Goal: Task Accomplishment & Management: Use online tool/utility

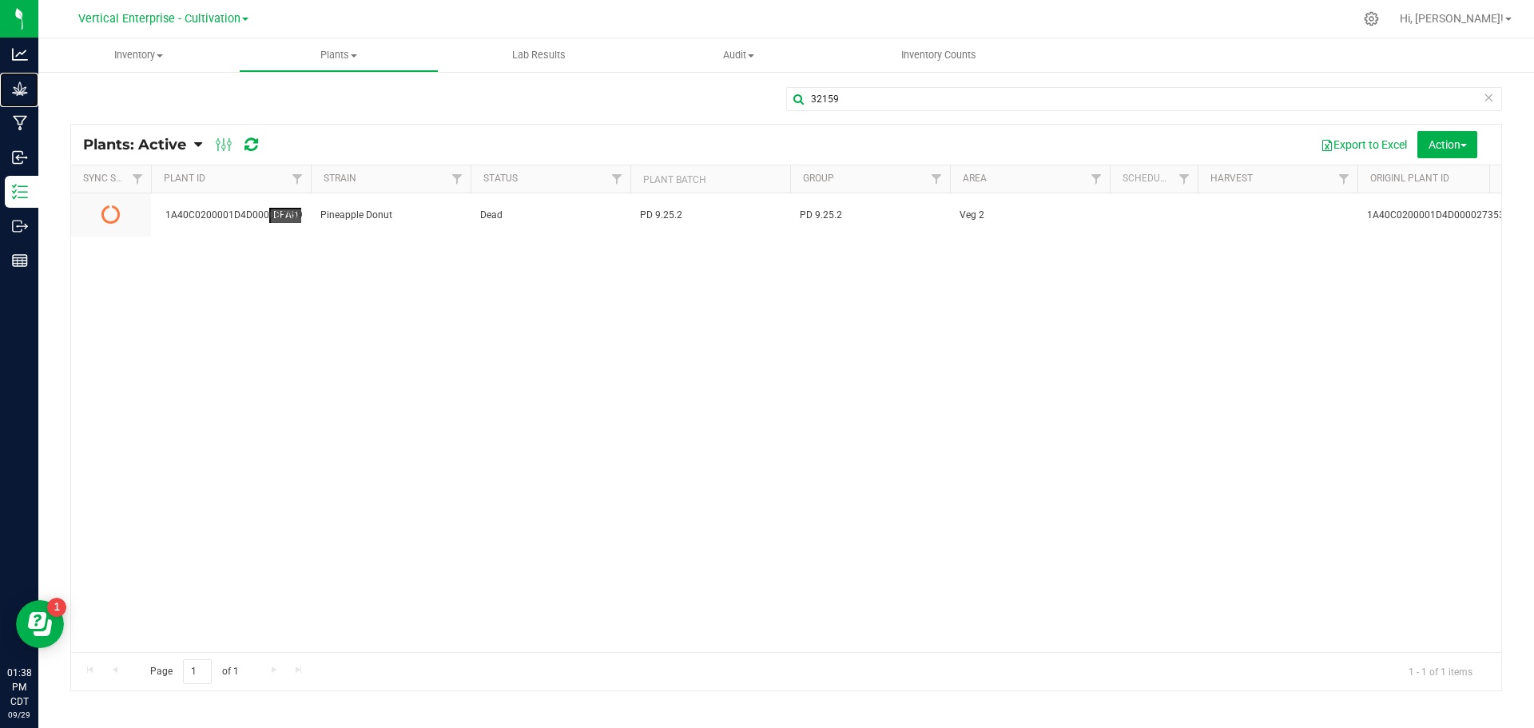
click at [0, 0] on p "Grow" at bounding box center [0, 0] width 0 height 0
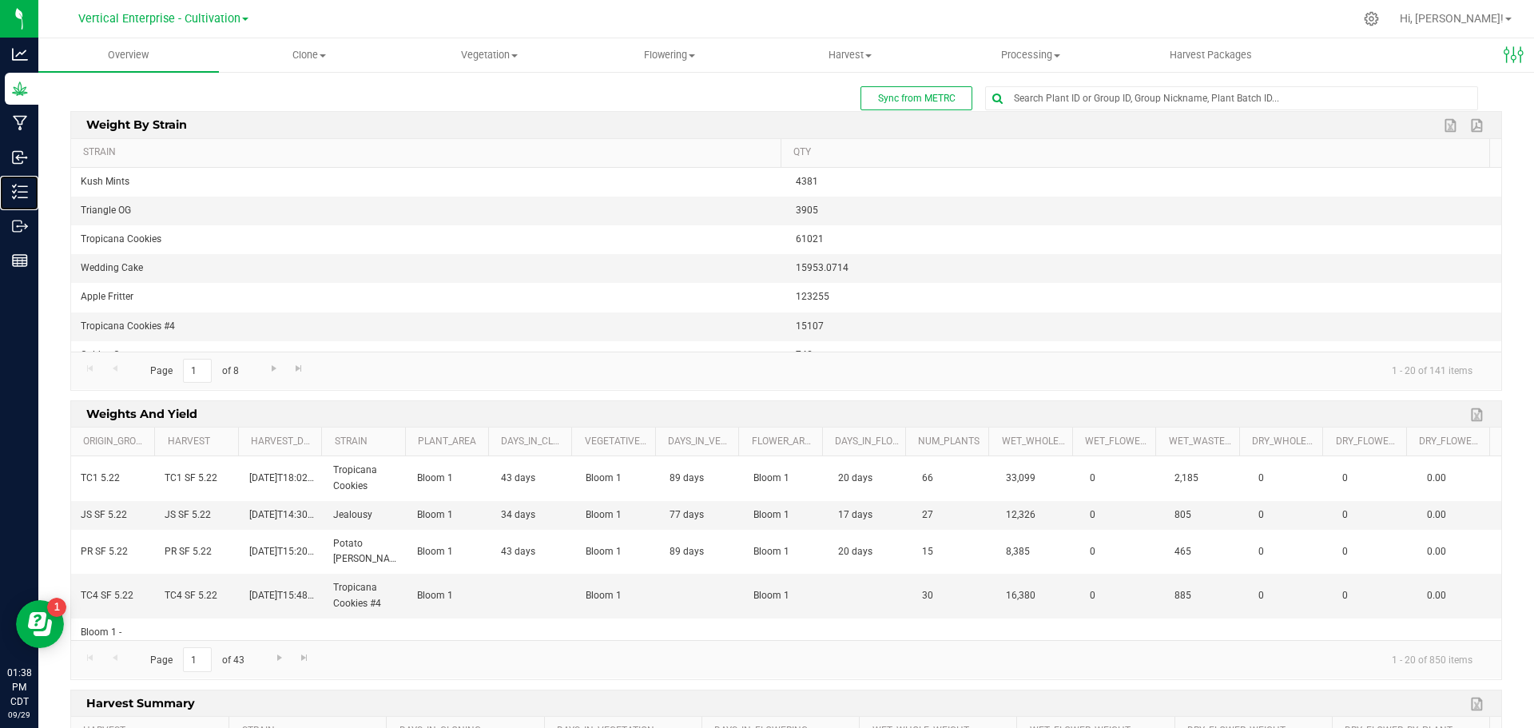
click at [0, 0] on p "Inventory" at bounding box center [0, 0] width 0 height 0
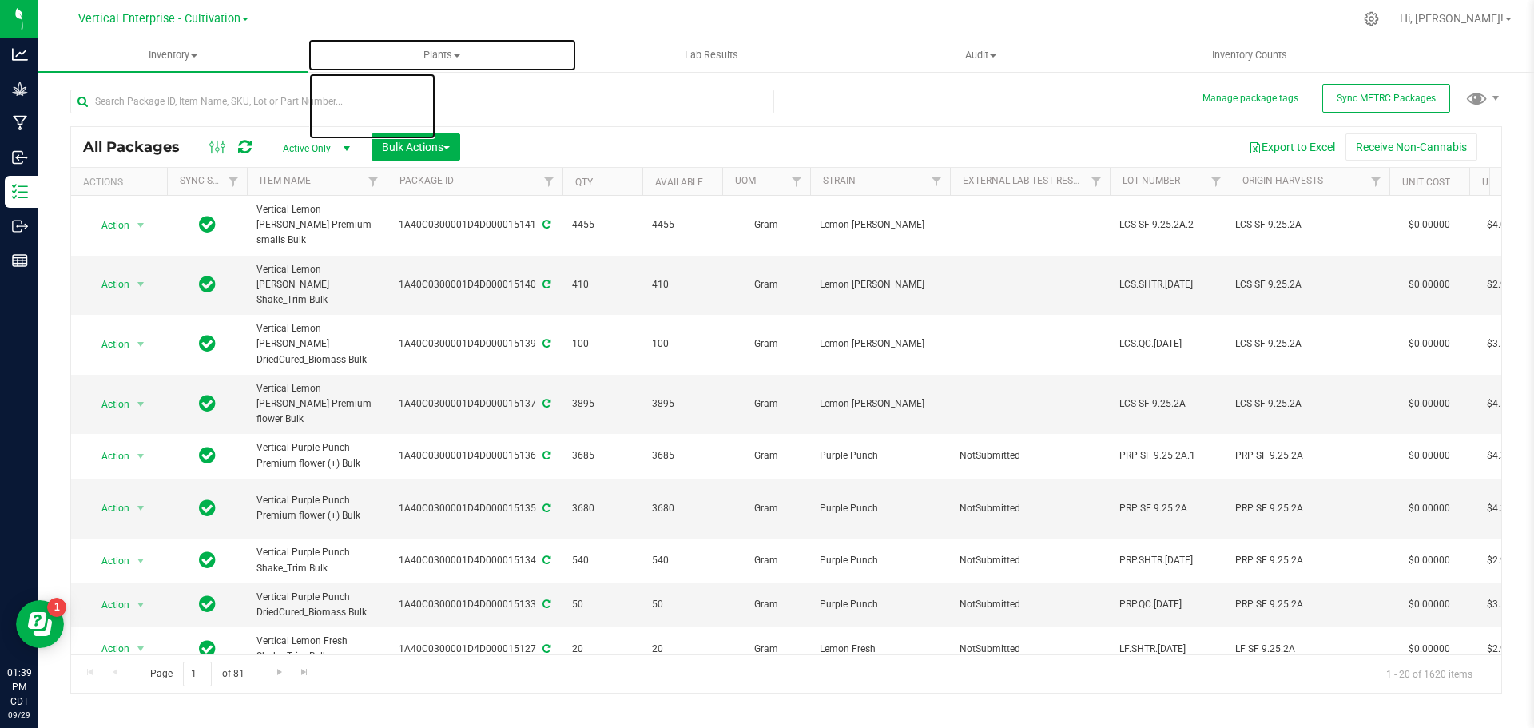
click at [445, 51] on span "Plants" at bounding box center [442, 55] width 268 height 14
click at [395, 90] on span "All plants" at bounding box center [354, 97] width 92 height 14
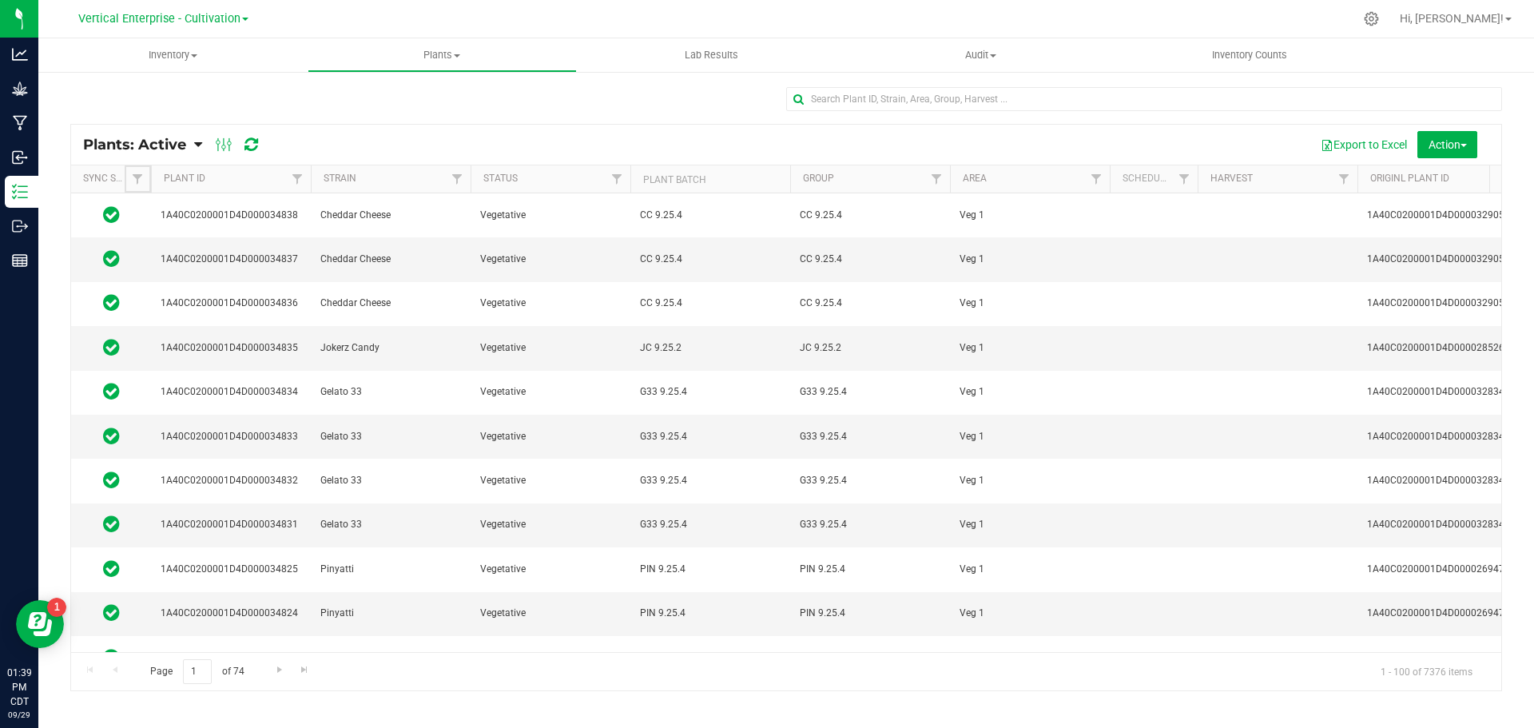
click at [138, 177] on span "Filter" at bounding box center [137, 179] width 13 height 13
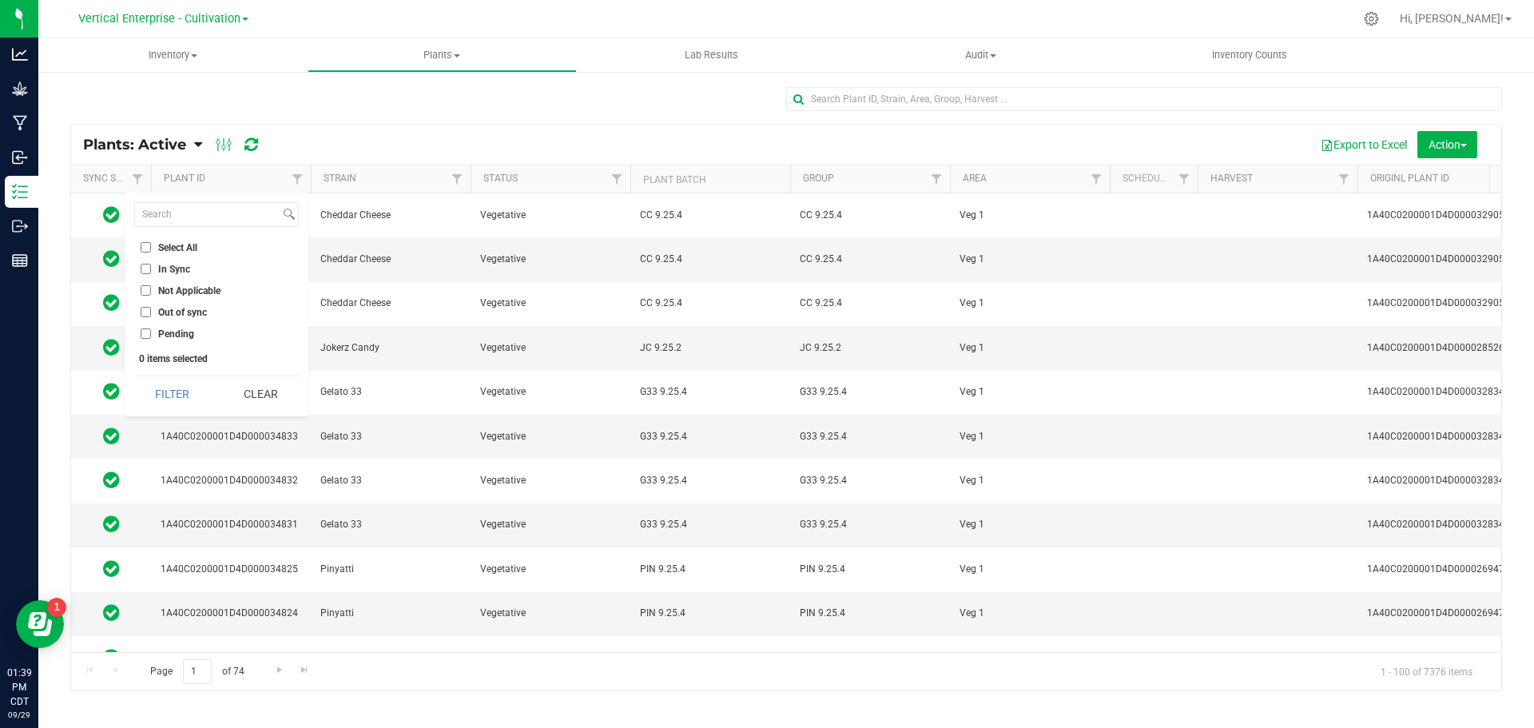
click at [157, 311] on label "Out of sync" at bounding box center [174, 312] width 66 height 10
click at [151, 311] on input "Out of sync" at bounding box center [146, 312] width 10 height 10
checkbox input "true"
click at [171, 389] on button "Filter" at bounding box center [172, 393] width 77 height 35
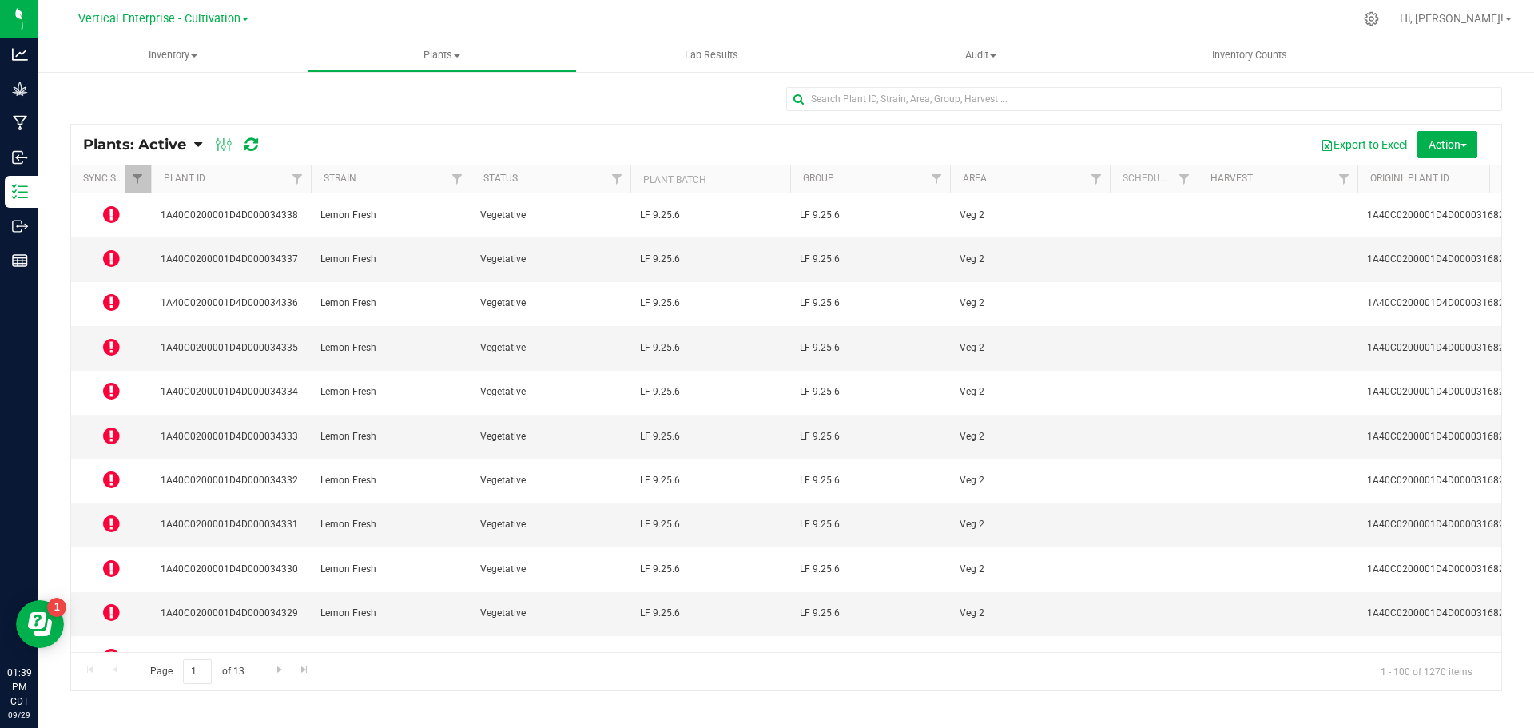
click at [113, 217] on icon at bounding box center [111, 214] width 17 height 19
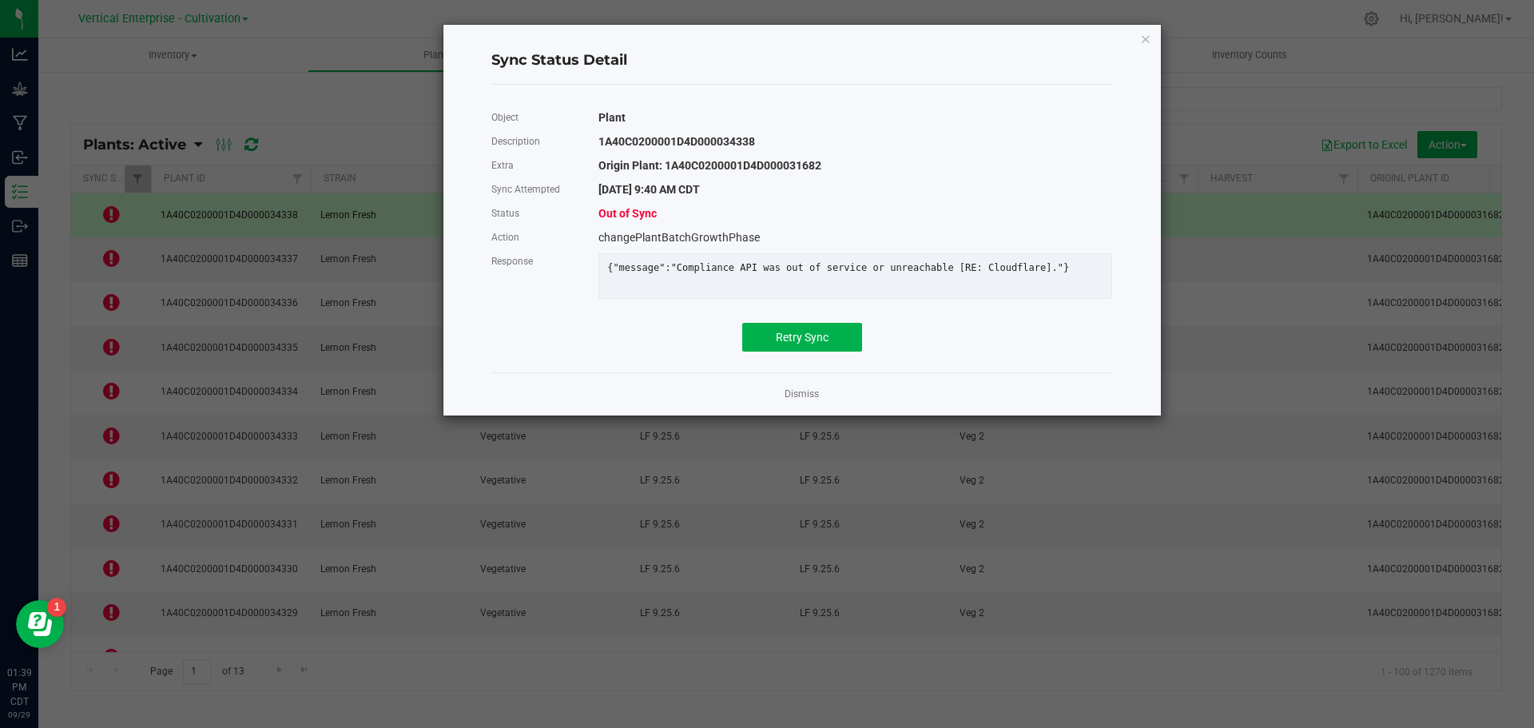
drag, startPoint x: 766, startPoint y: 370, endPoint x: 774, endPoint y: 351, distance: 21.1
click at [767, 360] on div "Object Plant Description 1A40C0200001D4D000034338 Extra Origin Plant: 1A40C0200…" at bounding box center [802, 228] width 646 height 262
click at [774, 351] on button "Retry Sync" at bounding box center [802, 337] width 120 height 29
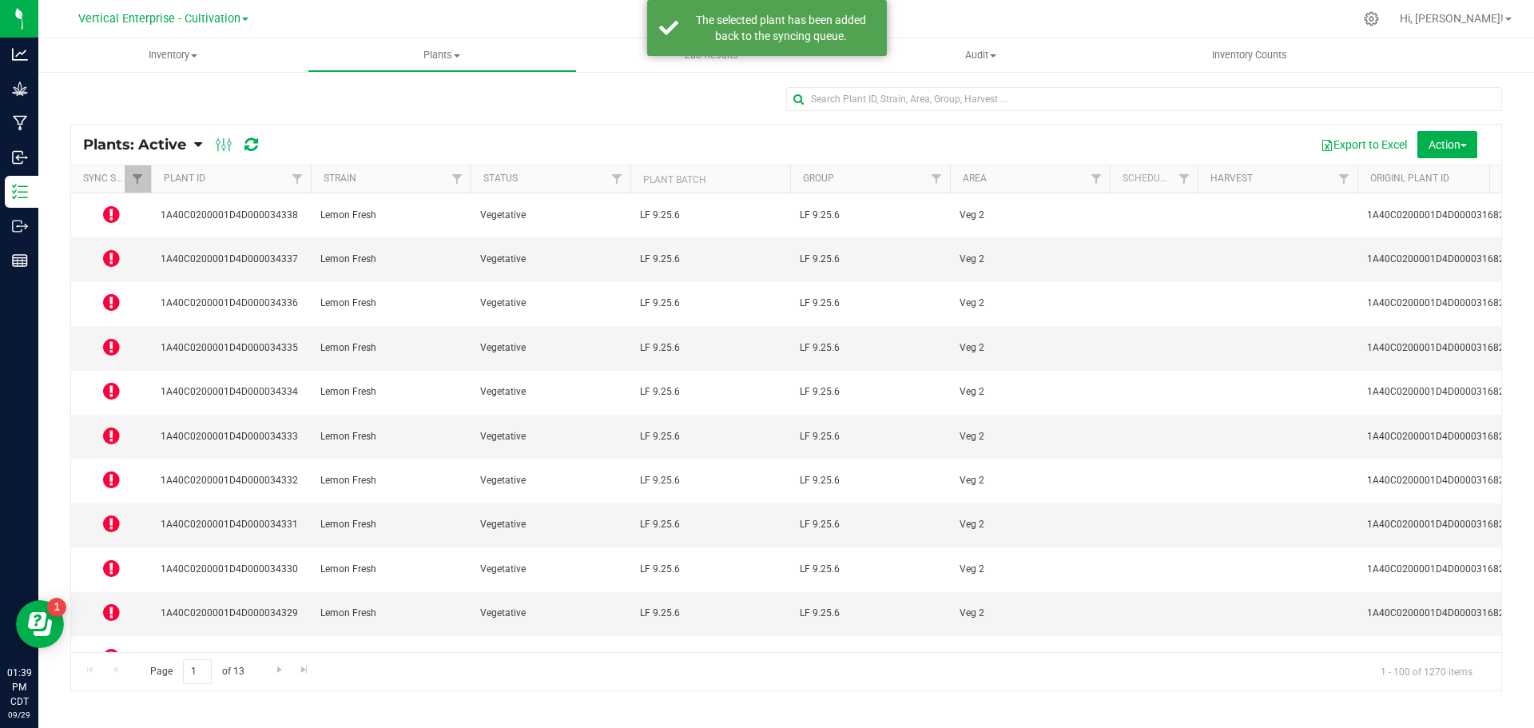
click at [106, 249] on icon at bounding box center [111, 258] width 17 height 19
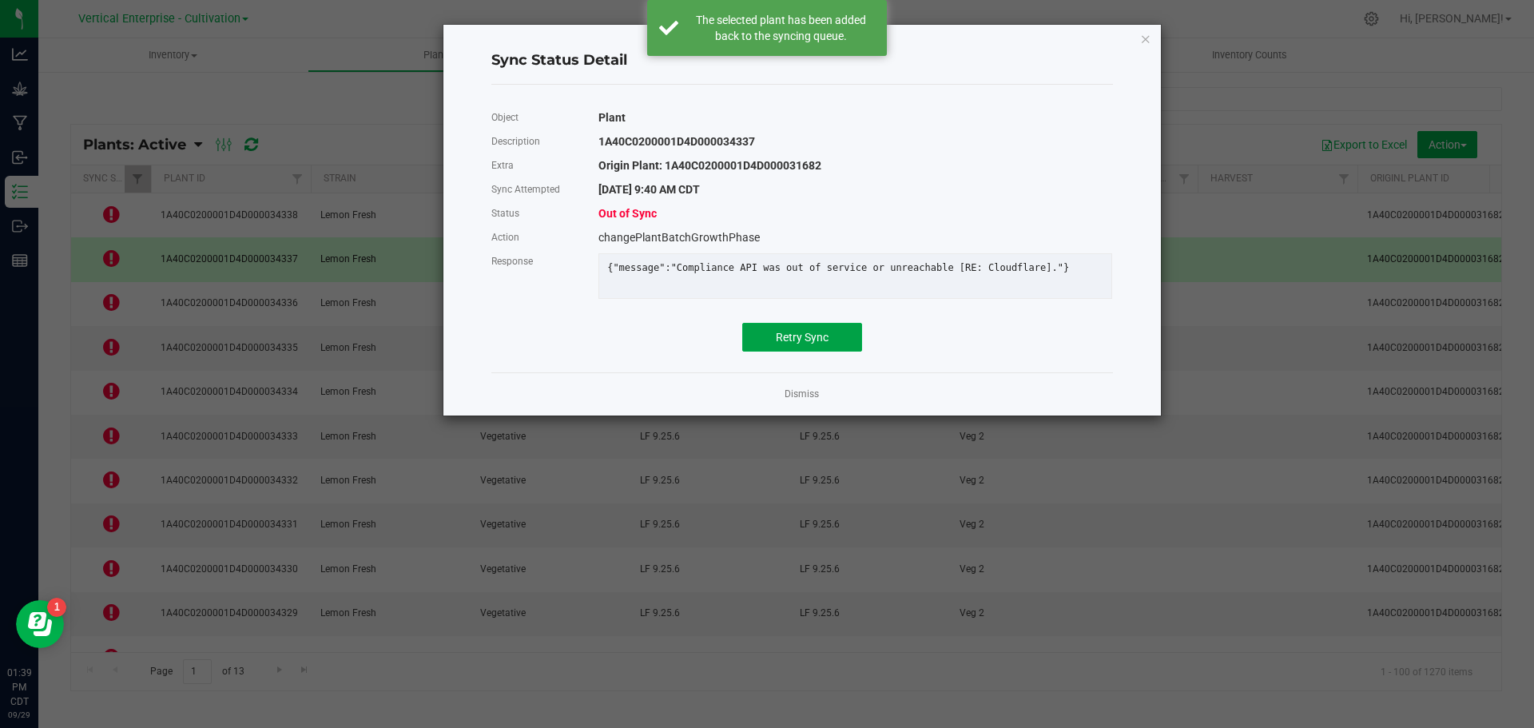
click at [833, 352] on button "Retry Sync" at bounding box center [802, 337] width 120 height 29
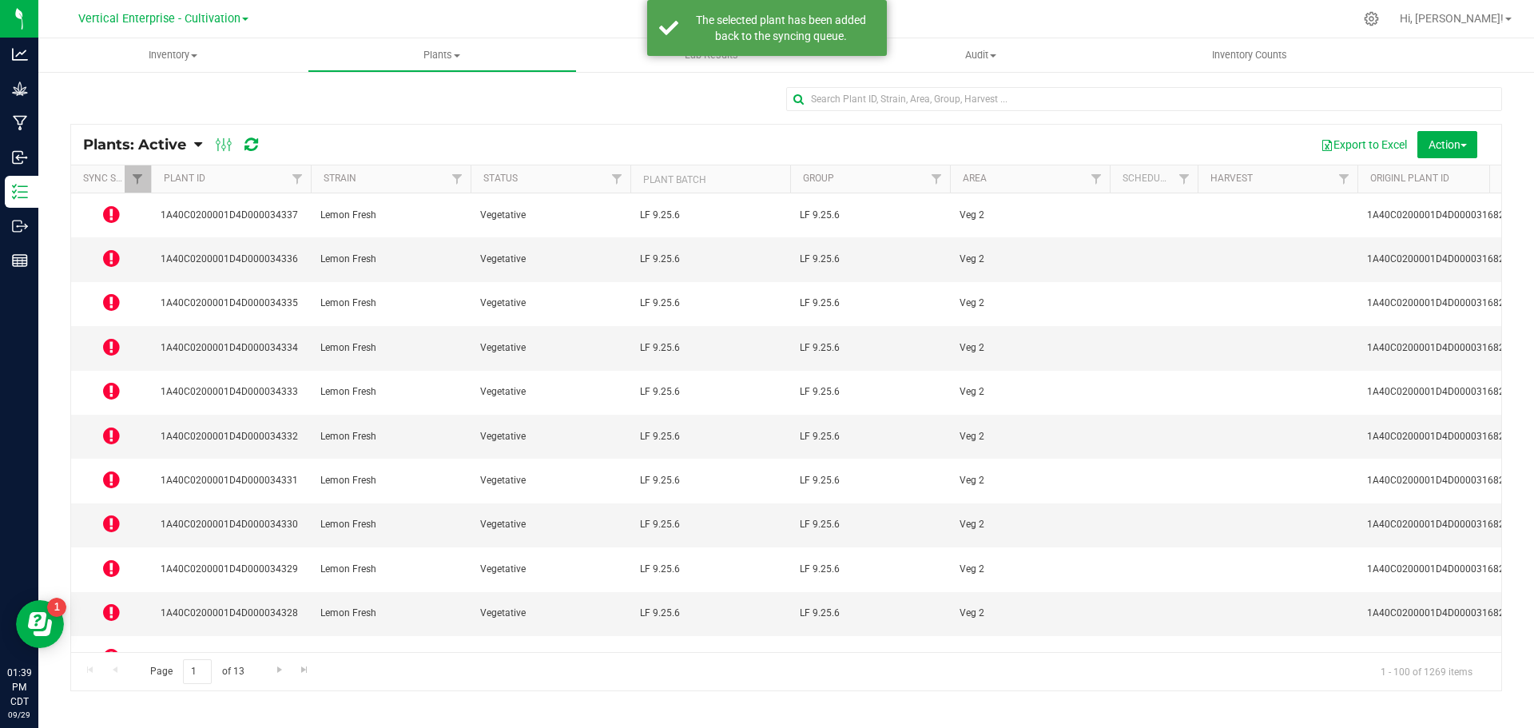
click at [108, 292] on icon at bounding box center [111, 301] width 17 height 19
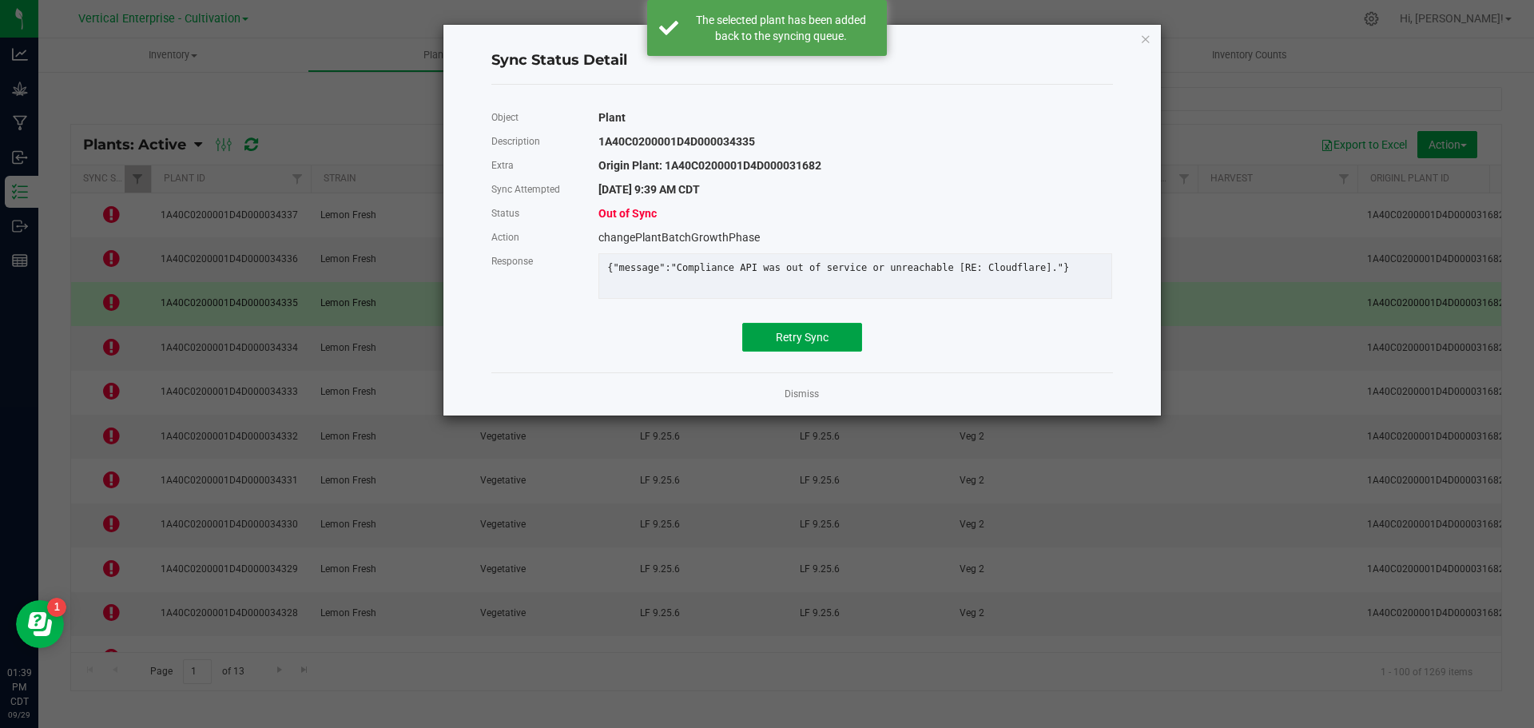
click at [828, 344] on span "Retry Sync" at bounding box center [802, 337] width 53 height 13
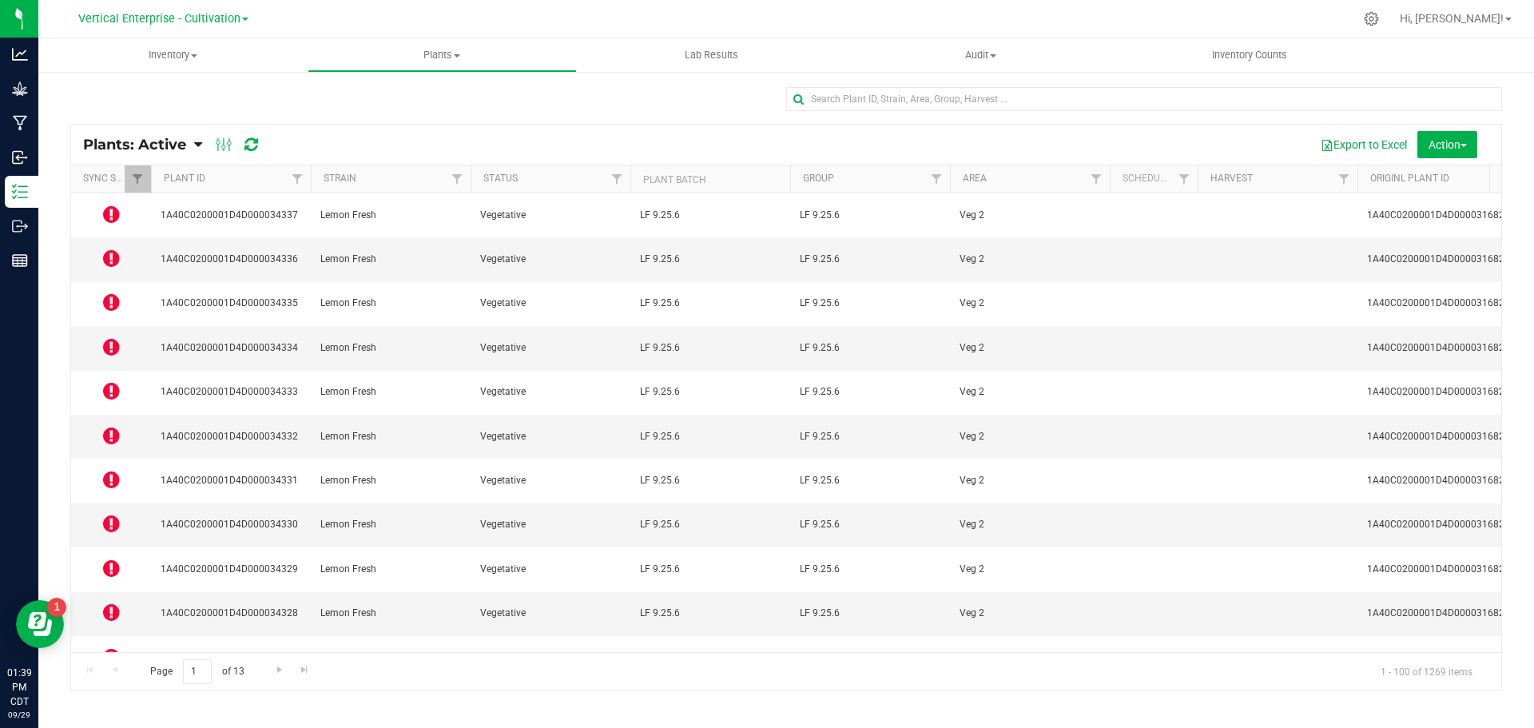
click at [110, 337] on icon at bounding box center [111, 346] width 17 height 19
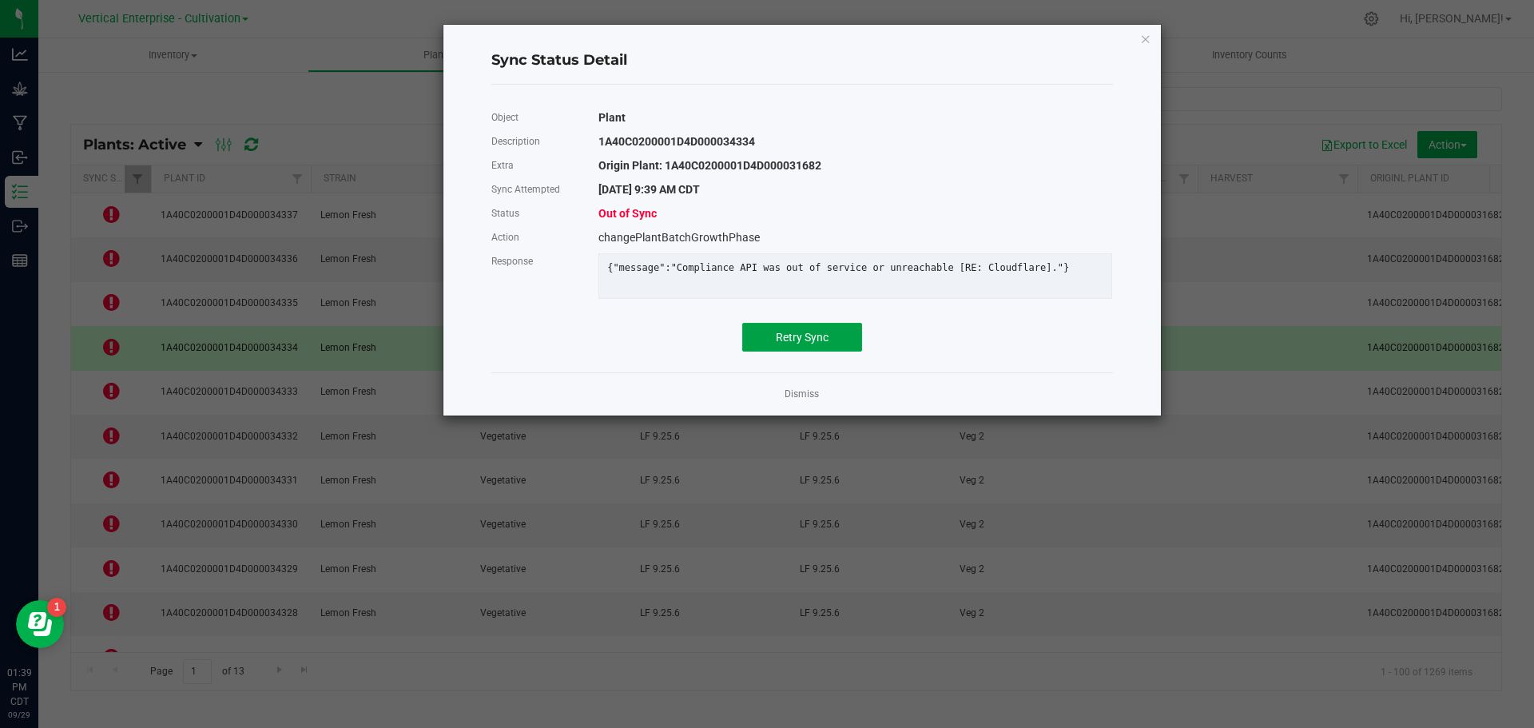
click at [846, 347] on button "Retry Sync" at bounding box center [802, 337] width 120 height 29
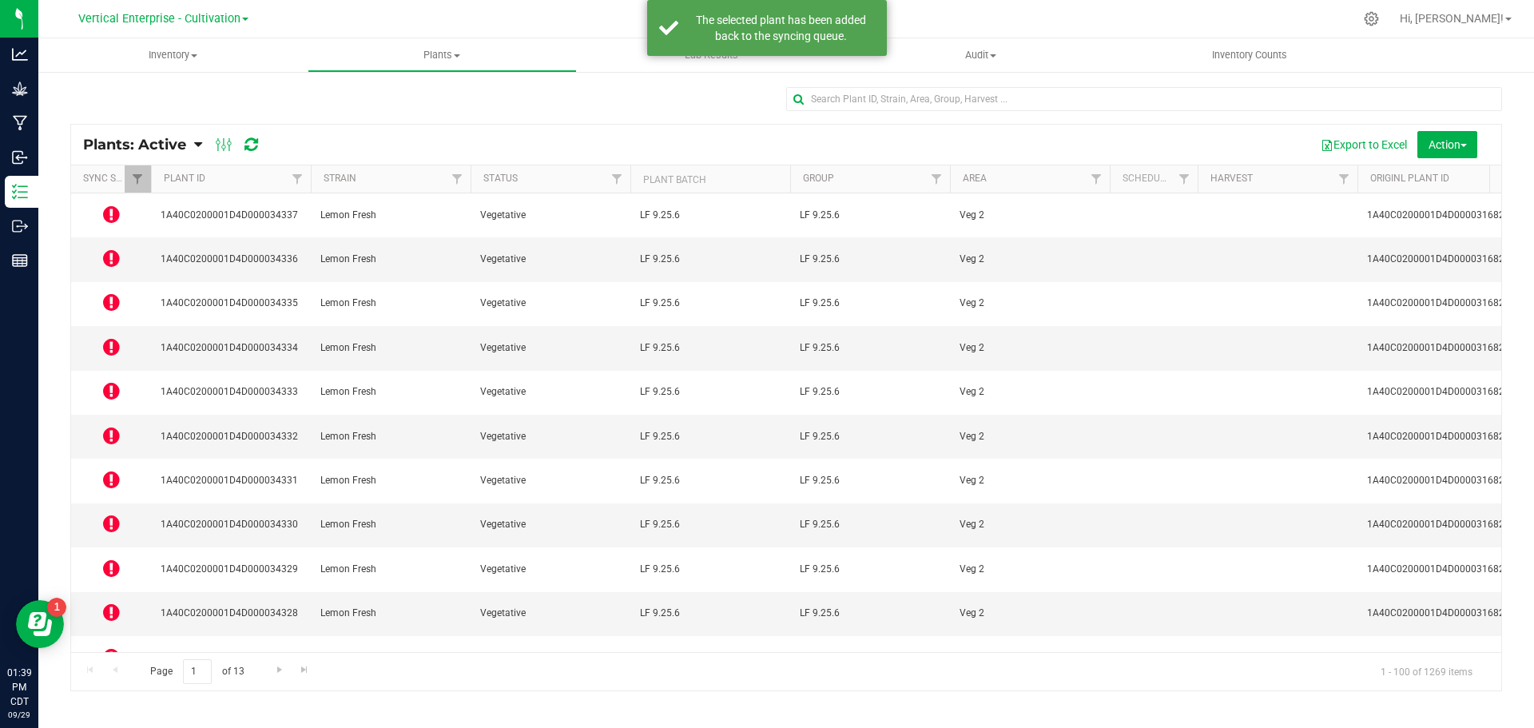
click at [117, 381] on icon at bounding box center [111, 390] width 17 height 19
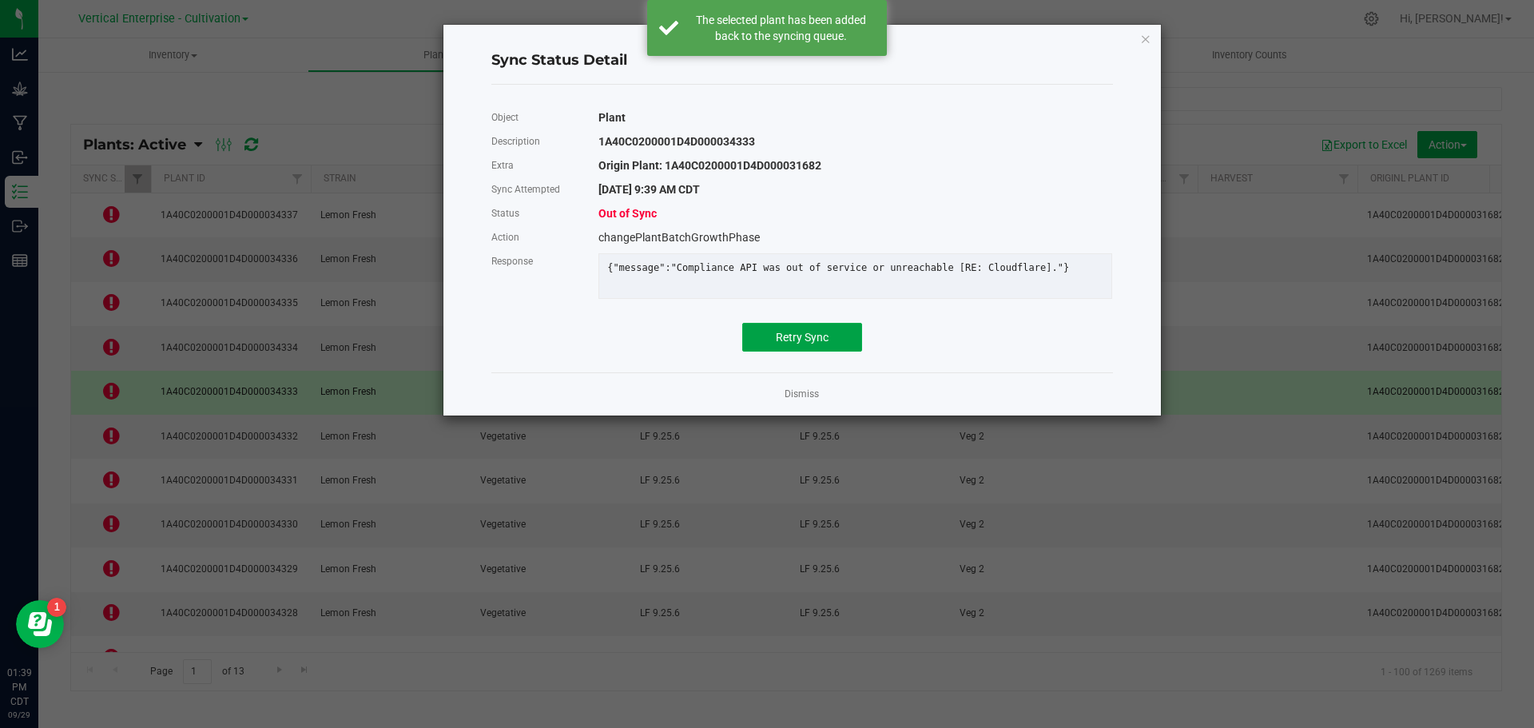
drag, startPoint x: 843, startPoint y: 345, endPoint x: 131, endPoint y: 352, distance: 712.1
click at [833, 347] on button "Retry Sync" at bounding box center [802, 337] width 120 height 29
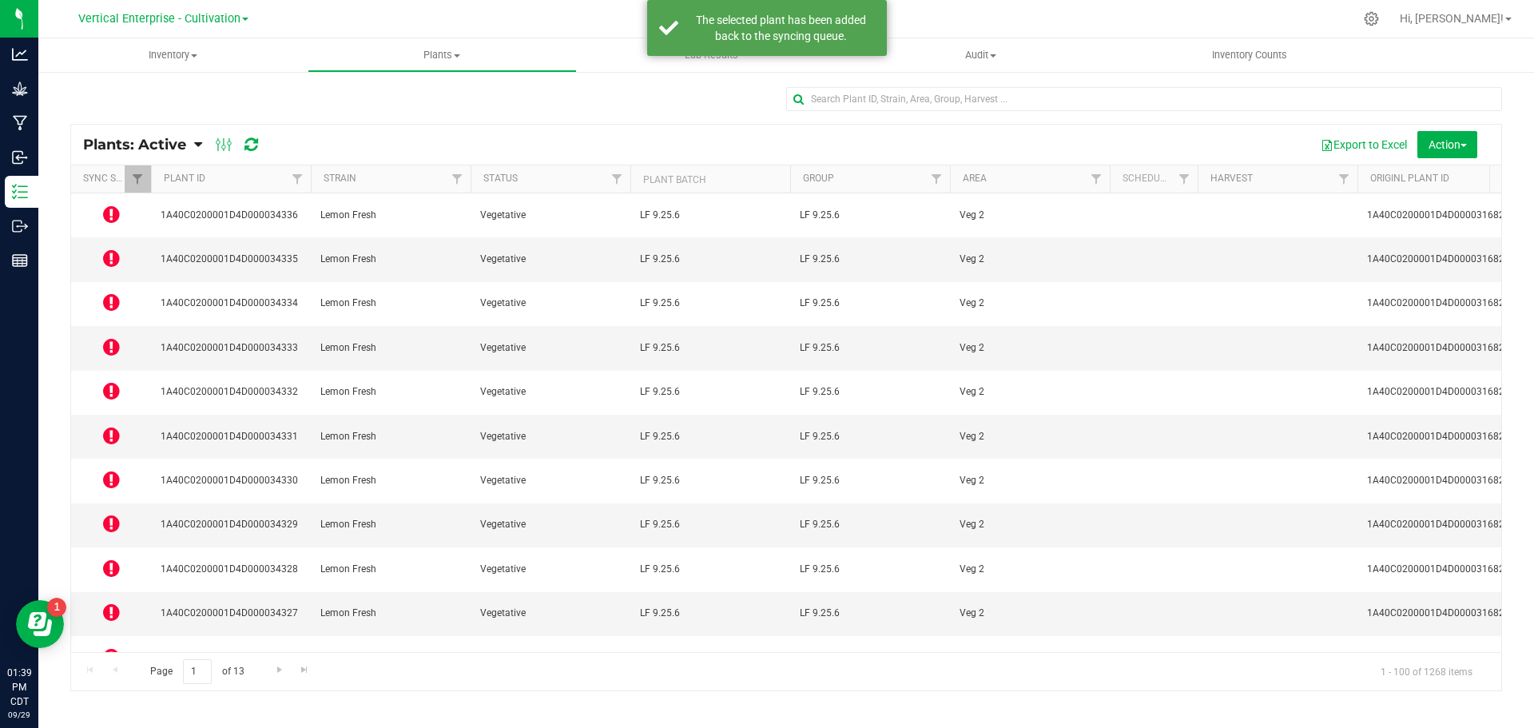
click at [113, 426] on icon at bounding box center [111, 435] width 17 height 19
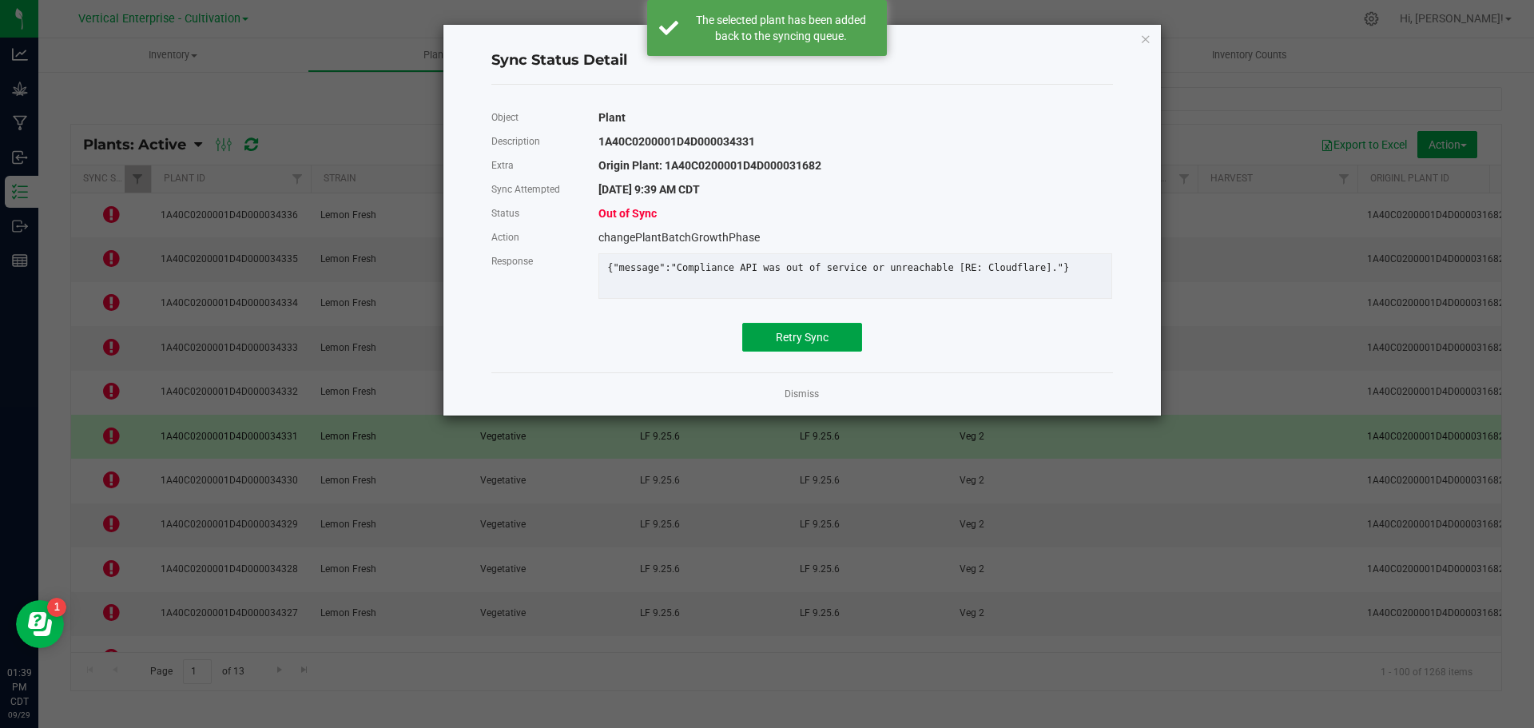
click at [771, 352] on button "Retry Sync" at bounding box center [802, 337] width 120 height 29
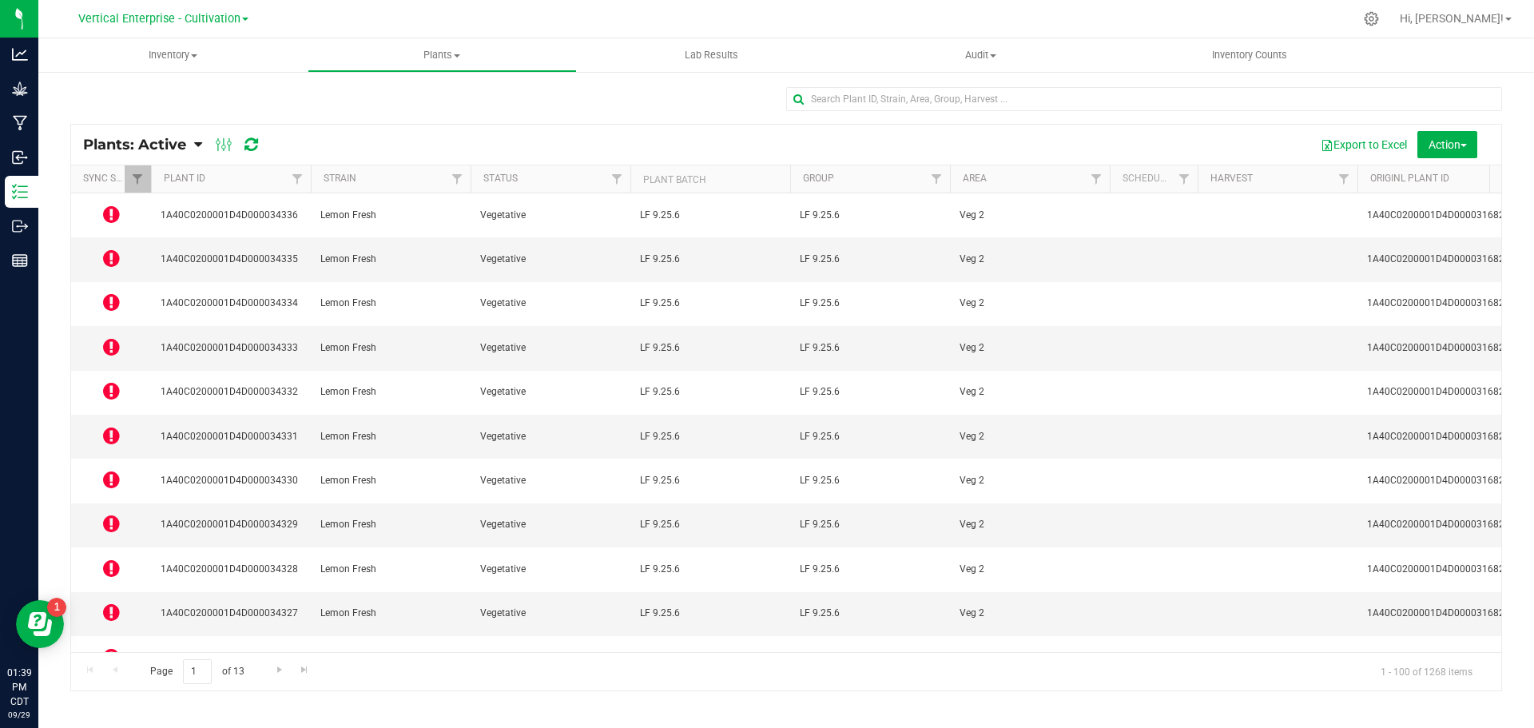
click at [115, 470] on icon at bounding box center [111, 479] width 17 height 19
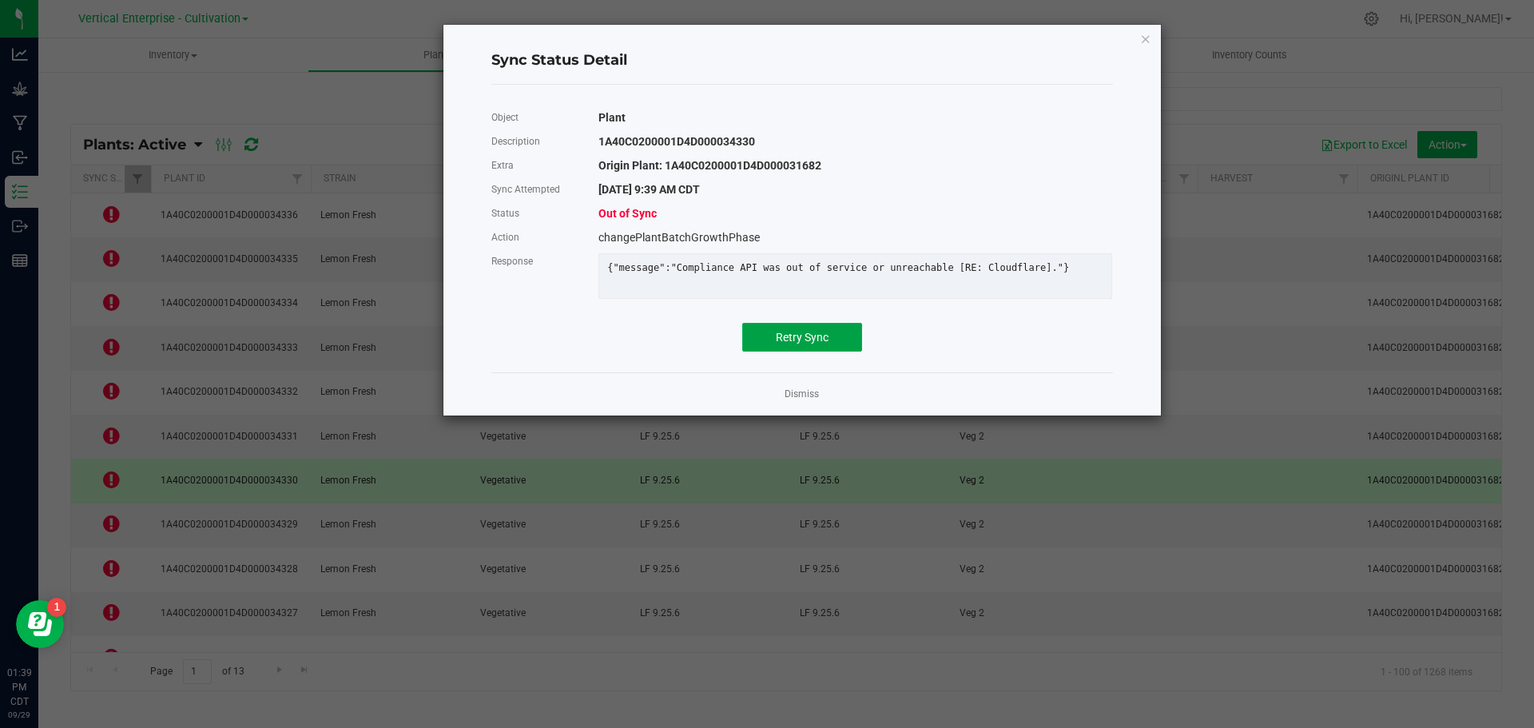
click at [840, 343] on button "Retry Sync" at bounding box center [802, 337] width 120 height 29
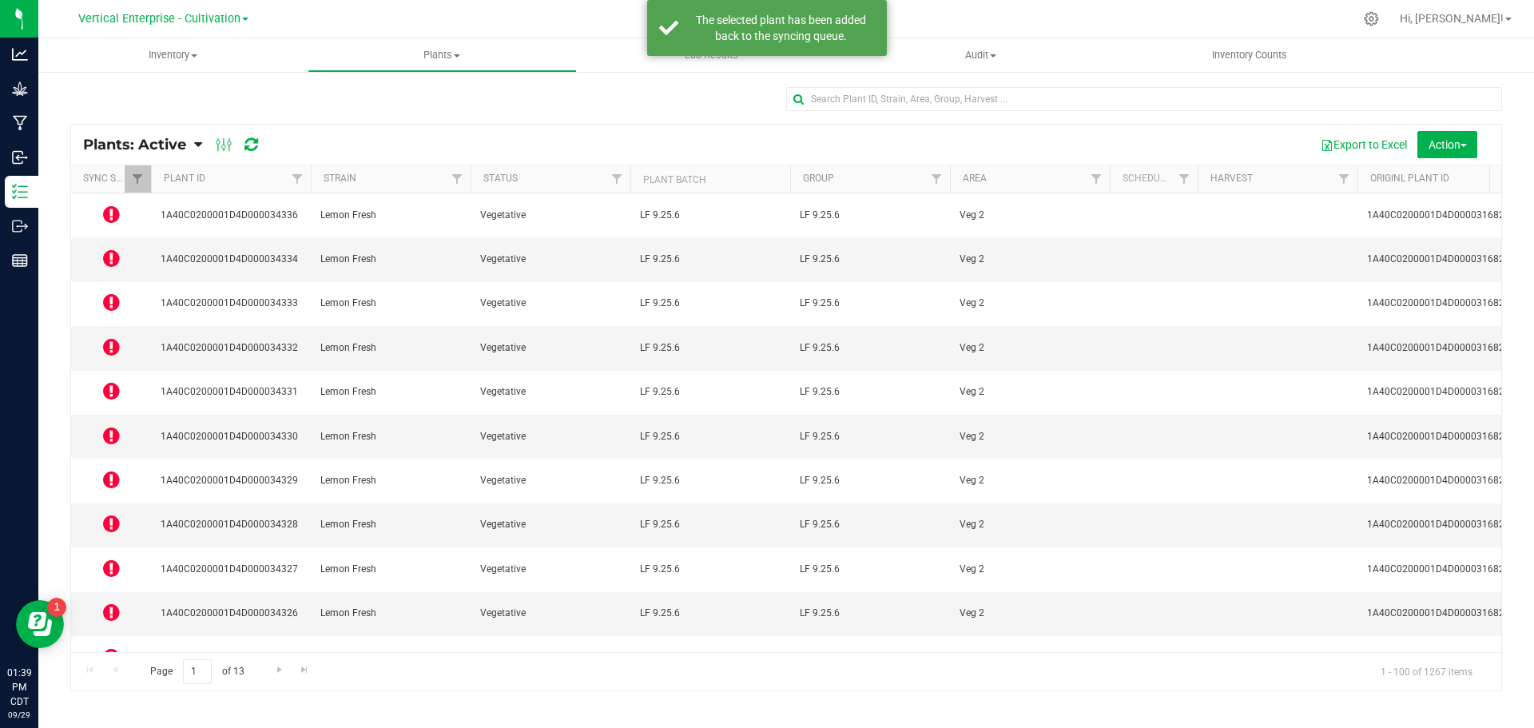
click at [106, 559] on icon at bounding box center [111, 568] width 17 height 19
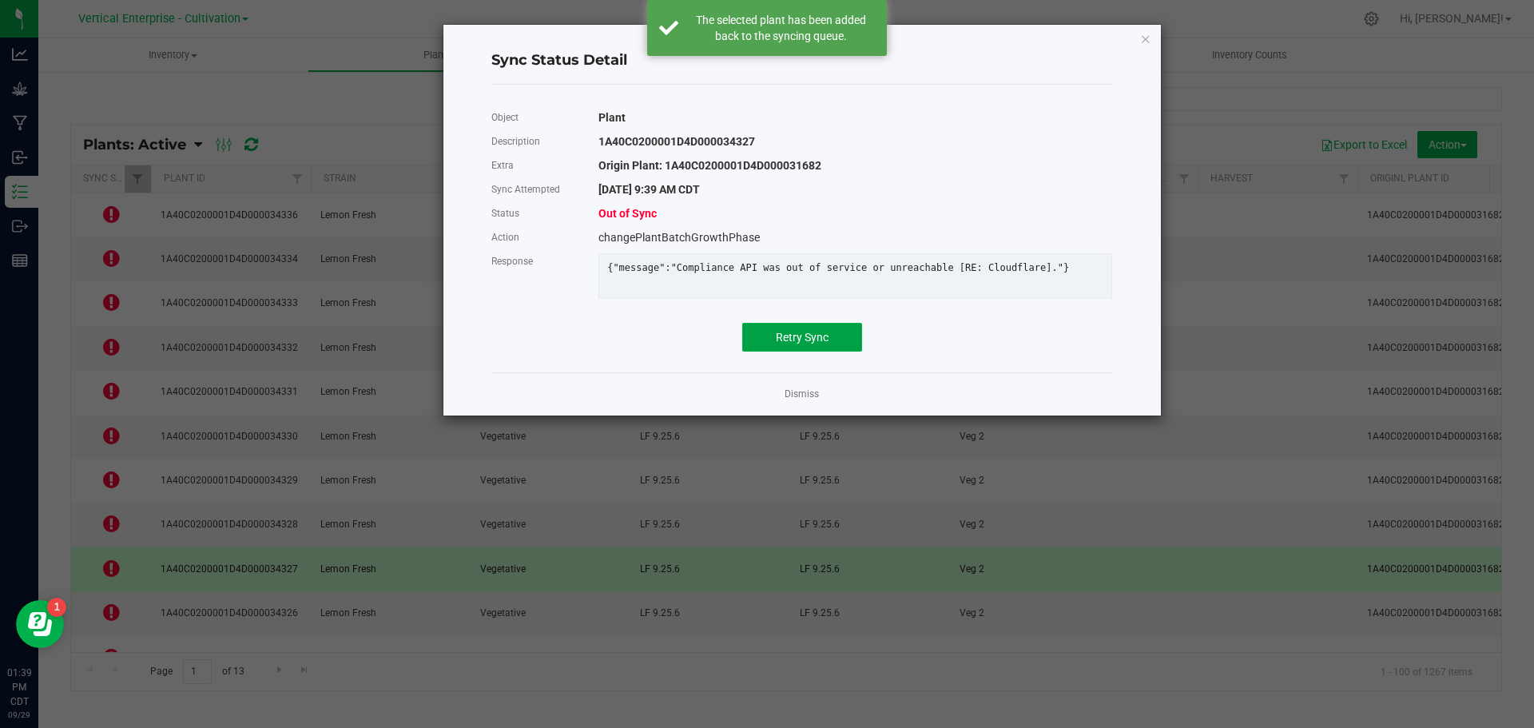
click at [809, 344] on span "Retry Sync" at bounding box center [802, 337] width 53 height 13
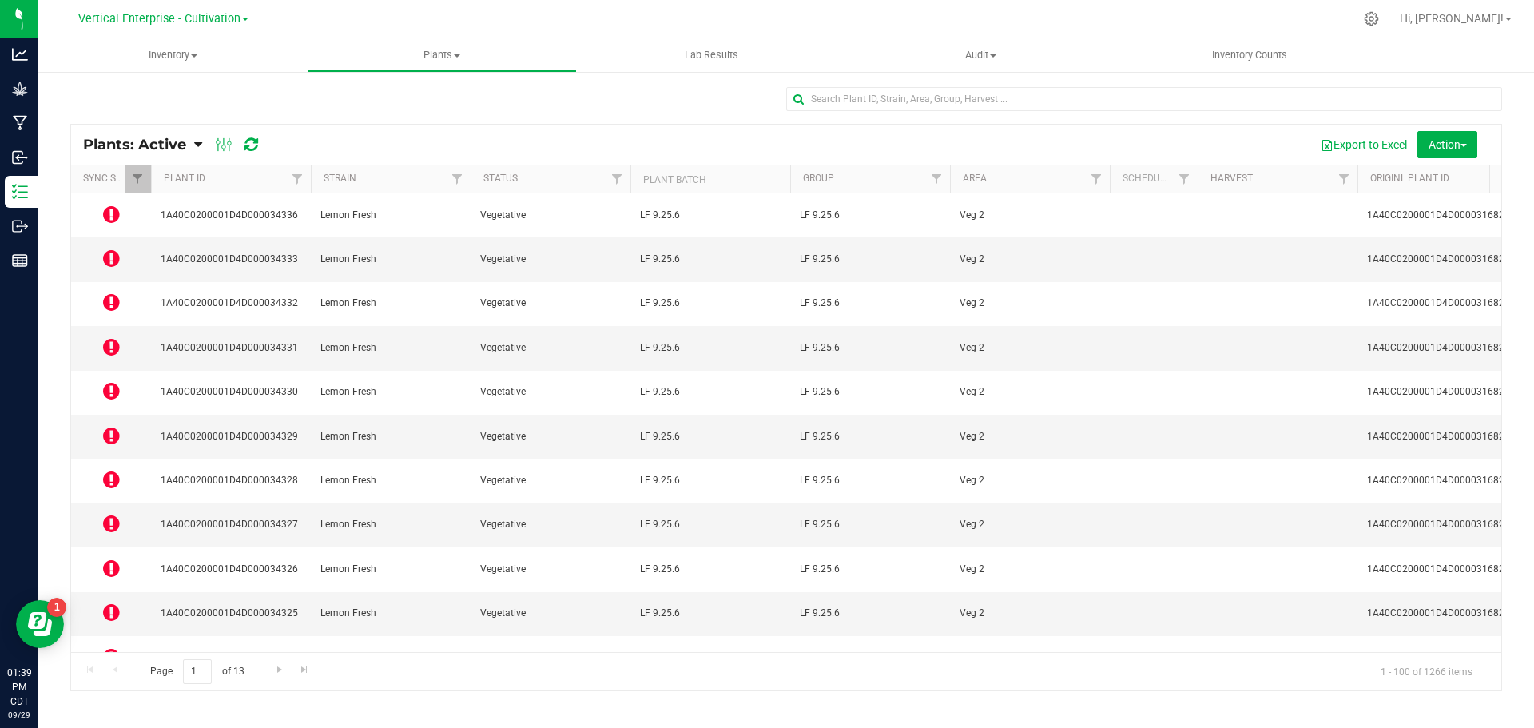
click at [106, 691] on icon at bounding box center [111, 700] width 17 height 19
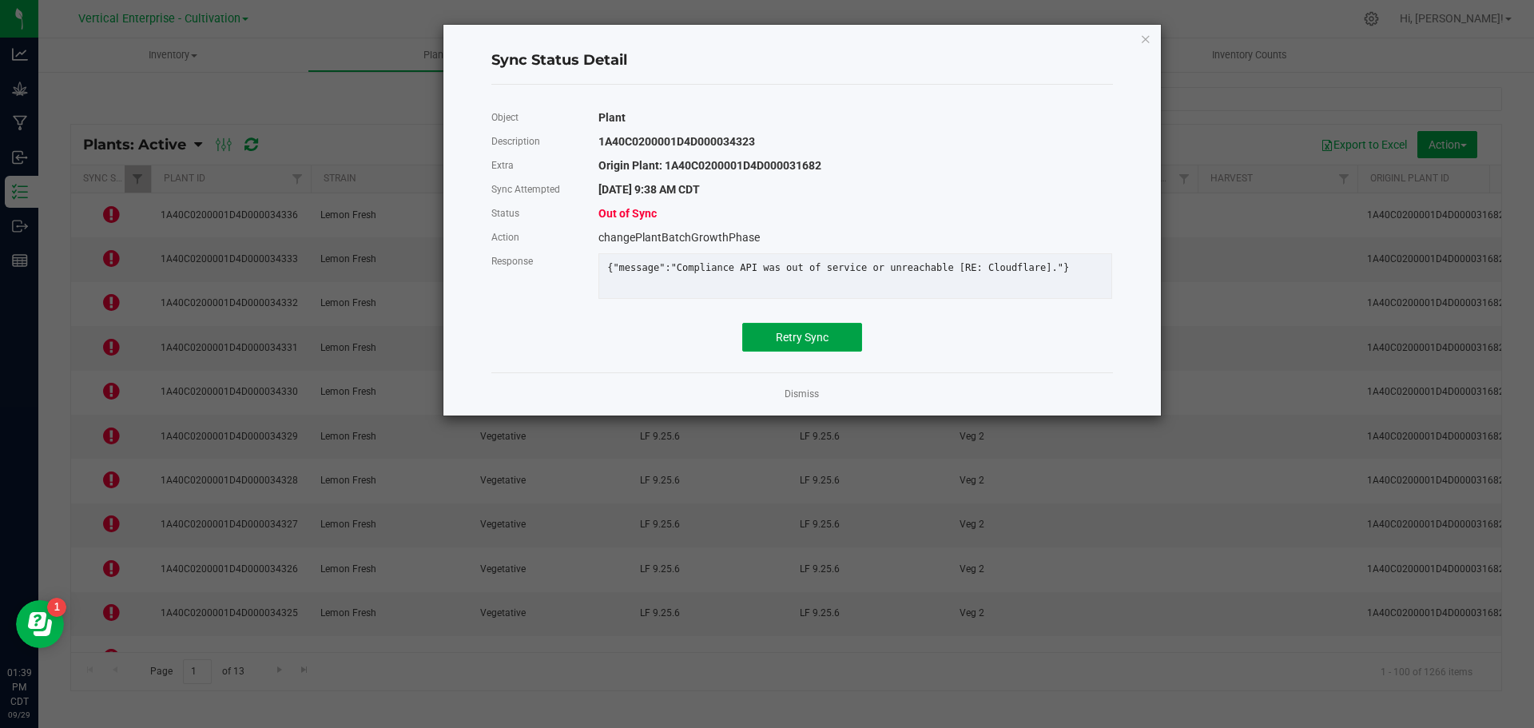
drag, startPoint x: 846, startPoint y: 352, endPoint x: 141, endPoint y: 535, distance: 729.0
click at [846, 352] on button "Retry Sync" at bounding box center [802, 337] width 120 height 29
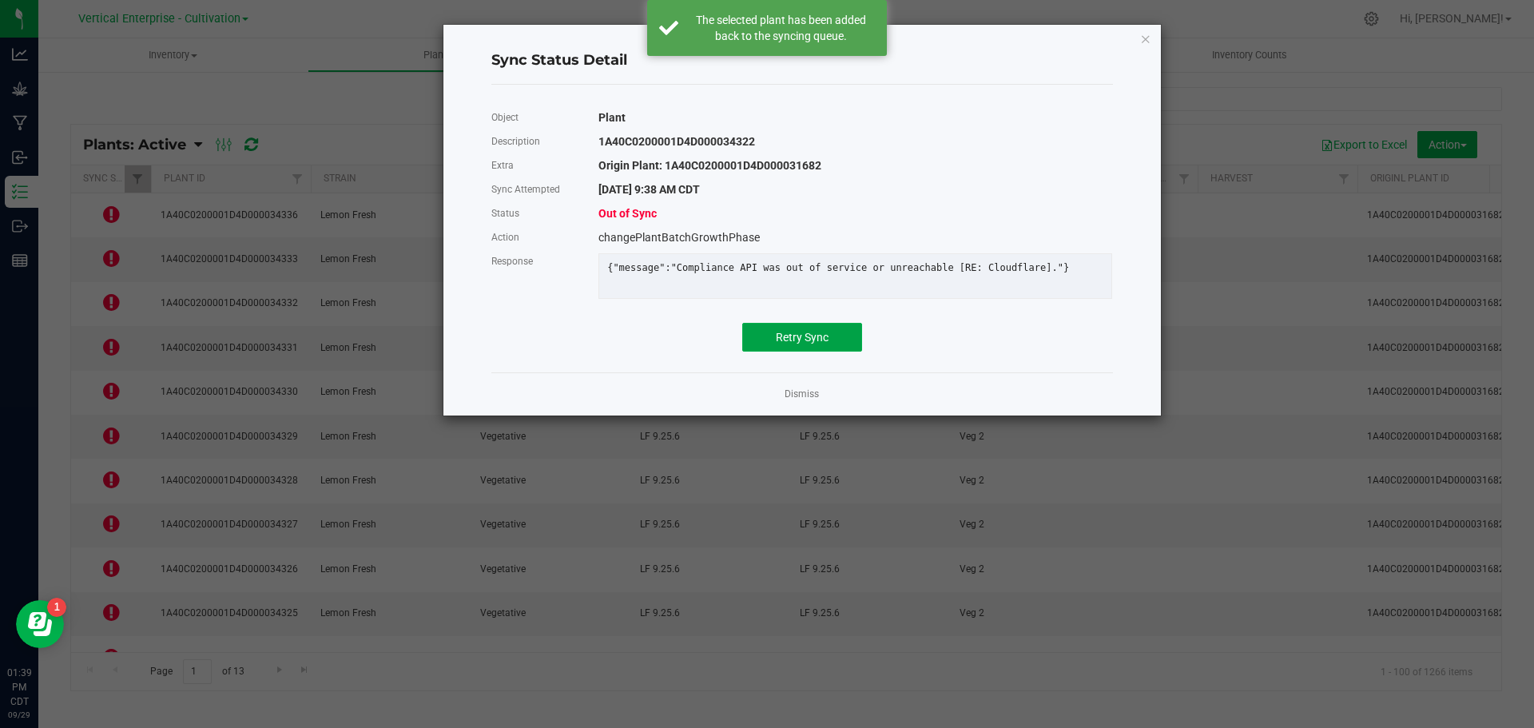
click at [824, 334] on button "Retry Sync" at bounding box center [802, 337] width 120 height 29
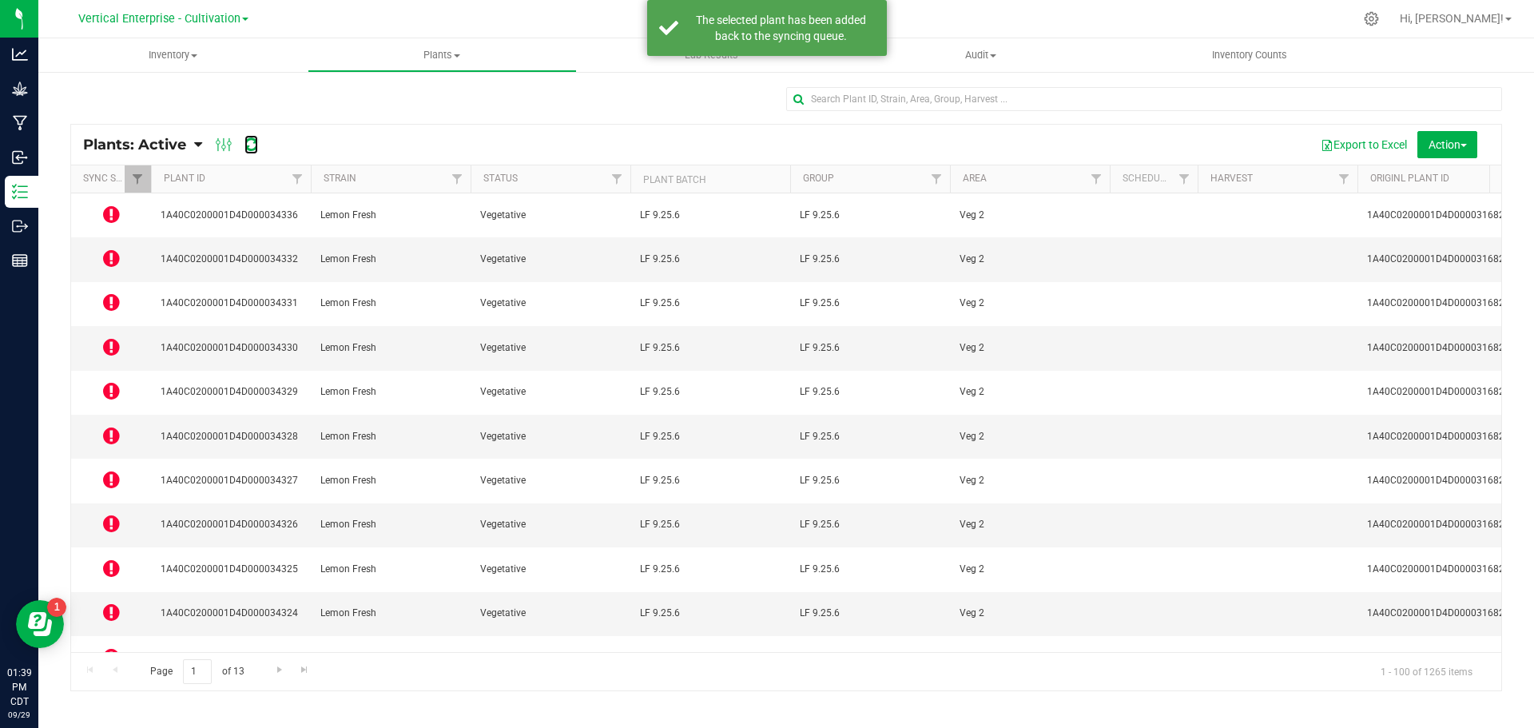
click at [253, 139] on icon at bounding box center [252, 145] width 14 height 16
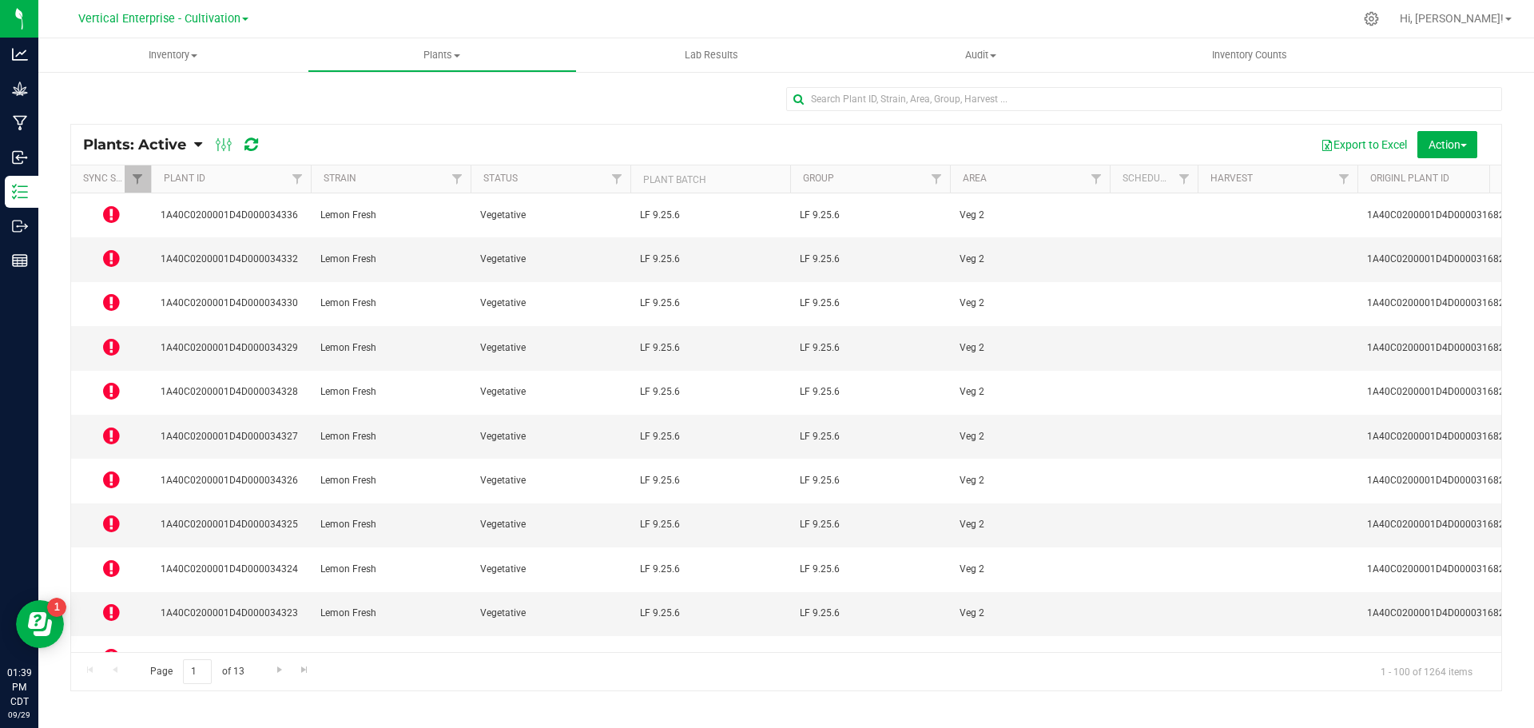
click at [112, 208] on icon at bounding box center [111, 214] width 17 height 19
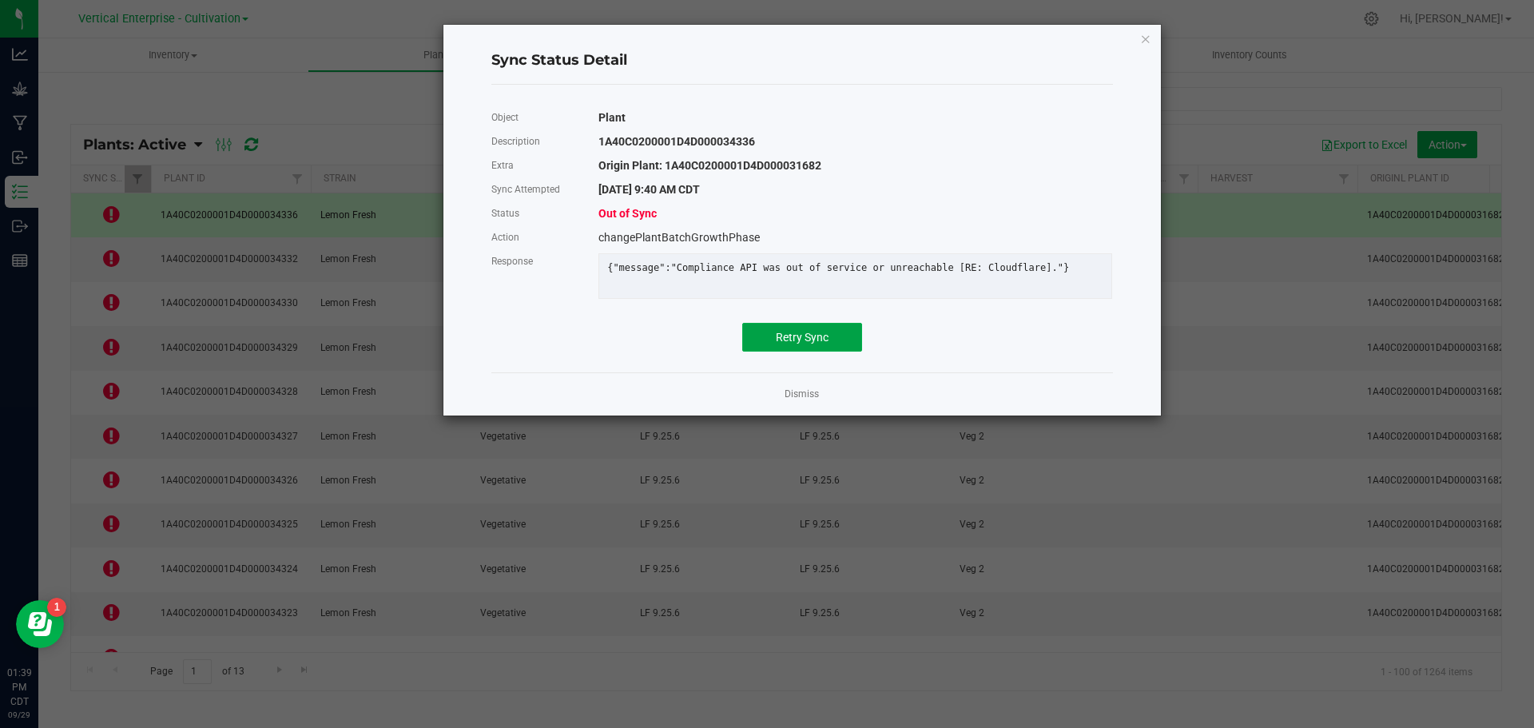
click at [808, 344] on span "Retry Sync" at bounding box center [802, 337] width 53 height 13
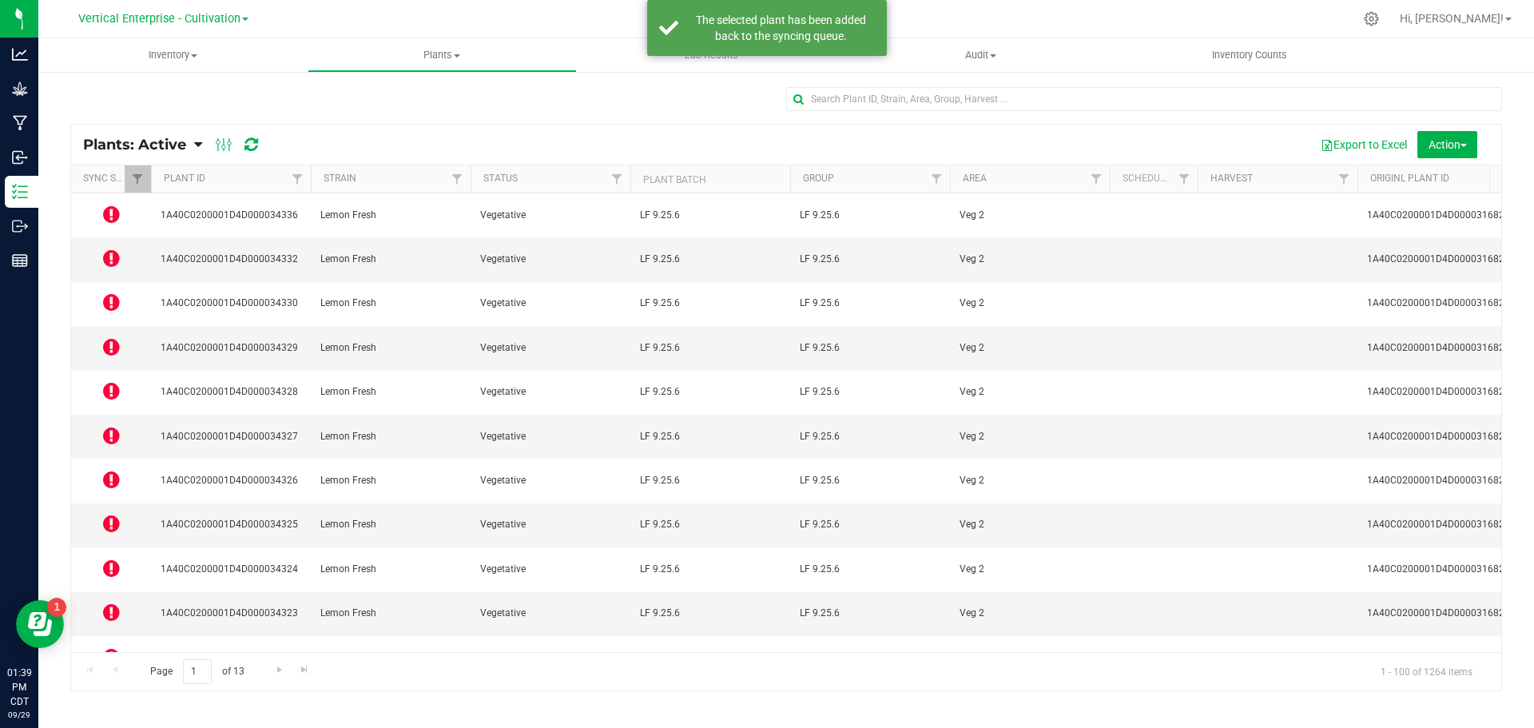
click at [108, 249] on icon at bounding box center [111, 258] width 17 height 19
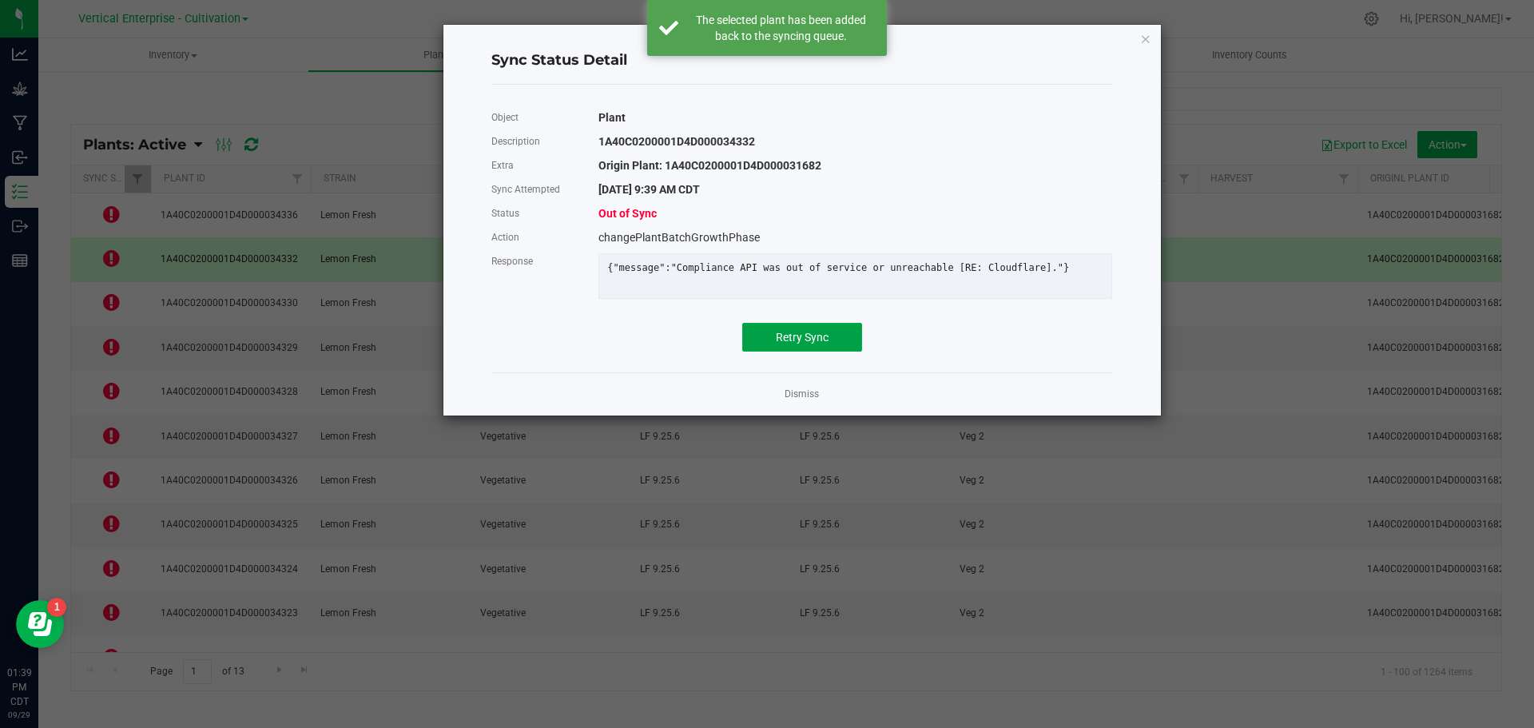
drag, startPoint x: 846, startPoint y: 345, endPoint x: 790, endPoint y: 348, distance: 56.0
click at [845, 345] on button "Retry Sync" at bounding box center [802, 337] width 120 height 29
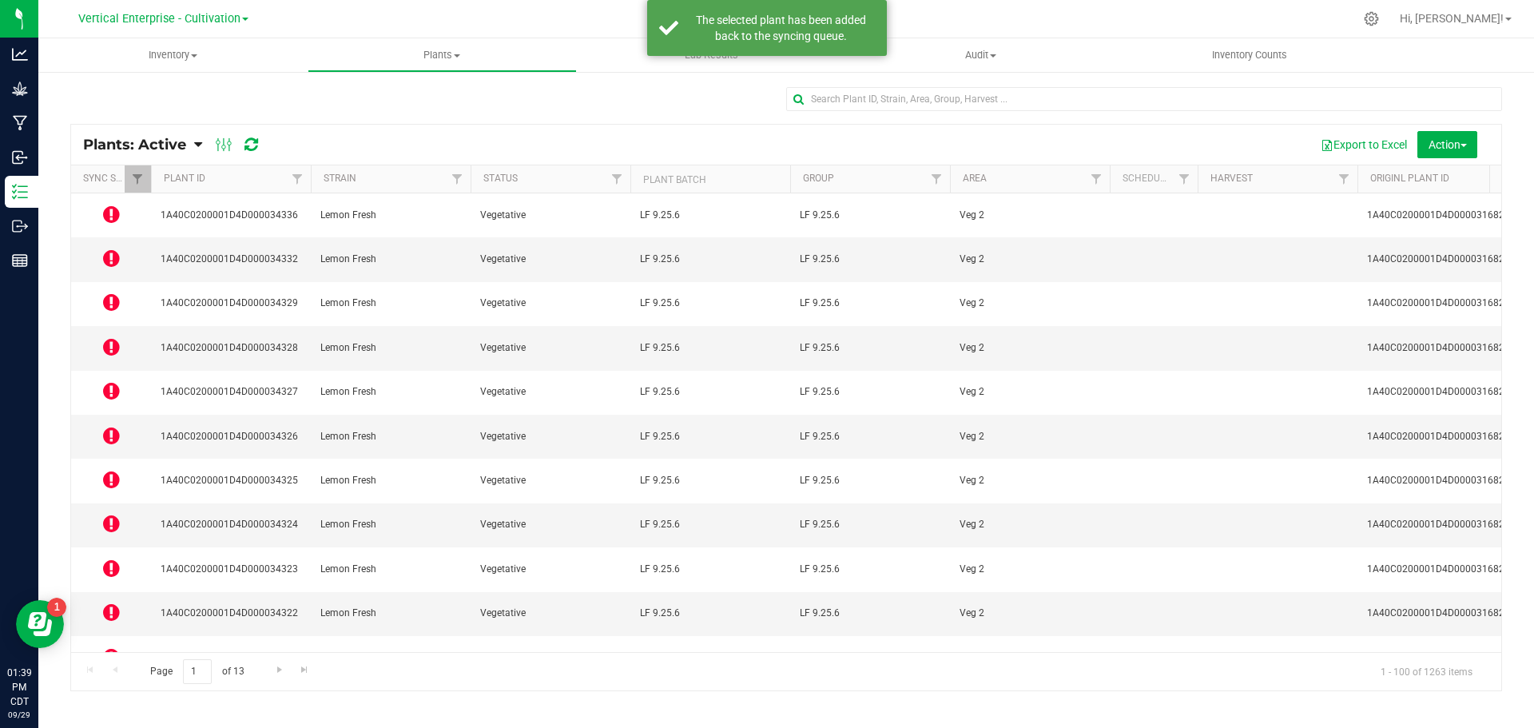
click at [111, 292] on icon at bounding box center [111, 301] width 17 height 19
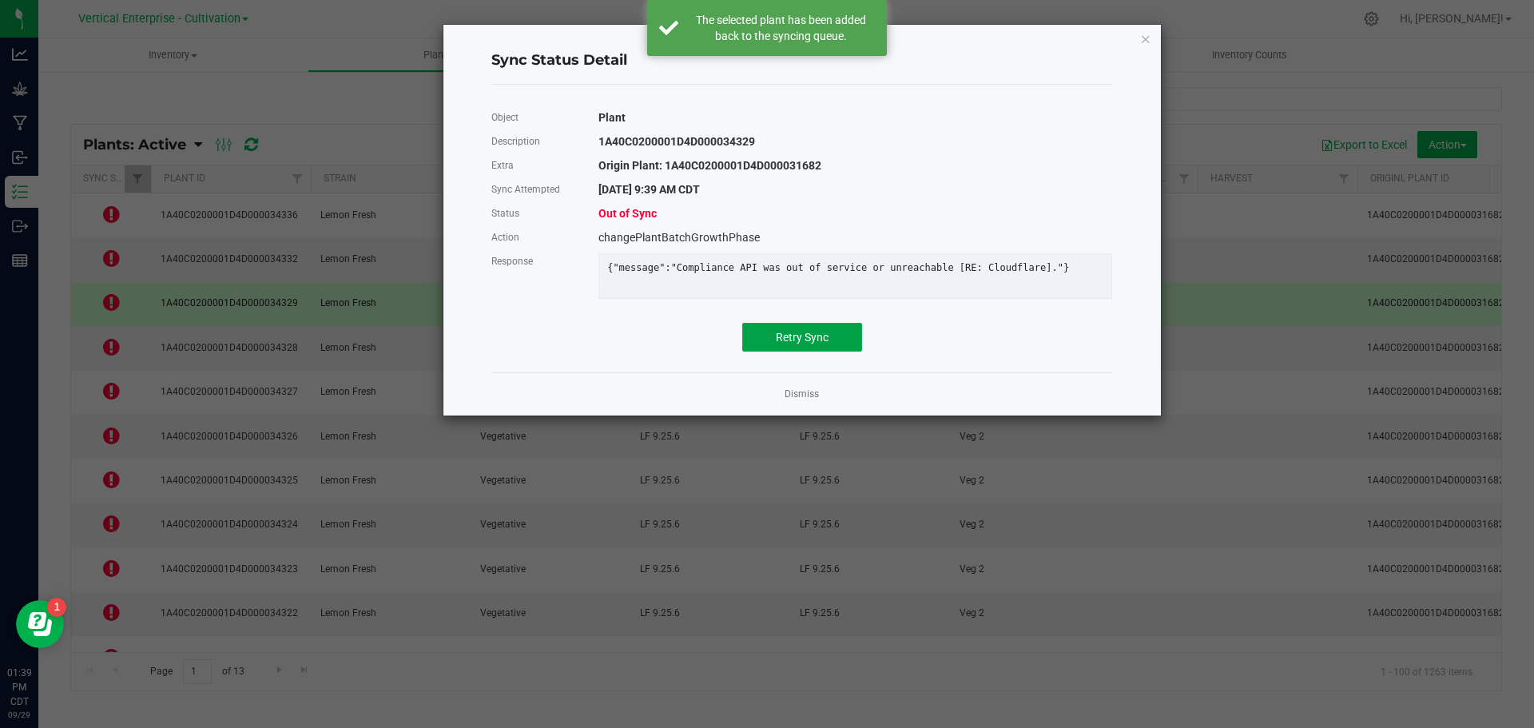
click at [803, 352] on button "Retry Sync" at bounding box center [802, 337] width 120 height 29
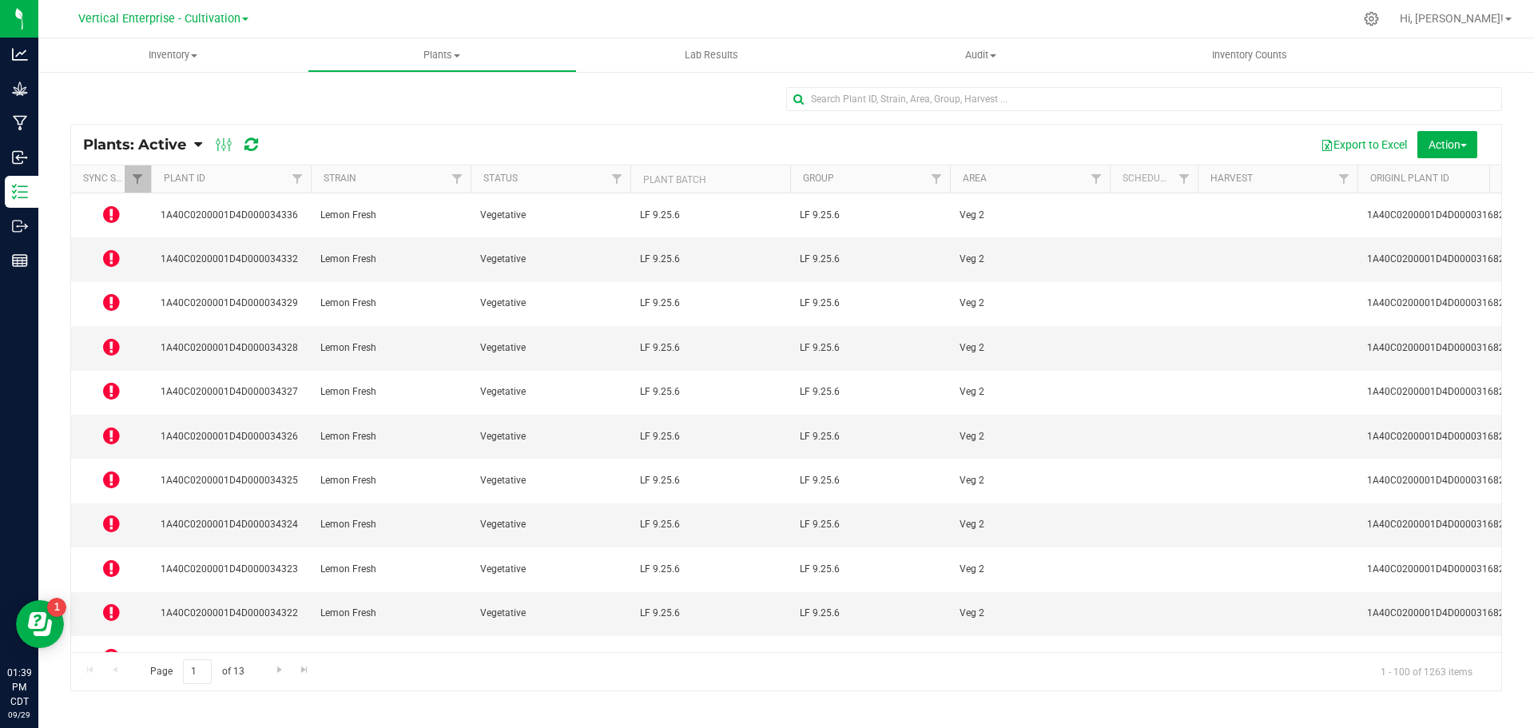
click at [110, 337] on icon at bounding box center [111, 346] width 17 height 19
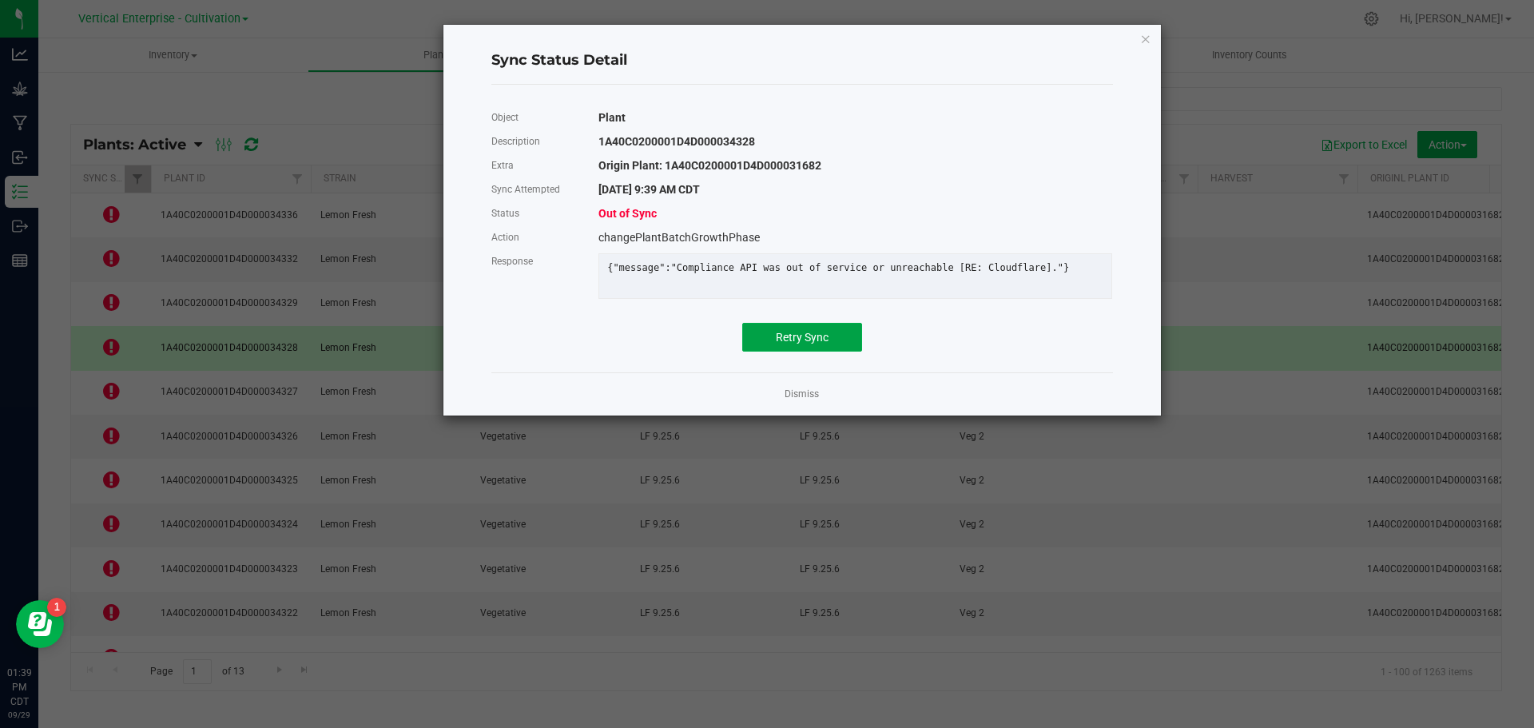
click at [814, 339] on button "Retry Sync" at bounding box center [802, 337] width 120 height 29
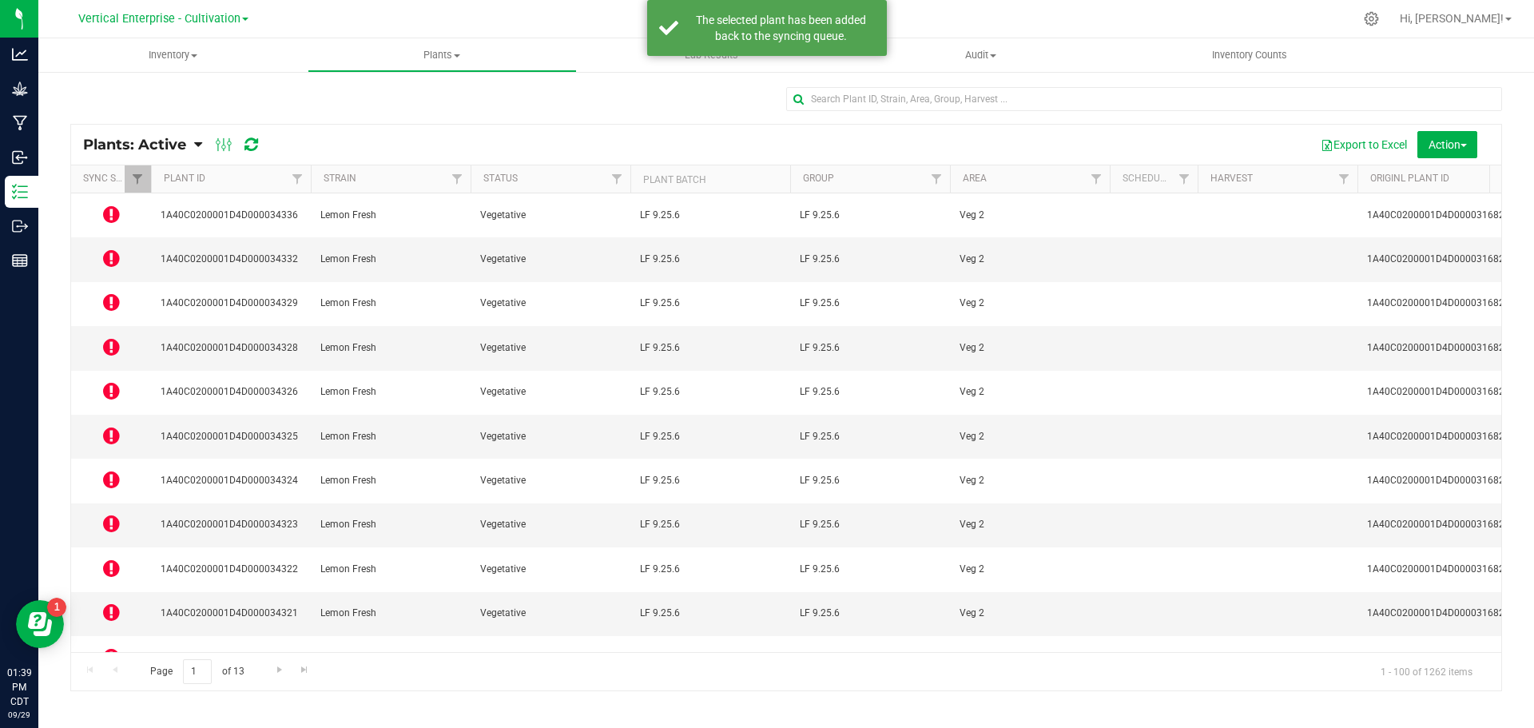
click at [108, 381] on icon at bounding box center [111, 390] width 17 height 19
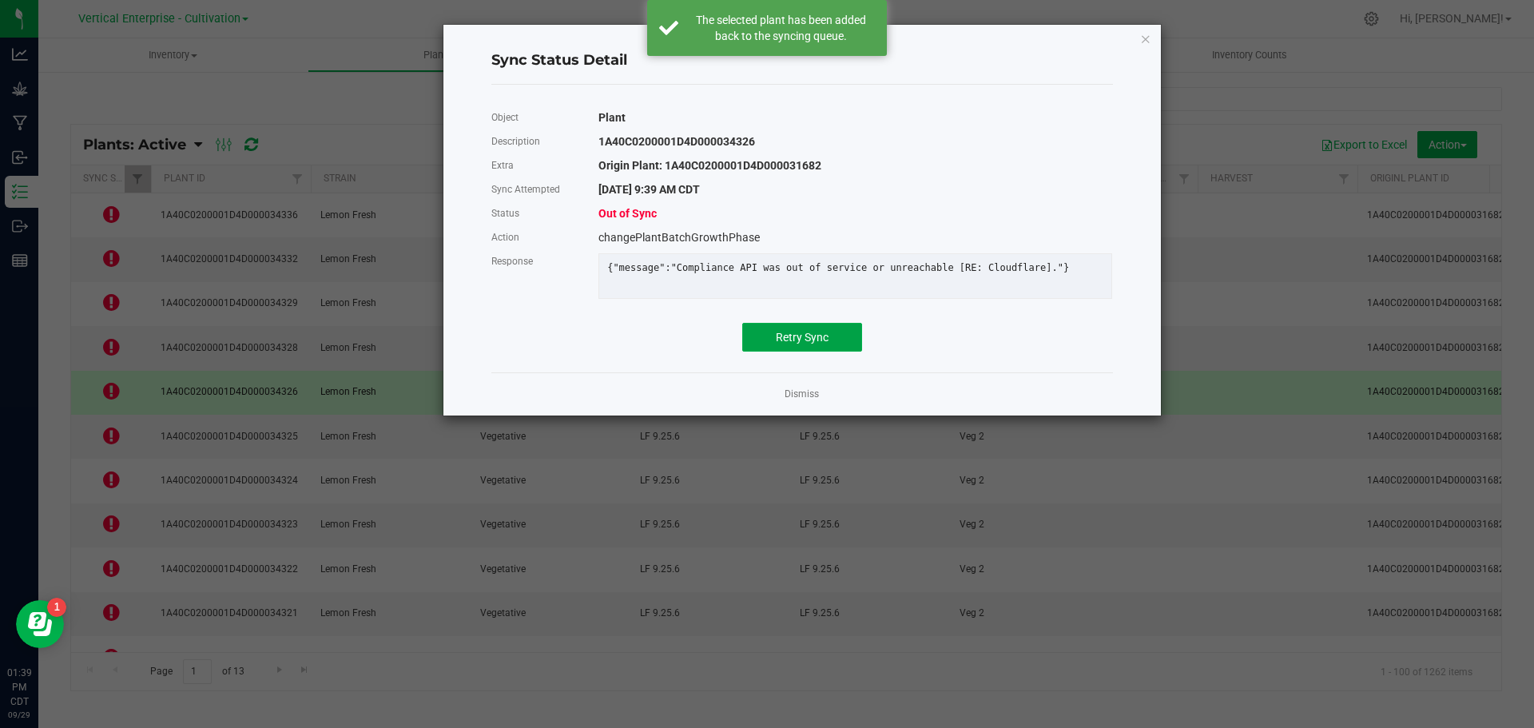
click at [829, 339] on button "Retry Sync" at bounding box center [802, 337] width 120 height 29
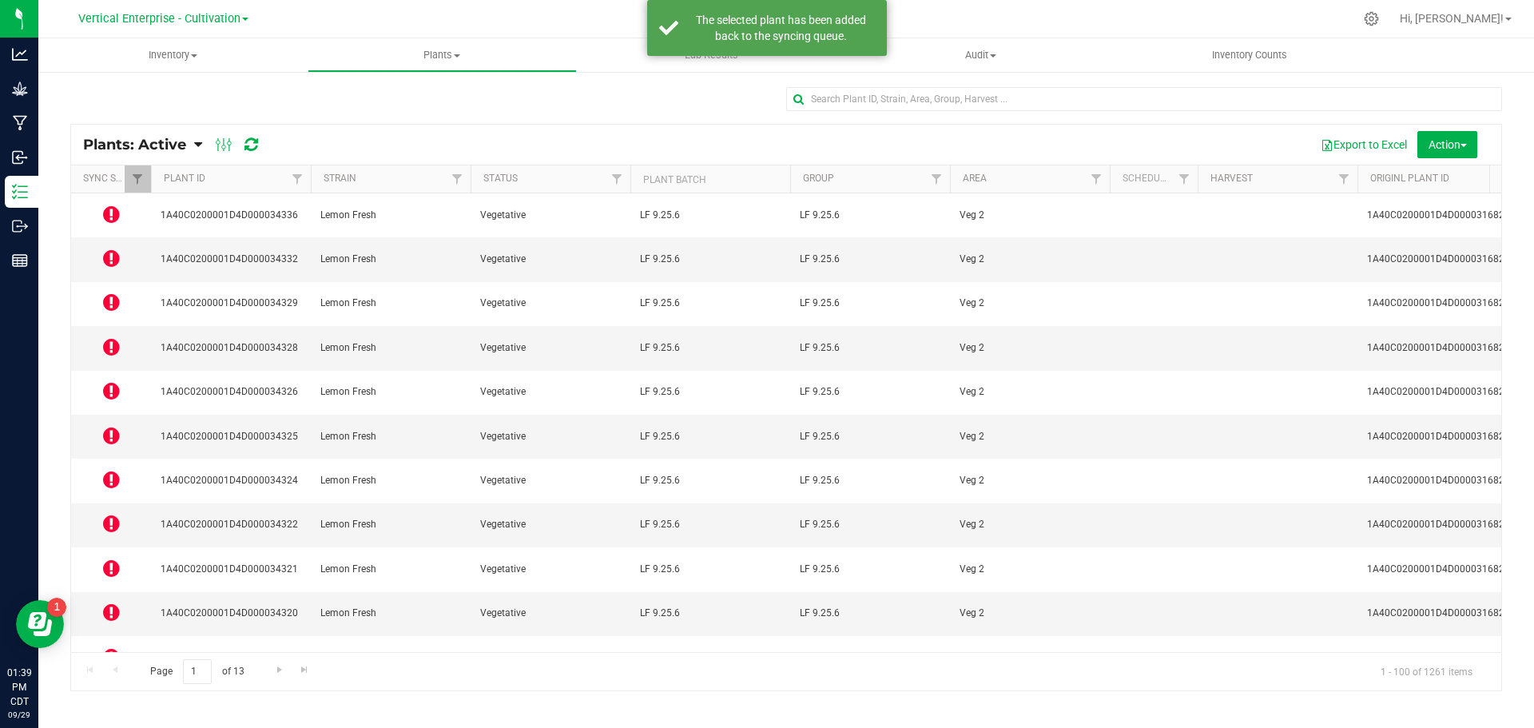
click at [108, 426] on icon at bounding box center [111, 435] width 17 height 19
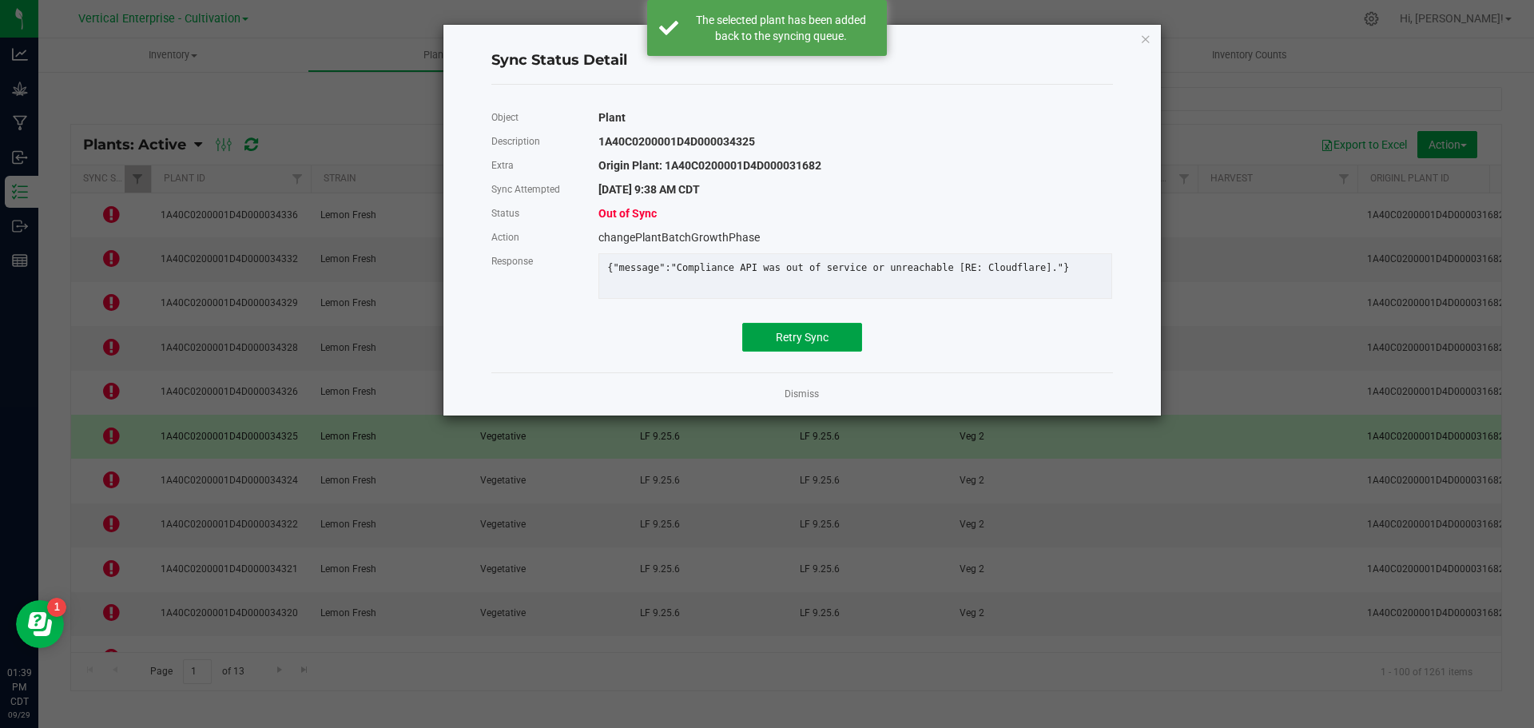
click at [826, 344] on span "Retry Sync" at bounding box center [802, 337] width 53 height 13
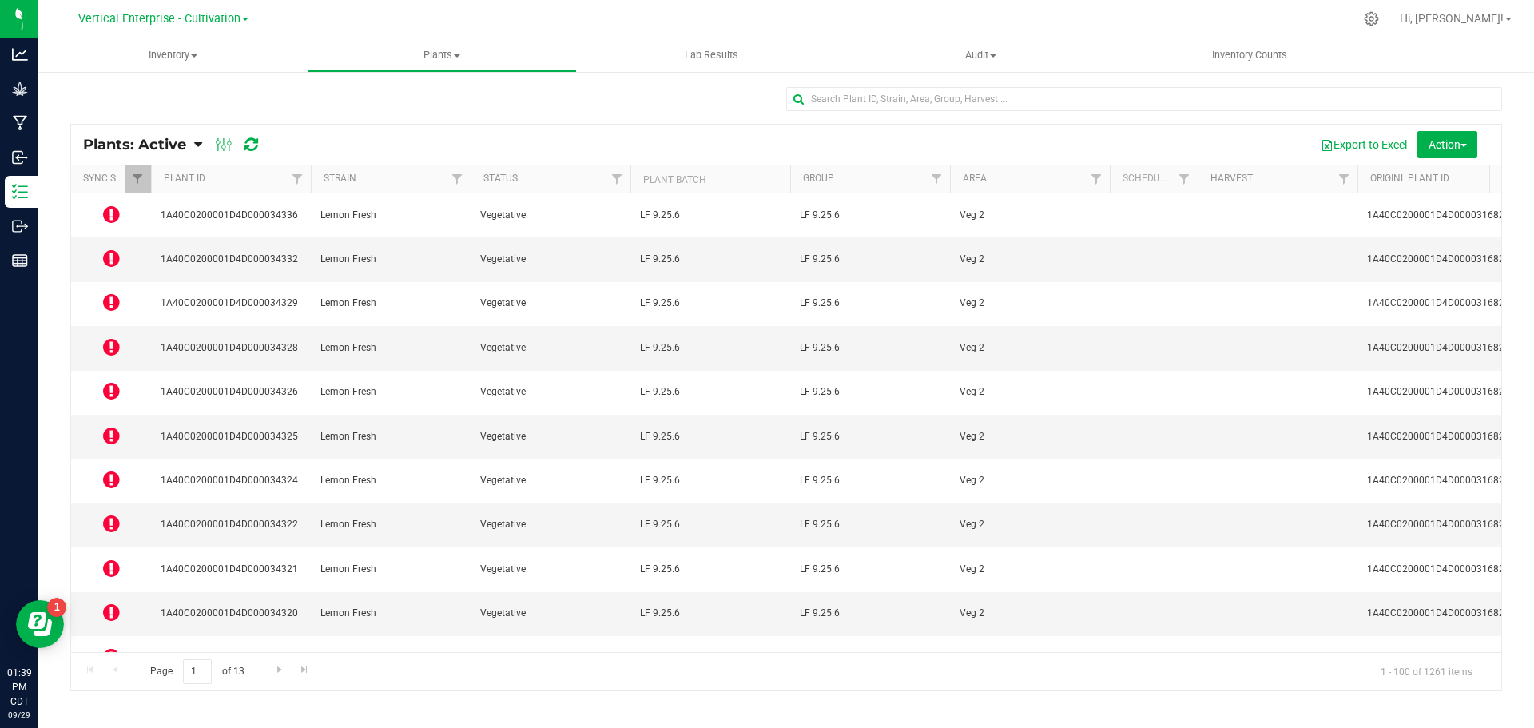
click at [113, 469] on span at bounding box center [111, 480] width 17 height 22
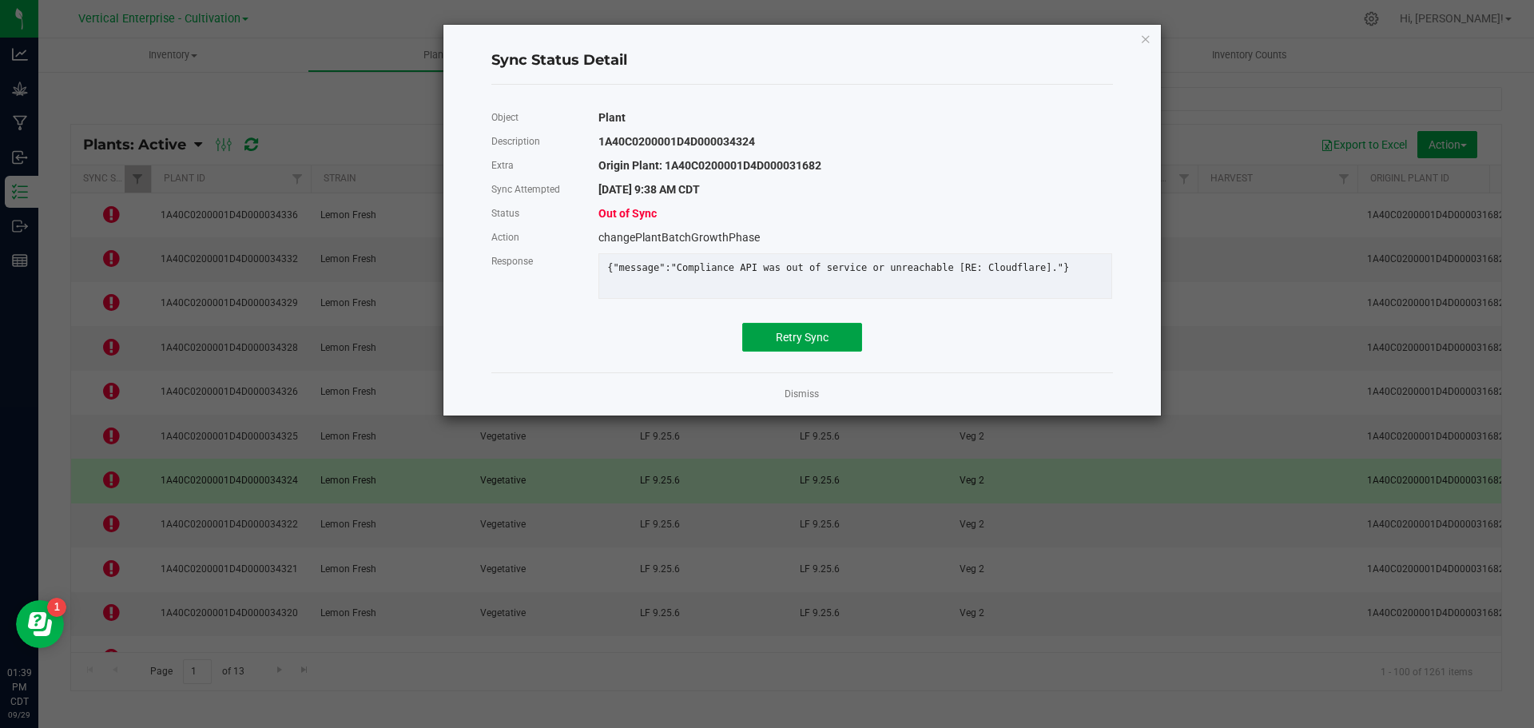
click at [860, 344] on button "Retry Sync" at bounding box center [802, 337] width 120 height 29
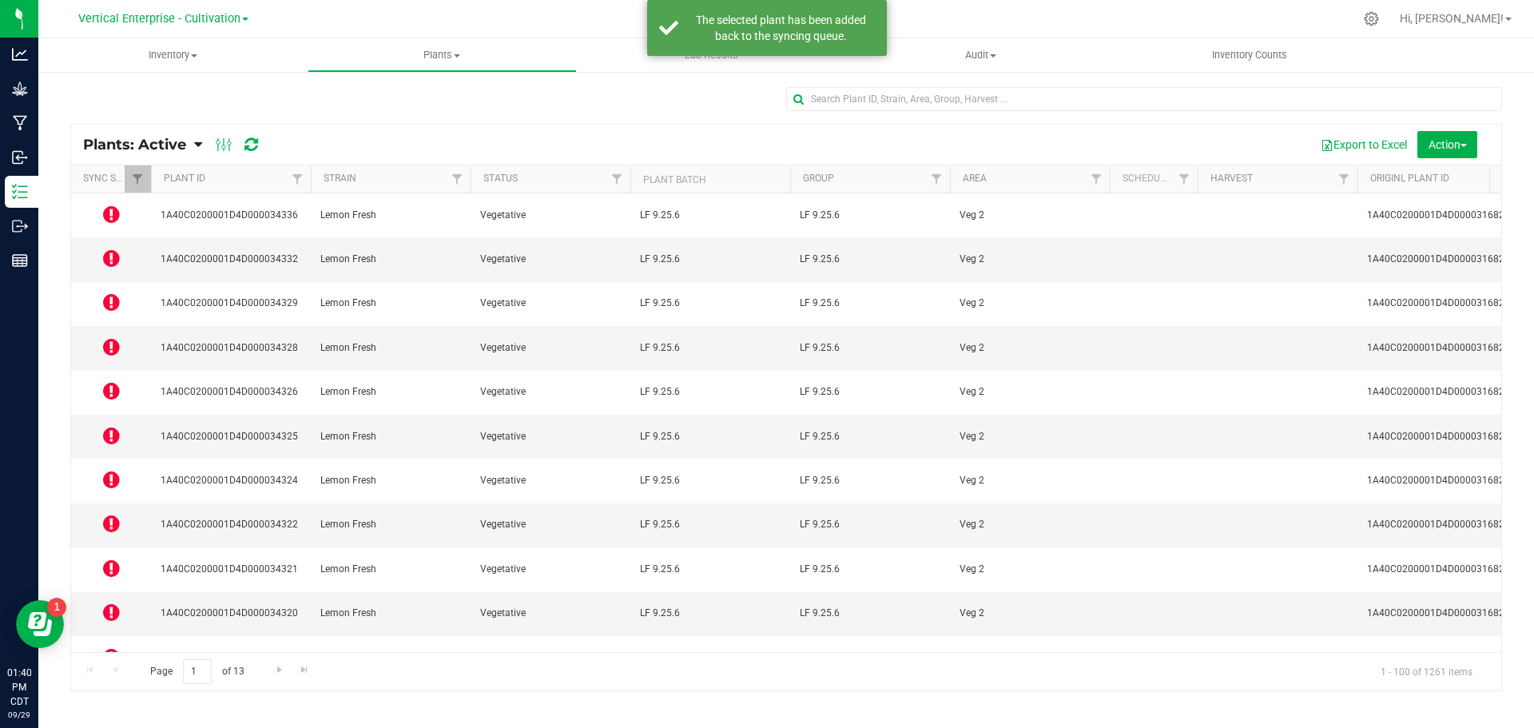
click at [104, 514] on icon at bounding box center [111, 523] width 17 height 19
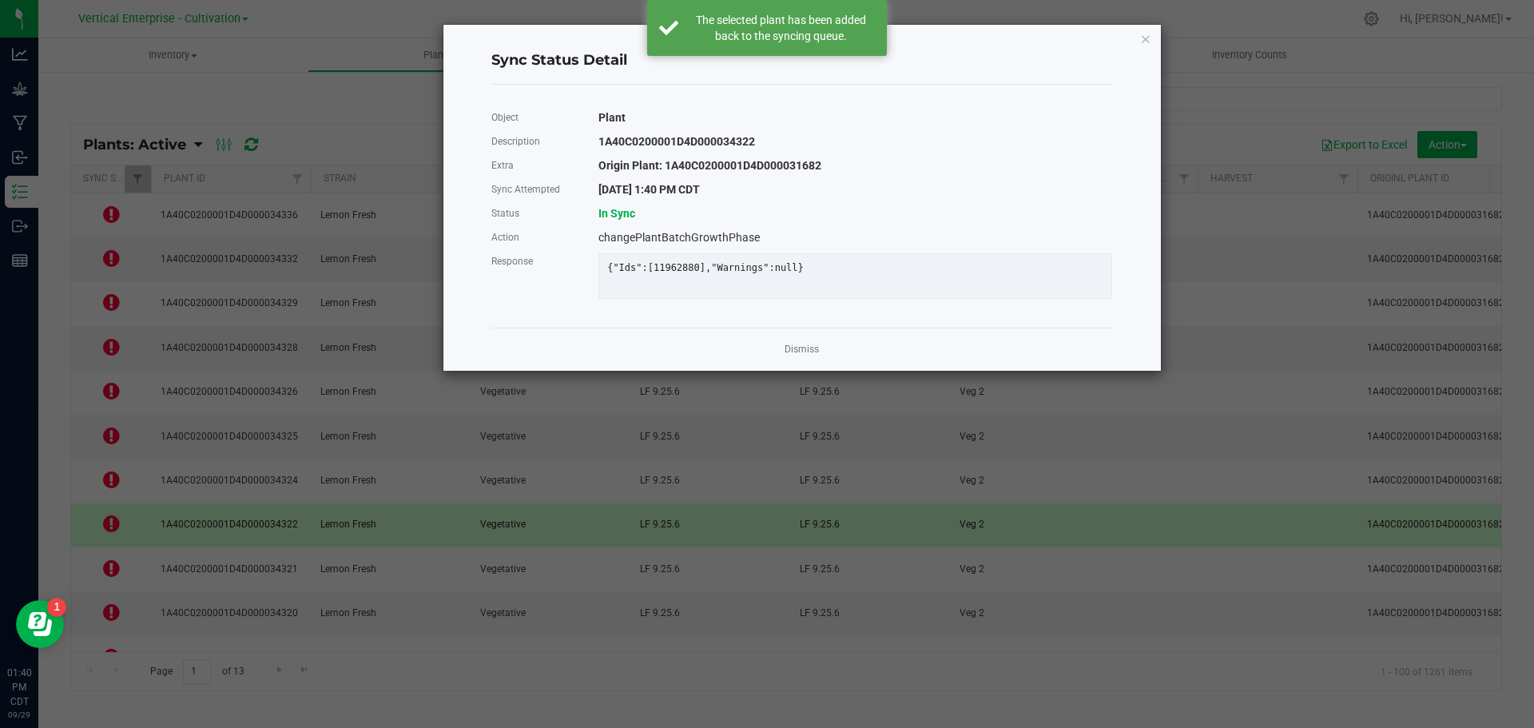
drag, startPoint x: 792, startPoint y: 363, endPoint x: 778, endPoint y: 363, distance: 13.6
click at [792, 356] on link "Dismiss" at bounding box center [802, 350] width 34 height 14
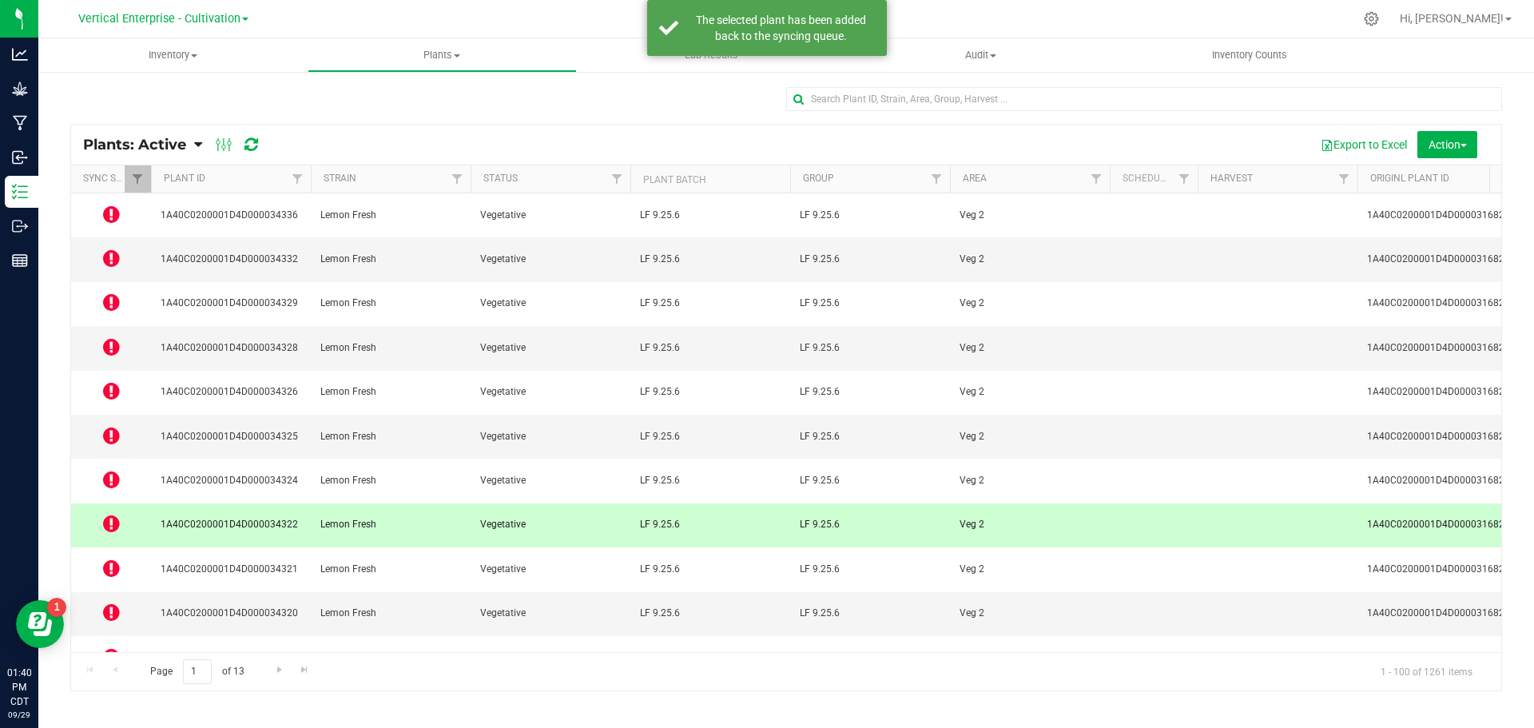
click at [112, 558] on span at bounding box center [111, 569] width 17 height 22
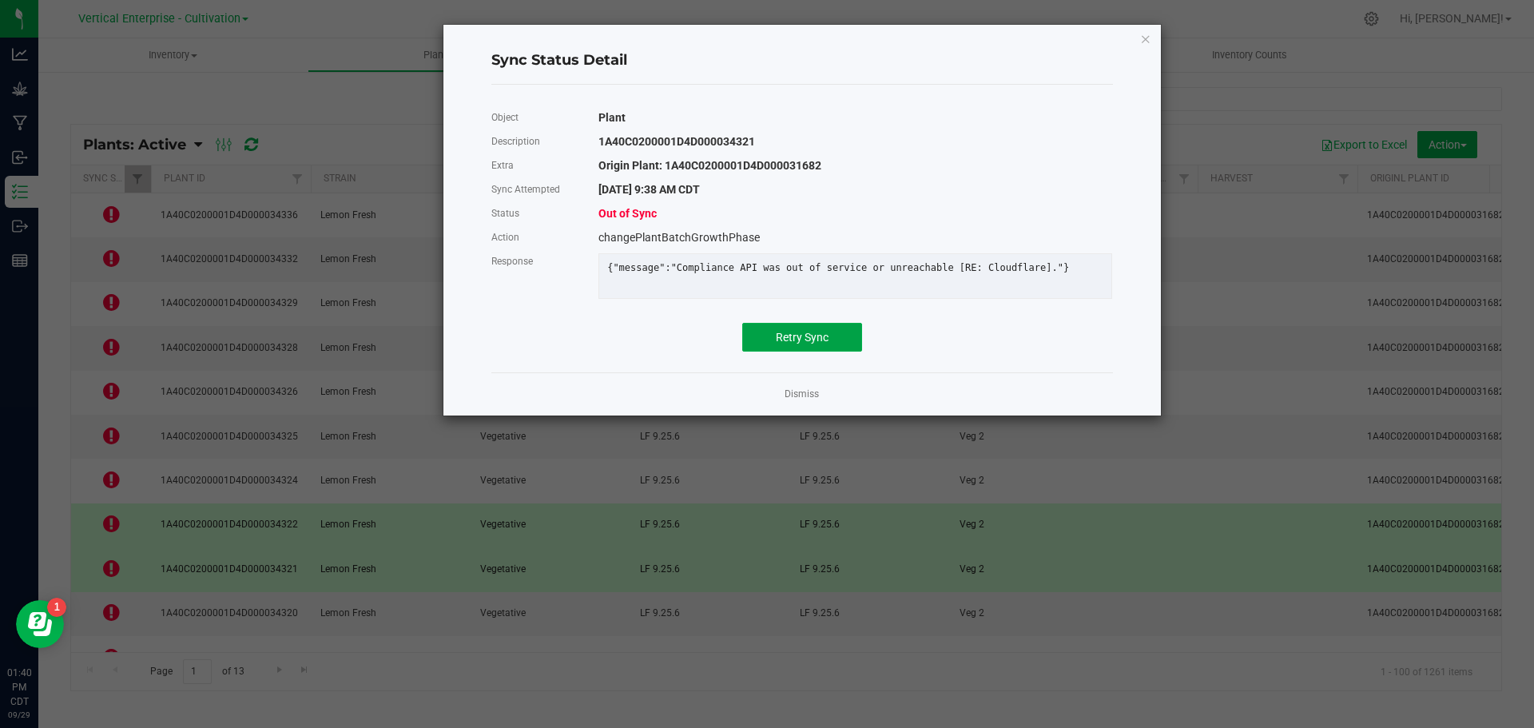
click at [835, 341] on button "Retry Sync" at bounding box center [802, 337] width 120 height 29
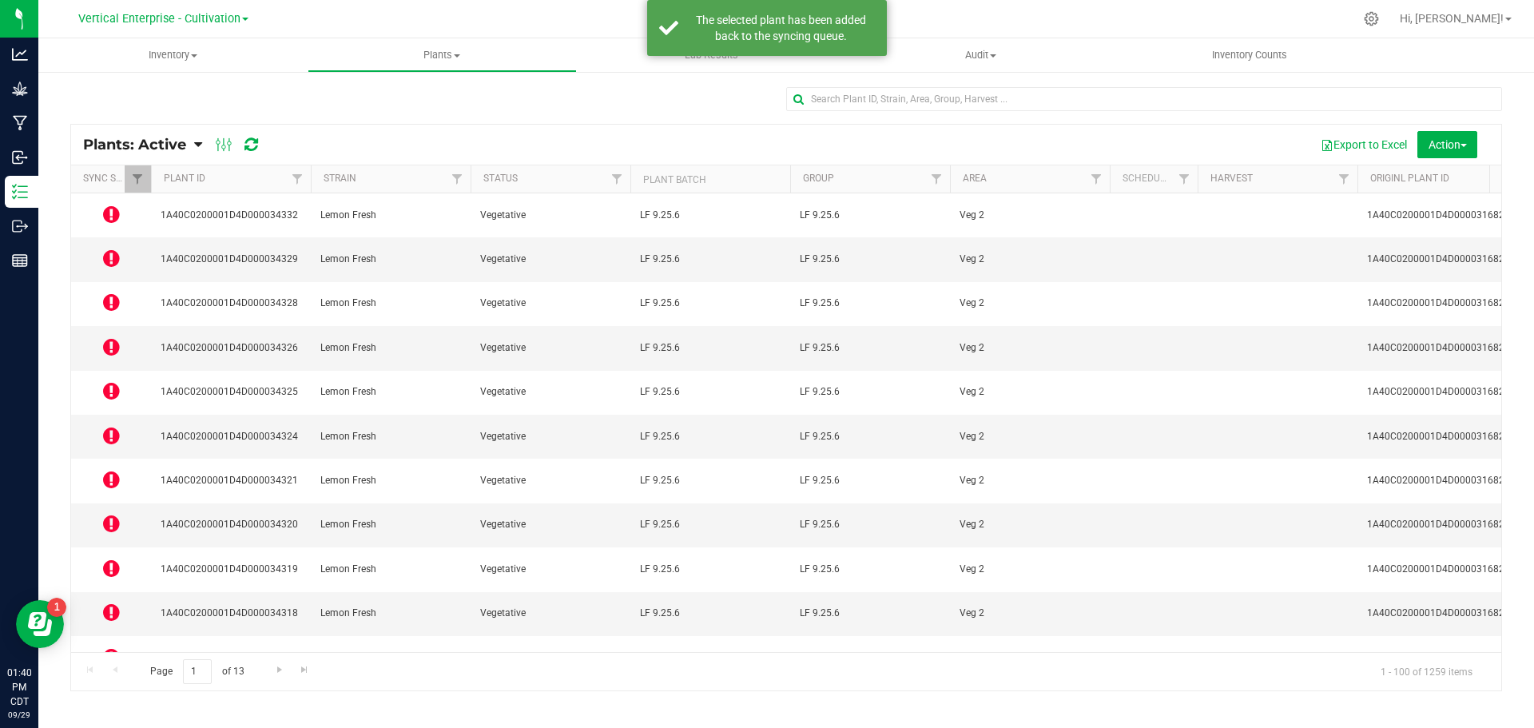
click at [260, 145] on div at bounding box center [237, 144] width 54 height 19
click at [248, 142] on icon at bounding box center [252, 145] width 14 height 16
click at [113, 211] on icon at bounding box center [111, 214] width 17 height 19
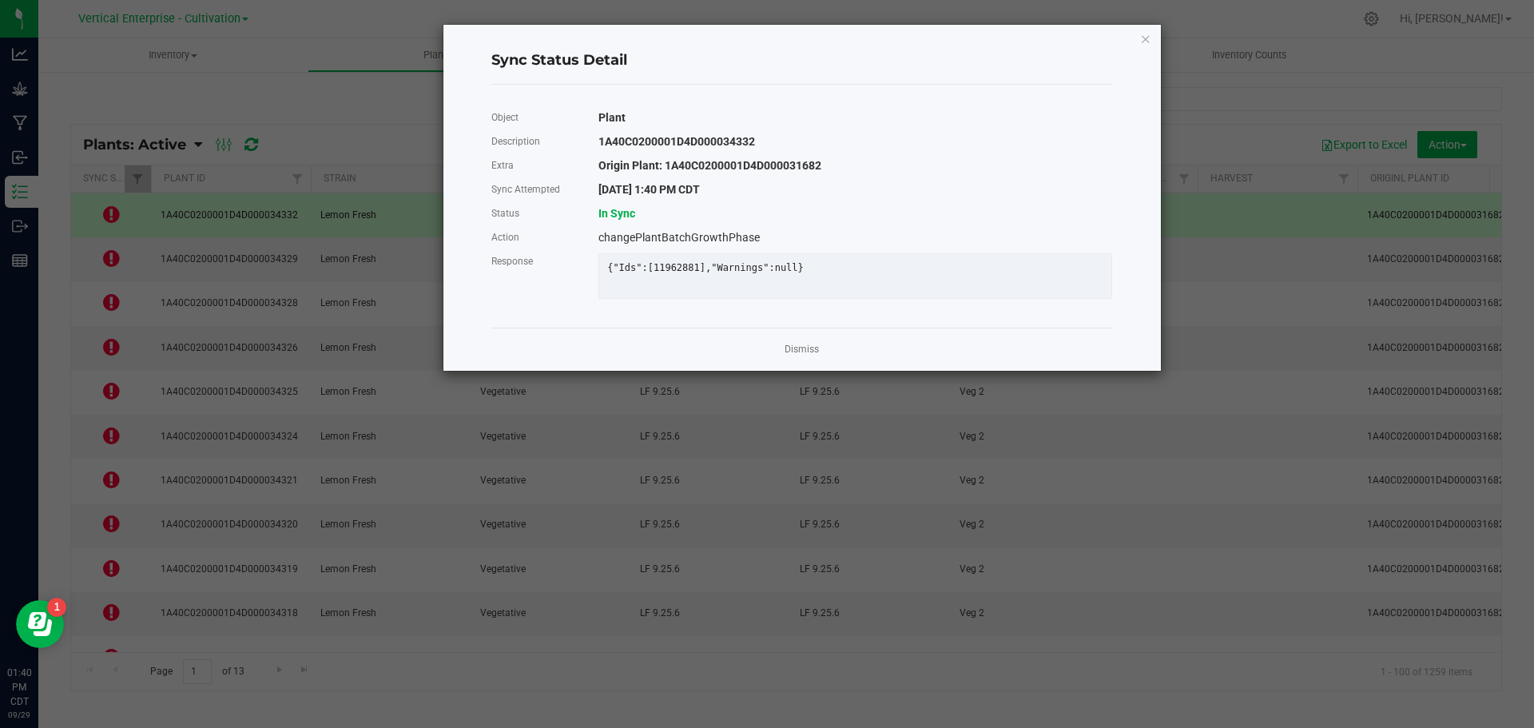
click at [818, 352] on div "Dismiss" at bounding box center [802, 349] width 622 height 43
click at [783, 360] on div "Dismiss" at bounding box center [802, 349] width 622 height 43
click at [814, 356] on link "Dismiss" at bounding box center [802, 350] width 34 height 14
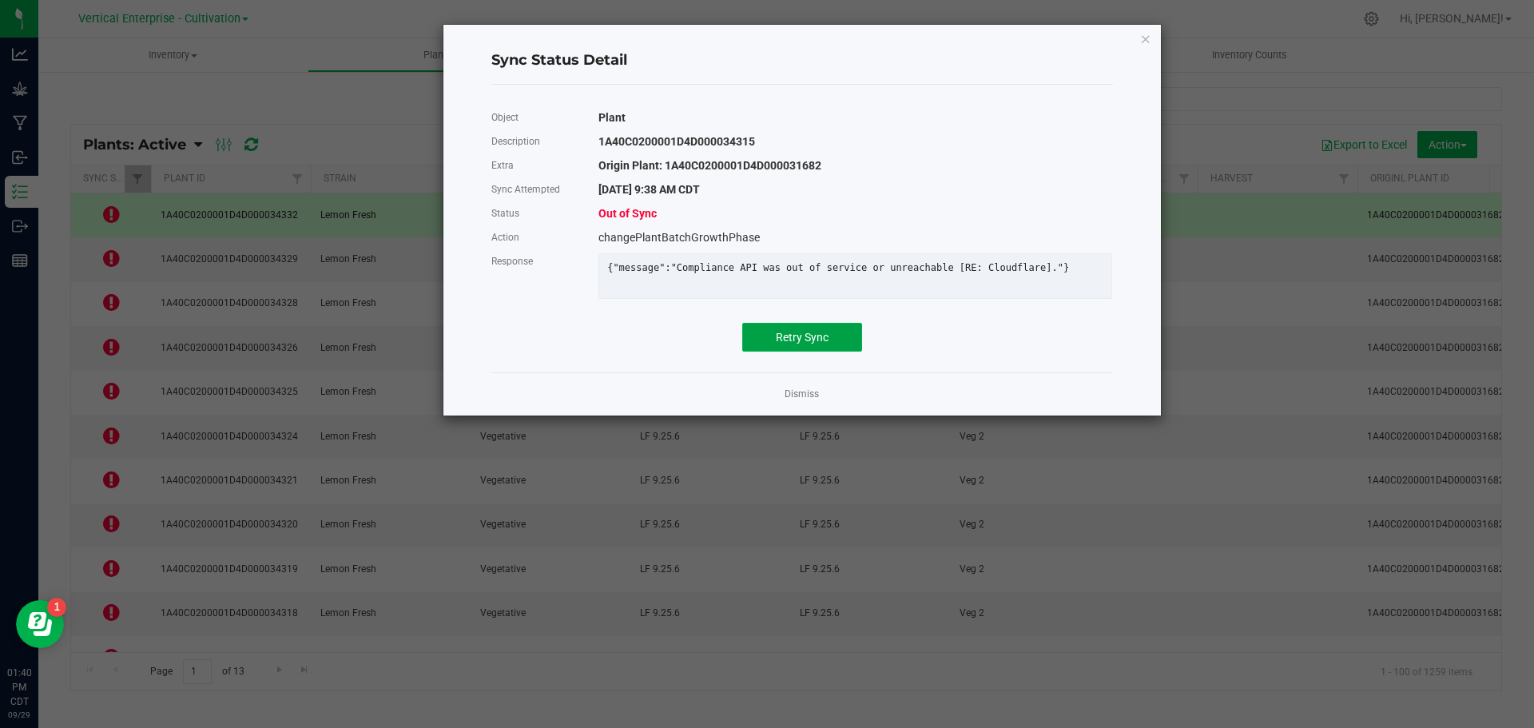
click at [800, 352] on button "Retry Sync" at bounding box center [802, 337] width 120 height 29
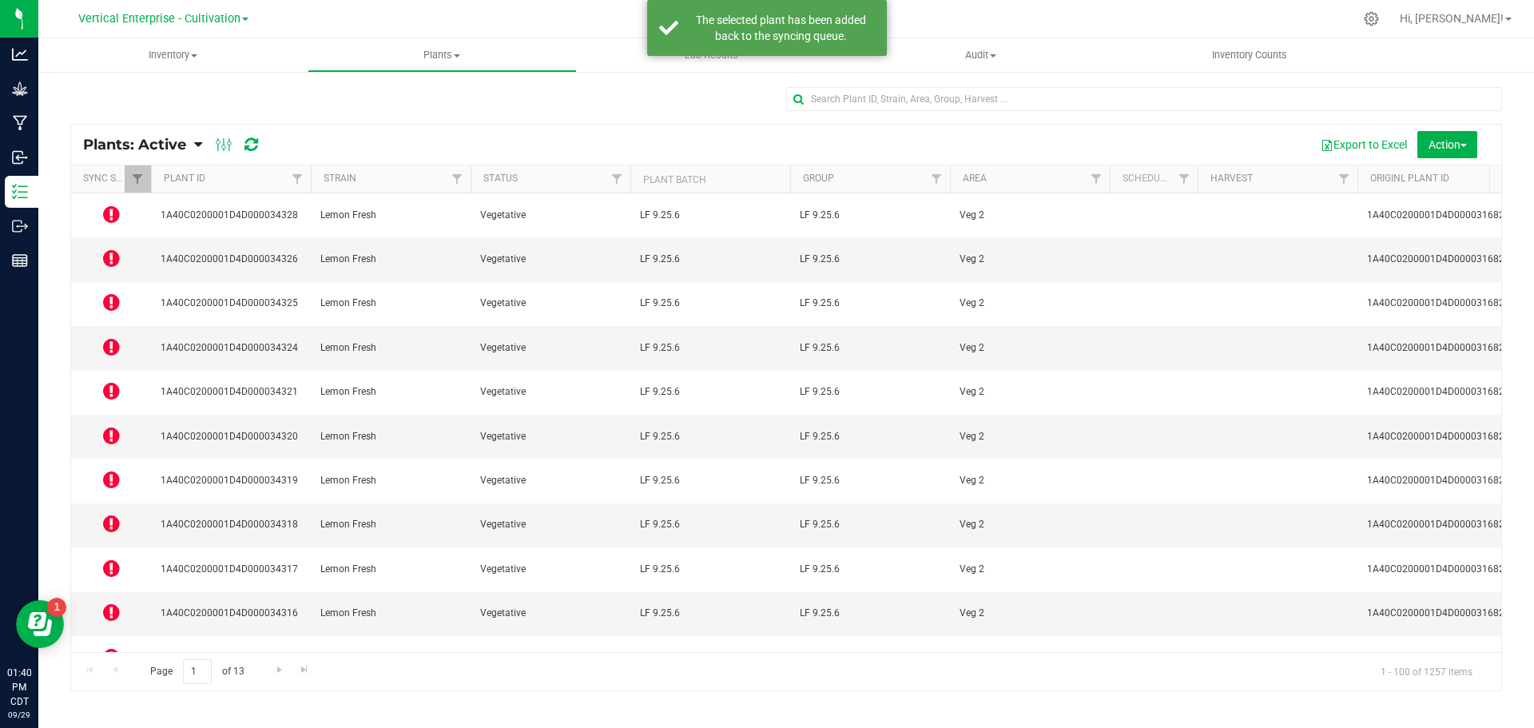
click at [104, 691] on icon at bounding box center [111, 700] width 17 height 19
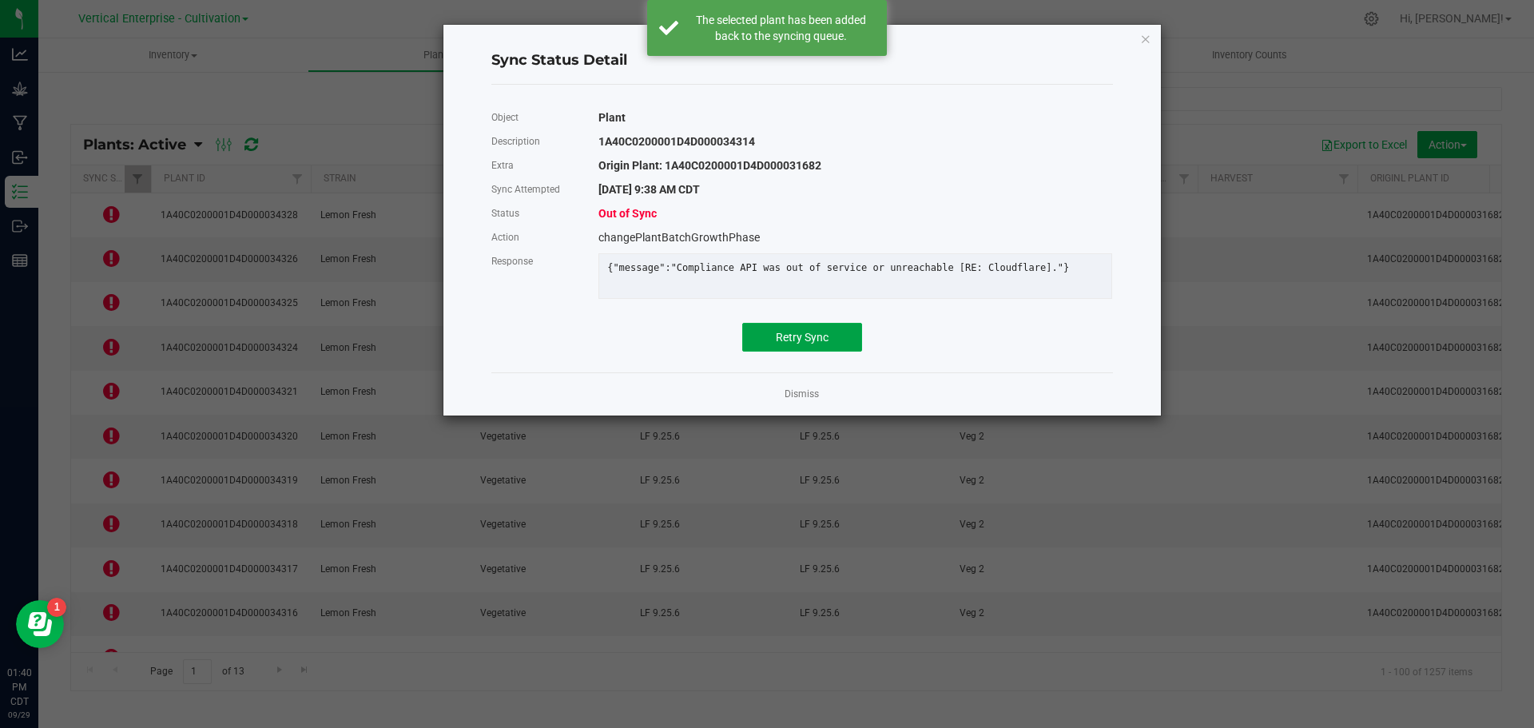
click at [828, 344] on span "Retry Sync" at bounding box center [802, 337] width 53 height 13
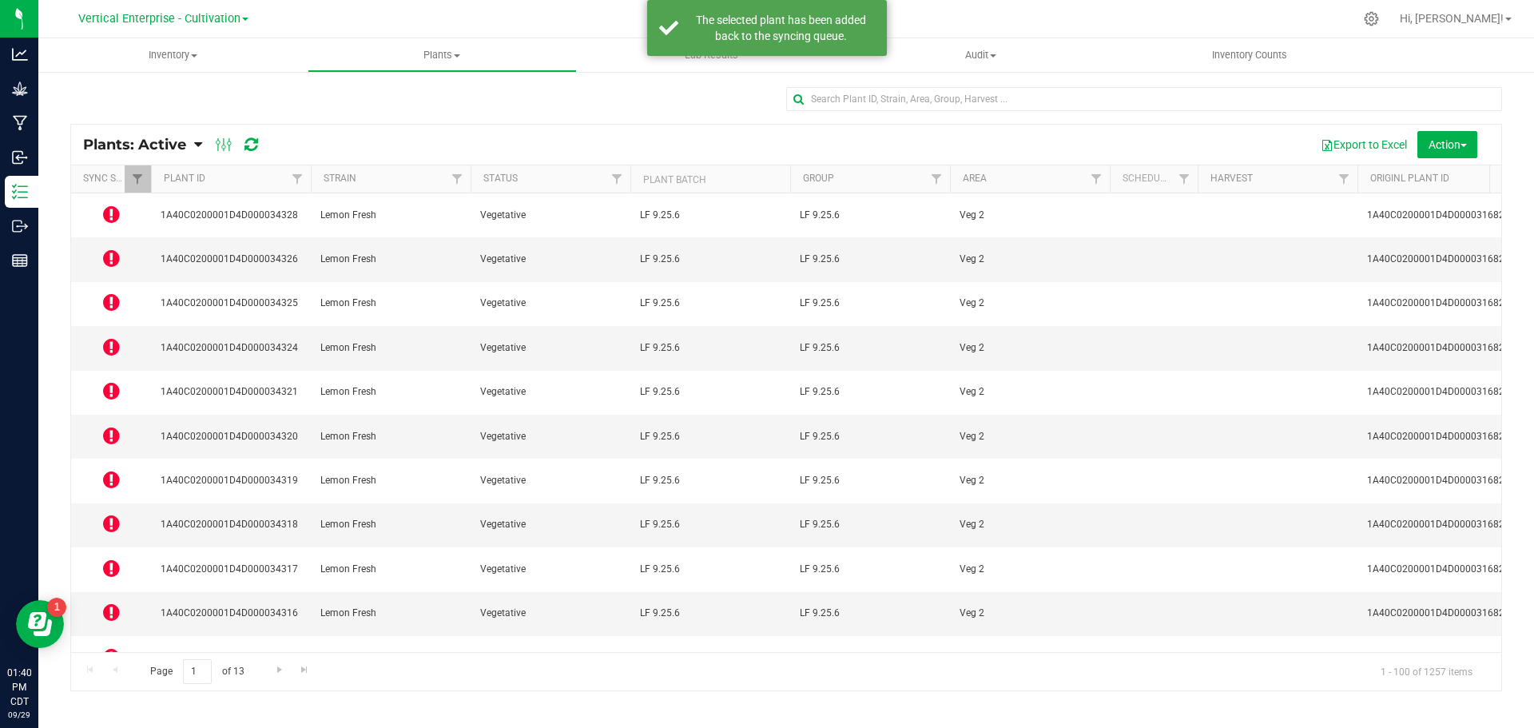
click at [111, 647] on icon at bounding box center [111, 656] width 17 height 19
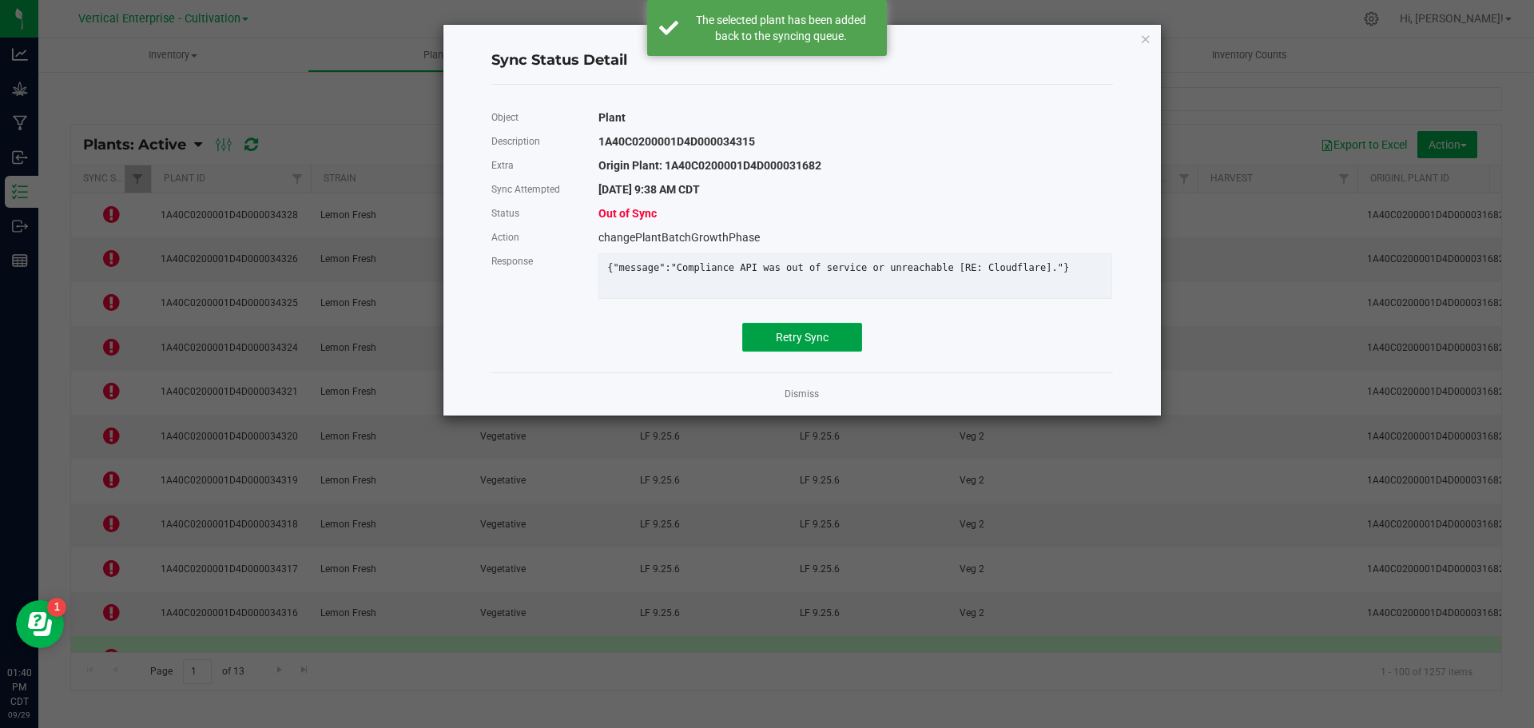
click at [805, 344] on span "Retry Sync" at bounding box center [802, 337] width 53 height 13
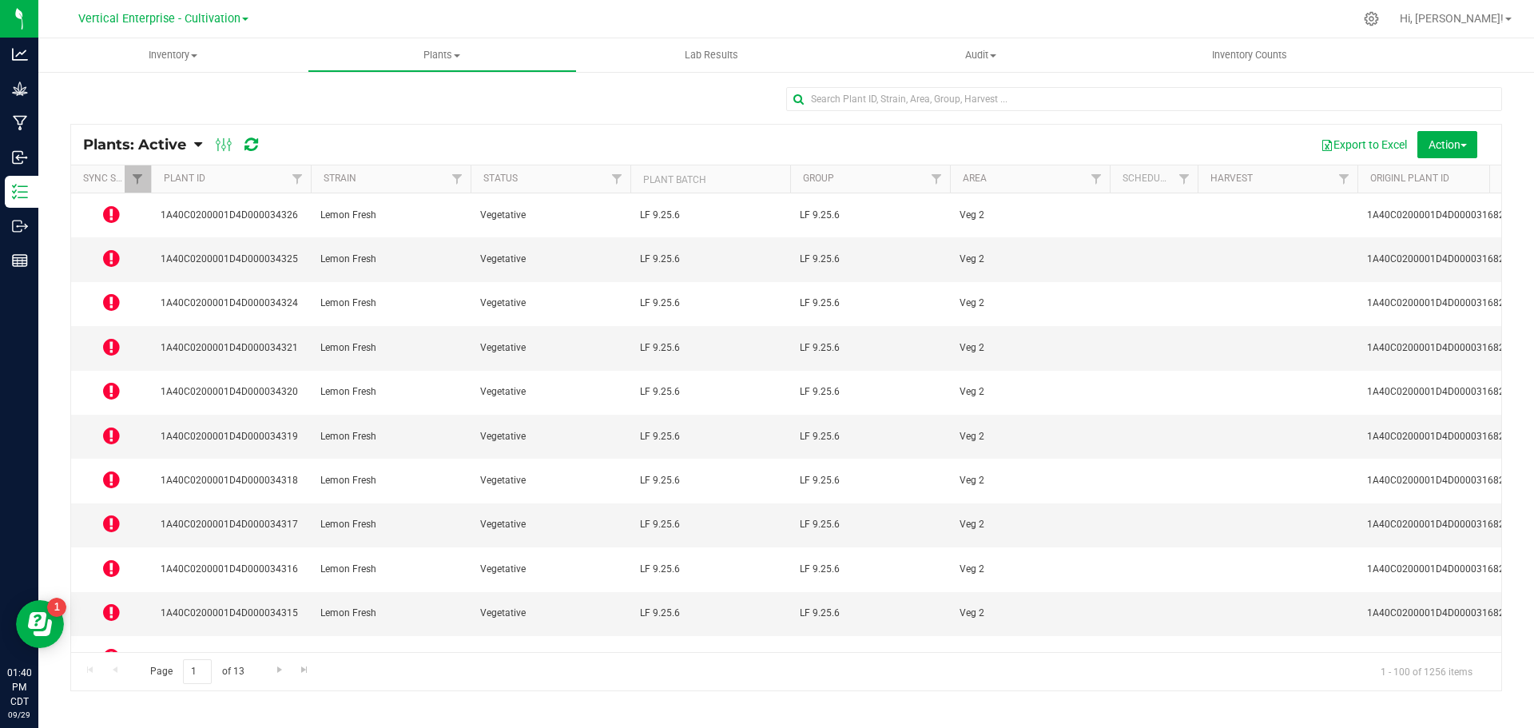
click at [114, 603] on icon at bounding box center [111, 612] width 17 height 19
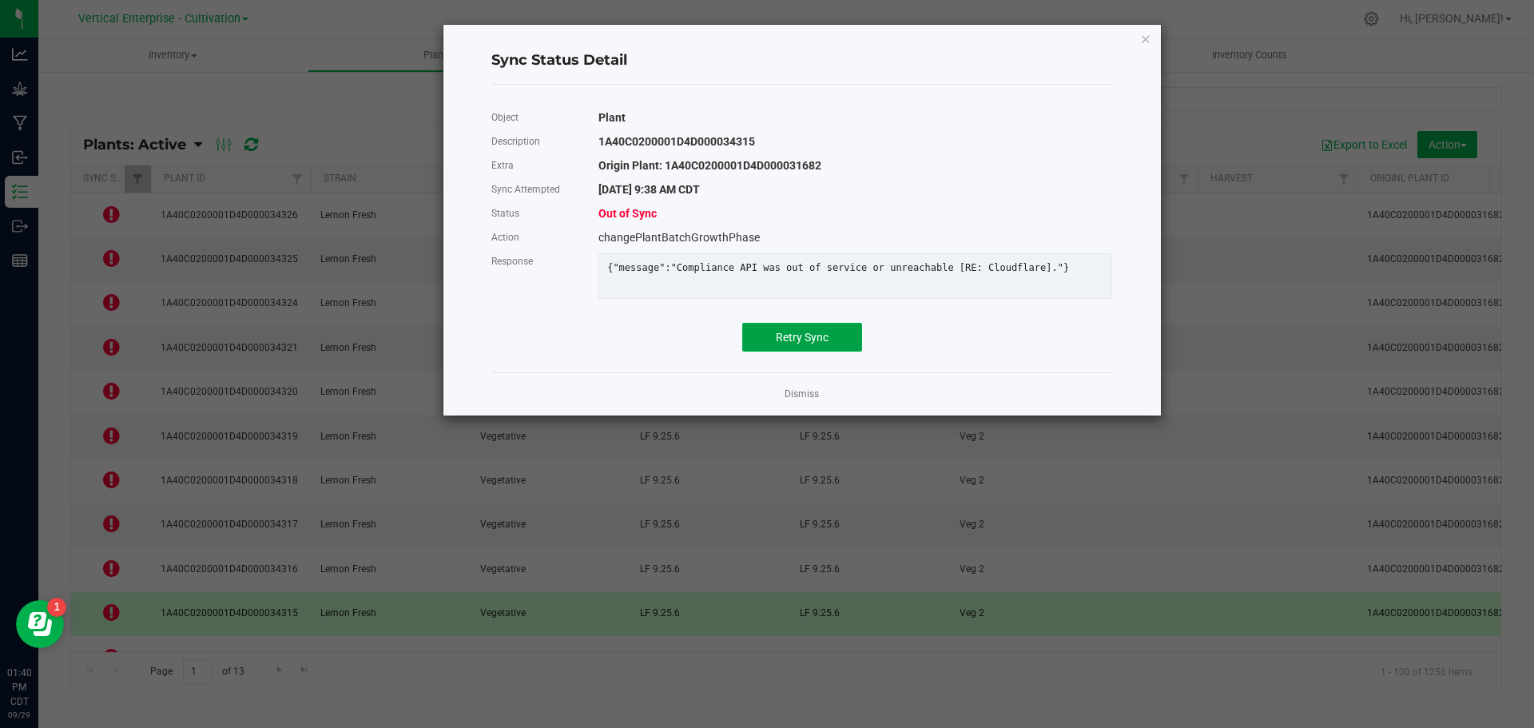
click at [804, 352] on button "Retry Sync" at bounding box center [802, 337] width 120 height 29
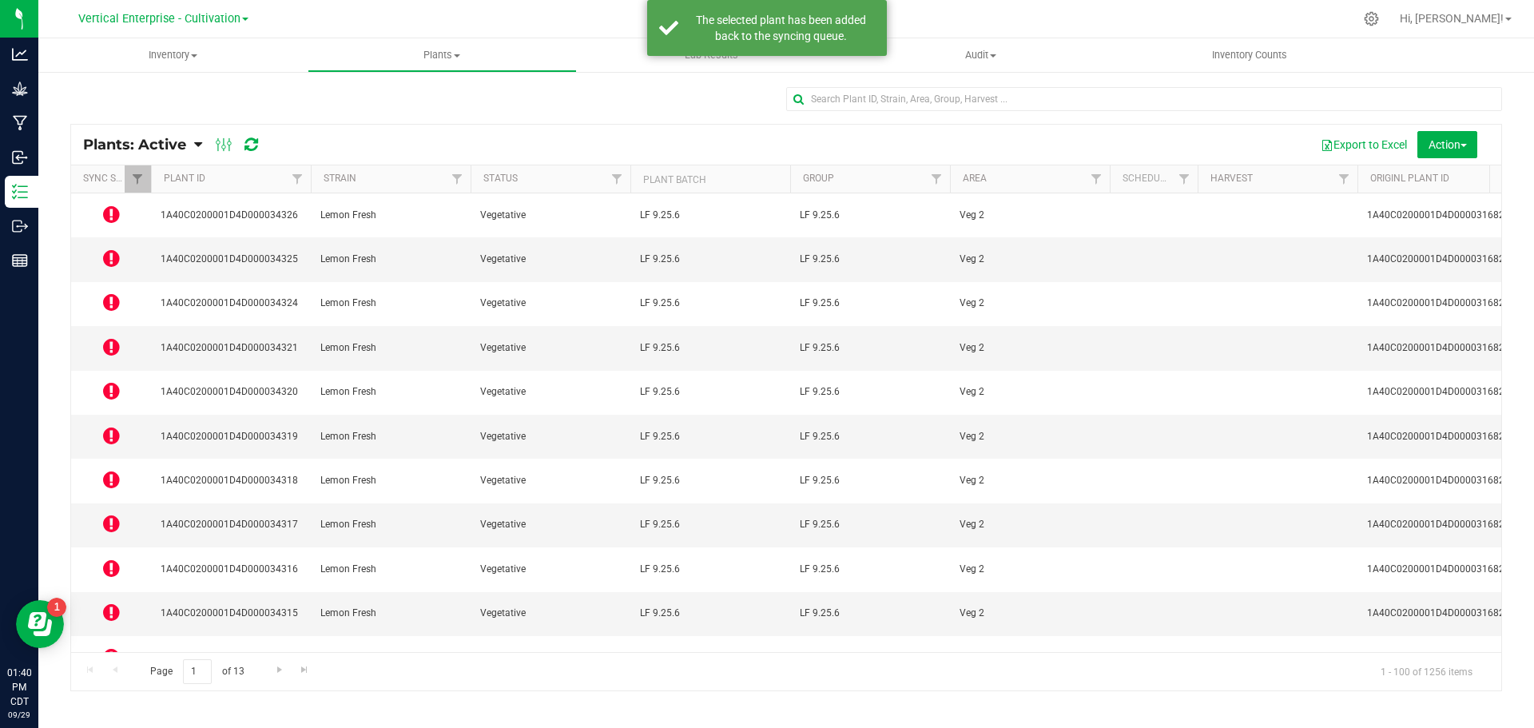
click at [118, 559] on icon at bounding box center [111, 568] width 17 height 19
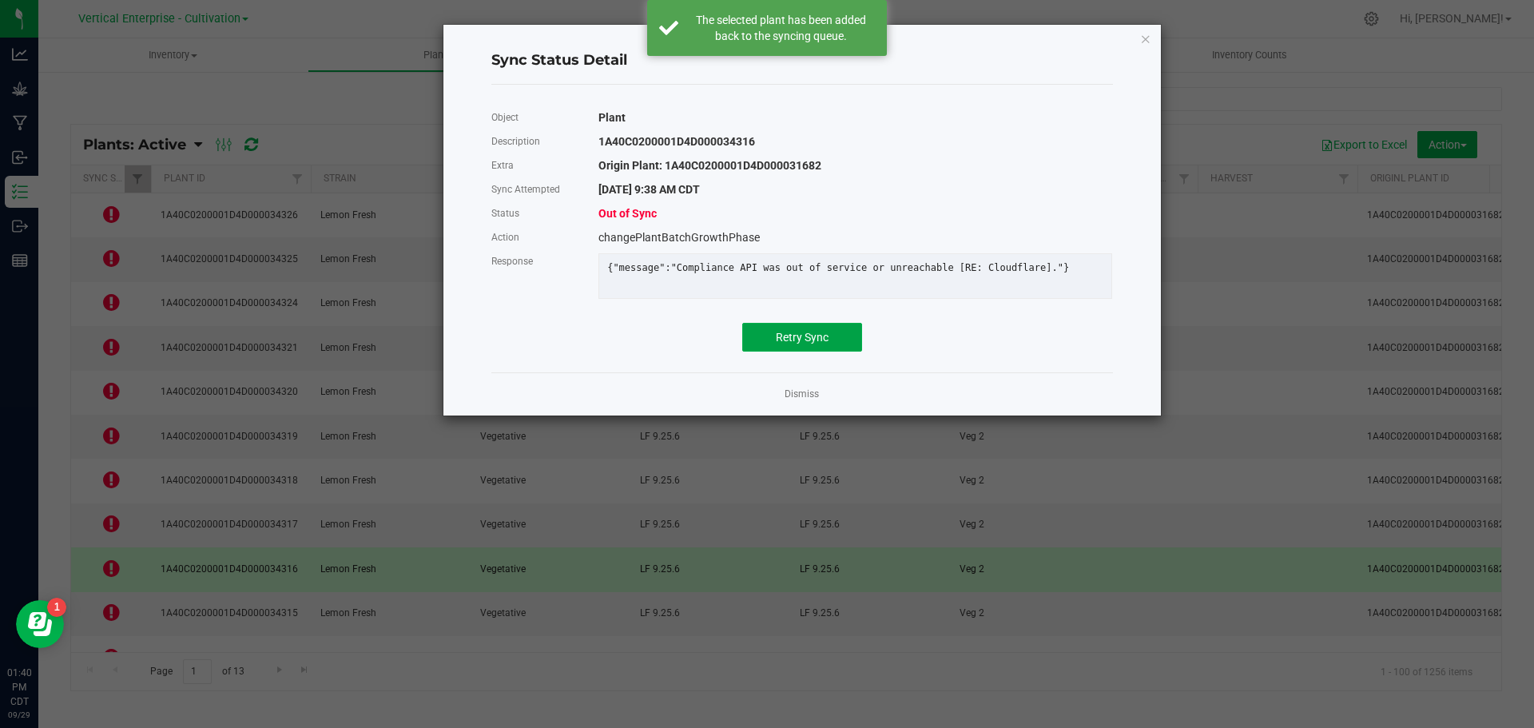
click at [798, 352] on button "Retry Sync" at bounding box center [802, 337] width 120 height 29
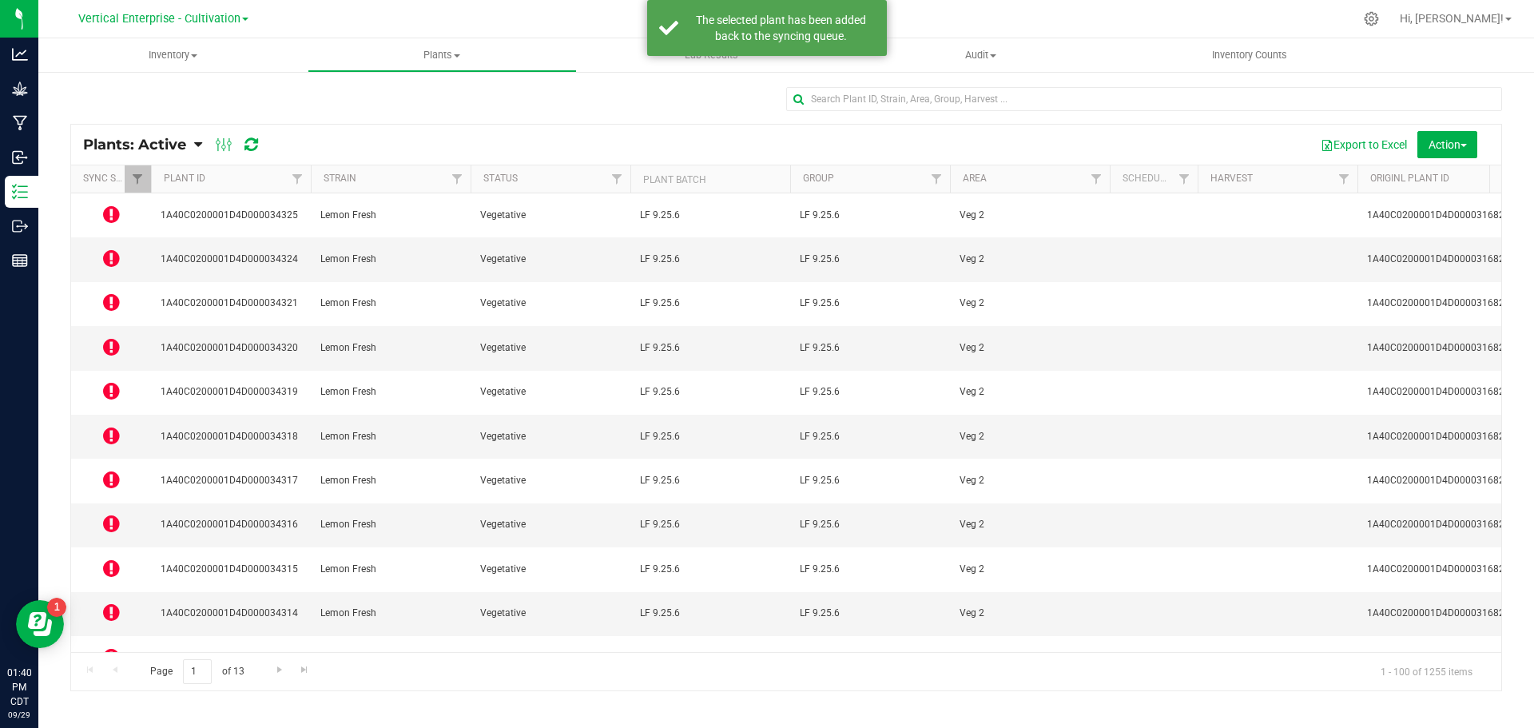
click at [122, 503] on td at bounding box center [111, 525] width 80 height 44
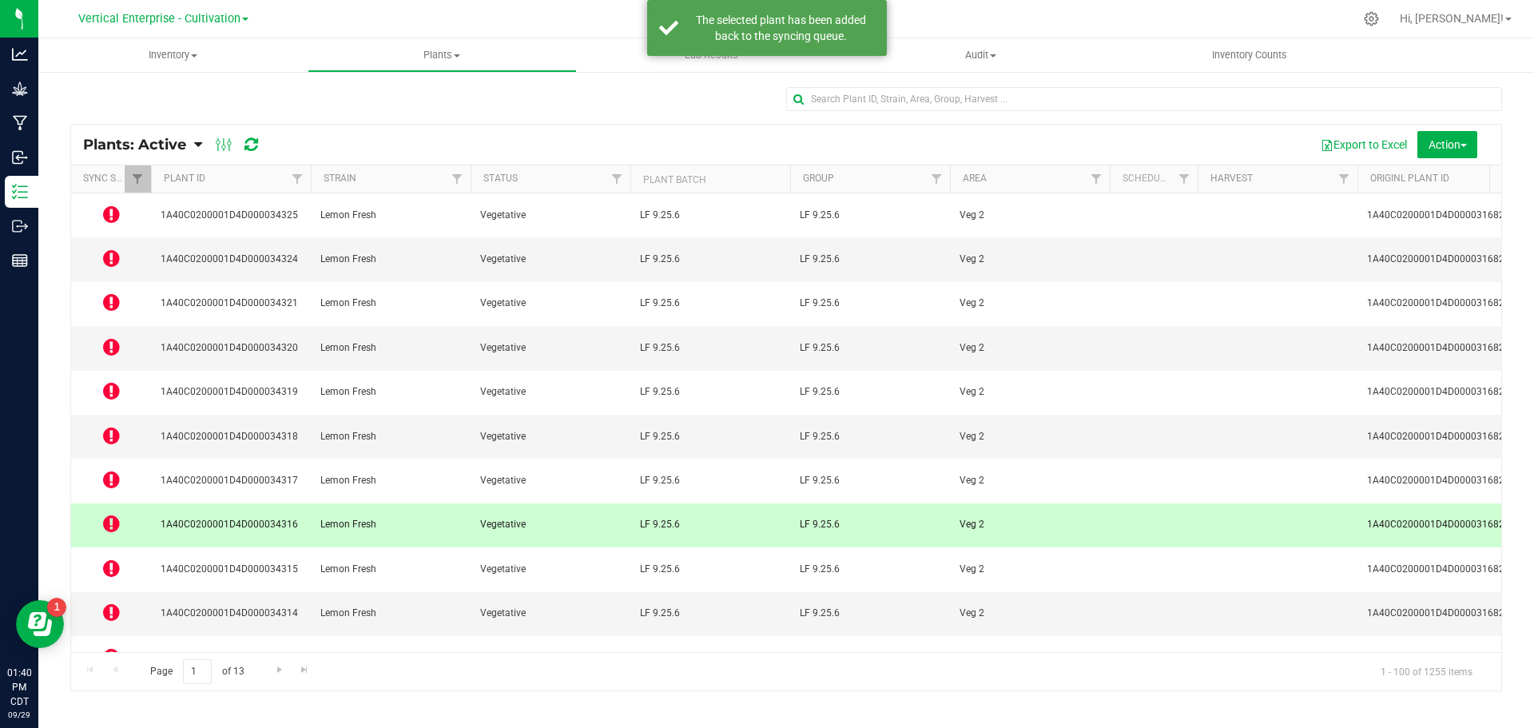
click at [112, 514] on icon at bounding box center [111, 523] width 17 height 19
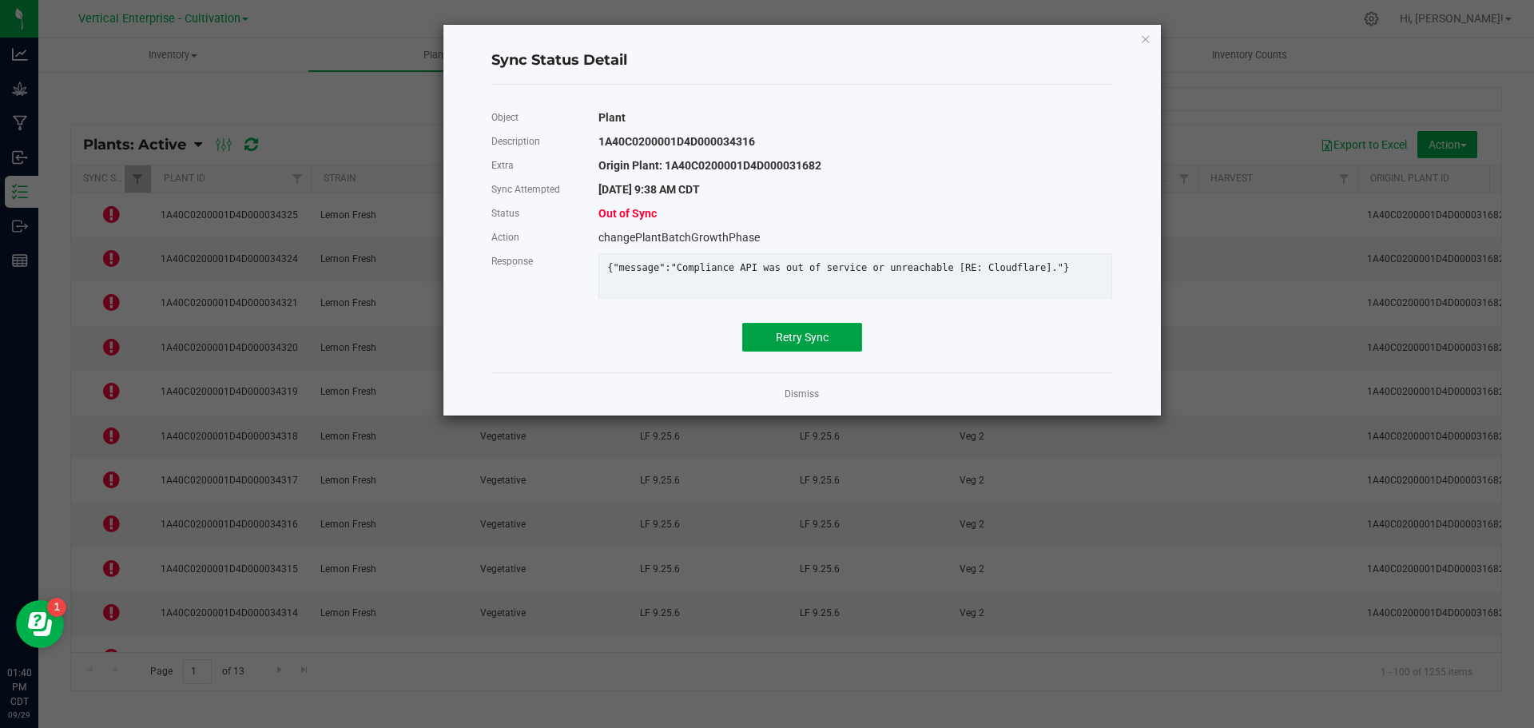
click at [803, 344] on span "Retry Sync" at bounding box center [802, 337] width 53 height 13
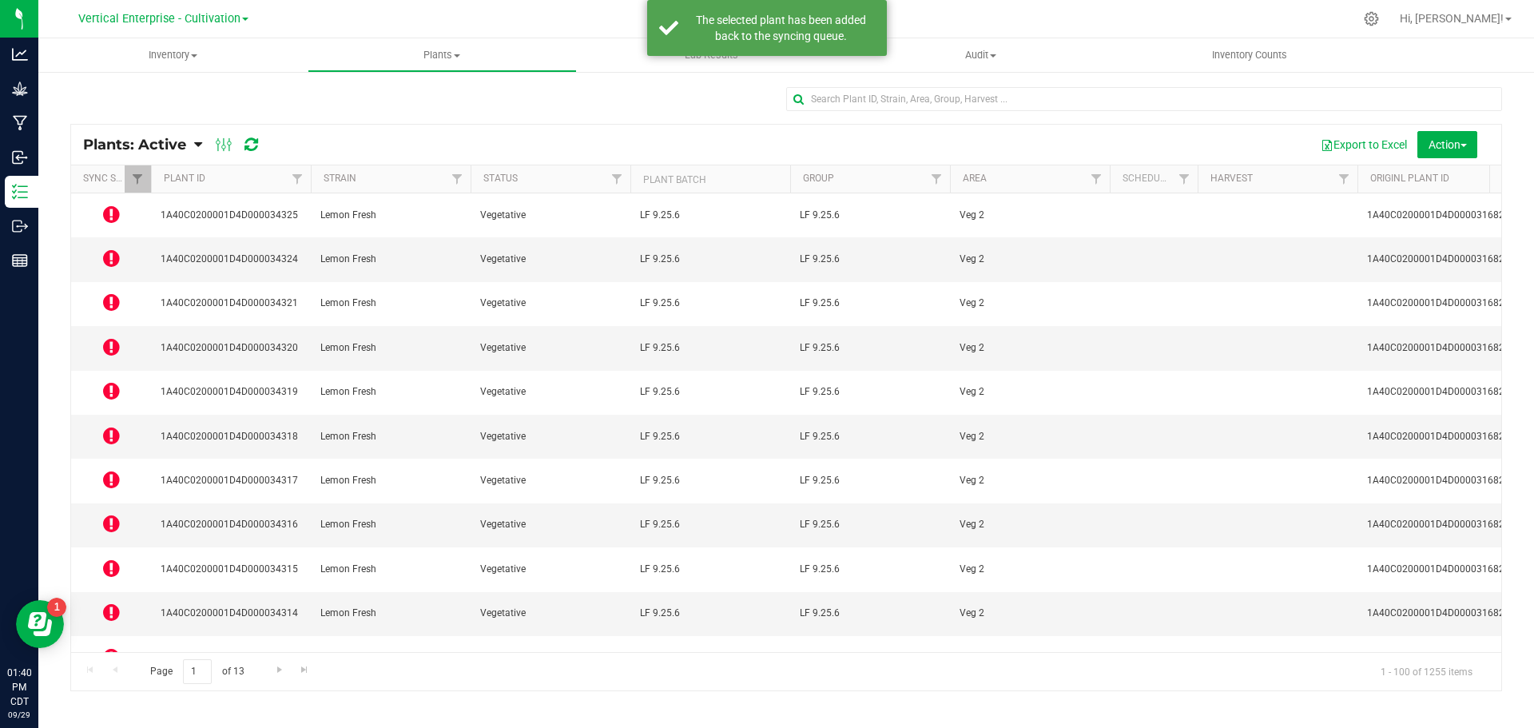
click at [113, 470] on icon at bounding box center [111, 479] width 17 height 19
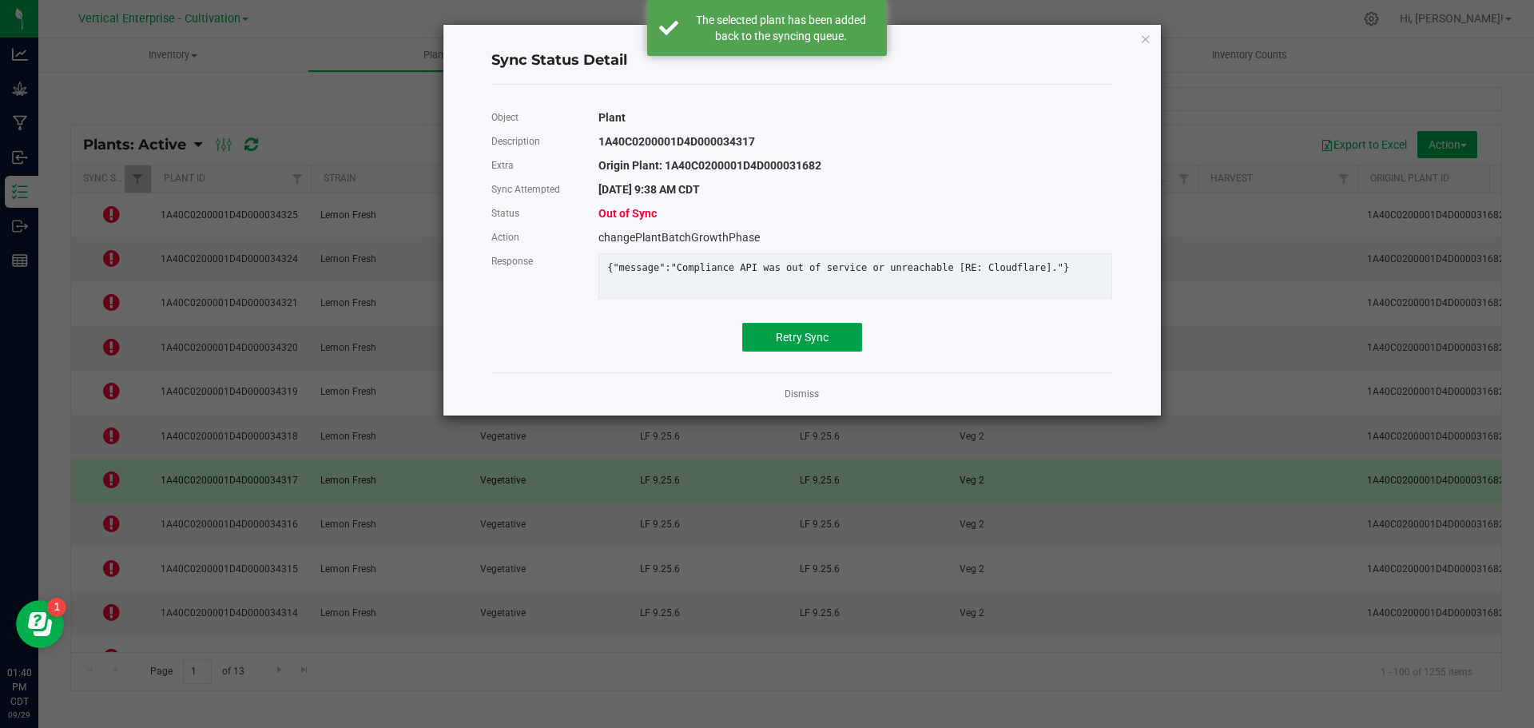
click at [838, 340] on button "Retry Sync" at bounding box center [802, 337] width 120 height 29
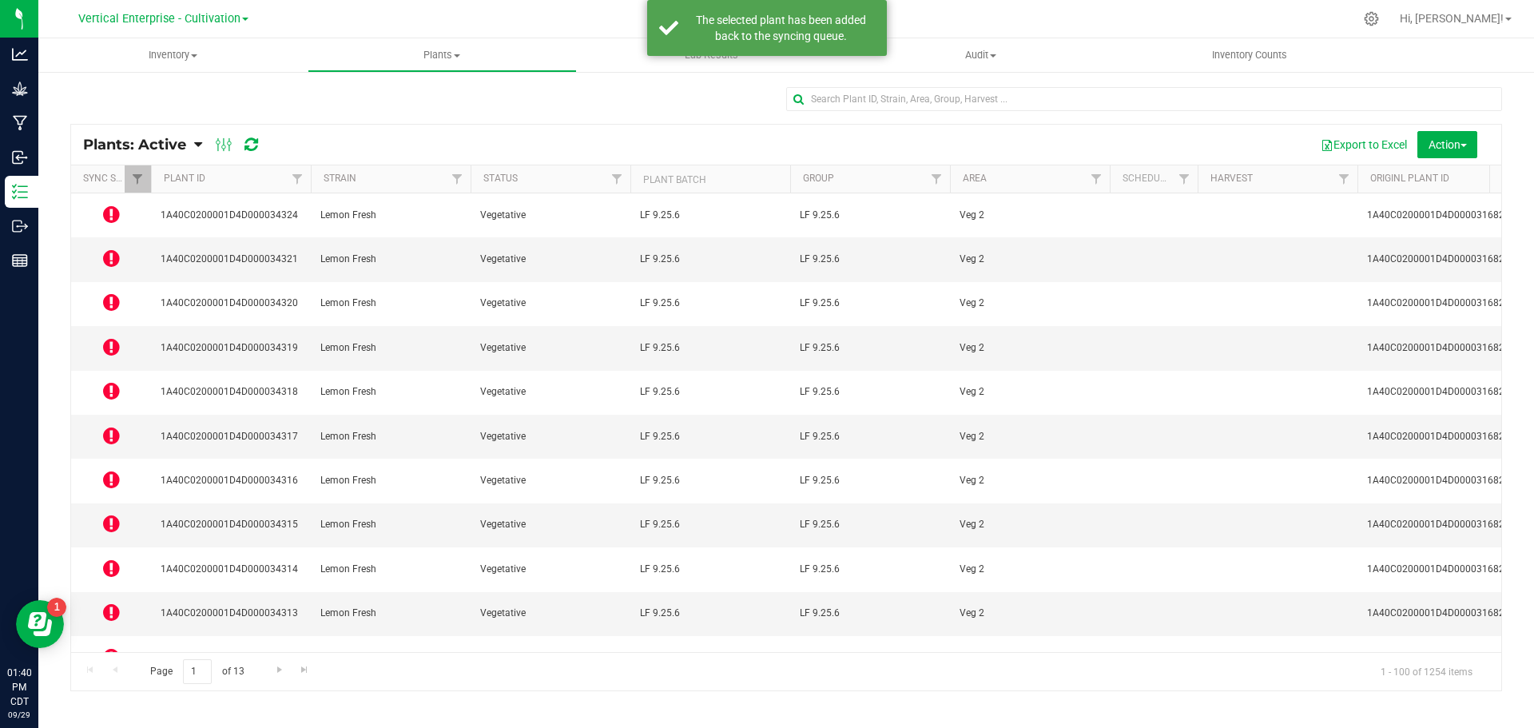
click at [118, 426] on icon at bounding box center [111, 435] width 17 height 19
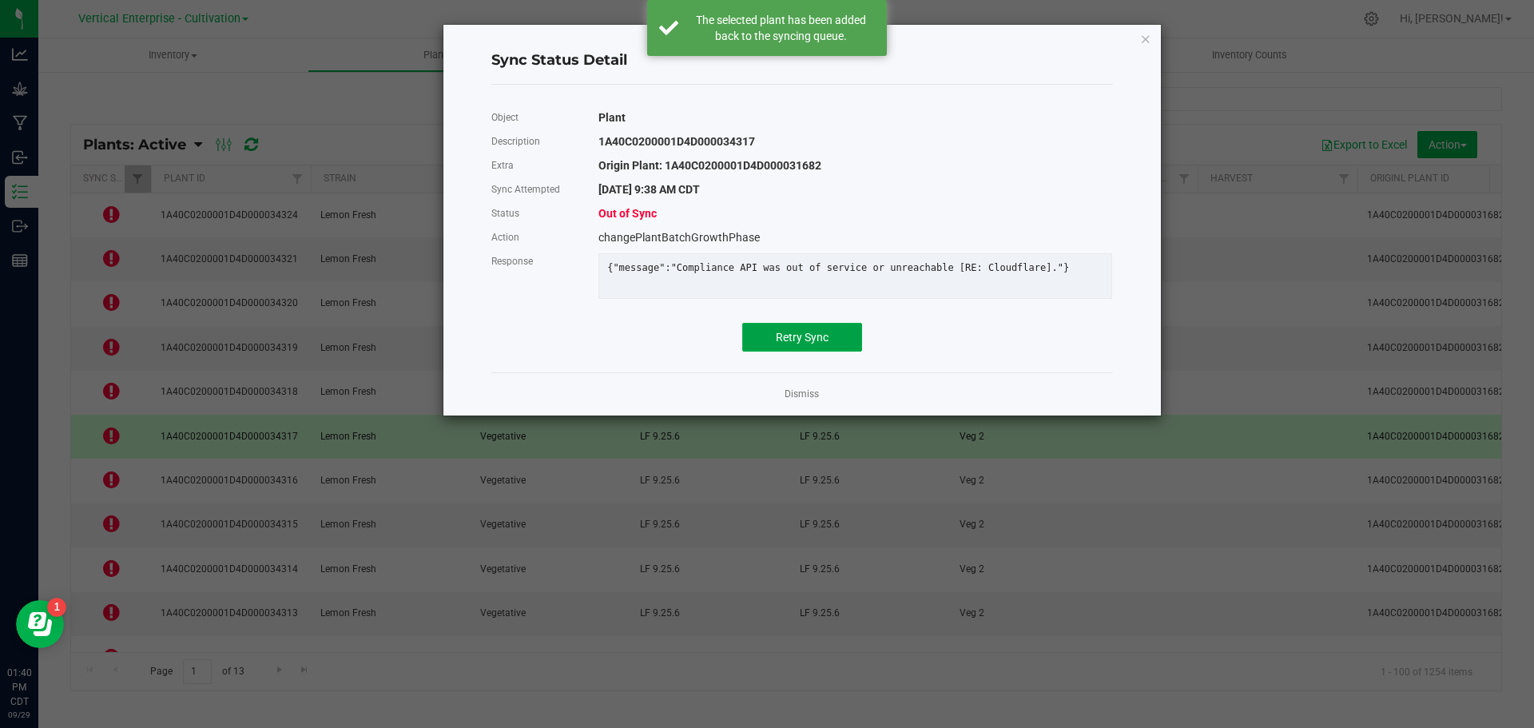
click at [799, 344] on span "Retry Sync" at bounding box center [802, 337] width 53 height 13
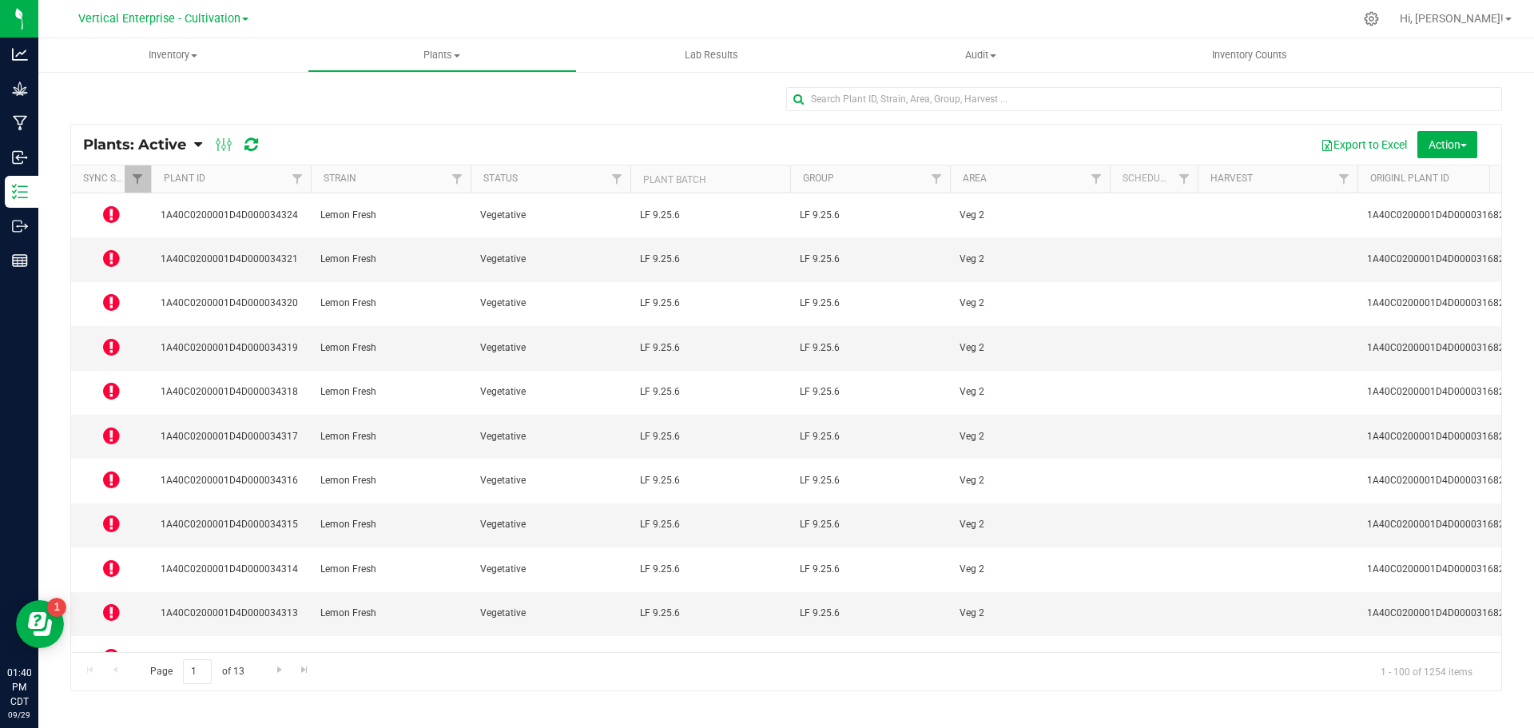
click at [113, 337] on icon at bounding box center [111, 346] width 17 height 19
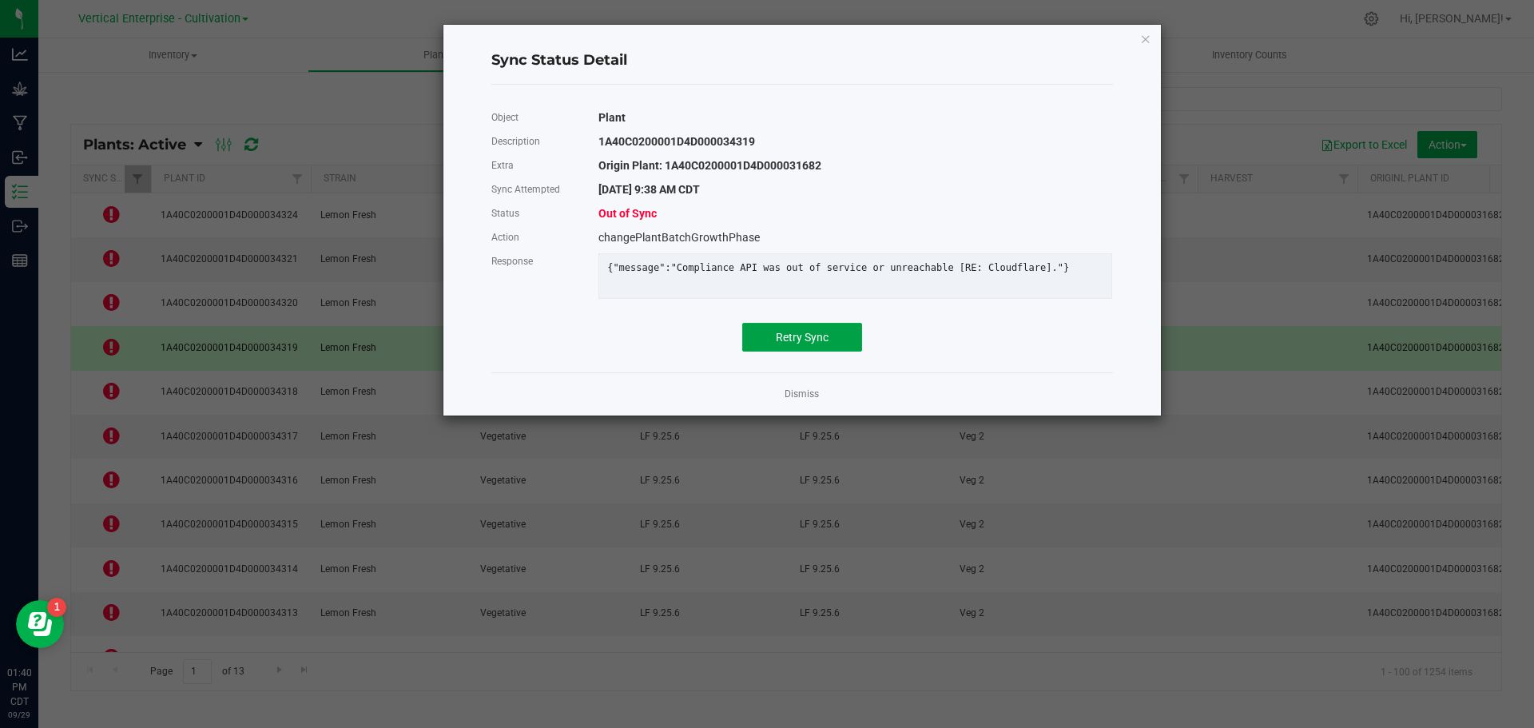
click at [801, 344] on span "Retry Sync" at bounding box center [802, 337] width 53 height 13
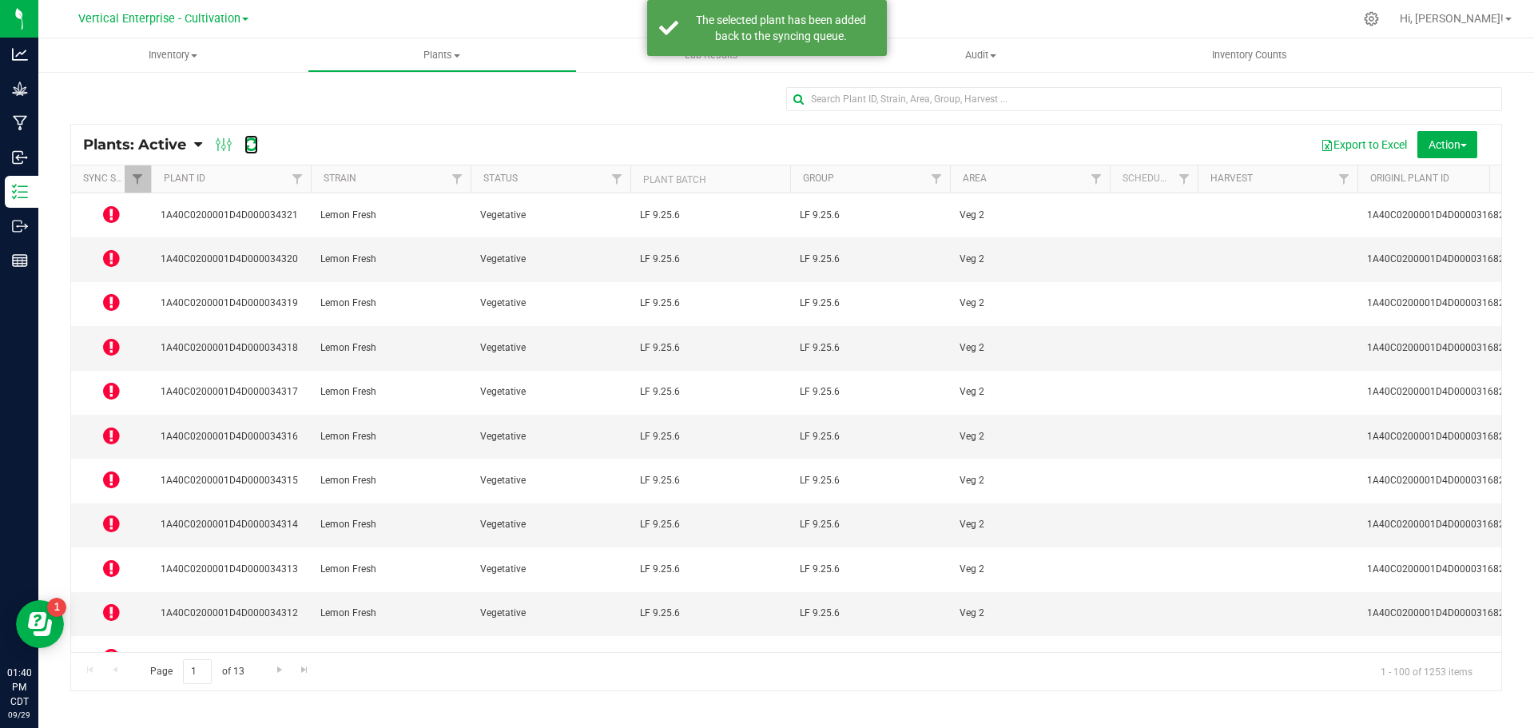
click at [251, 150] on icon at bounding box center [252, 145] width 14 height 16
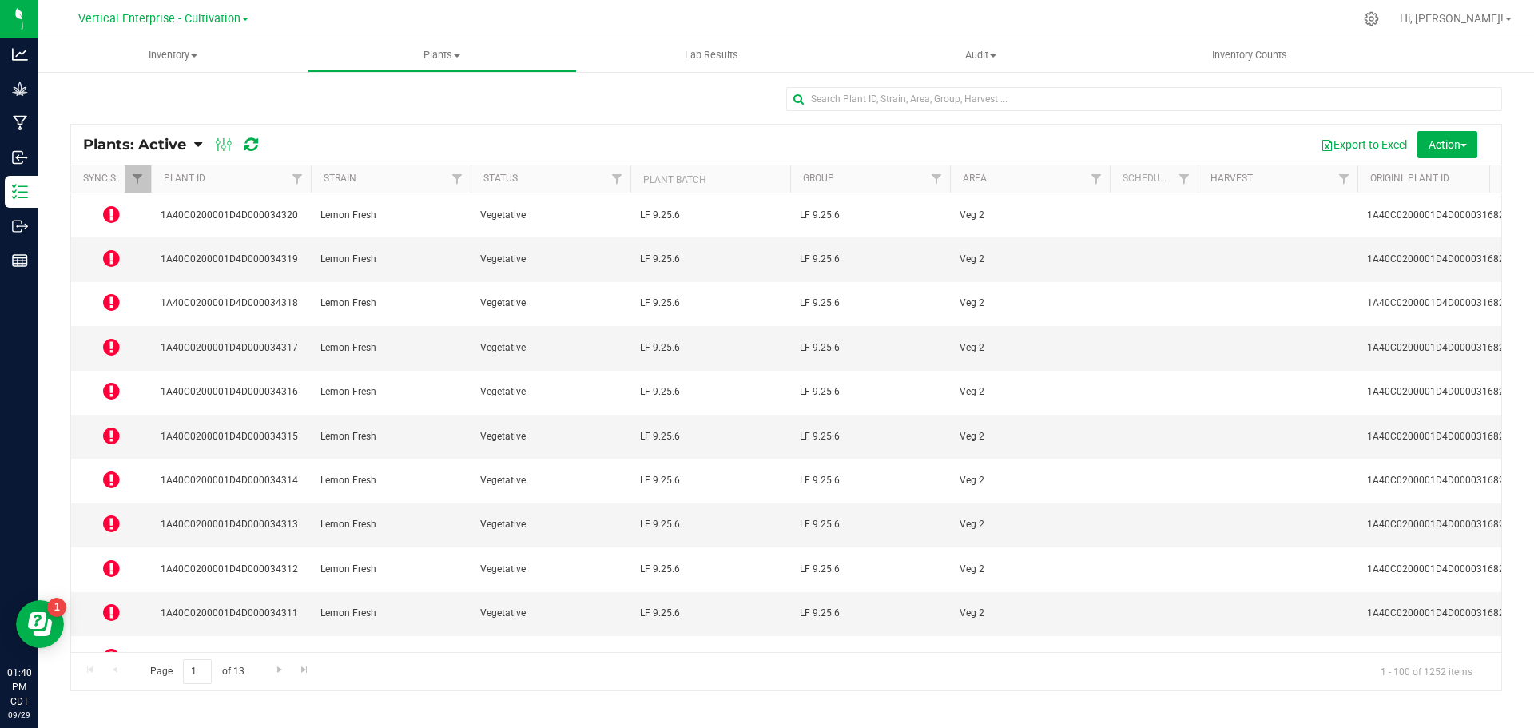
click at [250, 154] on div "Plants: Active Plants: Active Plants: Harvested Plants: Dead Plants: Dead + Out…" at bounding box center [786, 145] width 1430 height 40
click at [250, 139] on icon at bounding box center [252, 145] width 14 height 16
click at [114, 210] on icon at bounding box center [111, 214] width 17 height 19
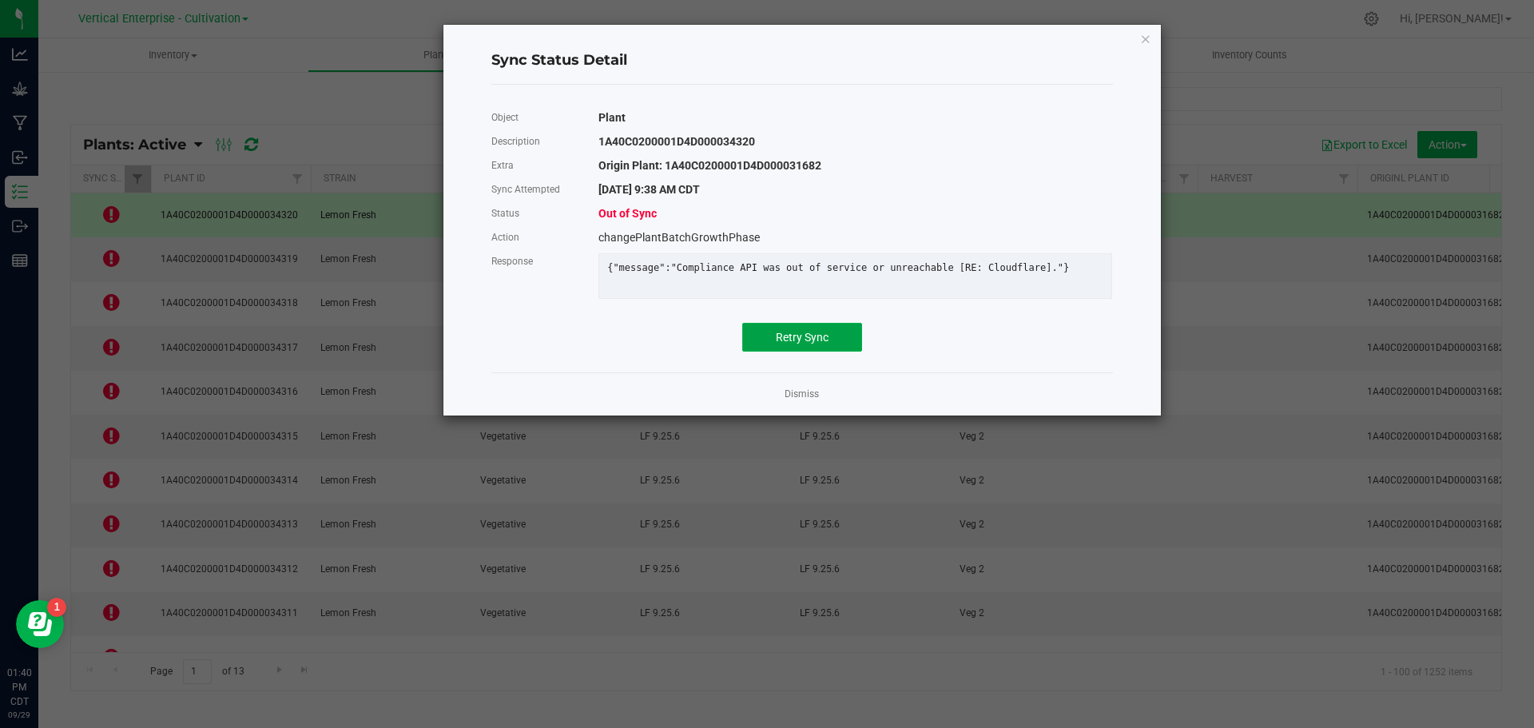
click at [846, 349] on button "Retry Sync" at bounding box center [802, 337] width 120 height 29
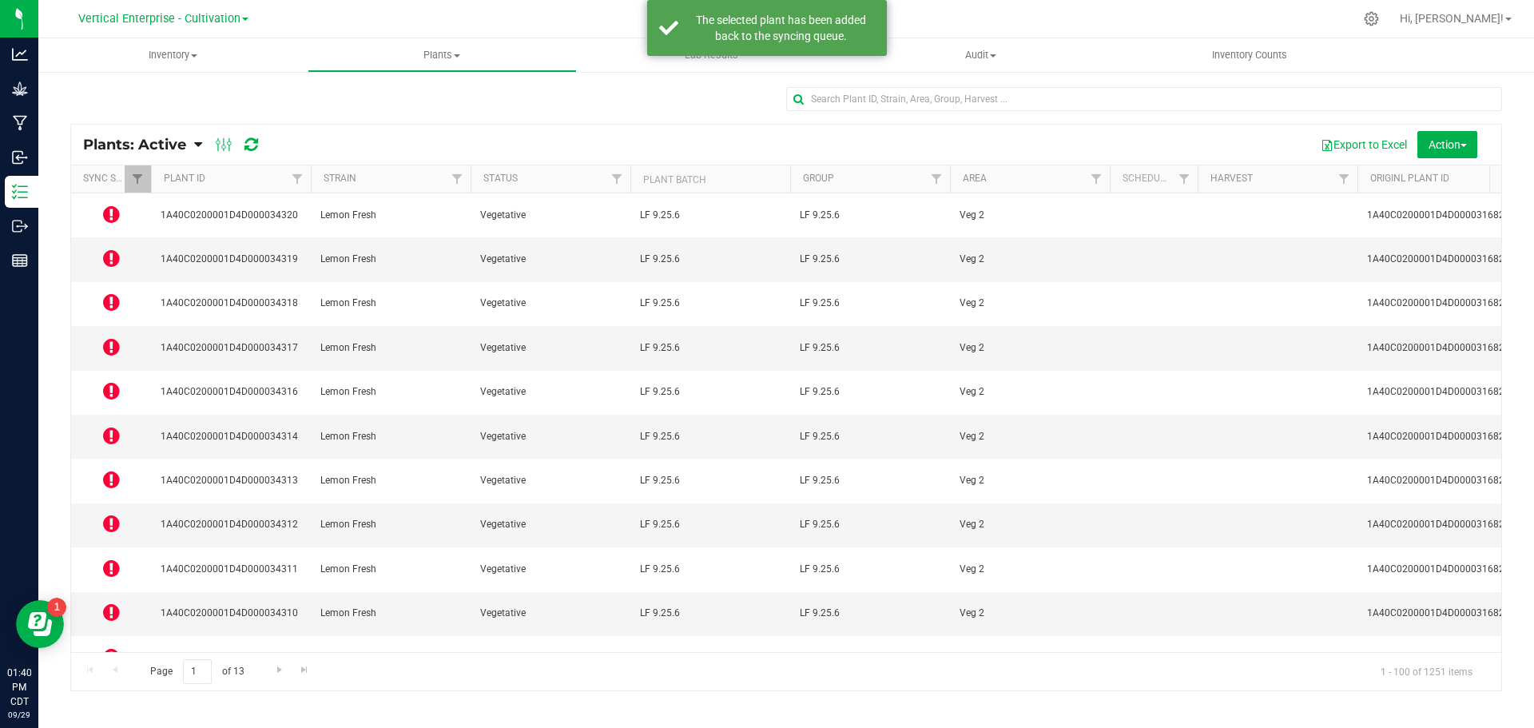
click at [109, 249] on icon at bounding box center [111, 258] width 17 height 19
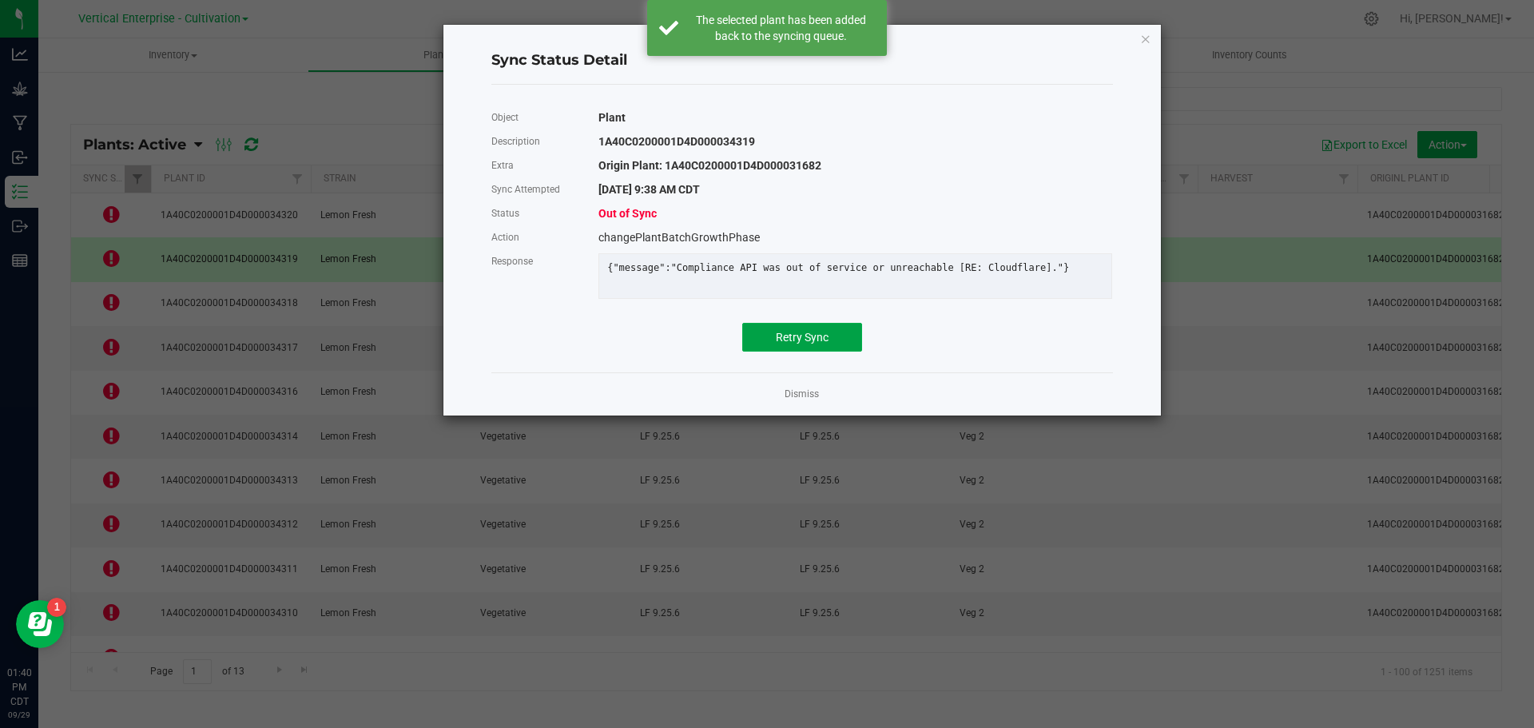
click at [788, 352] on button "Retry Sync" at bounding box center [802, 337] width 120 height 29
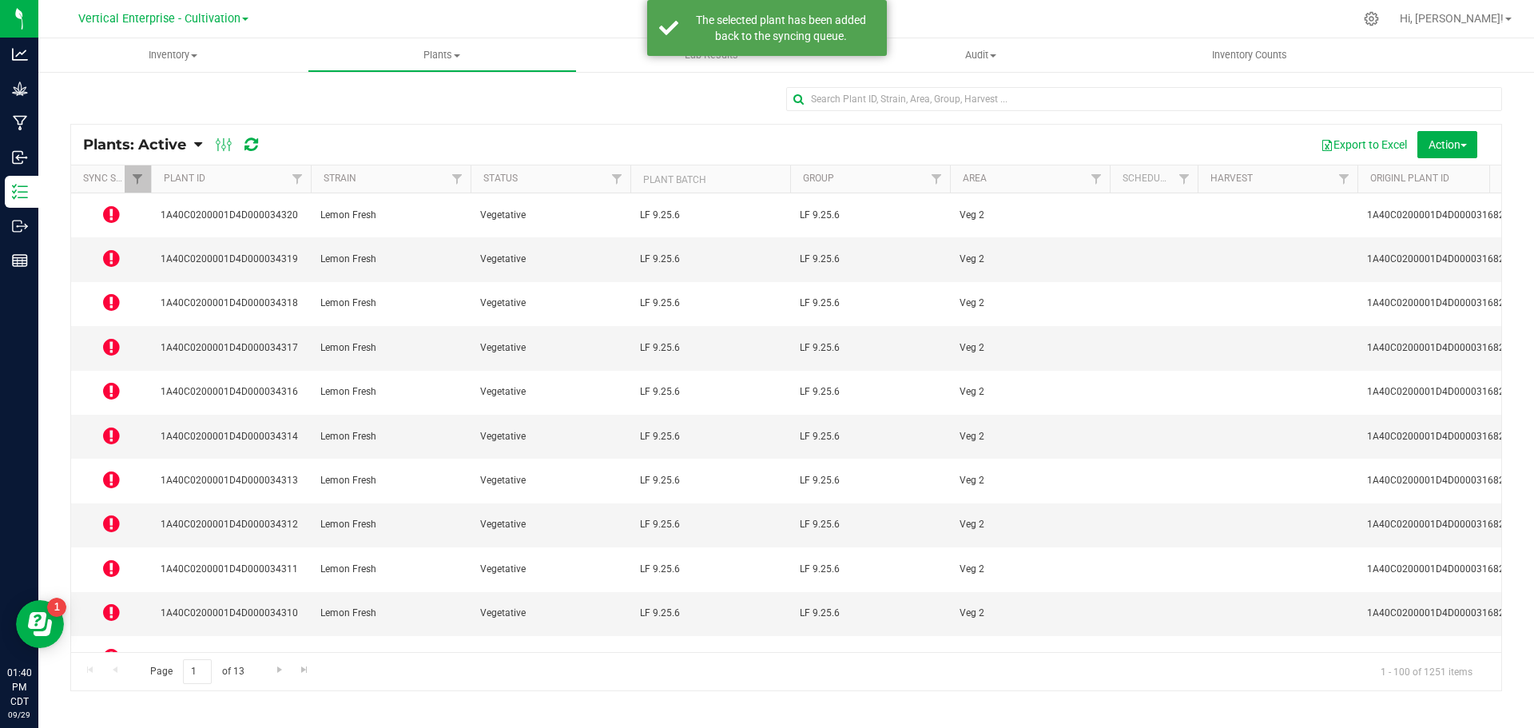
click at [117, 292] on icon at bounding box center [111, 301] width 17 height 19
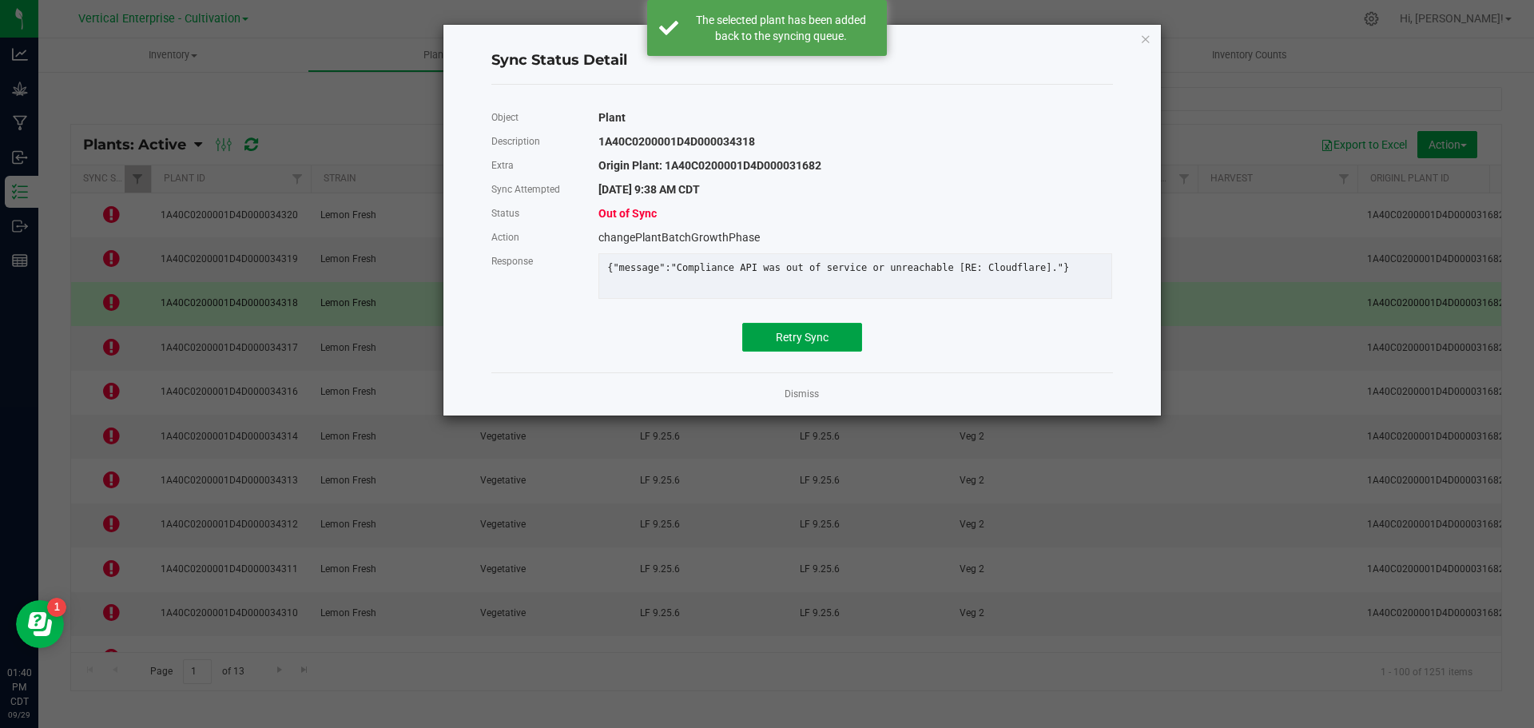
drag, startPoint x: 810, startPoint y: 355, endPoint x: 522, endPoint y: 354, distance: 288.5
click at [809, 344] on span "Retry Sync" at bounding box center [802, 337] width 53 height 13
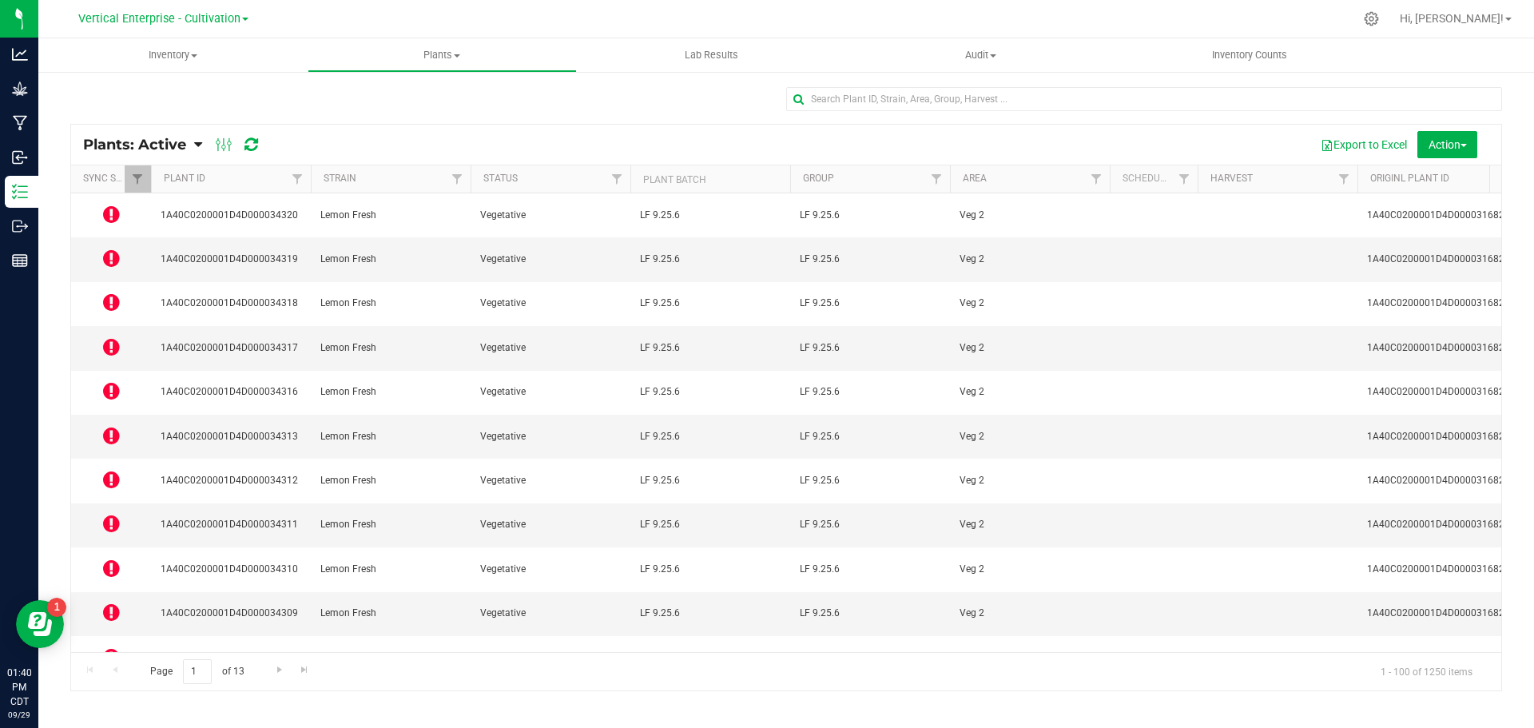
click at [109, 337] on icon at bounding box center [111, 346] width 17 height 19
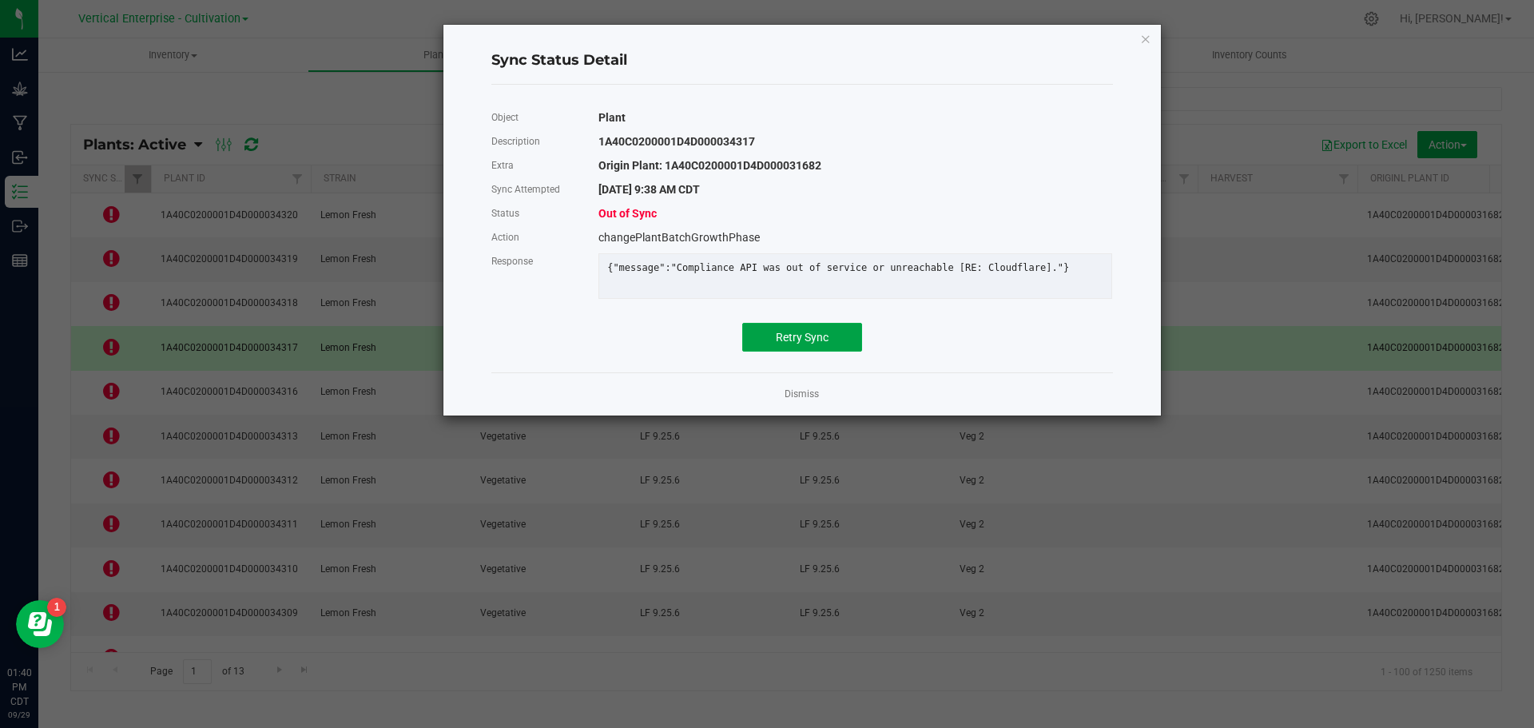
click at [773, 349] on button "Retry Sync" at bounding box center [802, 337] width 120 height 29
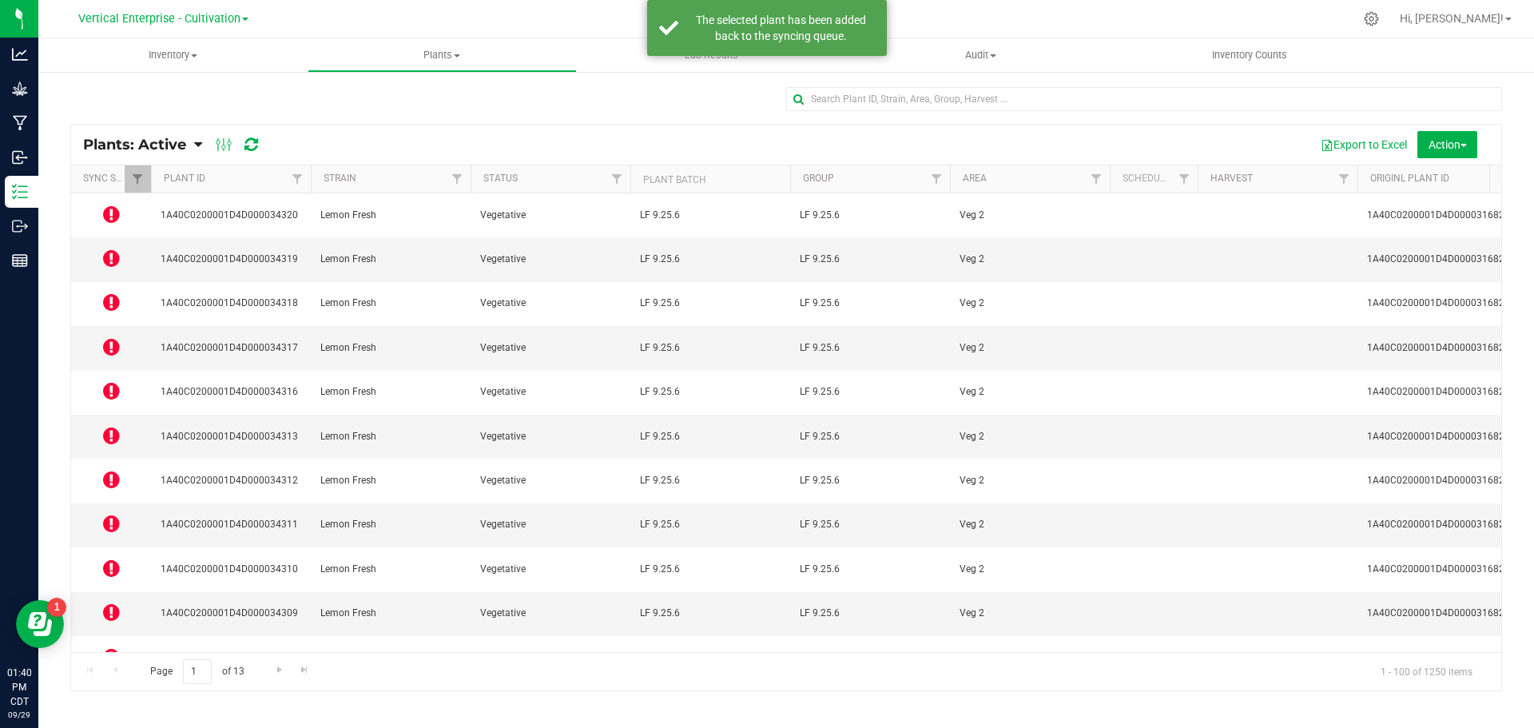
click at [113, 381] on icon at bounding box center [111, 390] width 17 height 19
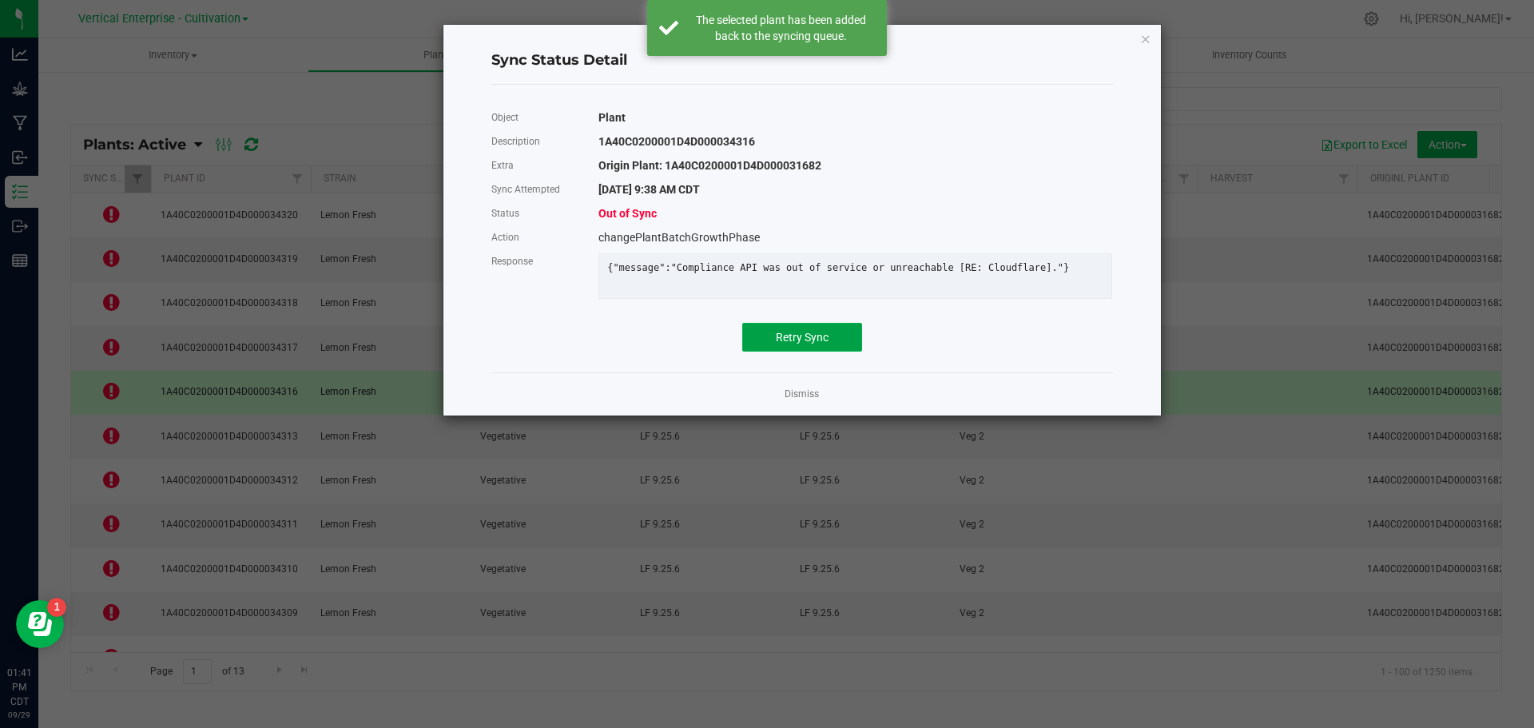
drag, startPoint x: 822, startPoint y: 348, endPoint x: 325, endPoint y: 376, distance: 497.1
click at [821, 344] on span "Retry Sync" at bounding box center [802, 337] width 53 height 13
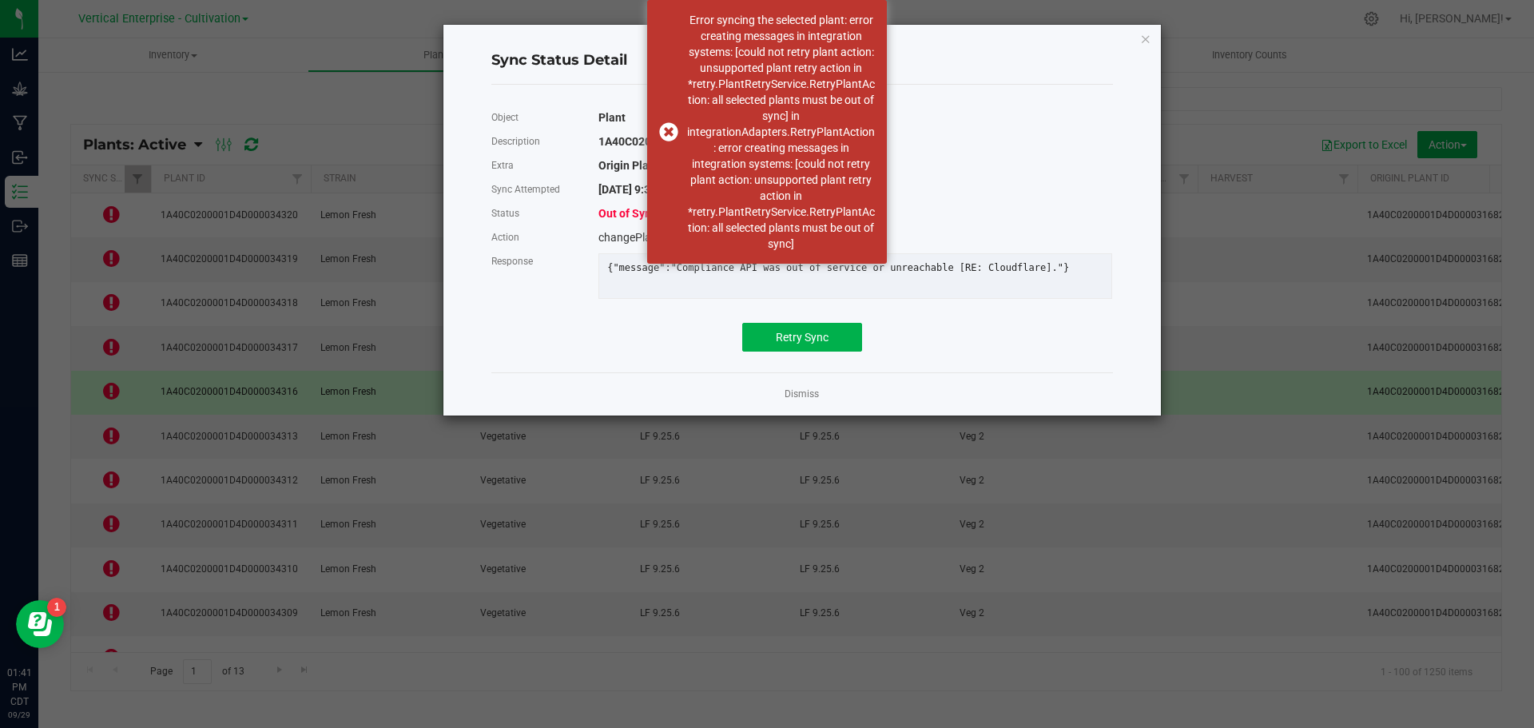
click at [794, 401] on link "Dismiss" at bounding box center [802, 395] width 34 height 14
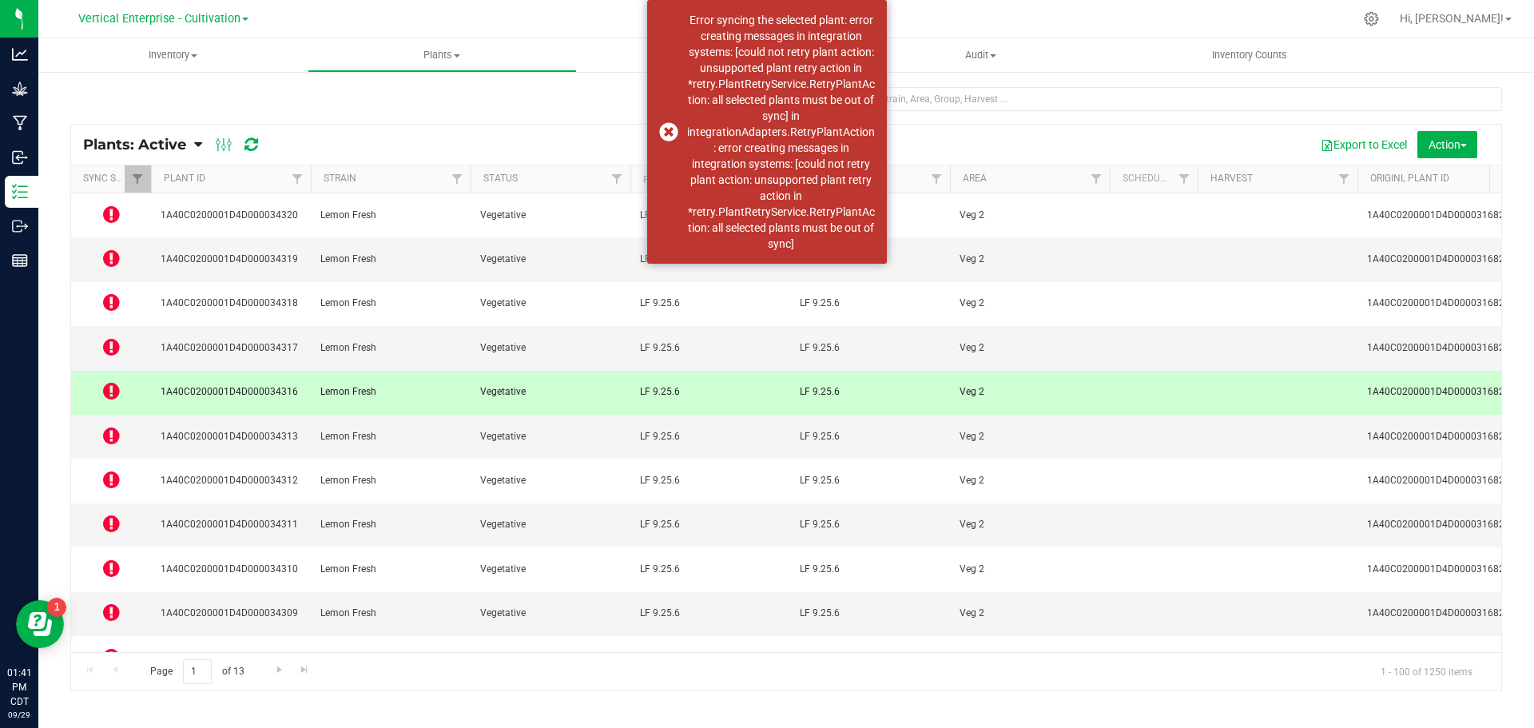
click at [670, 133] on div "Error syncing the selected plant: error creating messages in integration system…" at bounding box center [767, 132] width 240 height 264
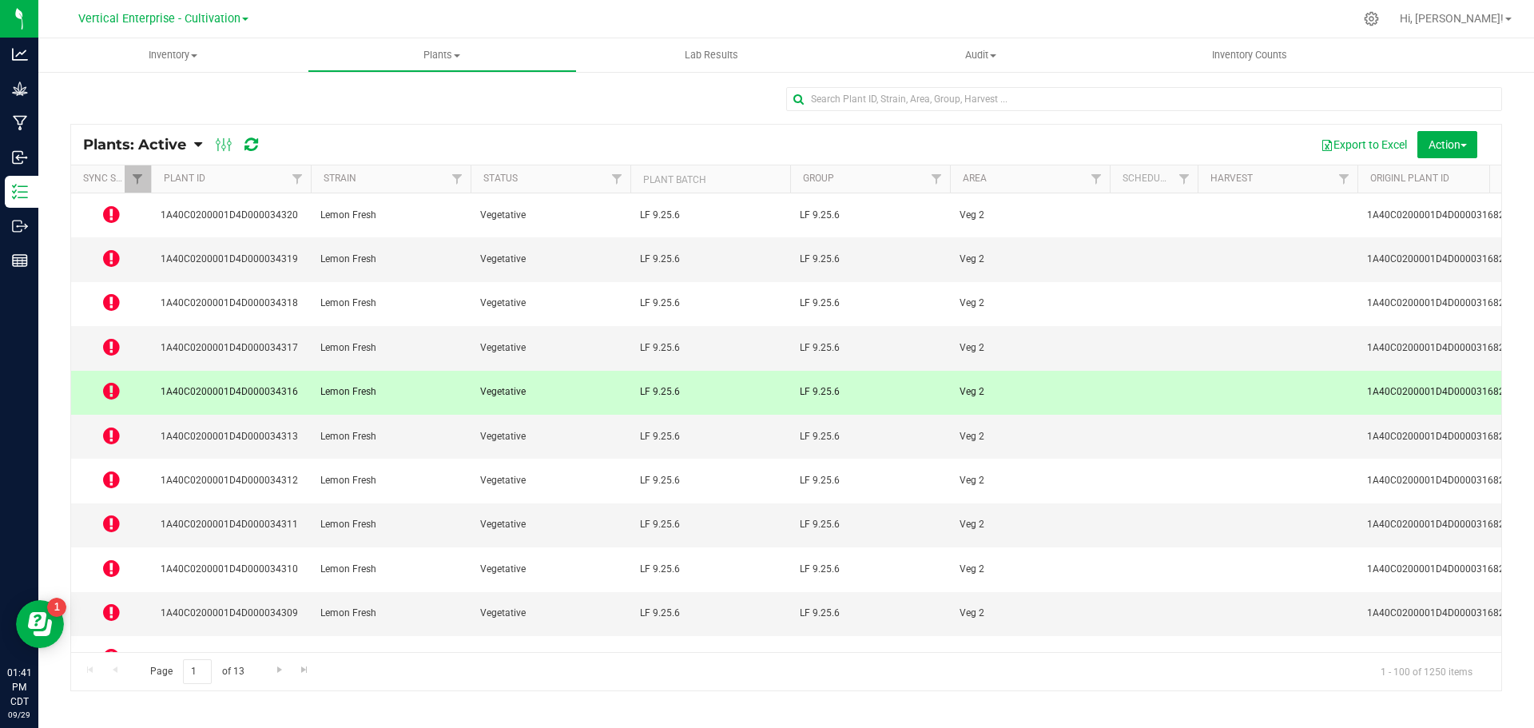
click at [105, 470] on icon at bounding box center [111, 479] width 17 height 19
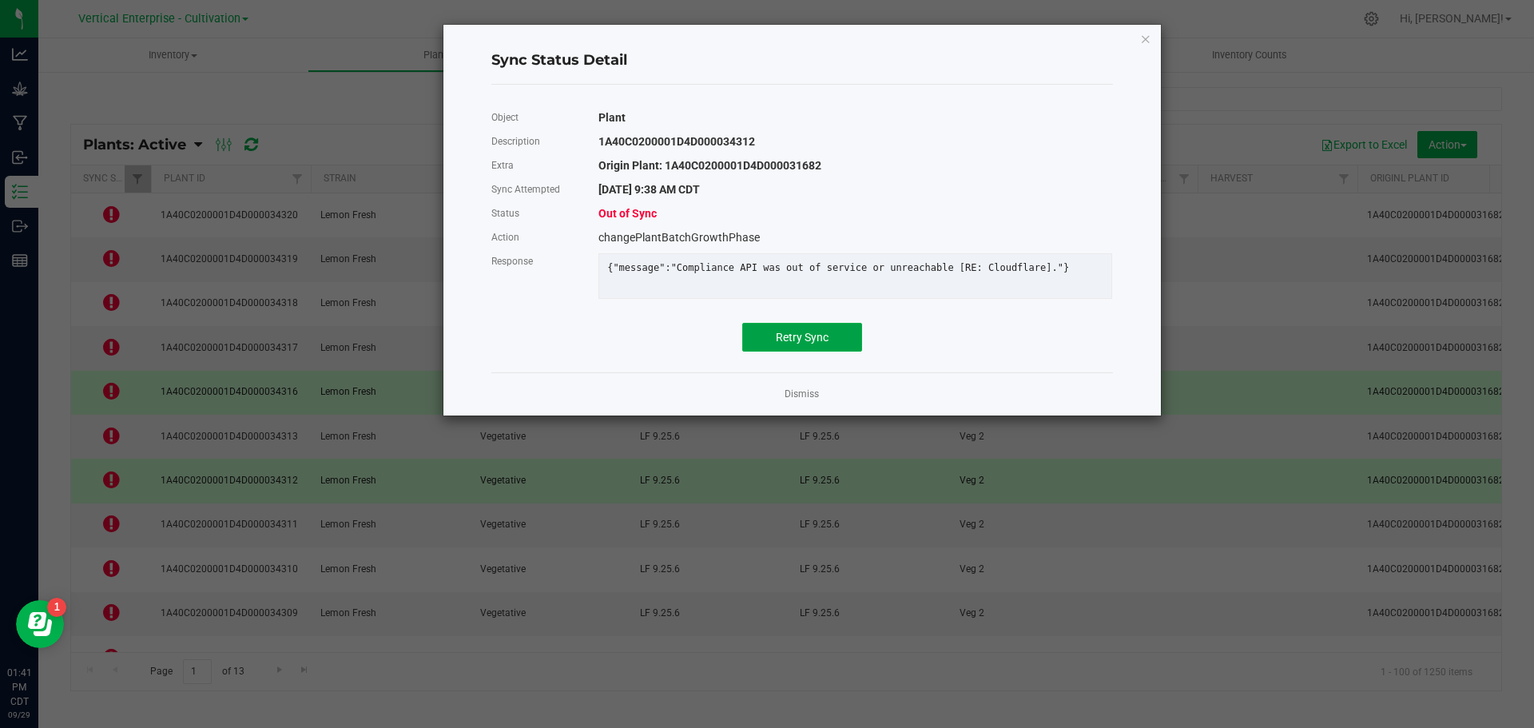
drag, startPoint x: 829, startPoint y: 347, endPoint x: 617, endPoint y: 391, distance: 216.3
click at [828, 346] on button "Retry Sync" at bounding box center [802, 337] width 120 height 29
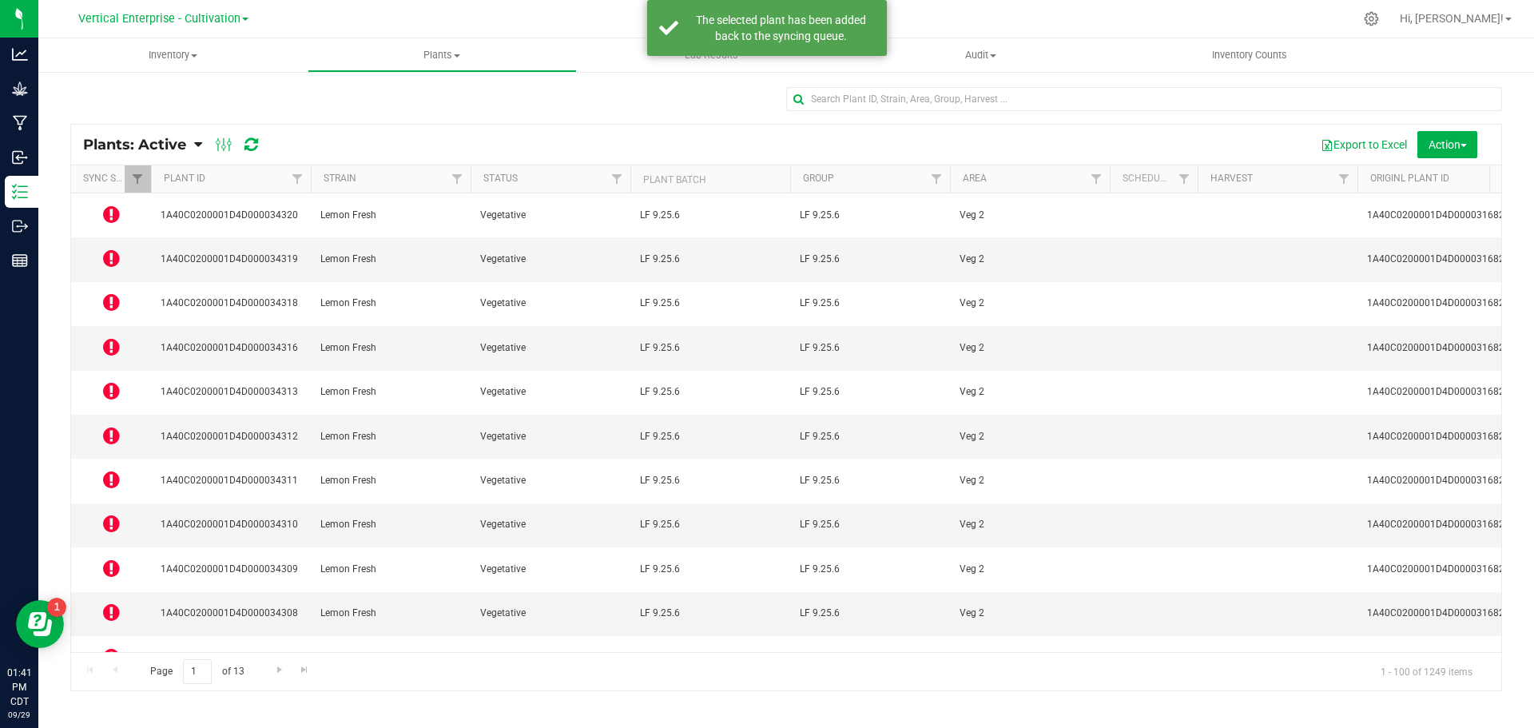
click at [108, 514] on icon at bounding box center [111, 523] width 17 height 19
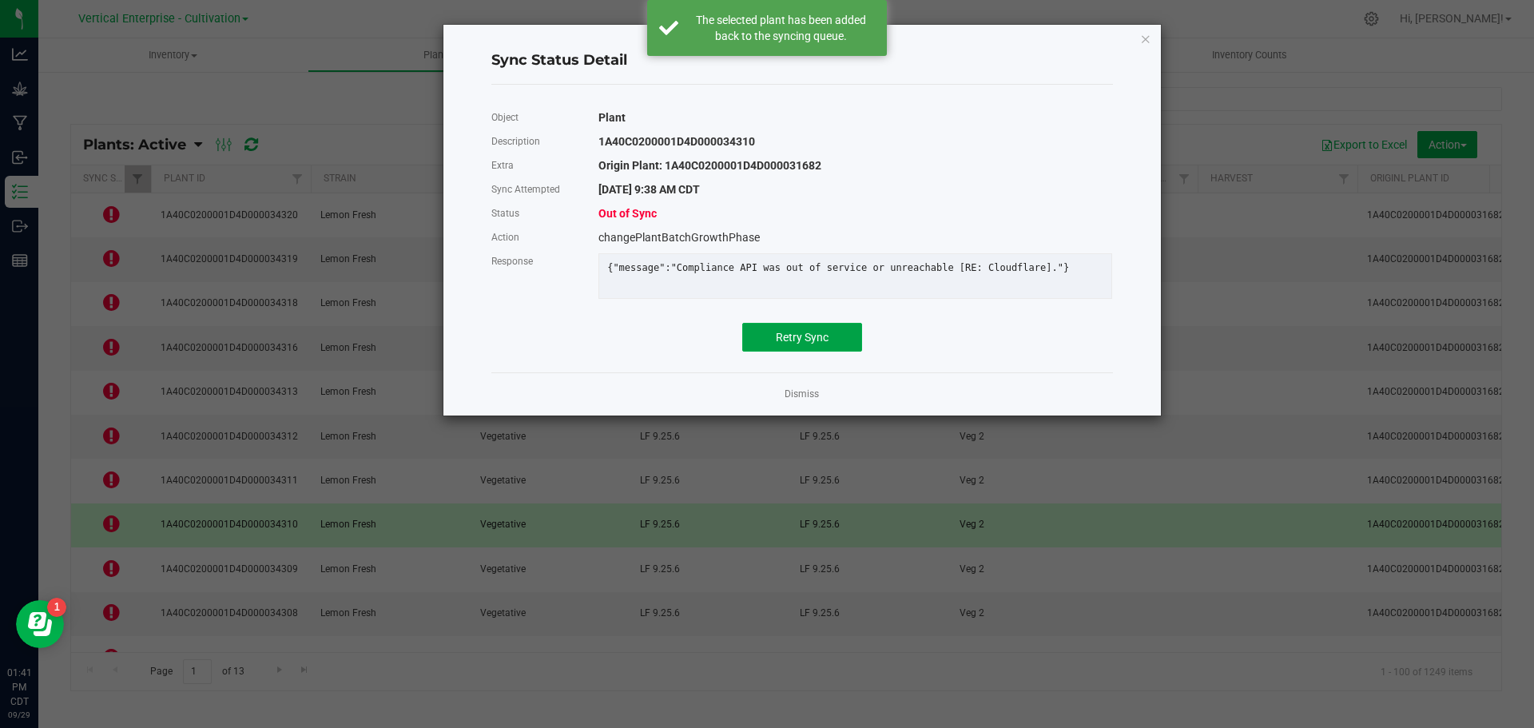
click at [806, 352] on button "Retry Sync" at bounding box center [802, 337] width 120 height 29
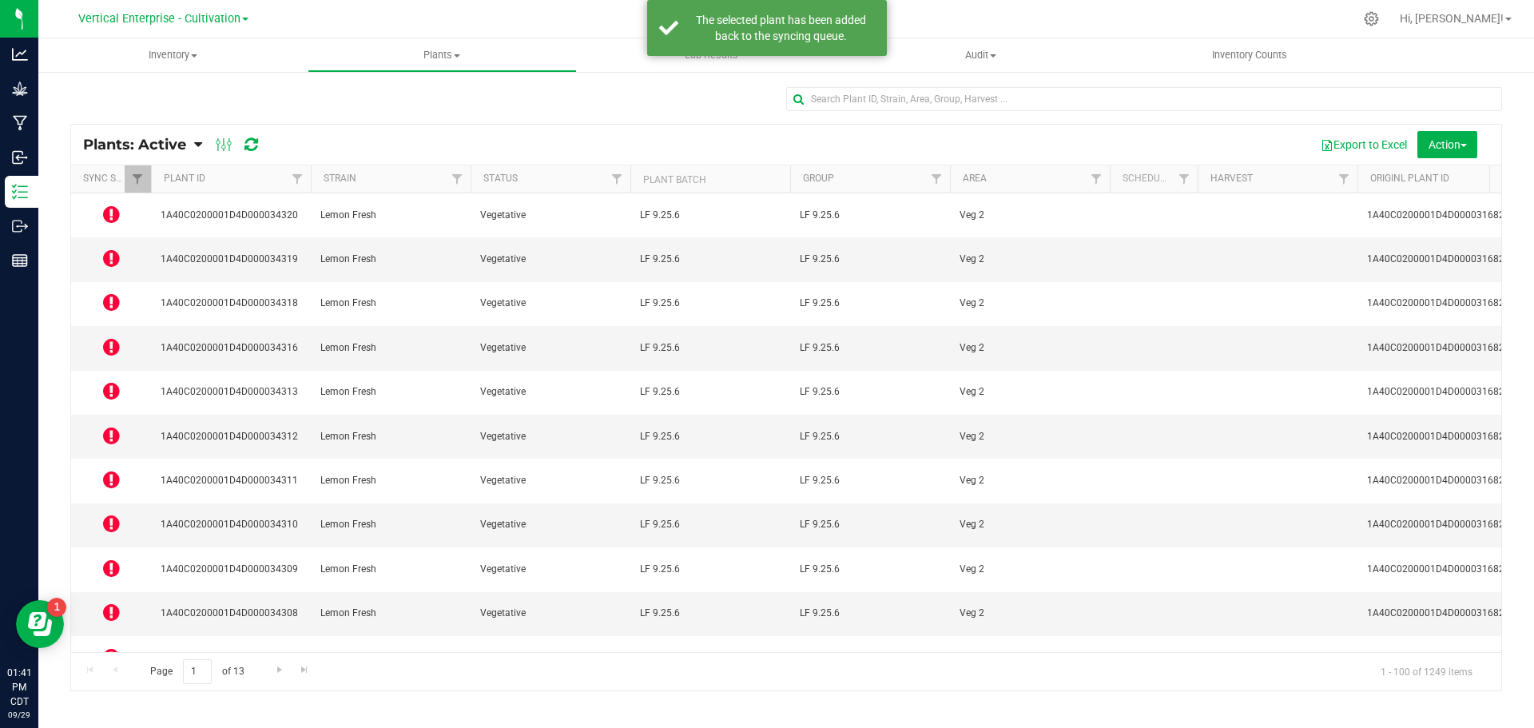
click at [110, 603] on icon at bounding box center [111, 612] width 17 height 19
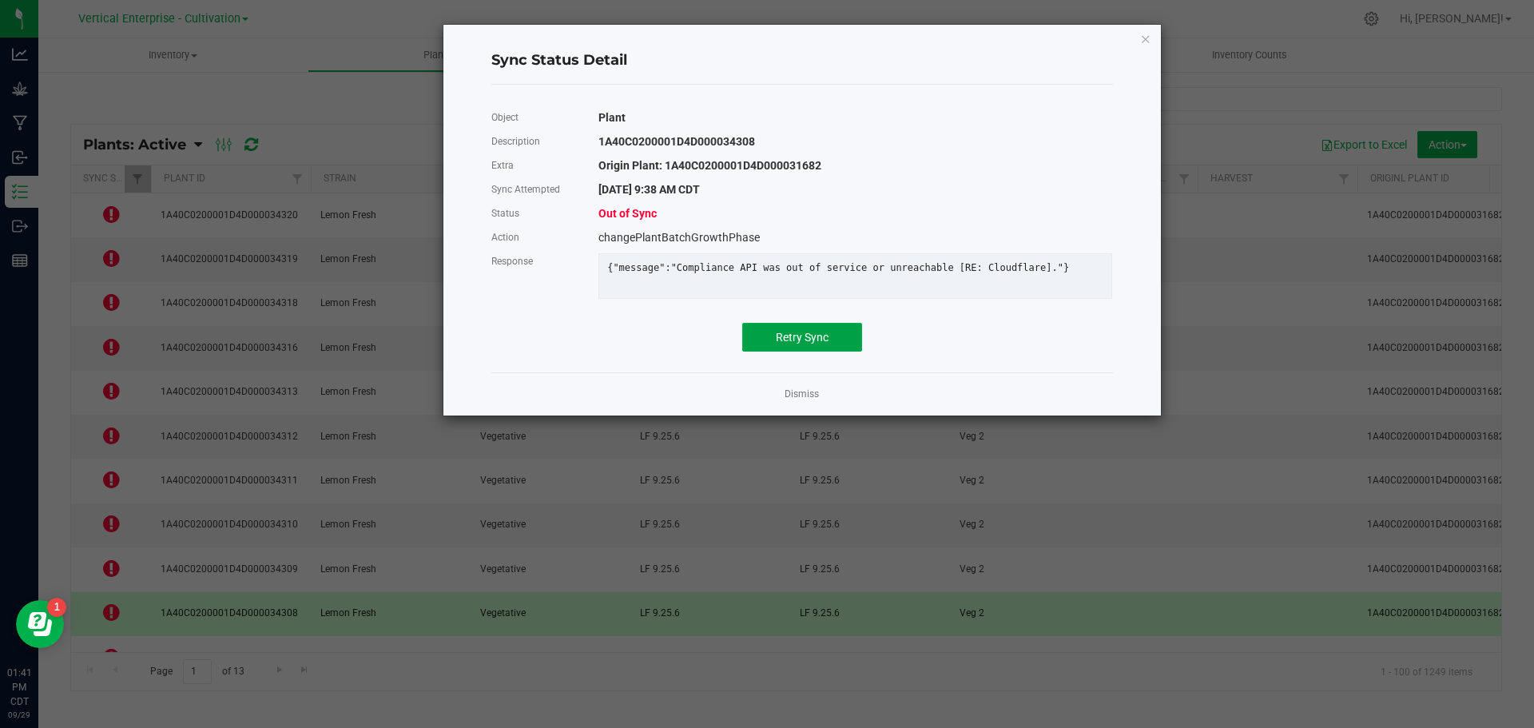
drag, startPoint x: 801, startPoint y: 341, endPoint x: 691, endPoint y: 376, distance: 114.7
click at [798, 342] on span "Retry Sync" at bounding box center [802, 337] width 53 height 13
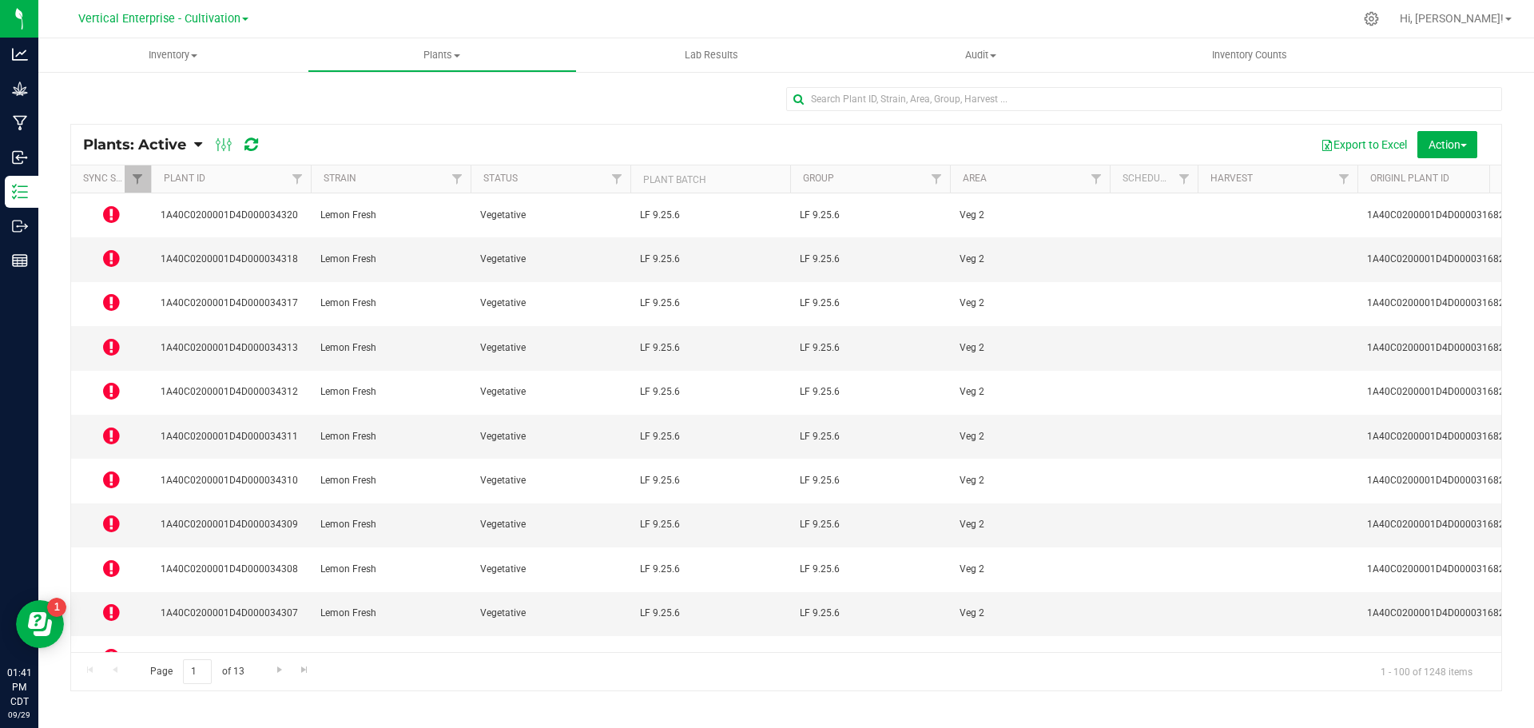
click at [103, 603] on icon at bounding box center [111, 612] width 17 height 19
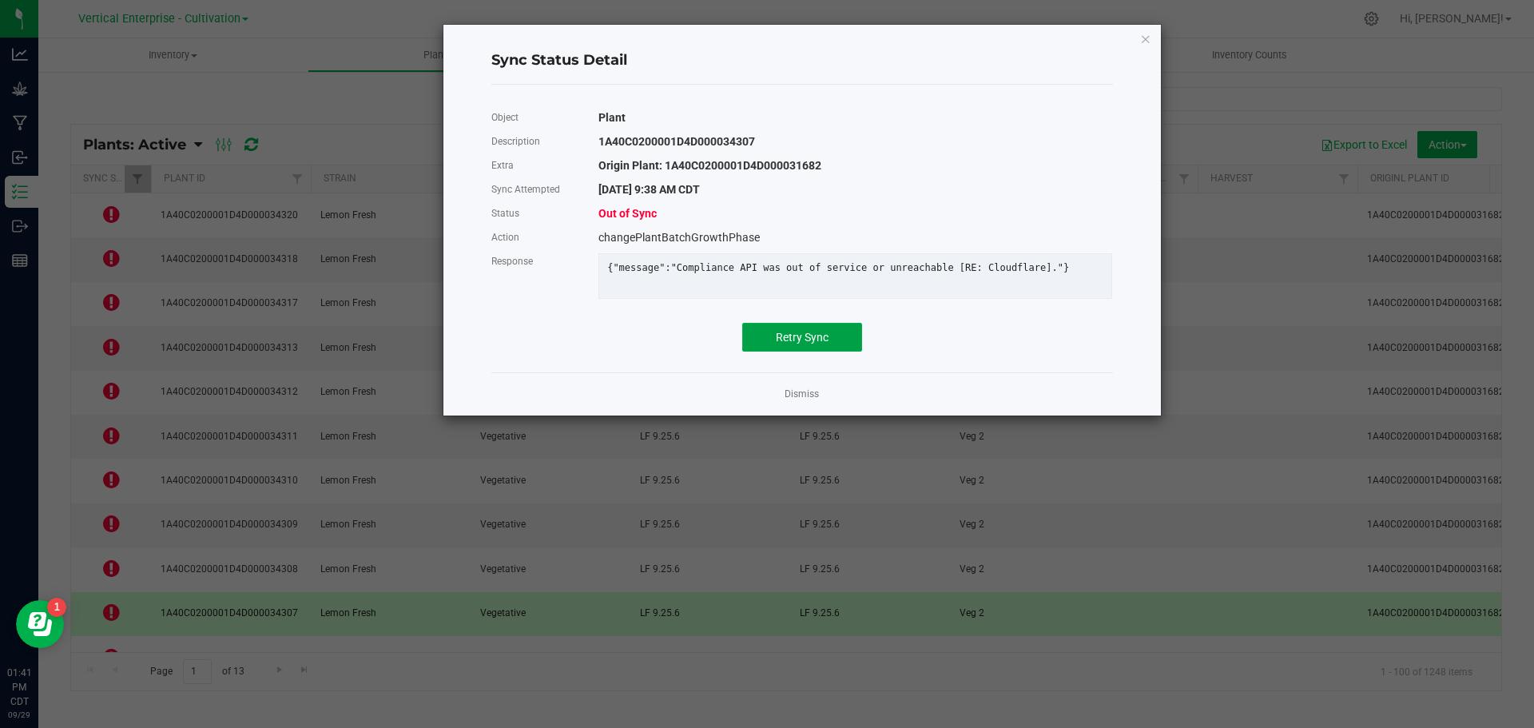
drag, startPoint x: 838, startPoint y: 348, endPoint x: 830, endPoint y: 351, distance: 8.3
click at [834, 348] on button "Retry Sync" at bounding box center [802, 337] width 120 height 29
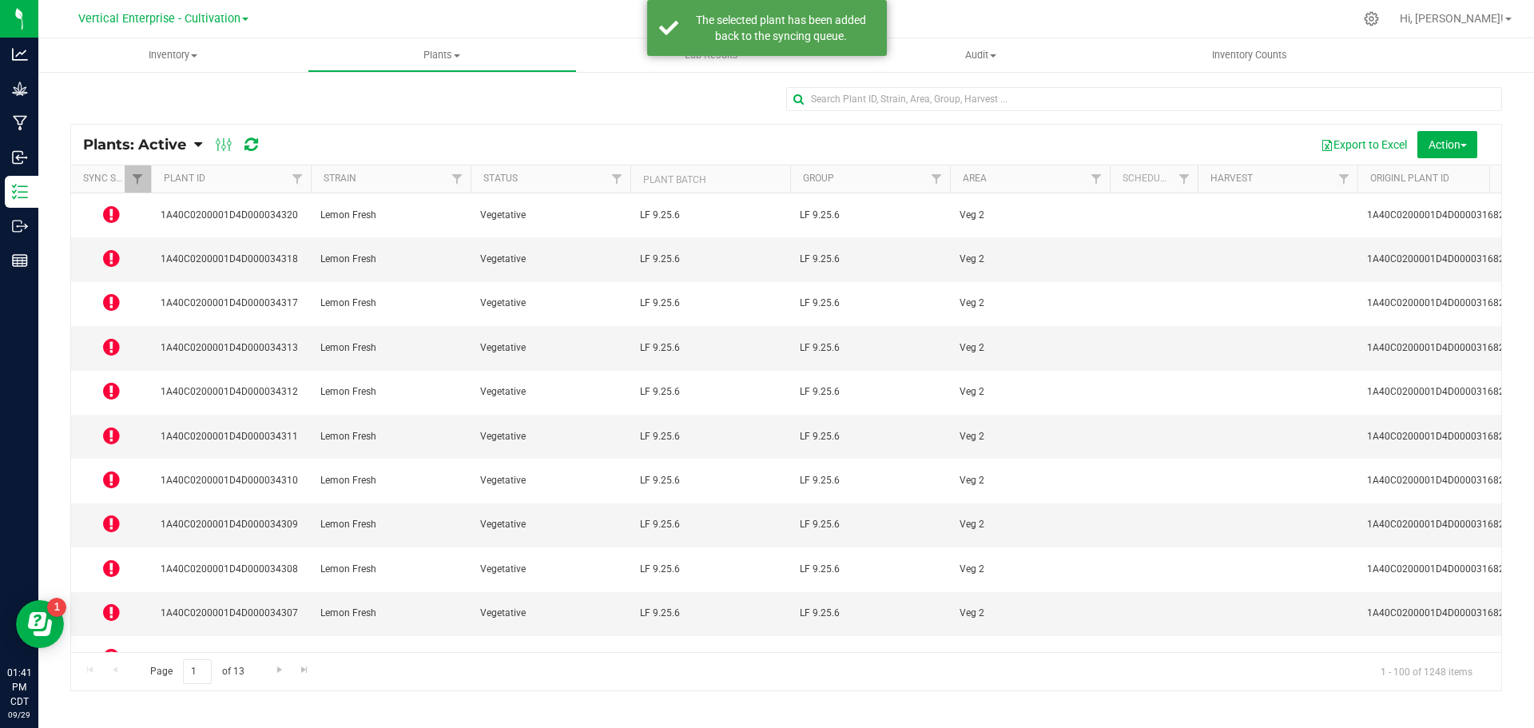
click at [111, 691] on icon at bounding box center [111, 700] width 17 height 19
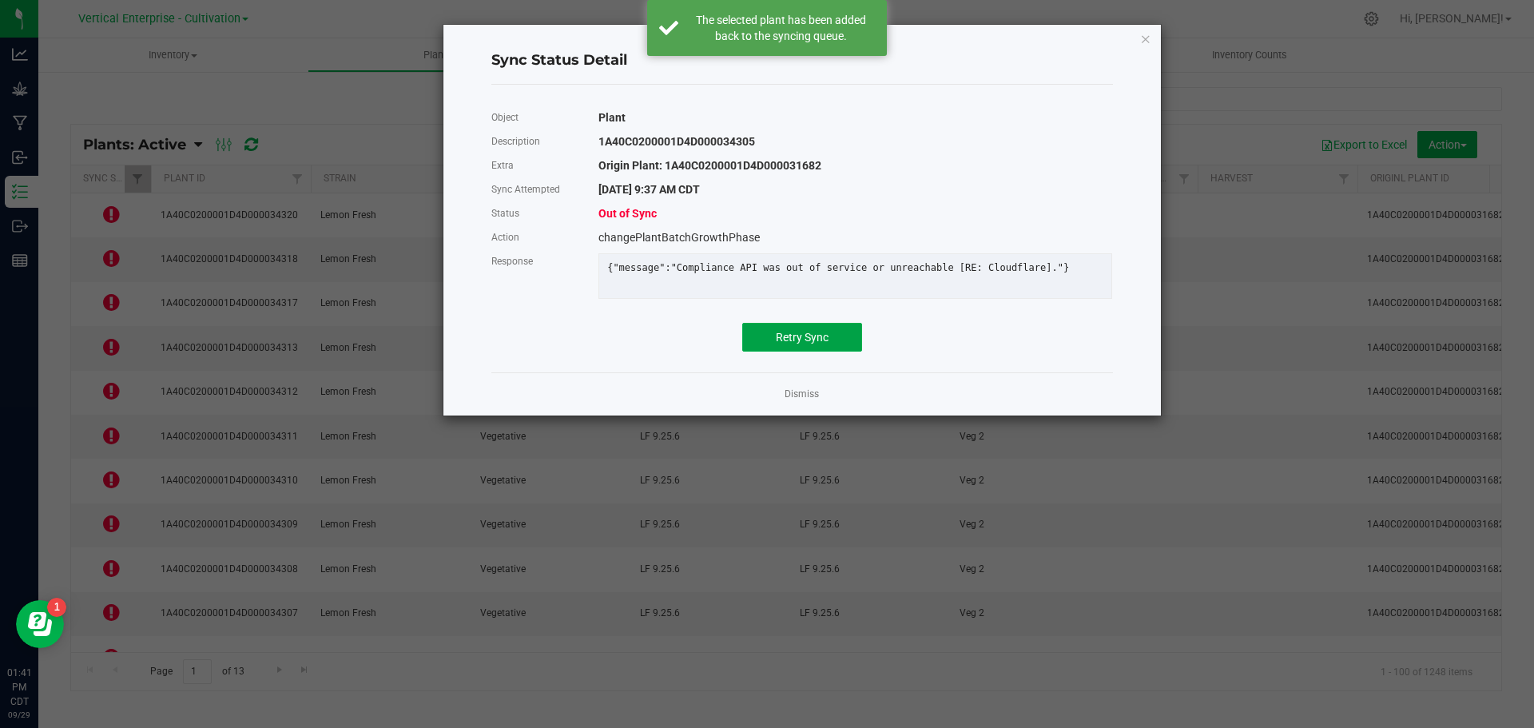
click at [825, 352] on button "Retry Sync" at bounding box center [802, 337] width 120 height 29
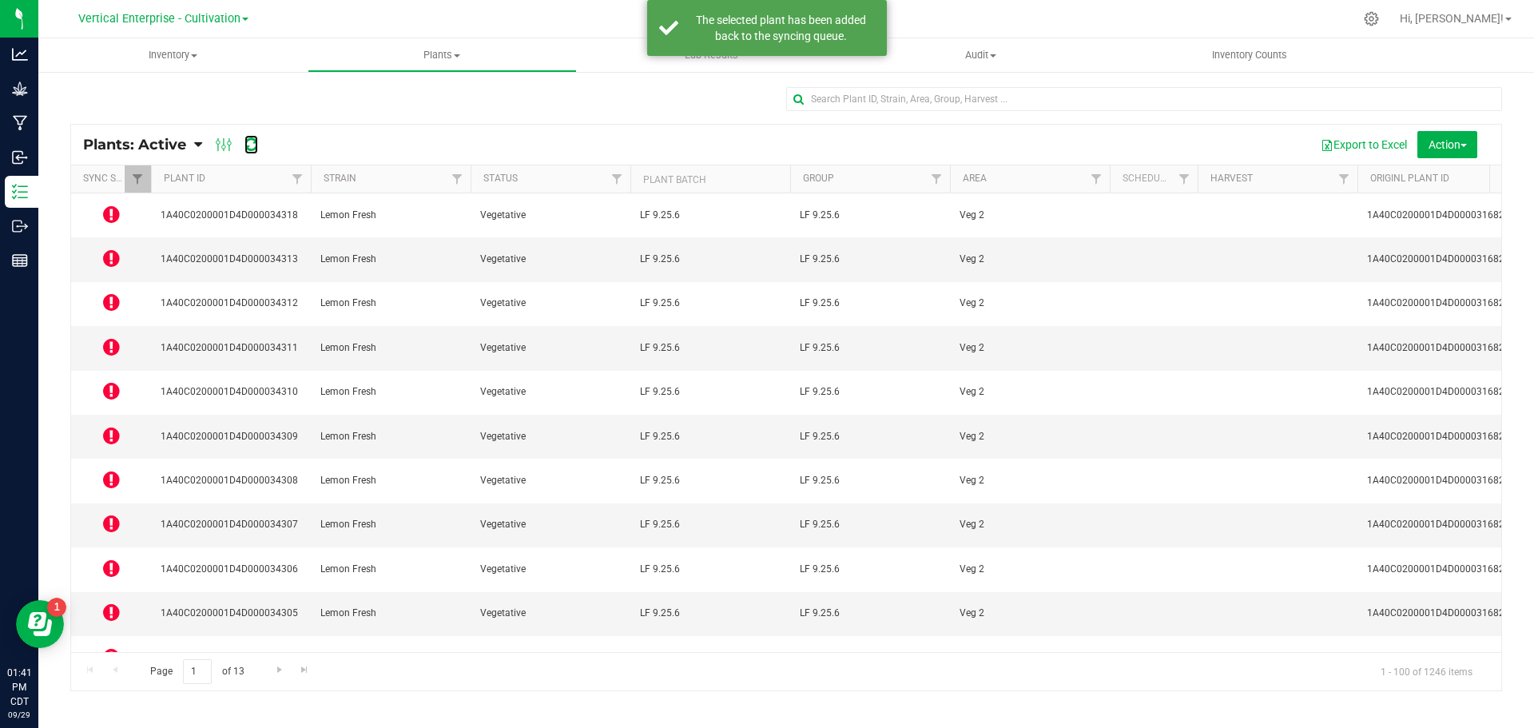
click at [249, 145] on icon at bounding box center [252, 145] width 14 height 16
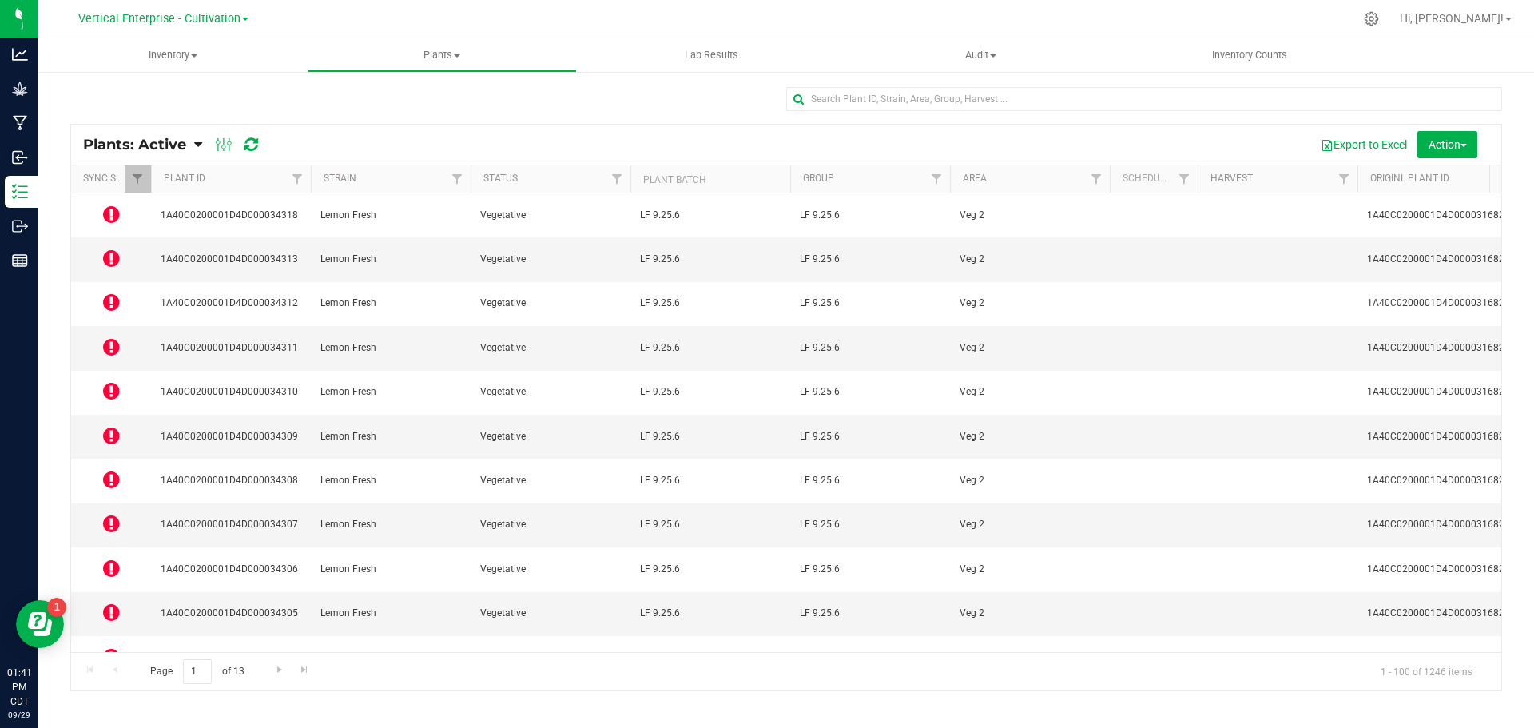
click at [118, 210] on icon at bounding box center [111, 214] width 17 height 19
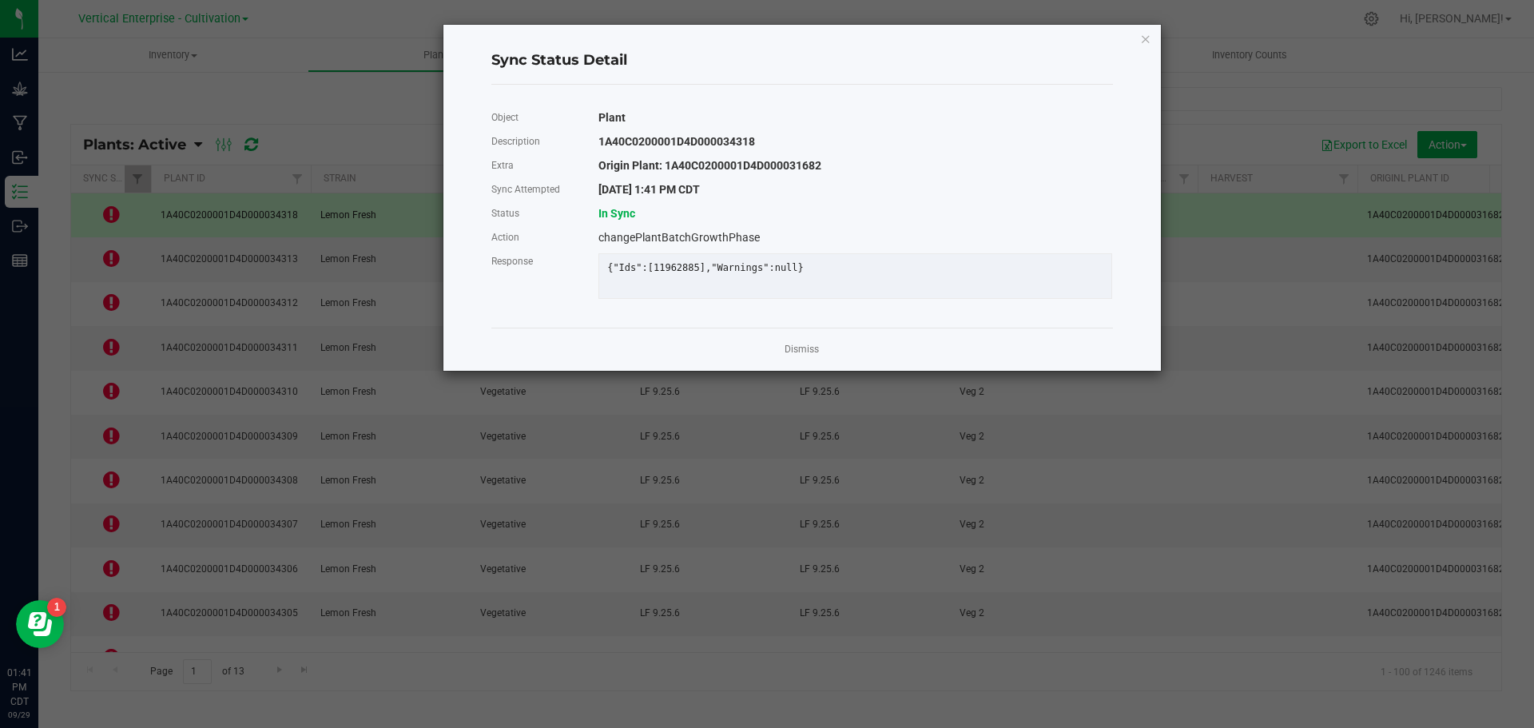
click at [807, 356] on link "Dismiss" at bounding box center [802, 350] width 34 height 14
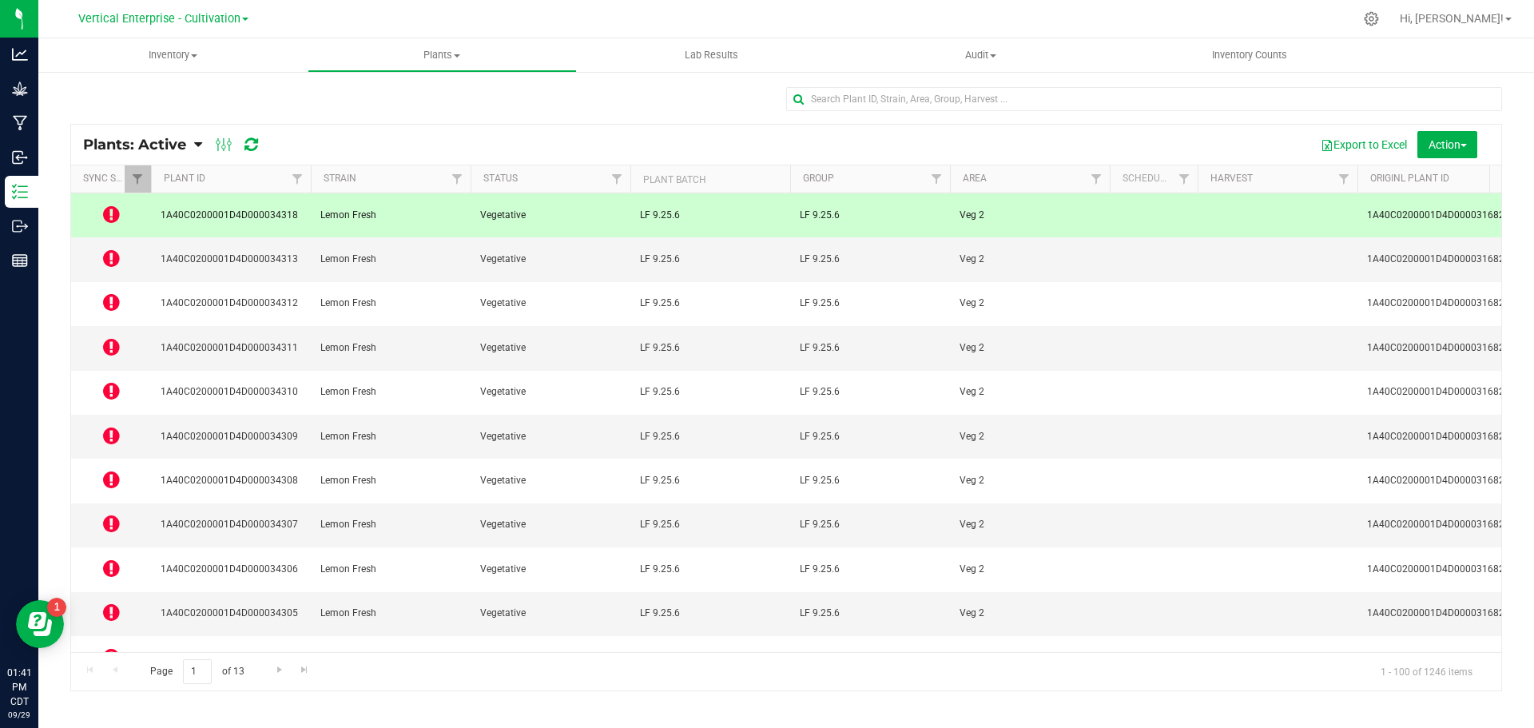
click at [109, 249] on icon at bounding box center [111, 258] width 17 height 19
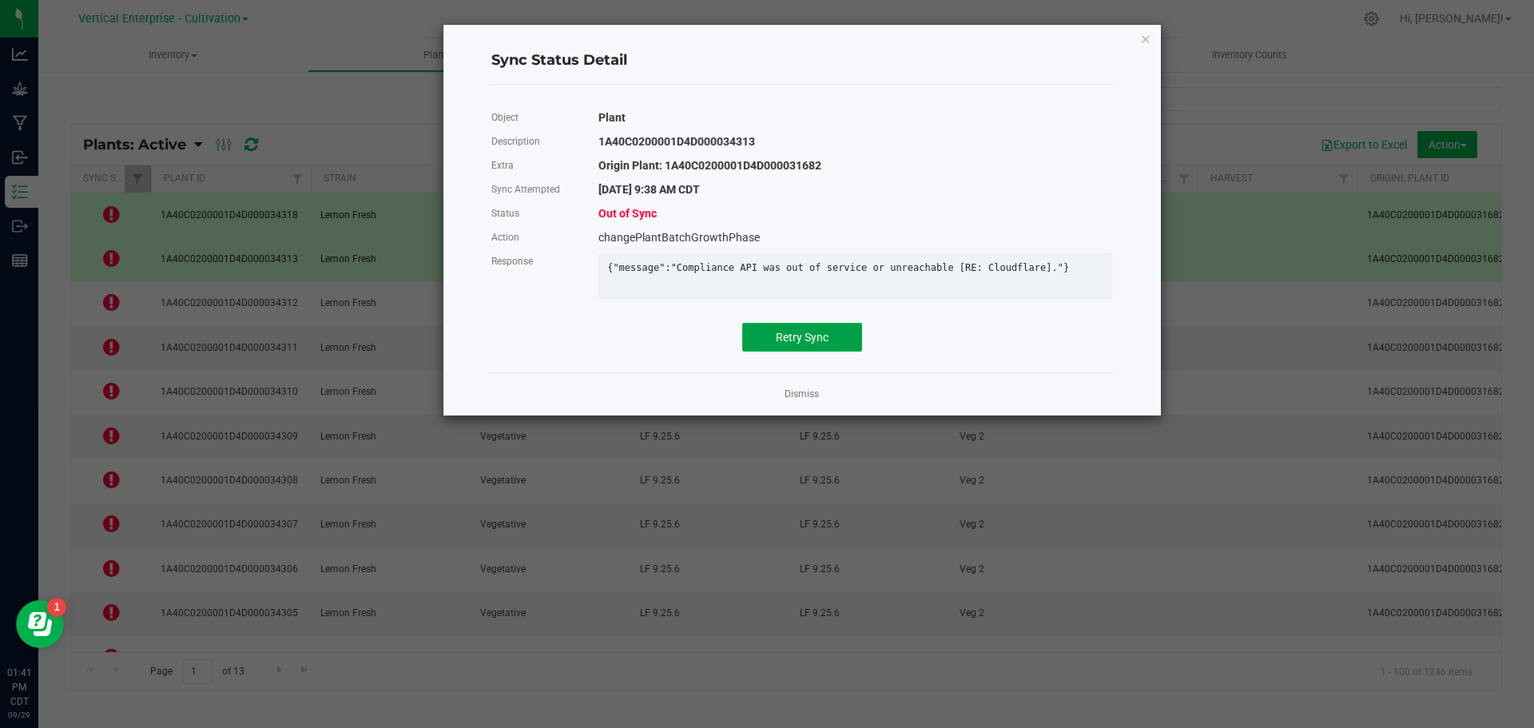
click at [821, 344] on span "Retry Sync" at bounding box center [802, 337] width 53 height 13
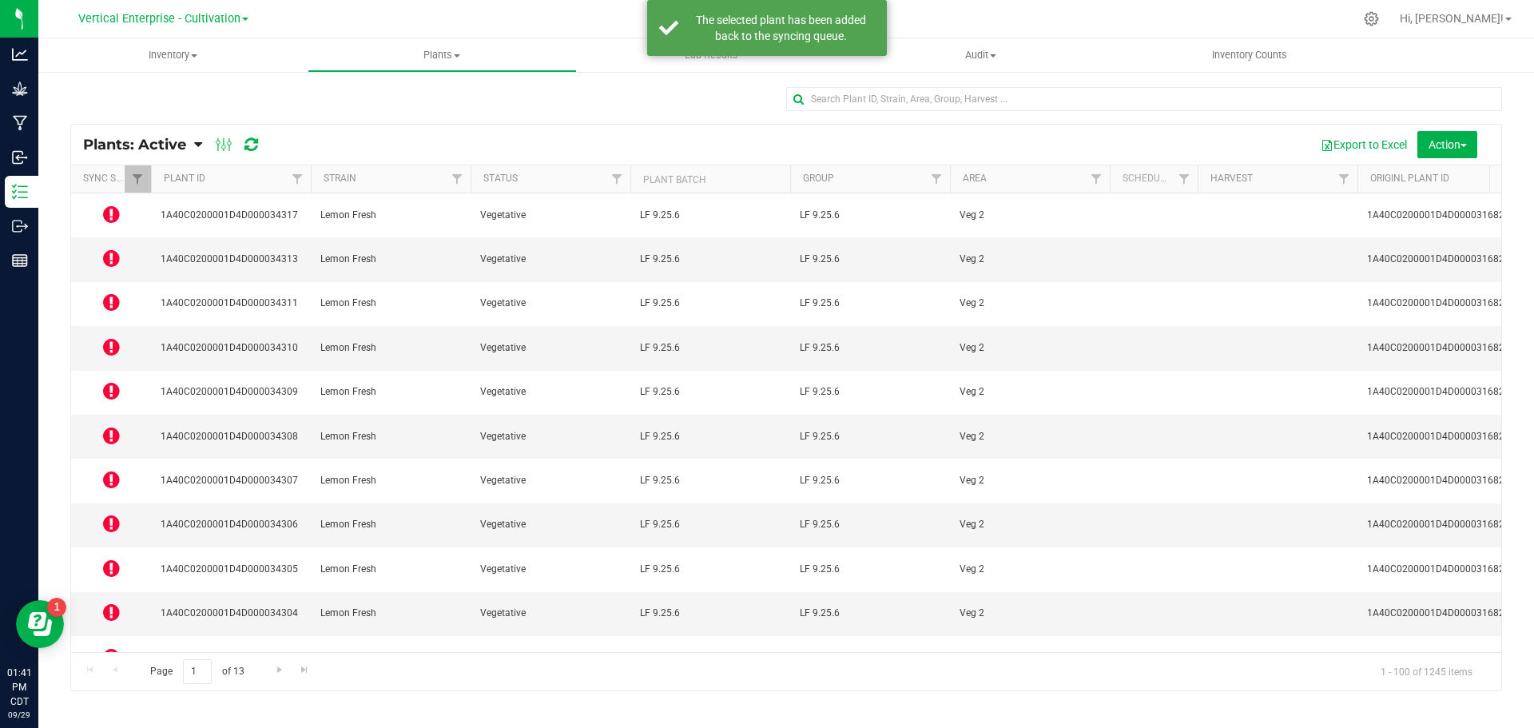
click at [103, 292] on icon at bounding box center [111, 301] width 17 height 19
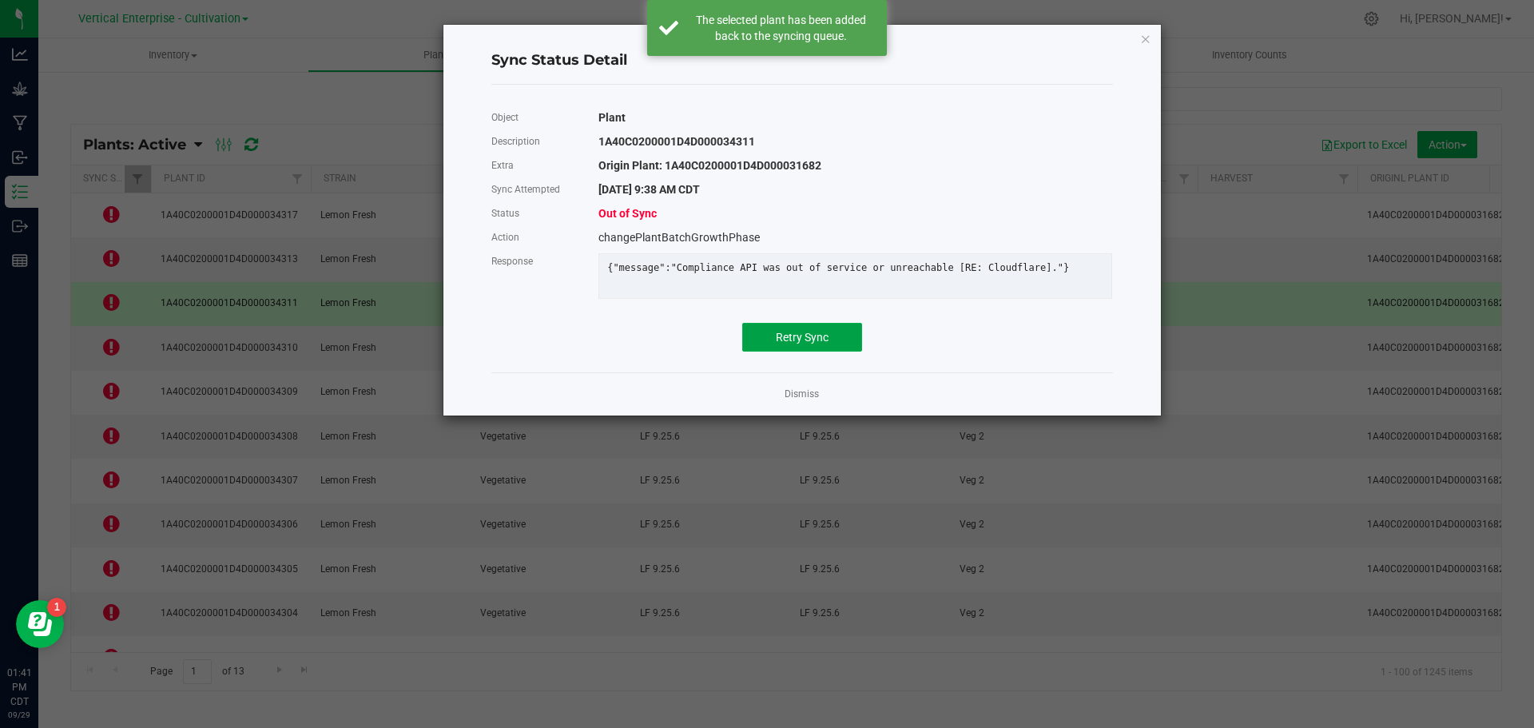
click at [786, 344] on span "Retry Sync" at bounding box center [802, 337] width 53 height 13
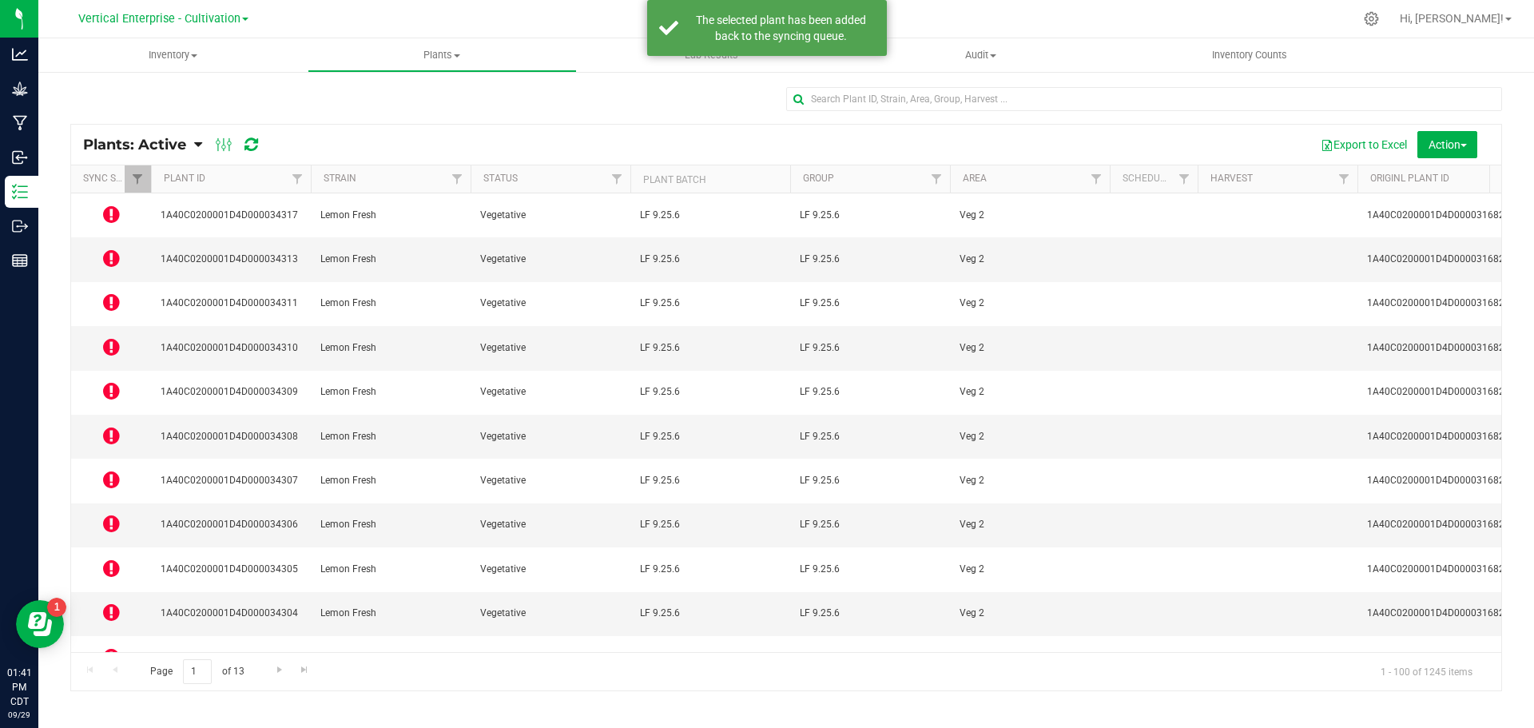
click at [113, 337] on icon at bounding box center [111, 346] width 17 height 19
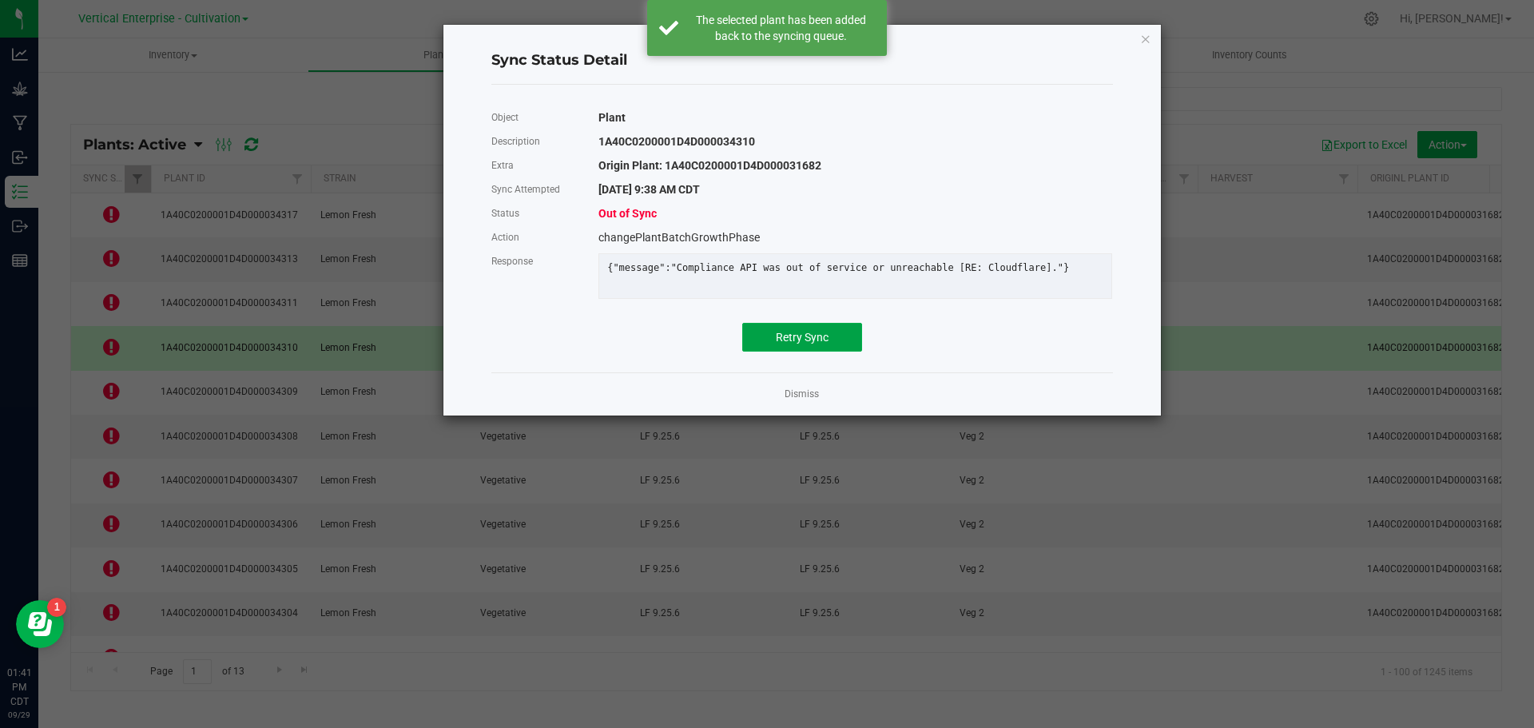
click at [780, 341] on button "Retry Sync" at bounding box center [802, 337] width 120 height 29
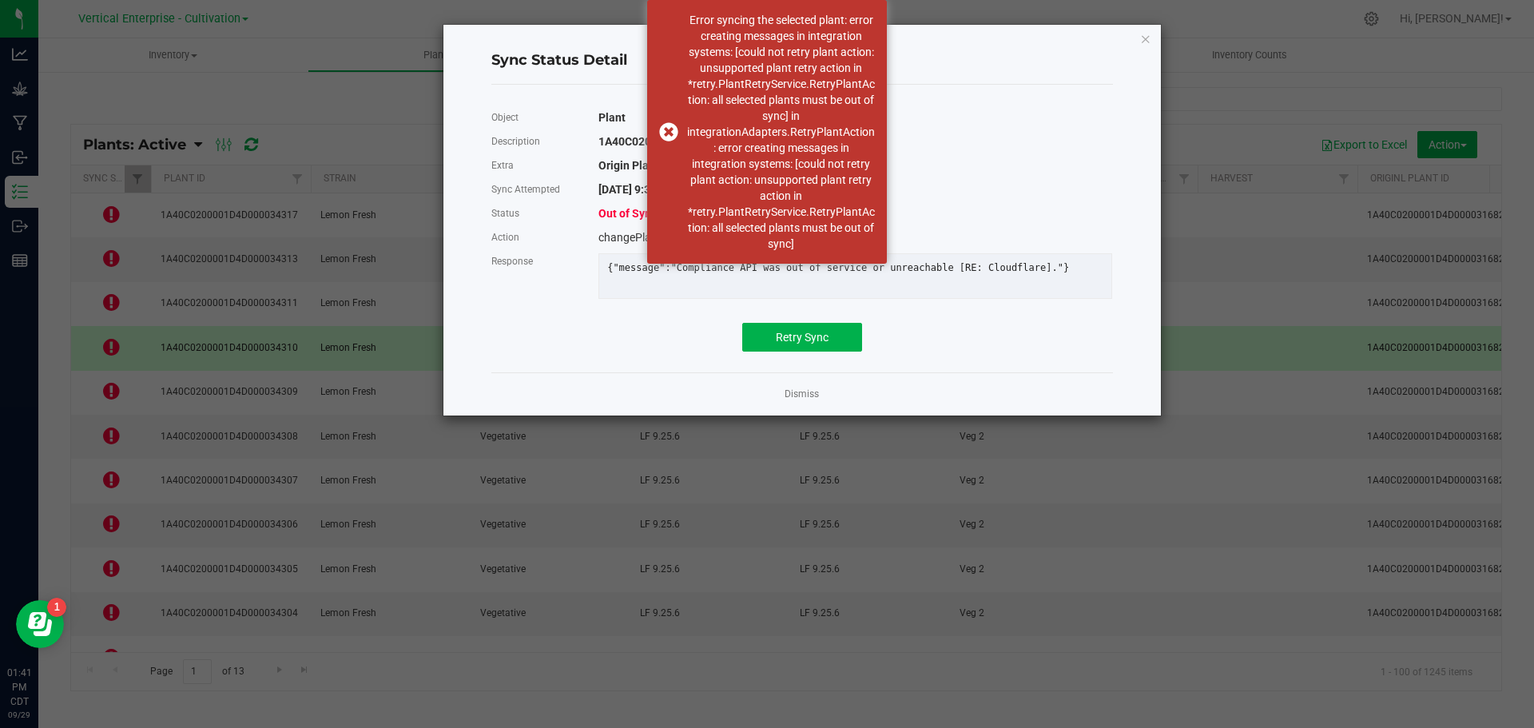
click at [814, 401] on link "Dismiss" at bounding box center [802, 395] width 34 height 14
click at [802, 415] on td "LF 9.25.6" at bounding box center [870, 437] width 160 height 44
click at [107, 381] on icon at bounding box center [111, 390] width 17 height 19
click at [667, 130] on div "Error syncing the selected plant: error creating messages in integration system…" at bounding box center [767, 132] width 240 height 264
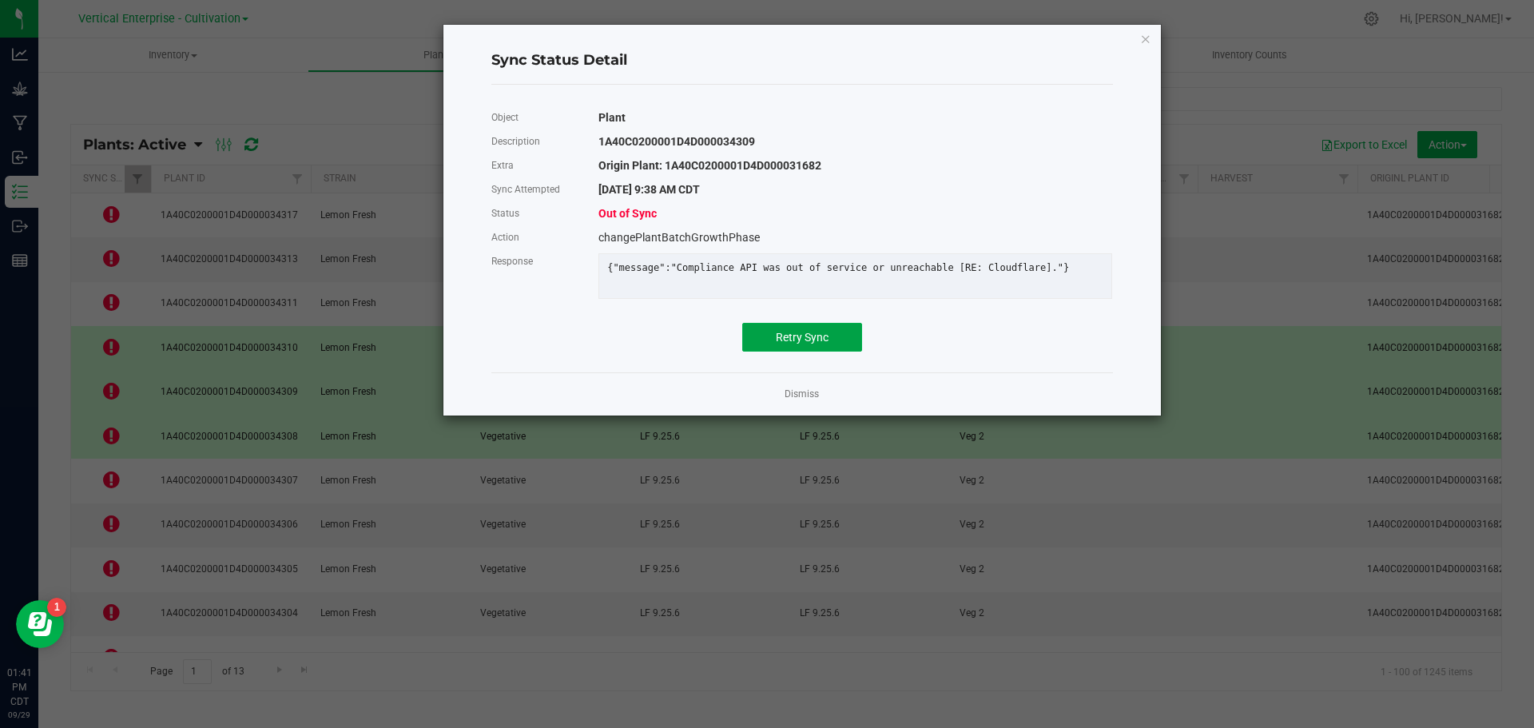
click at [808, 338] on button "Retry Sync" at bounding box center [802, 337] width 120 height 29
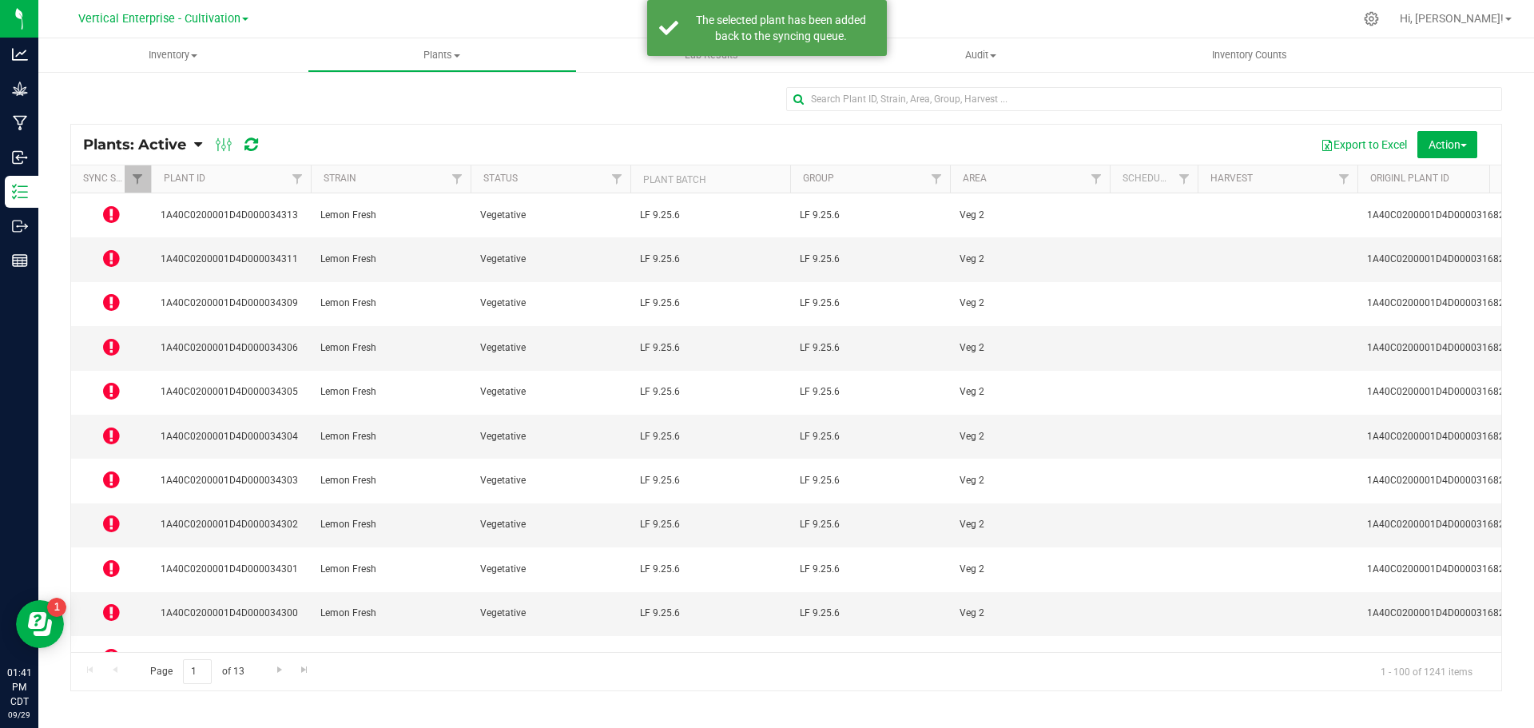
click at [260, 142] on div at bounding box center [237, 144] width 54 height 19
click at [250, 143] on icon at bounding box center [252, 145] width 14 height 16
click at [113, 211] on icon at bounding box center [111, 214] width 17 height 19
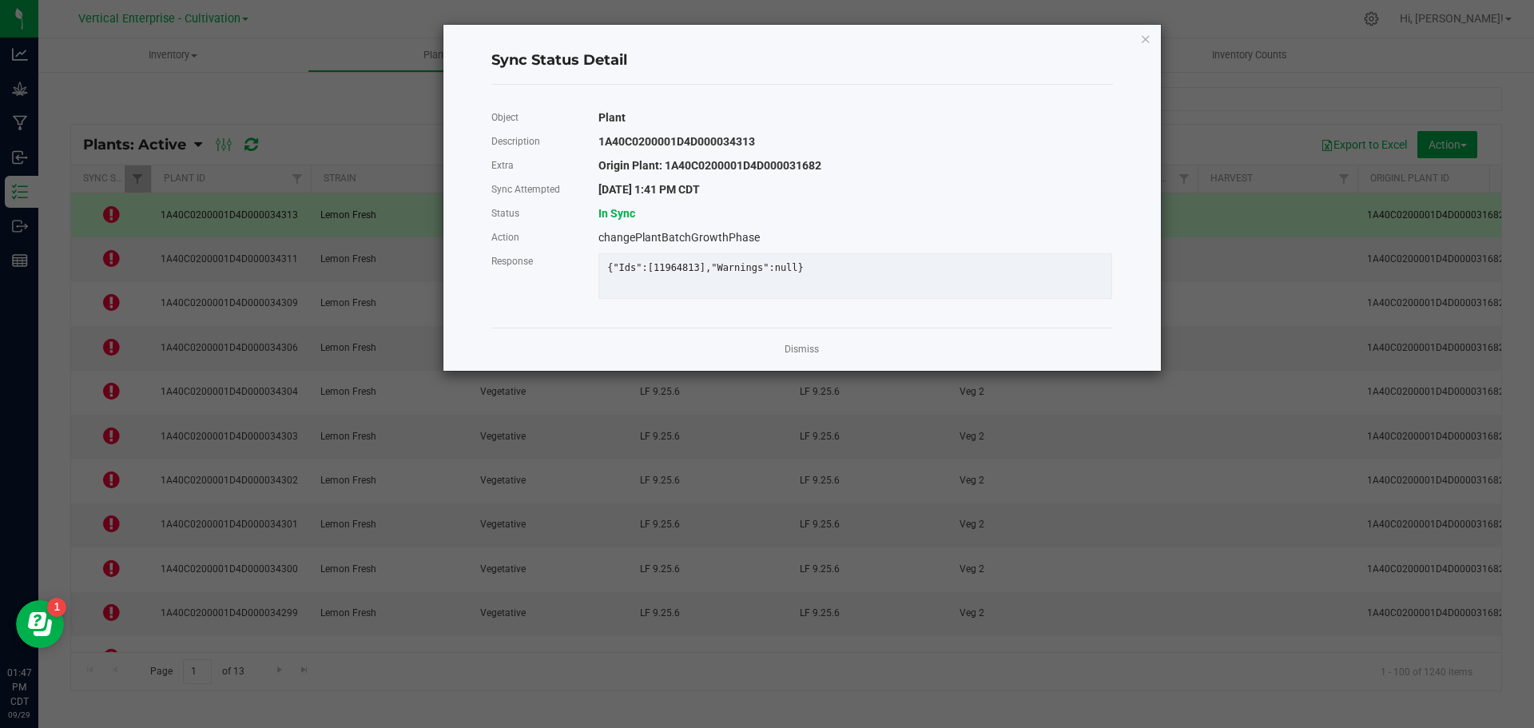
click at [810, 356] on link "Dismiss" at bounding box center [802, 350] width 34 height 14
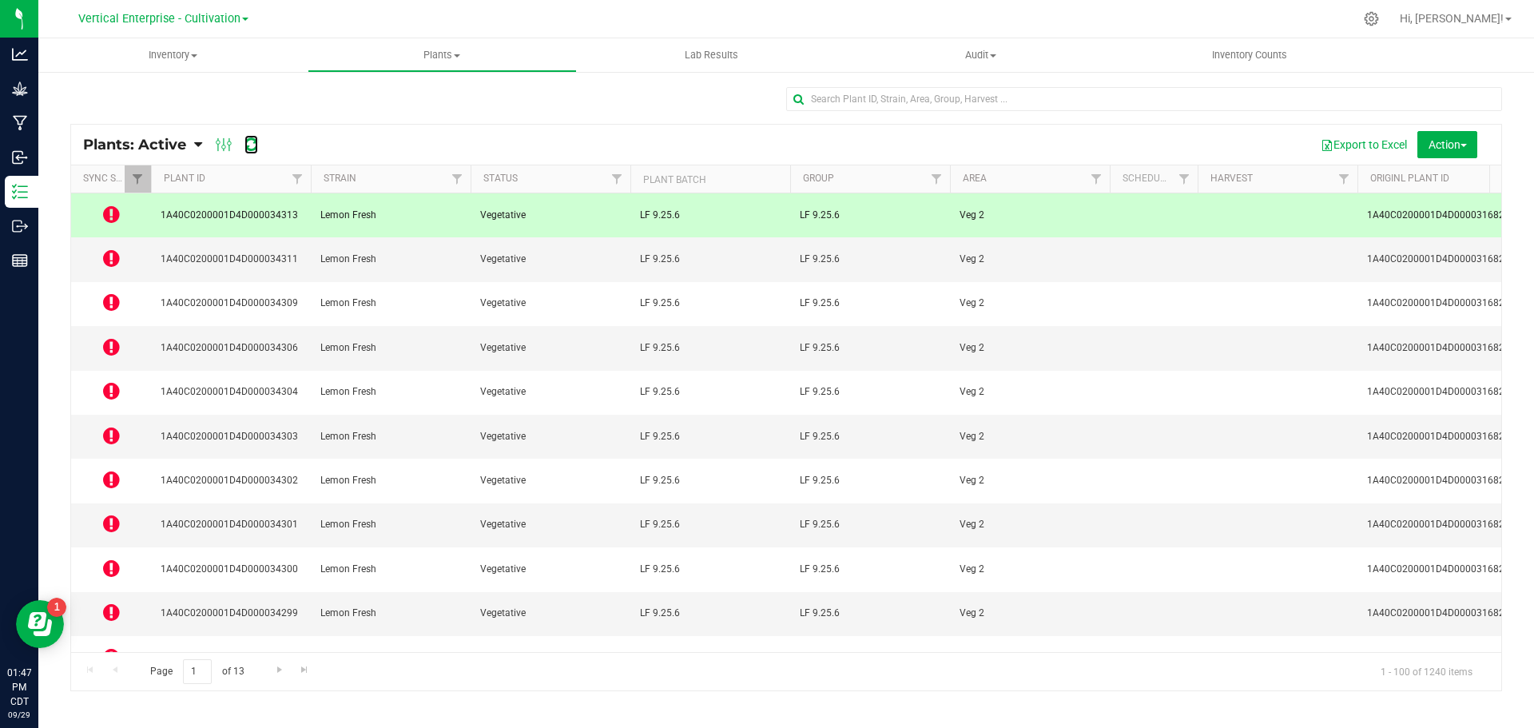
click at [248, 142] on icon at bounding box center [252, 145] width 14 height 16
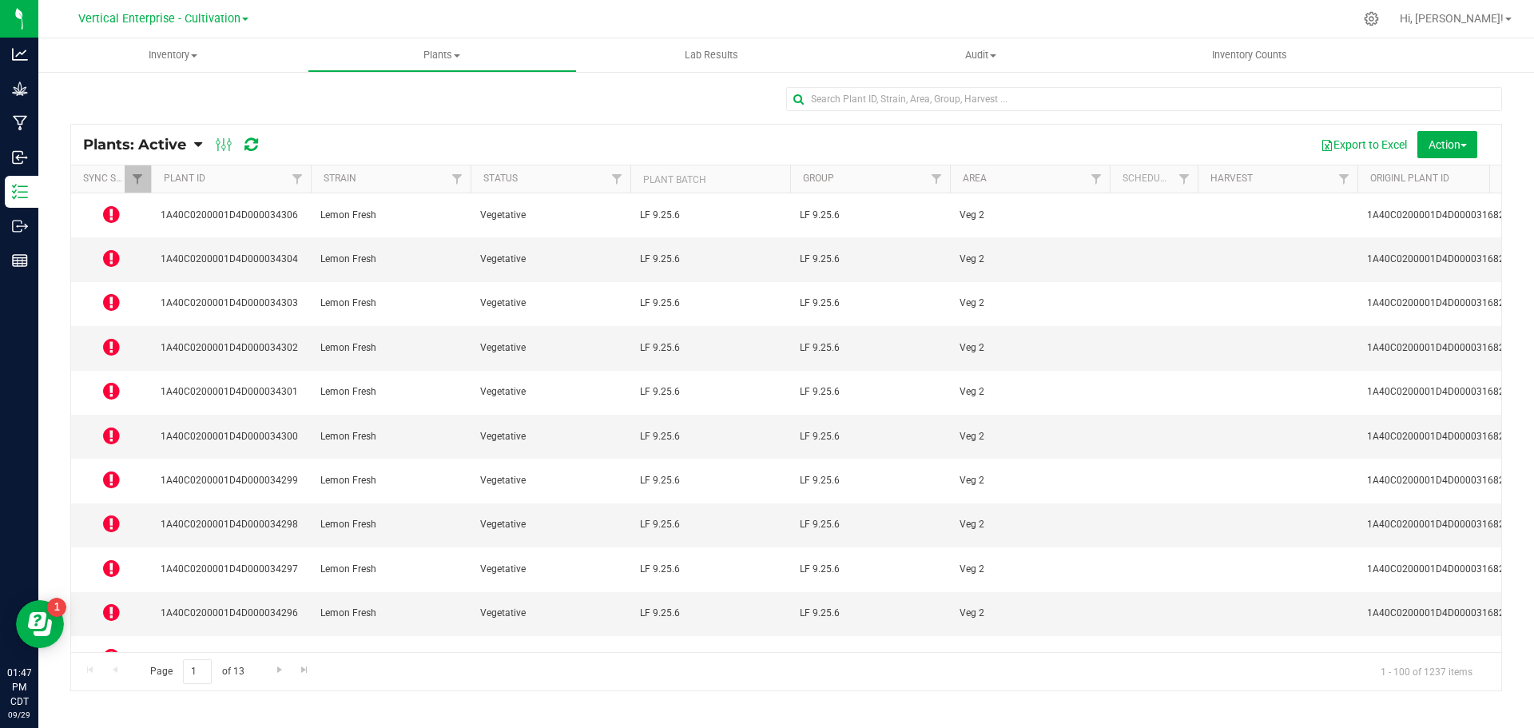
click at [111, 209] on icon at bounding box center [111, 214] width 17 height 19
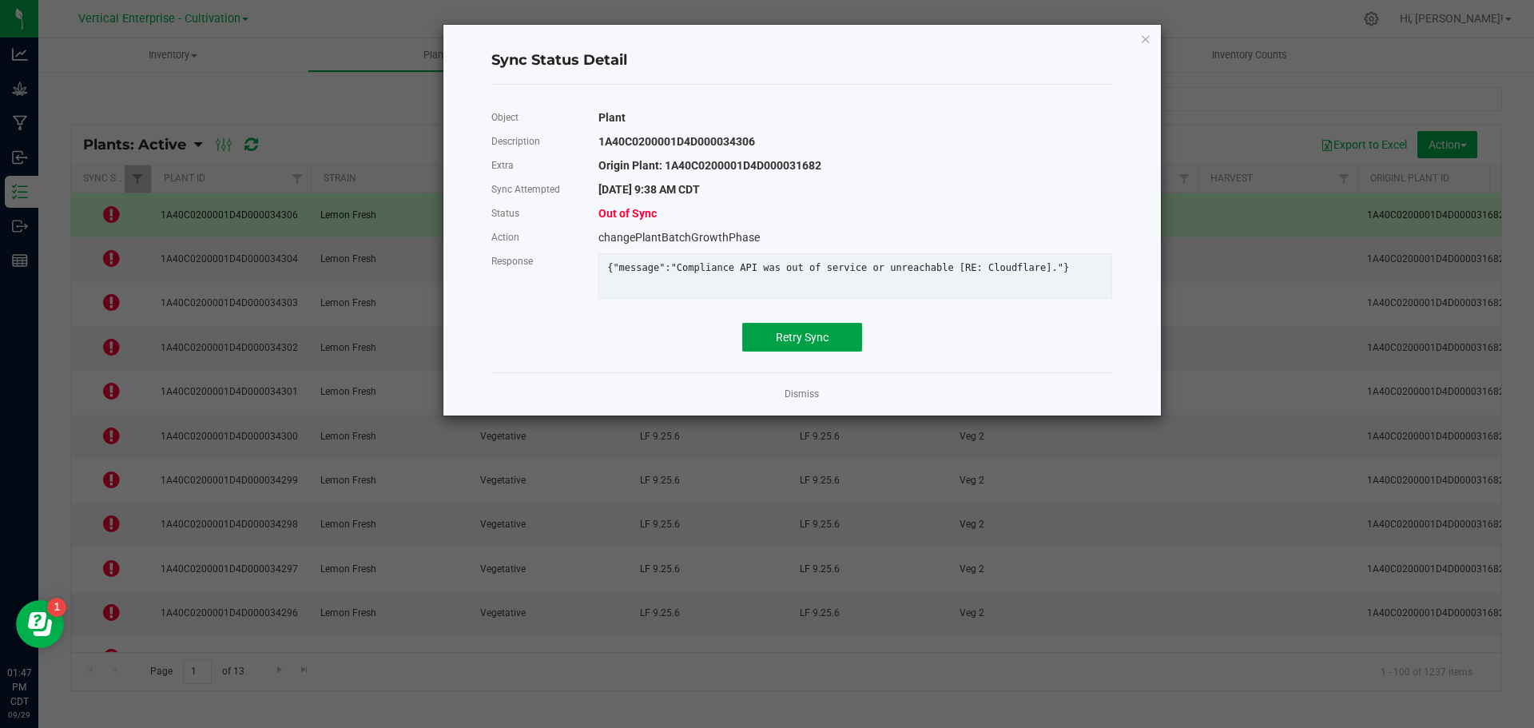
drag, startPoint x: 807, startPoint y: 349, endPoint x: 786, endPoint y: 362, distance: 25.1
click at [806, 344] on span "Retry Sync" at bounding box center [802, 337] width 53 height 13
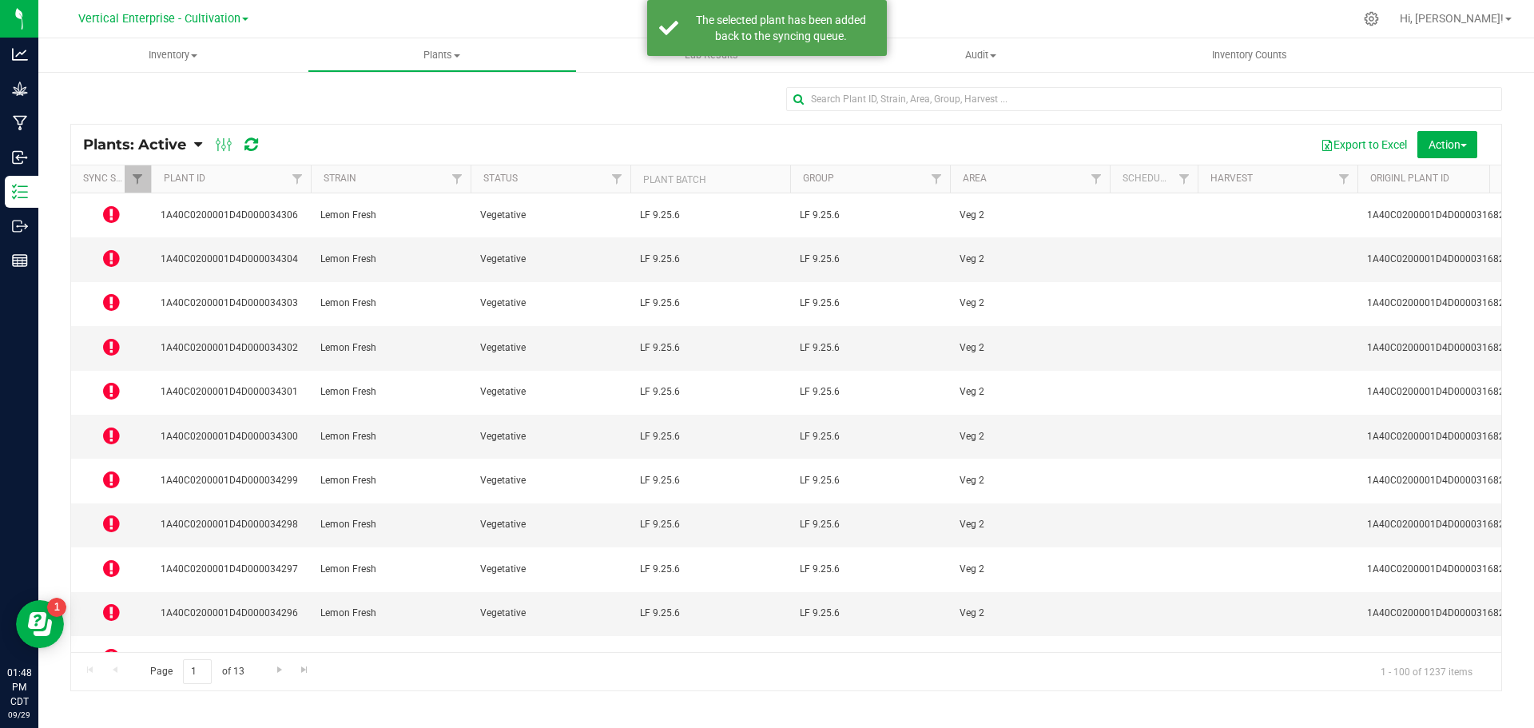
click at [108, 249] on icon at bounding box center [111, 258] width 17 height 19
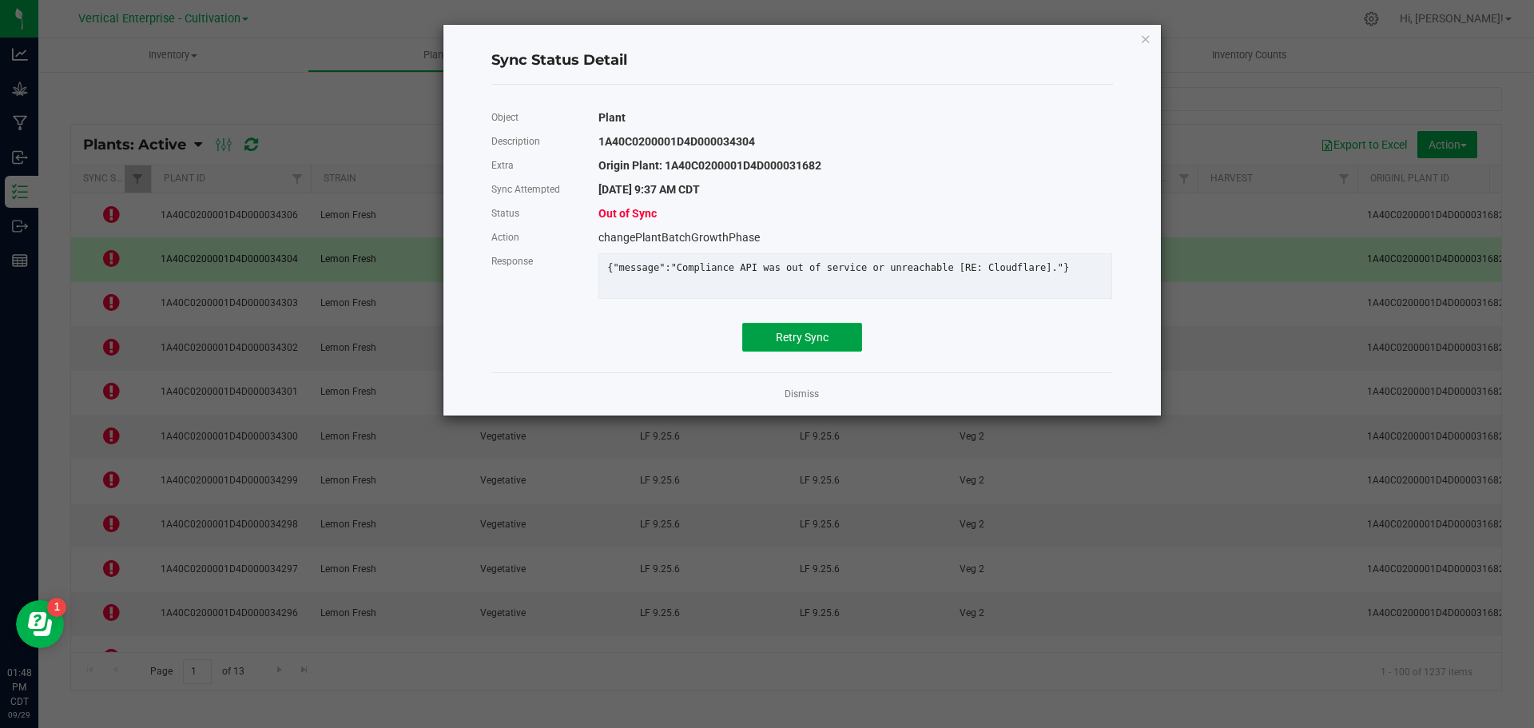
click at [813, 342] on span "Retry Sync" at bounding box center [802, 337] width 53 height 13
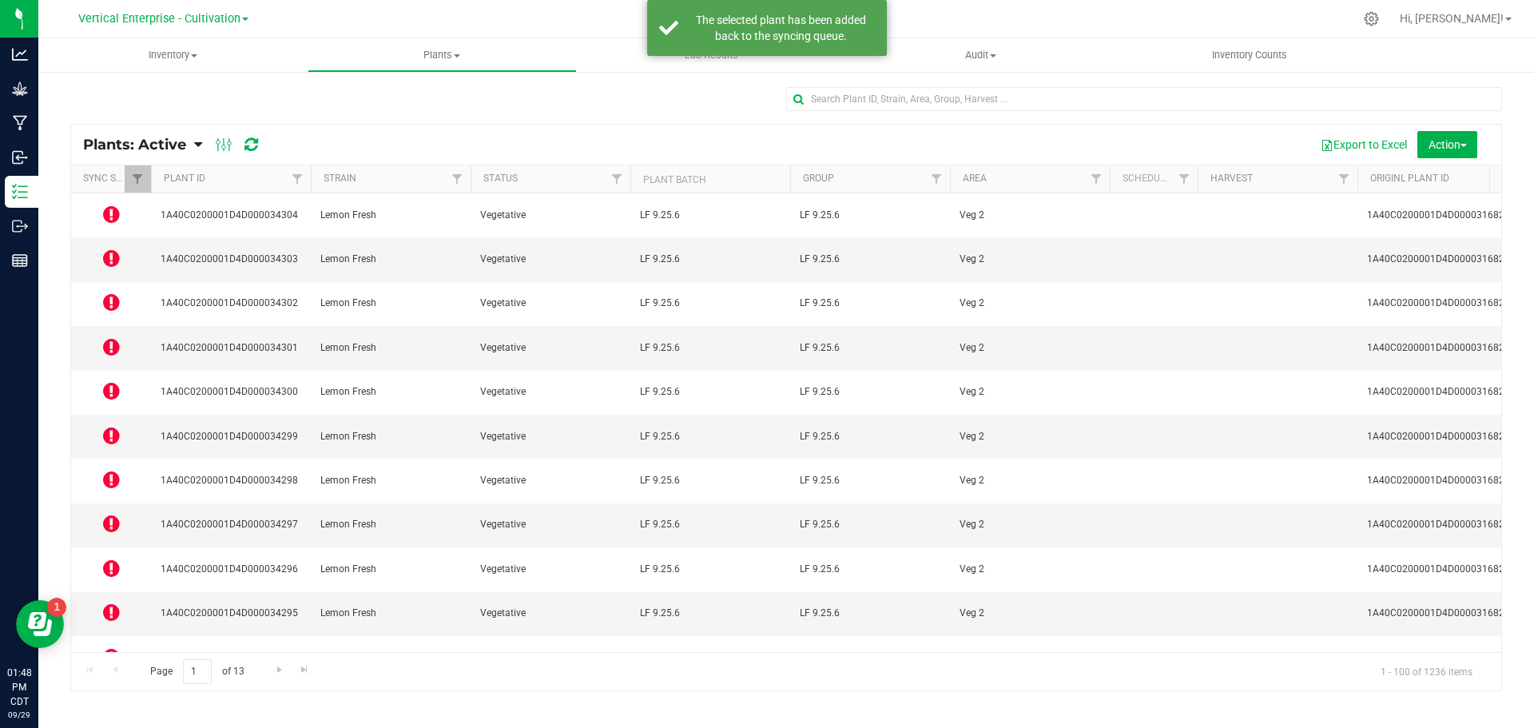
click at [115, 292] on icon at bounding box center [111, 301] width 17 height 19
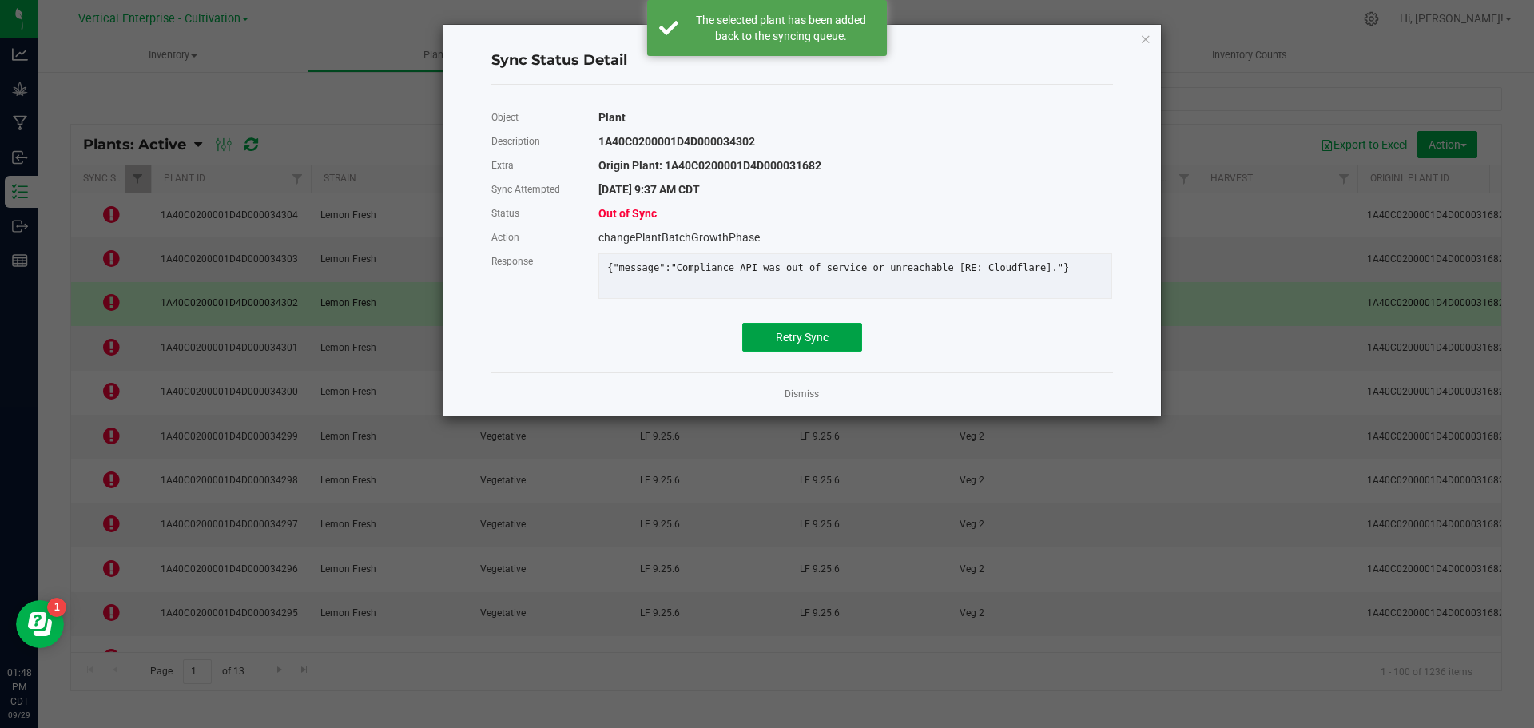
click at [824, 344] on span "Retry Sync" at bounding box center [802, 337] width 53 height 13
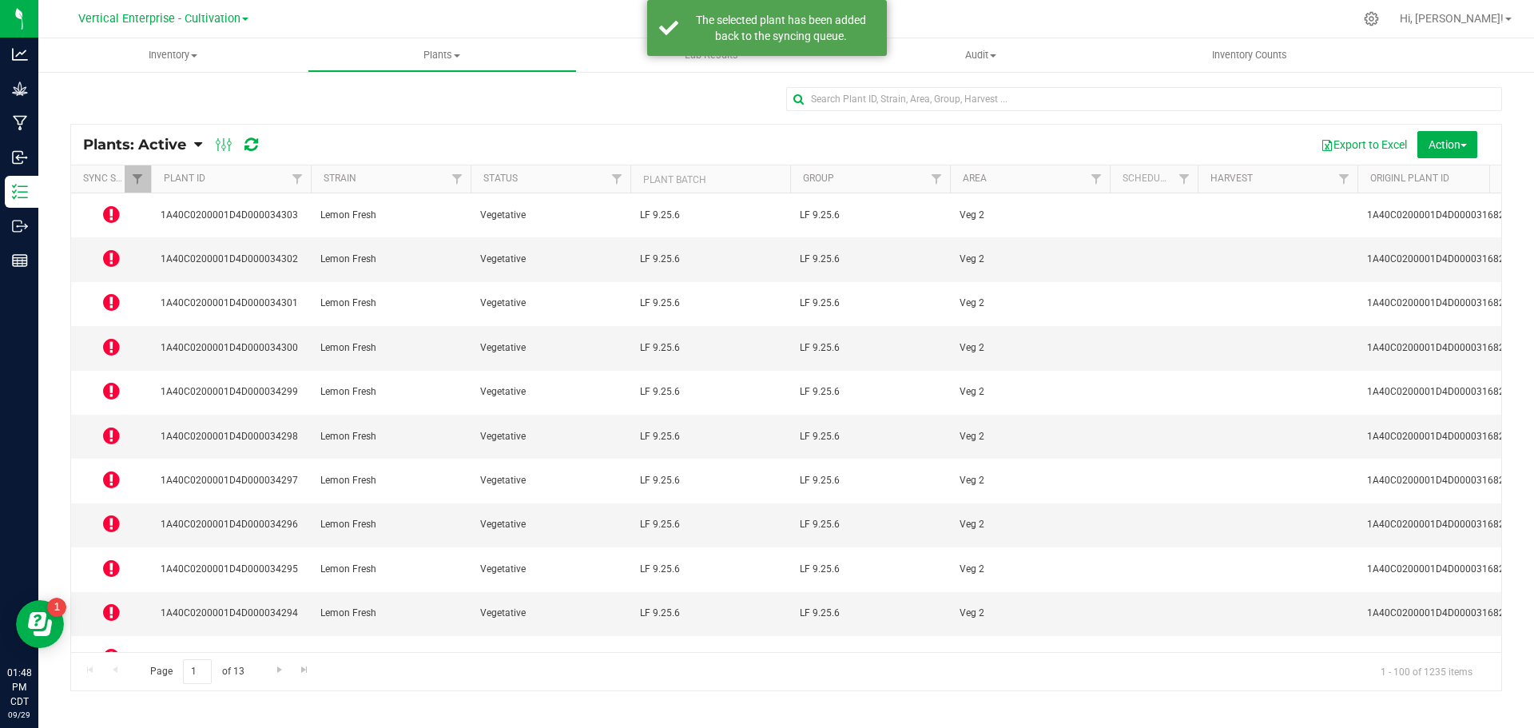
click at [105, 337] on icon at bounding box center [111, 346] width 17 height 19
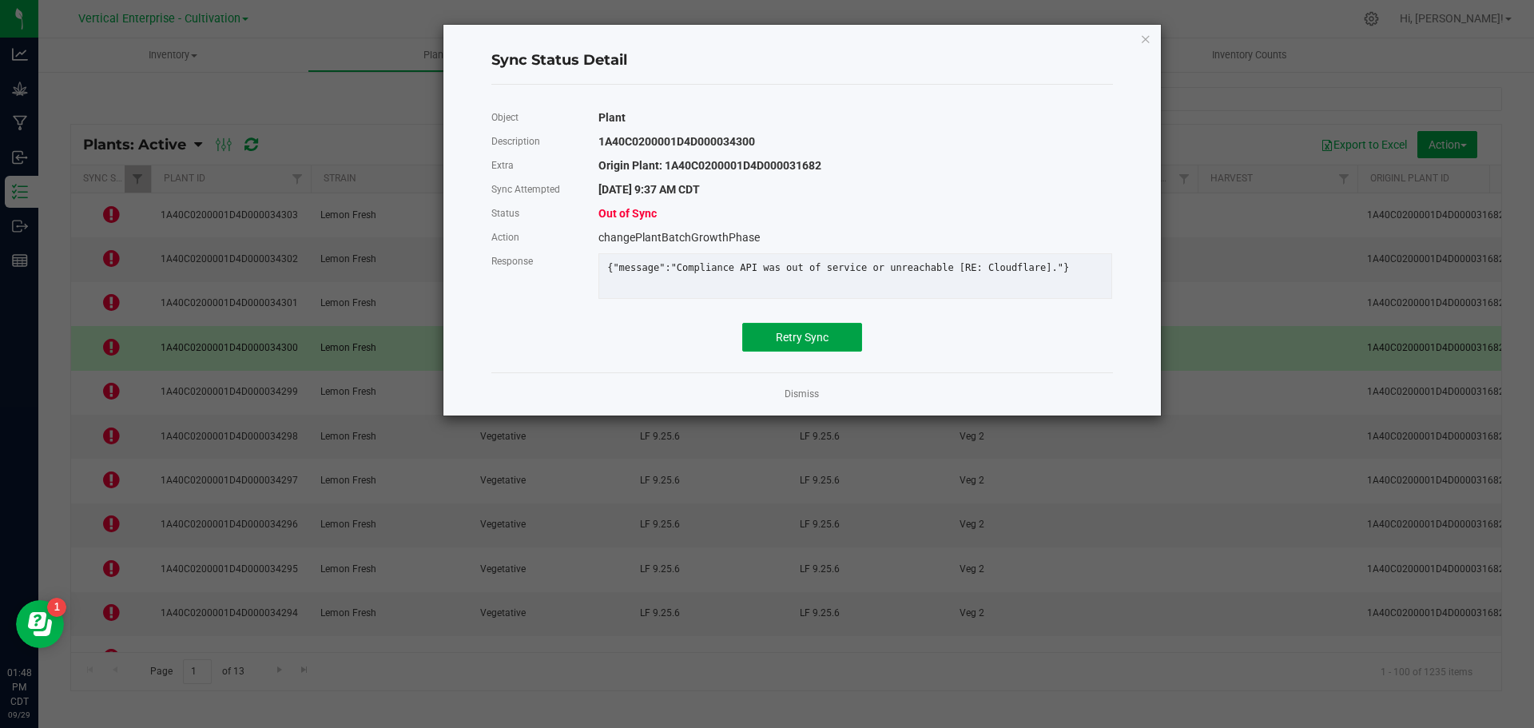
click at [812, 352] on button "Retry Sync" at bounding box center [802, 337] width 120 height 29
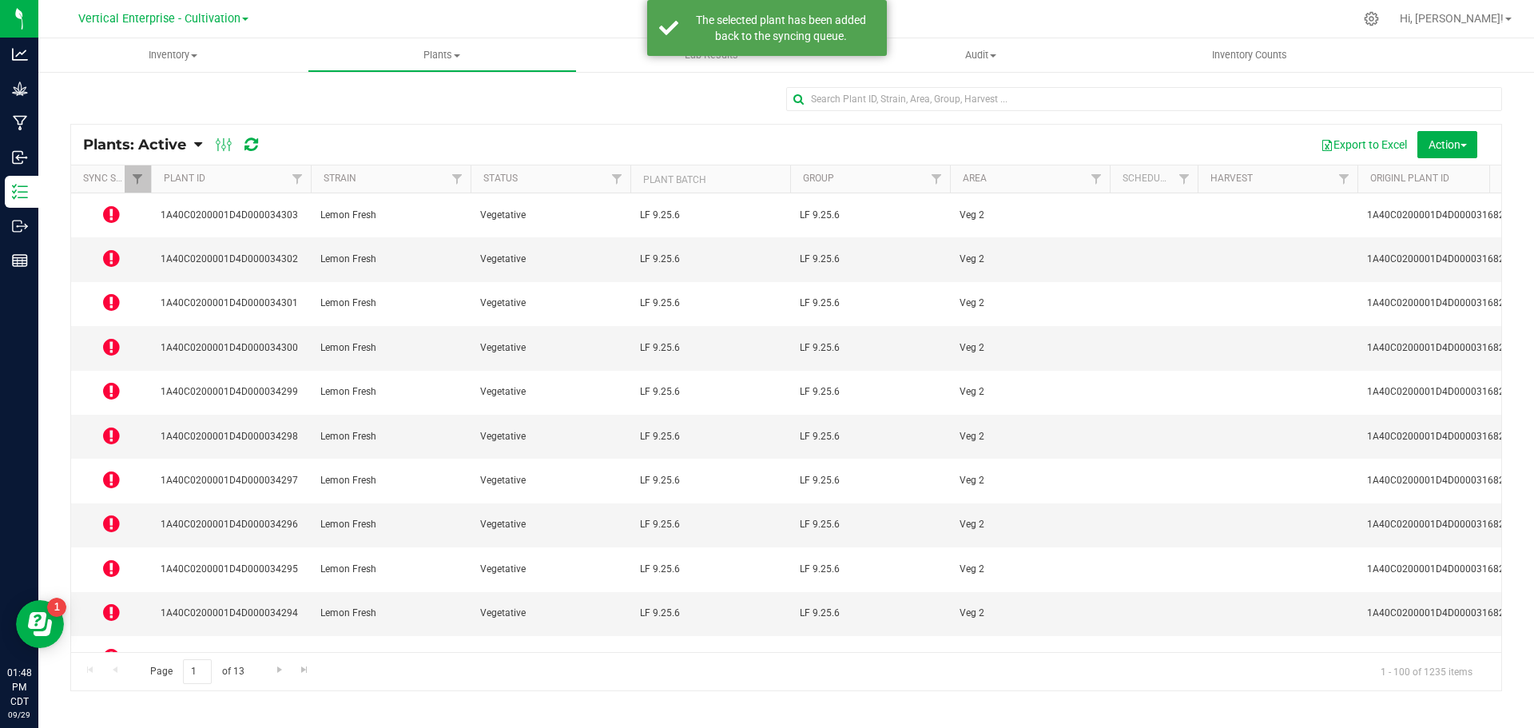
click at [109, 381] on icon at bounding box center [111, 390] width 17 height 19
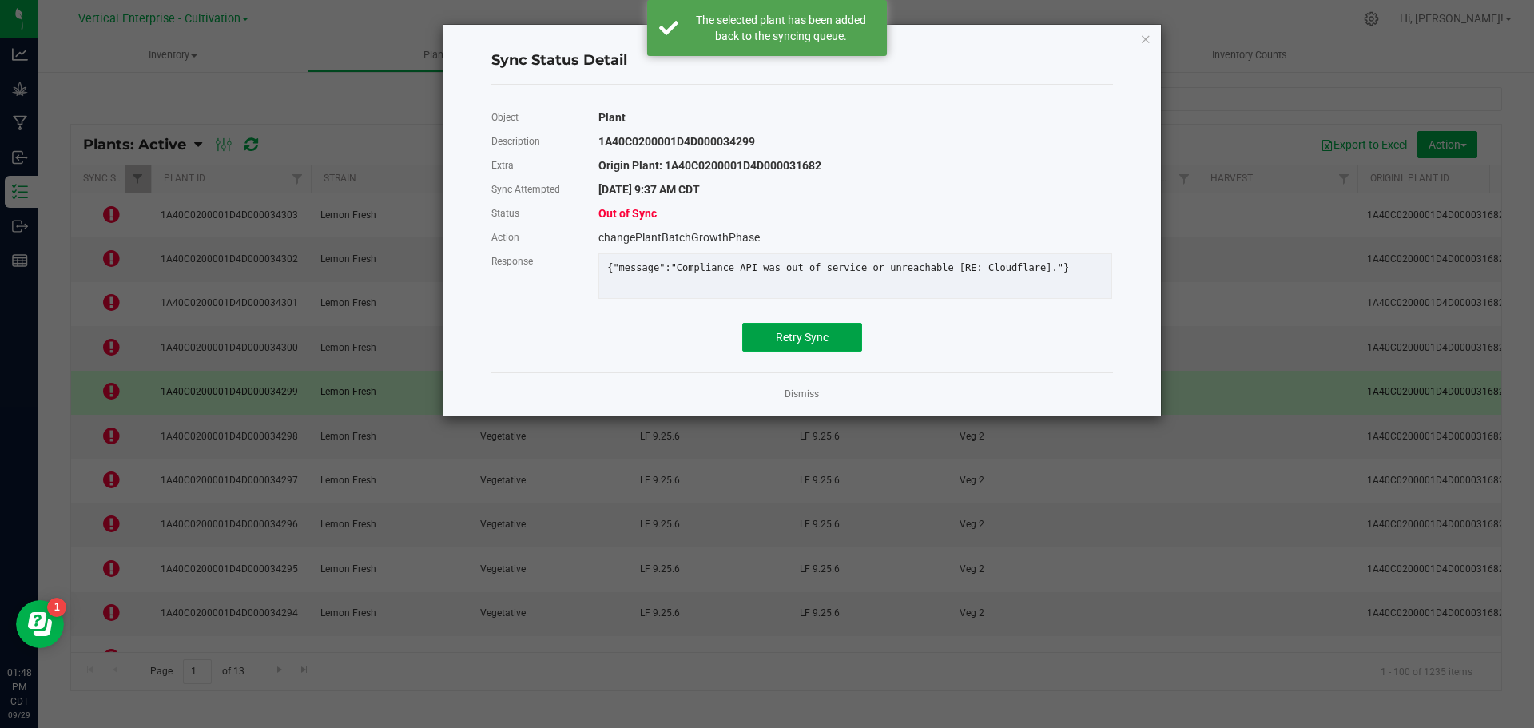
click at [799, 344] on span "Retry Sync" at bounding box center [802, 337] width 53 height 13
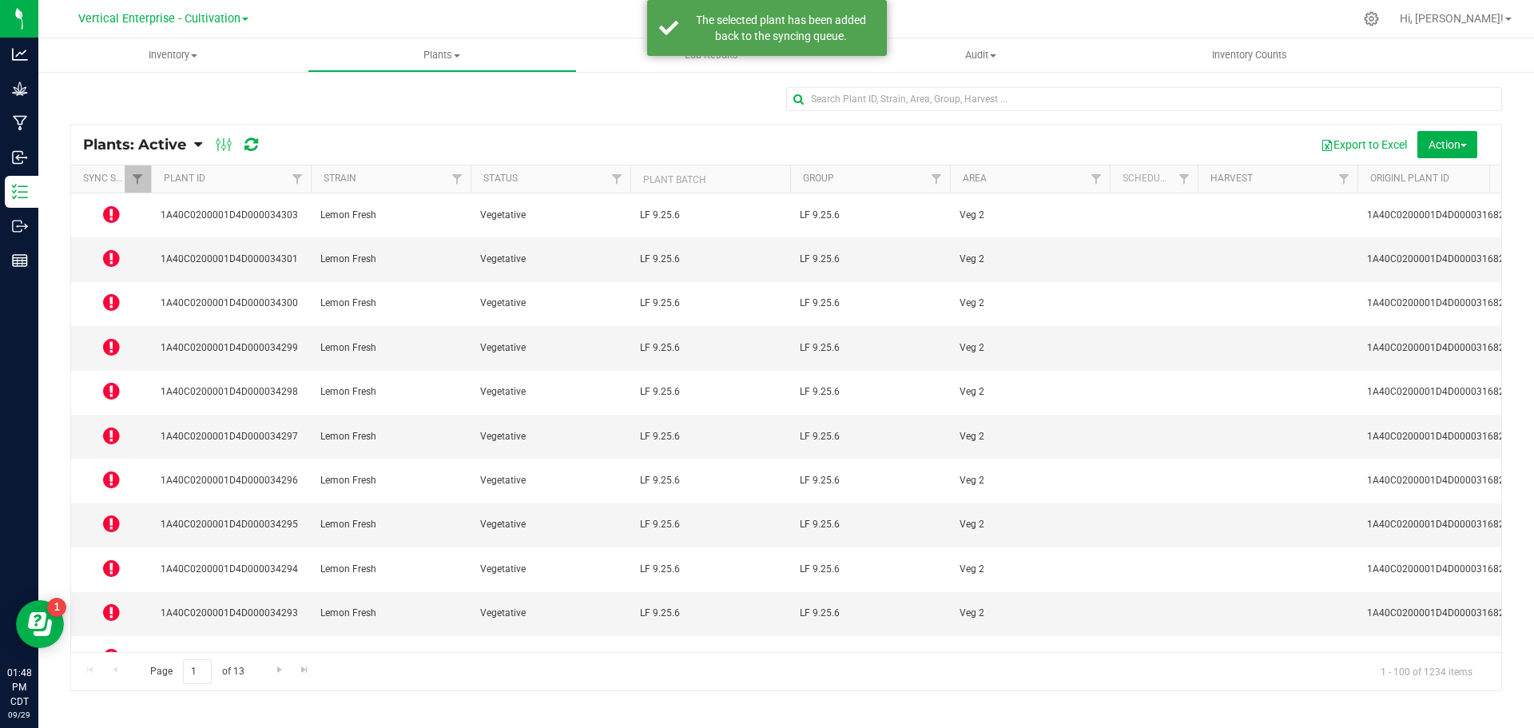
click at [104, 426] on icon at bounding box center [111, 435] width 17 height 19
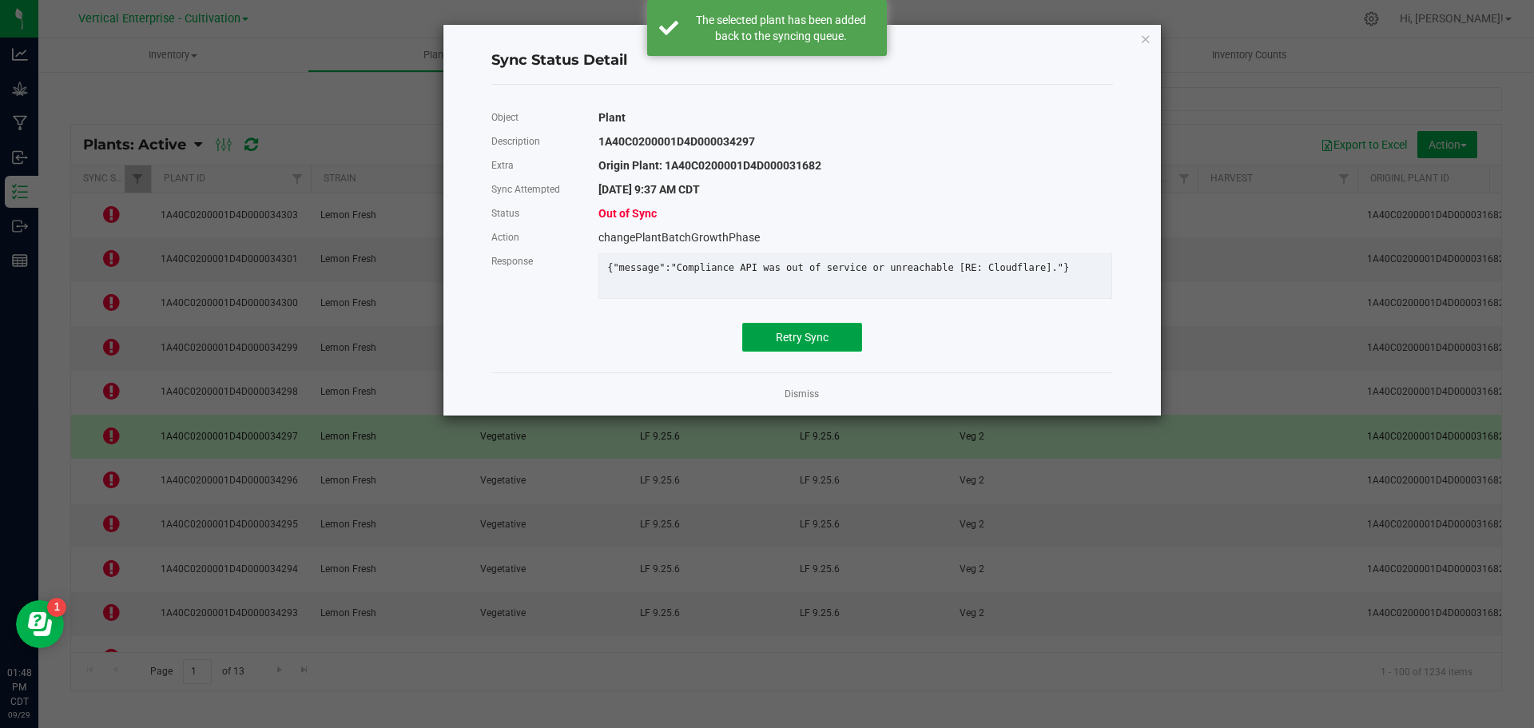
click at [802, 344] on span "Retry Sync" at bounding box center [802, 337] width 53 height 13
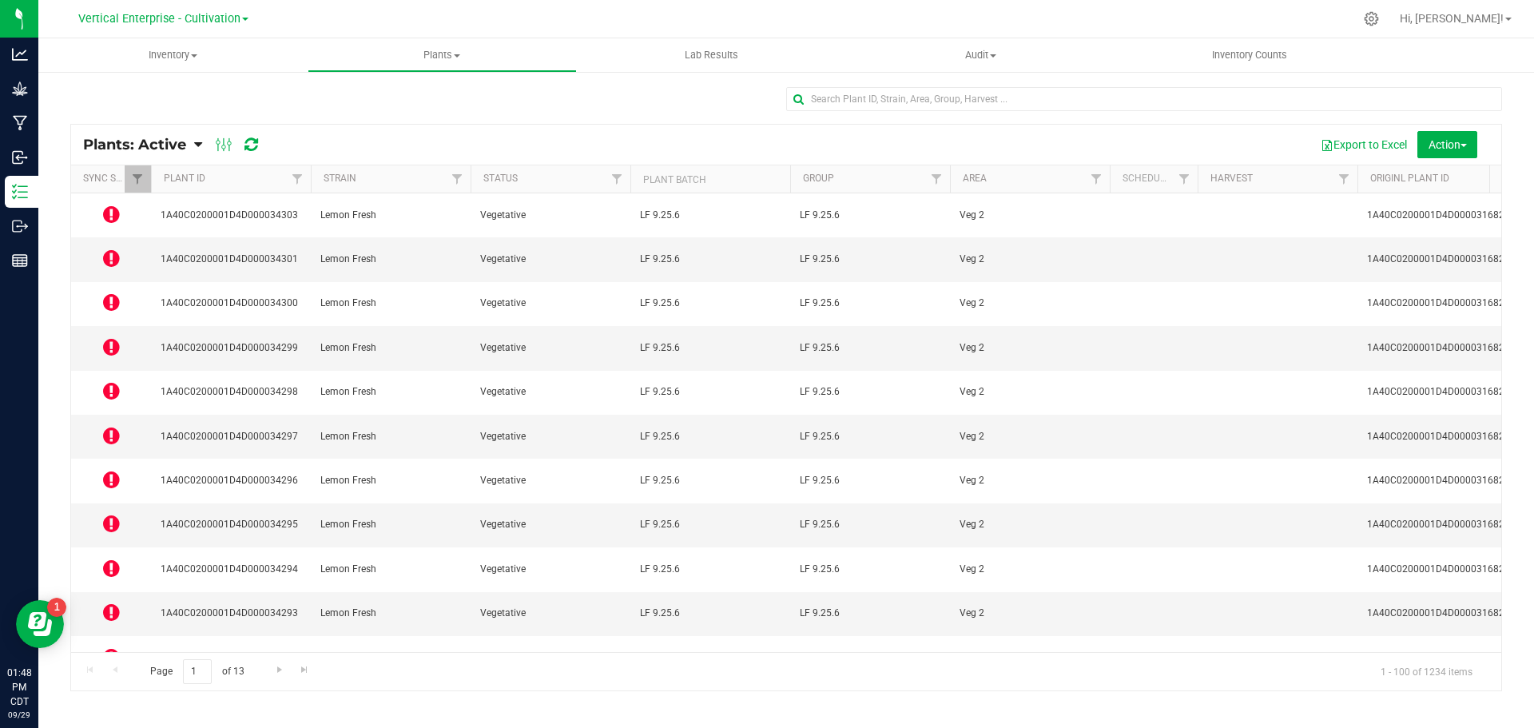
click at [110, 470] on icon at bounding box center [111, 479] width 17 height 19
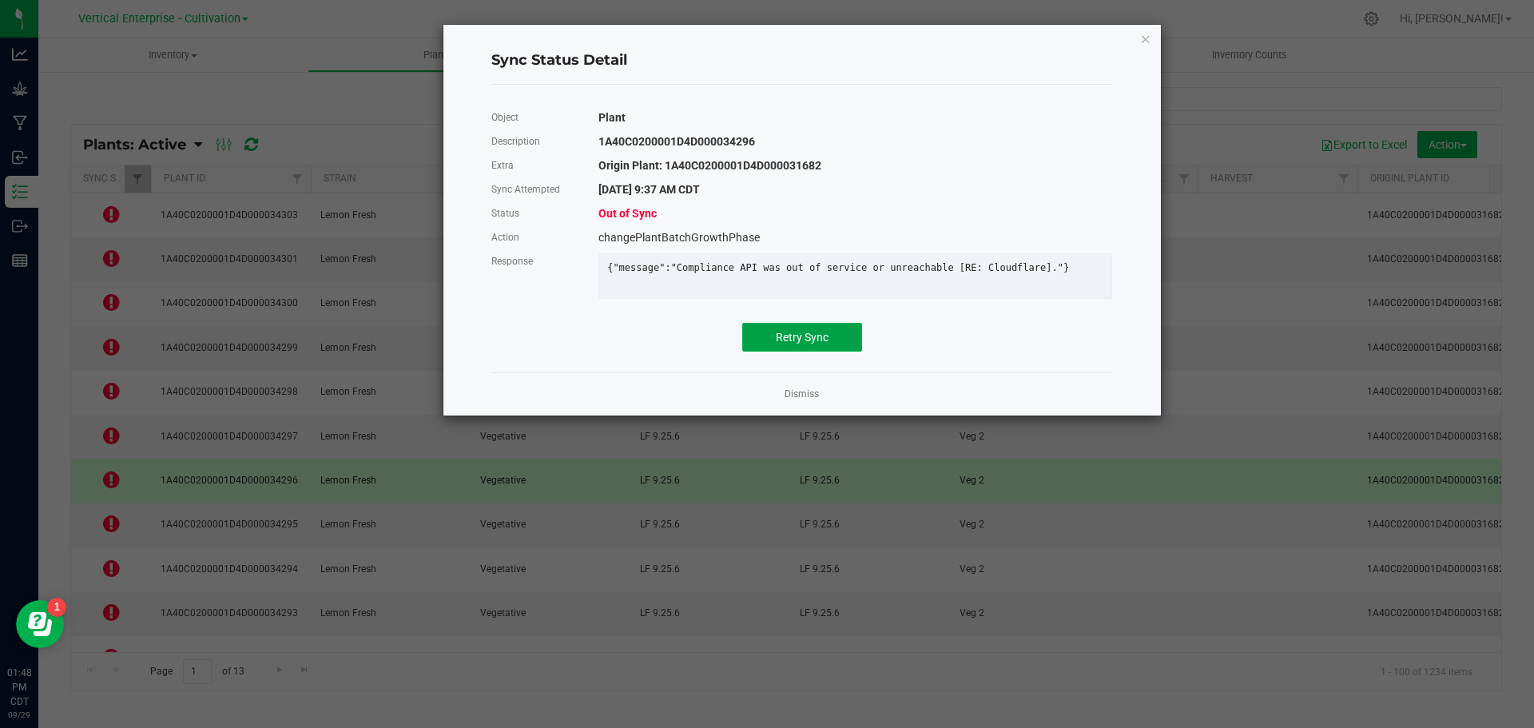
click at [843, 352] on button "Retry Sync" at bounding box center [802, 337] width 120 height 29
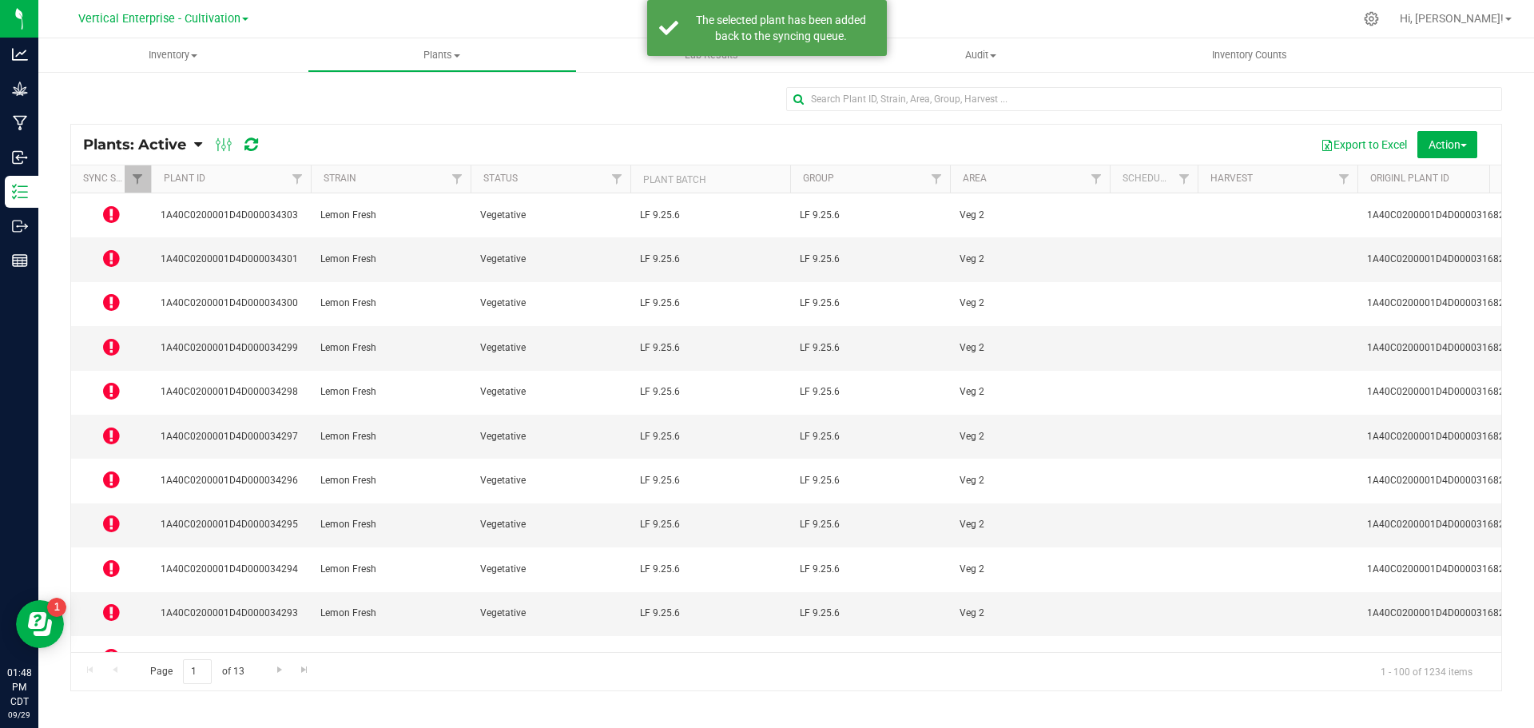
click at [103, 470] on icon at bounding box center [111, 479] width 17 height 19
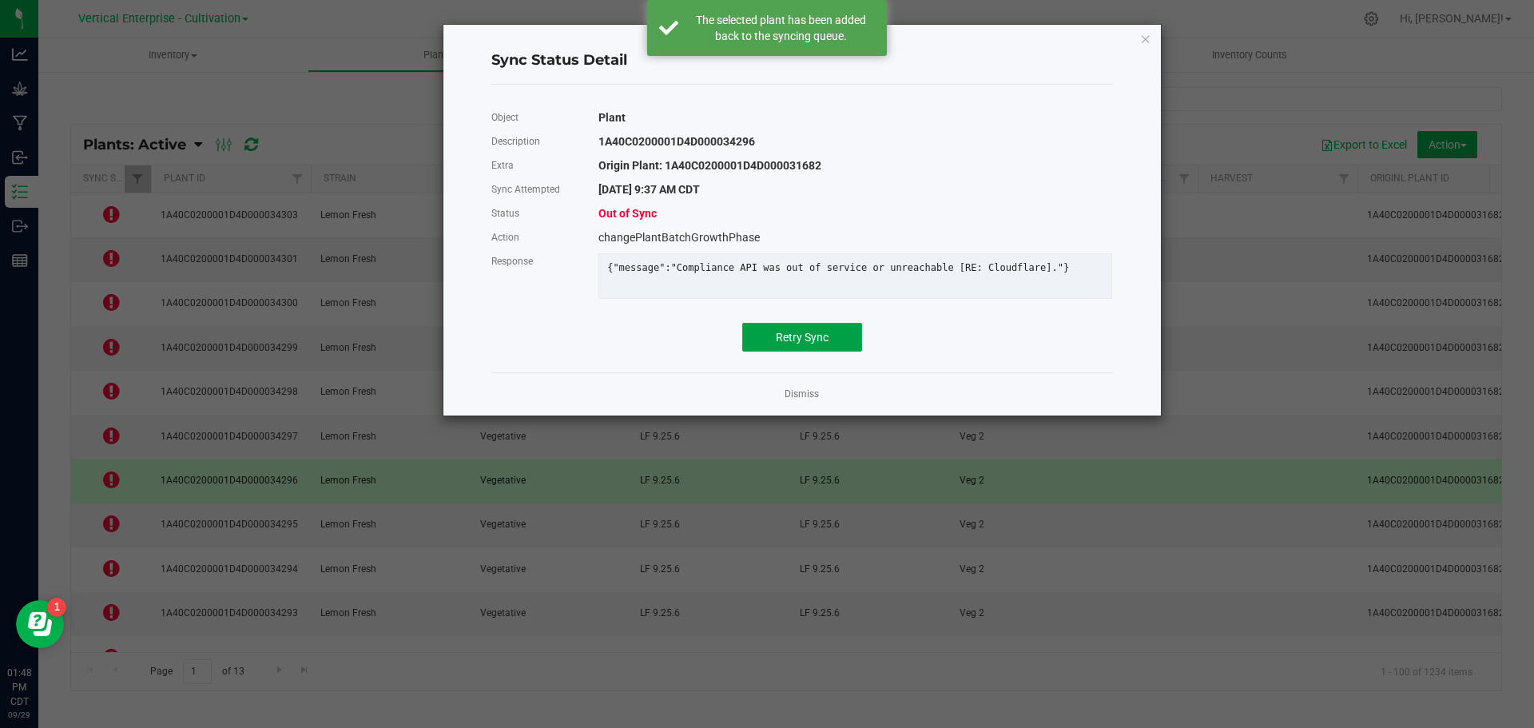
click at [790, 336] on button "Retry Sync" at bounding box center [802, 337] width 120 height 29
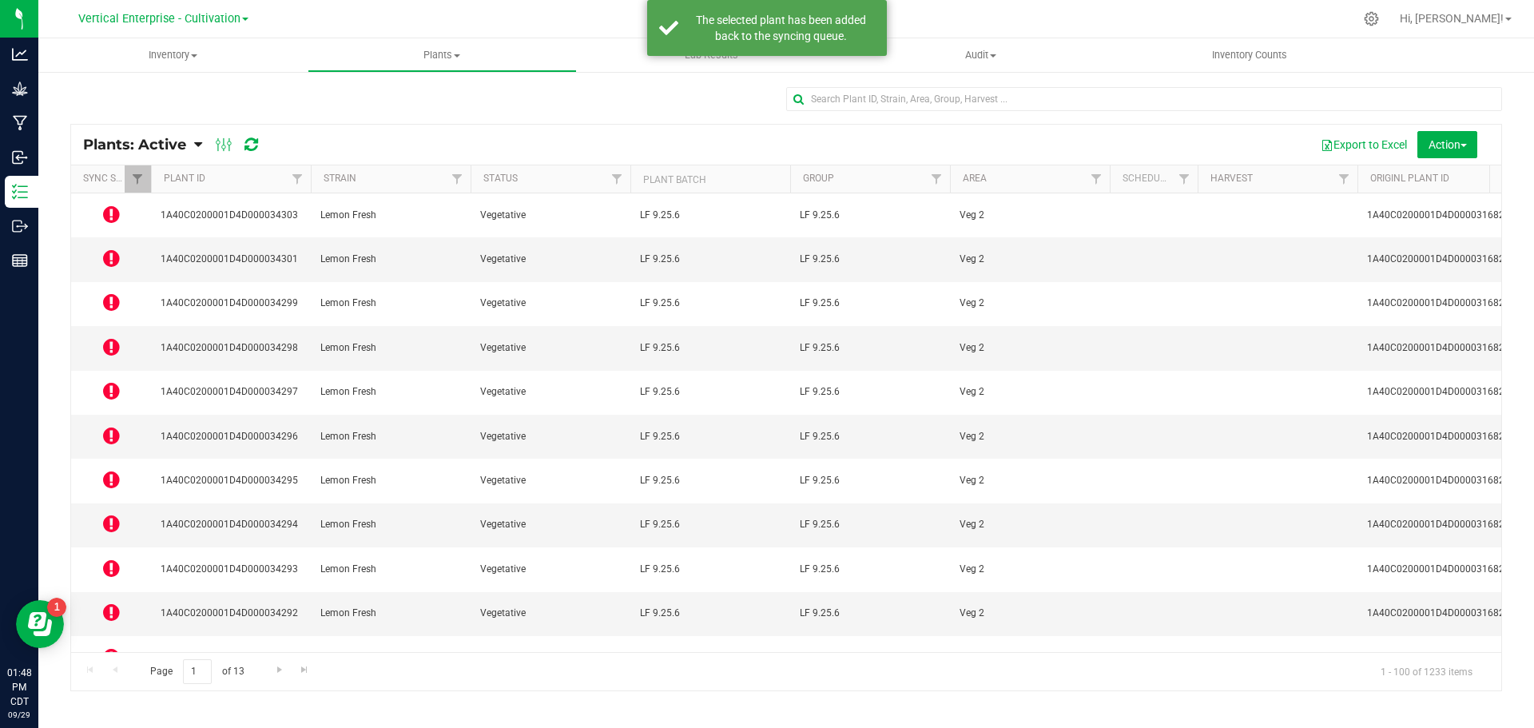
click at [115, 514] on icon at bounding box center [111, 523] width 17 height 19
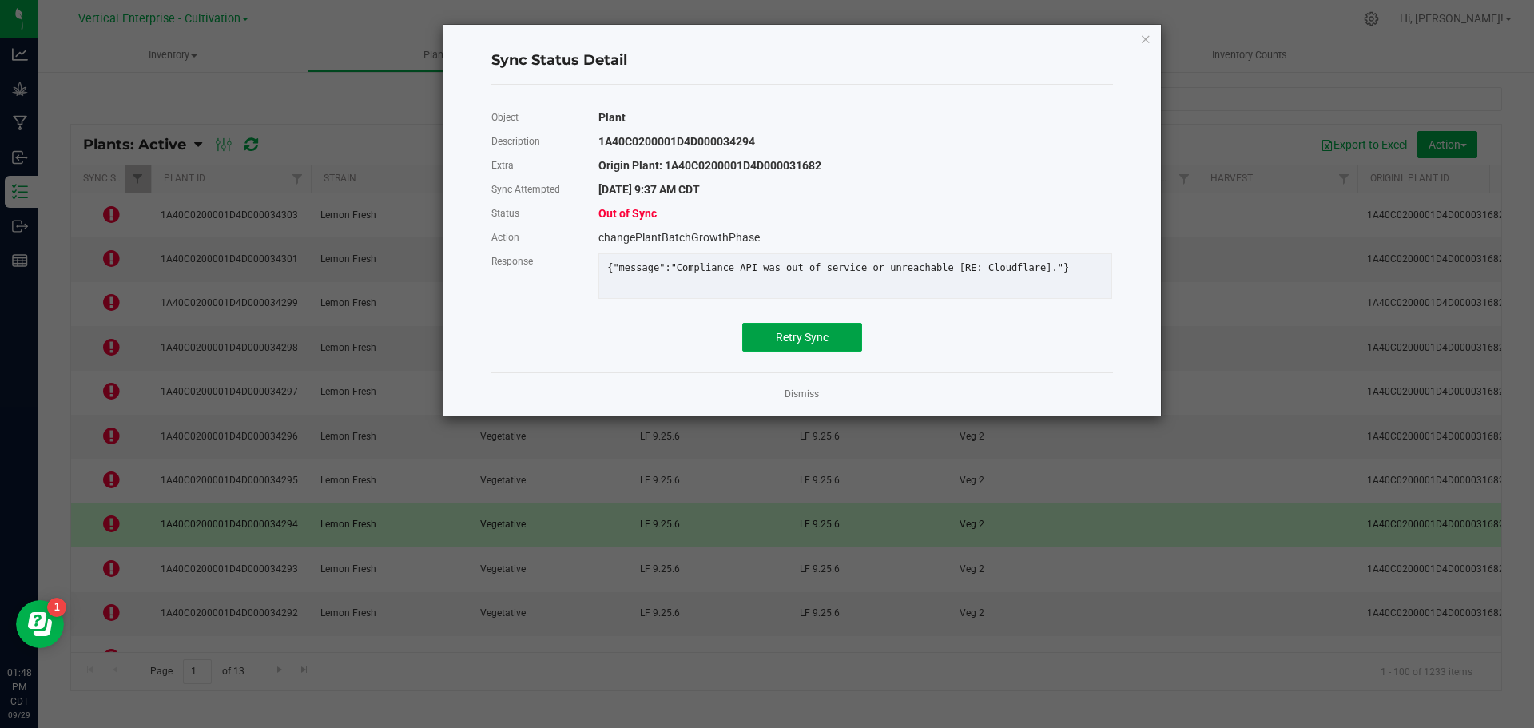
click at [825, 338] on button "Retry Sync" at bounding box center [802, 337] width 120 height 29
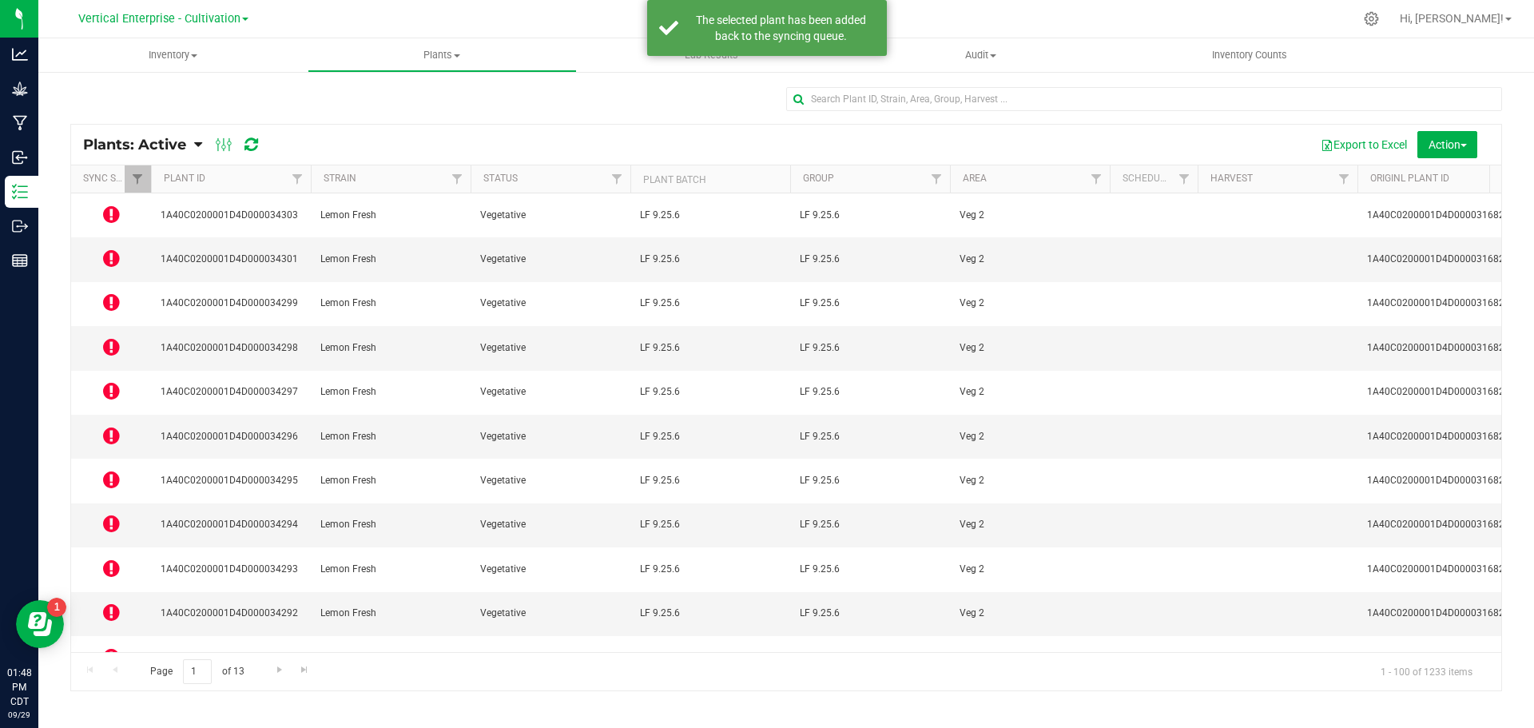
click at [114, 603] on icon at bounding box center [111, 612] width 17 height 19
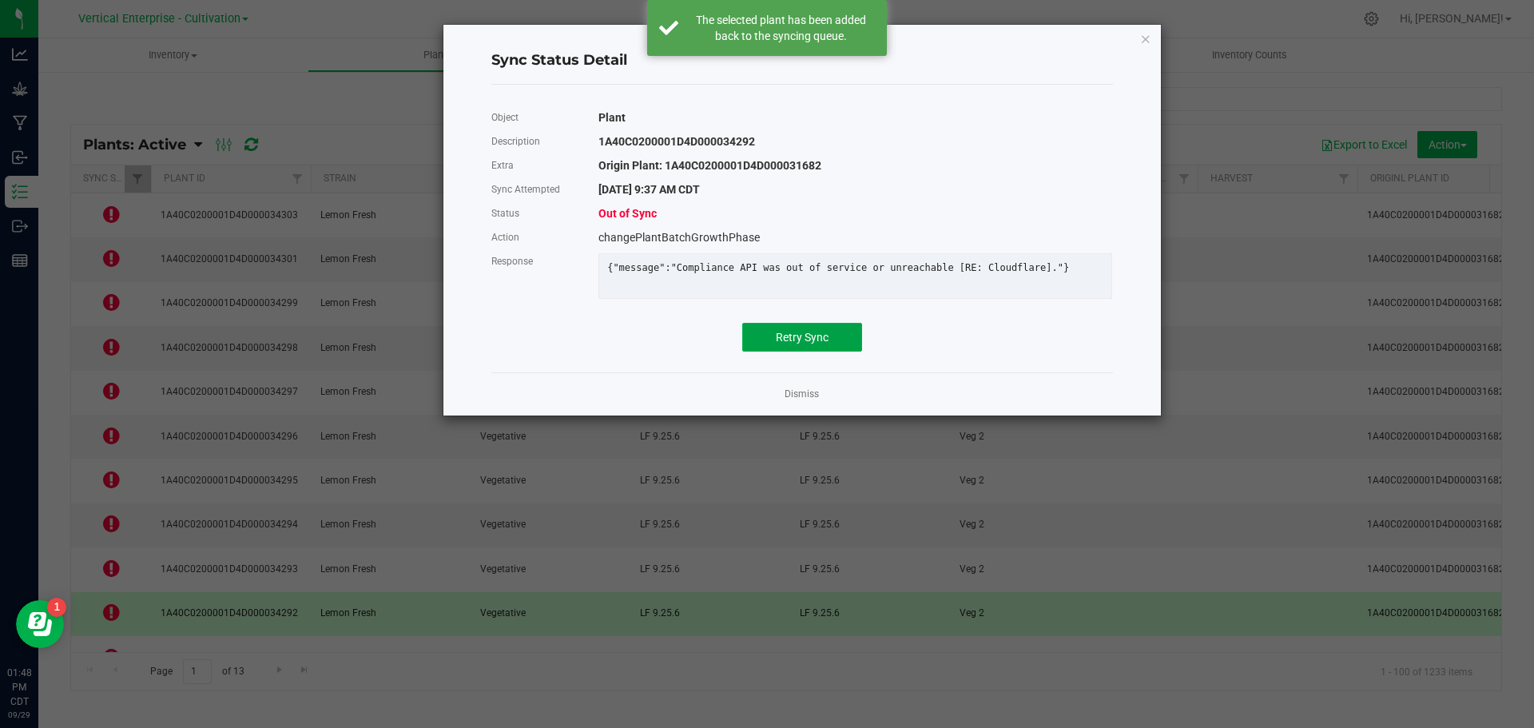
click at [821, 336] on button "Retry Sync" at bounding box center [802, 337] width 120 height 29
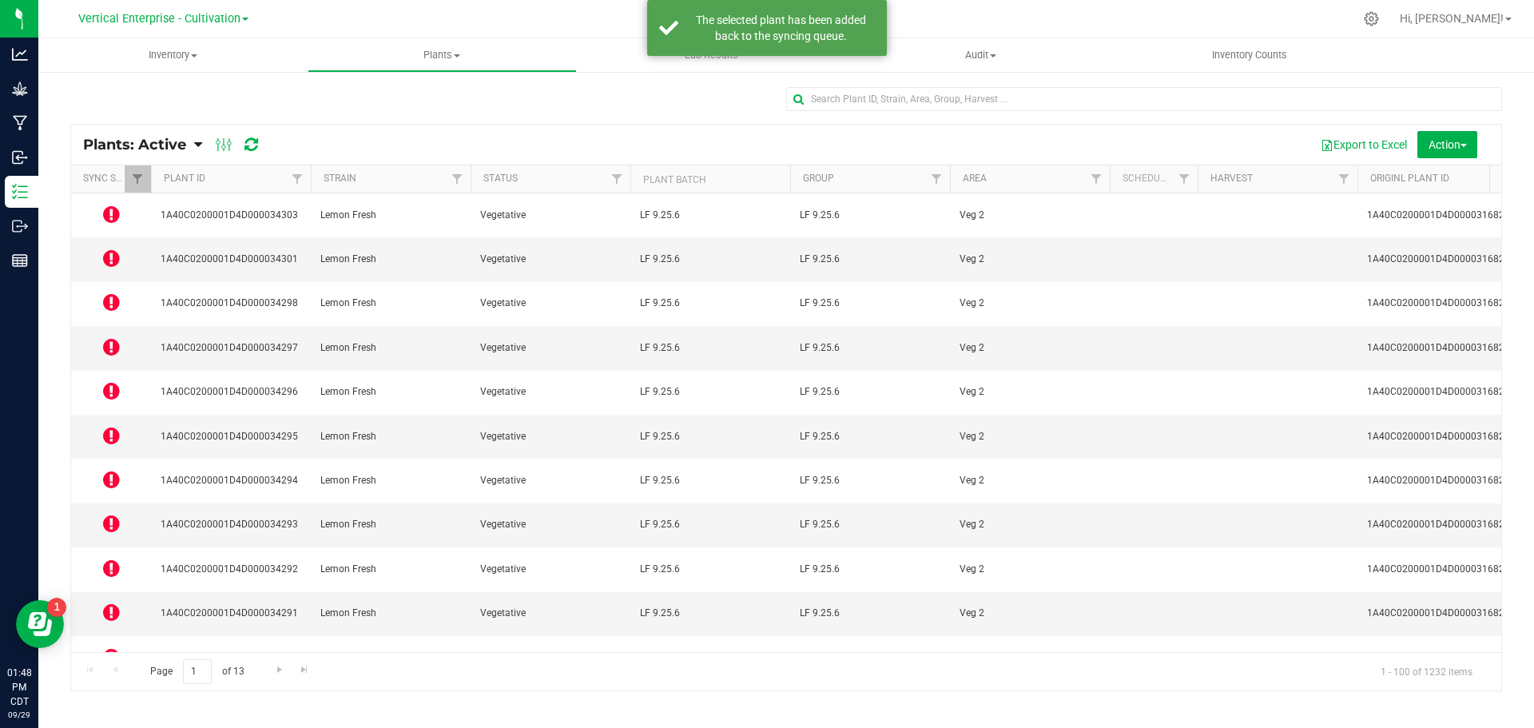
click at [116, 647] on icon at bounding box center [111, 656] width 17 height 19
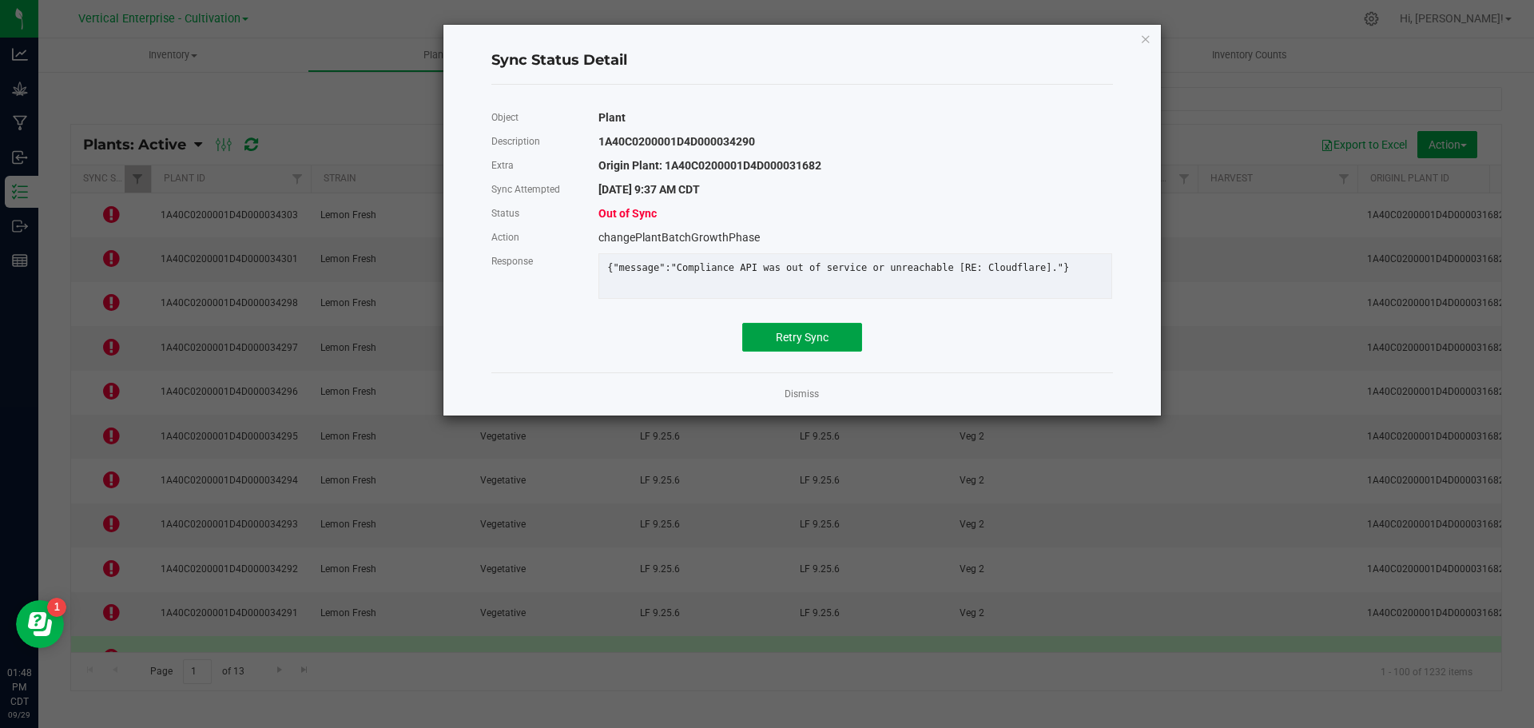
click at [801, 340] on button "Retry Sync" at bounding box center [802, 337] width 120 height 29
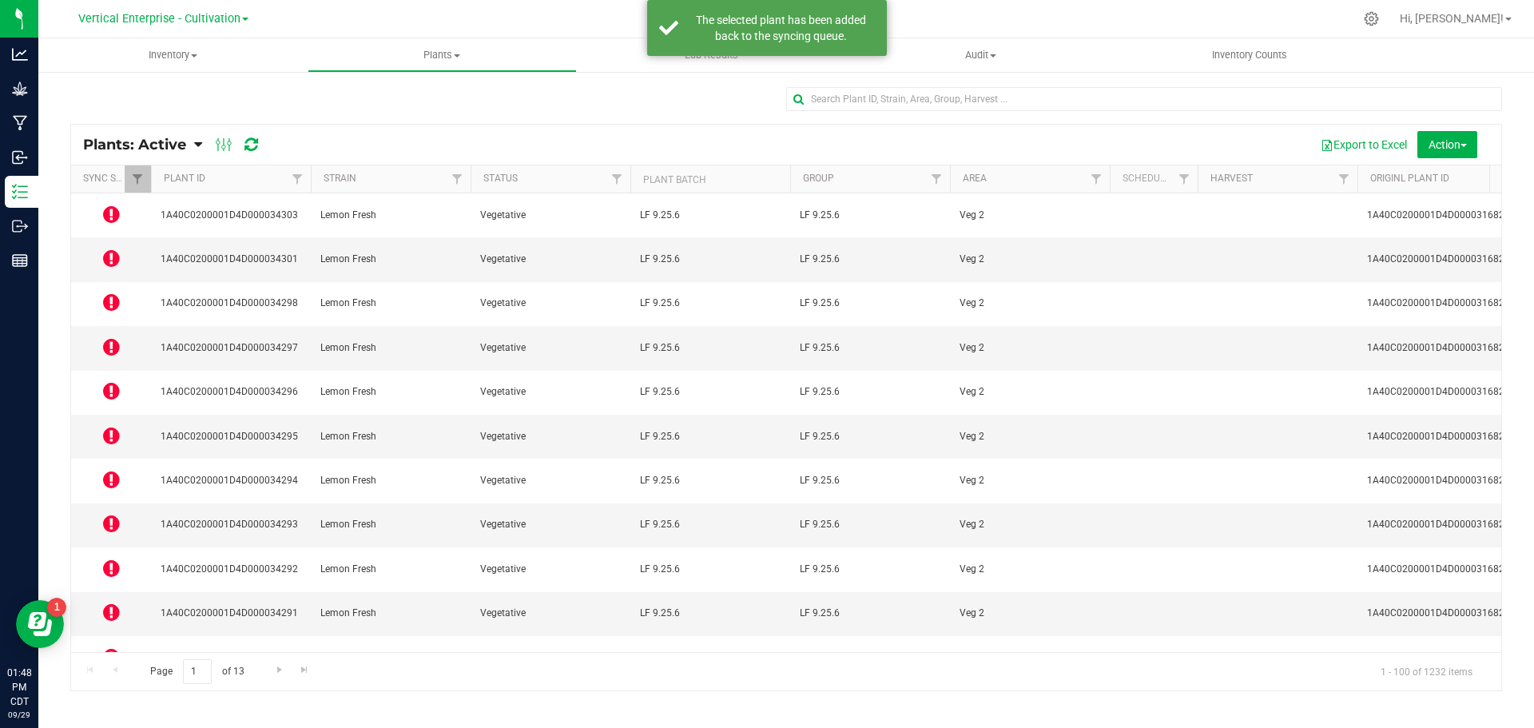
click at [108, 691] on icon at bounding box center [111, 700] width 17 height 19
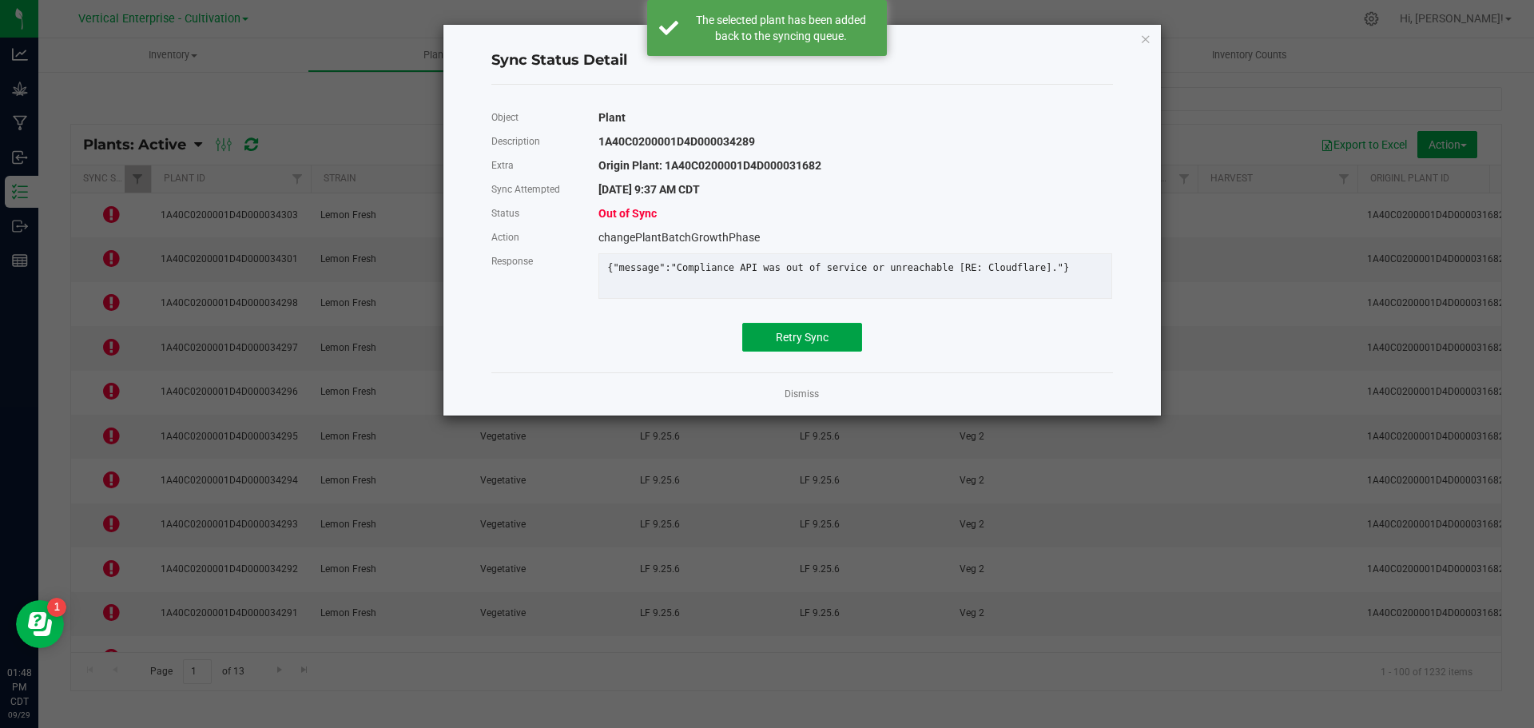
click at [778, 344] on span "Retry Sync" at bounding box center [802, 337] width 53 height 13
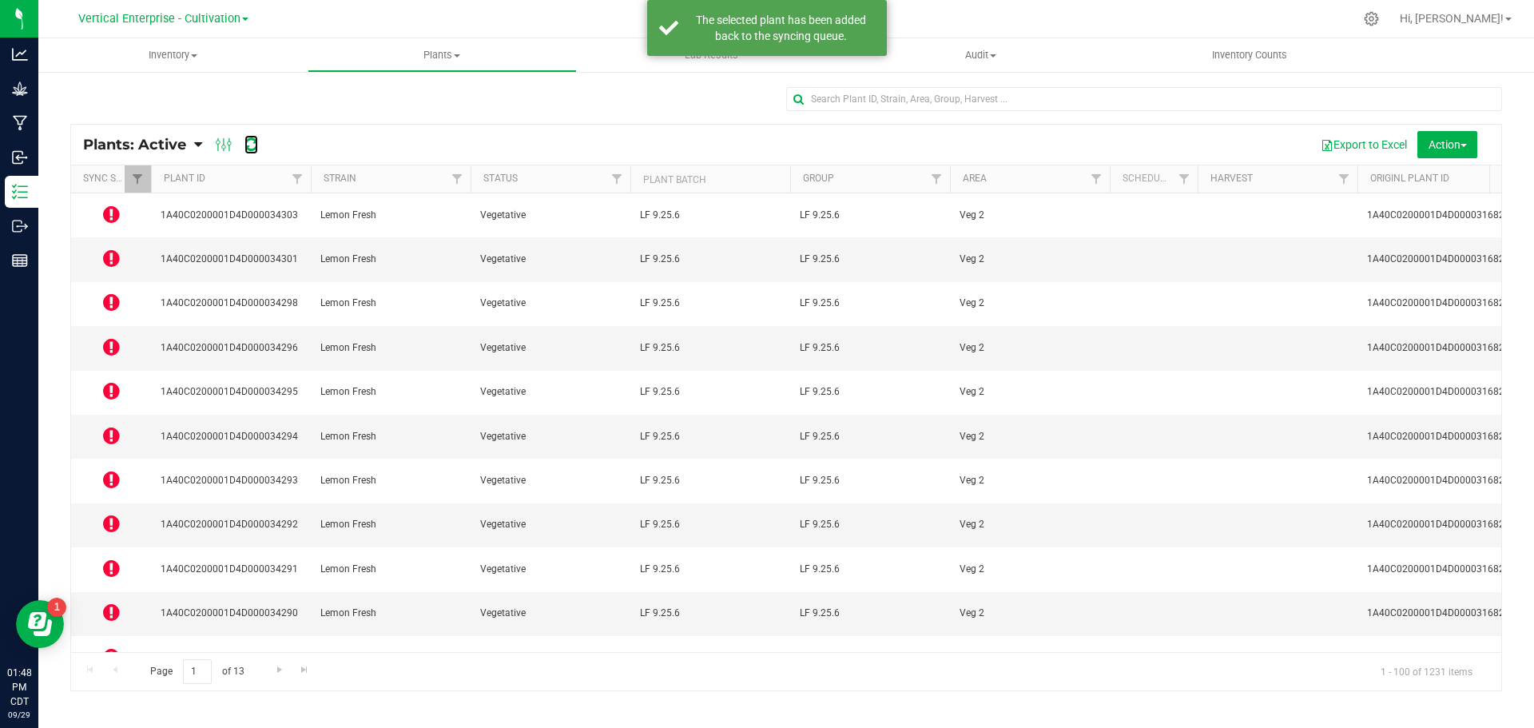
click at [254, 142] on icon at bounding box center [252, 145] width 14 height 16
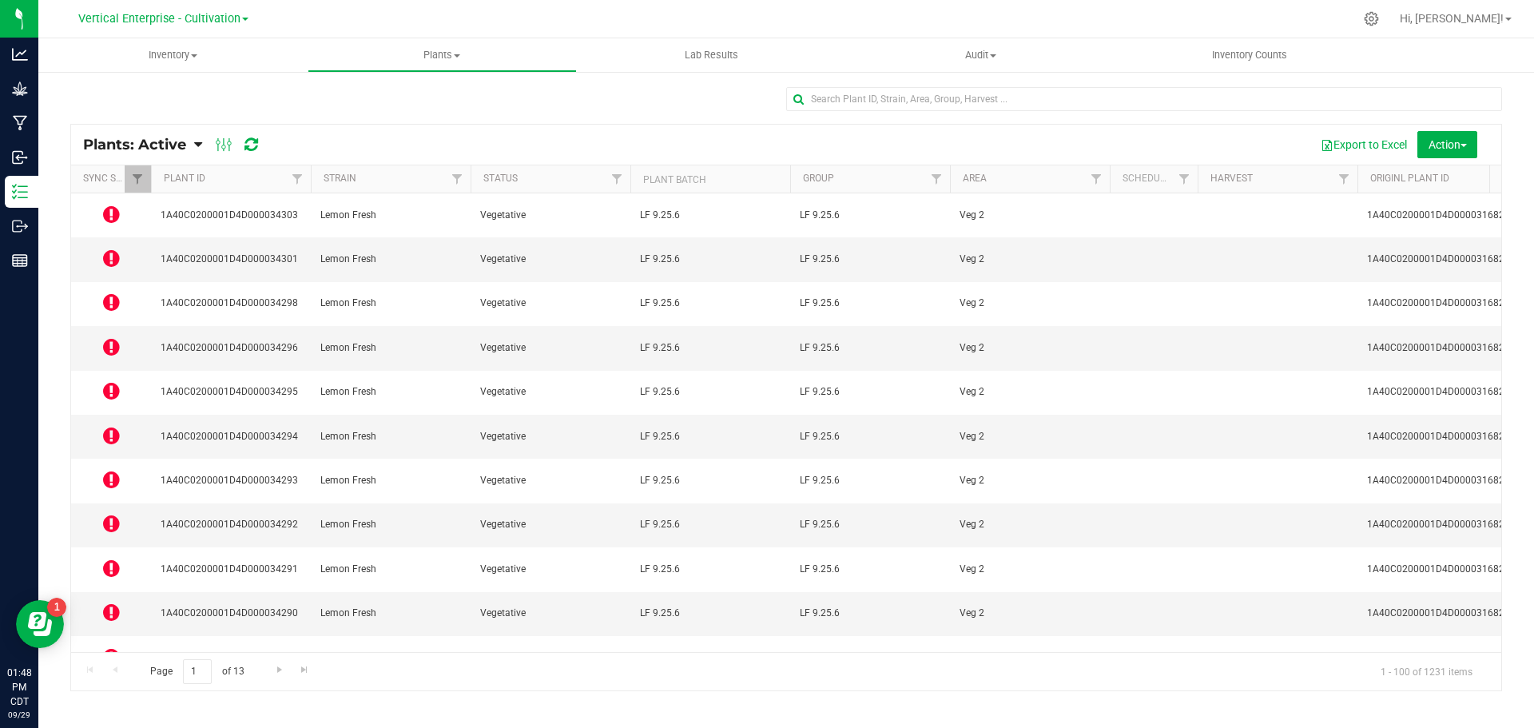
click at [107, 211] on icon at bounding box center [111, 214] width 17 height 19
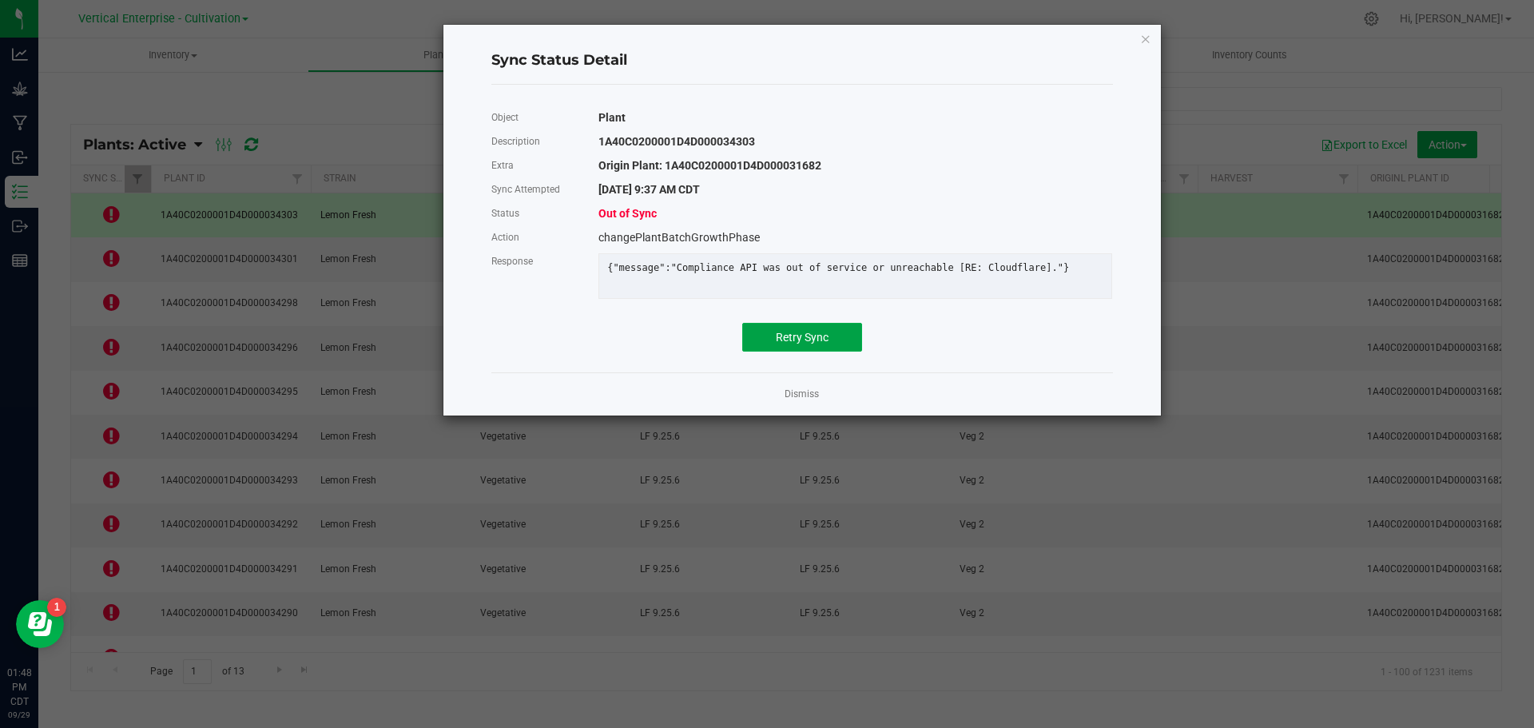
click at [778, 344] on span "Retry Sync" at bounding box center [802, 337] width 53 height 13
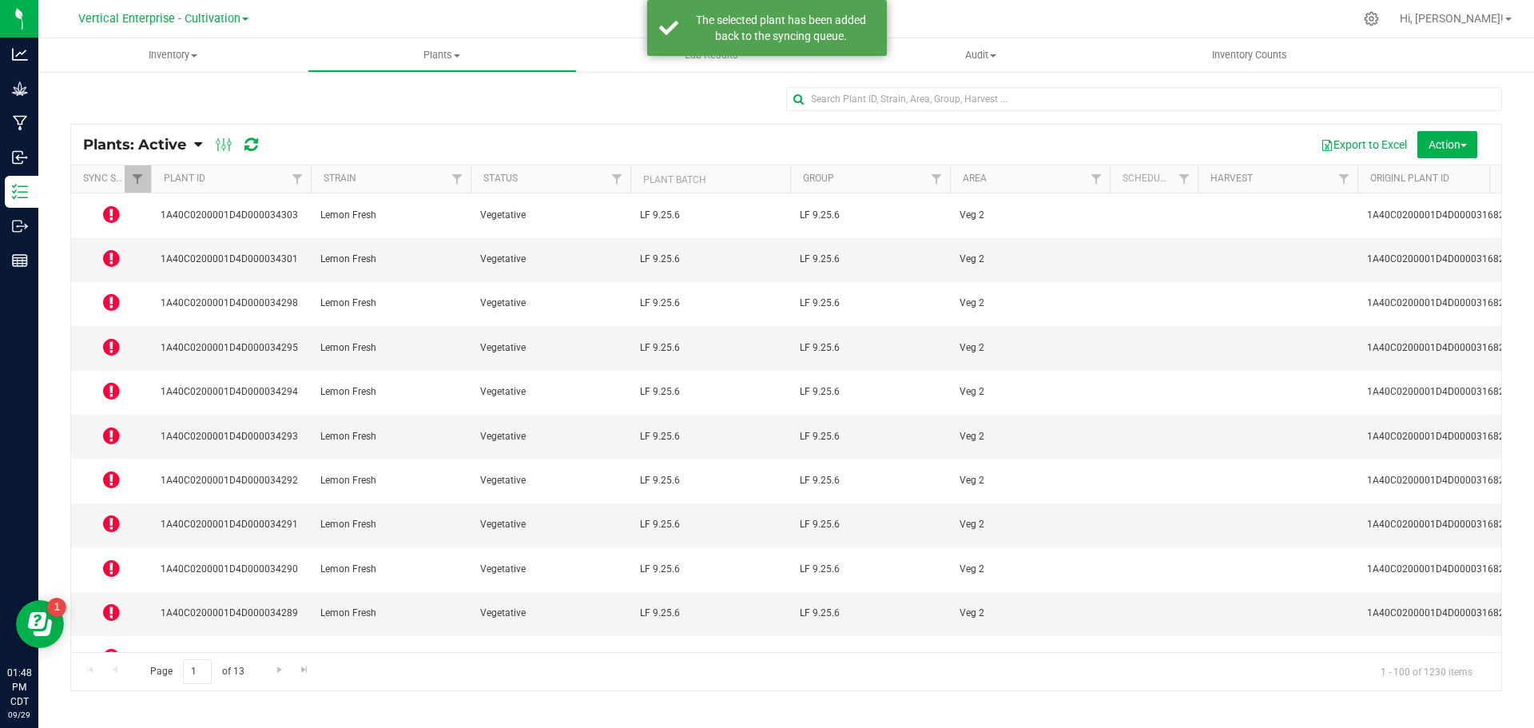
click at [104, 249] on icon at bounding box center [111, 258] width 17 height 19
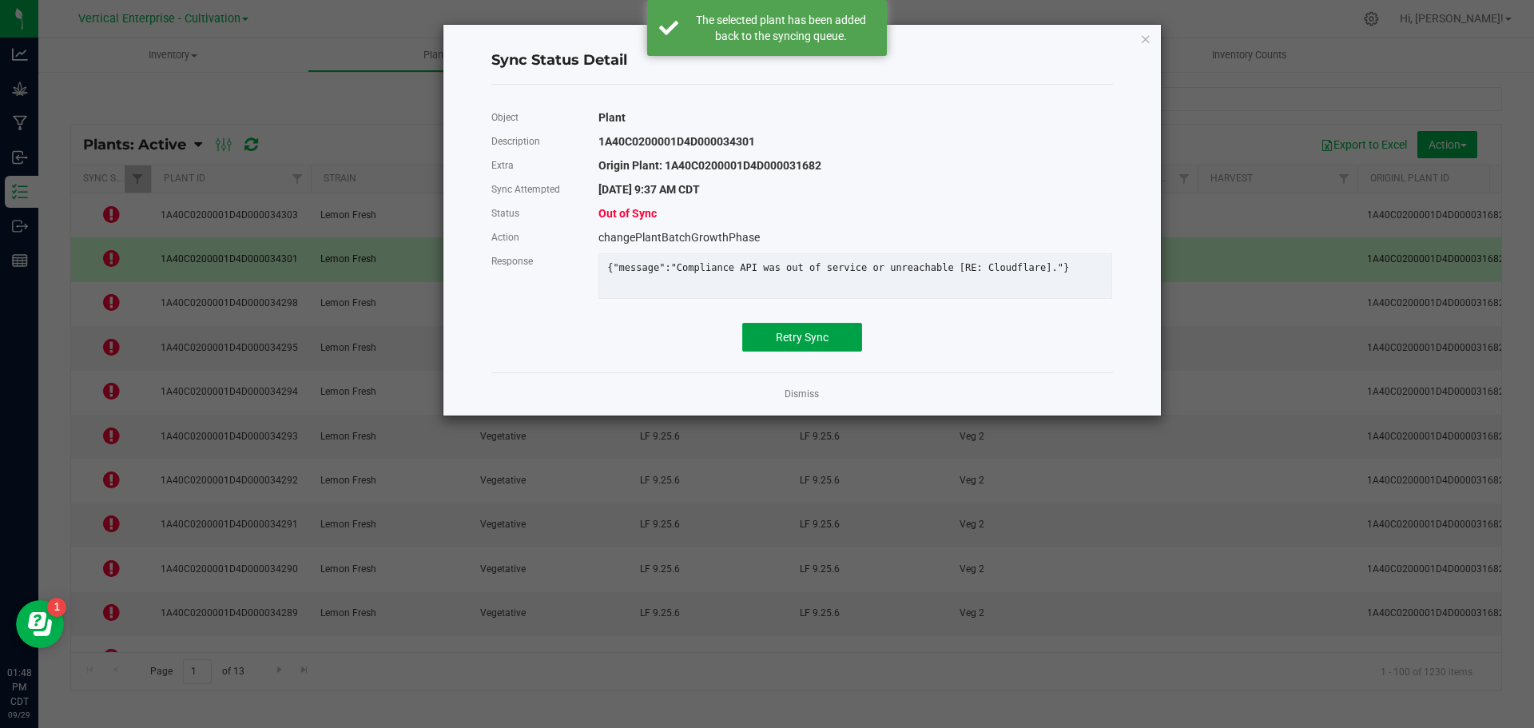
click at [810, 344] on span "Retry Sync" at bounding box center [802, 337] width 53 height 13
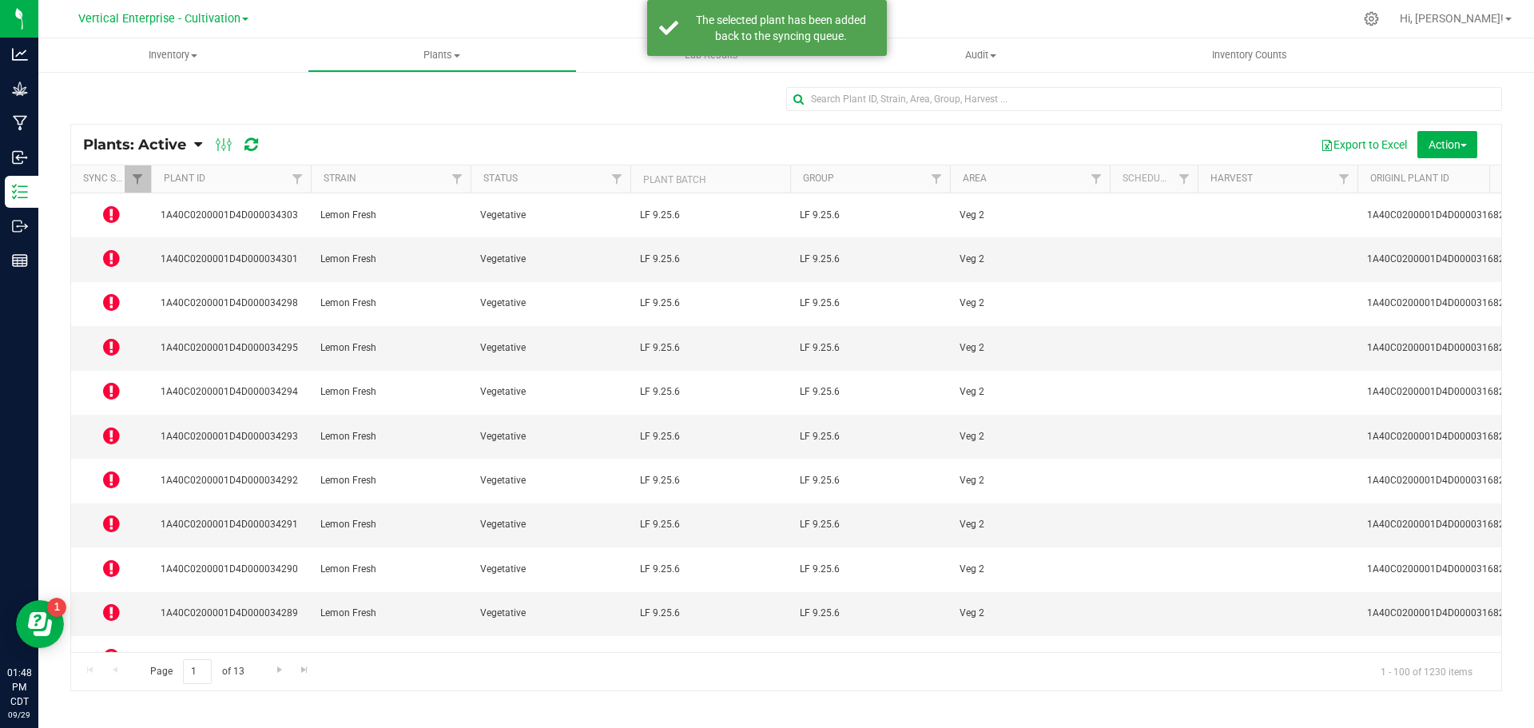
click at [101, 282] on td at bounding box center [111, 304] width 80 height 44
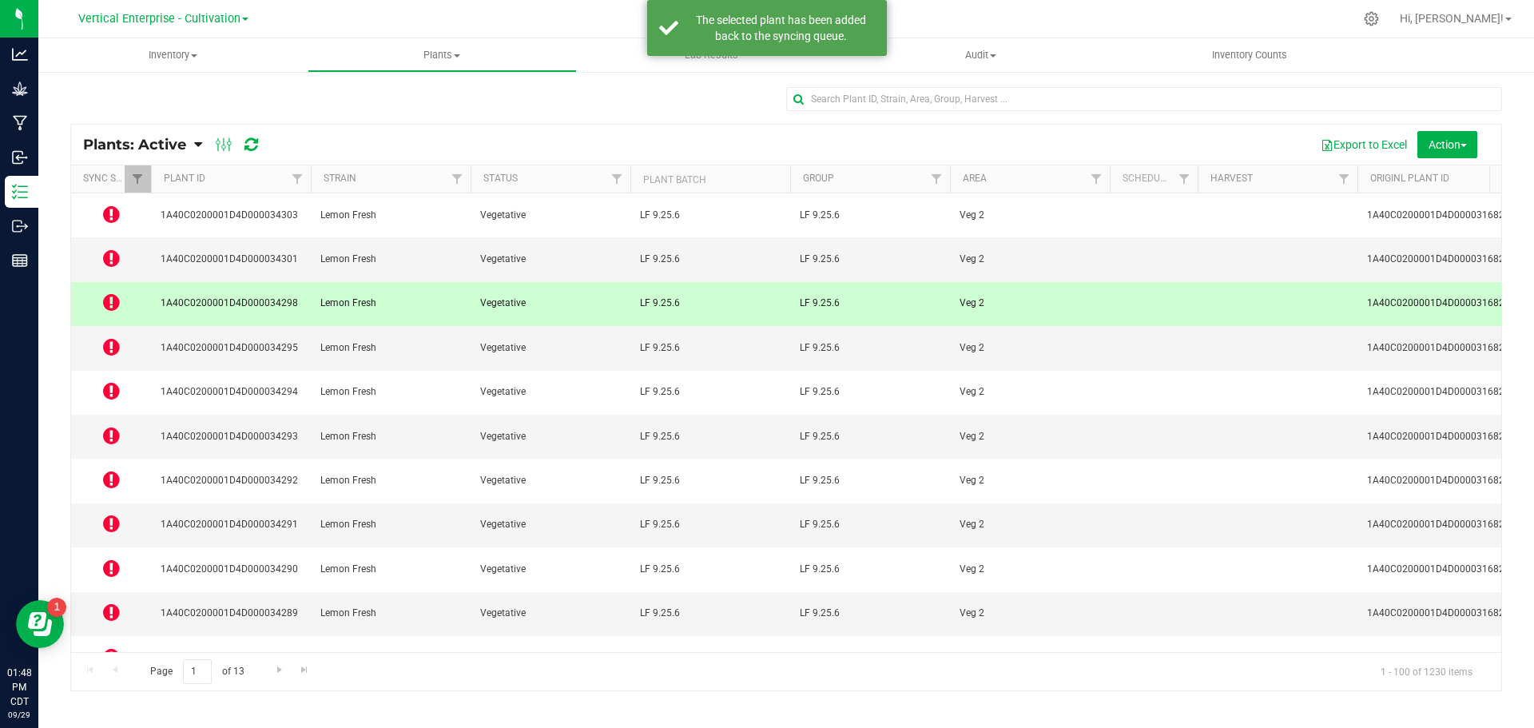
click at [111, 292] on icon at bounding box center [111, 301] width 17 height 19
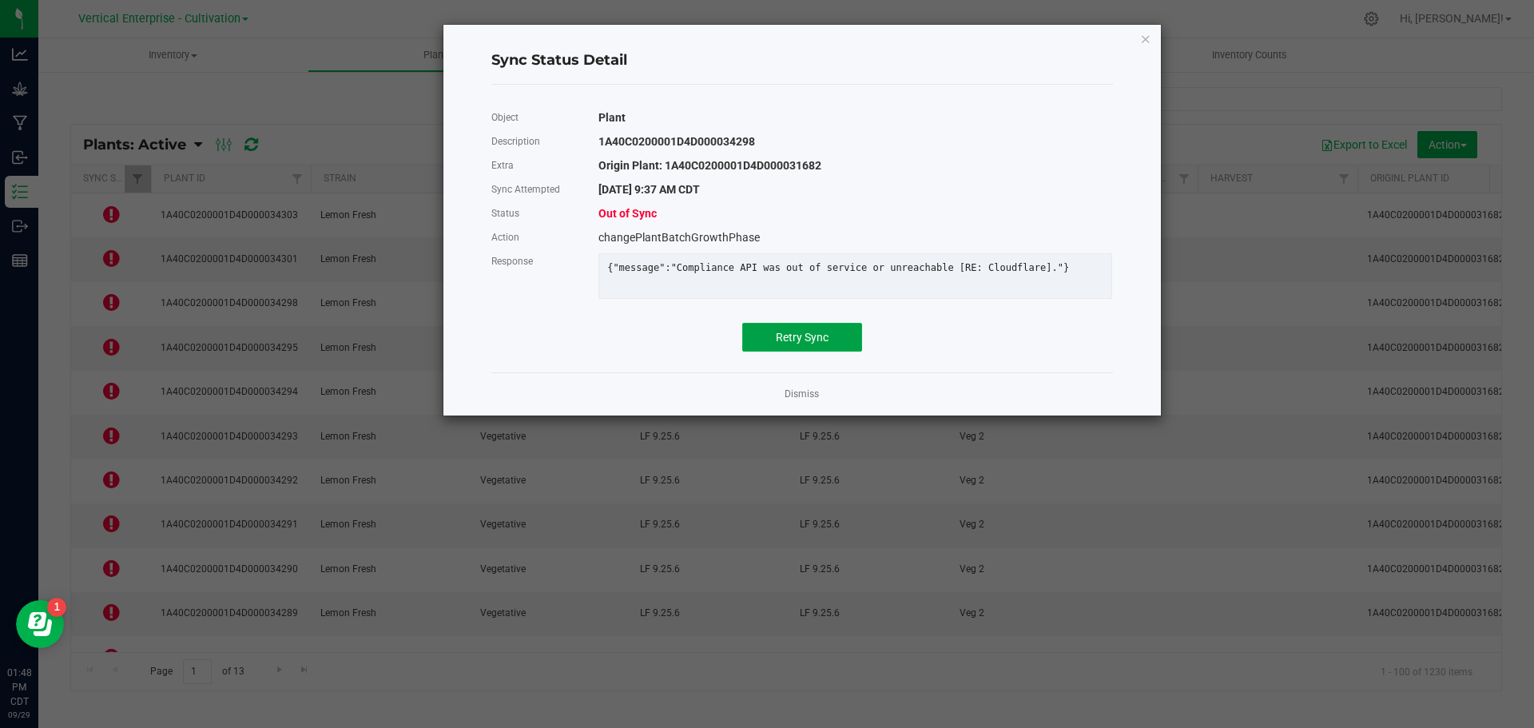
click at [796, 344] on span "Retry Sync" at bounding box center [802, 337] width 53 height 13
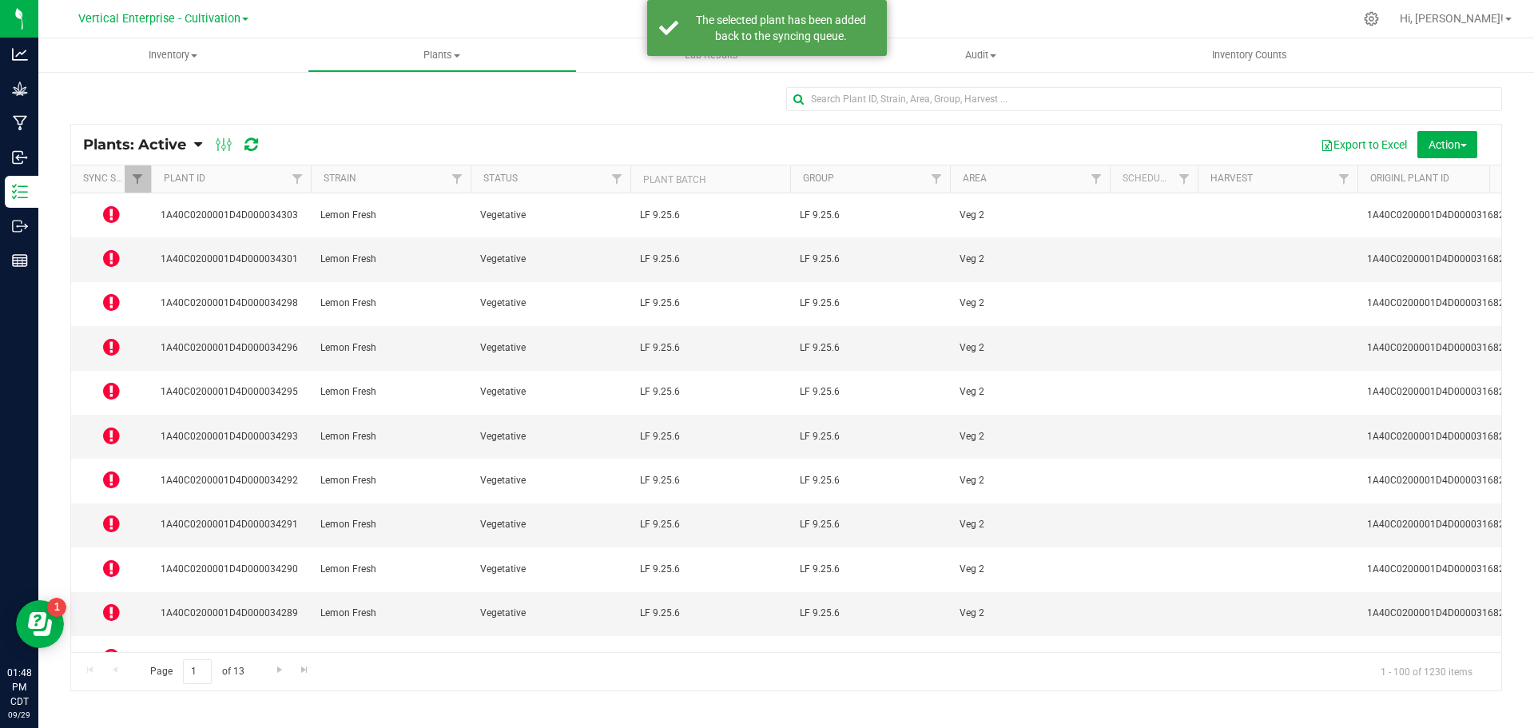
click at [120, 326] on td at bounding box center [111, 348] width 80 height 44
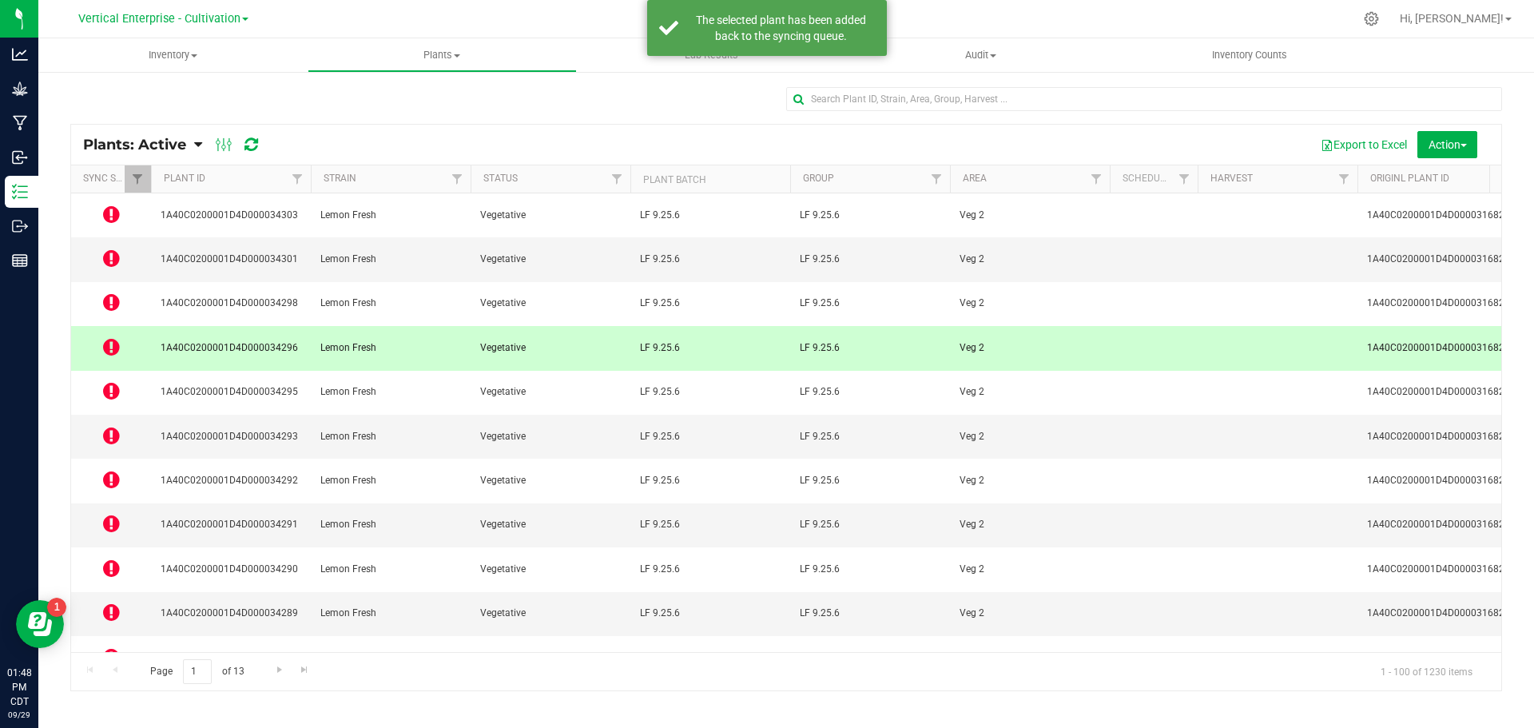
click at [110, 337] on icon at bounding box center [111, 346] width 17 height 19
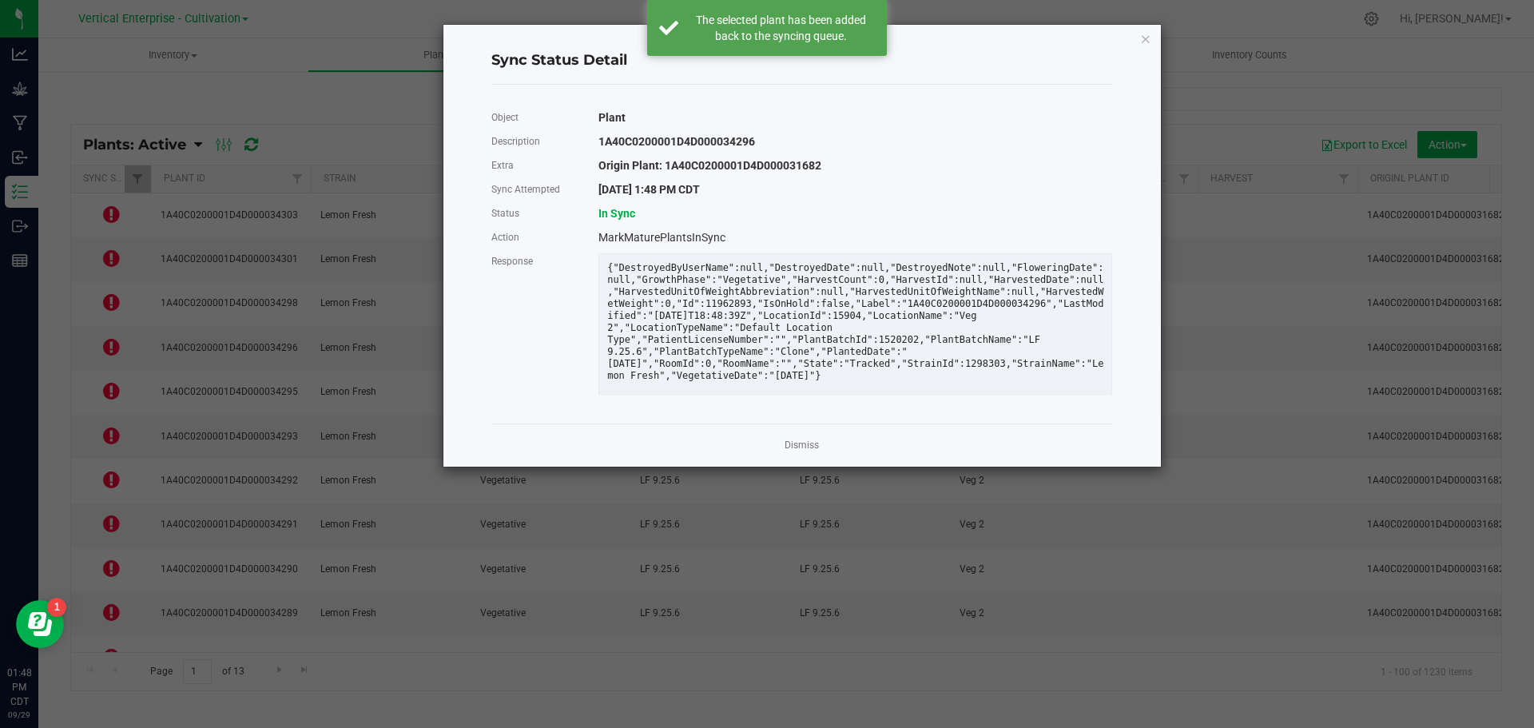
click at [806, 444] on link "Dismiss" at bounding box center [802, 446] width 34 height 14
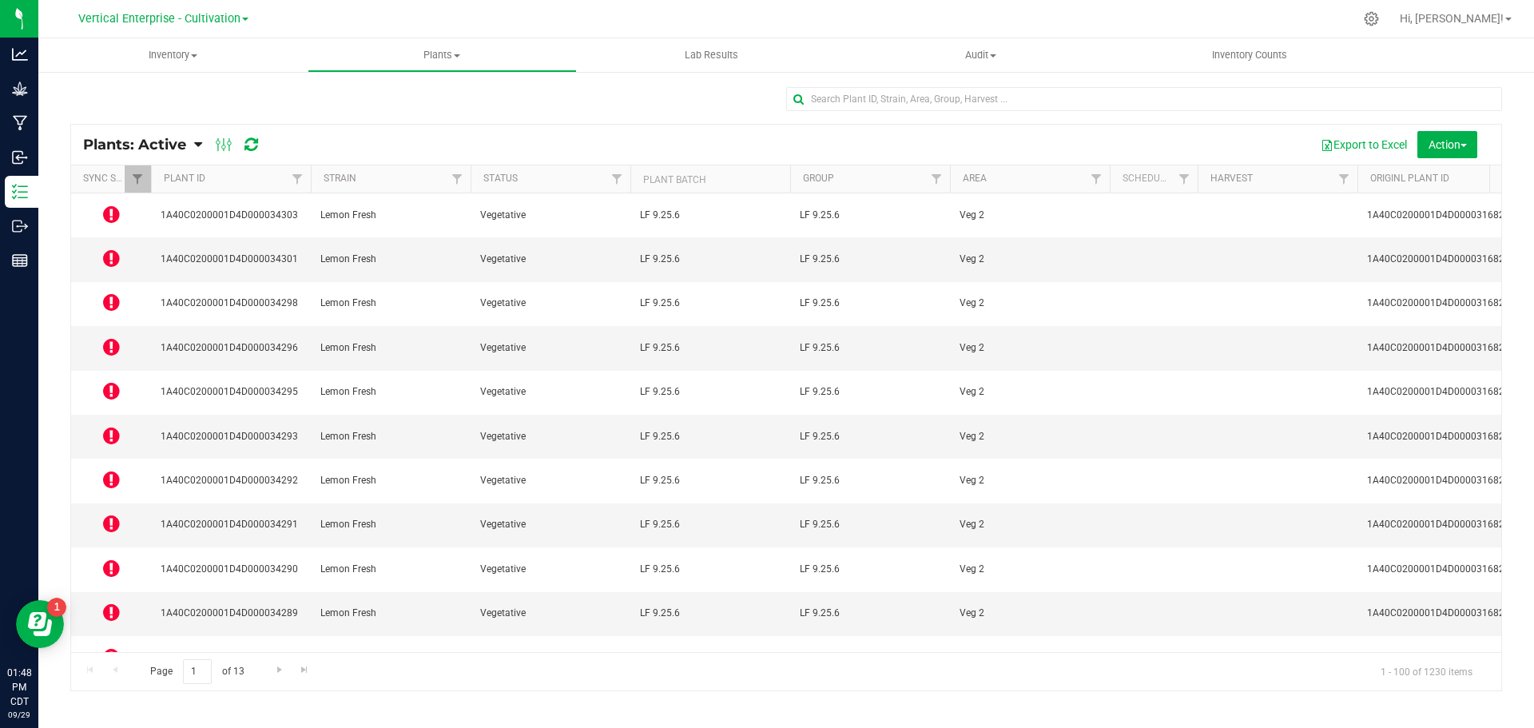
click at [111, 381] on icon at bounding box center [111, 390] width 17 height 19
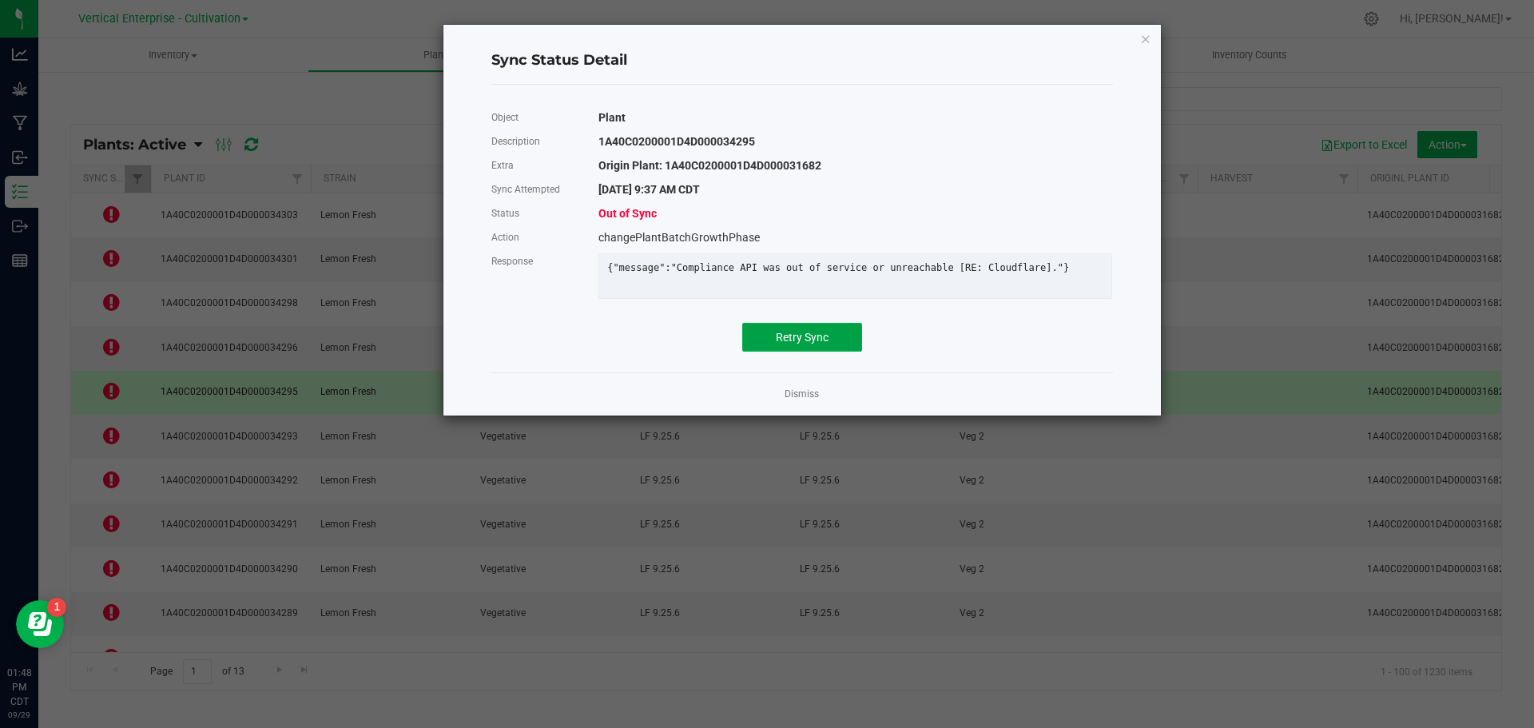
drag, startPoint x: 801, startPoint y: 348, endPoint x: 265, endPoint y: 371, distance: 536.7
click at [801, 344] on span "Retry Sync" at bounding box center [802, 337] width 53 height 13
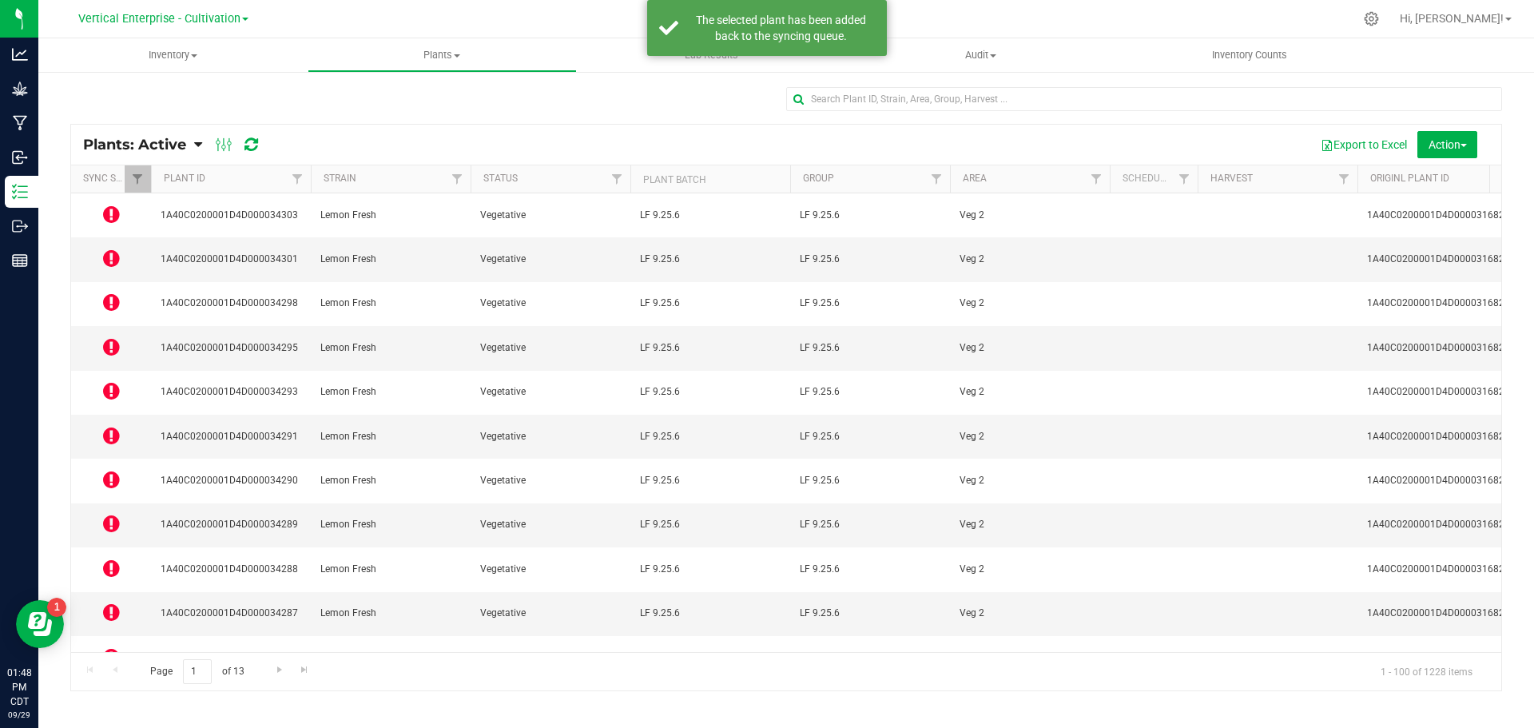
click at [109, 426] on icon at bounding box center [111, 435] width 17 height 19
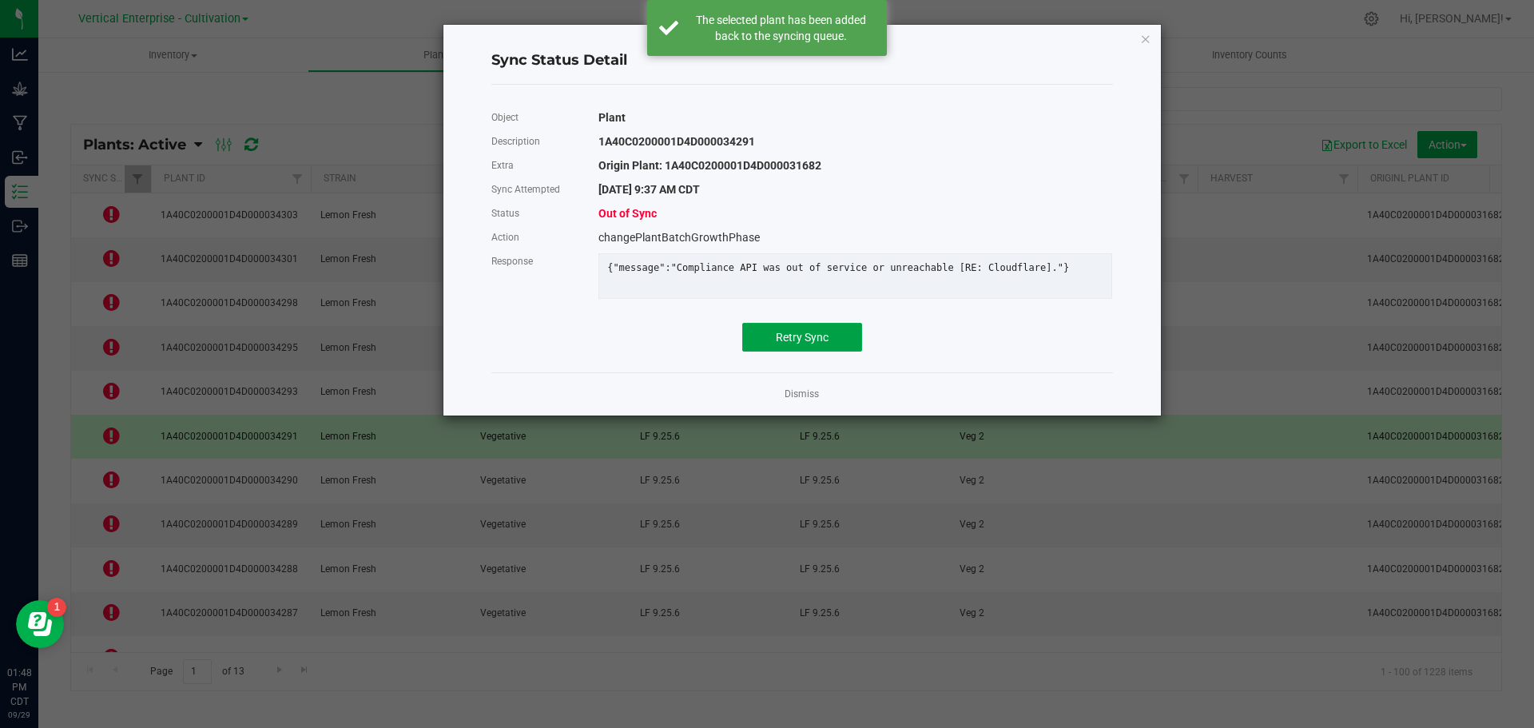
click at [806, 344] on span "Retry Sync" at bounding box center [802, 337] width 53 height 13
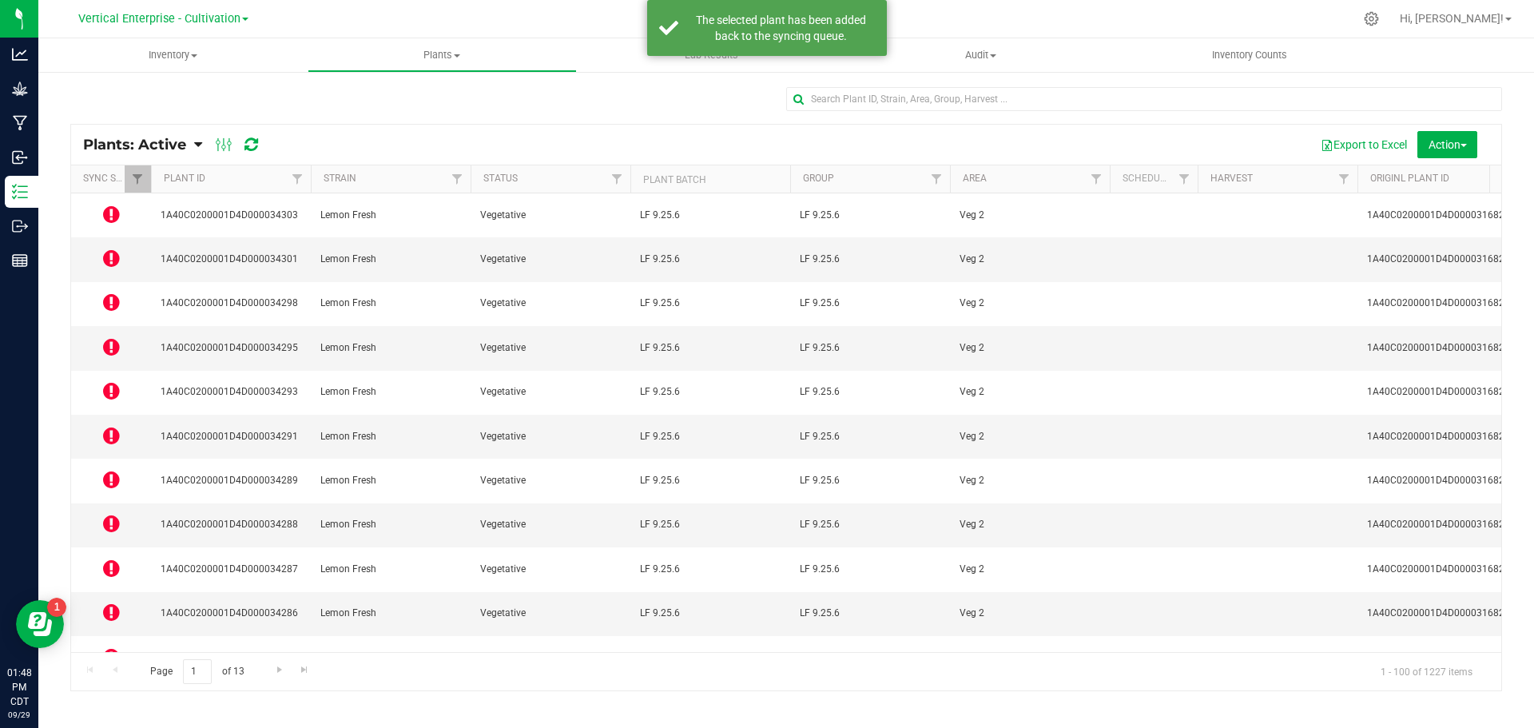
click at [113, 470] on icon at bounding box center [111, 479] width 17 height 19
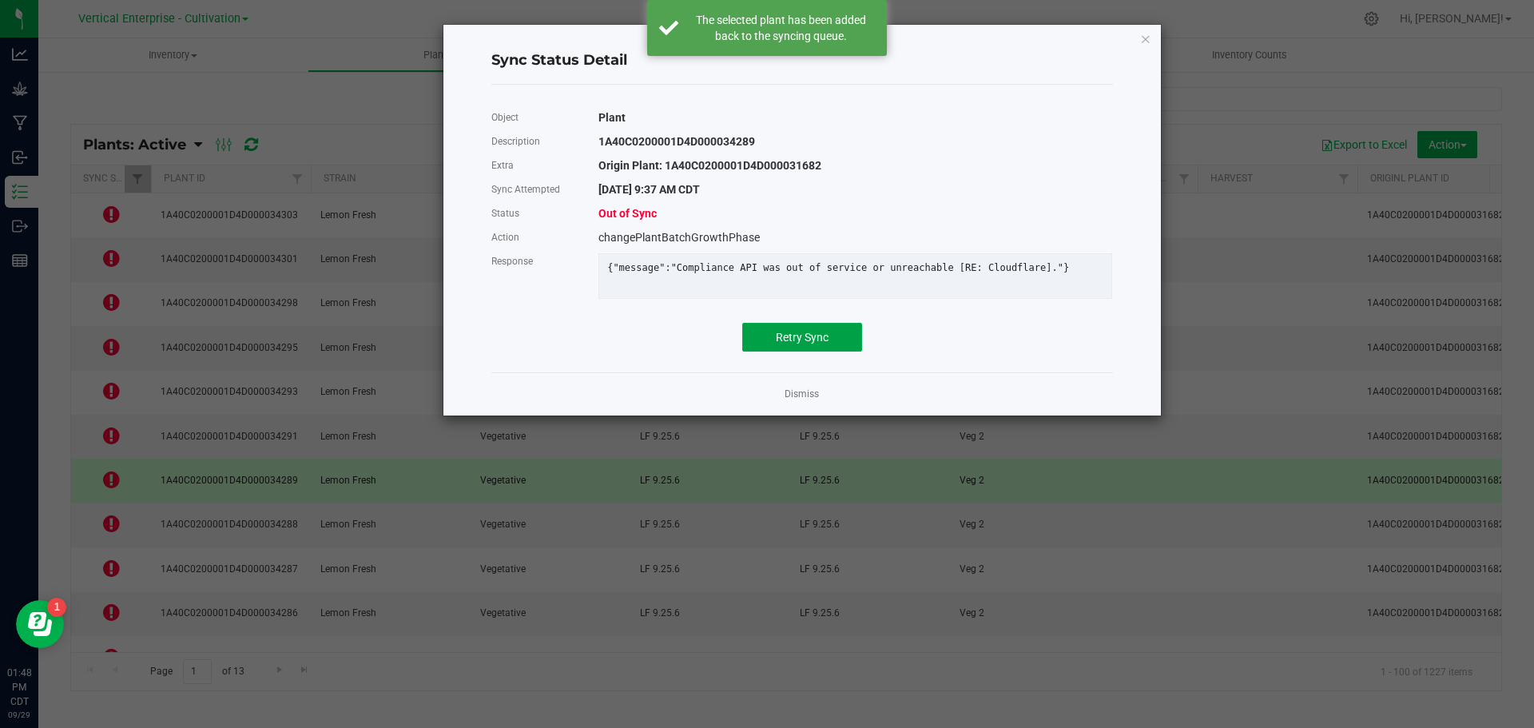
click at [829, 338] on button "Retry Sync" at bounding box center [802, 337] width 120 height 29
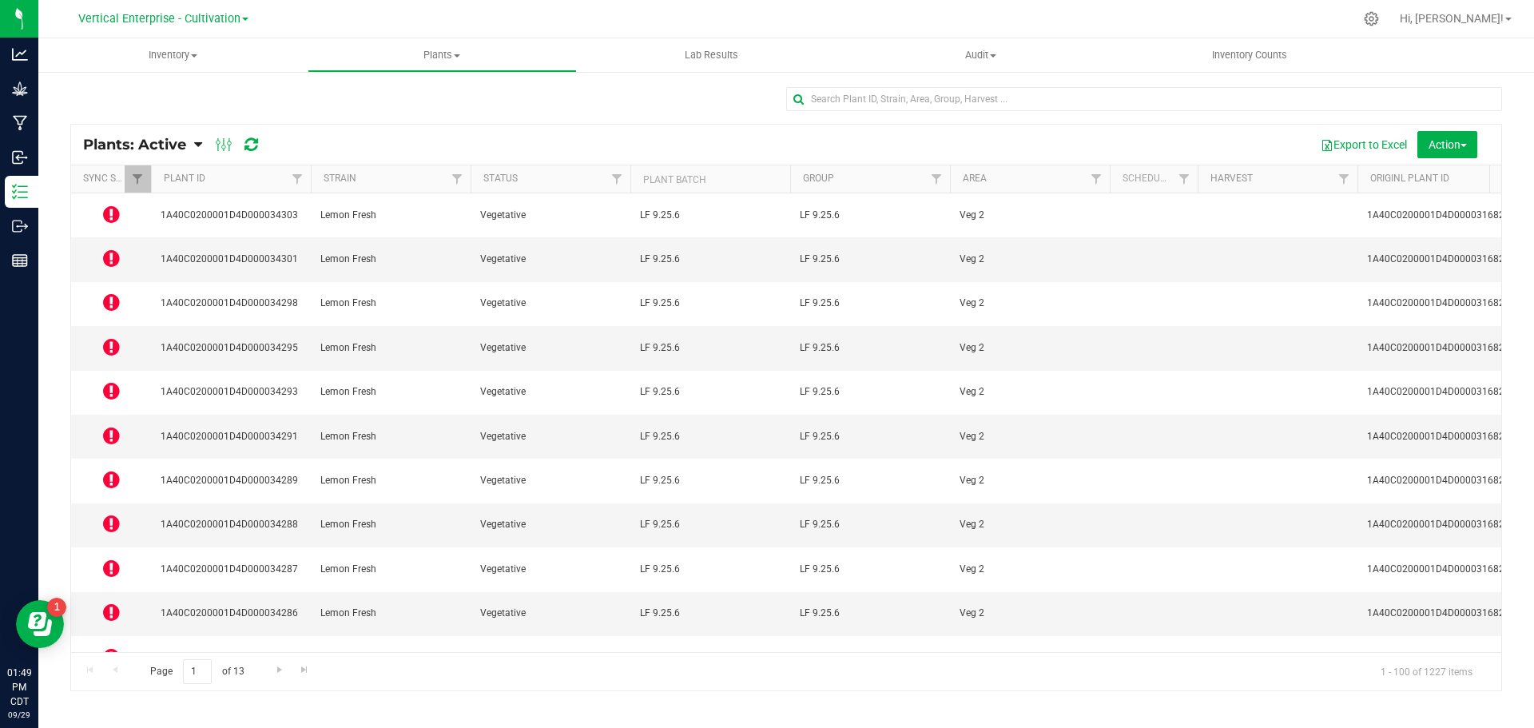
click at [103, 559] on icon at bounding box center [111, 568] width 17 height 19
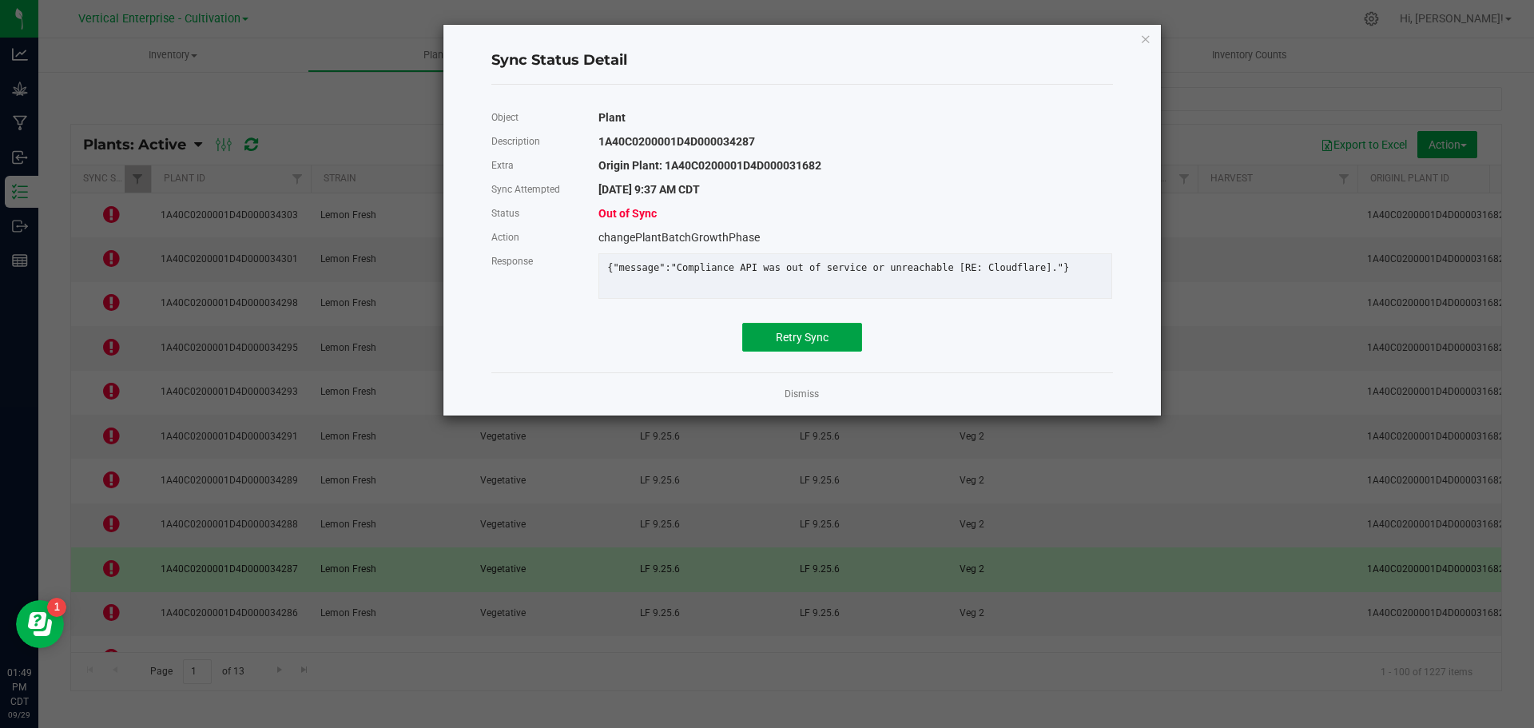
click at [815, 344] on span "Retry Sync" at bounding box center [802, 337] width 53 height 13
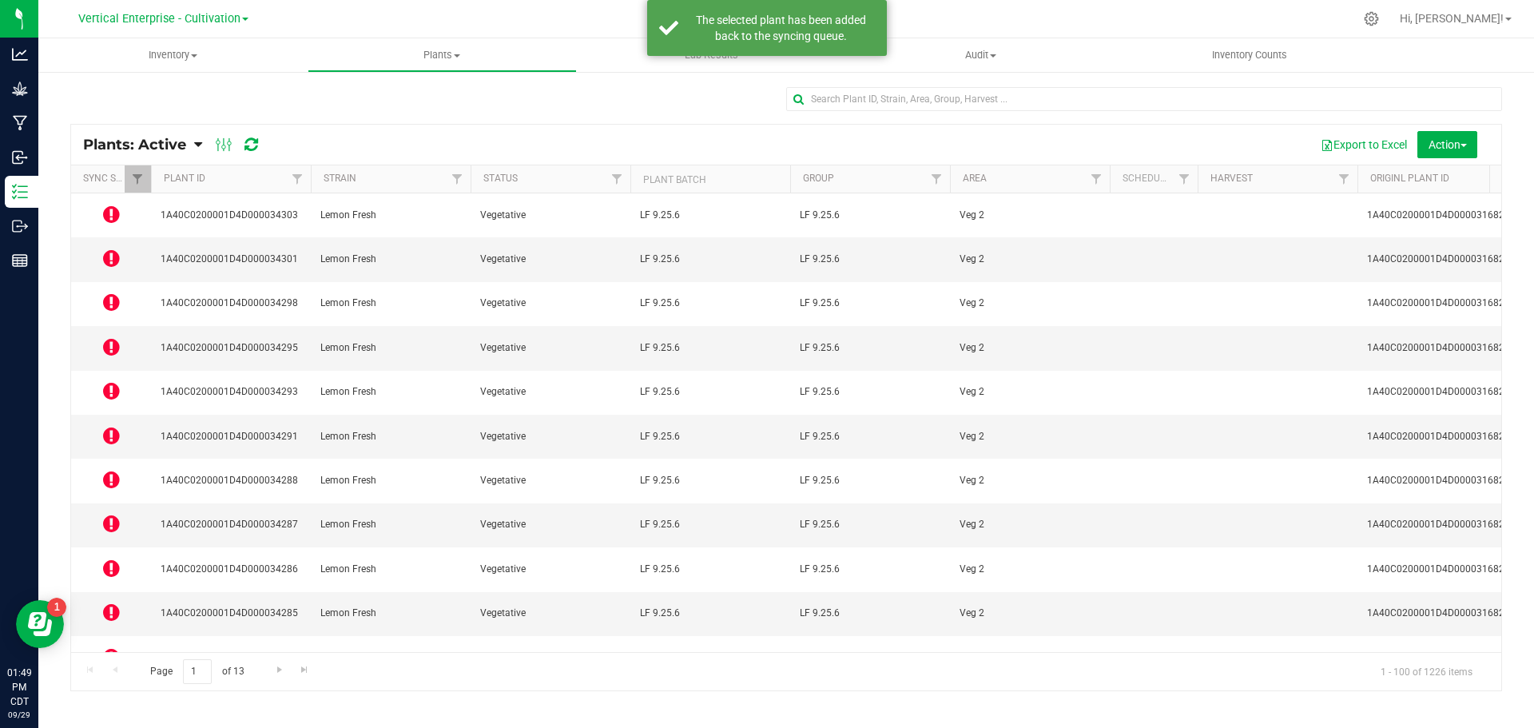
click at [110, 647] on icon at bounding box center [111, 656] width 17 height 19
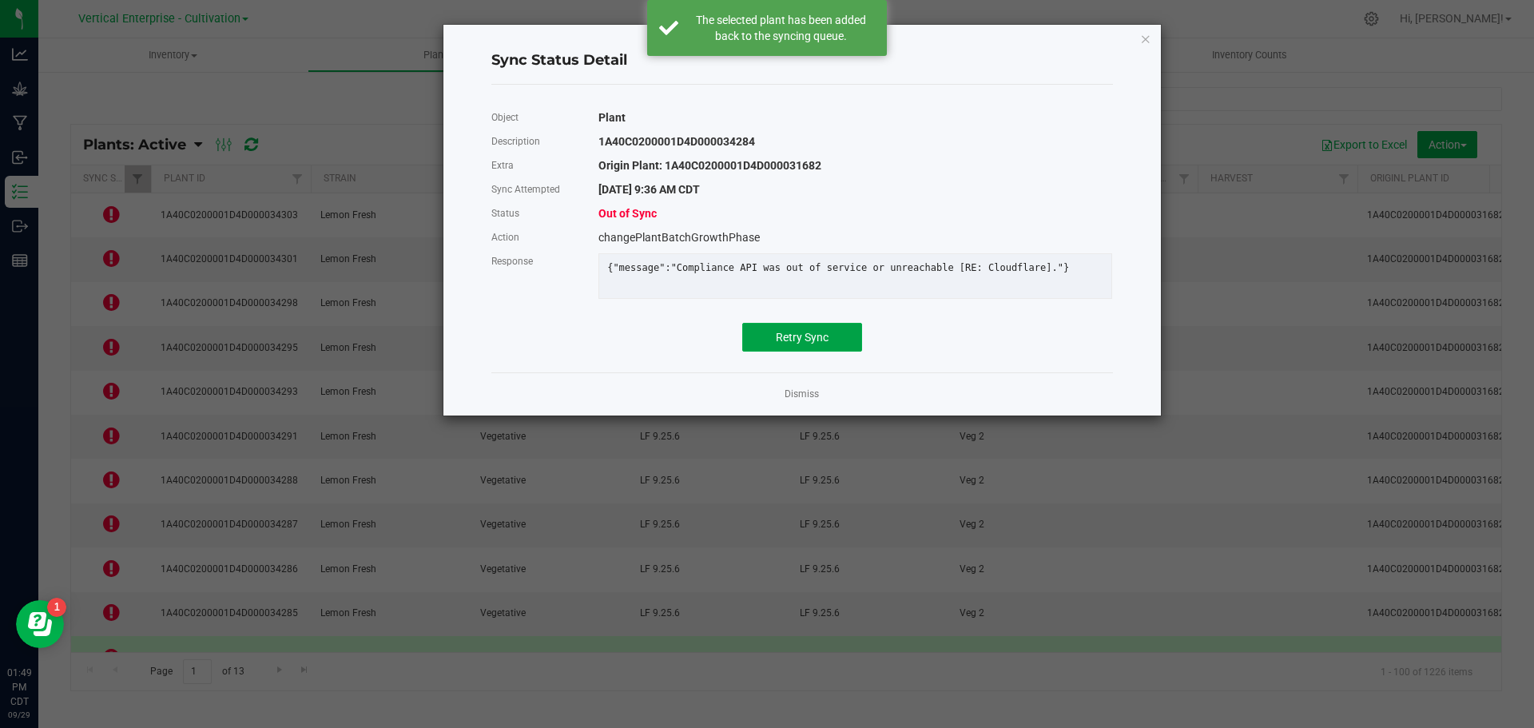
click at [794, 344] on span "Retry Sync" at bounding box center [802, 337] width 53 height 13
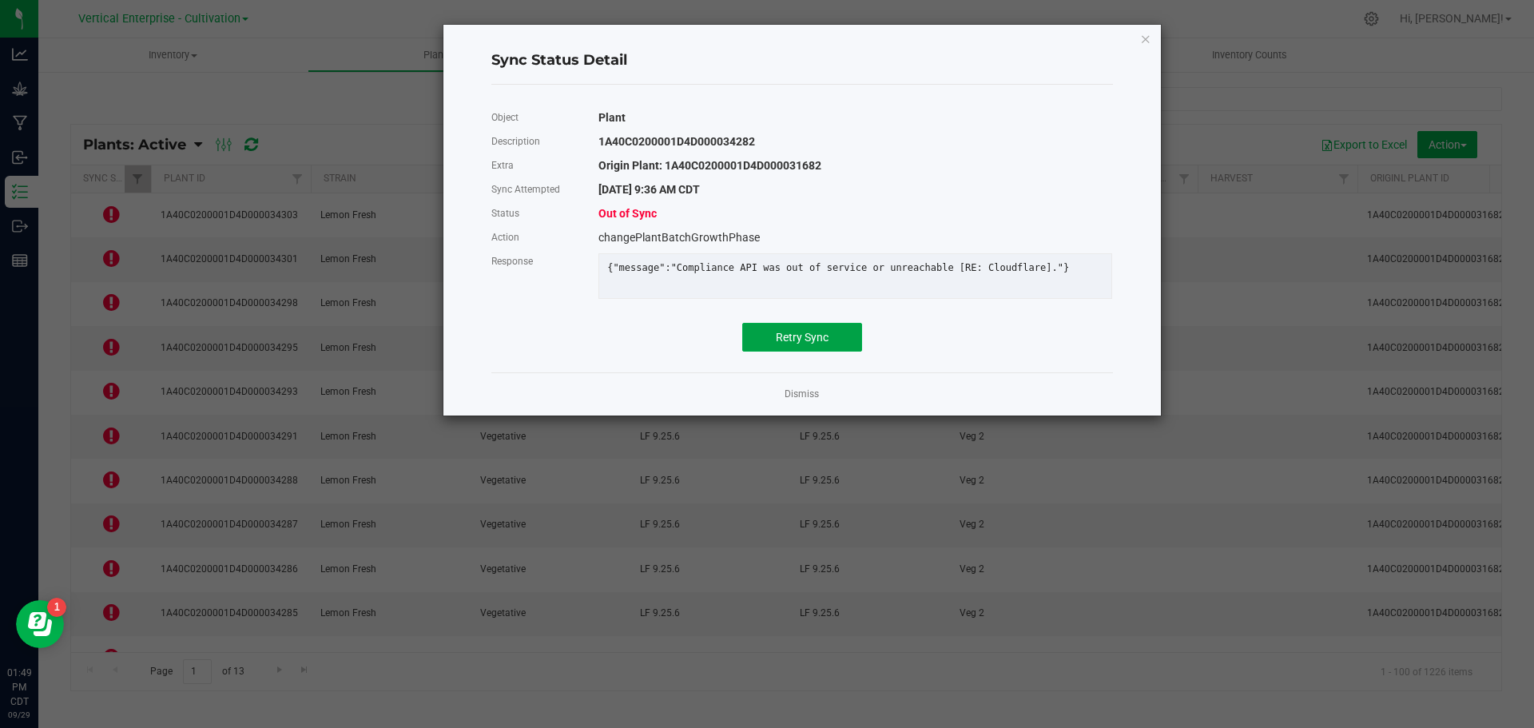
click at [809, 336] on button "Retry Sync" at bounding box center [802, 337] width 120 height 29
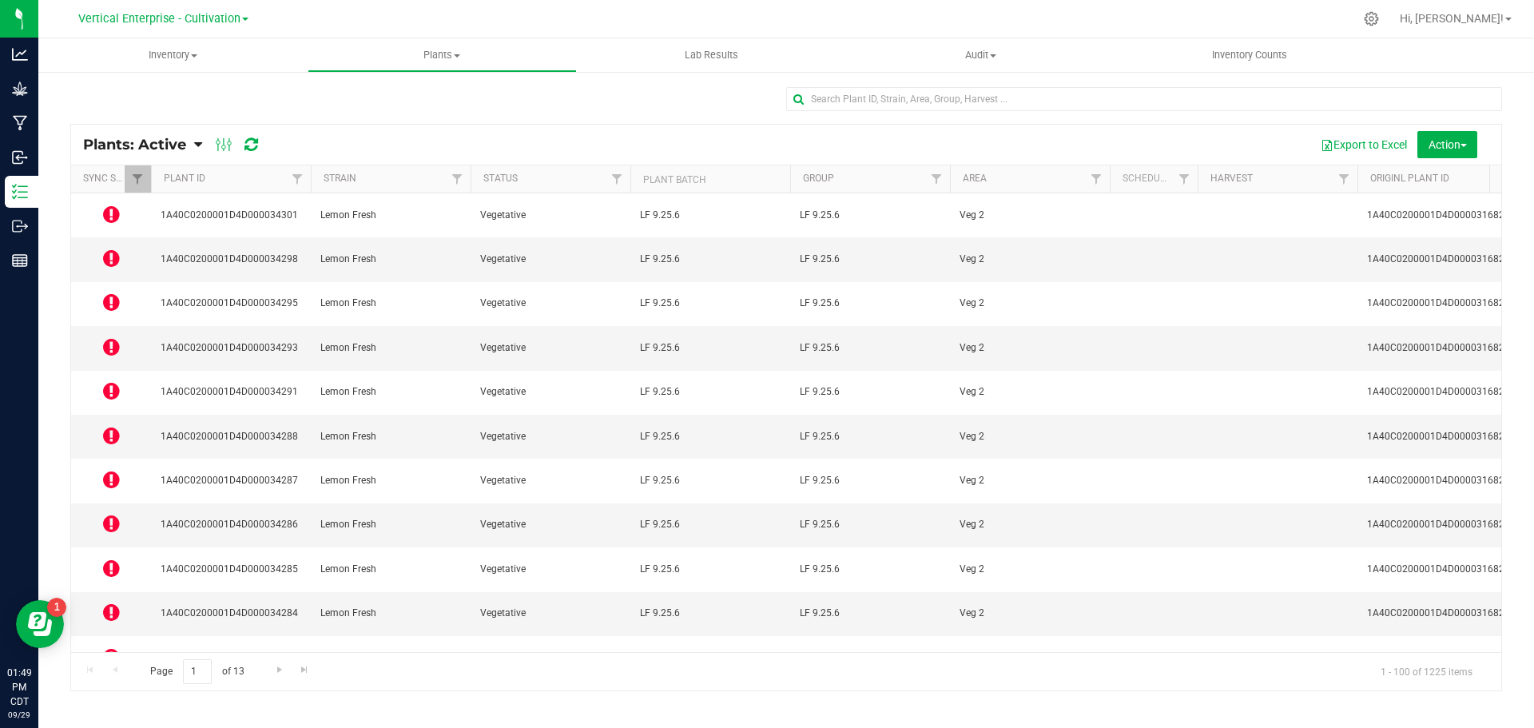
click at [107, 691] on icon at bounding box center [111, 700] width 17 height 19
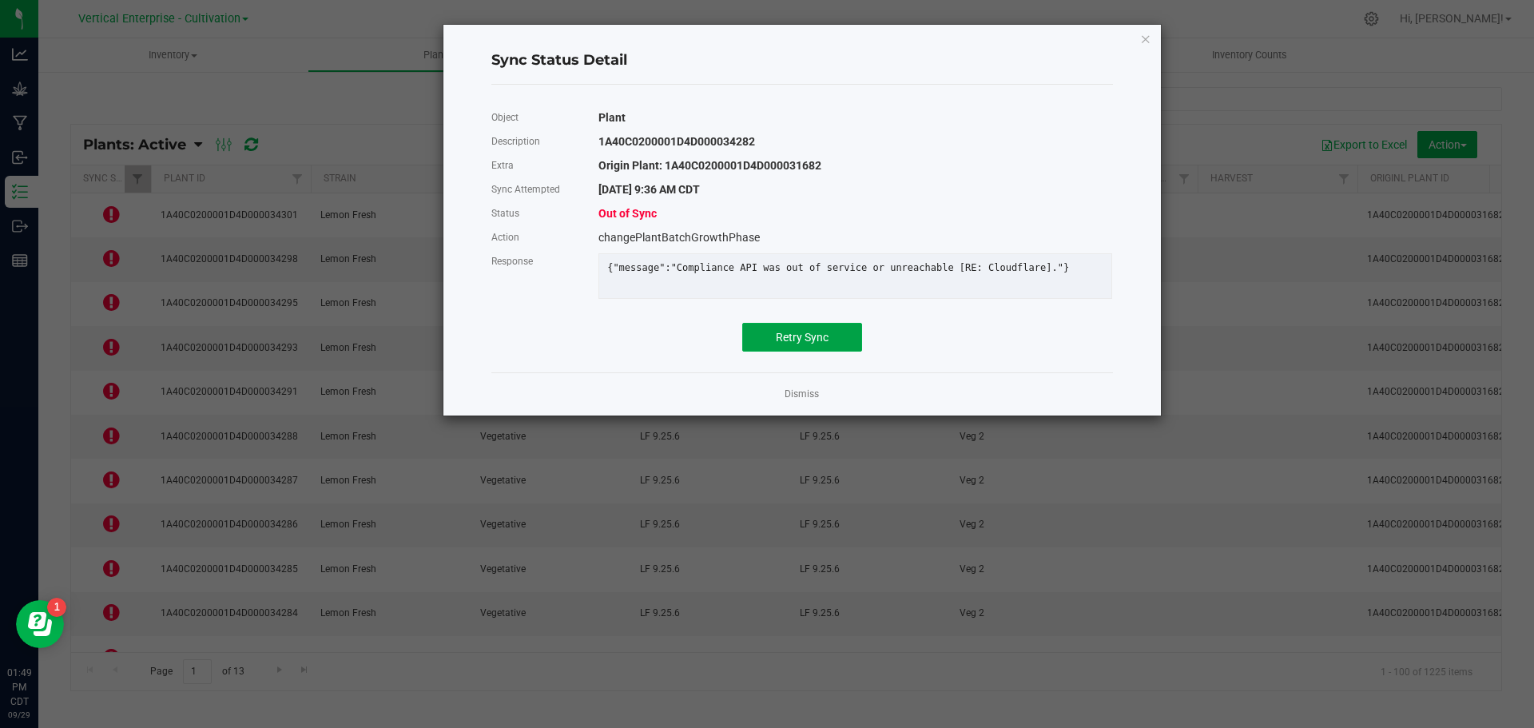
click at [778, 340] on button "Retry Sync" at bounding box center [802, 337] width 120 height 29
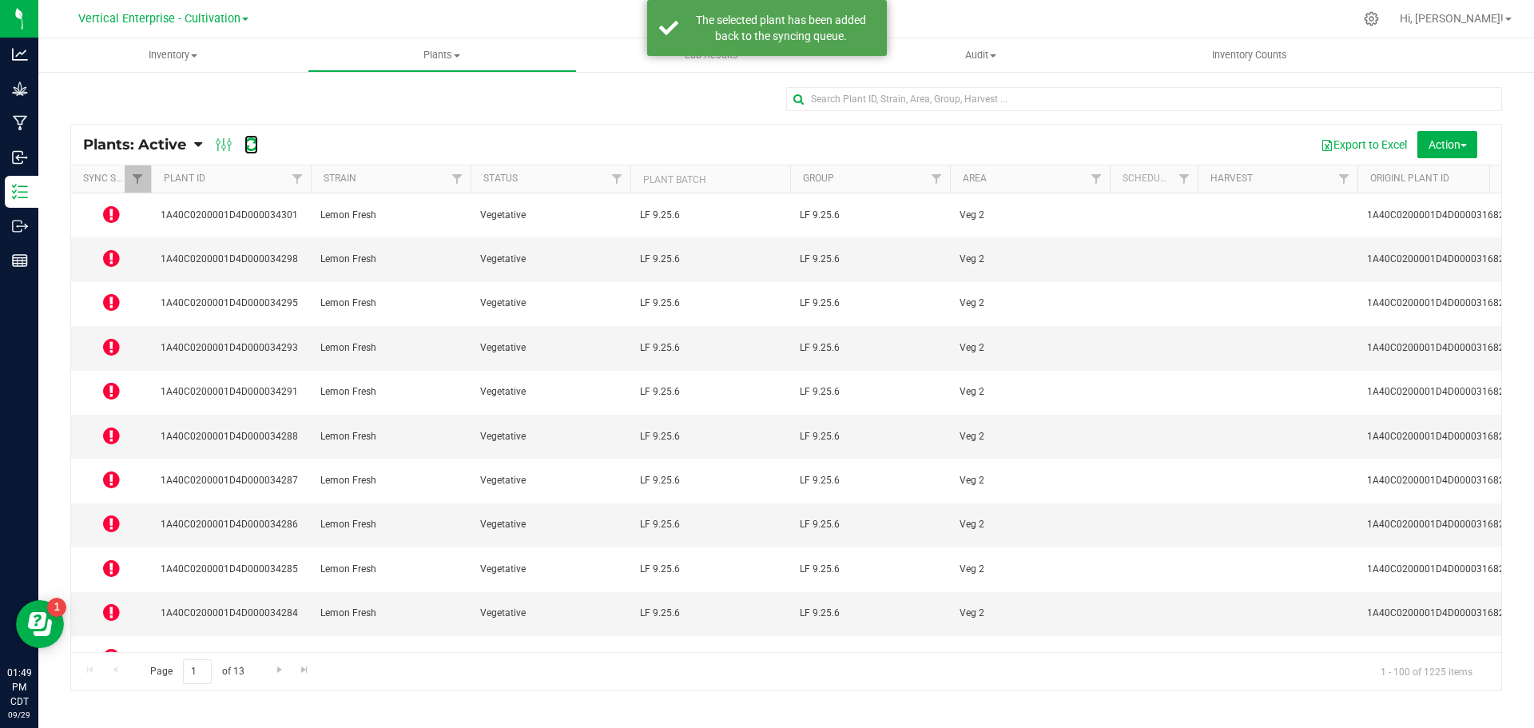
click at [253, 142] on icon at bounding box center [252, 145] width 14 height 16
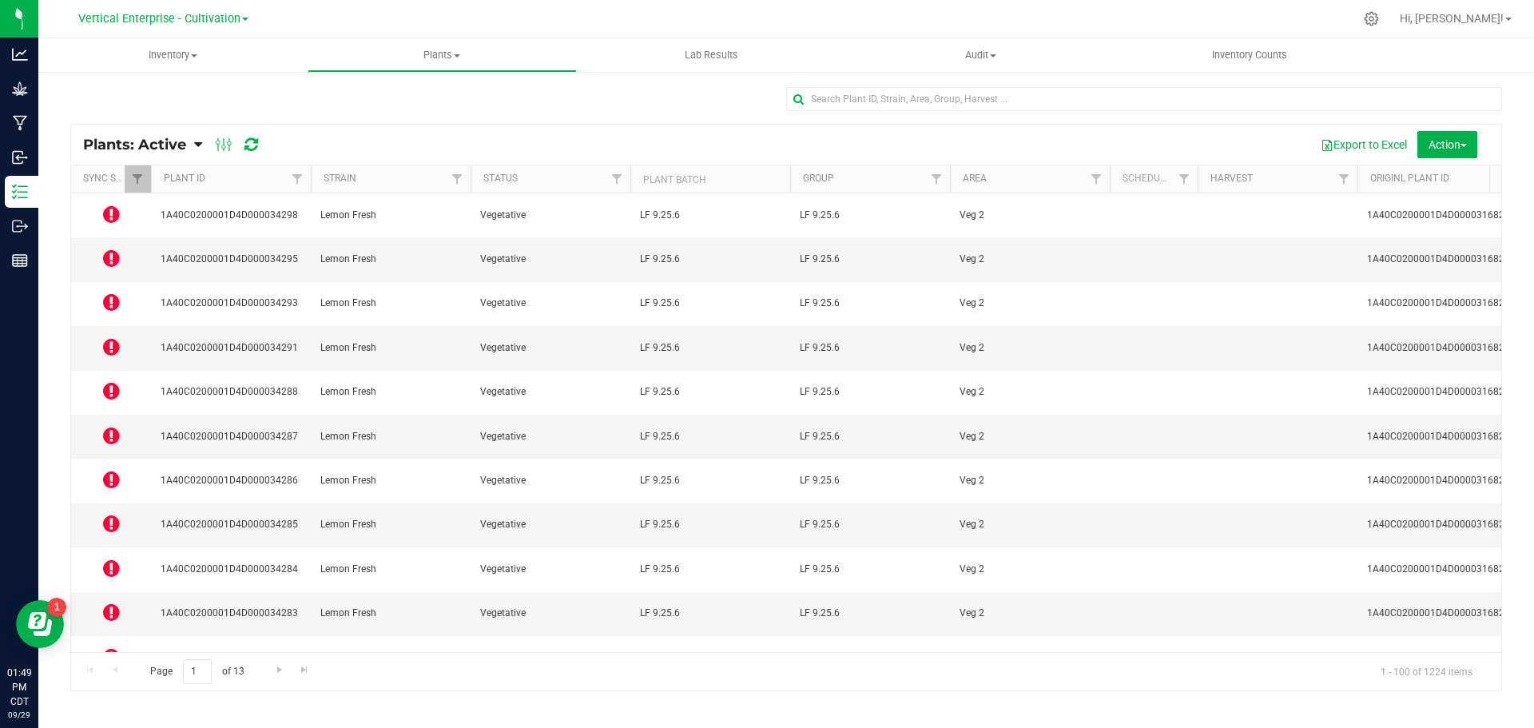
click at [106, 212] on icon at bounding box center [111, 214] width 17 height 19
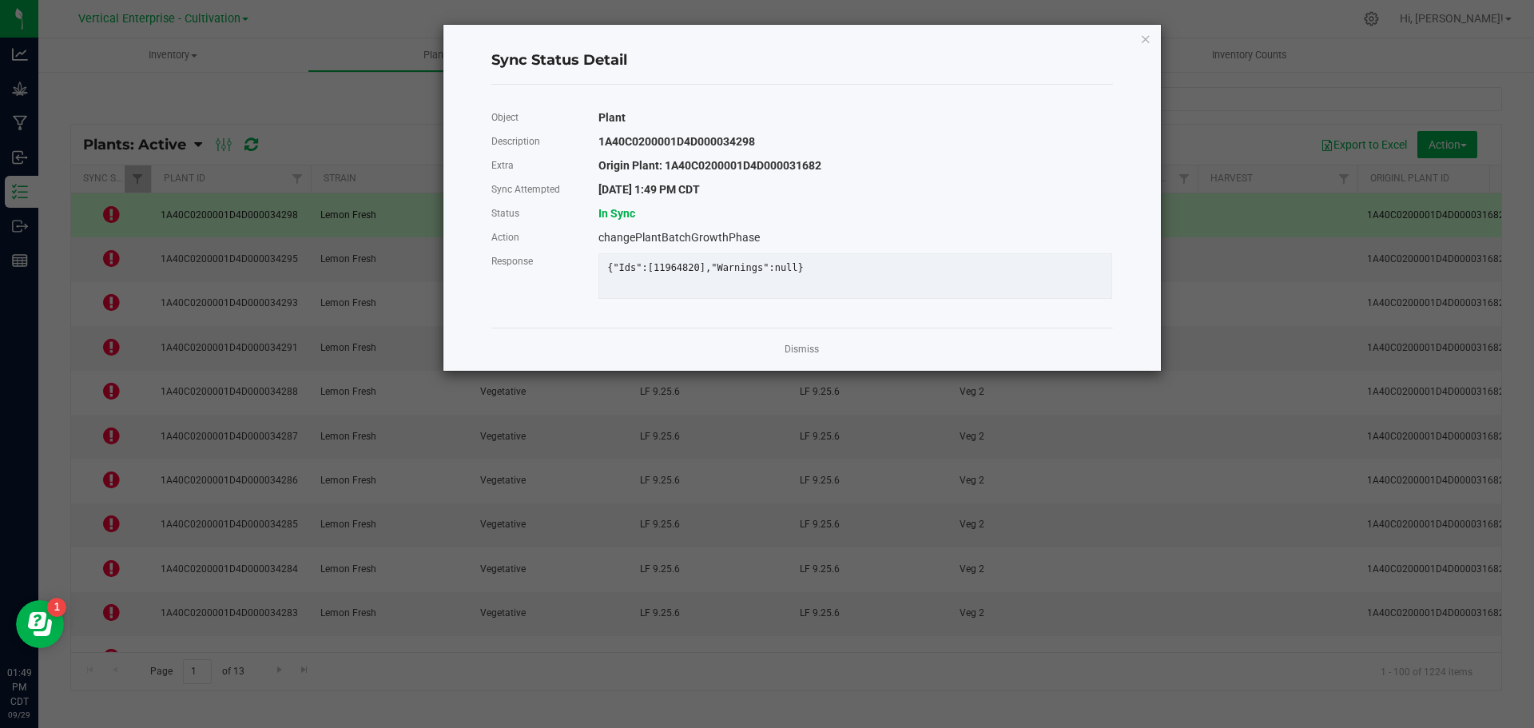
click at [798, 356] on link "Dismiss" at bounding box center [802, 350] width 34 height 14
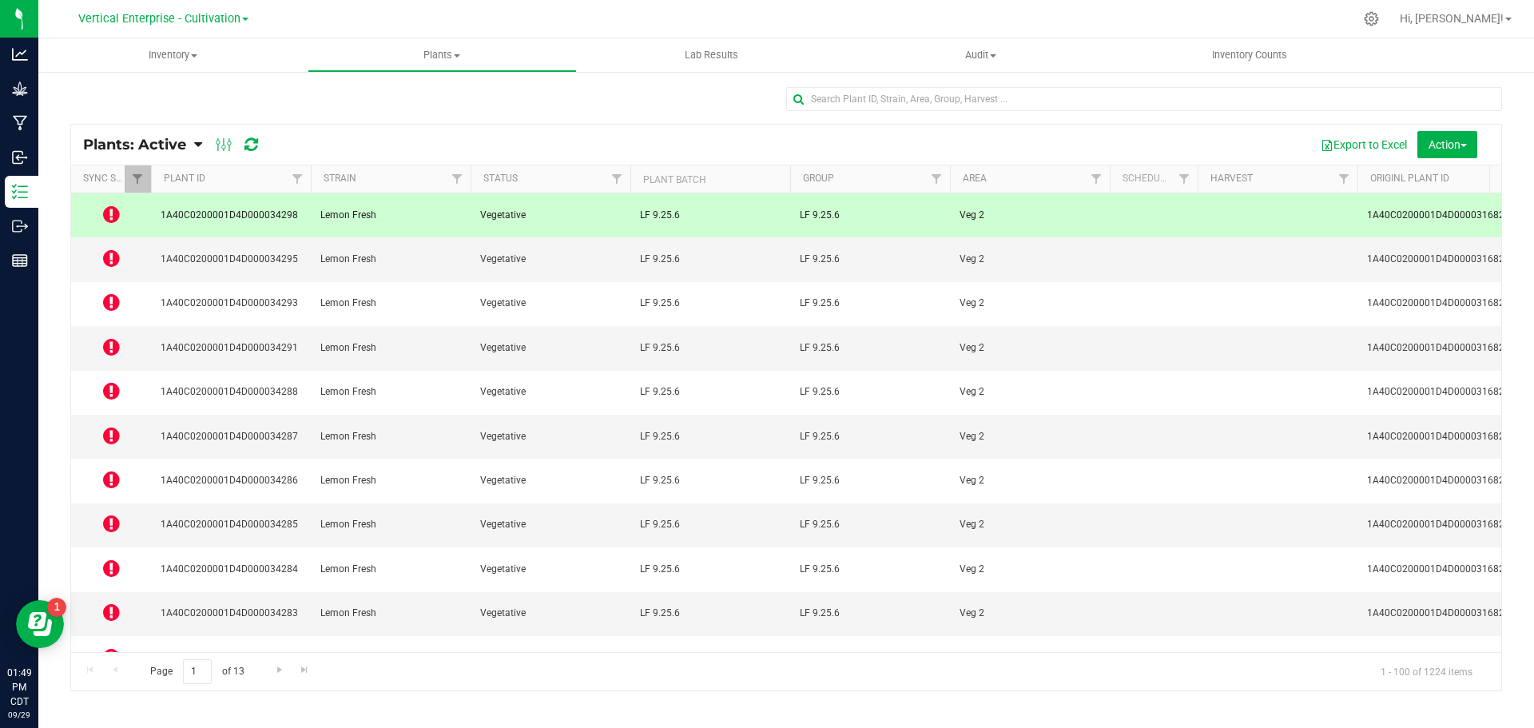
click at [108, 249] on icon at bounding box center [111, 258] width 17 height 19
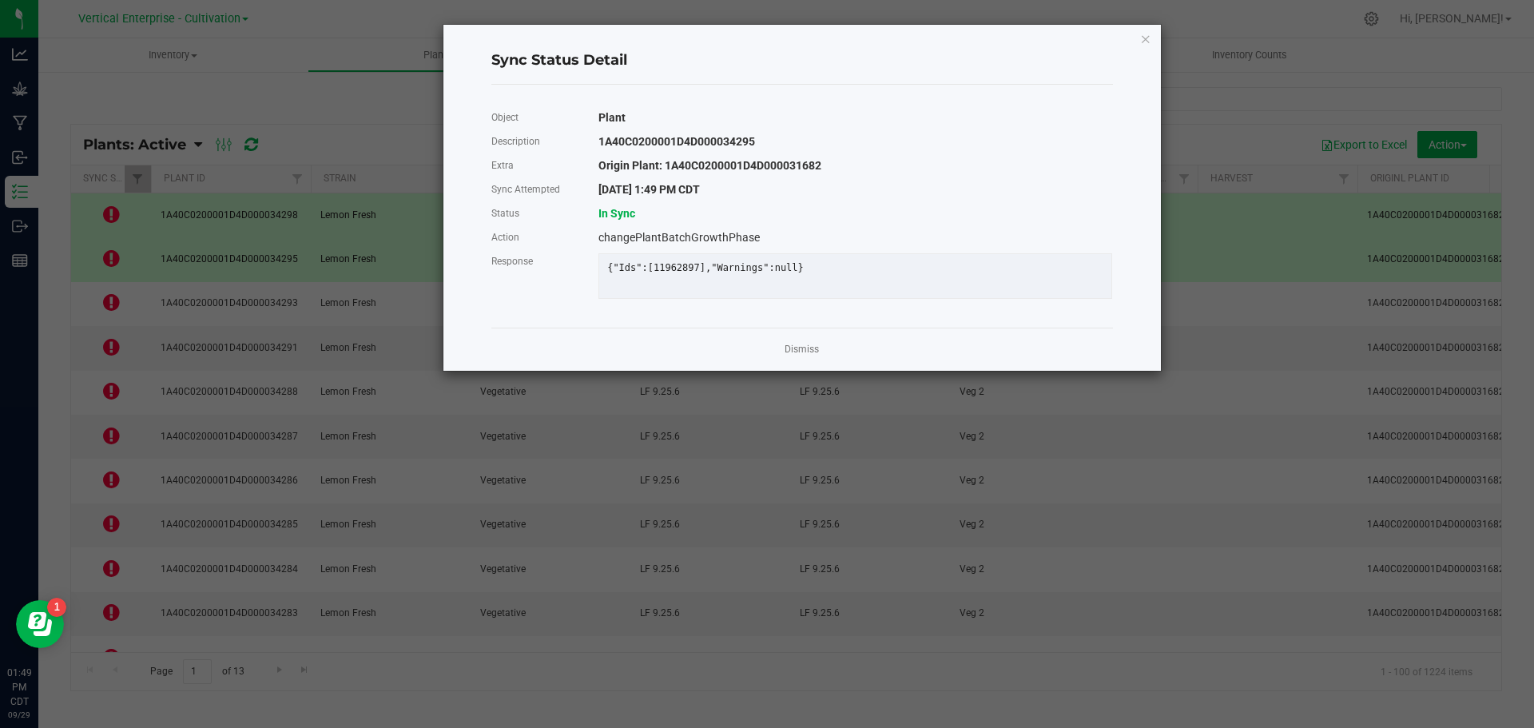
drag, startPoint x: 801, startPoint y: 364, endPoint x: 328, endPoint y: 346, distance: 472.6
click at [800, 356] on link "Dismiss" at bounding box center [802, 350] width 34 height 14
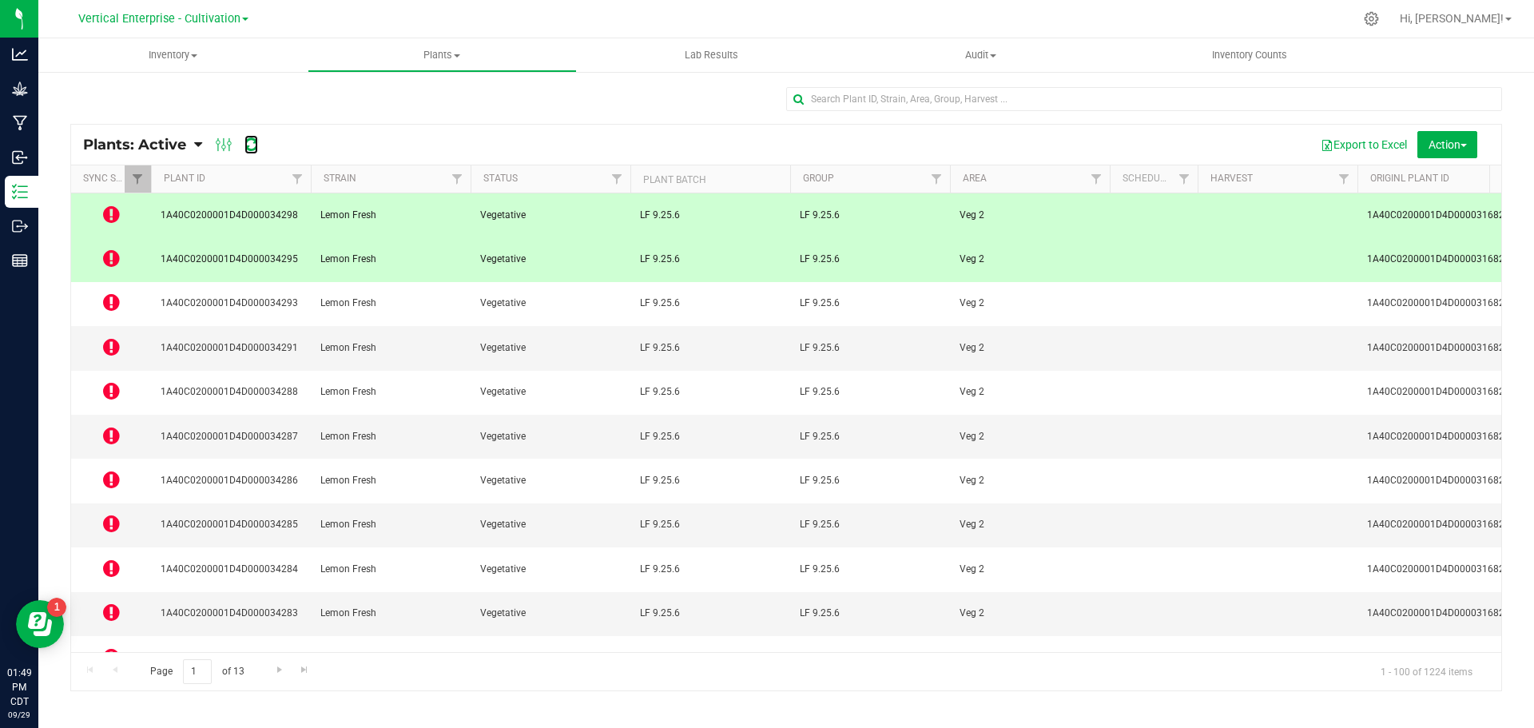
click at [249, 139] on icon at bounding box center [252, 145] width 14 height 16
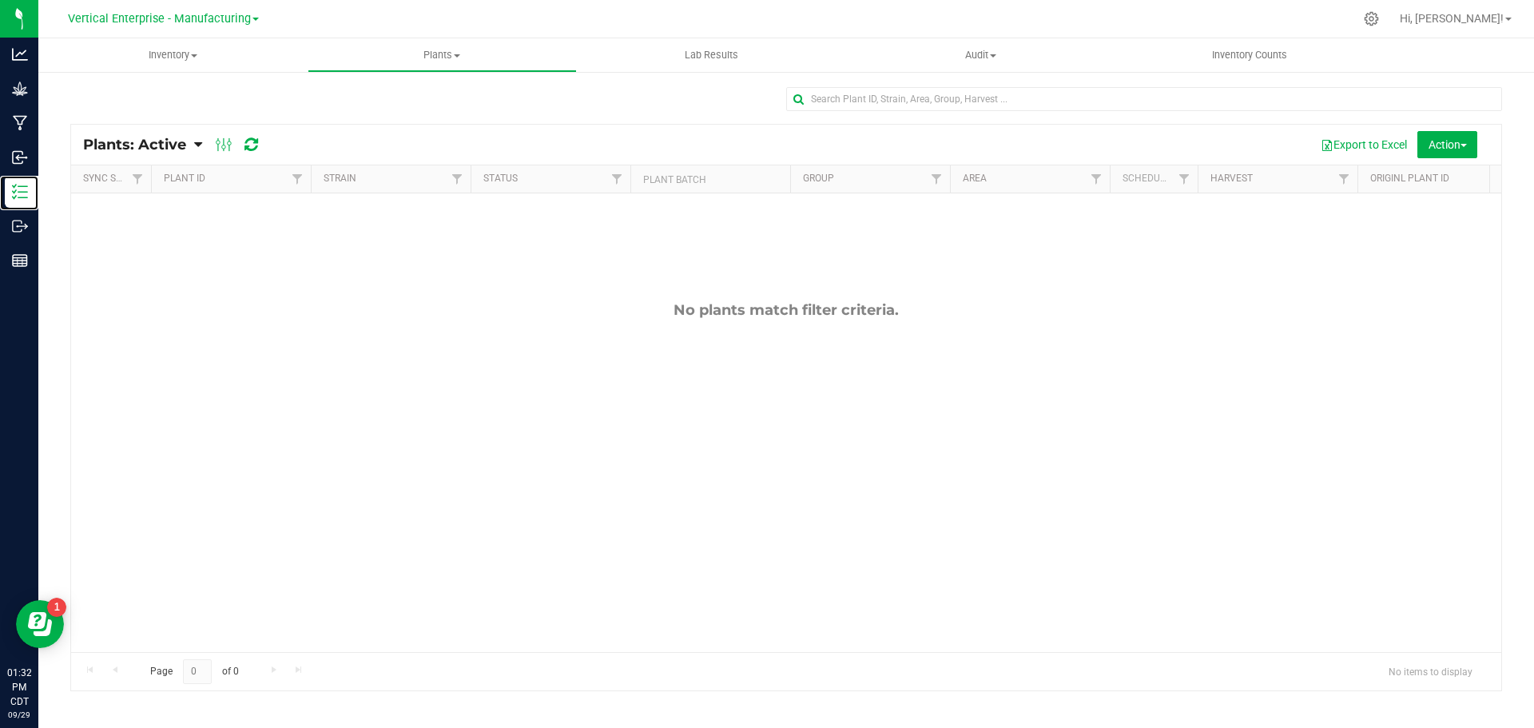
click at [0, 0] on p "Inventory" at bounding box center [0, 0] width 0 height 0
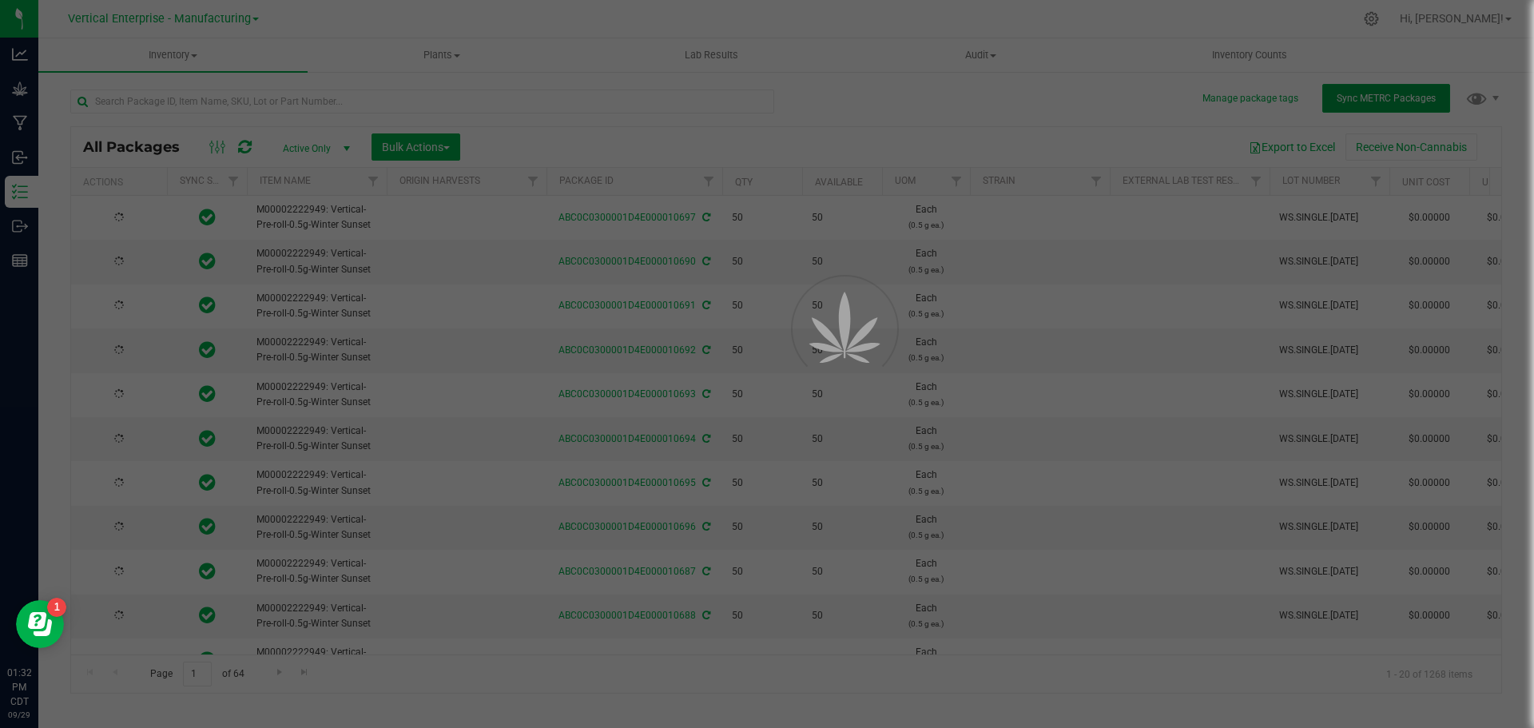
click at [1378, 95] on span "Sync METRC Packages" at bounding box center [1386, 98] width 99 height 11
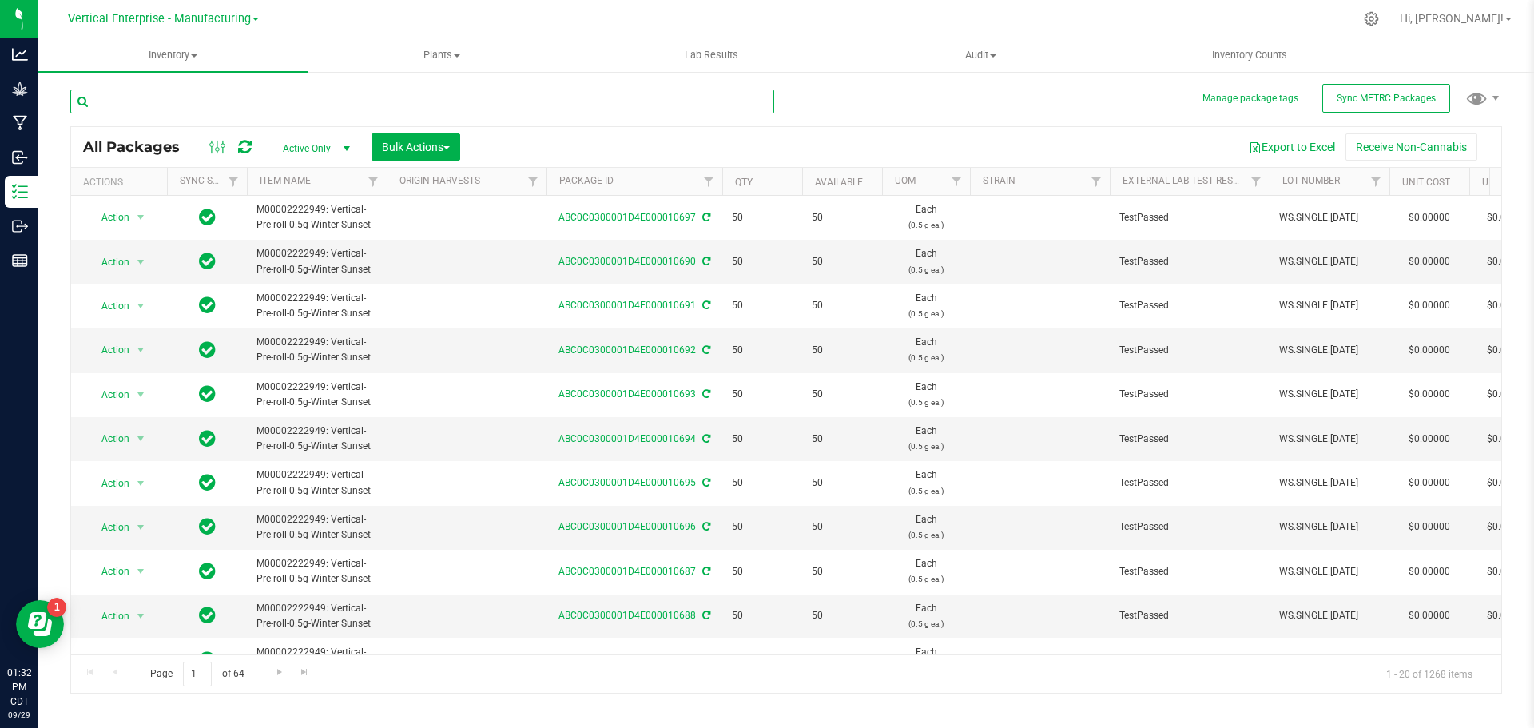
click at [284, 102] on input "text" at bounding box center [422, 102] width 704 height 24
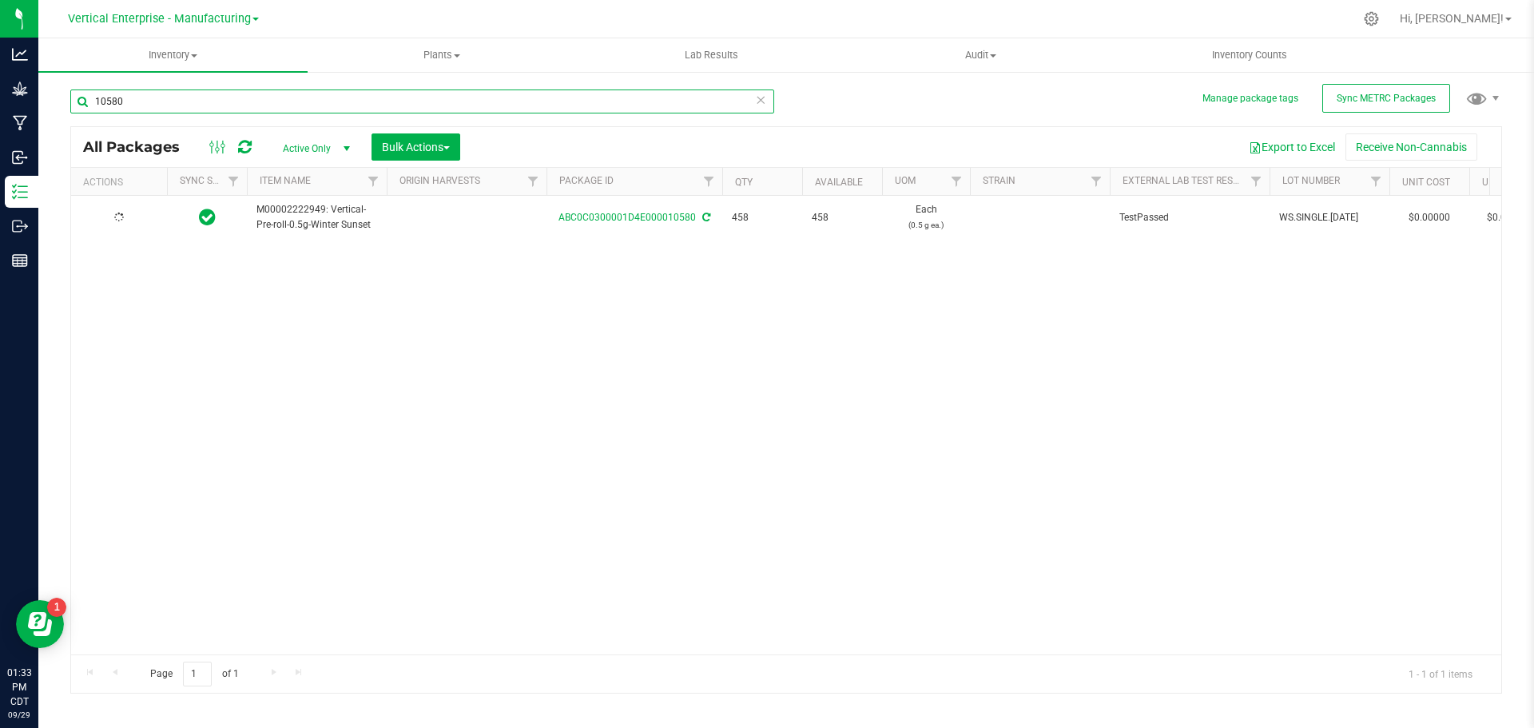
type input "10580"
click at [102, 217] on span "Action" at bounding box center [108, 217] width 43 height 22
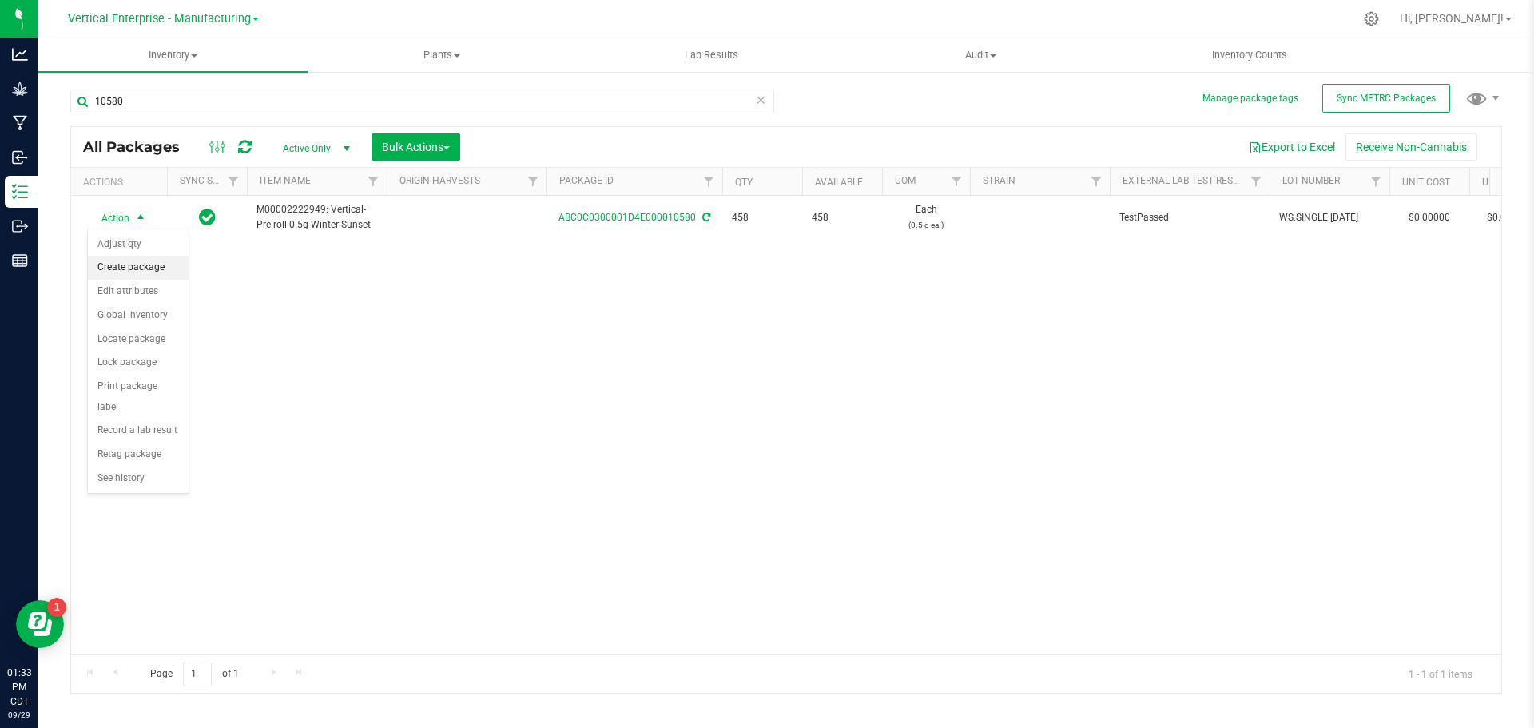
click at [115, 261] on li "Create package" at bounding box center [138, 268] width 101 height 24
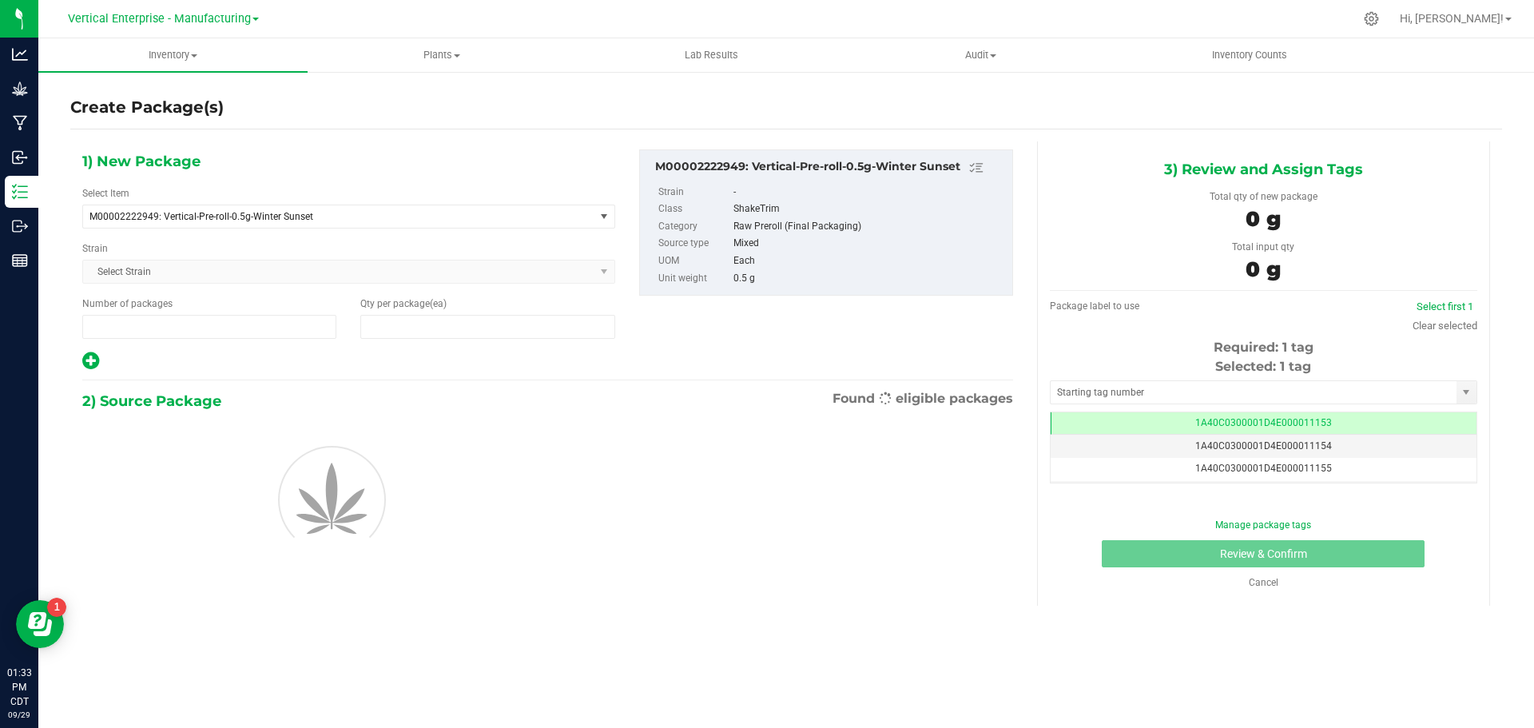
type input "1"
type input "0"
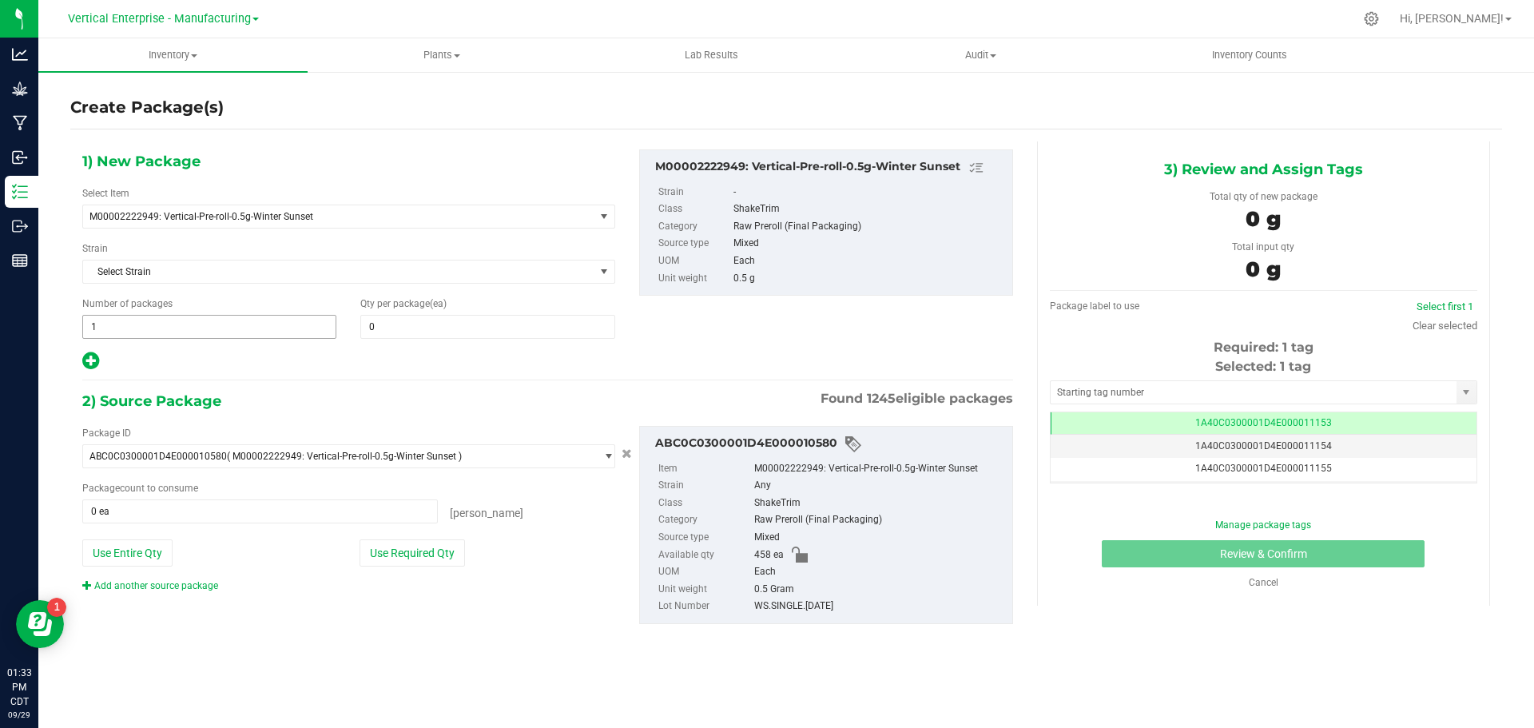
click at [142, 329] on input "1" at bounding box center [209, 327] width 253 height 22
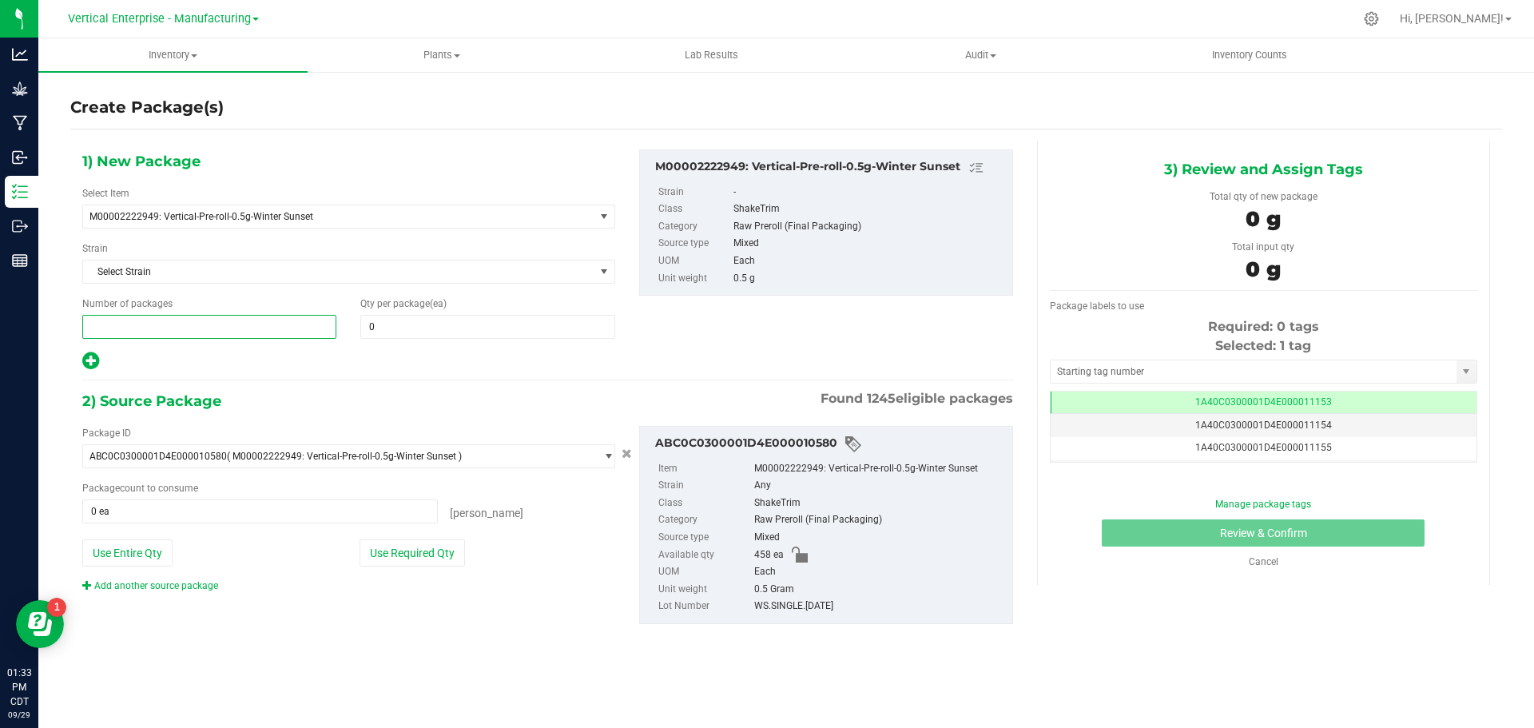
type input "5"
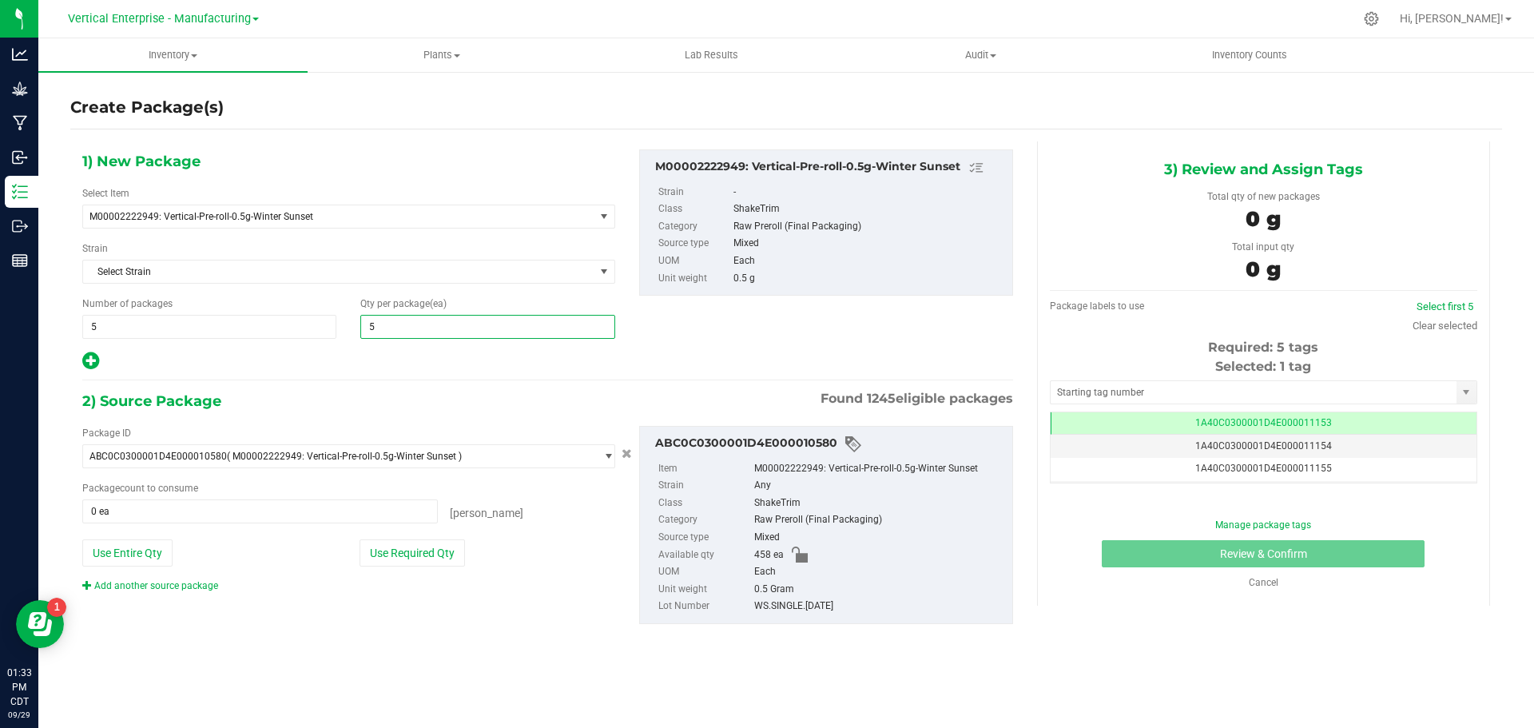
type input "50"
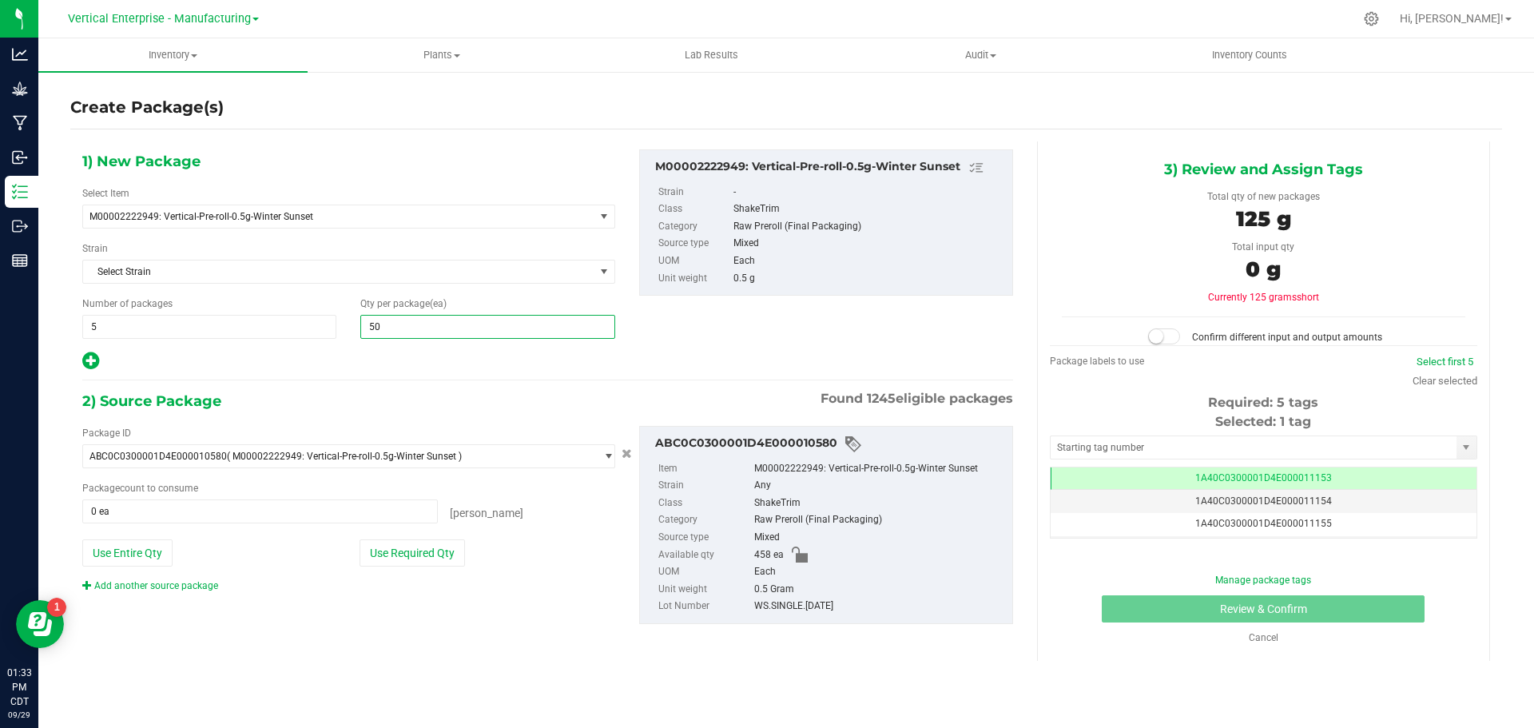
type input "50"
click at [392, 553] on button "Use Required Qty" at bounding box center [412, 552] width 105 height 27
type input "250 ea"
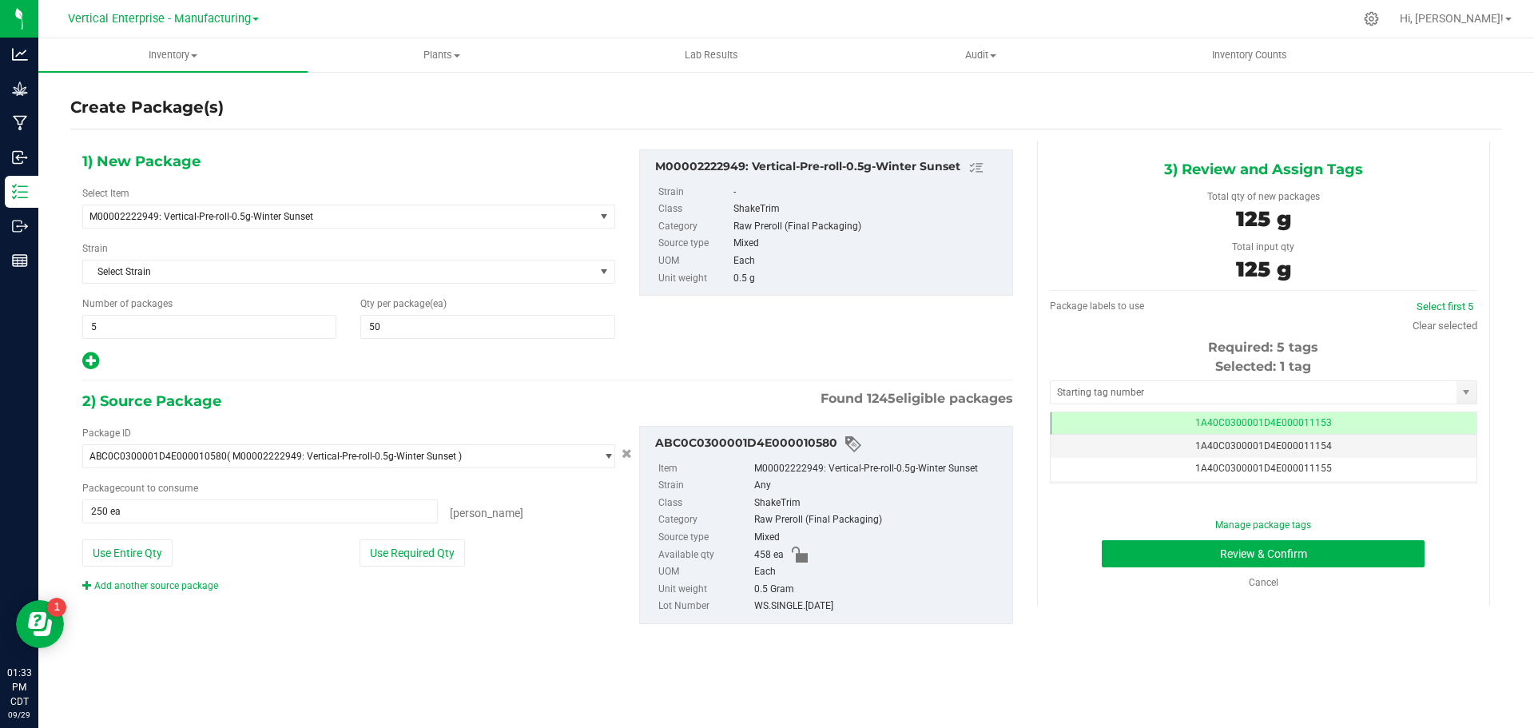
click at [1324, 424] on td "1A40C0300001D4E000011153" at bounding box center [1264, 423] width 426 height 23
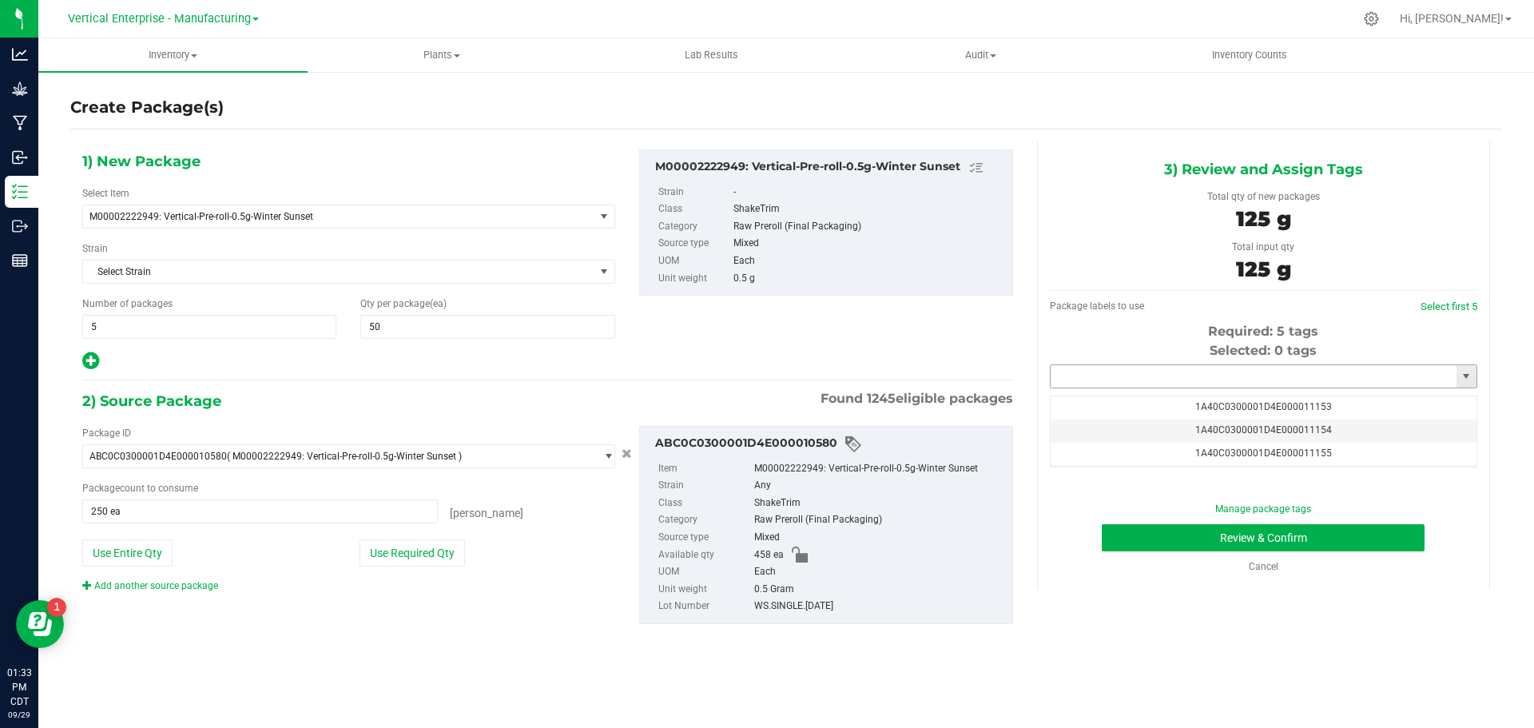
click at [1260, 380] on input "text" at bounding box center [1254, 376] width 406 height 22
click at [1172, 399] on li "ABC0C0300001D4E000010699" at bounding box center [1264, 404] width 426 height 24
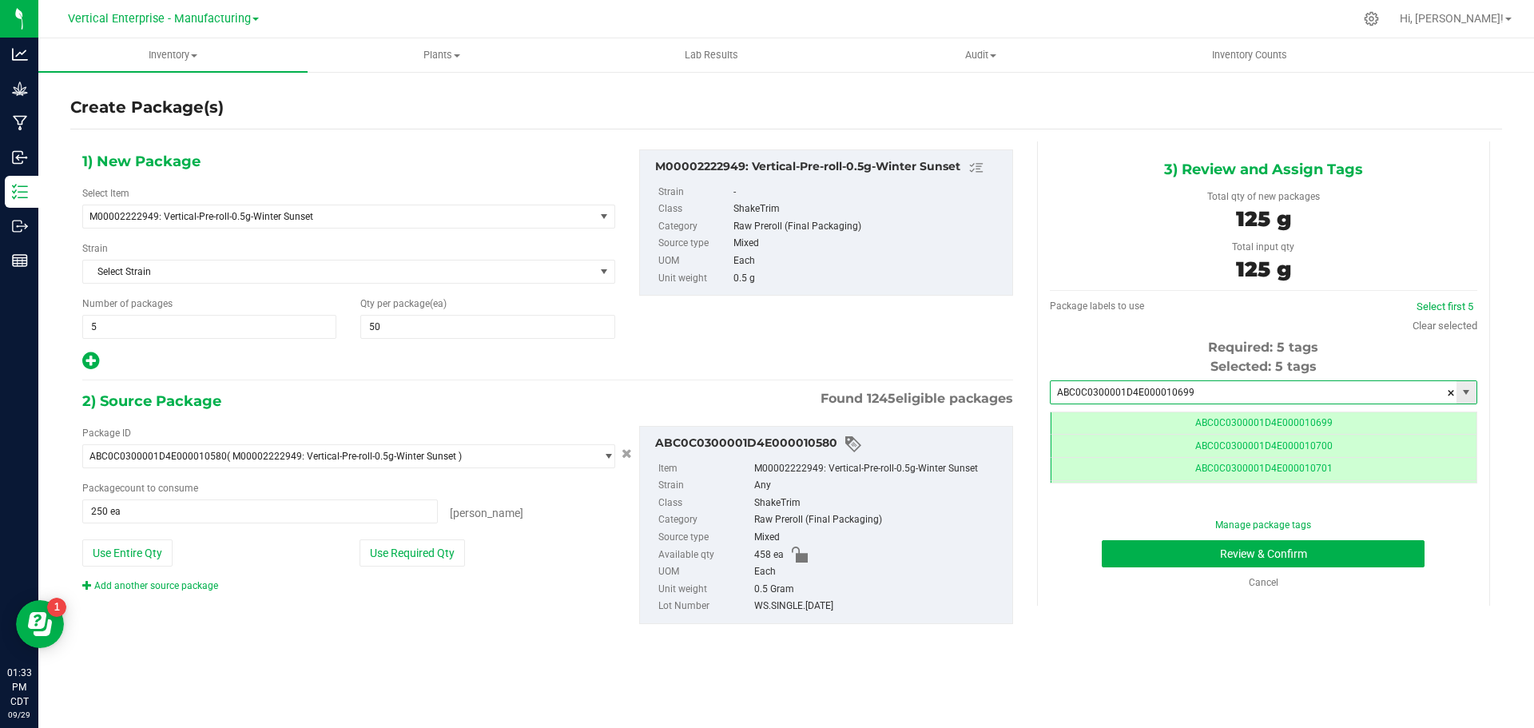
scroll to position [0, -1]
type input "ABC0C0300001D4E000010699"
click at [1464, 475] on td "ABC0C0300001D4E000010701" at bounding box center [1264, 469] width 426 height 23
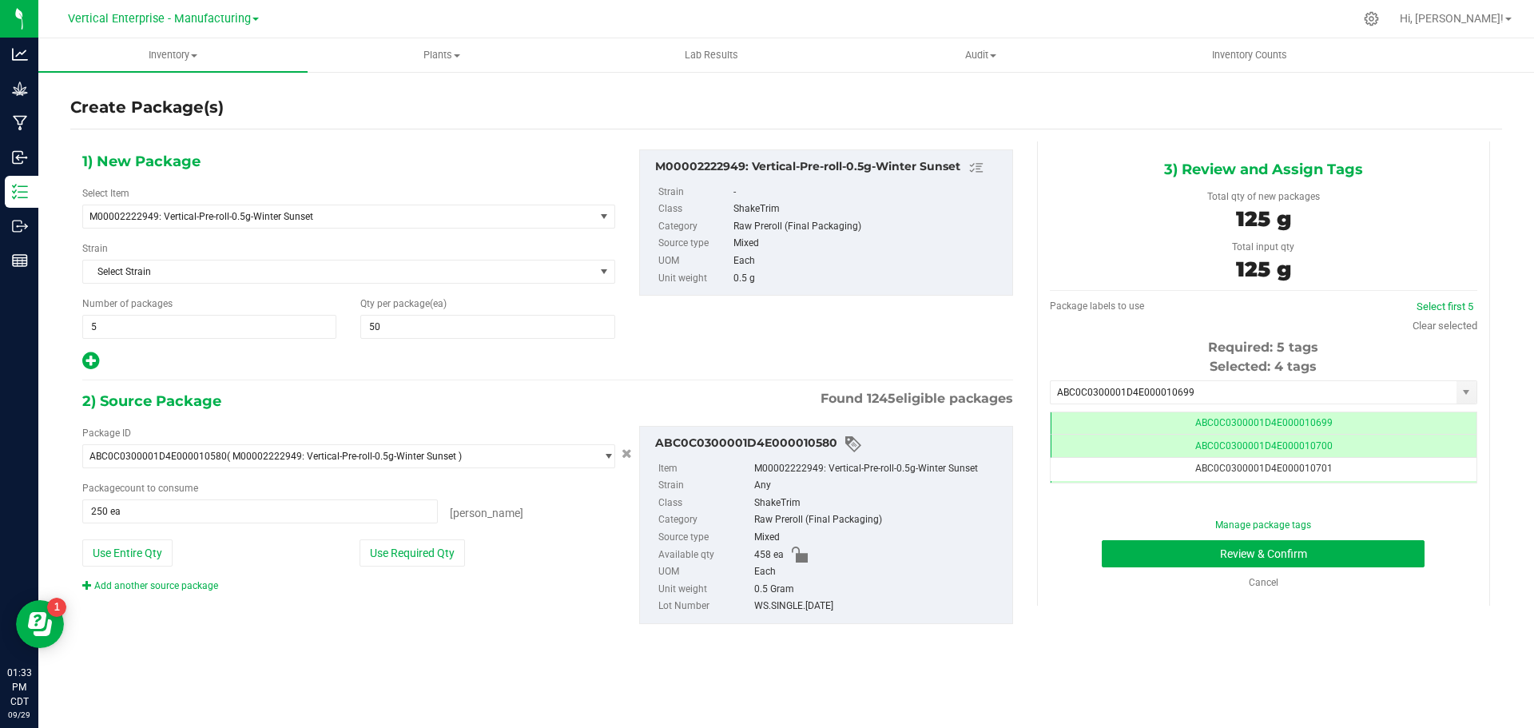
click at [1361, 469] on td "ABC0C0300001D4E000010701" at bounding box center [1264, 469] width 426 height 23
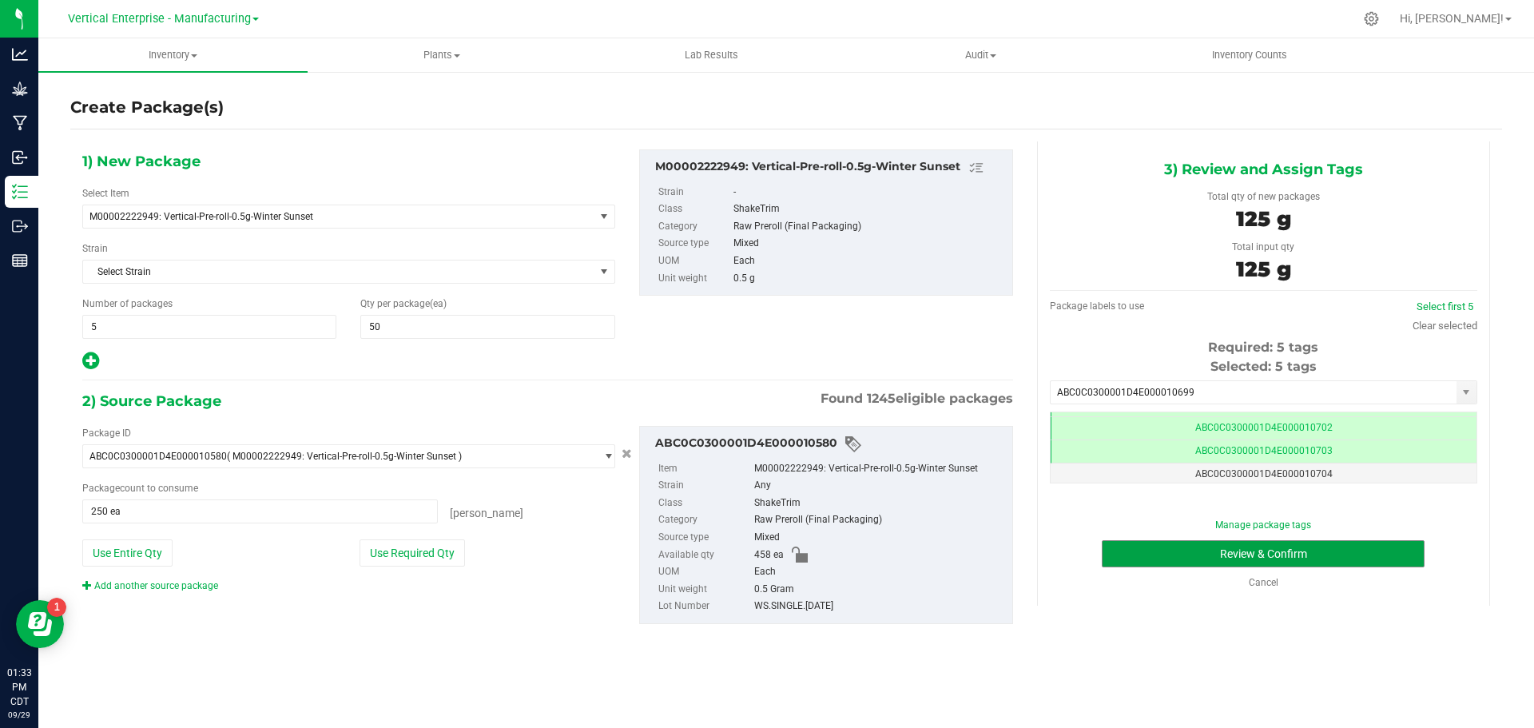
click at [1393, 553] on button "Review & Confirm" at bounding box center [1263, 553] width 323 height 27
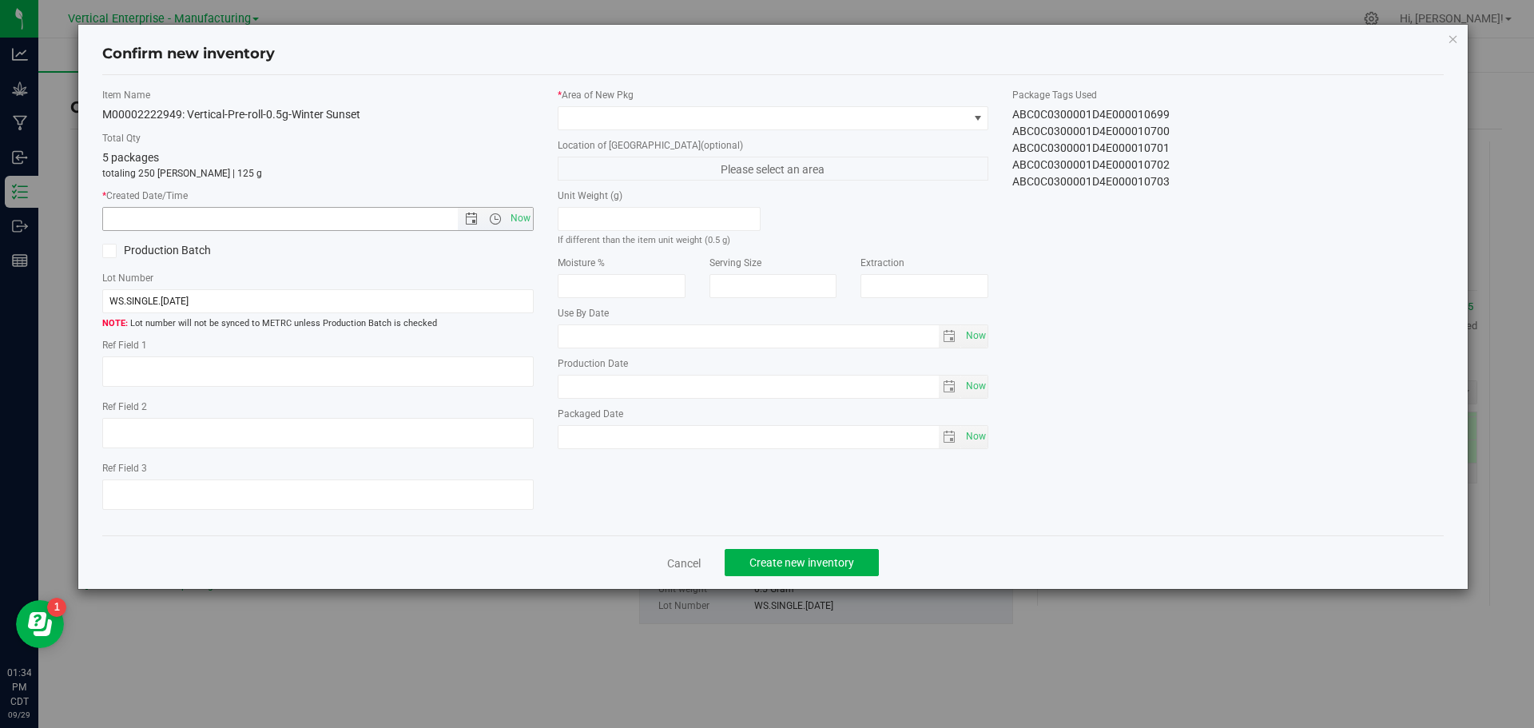
click at [519, 219] on span "Now" at bounding box center [520, 218] width 27 height 23
type input "9/29/2025 1:34 PM"
click at [631, 115] on span at bounding box center [764, 118] width 410 height 22
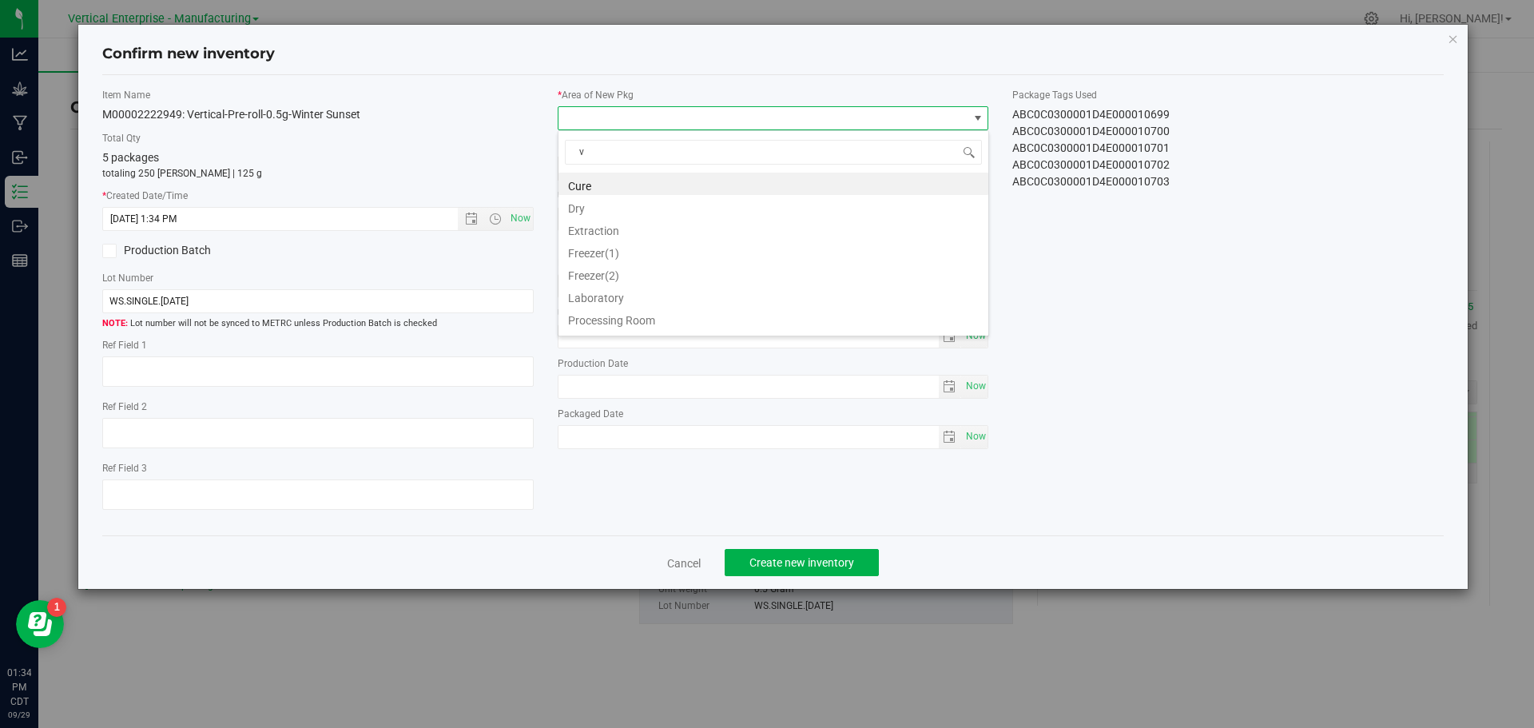
type input "va"
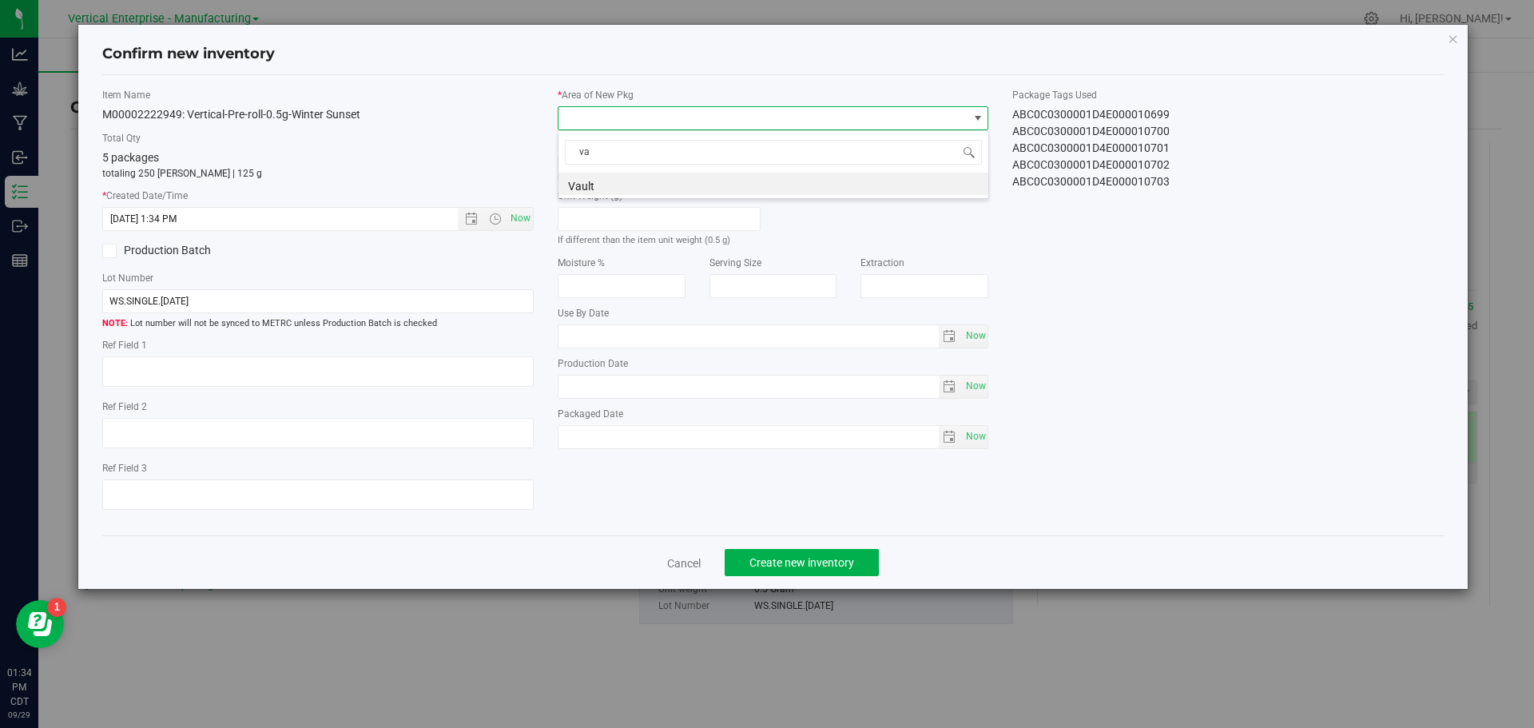
click at [613, 186] on li "Vault" at bounding box center [774, 184] width 430 height 22
click at [814, 562] on span "Create new inventory" at bounding box center [802, 562] width 105 height 13
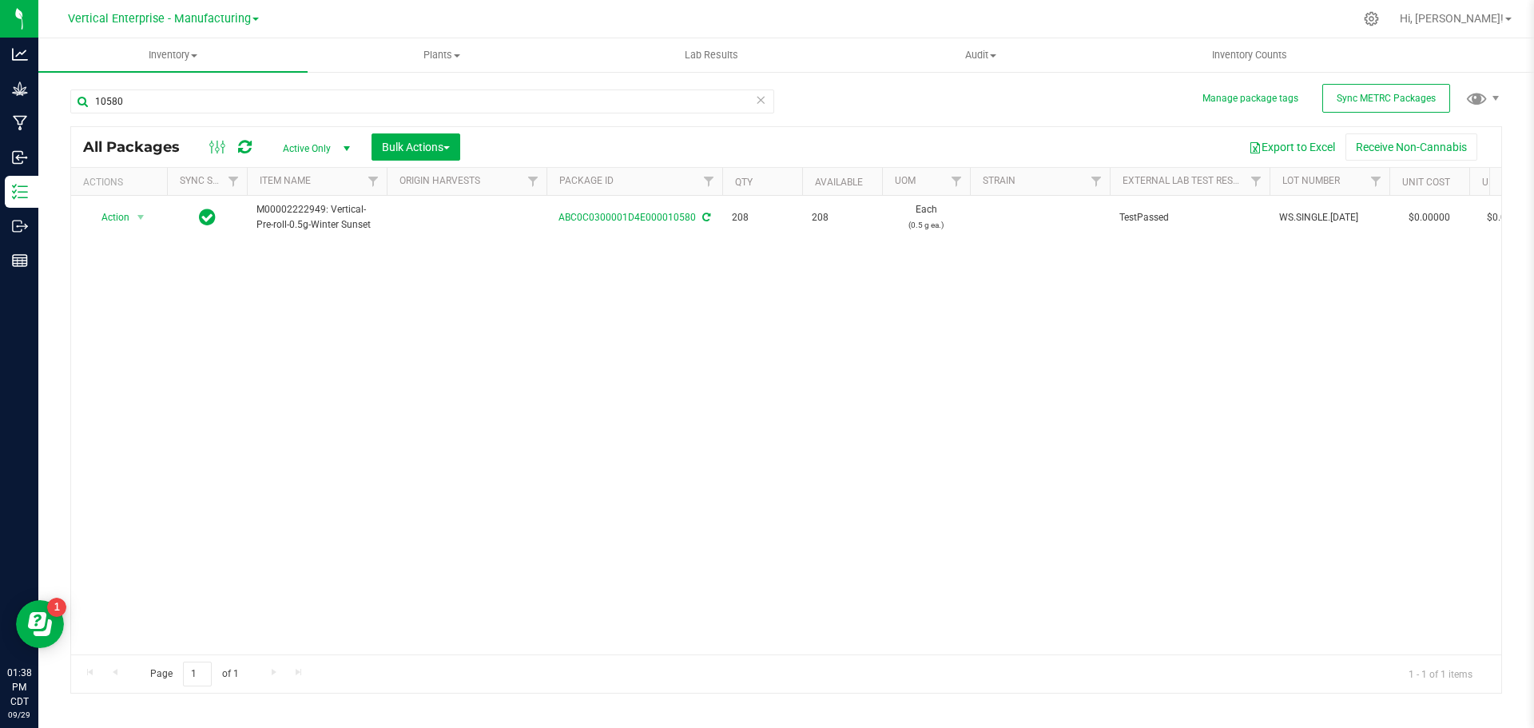
click at [1403, 84] on all-packages "Manage package tags Sync METRC Packages 10580 All Packages Active Only Active O…" at bounding box center [786, 383] width 1432 height 619
click at [1407, 97] on span "Sync METRC Packages" at bounding box center [1386, 98] width 99 height 11
click at [177, 92] on input "10580" at bounding box center [422, 102] width 704 height 24
click at [193, 25] on span "Vertical Enterprise - Manufacturing" at bounding box center [159, 19] width 183 height 14
click at [197, 58] on link "Vertical Enterprise - Cultivation" at bounding box center [162, 57] width 233 height 22
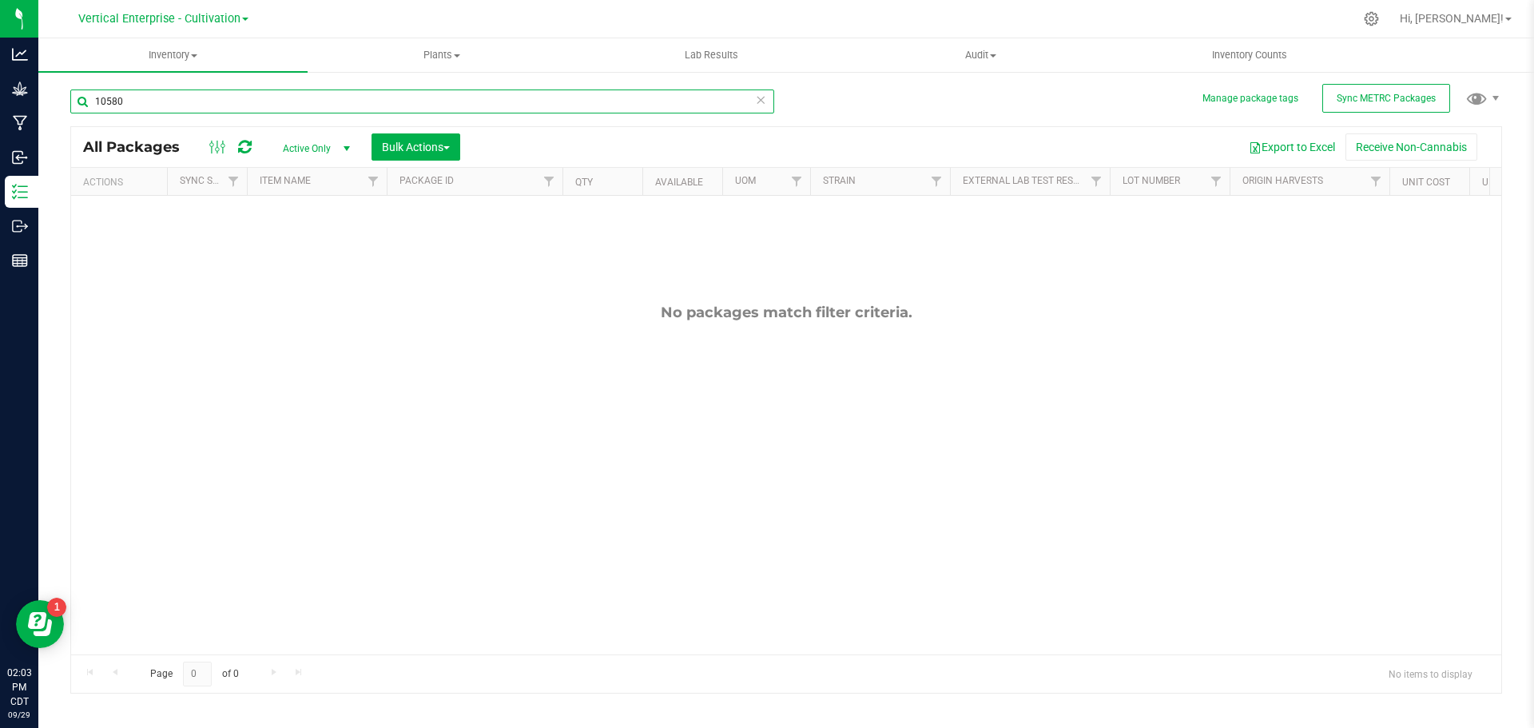
click at [151, 101] on input "10580" at bounding box center [422, 102] width 704 height 24
click at [171, 87] on div "10580" at bounding box center [428, 100] width 716 height 51
click at [193, 101] on input "10580" at bounding box center [422, 102] width 704 height 24
click at [196, 15] on span "Vertical Enterprise - Cultivation" at bounding box center [159, 19] width 162 height 14
click at [182, 70] on link "Vertical Enterprise - Manufacturing" at bounding box center [162, 78] width 233 height 22
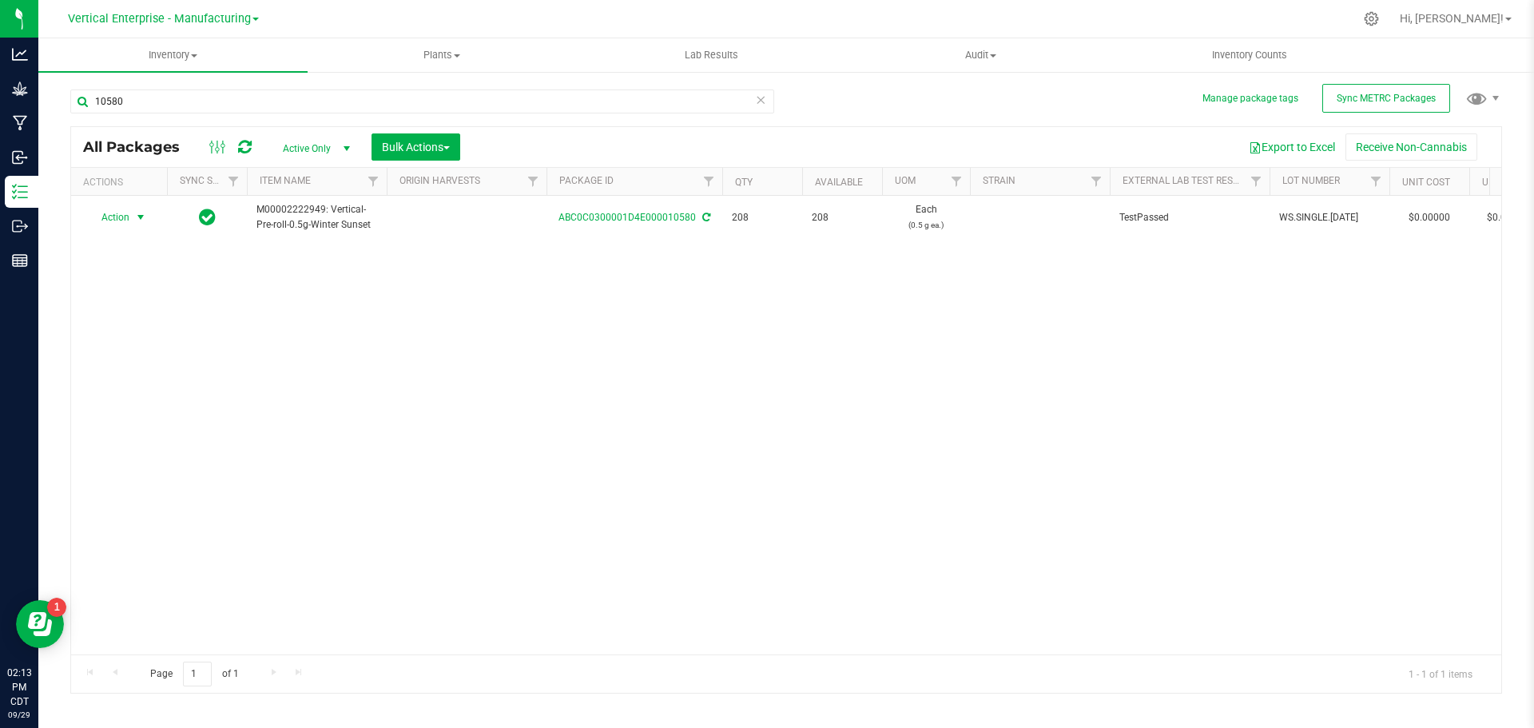
click at [97, 214] on span "Action" at bounding box center [108, 217] width 43 height 22
click at [123, 263] on li "Create package" at bounding box center [138, 268] width 101 height 24
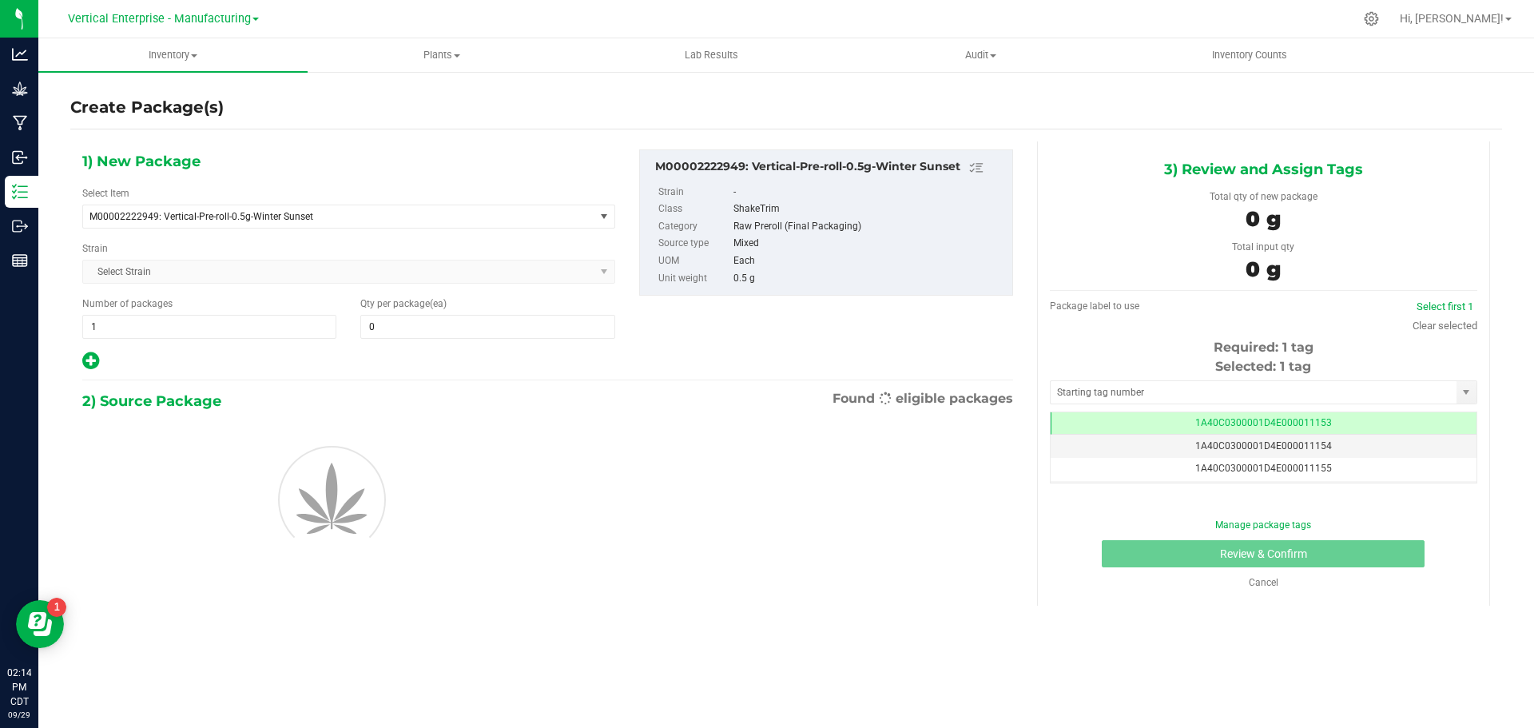
type input "0"
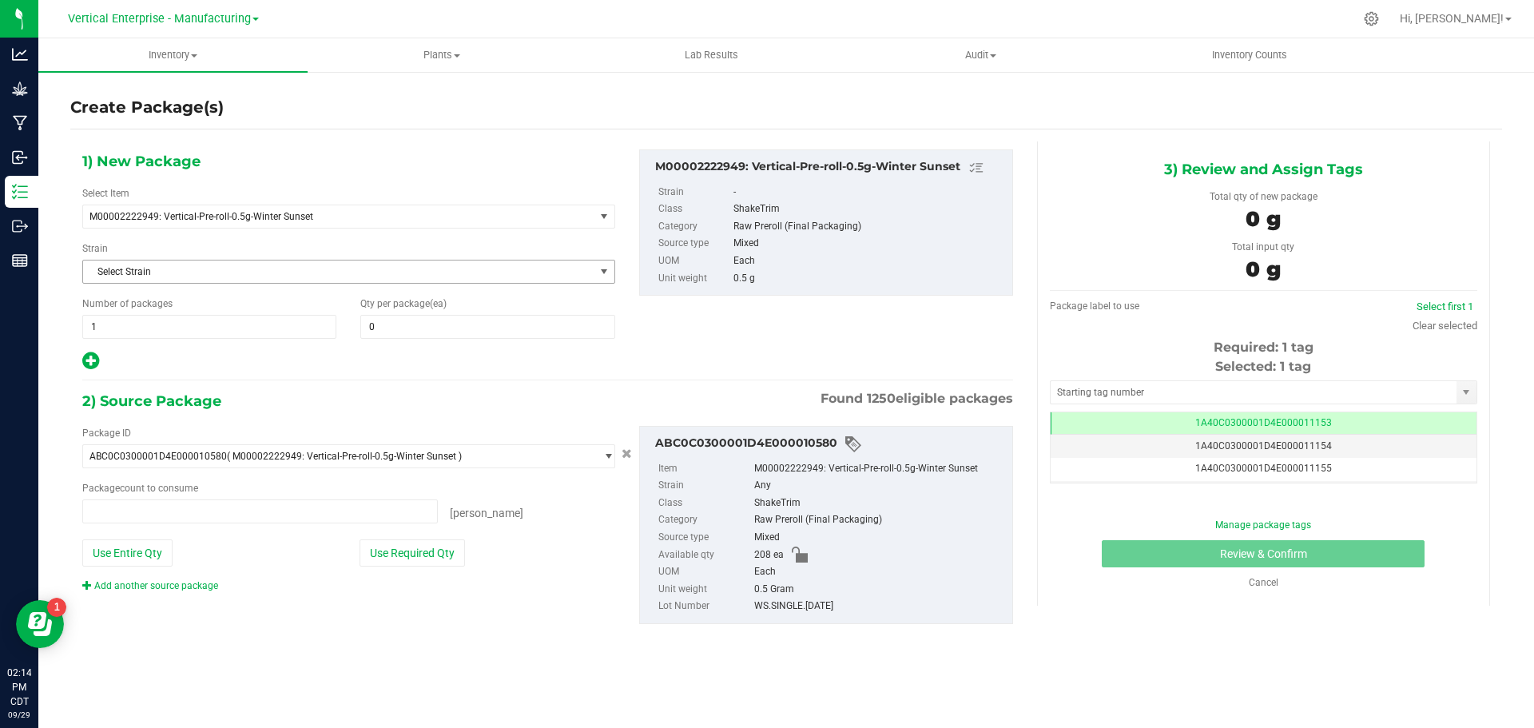
type input "0 ea"
click at [120, 321] on span "1 1" at bounding box center [209, 327] width 254 height 24
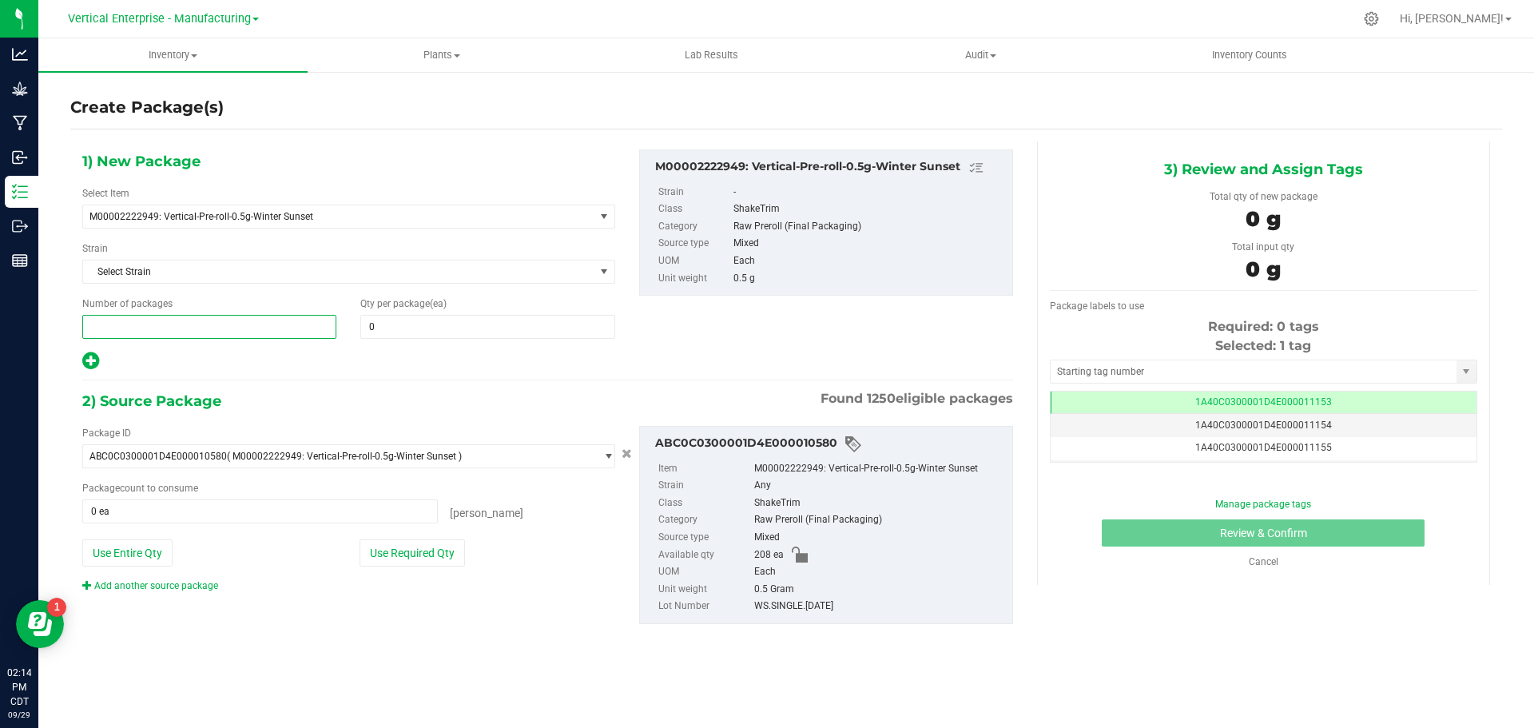
type input "4"
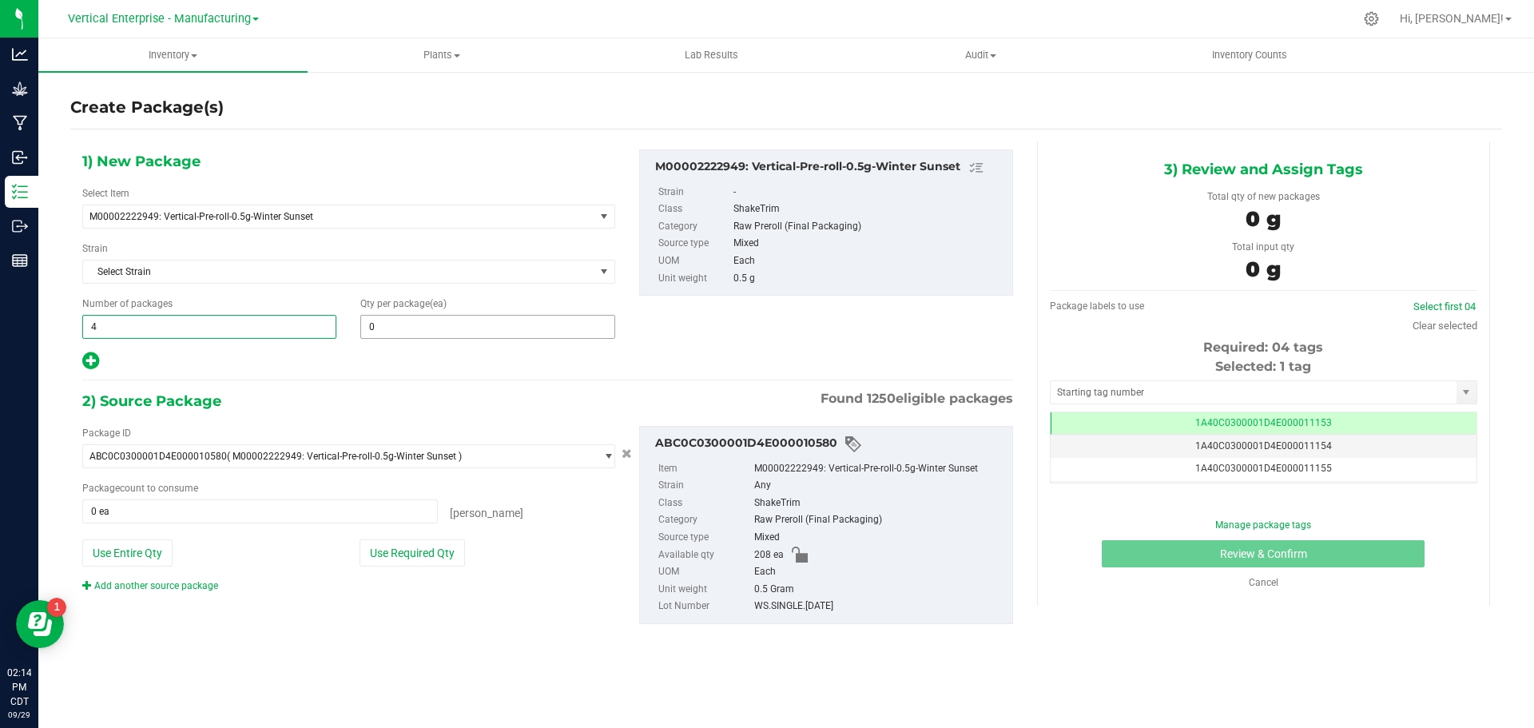
type input "4"
click at [431, 329] on span at bounding box center [487, 327] width 254 height 24
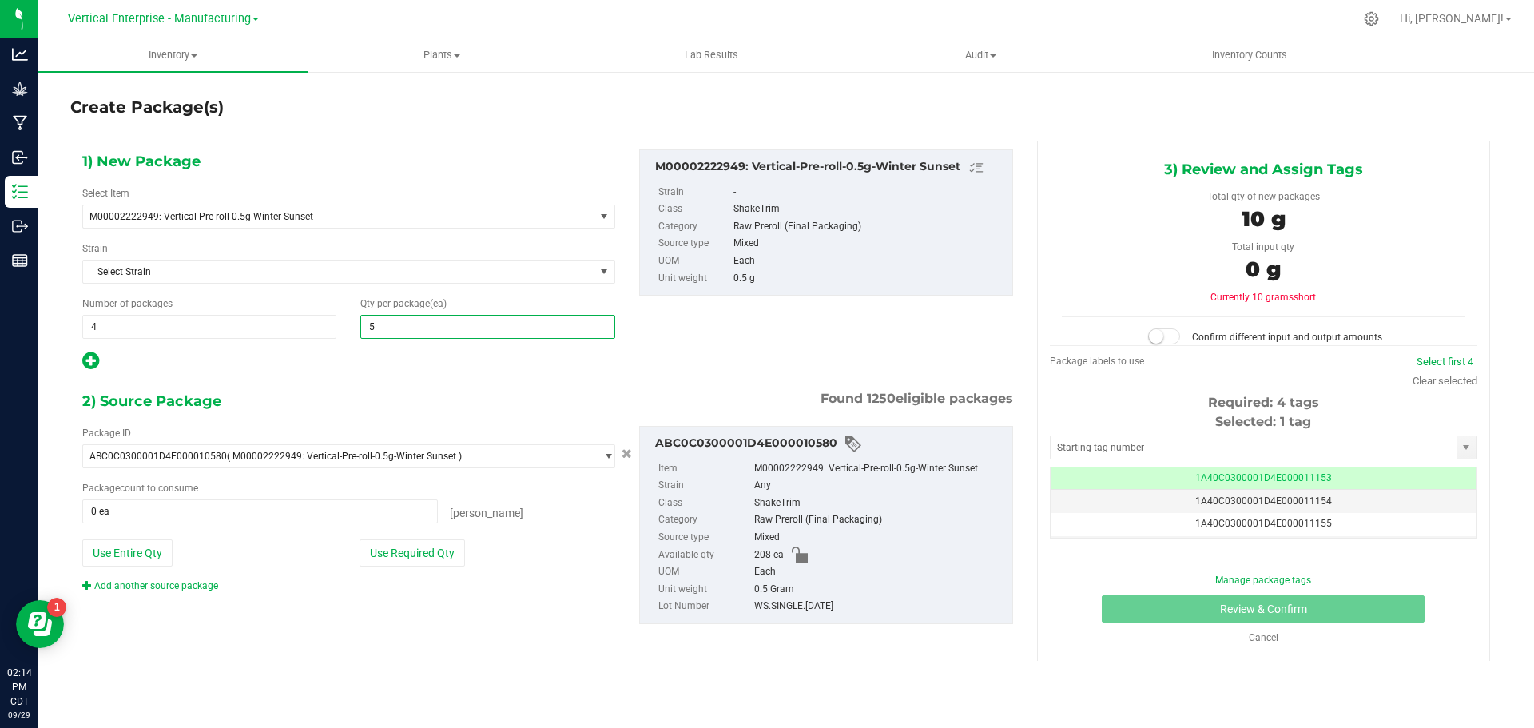
type input "50"
click at [90, 357] on icon at bounding box center [90, 361] width 17 height 20
type input "50"
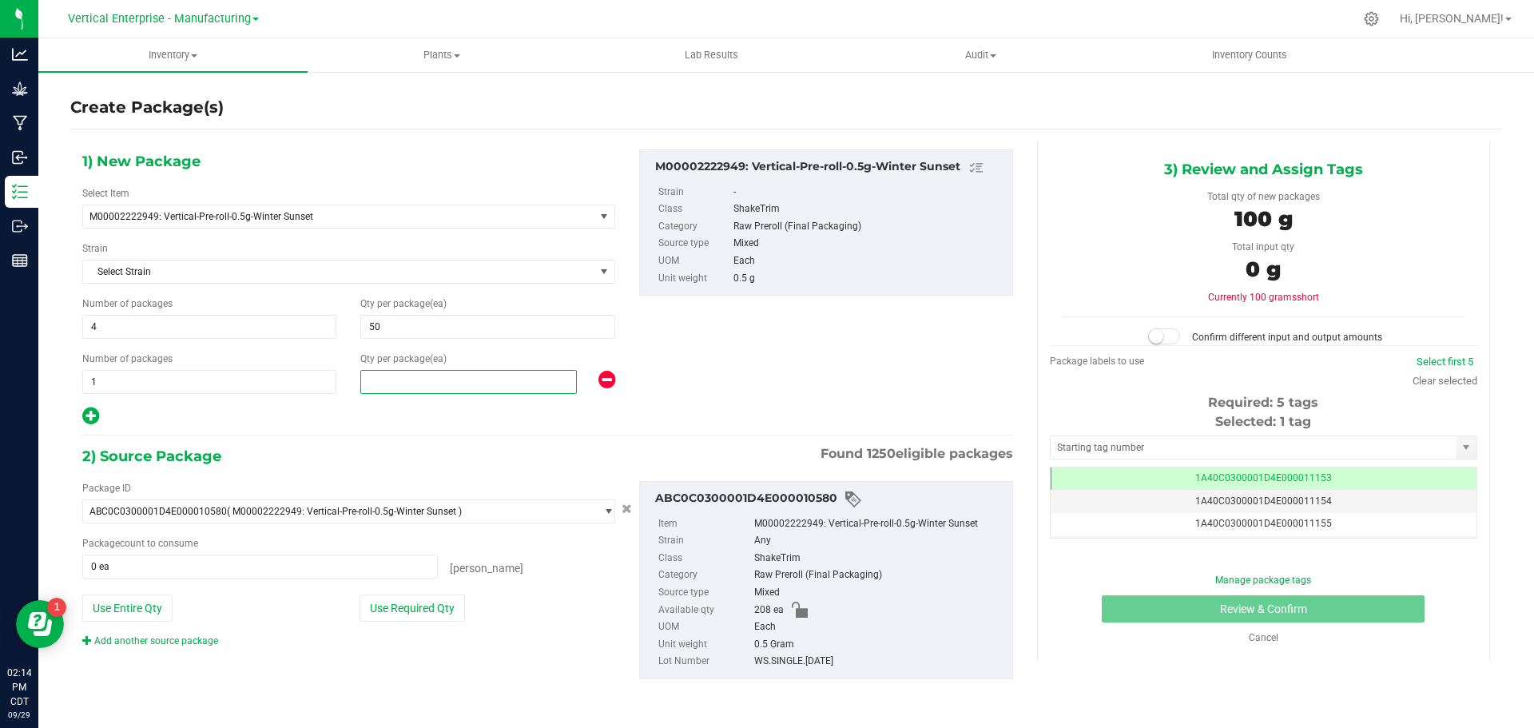
click at [475, 381] on span at bounding box center [468, 382] width 217 height 24
type input "8"
click at [428, 599] on button "Use Required Qty" at bounding box center [412, 608] width 105 height 27
type input "208 ea"
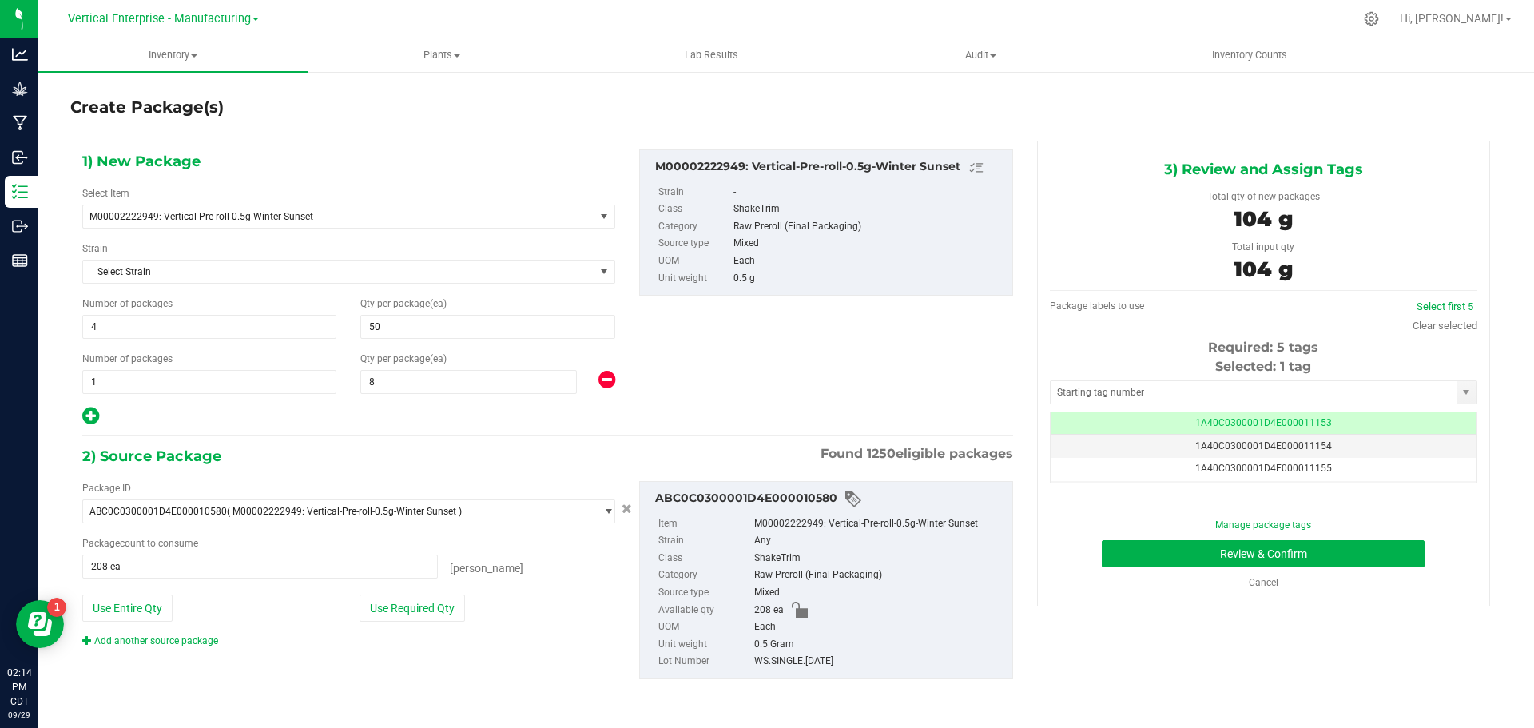
click at [1288, 424] on span "1A40C0300001D4E000011153" at bounding box center [1264, 422] width 137 height 11
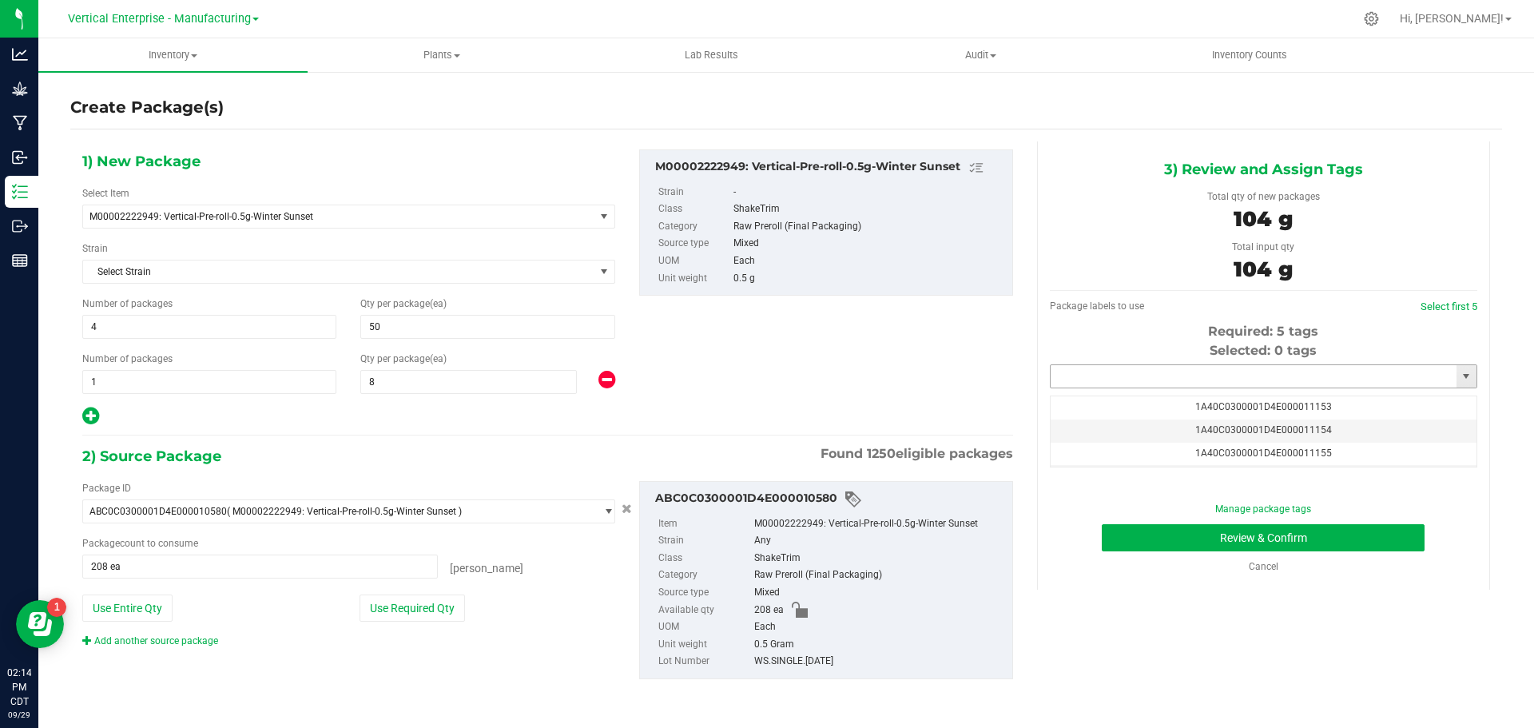
click at [1155, 381] on input "text" at bounding box center [1254, 376] width 406 height 22
click at [1181, 405] on li "ABC0C0300001D4E000010704" at bounding box center [1264, 404] width 426 height 24
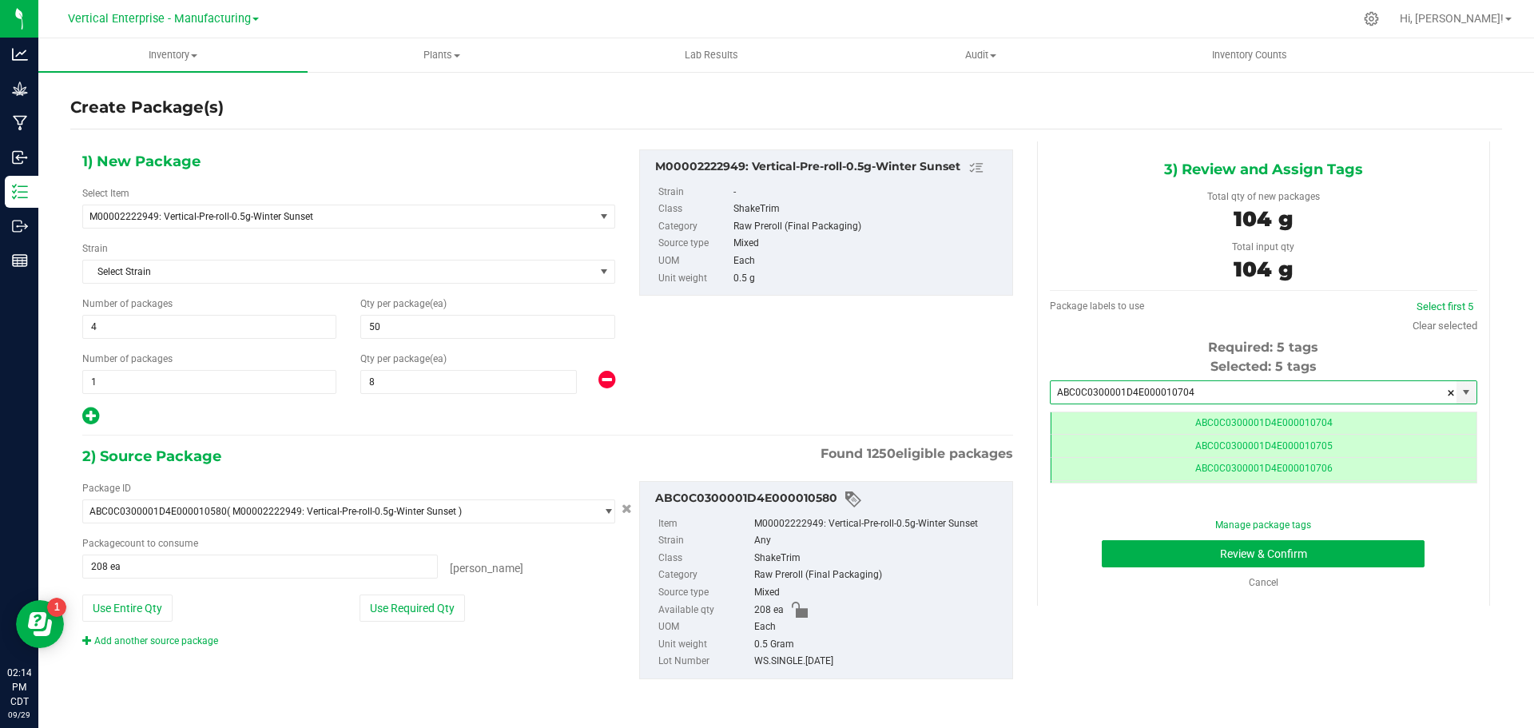
type input "ABC0C0300001D4E000010704"
click at [1254, 540] on button "Review & Confirm" at bounding box center [1263, 553] width 323 height 27
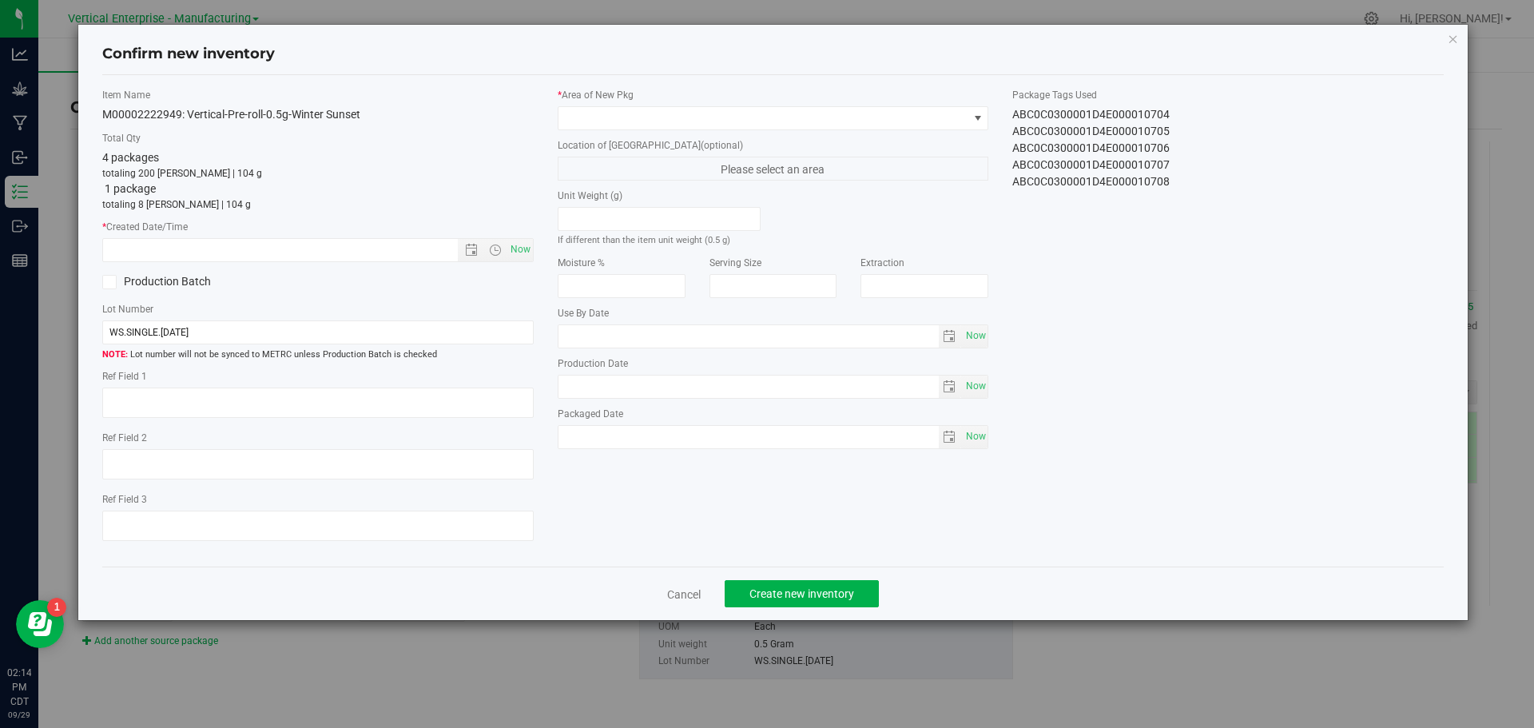
click at [522, 245] on span "Now" at bounding box center [520, 249] width 27 height 23
type input "9/29/2025 2:14 PM"
click at [632, 121] on span at bounding box center [764, 118] width 410 height 22
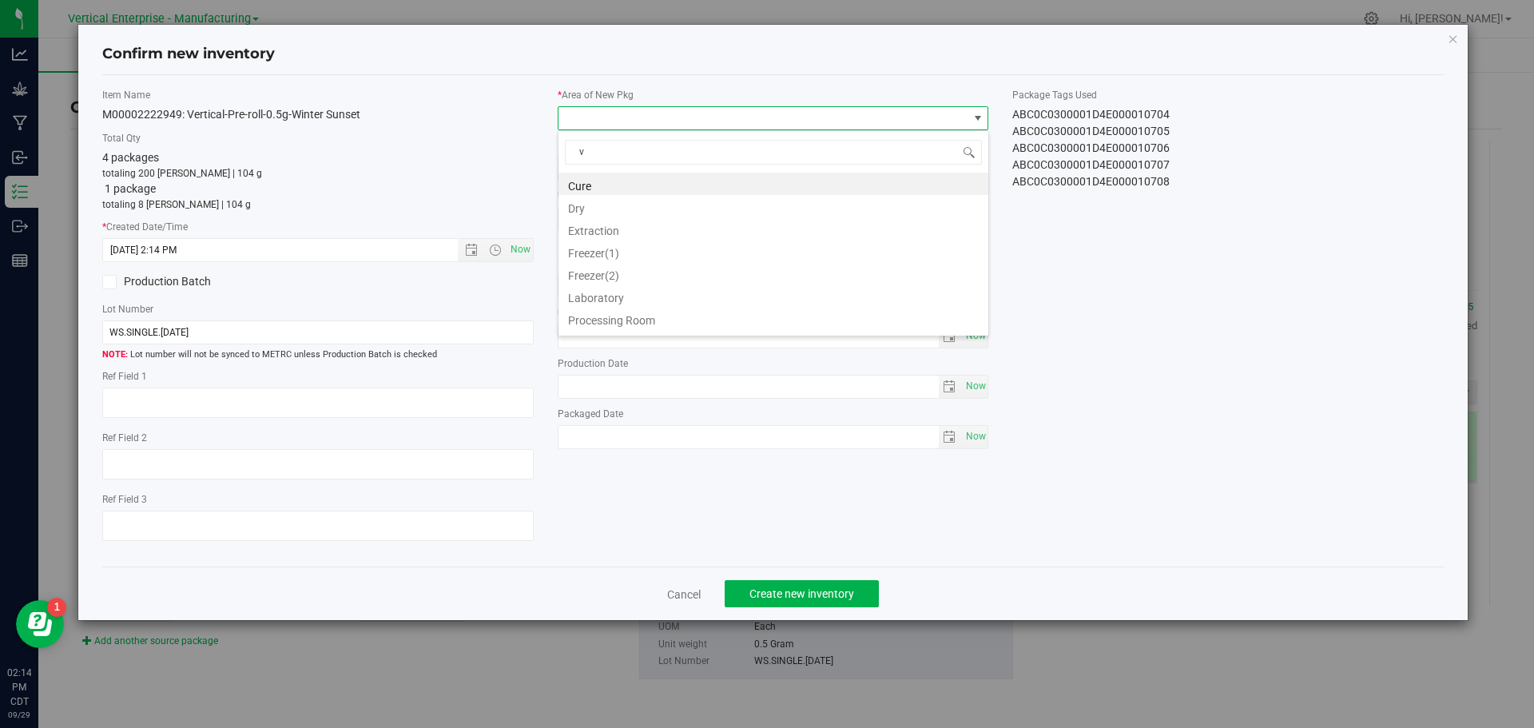
type input "va"
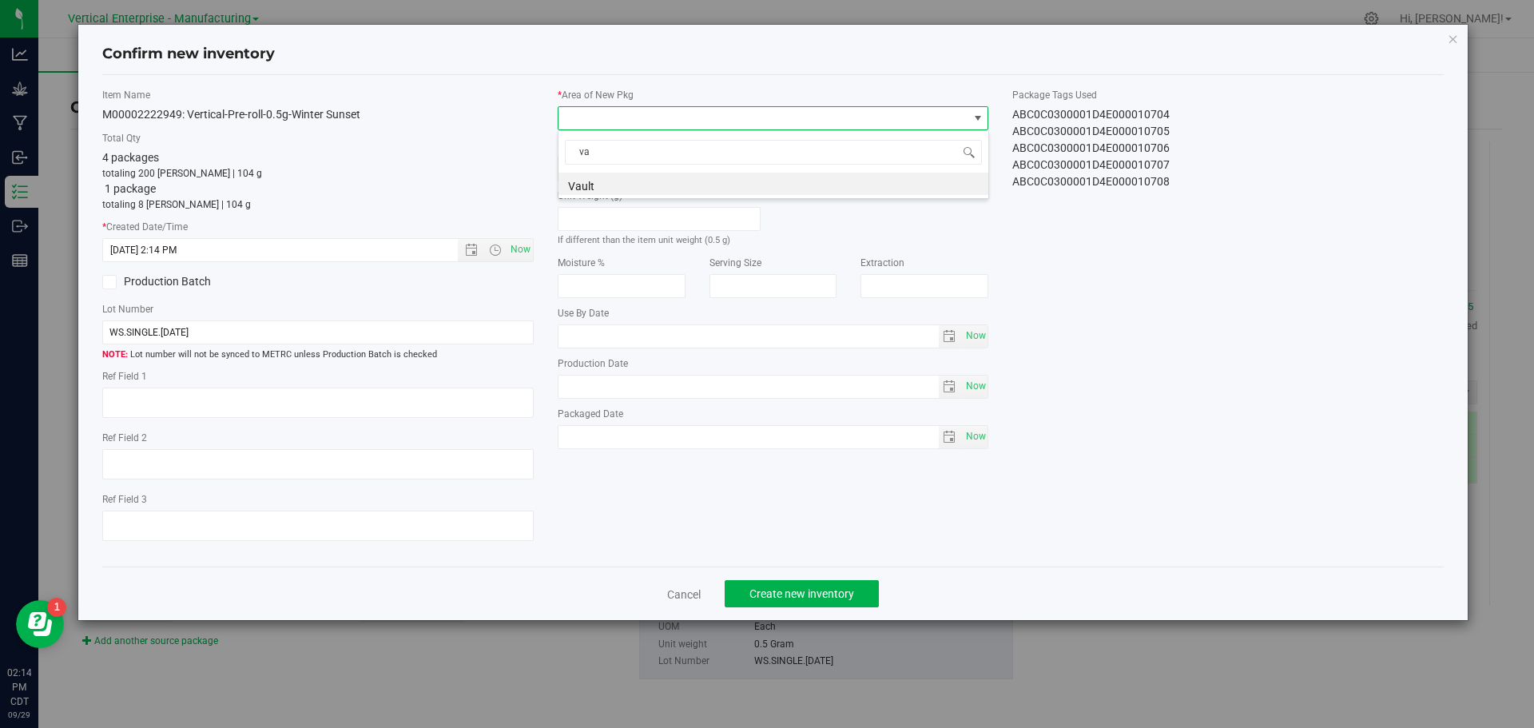
click at [619, 178] on li "Vault" at bounding box center [774, 184] width 430 height 22
click at [844, 603] on button "Create new inventory" at bounding box center [802, 593] width 154 height 27
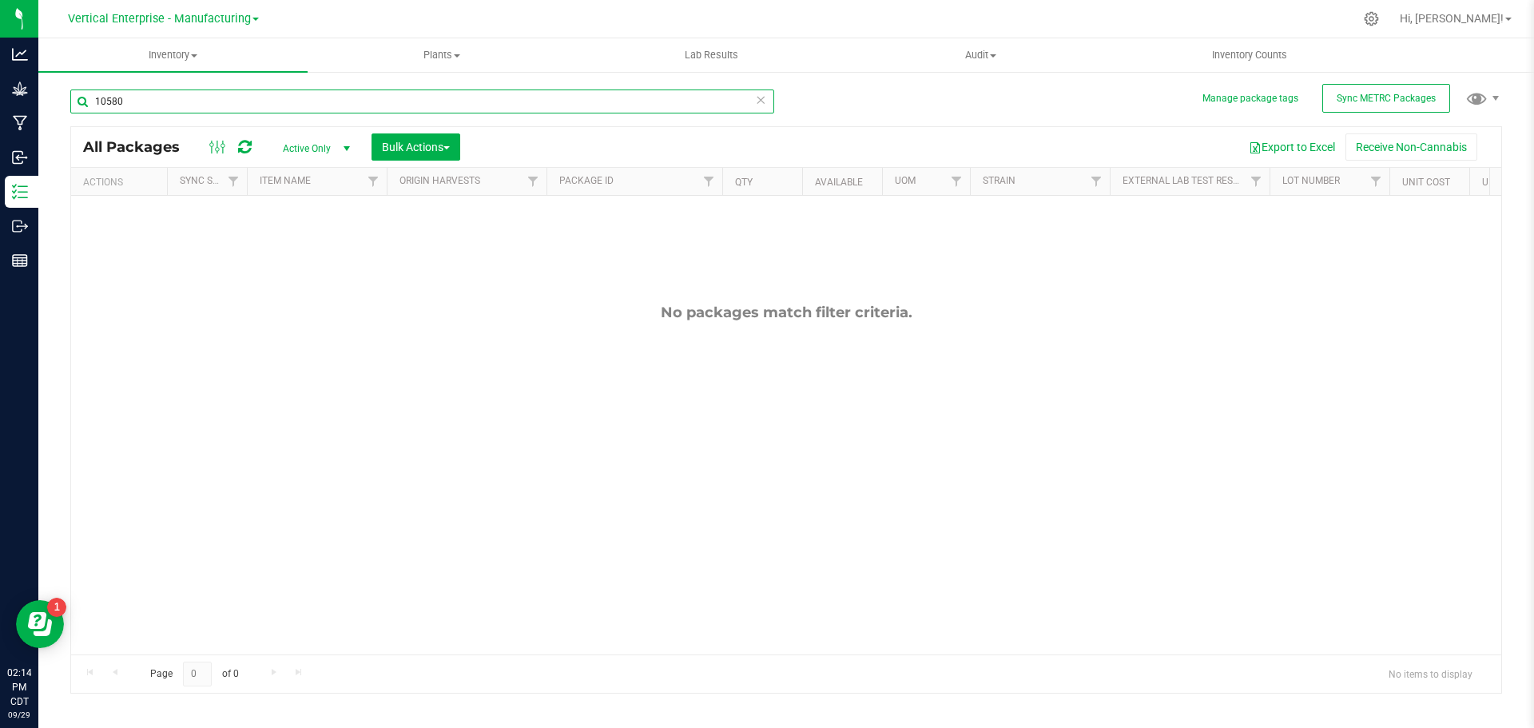
click at [153, 103] on input "10580" at bounding box center [422, 102] width 704 height 24
type input "1"
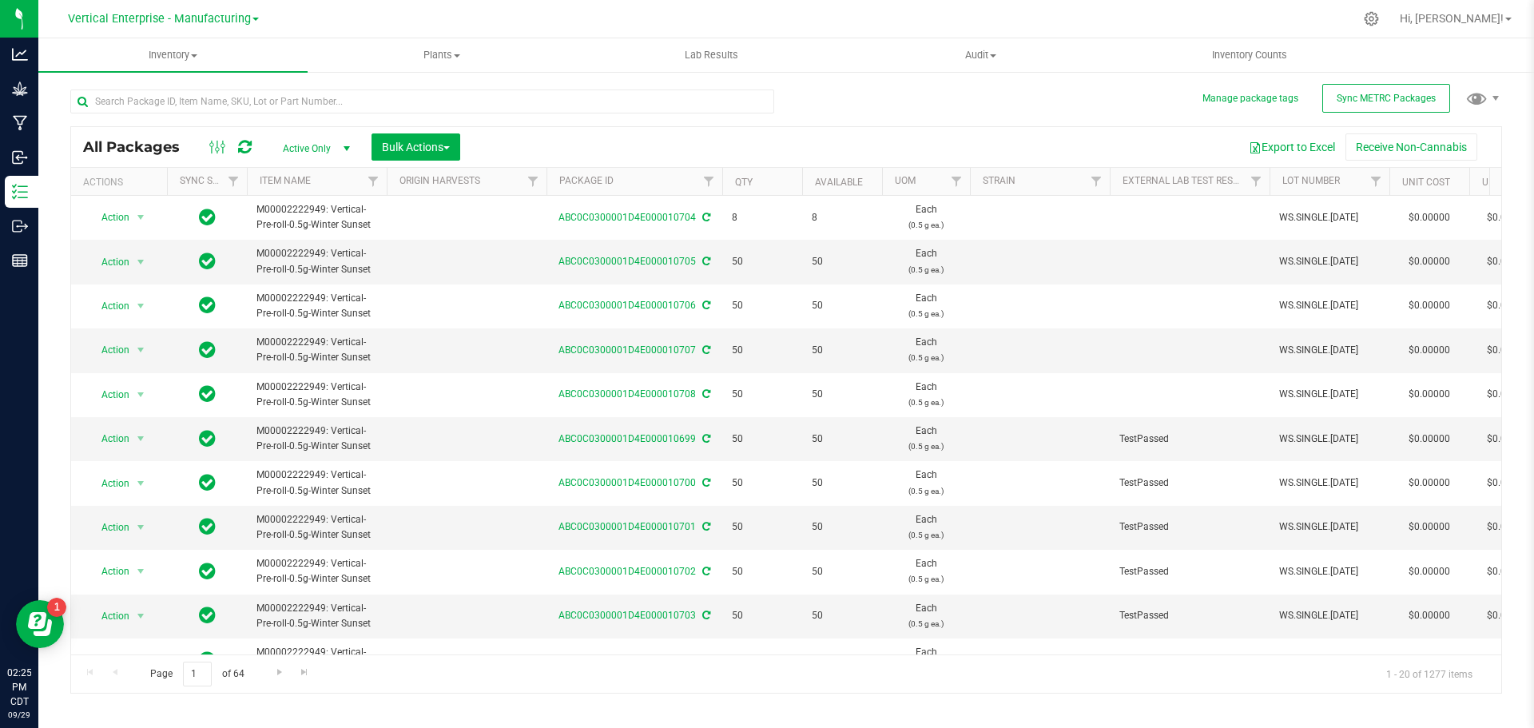
click at [187, 18] on span "Vertical Enterprise - Manufacturing" at bounding box center [159, 19] width 183 height 14
click at [181, 53] on link "Vertical Enterprise - Cultivation" at bounding box center [162, 57] width 233 height 22
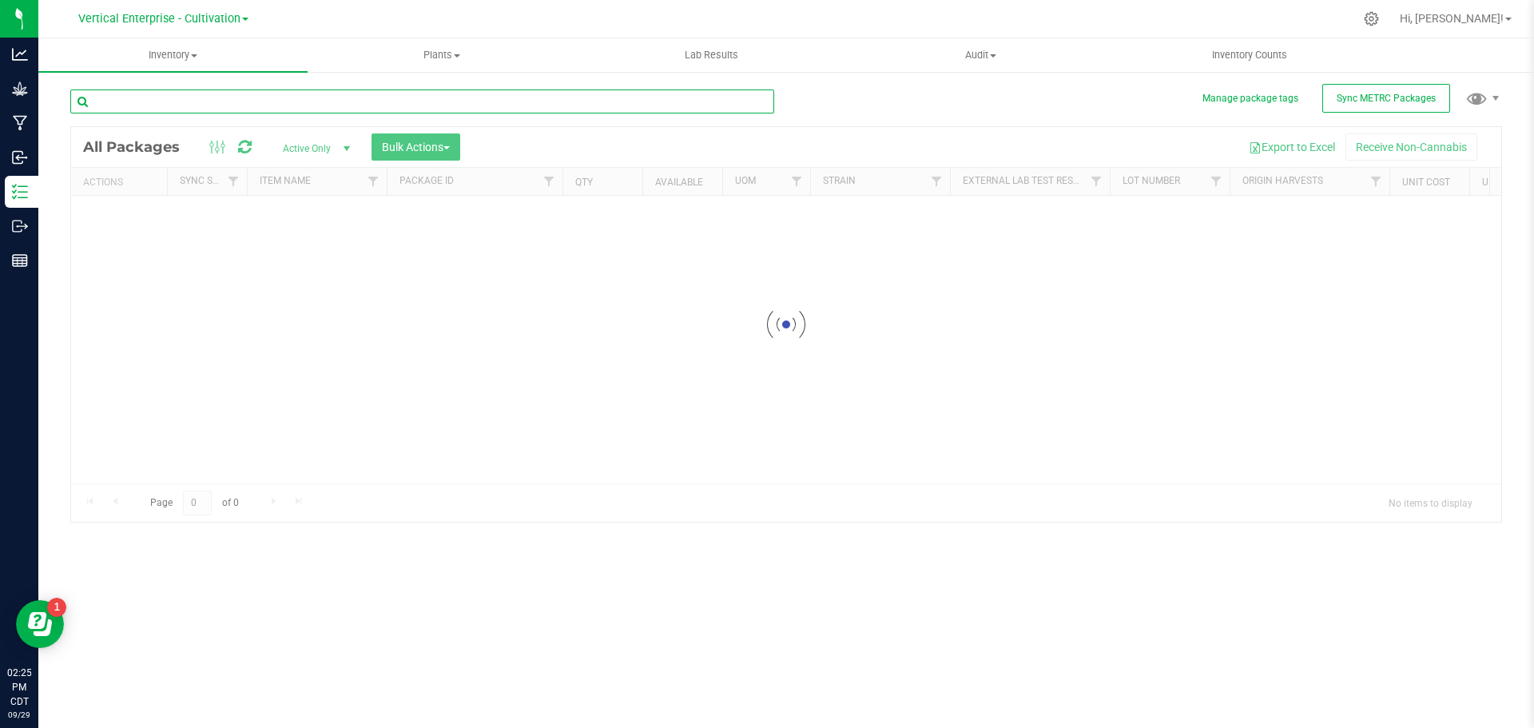
click at [138, 109] on input "text" at bounding box center [422, 102] width 704 height 24
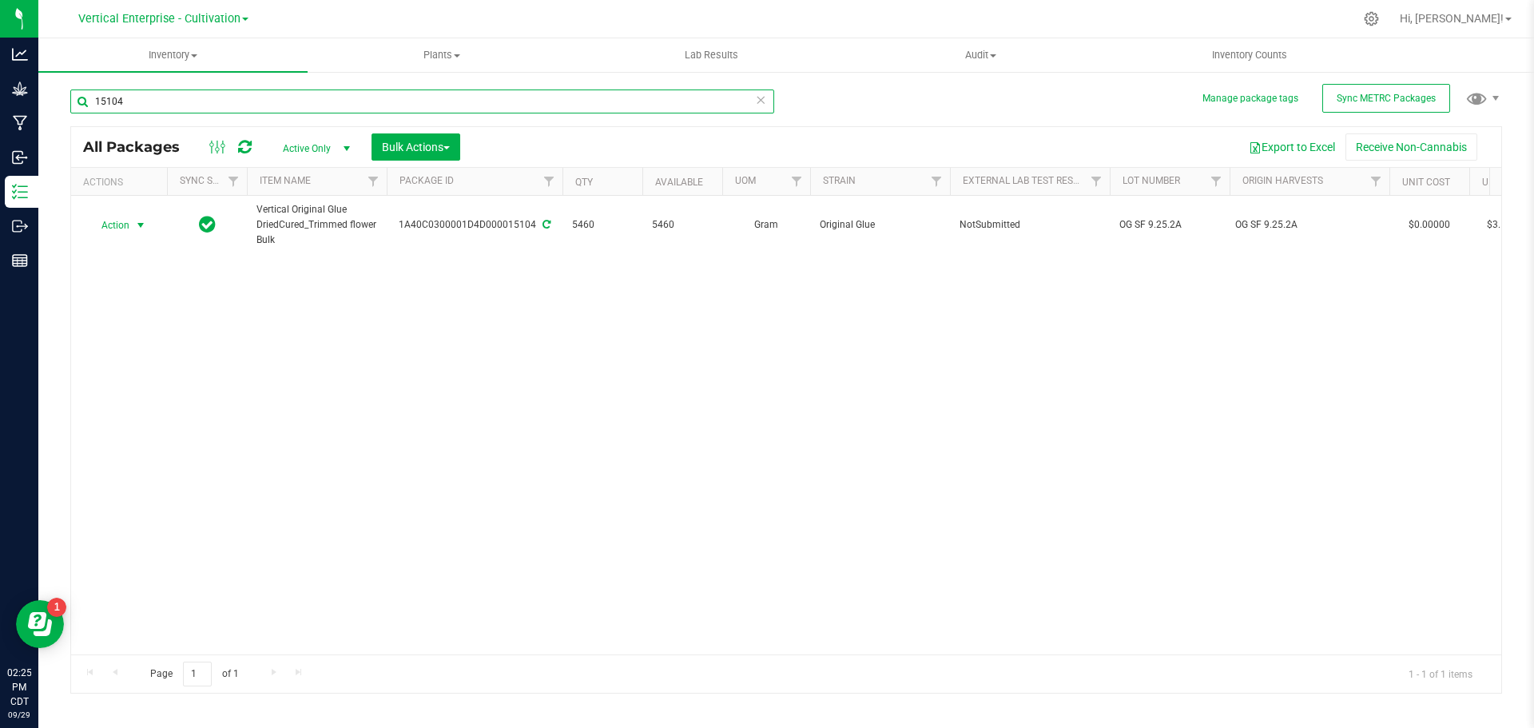
type input "15104"
click at [128, 223] on span "Action" at bounding box center [108, 225] width 43 height 22
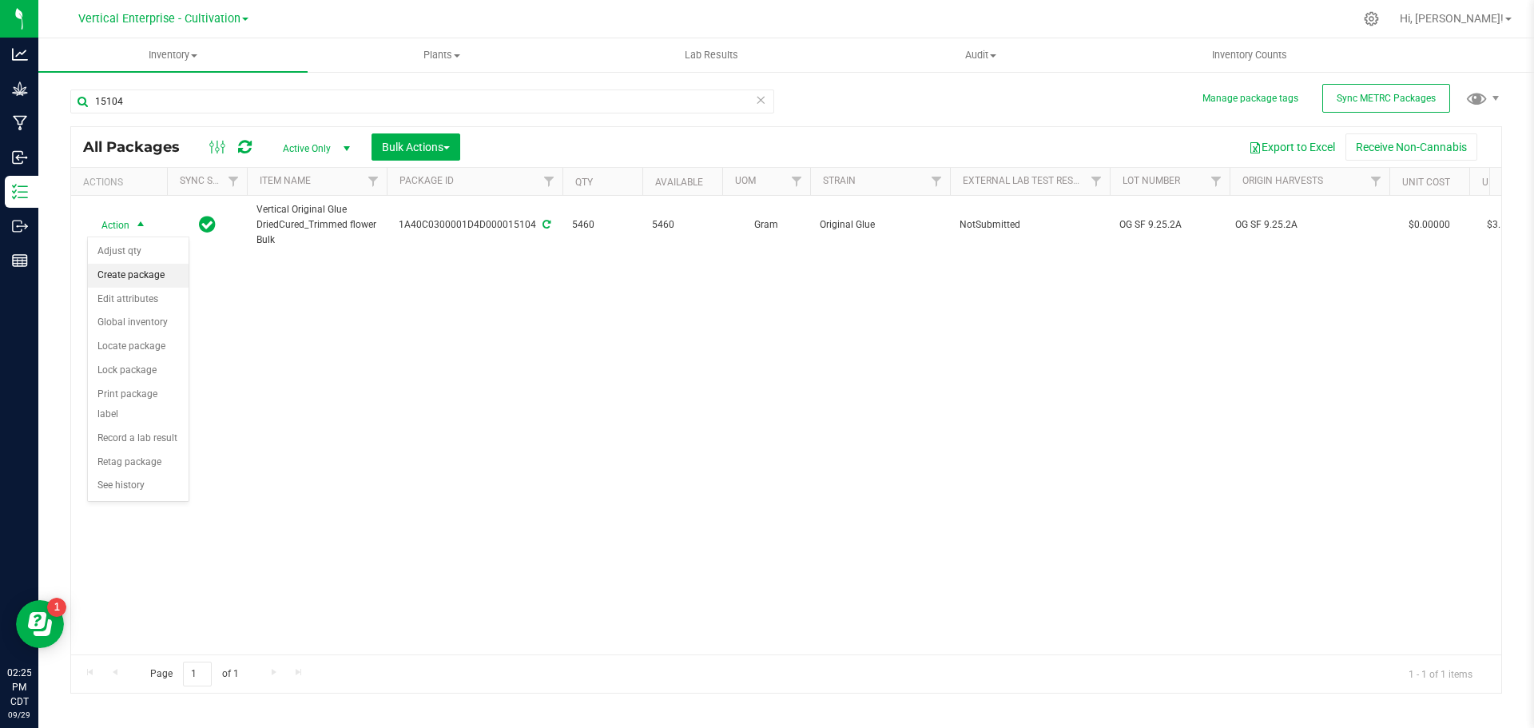
click at [141, 269] on li "Create package" at bounding box center [138, 276] width 101 height 24
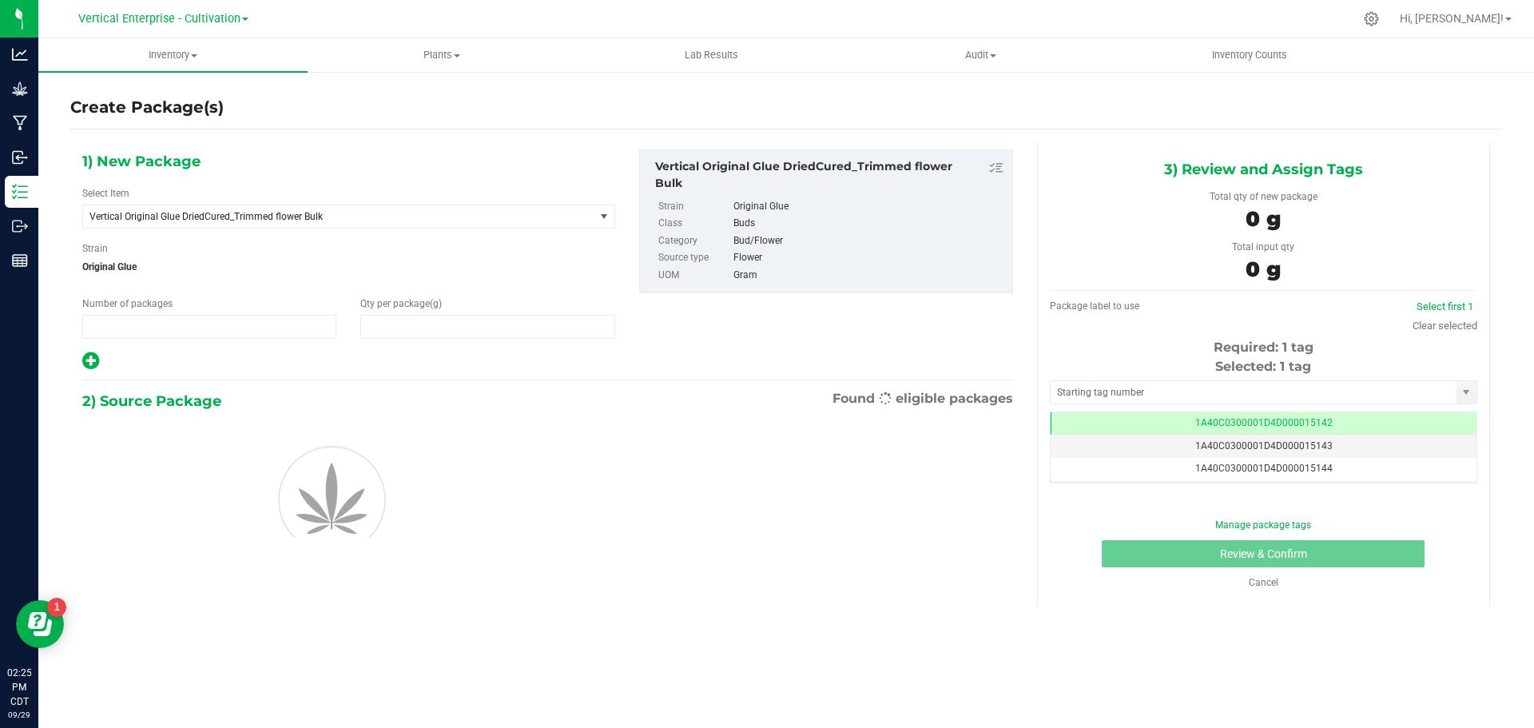
type input "1"
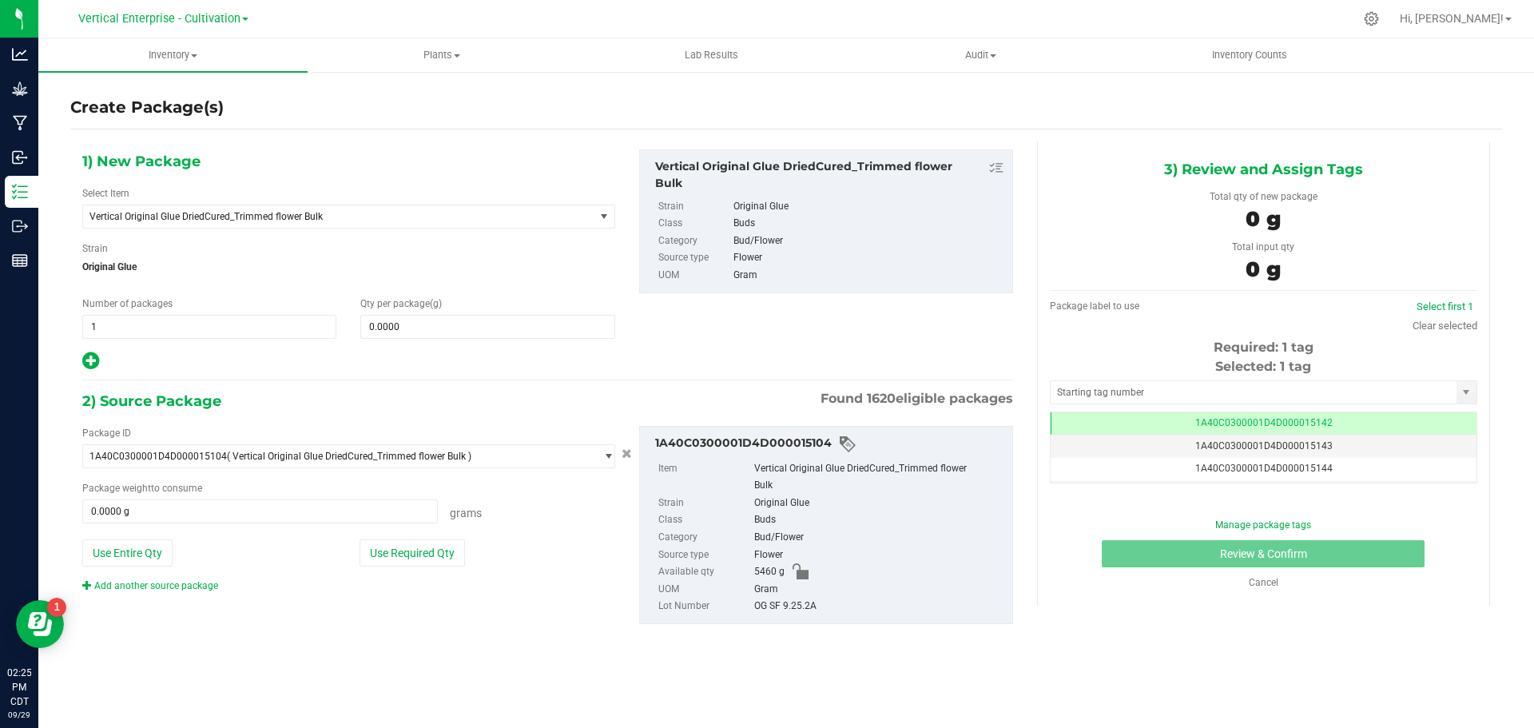
scroll to position [0, -1]
click at [240, 221] on span "Vertical Original Glue DriedCured_Trimmed flower Bulk" at bounding box center [329, 216] width 479 height 11
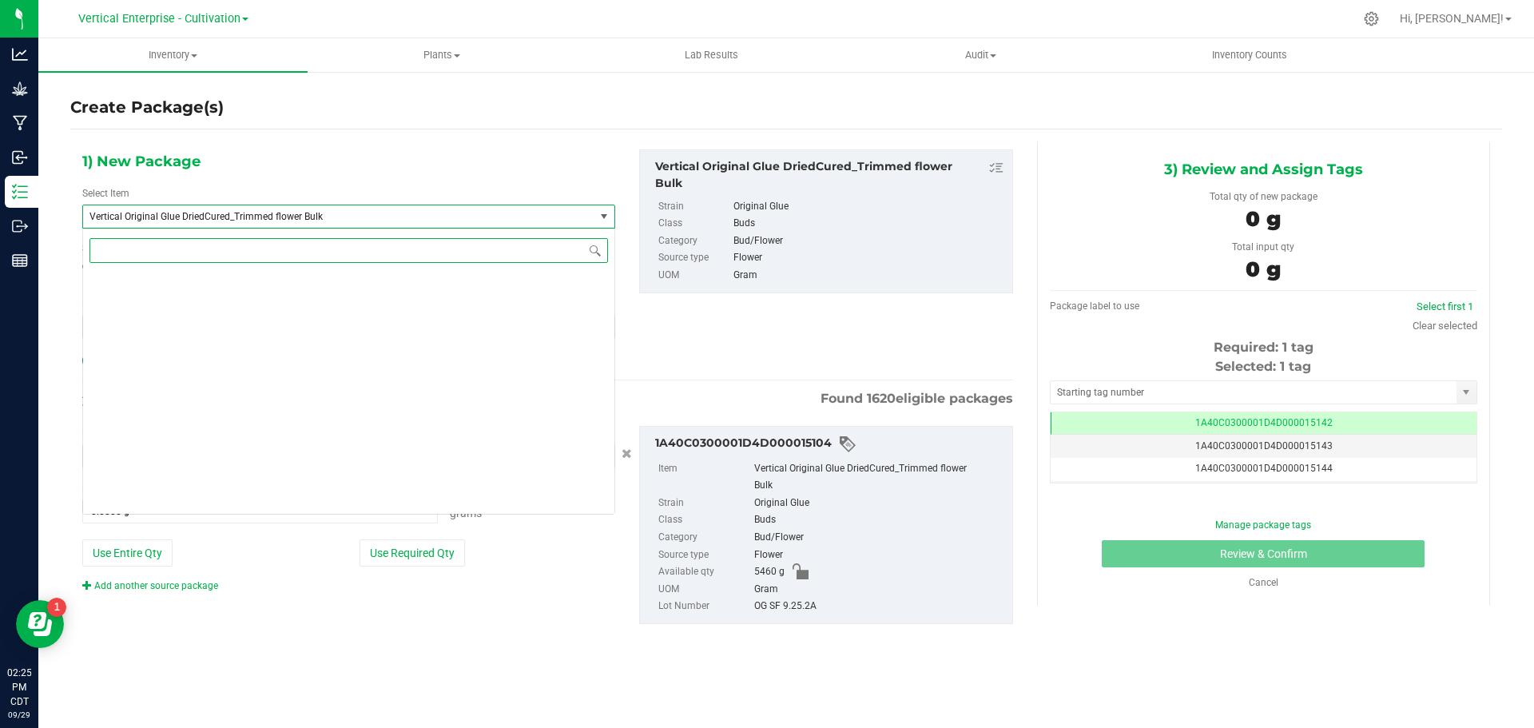
scroll to position [126896, 0]
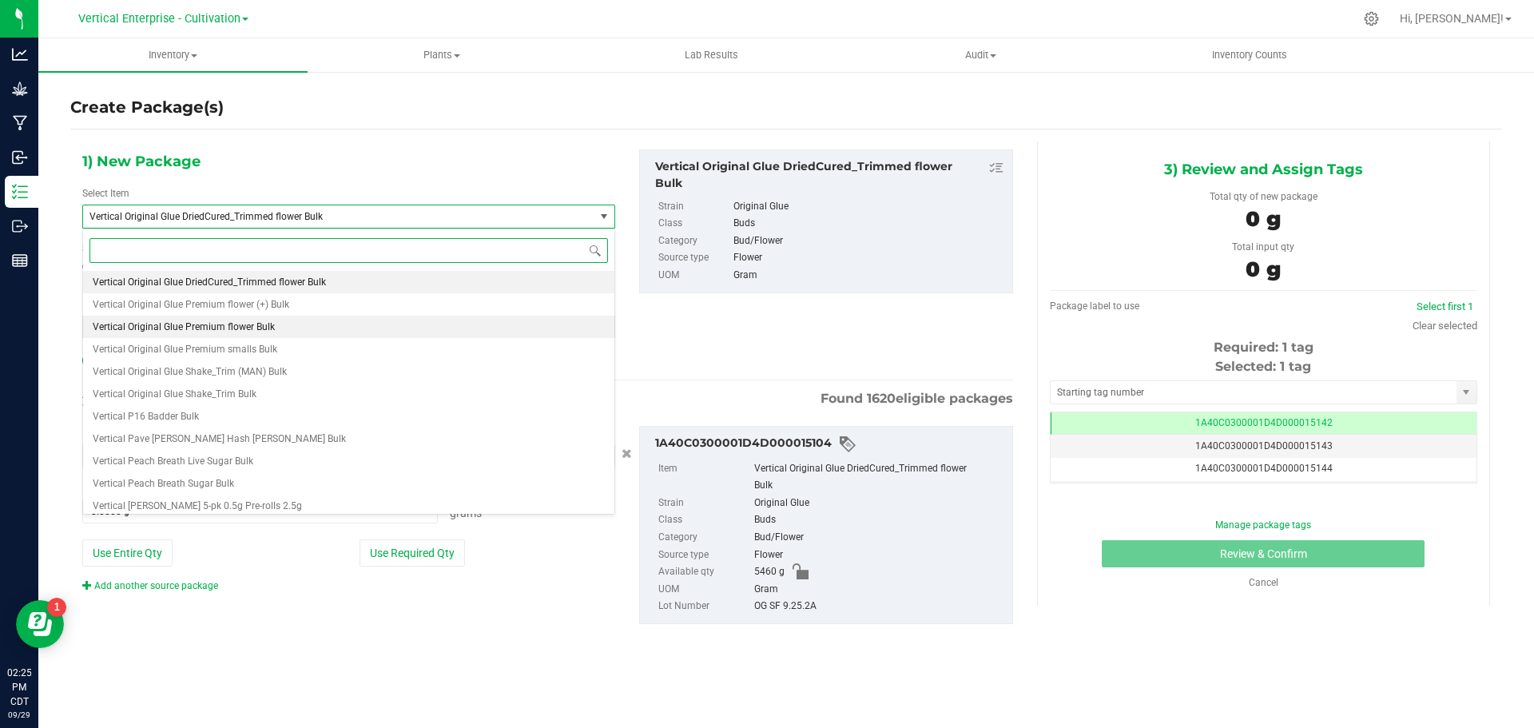
click at [232, 324] on span "Vertical Original Glue Premium flower Bulk" at bounding box center [184, 326] width 182 height 11
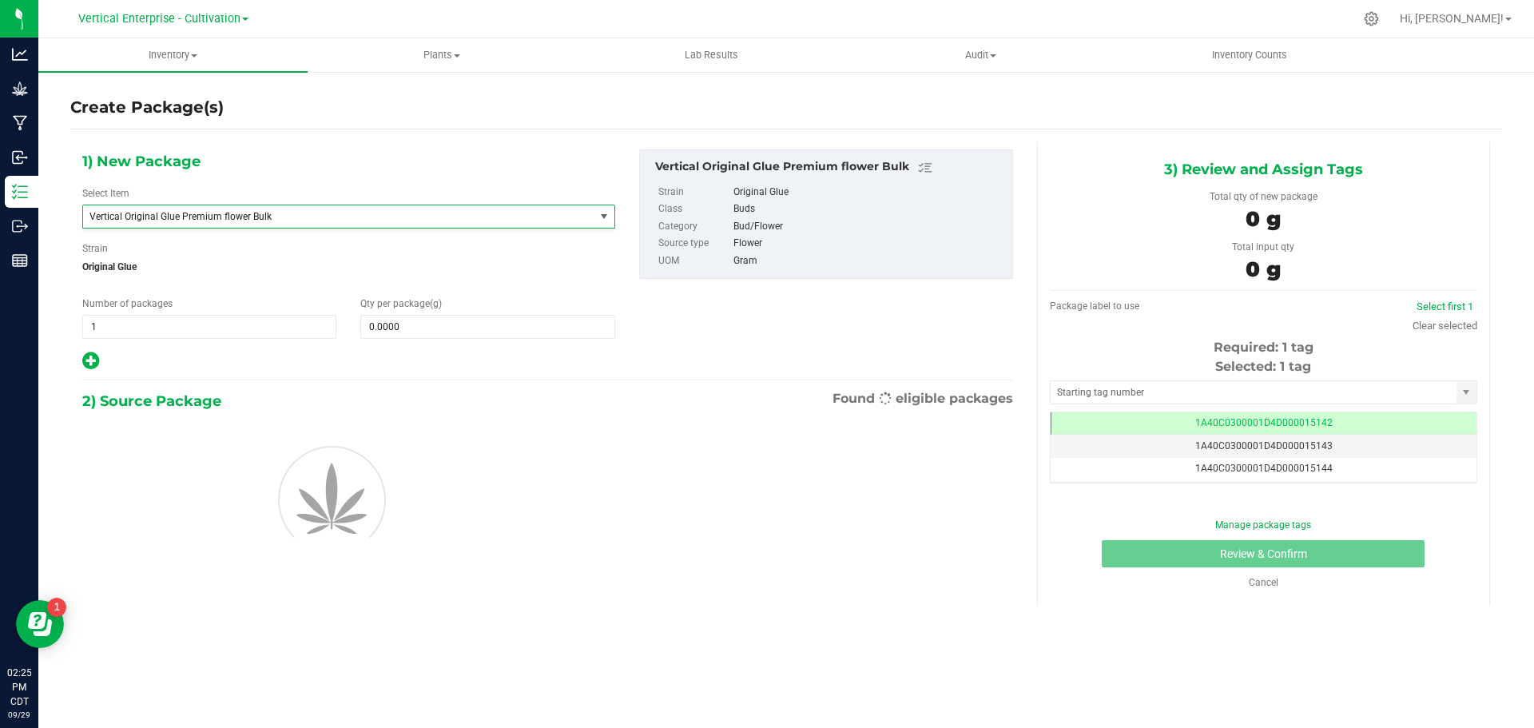
type input "0.0000"
click at [430, 325] on span at bounding box center [487, 327] width 254 height 24
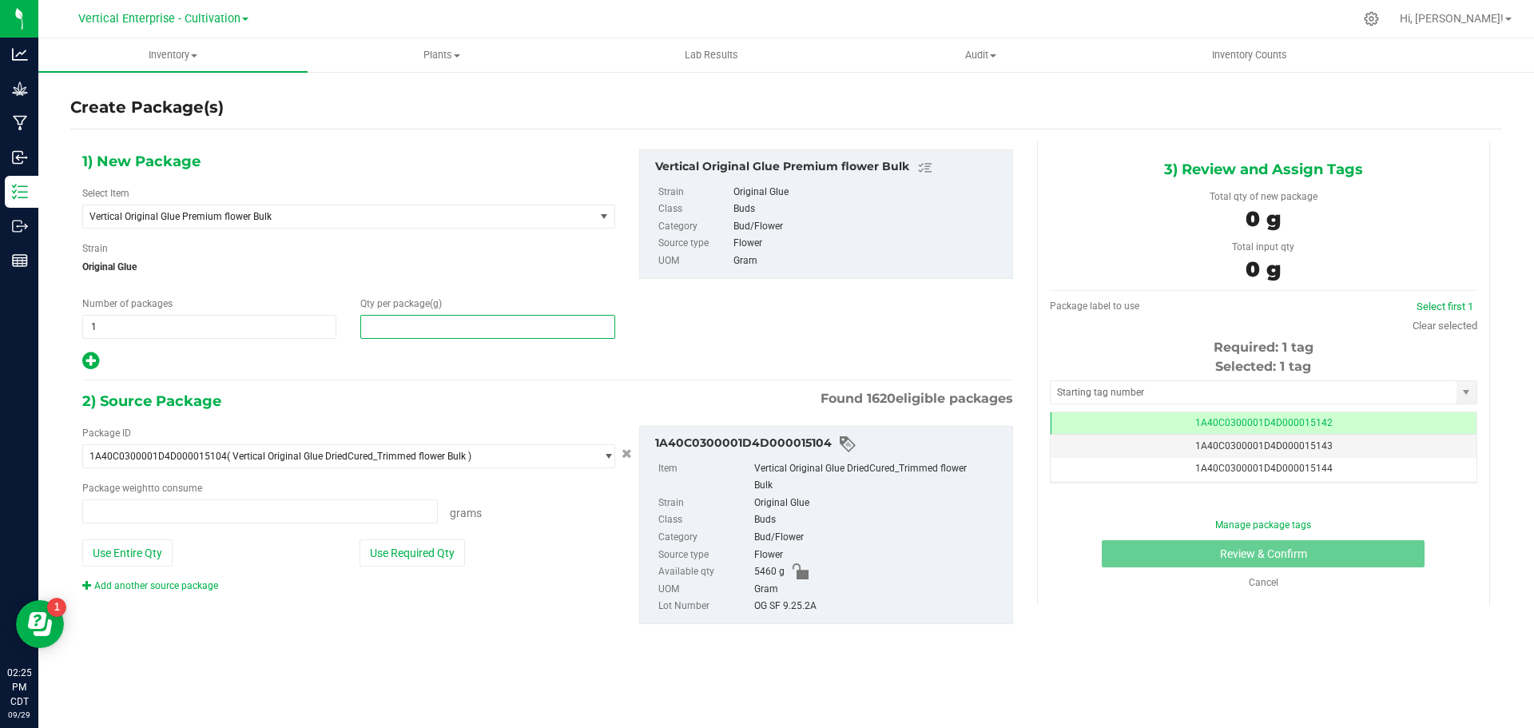
type input "0.0000 g"
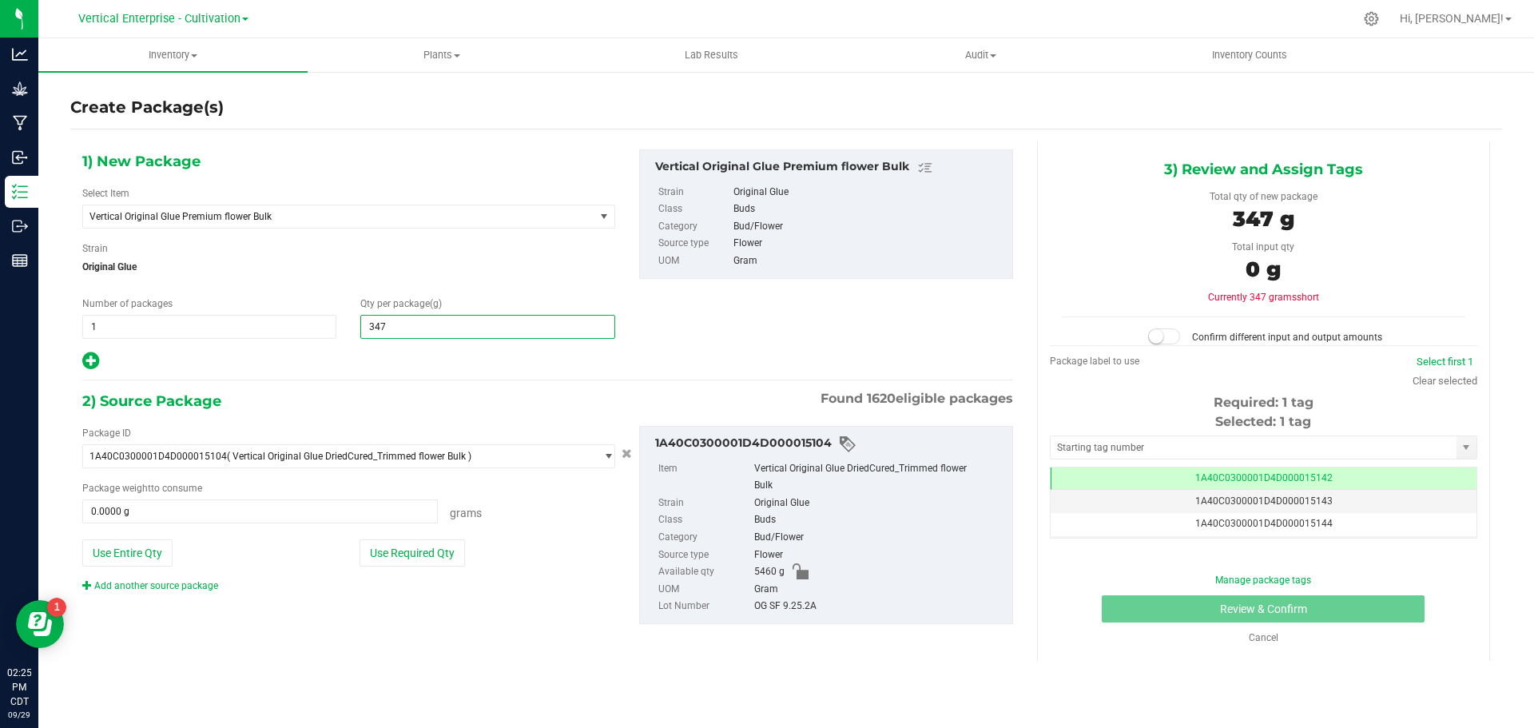
type input "3470"
type input "3,470.0000"
click at [396, 557] on button "Use Required Qty" at bounding box center [412, 552] width 105 height 27
type input "3470.0000 g"
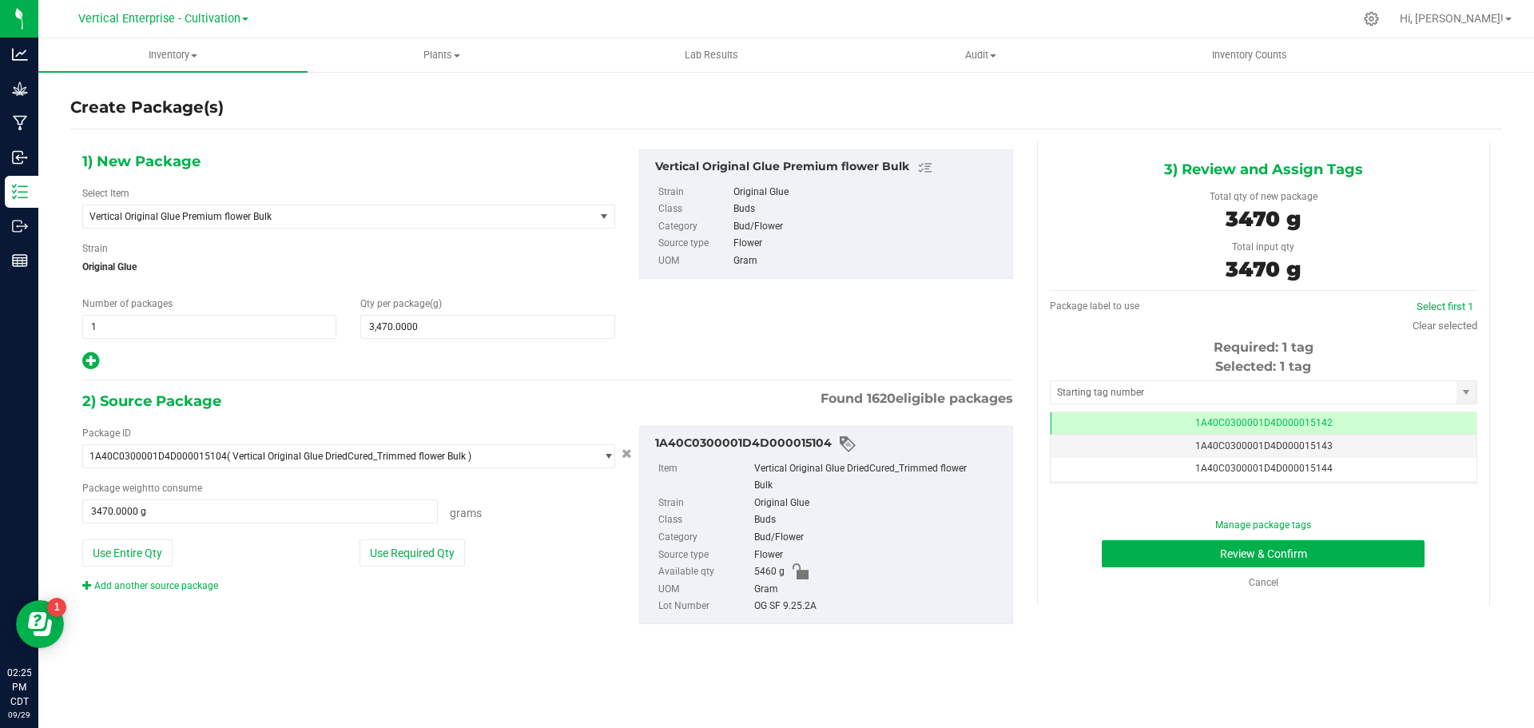
click at [1333, 420] on td "1A40C0300001D4D000015142" at bounding box center [1264, 423] width 426 height 23
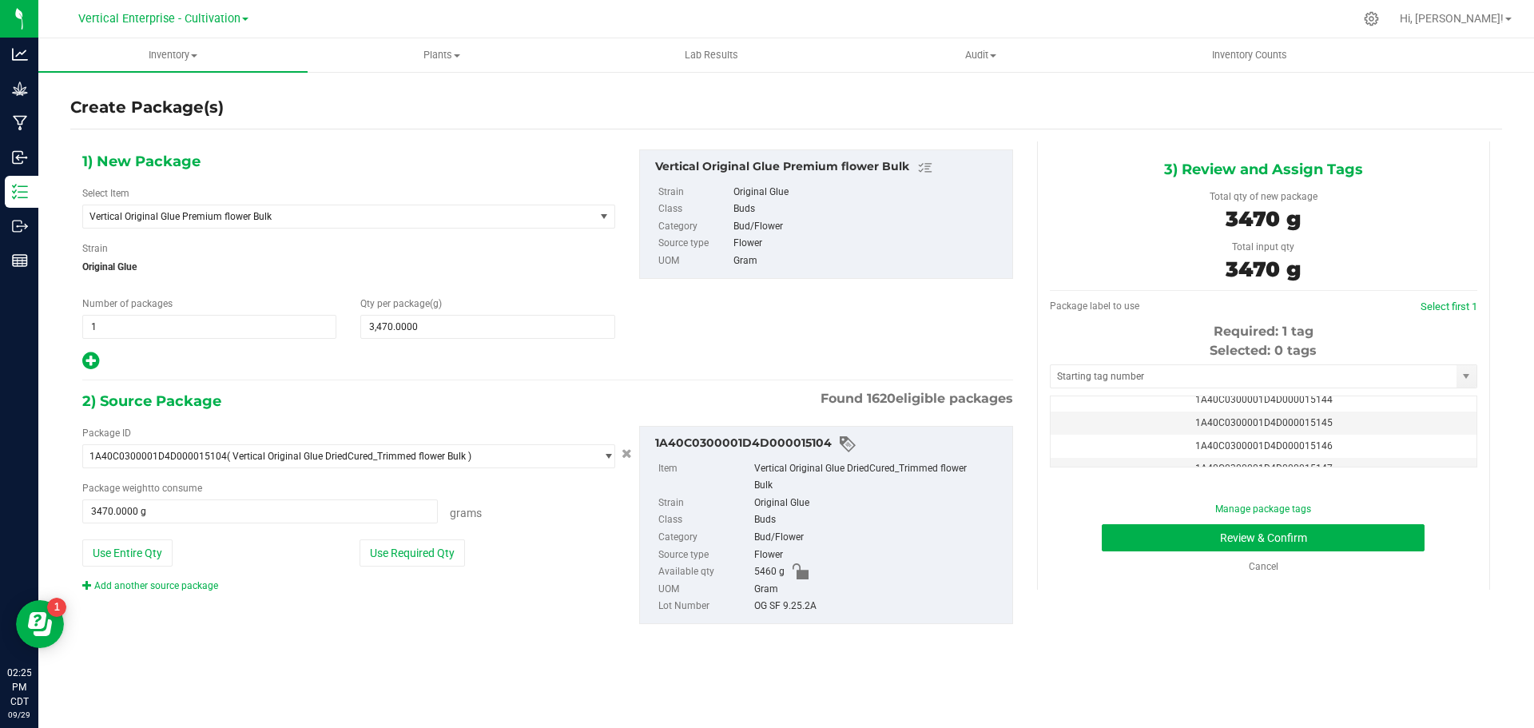
scroll to position [64, 0]
click at [1331, 432] on td "1A40C0300001D4D000015146" at bounding box center [1264, 435] width 426 height 23
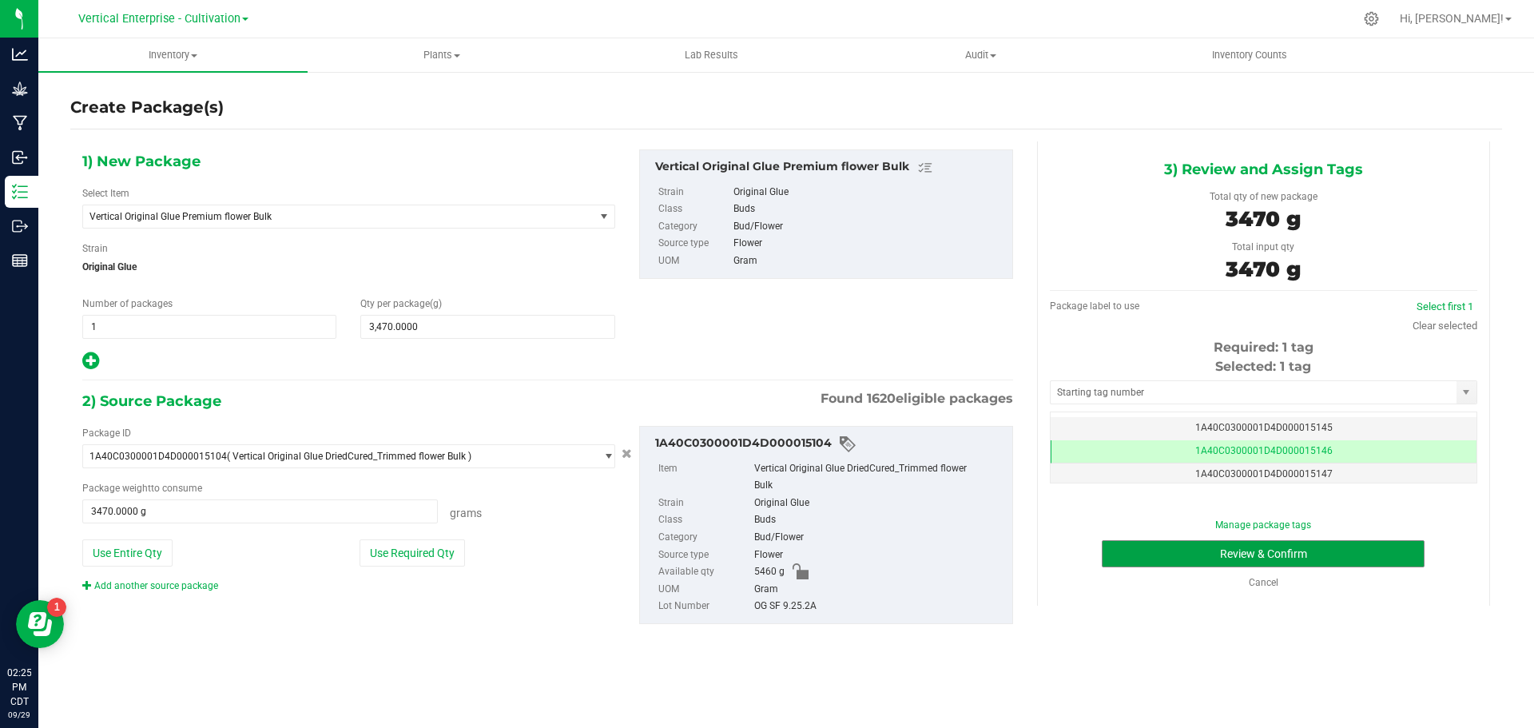
click at [1359, 551] on button "Review & Confirm" at bounding box center [1263, 553] width 323 height 27
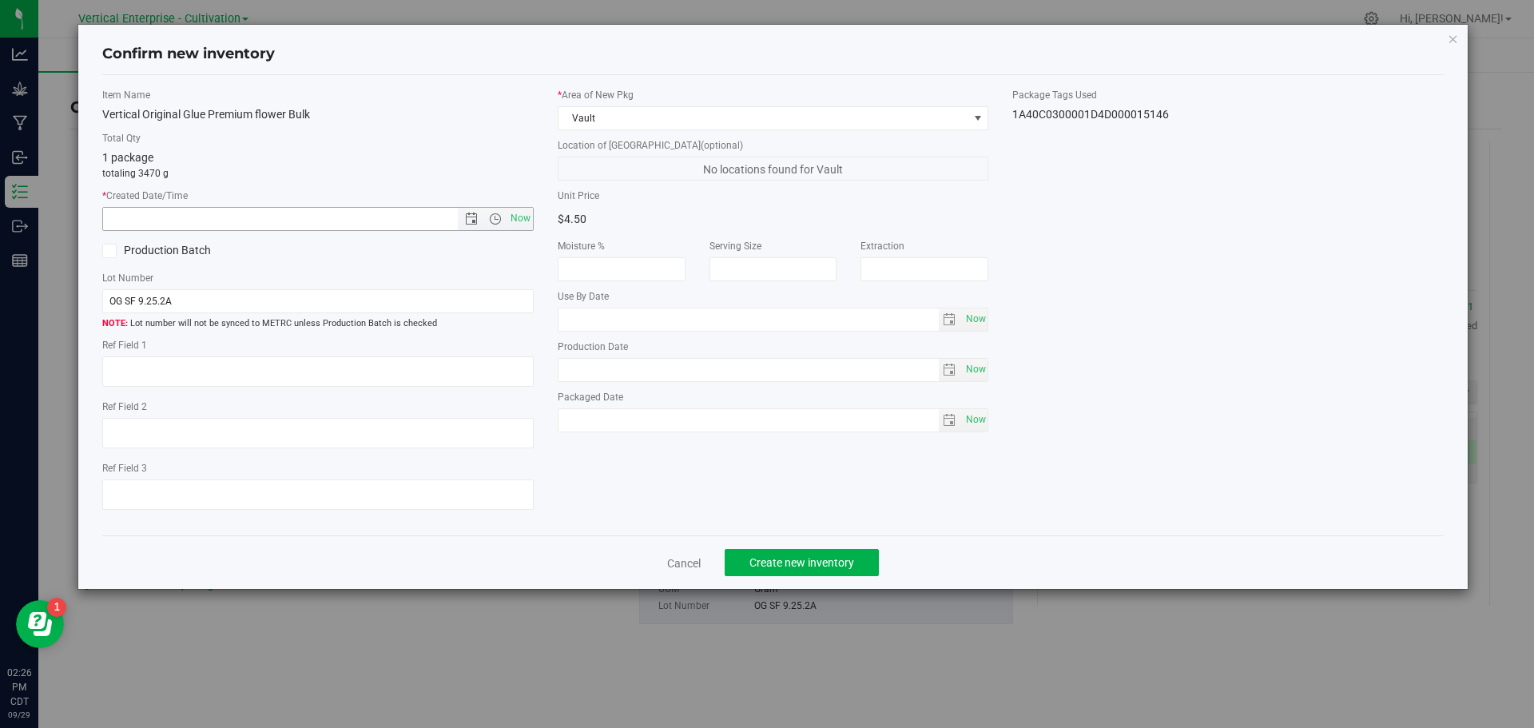
click at [526, 217] on span "Now" at bounding box center [520, 218] width 27 height 23
type input "9/29/2025 2:26 PM"
click at [181, 245] on label "Production Batch" at bounding box center [204, 250] width 204 height 17
click at [0, 0] on input "Production Batch" at bounding box center [0, 0] width 0 height 0
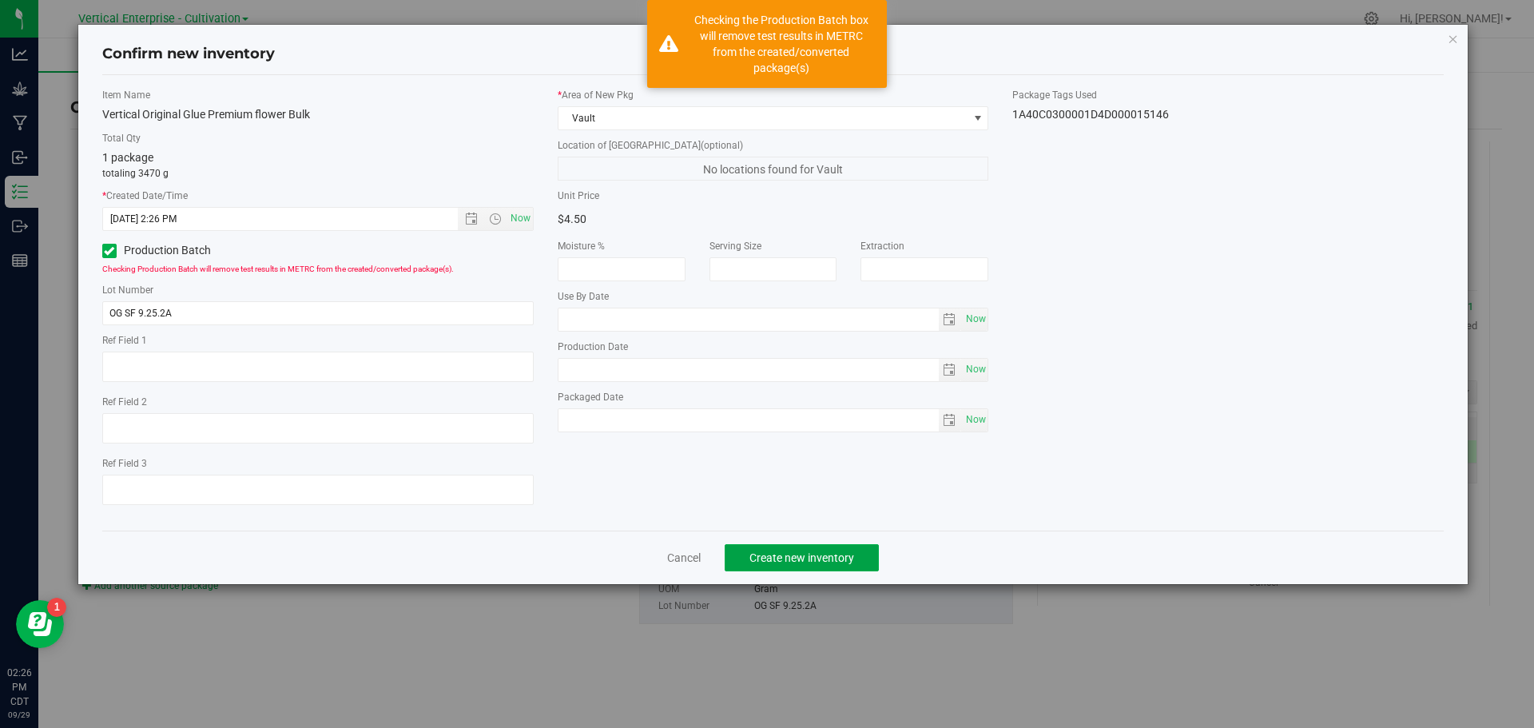
click at [849, 555] on span "Create new inventory" at bounding box center [802, 557] width 105 height 13
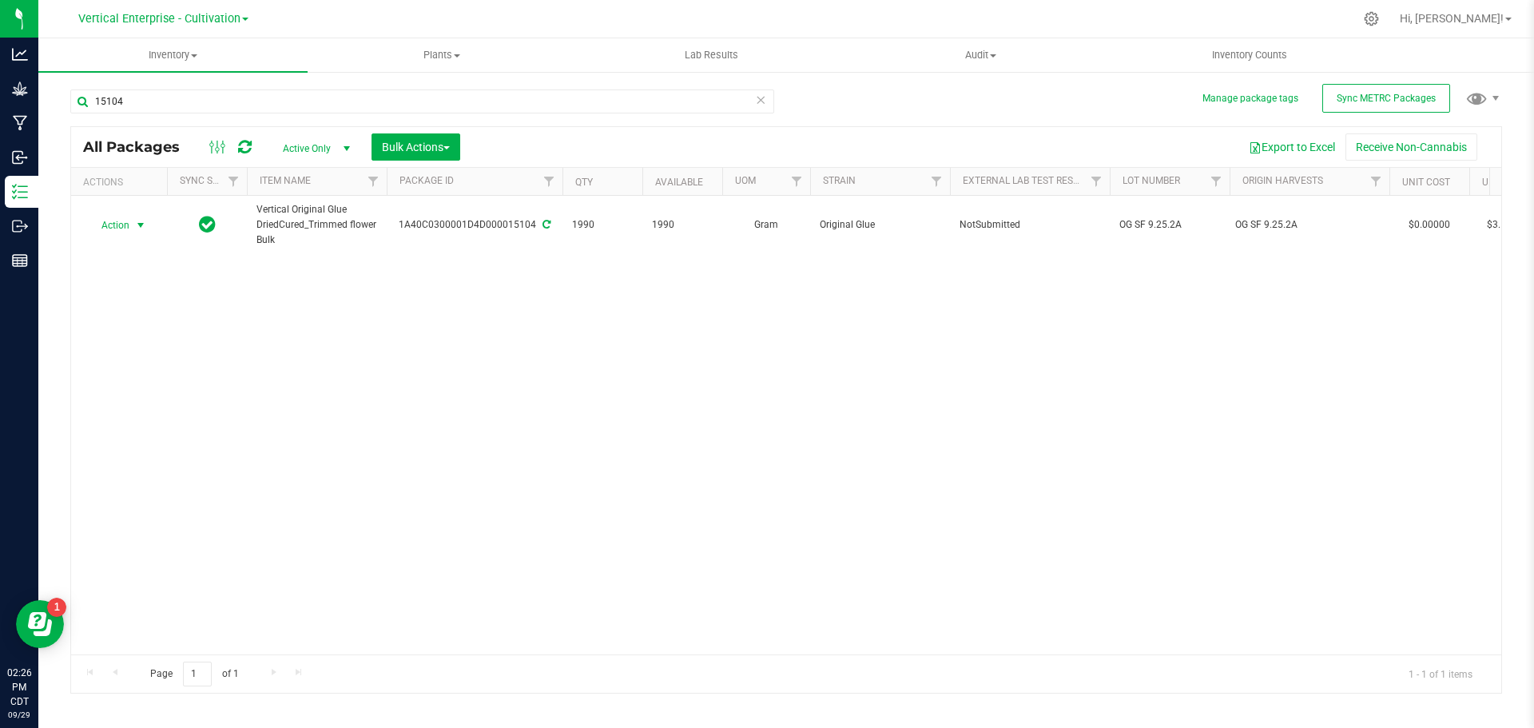
click at [105, 227] on span "Action" at bounding box center [108, 225] width 43 height 22
click at [1380, 94] on span "Sync METRC Packages" at bounding box center [1386, 98] width 99 height 11
click at [106, 219] on span "Action" at bounding box center [108, 225] width 43 height 22
click at [118, 219] on span "Action" at bounding box center [108, 225] width 43 height 22
click at [113, 219] on span "Action" at bounding box center [108, 225] width 43 height 22
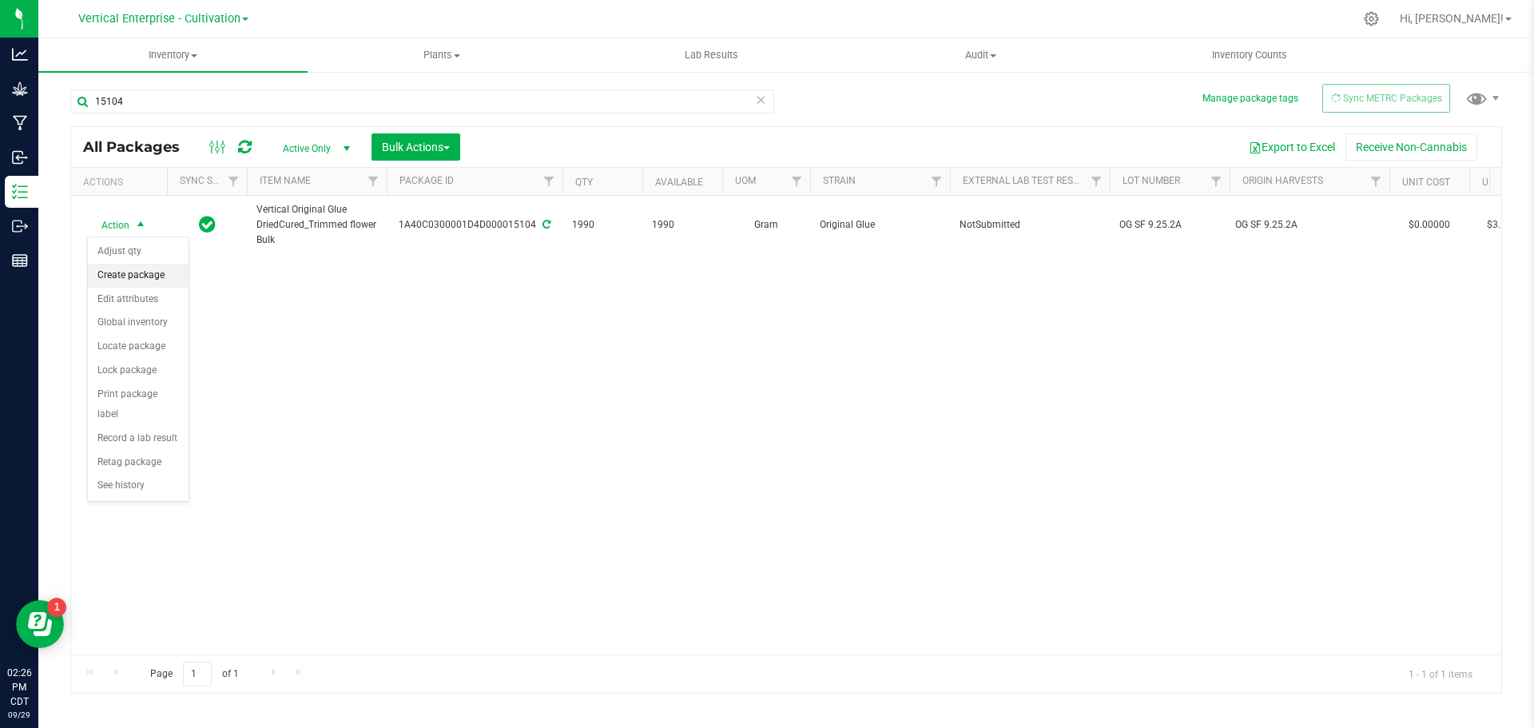
click at [123, 271] on li "Create package" at bounding box center [138, 276] width 101 height 24
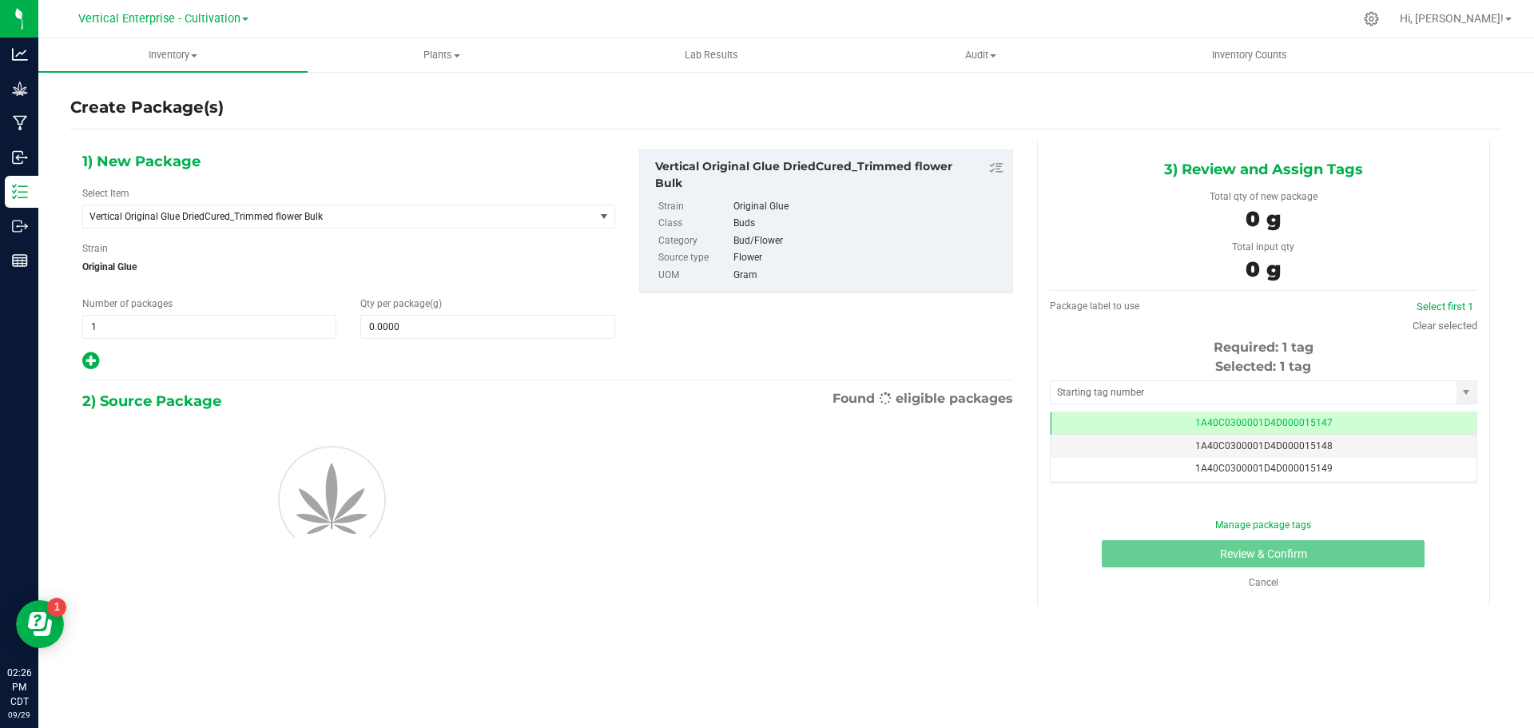
scroll to position [0, -1]
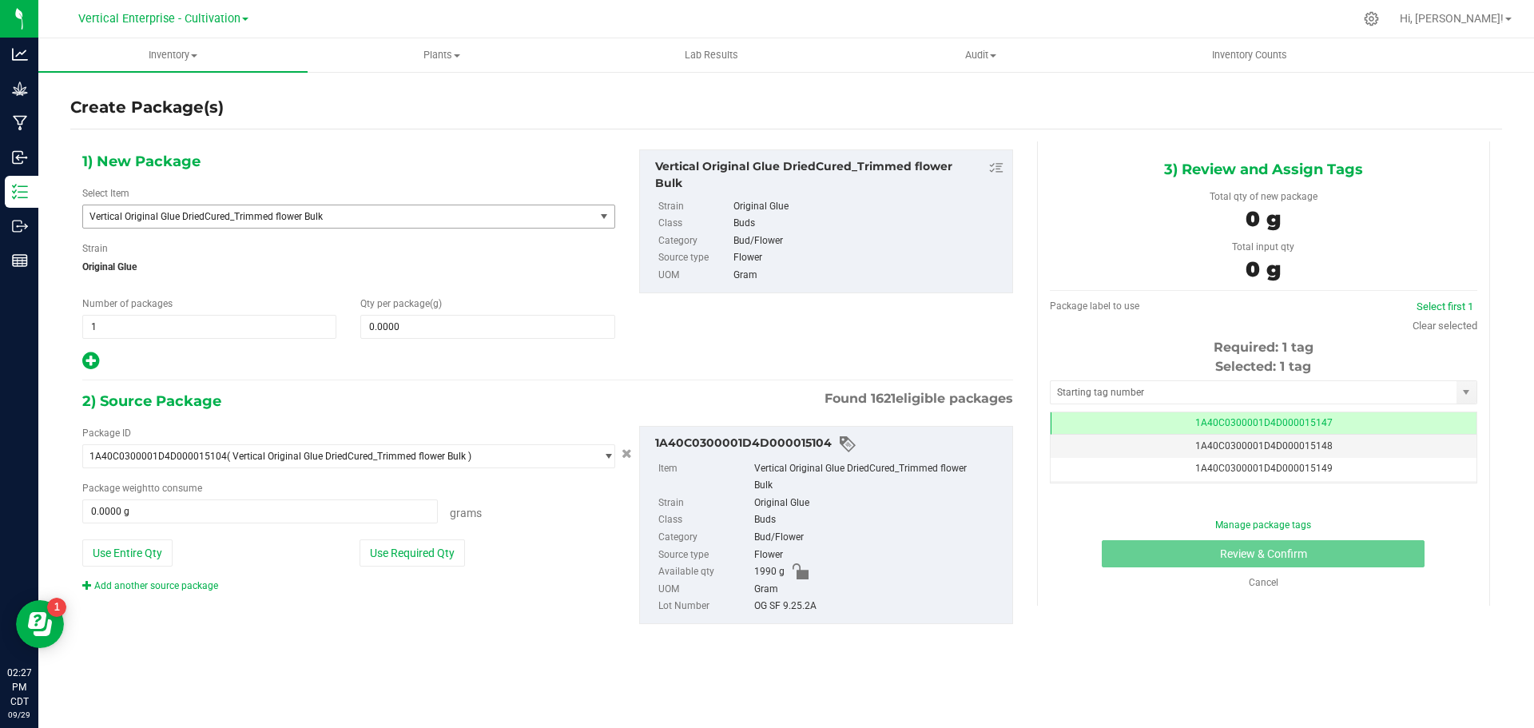
click at [246, 213] on span "Vertical Original Glue DriedCured_Trimmed flower Bulk" at bounding box center [329, 216] width 479 height 11
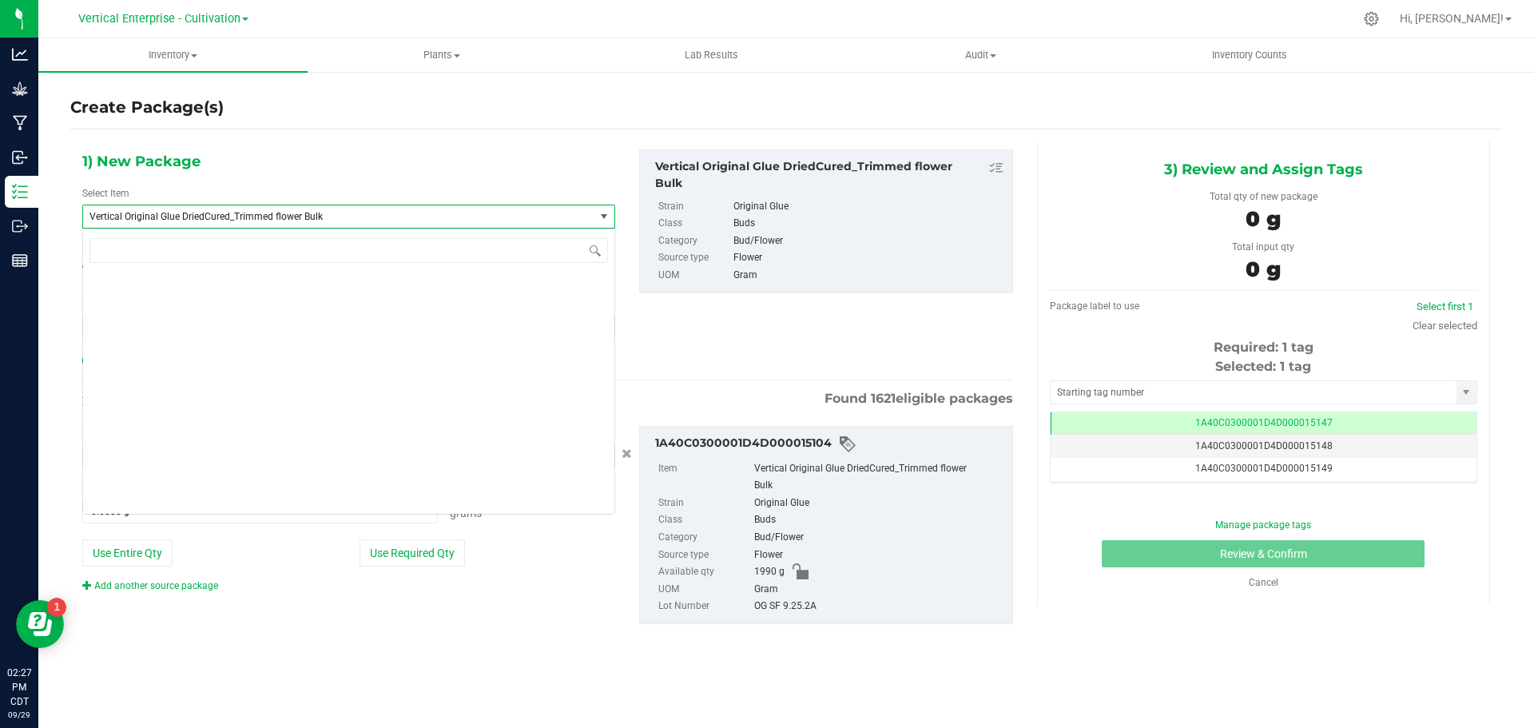
scroll to position [126896, 0]
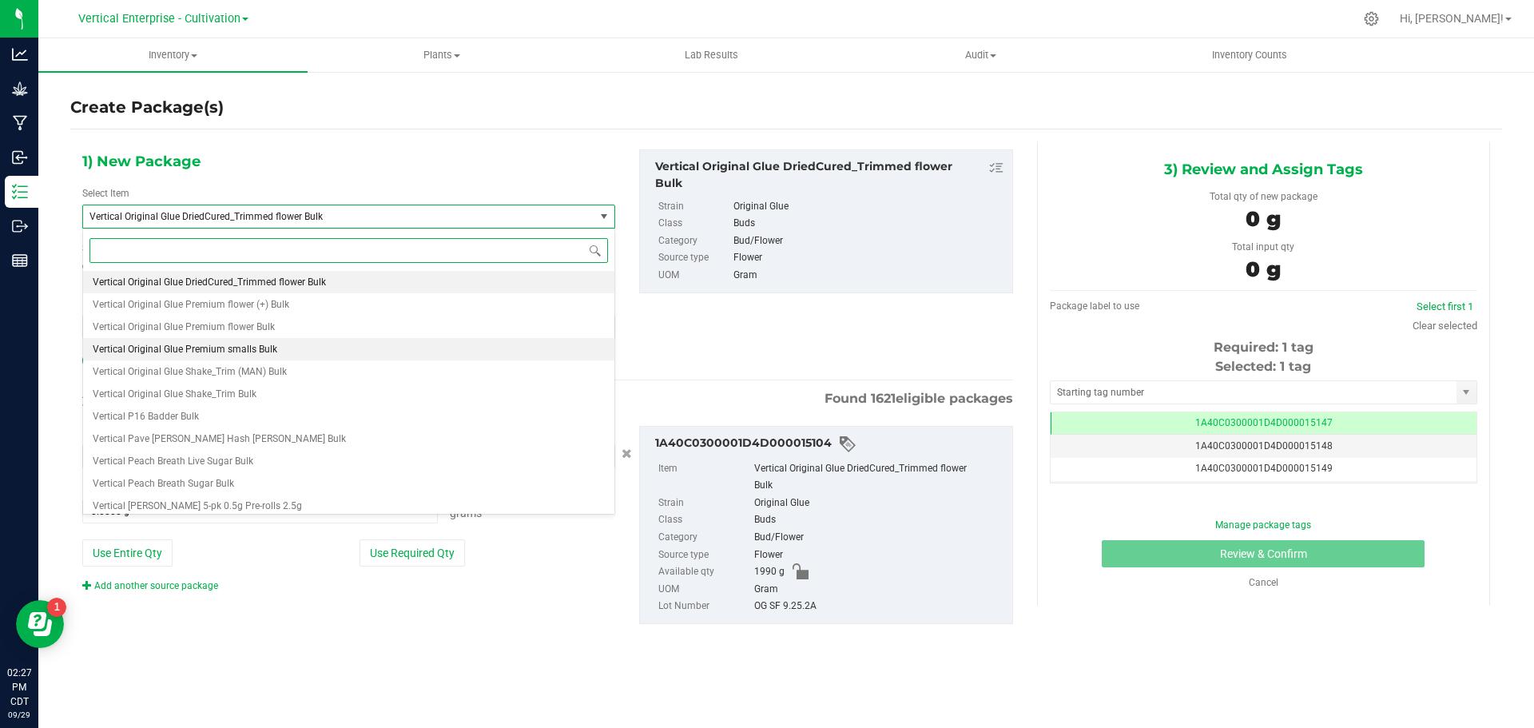
click at [261, 348] on span "Vertical Original Glue Premium smalls Bulk" at bounding box center [185, 349] width 185 height 11
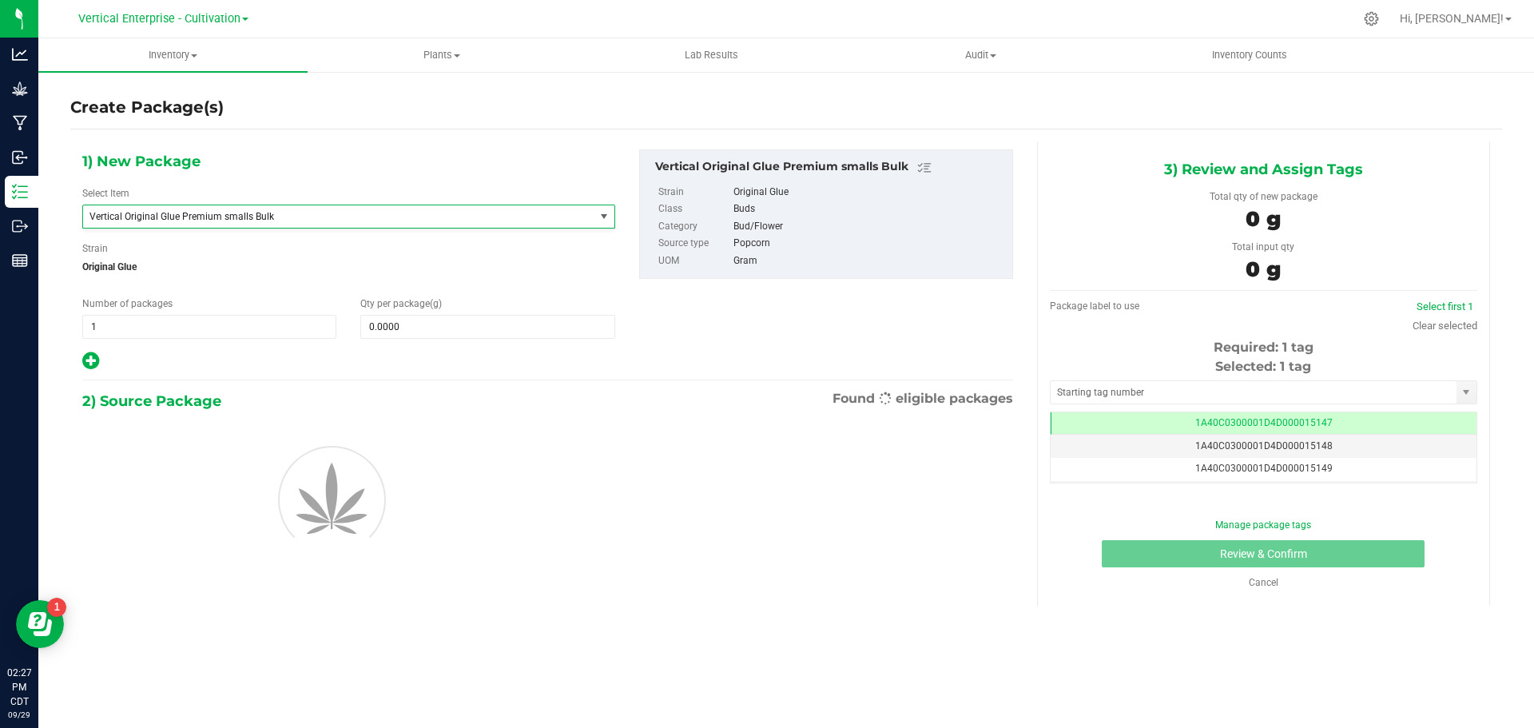
type input "0.0000"
click at [486, 337] on span at bounding box center [487, 327] width 254 height 24
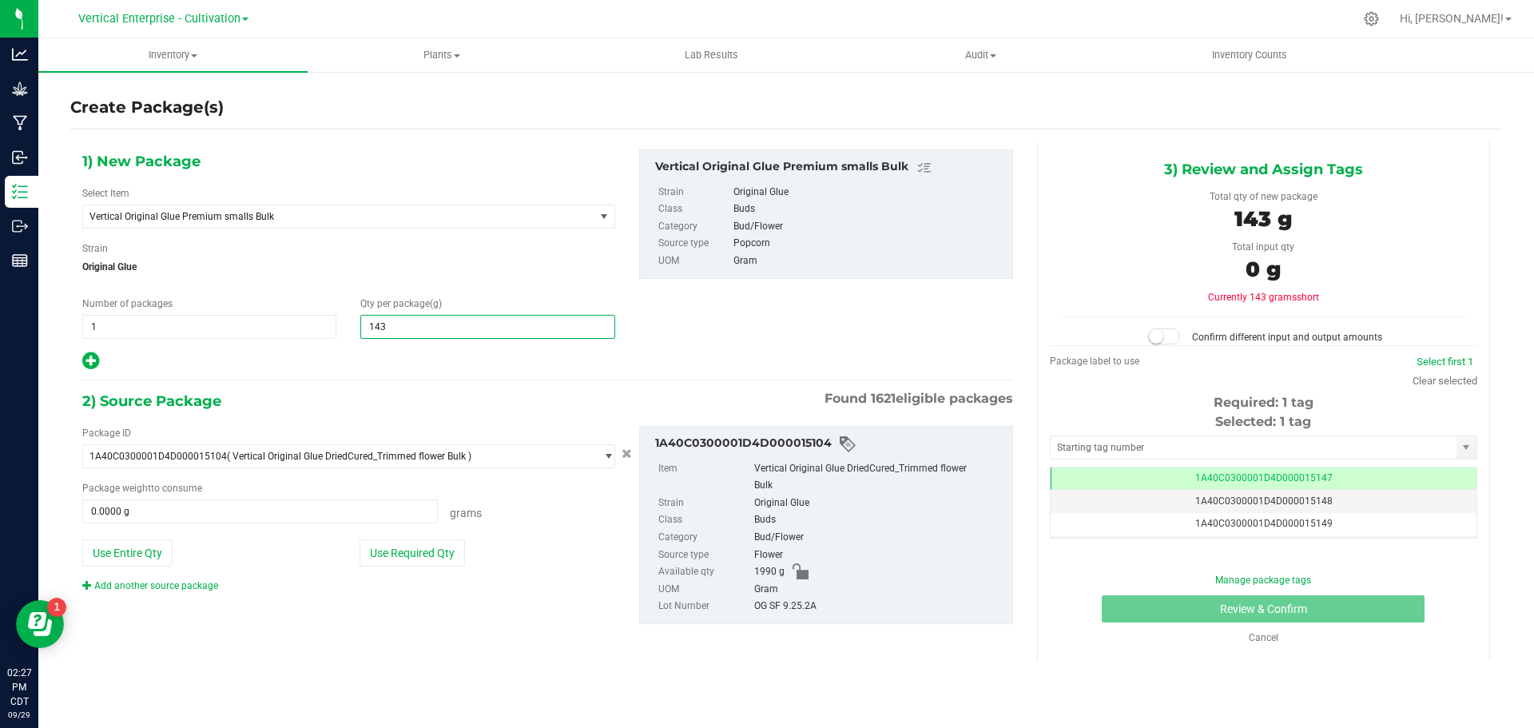
type input "1435"
type input "1,435.0000"
click at [399, 551] on button "Use Required Qty" at bounding box center [412, 552] width 105 height 27
type input "1435.0000 g"
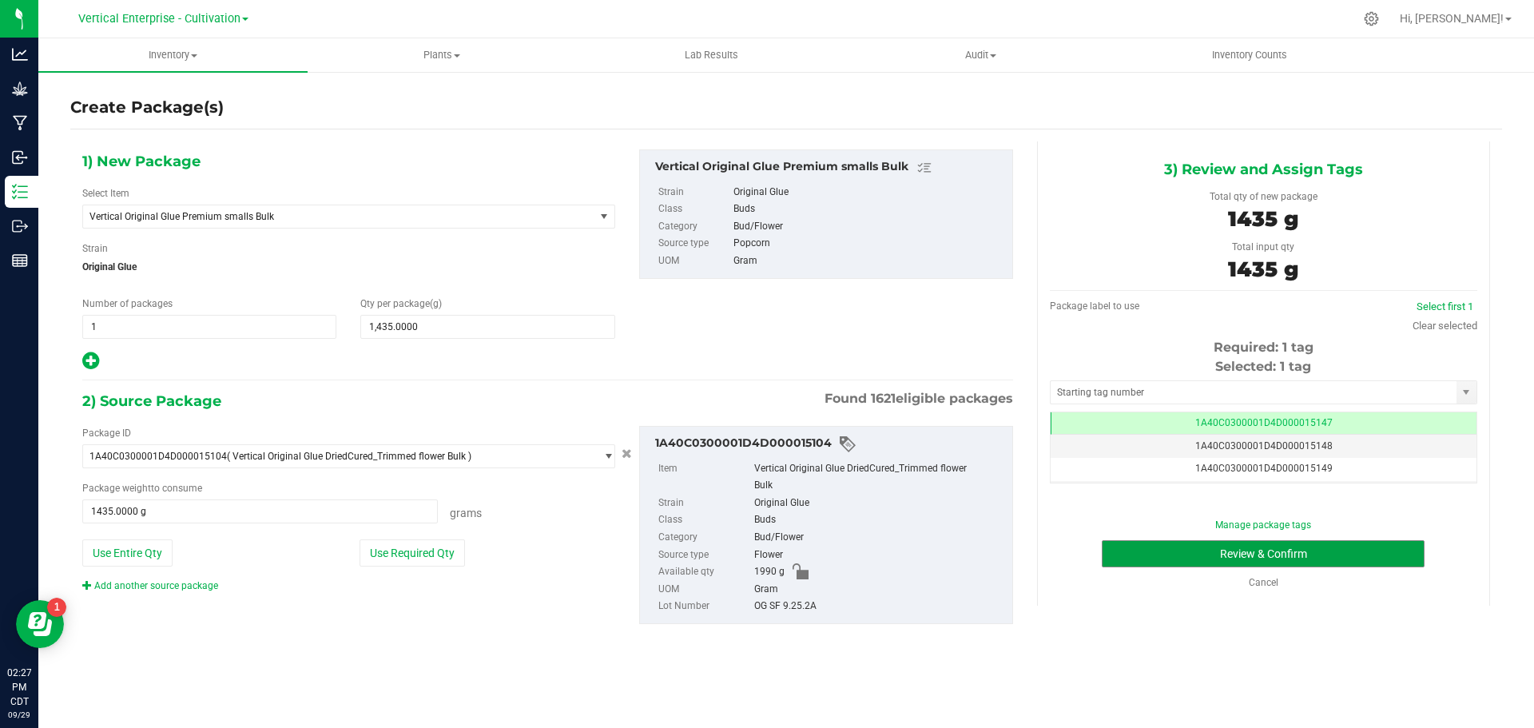
click at [1331, 543] on button "Review & Confirm" at bounding box center [1263, 553] width 323 height 27
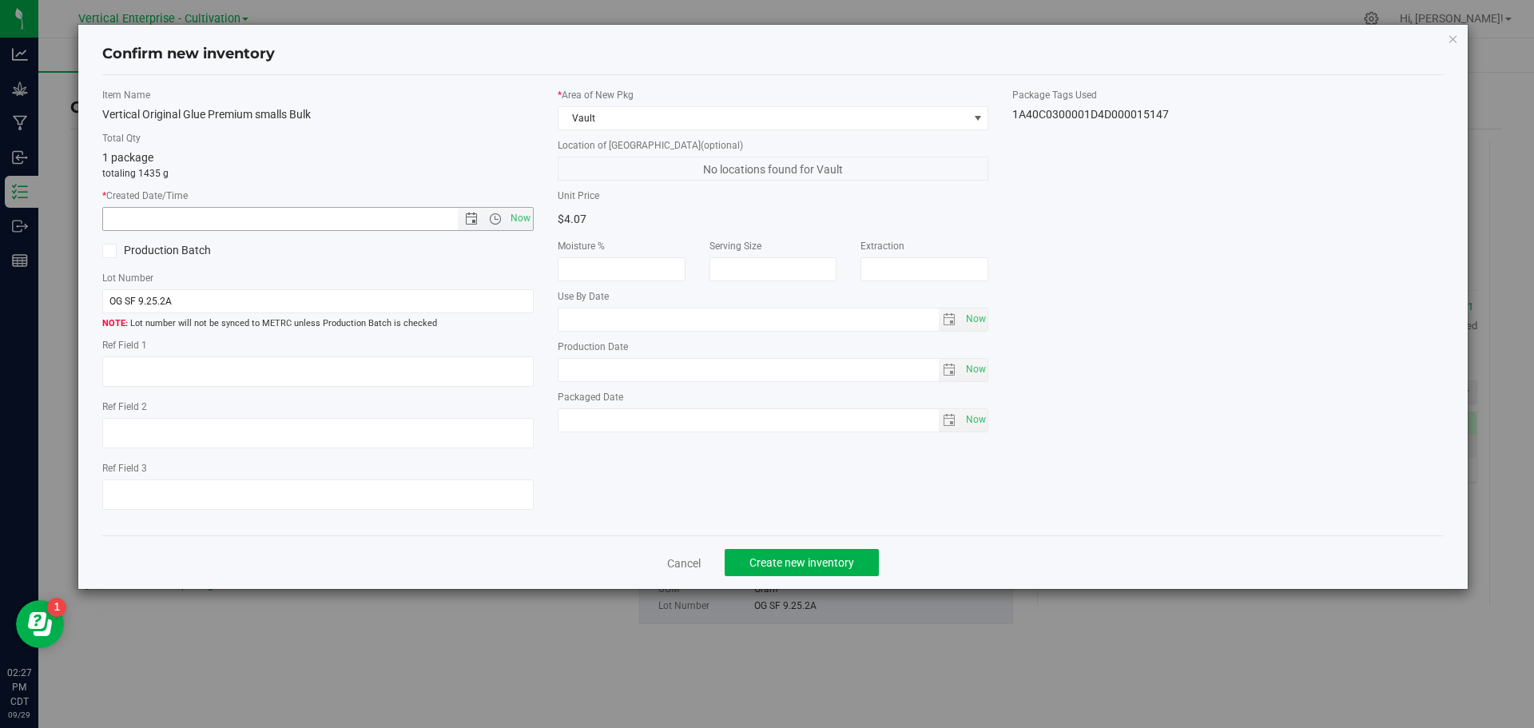
click at [511, 217] on span "Now" at bounding box center [520, 218] width 27 height 23
type input "9/29/2025 2:27 PM"
click at [169, 249] on label "Production Batch" at bounding box center [204, 250] width 204 height 17
click at [0, 0] on input "Production Batch" at bounding box center [0, 0] width 0 height 0
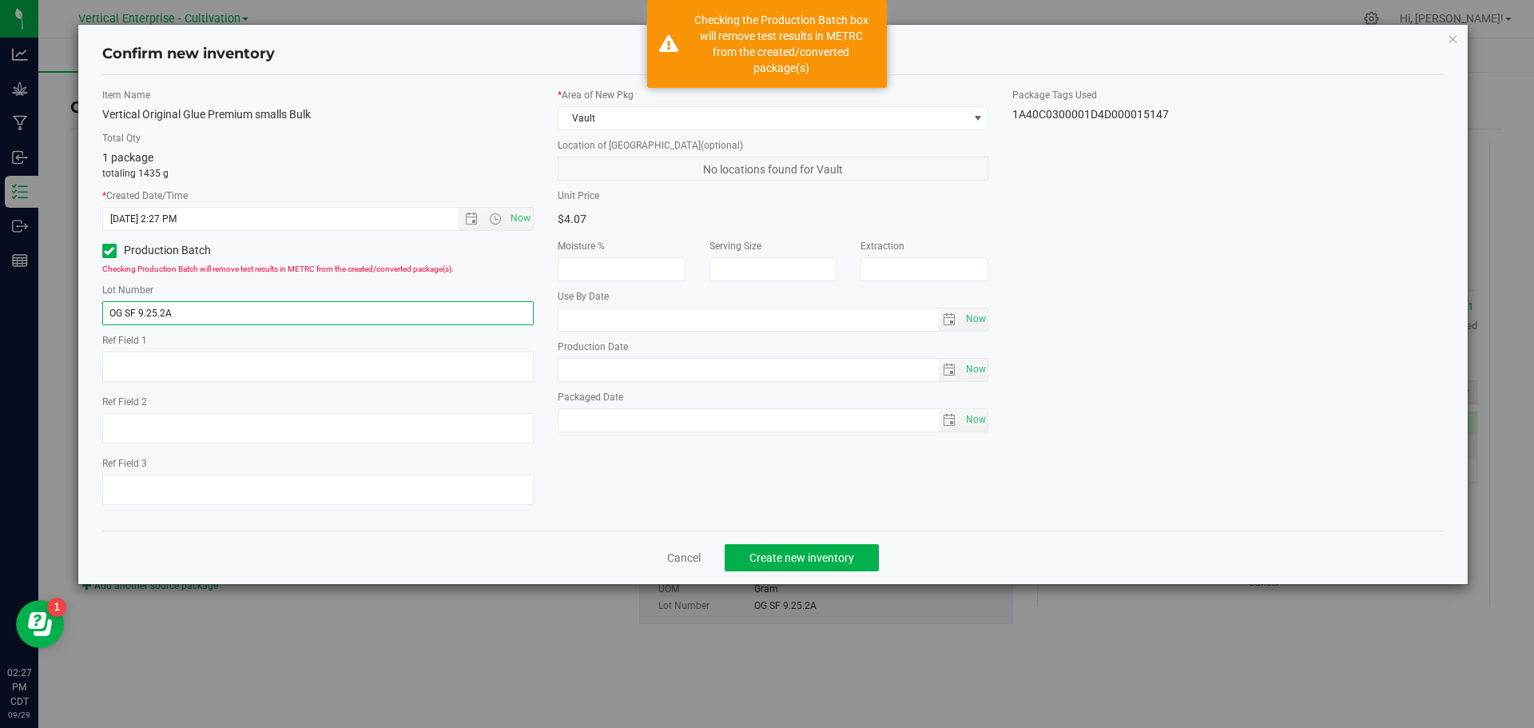
click at [196, 314] on input "OG SF 9.25.2A" at bounding box center [318, 313] width 432 height 24
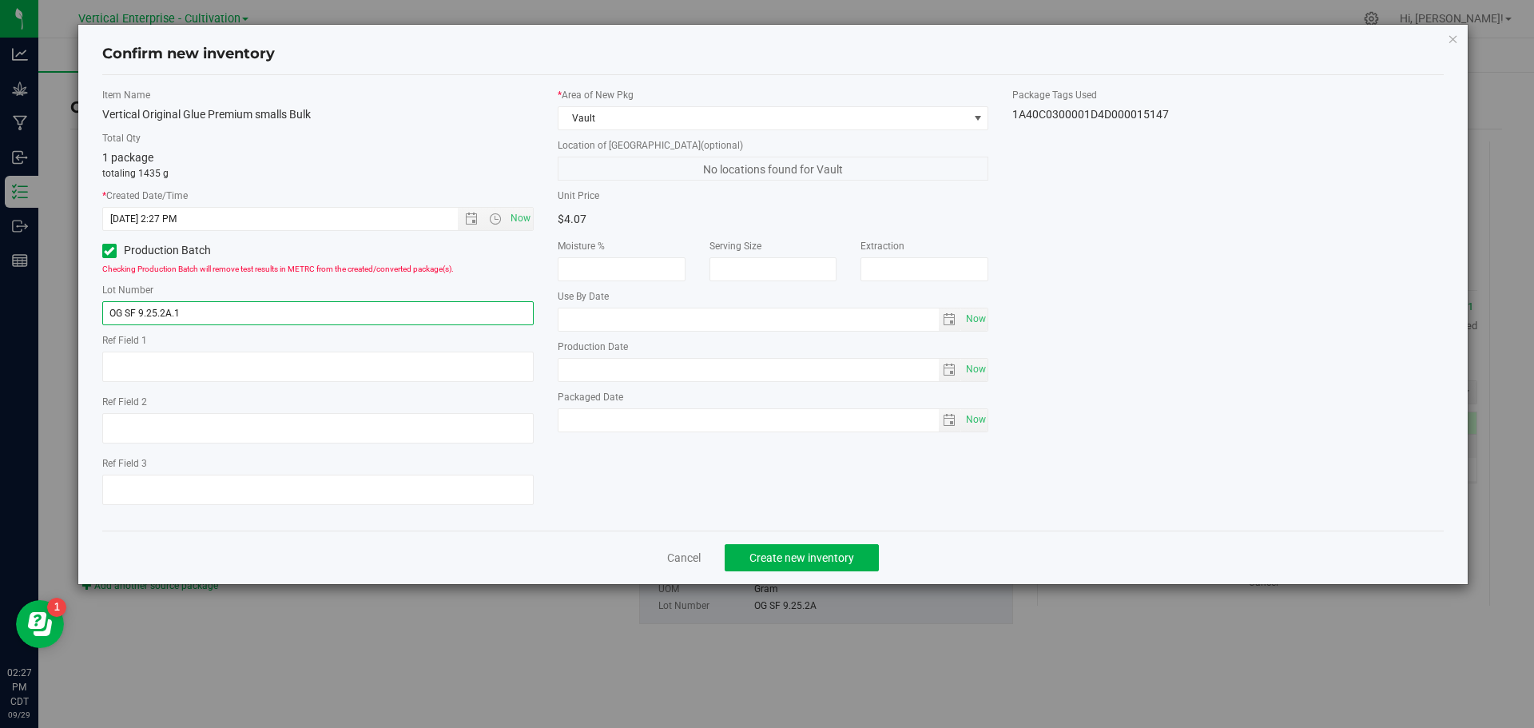
type input "OG SF 9.25.2A.1"
click at [822, 551] on span "Create new inventory" at bounding box center [802, 557] width 105 height 13
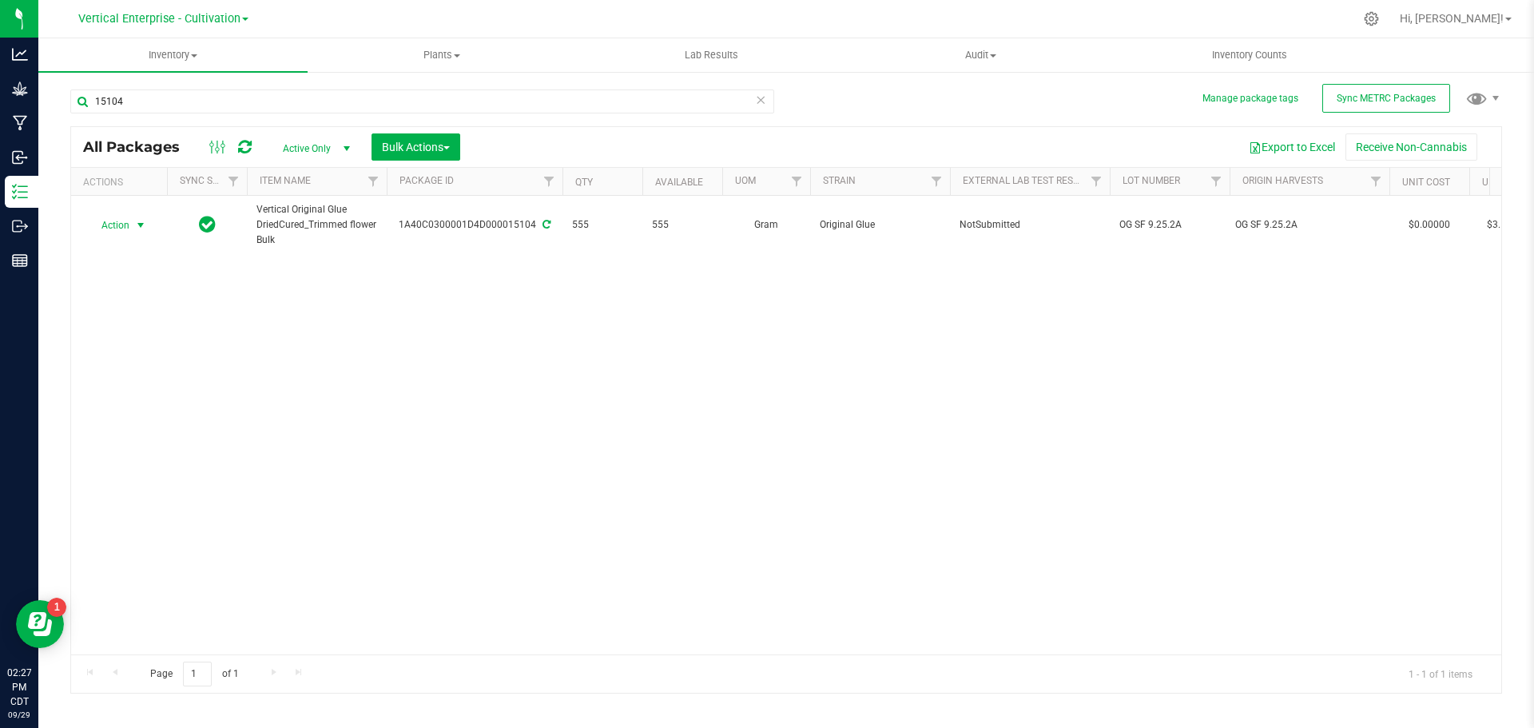
click at [112, 226] on span "Action" at bounding box center [108, 225] width 43 height 22
click at [110, 265] on li "Create package" at bounding box center [138, 276] width 101 height 24
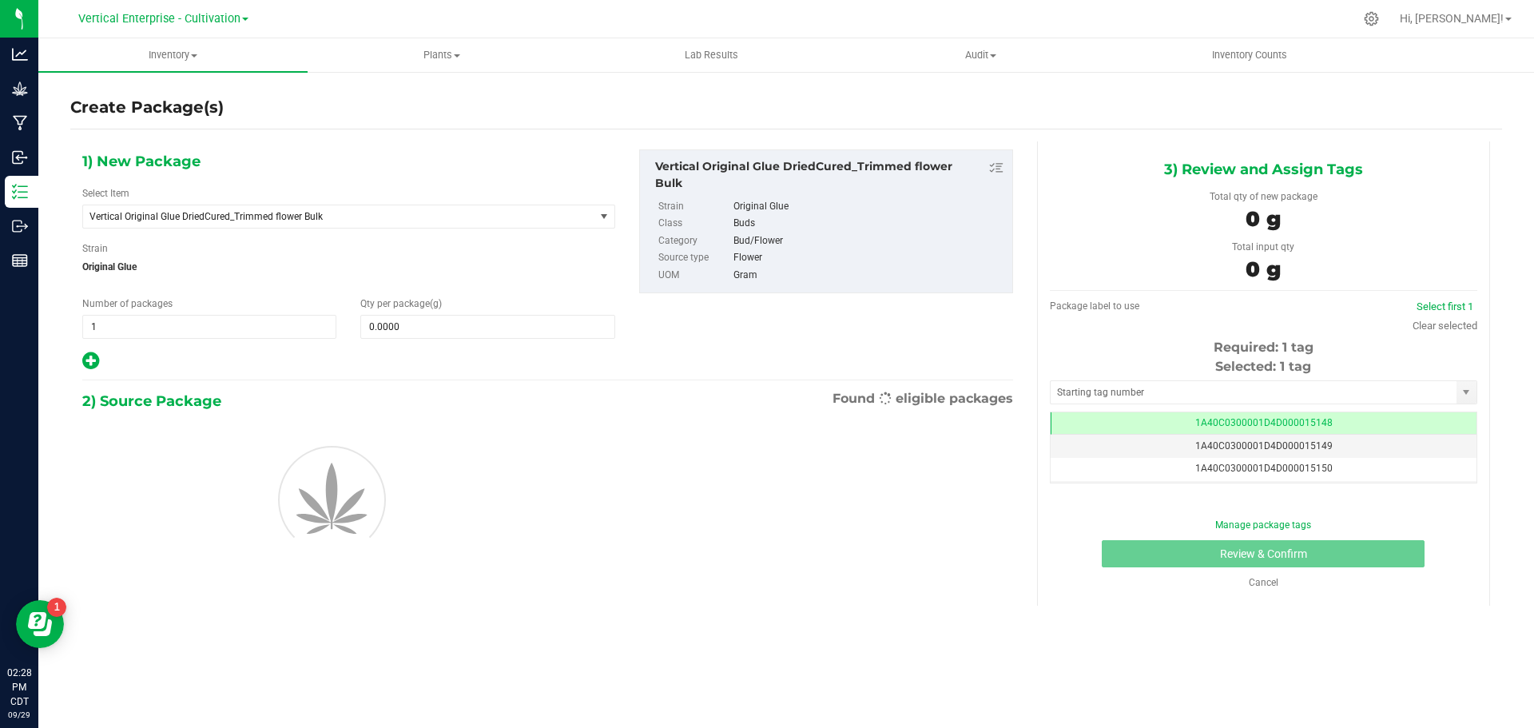
scroll to position [0, -1]
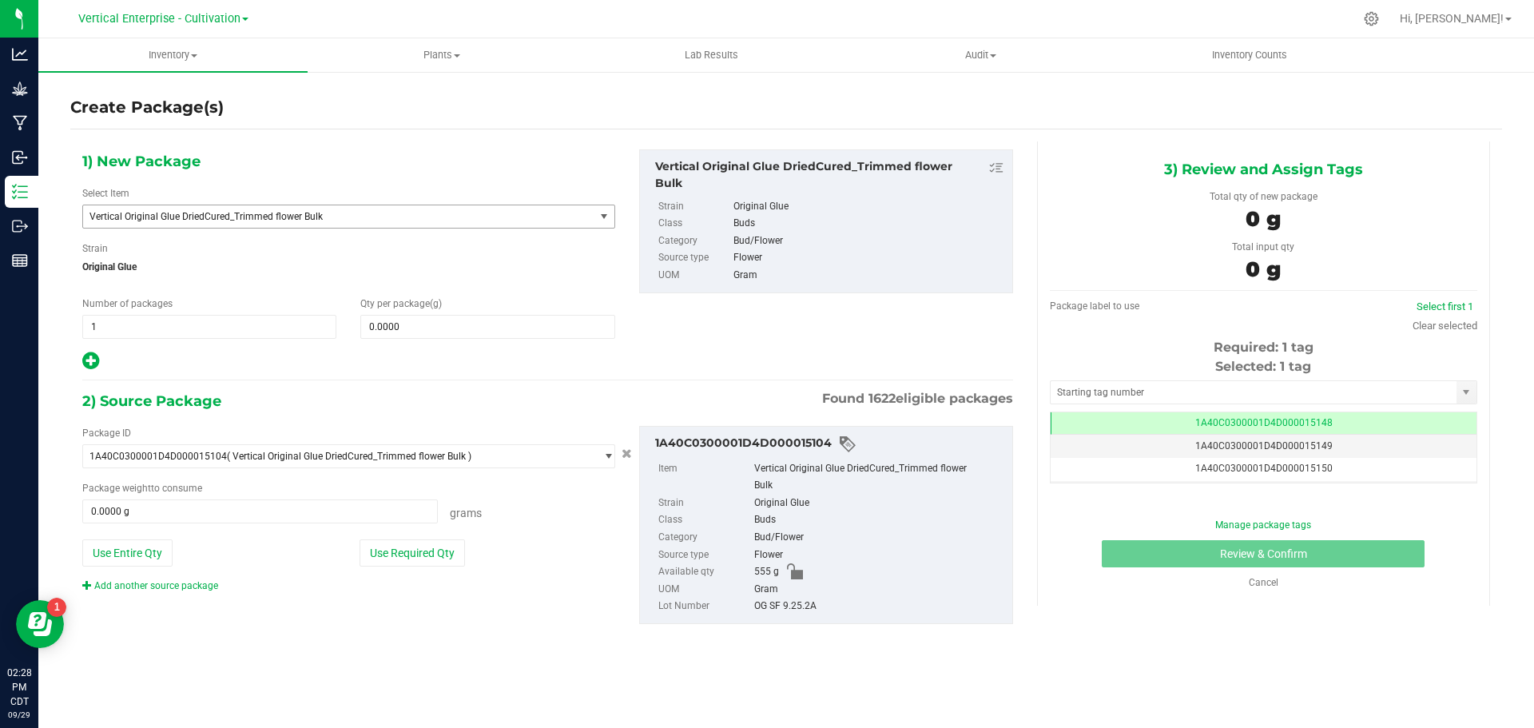
click at [233, 220] on span "Vertical Original Glue DriedCured_Trimmed flower Bulk" at bounding box center [329, 216] width 479 height 11
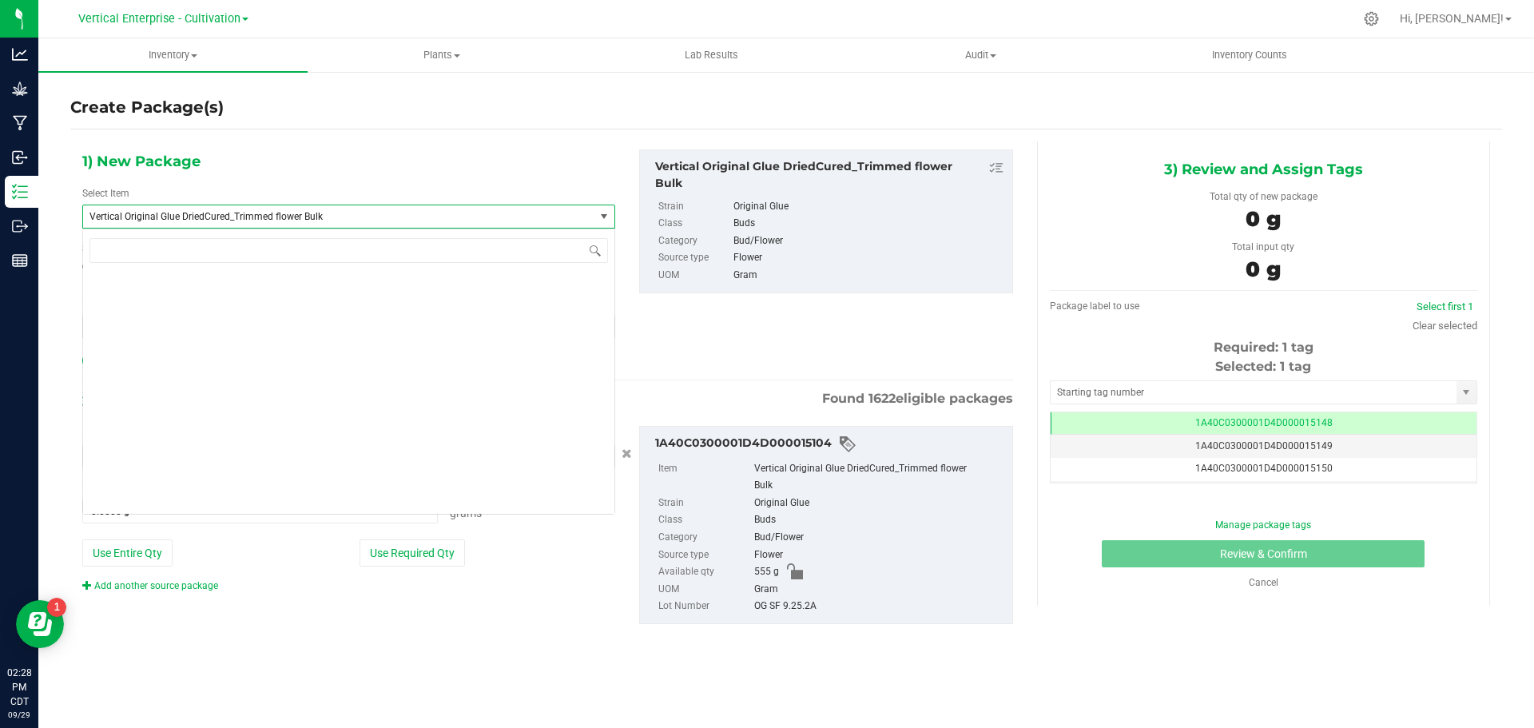
scroll to position [126896, 0]
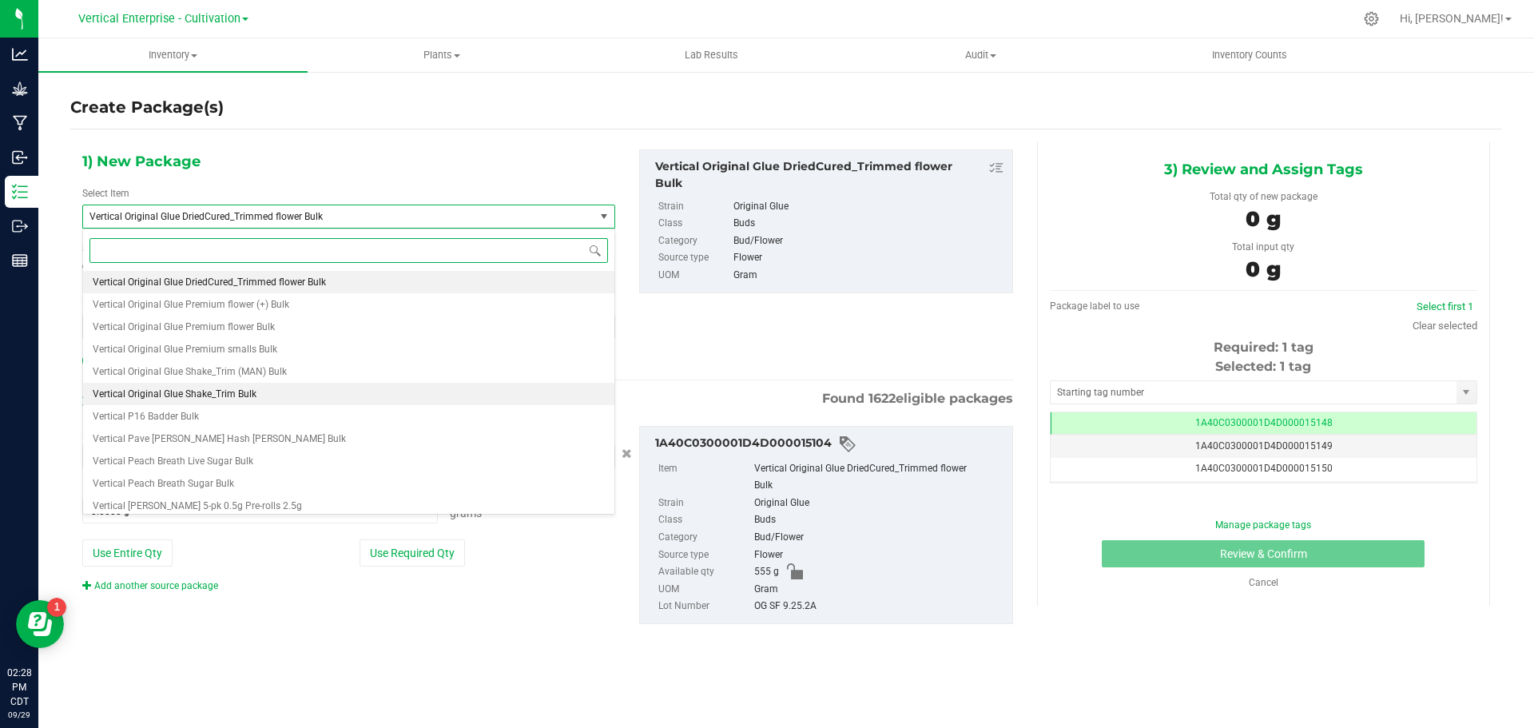
click at [260, 394] on li "Vertical Original Glue Shake_Trim Bulk" at bounding box center [348, 394] width 531 height 22
type input "0.0000"
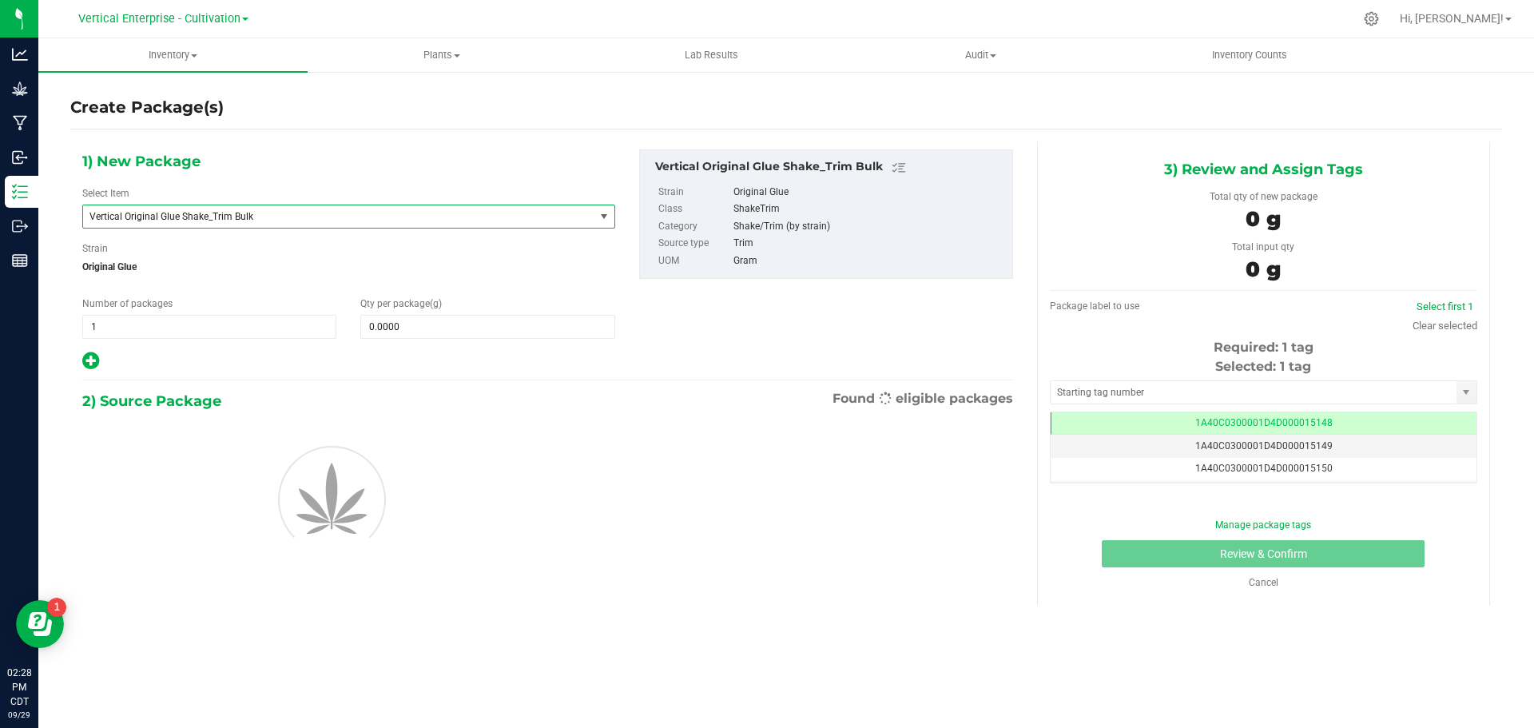
click at [429, 300] on span "Qty per package (g)" at bounding box center [401, 303] width 82 height 11
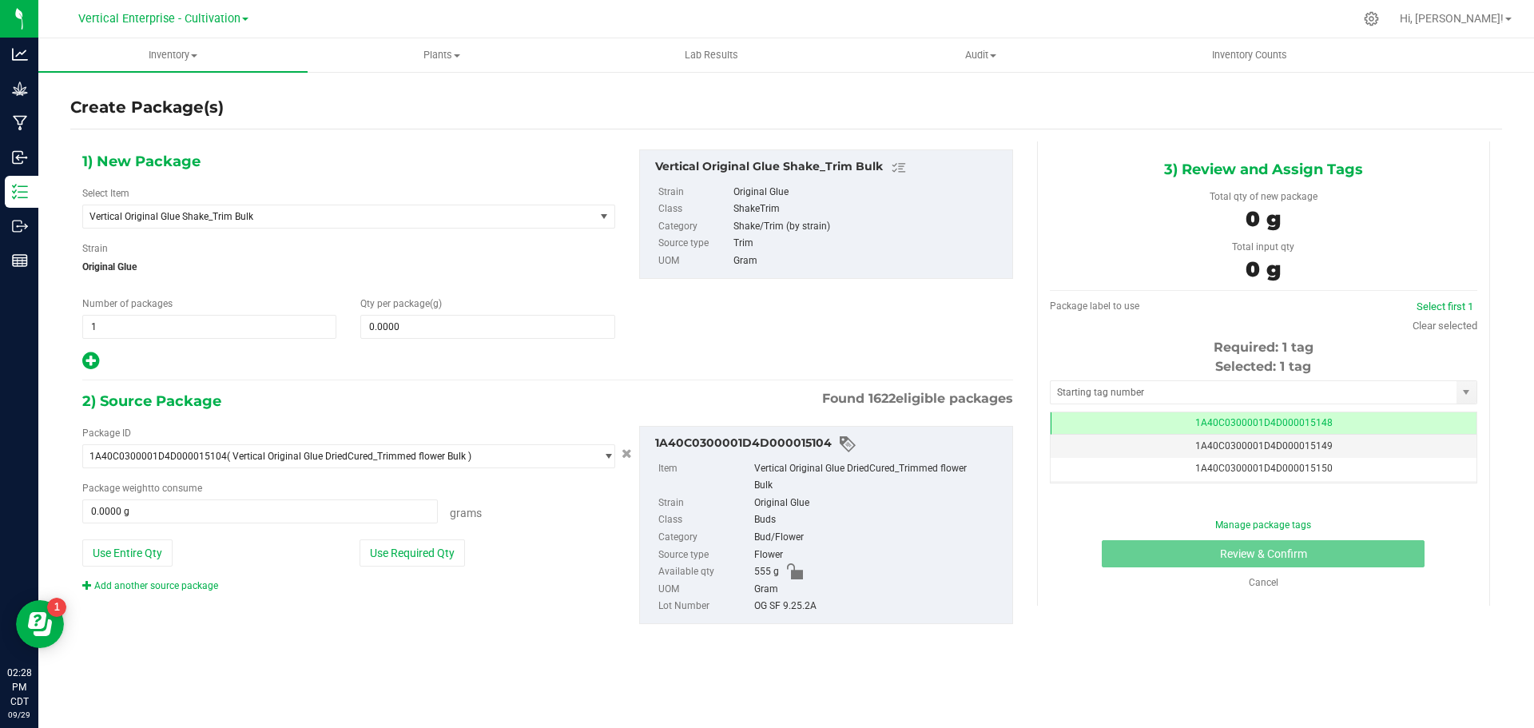
click at [432, 307] on span "(g)" at bounding box center [436, 303] width 12 height 11
click at [431, 324] on span at bounding box center [487, 327] width 254 height 24
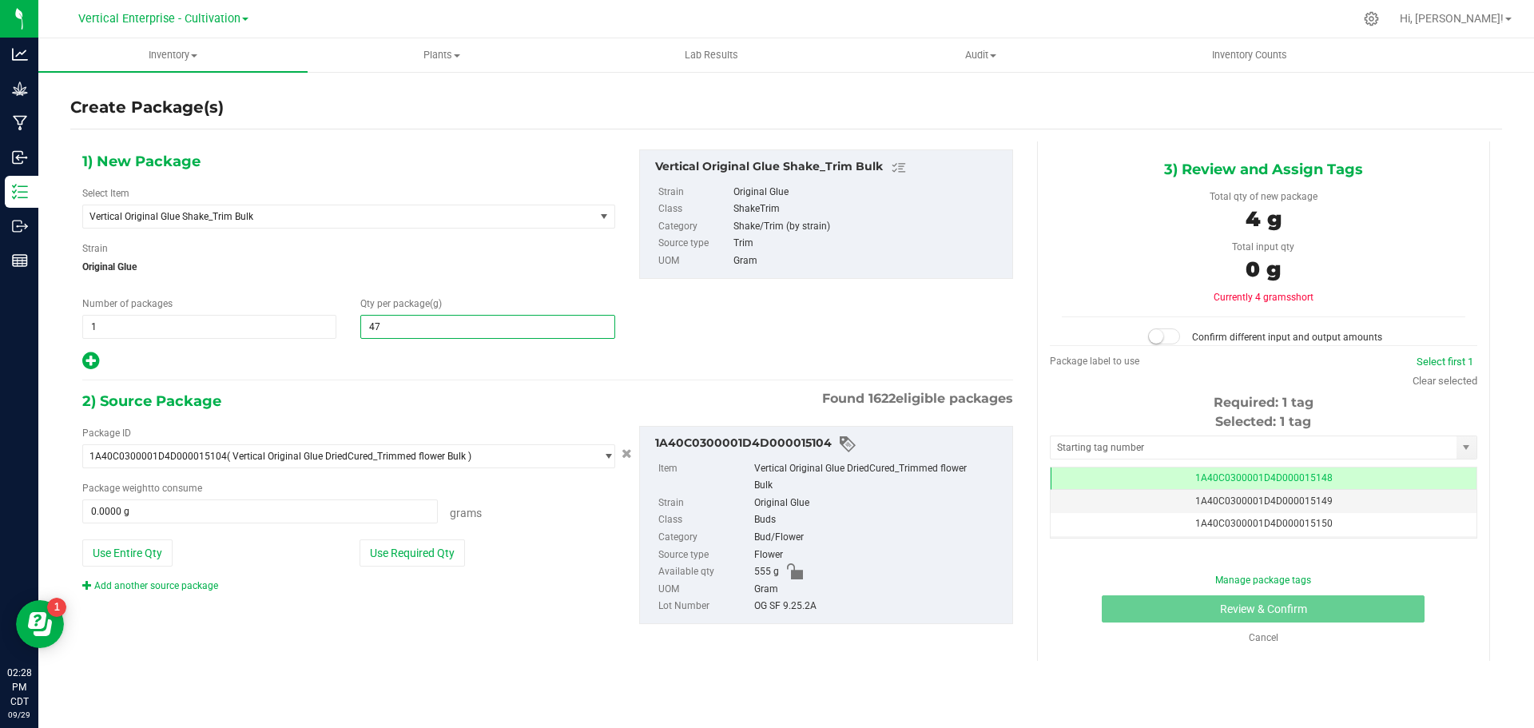
type input "475"
type input "475.0000"
click at [384, 548] on button "Use Required Qty" at bounding box center [412, 552] width 105 height 27
type input "475.0000 g"
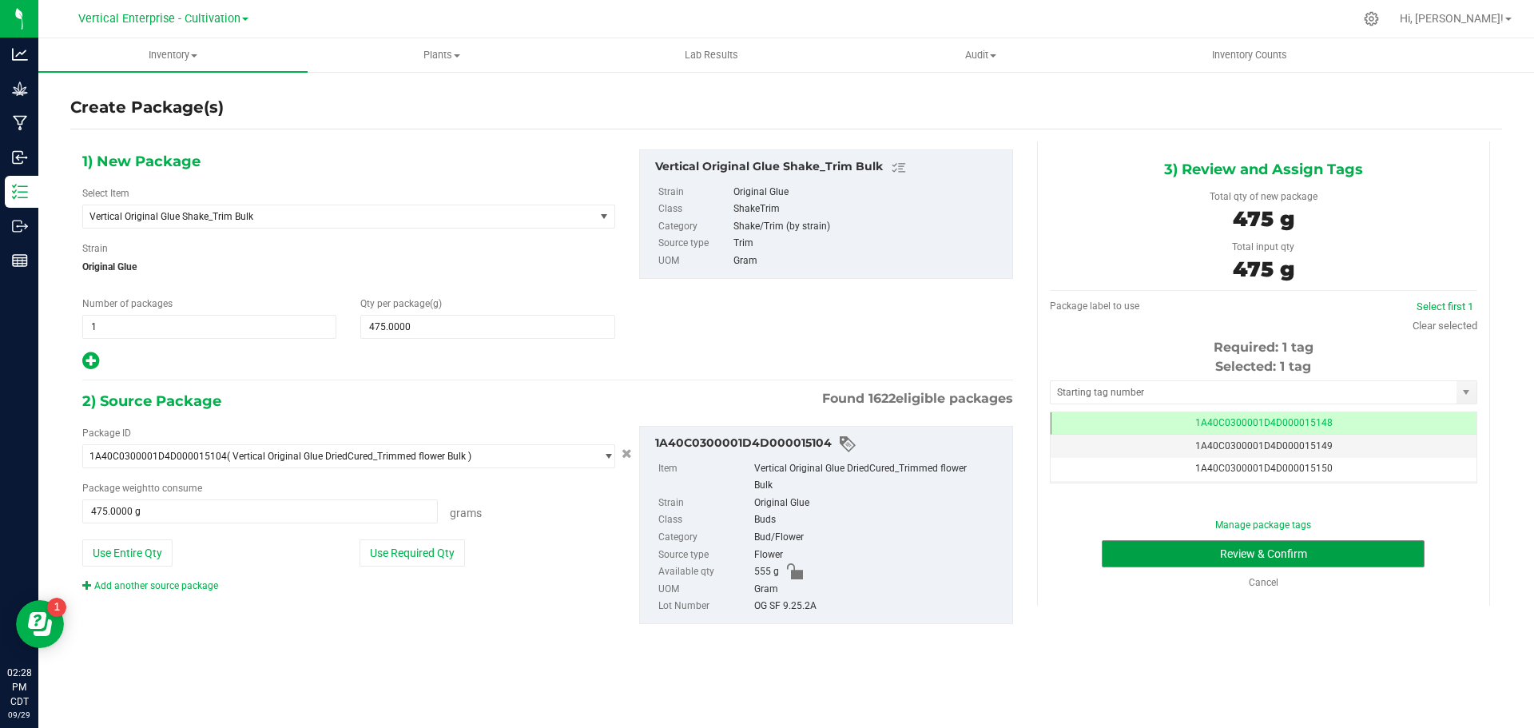
click at [1390, 543] on button "Review & Confirm" at bounding box center [1263, 553] width 323 height 27
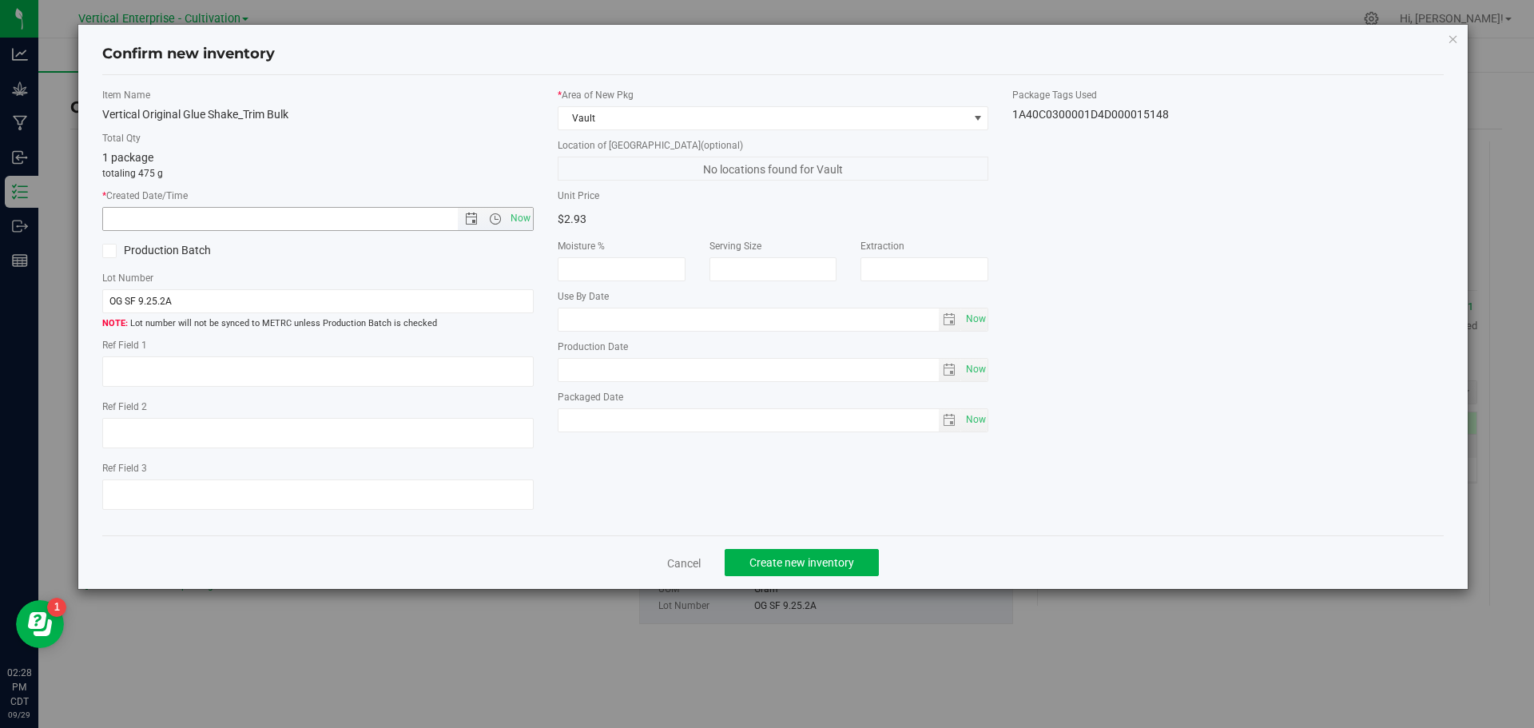
click at [505, 217] on span "Open the time view" at bounding box center [494, 219] width 27 height 13
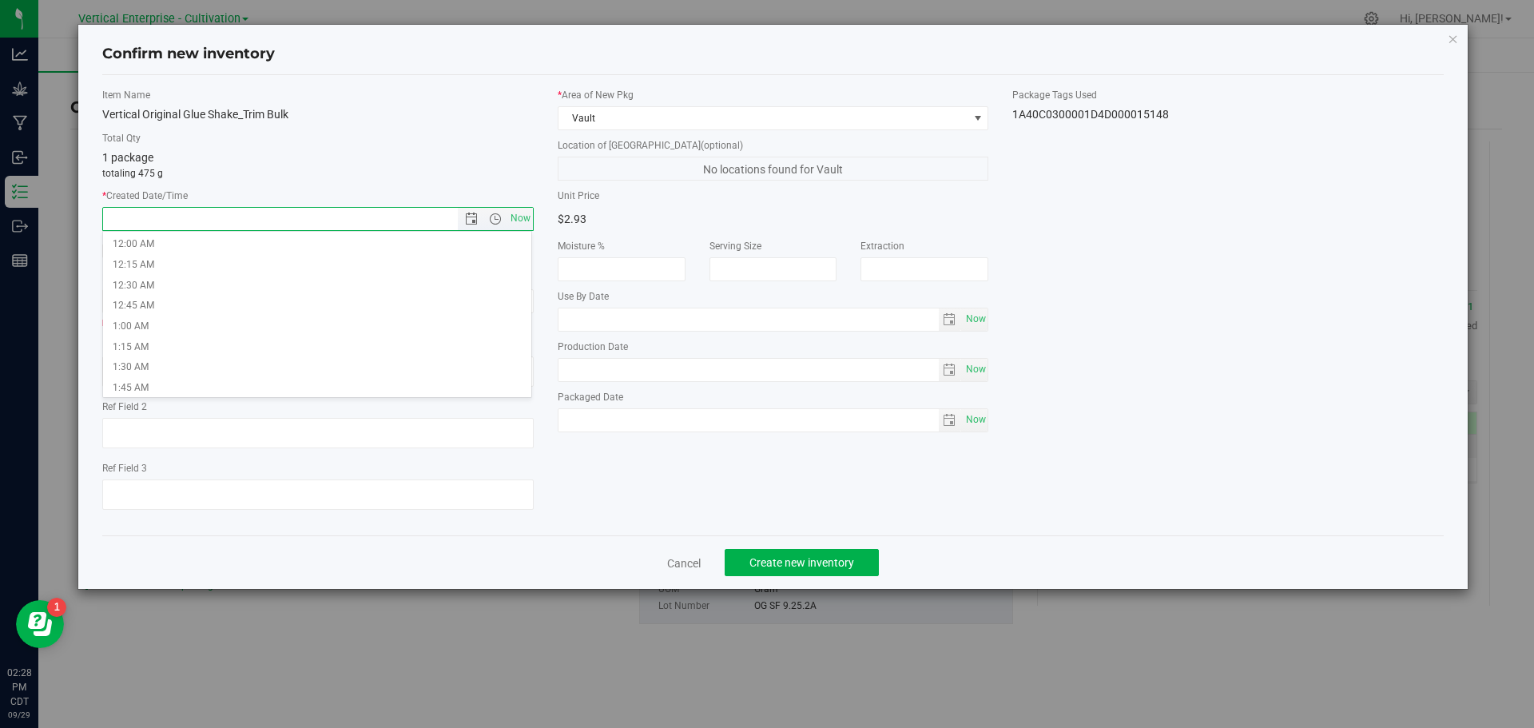
click at [529, 216] on span "Now" at bounding box center [520, 218] width 27 height 23
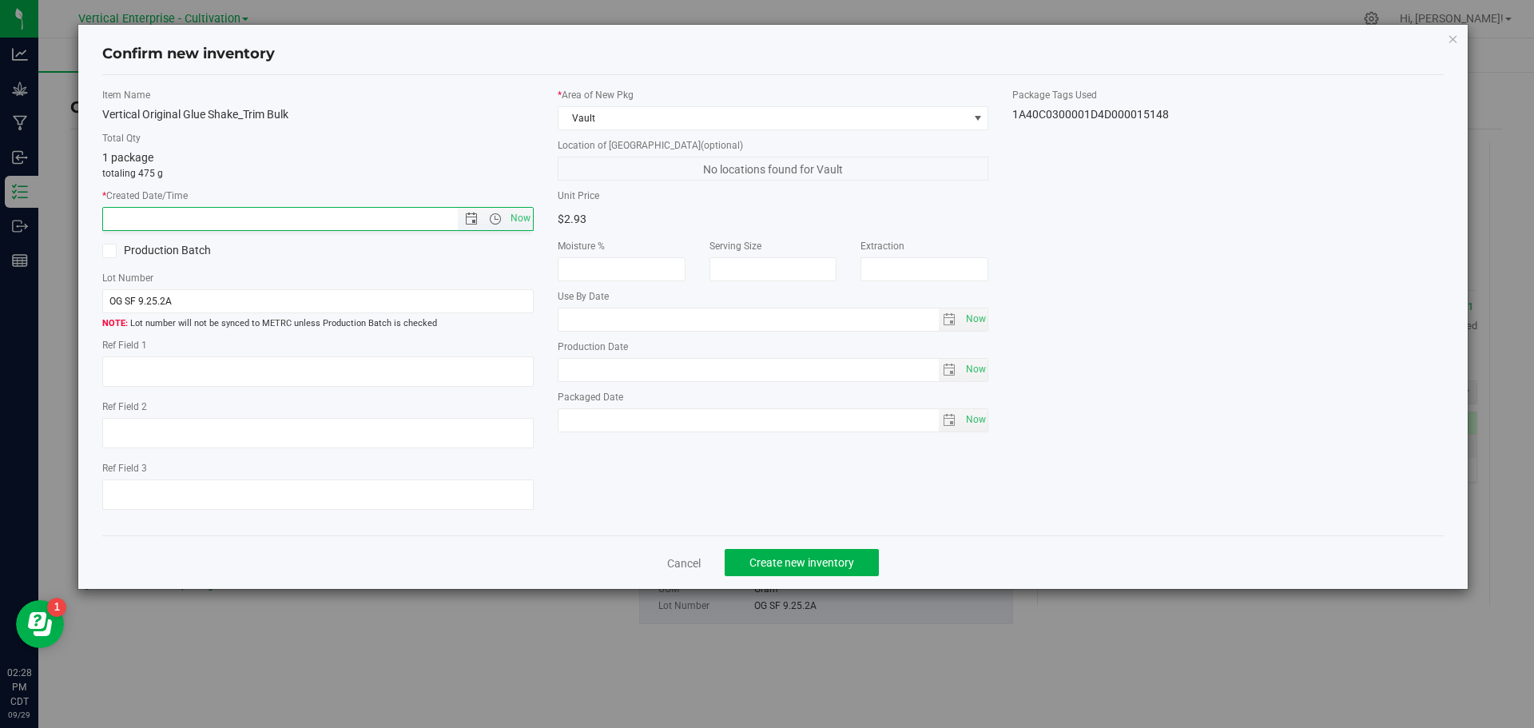
type input "9/29/2025 2:28 PM"
click at [141, 239] on div "Production Batch" at bounding box center [204, 251] width 228 height 24
click at [149, 251] on label "Production Batch" at bounding box center [204, 250] width 204 height 17
click at [0, 0] on input "Production Batch" at bounding box center [0, 0] width 0 height 0
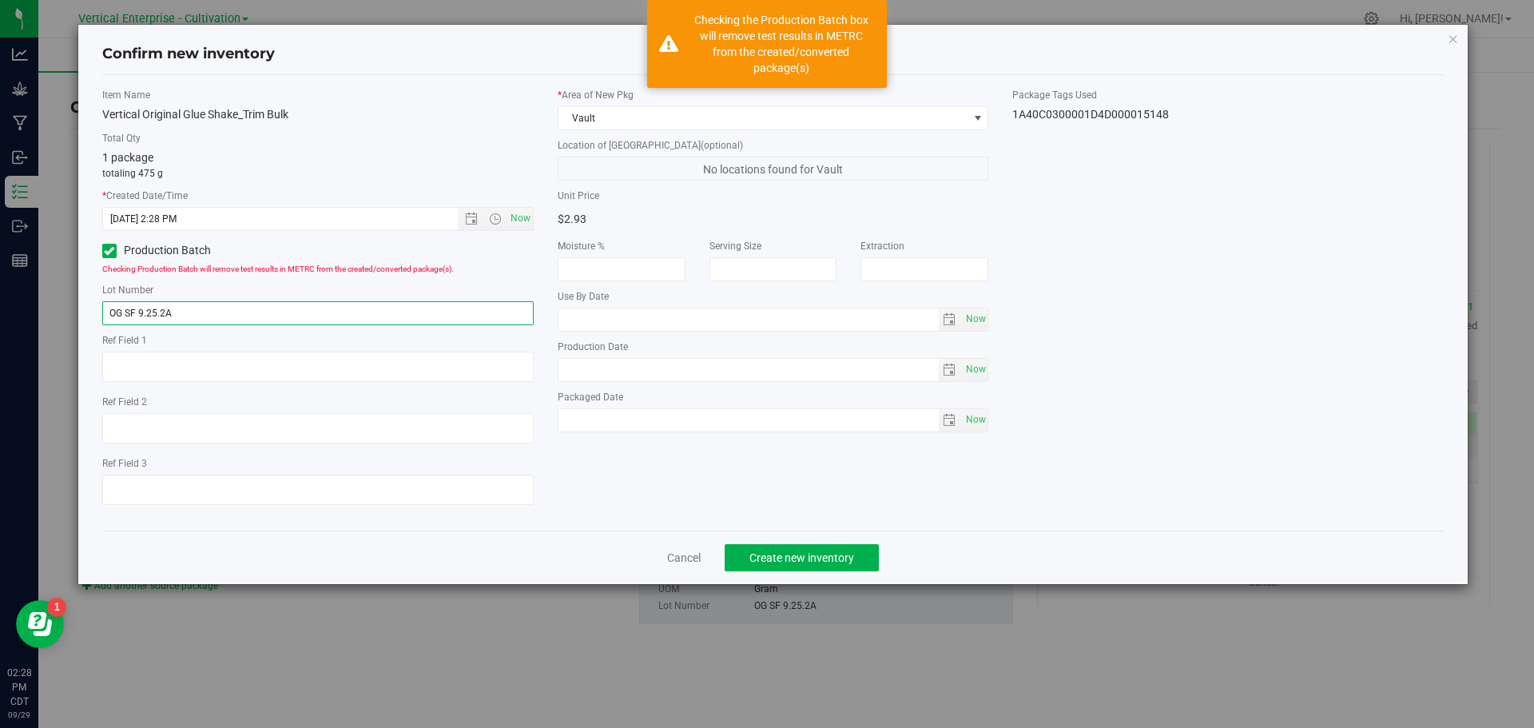
click at [189, 312] on input "OG SF 9.25.2A" at bounding box center [318, 313] width 432 height 24
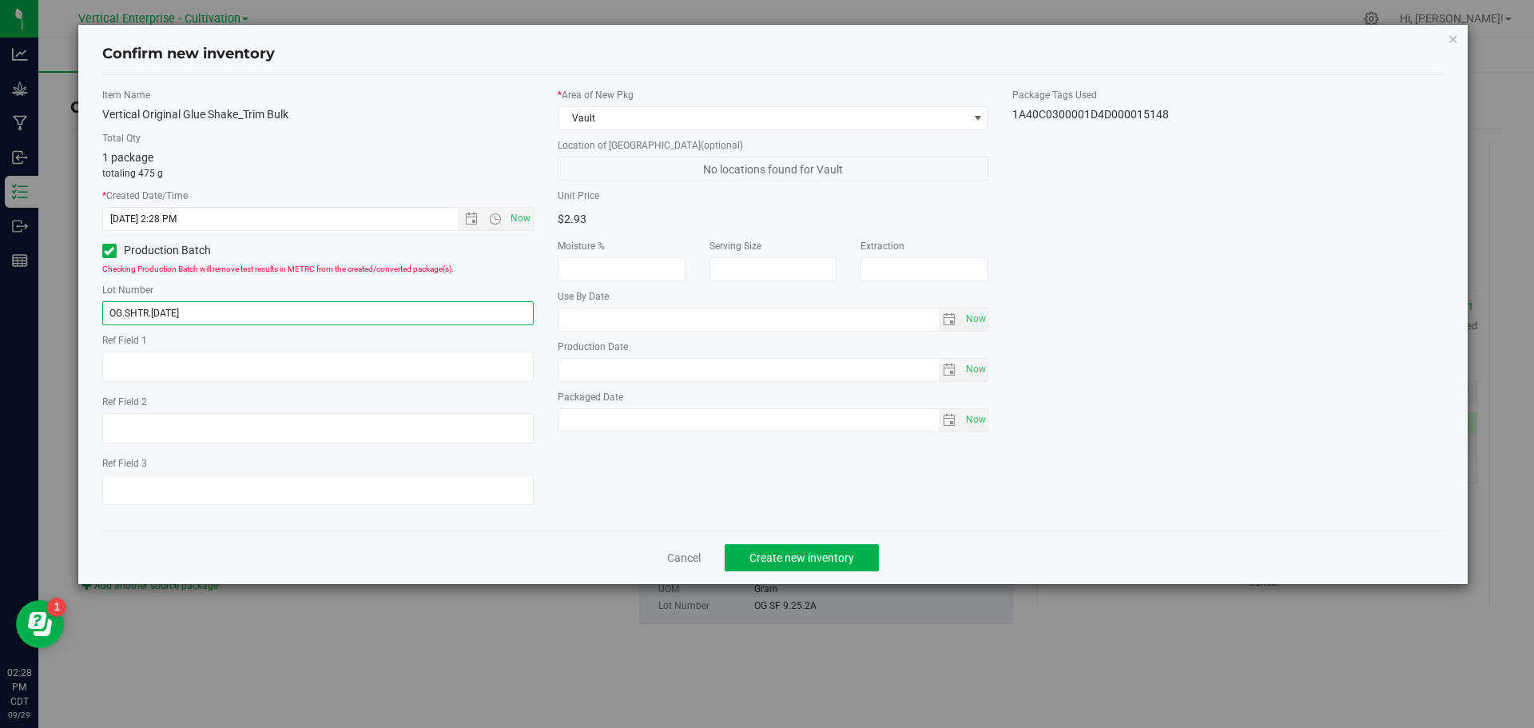
type input "OG.SHTR.9.29.25"
click at [848, 558] on span "Create new inventory" at bounding box center [802, 557] width 105 height 13
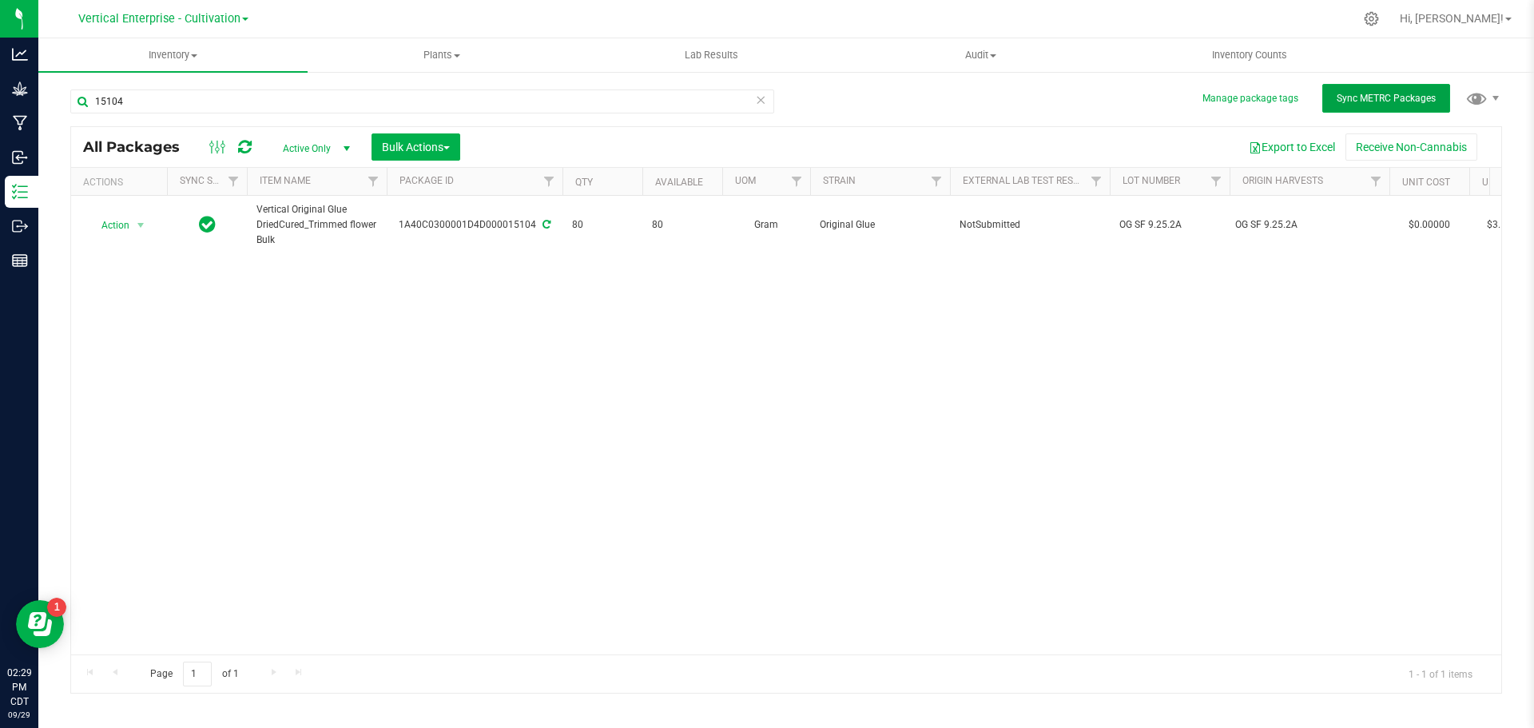
click at [1353, 101] on span "Sync METRC Packages" at bounding box center [1386, 98] width 99 height 11
click at [104, 224] on span "Action" at bounding box center [108, 225] width 43 height 22
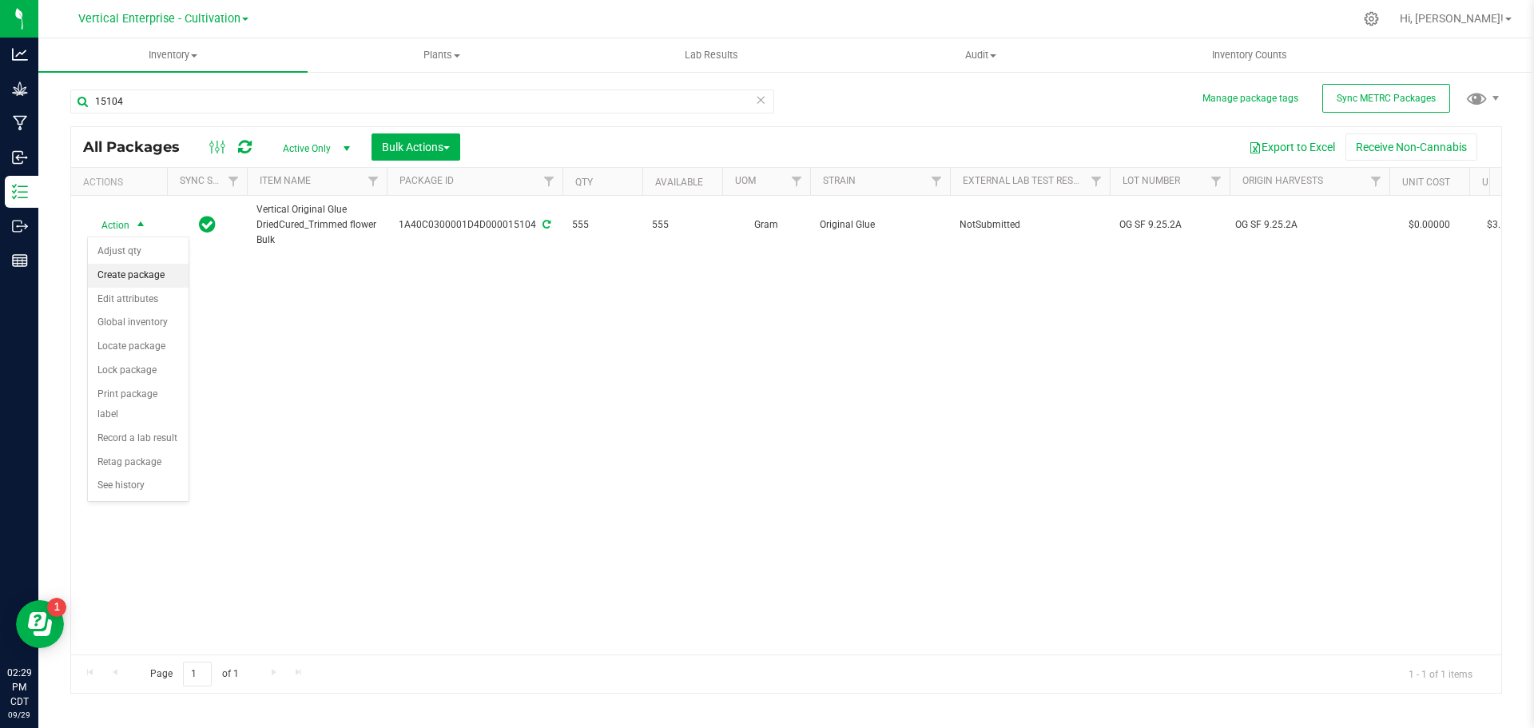
click at [109, 278] on li "Create package" at bounding box center [138, 276] width 101 height 24
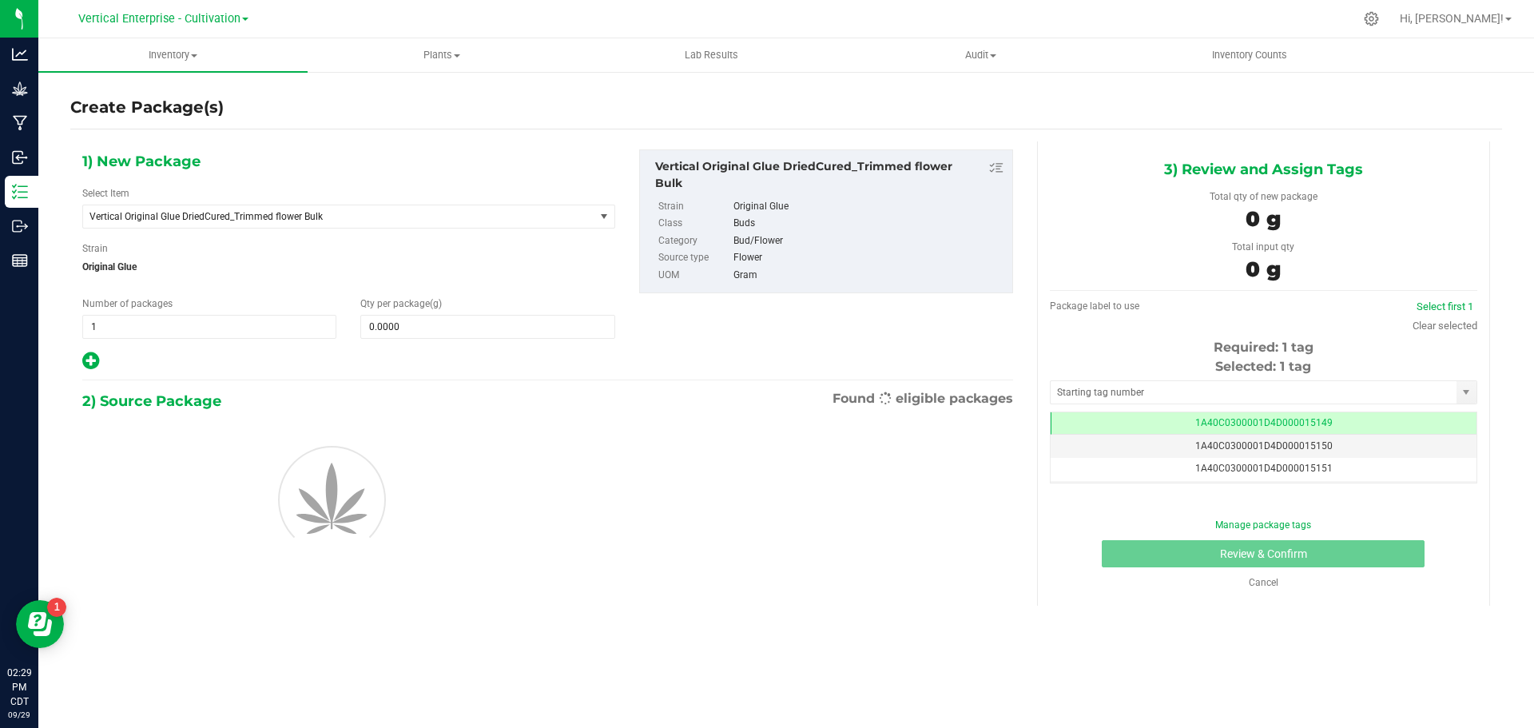
scroll to position [0, -1]
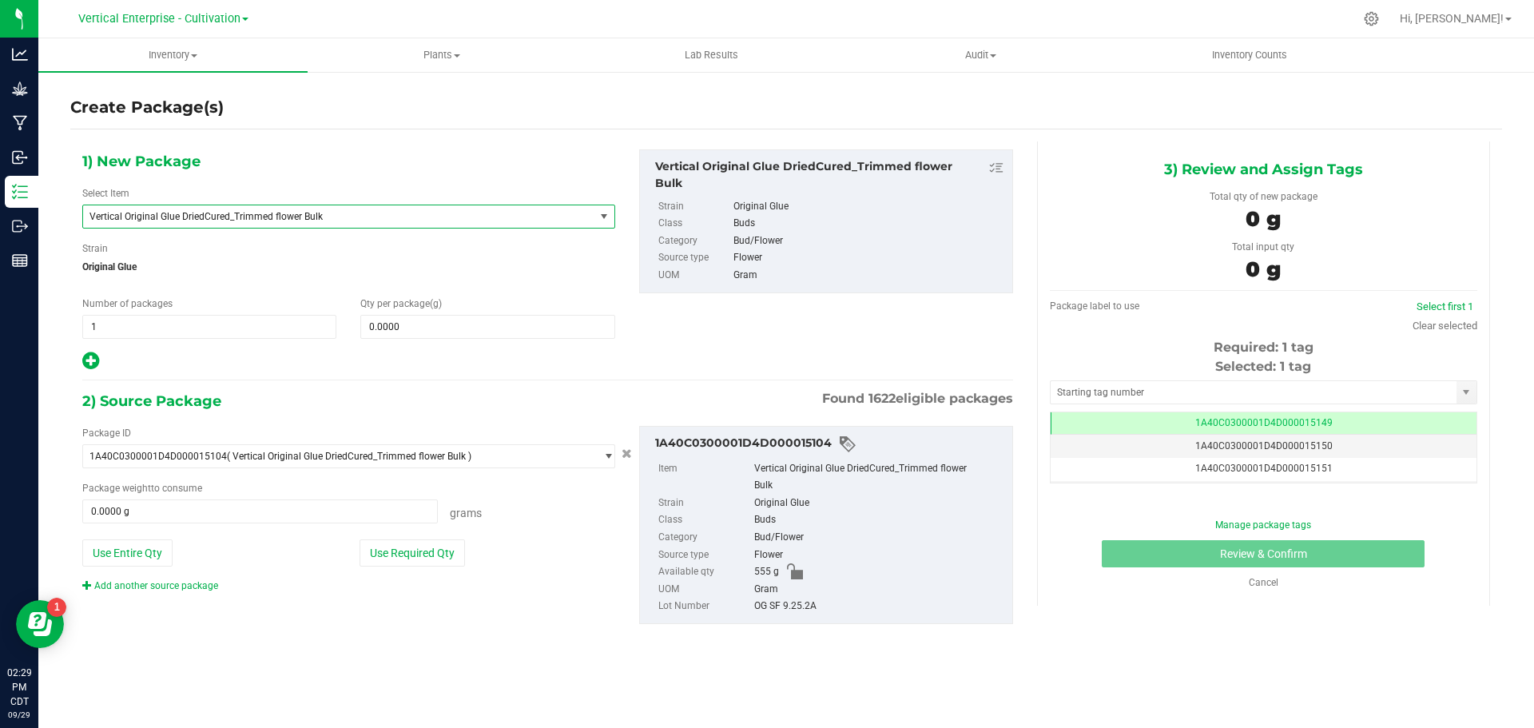
click at [219, 220] on span "Vertical Original Glue DriedCured_Trimmed flower Bulk" at bounding box center [329, 216] width 479 height 11
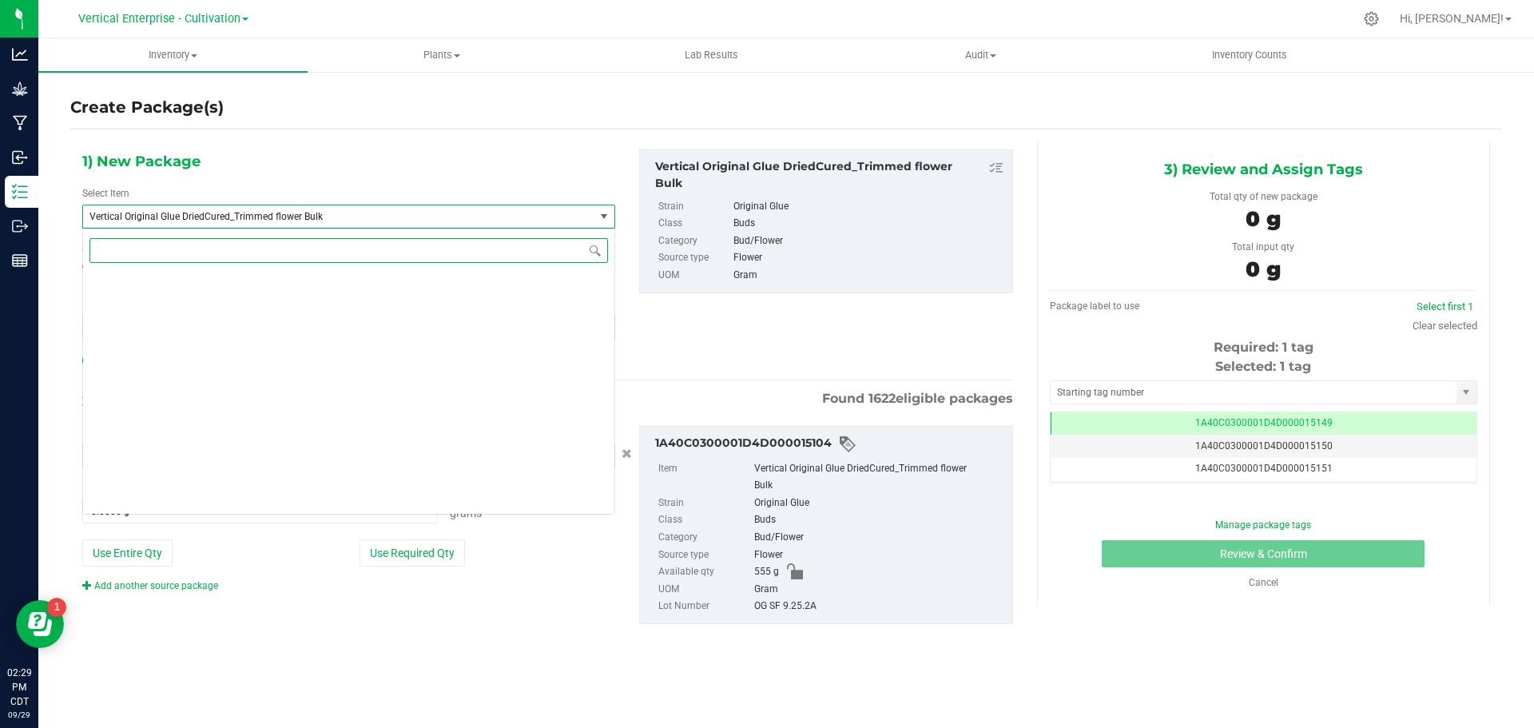
scroll to position [126896, 0]
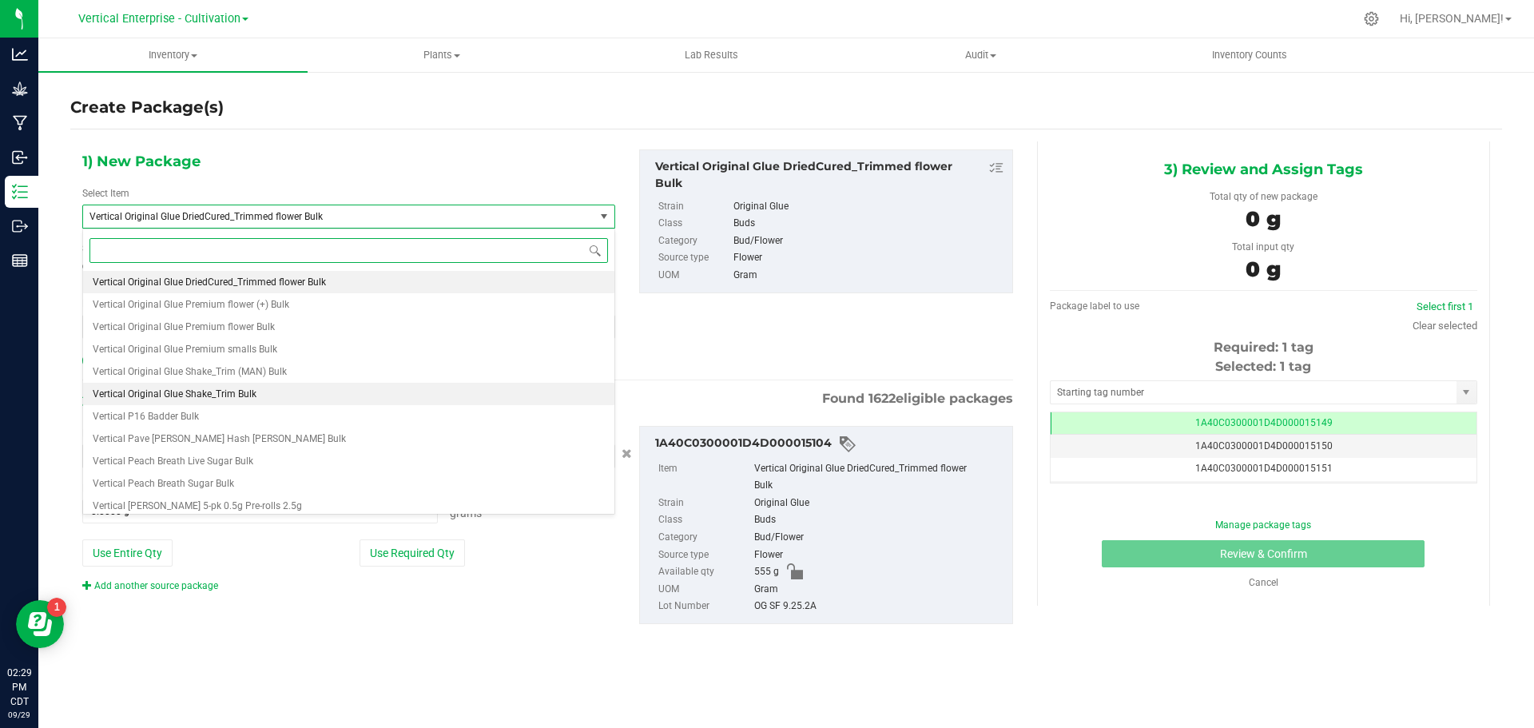
click at [233, 396] on span "Vertical Original Glue Shake_Trim Bulk" at bounding box center [175, 393] width 164 height 11
type input "0.0000"
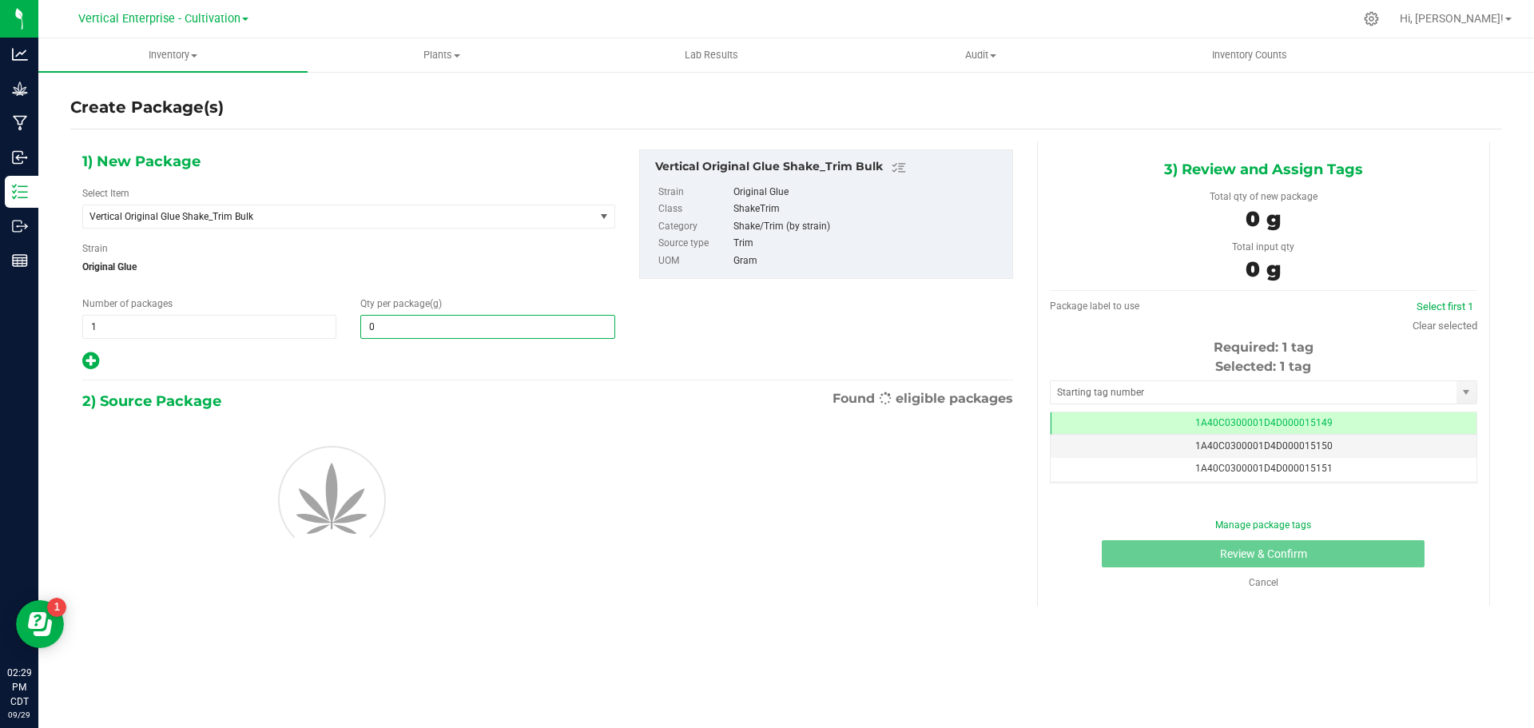
click at [452, 333] on span "0.0000 0" at bounding box center [487, 327] width 254 height 24
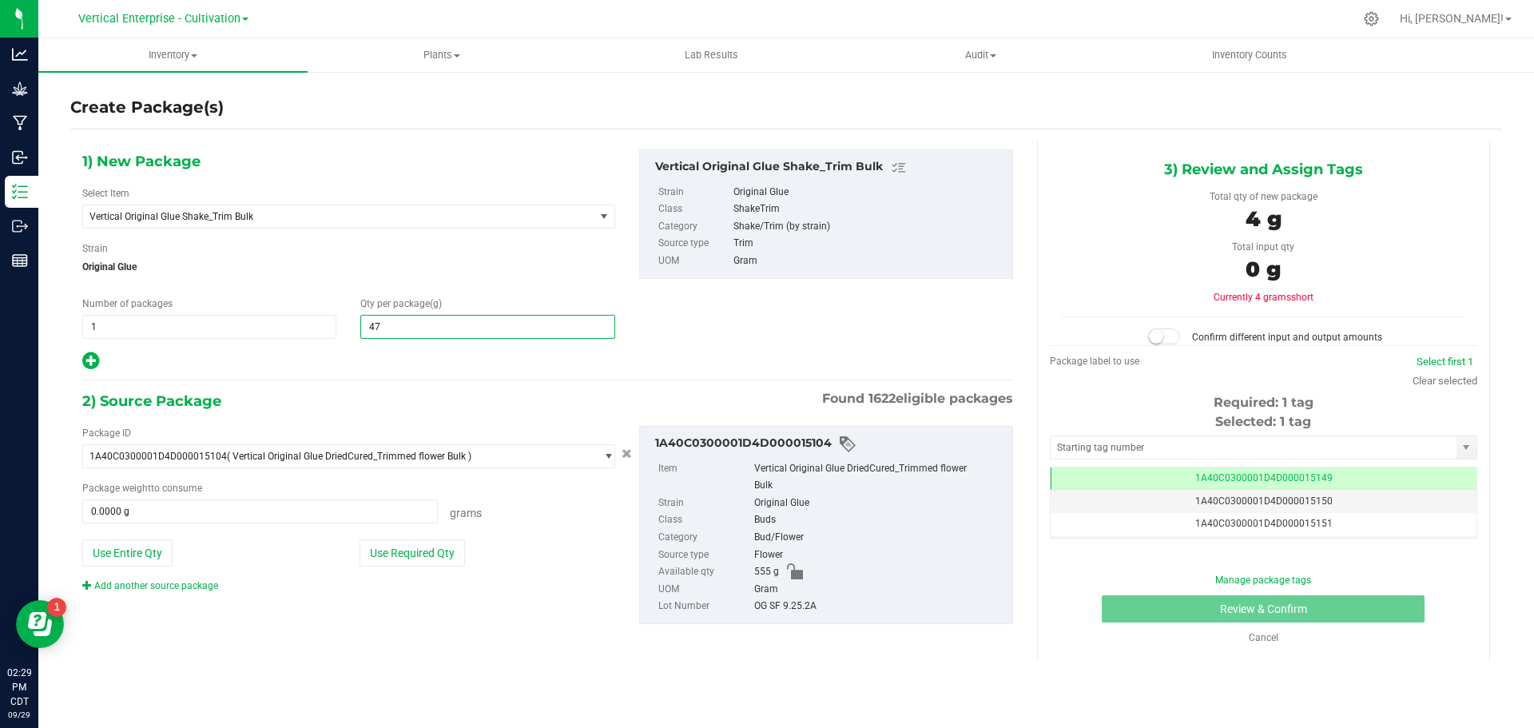
type input "475"
type input "475.0000"
click at [135, 542] on button "Use Entire Qty" at bounding box center [127, 552] width 90 height 27
type input "555.0000 g"
click at [1164, 336] on small at bounding box center [1156, 336] width 14 height 14
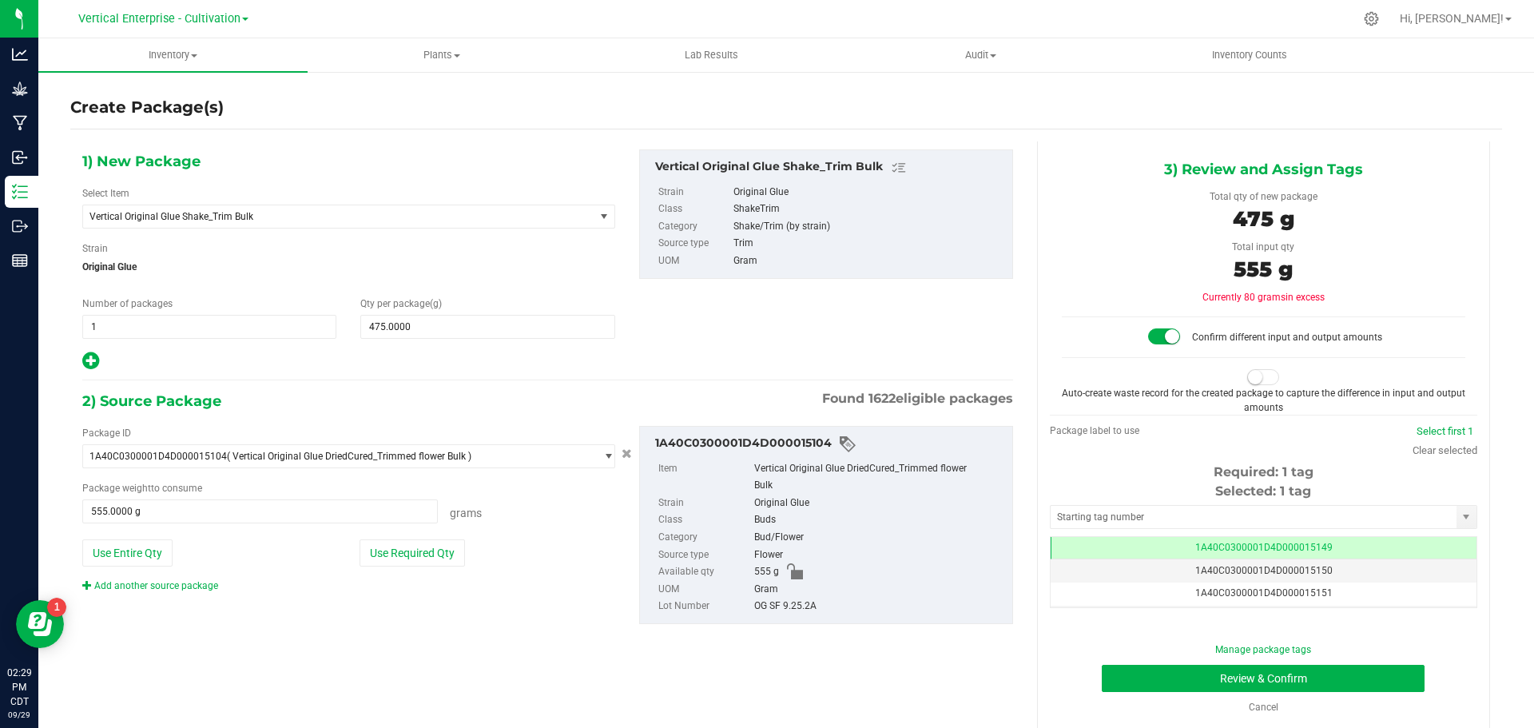
click at [1255, 379] on span at bounding box center [1263, 377] width 32 height 16
click at [1368, 677] on button "Review & Confirm" at bounding box center [1263, 678] width 323 height 27
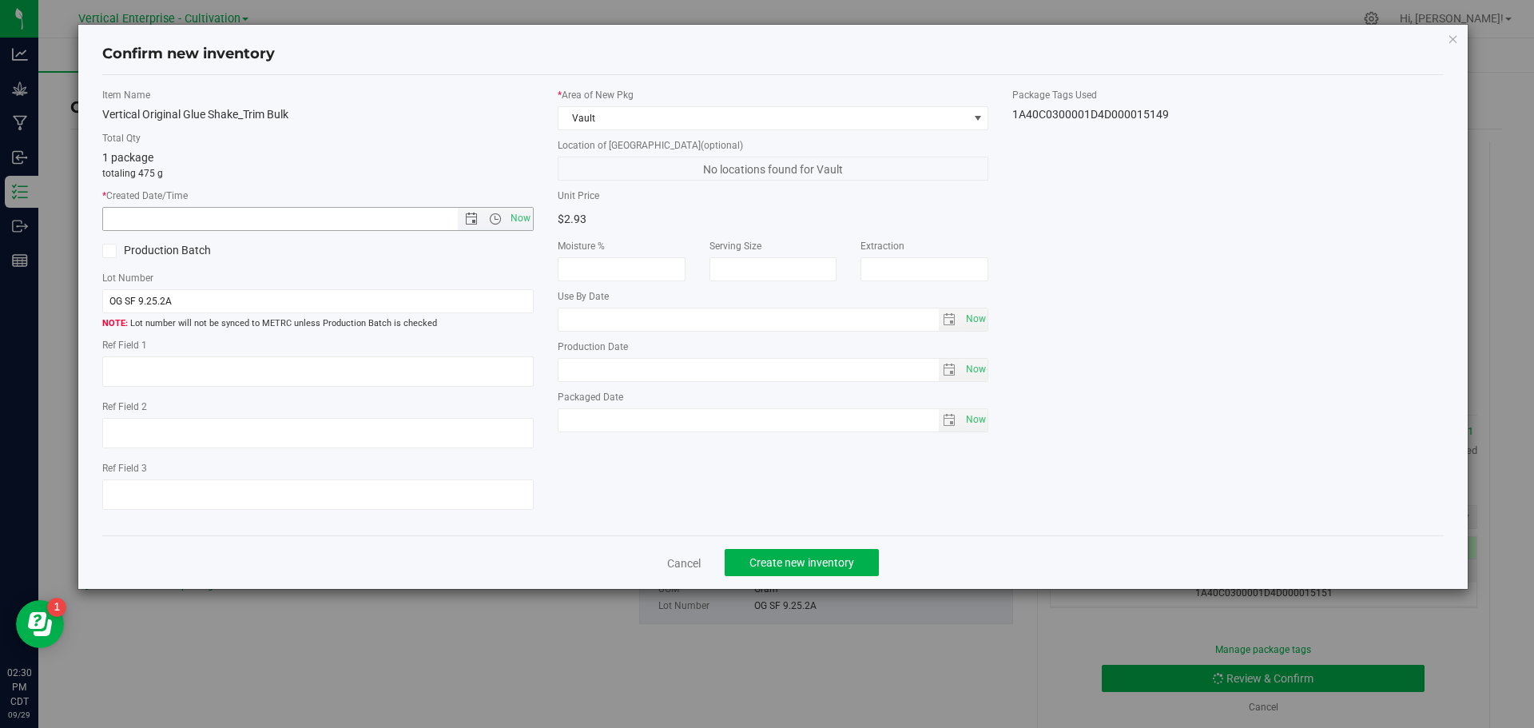
click at [518, 221] on span "Now" at bounding box center [520, 218] width 27 height 23
type input "9/29/2025 2:30 PM"
click at [141, 251] on label "Production Batch" at bounding box center [204, 250] width 204 height 17
click at [0, 0] on input "Production Batch" at bounding box center [0, 0] width 0 height 0
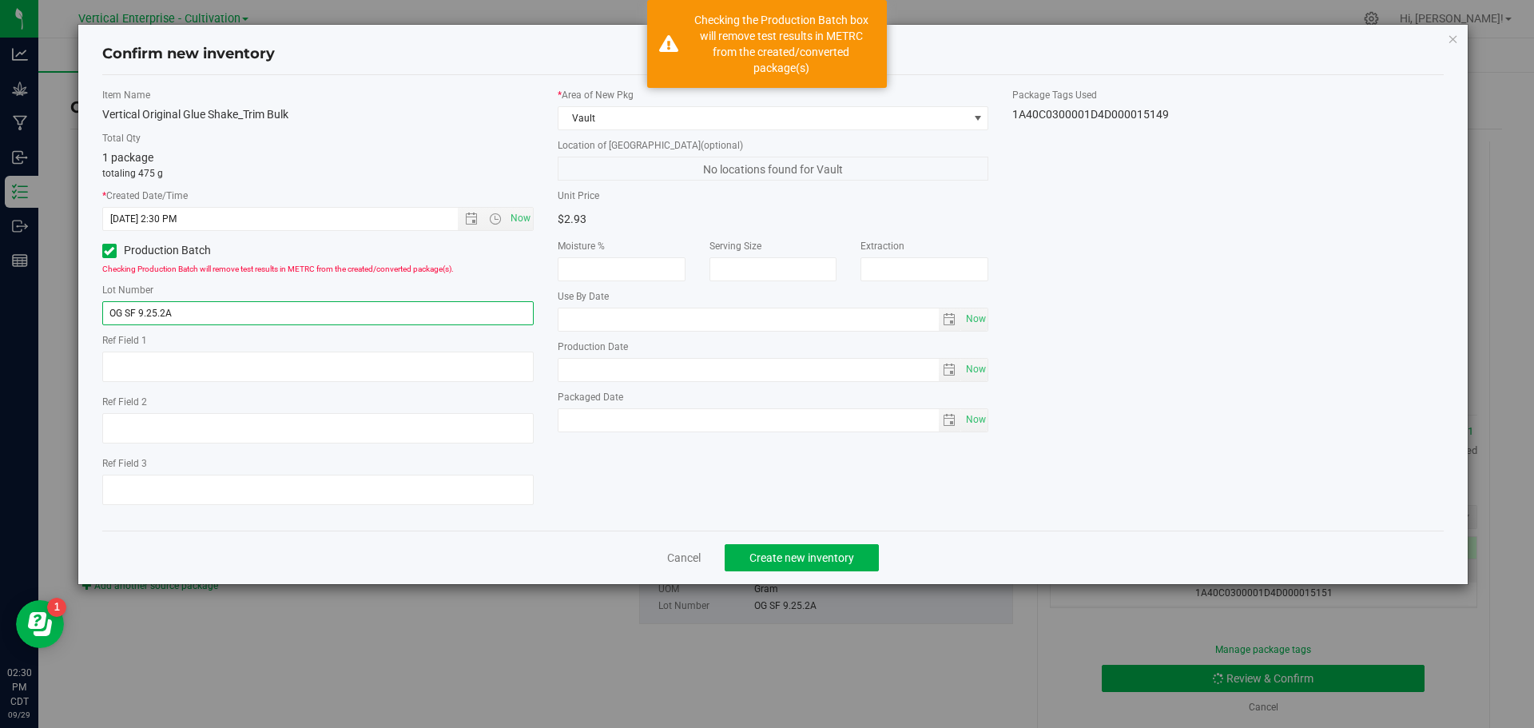
click at [241, 312] on input "OG SF 9.25.2A" at bounding box center [318, 313] width 432 height 24
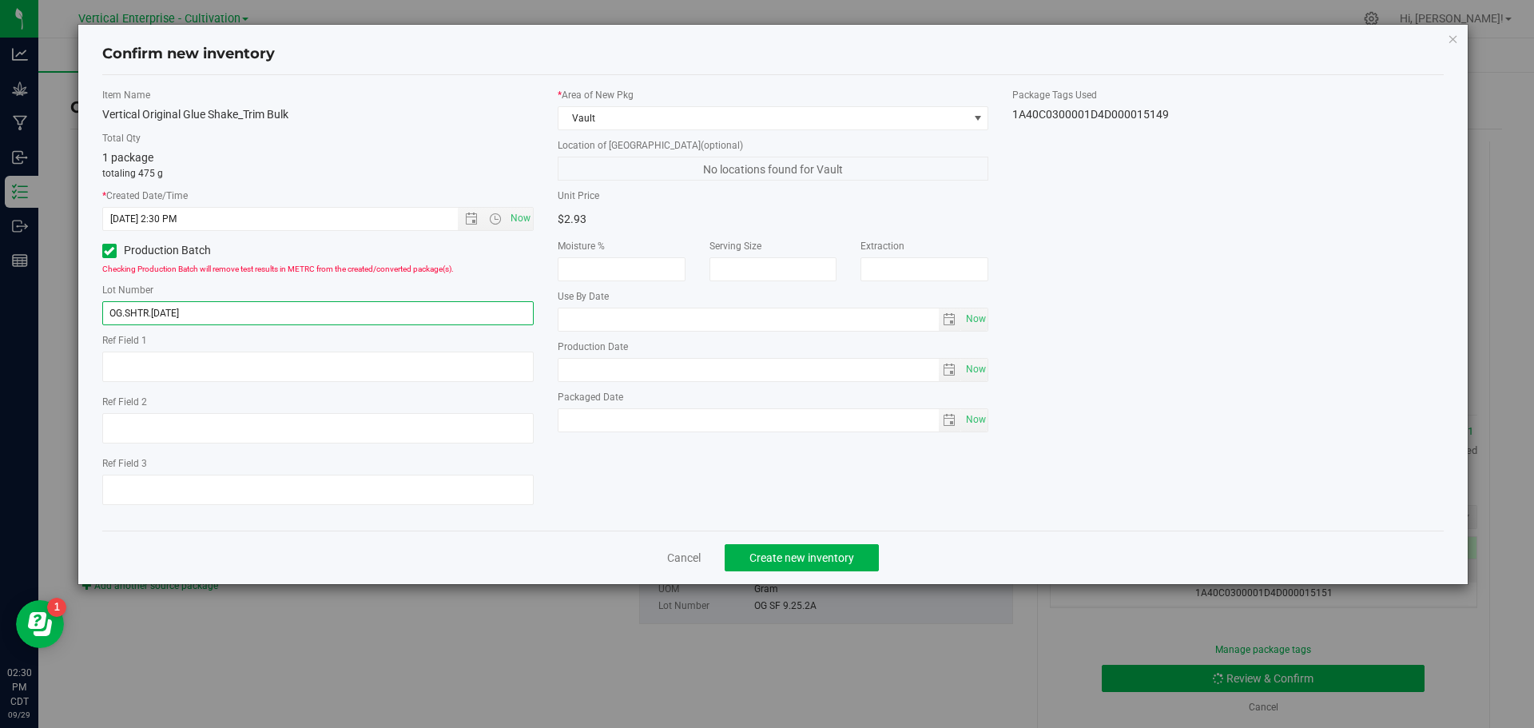
type input "OG.SHTR.9.29.25"
click at [819, 564] on button "Create new inventory" at bounding box center [802, 557] width 154 height 27
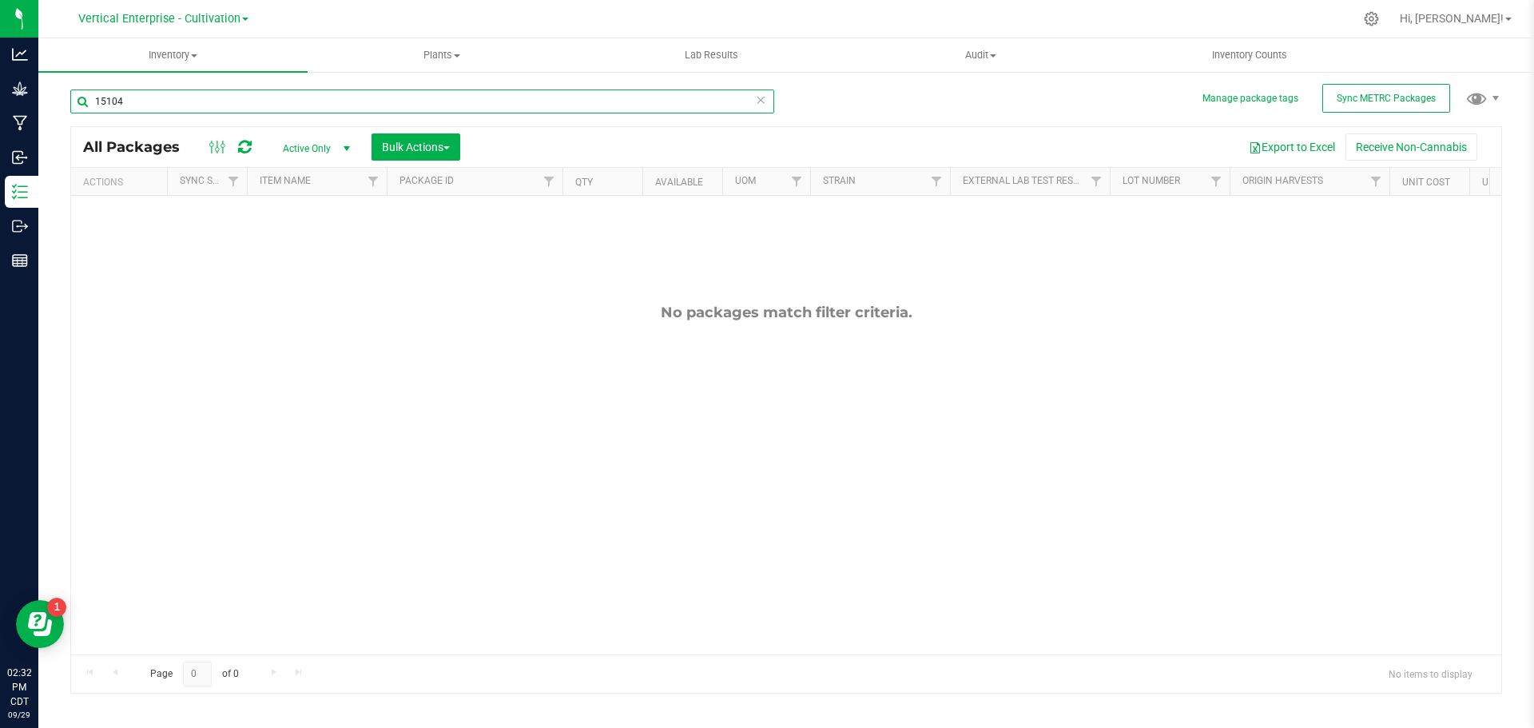
drag, startPoint x: 190, startPoint y: 97, endPoint x: 0, endPoint y: 110, distance: 190.7
click at [0, 110] on div "Analytics Grow Manufacturing Inbound Inventory Outbound Reports 02:32 PM CDT 09…" at bounding box center [767, 364] width 1534 height 728
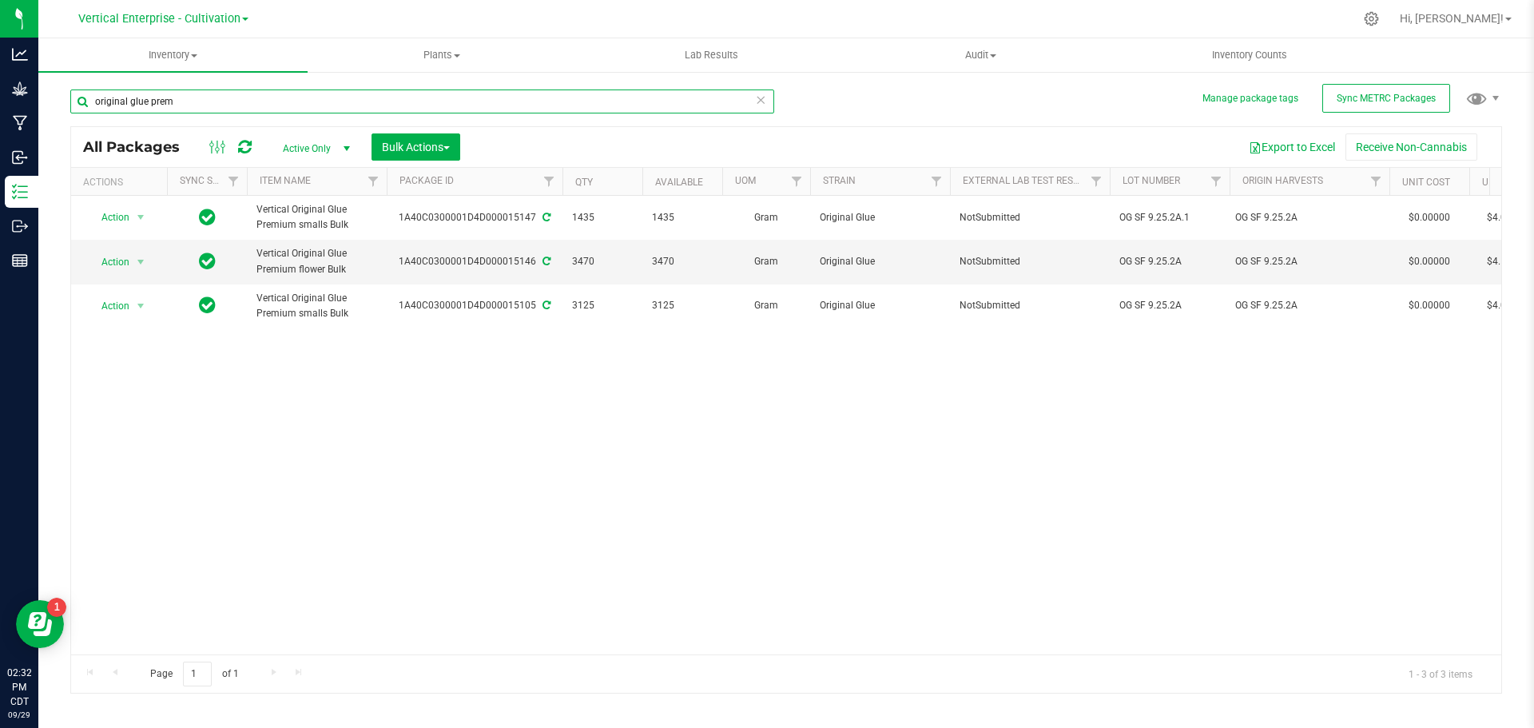
type input "original glue prem"
click at [408, 165] on div "All Packages Active Only Active Only Lab Samples Locked All External Internal B…" at bounding box center [786, 147] width 1430 height 40
click at [408, 164] on div "All Packages Active Only Active Only Lab Samples Locked All External Internal B…" at bounding box center [786, 147] width 1430 height 40
click at [426, 147] on span "Bulk Actions" at bounding box center [416, 147] width 68 height 13
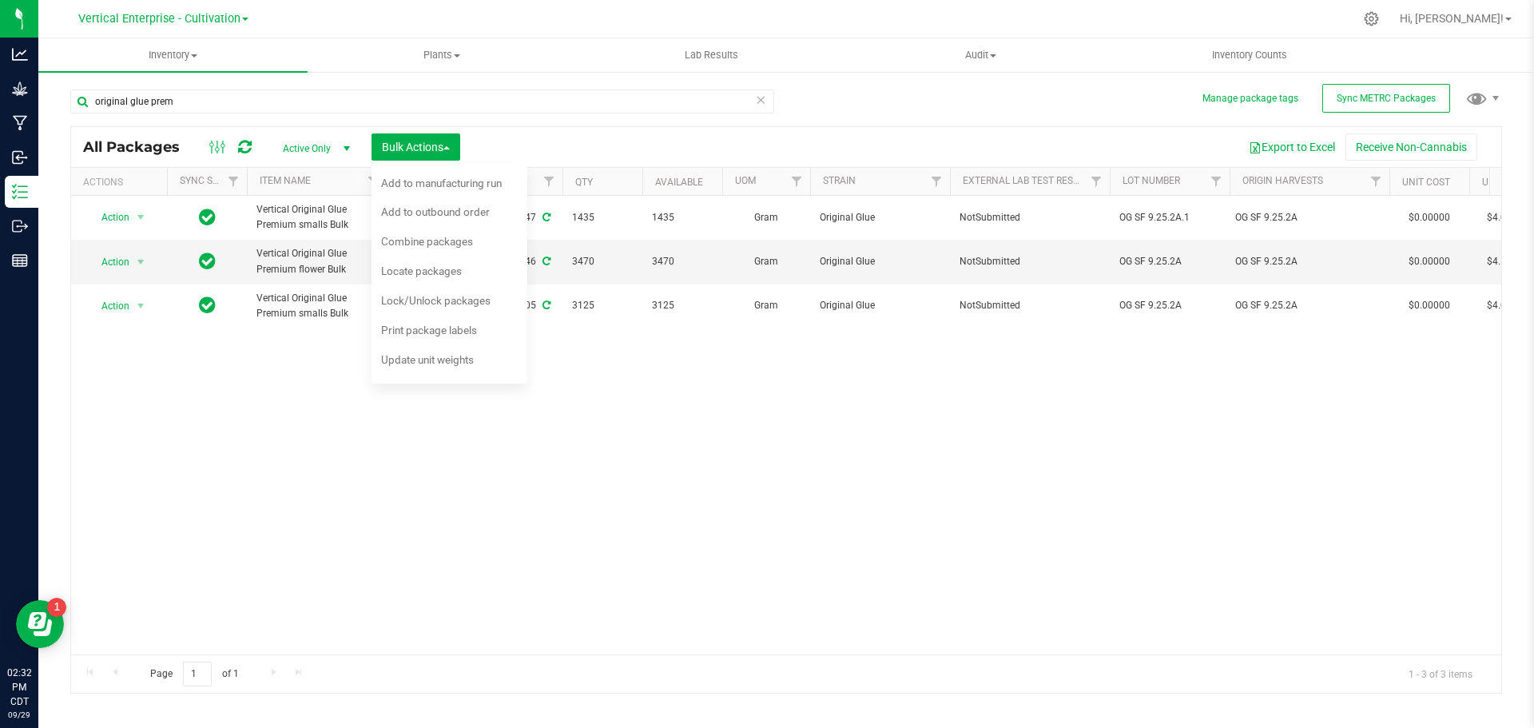
click at [415, 245] on span "Combine packages" at bounding box center [427, 241] width 92 height 13
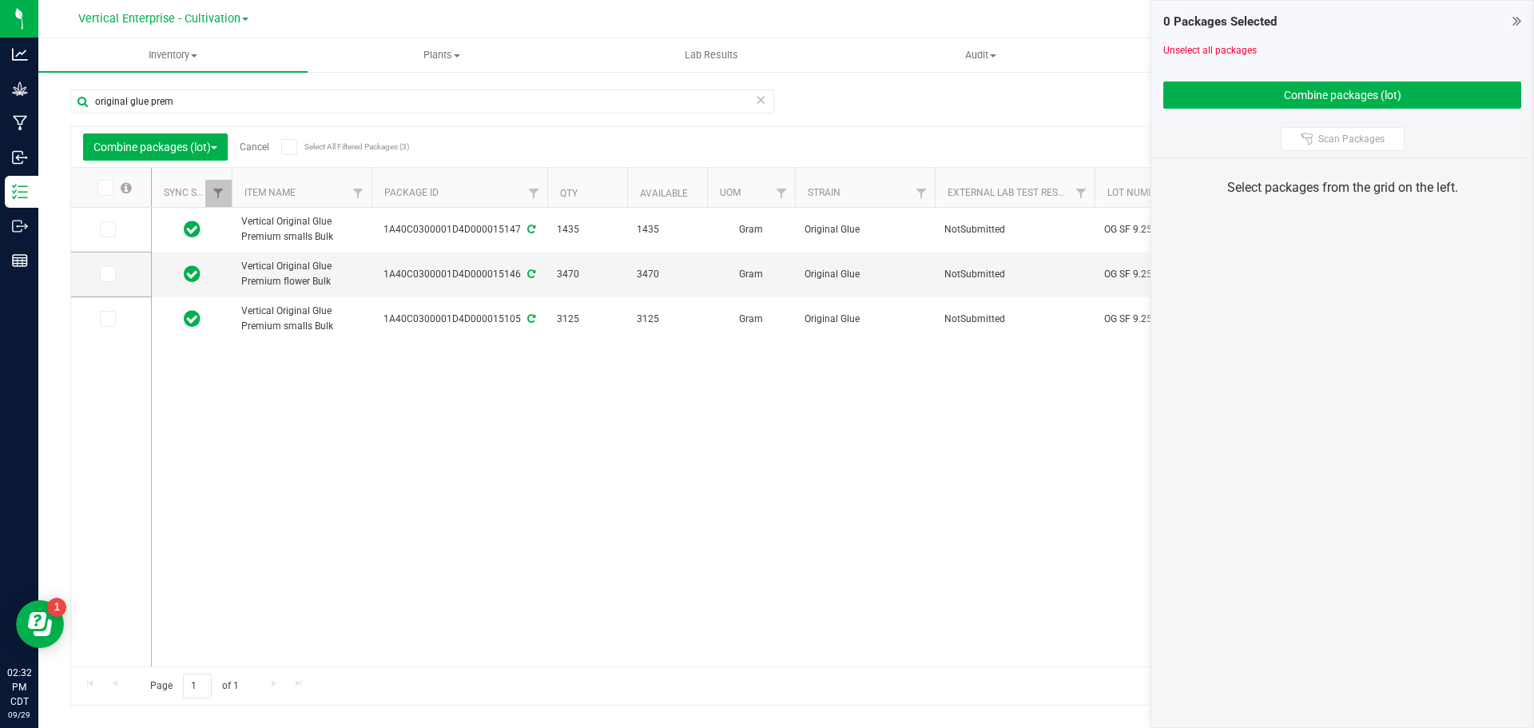
click at [117, 227] on label at bounding box center [111, 229] width 23 height 16
click at [0, 0] on input "checkbox" at bounding box center [0, 0] width 0 height 0
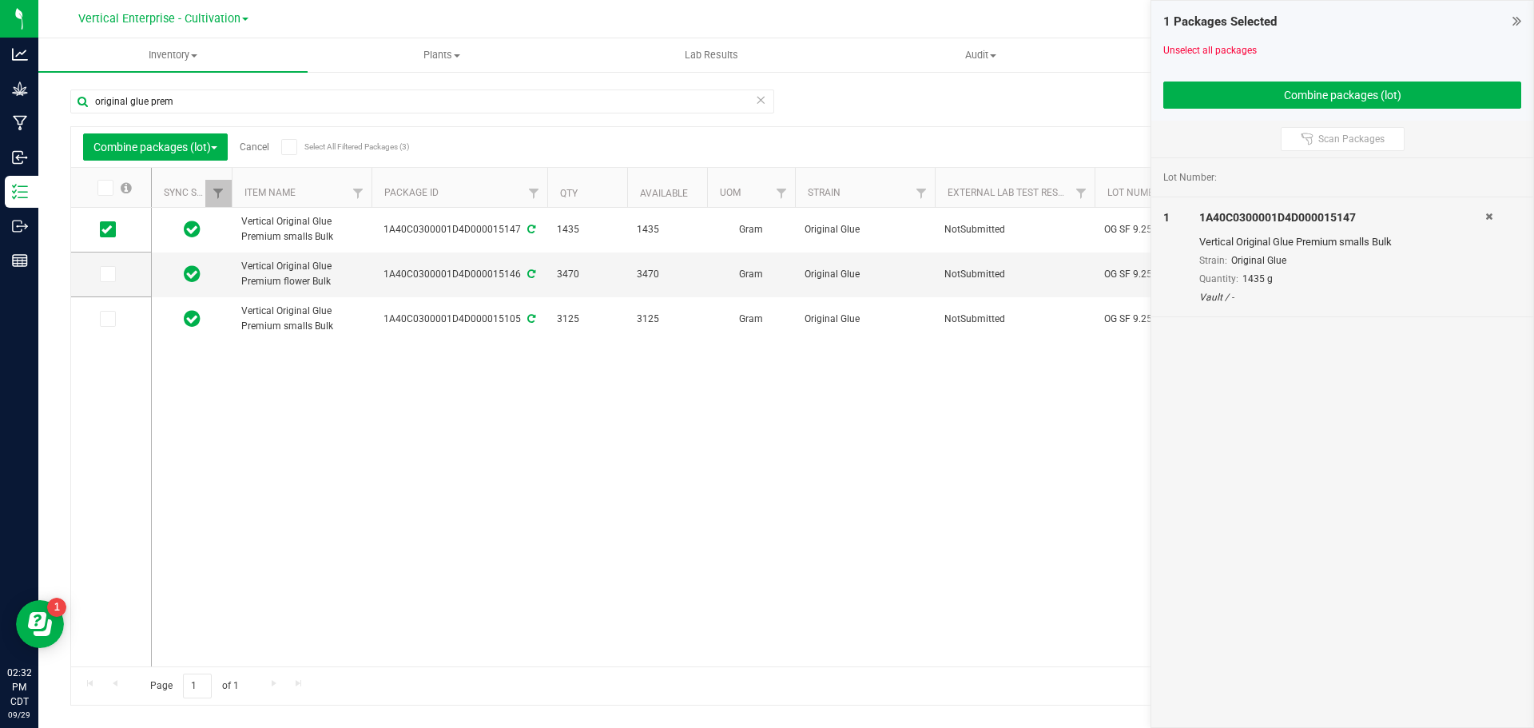
click at [102, 321] on span at bounding box center [108, 319] width 16 height 16
click at [105, 312] on span at bounding box center [108, 319] width 16 height 16
click at [0, 0] on input "checkbox" at bounding box center [0, 0] width 0 height 0
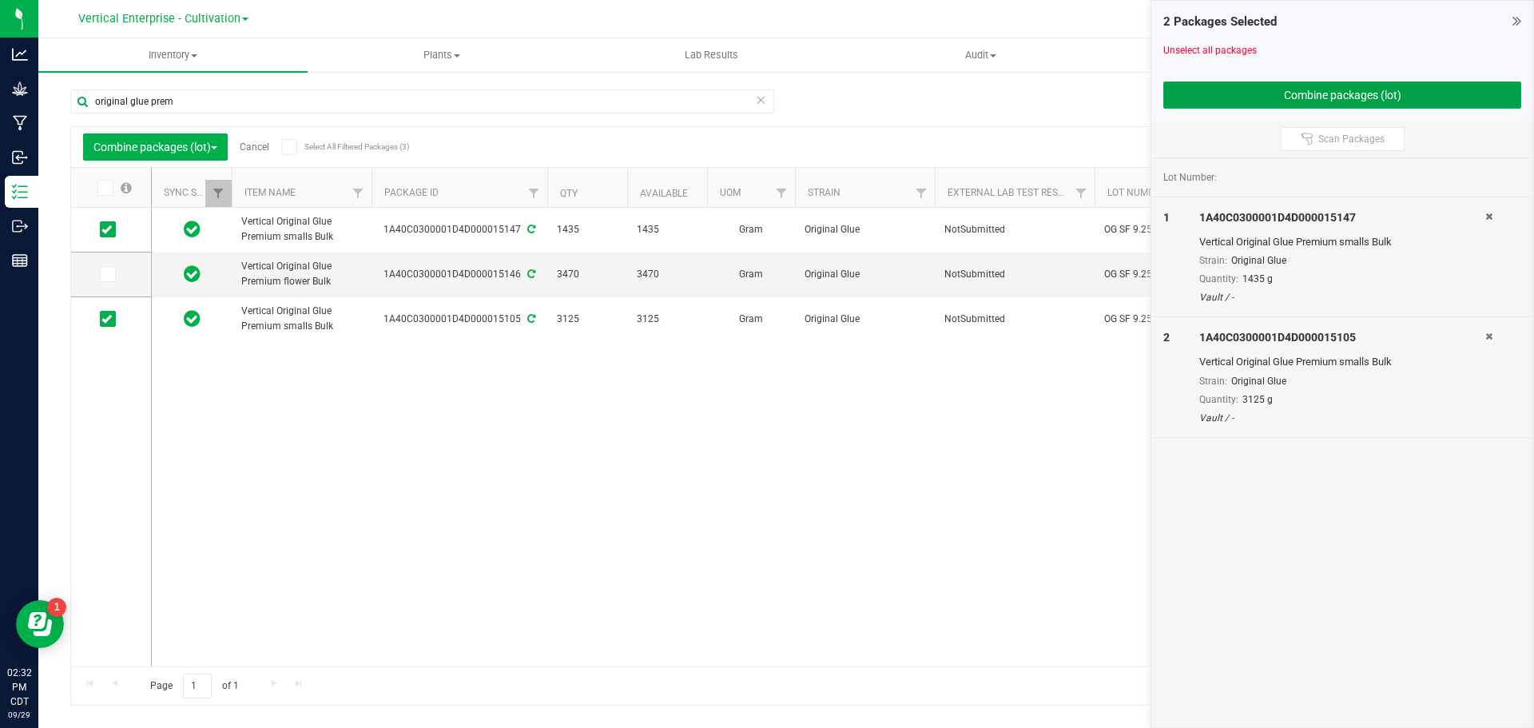
click at [1317, 90] on button "Combine packages (lot)" at bounding box center [1343, 95] width 358 height 27
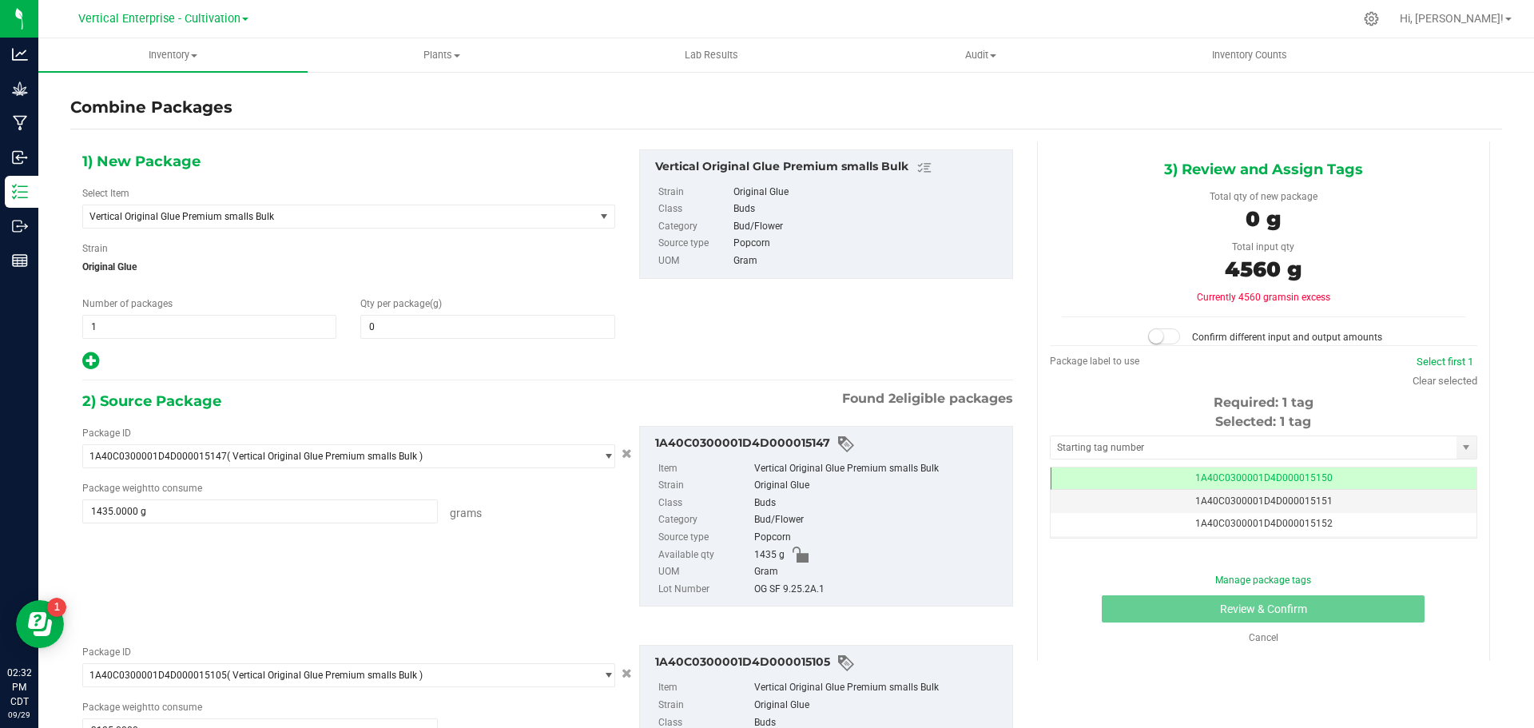
scroll to position [0, -1]
click at [381, 342] on div "1) New Package Select Item Vertical Original Glue Premium smalls Bulk Badder_NS…" at bounding box center [348, 260] width 557 height 222
click at [391, 313] on div "Qty per package (g) 0 0" at bounding box center [487, 317] width 278 height 42
click at [397, 320] on span at bounding box center [487, 327] width 254 height 24
type input "4560"
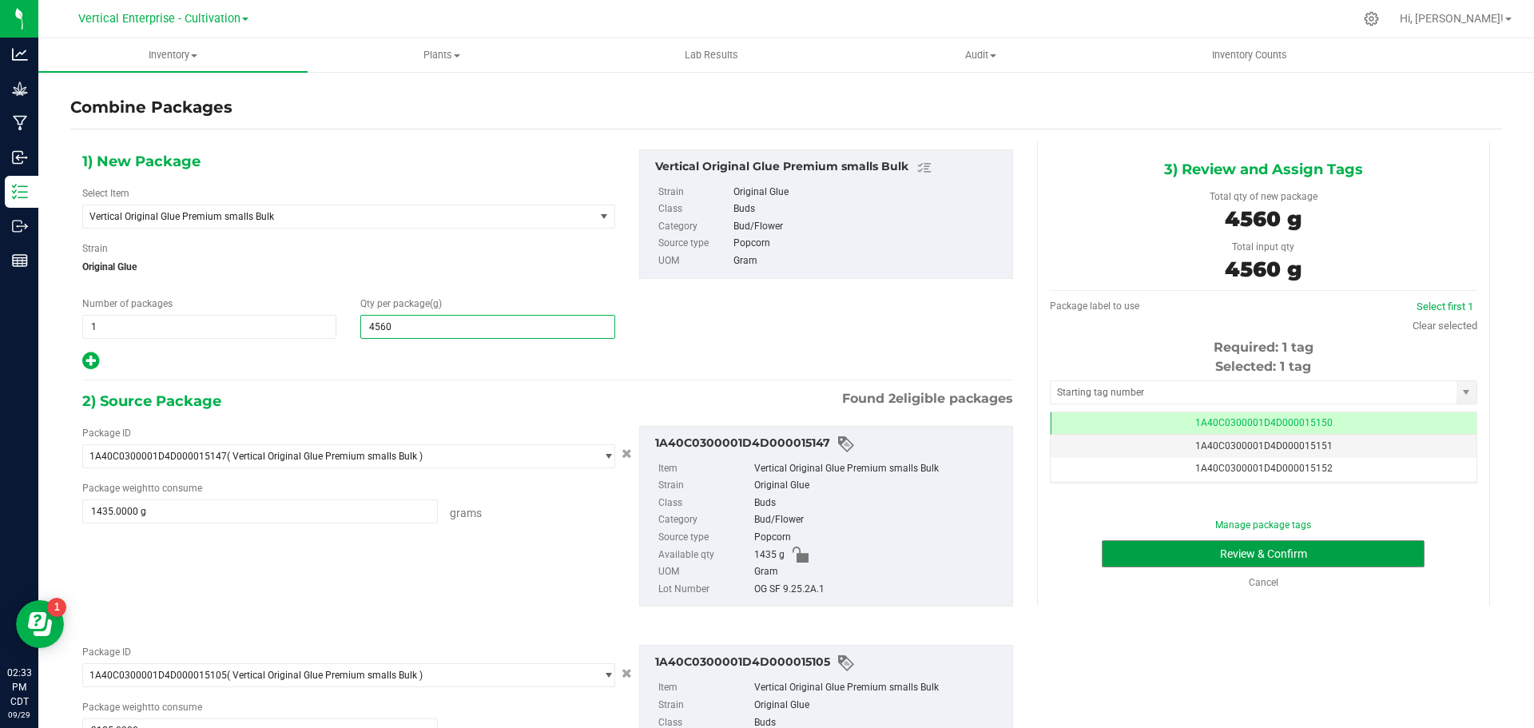
type input "4,560"
click at [1158, 544] on button "Review & Confirm" at bounding box center [1263, 553] width 323 height 27
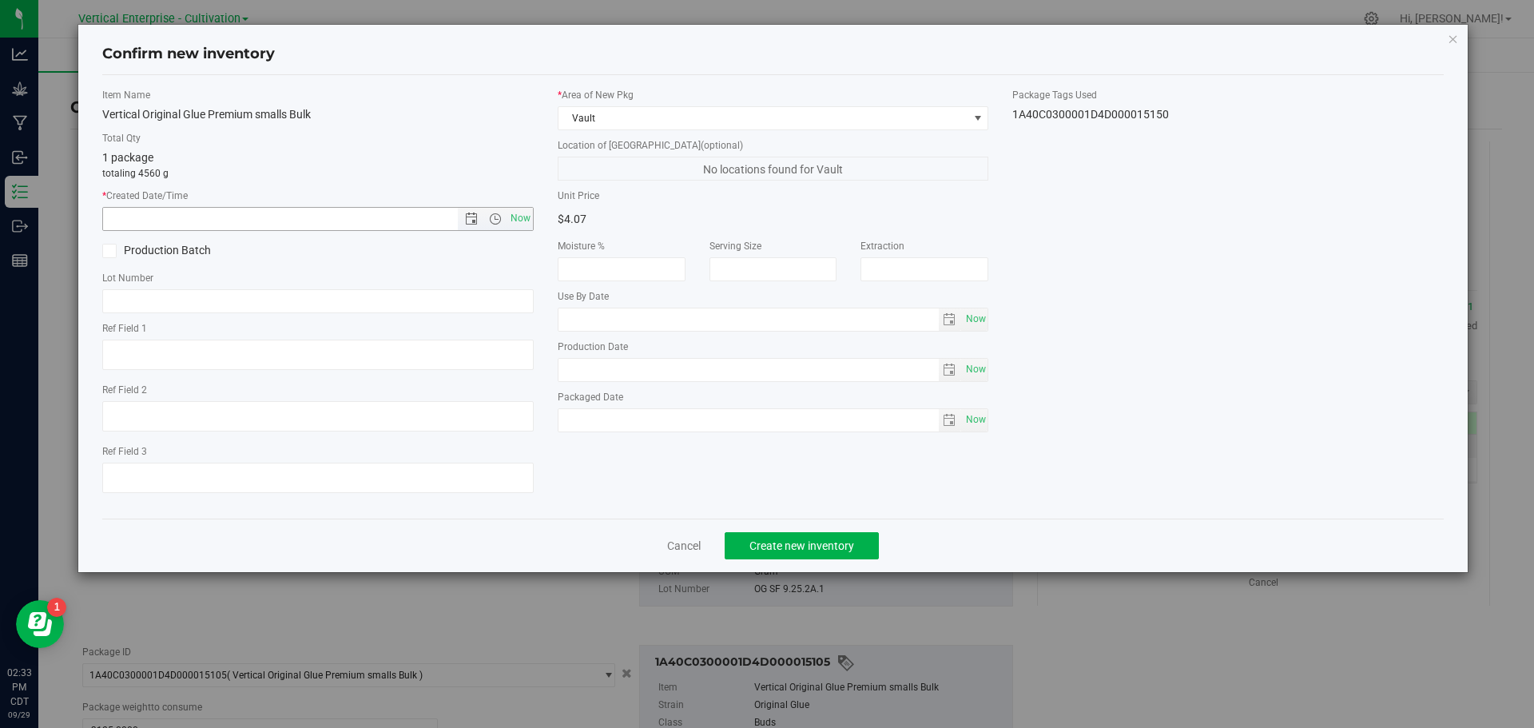
click at [523, 207] on span "Now" at bounding box center [318, 219] width 432 height 24
click at [519, 224] on span "Now" at bounding box center [520, 218] width 27 height 23
type input "9/29/2025 2:33 PM"
click at [129, 252] on label "Production Batch" at bounding box center [204, 250] width 204 height 17
click at [0, 0] on input "Production Batch" at bounding box center [0, 0] width 0 height 0
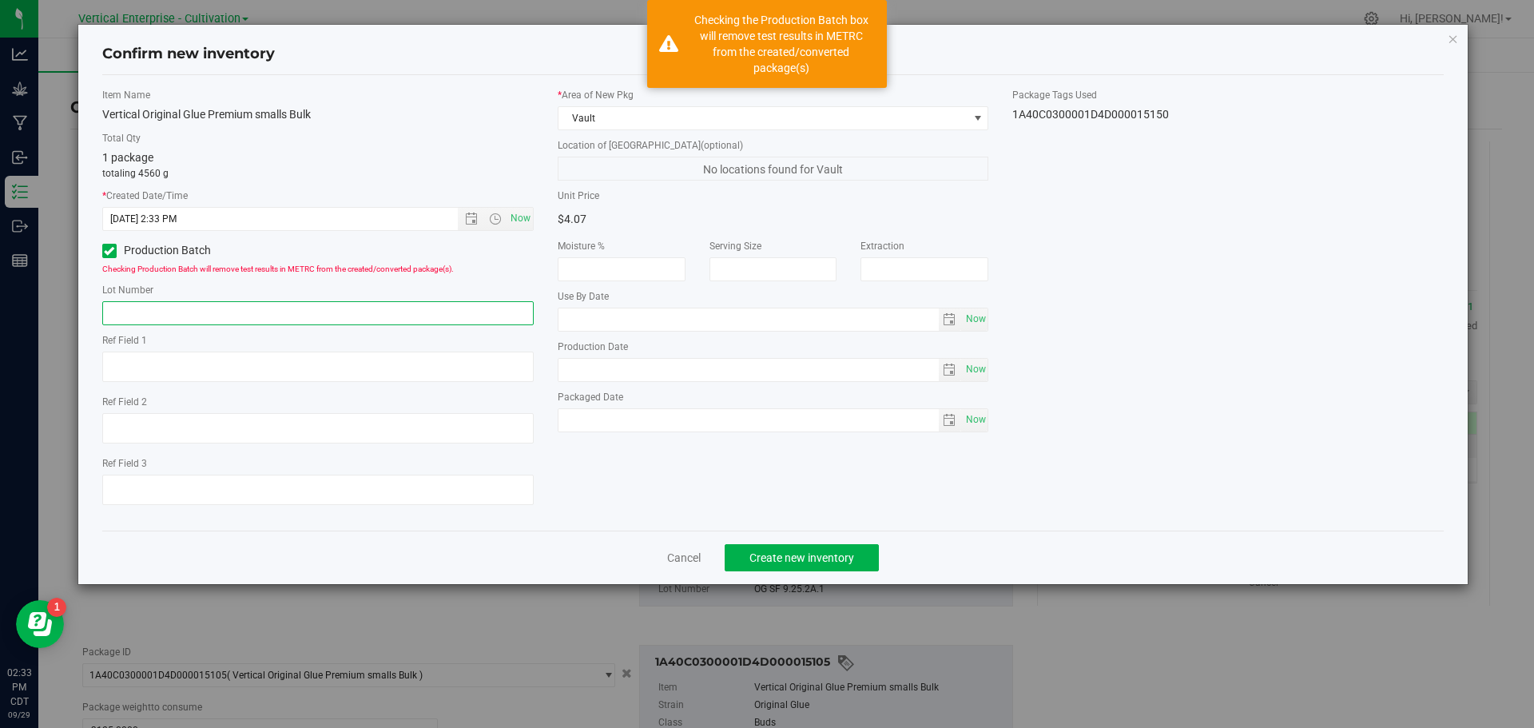
click at [130, 302] on input "text" at bounding box center [318, 313] width 432 height 24
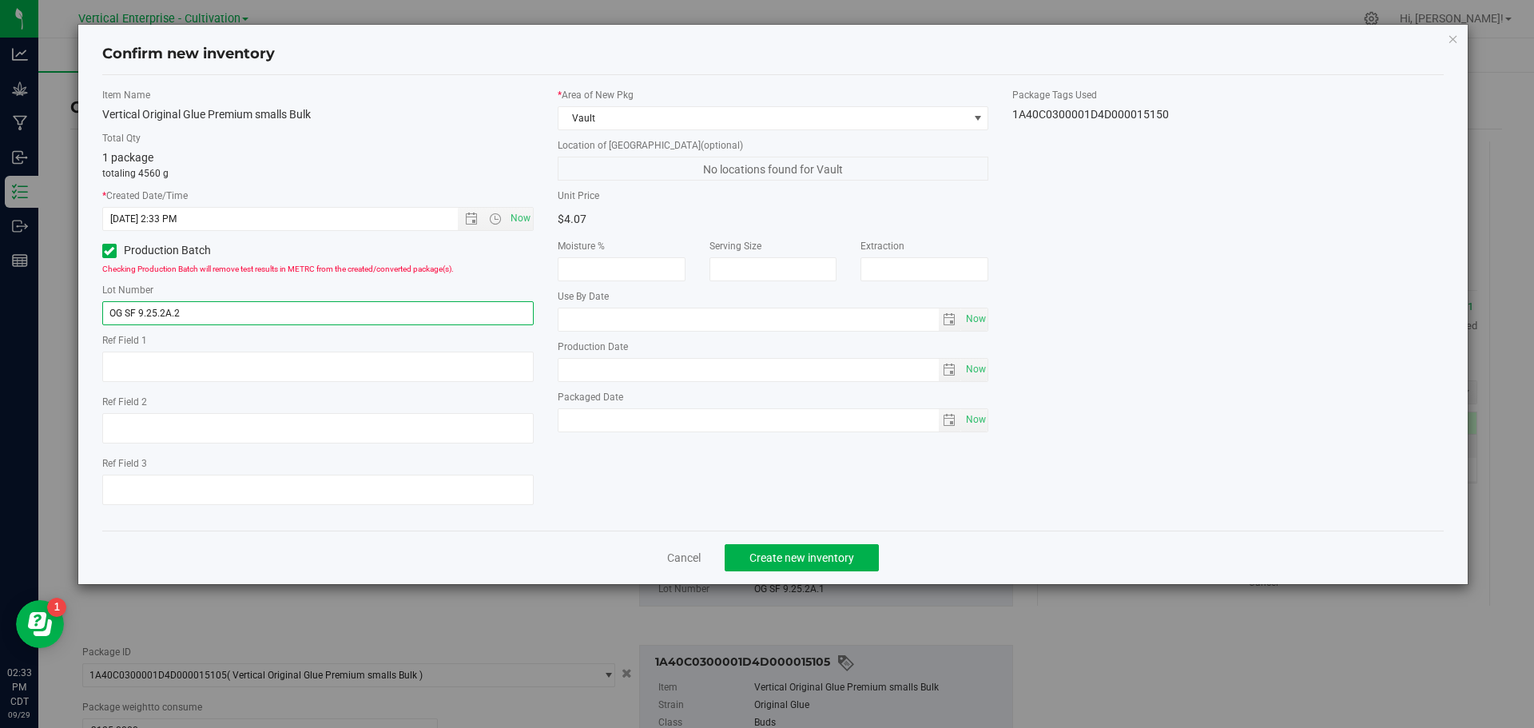
drag, startPoint x: 235, startPoint y: 309, endPoint x: 58, endPoint y: 308, distance: 176.6
click at [58, 308] on div "Confirm new inventory Item Name Vertical Original Glue Premium smalls Bulk Tota…" at bounding box center [773, 364] width 1546 height 728
type input "OG SF 9.25.2A.2"
click at [822, 557] on span "Create new inventory" at bounding box center [802, 557] width 105 height 13
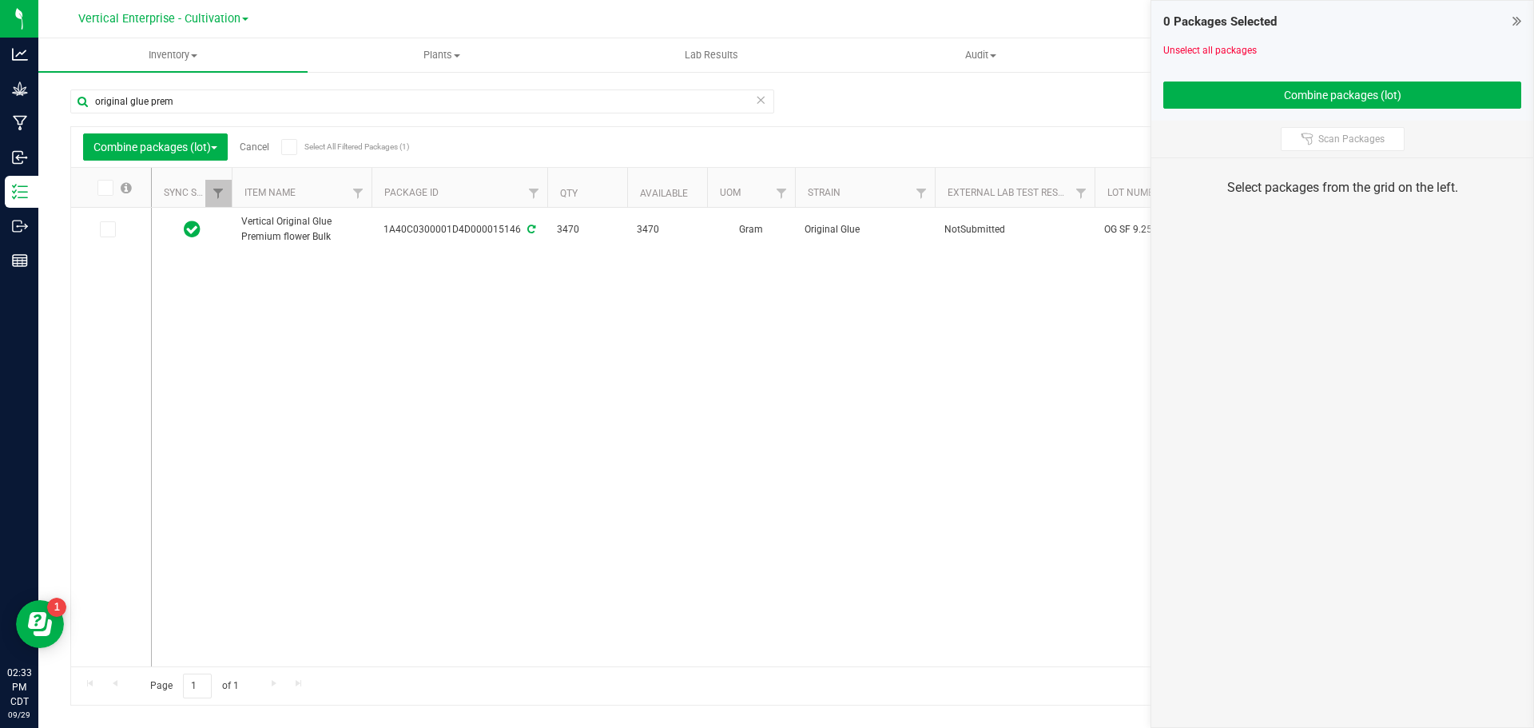
click at [1518, 20] on icon at bounding box center [1517, 21] width 9 height 16
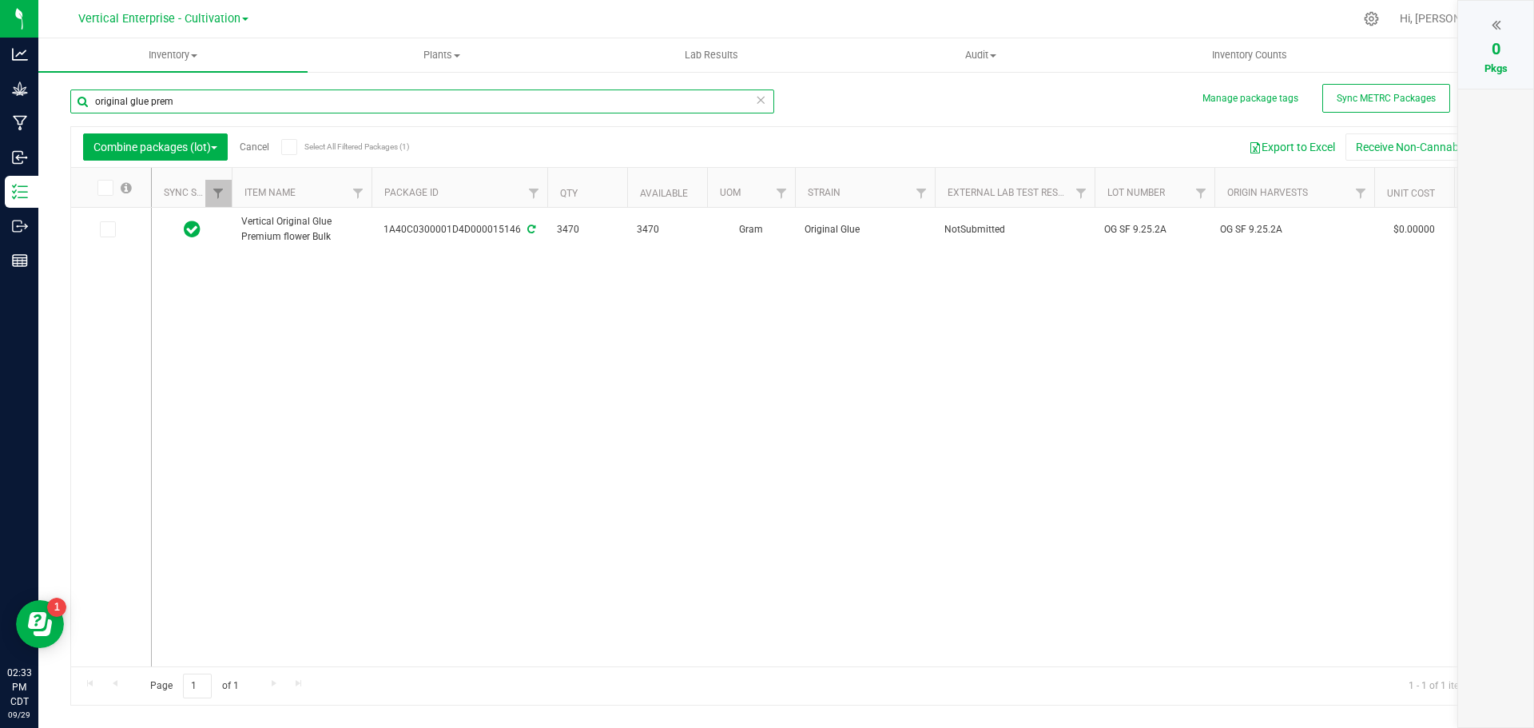
drag, startPoint x: 202, startPoint y: 99, endPoint x: 0, endPoint y: 101, distance: 202.2
click at [0, 101] on div "Analytics Grow Manufacturing Inbound Inventory Outbound Reports 02:33 PM CDT 09…" at bounding box center [767, 364] width 1534 height 728
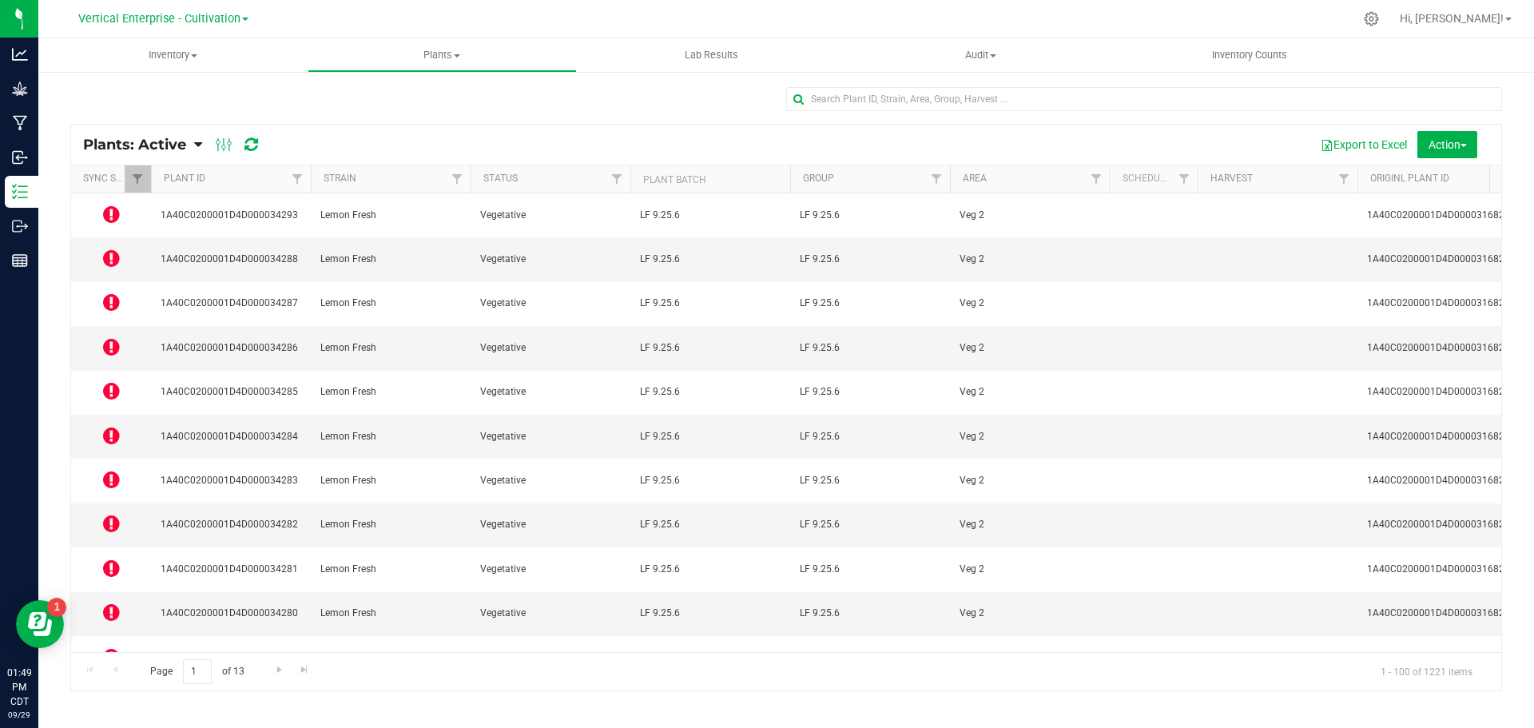
click at [109, 206] on icon at bounding box center [111, 214] width 17 height 19
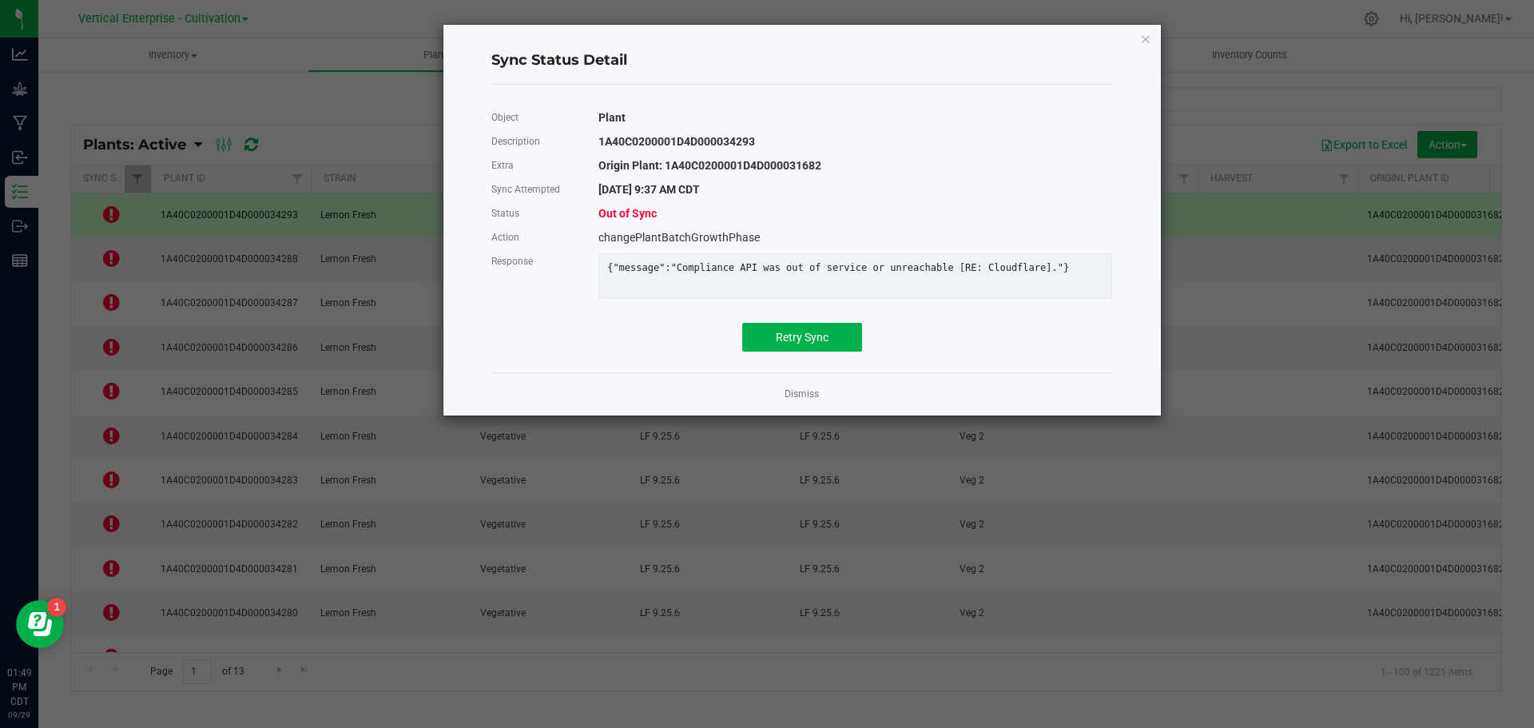
drag, startPoint x: 829, startPoint y: 332, endPoint x: 849, endPoint y: 337, distance: 21.5
click at [824, 348] on div "Object Plant Description 1A40C0200001D4D000034293 Extra Origin Plant: 1A40C0200…" at bounding box center [802, 228] width 622 height 246
click at [849, 337] on button "Retry Sync" at bounding box center [802, 337] width 120 height 29
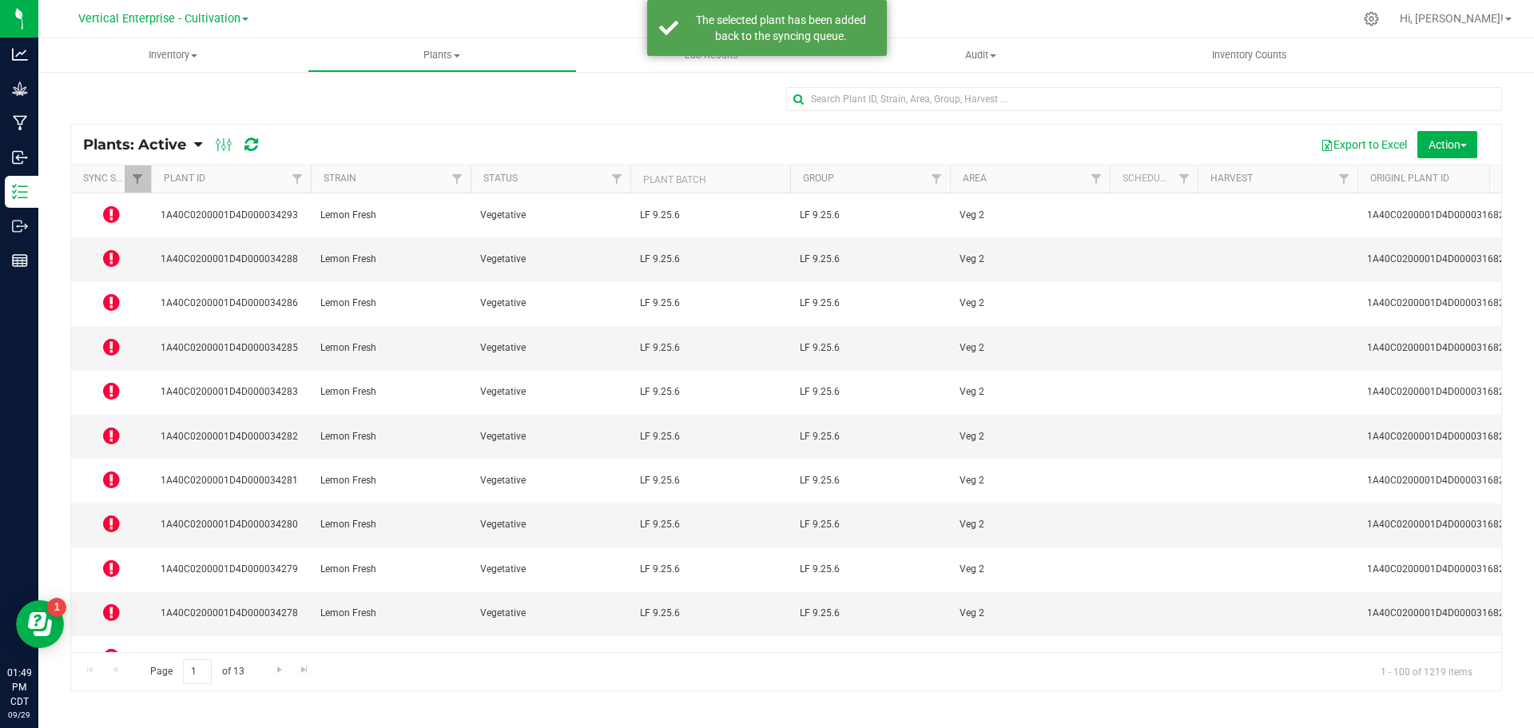
click at [117, 249] on icon at bounding box center [111, 258] width 17 height 19
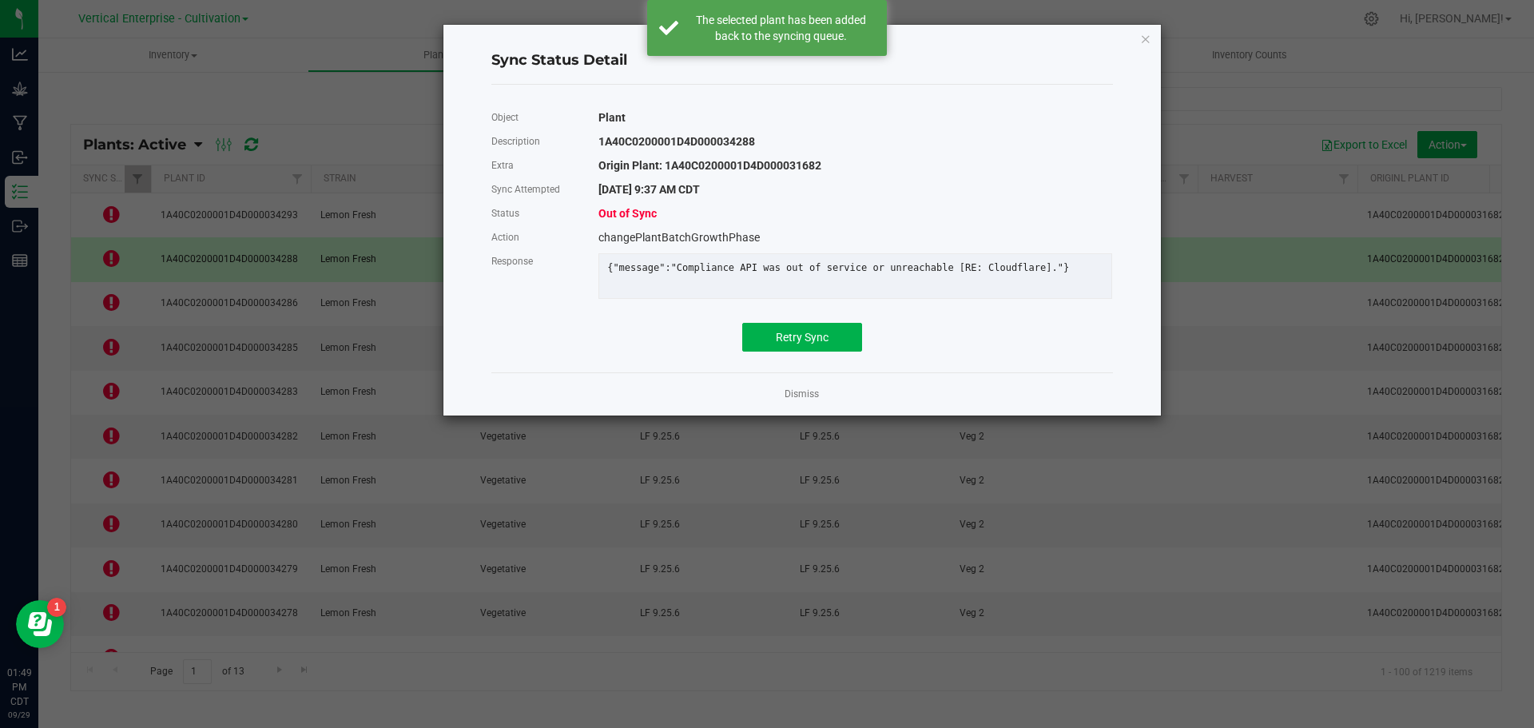
drag, startPoint x: 732, startPoint y: 347, endPoint x: 798, endPoint y: 345, distance: 66.3
click at [750, 347] on div "Retry Sync" at bounding box center [802, 337] width 646 height 29
click at [798, 344] on span "Retry Sync" at bounding box center [802, 337] width 53 height 13
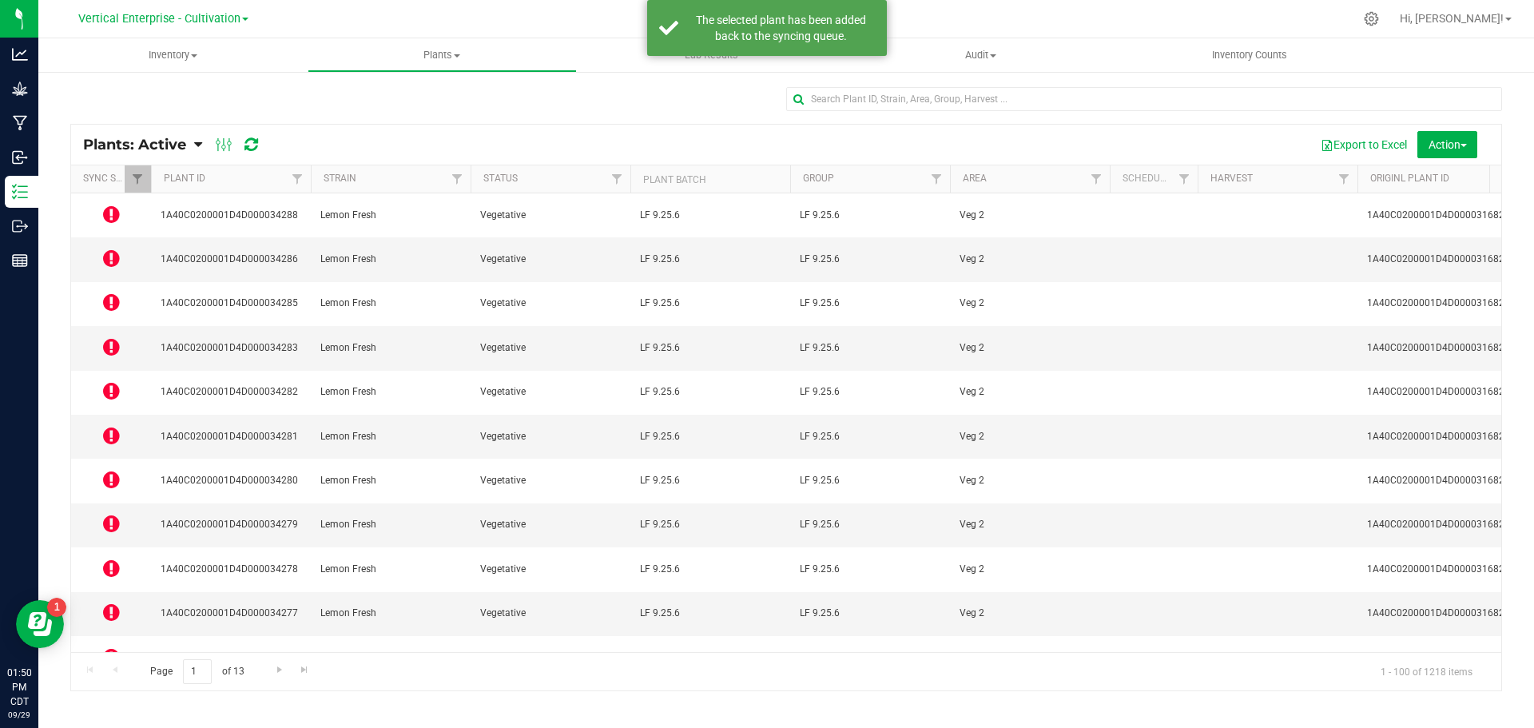
click at [110, 292] on icon at bounding box center [111, 301] width 17 height 19
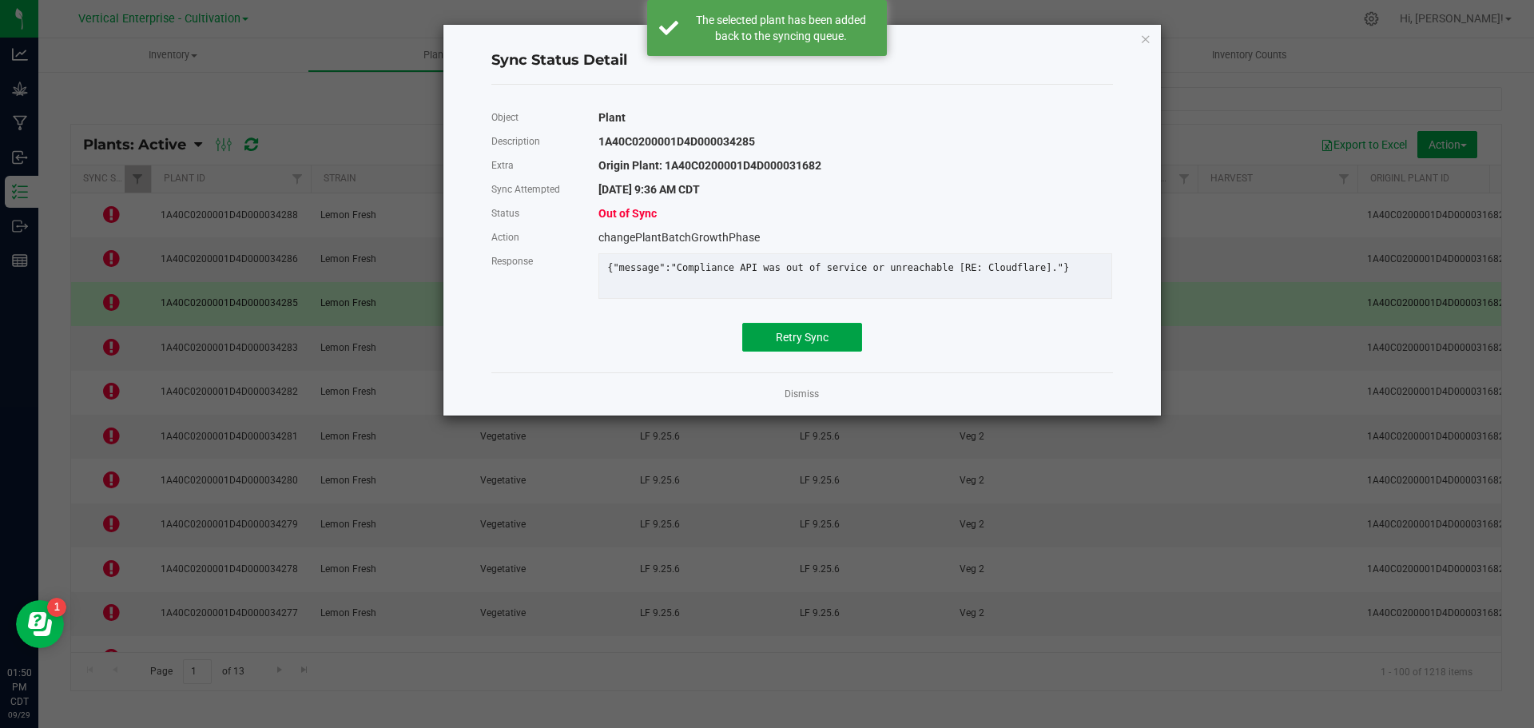
drag, startPoint x: 802, startPoint y: 352, endPoint x: 792, endPoint y: 352, distance: 9.6
click at [802, 344] on span "Retry Sync" at bounding box center [802, 337] width 53 height 13
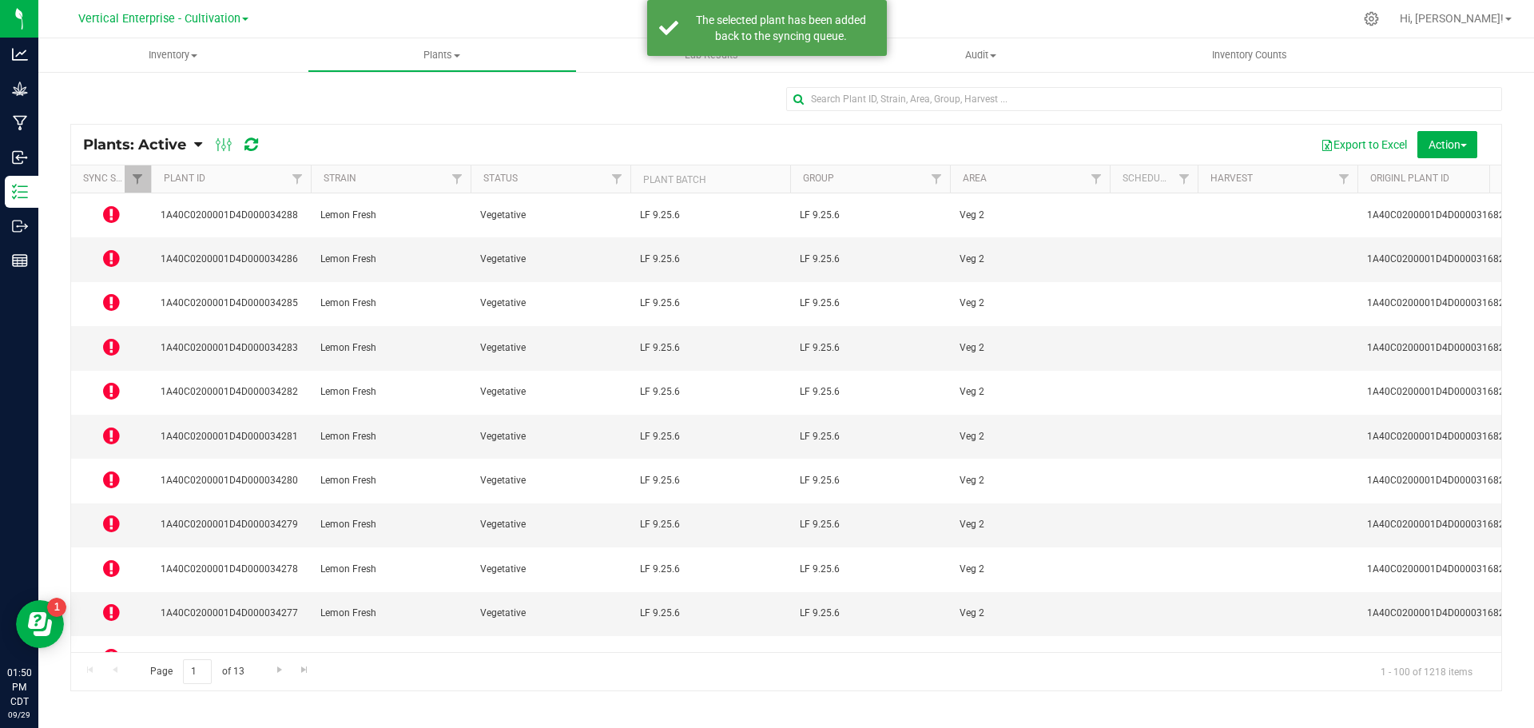
click at [107, 337] on icon at bounding box center [111, 346] width 17 height 19
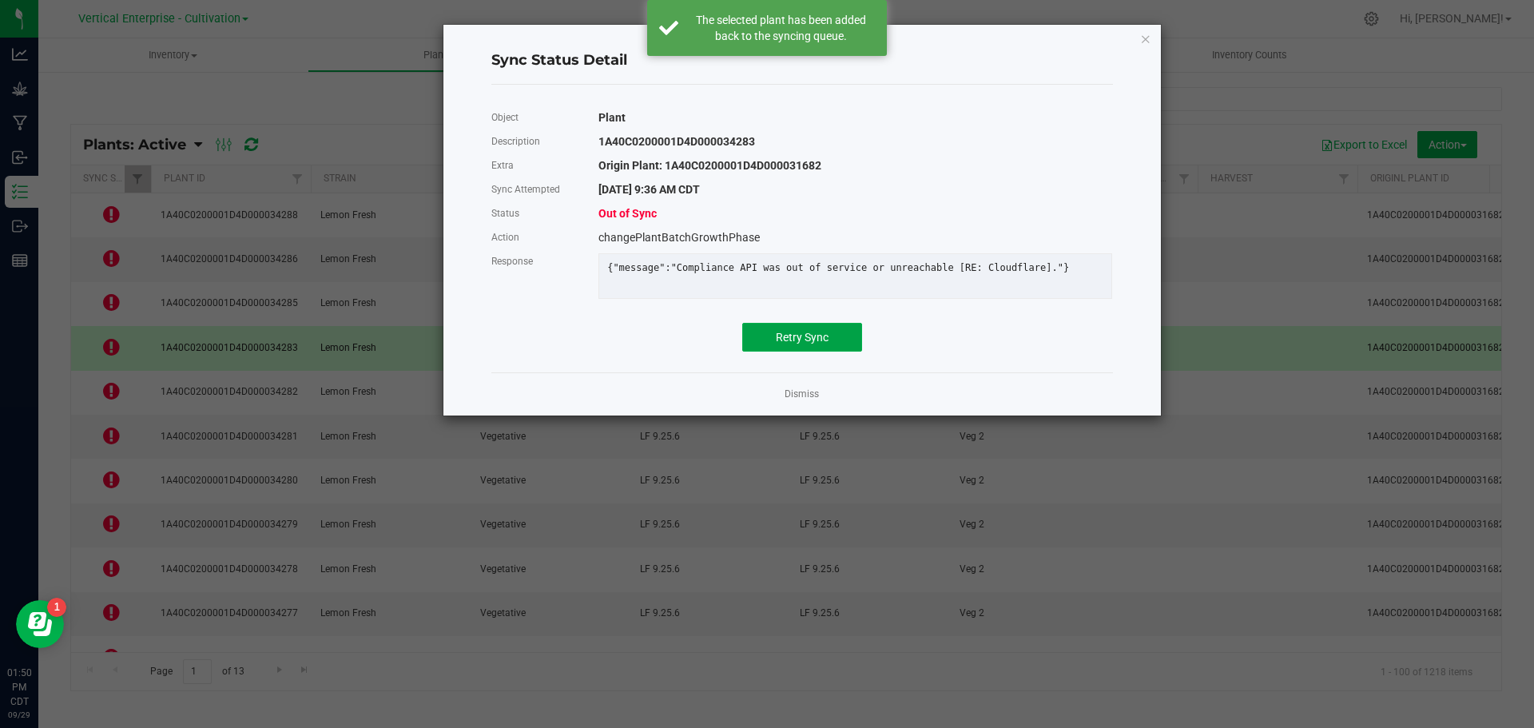
click at [805, 341] on span "Retry Sync" at bounding box center [802, 337] width 53 height 13
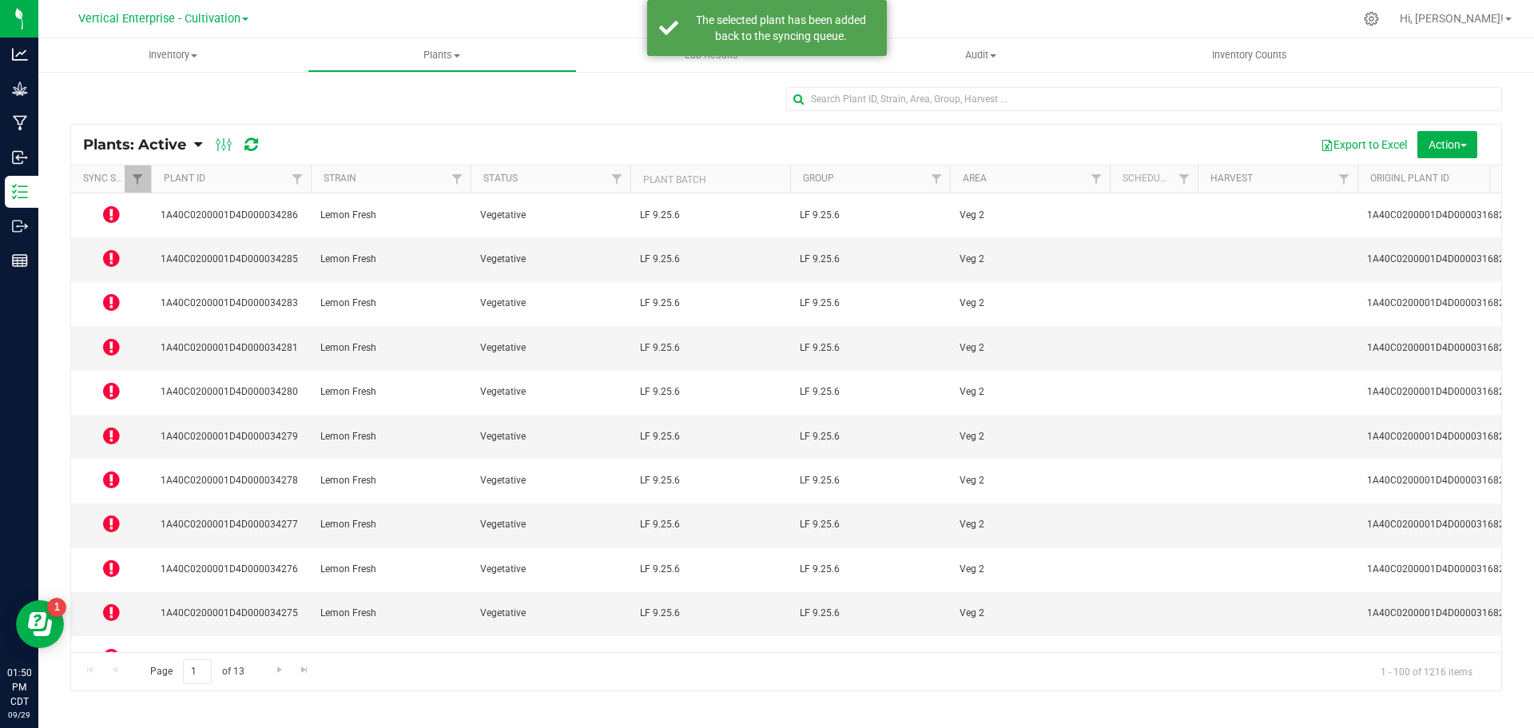
click at [106, 381] on icon at bounding box center [111, 390] width 17 height 19
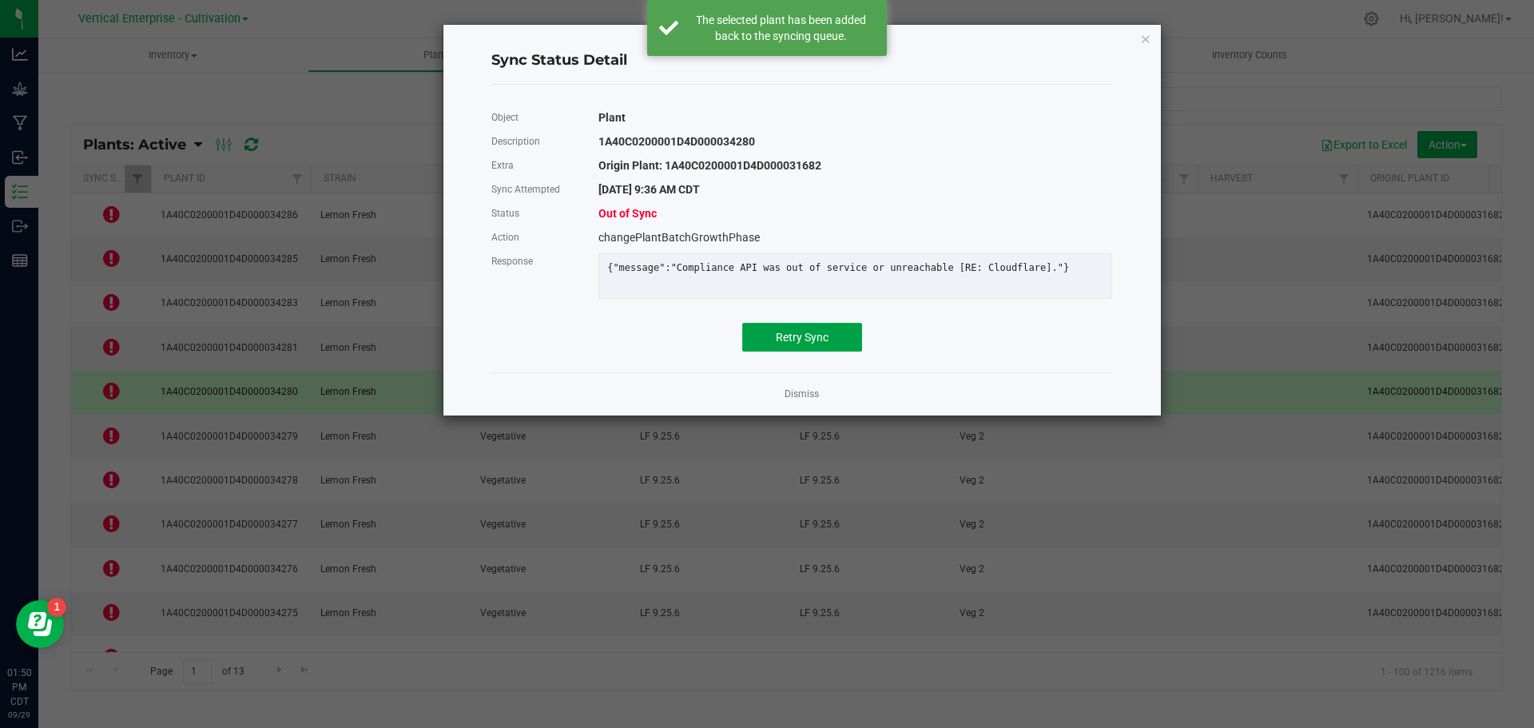
click at [821, 352] on button "Retry Sync" at bounding box center [802, 337] width 120 height 29
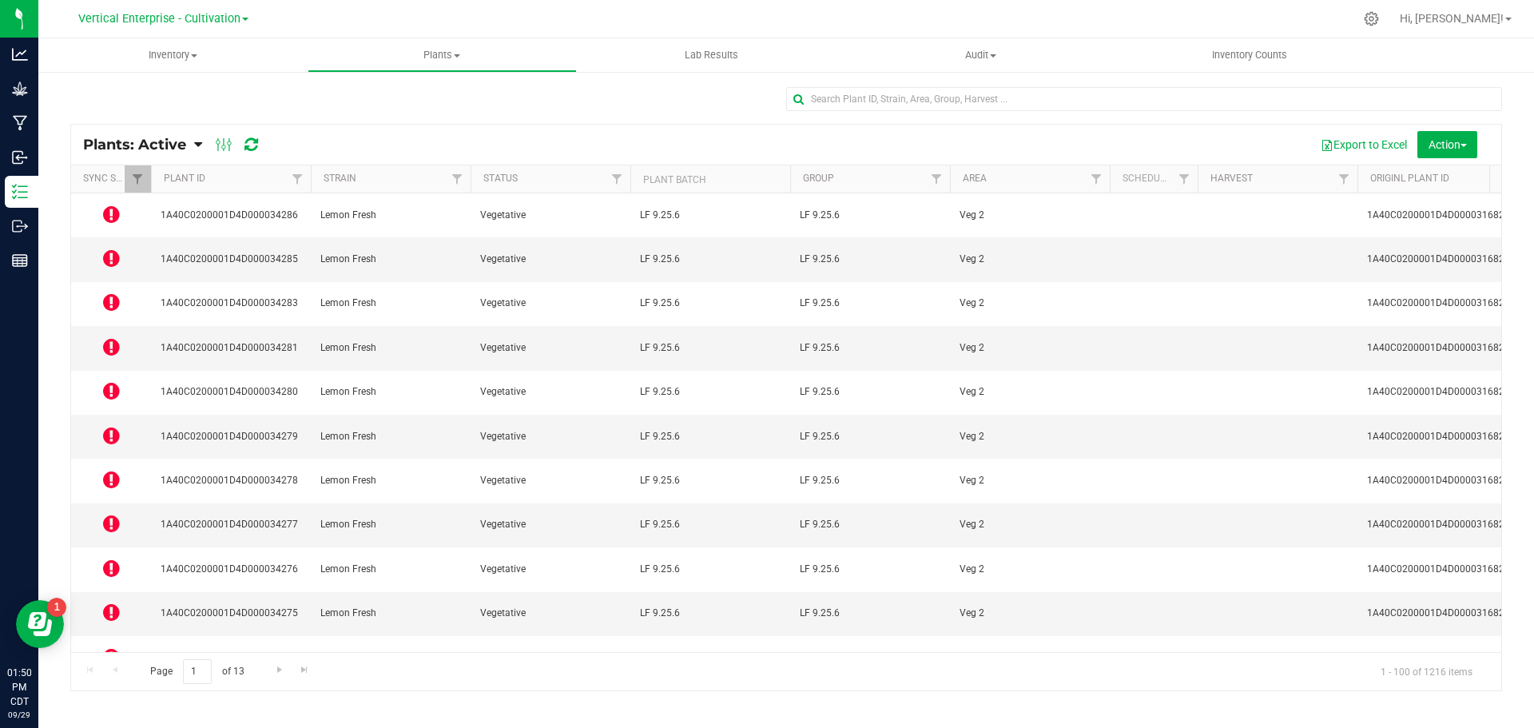
click at [105, 470] on icon at bounding box center [111, 479] width 17 height 19
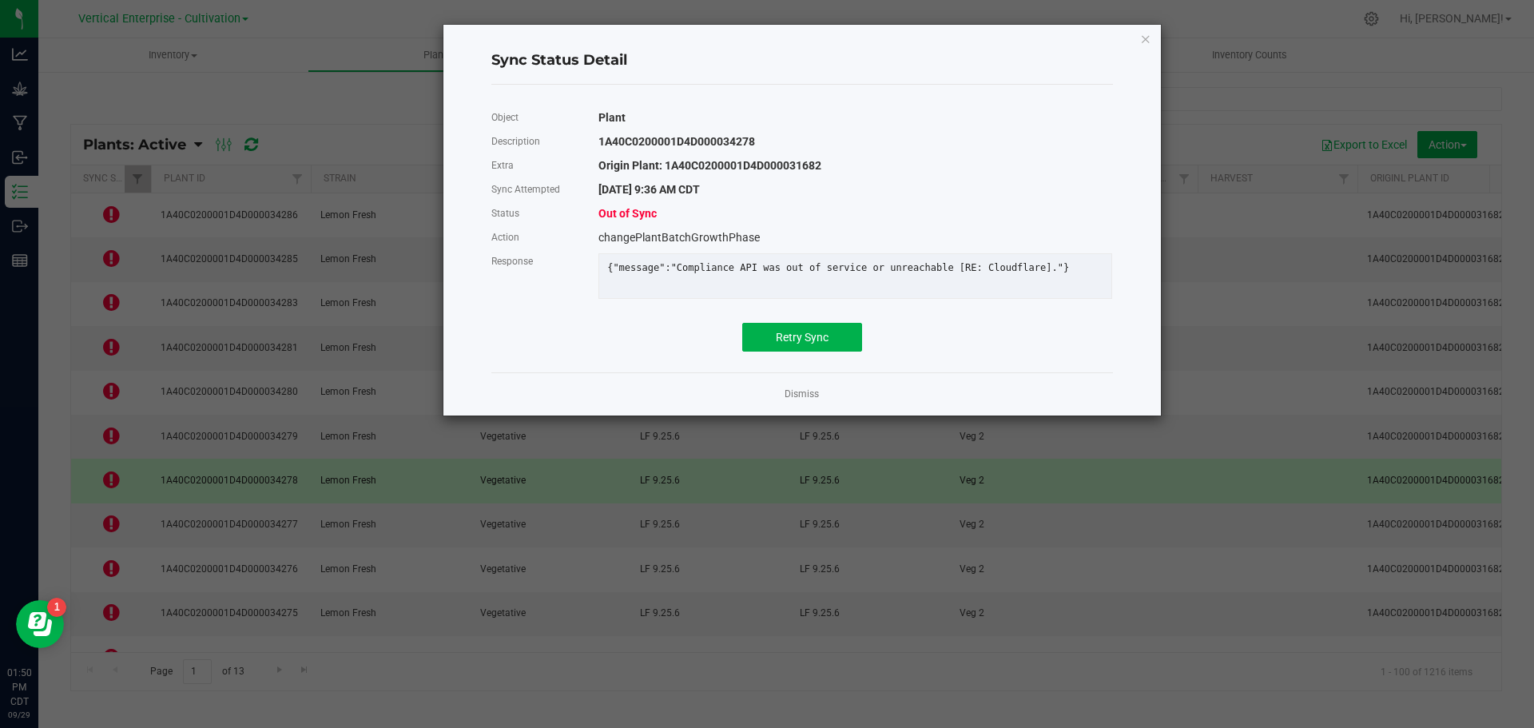
click at [727, 350] on div "Retry Sync" at bounding box center [802, 337] width 646 height 29
click at [855, 352] on button "Retry Sync" at bounding box center [802, 337] width 120 height 29
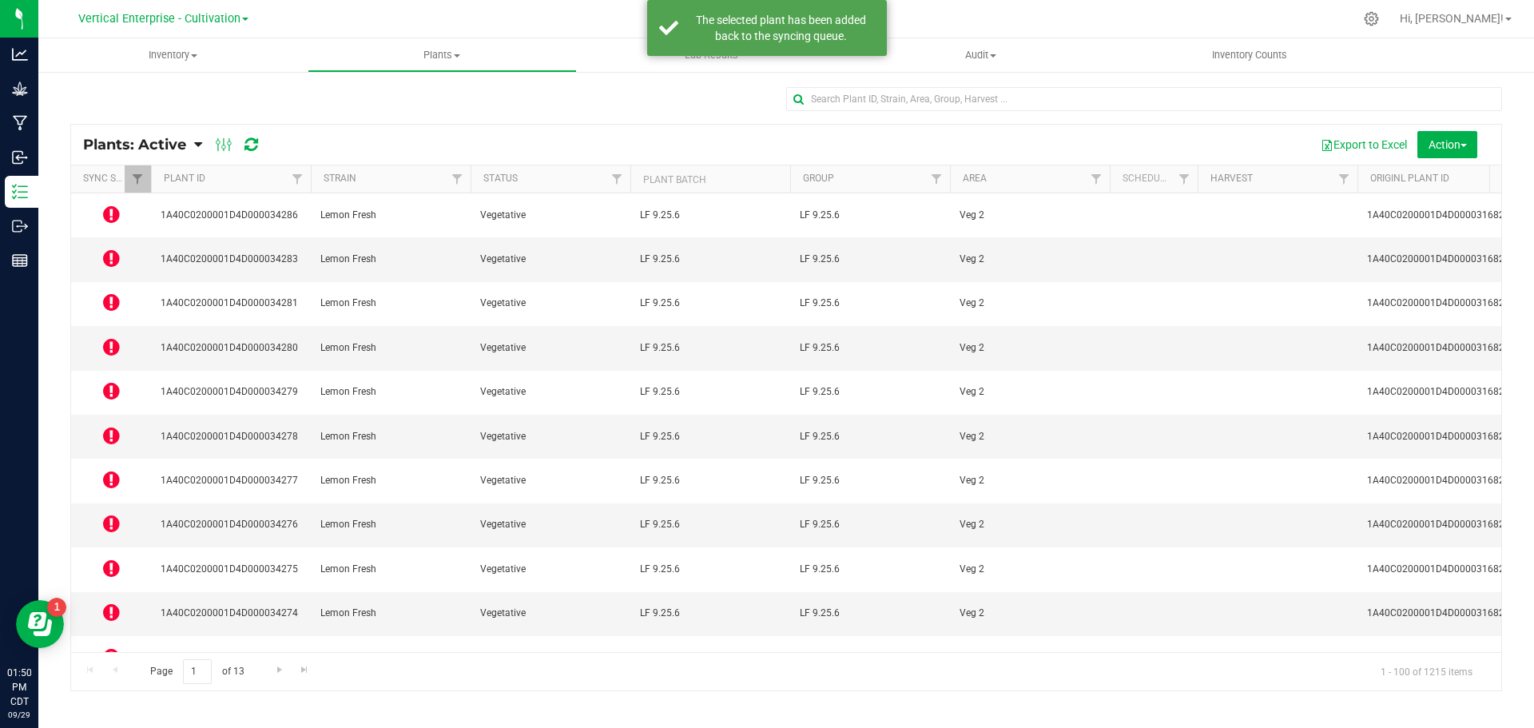
drag, startPoint x: 122, startPoint y: 456, endPoint x: 104, endPoint y: 452, distance: 18.8
click at [109, 503] on td at bounding box center [111, 525] width 80 height 44
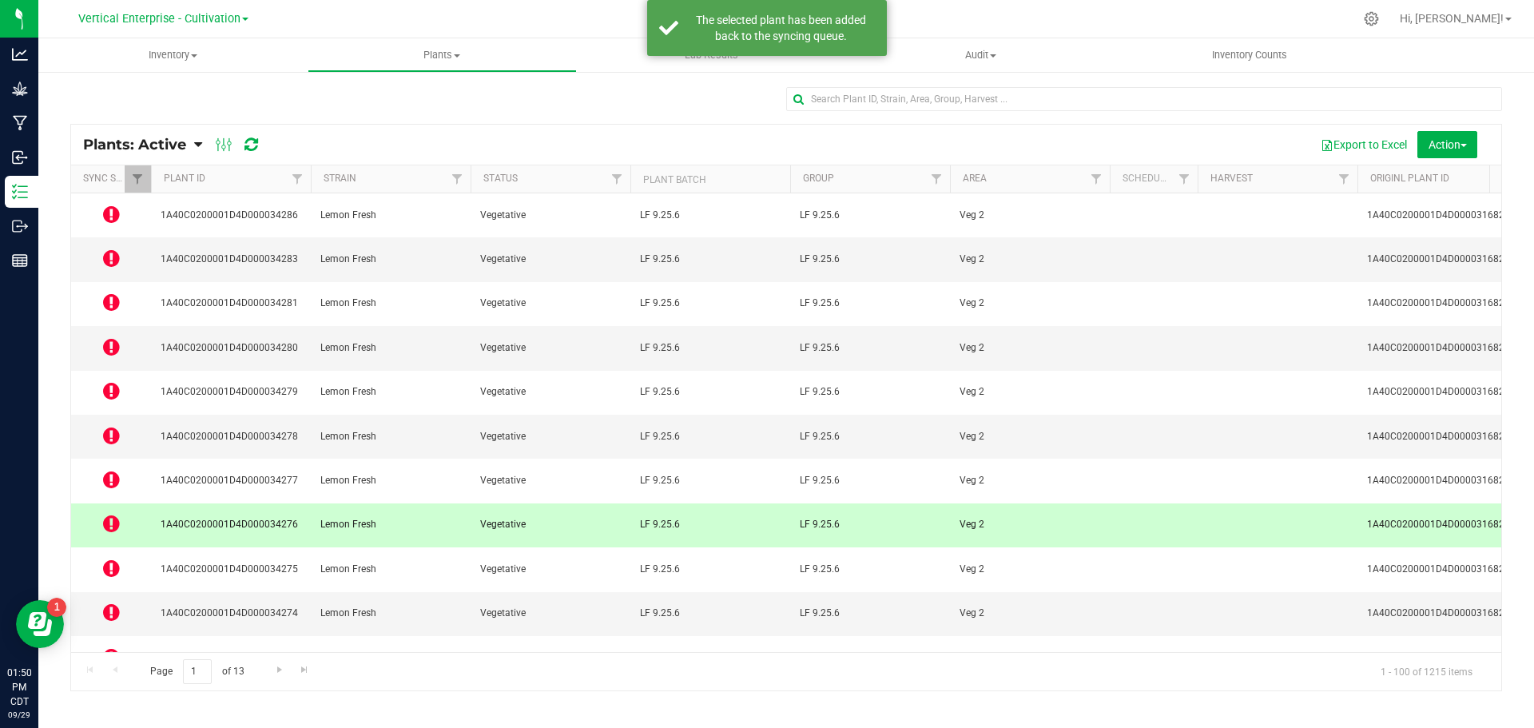
click at [104, 514] on icon at bounding box center [111, 523] width 17 height 19
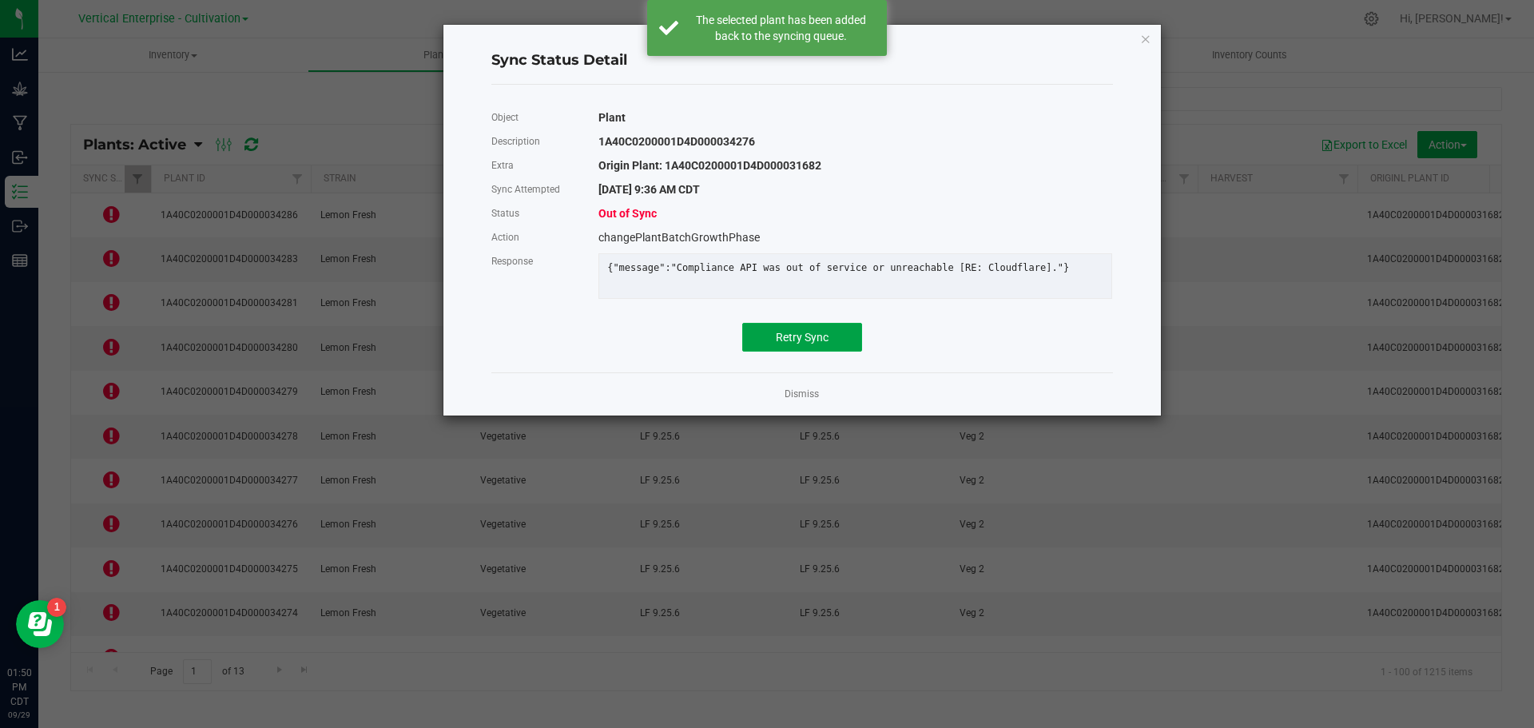
click at [826, 343] on span "Retry Sync" at bounding box center [802, 337] width 53 height 13
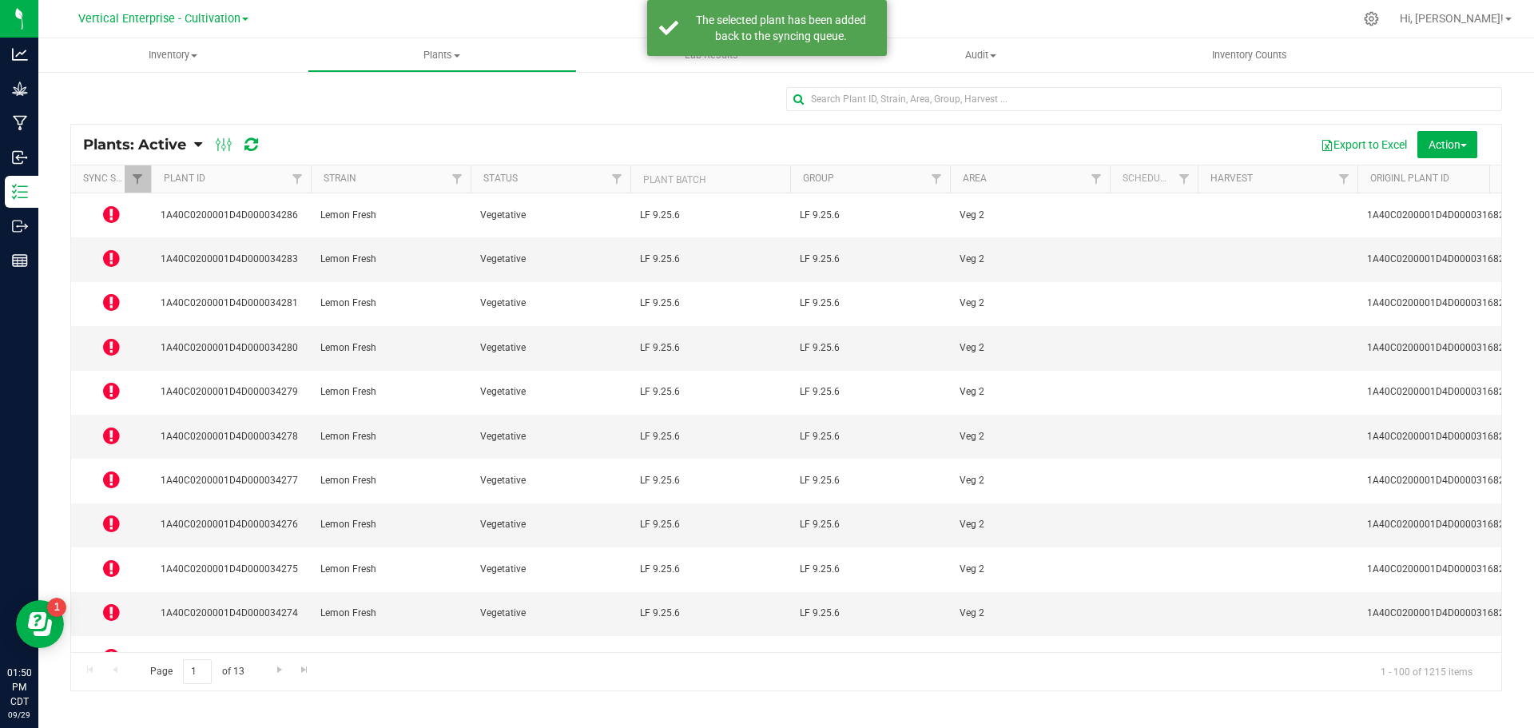
click at [109, 647] on icon at bounding box center [111, 656] width 17 height 19
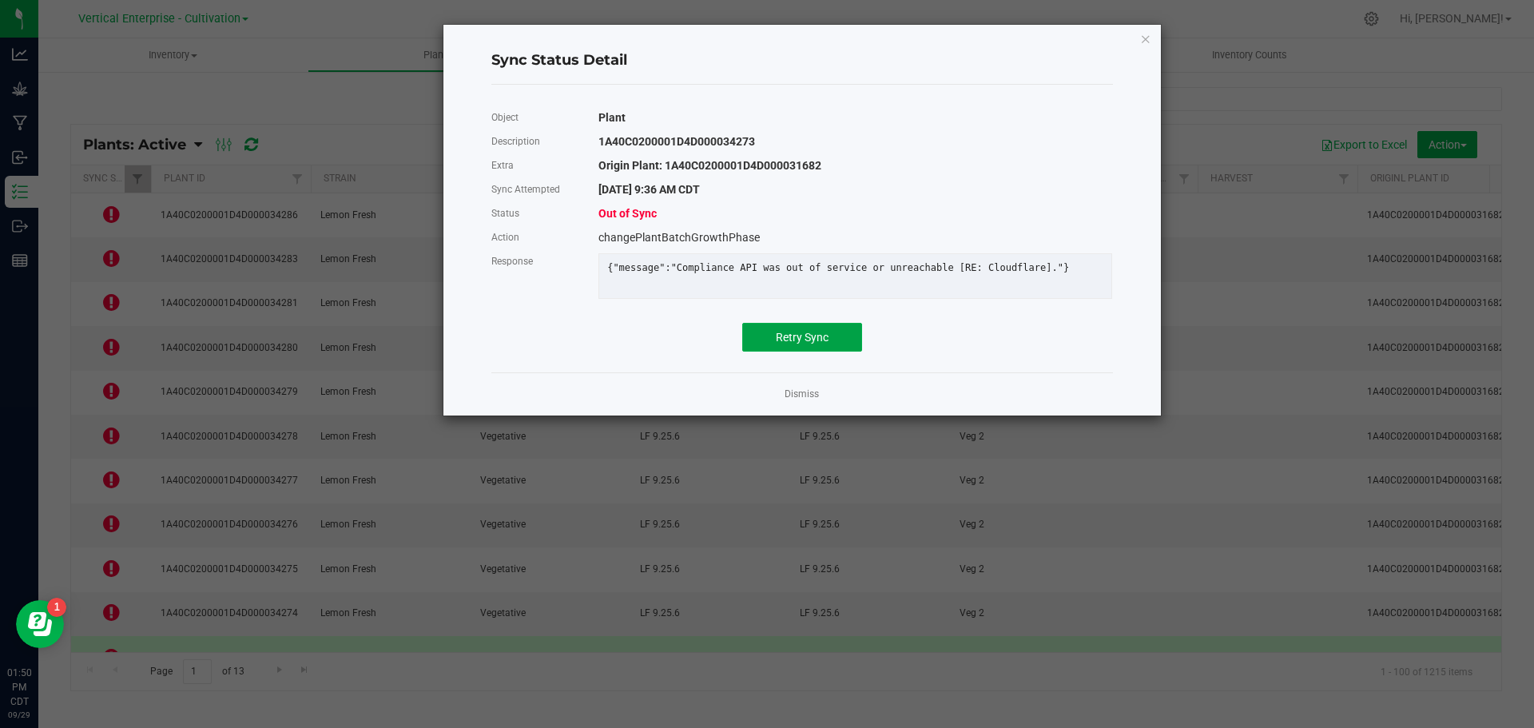
click at [843, 352] on button "Retry Sync" at bounding box center [802, 337] width 120 height 29
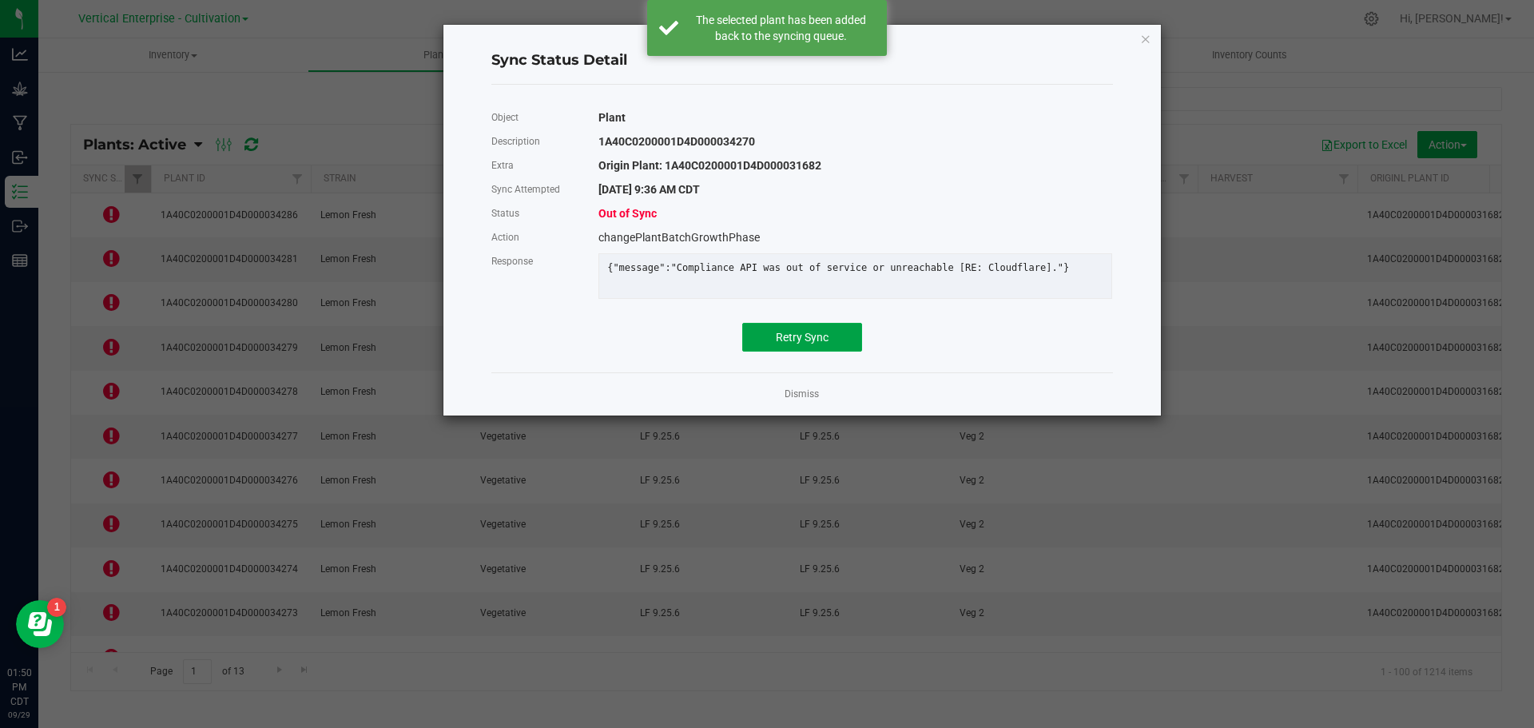
click at [828, 344] on span "Retry Sync" at bounding box center [802, 337] width 53 height 13
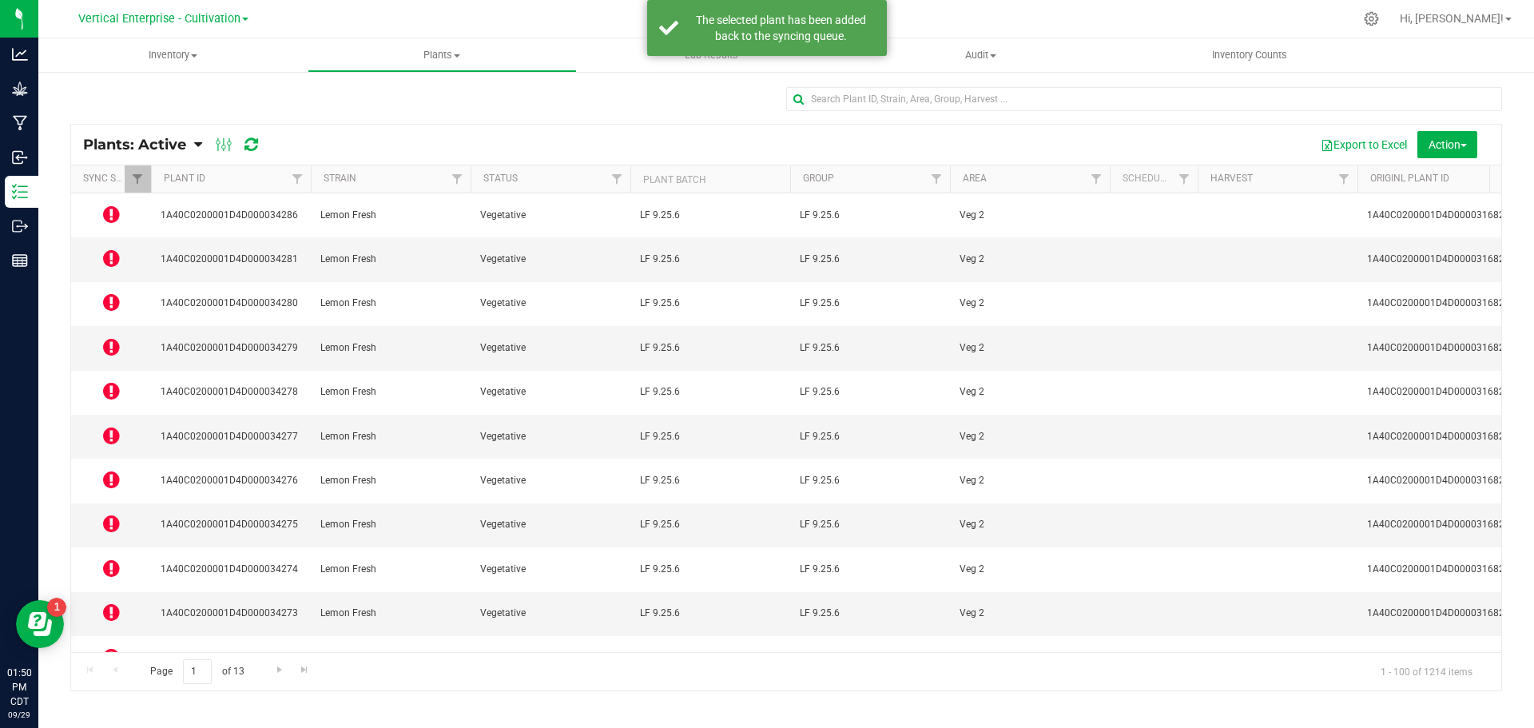
click at [103, 691] on icon at bounding box center [111, 700] width 17 height 19
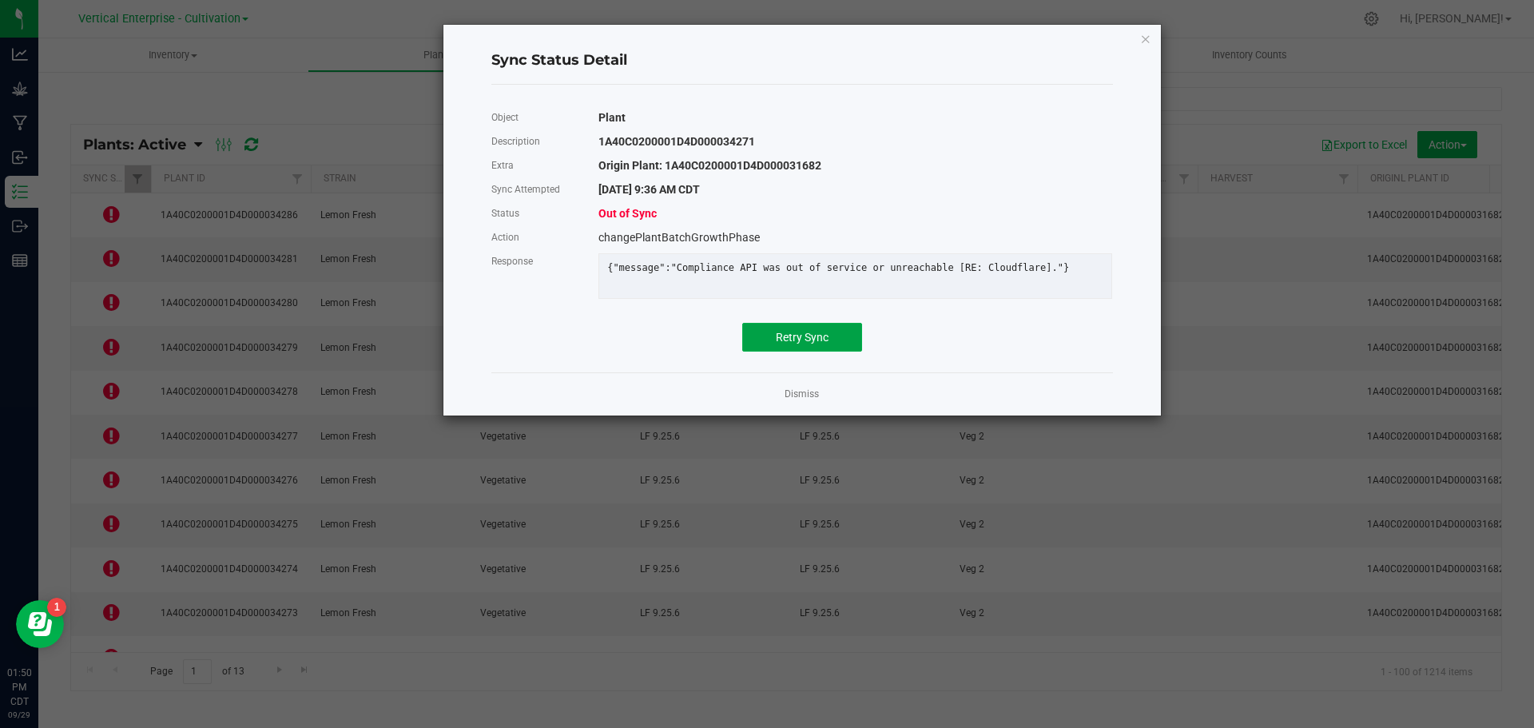
click at [831, 340] on button "Retry Sync" at bounding box center [802, 337] width 120 height 29
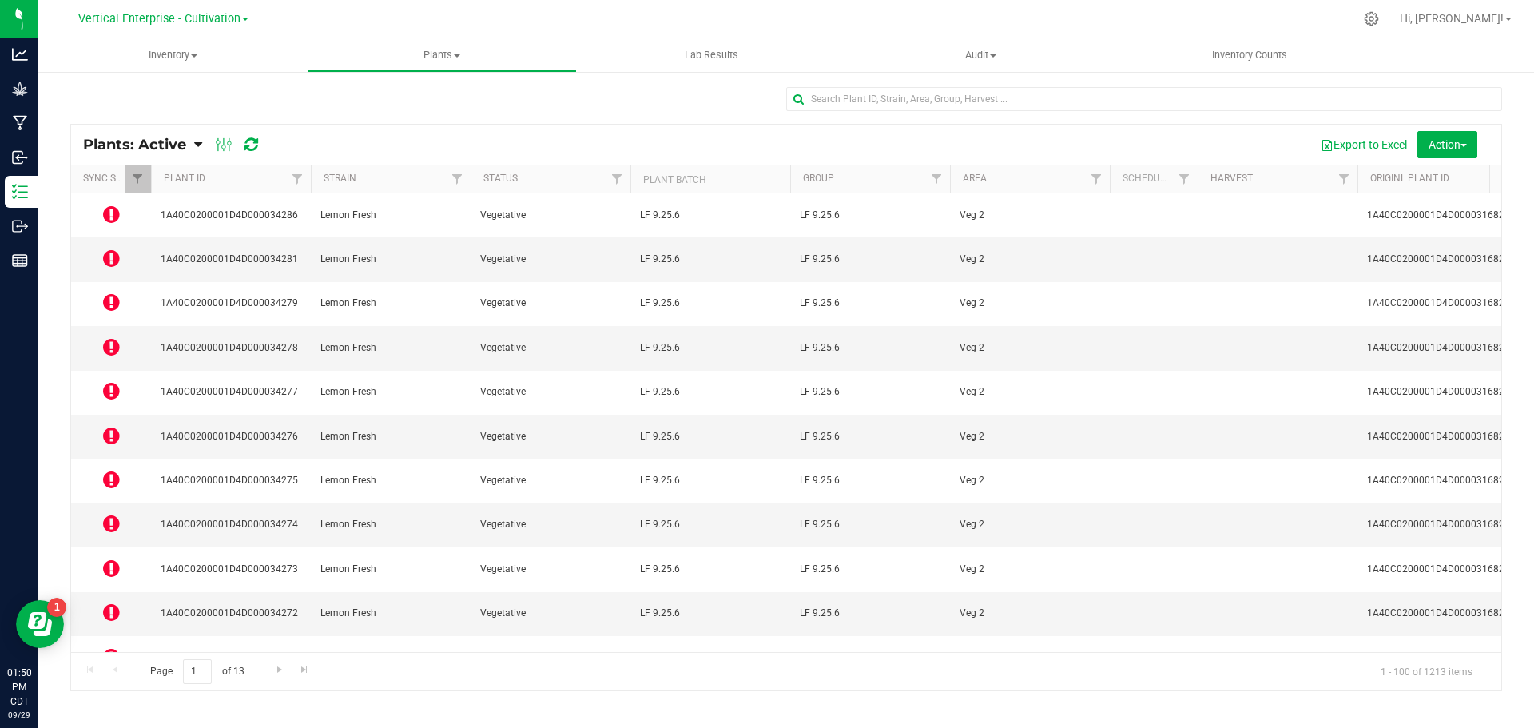
click at [121, 636] on td at bounding box center [111, 658] width 80 height 44
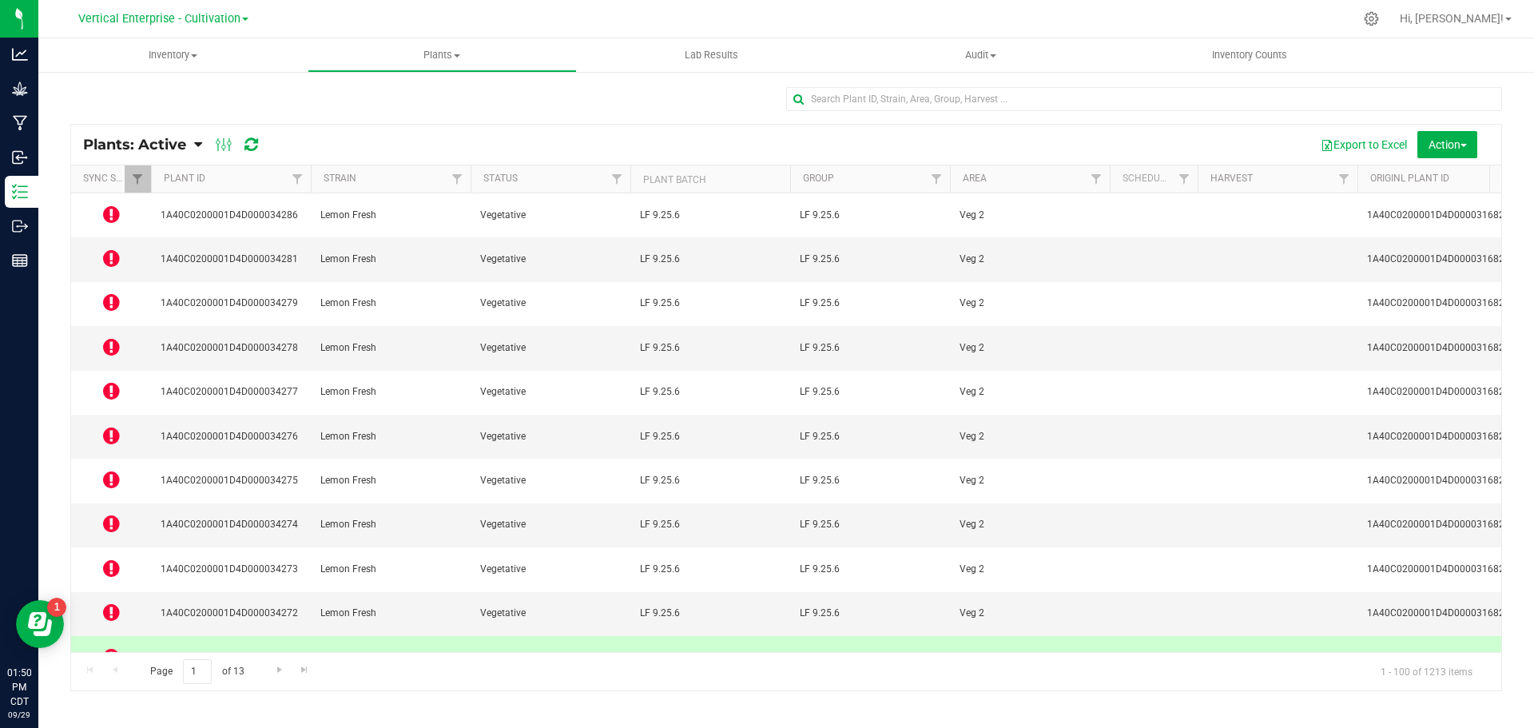
click at [109, 647] on icon at bounding box center [111, 656] width 17 height 19
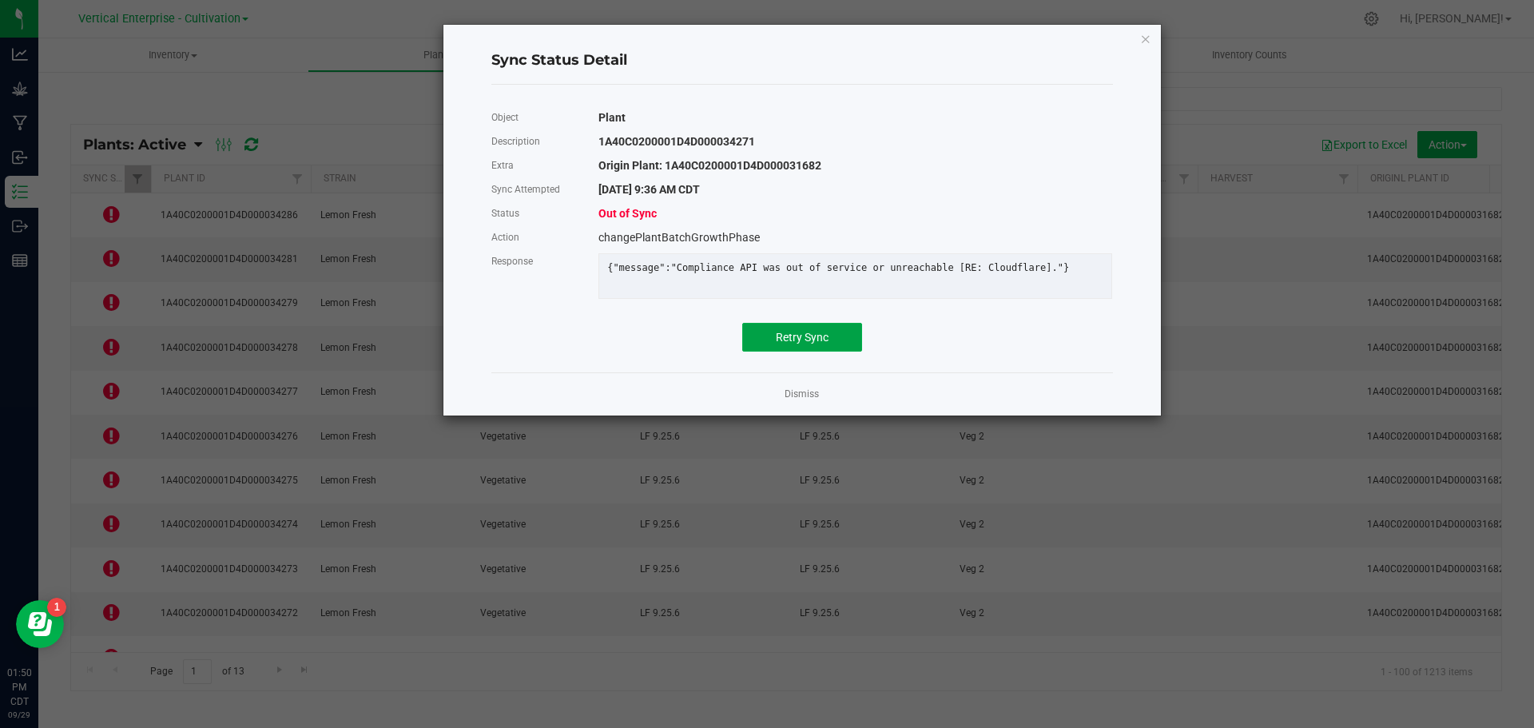
click at [838, 348] on button "Retry Sync" at bounding box center [802, 337] width 120 height 29
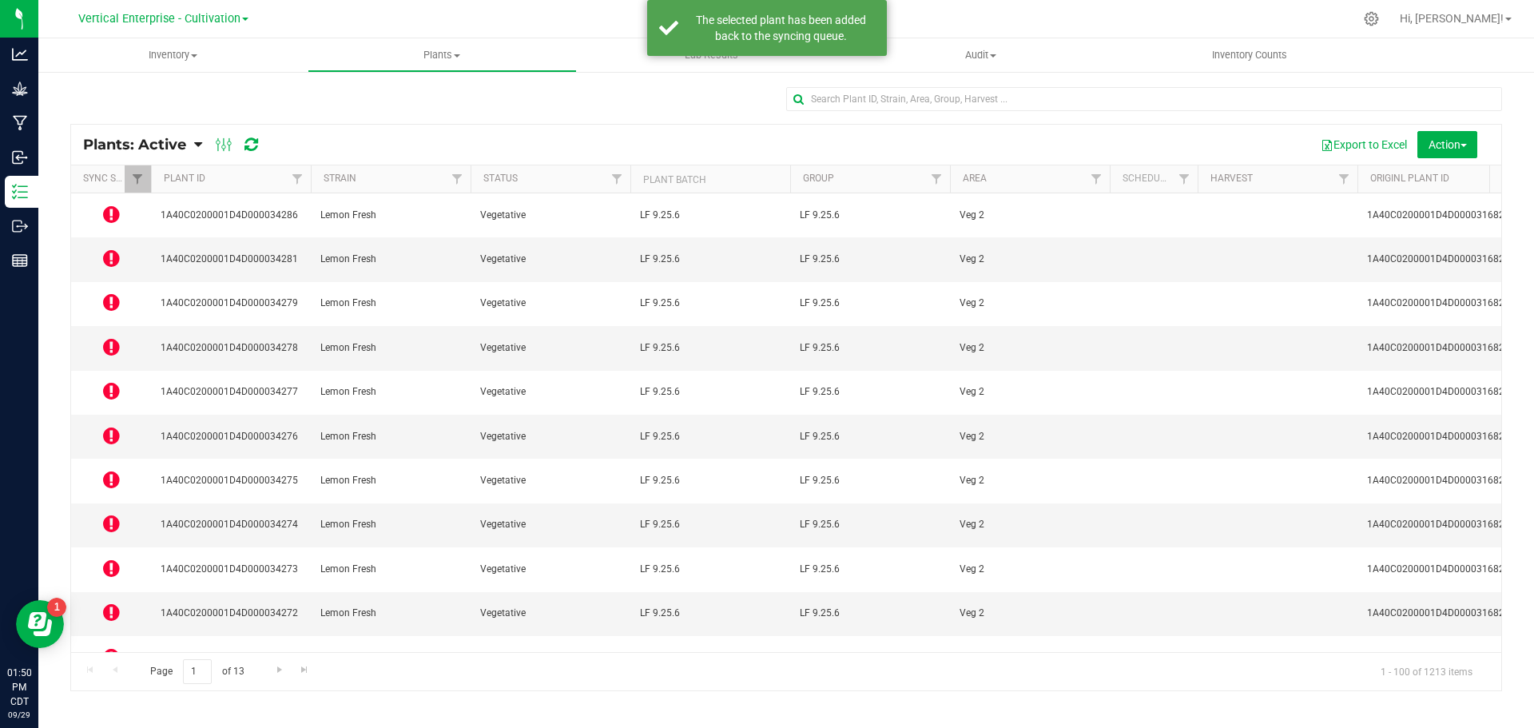
click at [110, 603] on icon at bounding box center [111, 612] width 17 height 19
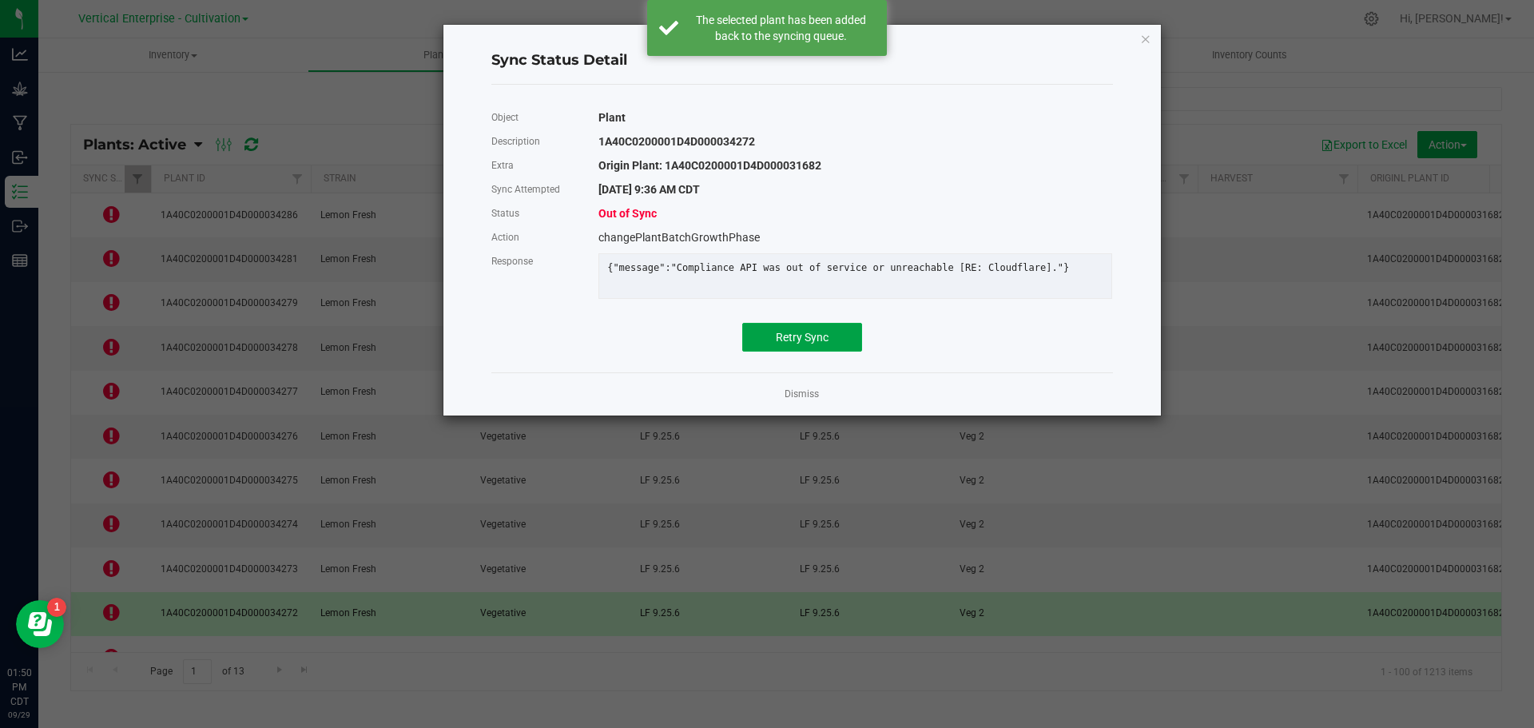
click at [855, 345] on button "Retry Sync" at bounding box center [802, 337] width 120 height 29
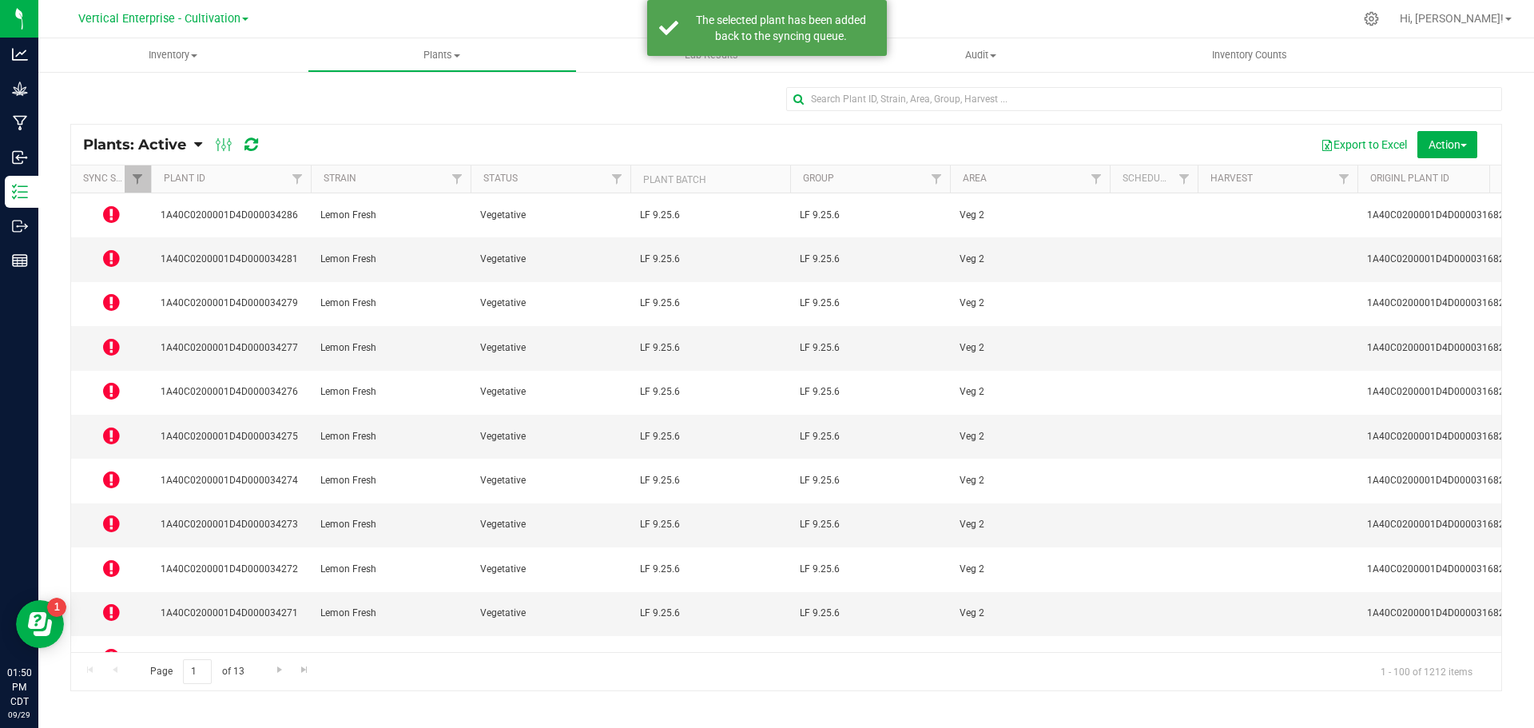
click at [118, 514] on icon at bounding box center [111, 523] width 17 height 19
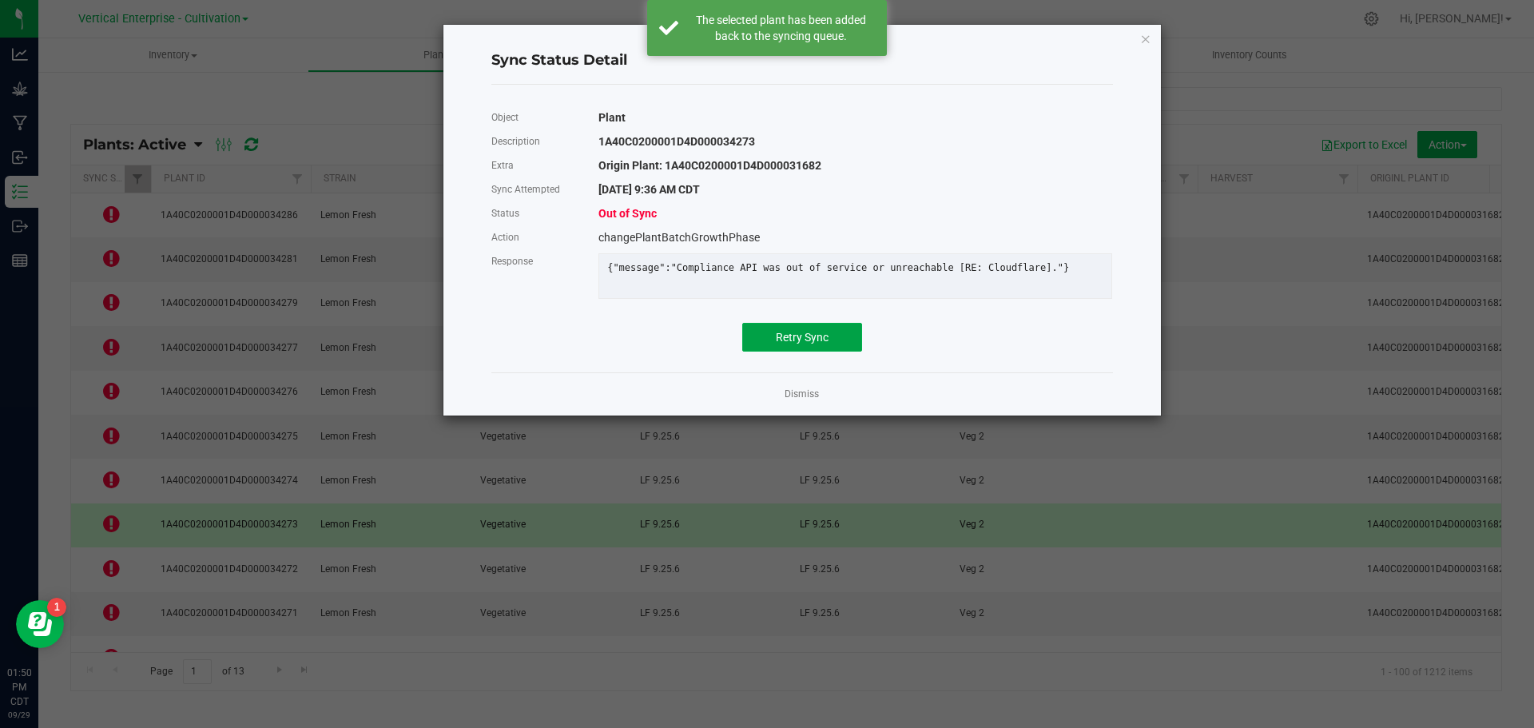
click at [816, 341] on span "Retry Sync" at bounding box center [802, 337] width 53 height 13
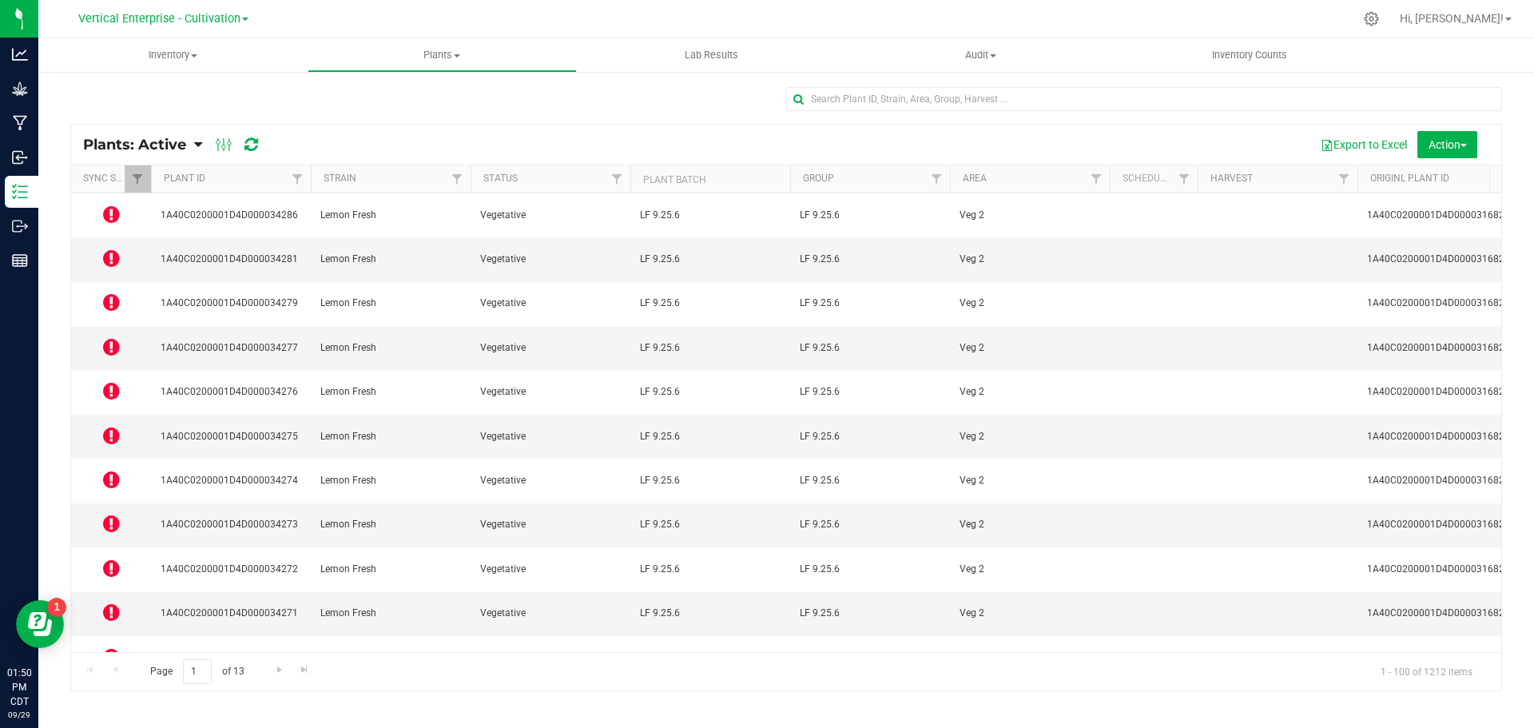
click at [101, 459] on td at bounding box center [111, 481] width 80 height 44
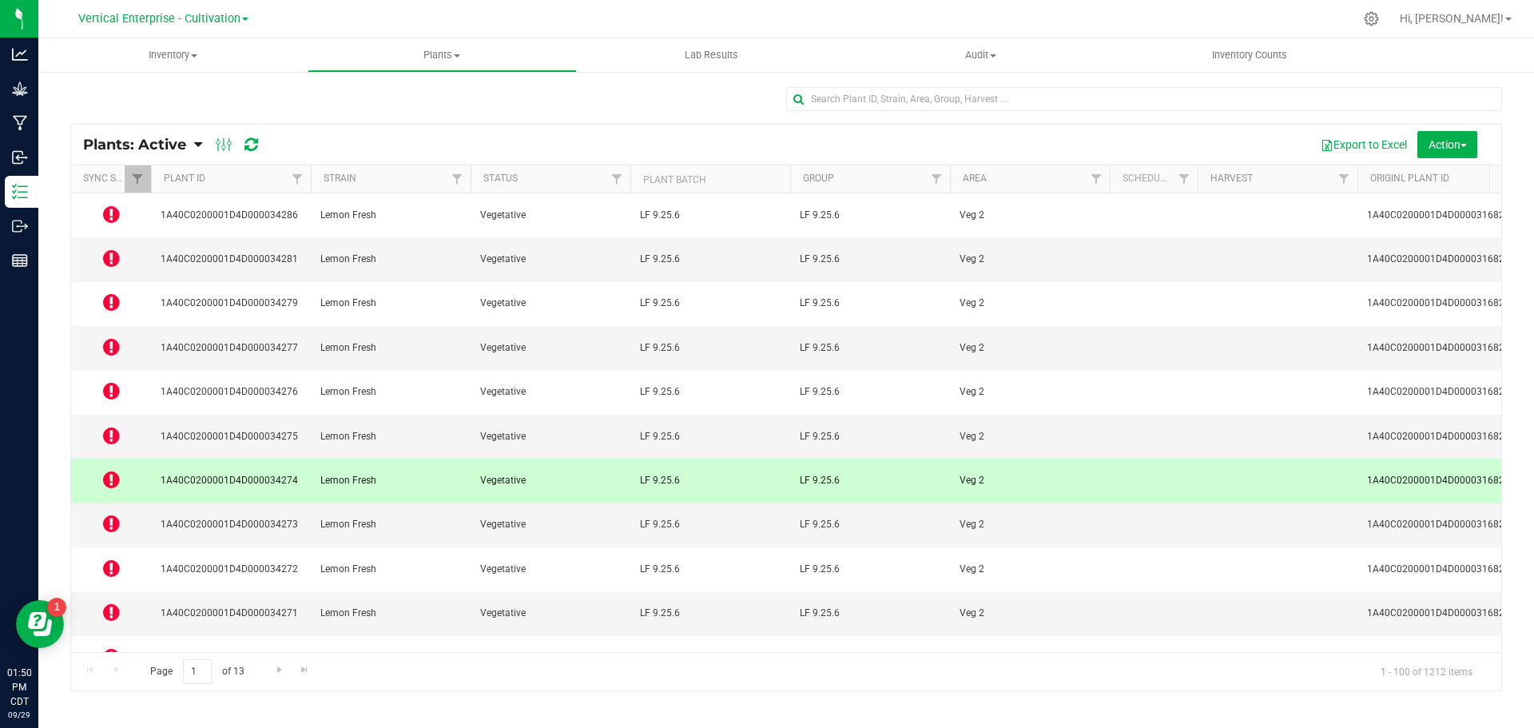
click at [122, 459] on td at bounding box center [111, 481] width 80 height 44
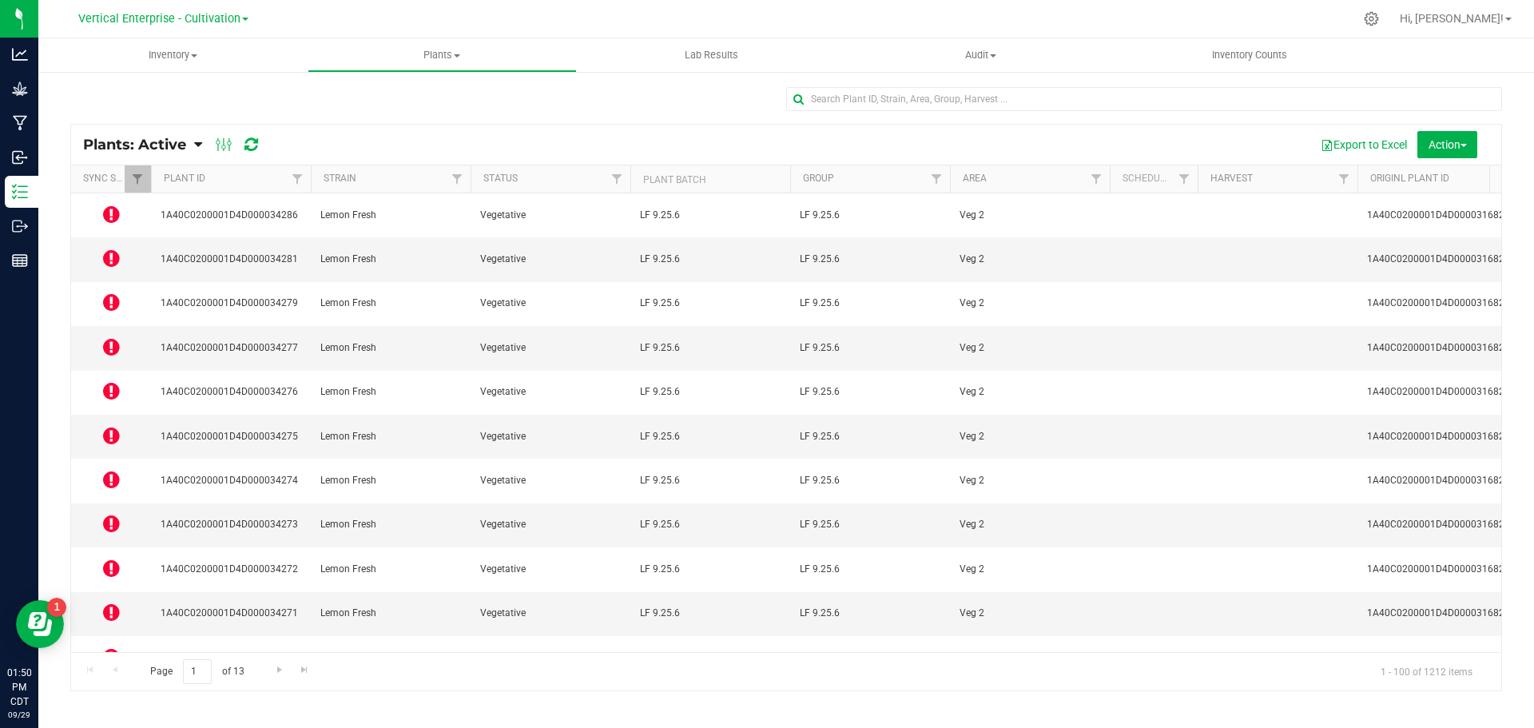
click at [105, 470] on icon at bounding box center [111, 479] width 17 height 19
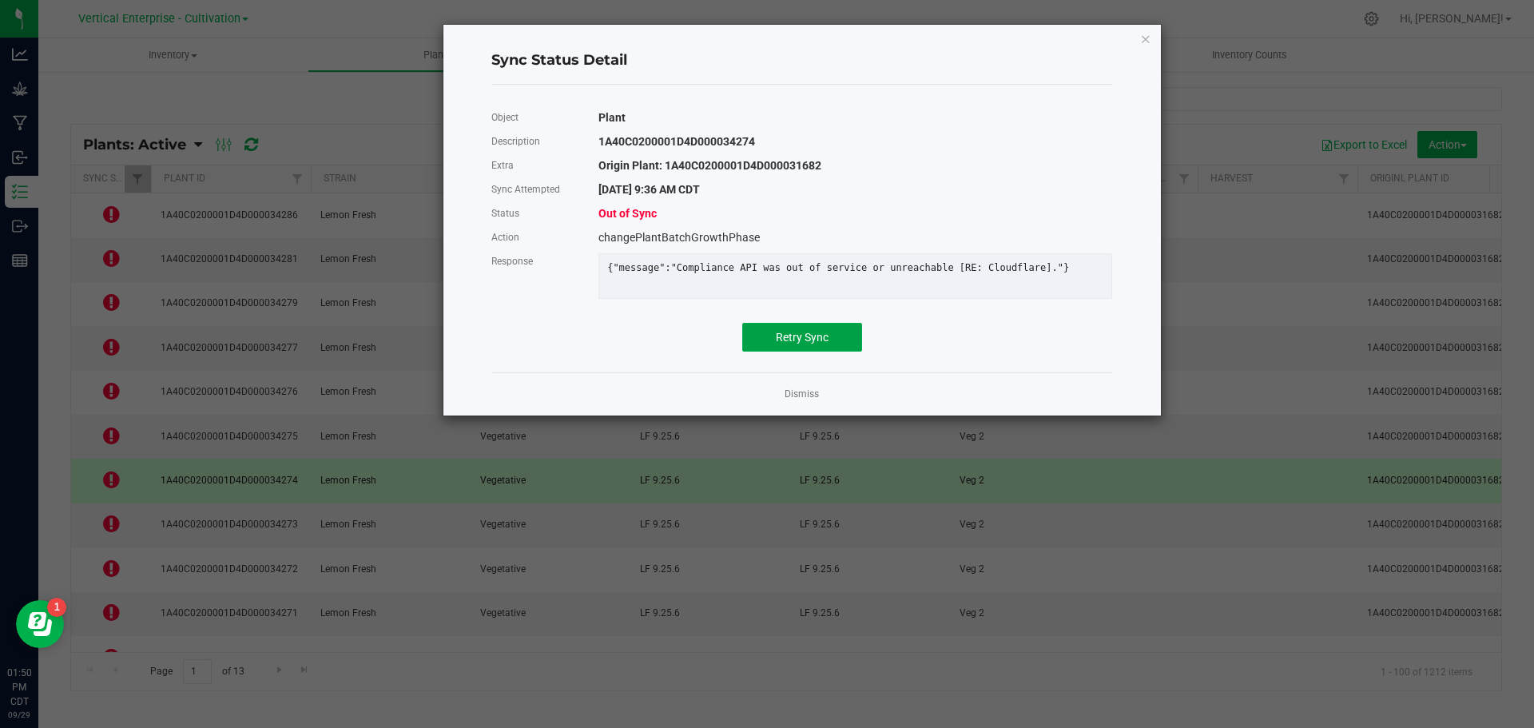
click at [802, 352] on button "Retry Sync" at bounding box center [802, 337] width 120 height 29
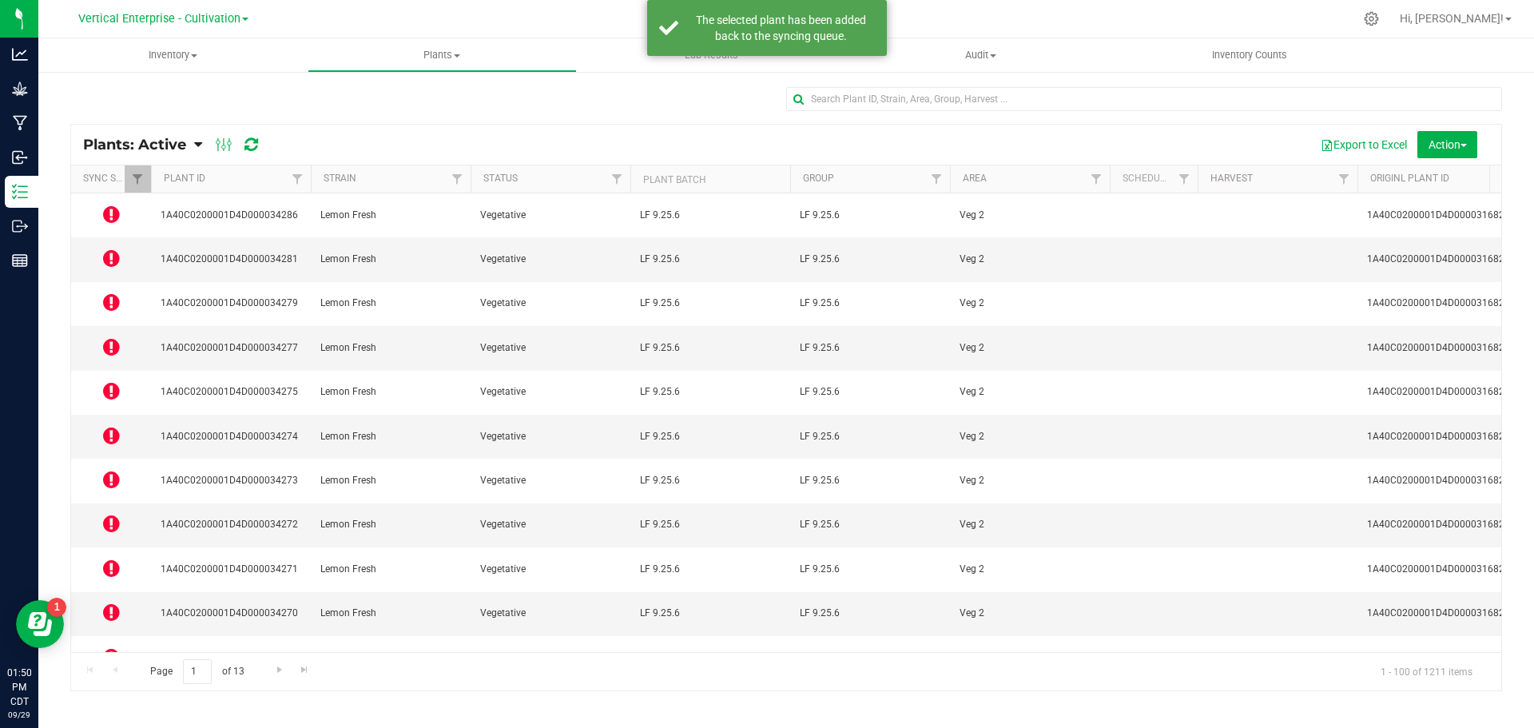
click at [105, 381] on icon at bounding box center [111, 390] width 17 height 19
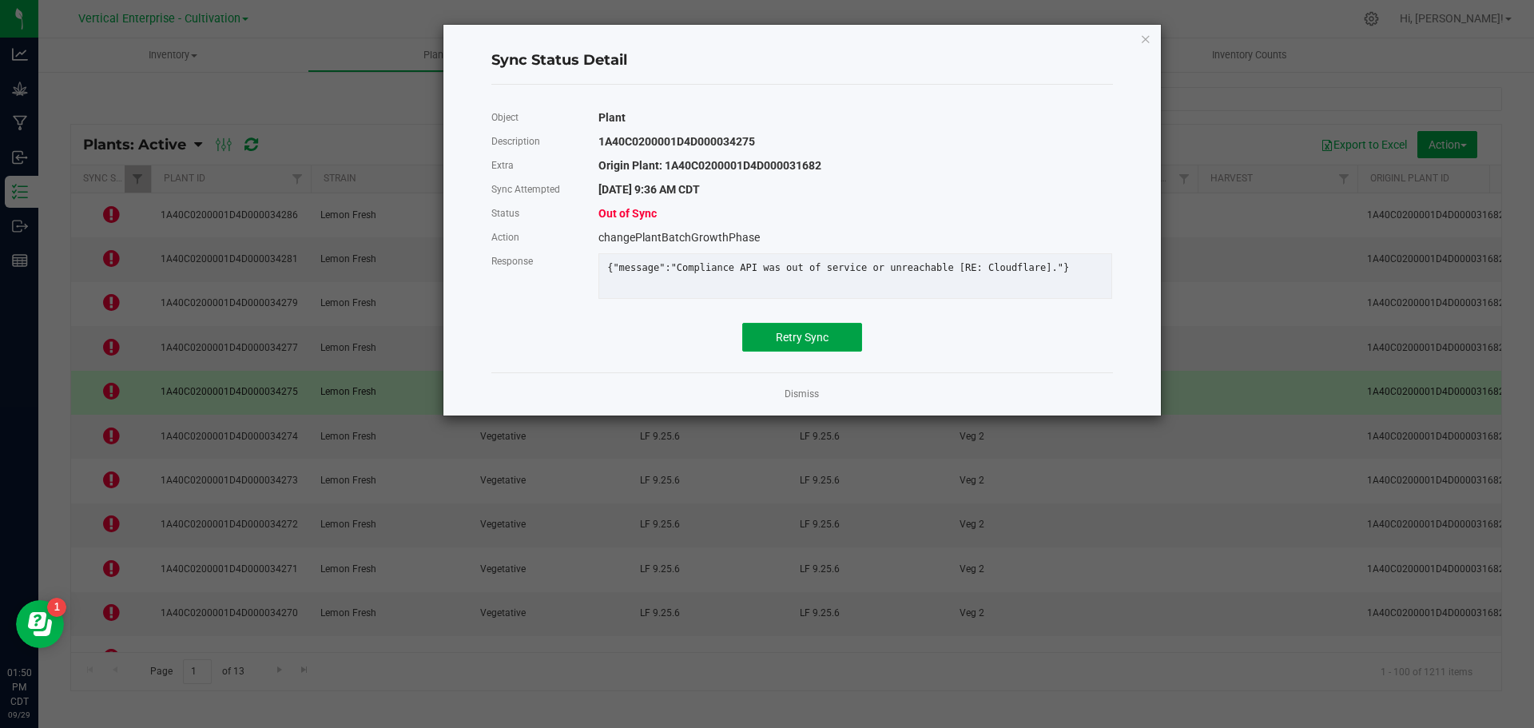
click at [813, 344] on span "Retry Sync" at bounding box center [802, 337] width 53 height 13
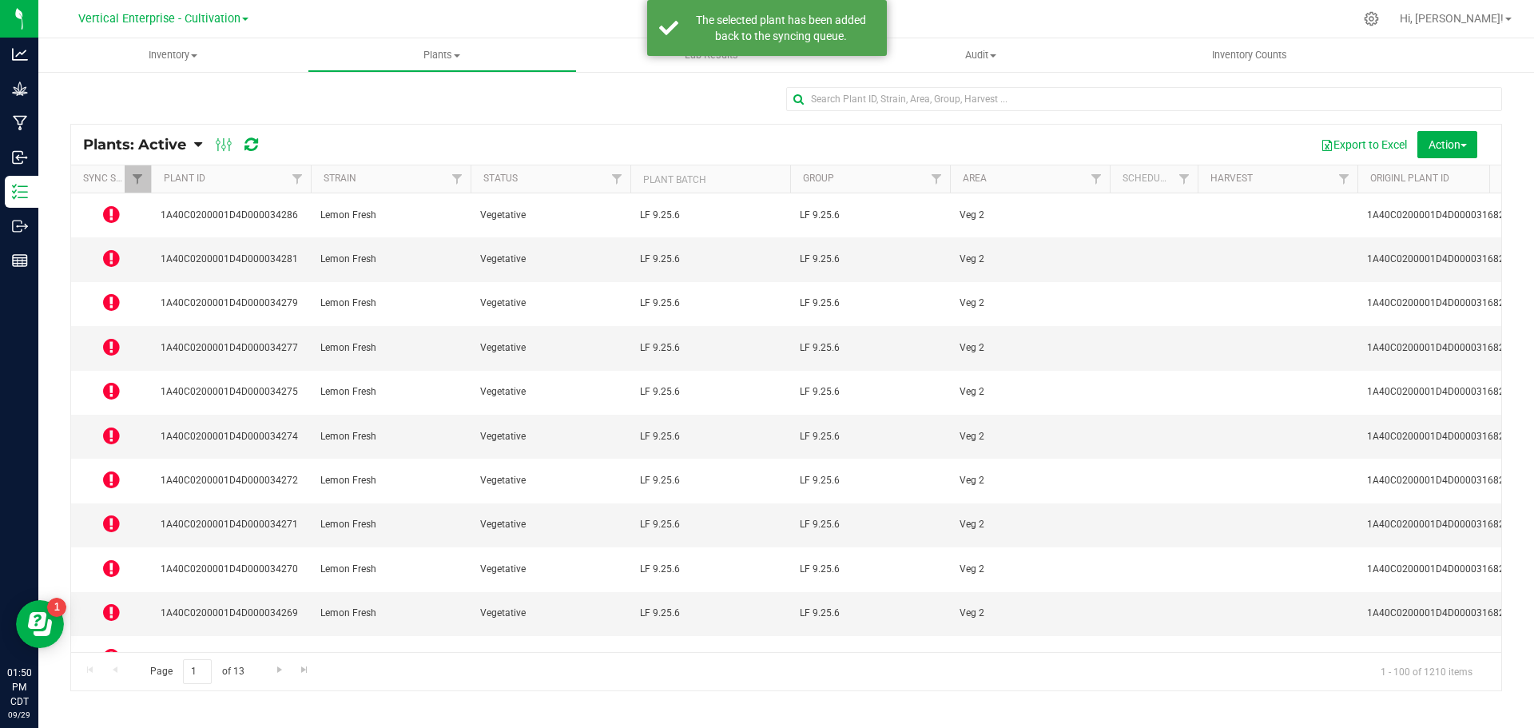
click at [113, 292] on icon at bounding box center [111, 301] width 17 height 19
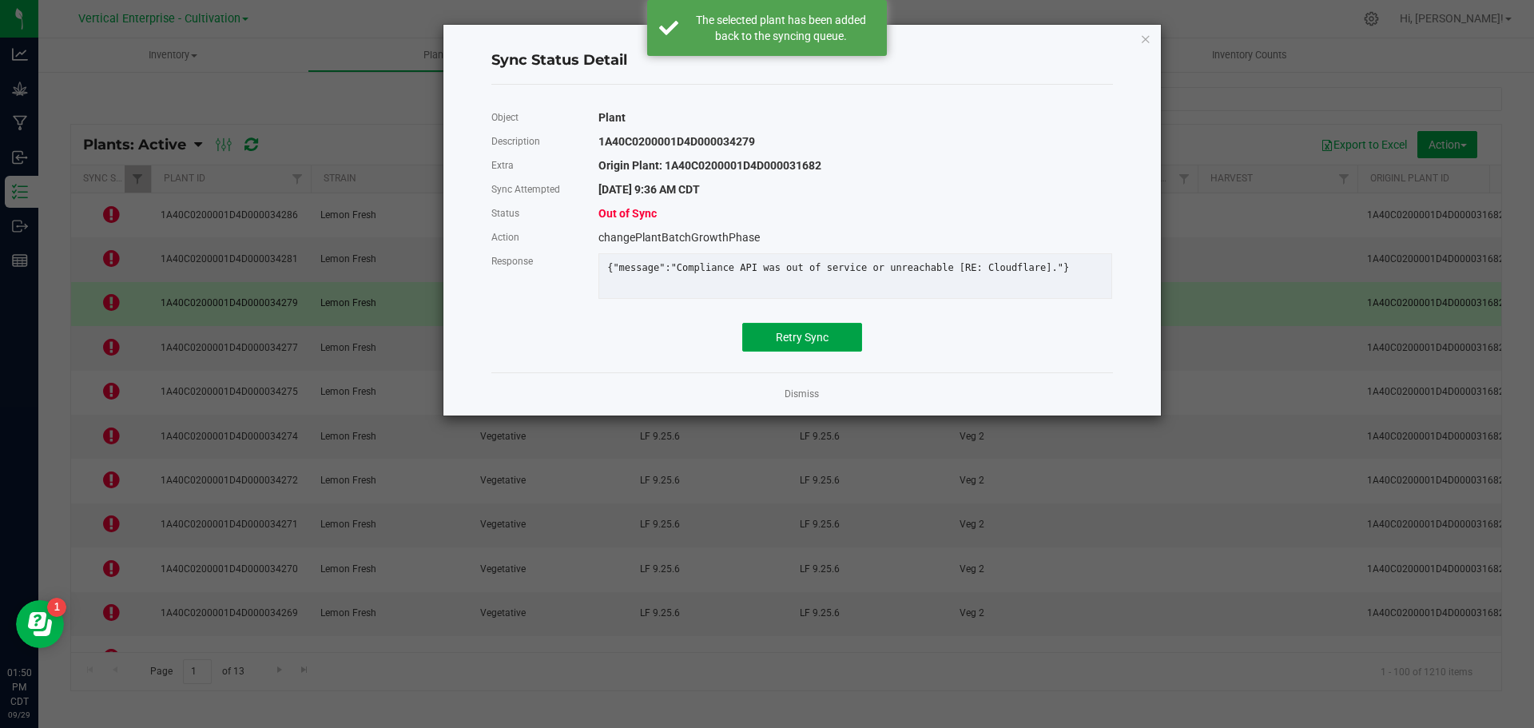
click at [822, 344] on span "Retry Sync" at bounding box center [802, 337] width 53 height 13
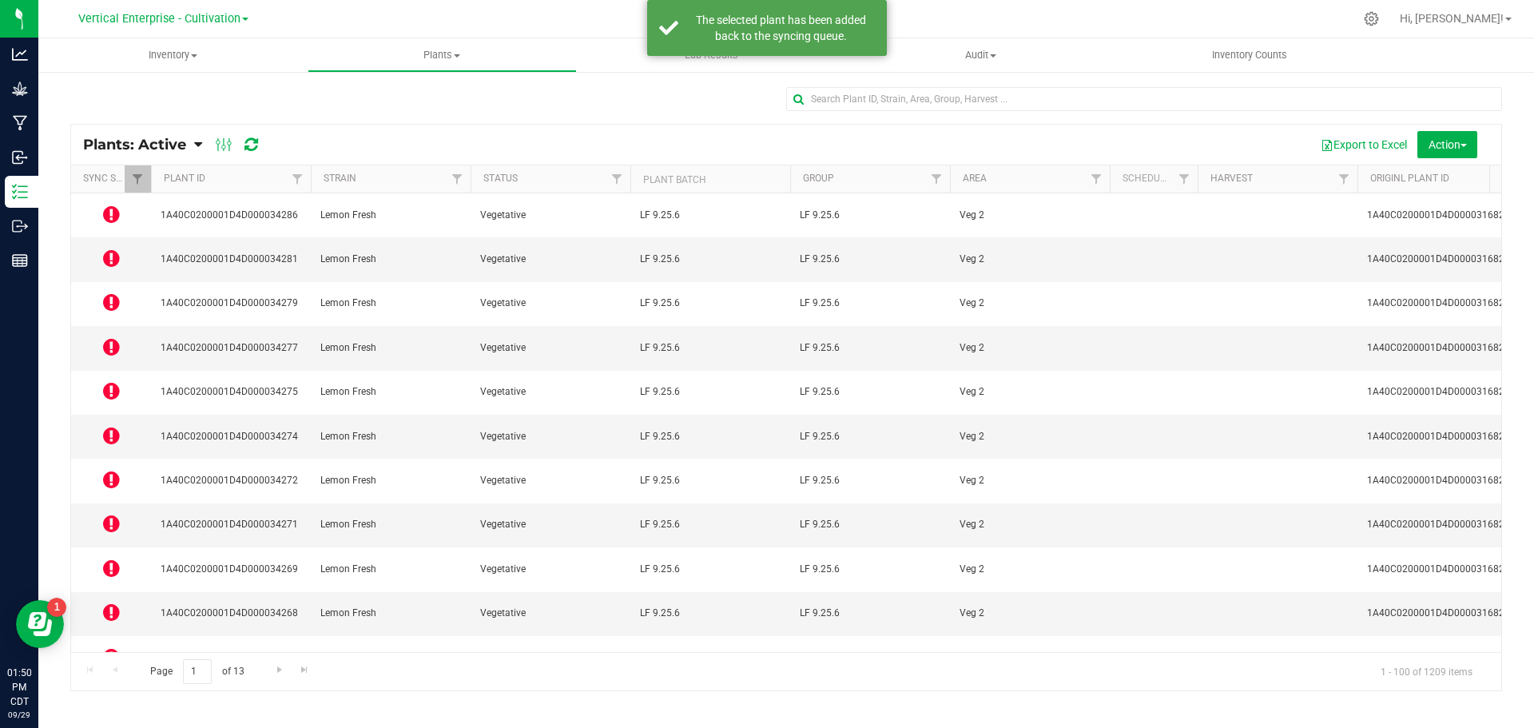
click at [107, 249] on icon at bounding box center [111, 258] width 17 height 19
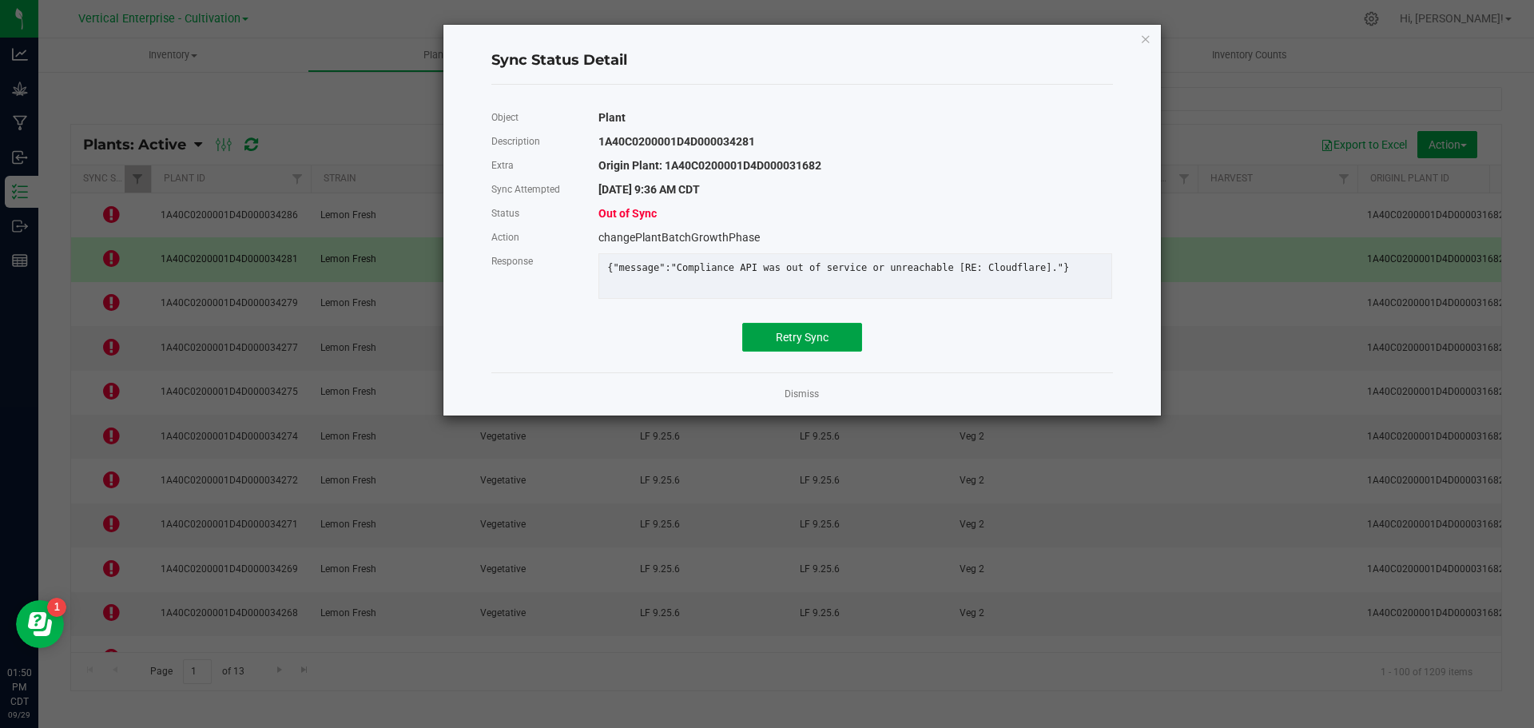
click at [818, 339] on button "Retry Sync" at bounding box center [802, 337] width 120 height 29
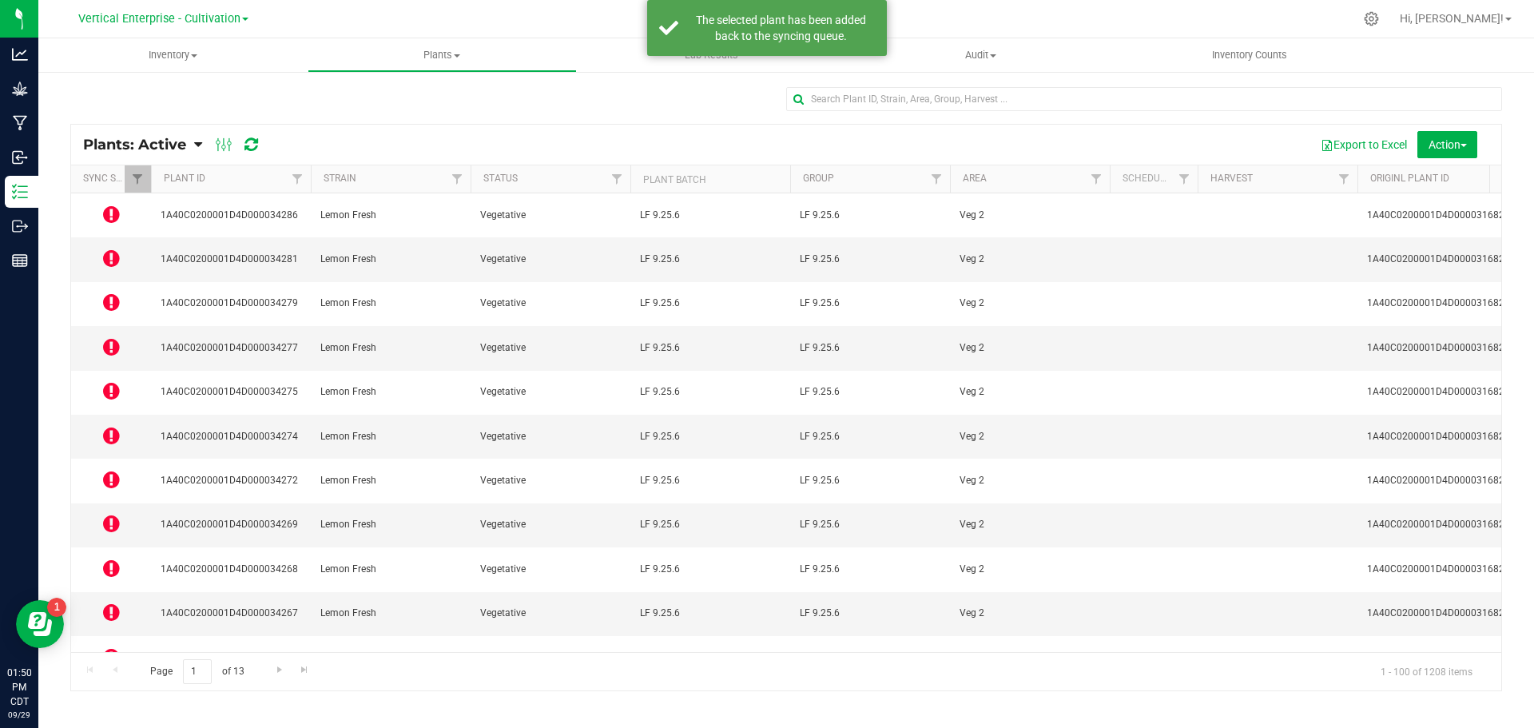
click at [107, 215] on icon at bounding box center [111, 214] width 17 height 19
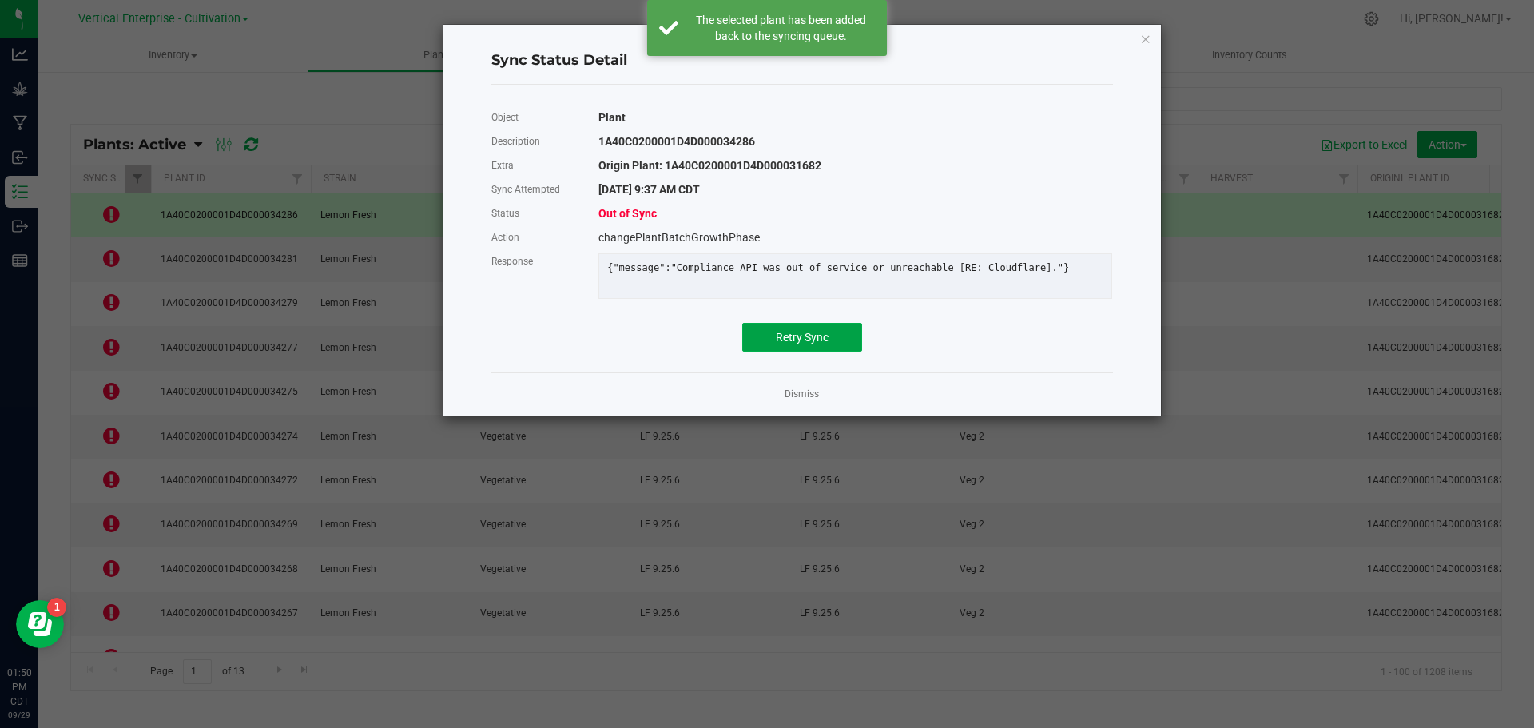
click at [834, 352] on button "Retry Sync" at bounding box center [802, 337] width 120 height 29
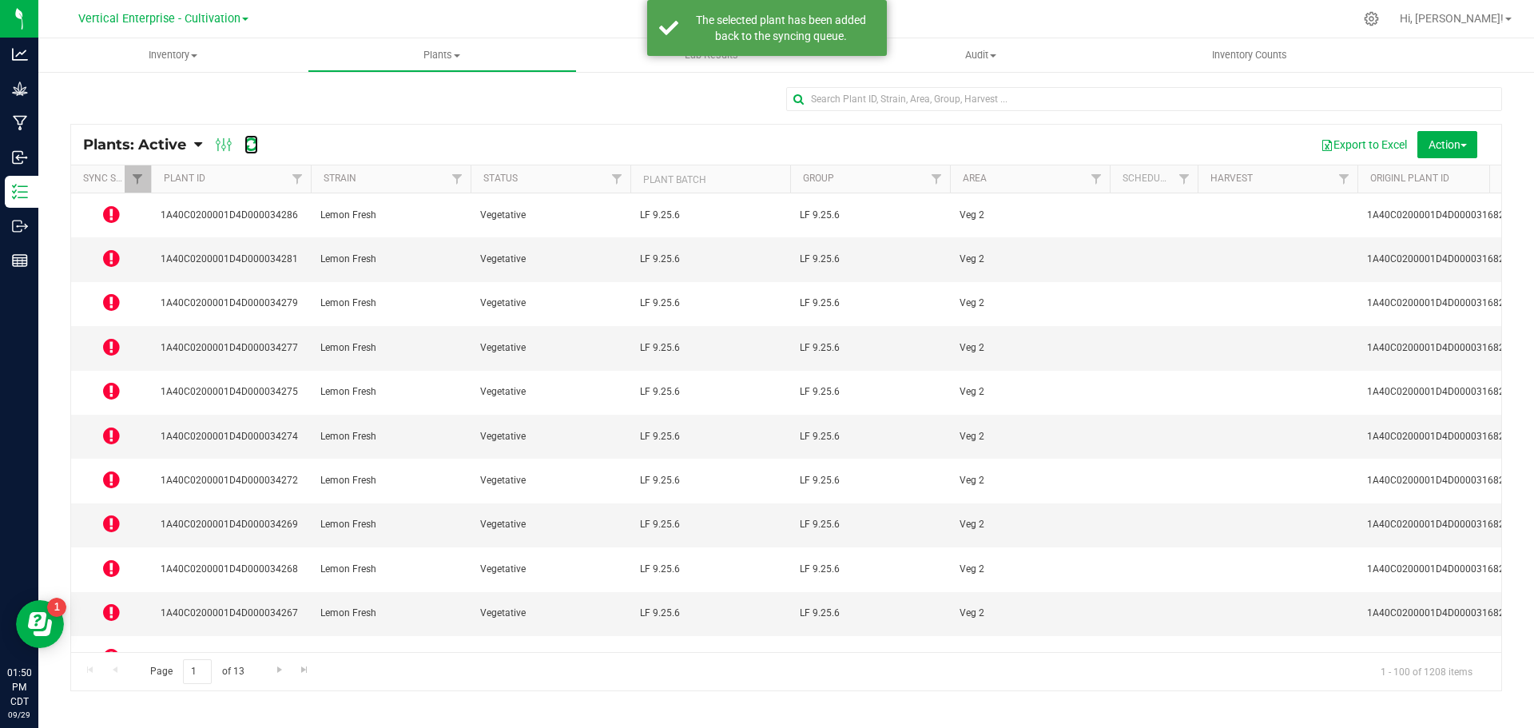
click at [248, 143] on icon at bounding box center [252, 145] width 14 height 16
click at [248, 144] on icon at bounding box center [252, 145] width 14 height 16
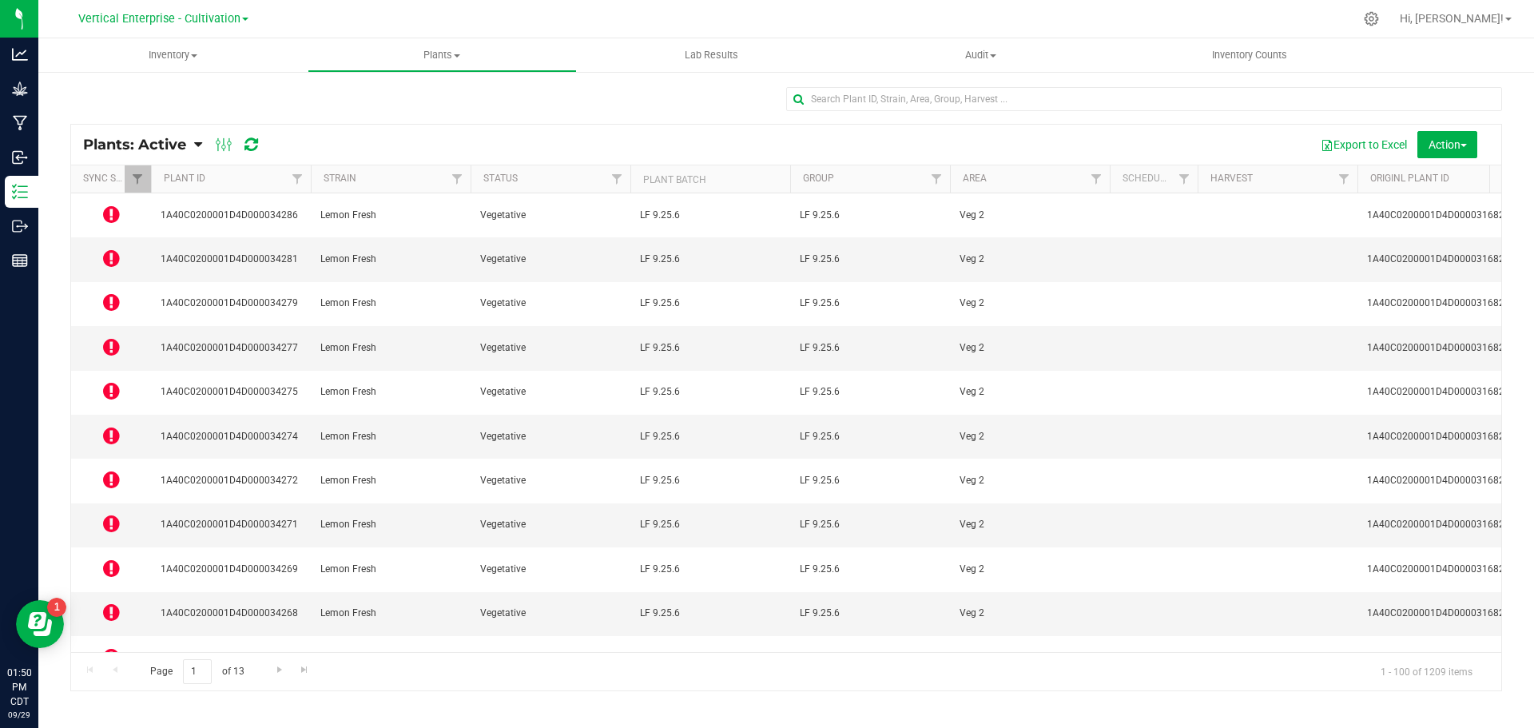
click at [122, 211] on td at bounding box center [111, 215] width 80 height 44
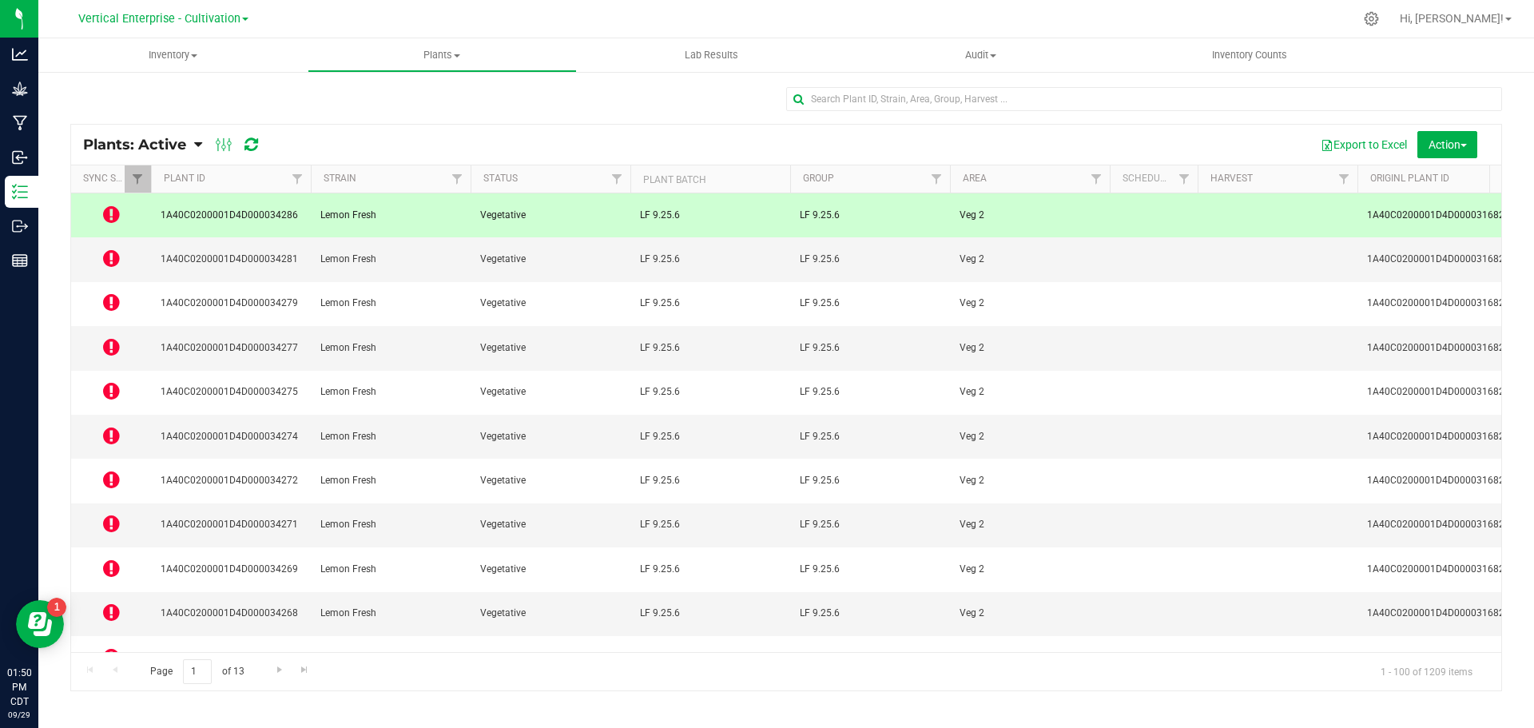
click at [113, 213] on icon at bounding box center [111, 214] width 17 height 19
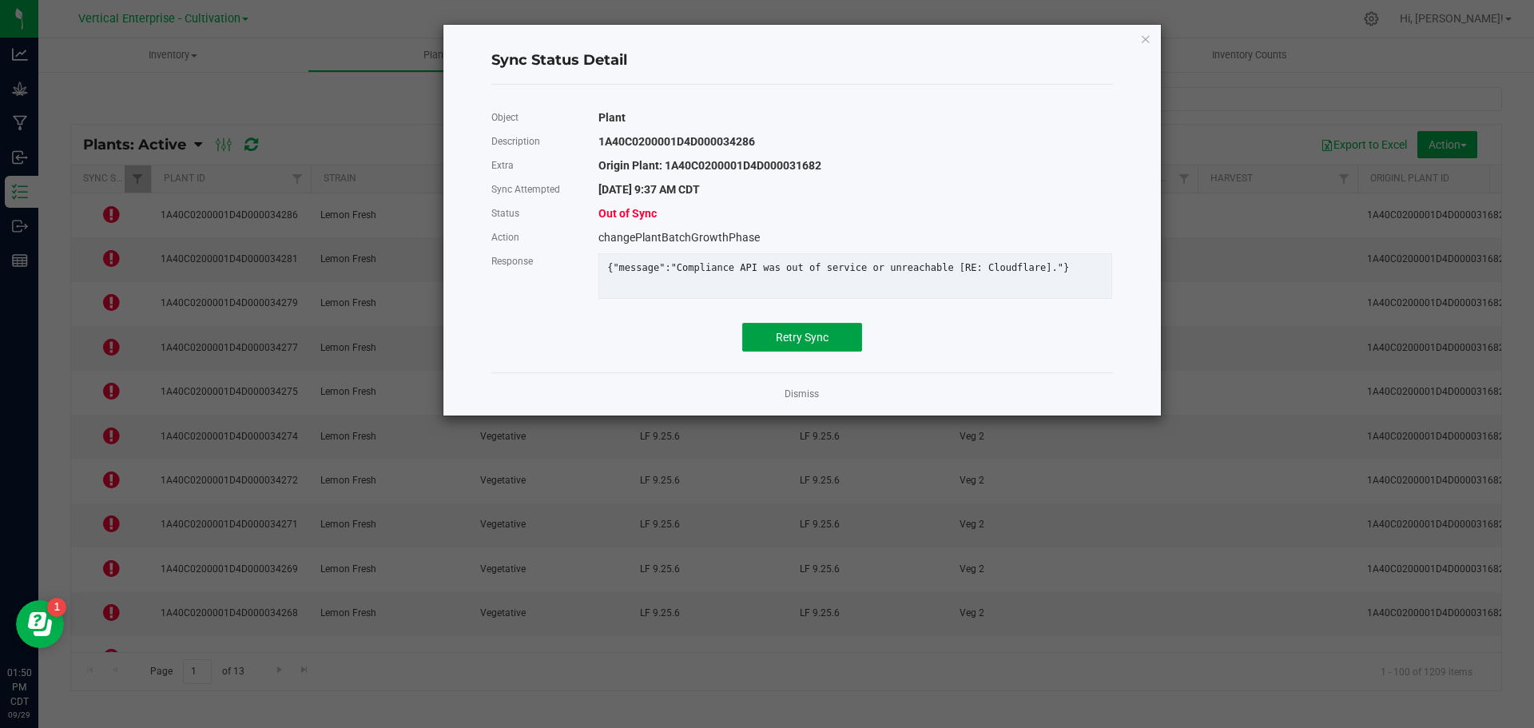
click at [827, 344] on span "Retry Sync" at bounding box center [802, 337] width 53 height 13
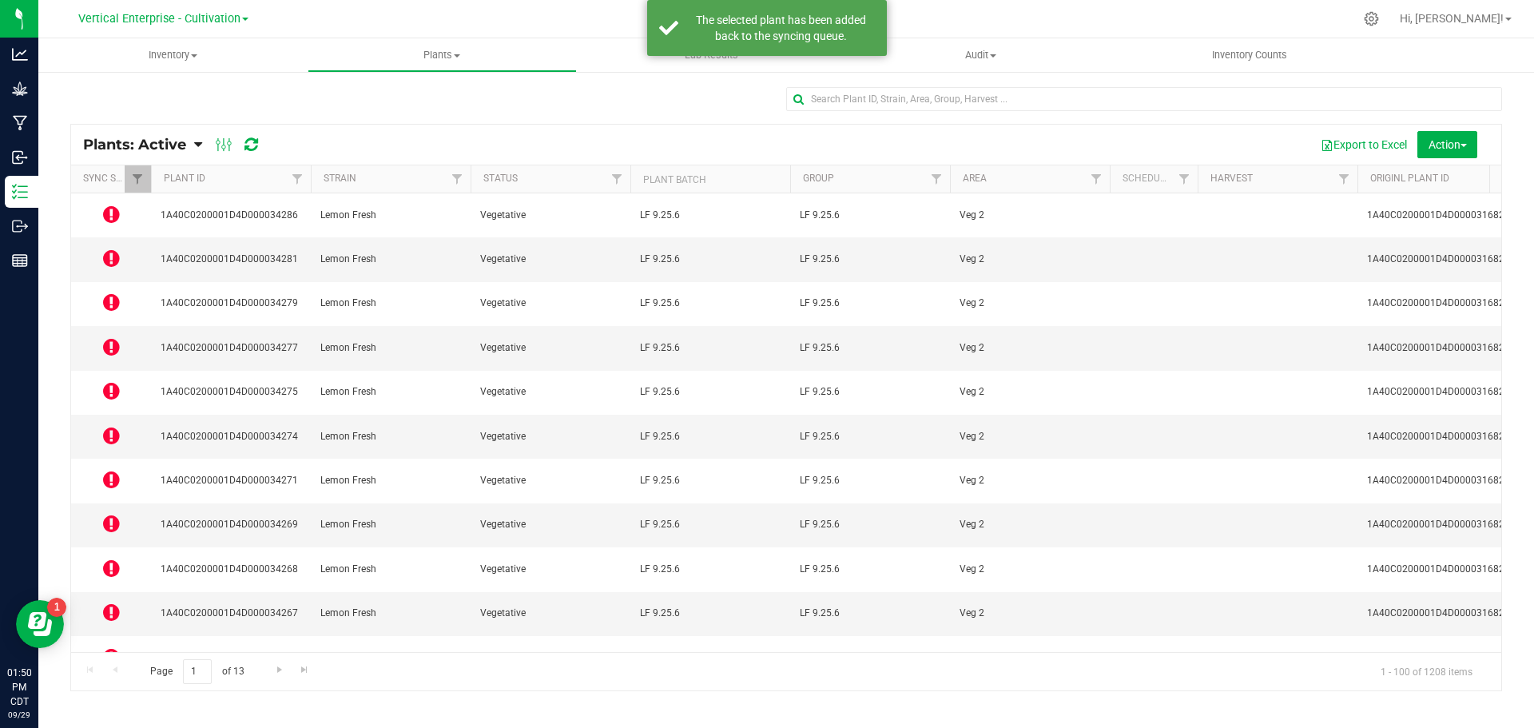
click at [114, 249] on icon at bounding box center [111, 258] width 17 height 19
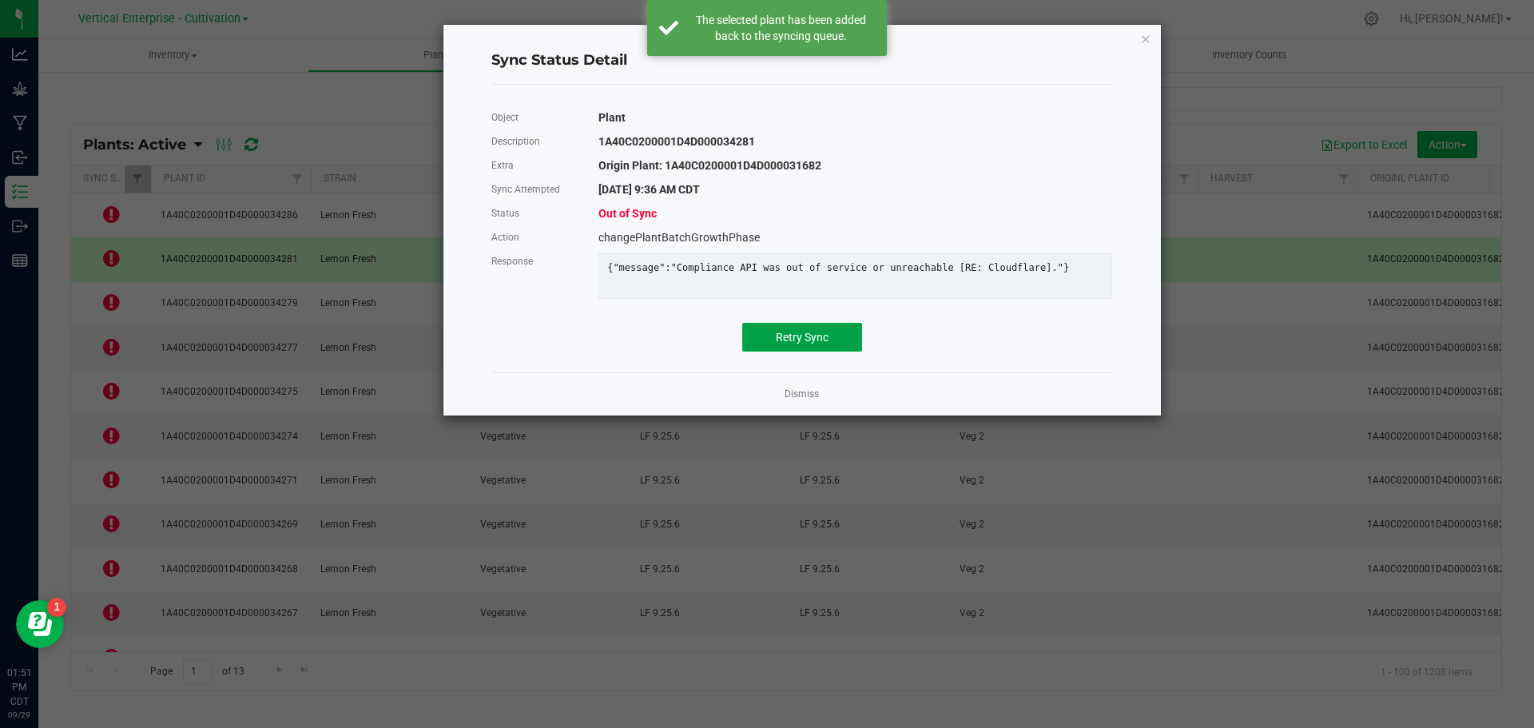
click at [834, 352] on button "Retry Sync" at bounding box center [802, 337] width 120 height 29
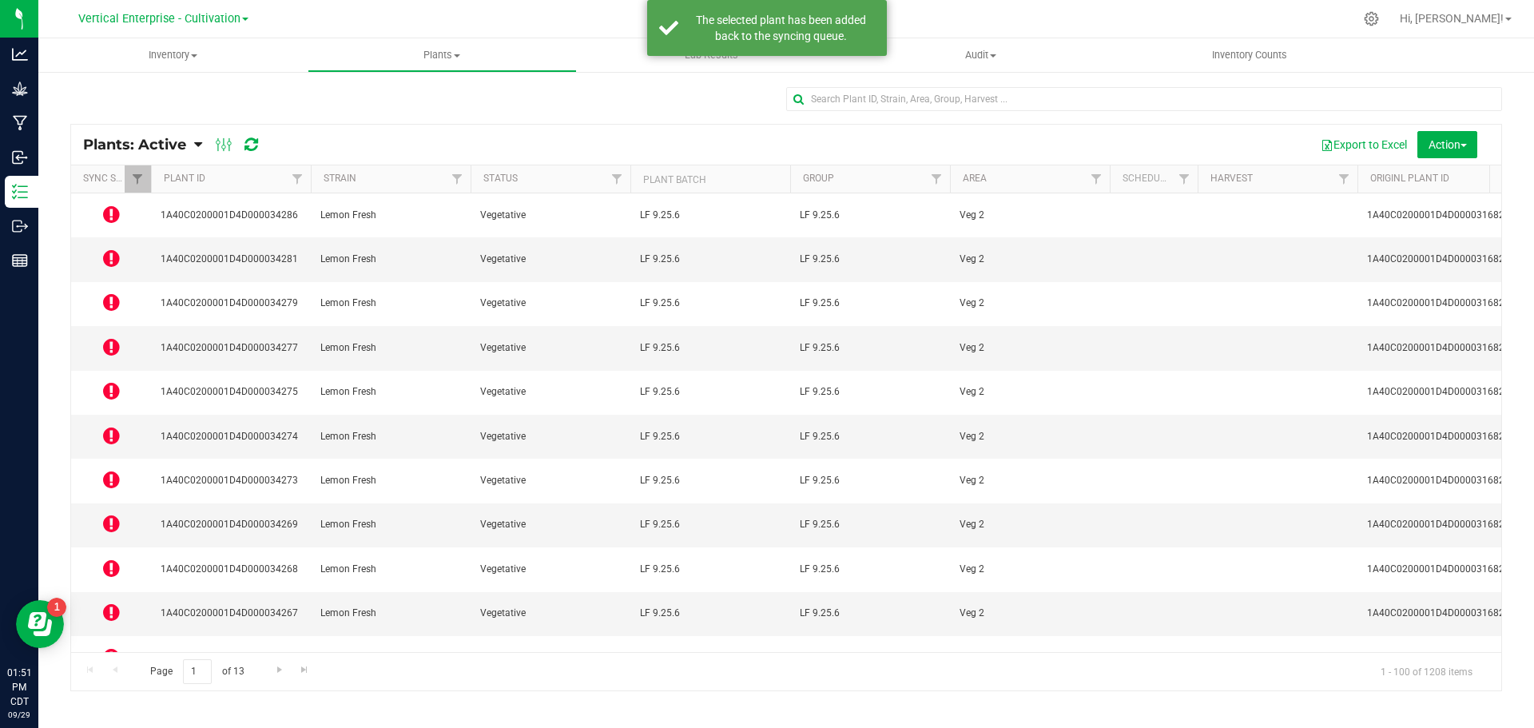
click at [111, 292] on icon at bounding box center [111, 301] width 17 height 19
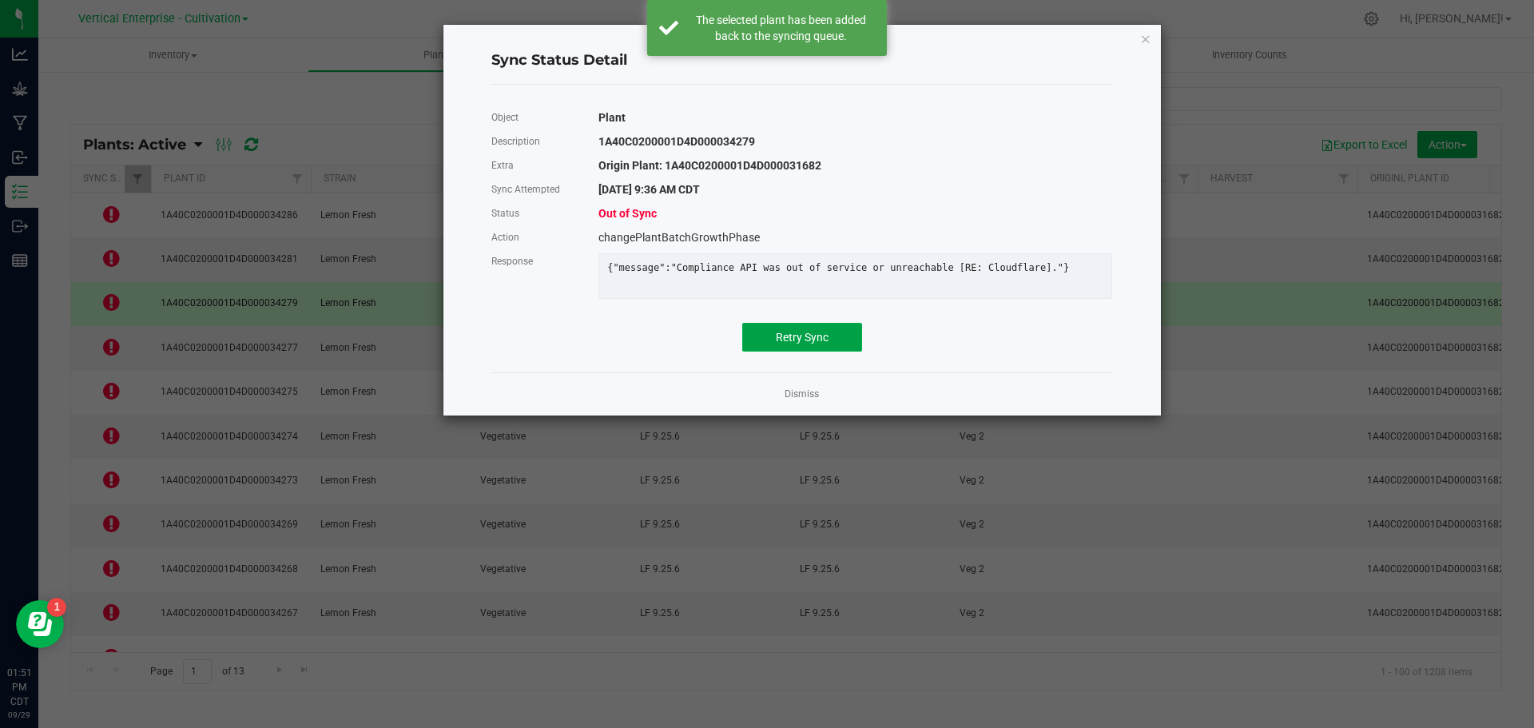
click at [831, 352] on button "Retry Sync" at bounding box center [802, 337] width 120 height 29
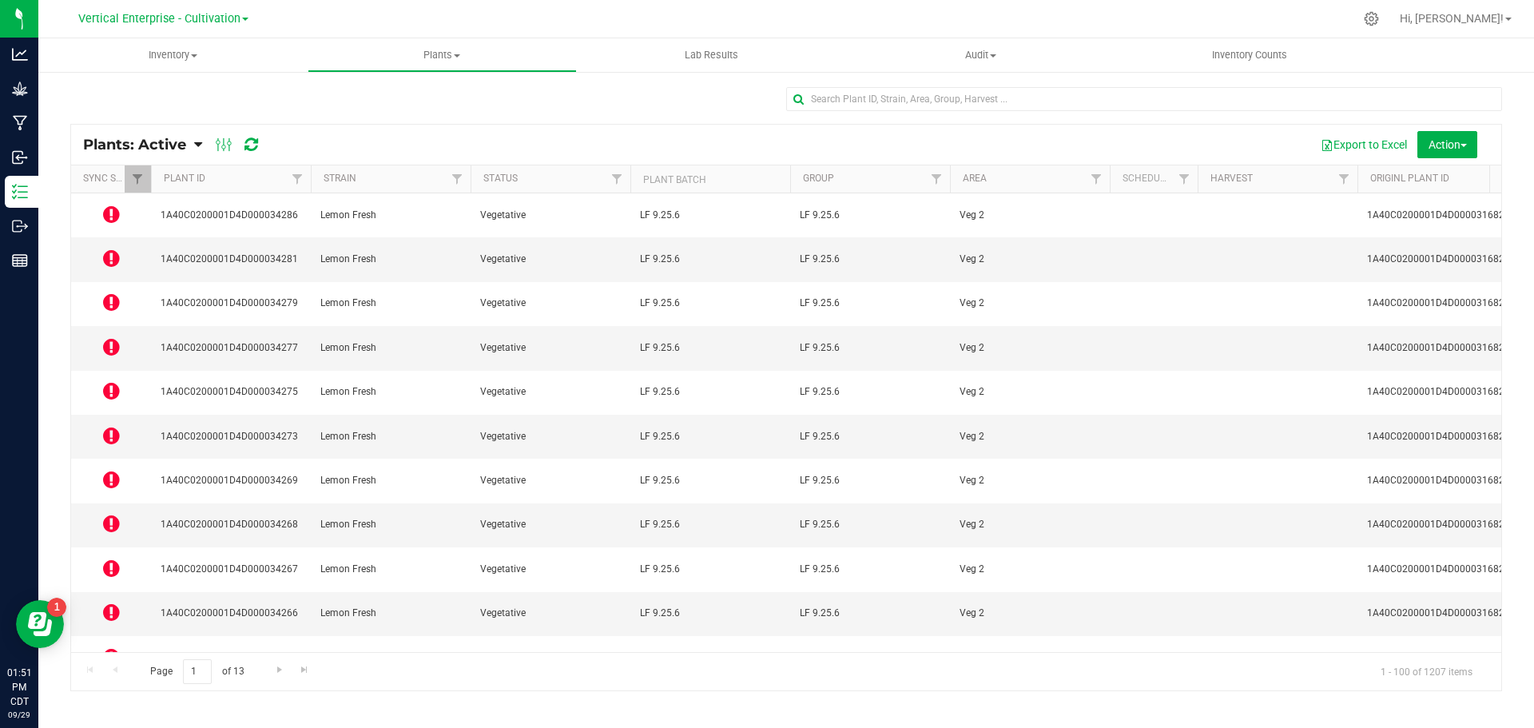
click at [113, 337] on icon at bounding box center [111, 346] width 17 height 19
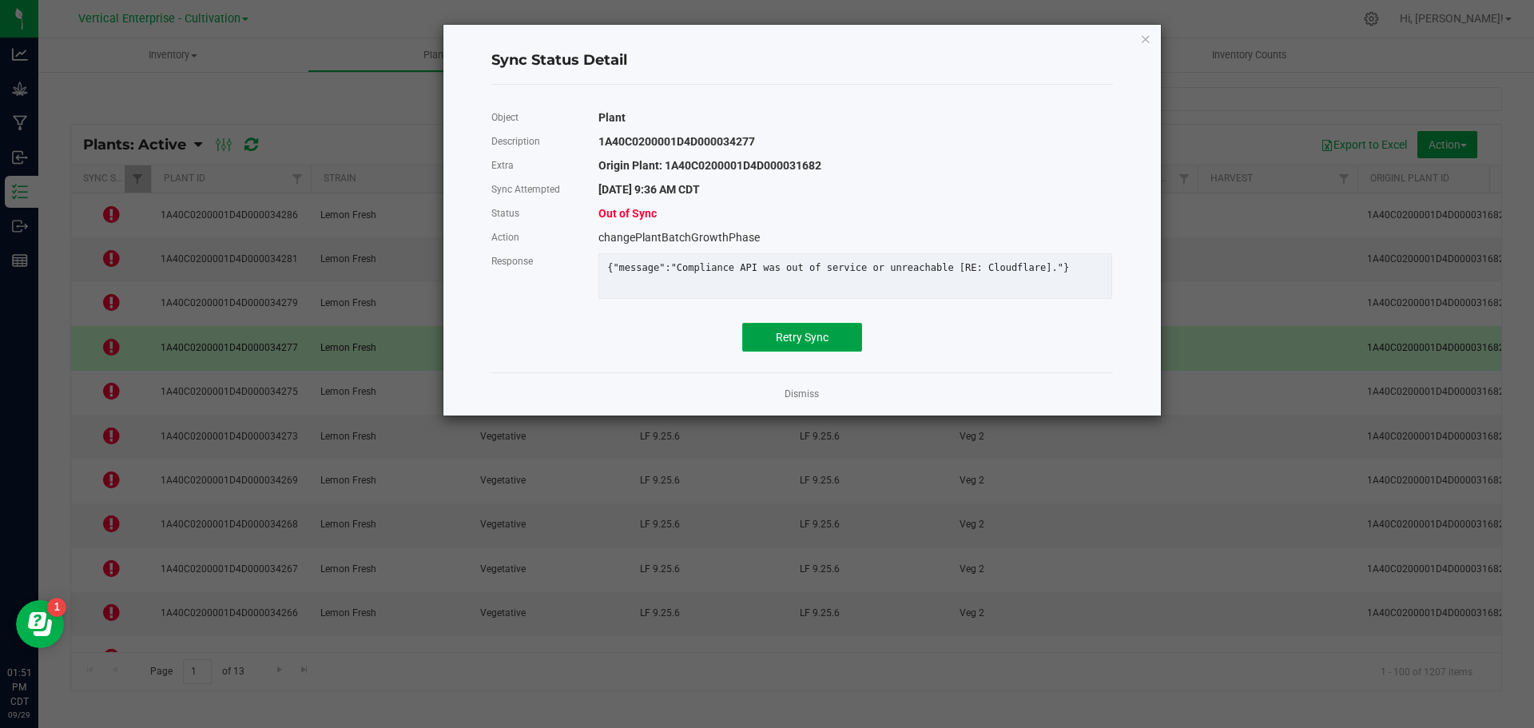
click at [798, 344] on span "Retry Sync" at bounding box center [802, 337] width 53 height 13
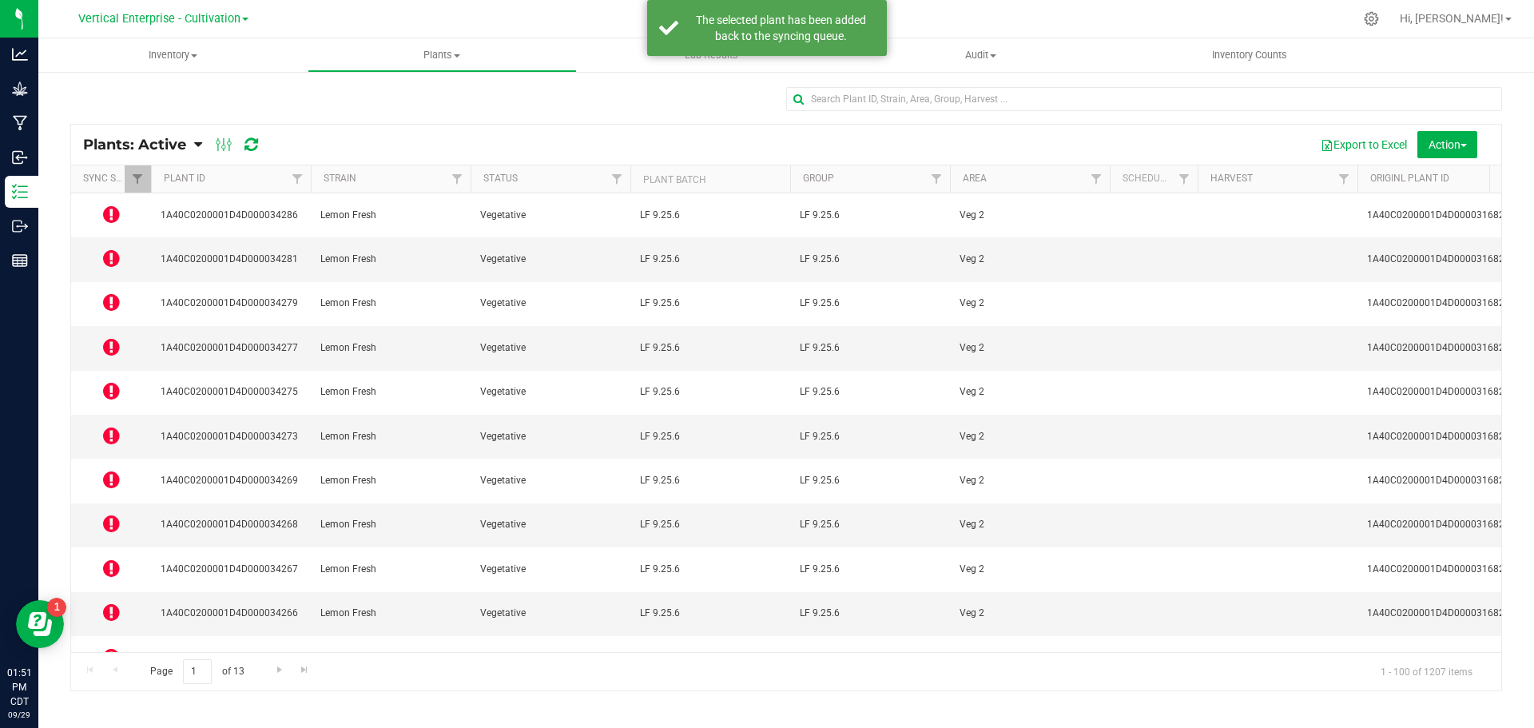
click at [110, 381] on icon at bounding box center [111, 390] width 17 height 19
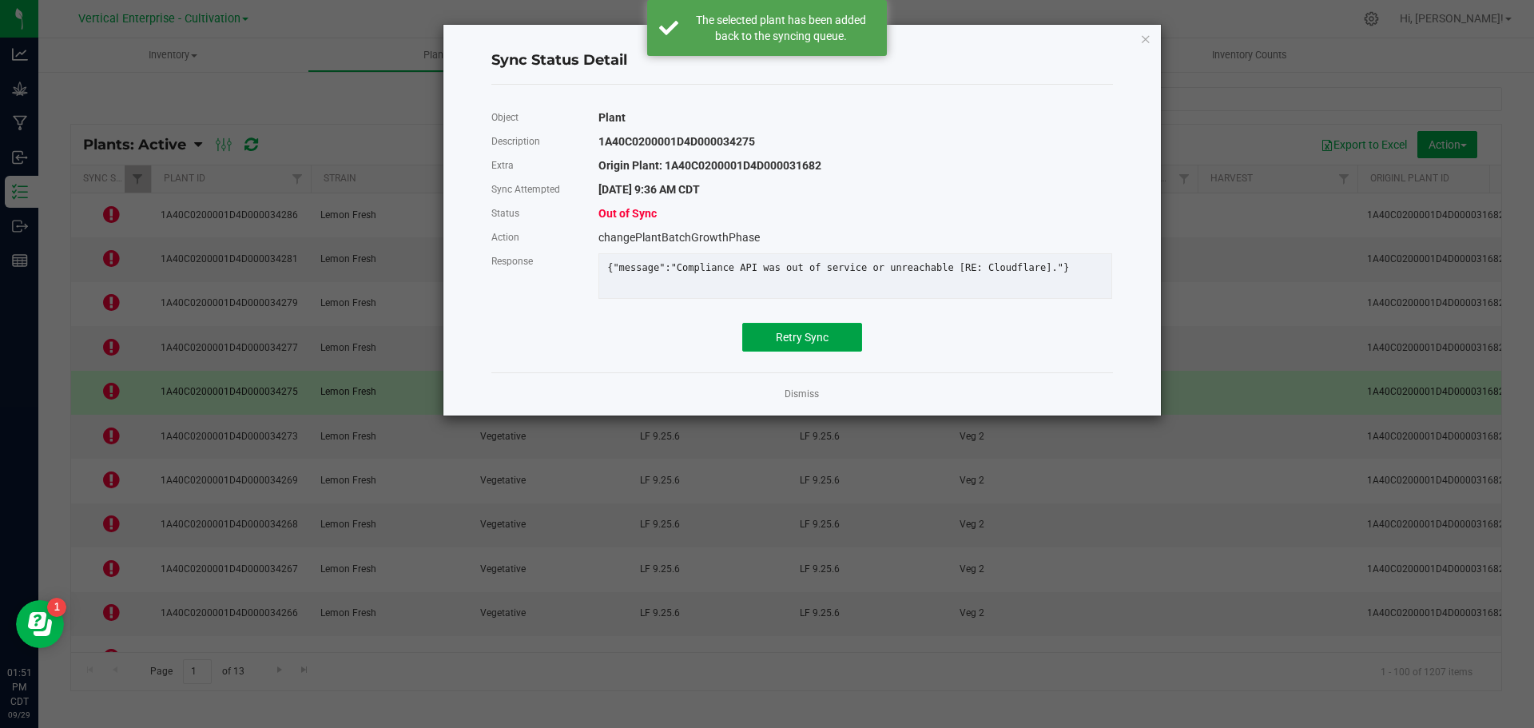
click at [828, 344] on span "Retry Sync" at bounding box center [802, 337] width 53 height 13
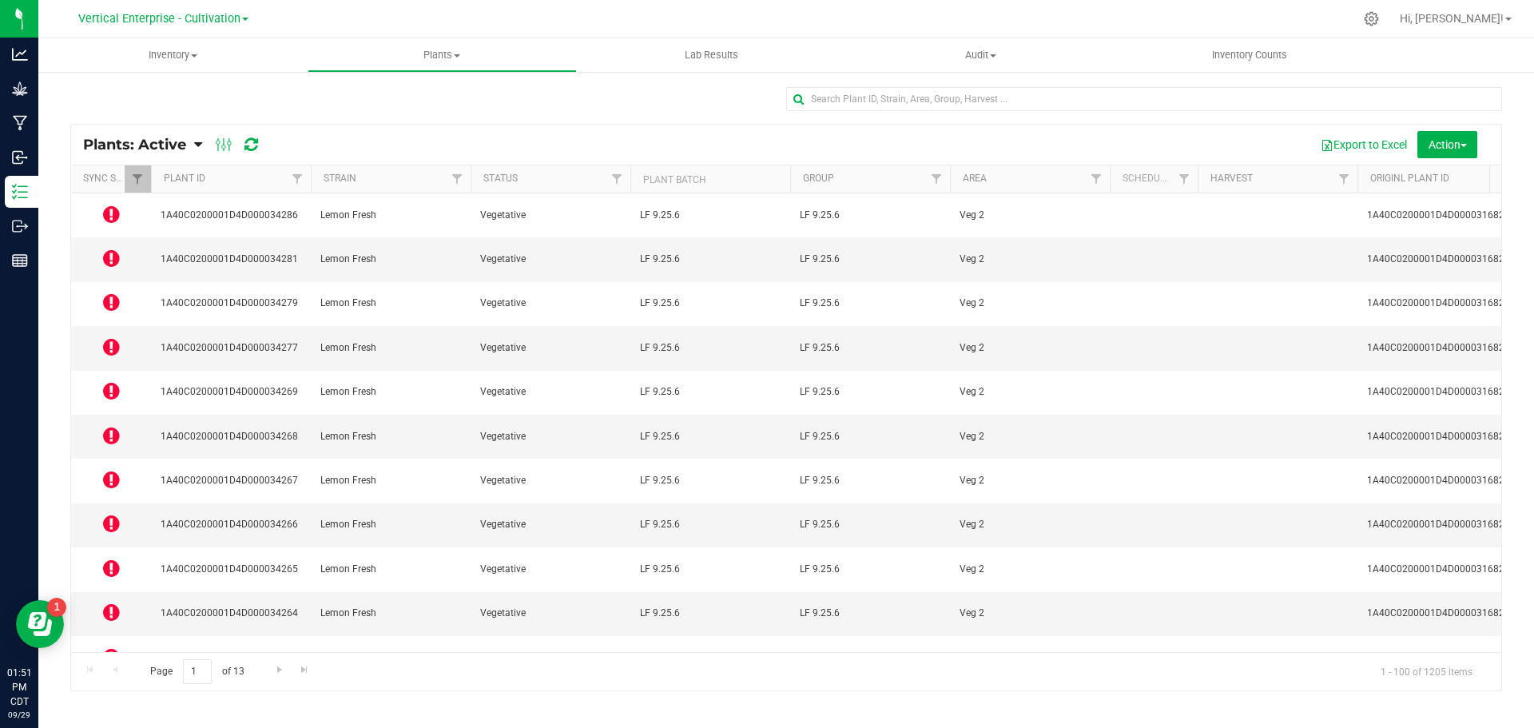
click at [112, 426] on icon at bounding box center [111, 435] width 17 height 19
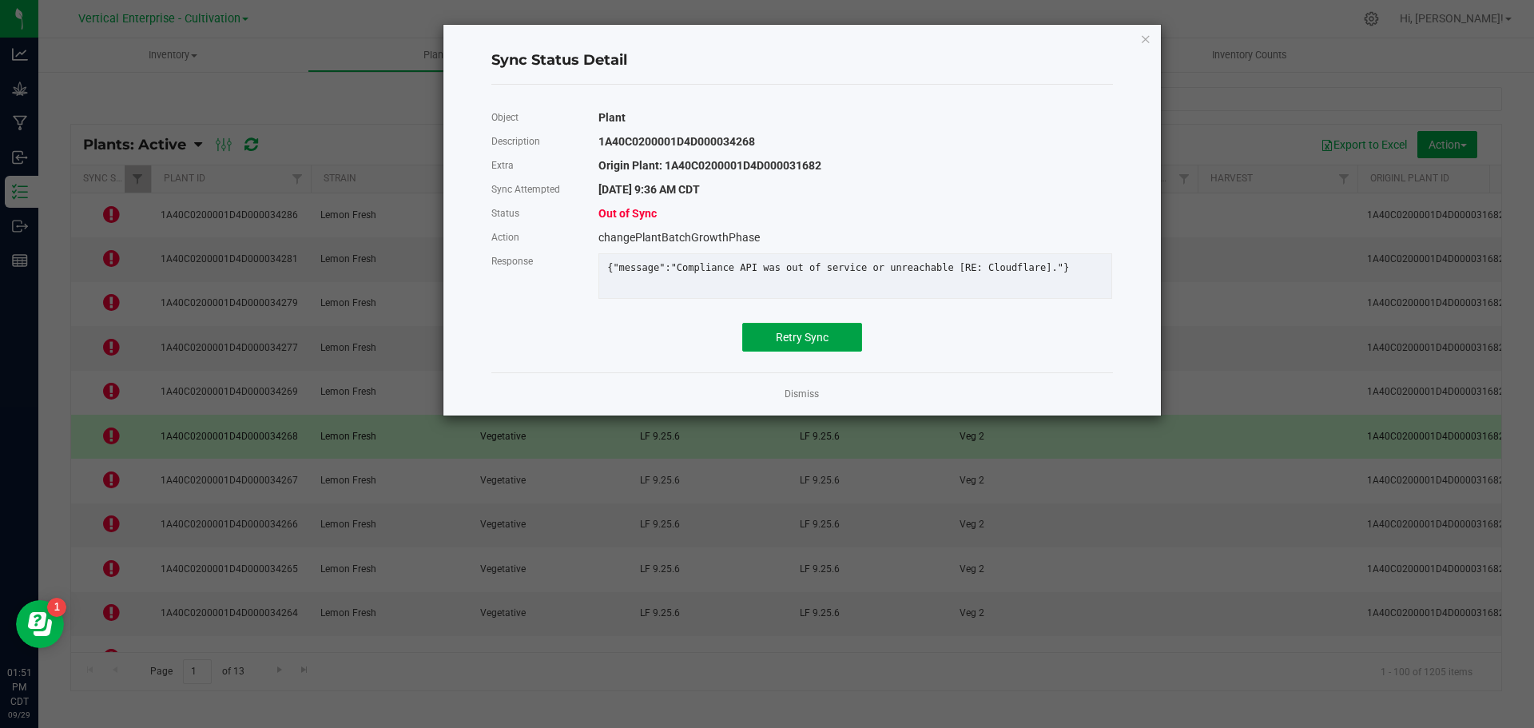
click at [812, 338] on button "Retry Sync" at bounding box center [802, 337] width 120 height 29
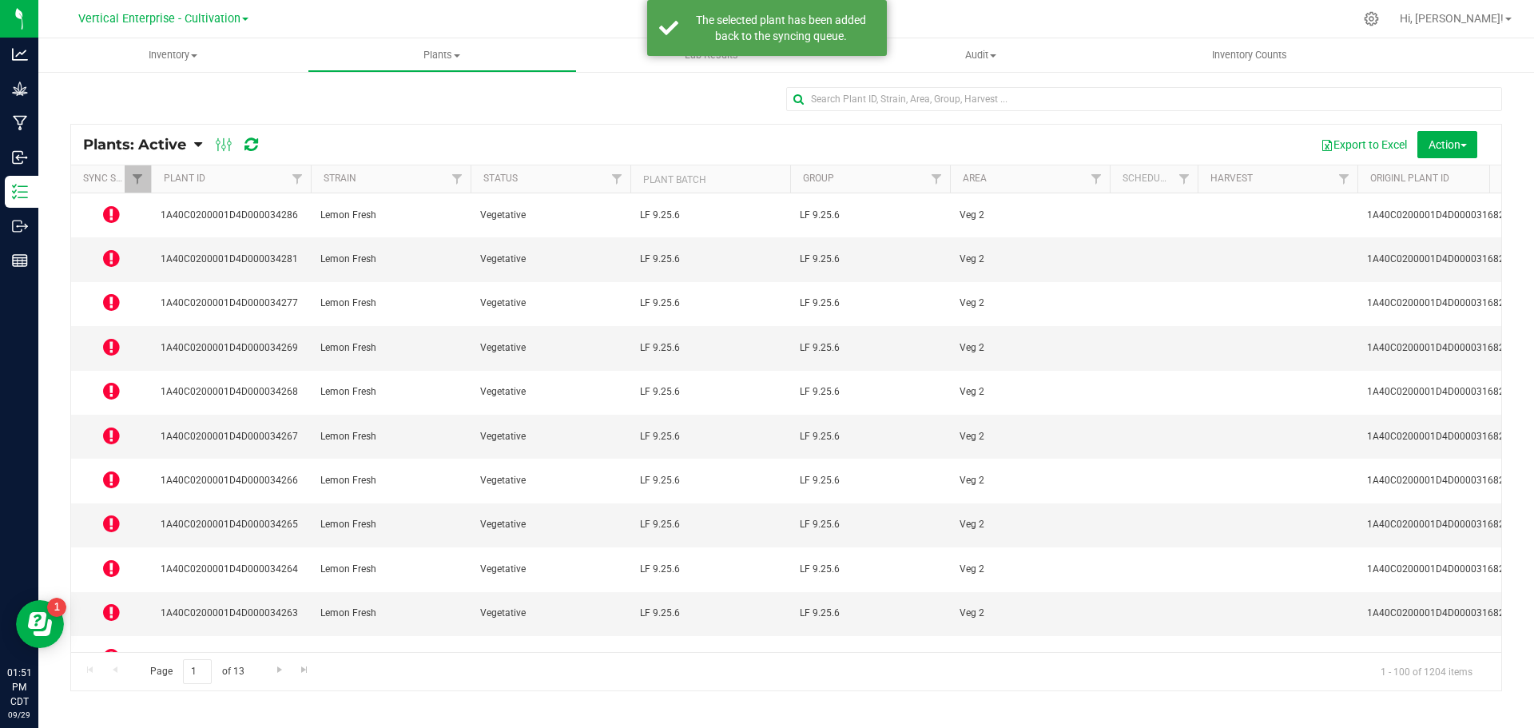
click at [118, 470] on icon at bounding box center [111, 479] width 17 height 19
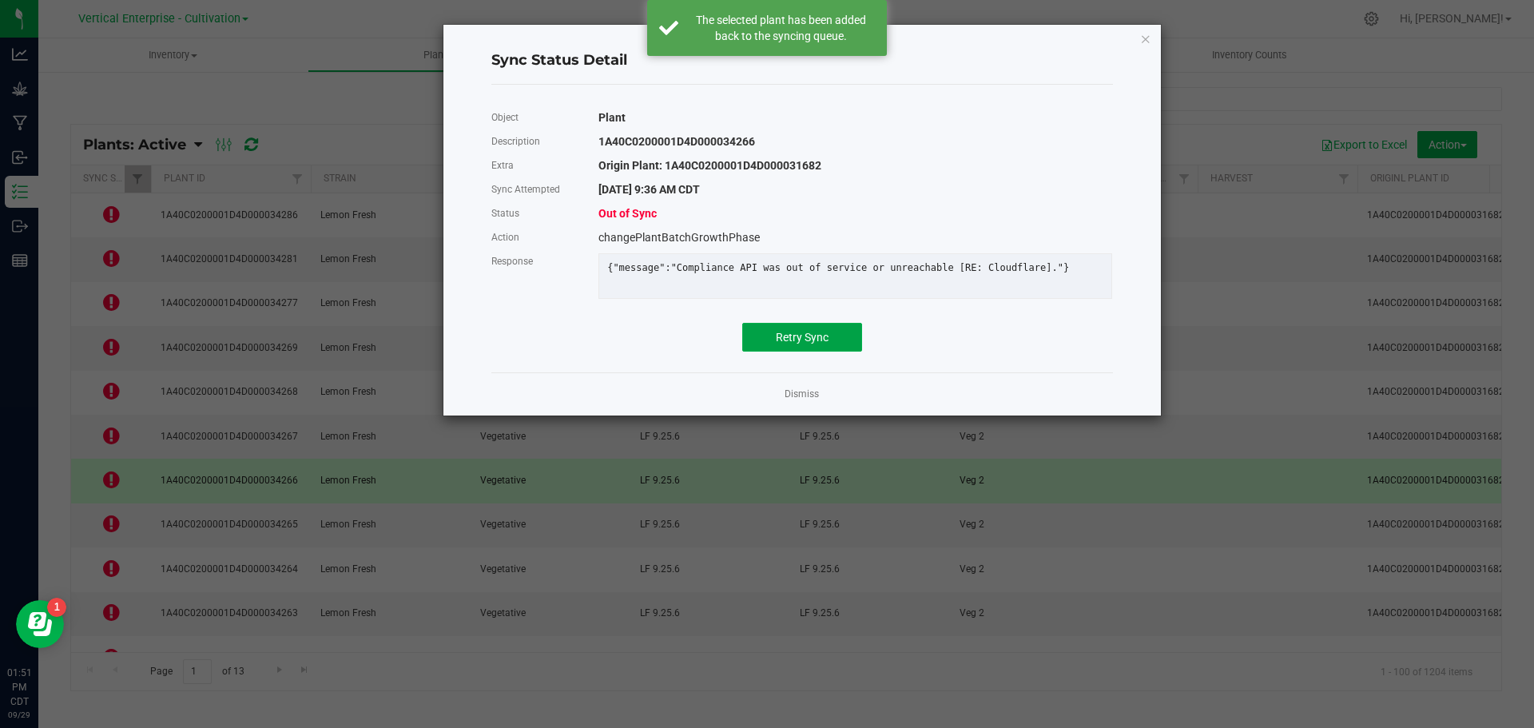
drag, startPoint x: 787, startPoint y: 344, endPoint x: 707, endPoint y: 357, distance: 80.9
click at [787, 344] on span "Retry Sync" at bounding box center [802, 337] width 53 height 13
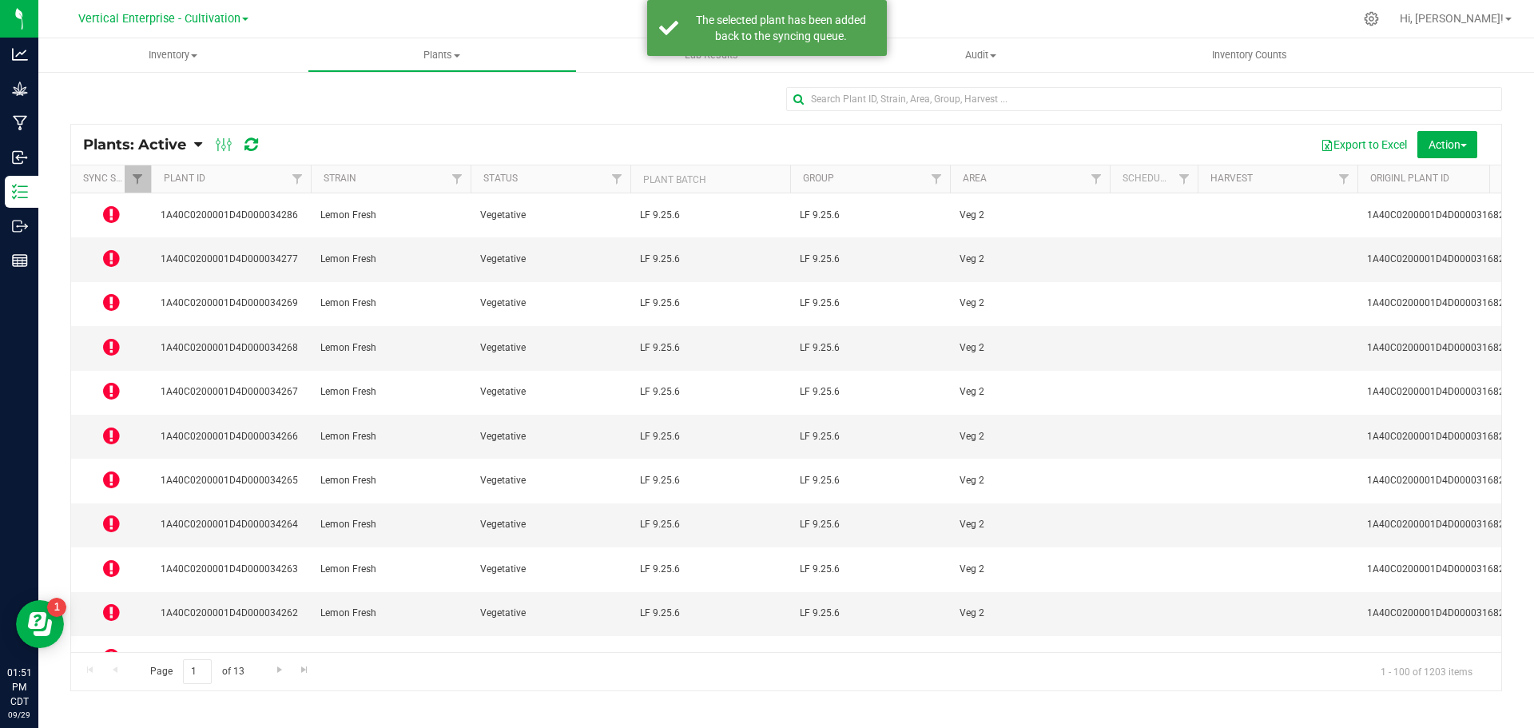
click at [116, 514] on icon at bounding box center [111, 523] width 17 height 19
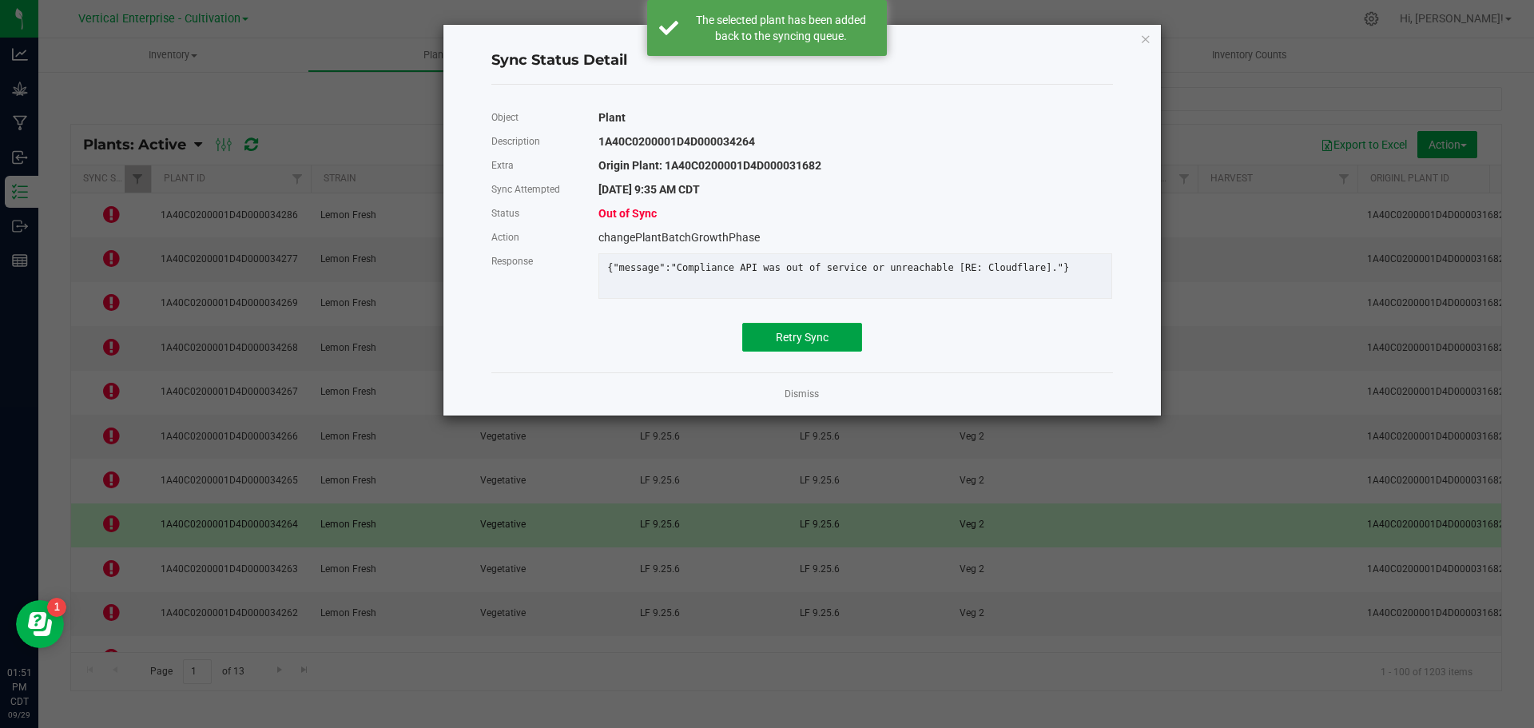
click at [826, 344] on span "Retry Sync" at bounding box center [802, 337] width 53 height 13
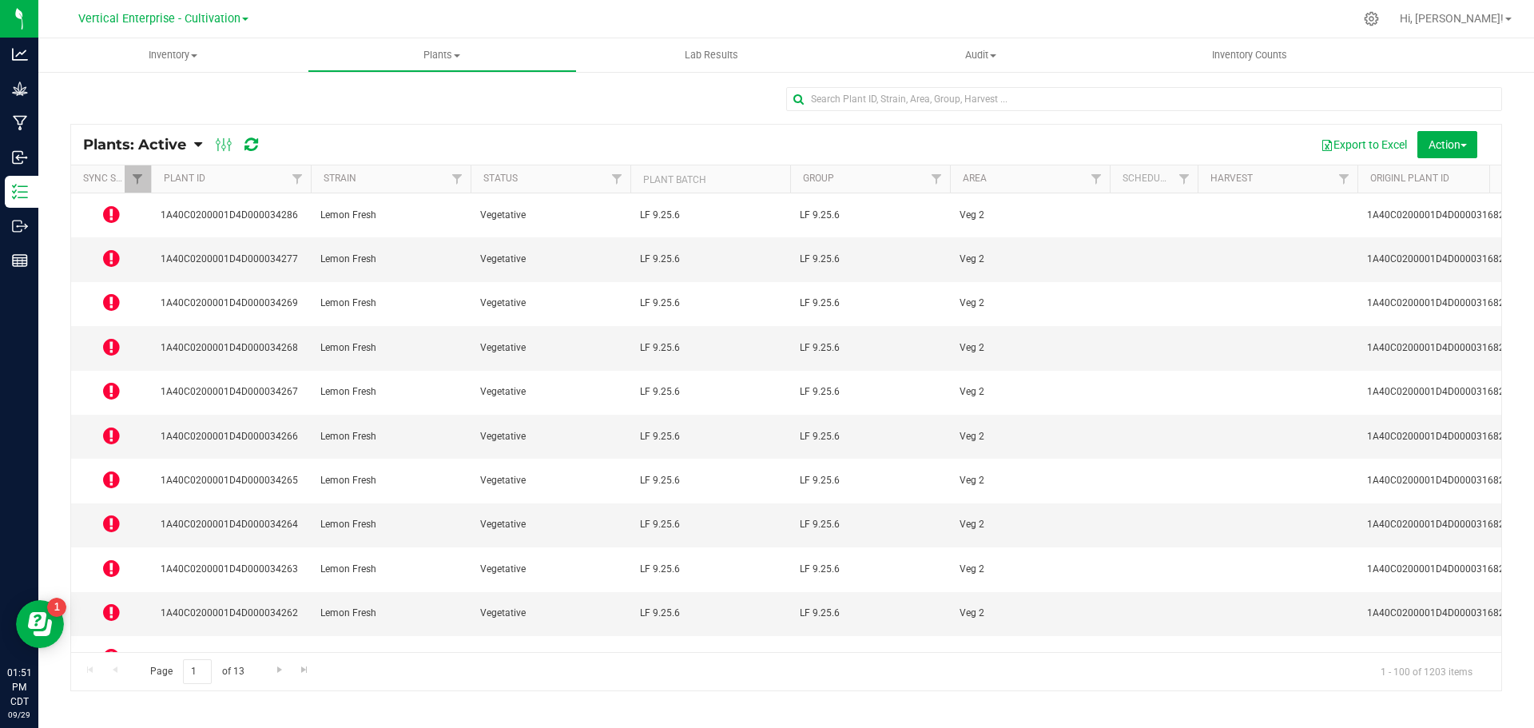
click at [119, 559] on icon at bounding box center [111, 568] width 17 height 19
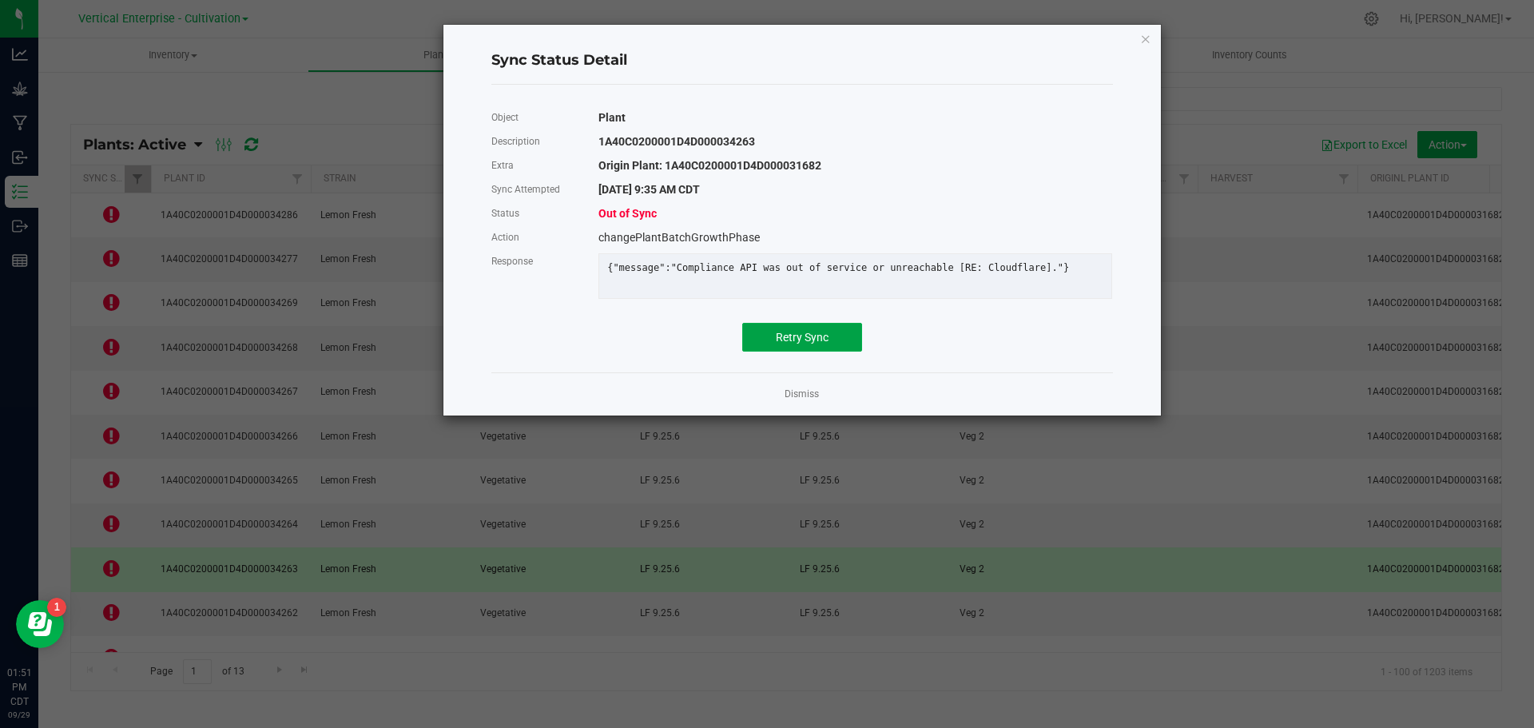
click at [827, 344] on span "Retry Sync" at bounding box center [802, 337] width 53 height 13
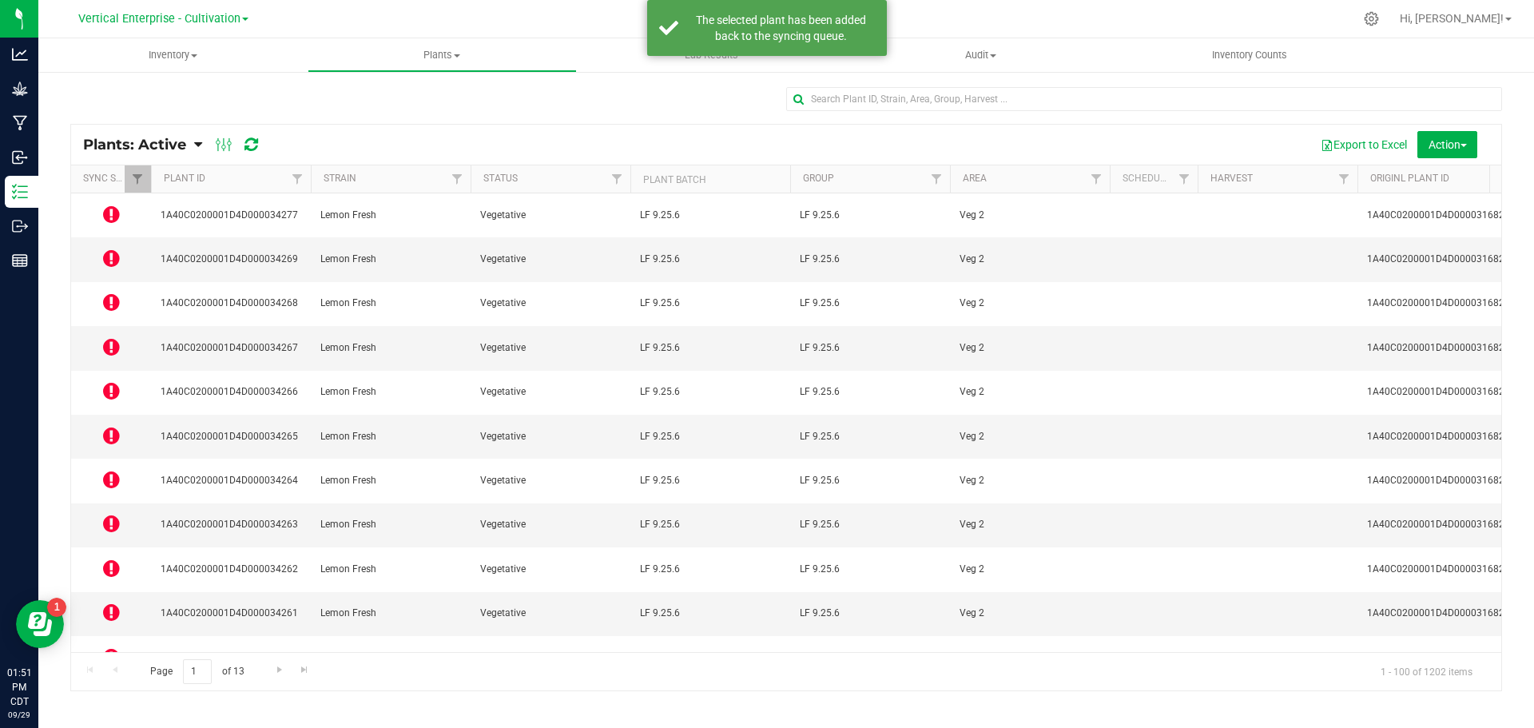
click at [111, 603] on icon at bounding box center [111, 612] width 17 height 19
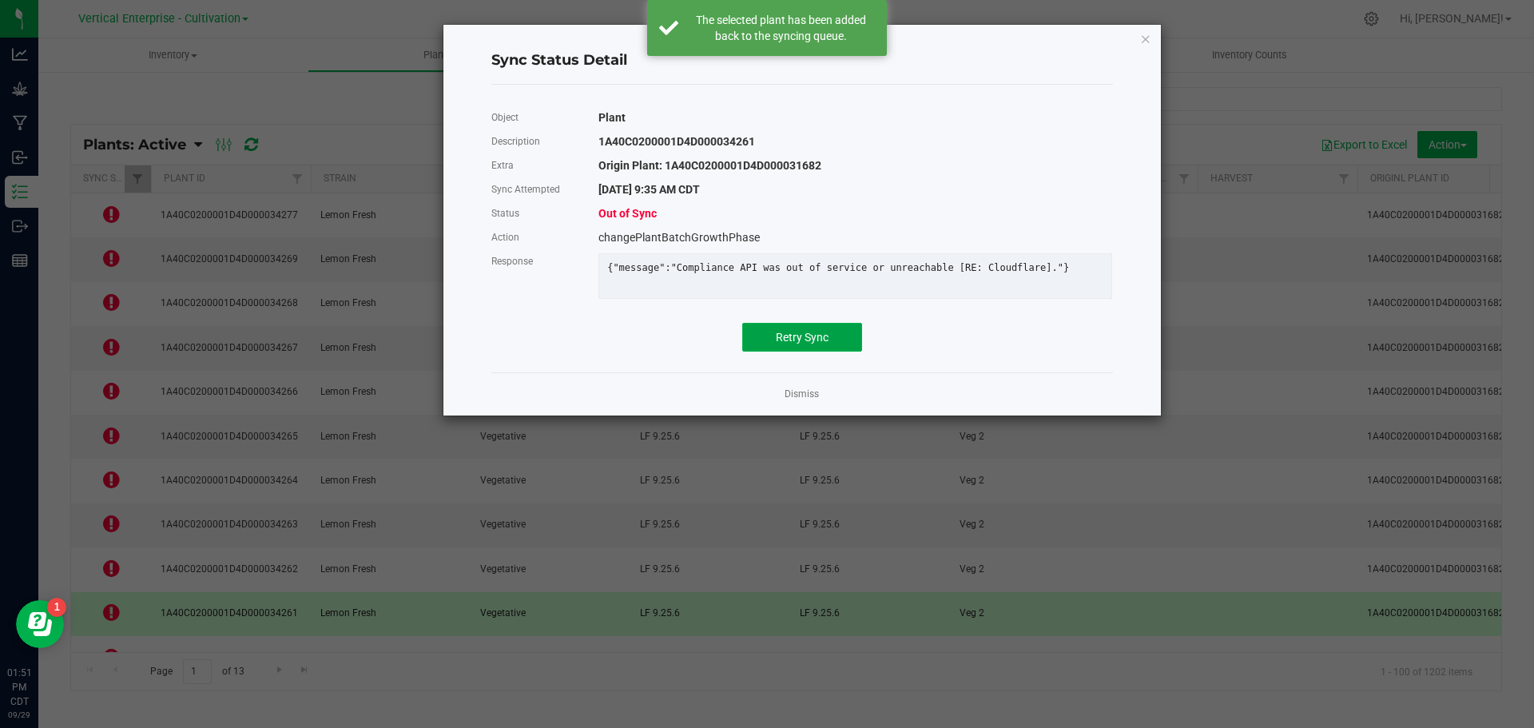
click at [822, 344] on span "Retry Sync" at bounding box center [802, 337] width 53 height 13
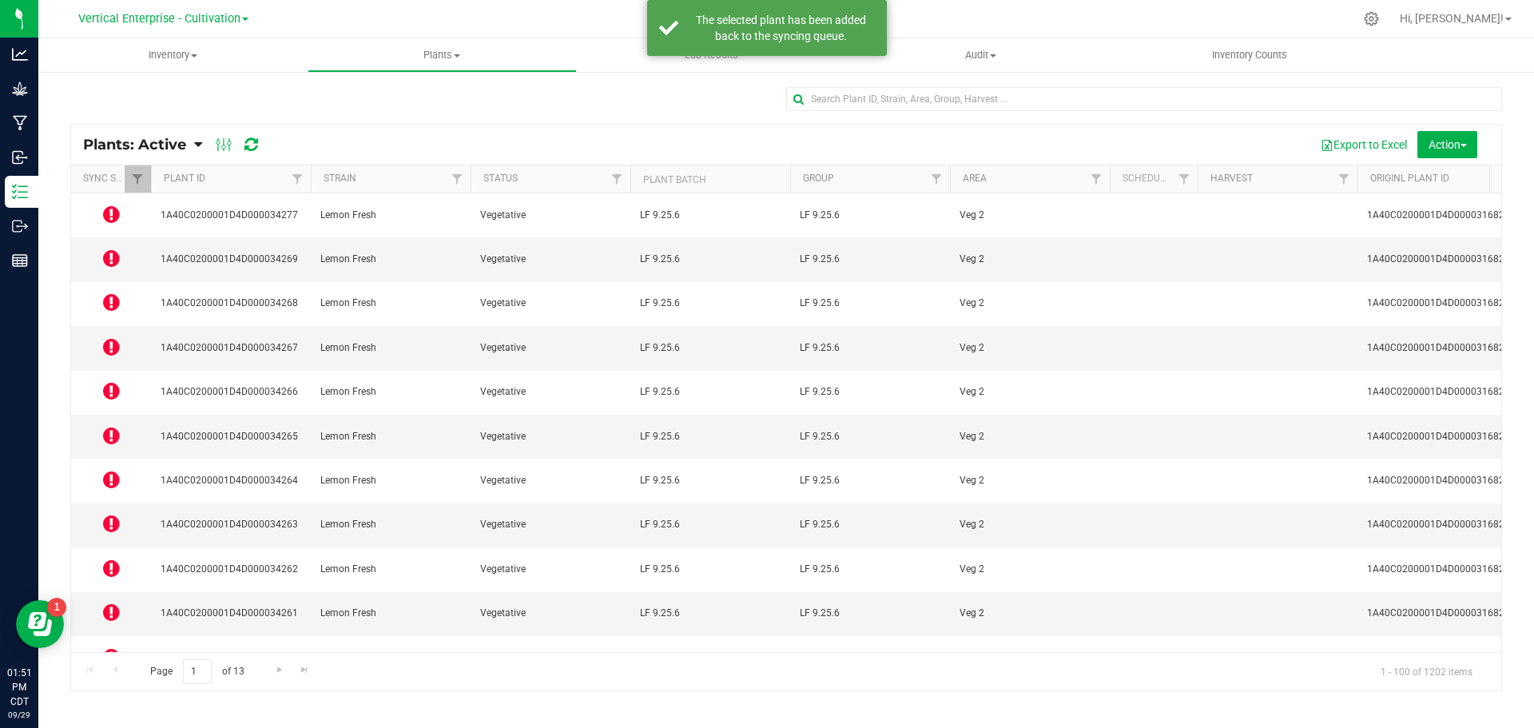
click at [105, 691] on icon at bounding box center [111, 700] width 17 height 19
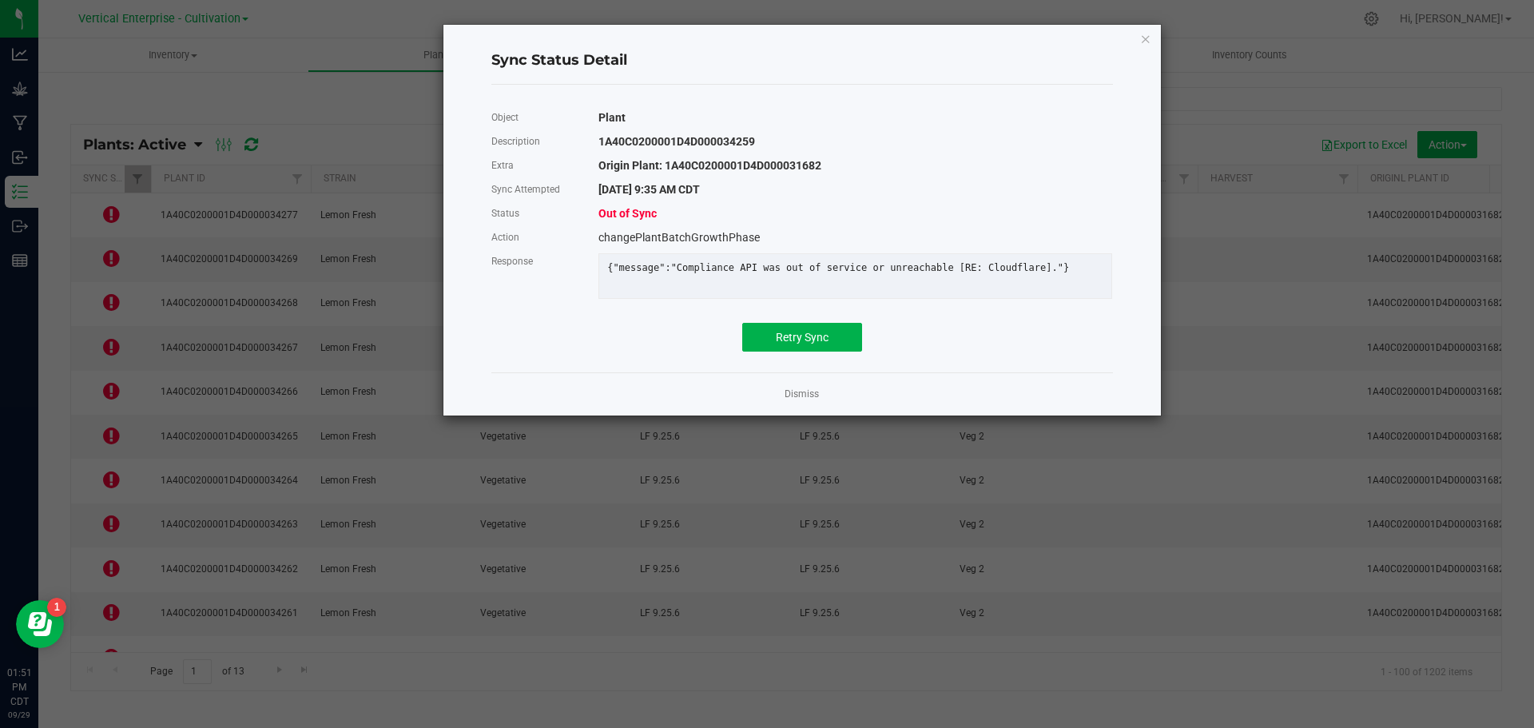
click at [766, 333] on div "Object Plant Description 1A40C0200001D4D000034259 Extra Origin Plant: 1A40C0200…" at bounding box center [802, 228] width 622 height 246
click at [764, 348] on button "Retry Sync" at bounding box center [802, 337] width 120 height 29
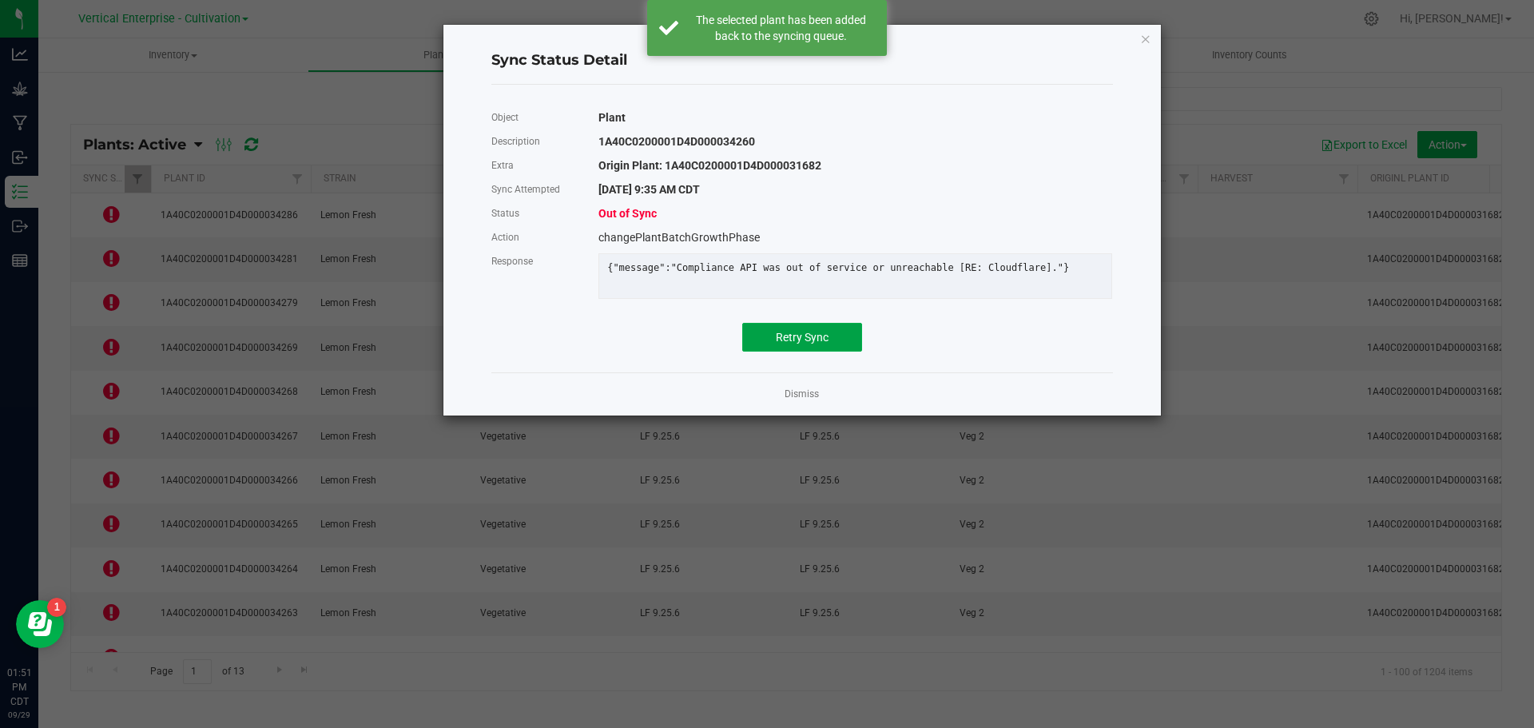
click at [805, 344] on span "Retry Sync" at bounding box center [802, 337] width 53 height 13
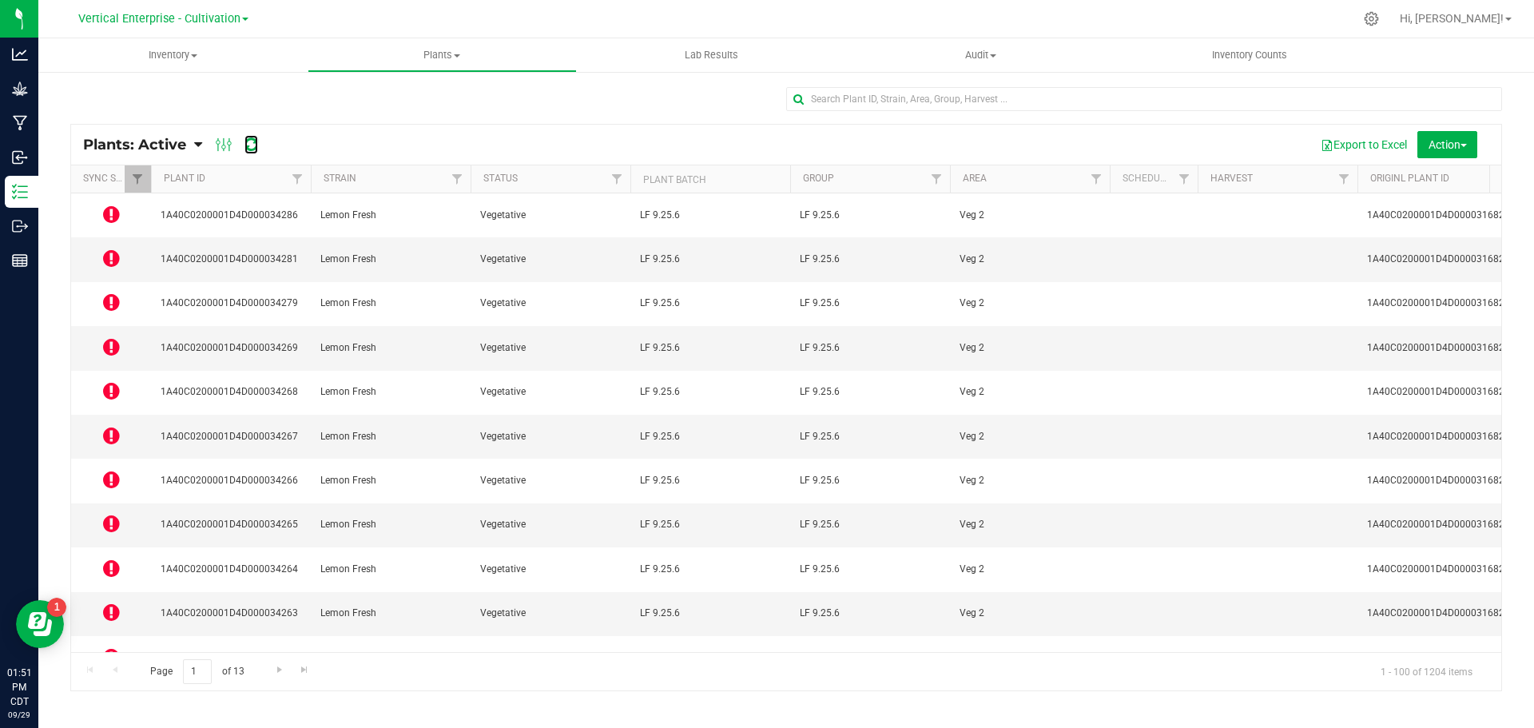
click at [248, 140] on icon at bounding box center [252, 145] width 14 height 16
click at [129, 218] on td at bounding box center [111, 215] width 80 height 44
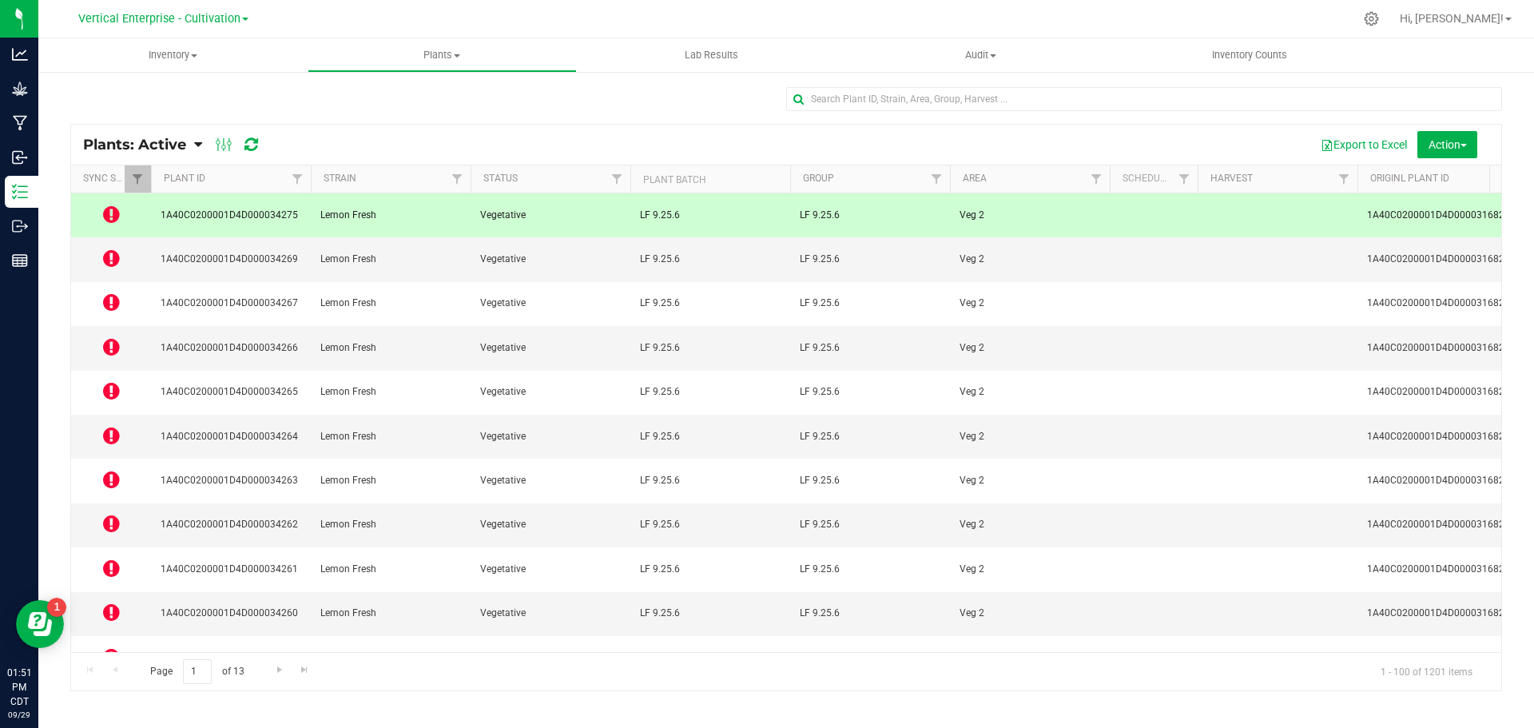
click at [104, 209] on icon at bounding box center [111, 214] width 17 height 19
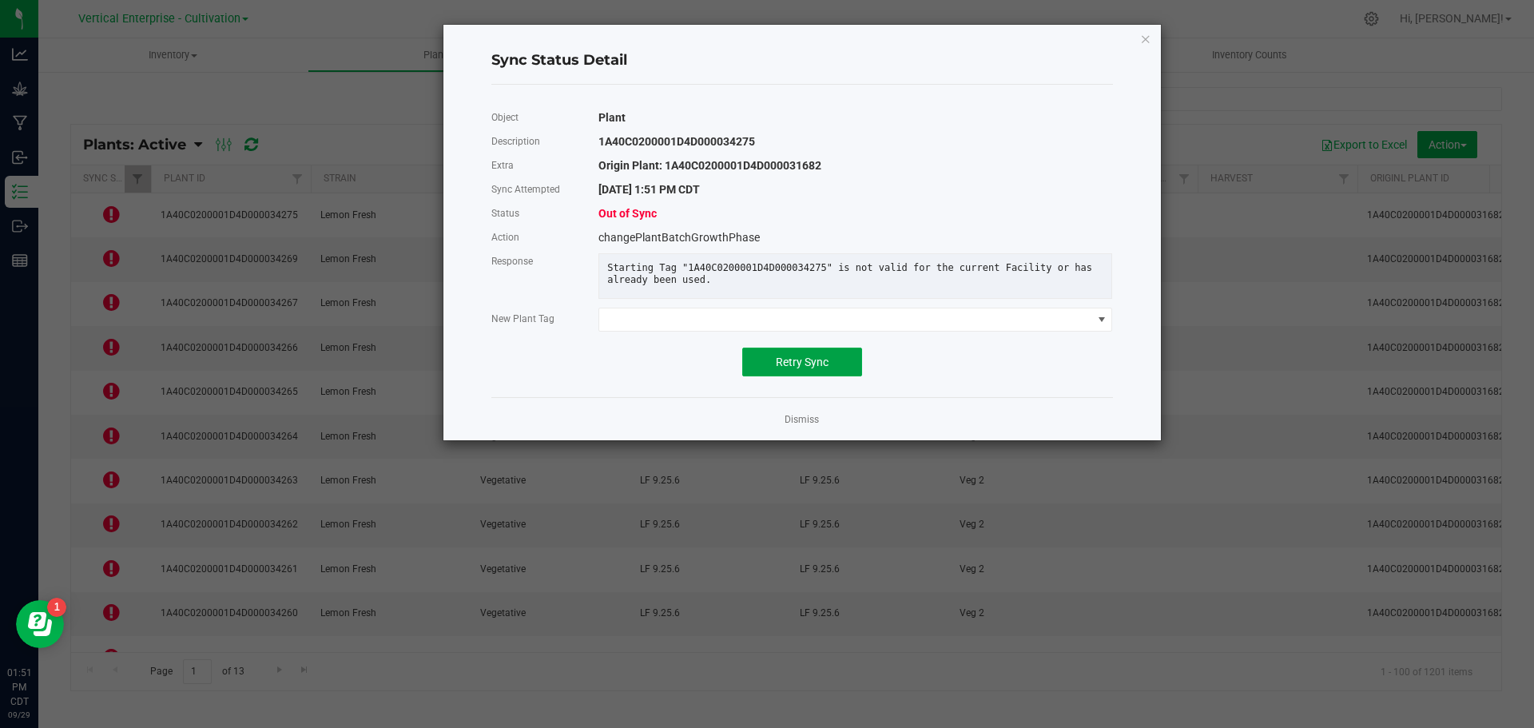
click at [808, 361] on button "Retry Sync" at bounding box center [802, 362] width 120 height 29
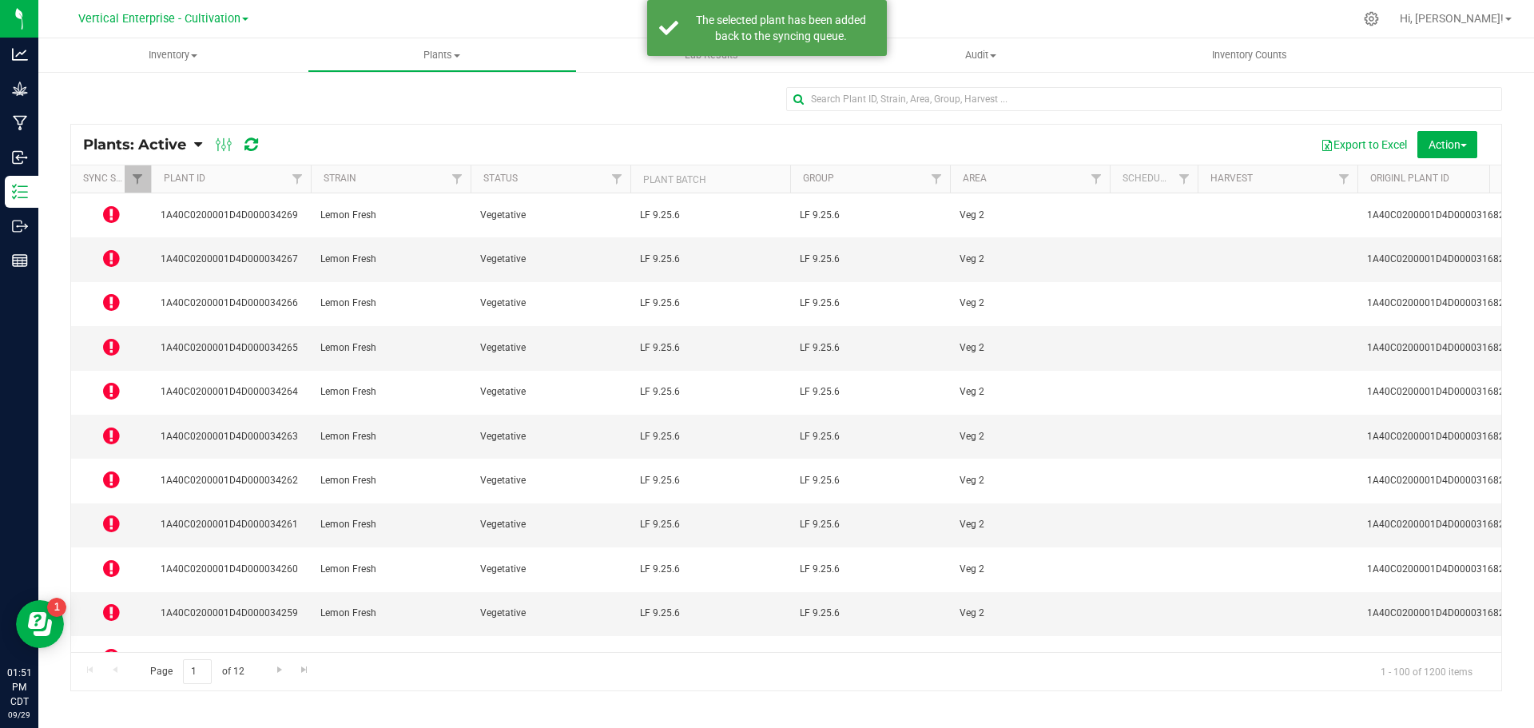
click at [108, 249] on icon at bounding box center [111, 258] width 17 height 19
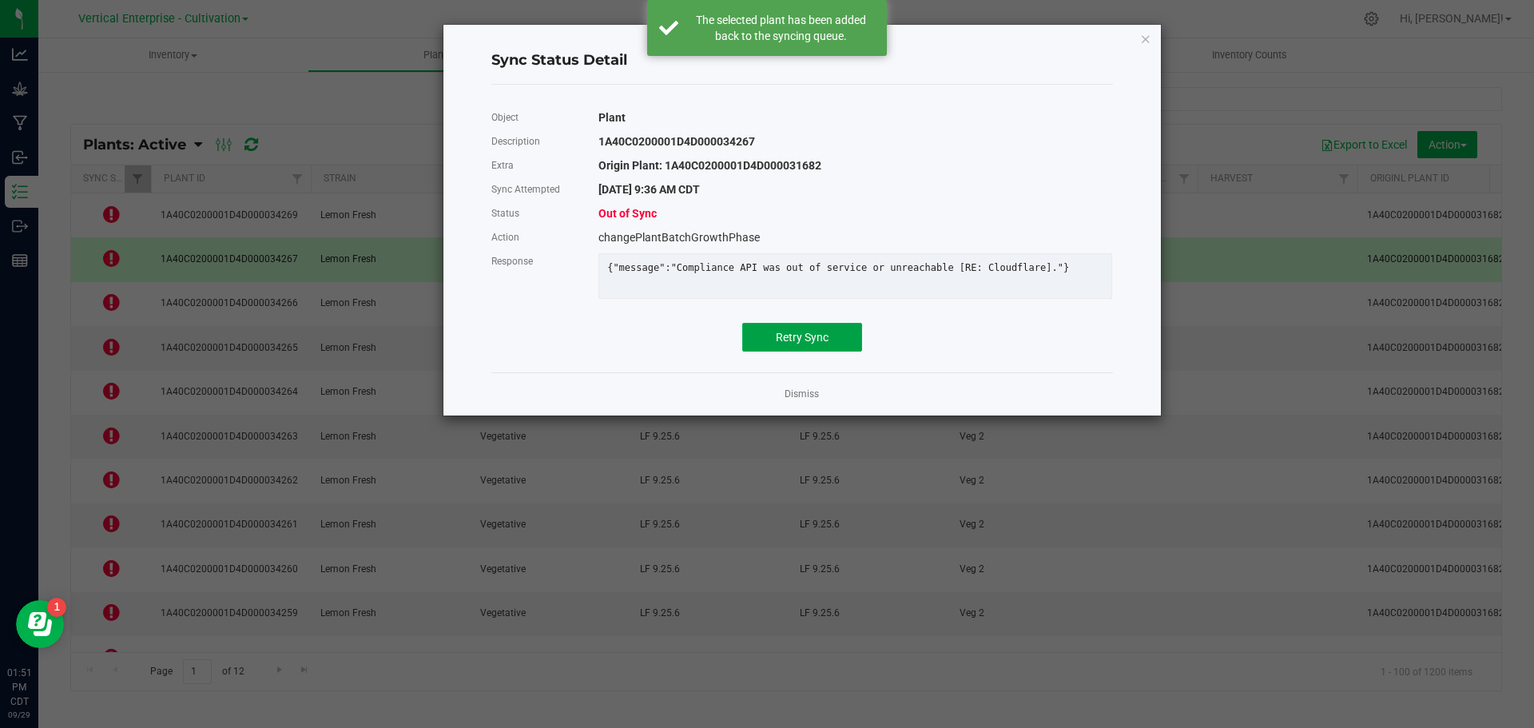
click at [815, 352] on button "Retry Sync" at bounding box center [802, 337] width 120 height 29
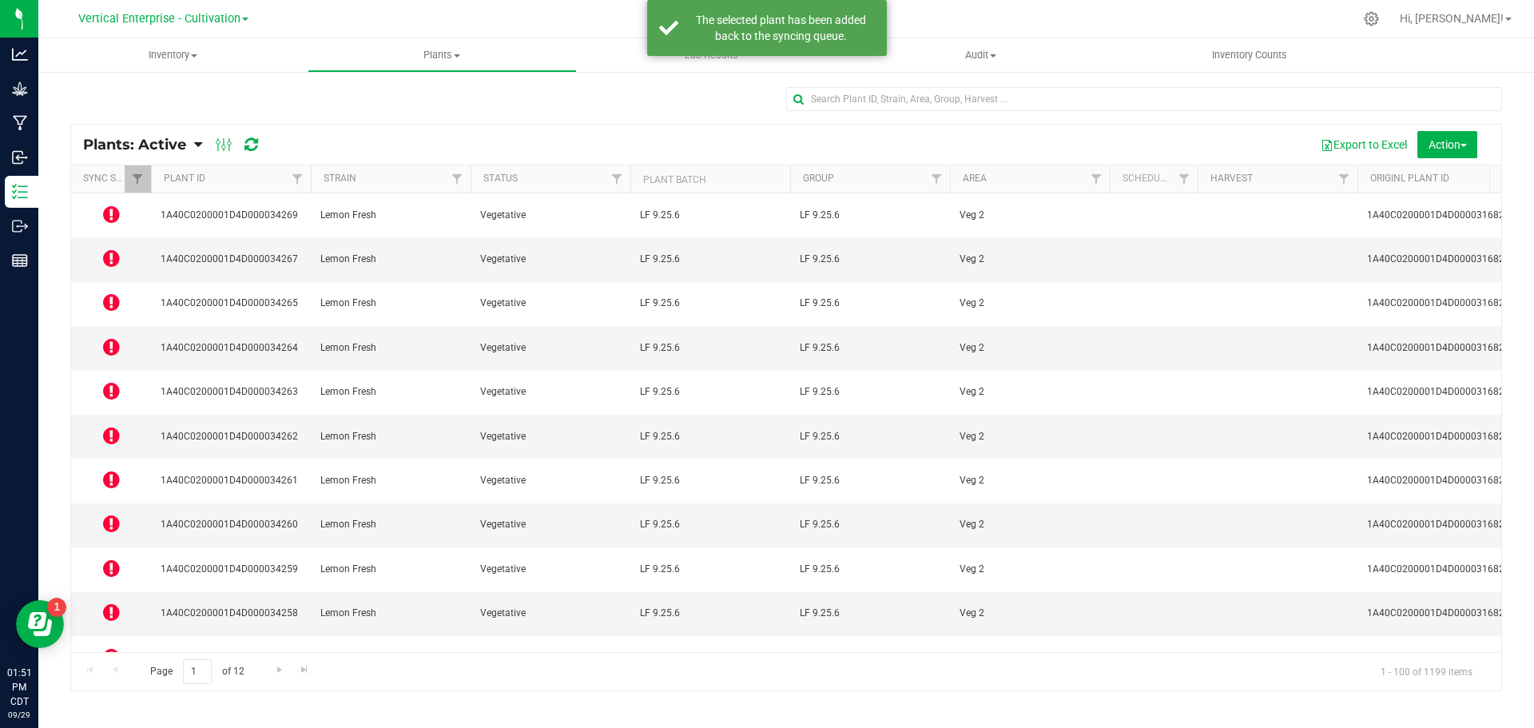
click at [116, 292] on icon at bounding box center [111, 301] width 17 height 19
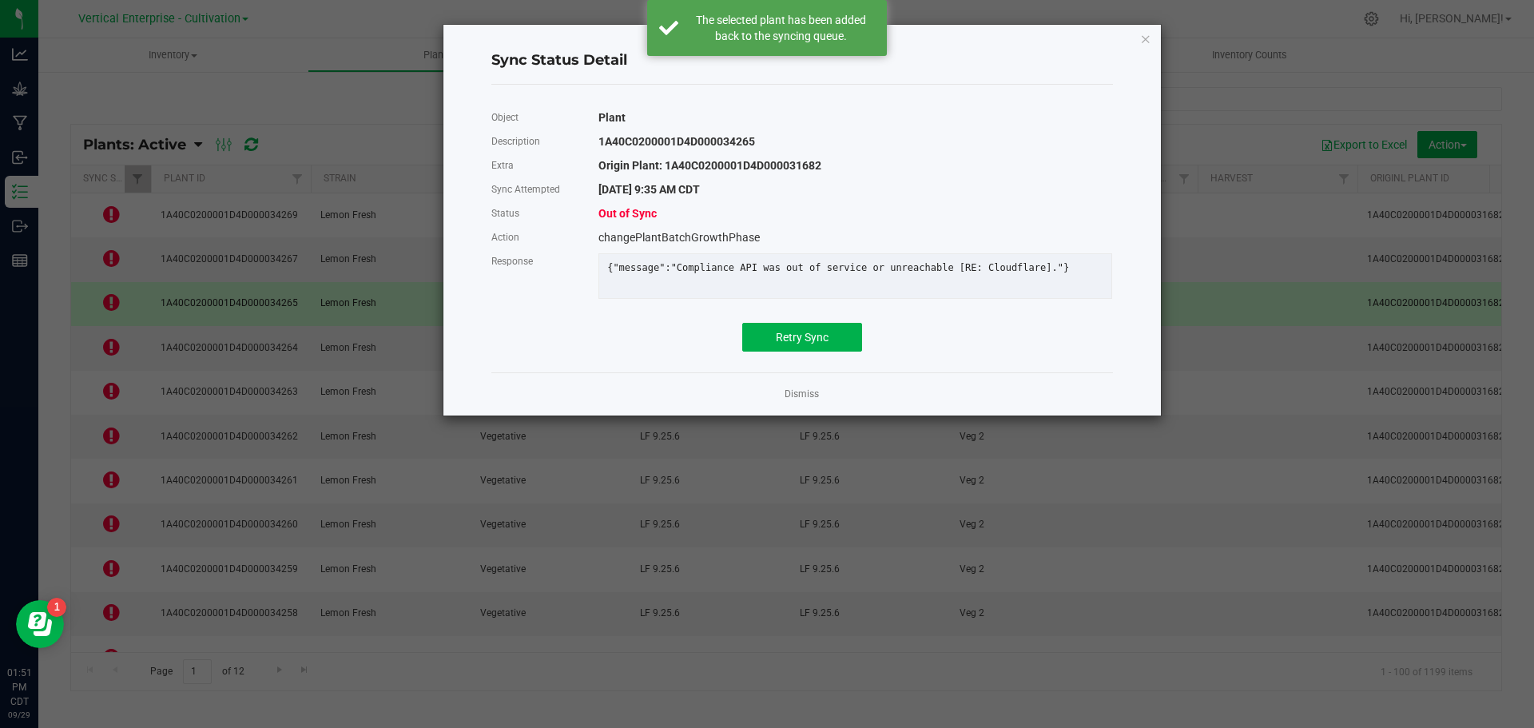
click at [784, 360] on div "Object Plant Description 1A40C0200001D4D000034265 Extra Origin Plant: 1A40C0200…" at bounding box center [802, 228] width 646 height 262
click at [798, 344] on span "Retry Sync" at bounding box center [802, 337] width 53 height 13
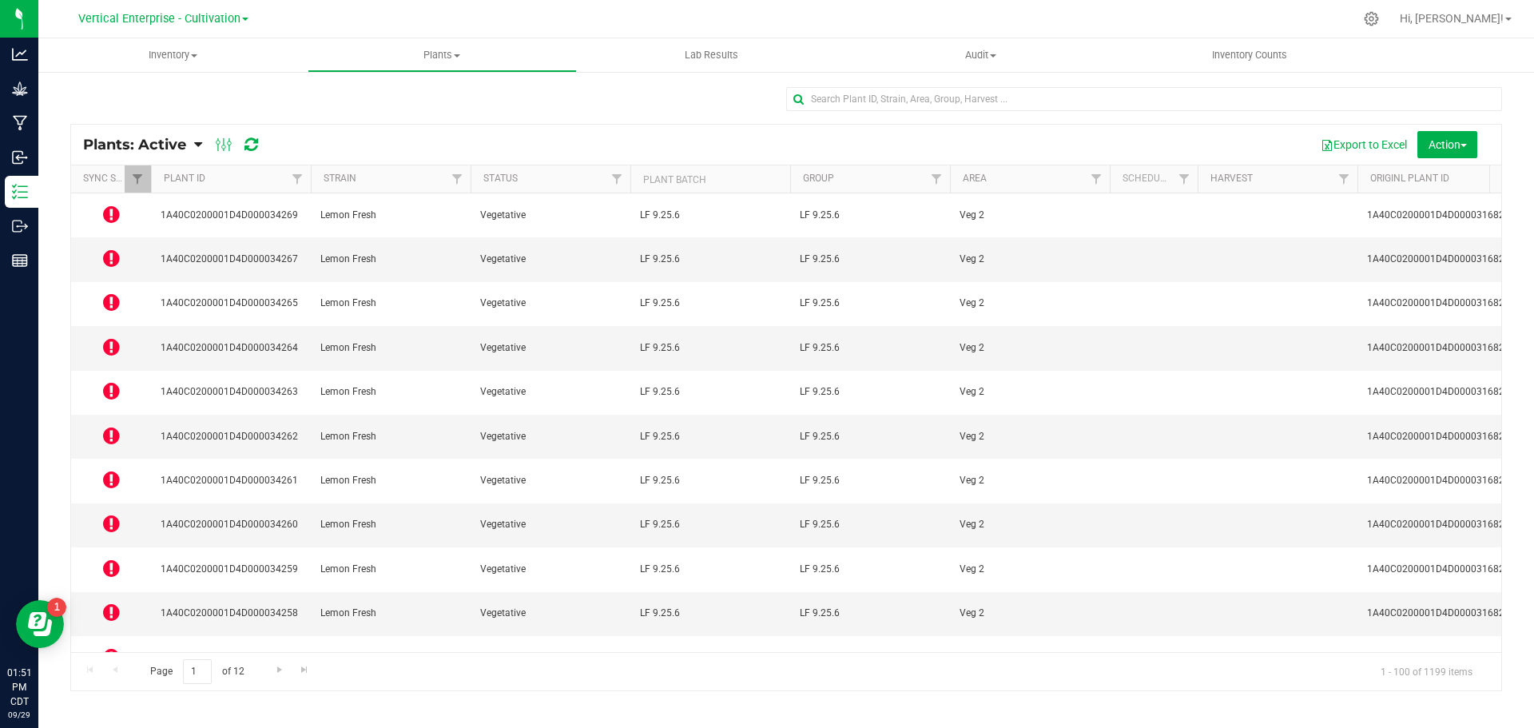
click at [114, 337] on icon at bounding box center [111, 346] width 17 height 19
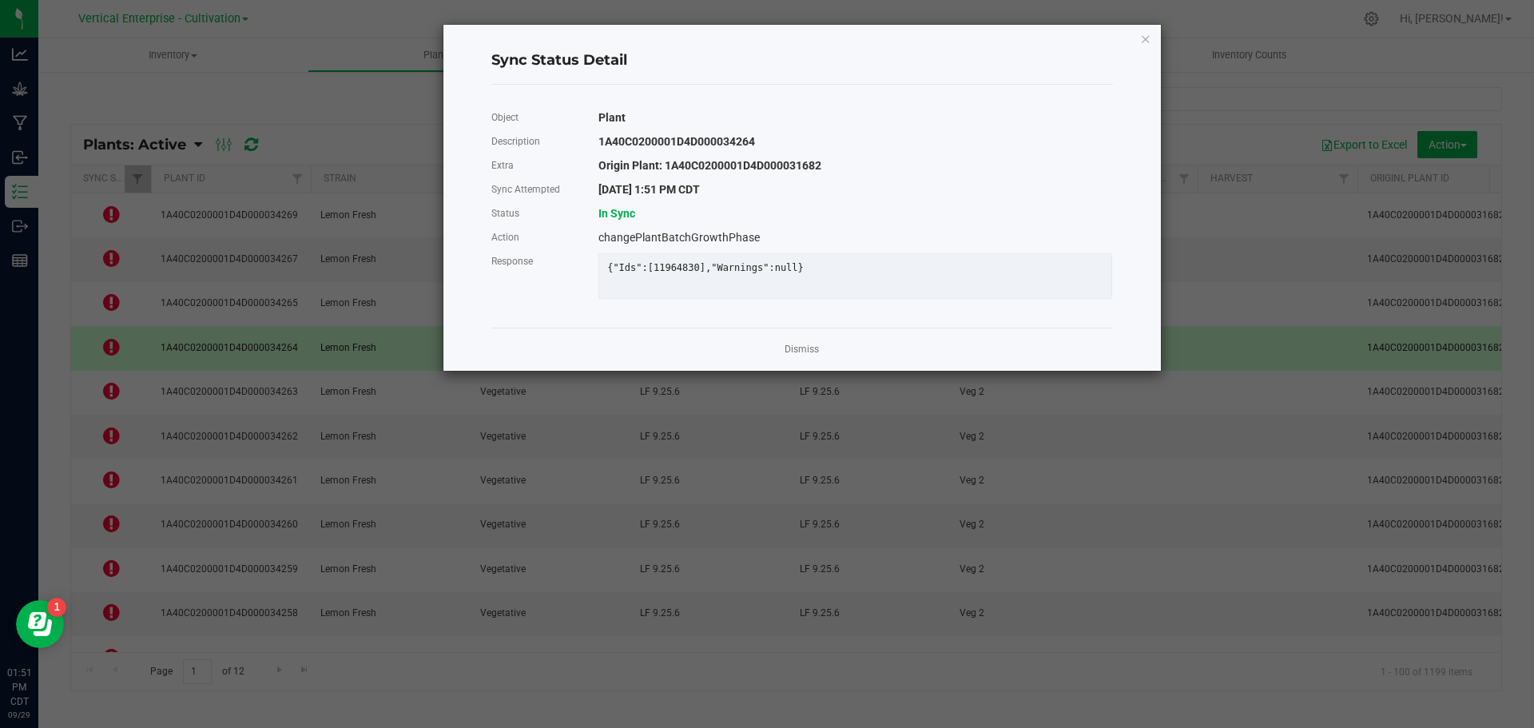
click at [802, 353] on app-cancel-button "Dismiss" at bounding box center [802, 349] width 34 height 17
click at [796, 356] on link "Dismiss" at bounding box center [802, 350] width 34 height 14
click at [801, 371] on td "LF 9.25.6" at bounding box center [870, 393] width 160 height 44
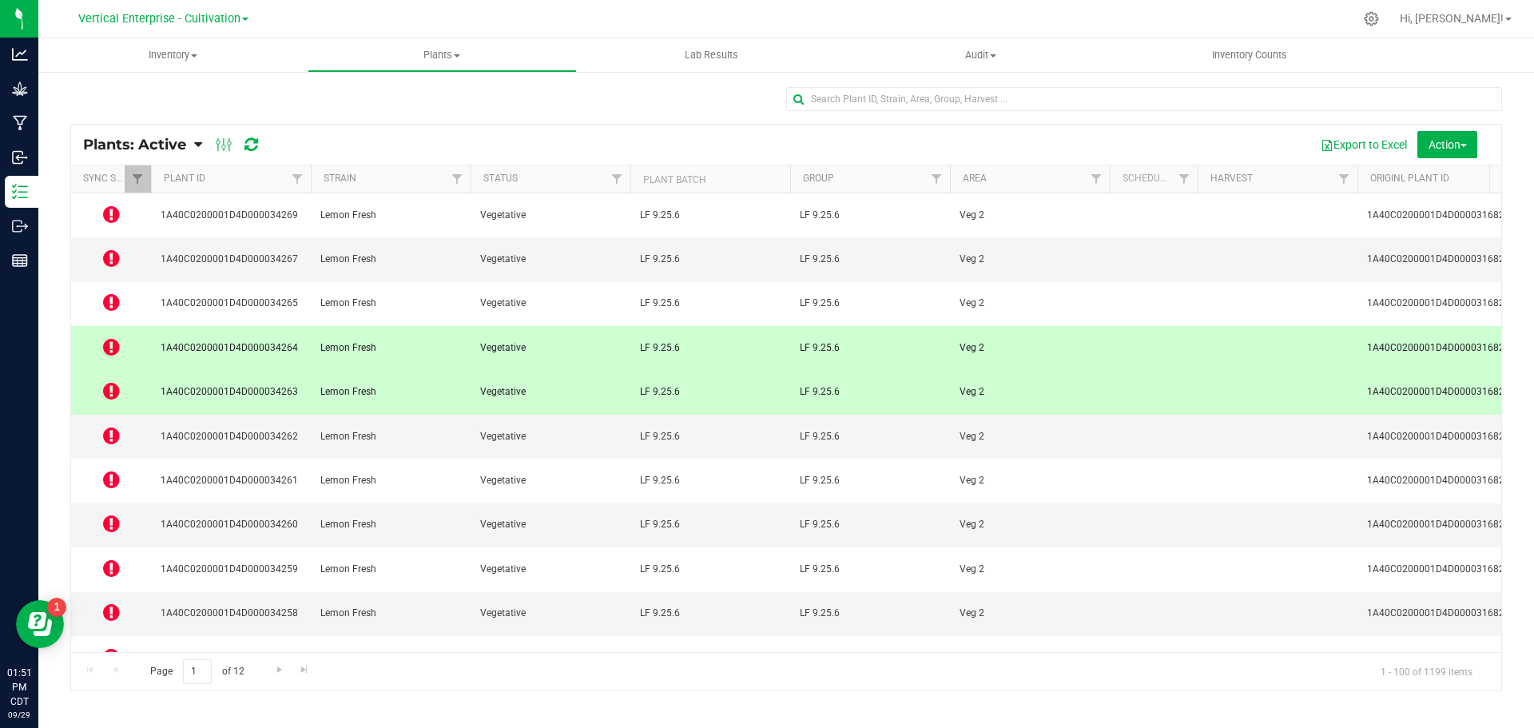
click at [115, 381] on icon at bounding box center [111, 390] width 17 height 19
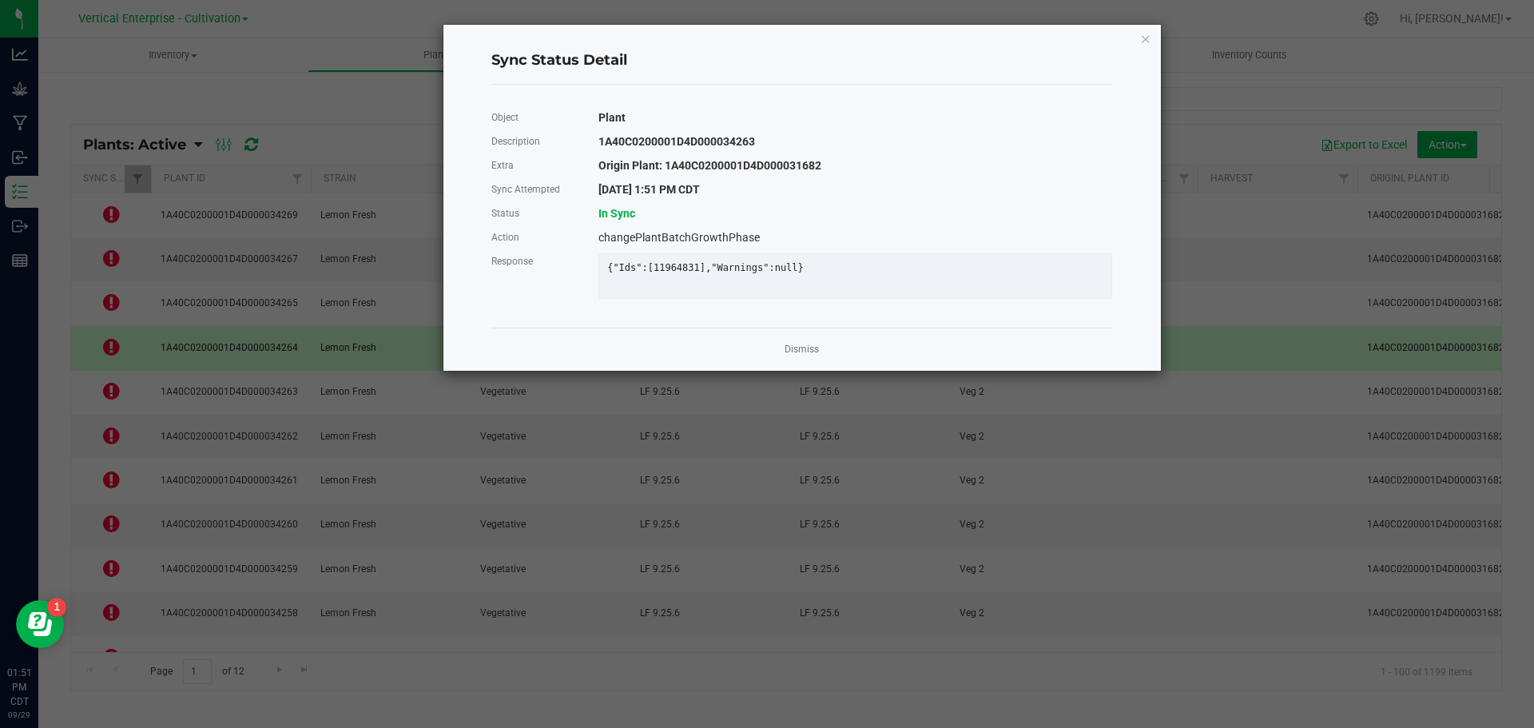
click at [807, 356] on link "Dismiss" at bounding box center [802, 350] width 34 height 14
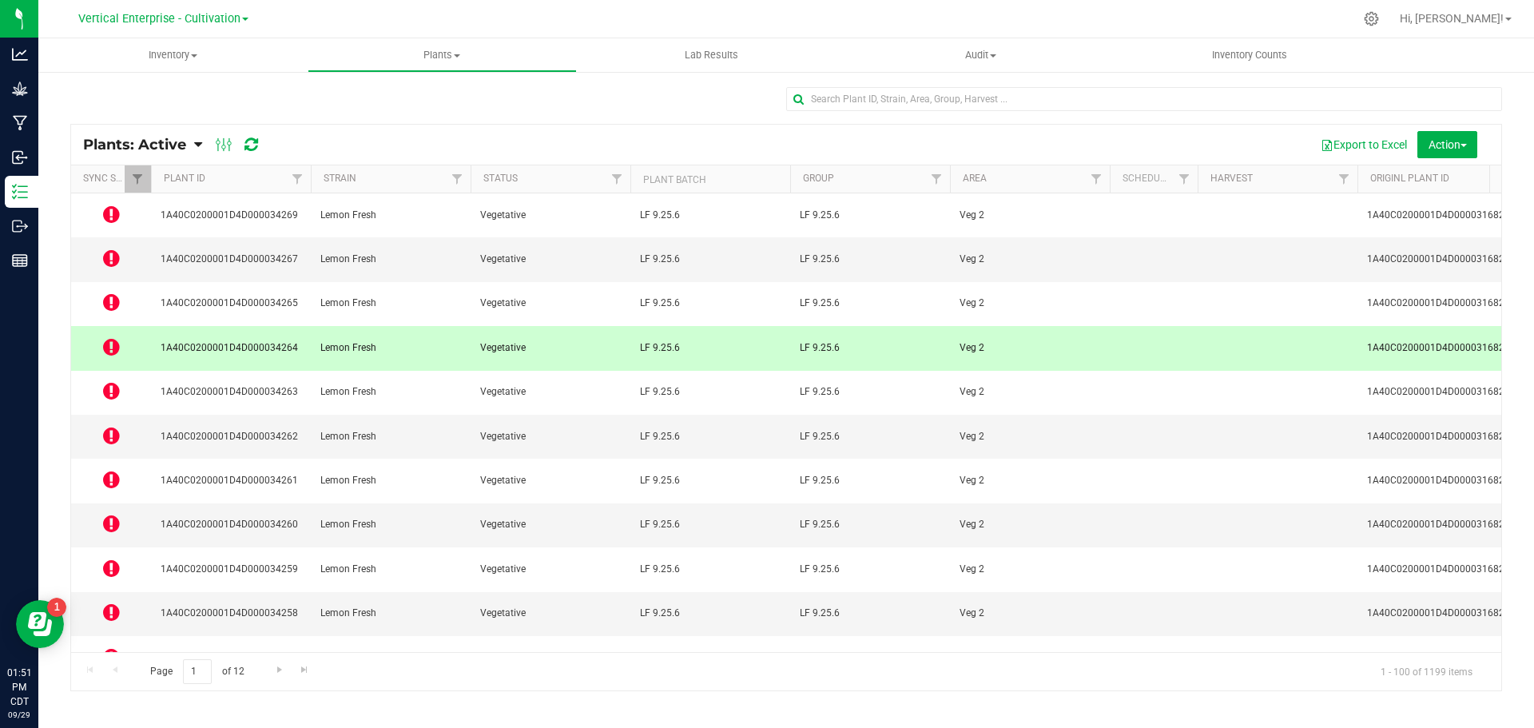
click at [105, 381] on icon at bounding box center [111, 390] width 17 height 19
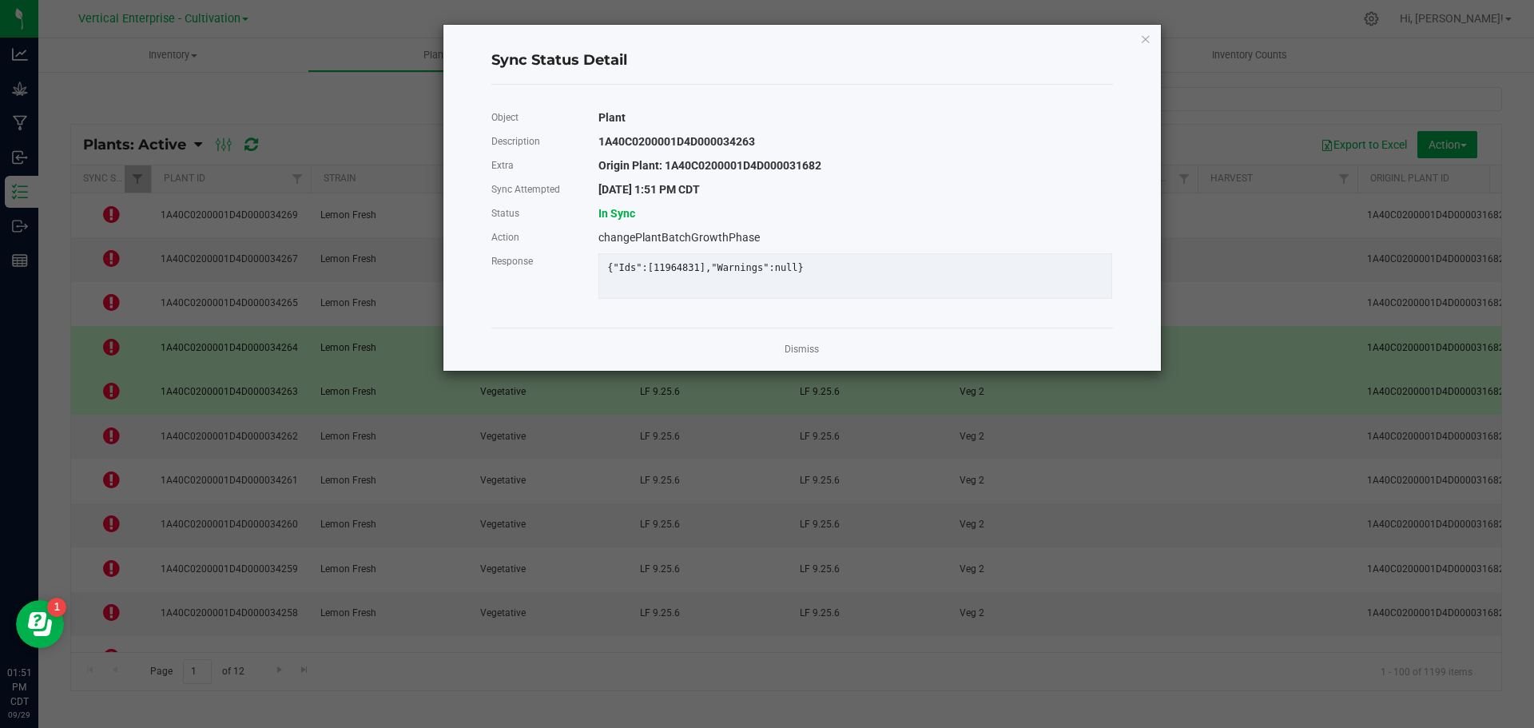
click at [799, 356] on link "Dismiss" at bounding box center [802, 350] width 34 height 14
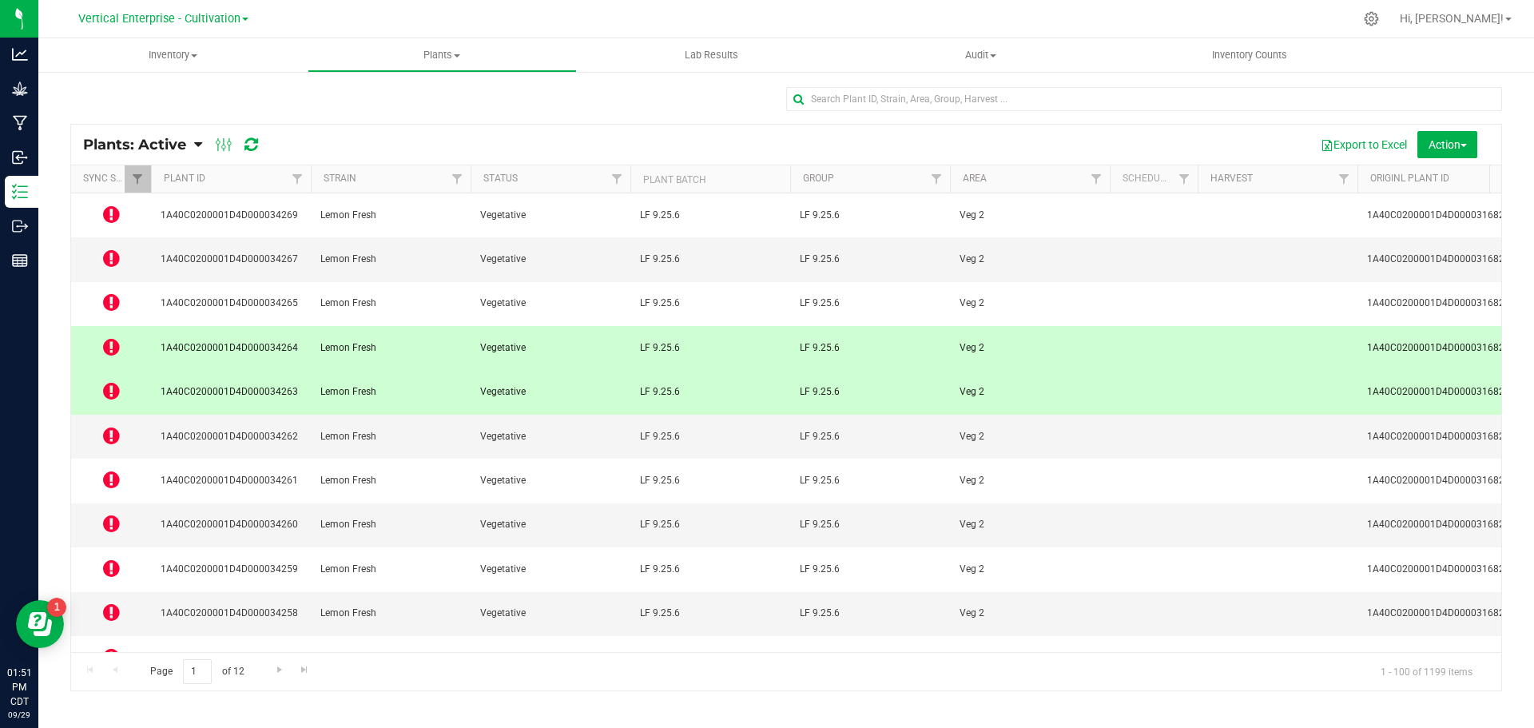
click at [243, 142] on div at bounding box center [237, 144] width 54 height 19
click at [251, 144] on icon at bounding box center [252, 145] width 14 height 16
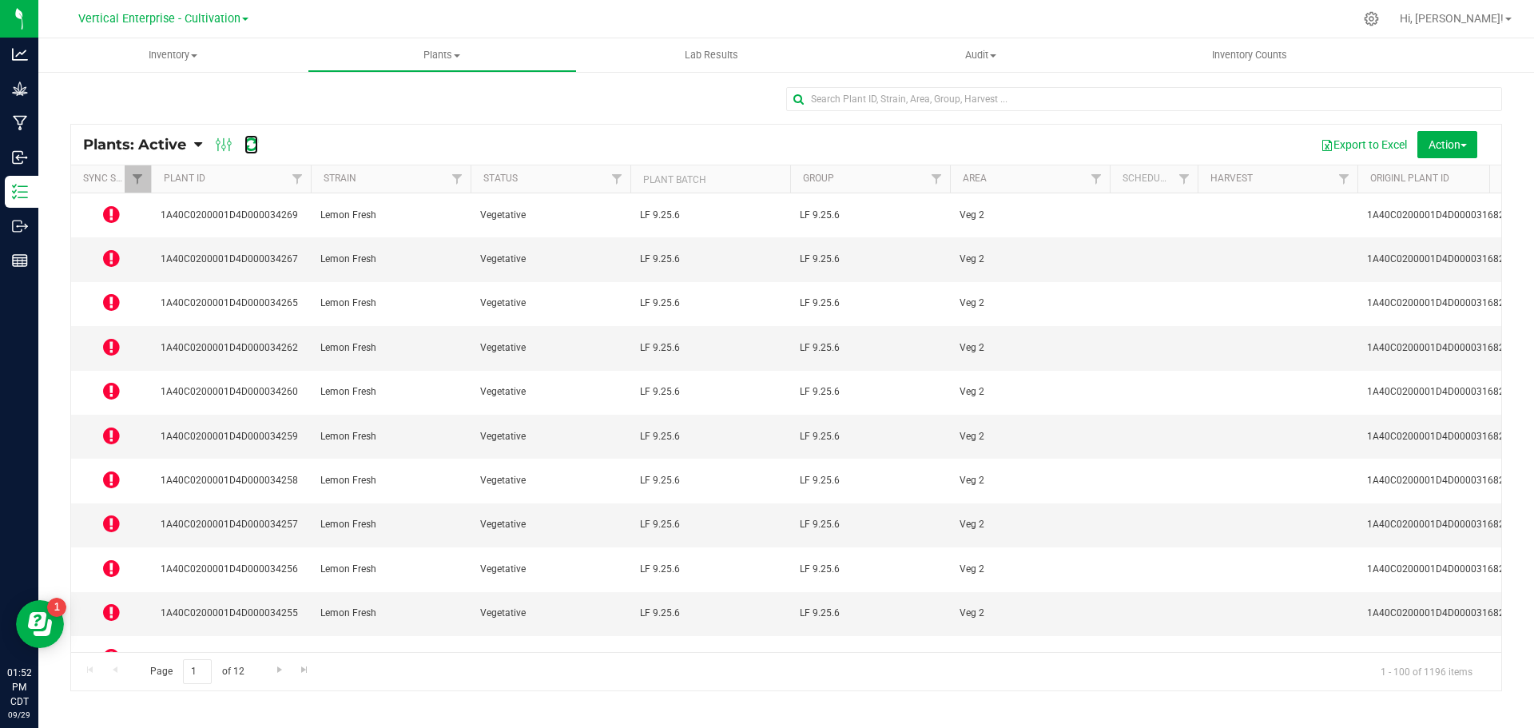
click at [251, 144] on icon at bounding box center [252, 145] width 14 height 16
click at [117, 209] on icon at bounding box center [111, 214] width 17 height 19
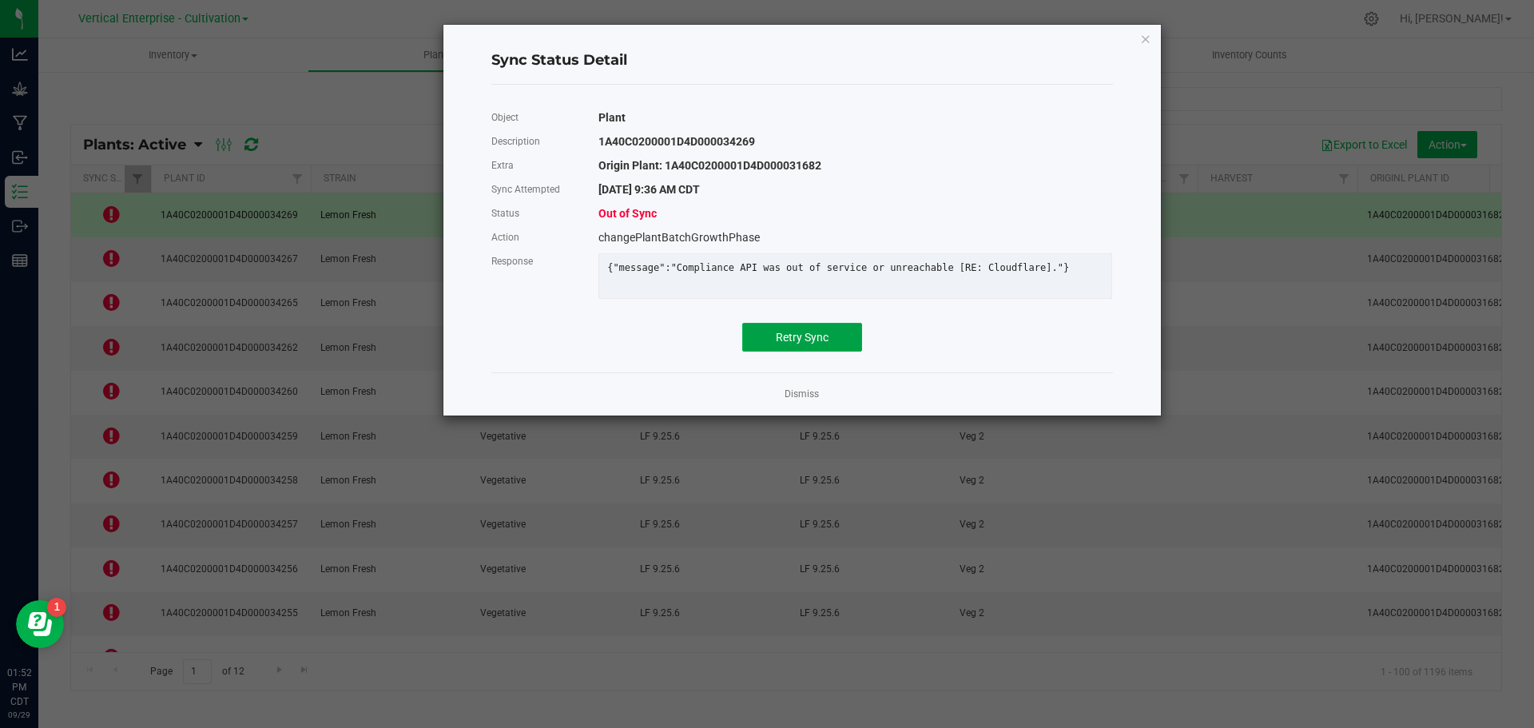
click at [818, 342] on button "Retry Sync" at bounding box center [802, 337] width 120 height 29
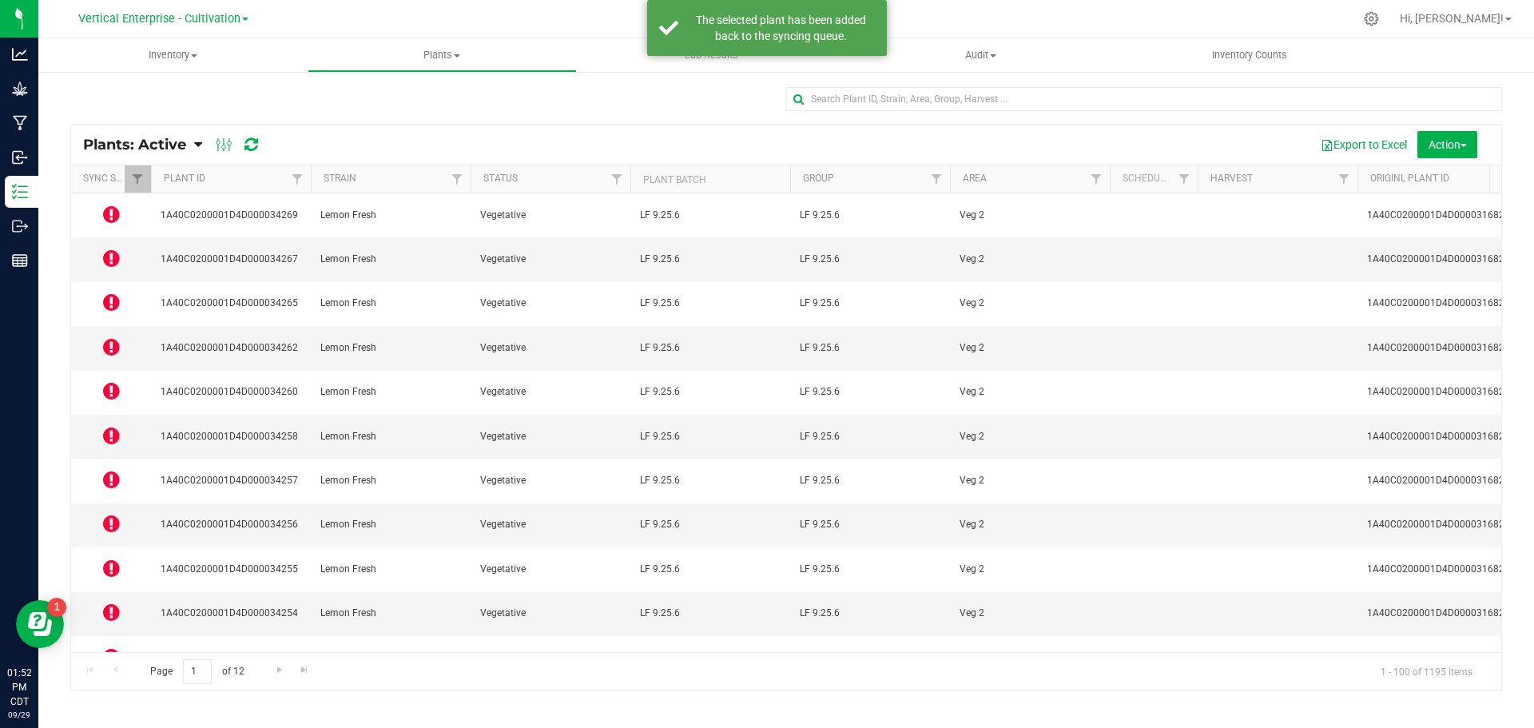
click at [117, 249] on icon at bounding box center [111, 258] width 17 height 19
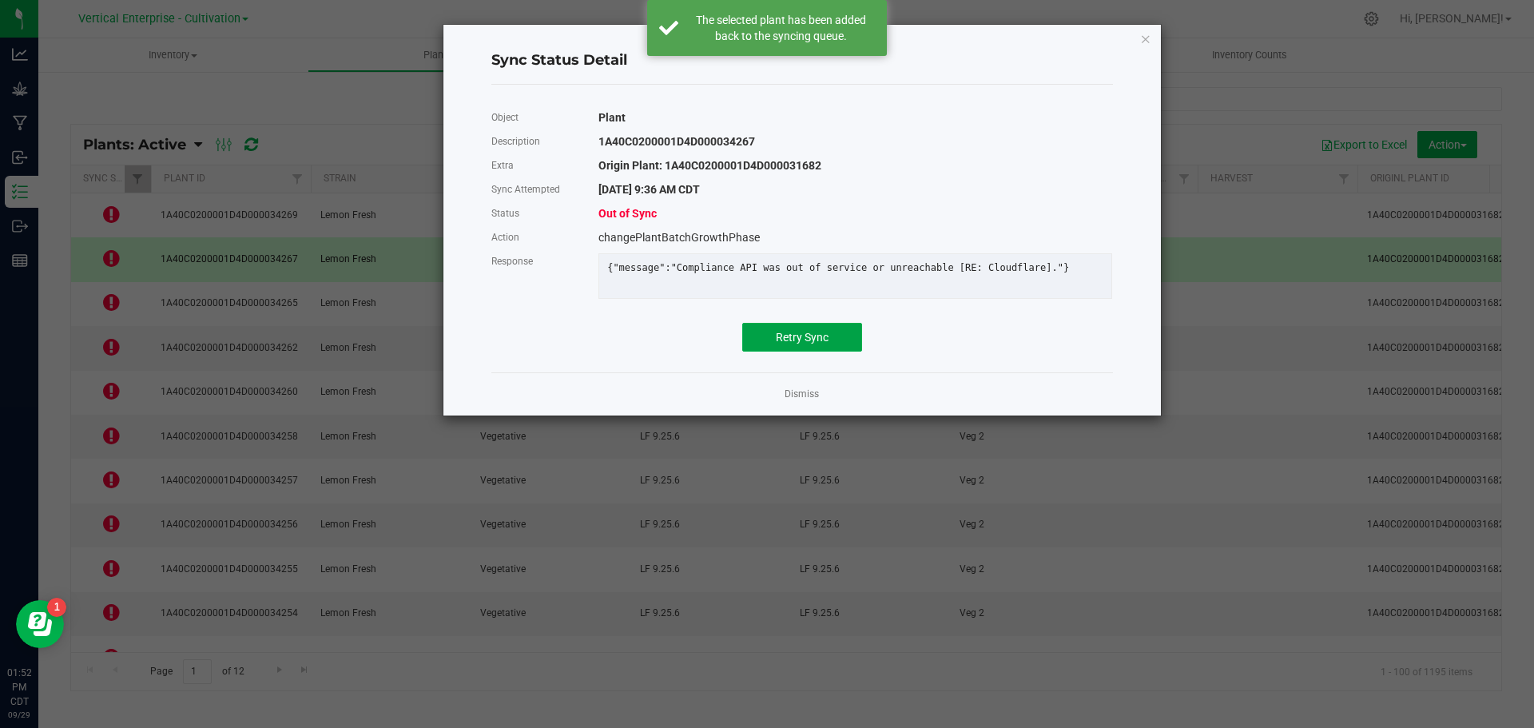
click at [818, 338] on button "Retry Sync" at bounding box center [802, 337] width 120 height 29
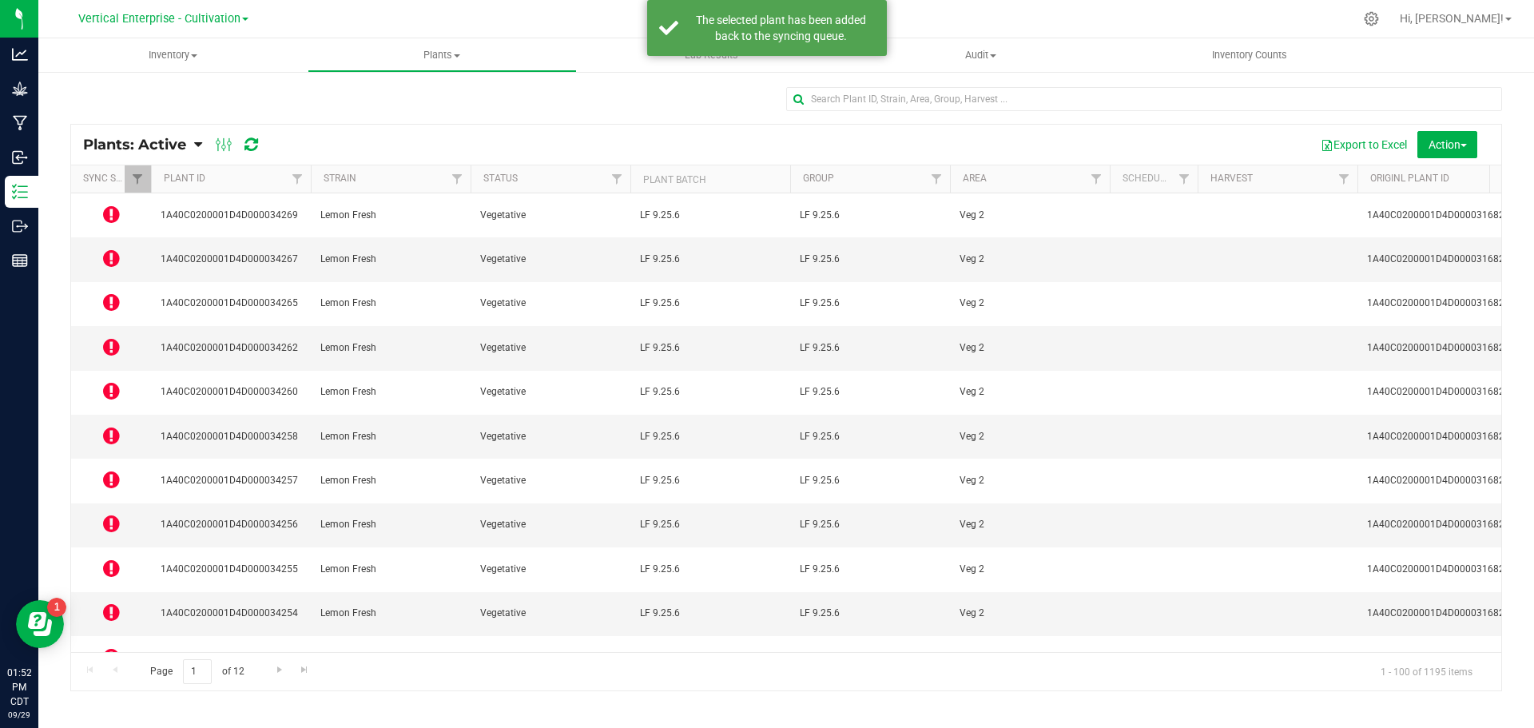
click at [114, 292] on icon at bounding box center [111, 301] width 17 height 19
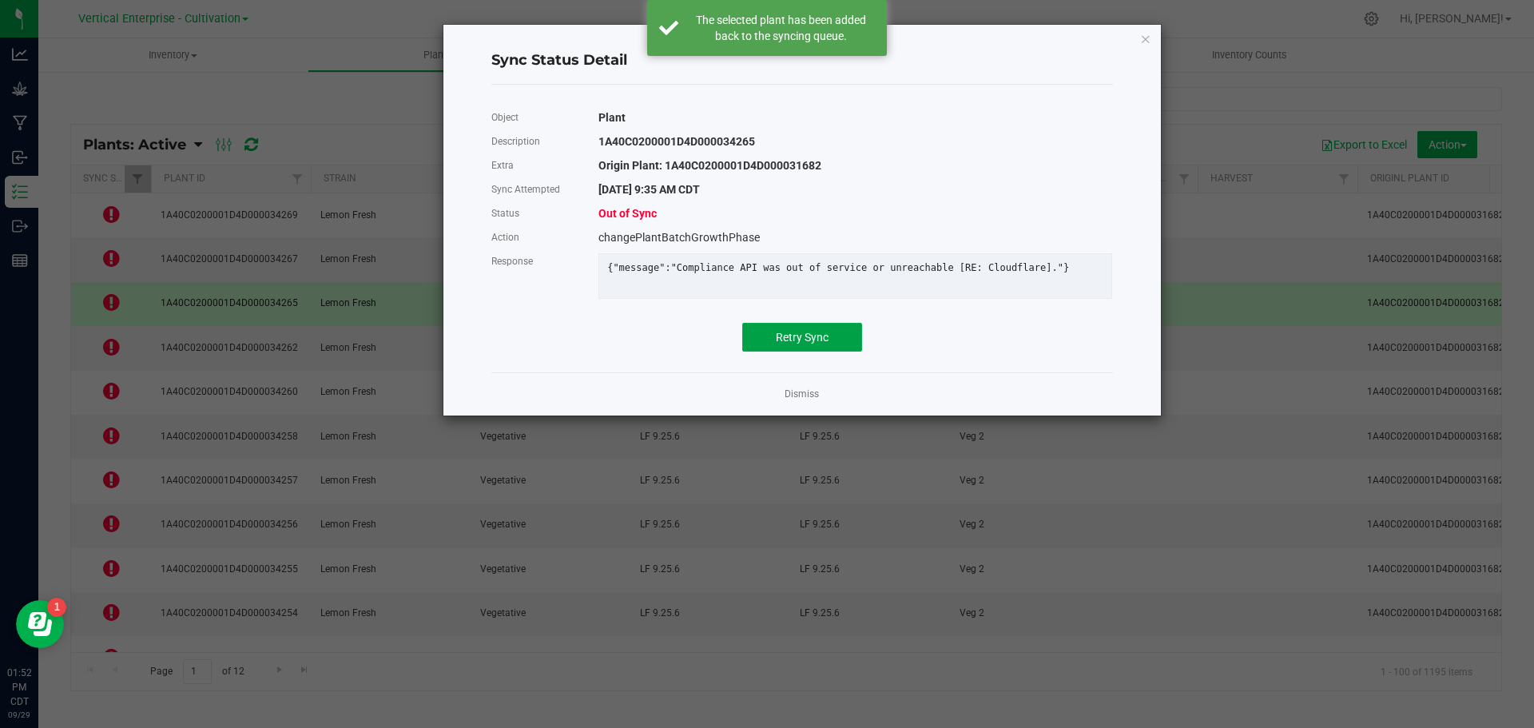
click at [811, 344] on span "Retry Sync" at bounding box center [802, 337] width 53 height 13
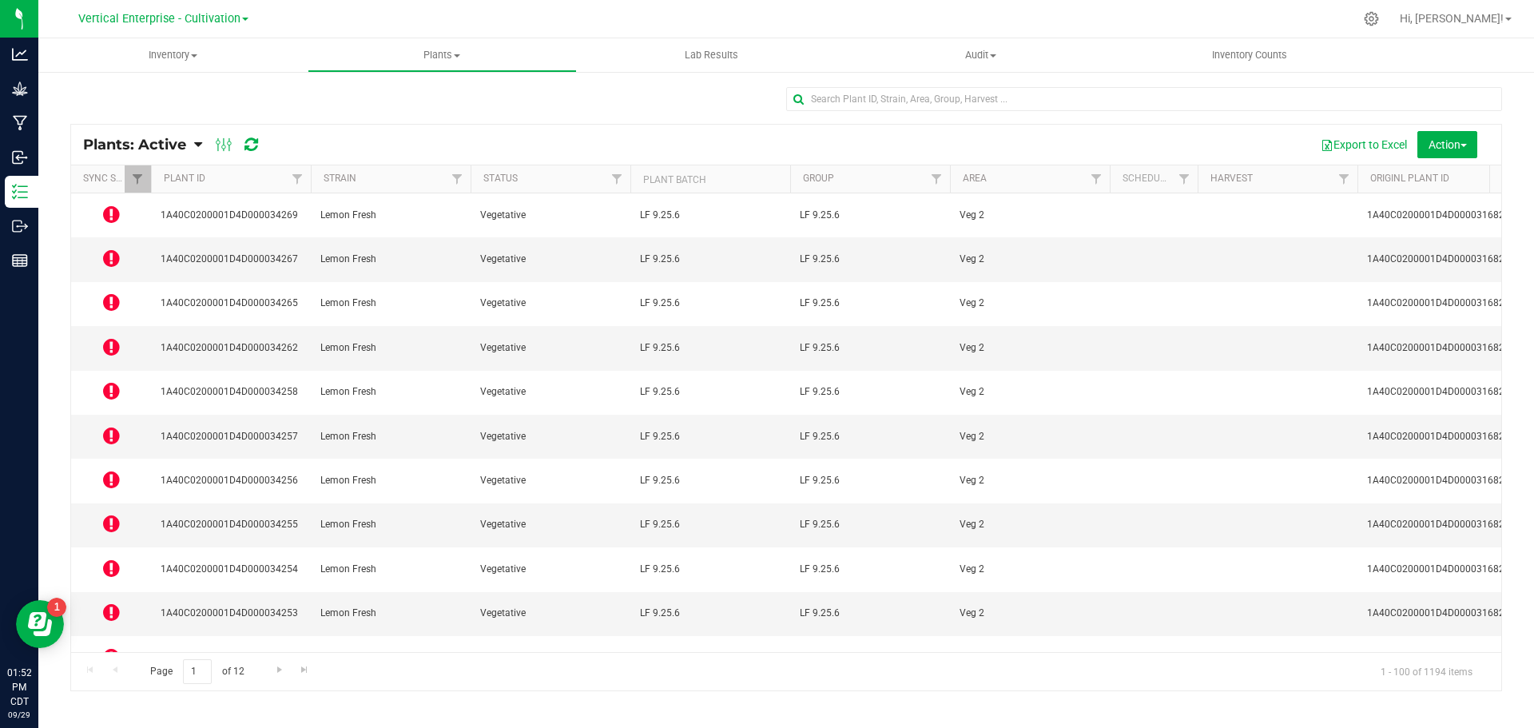
click at [109, 337] on icon at bounding box center [111, 346] width 17 height 19
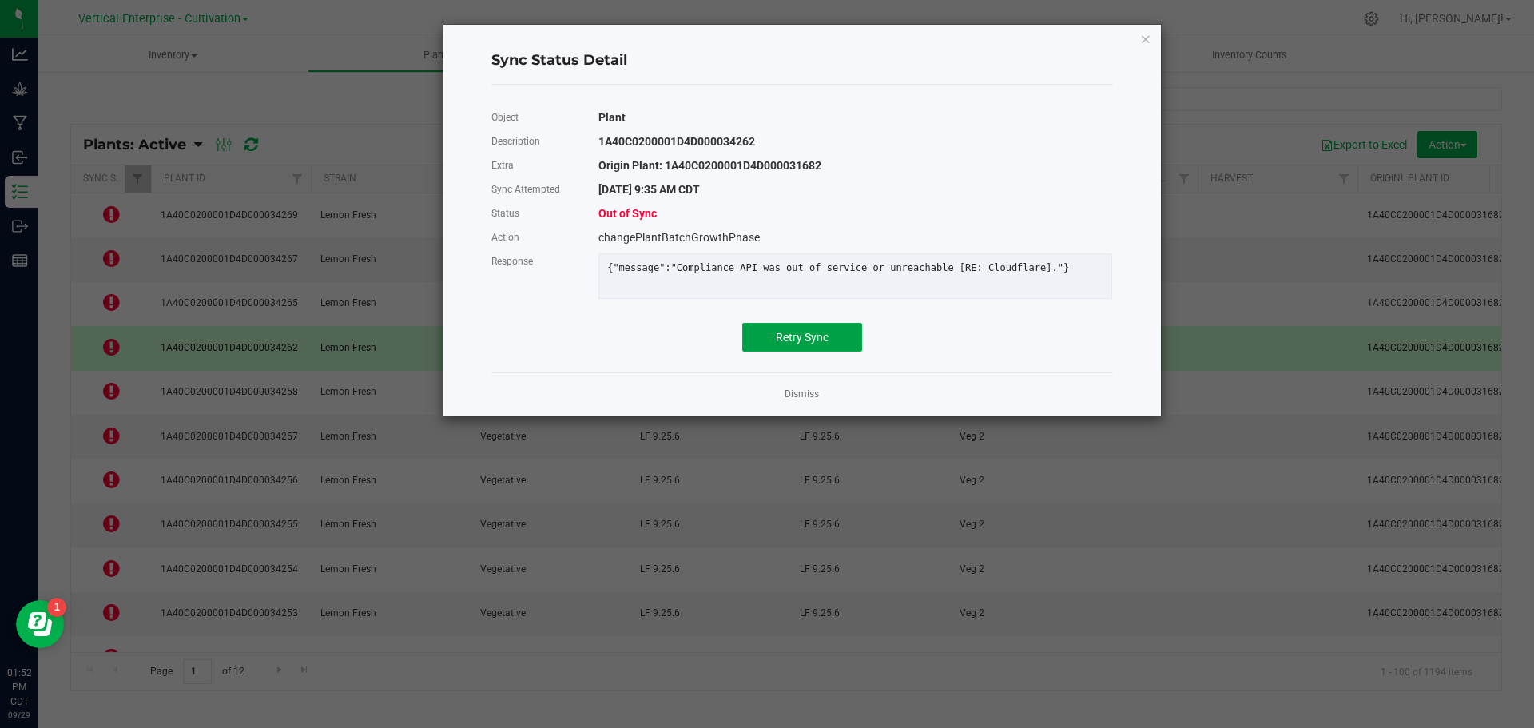
click at [820, 344] on span "Retry Sync" at bounding box center [802, 337] width 53 height 13
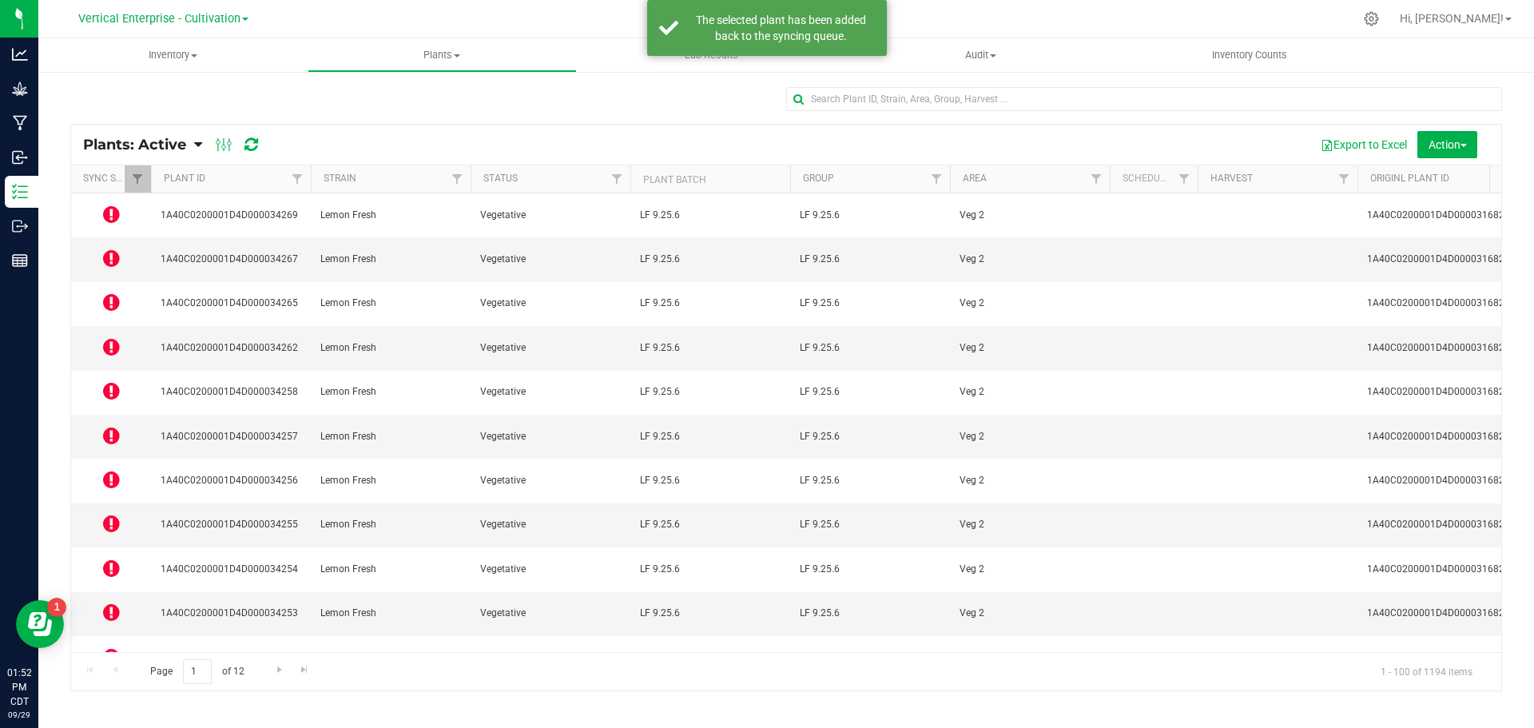
click at [109, 381] on icon at bounding box center [111, 390] width 17 height 19
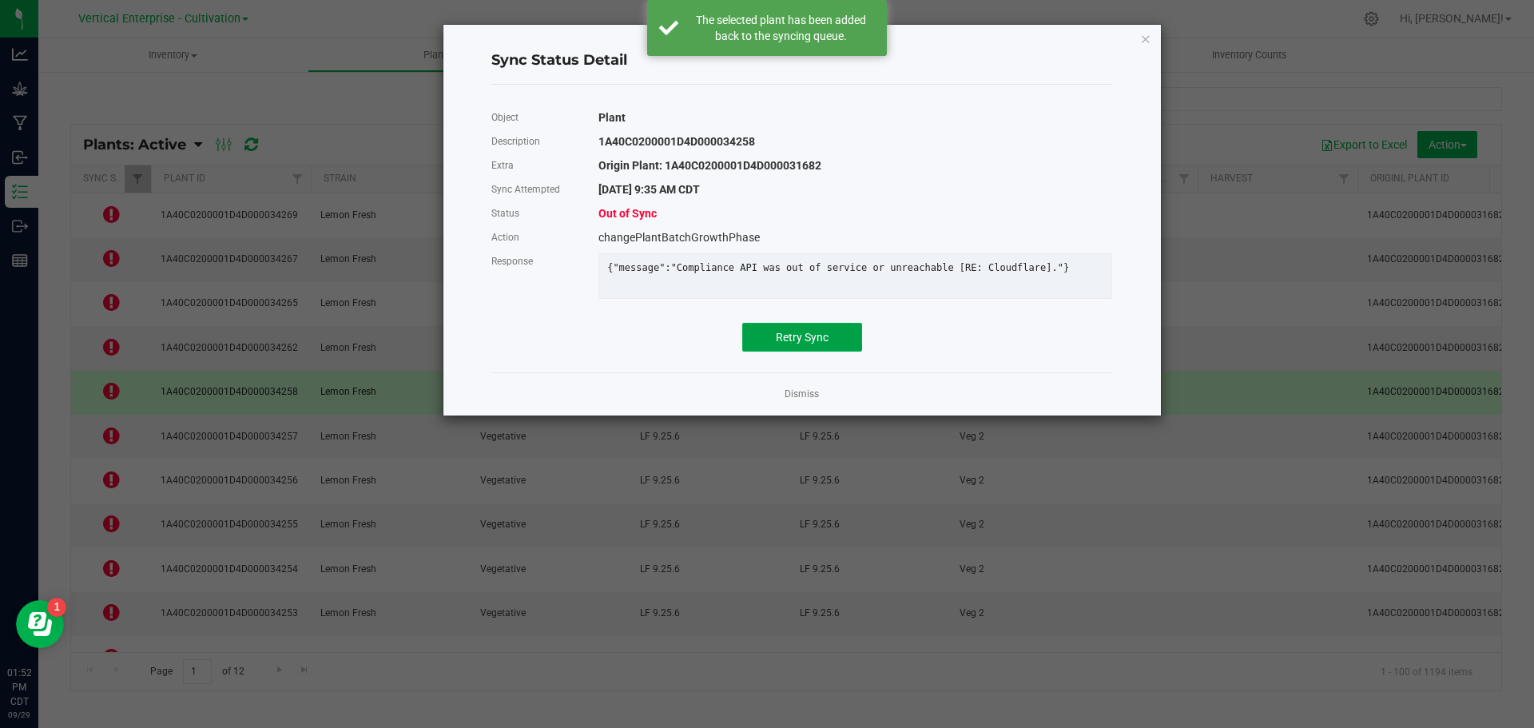
click at [819, 344] on span "Retry Sync" at bounding box center [802, 337] width 53 height 13
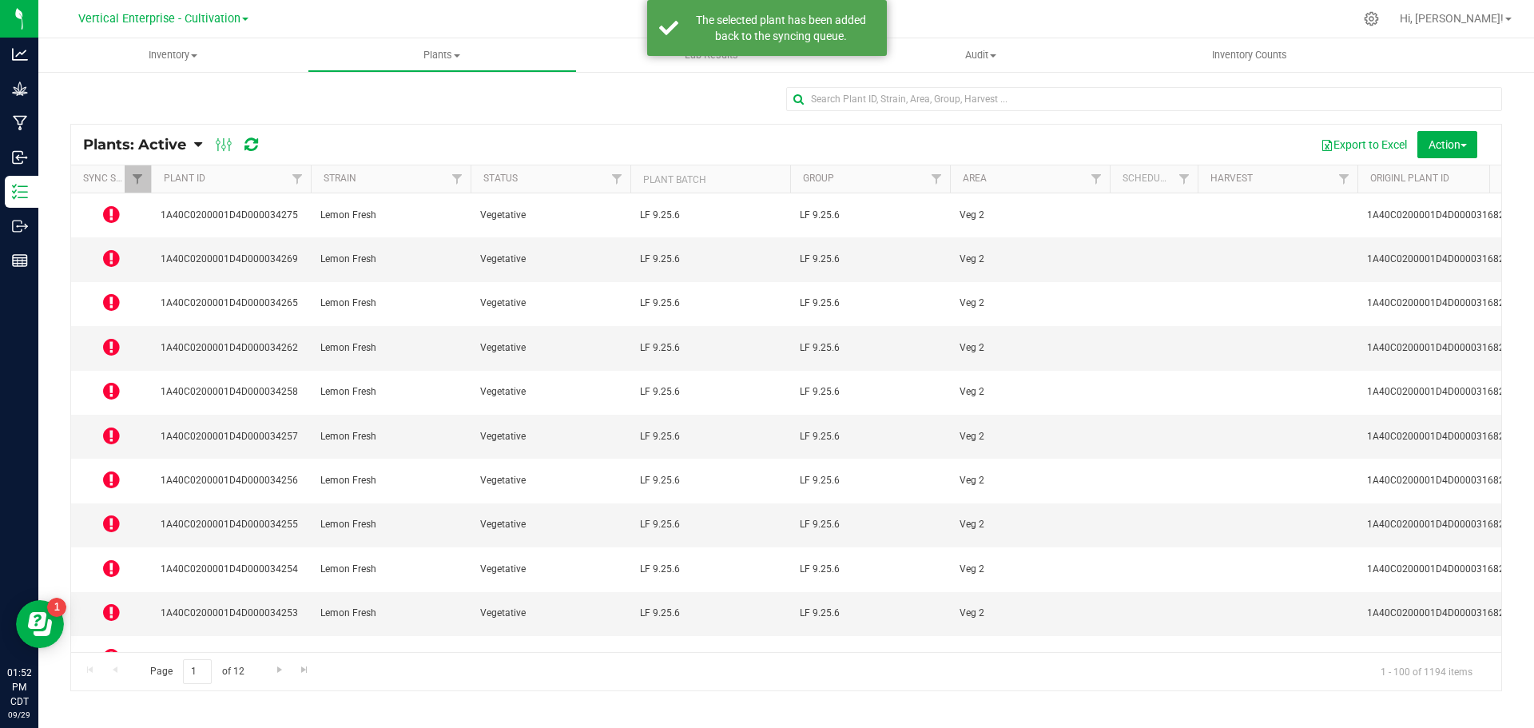
click at [118, 426] on icon at bounding box center [111, 435] width 17 height 19
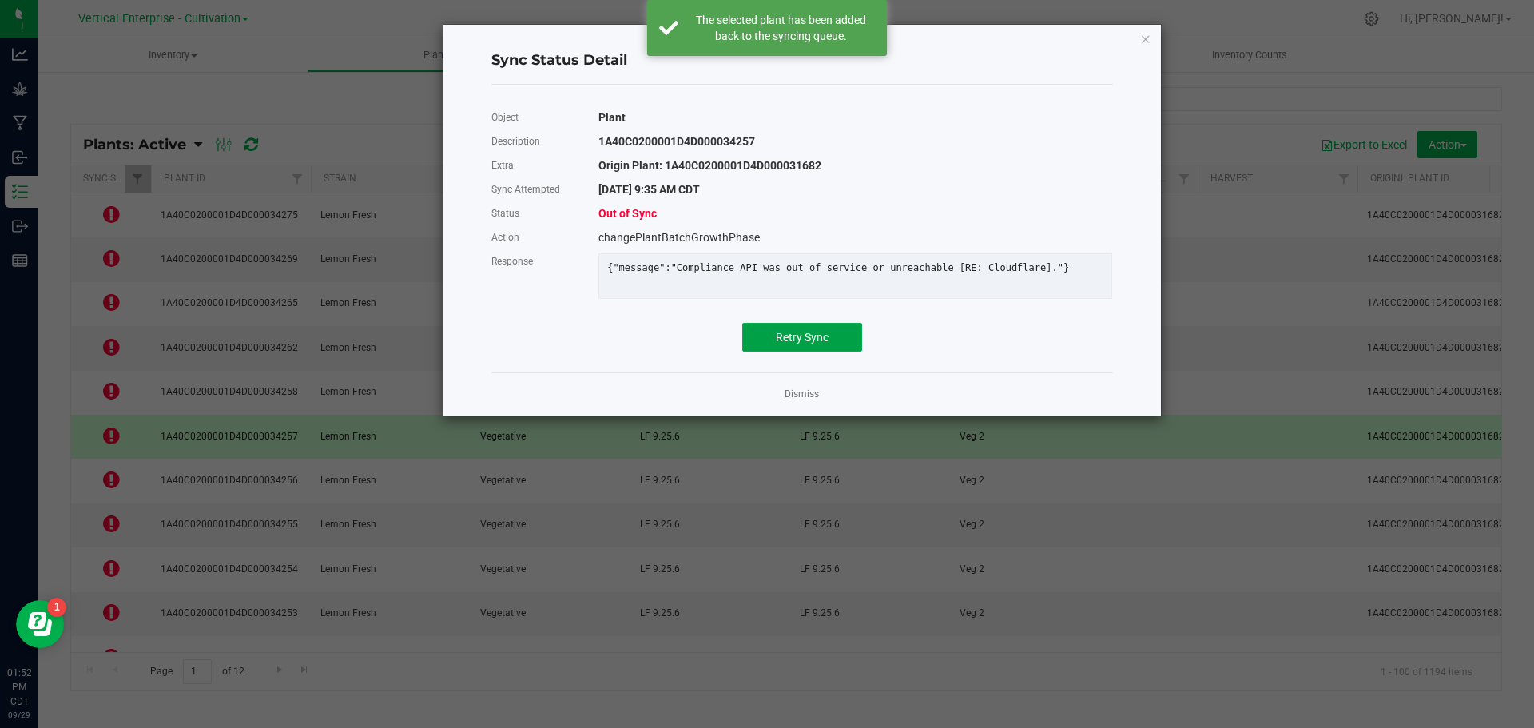
click at [838, 336] on button "Retry Sync" at bounding box center [802, 337] width 120 height 29
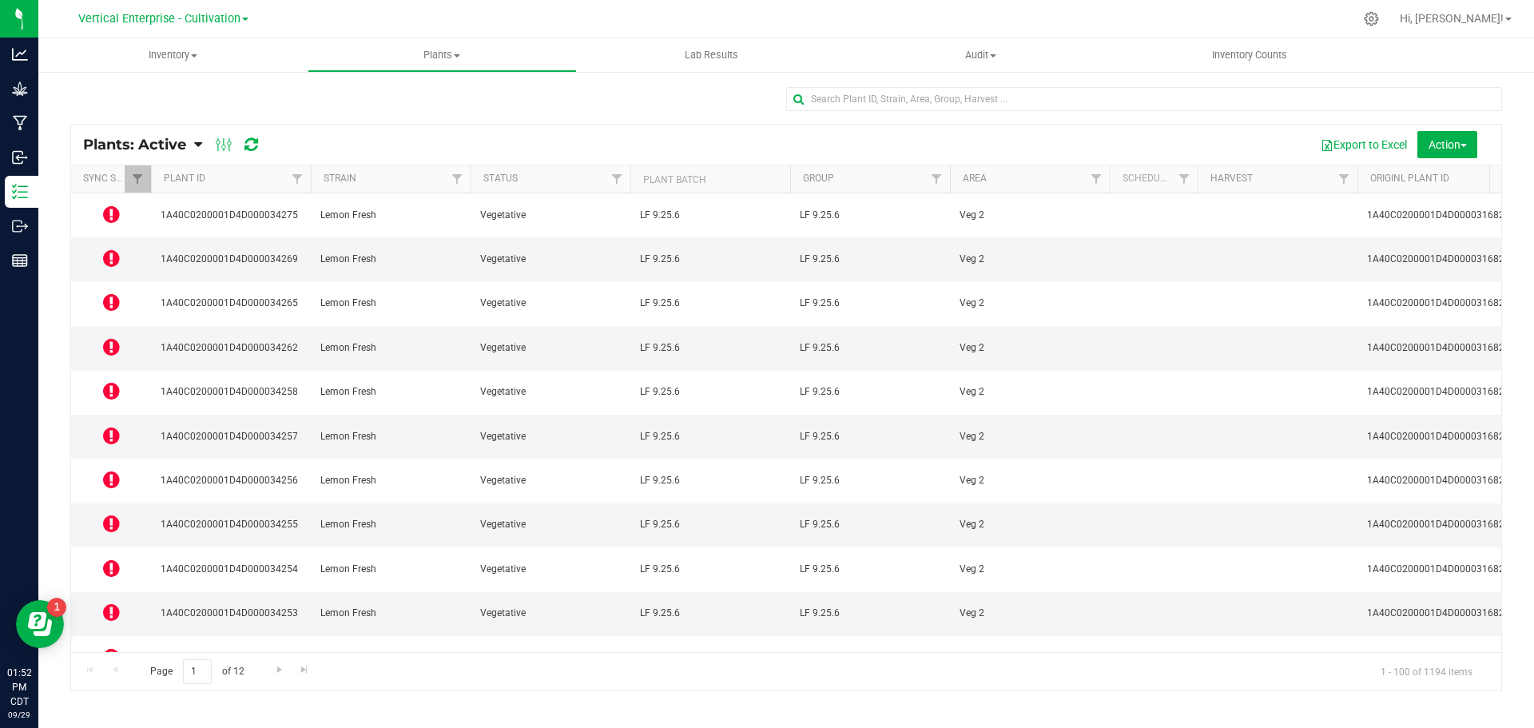
click at [106, 470] on icon at bounding box center [111, 479] width 17 height 19
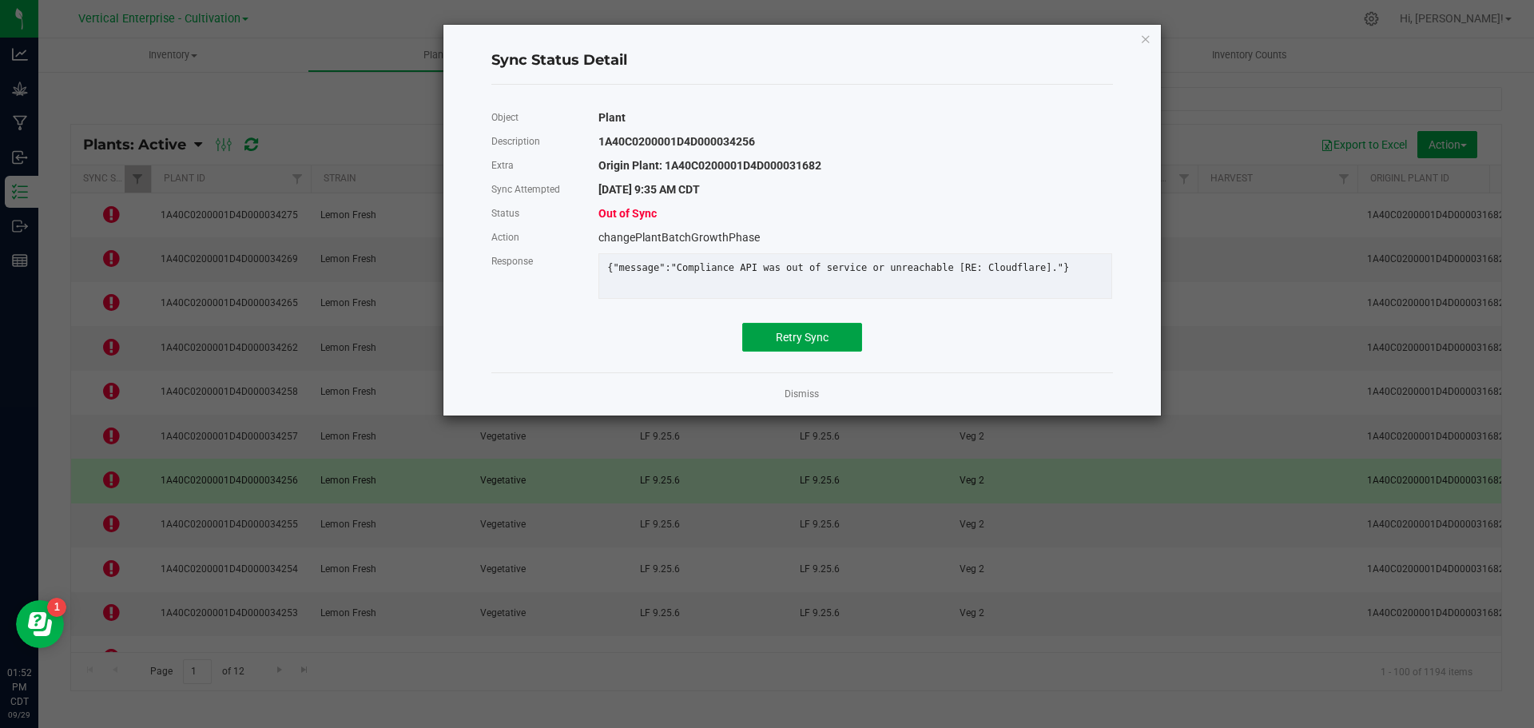
click at [824, 344] on span "Retry Sync" at bounding box center [802, 337] width 53 height 13
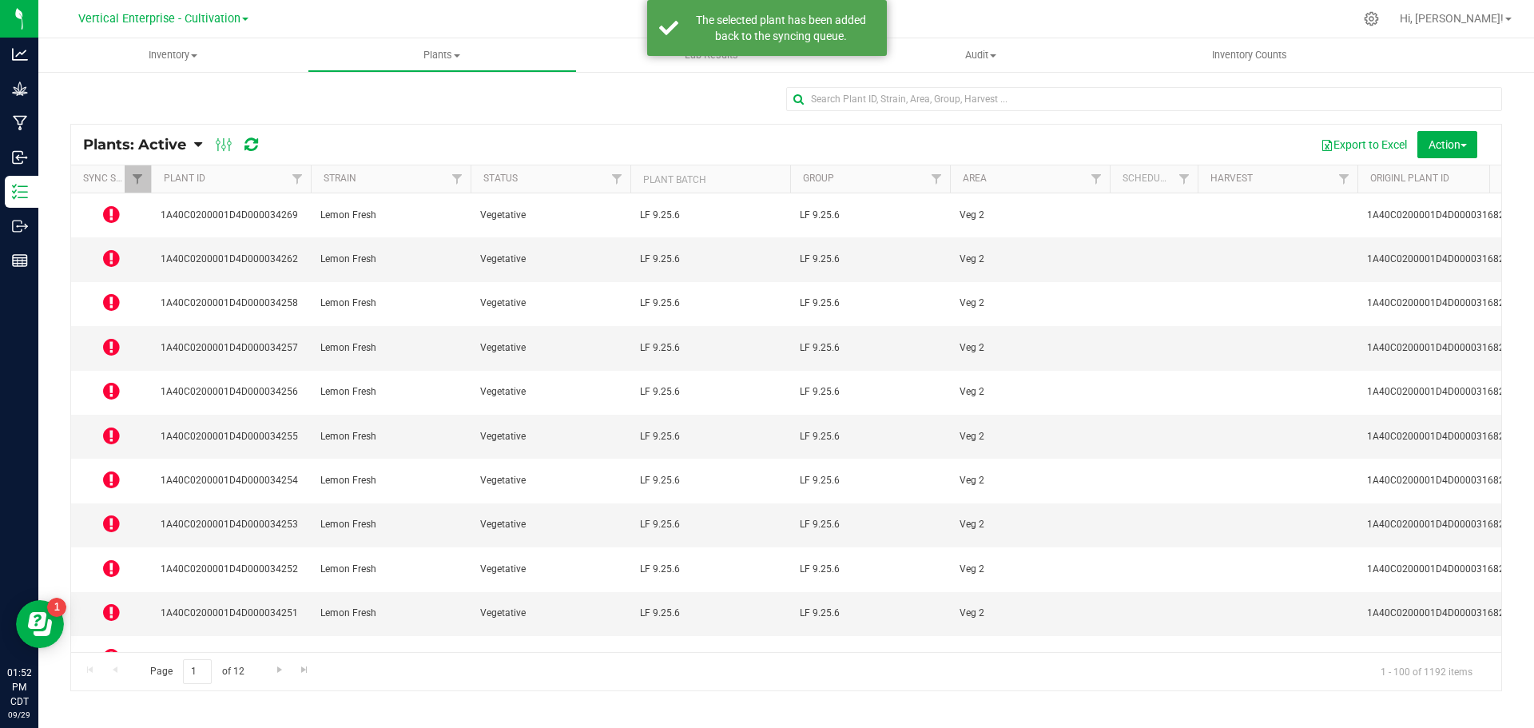
click at [113, 559] on icon at bounding box center [111, 568] width 17 height 19
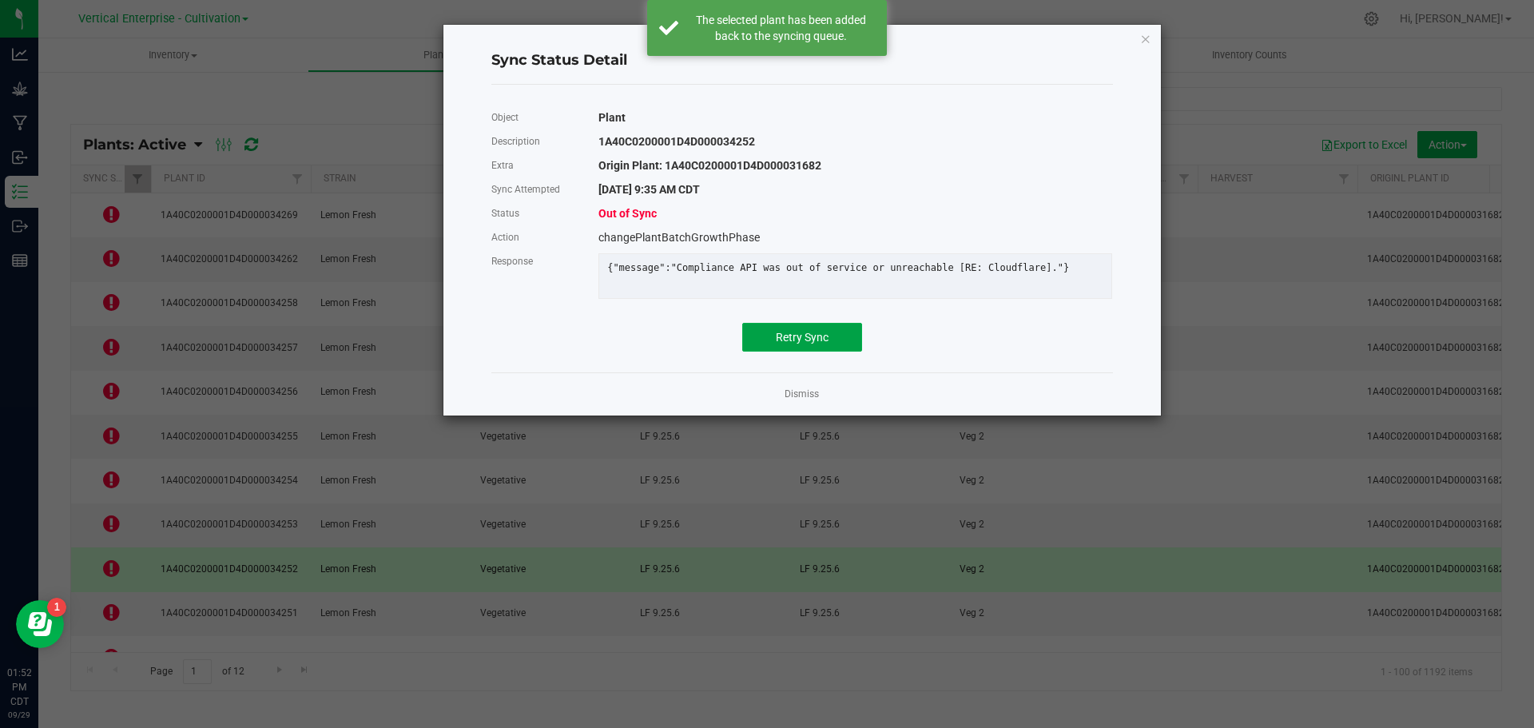
click at [823, 352] on button "Retry Sync" at bounding box center [802, 337] width 120 height 29
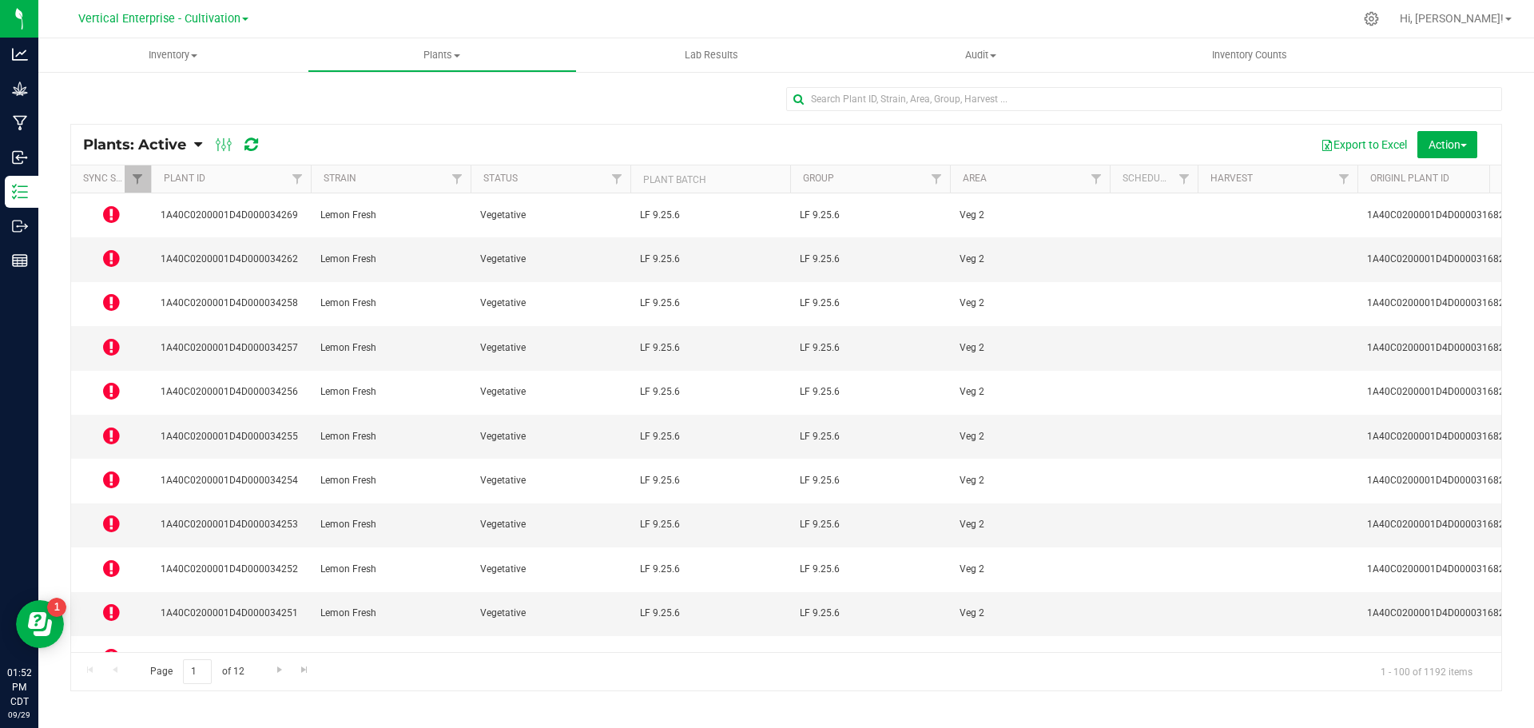
click at [116, 647] on icon at bounding box center [111, 656] width 17 height 19
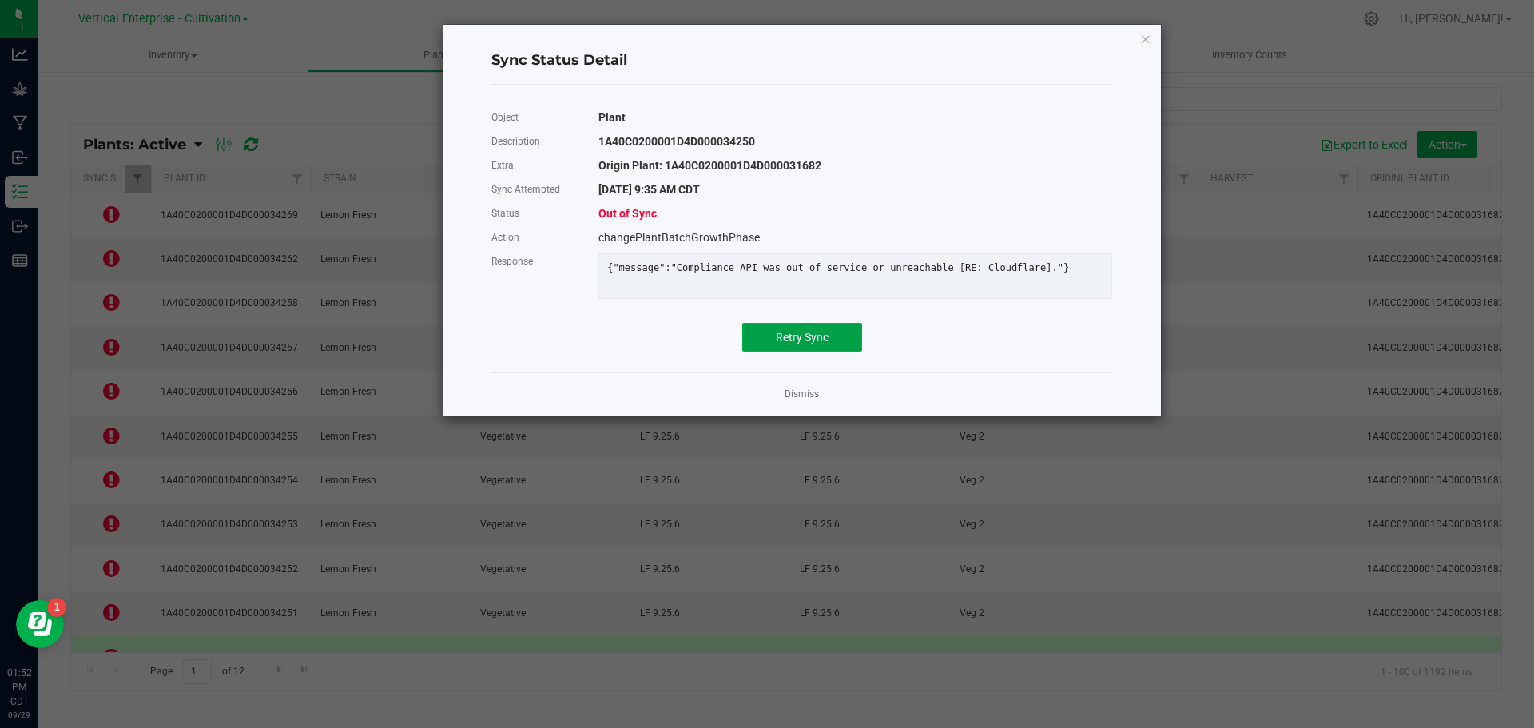
click at [846, 348] on button "Retry Sync" at bounding box center [802, 337] width 120 height 29
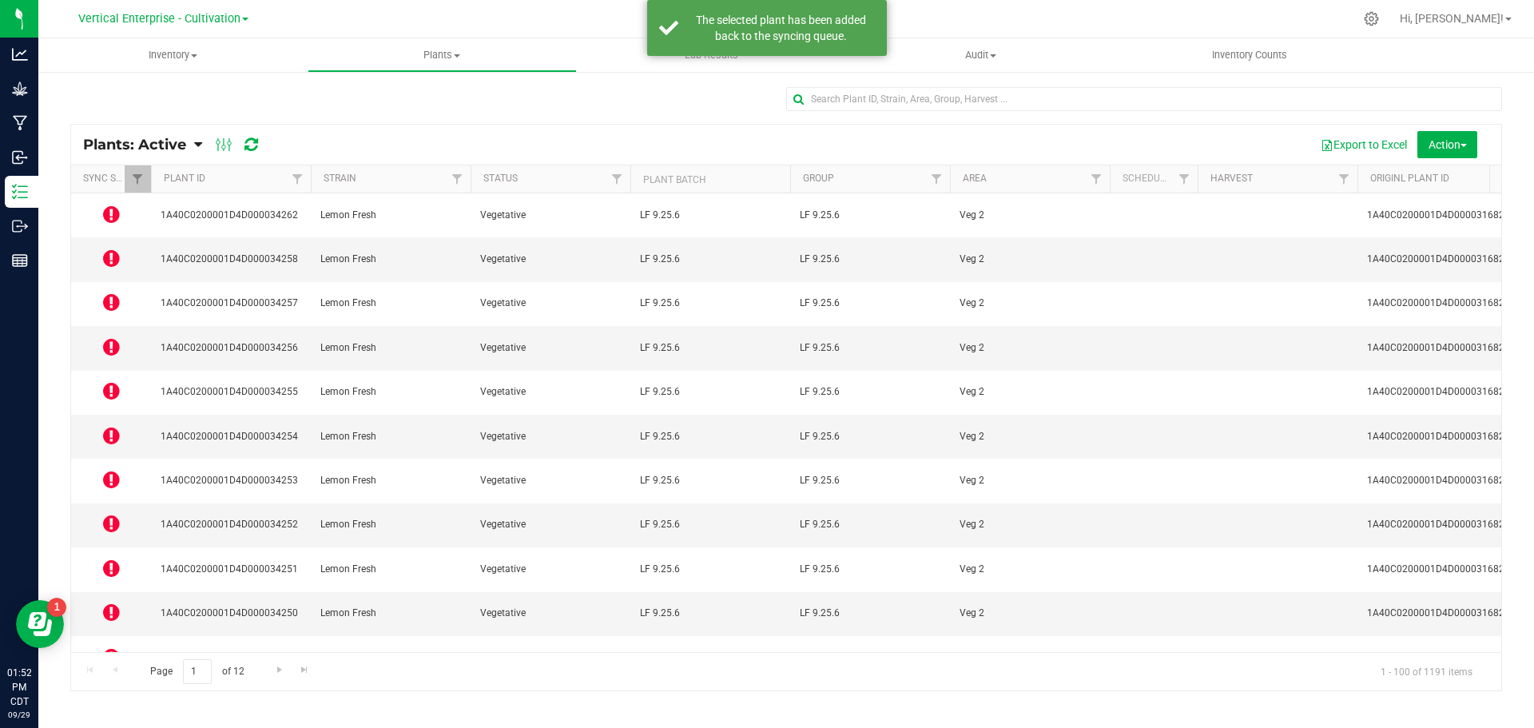
click at [103, 691] on icon at bounding box center [111, 700] width 17 height 19
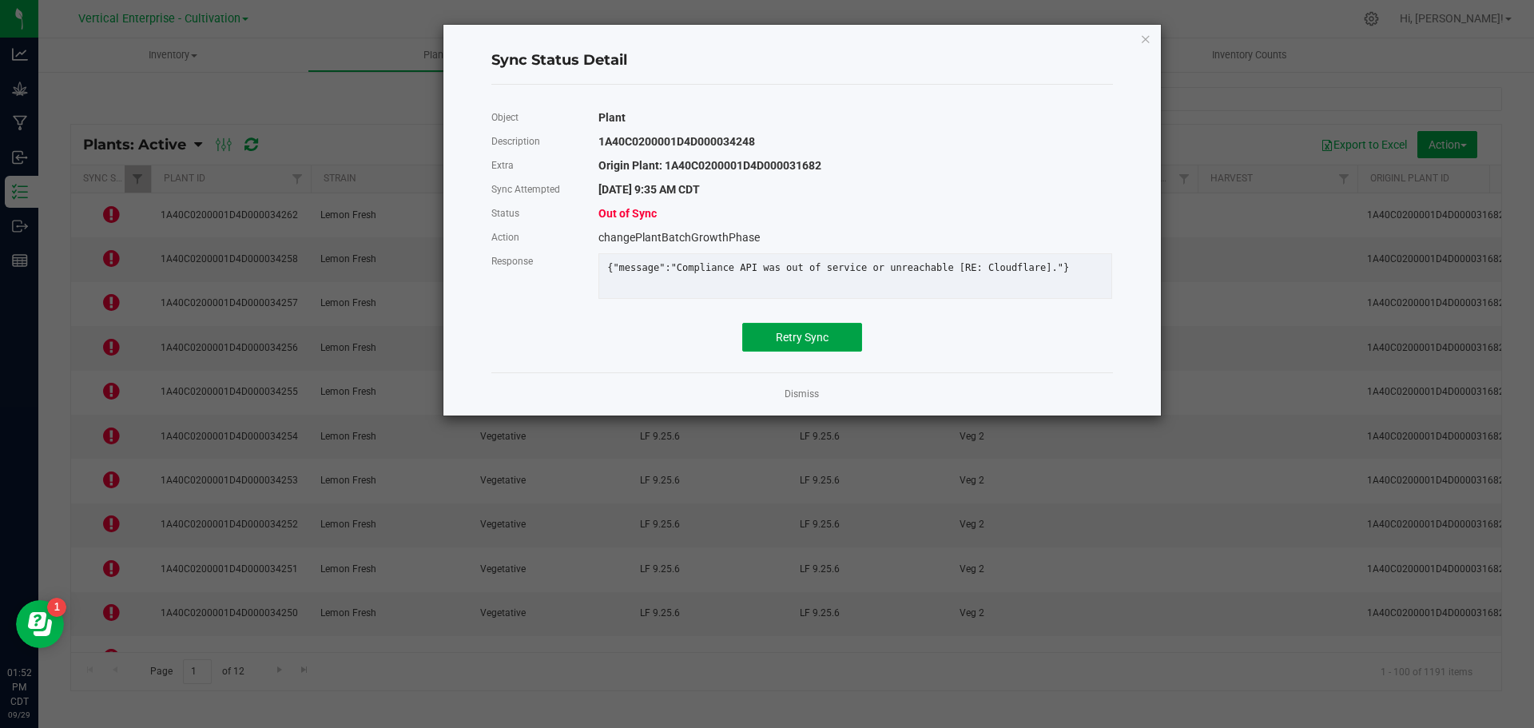
click at [797, 344] on span "Retry Sync" at bounding box center [802, 337] width 53 height 13
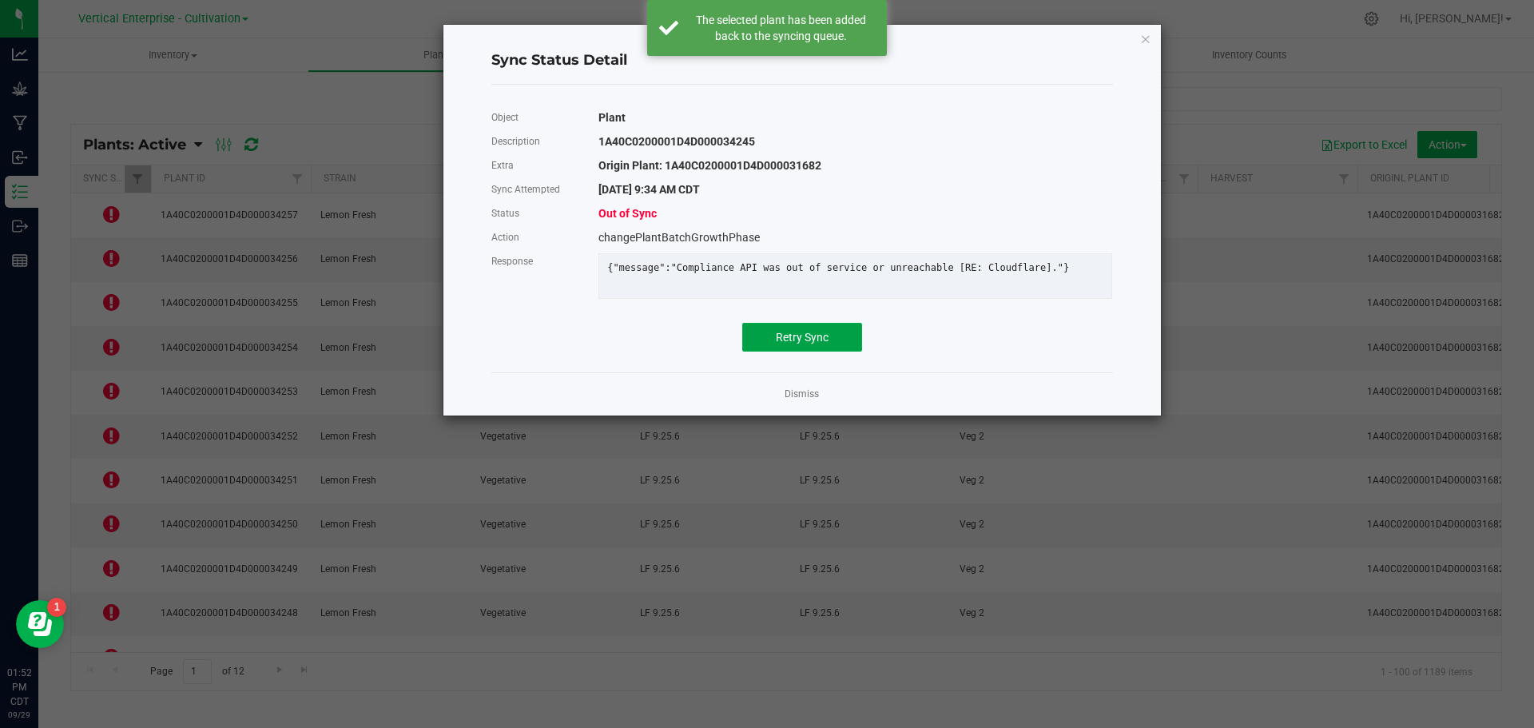
click at [802, 344] on span "Retry Sync" at bounding box center [802, 337] width 53 height 13
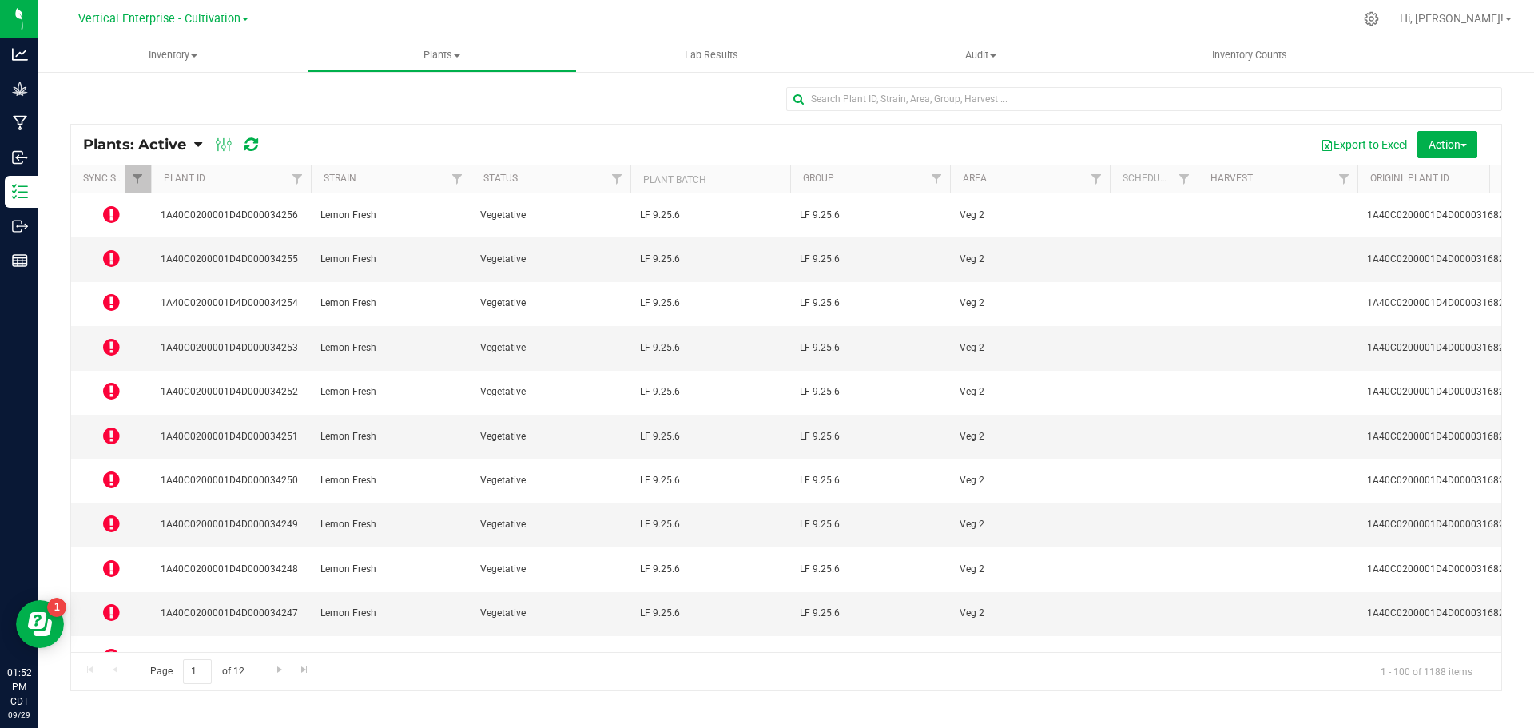
click at [241, 145] on div at bounding box center [237, 144] width 54 height 19
click at [253, 143] on icon at bounding box center [252, 145] width 14 height 16
click at [101, 207] on td at bounding box center [111, 215] width 80 height 44
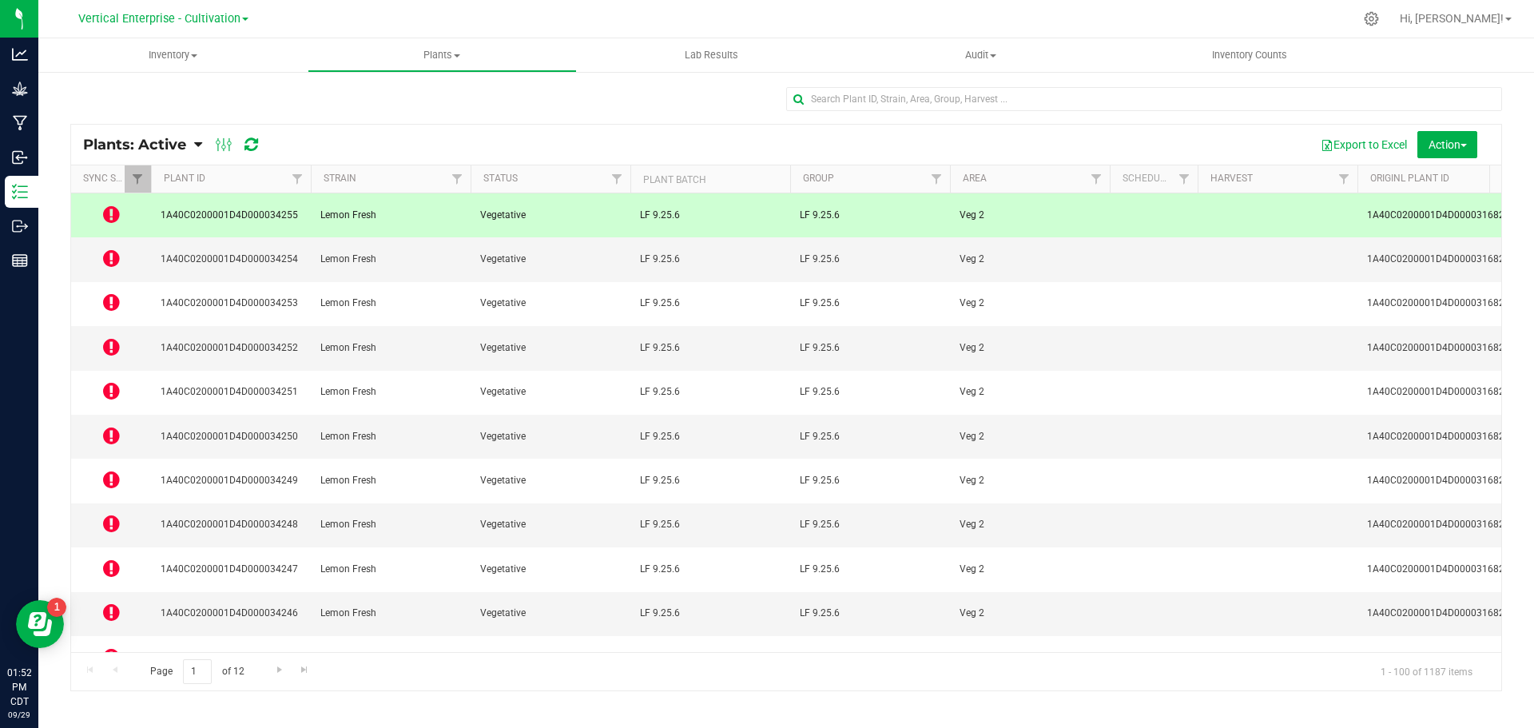
click at [110, 207] on icon at bounding box center [111, 214] width 17 height 19
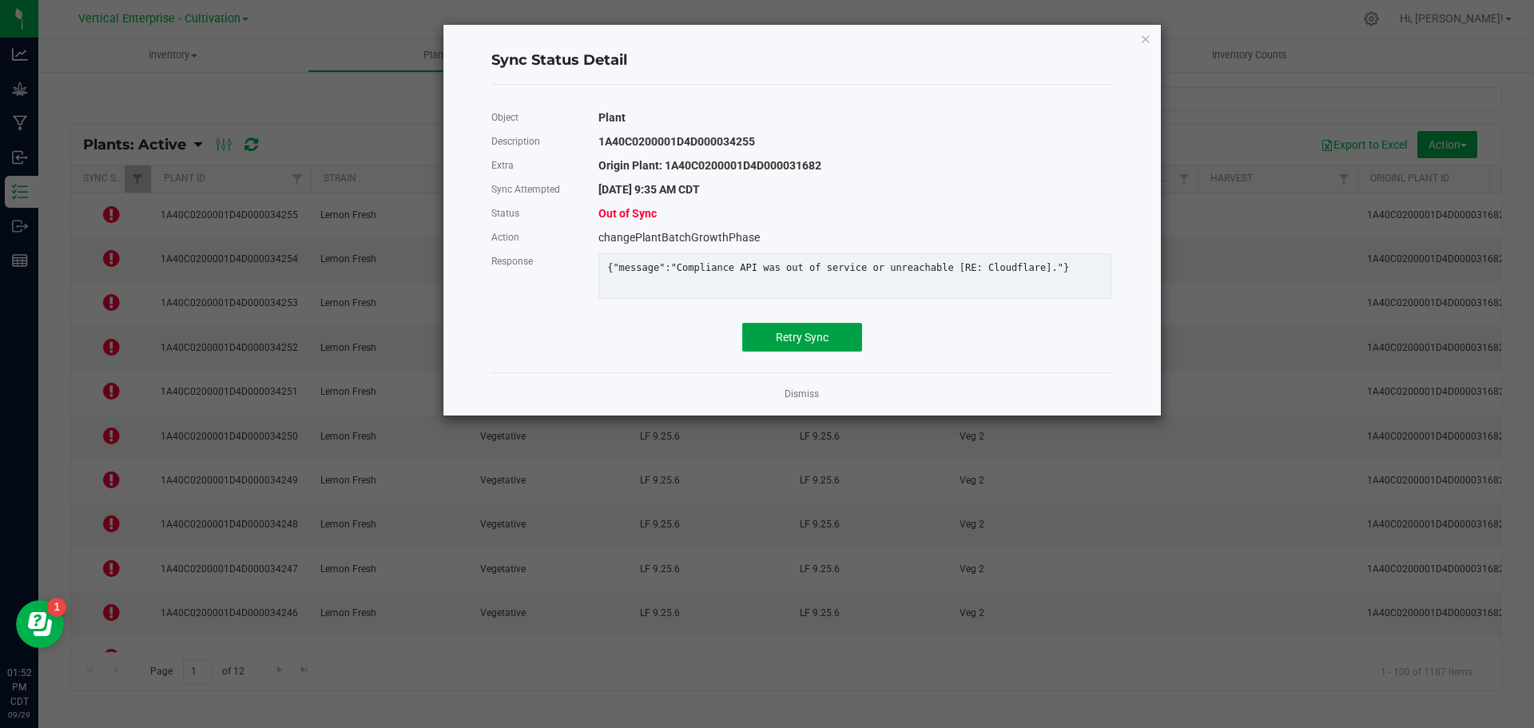
click at [834, 347] on button "Retry Sync" at bounding box center [802, 337] width 120 height 29
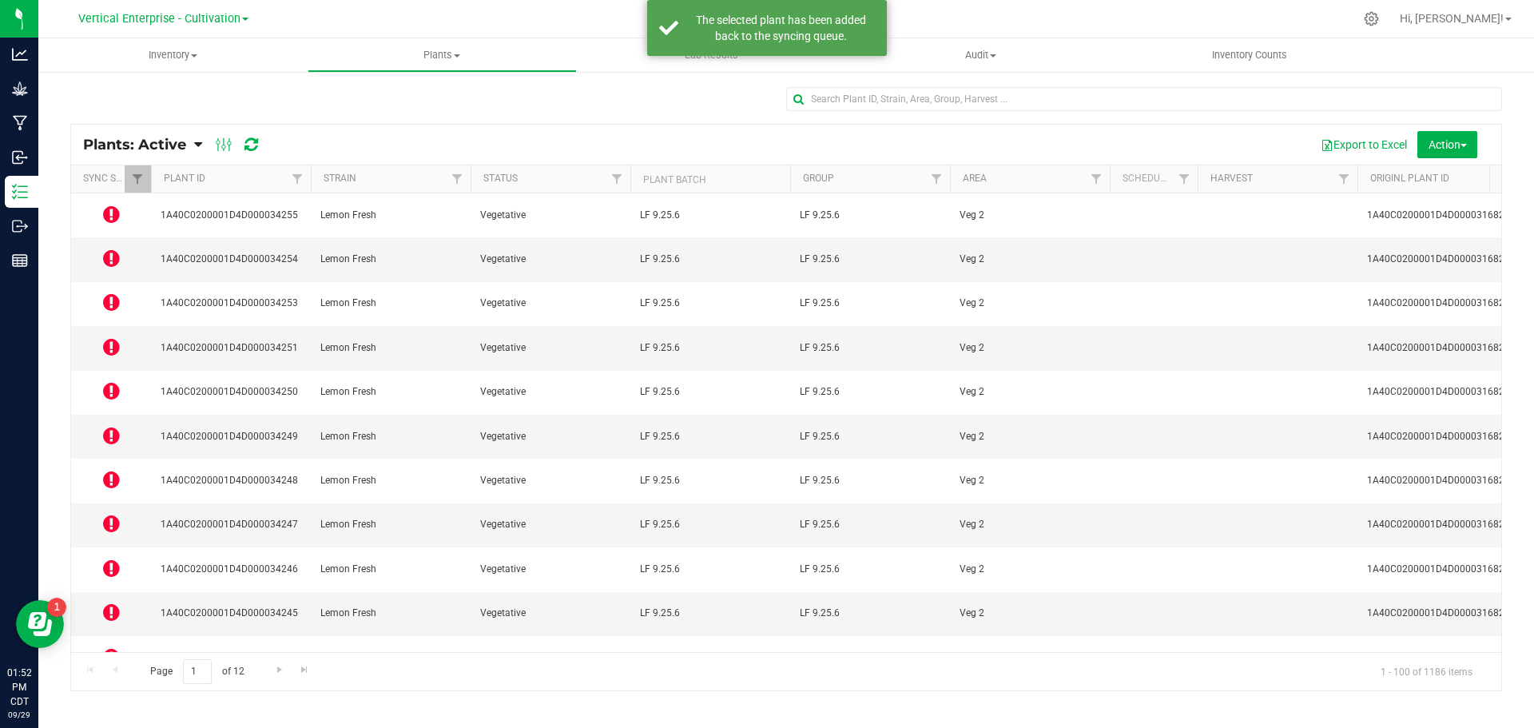
click at [101, 249] on td at bounding box center [111, 259] width 80 height 44
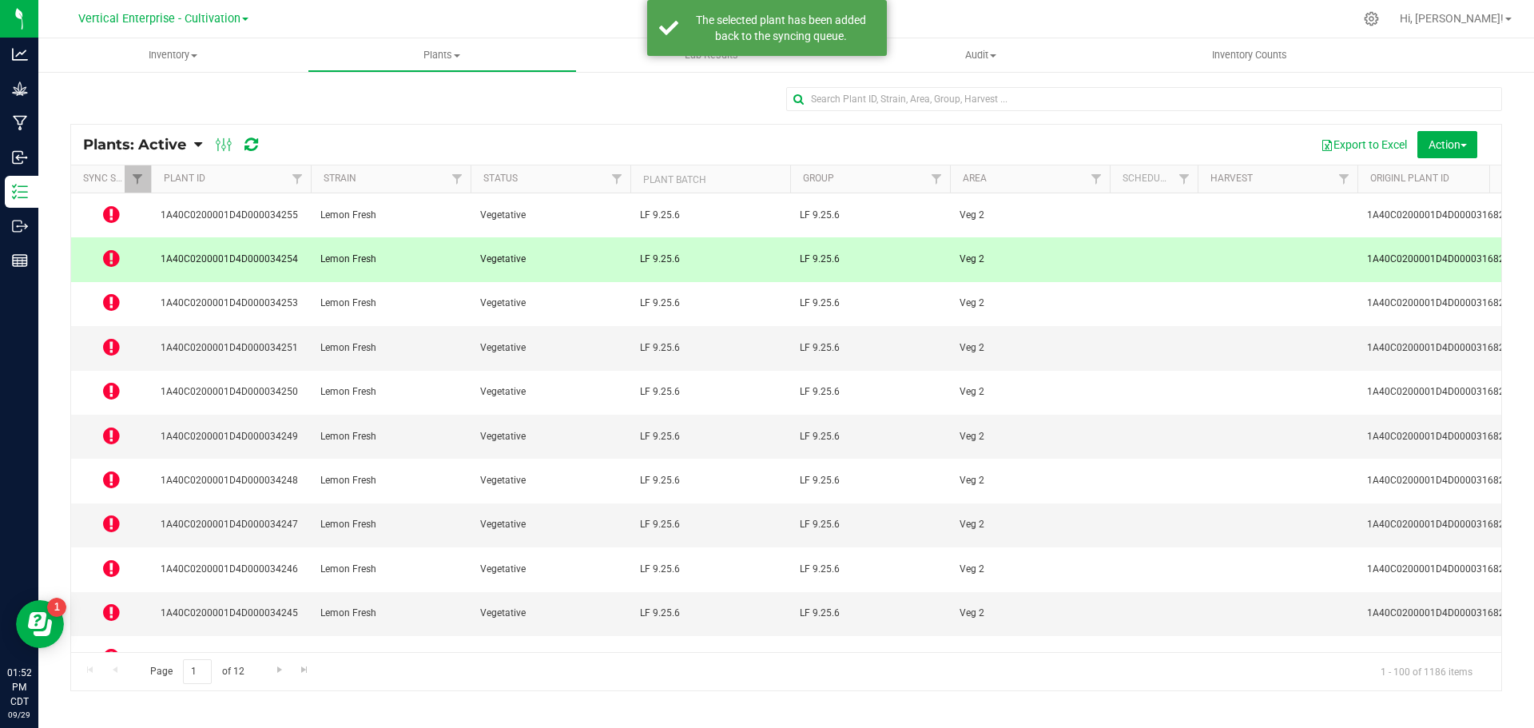
click at [117, 249] on icon at bounding box center [111, 258] width 17 height 19
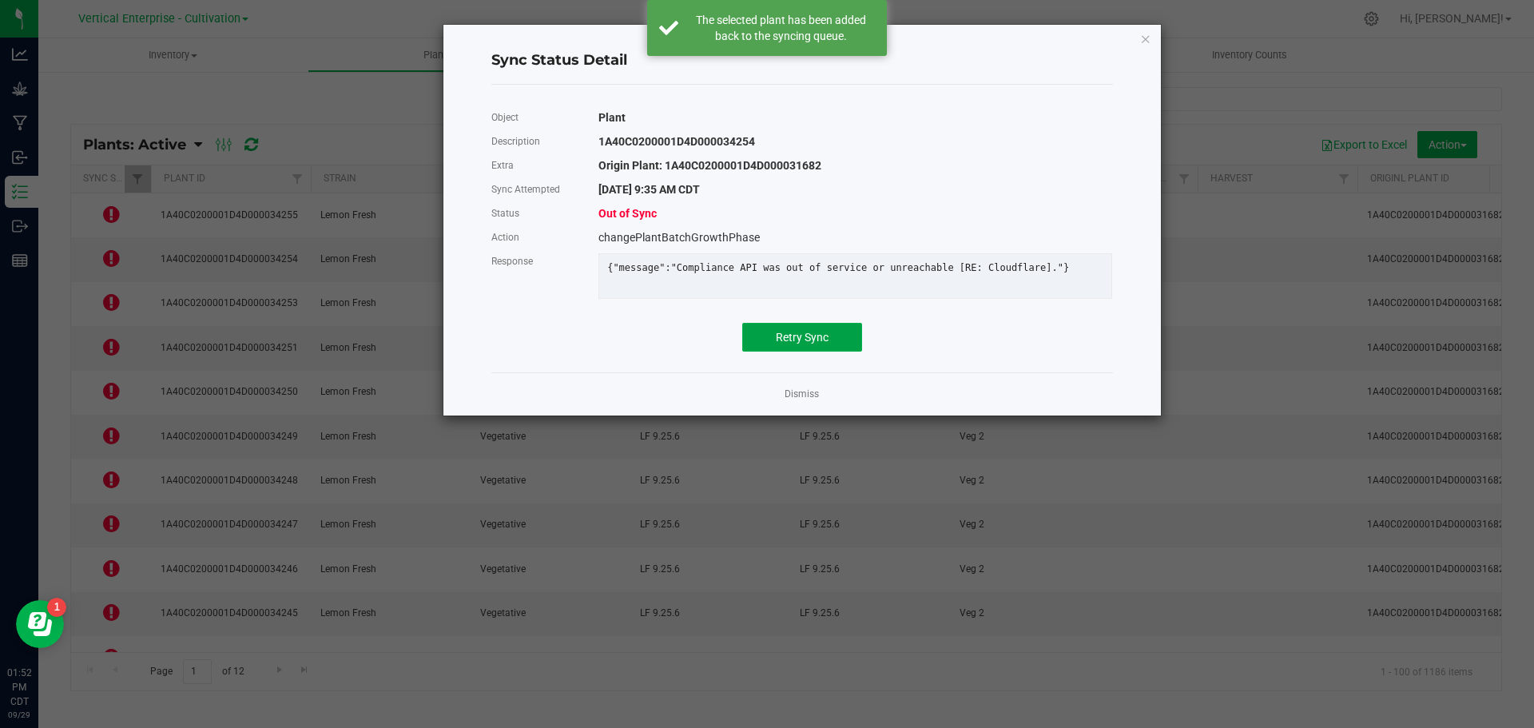
click at [845, 344] on button "Retry Sync" at bounding box center [802, 337] width 120 height 29
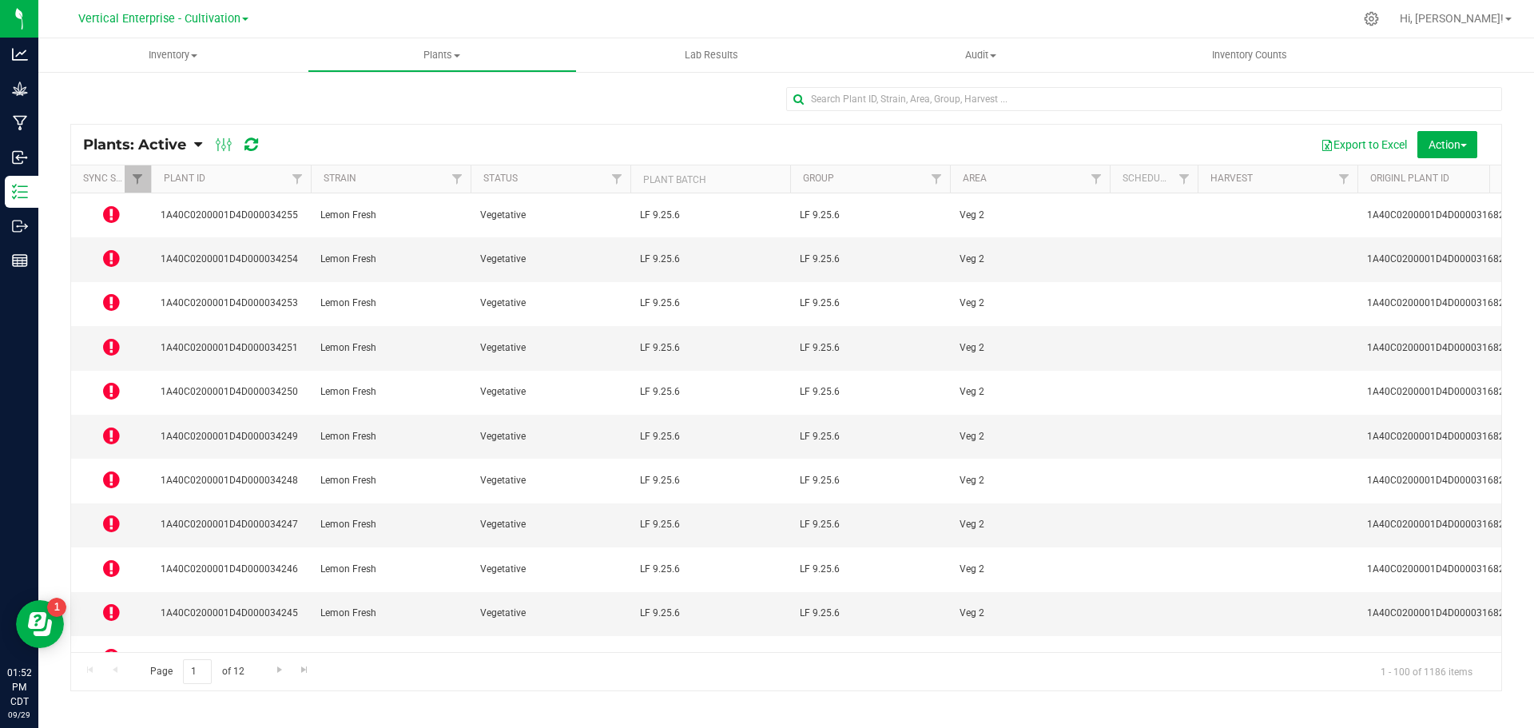
click at [104, 292] on icon at bounding box center [111, 301] width 17 height 19
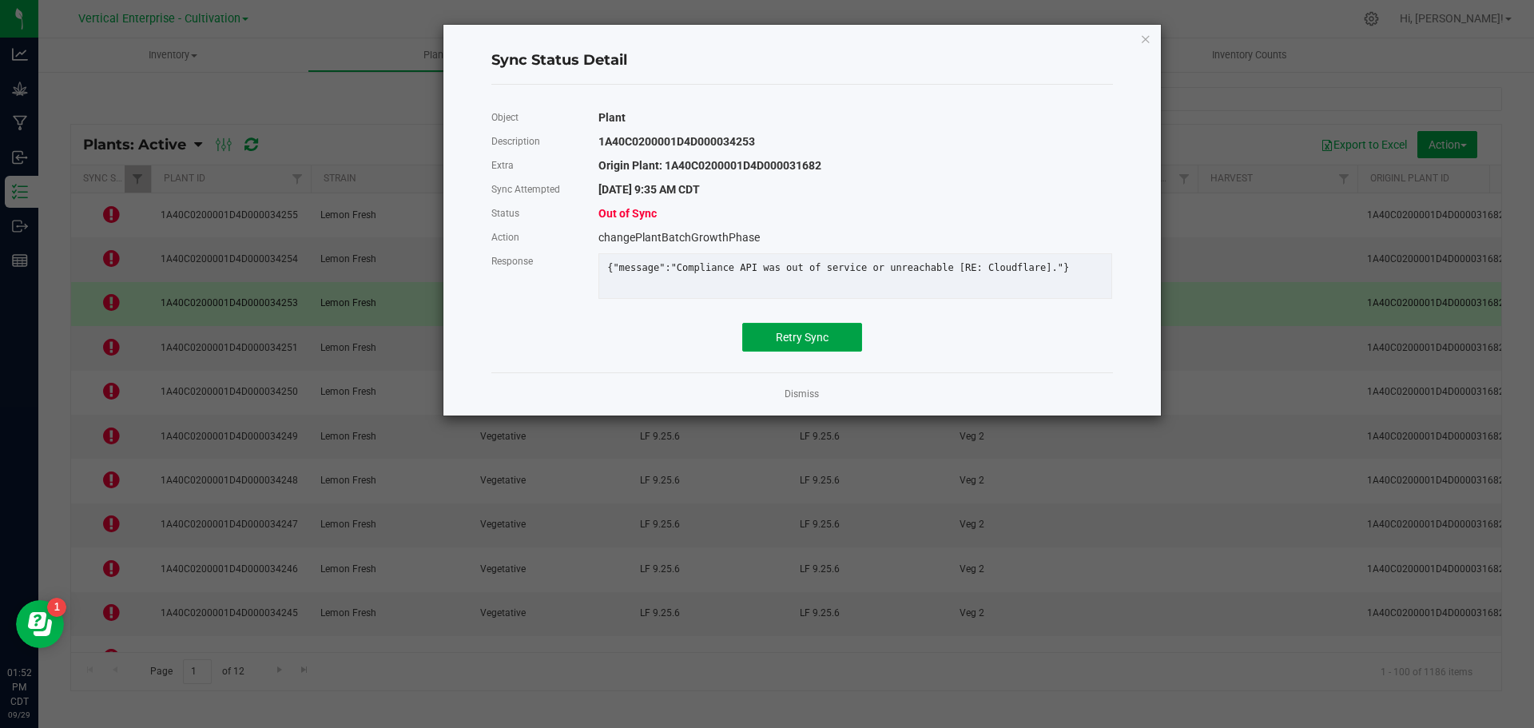
click at [828, 343] on span "Retry Sync" at bounding box center [802, 337] width 53 height 13
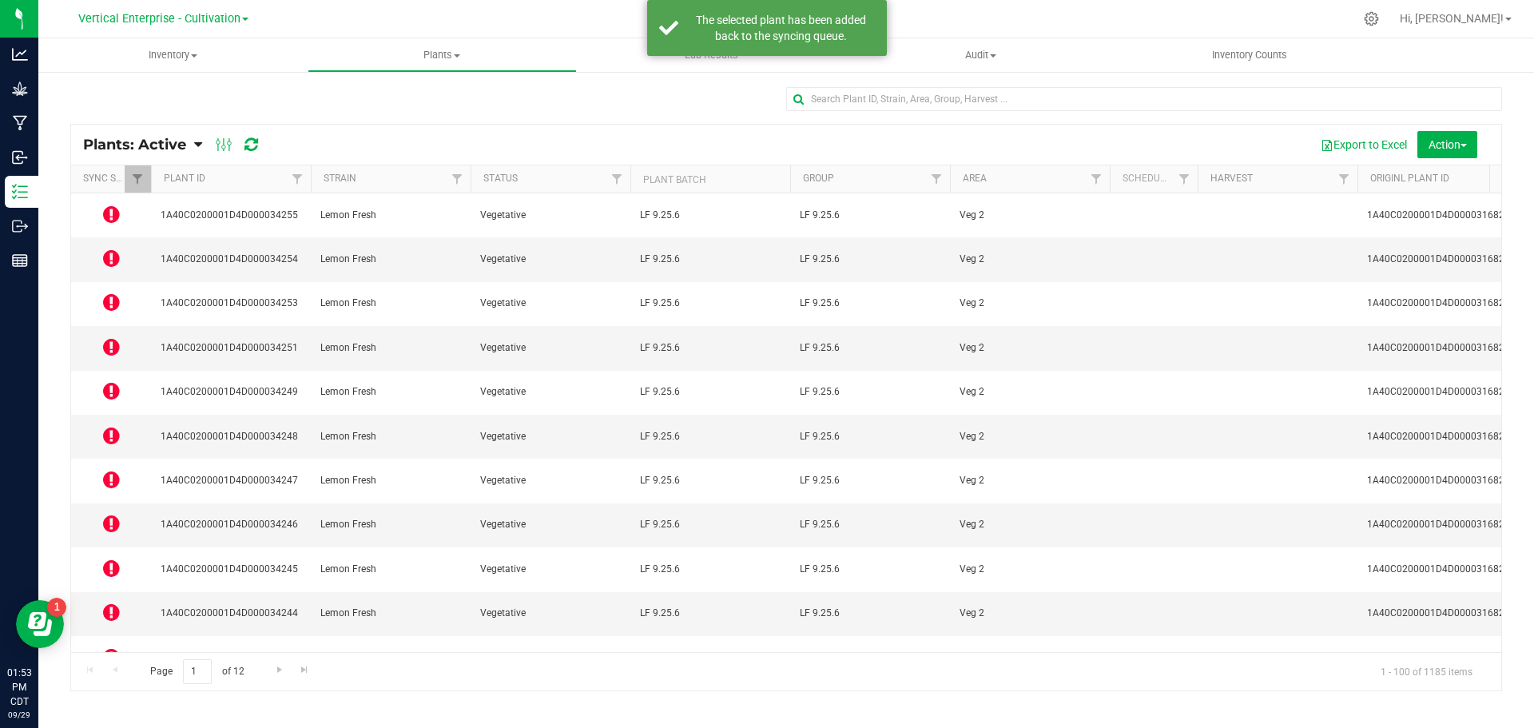
click at [113, 337] on icon at bounding box center [111, 346] width 17 height 19
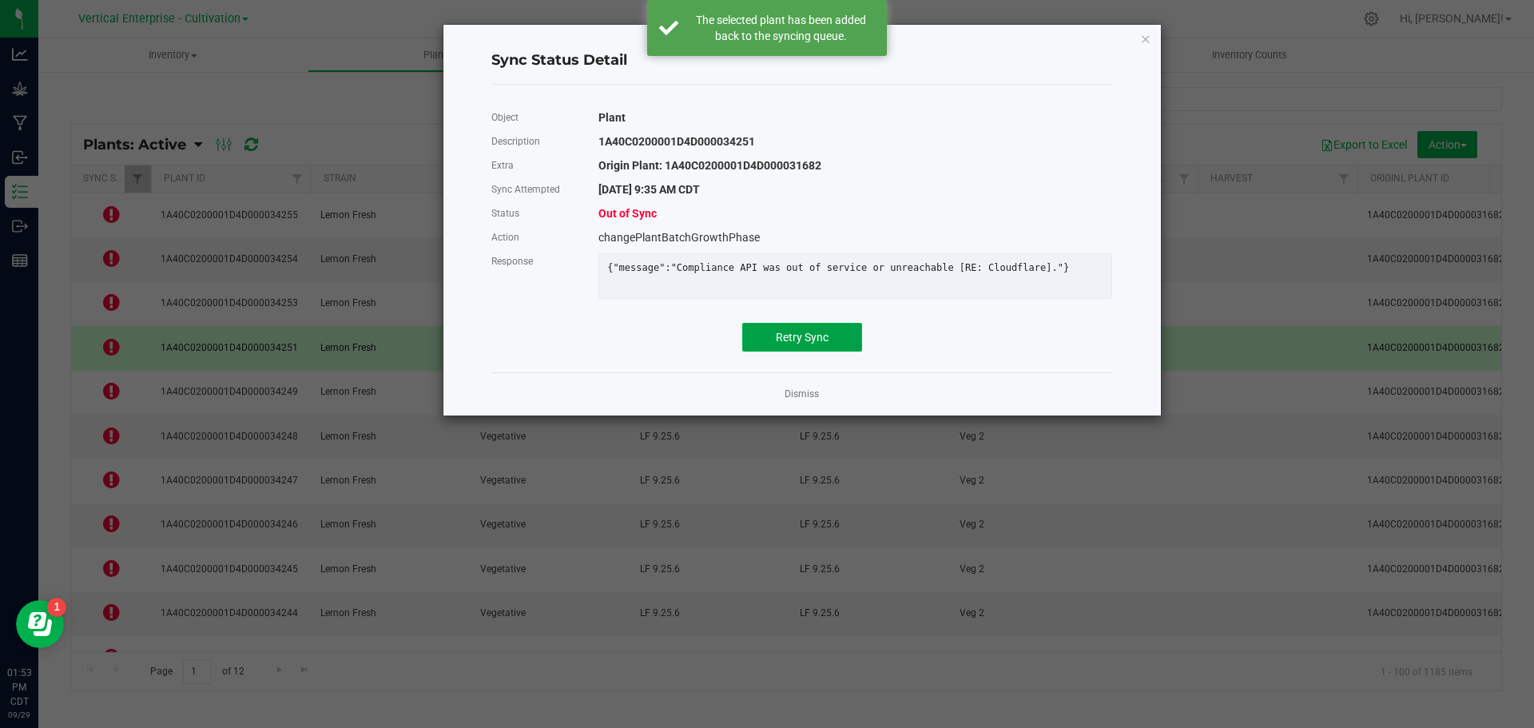
click at [806, 352] on button "Retry Sync" at bounding box center [802, 337] width 120 height 29
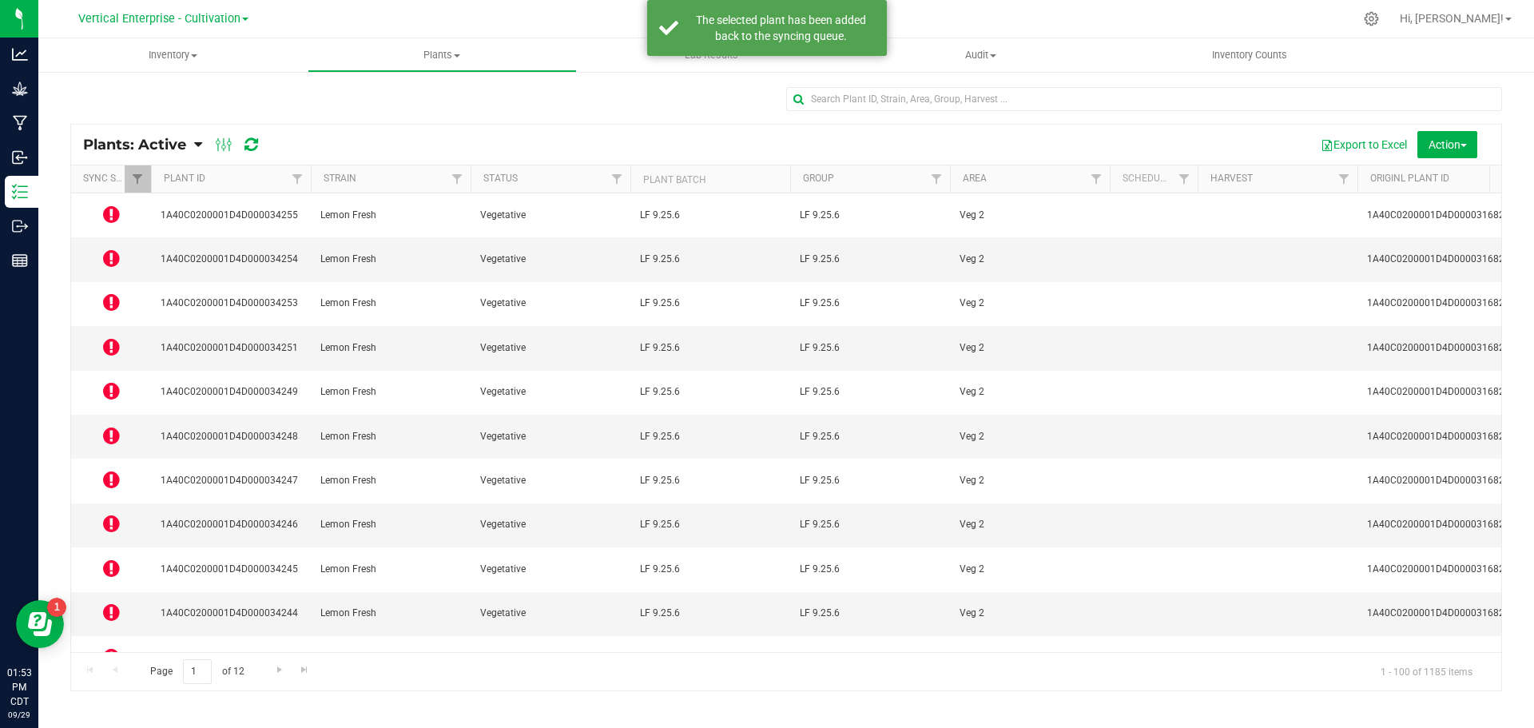
click at [109, 381] on icon at bounding box center [111, 390] width 17 height 19
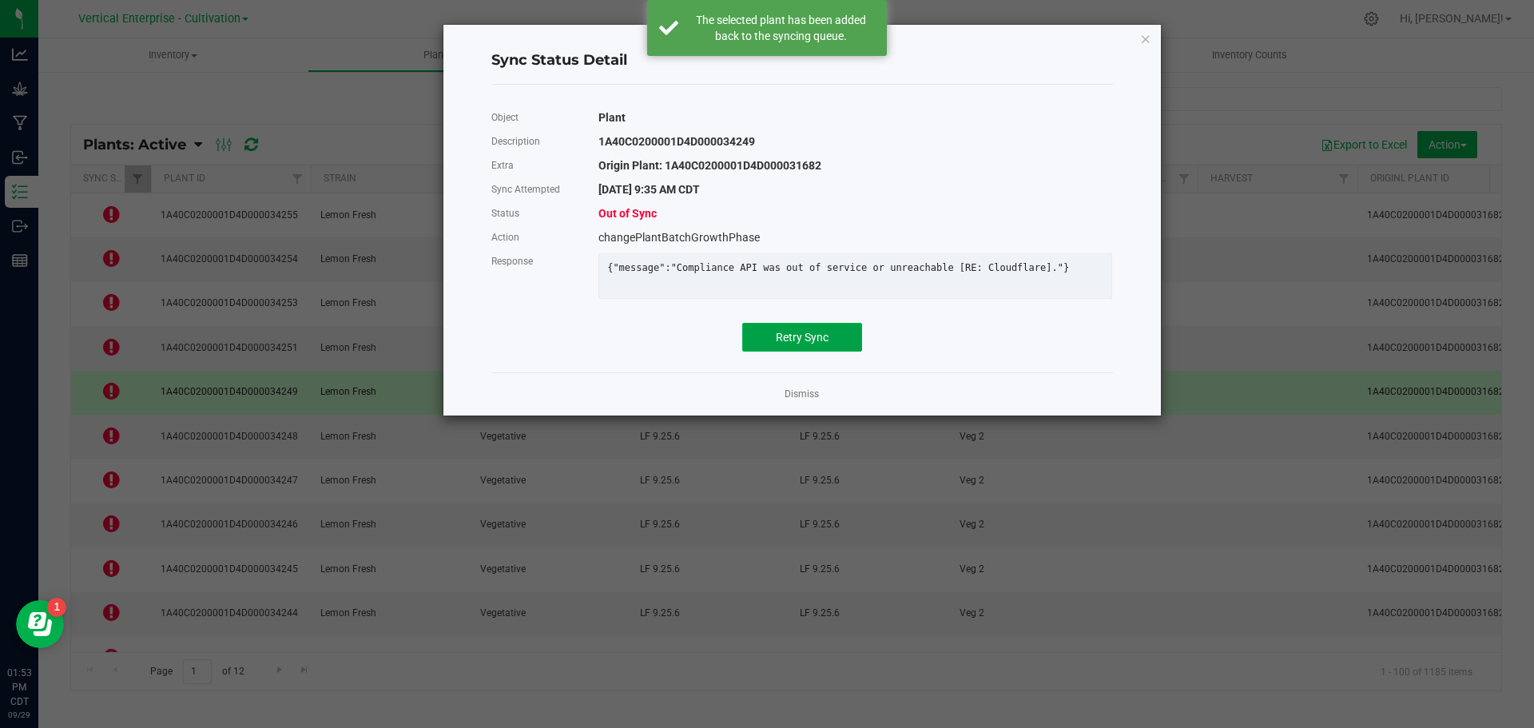
click at [812, 337] on button "Retry Sync" at bounding box center [802, 337] width 120 height 29
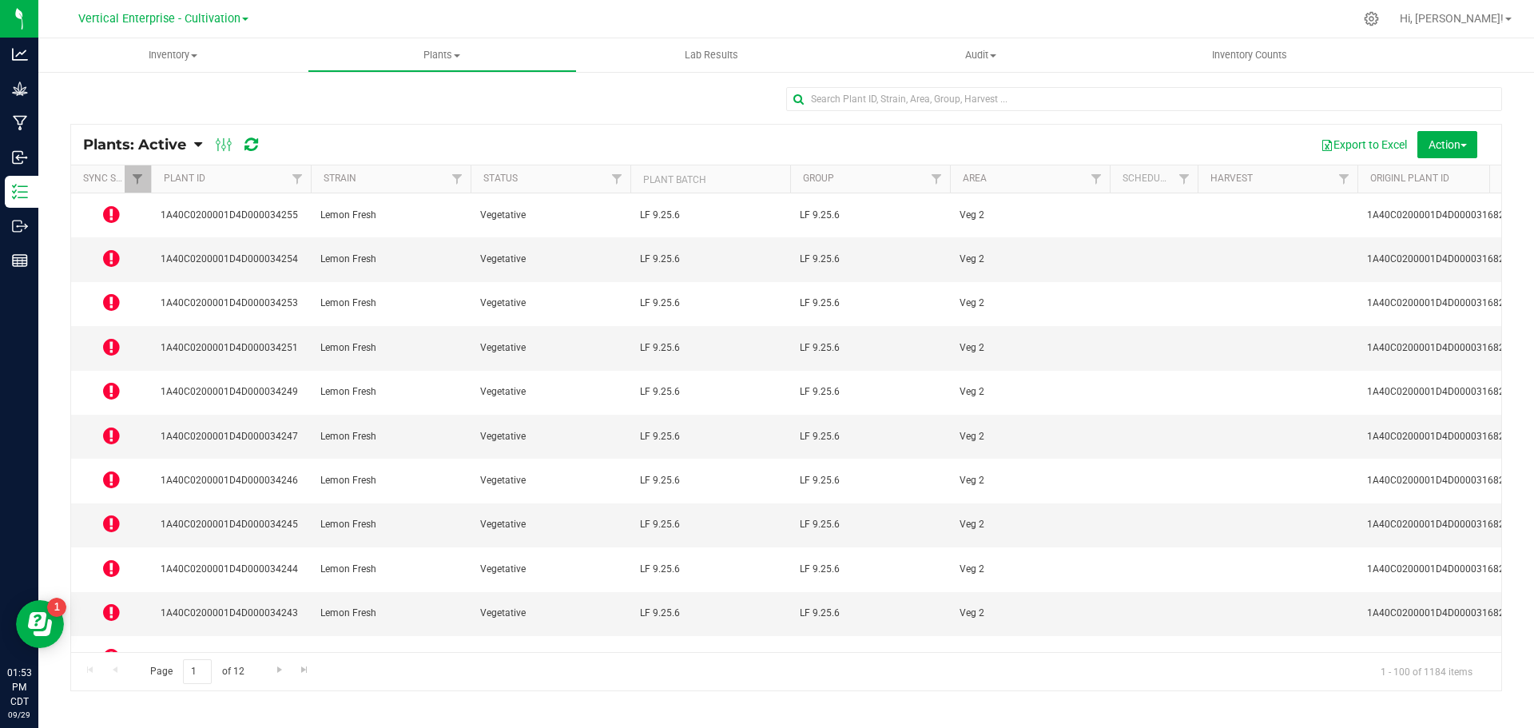
click at [108, 470] on icon at bounding box center [111, 479] width 17 height 19
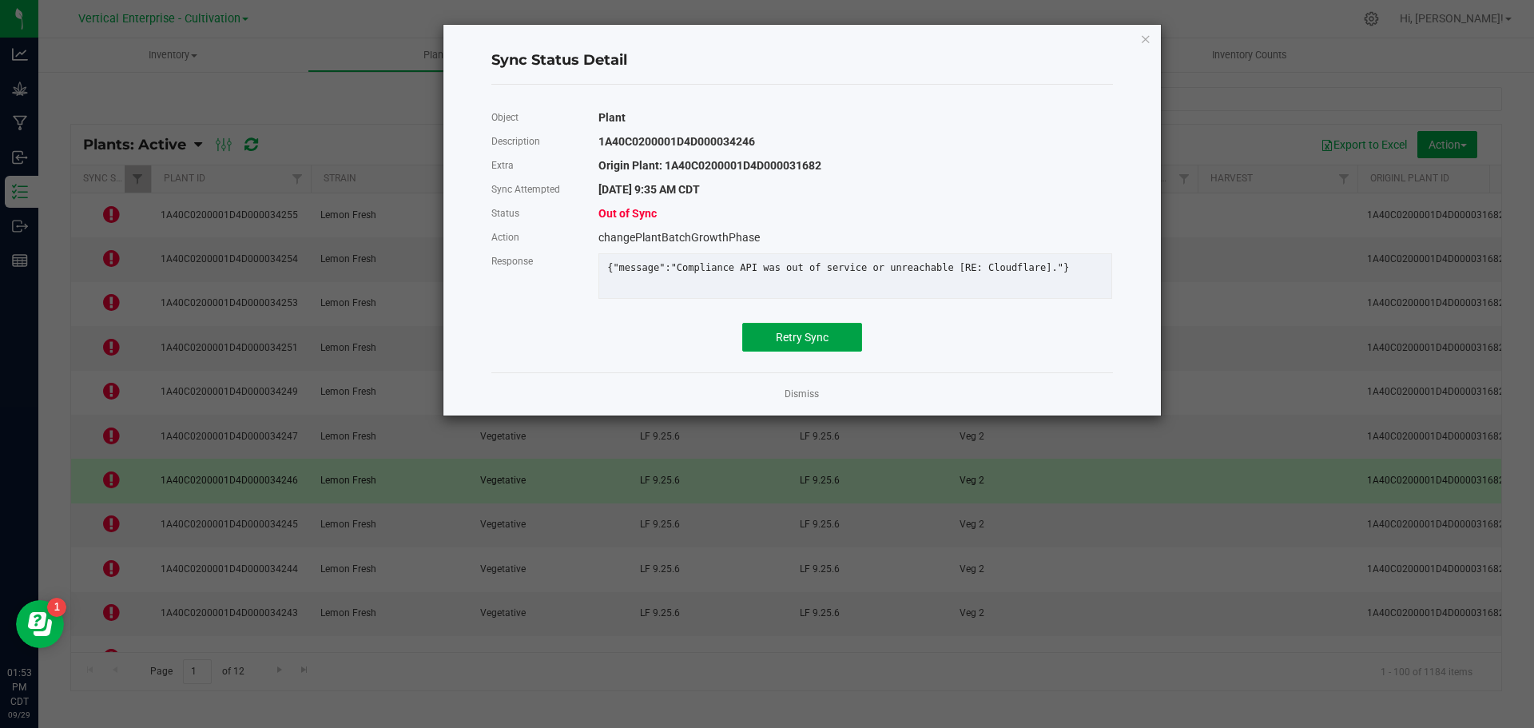
click at [847, 352] on button "Retry Sync" at bounding box center [802, 337] width 120 height 29
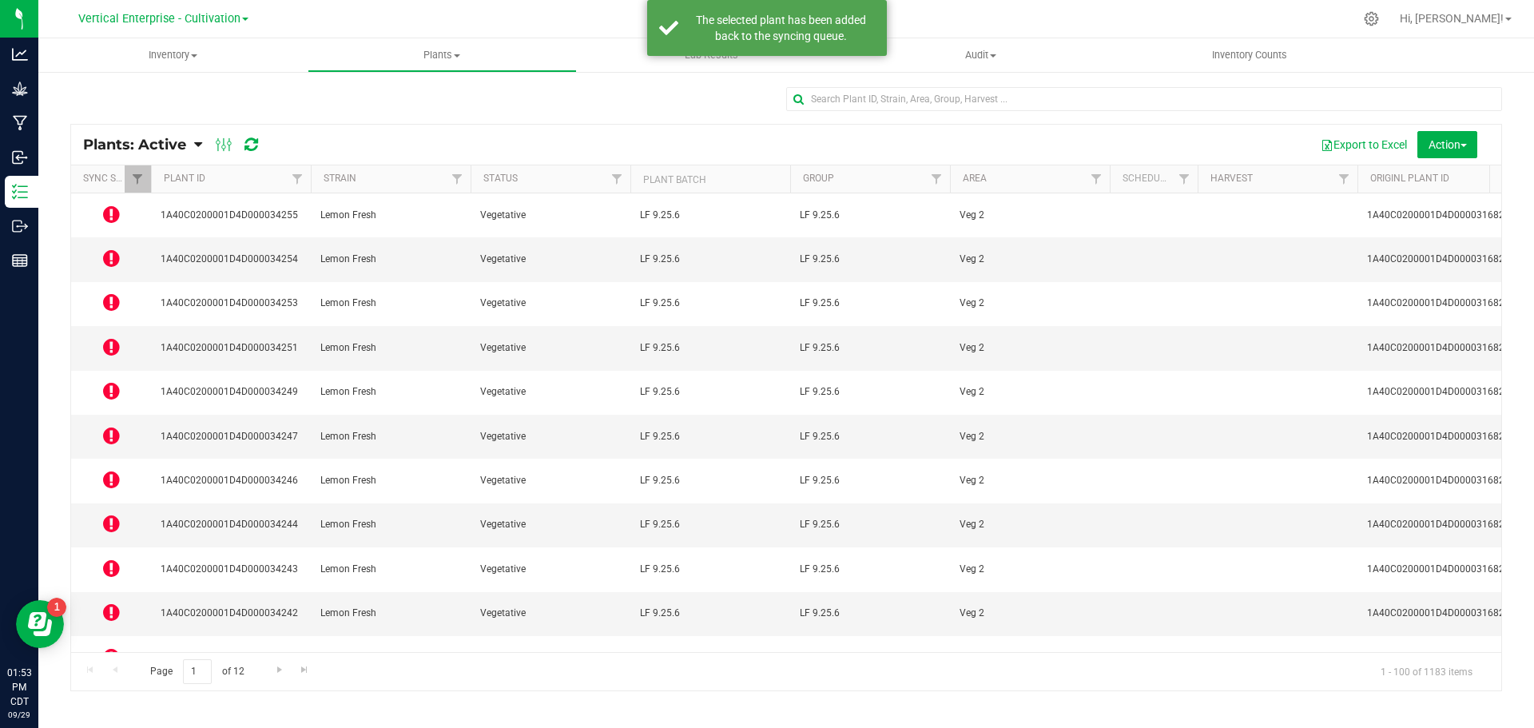
click at [110, 559] on icon at bounding box center [111, 568] width 17 height 19
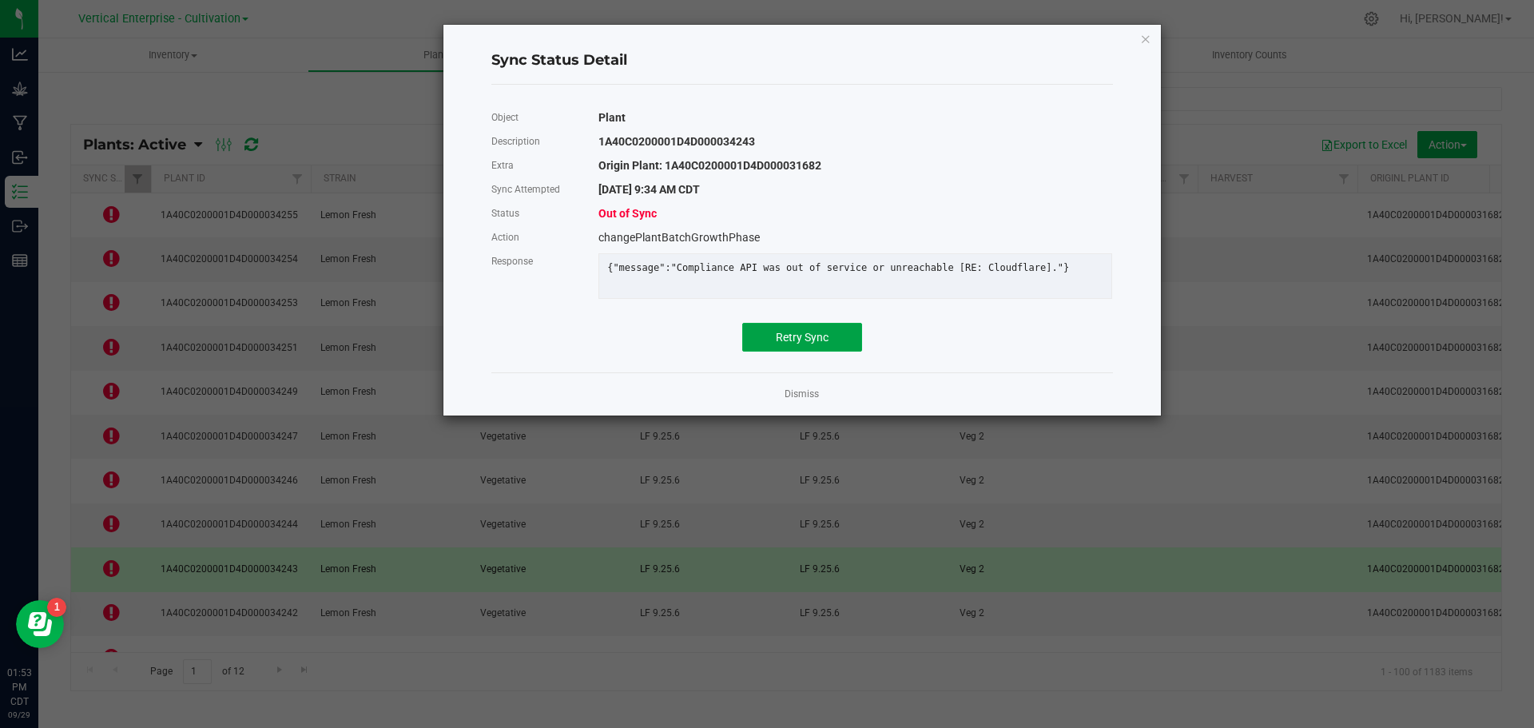
click at [804, 344] on span "Retry Sync" at bounding box center [802, 337] width 53 height 13
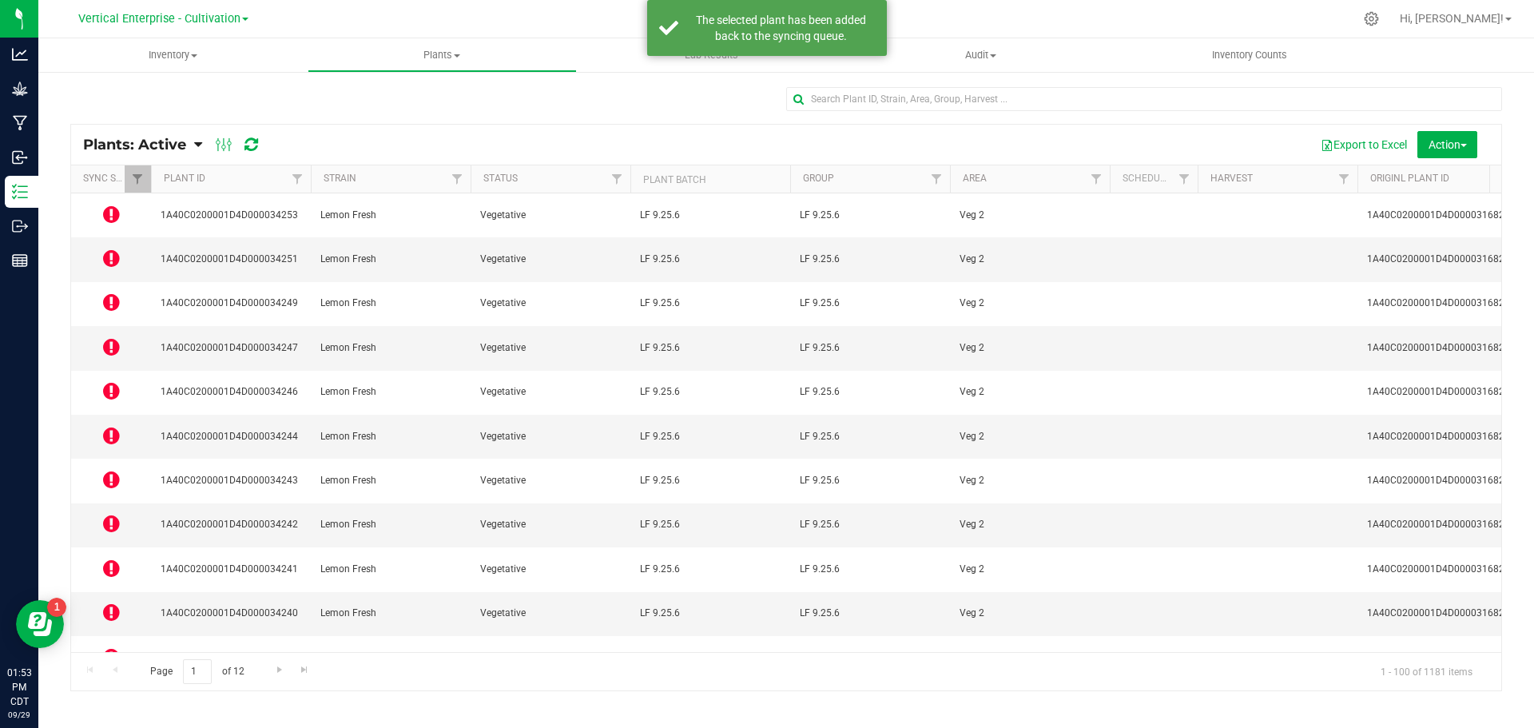
click at [107, 647] on icon at bounding box center [111, 656] width 17 height 19
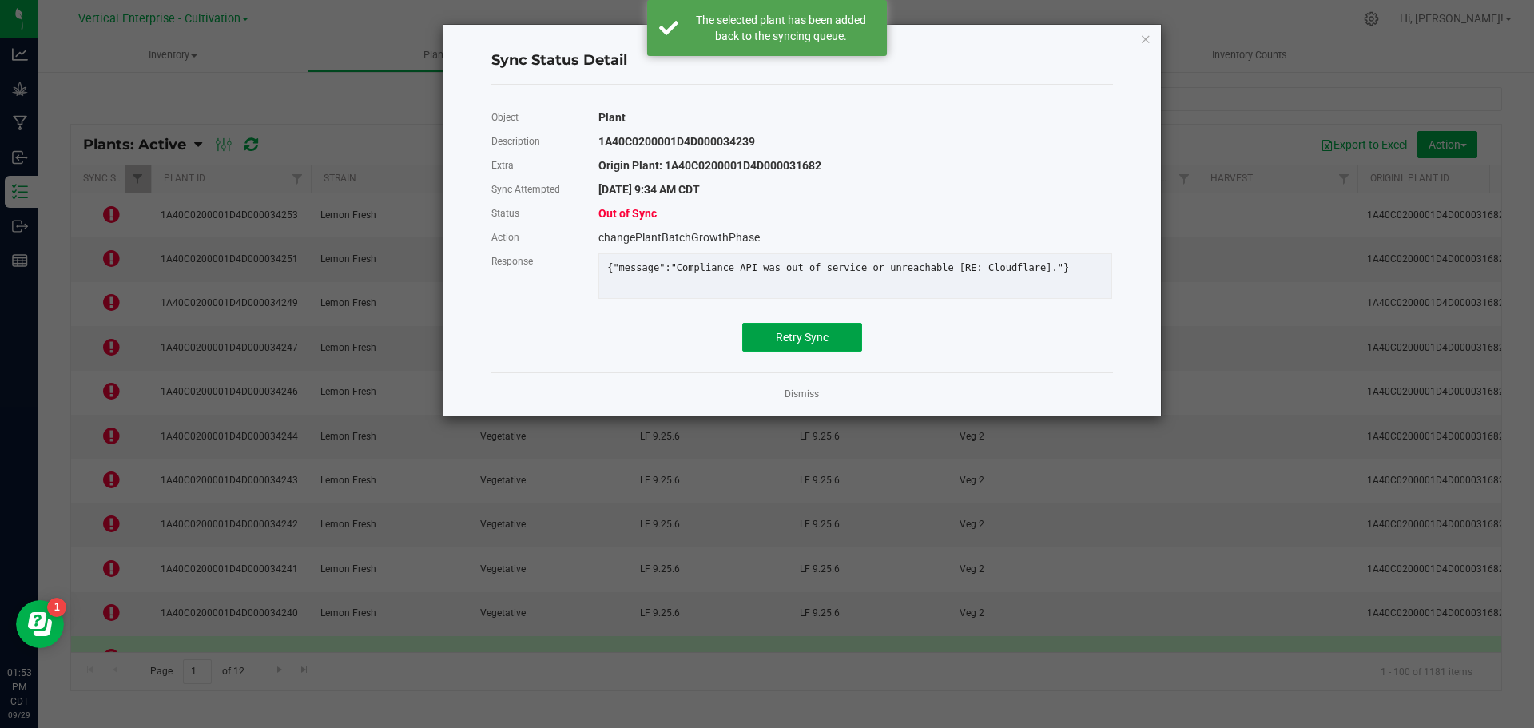
click at [795, 344] on span "Retry Sync" at bounding box center [802, 337] width 53 height 13
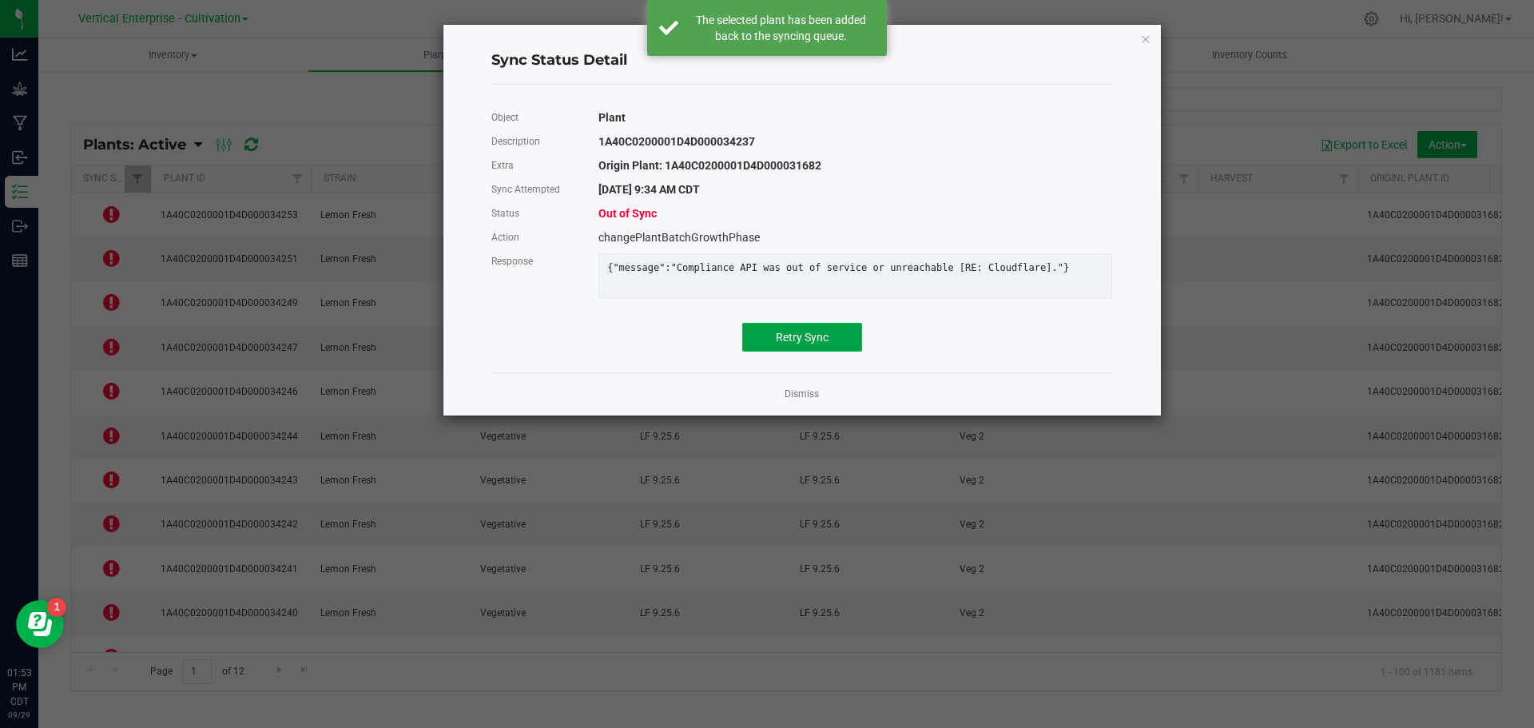
click at [834, 343] on button "Retry Sync" at bounding box center [802, 337] width 120 height 29
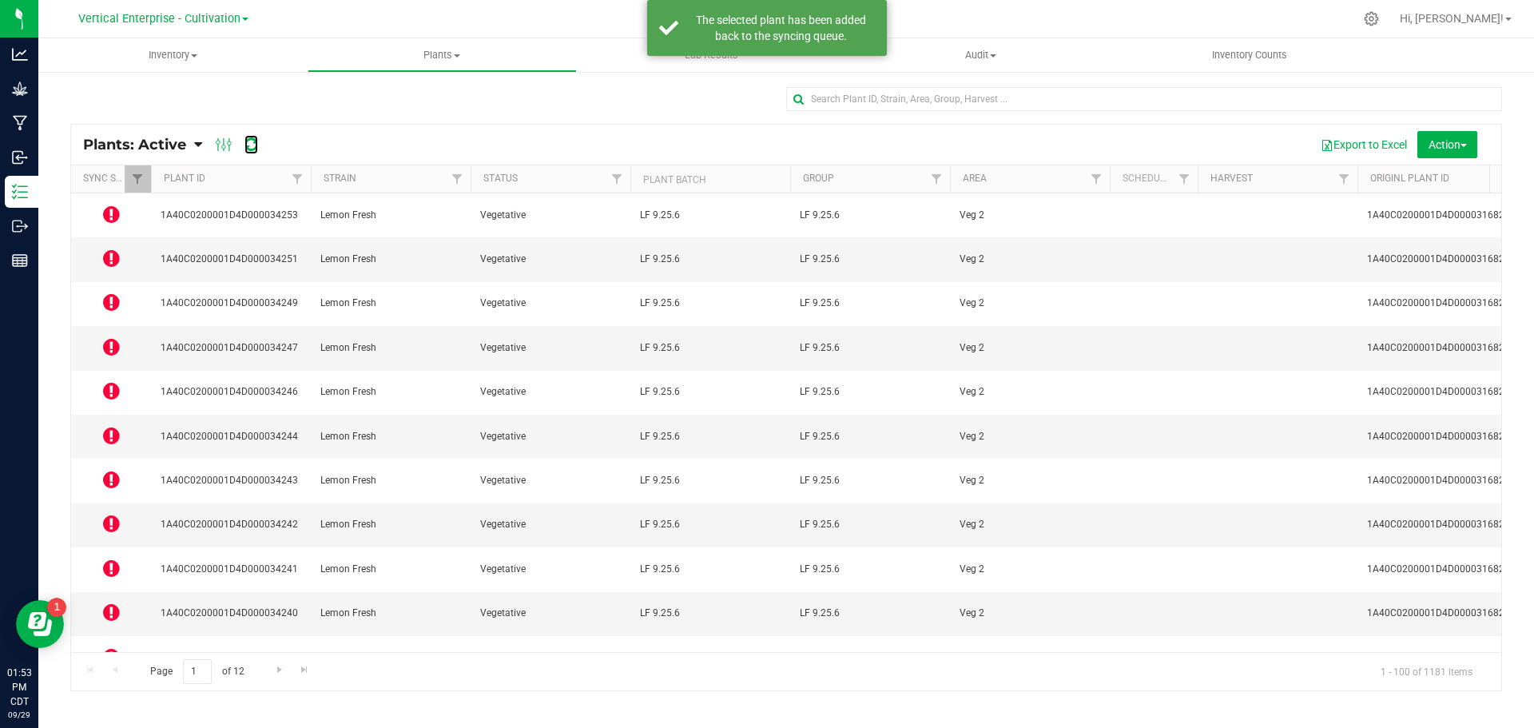
click at [248, 146] on icon at bounding box center [252, 145] width 14 height 16
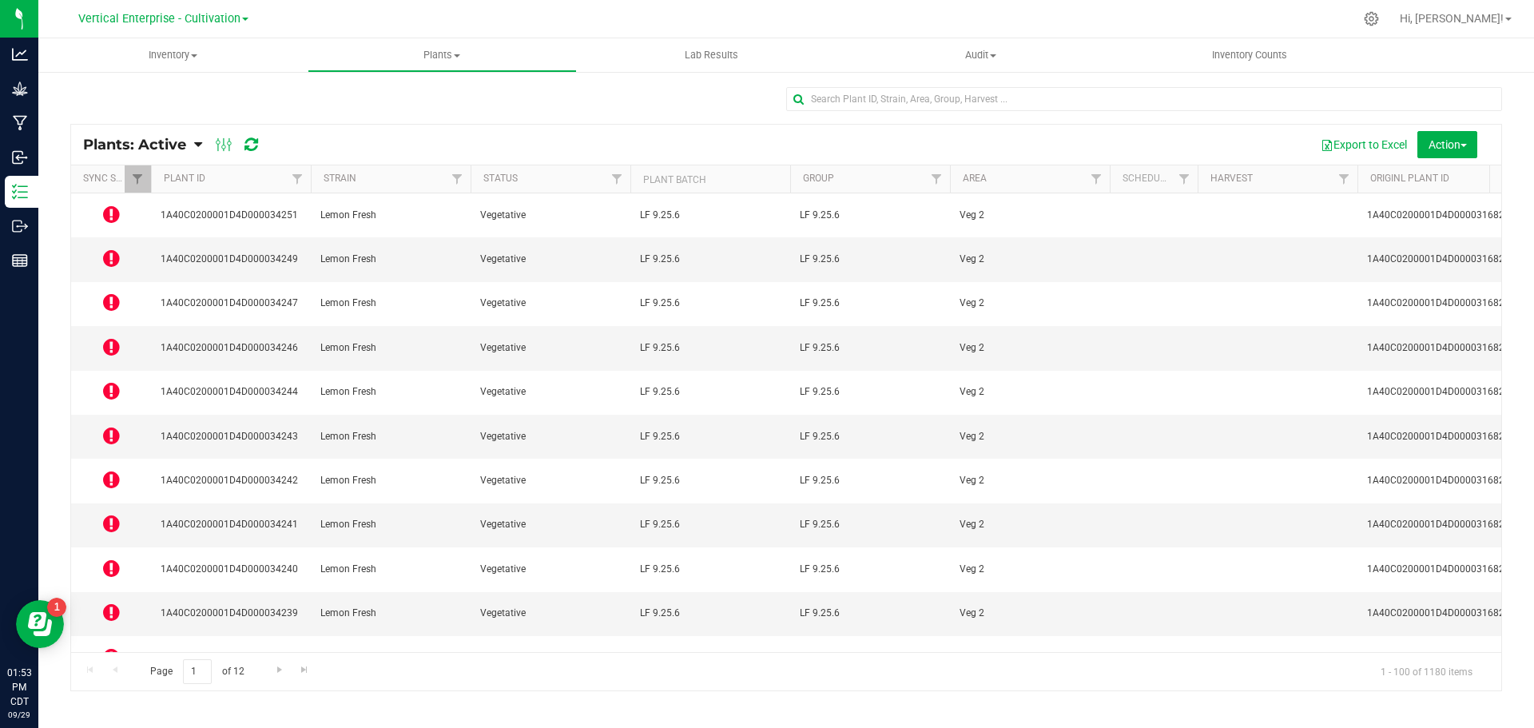
click at [110, 208] on icon at bounding box center [111, 214] width 17 height 19
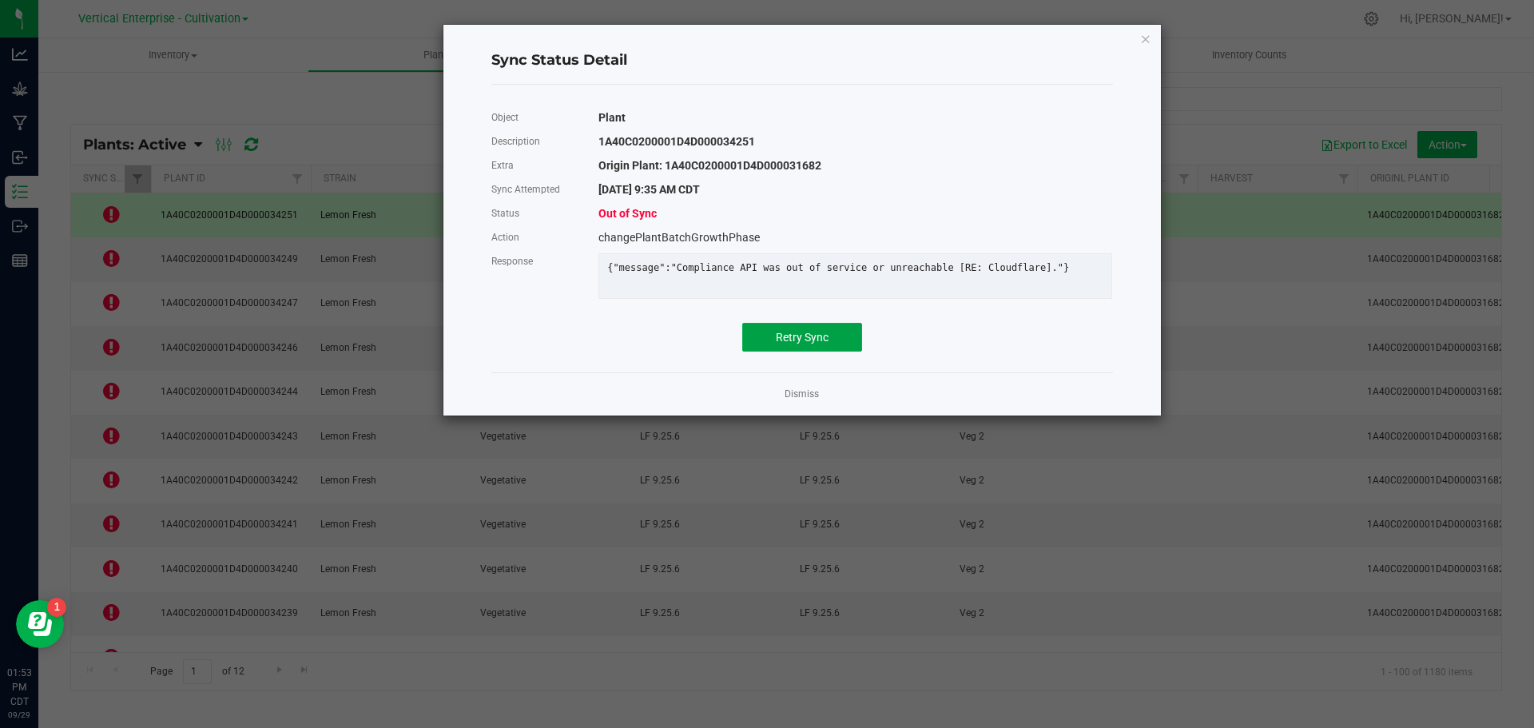
click at [841, 352] on button "Retry Sync" at bounding box center [802, 337] width 120 height 29
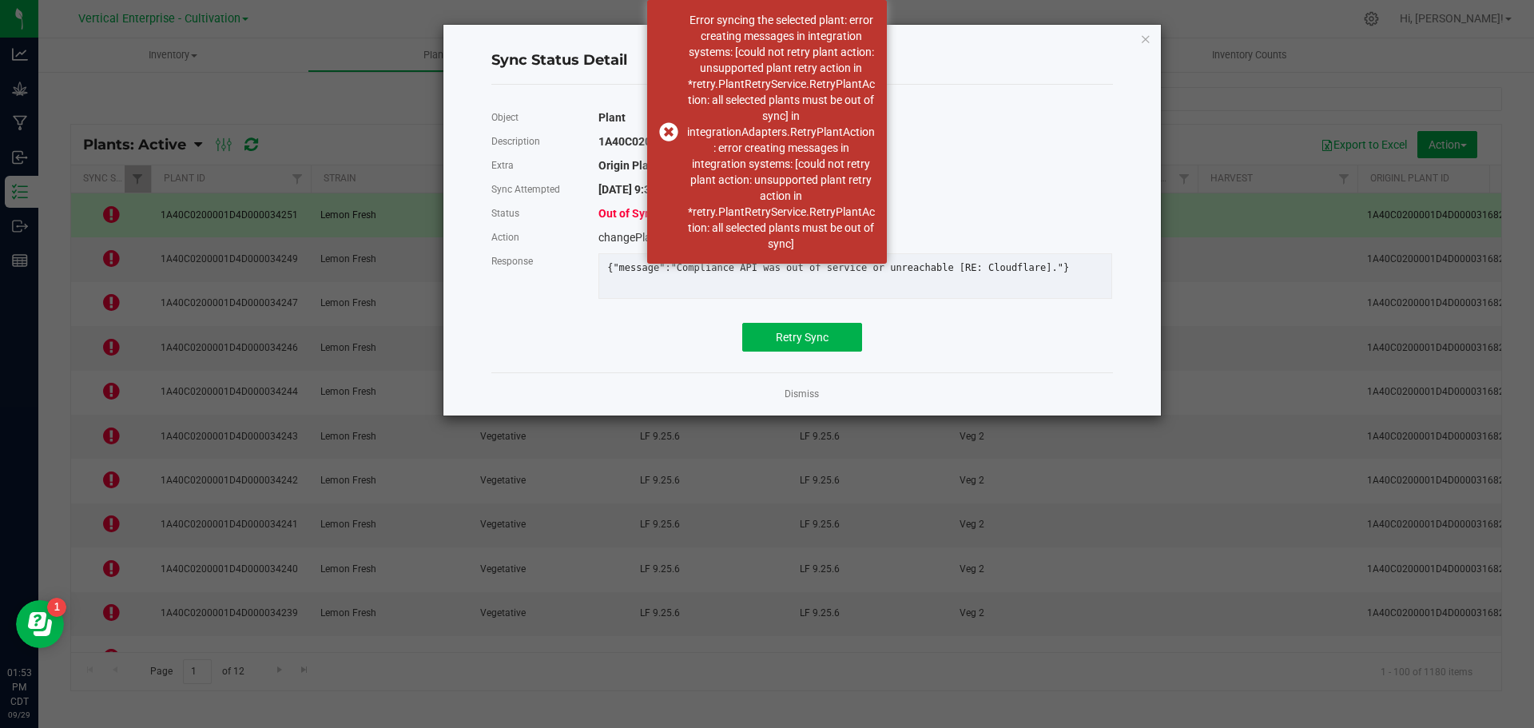
click at [670, 131] on div "Error syncing the selected plant: error creating messages in integration system…" at bounding box center [767, 132] width 240 height 264
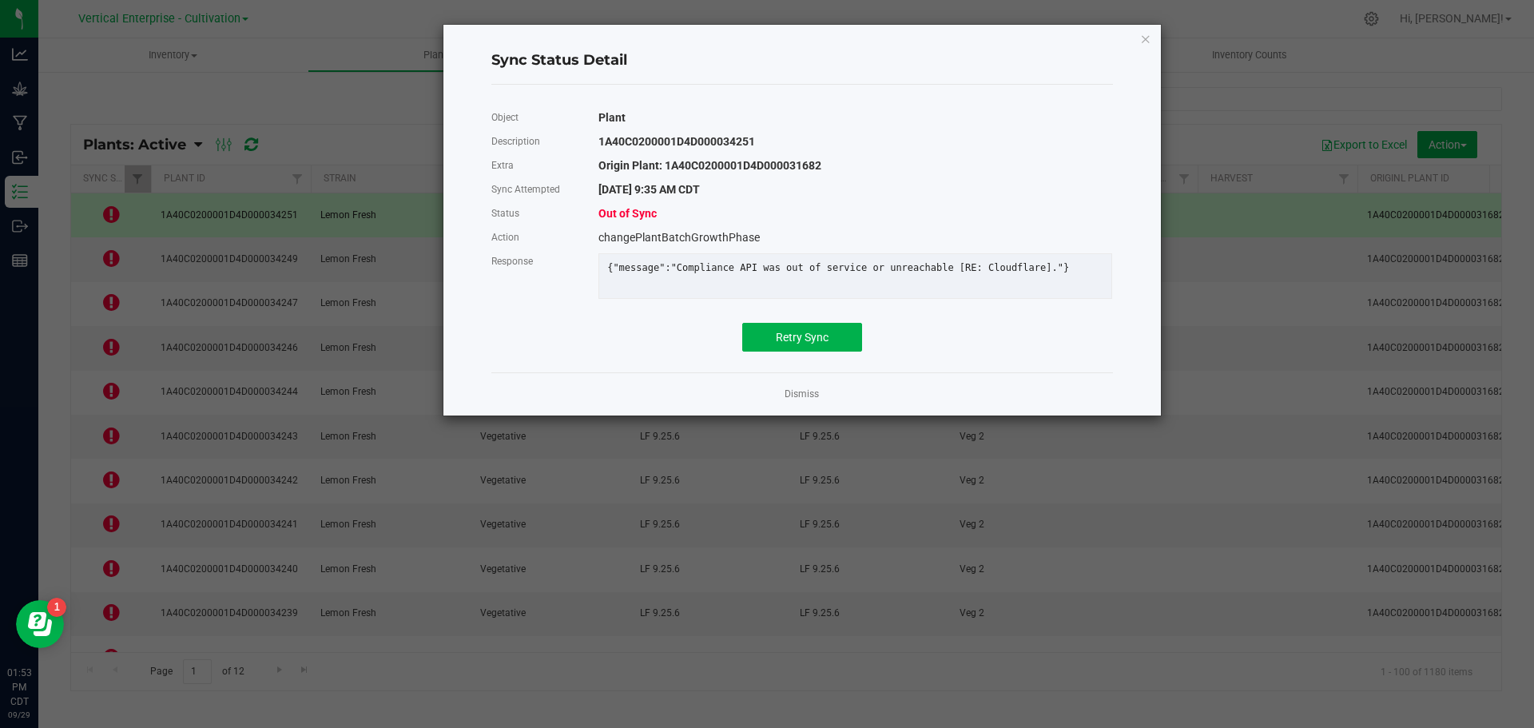
click at [802, 401] on link "Dismiss" at bounding box center [802, 395] width 34 height 14
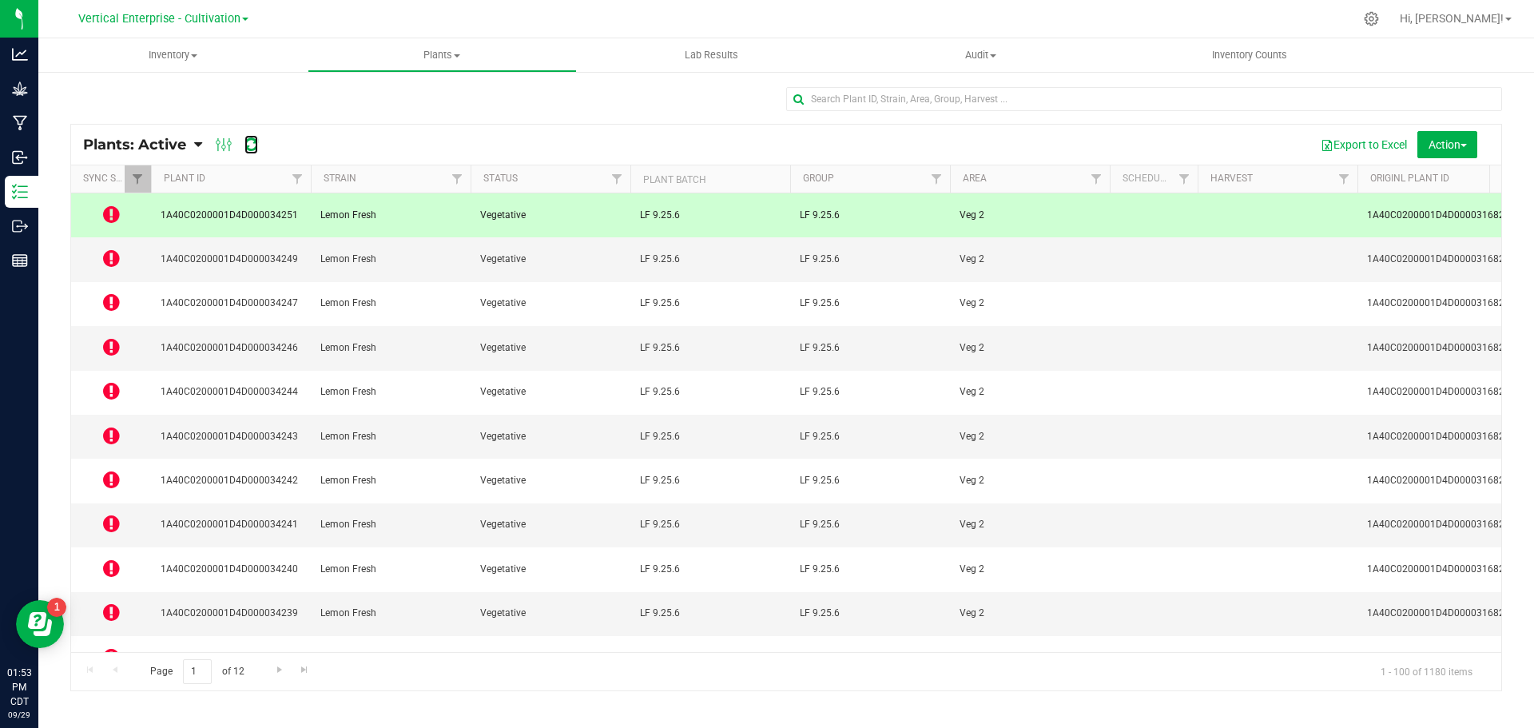
click at [245, 145] on icon at bounding box center [252, 145] width 14 height 16
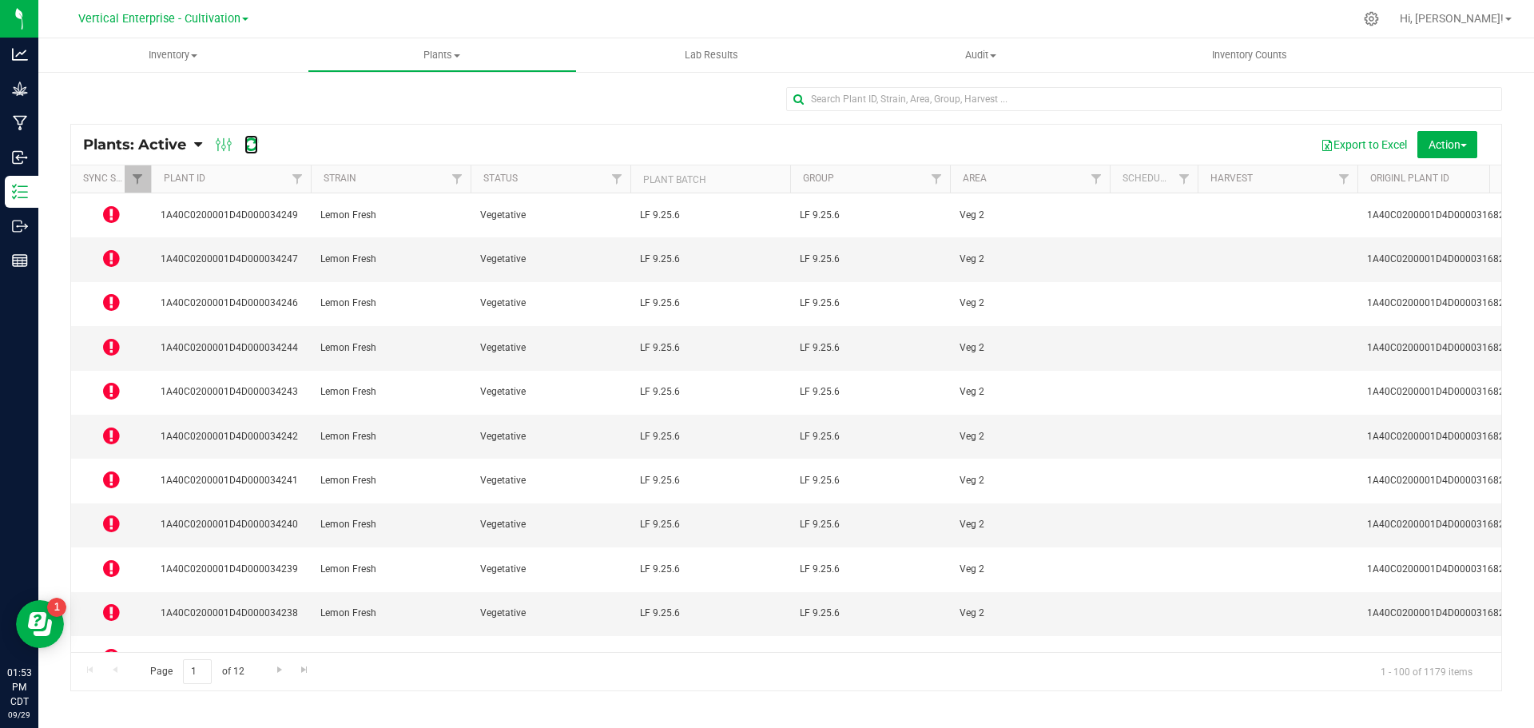
click at [245, 145] on icon at bounding box center [252, 145] width 14 height 16
click at [117, 205] on icon at bounding box center [111, 214] width 17 height 19
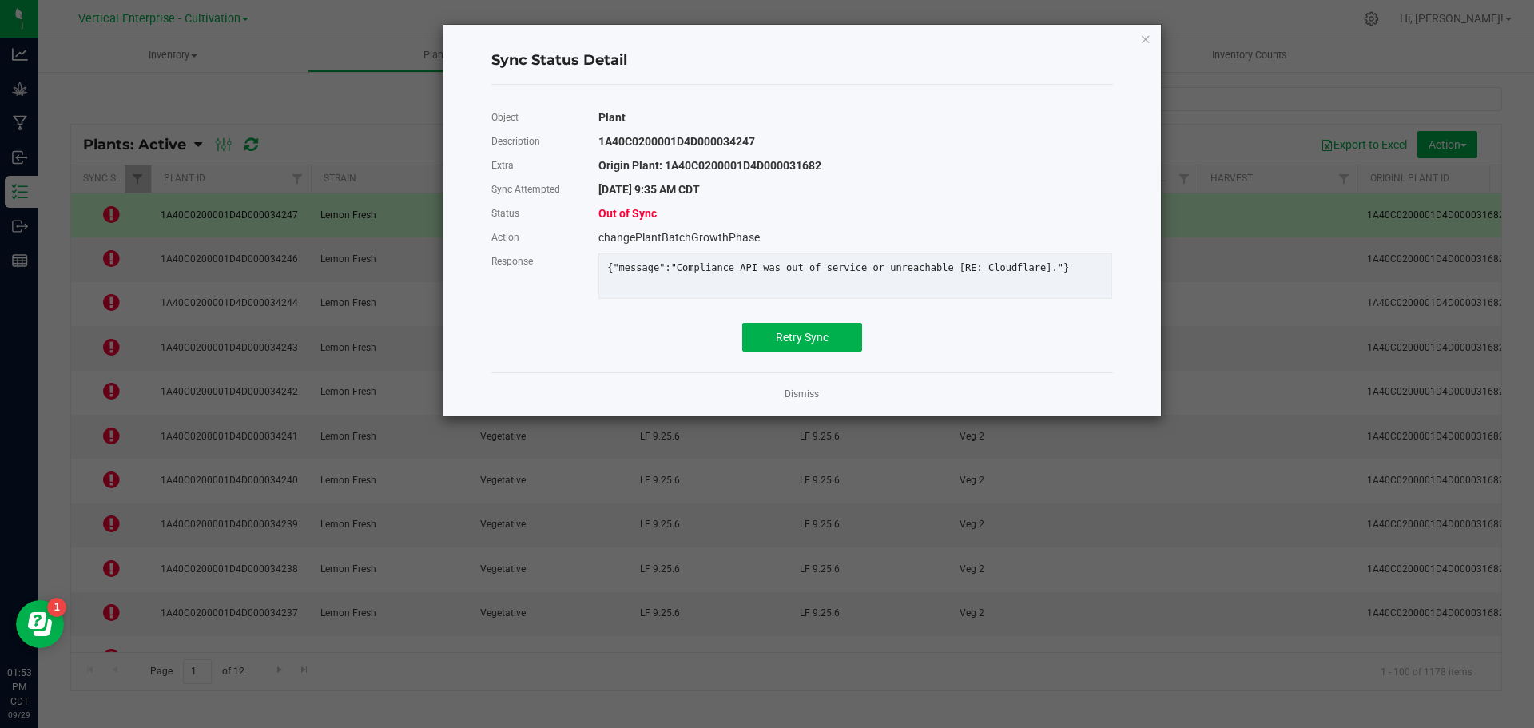
click at [798, 332] on div "Object Plant Description 1A40C0200001D4D000034247 Extra Origin Plant: 1A40C0200…" at bounding box center [802, 228] width 622 height 246
click at [799, 344] on span "Retry Sync" at bounding box center [802, 337] width 53 height 13
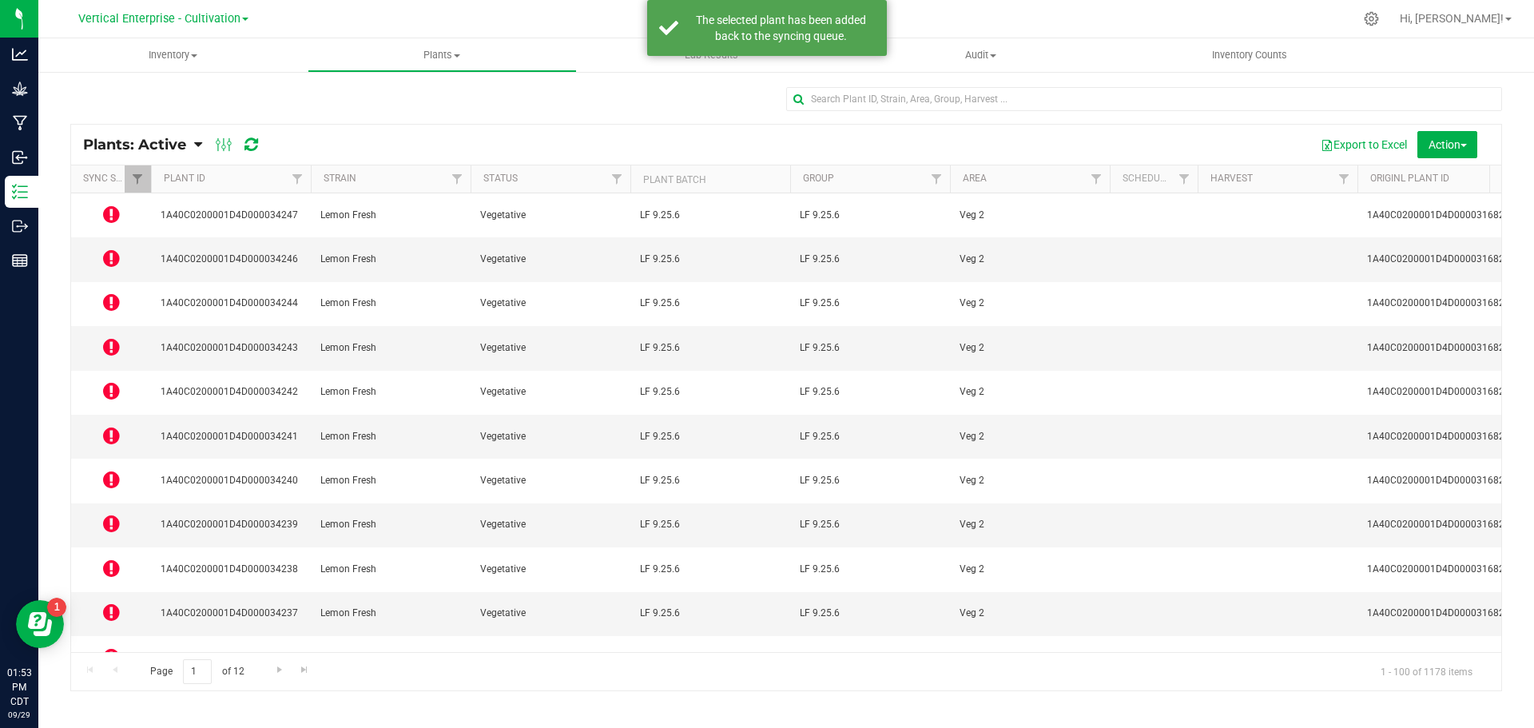
click at [113, 249] on icon at bounding box center [111, 258] width 17 height 19
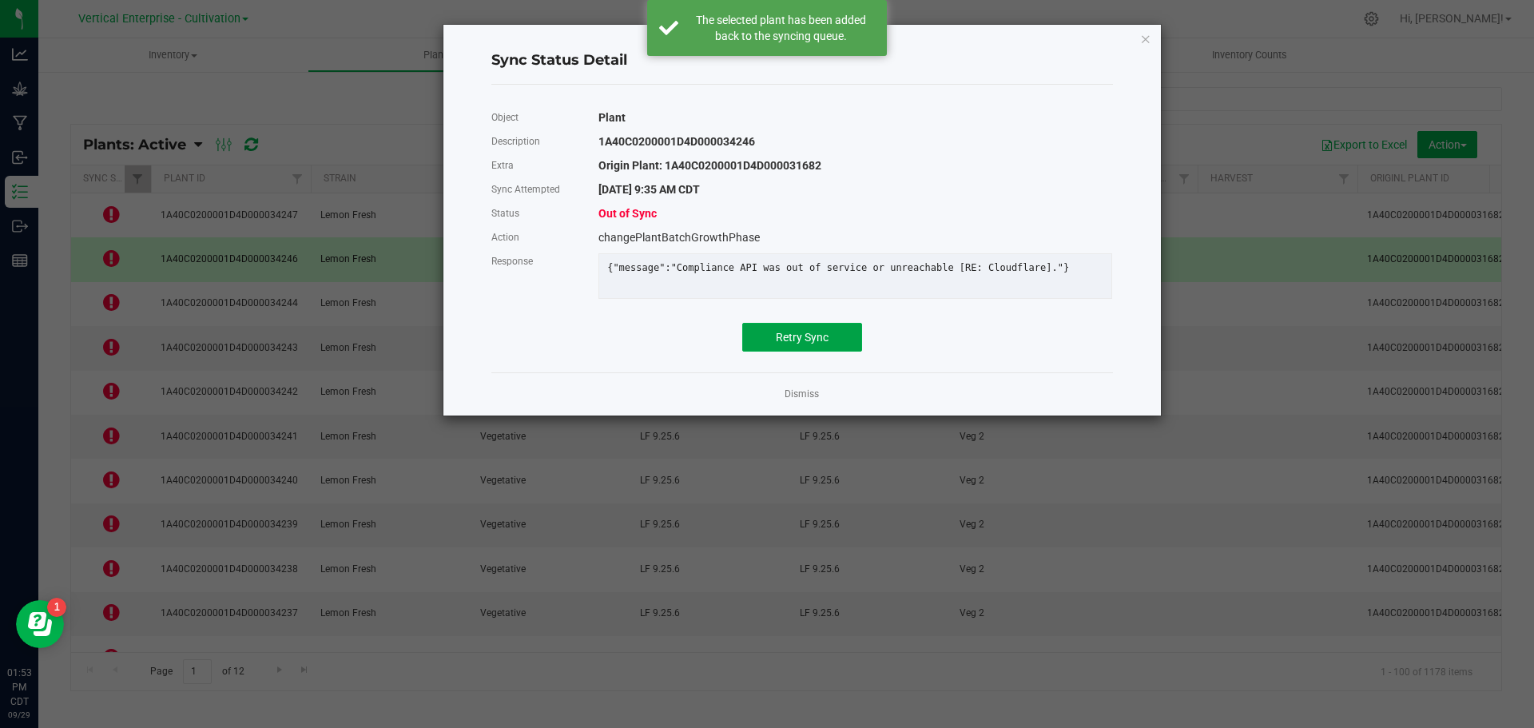
click at [811, 344] on span "Retry Sync" at bounding box center [802, 337] width 53 height 13
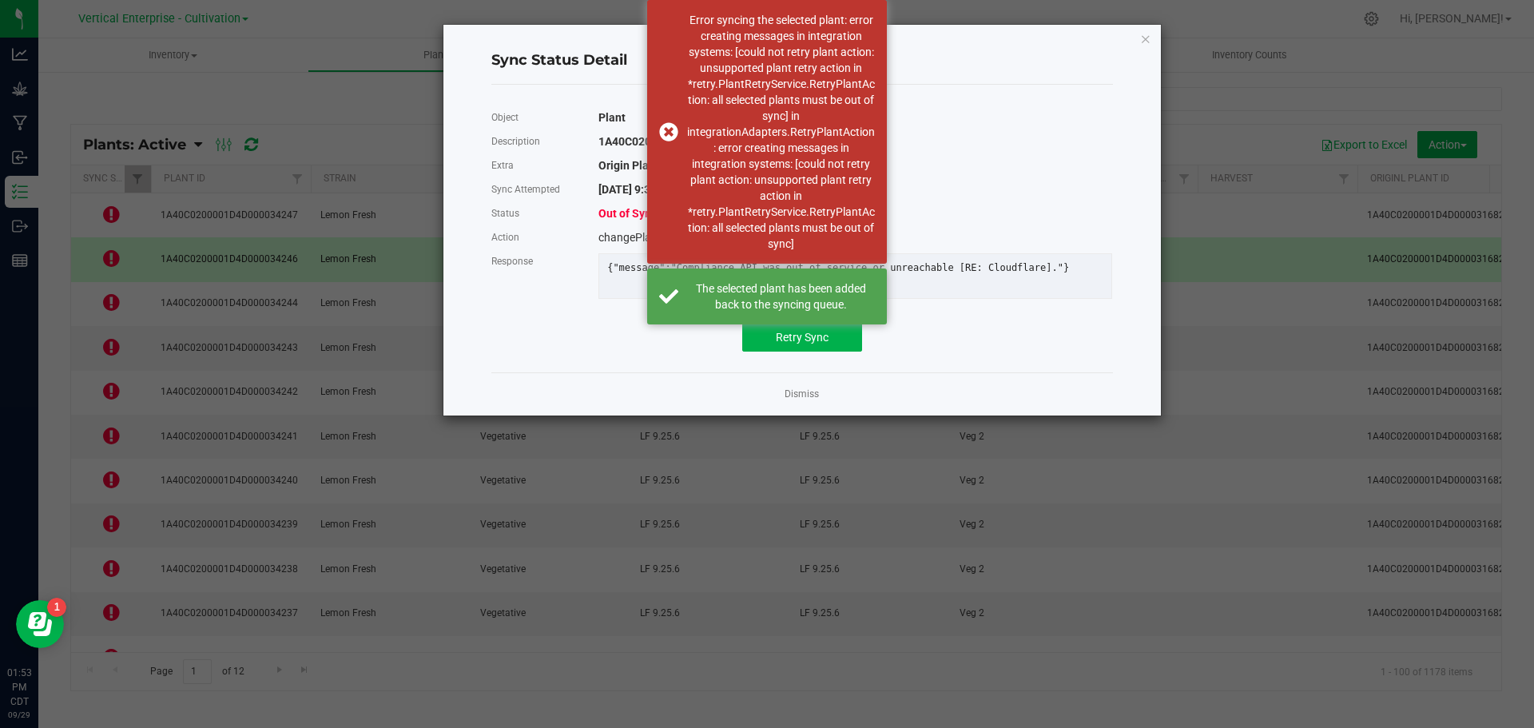
click at [667, 133] on div "Error syncing the selected plant: error creating messages in integration system…" at bounding box center [767, 132] width 240 height 264
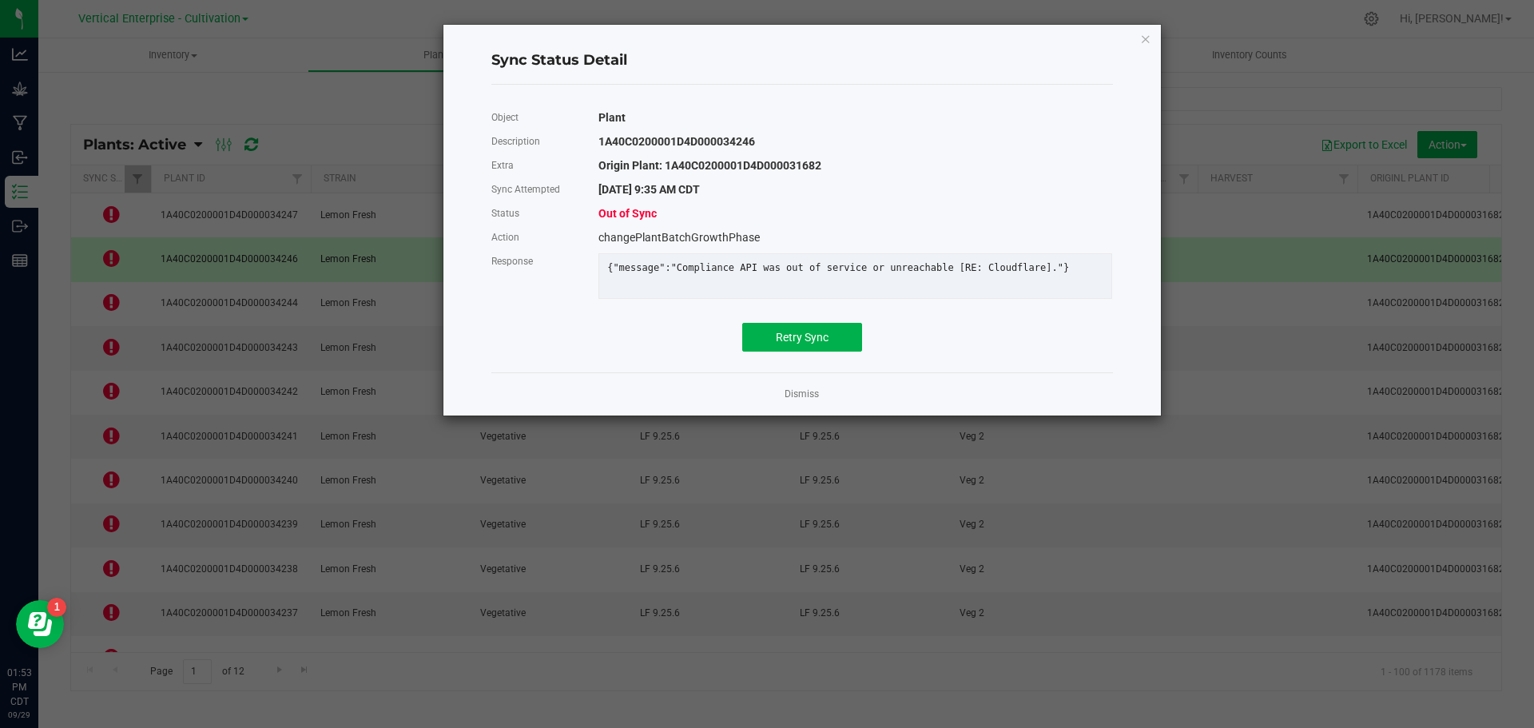
click at [794, 401] on link "Dismiss" at bounding box center [802, 395] width 34 height 14
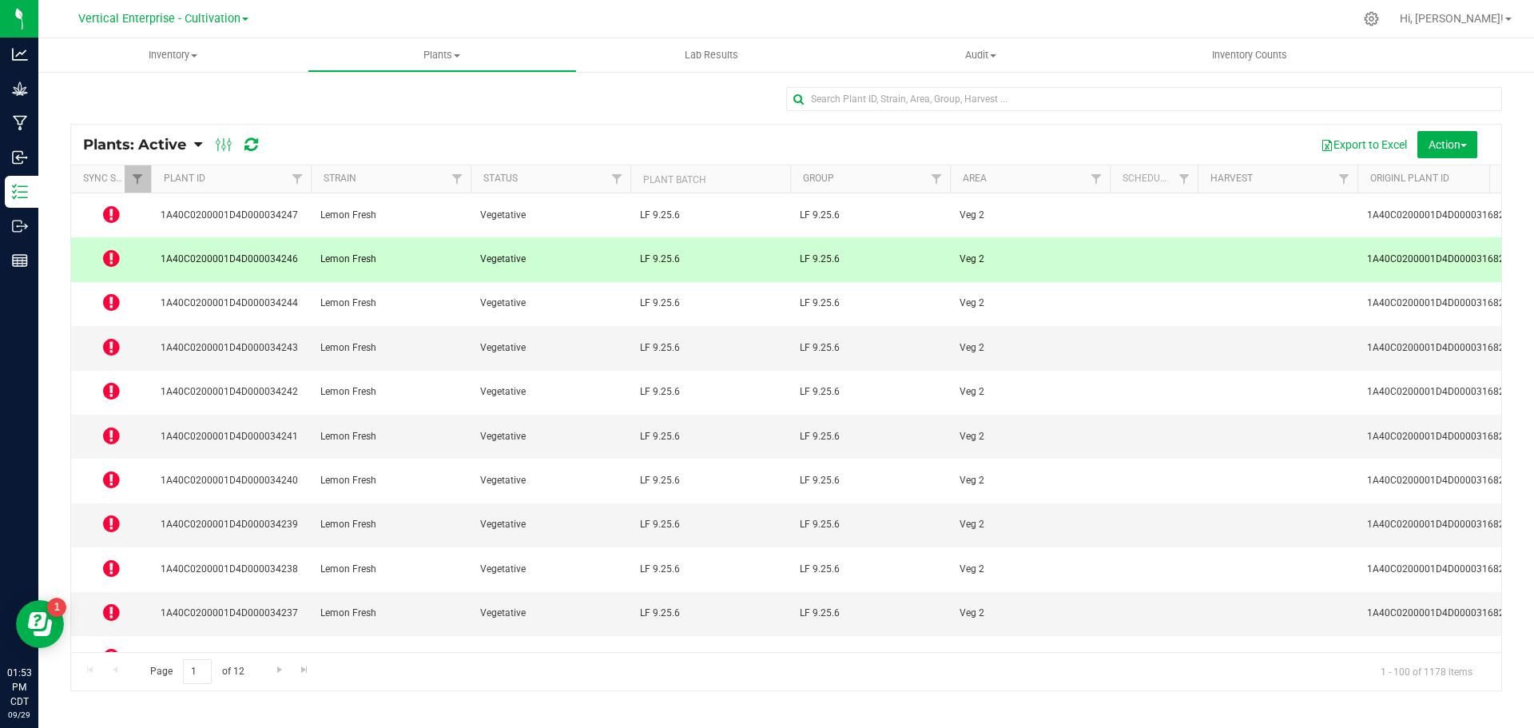
click at [111, 292] on icon at bounding box center [111, 301] width 17 height 19
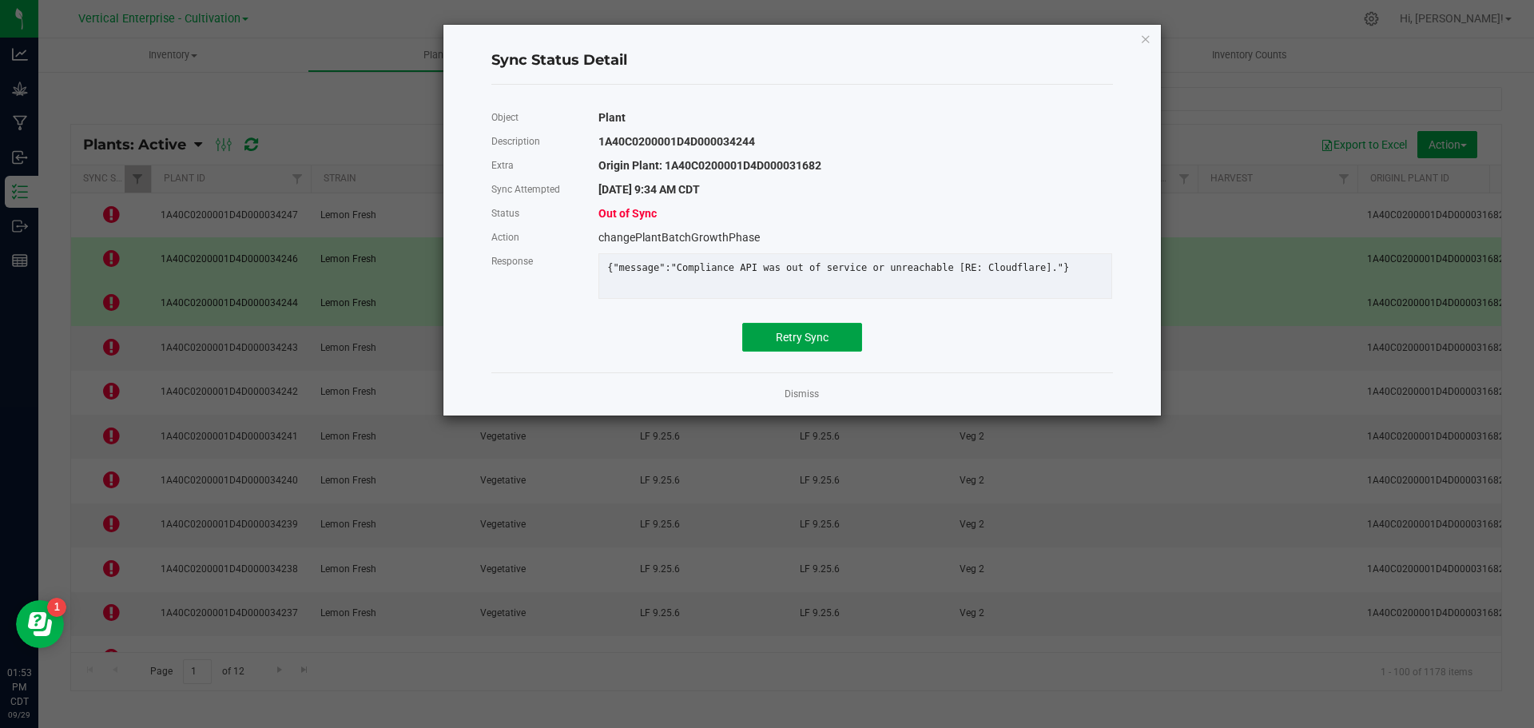
click at [808, 344] on span "Retry Sync" at bounding box center [802, 337] width 53 height 13
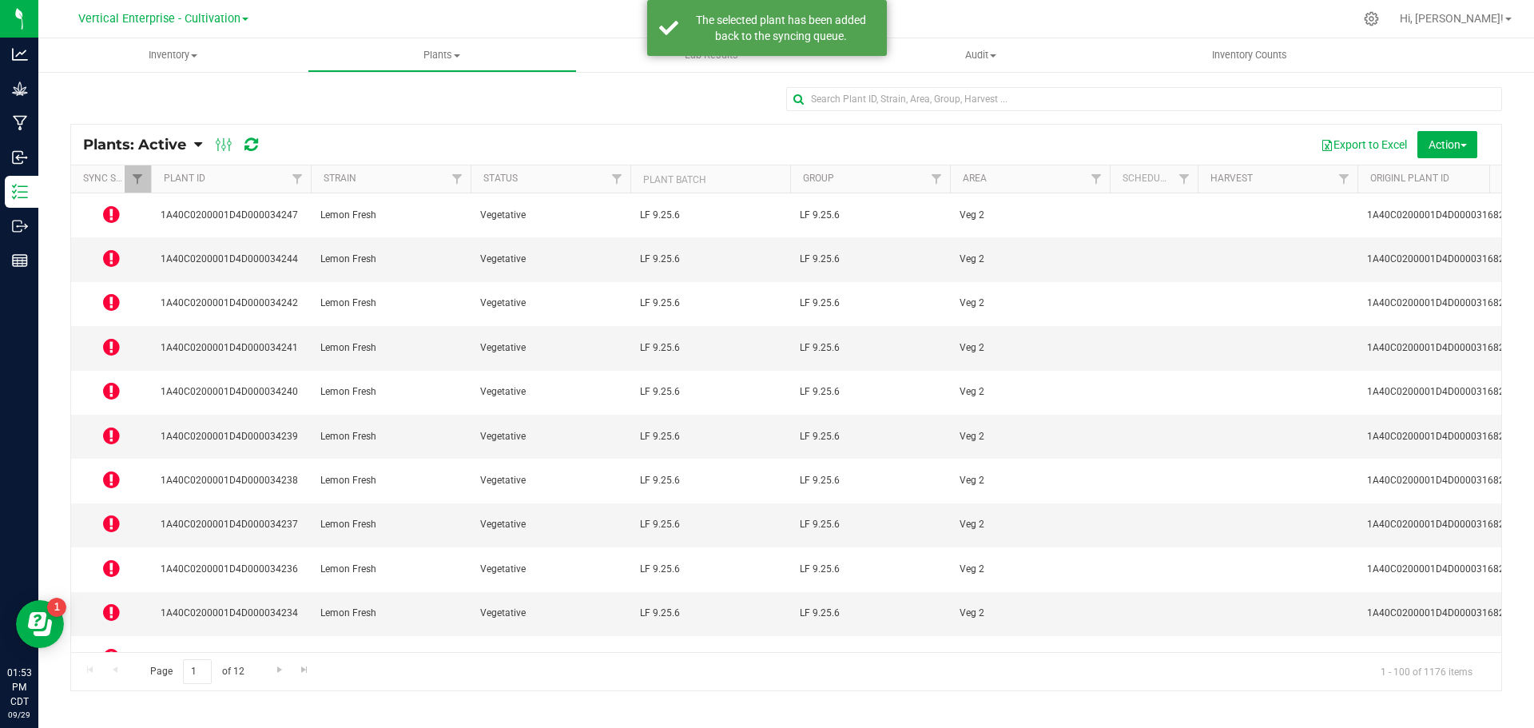
click at [104, 337] on icon at bounding box center [111, 346] width 17 height 19
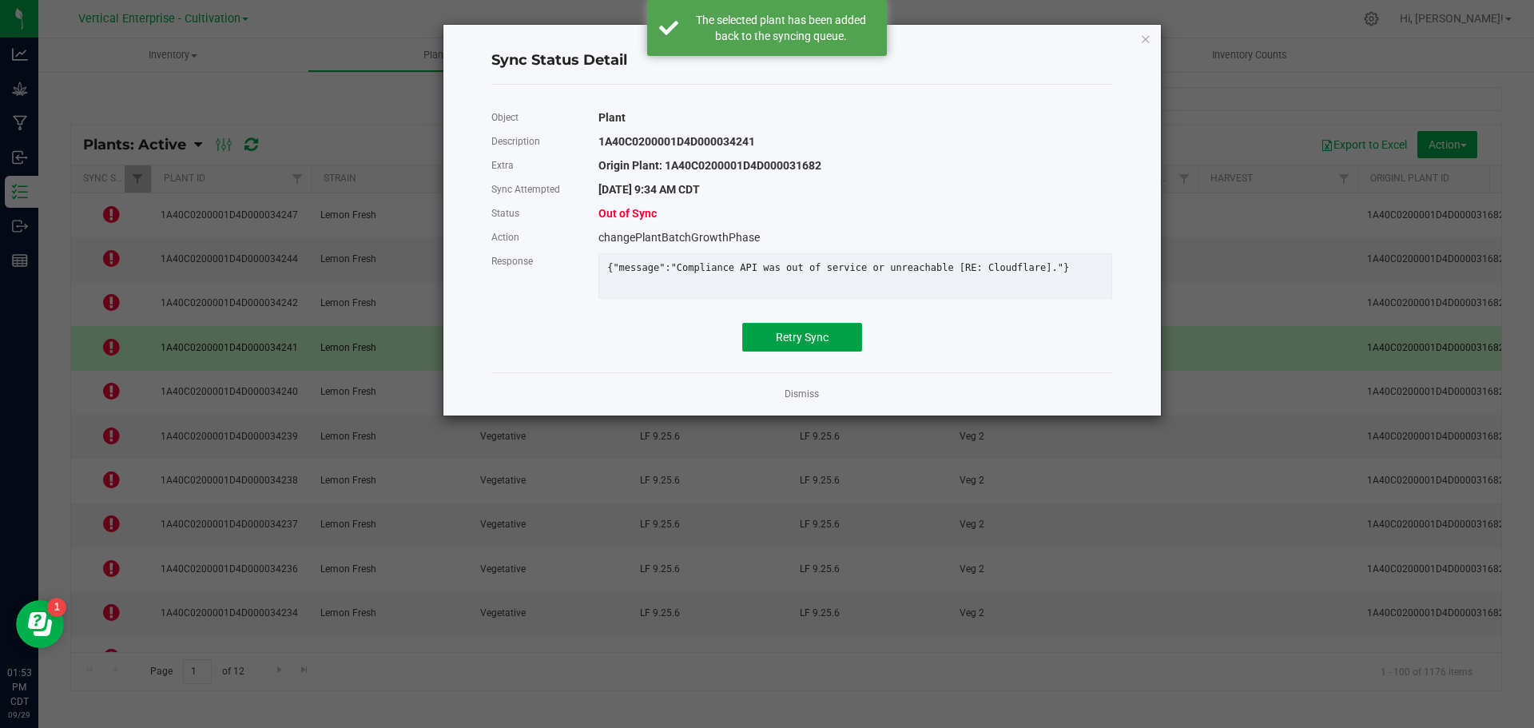
click at [814, 344] on span "Retry Sync" at bounding box center [802, 337] width 53 height 13
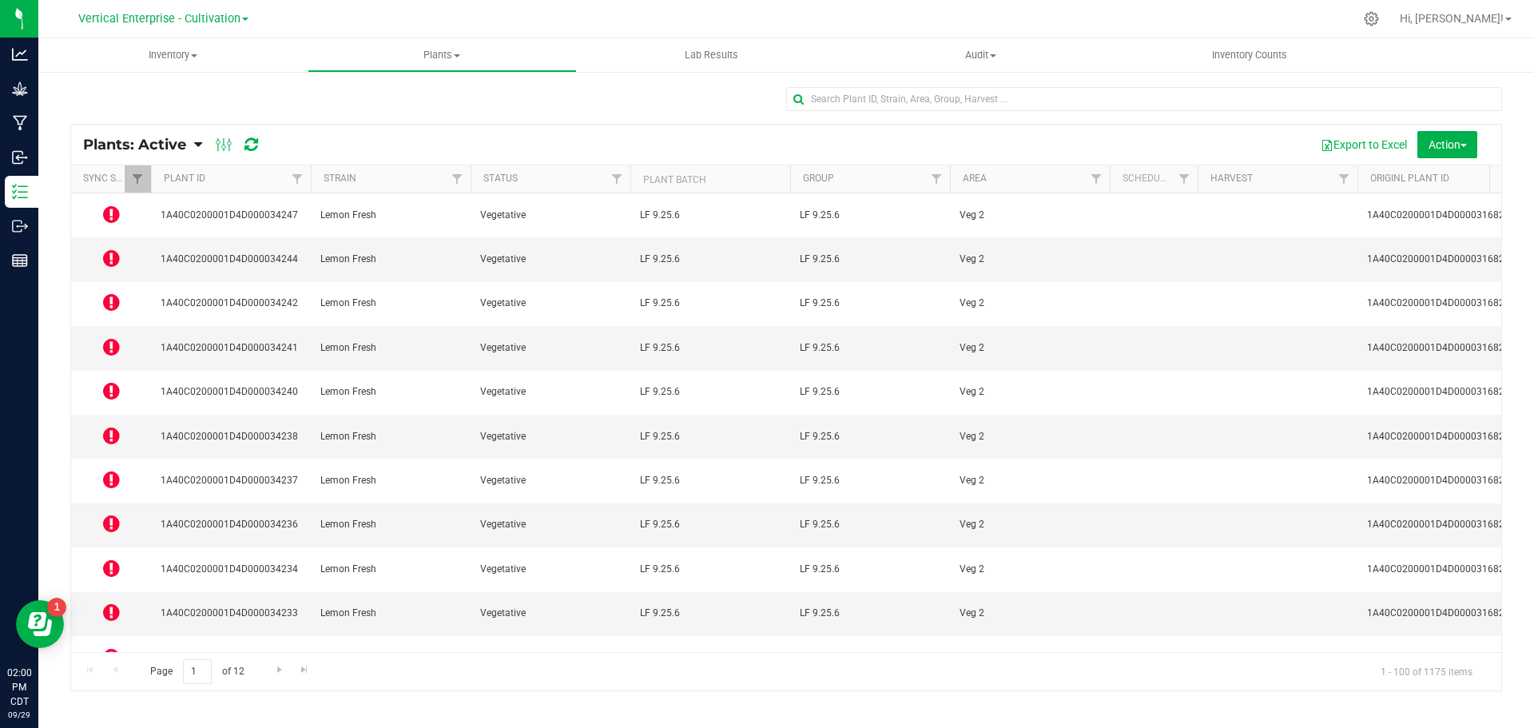
drag, startPoint x: 96, startPoint y: 211, endPoint x: 113, endPoint y: 215, distance: 17.3
click at [97, 210] on td at bounding box center [111, 215] width 80 height 44
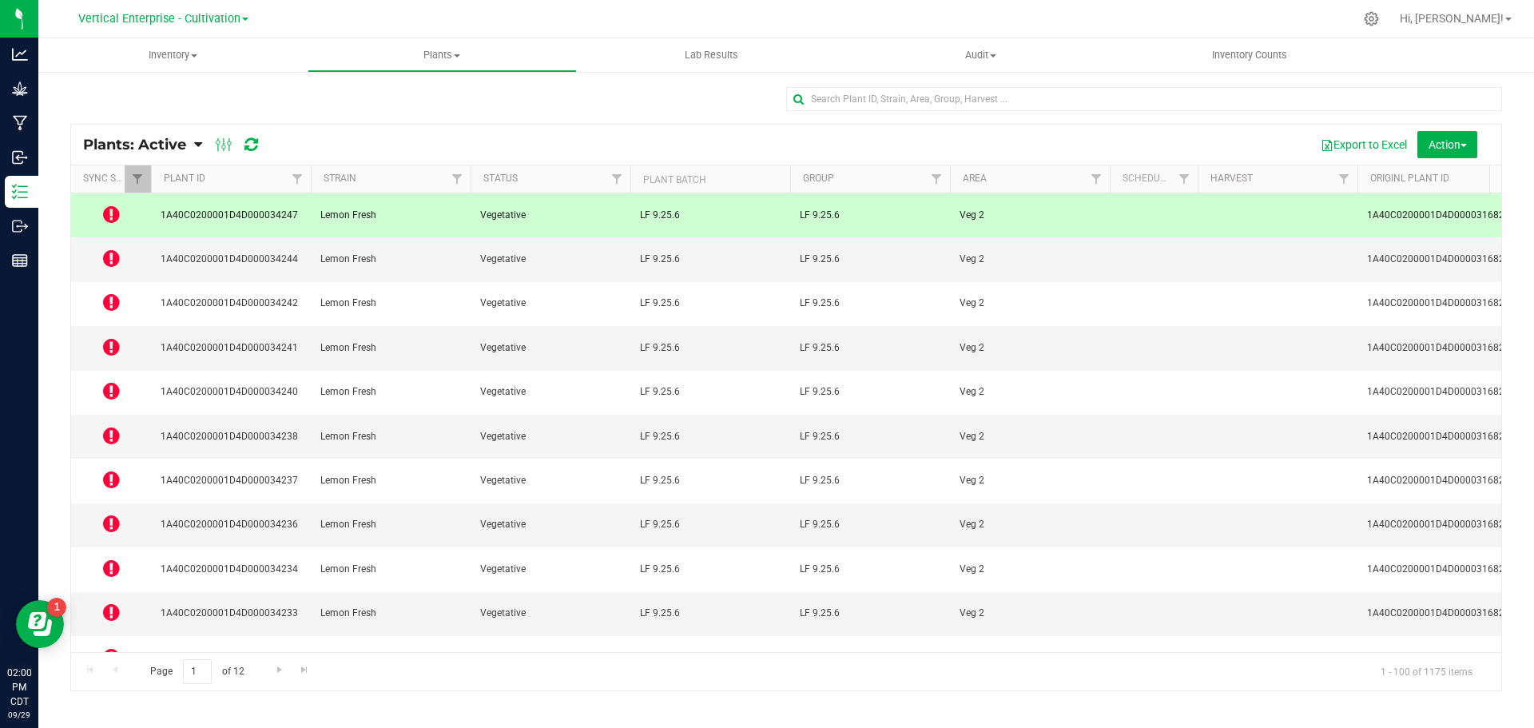
click at [117, 213] on icon at bounding box center [111, 214] width 17 height 19
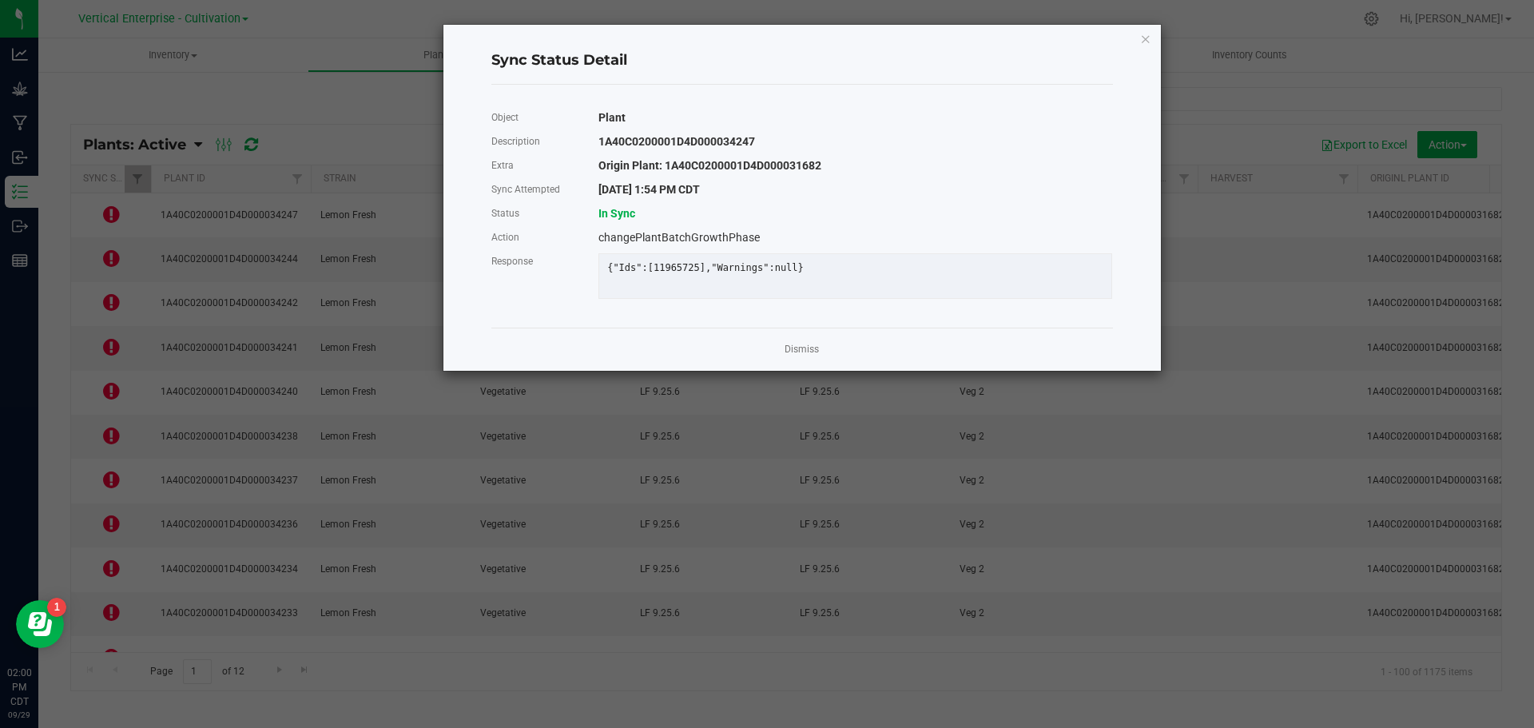
click at [802, 356] on link "Dismiss" at bounding box center [802, 350] width 34 height 14
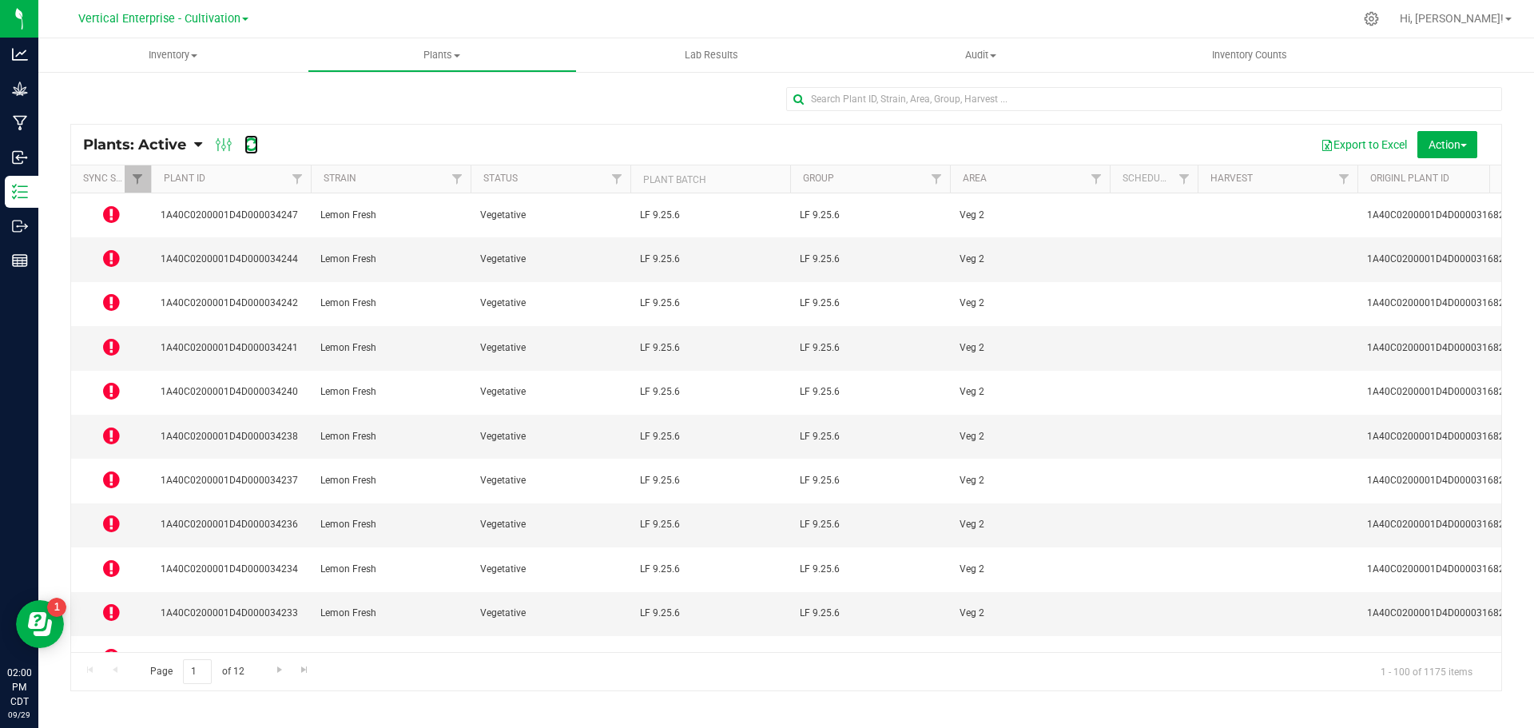
click at [252, 139] on icon at bounding box center [252, 145] width 14 height 16
click at [103, 211] on icon at bounding box center [111, 214] width 17 height 19
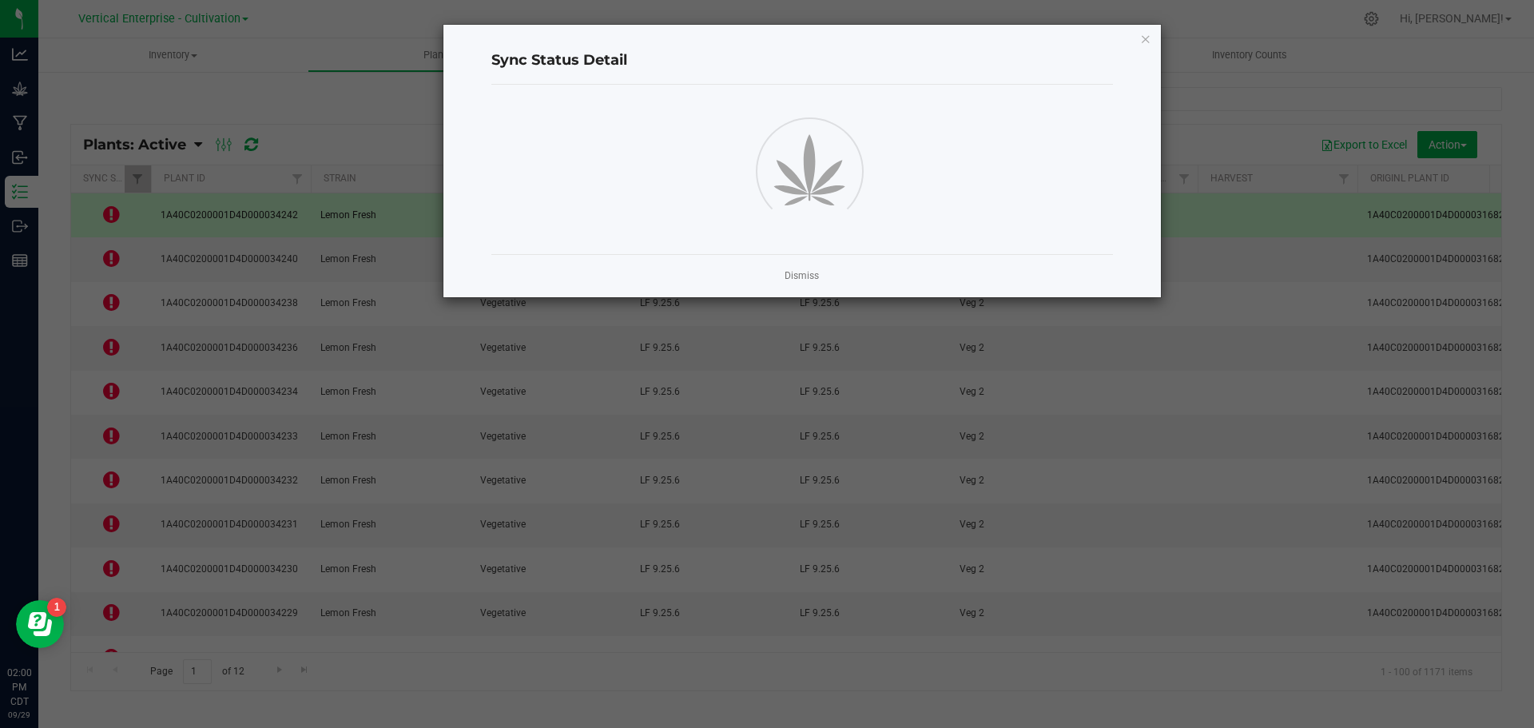
click at [113, 211] on ngb-modal-window "Sync Status Detail Dismiss" at bounding box center [773, 364] width 1546 height 728
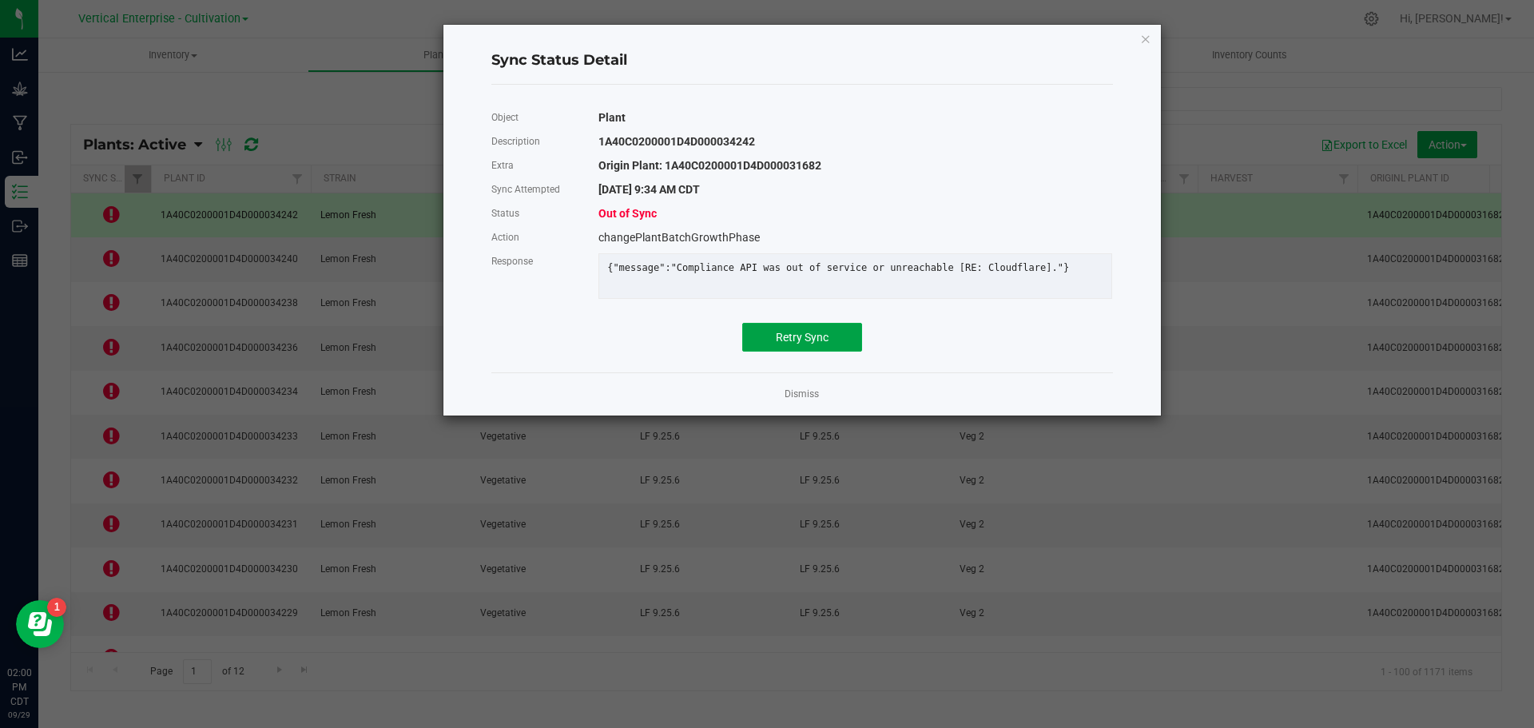
click at [800, 344] on span "Retry Sync" at bounding box center [802, 337] width 53 height 13
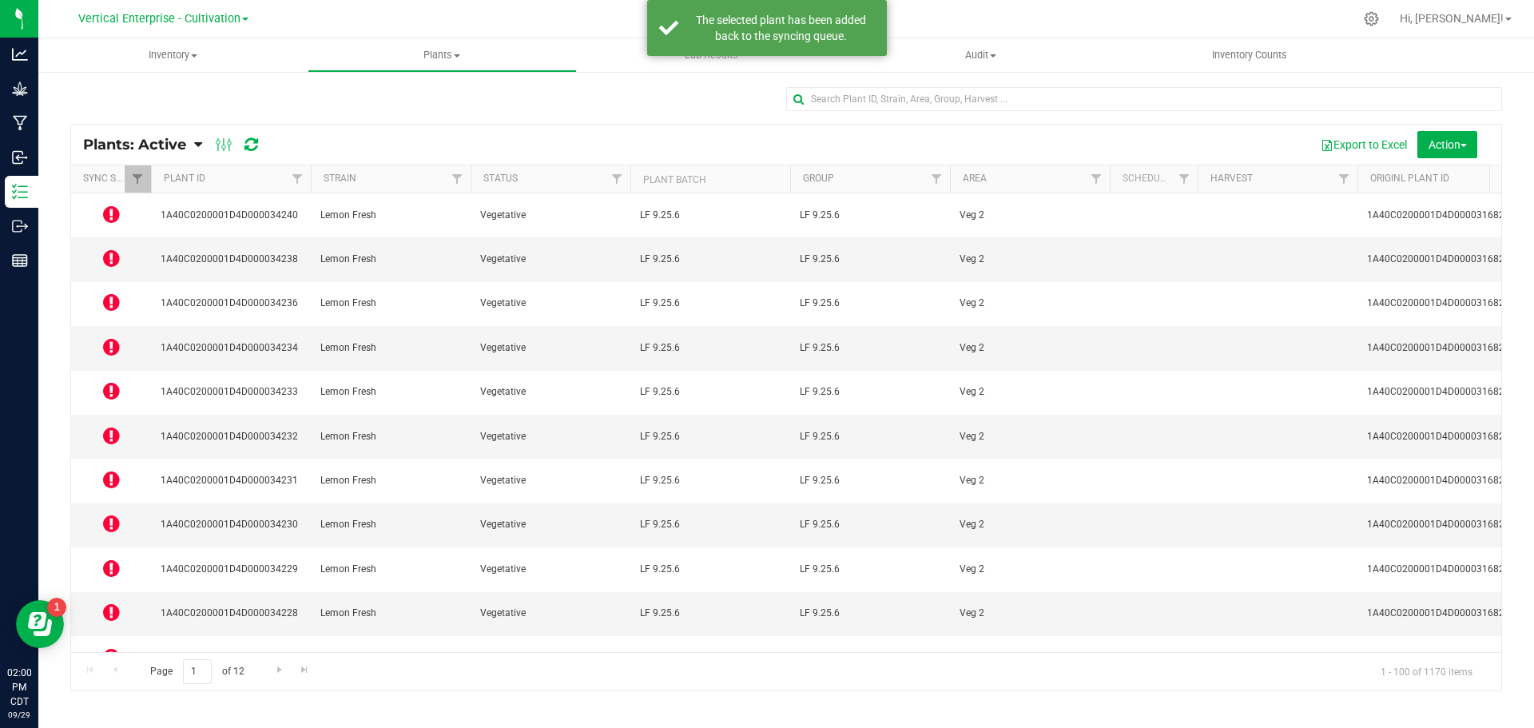
click at [113, 249] on icon at bounding box center [111, 258] width 17 height 19
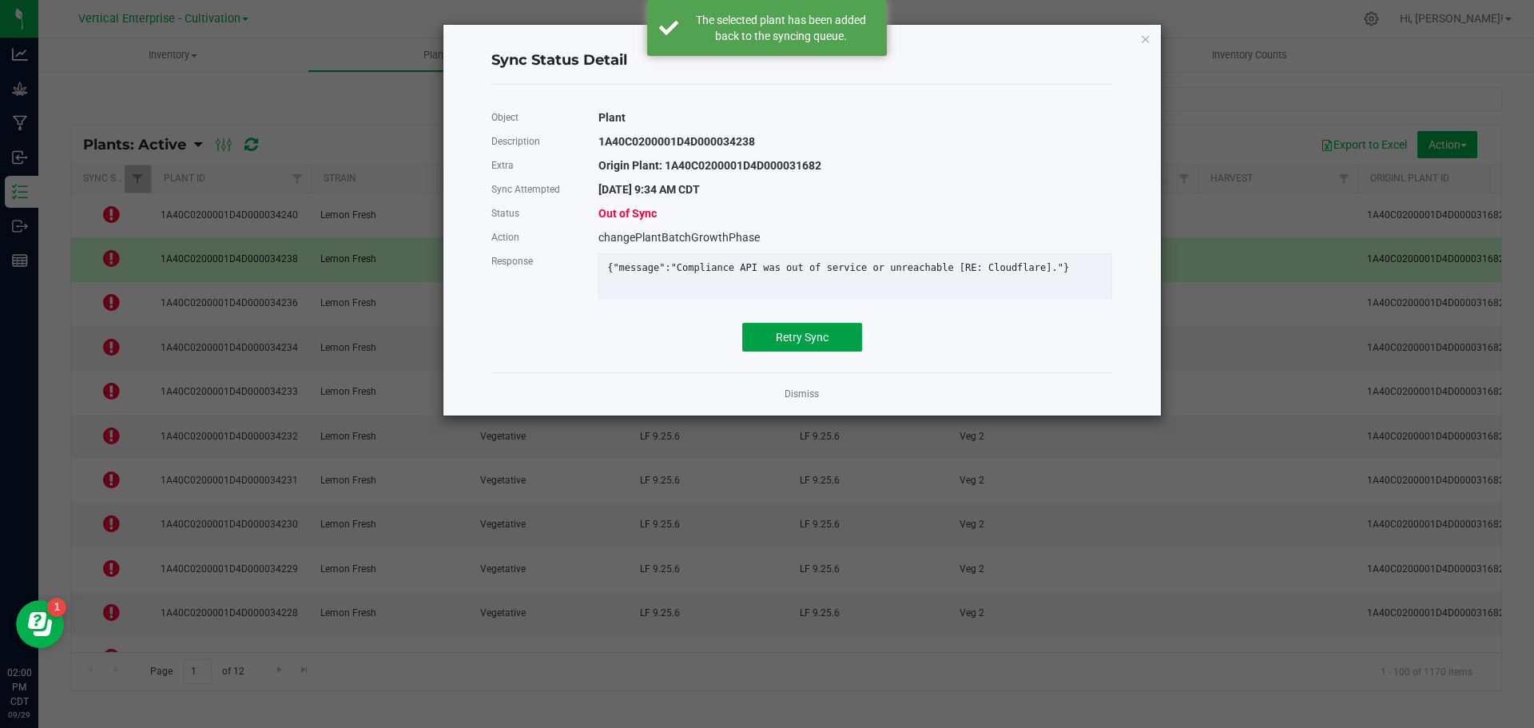
click at [799, 344] on span "Retry Sync" at bounding box center [802, 337] width 53 height 13
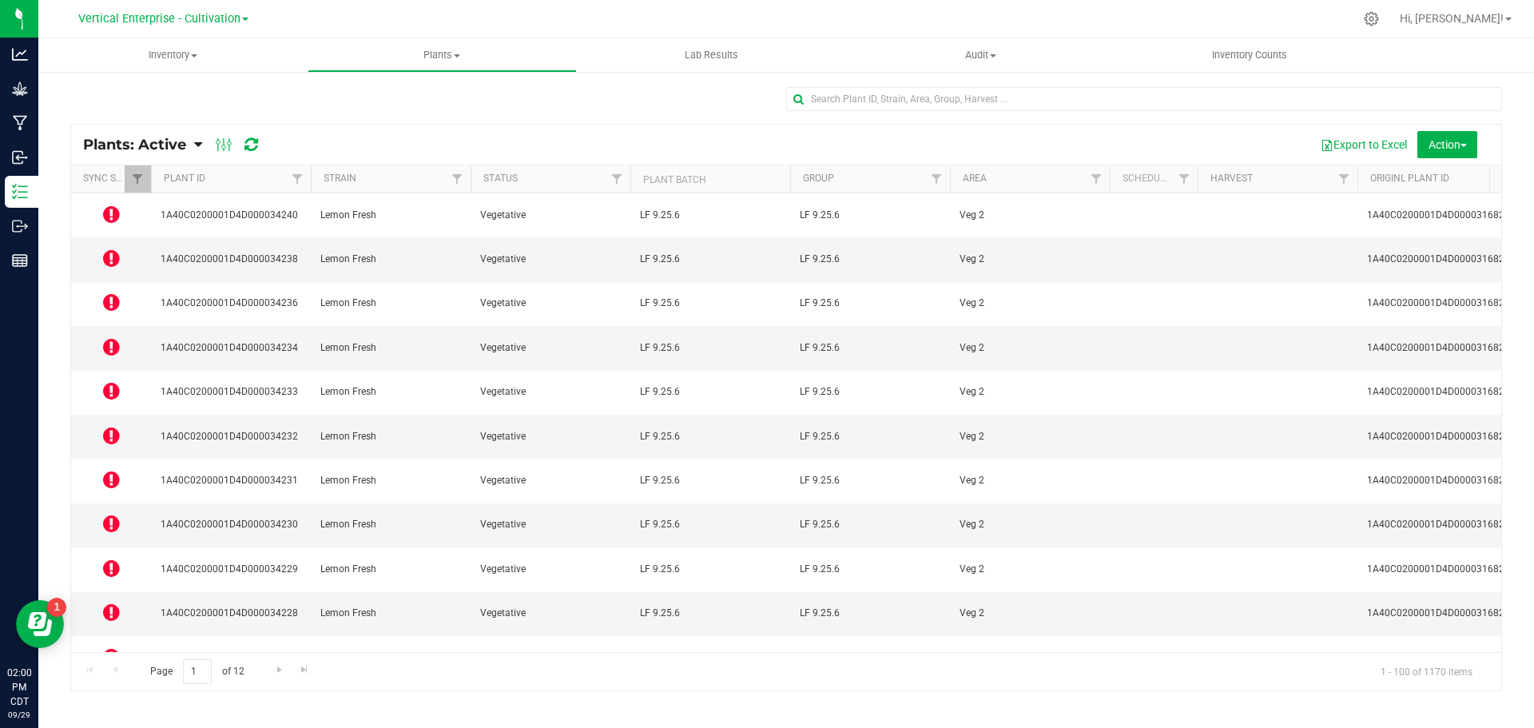
click at [109, 292] on icon at bounding box center [111, 301] width 17 height 19
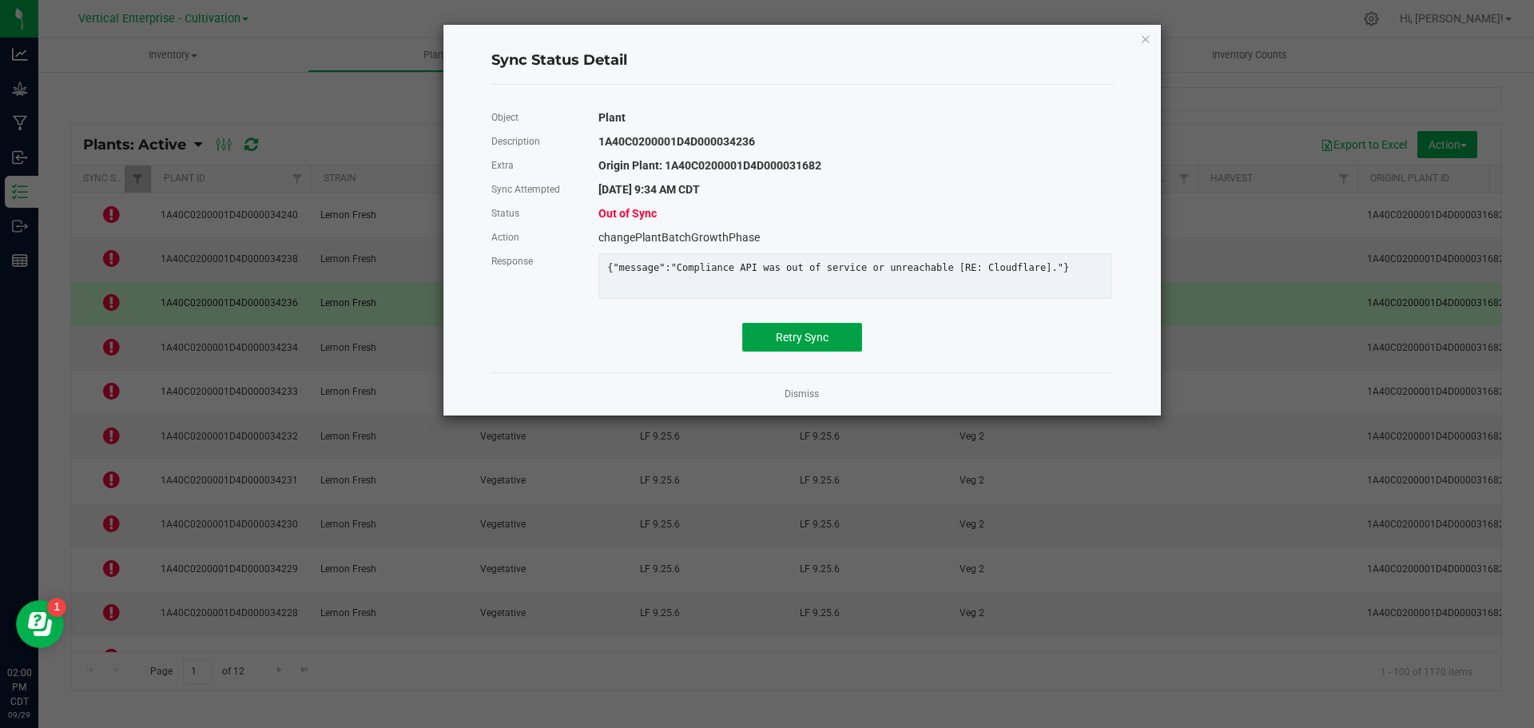
click at [833, 352] on button "Retry Sync" at bounding box center [802, 337] width 120 height 29
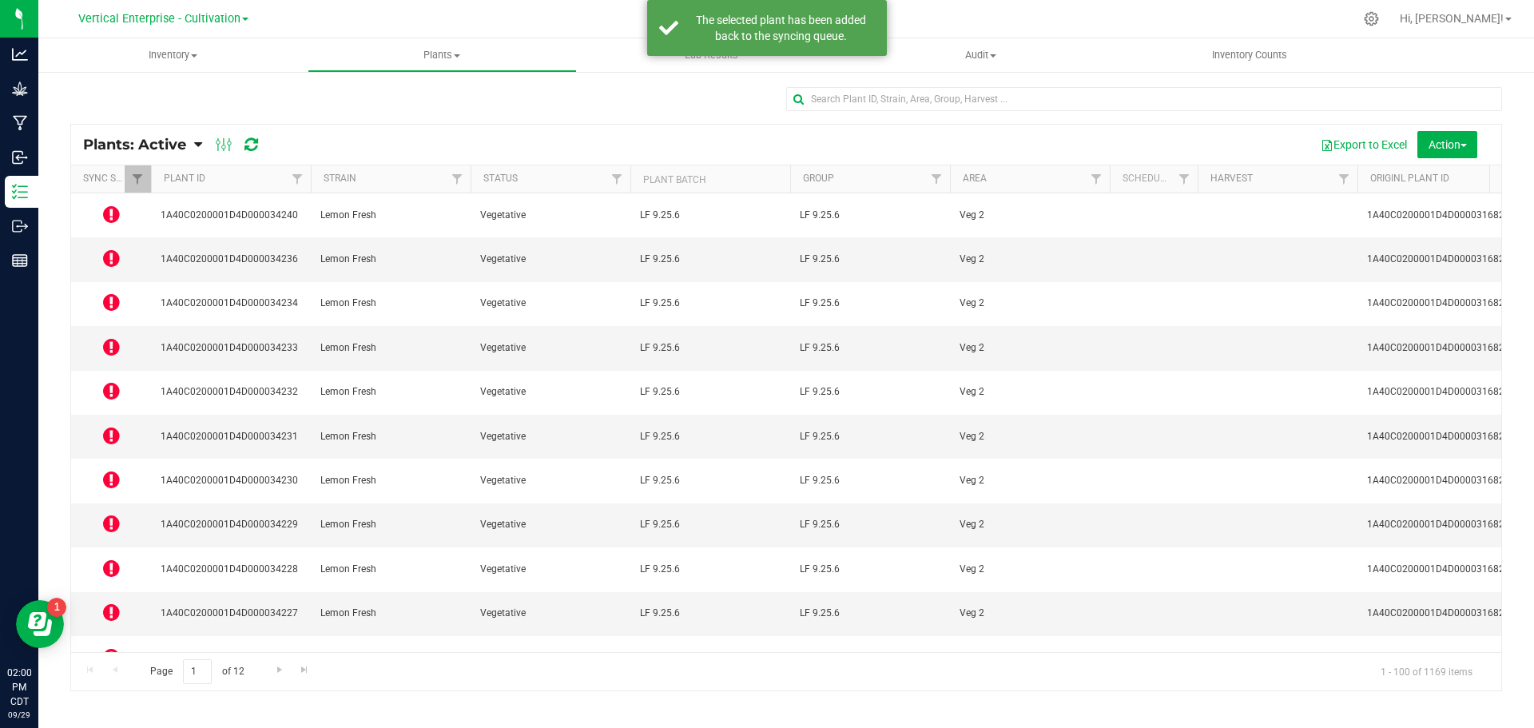
click at [116, 337] on icon at bounding box center [111, 346] width 17 height 19
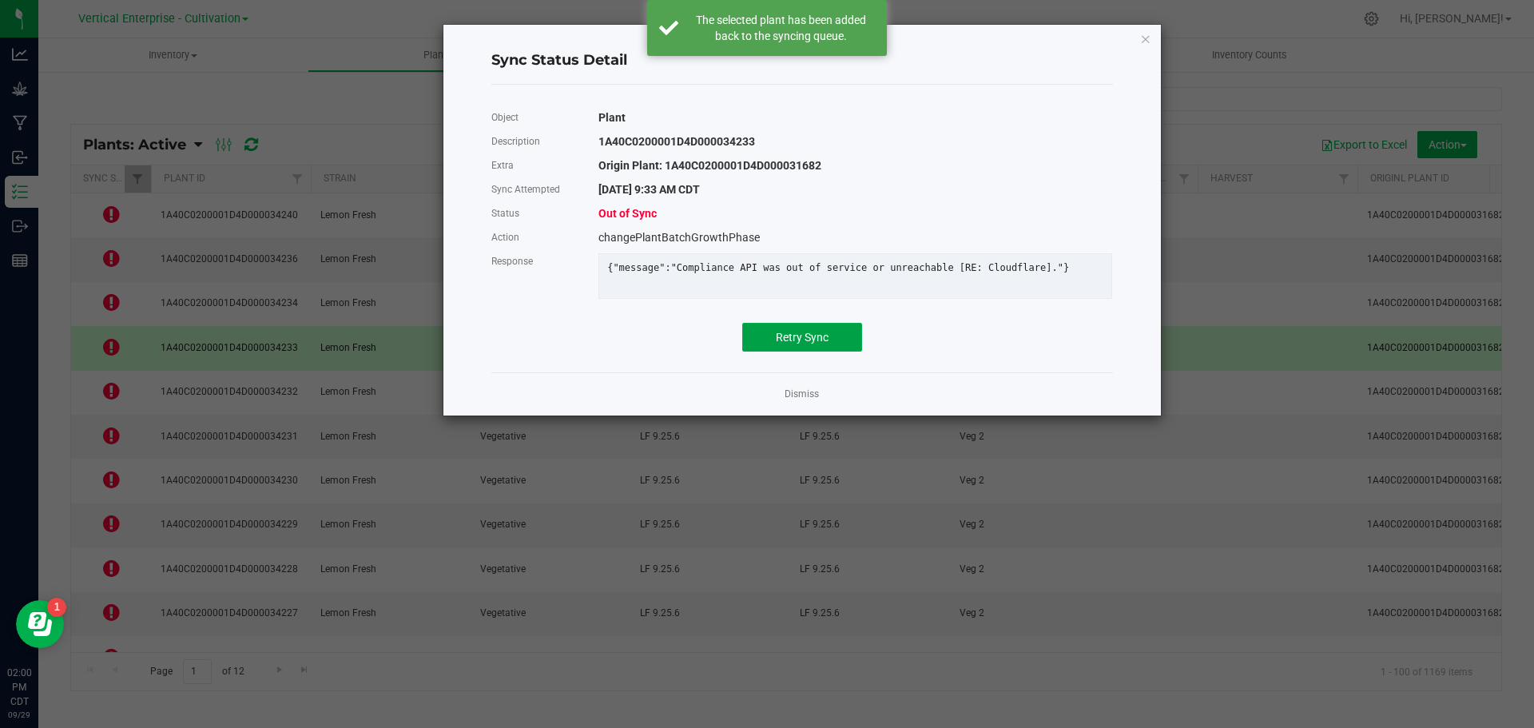
click at [844, 352] on button "Retry Sync" at bounding box center [802, 337] width 120 height 29
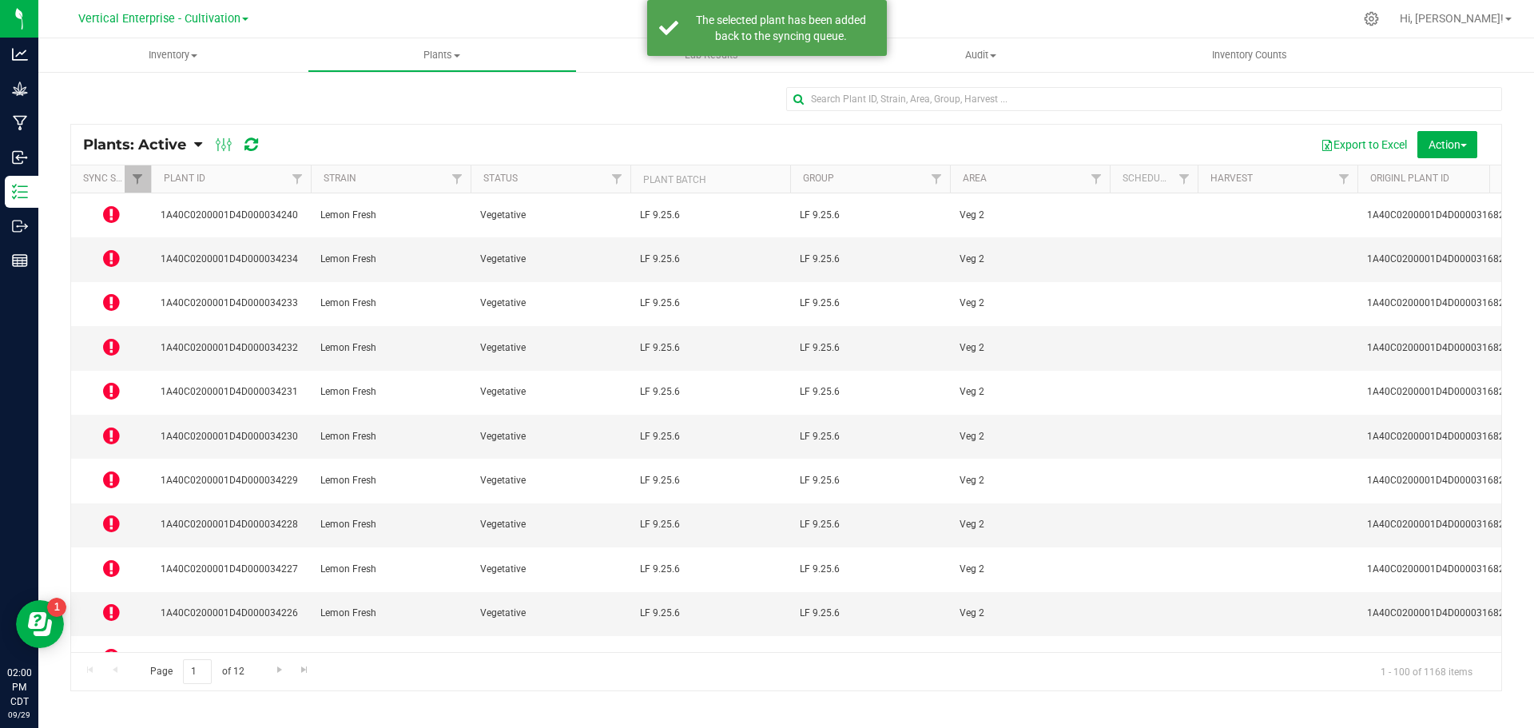
click at [112, 381] on icon at bounding box center [111, 390] width 17 height 19
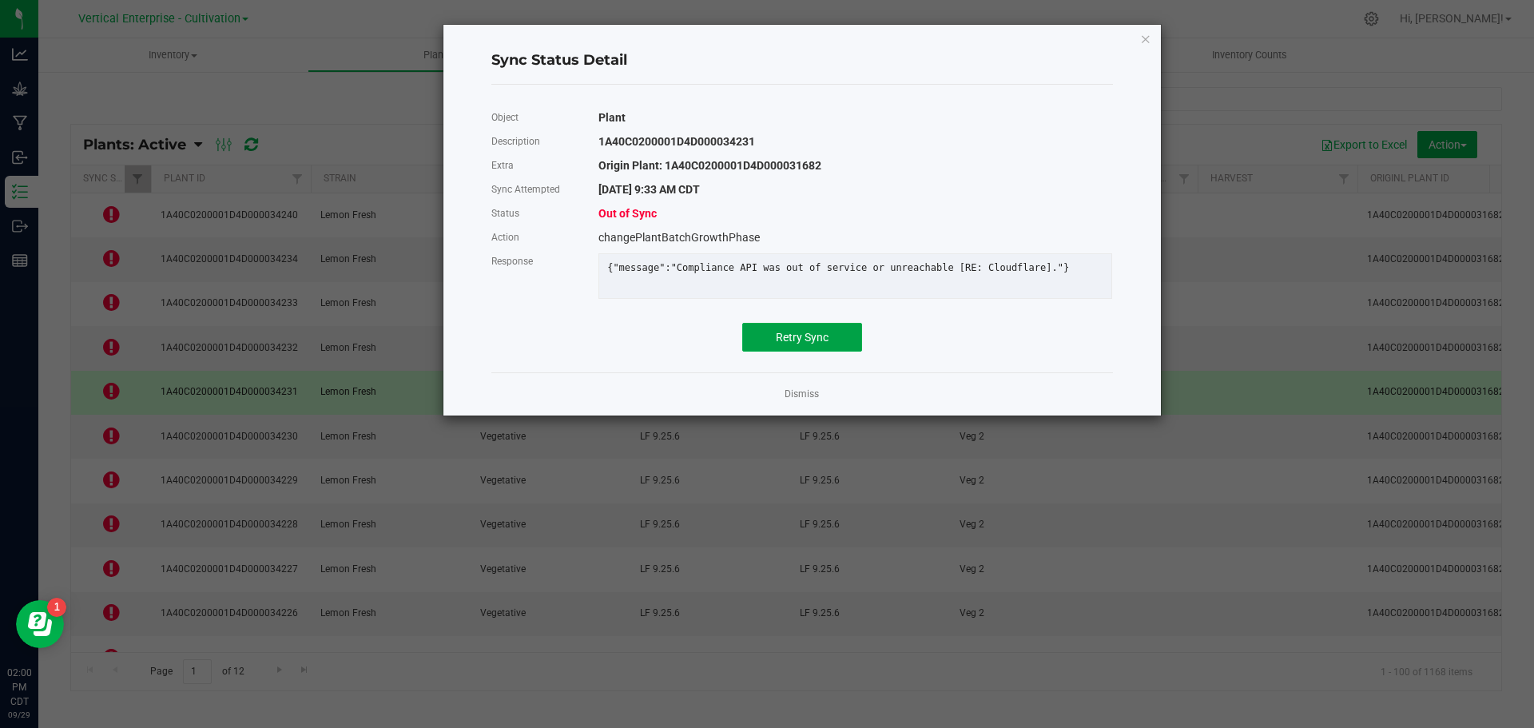
click at [849, 344] on button "Retry Sync" at bounding box center [802, 337] width 120 height 29
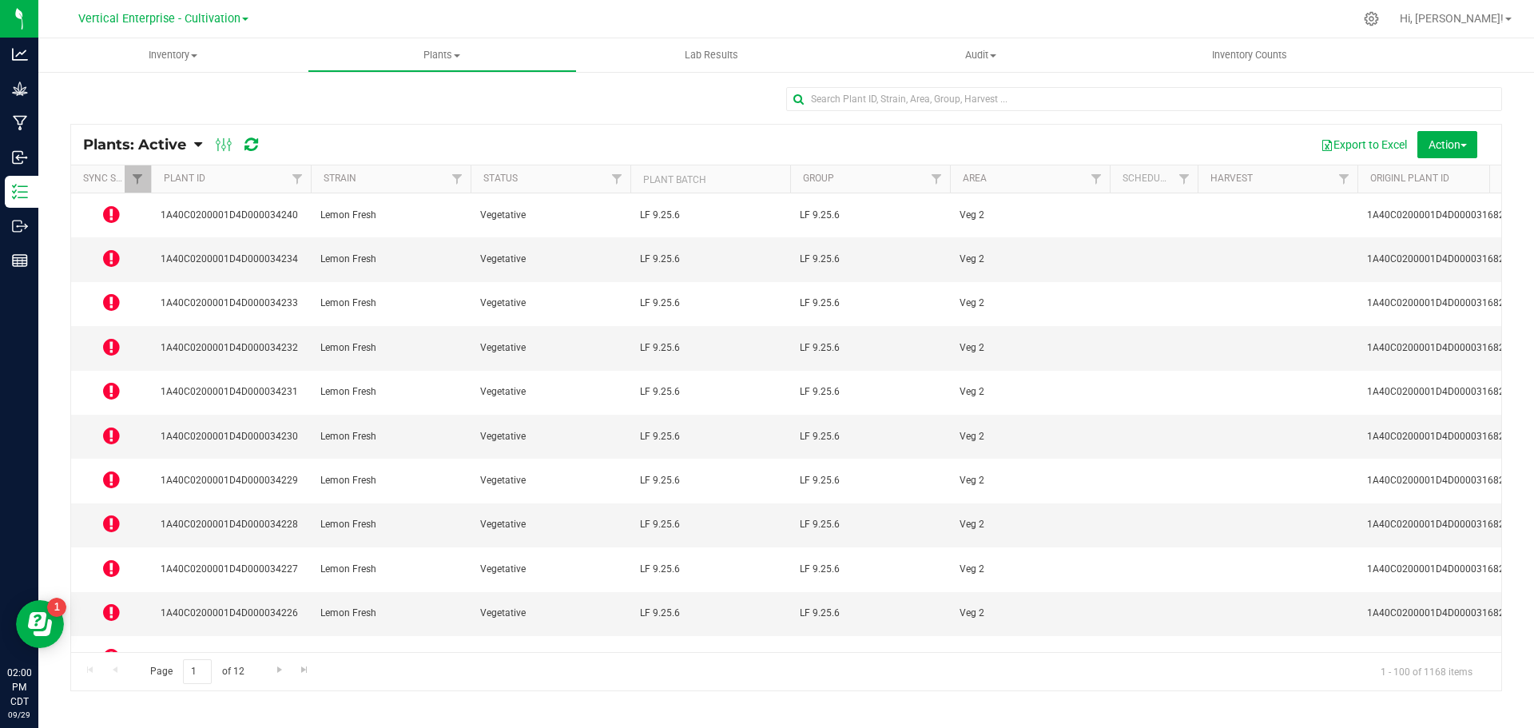
click at [106, 426] on icon at bounding box center [111, 435] width 17 height 19
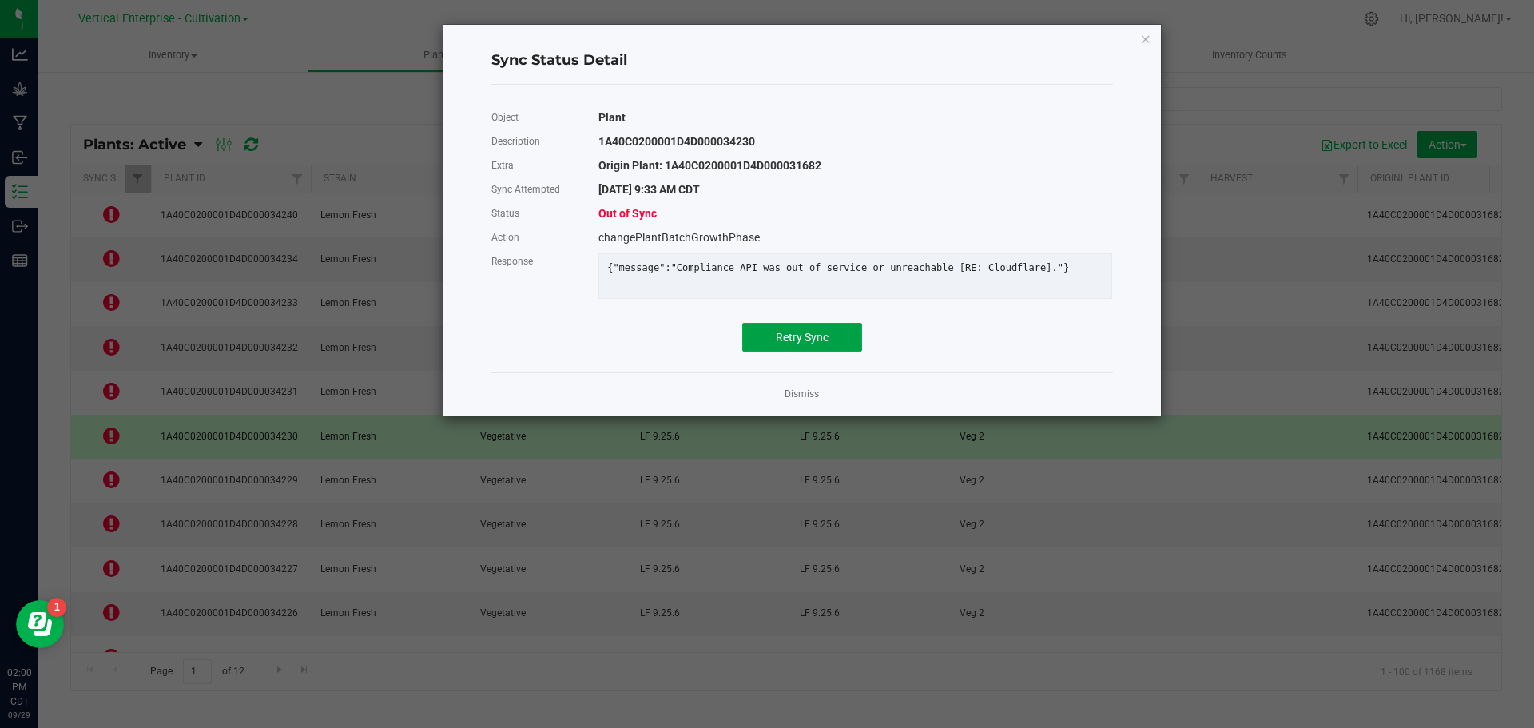
click at [804, 352] on button "Retry Sync" at bounding box center [802, 337] width 120 height 29
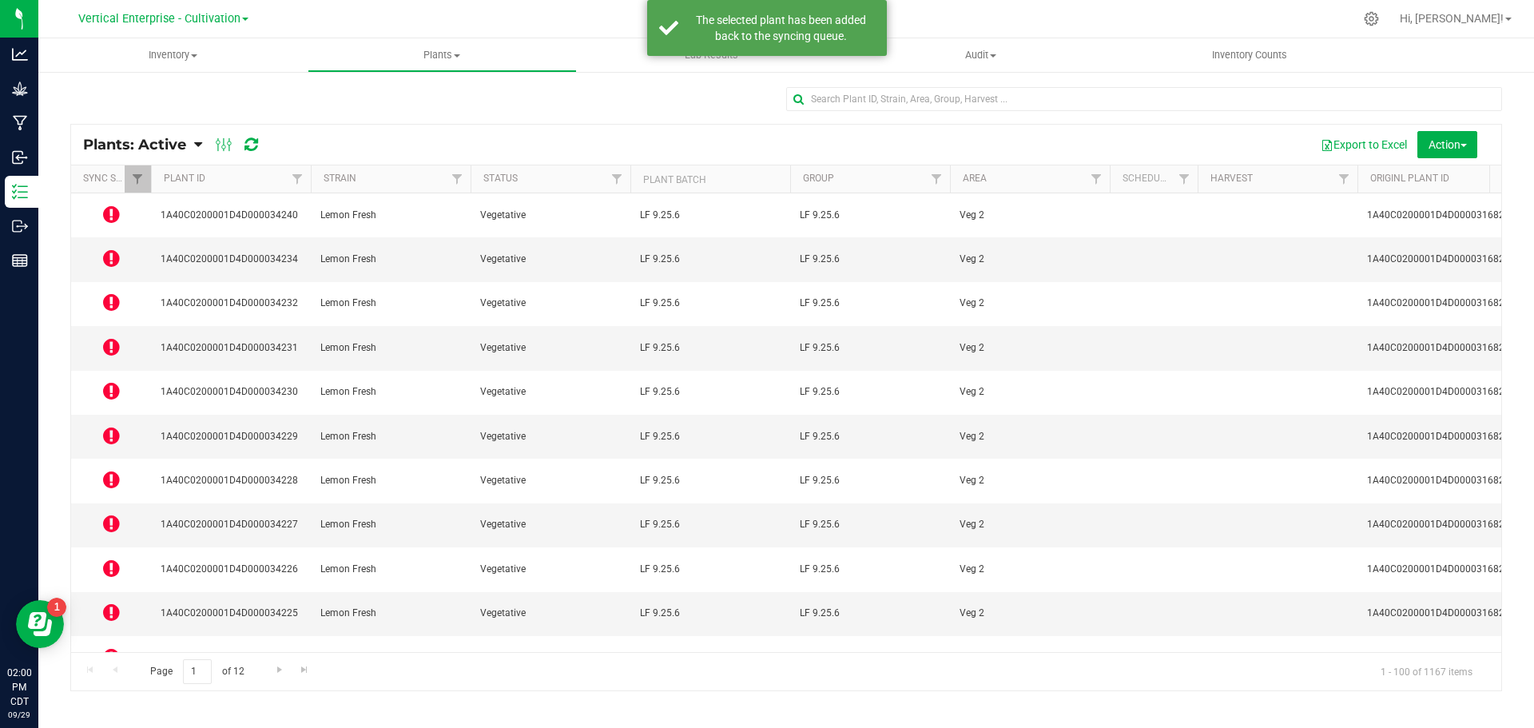
click at [120, 503] on td at bounding box center [111, 525] width 80 height 44
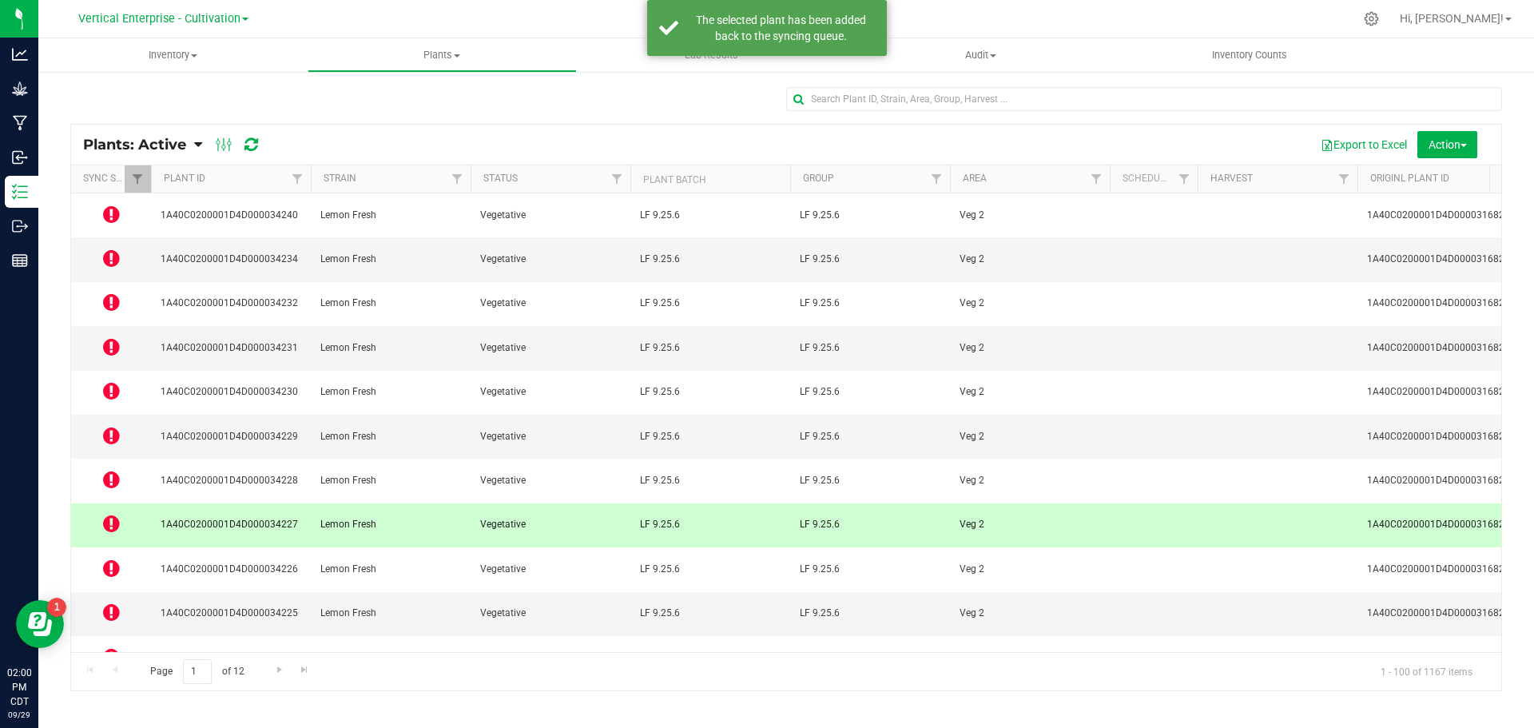
click at [113, 514] on icon at bounding box center [111, 523] width 17 height 19
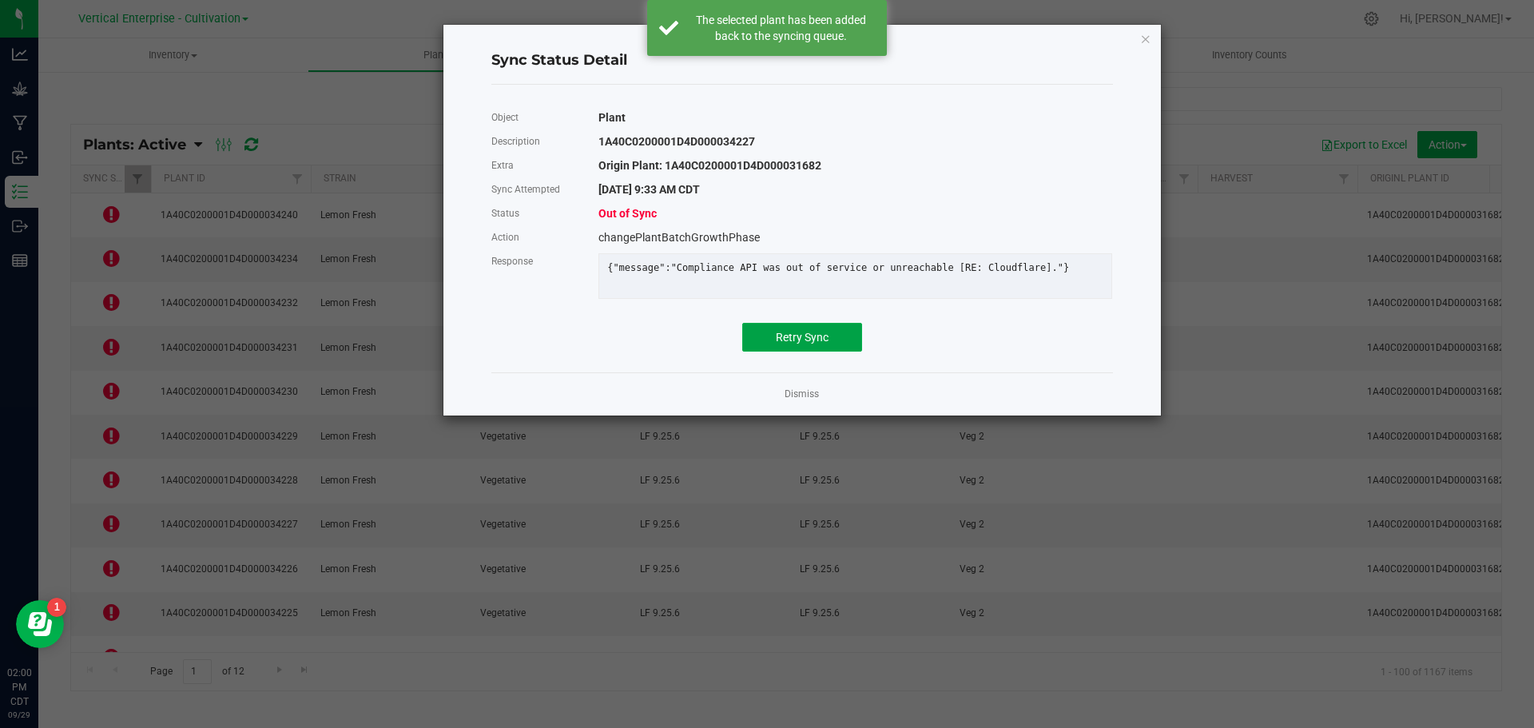
click at [822, 344] on span "Retry Sync" at bounding box center [802, 337] width 53 height 13
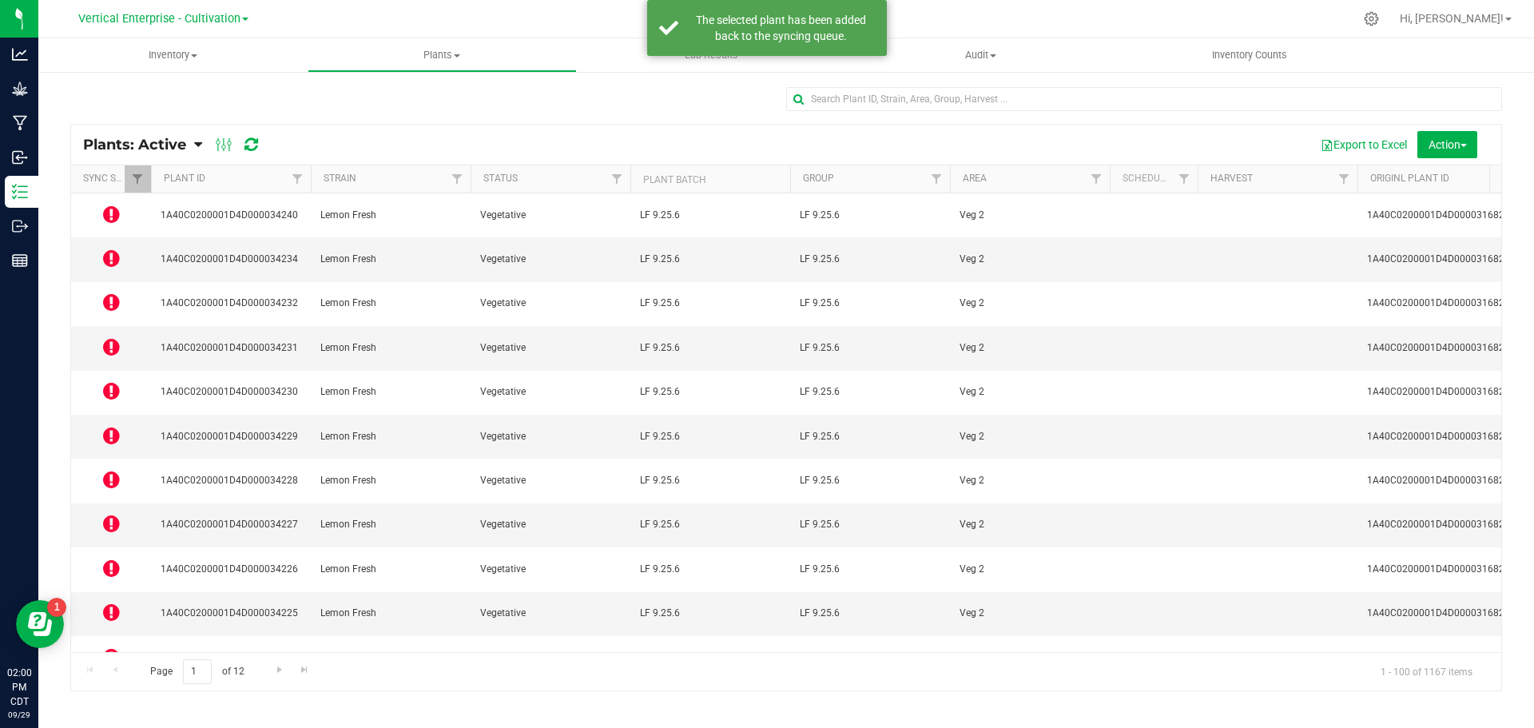
click at [107, 603] on icon at bounding box center [111, 612] width 17 height 19
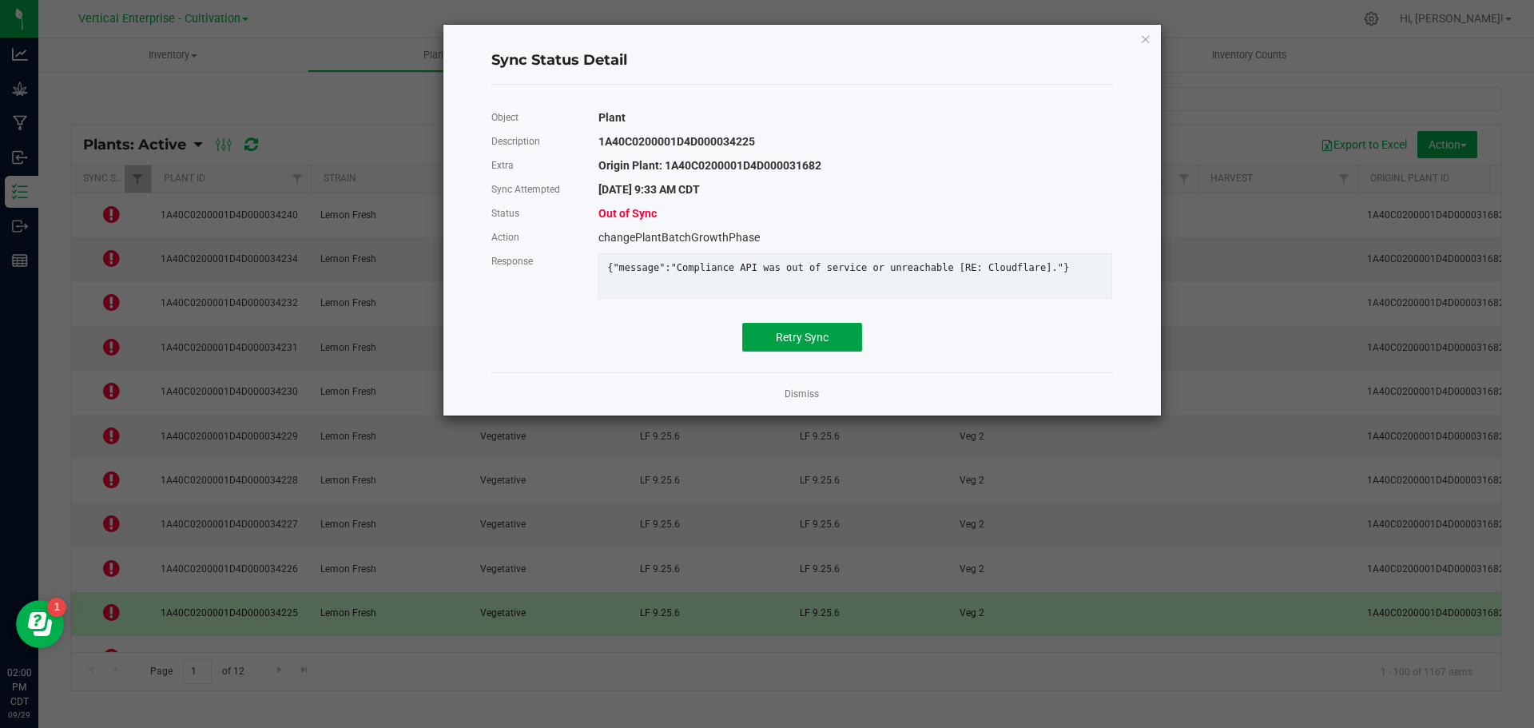
click at [800, 341] on span "Retry Sync" at bounding box center [802, 337] width 53 height 13
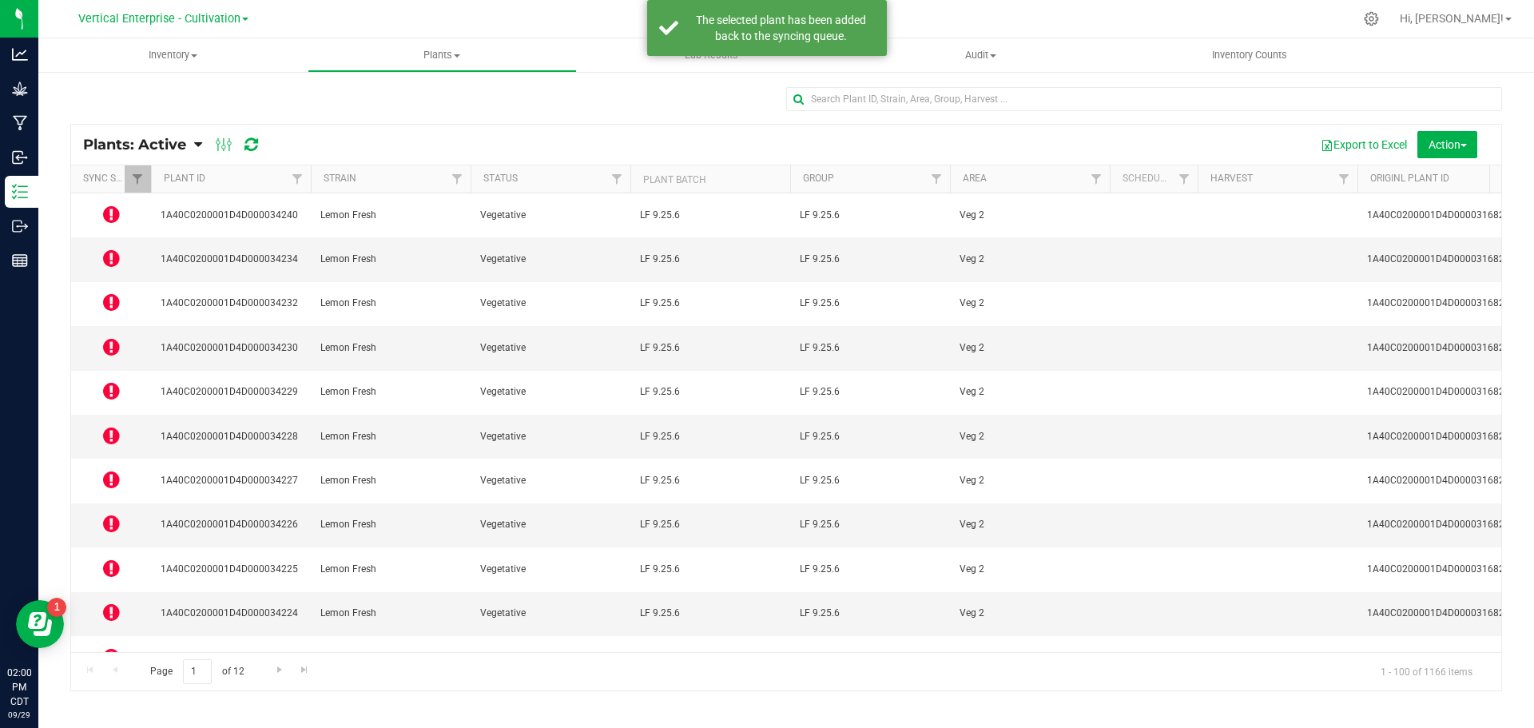
click at [105, 691] on icon at bounding box center [111, 700] width 17 height 19
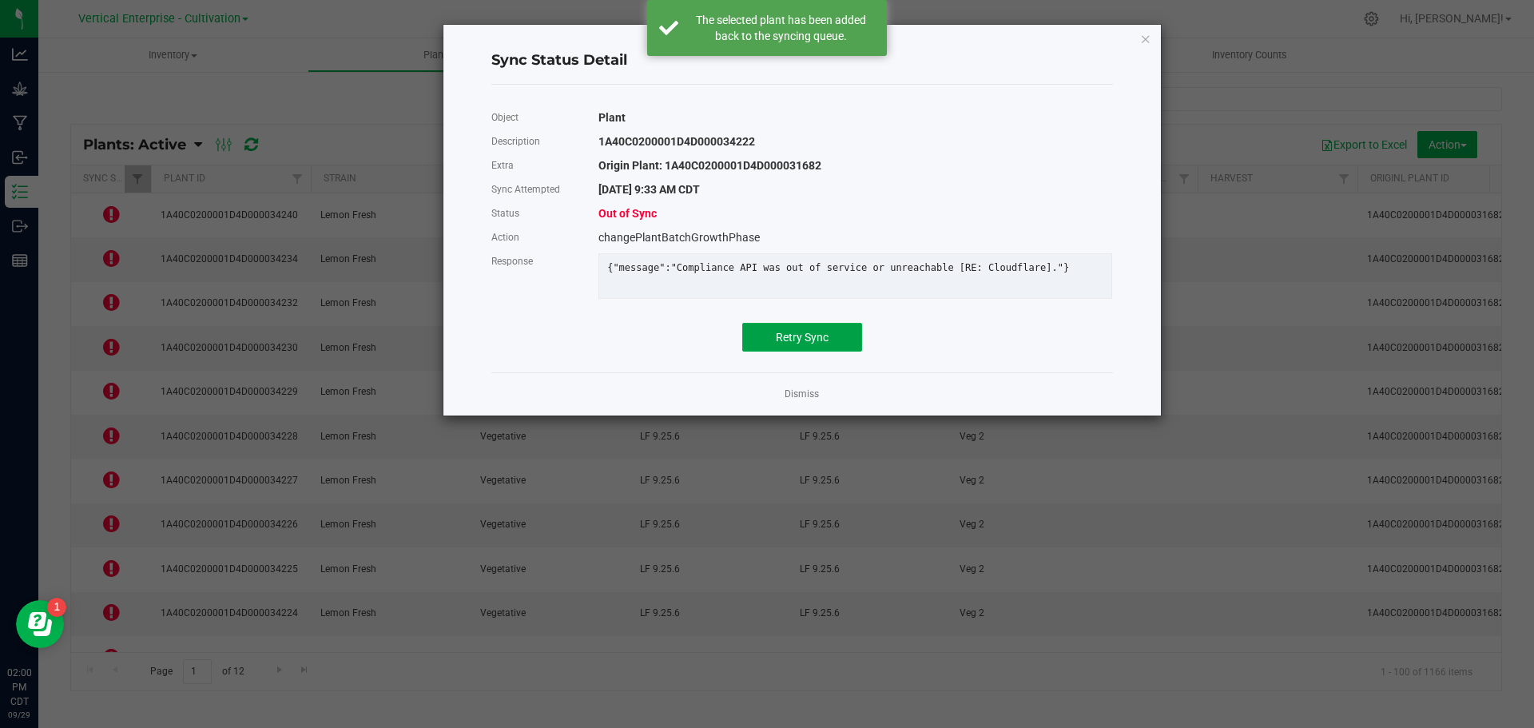
click at [834, 349] on button "Retry Sync" at bounding box center [802, 337] width 120 height 29
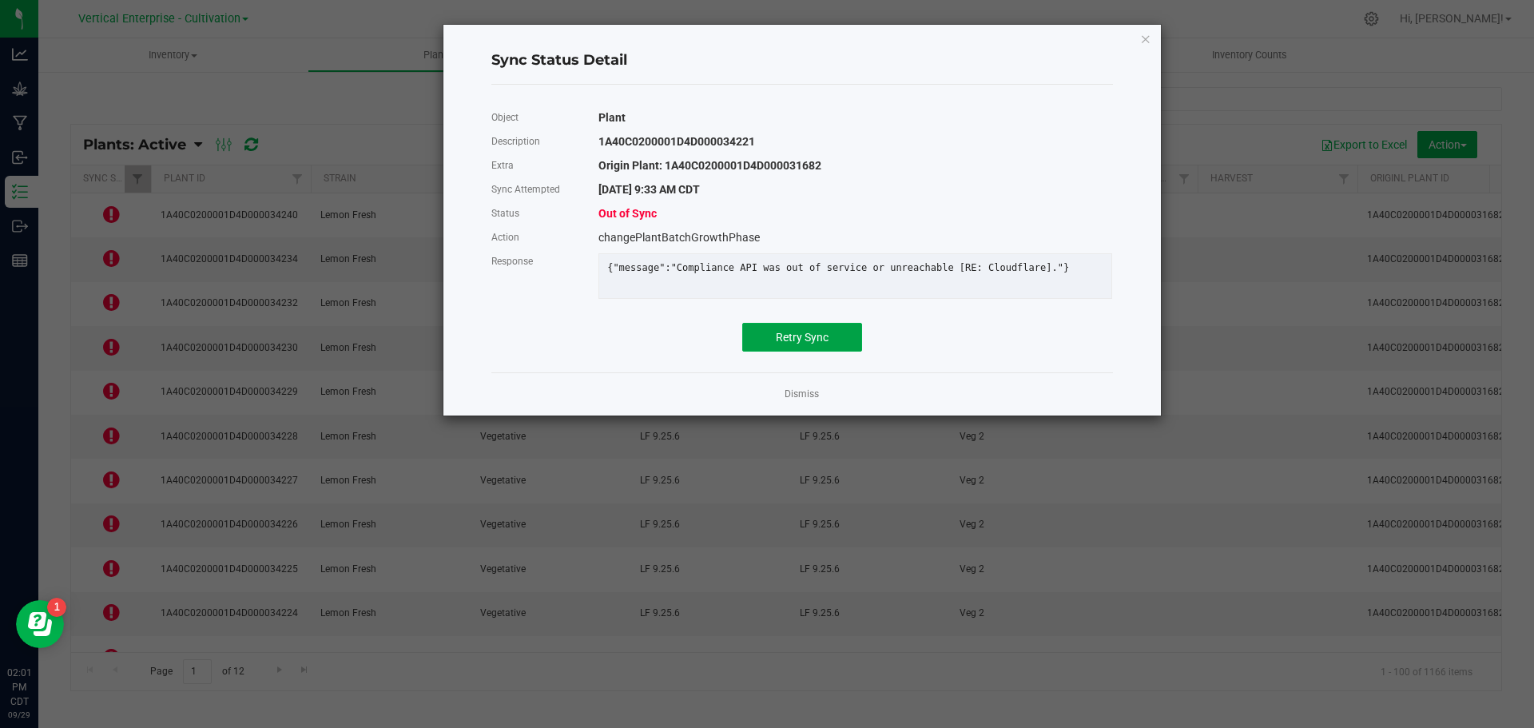
click at [785, 344] on span "Retry Sync" at bounding box center [802, 337] width 53 height 13
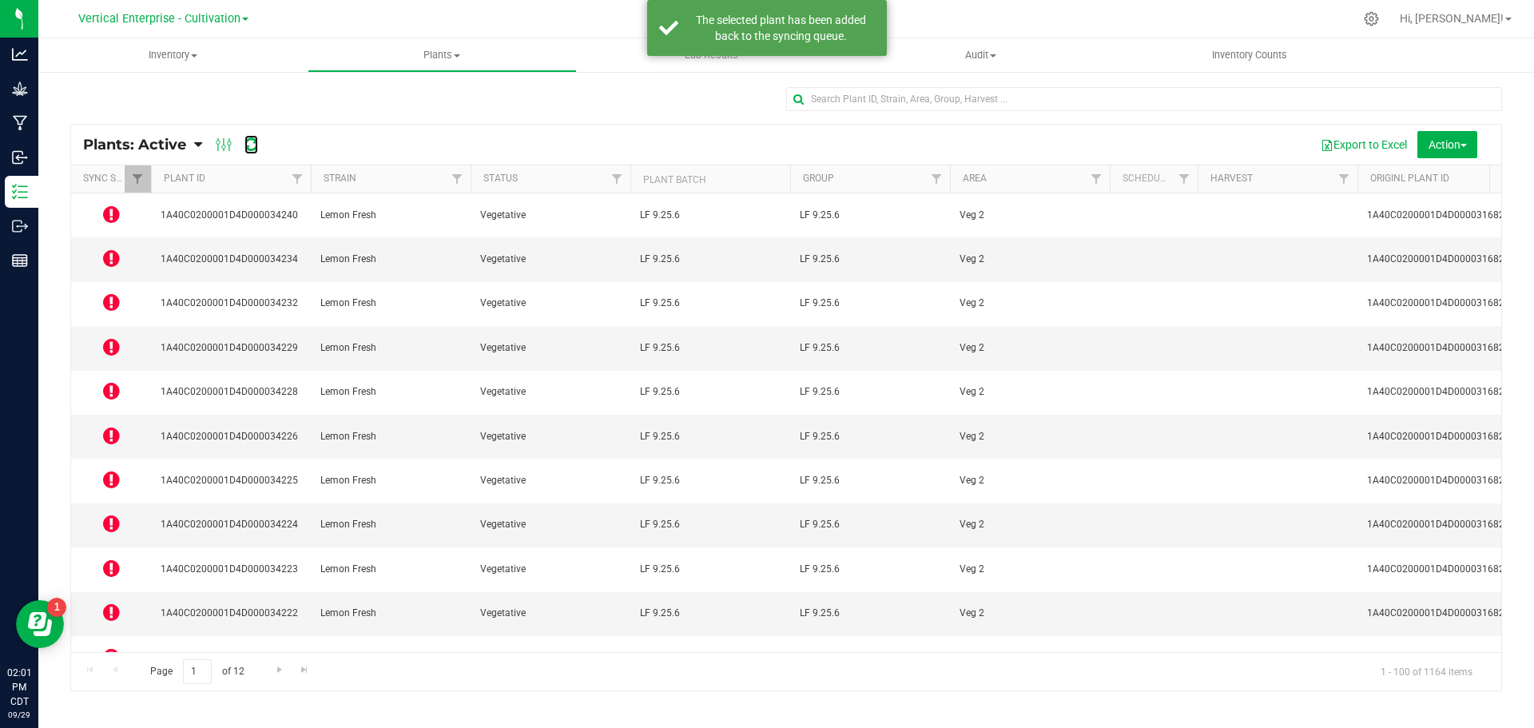
click at [252, 146] on icon at bounding box center [252, 145] width 14 height 16
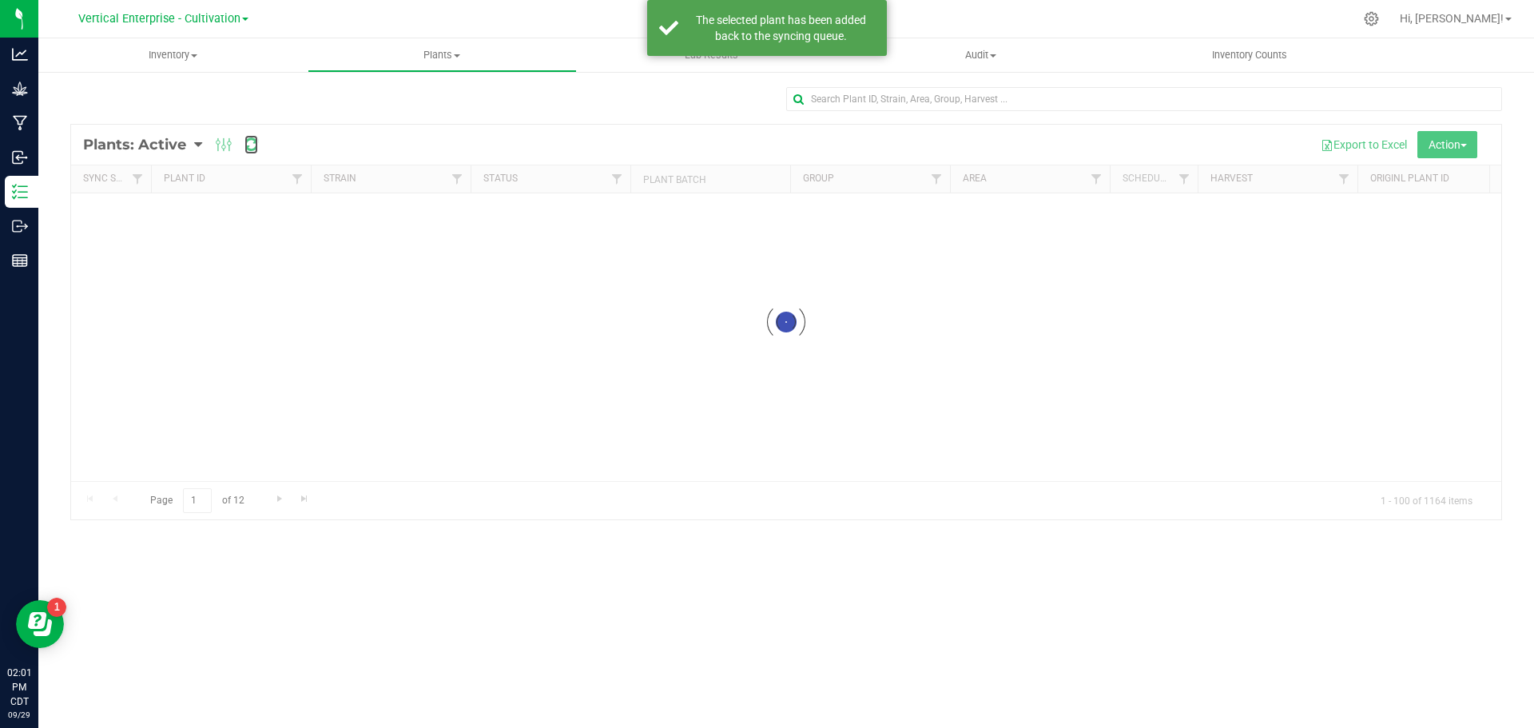
click at [252, 146] on icon at bounding box center [252, 145] width 14 height 16
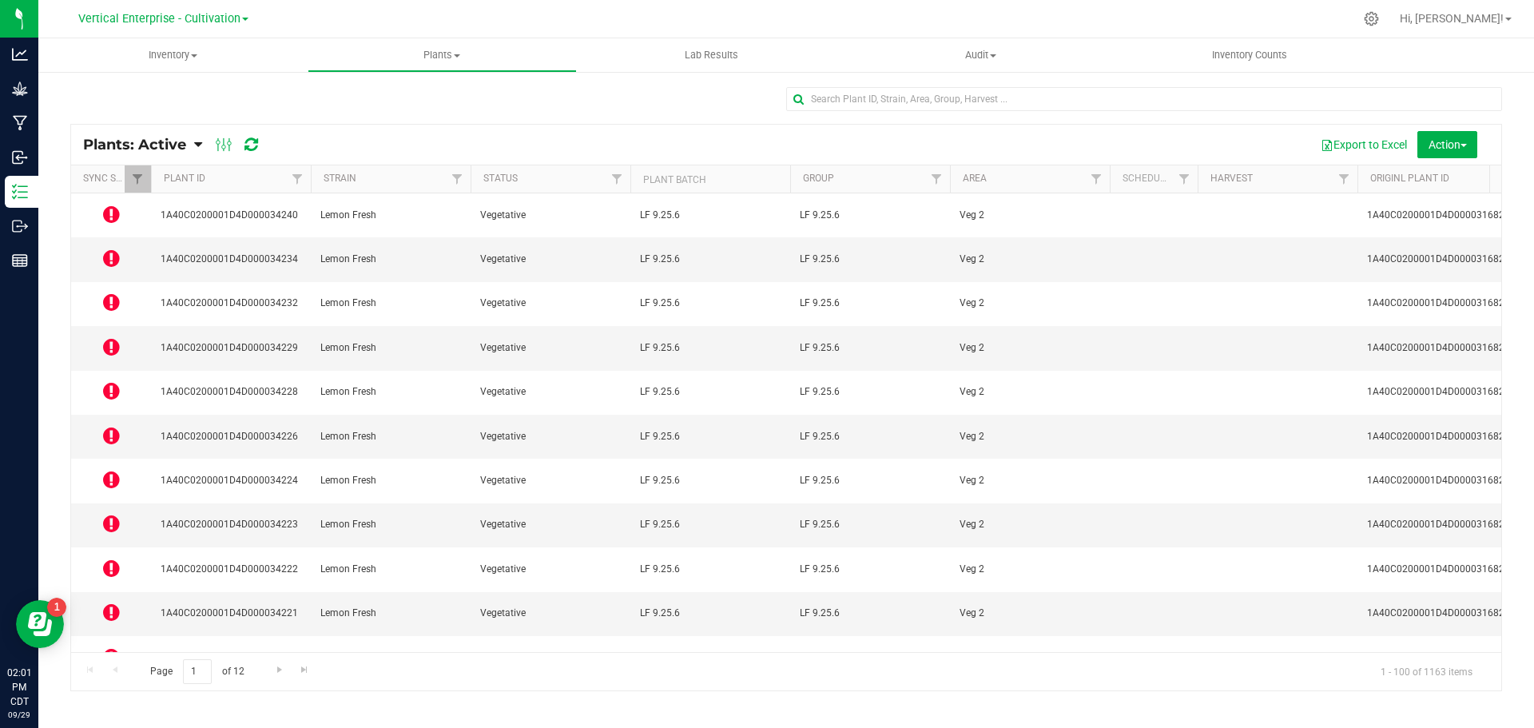
click at [117, 216] on icon at bounding box center [111, 214] width 17 height 19
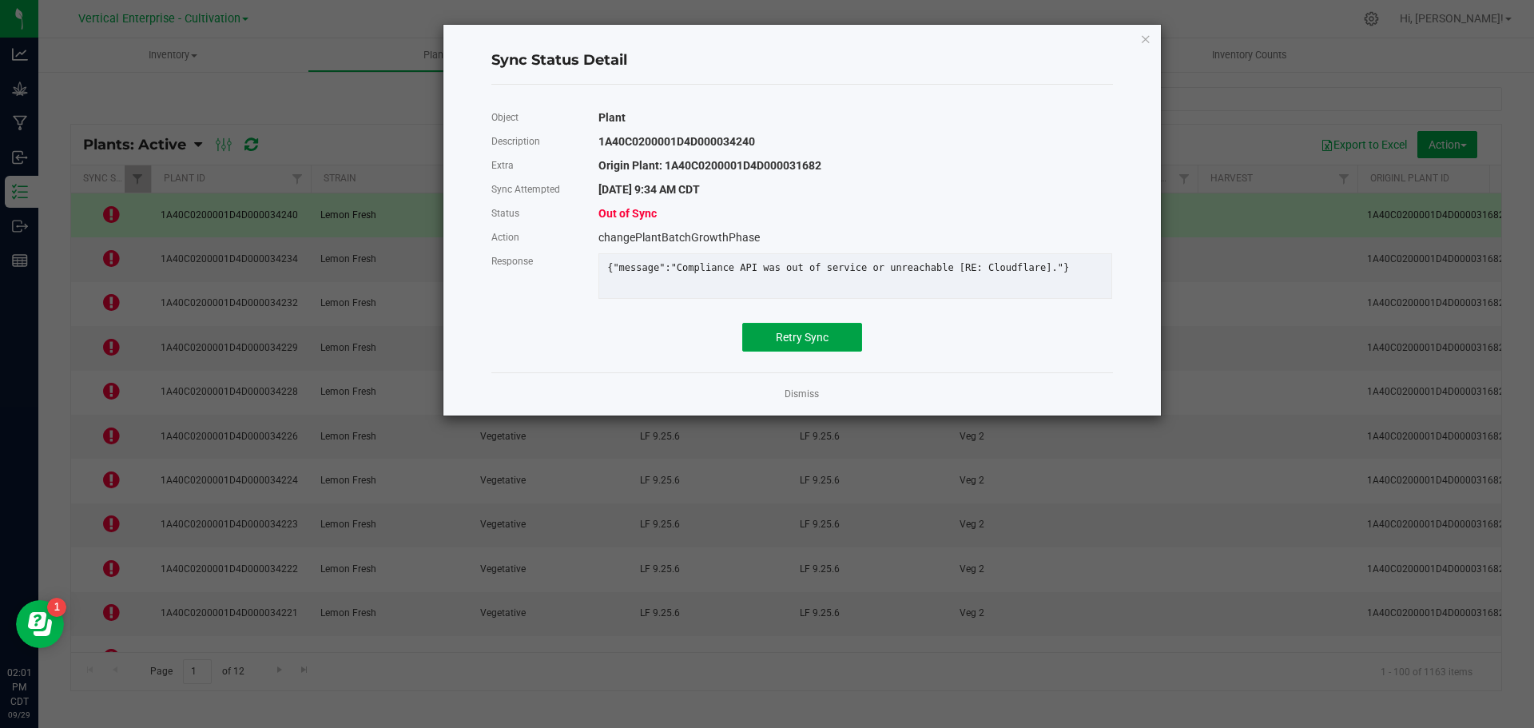
click at [849, 345] on button "Retry Sync" at bounding box center [802, 337] width 120 height 29
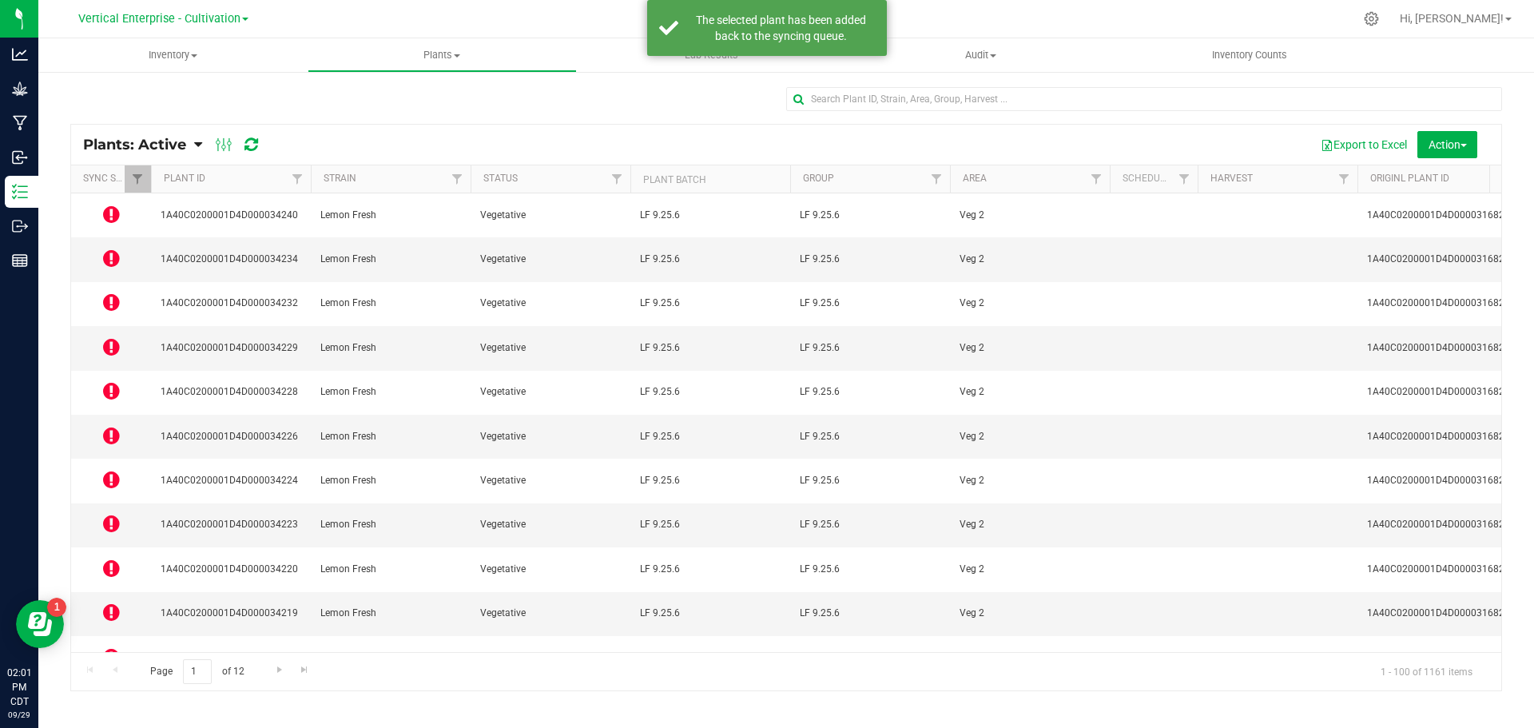
click at [107, 249] on icon at bounding box center [111, 258] width 17 height 19
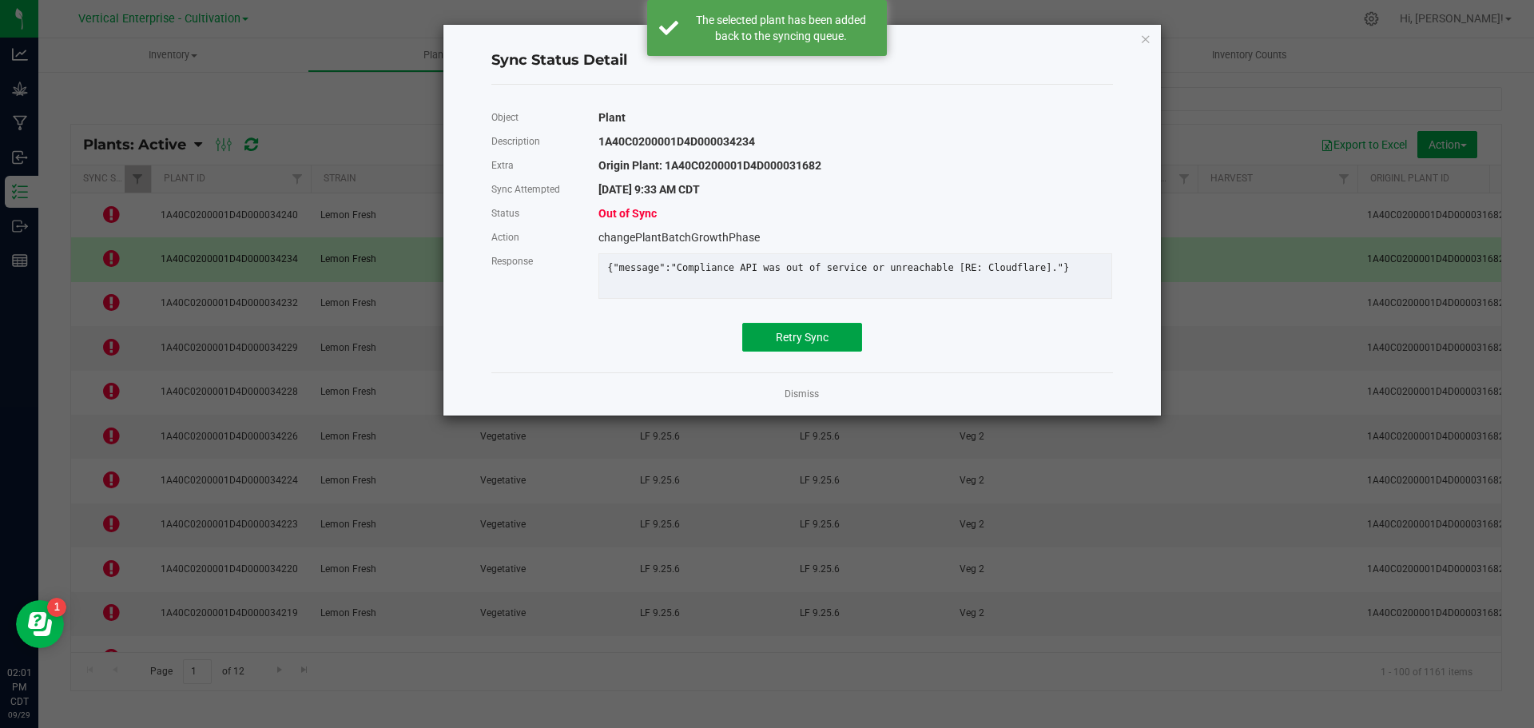
click at [806, 344] on span "Retry Sync" at bounding box center [802, 337] width 53 height 13
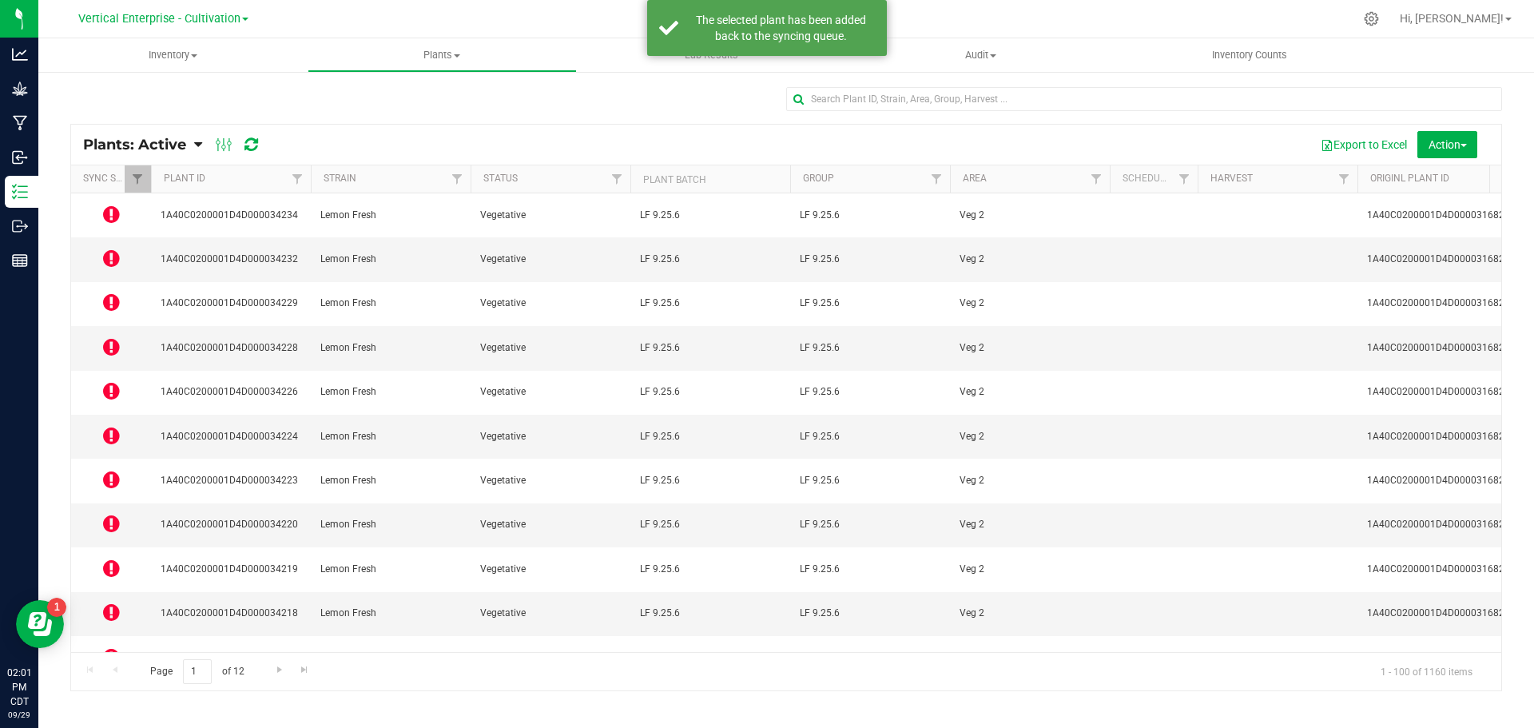
click at [111, 292] on icon at bounding box center [111, 301] width 17 height 19
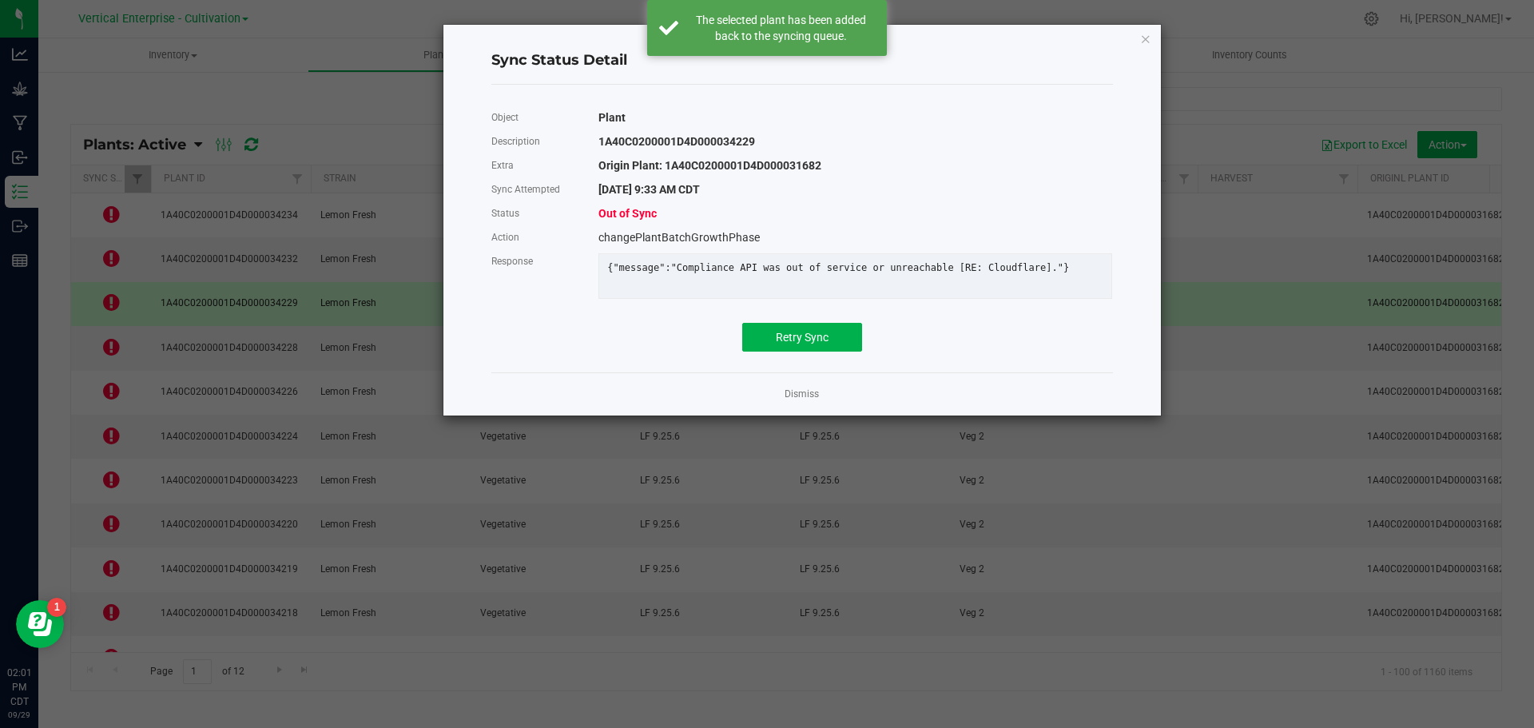
click at [789, 333] on div "Object Plant Description 1A40C0200001D4D000034229 Extra Origin Plant: 1A40C0200…" at bounding box center [802, 228] width 622 height 246
click at [794, 344] on span "Retry Sync" at bounding box center [802, 337] width 53 height 13
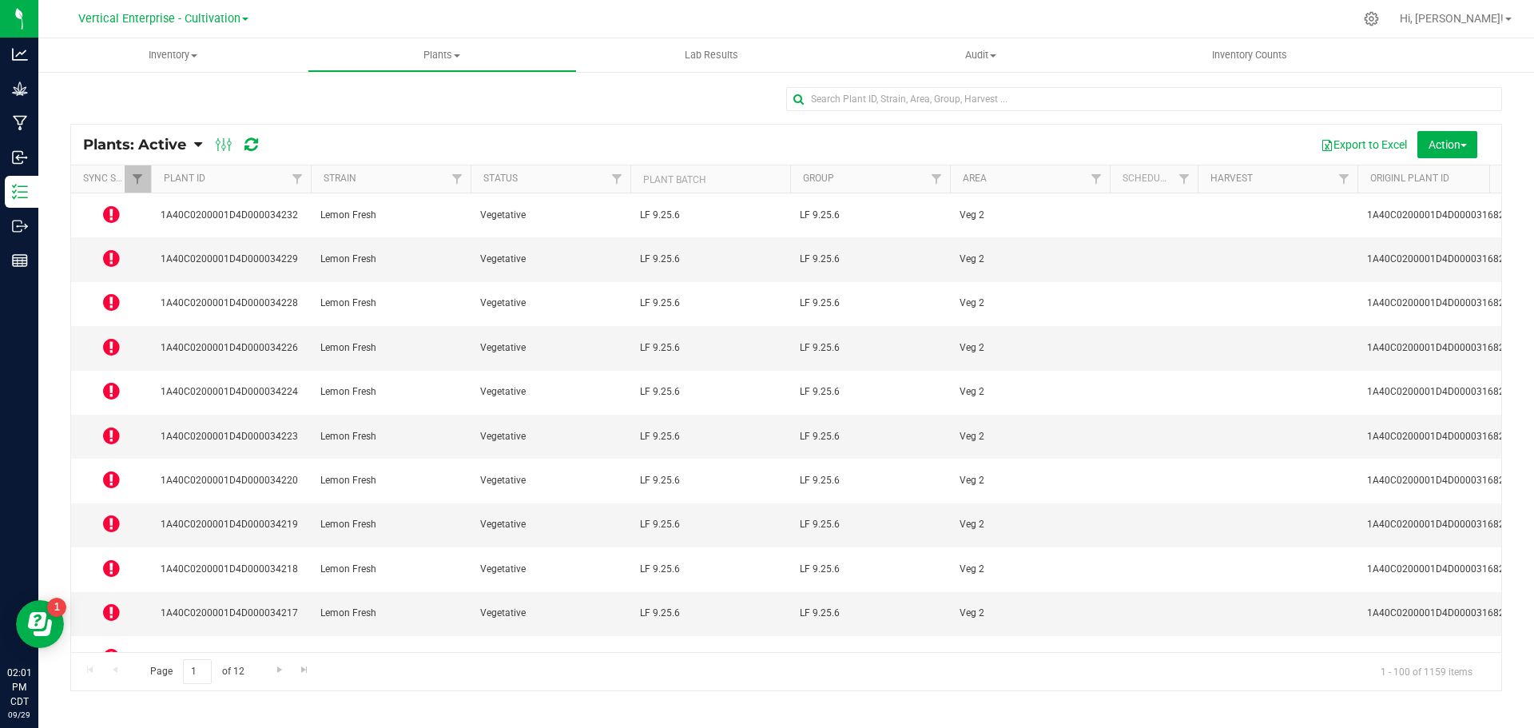
drag, startPoint x: 810, startPoint y: 345, endPoint x: 104, endPoint y: 321, distance: 706.9
click at [104, 337] on icon at bounding box center [111, 346] width 17 height 19
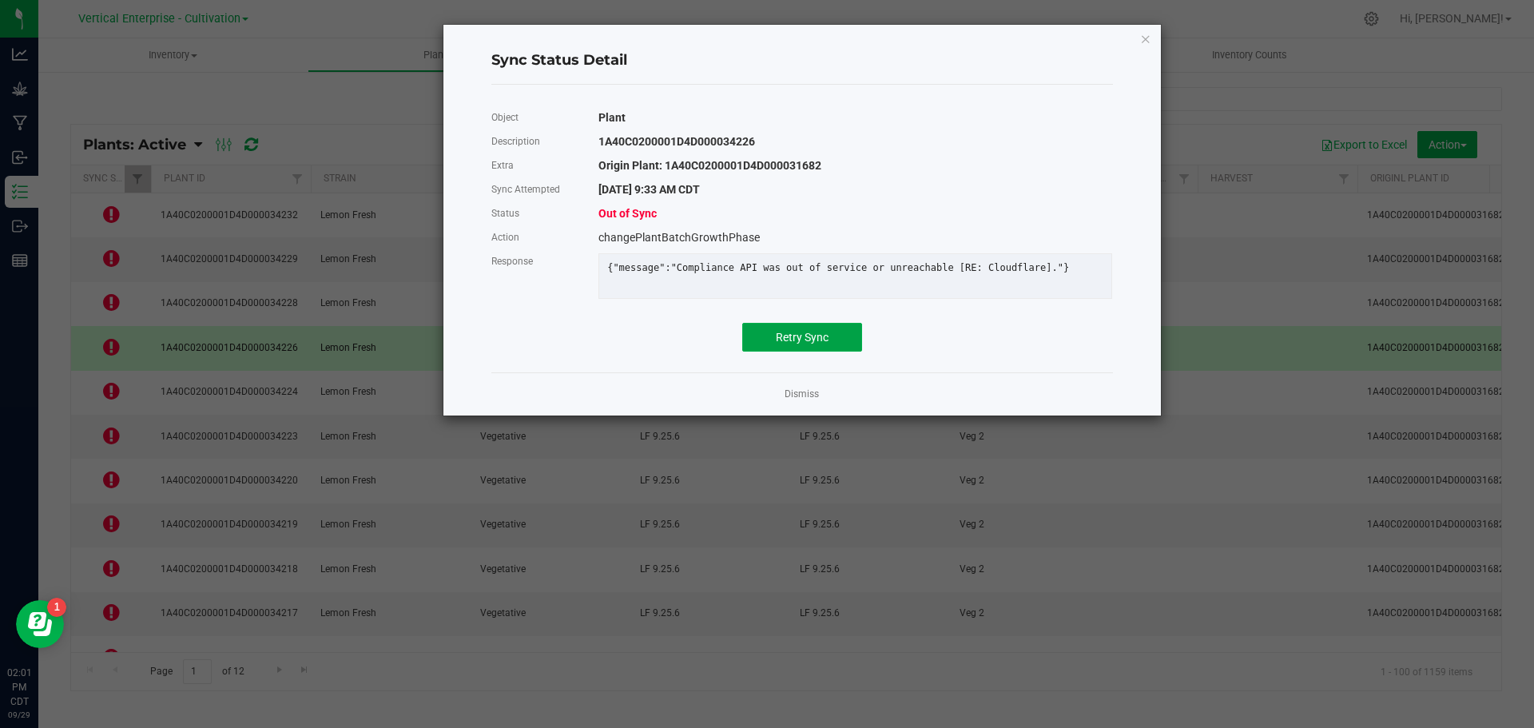
click at [810, 352] on button "Retry Sync" at bounding box center [802, 337] width 120 height 29
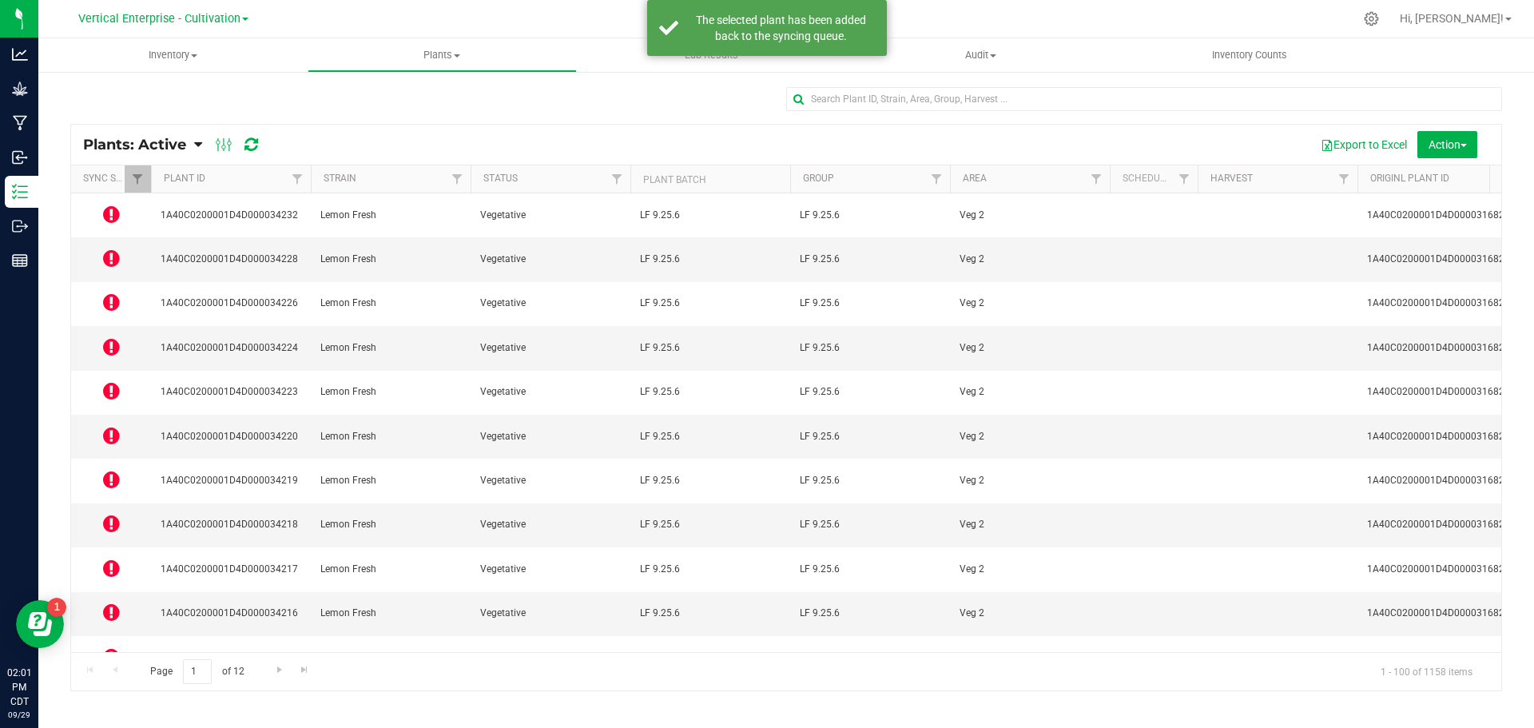
click at [111, 381] on icon at bounding box center [111, 390] width 17 height 19
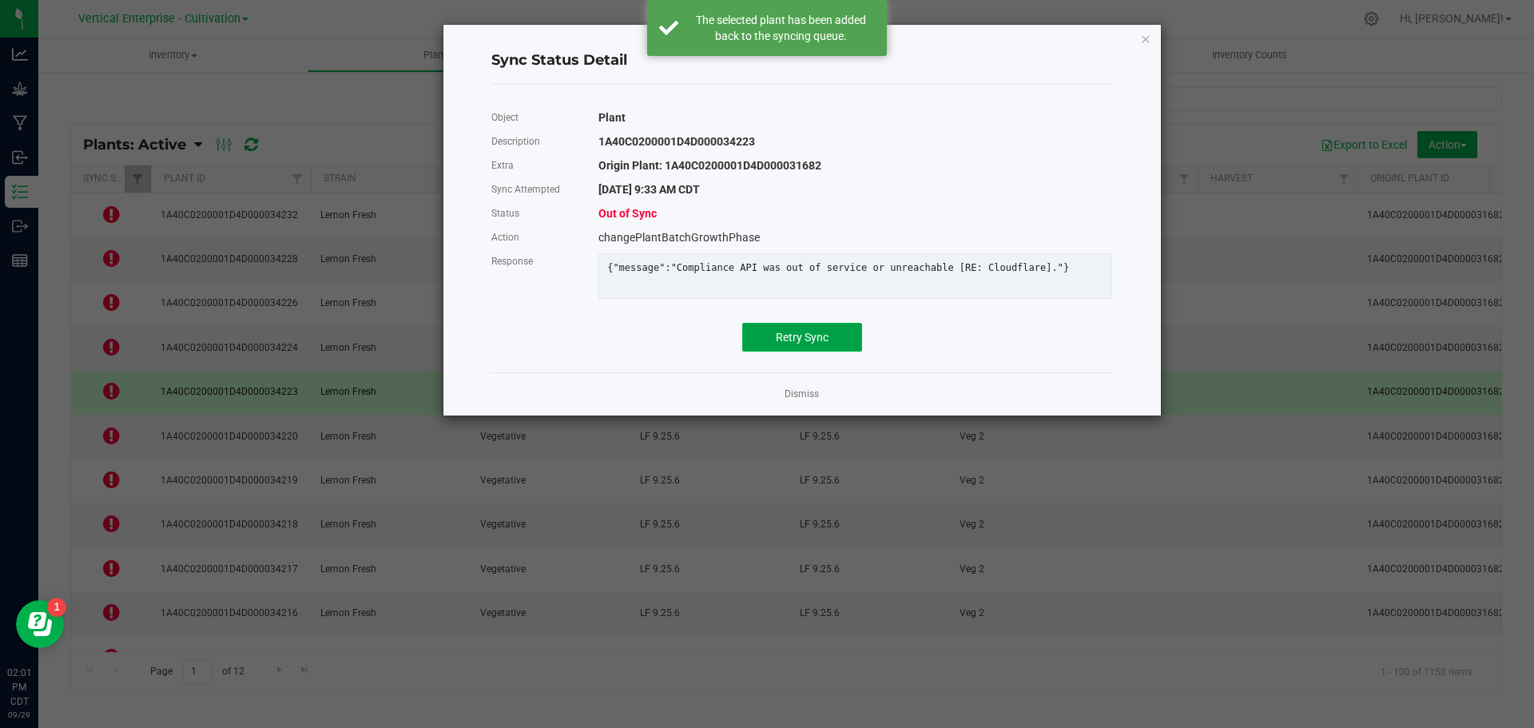
click at [842, 349] on button "Retry Sync" at bounding box center [802, 337] width 120 height 29
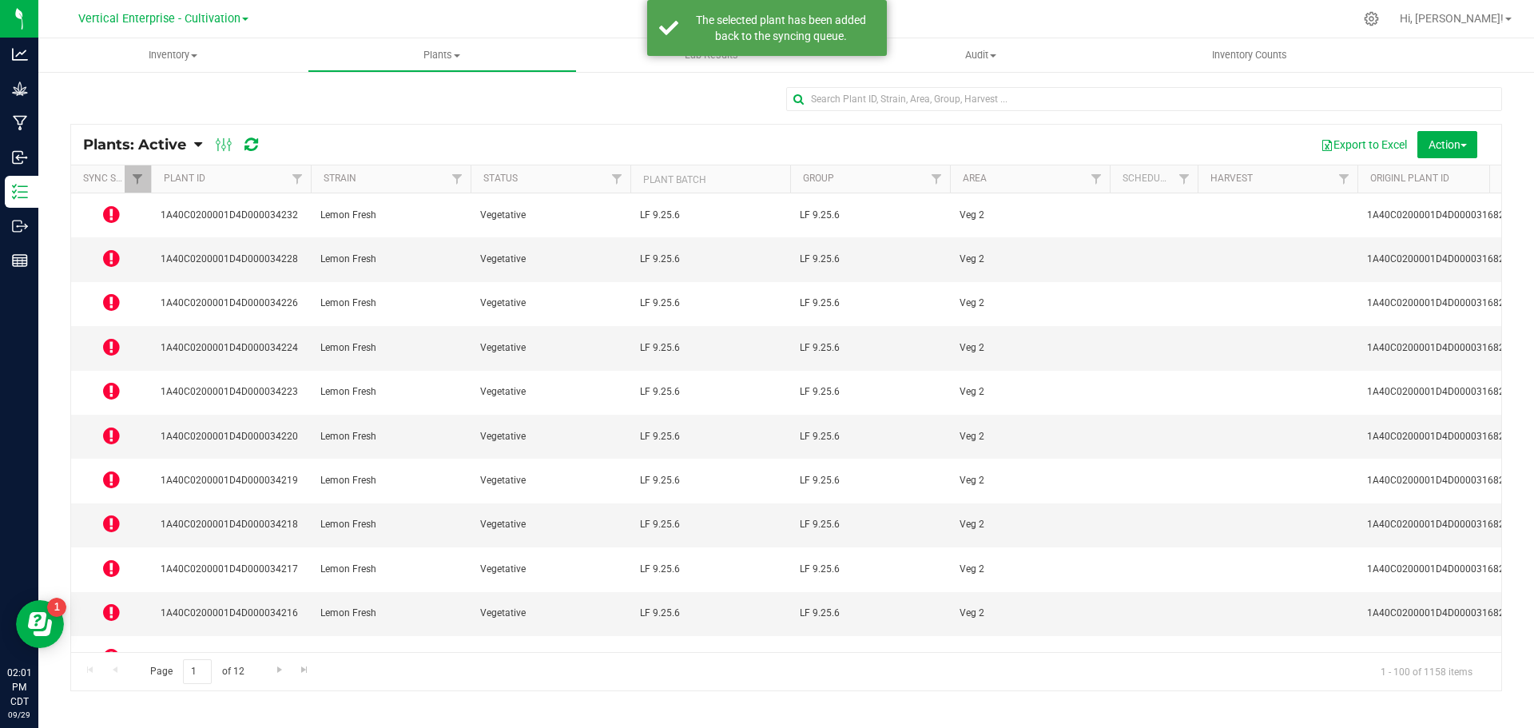
click at [109, 426] on icon at bounding box center [111, 435] width 17 height 19
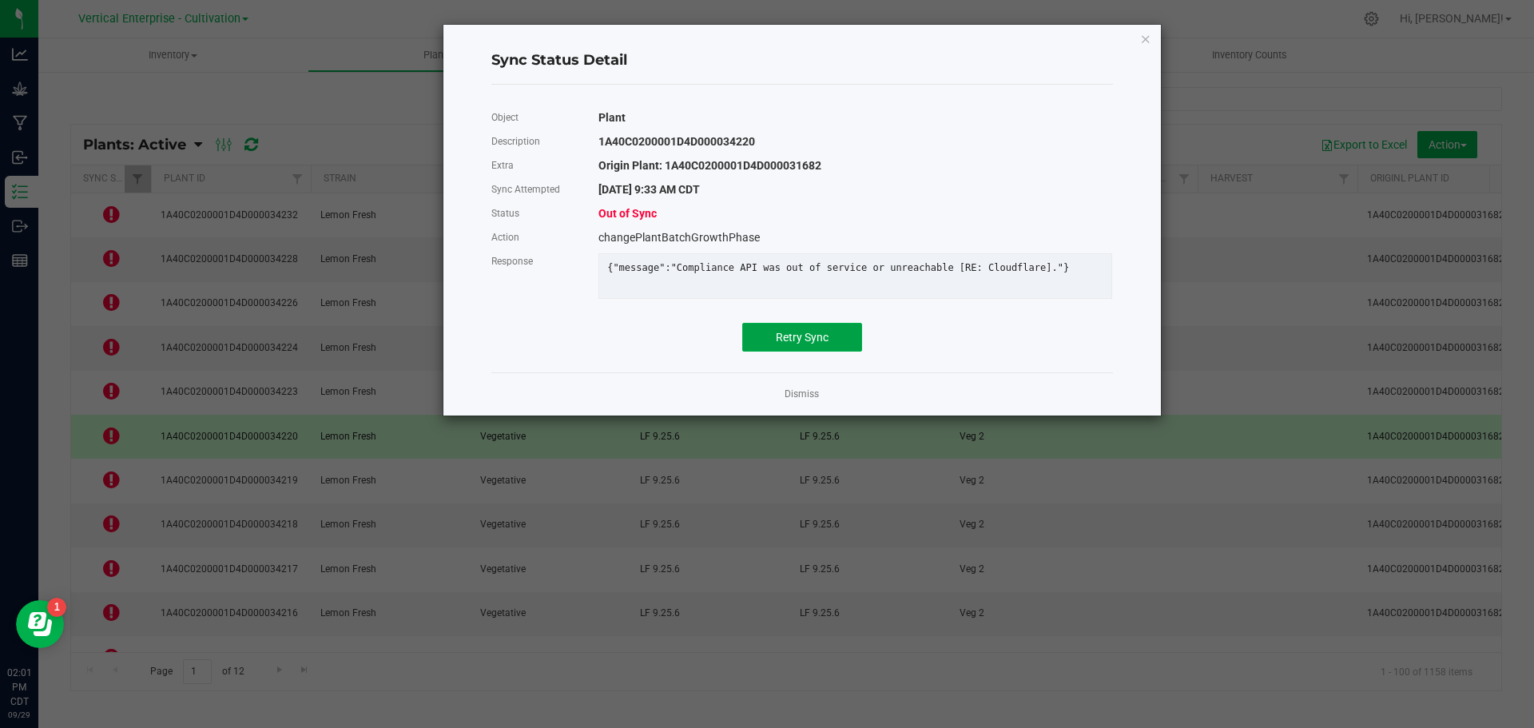
click at [831, 347] on button "Retry Sync" at bounding box center [802, 337] width 120 height 29
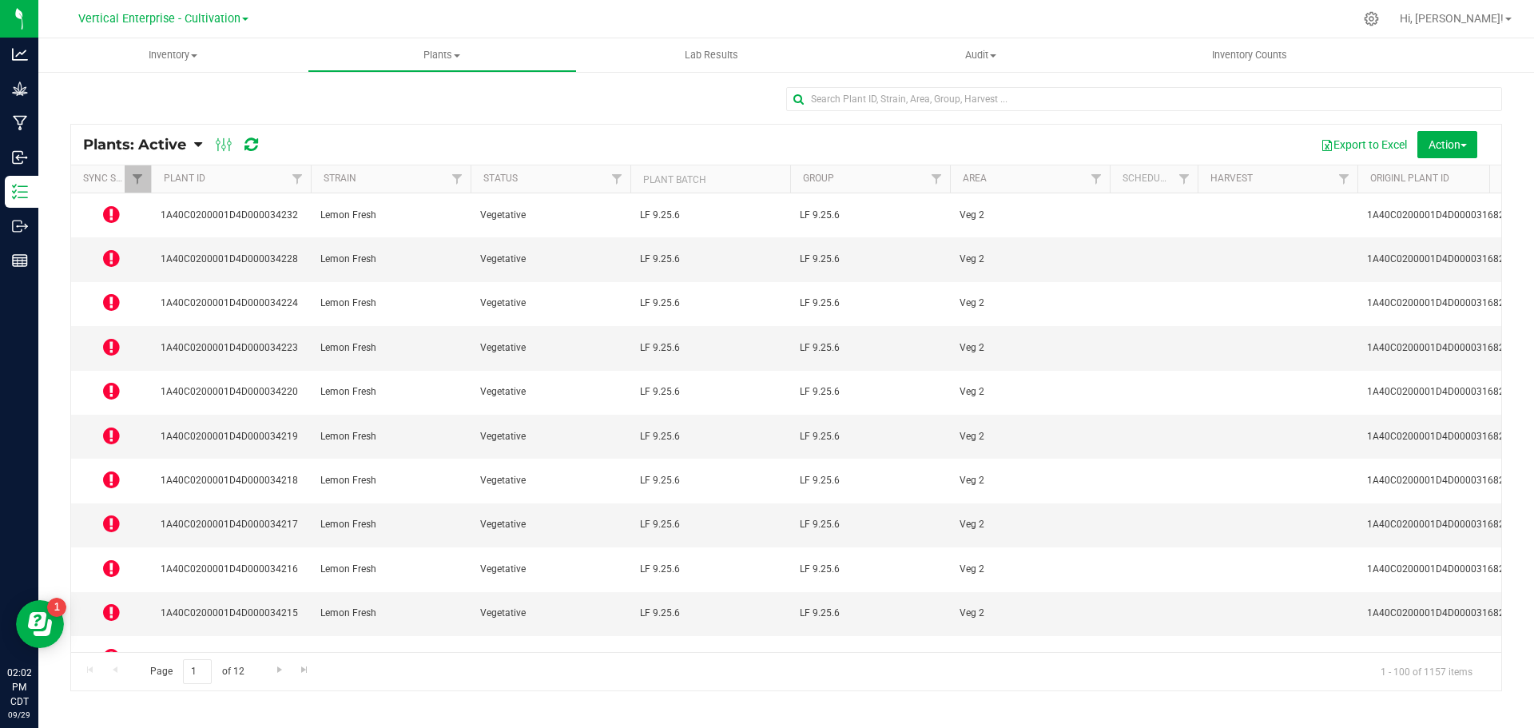
click at [111, 470] on icon at bounding box center [111, 479] width 17 height 19
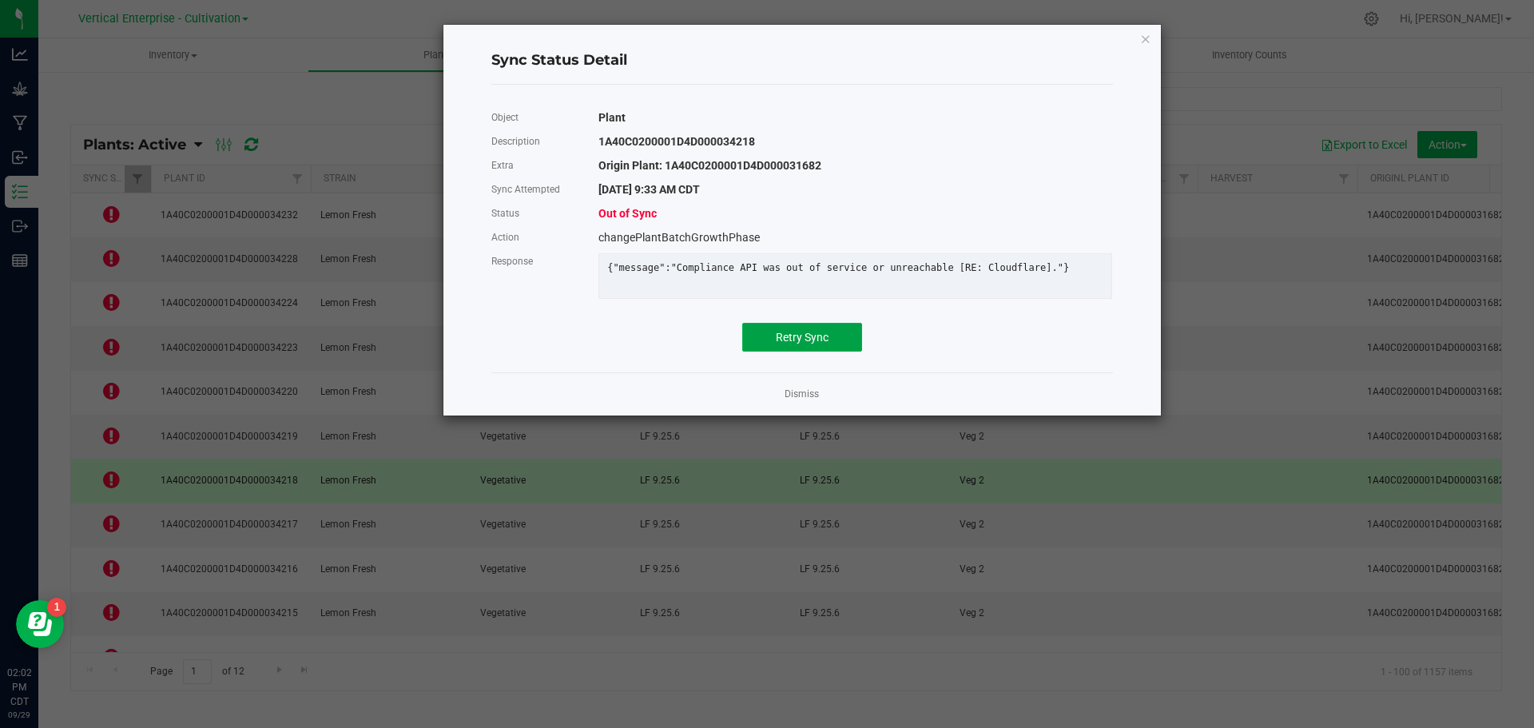
click at [822, 344] on span "Retry Sync" at bounding box center [802, 337] width 53 height 13
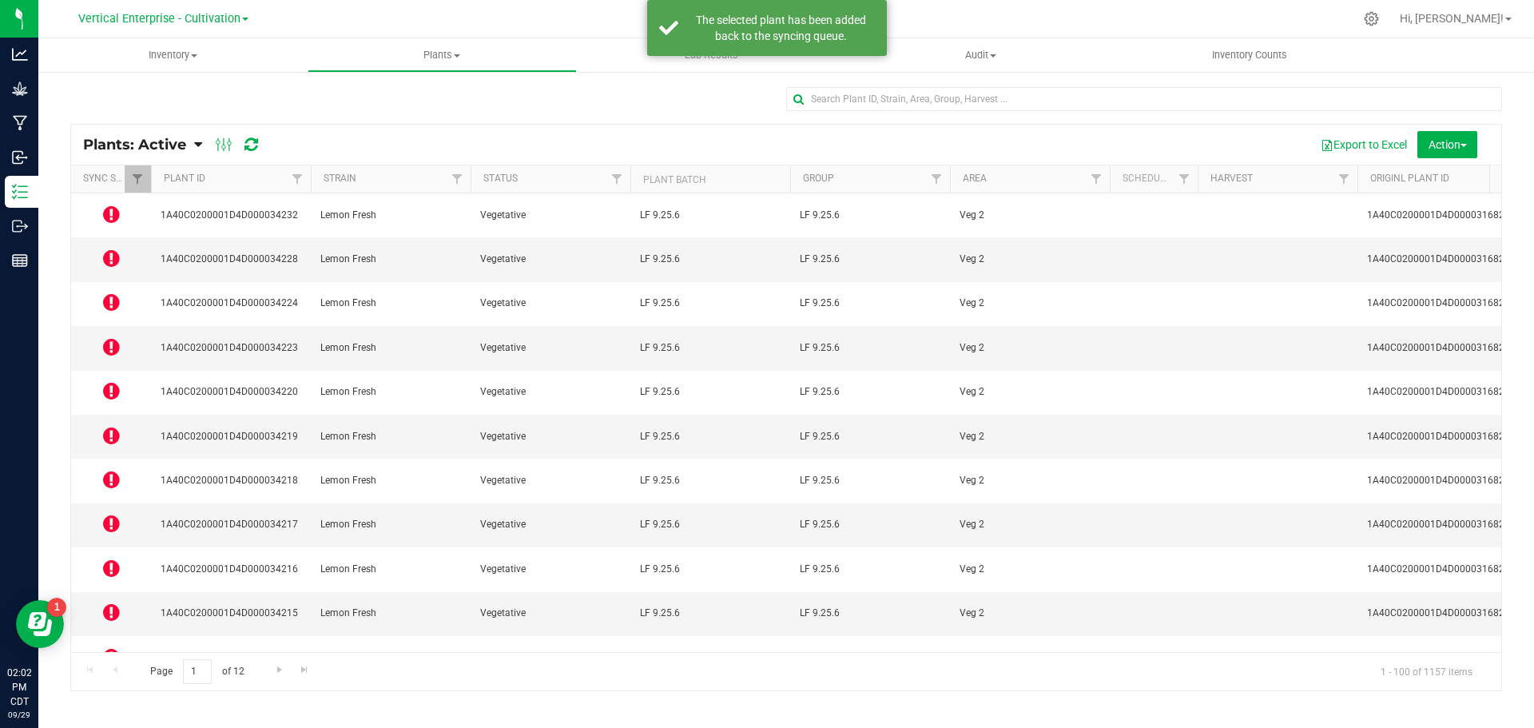
click at [109, 559] on icon at bounding box center [111, 568] width 17 height 19
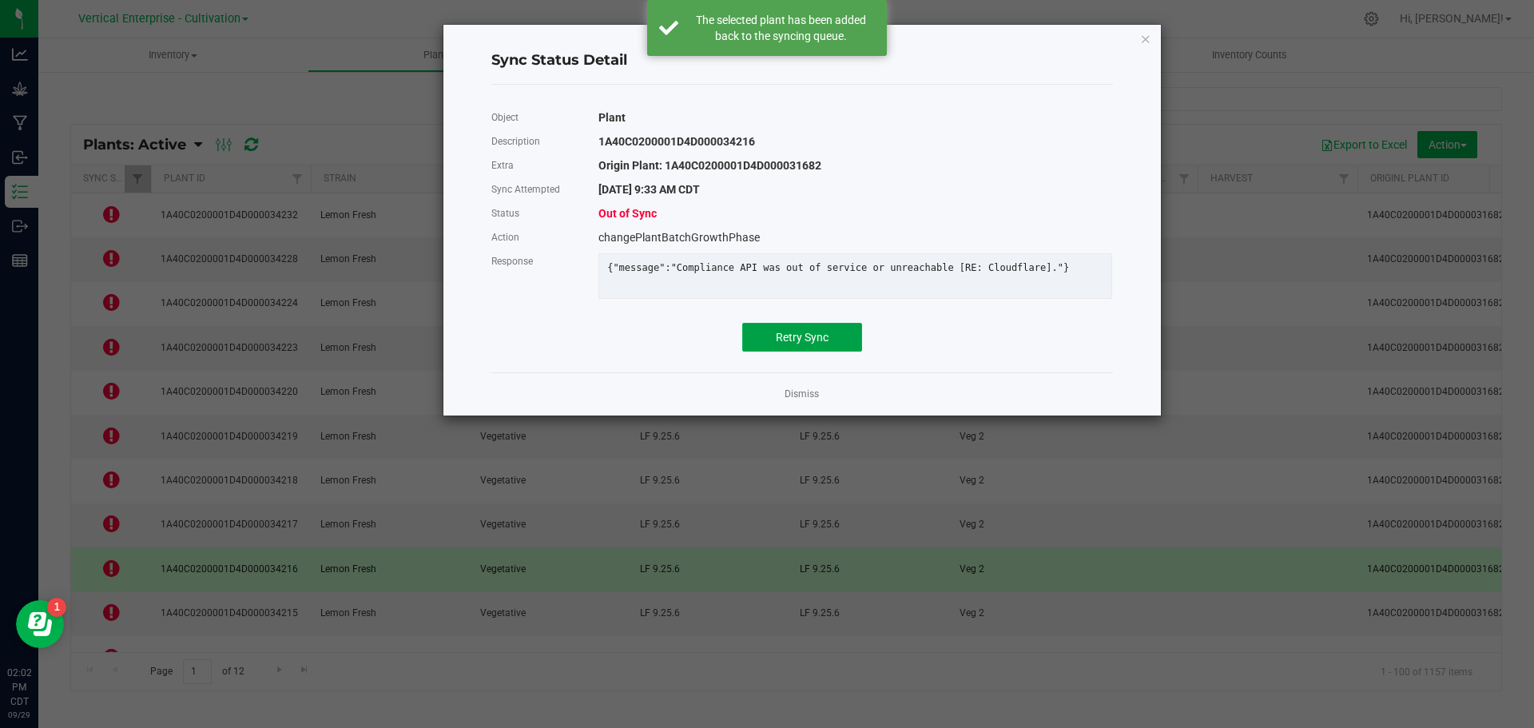
click at [843, 346] on button "Retry Sync" at bounding box center [802, 337] width 120 height 29
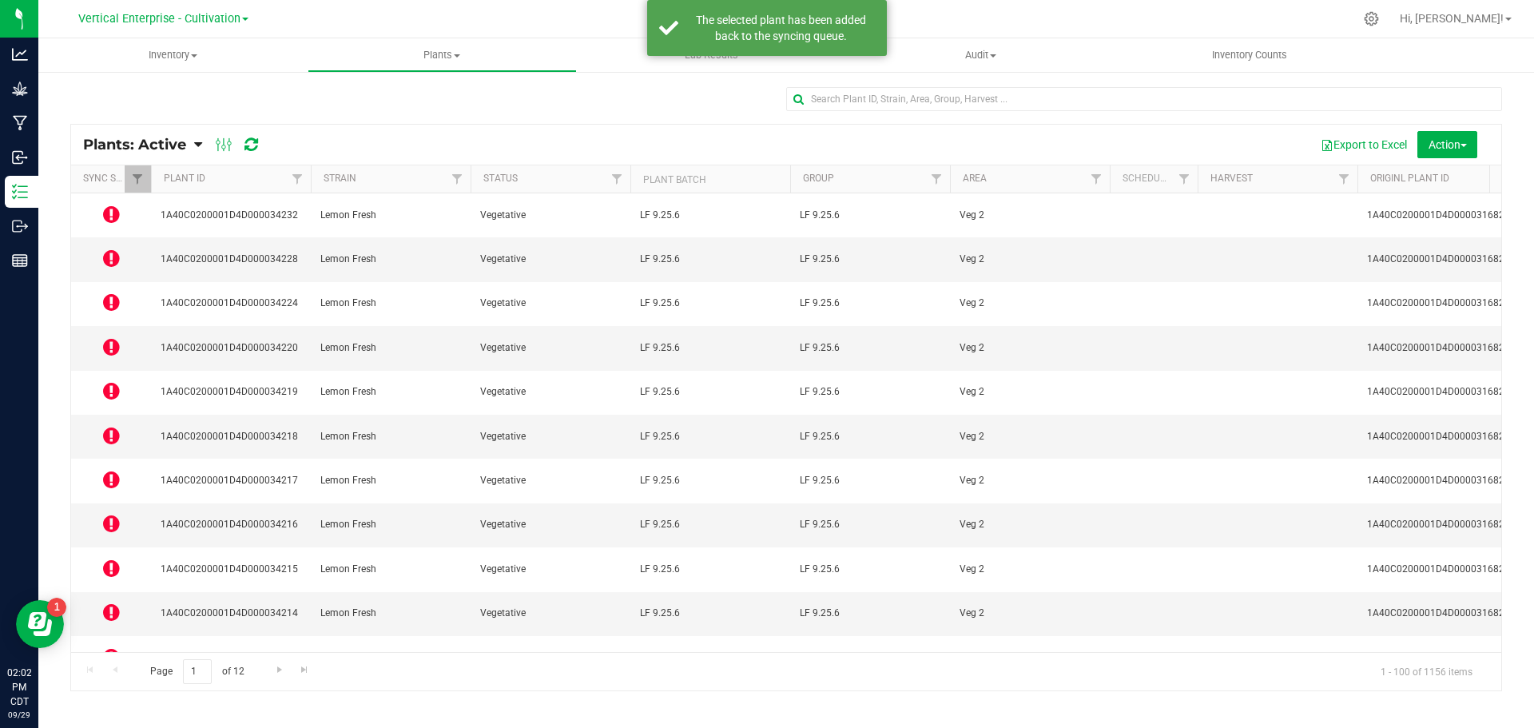
click at [110, 603] on icon at bounding box center [111, 612] width 17 height 19
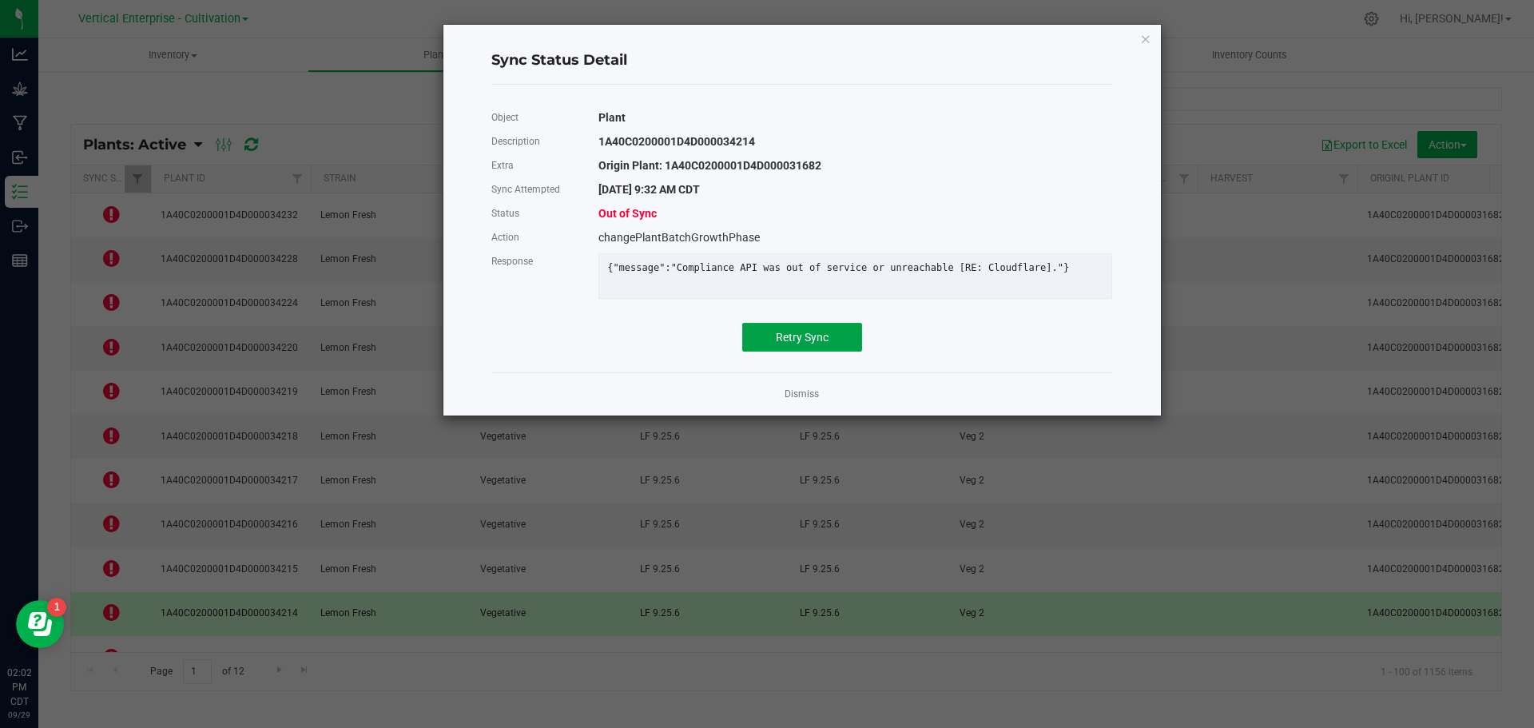
click at [806, 352] on button "Retry Sync" at bounding box center [802, 337] width 120 height 29
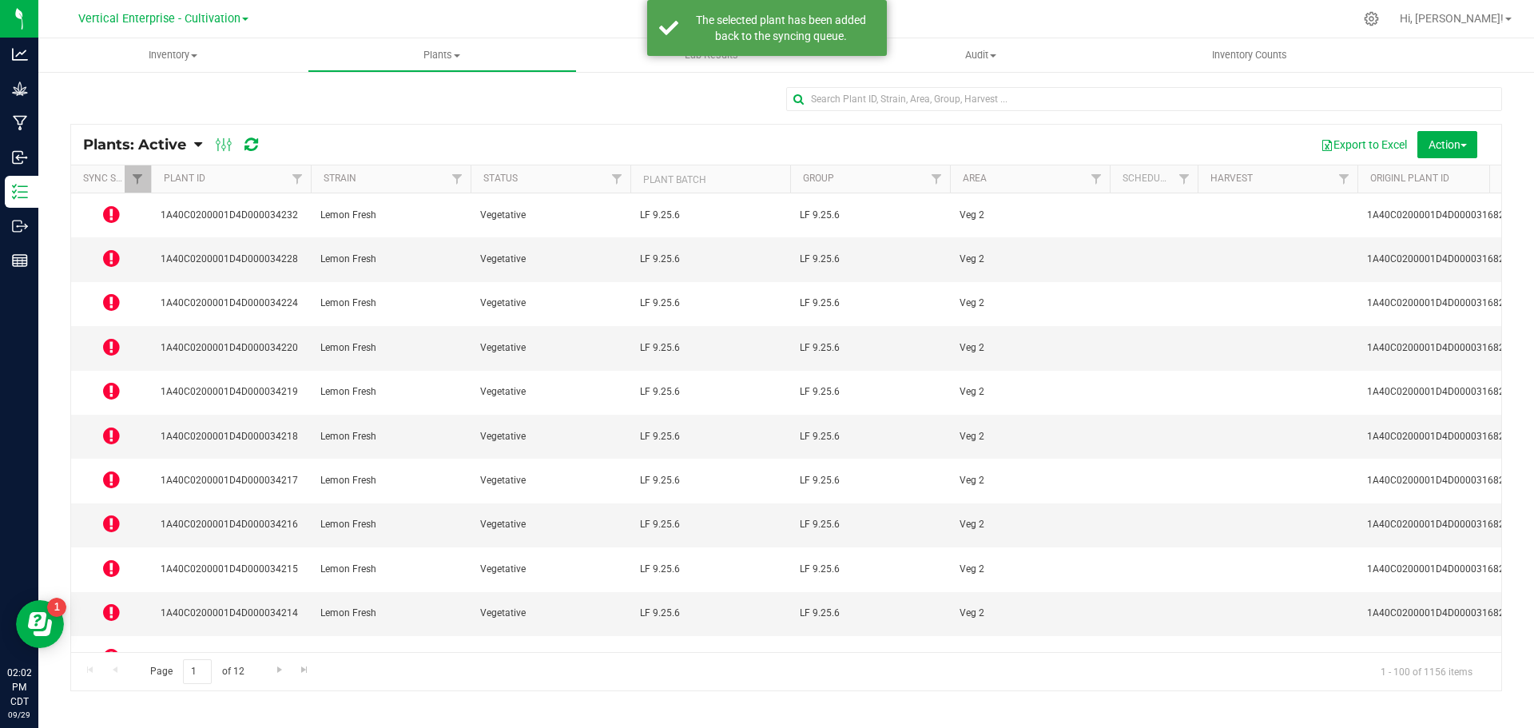
click at [106, 647] on icon at bounding box center [111, 656] width 17 height 19
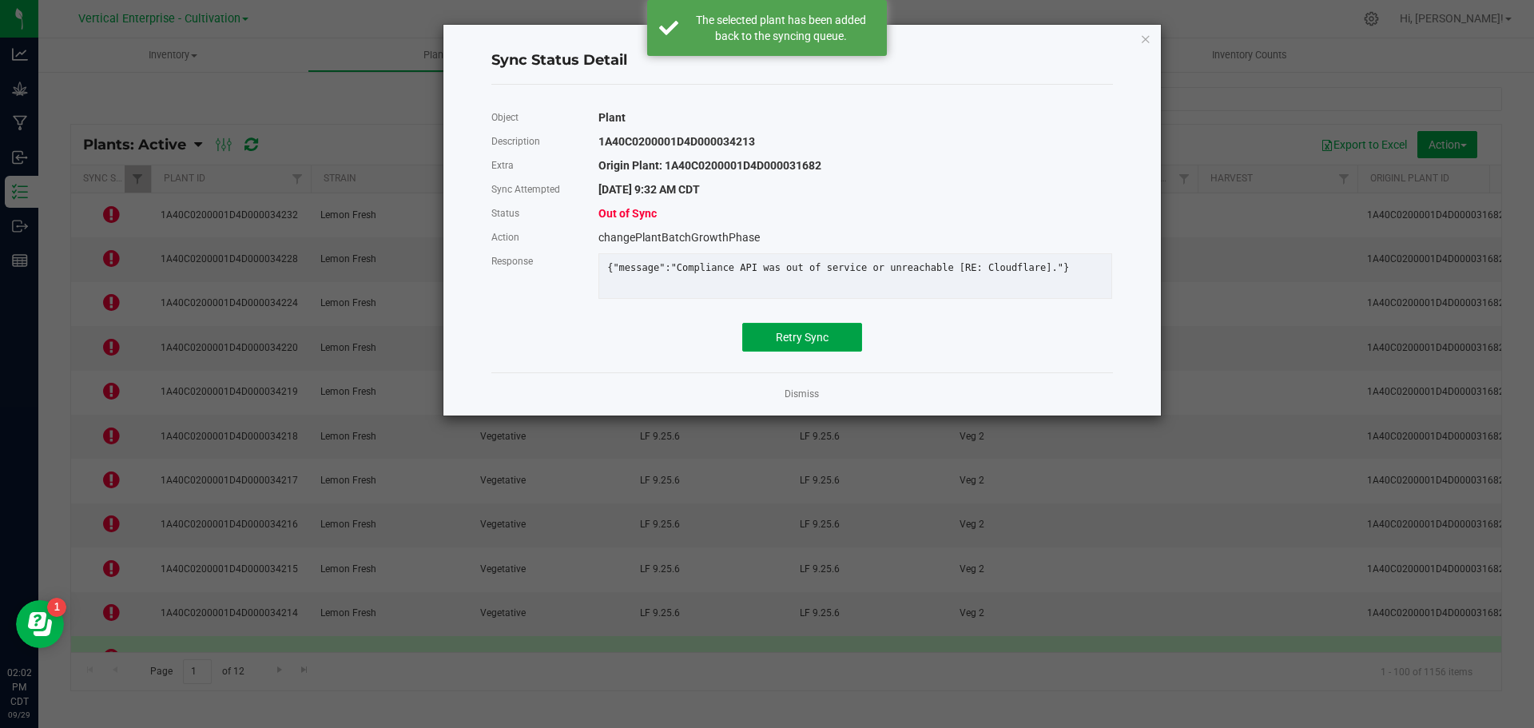
click at [818, 335] on button "Retry Sync" at bounding box center [802, 337] width 120 height 29
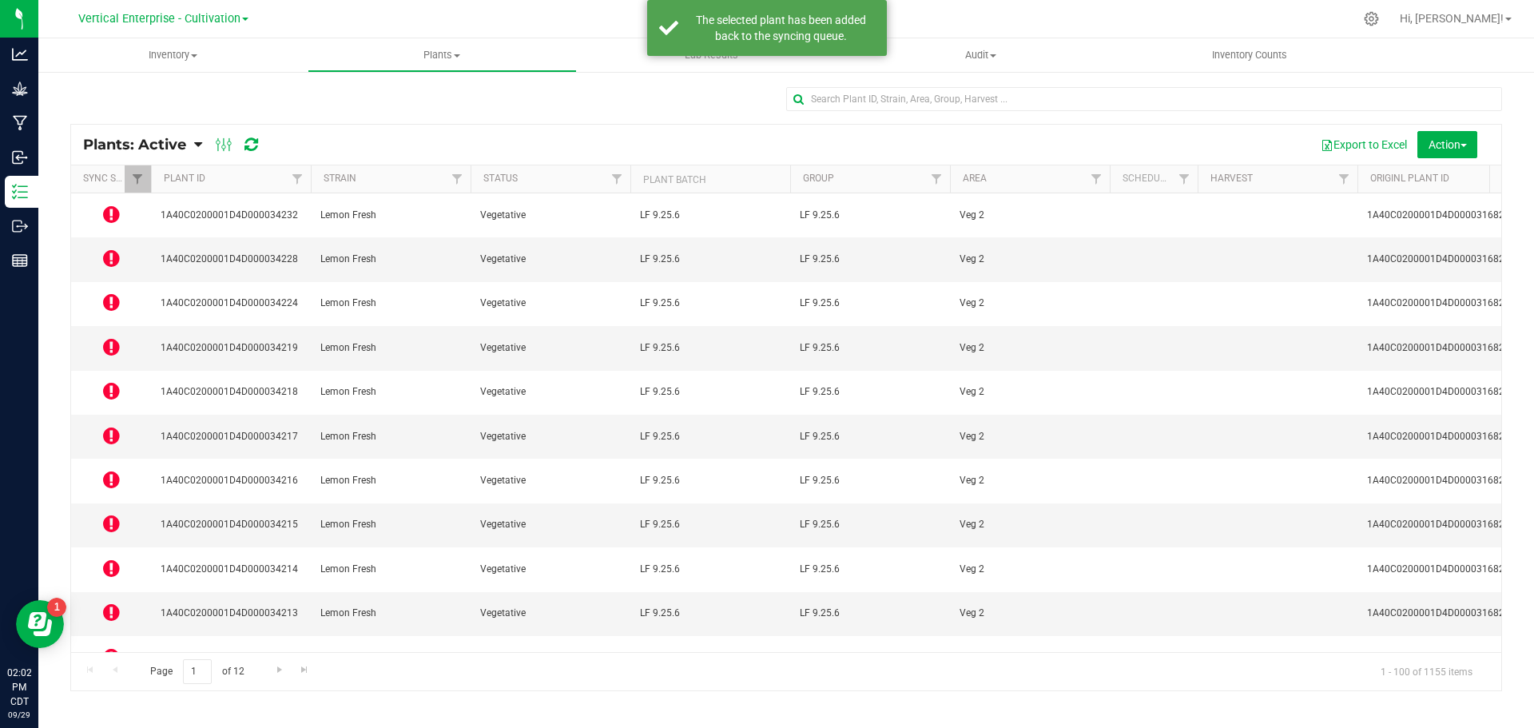
click at [109, 691] on icon at bounding box center [111, 700] width 17 height 19
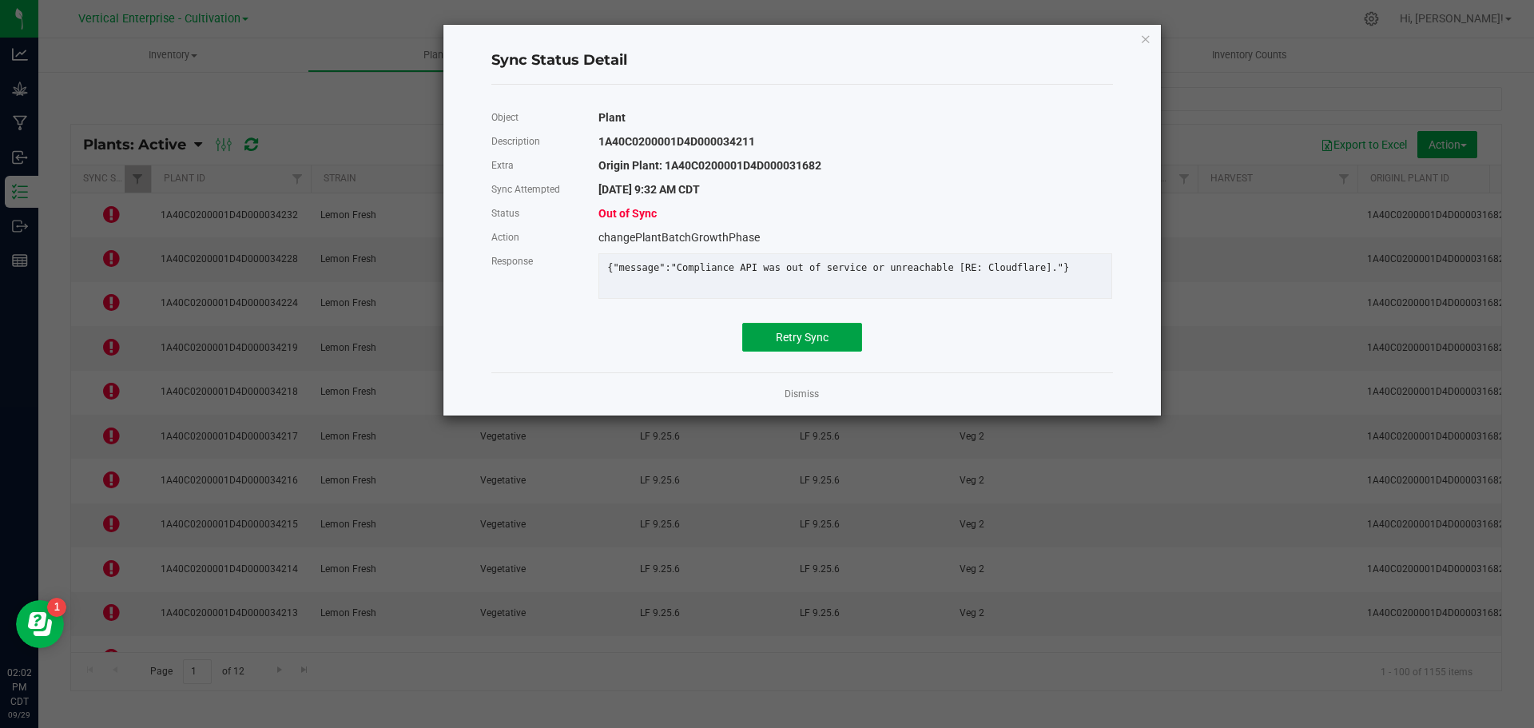
click at [815, 344] on span "Retry Sync" at bounding box center [802, 337] width 53 height 13
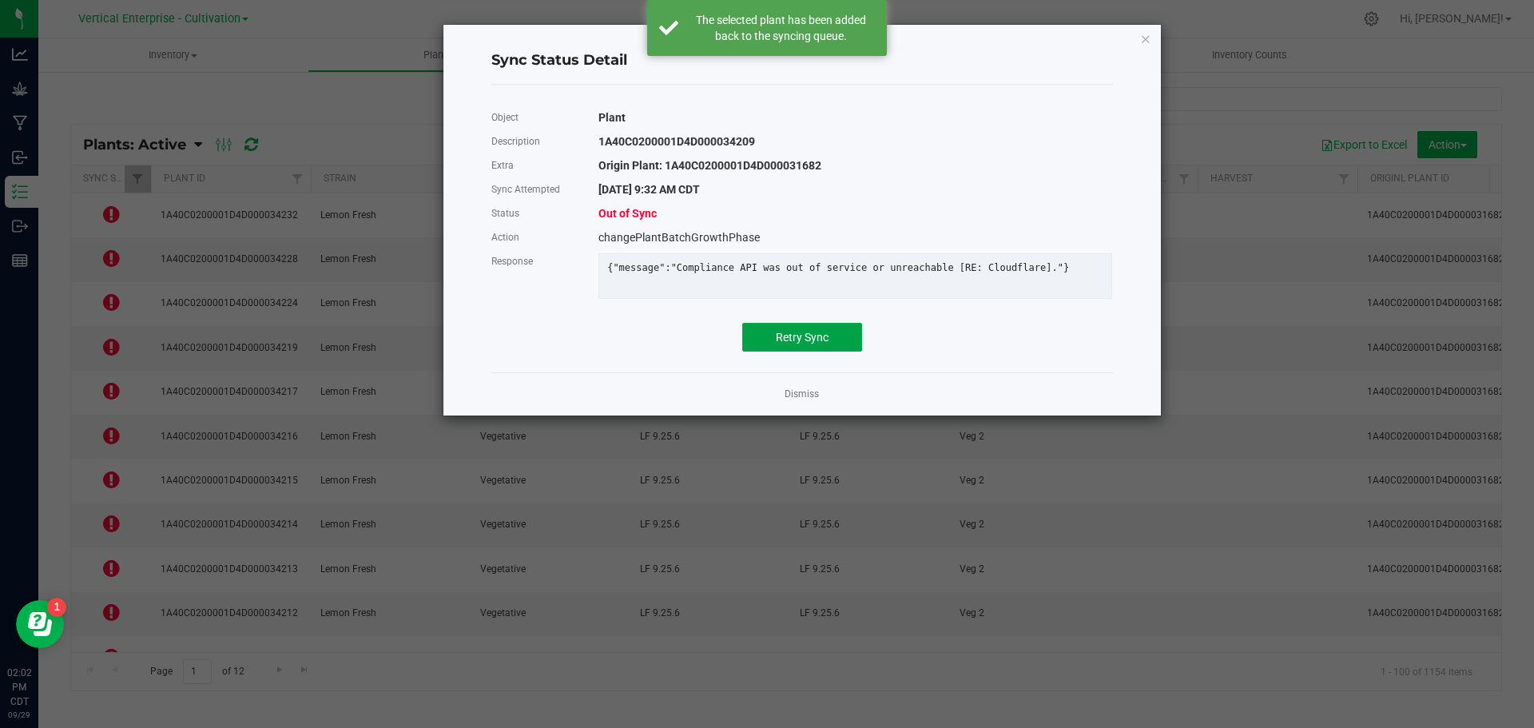
click at [834, 352] on button "Retry Sync" at bounding box center [802, 337] width 120 height 29
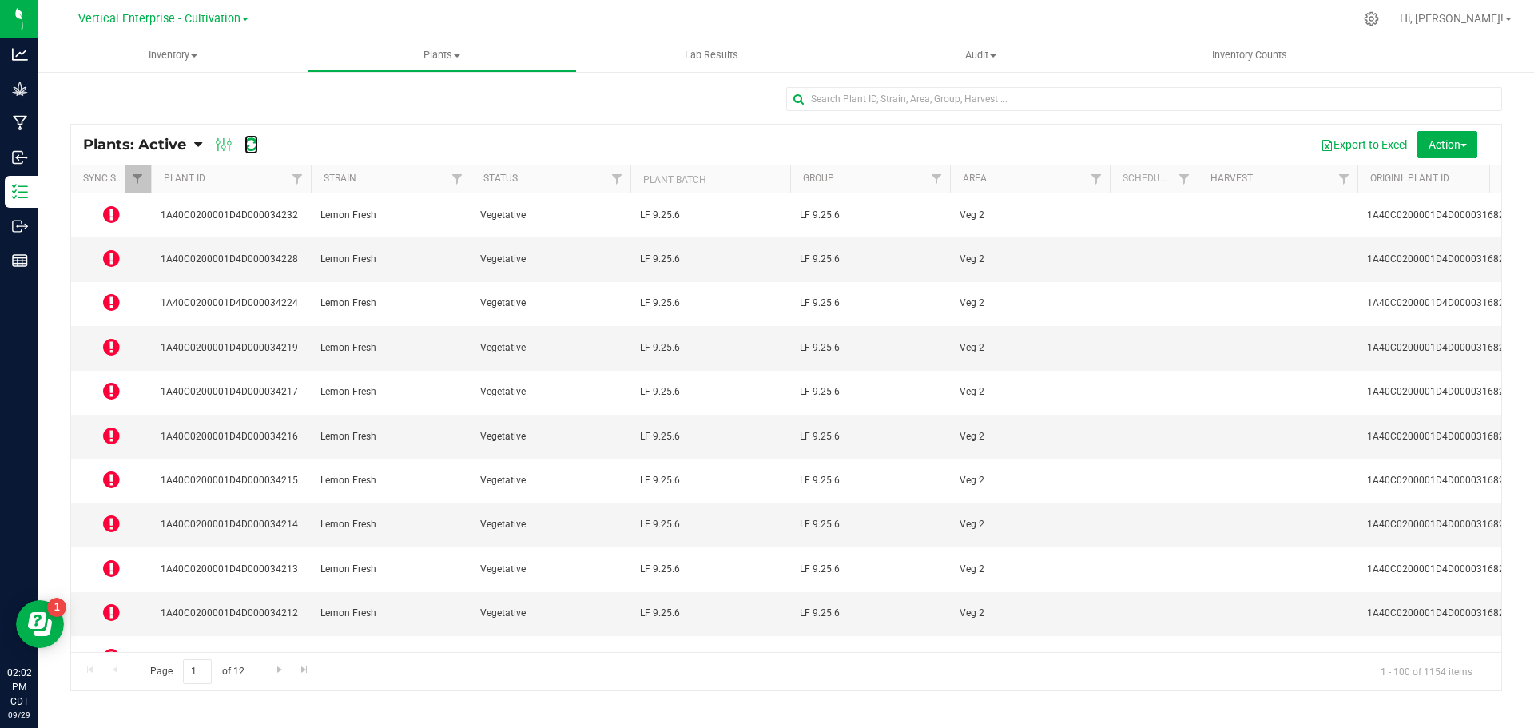
click at [250, 147] on icon at bounding box center [252, 145] width 14 height 16
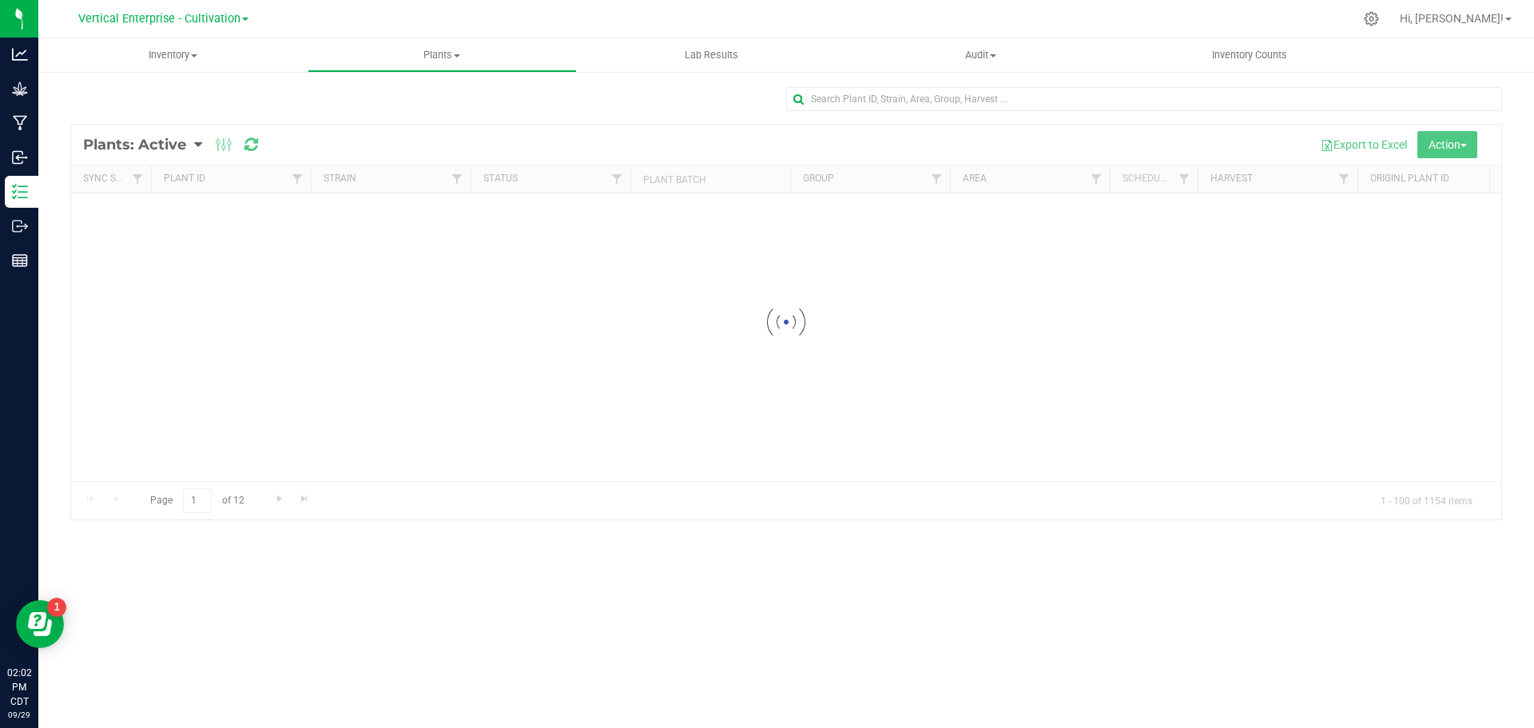
click at [253, 149] on div at bounding box center [786, 322] width 1430 height 395
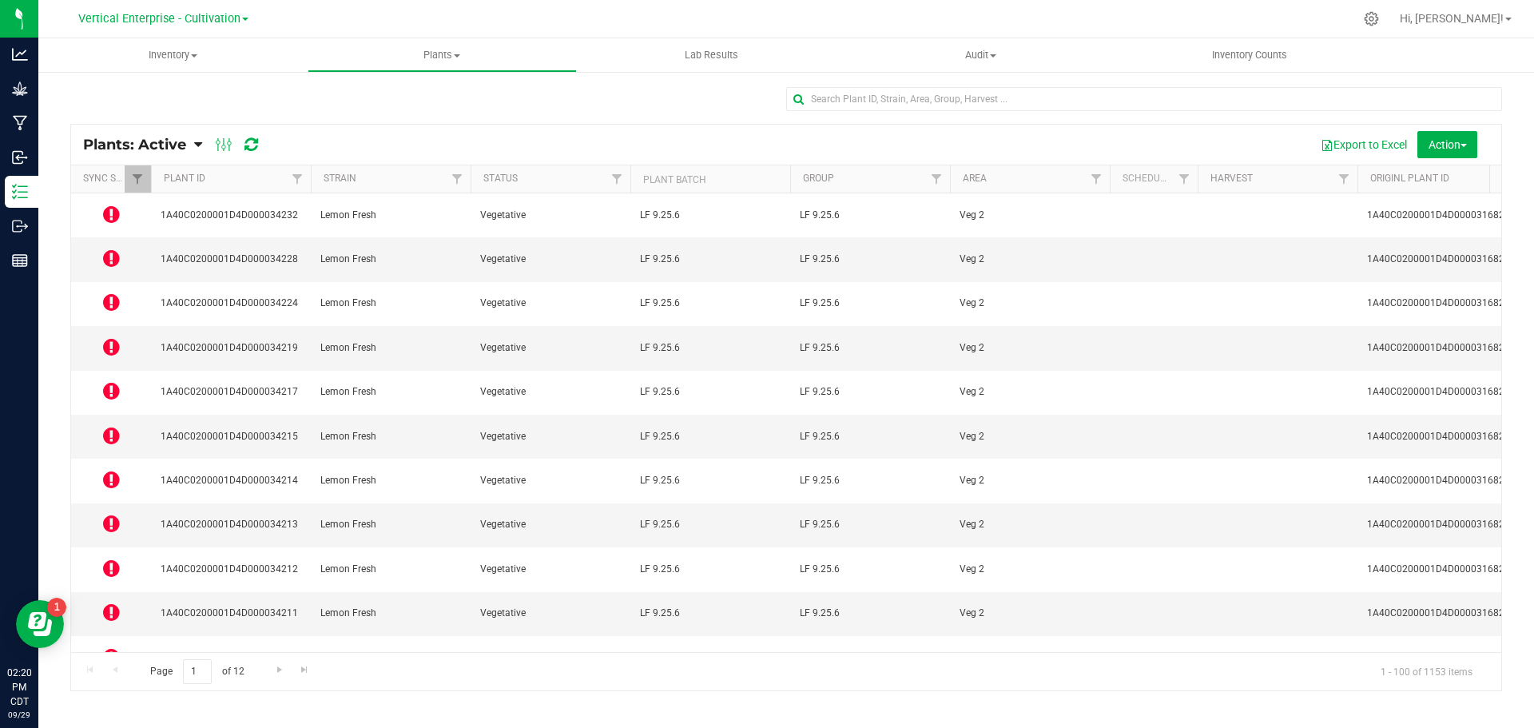
click at [113, 205] on icon at bounding box center [111, 214] width 17 height 19
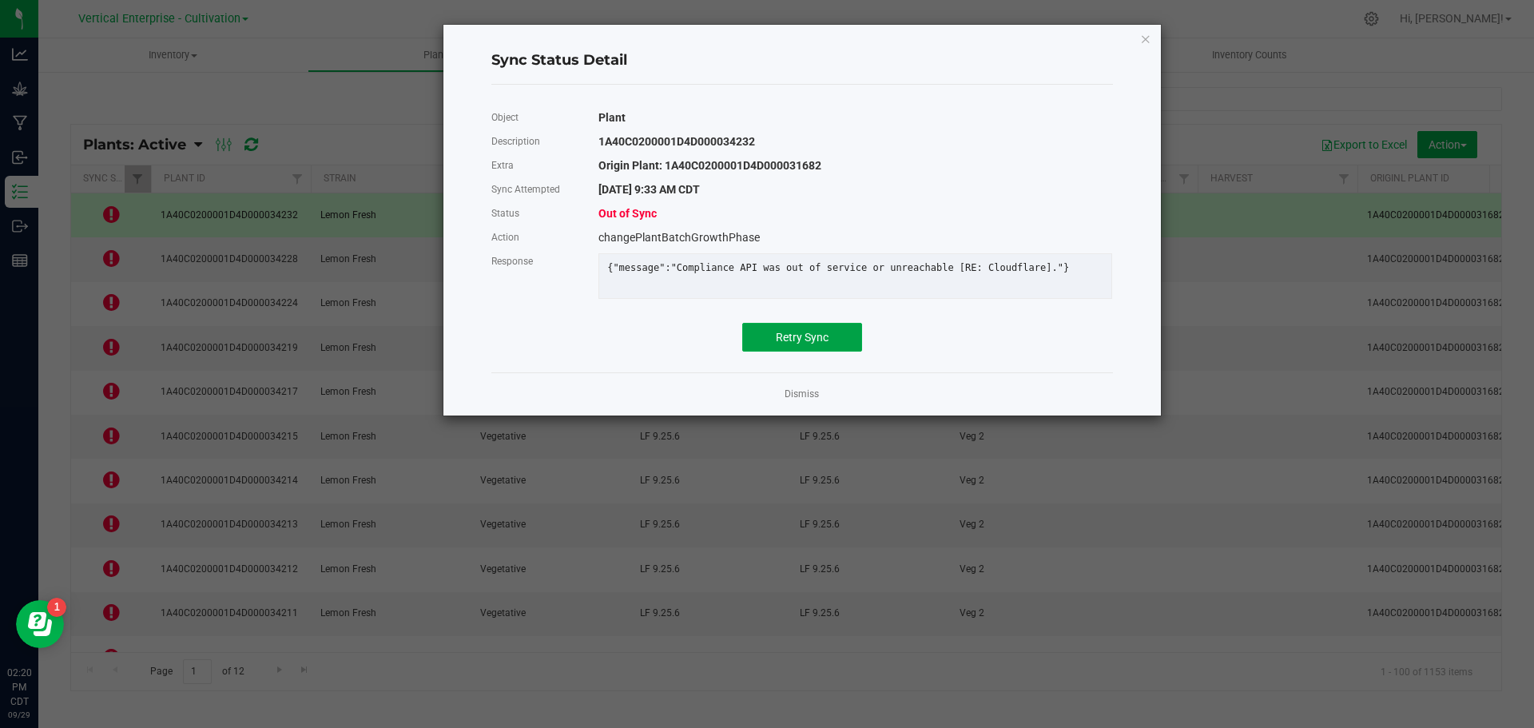
click at [769, 343] on button "Retry Sync" at bounding box center [802, 337] width 120 height 29
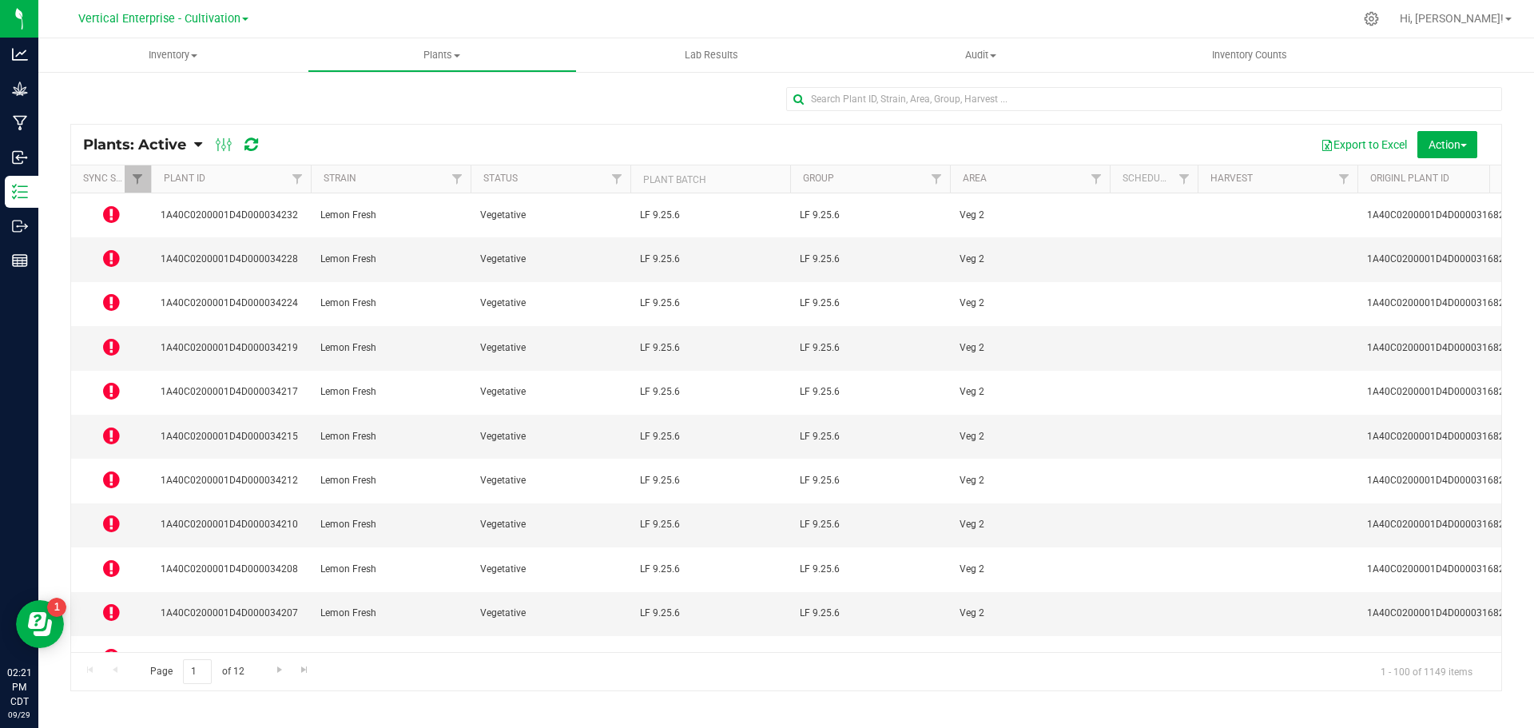
click at [113, 213] on icon at bounding box center [111, 214] width 17 height 19
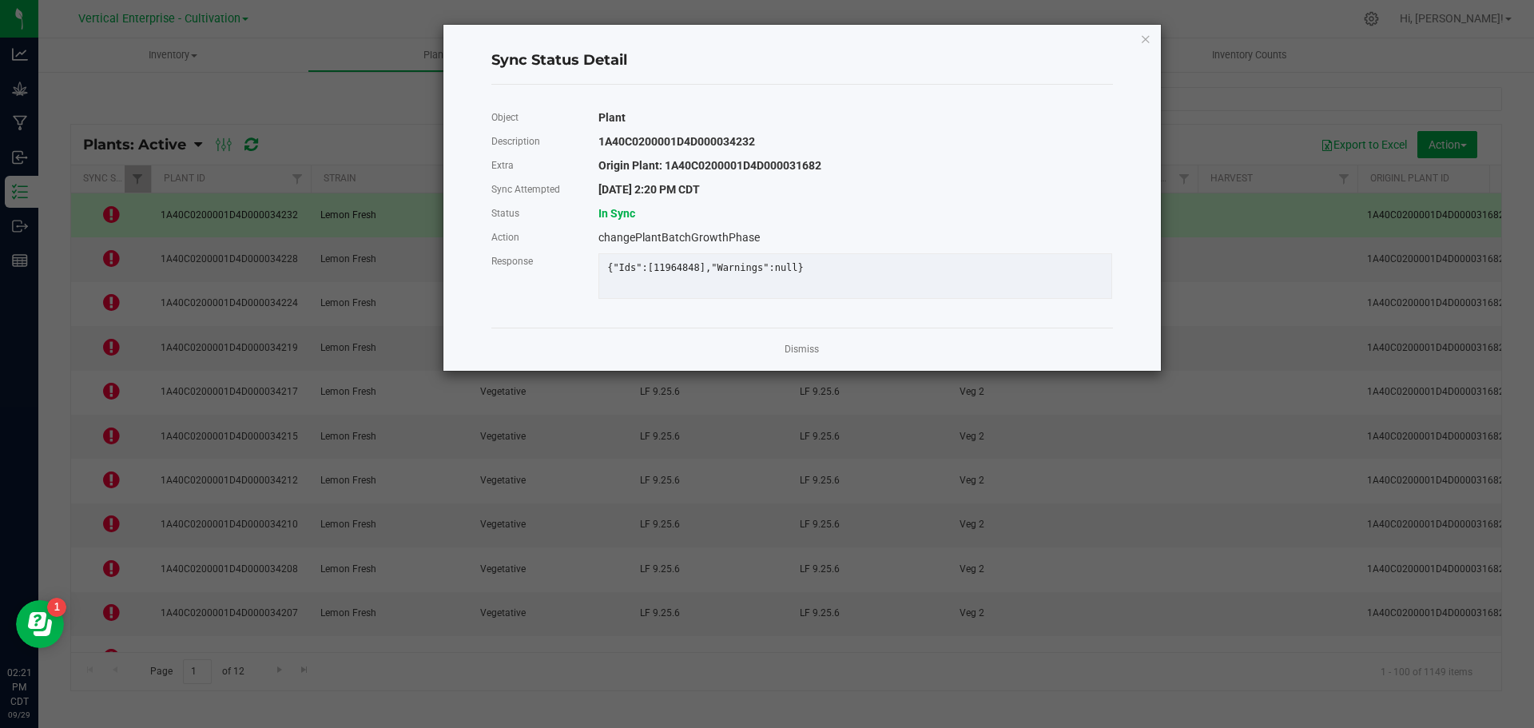
click at [803, 356] on link "Dismiss" at bounding box center [802, 350] width 34 height 14
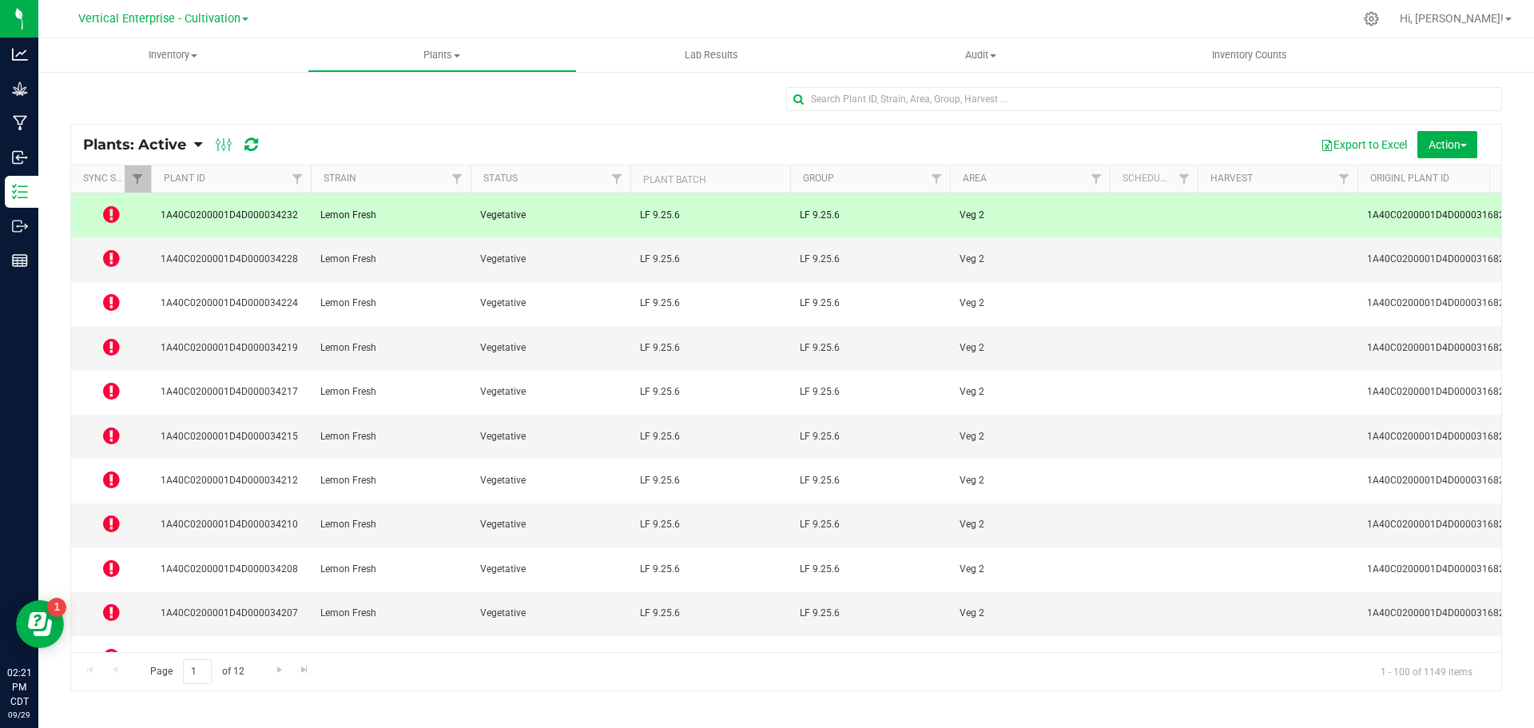
click at [109, 251] on icon at bounding box center [111, 258] width 17 height 19
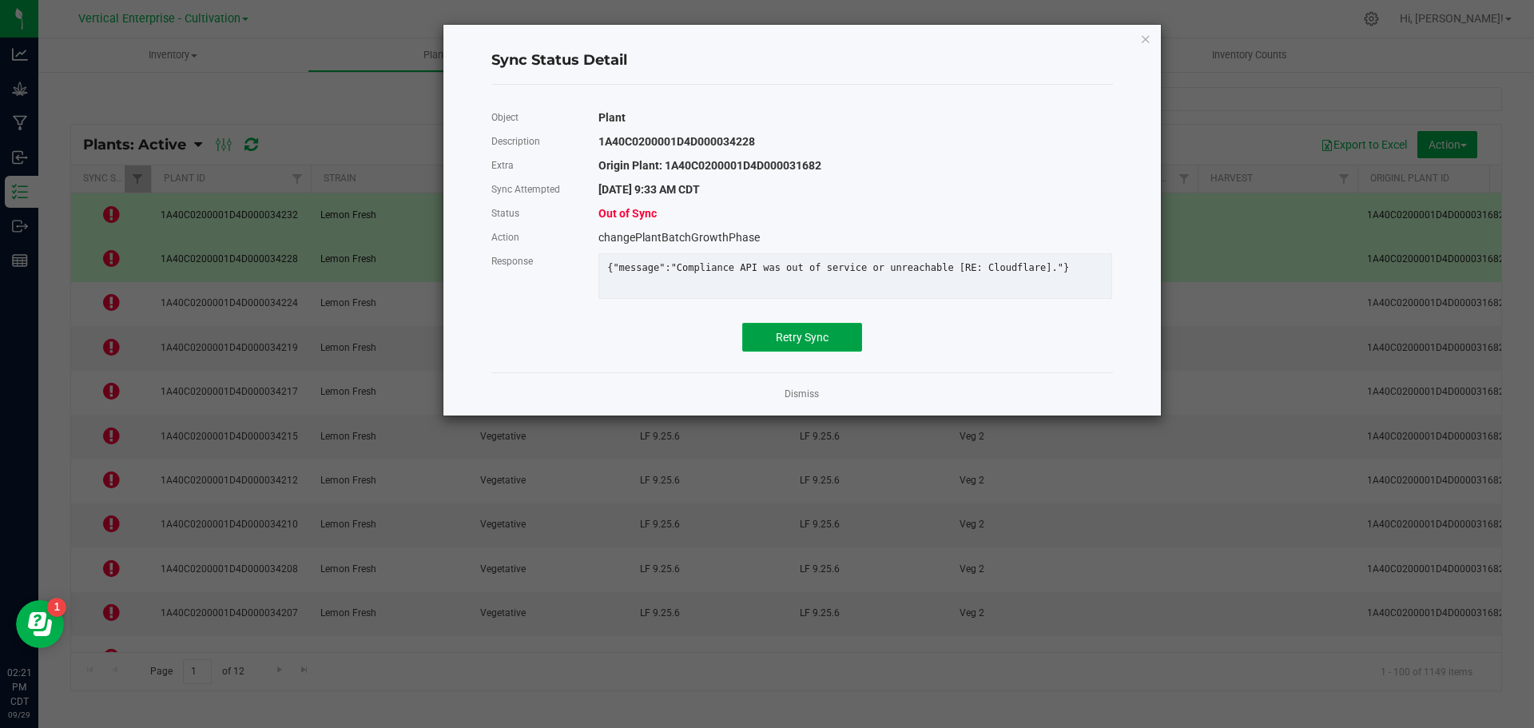
click at [806, 341] on span "Retry Sync" at bounding box center [802, 337] width 53 height 13
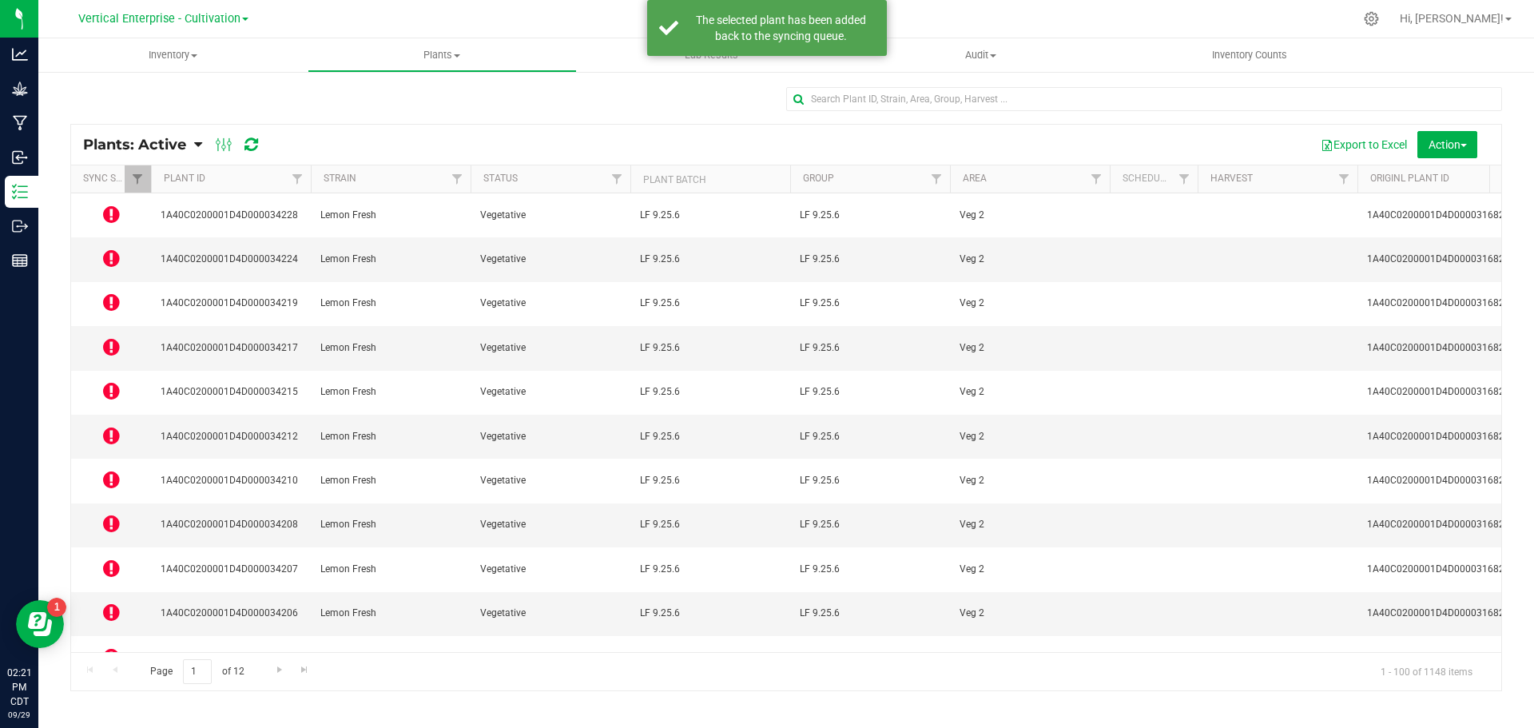
click at [108, 292] on icon at bounding box center [111, 301] width 17 height 19
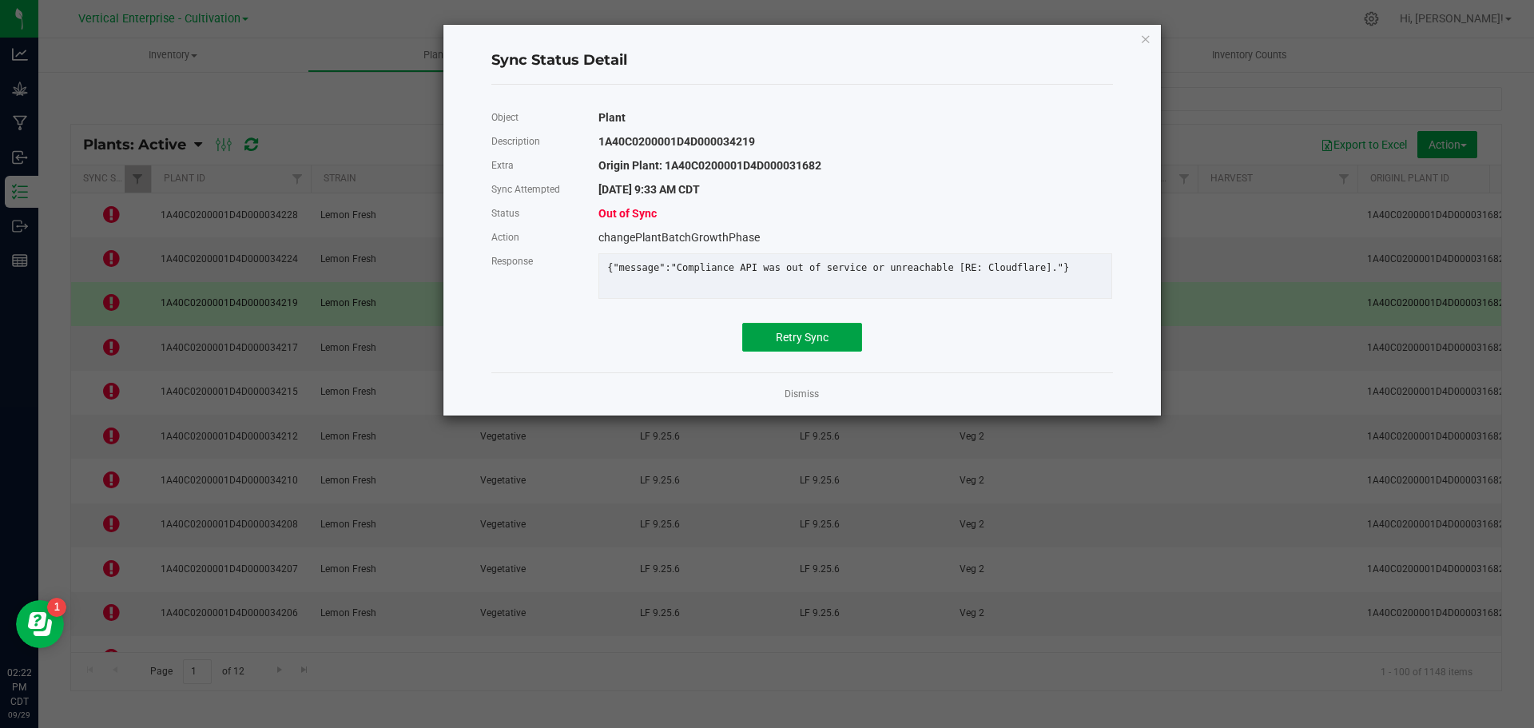
click at [784, 344] on span "Retry Sync" at bounding box center [802, 337] width 53 height 13
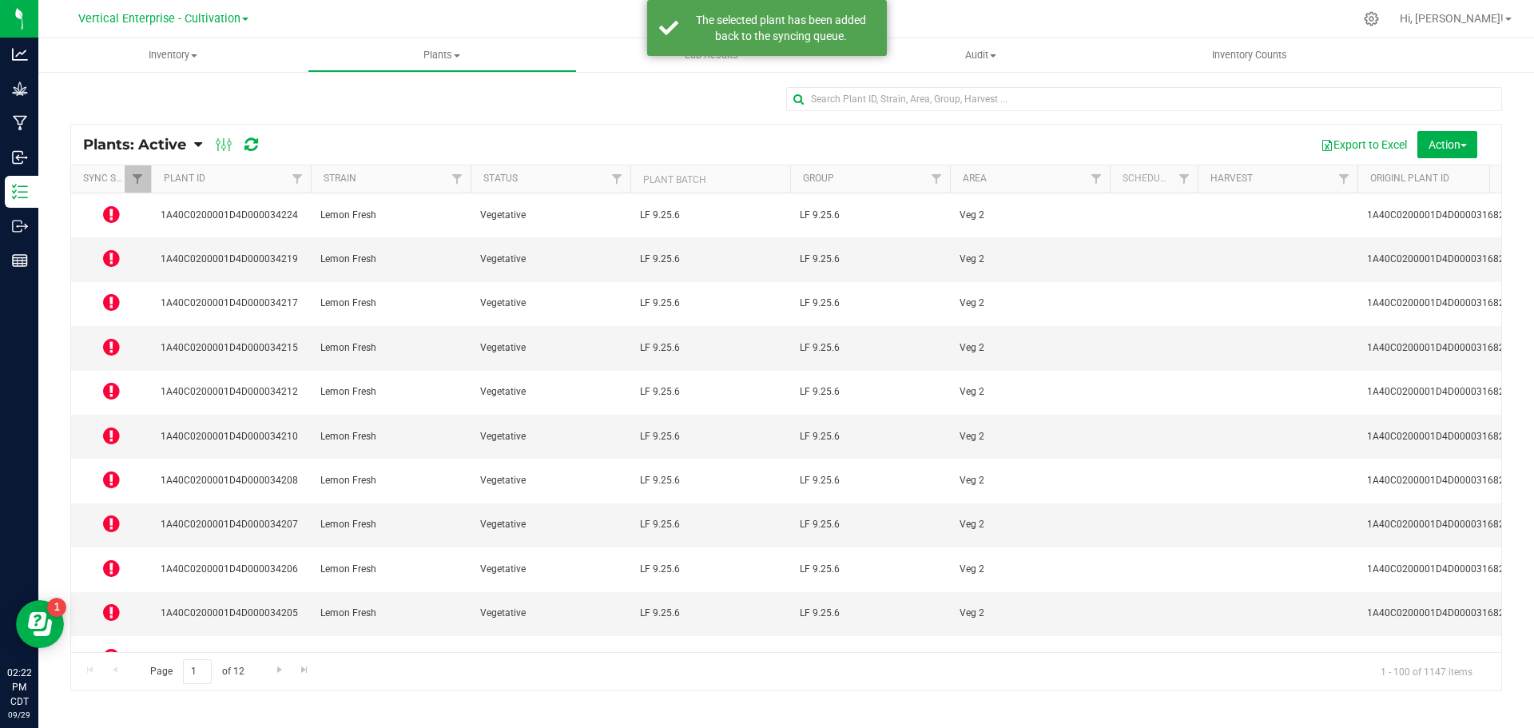
click at [110, 292] on icon at bounding box center [111, 301] width 17 height 19
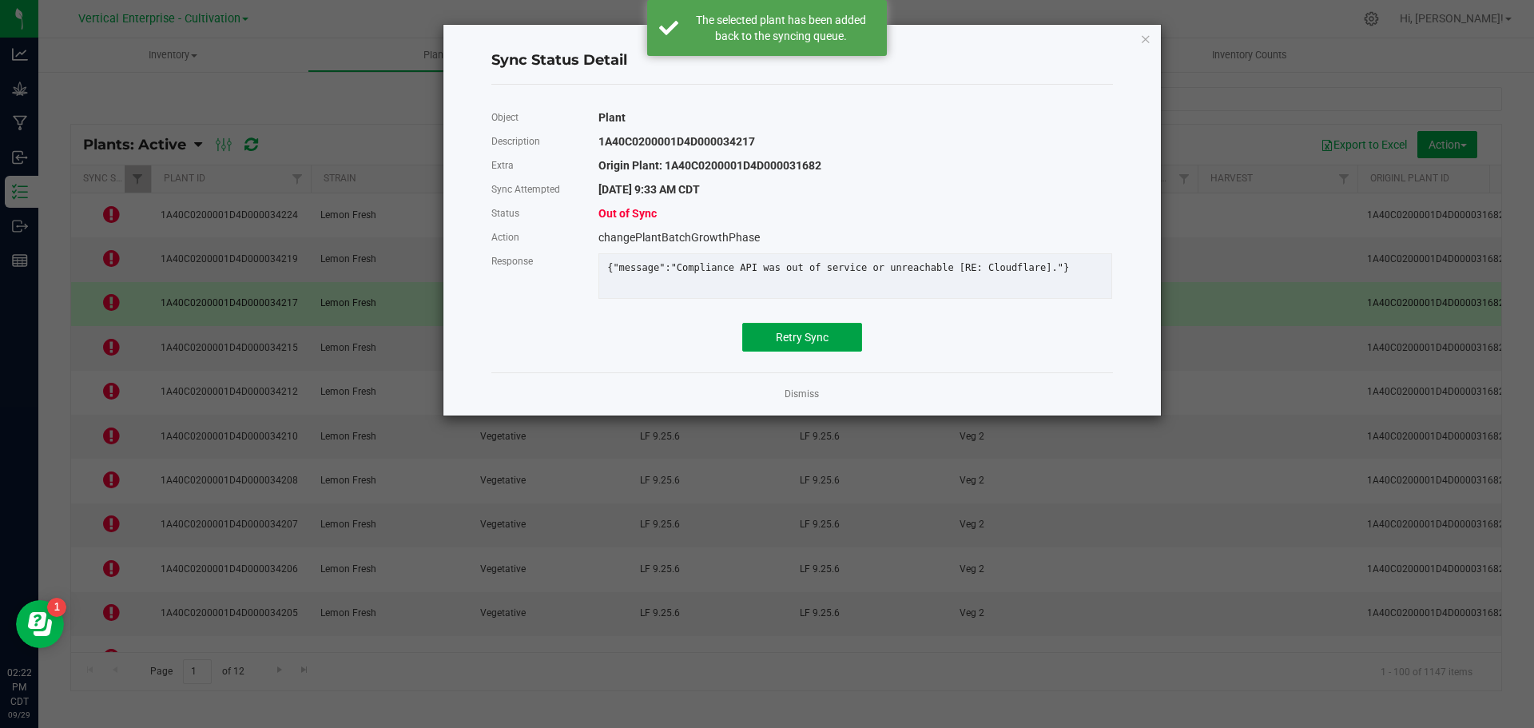
click at [788, 344] on span "Retry Sync" at bounding box center [802, 337] width 53 height 13
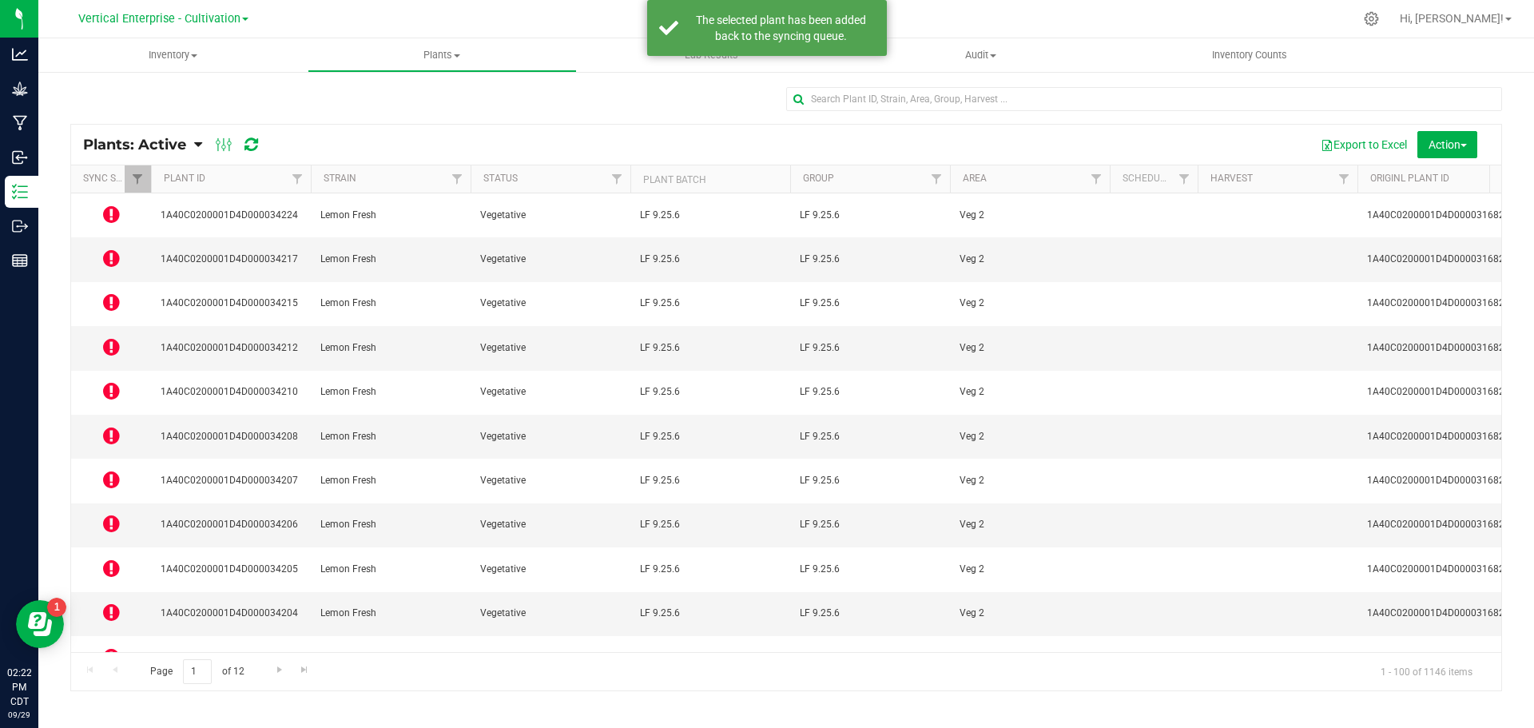
click at [107, 249] on icon at bounding box center [111, 258] width 17 height 19
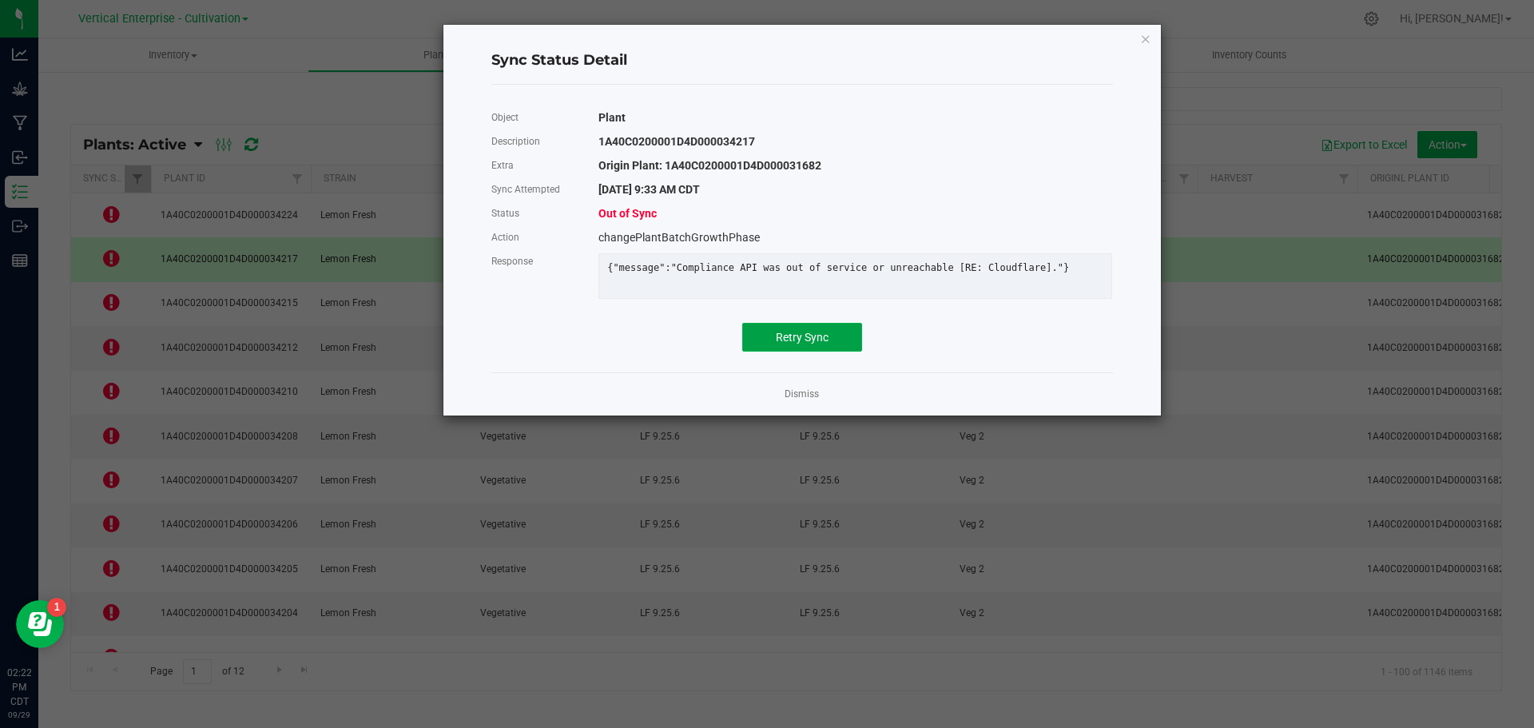
click at [805, 342] on span "Retry Sync" at bounding box center [802, 337] width 53 height 13
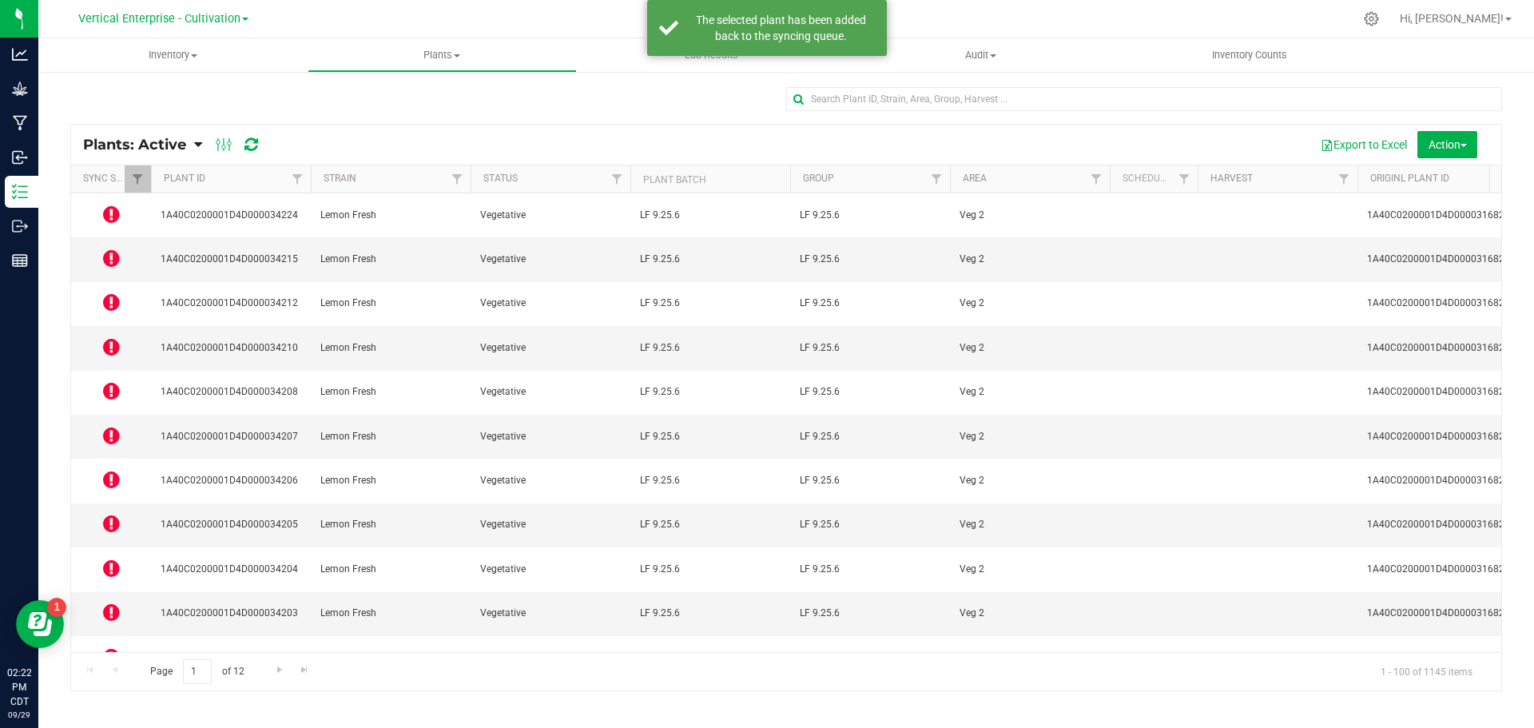
click at [117, 470] on icon at bounding box center [111, 479] width 17 height 19
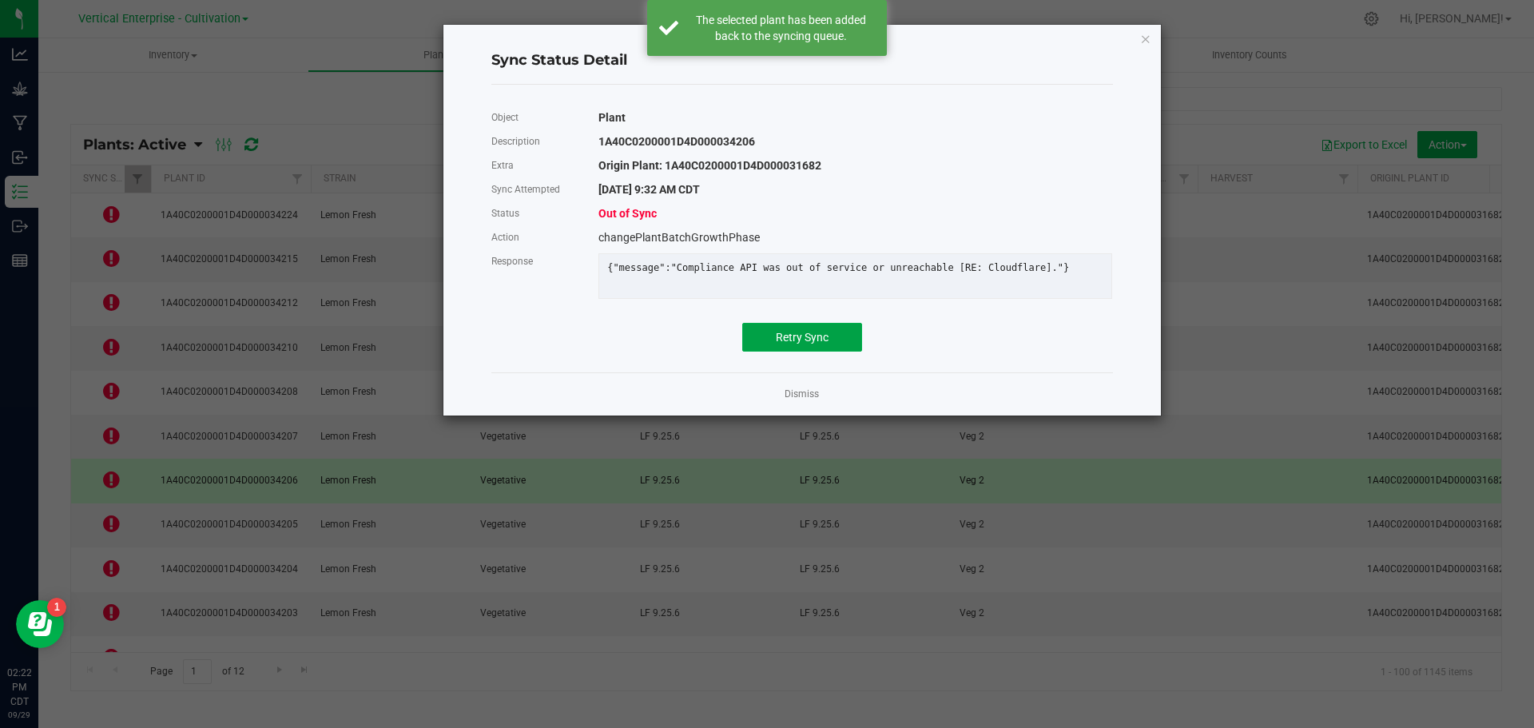
click at [830, 352] on button "Retry Sync" at bounding box center [802, 337] width 120 height 29
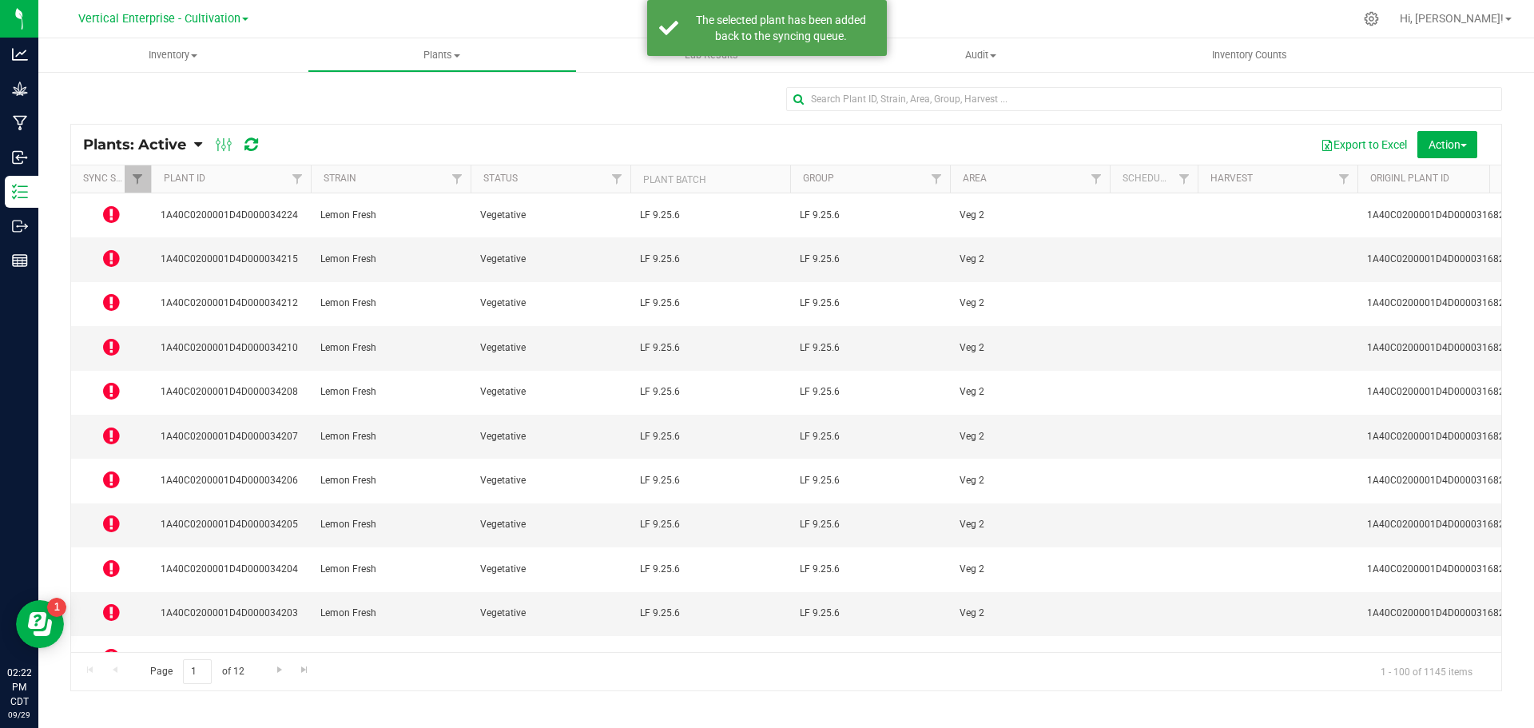
click at [112, 602] on span at bounding box center [111, 613] width 17 height 22
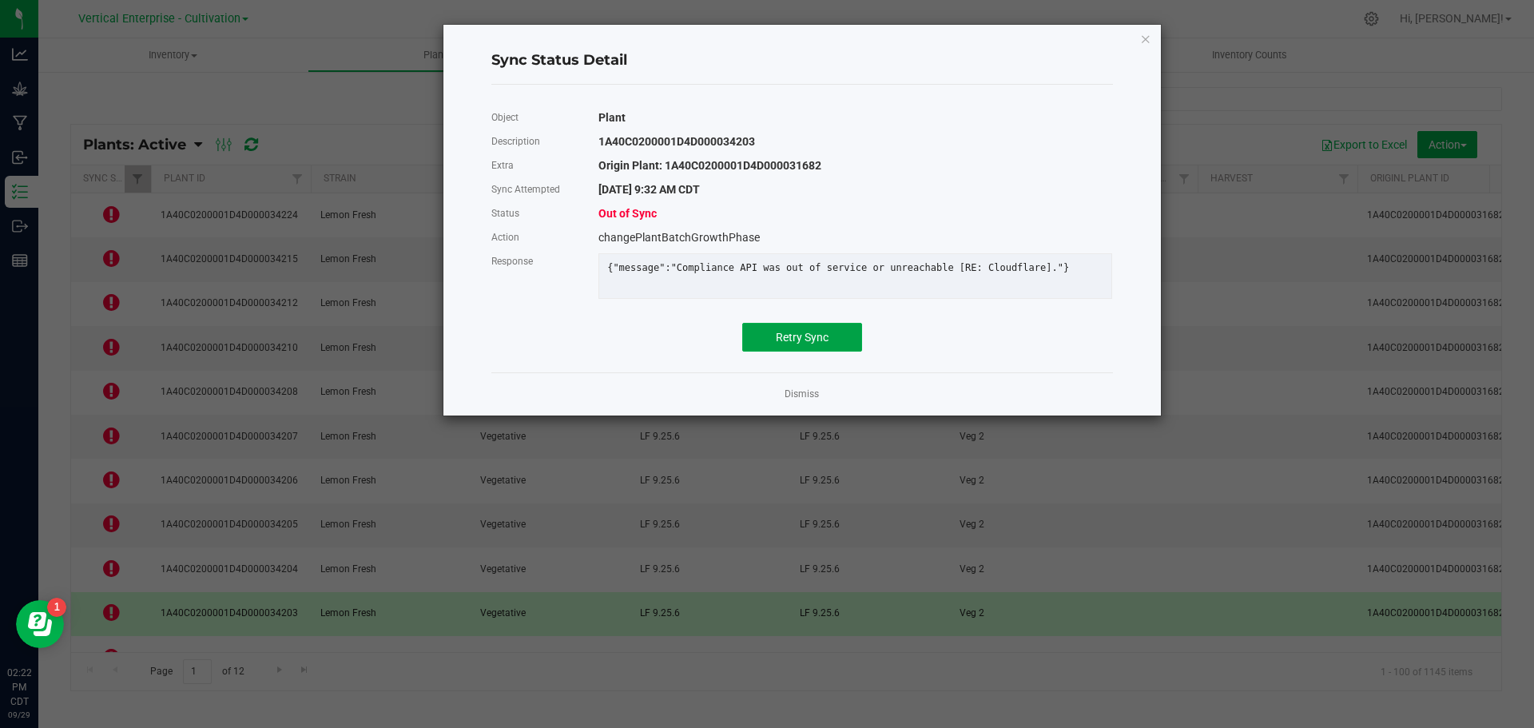
click at [818, 344] on span "Retry Sync" at bounding box center [802, 337] width 53 height 13
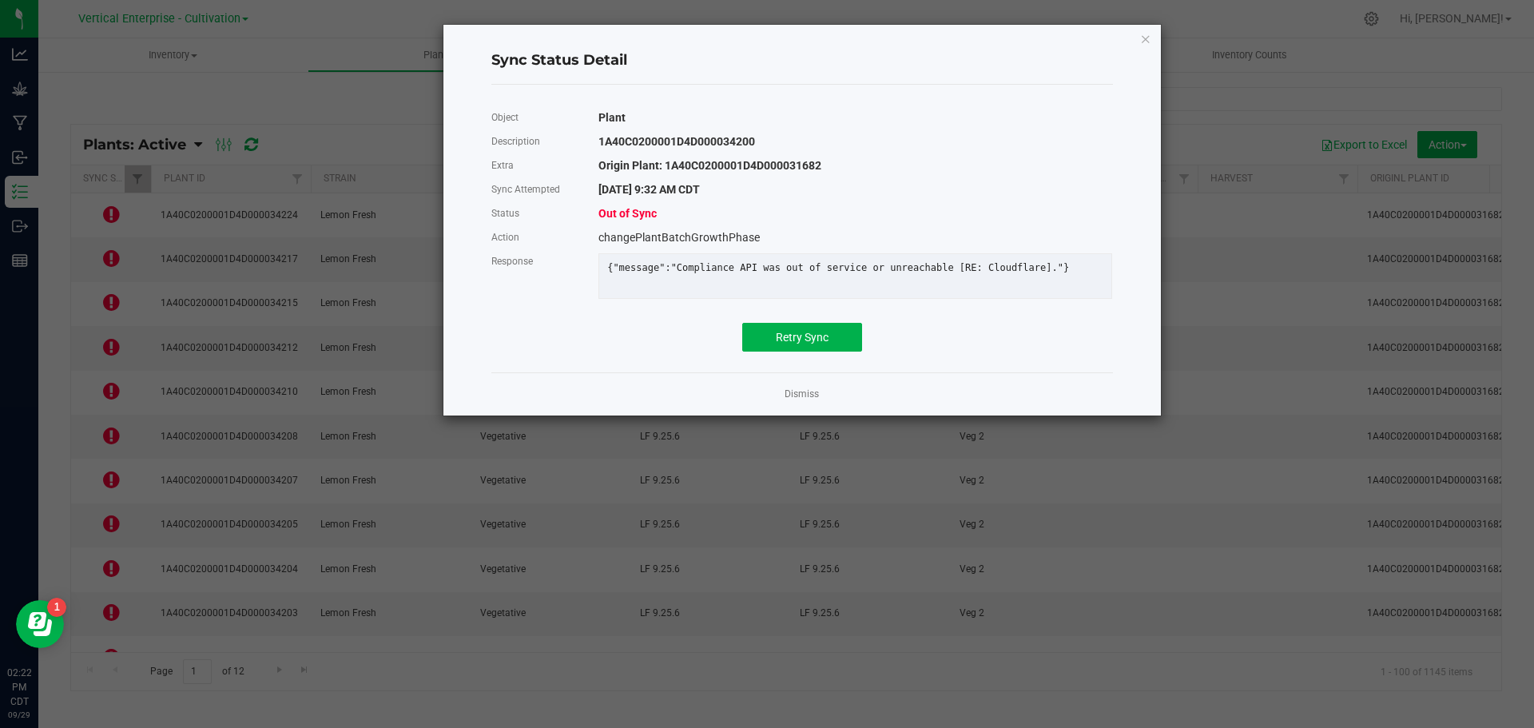
click at [802, 360] on div "Object Plant Description 1A40C0200001D4D000034200 Extra Origin Plant: 1A40C0200…" at bounding box center [802, 228] width 646 height 262
click at [802, 344] on span "Retry Sync" at bounding box center [802, 337] width 53 height 13
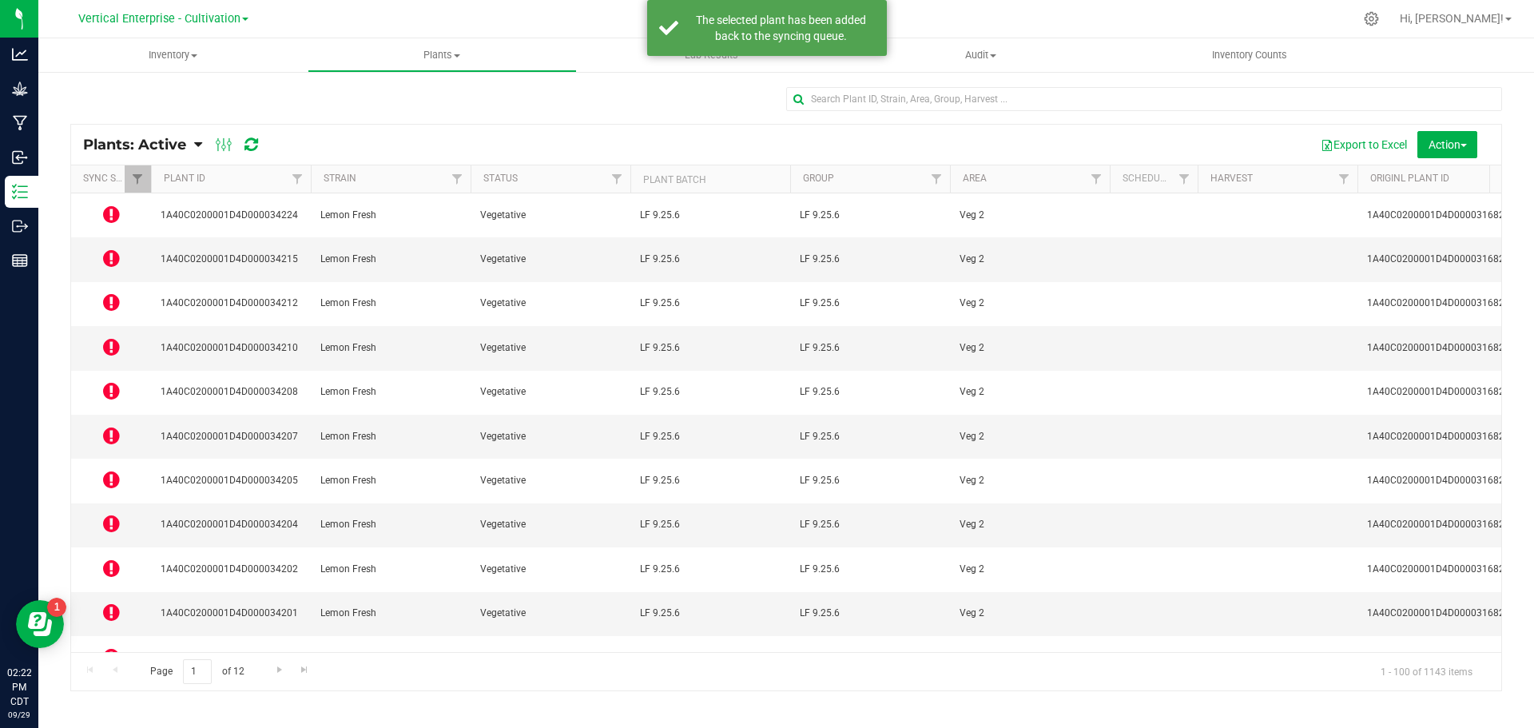
click at [104, 647] on icon at bounding box center [111, 656] width 17 height 19
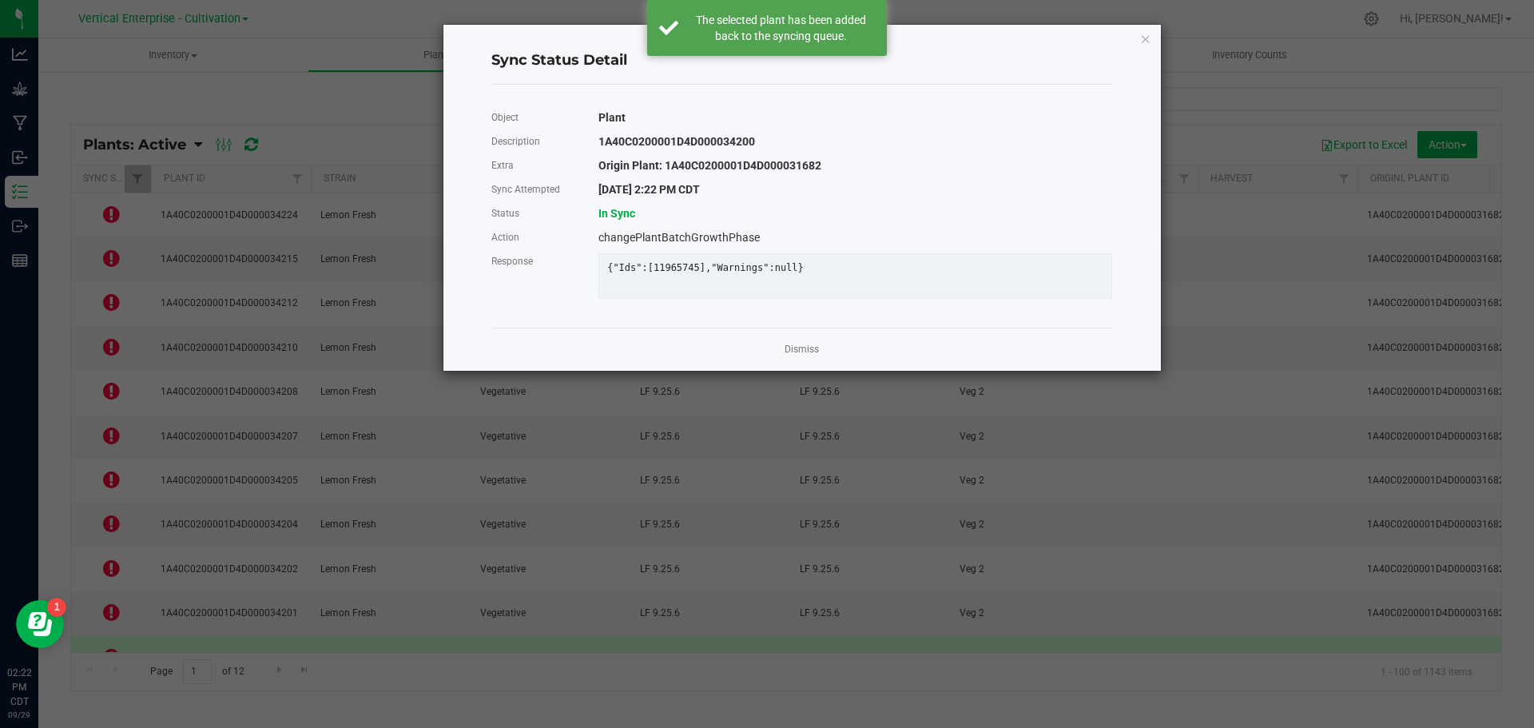
click at [791, 356] on link "Dismiss" at bounding box center [802, 350] width 34 height 14
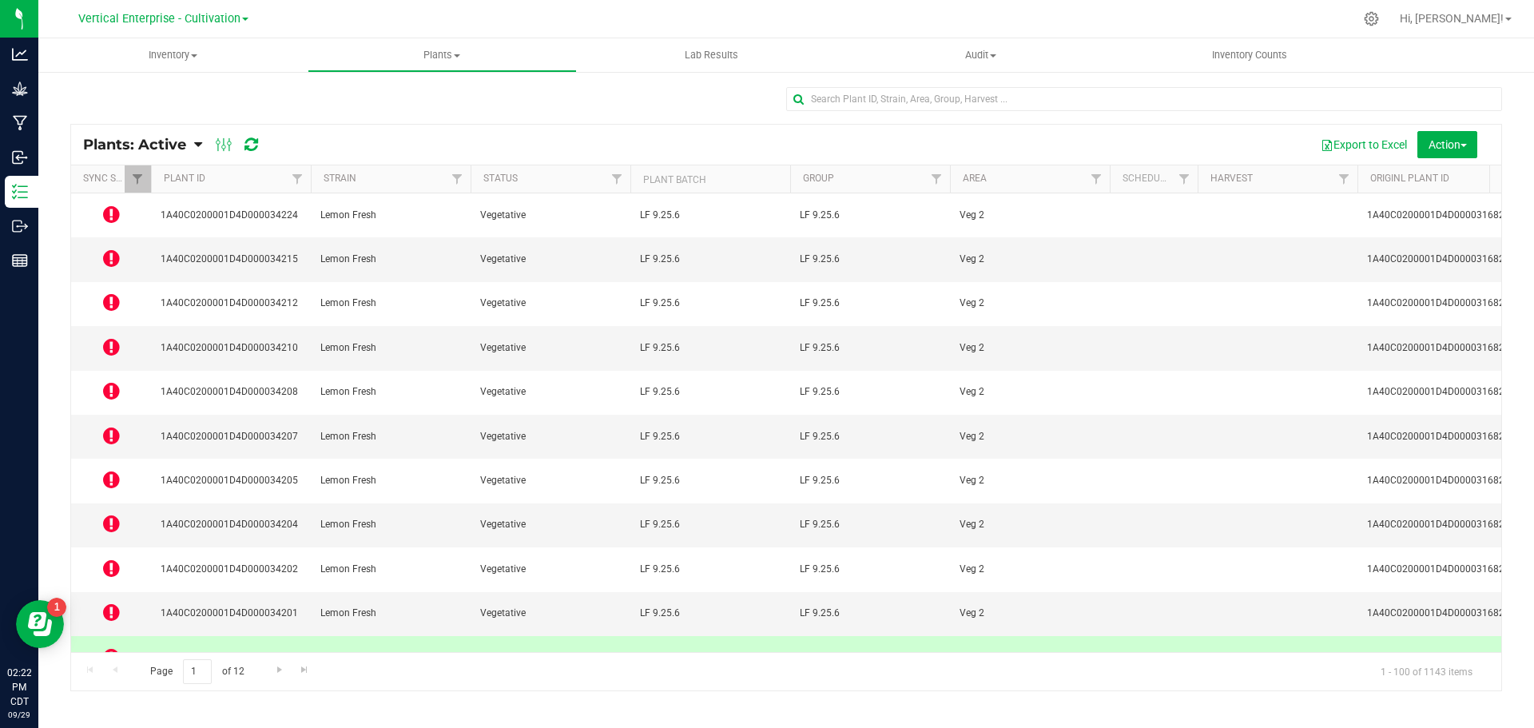
click at [117, 470] on icon at bounding box center [111, 479] width 17 height 19
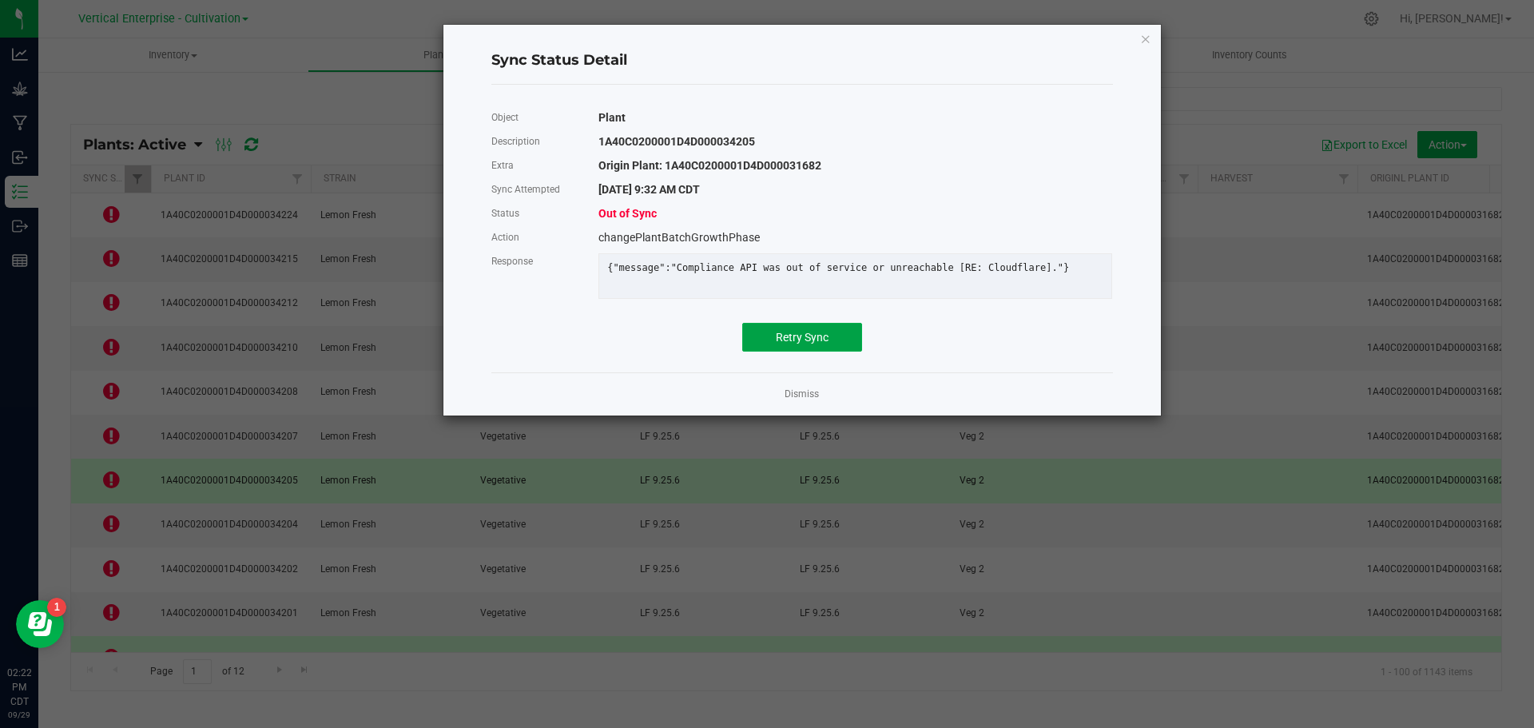
click at [807, 344] on span "Retry Sync" at bounding box center [802, 337] width 53 height 13
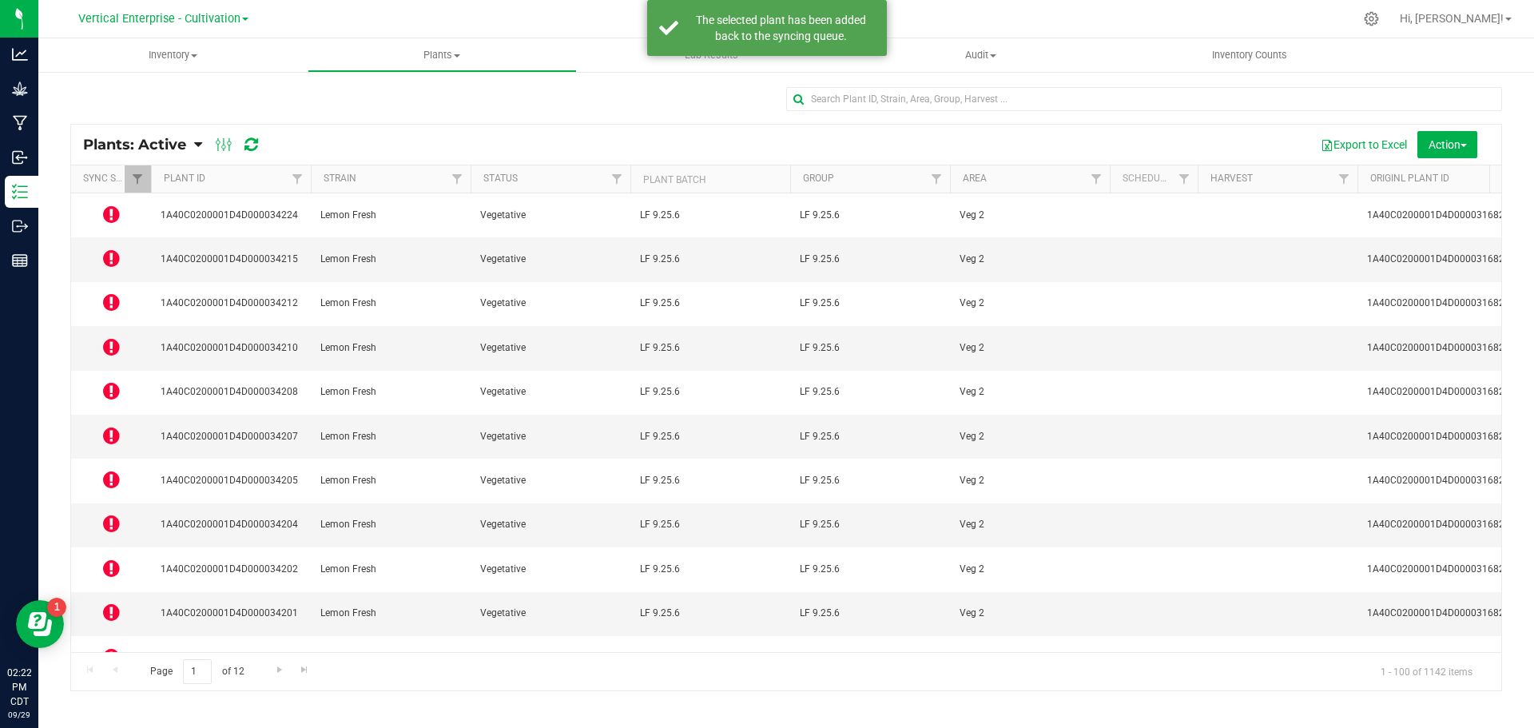
drag, startPoint x: 102, startPoint y: 324, endPoint x: 112, endPoint y: 354, distance: 31.1
click at [112, 381] on icon at bounding box center [111, 390] width 17 height 19
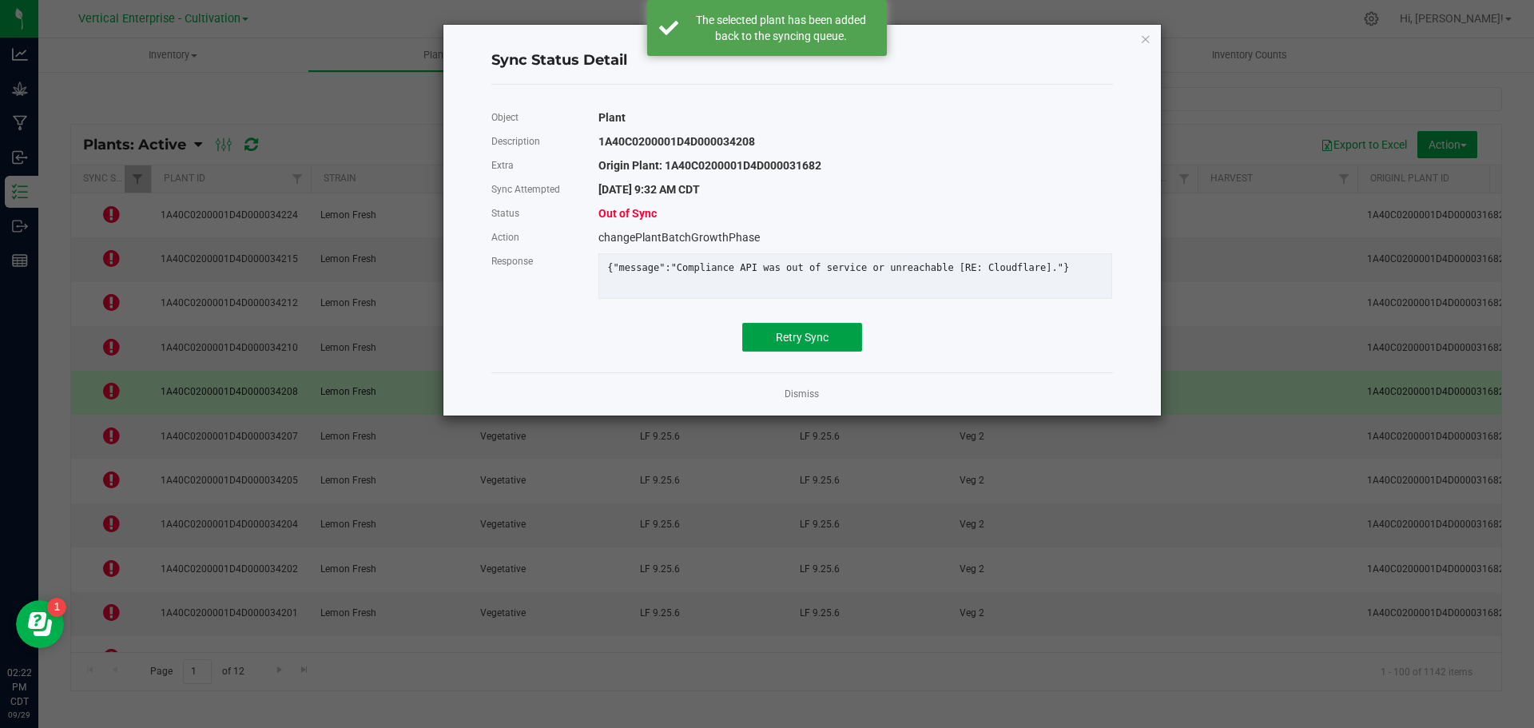
click at [770, 347] on button "Retry Sync" at bounding box center [802, 337] width 120 height 29
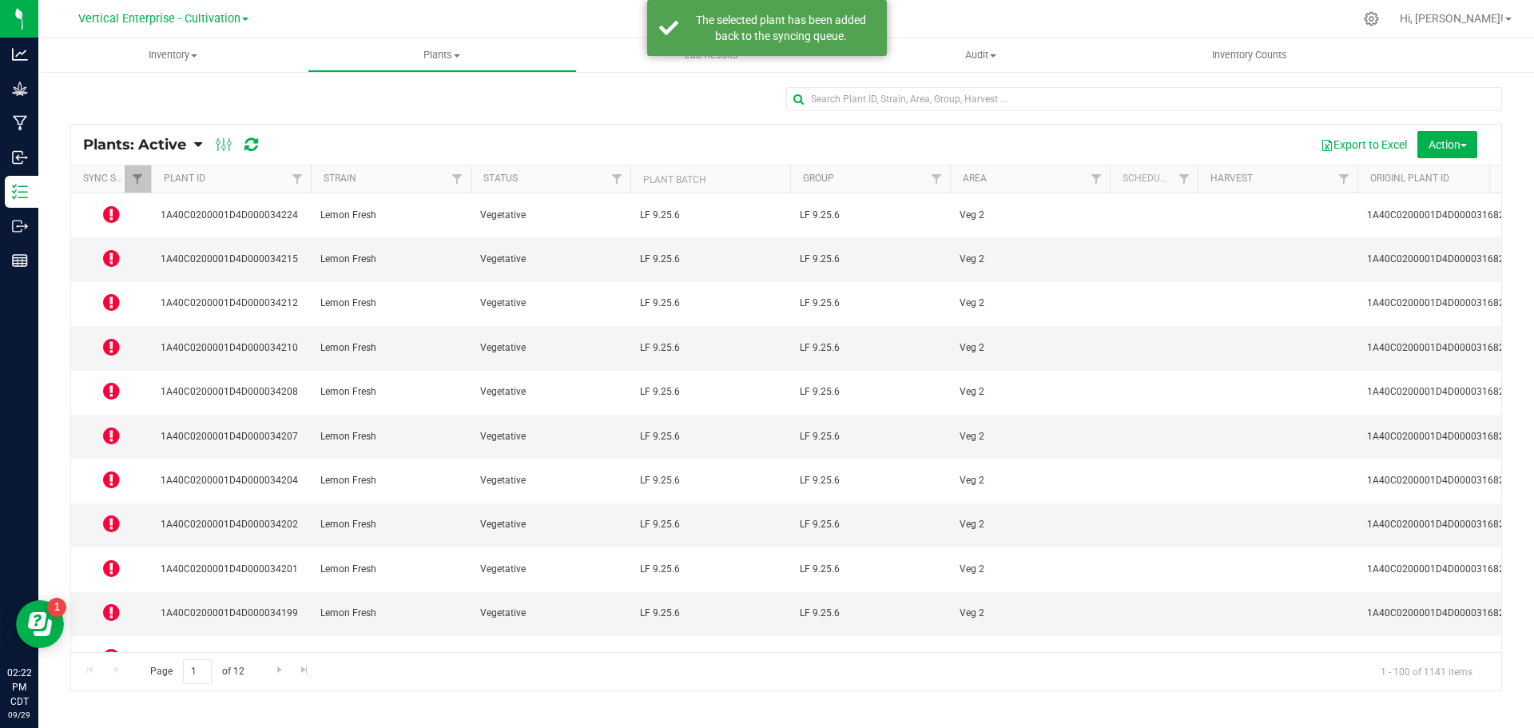
click at [109, 337] on icon at bounding box center [111, 346] width 17 height 19
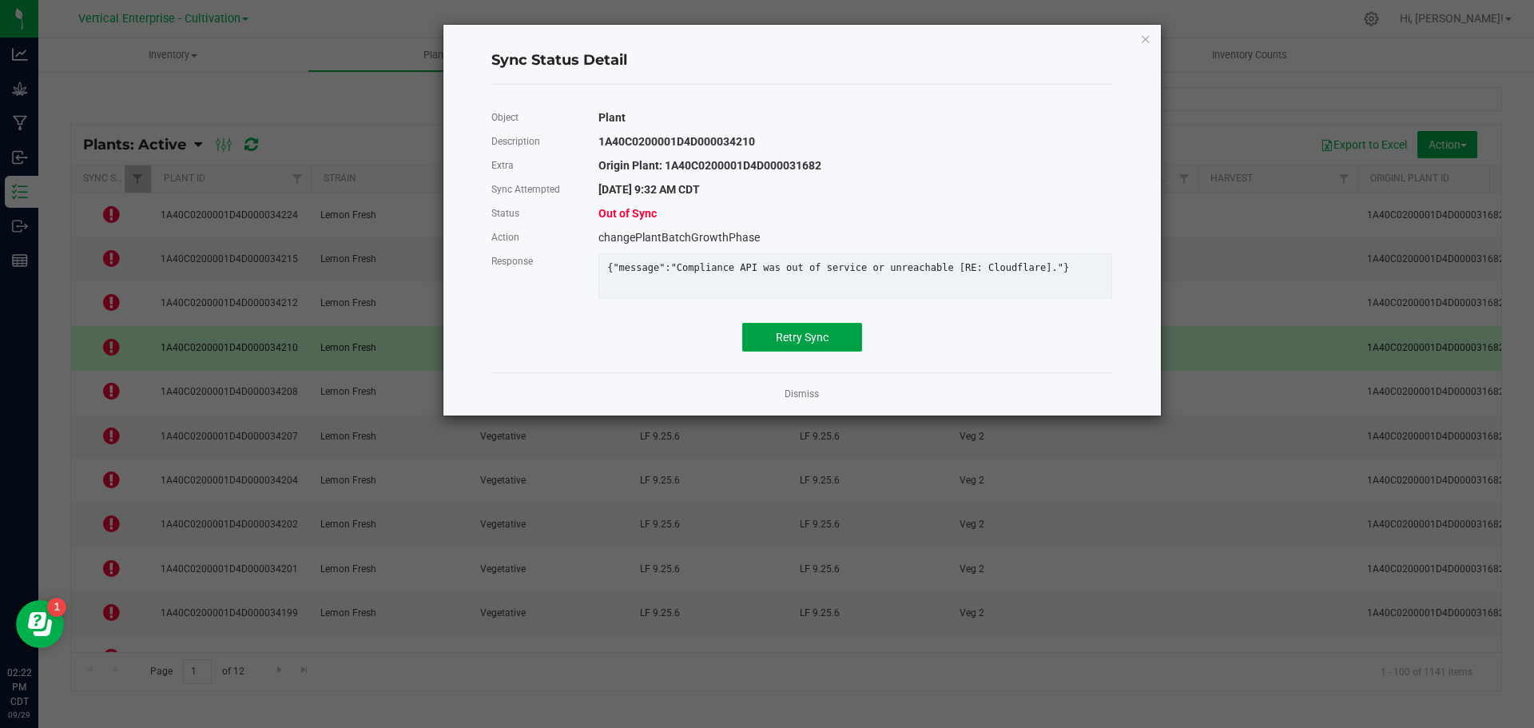
click at [814, 344] on span "Retry Sync" at bounding box center [802, 337] width 53 height 13
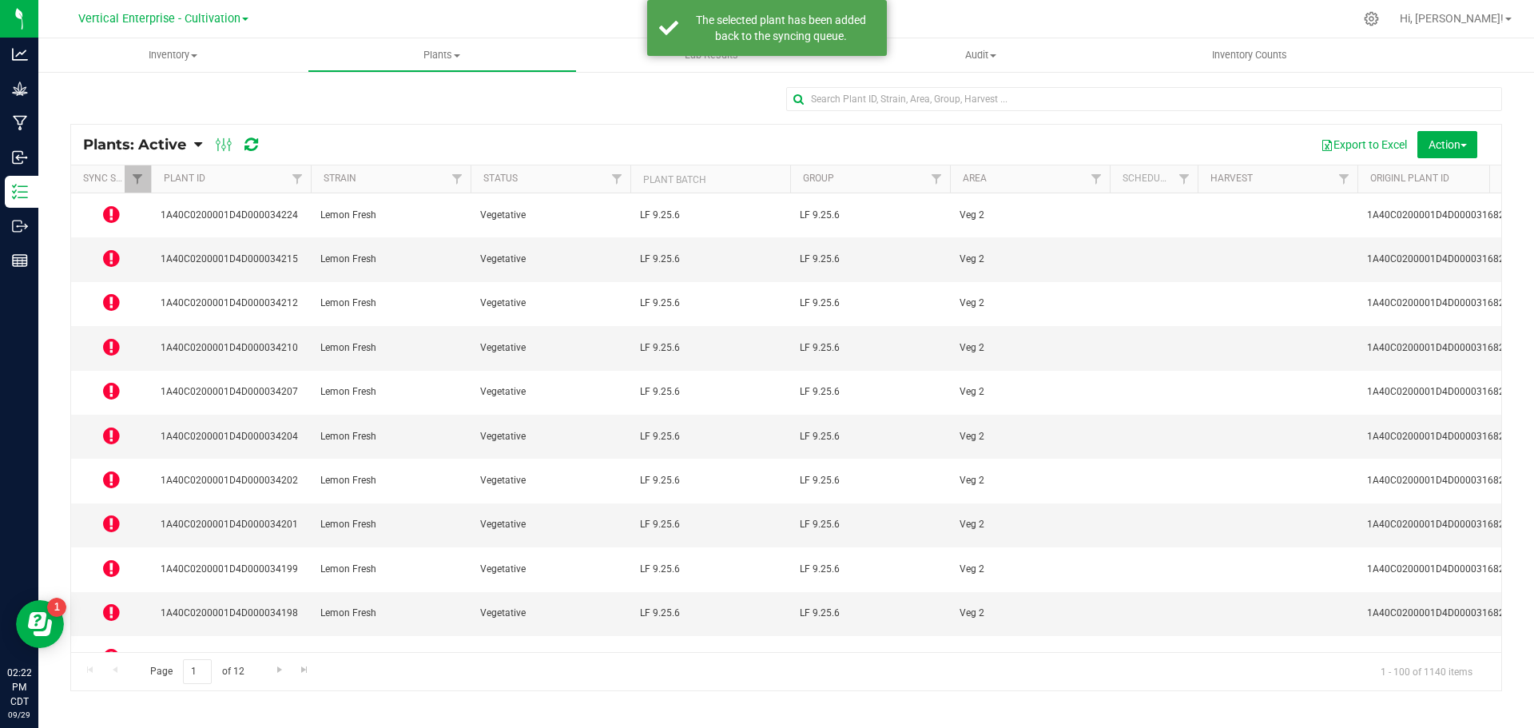
click at [109, 249] on icon at bounding box center [111, 258] width 17 height 19
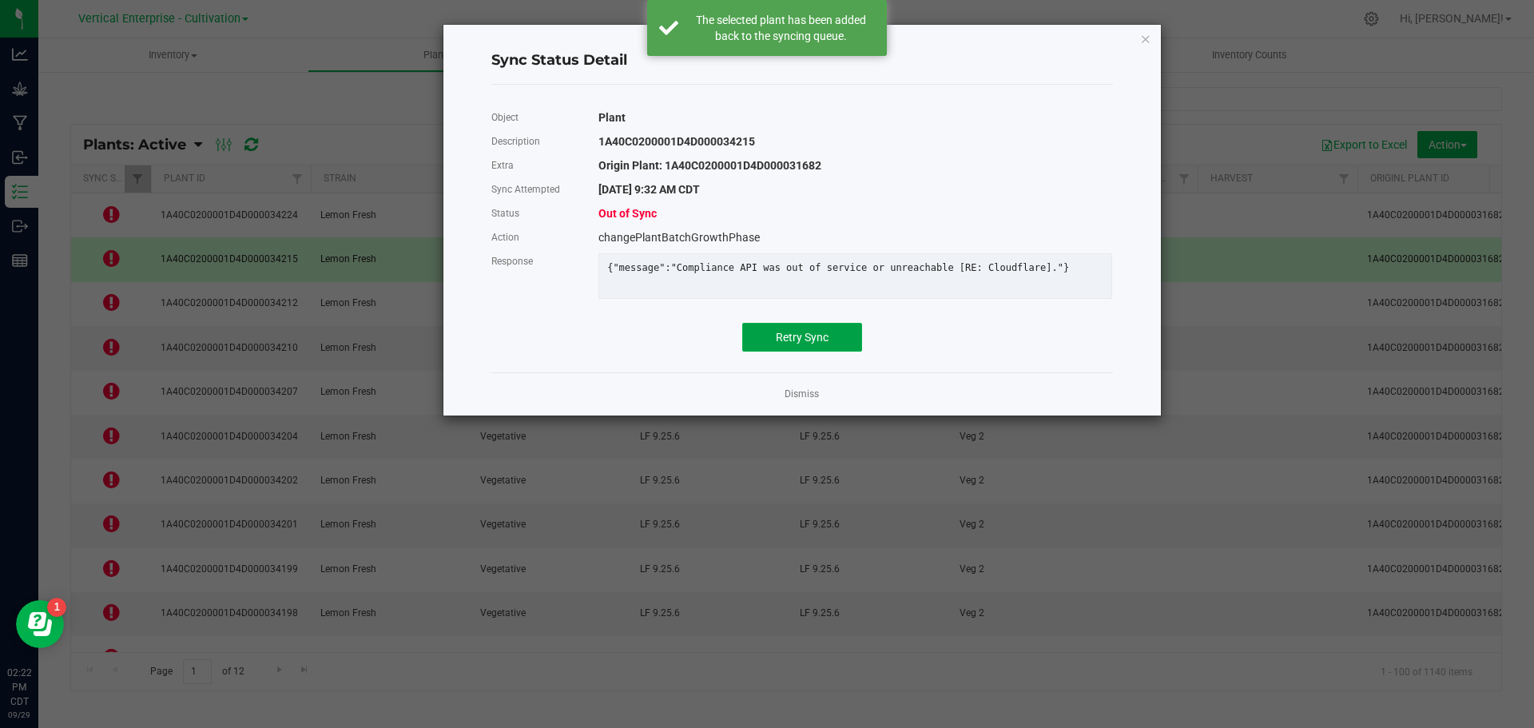
click at [805, 344] on span "Retry Sync" at bounding box center [802, 337] width 53 height 13
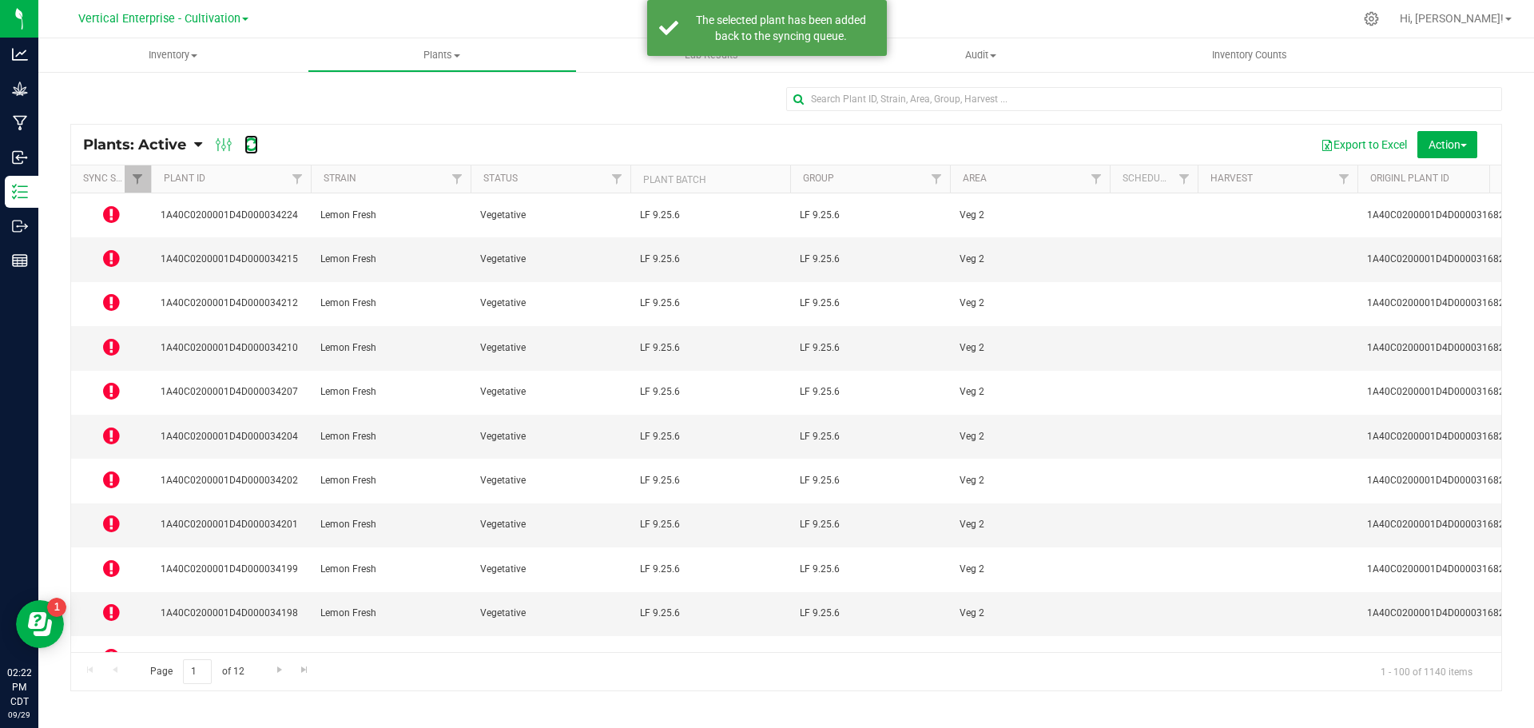
click at [251, 144] on icon at bounding box center [252, 145] width 14 height 16
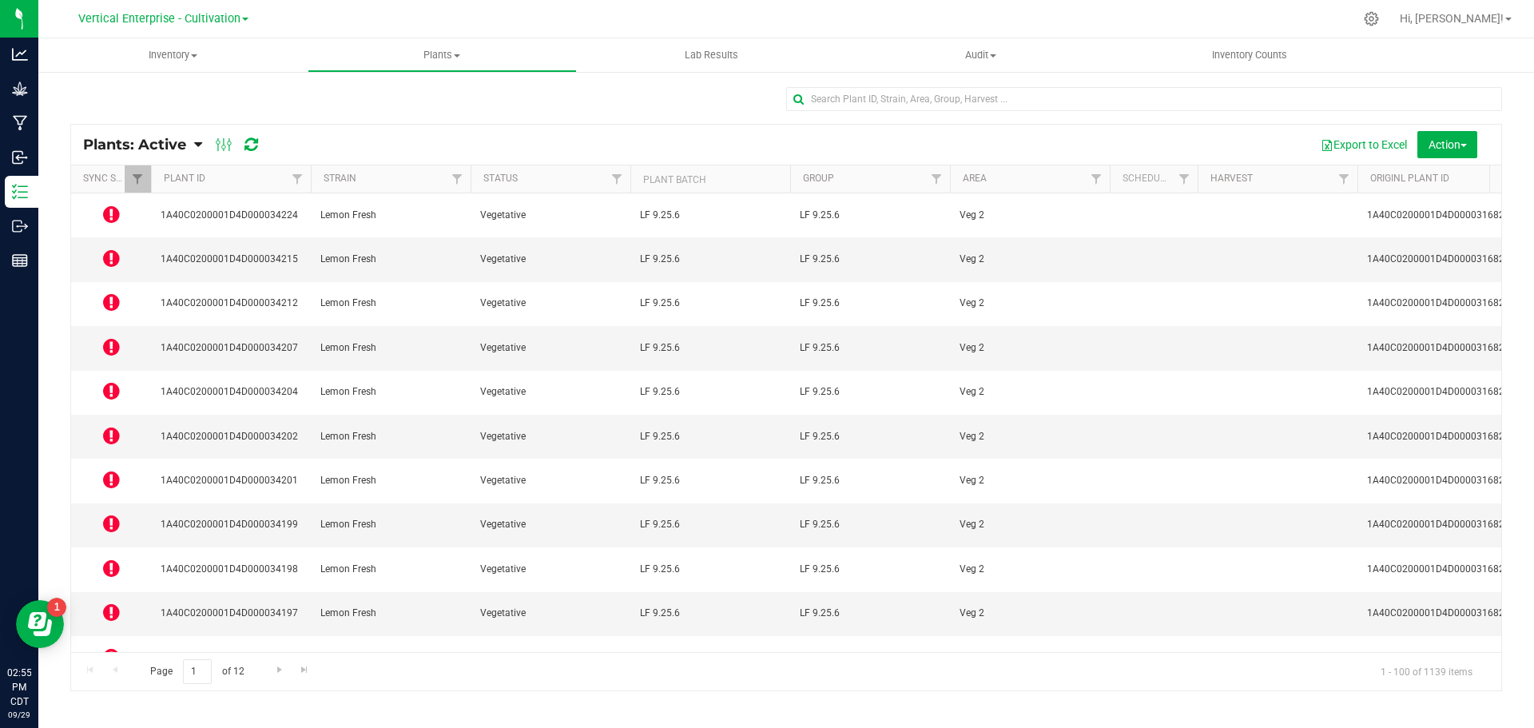
click at [109, 210] on icon at bounding box center [111, 214] width 17 height 19
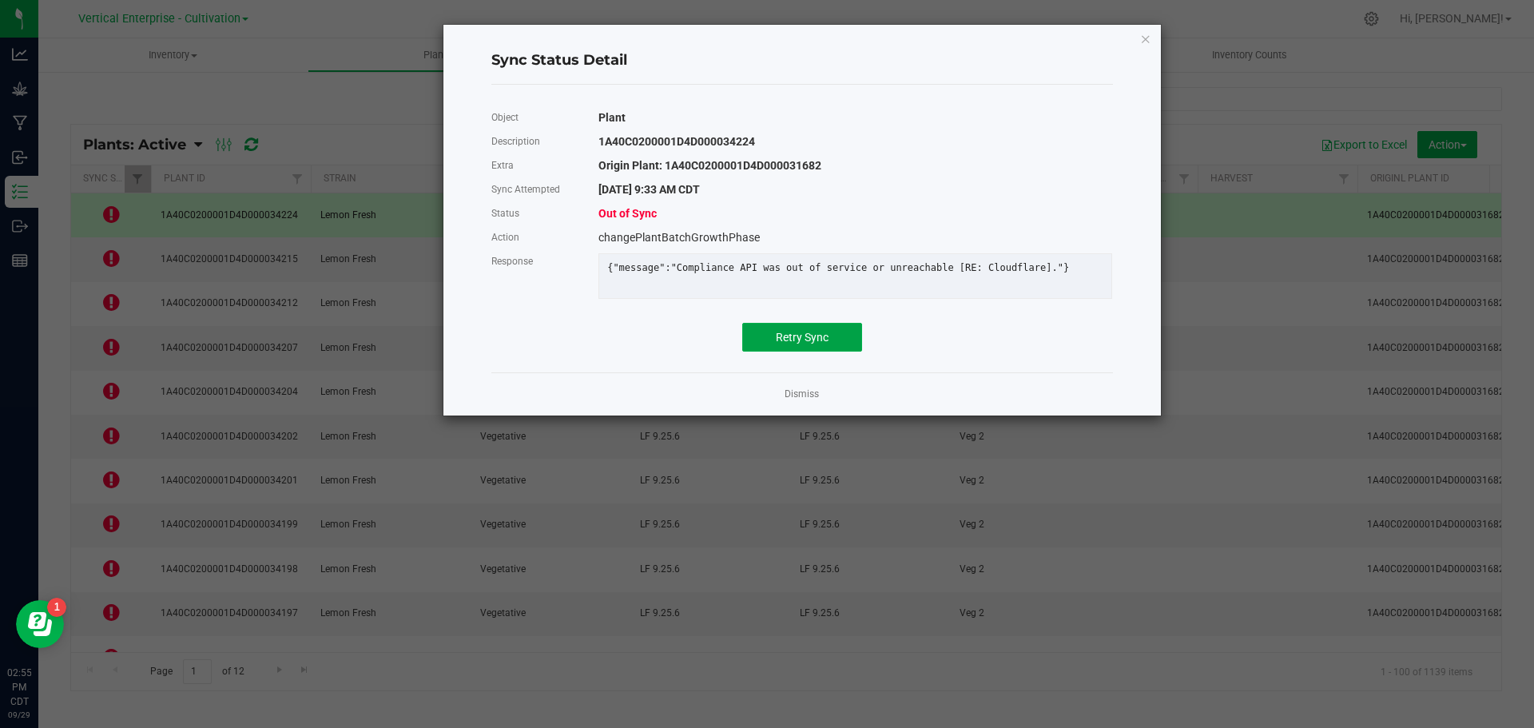
click at [817, 344] on span "Retry Sync" at bounding box center [802, 337] width 53 height 13
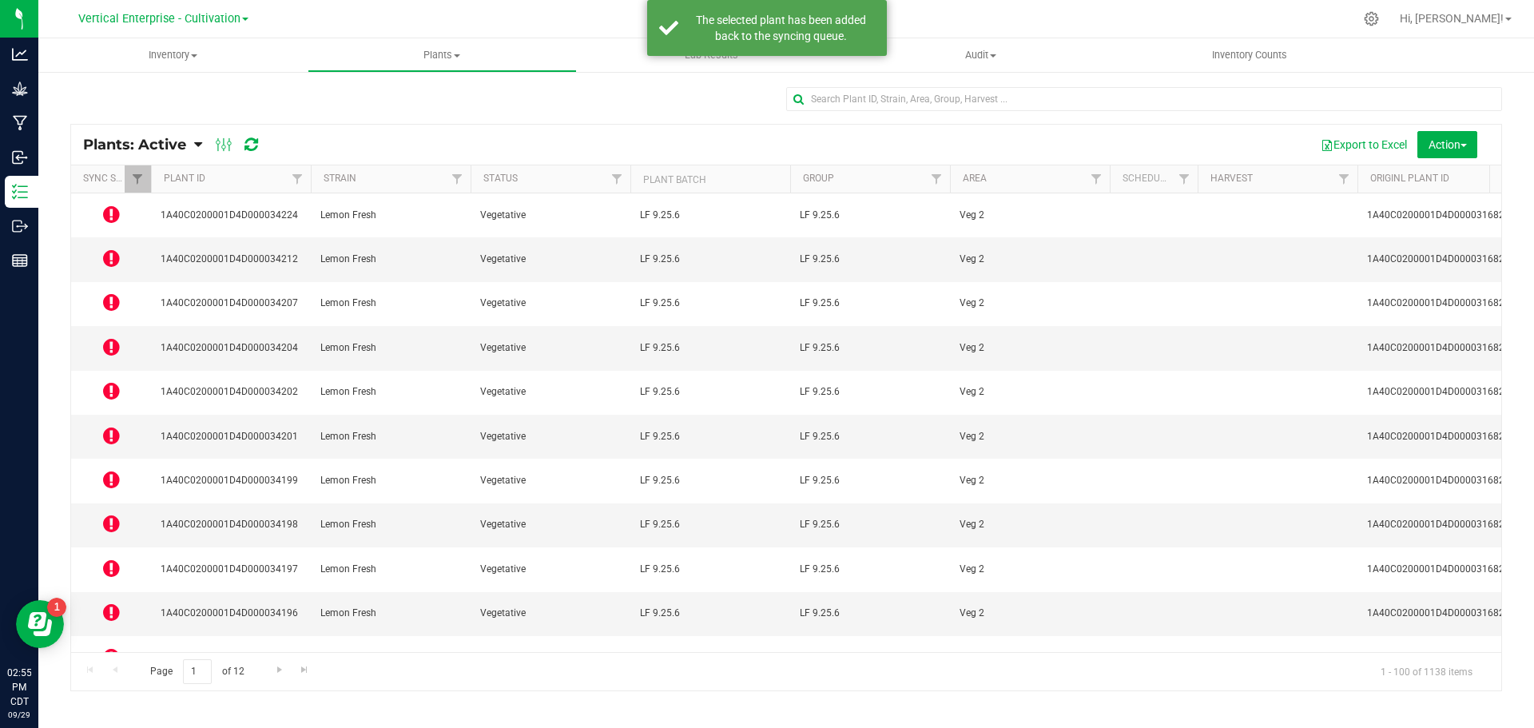
click at [115, 381] on icon at bounding box center [111, 390] width 17 height 19
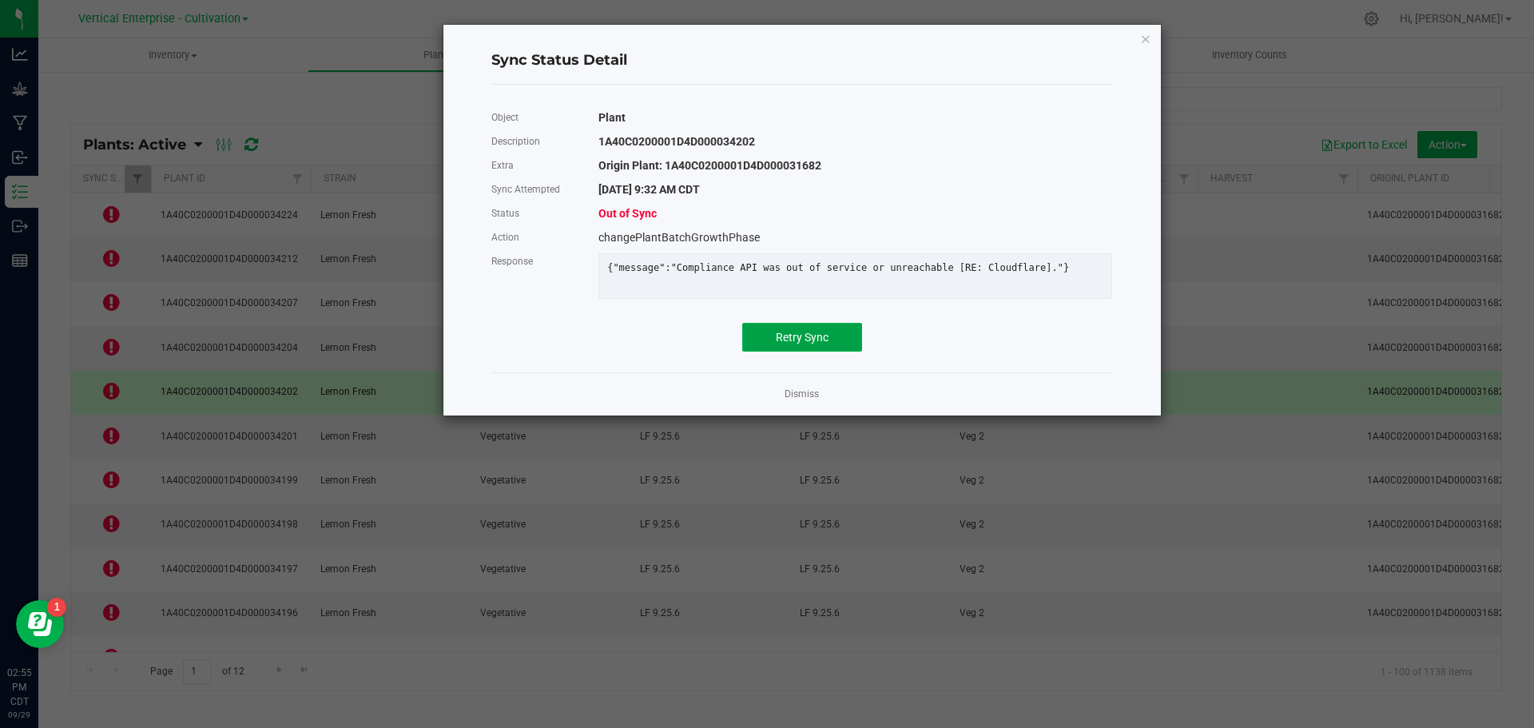
click at [824, 344] on span "Retry Sync" at bounding box center [802, 337] width 53 height 13
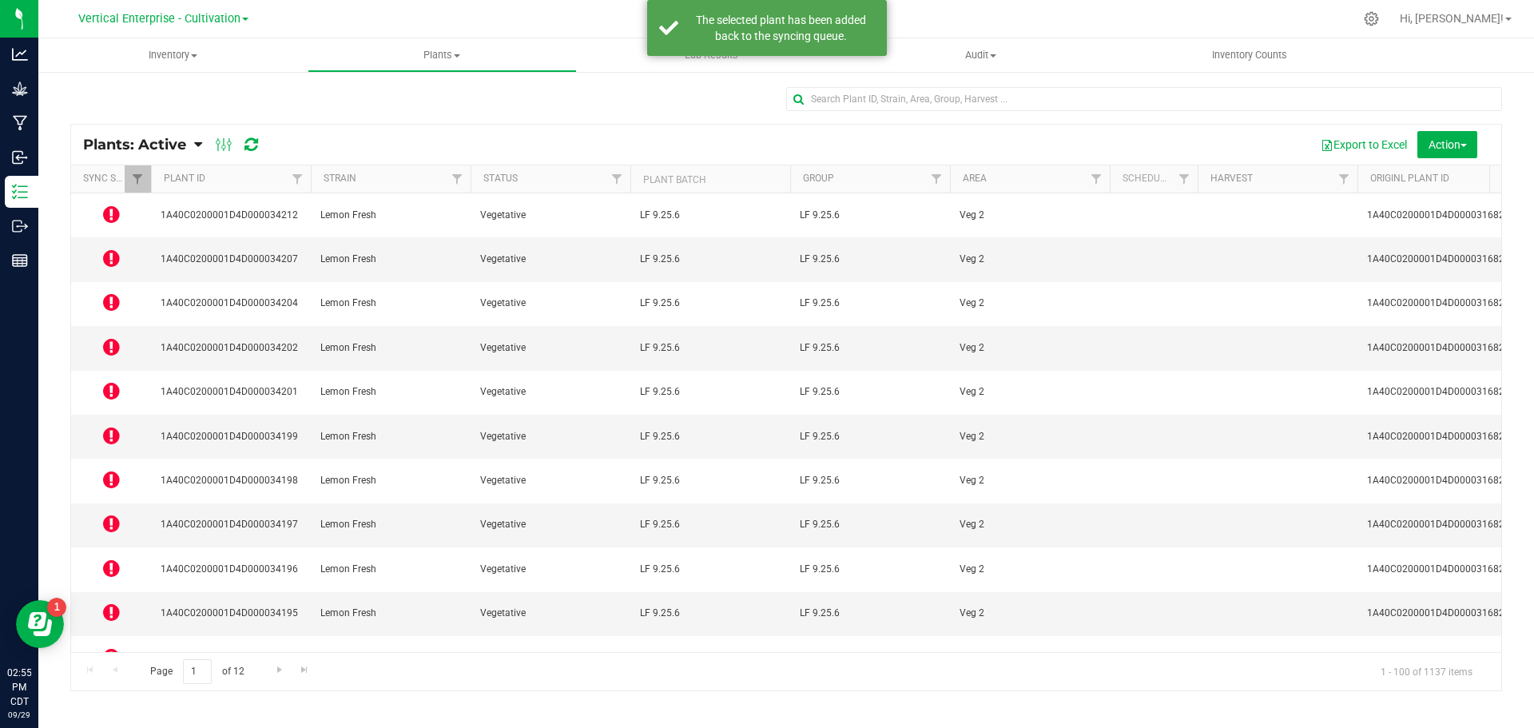
click at [105, 691] on icon at bounding box center [111, 700] width 17 height 19
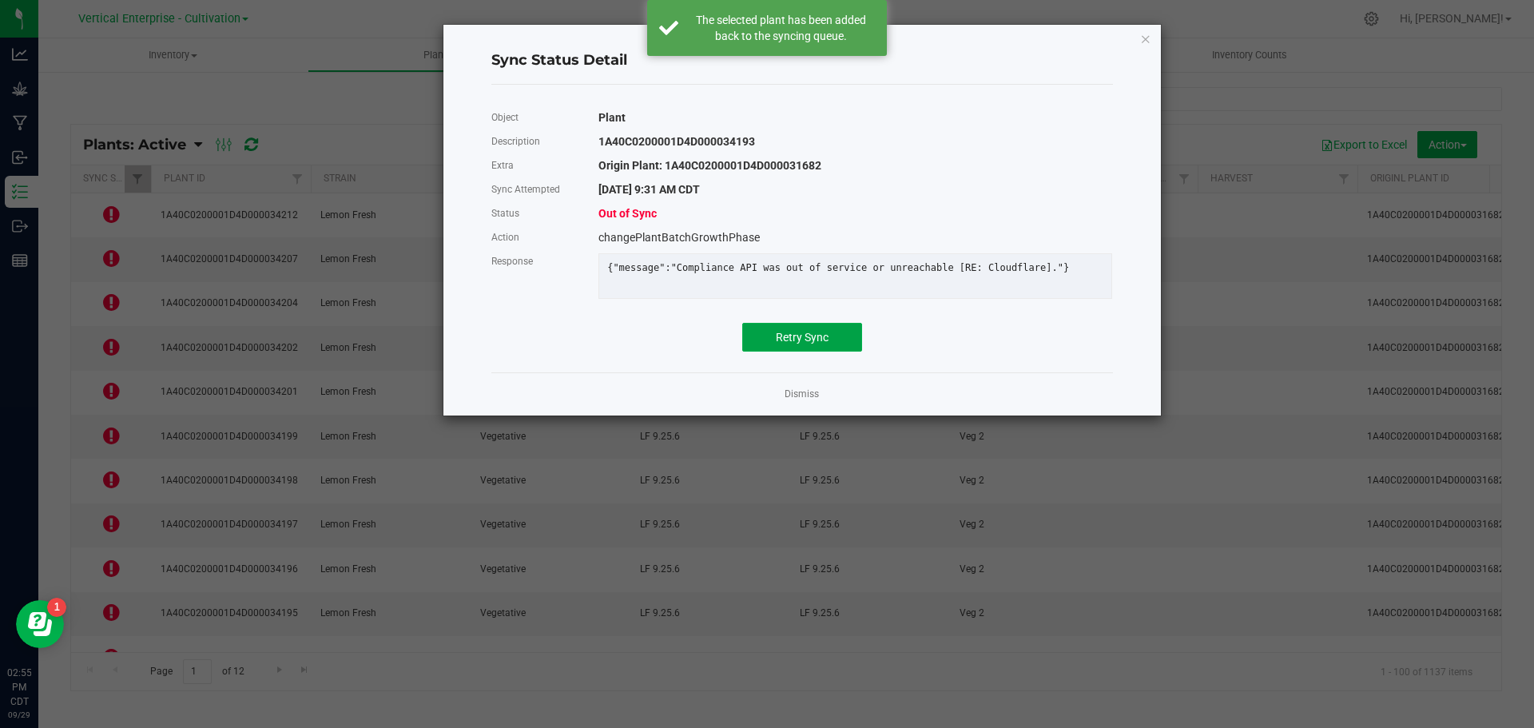
click at [830, 336] on button "Retry Sync" at bounding box center [802, 337] width 120 height 29
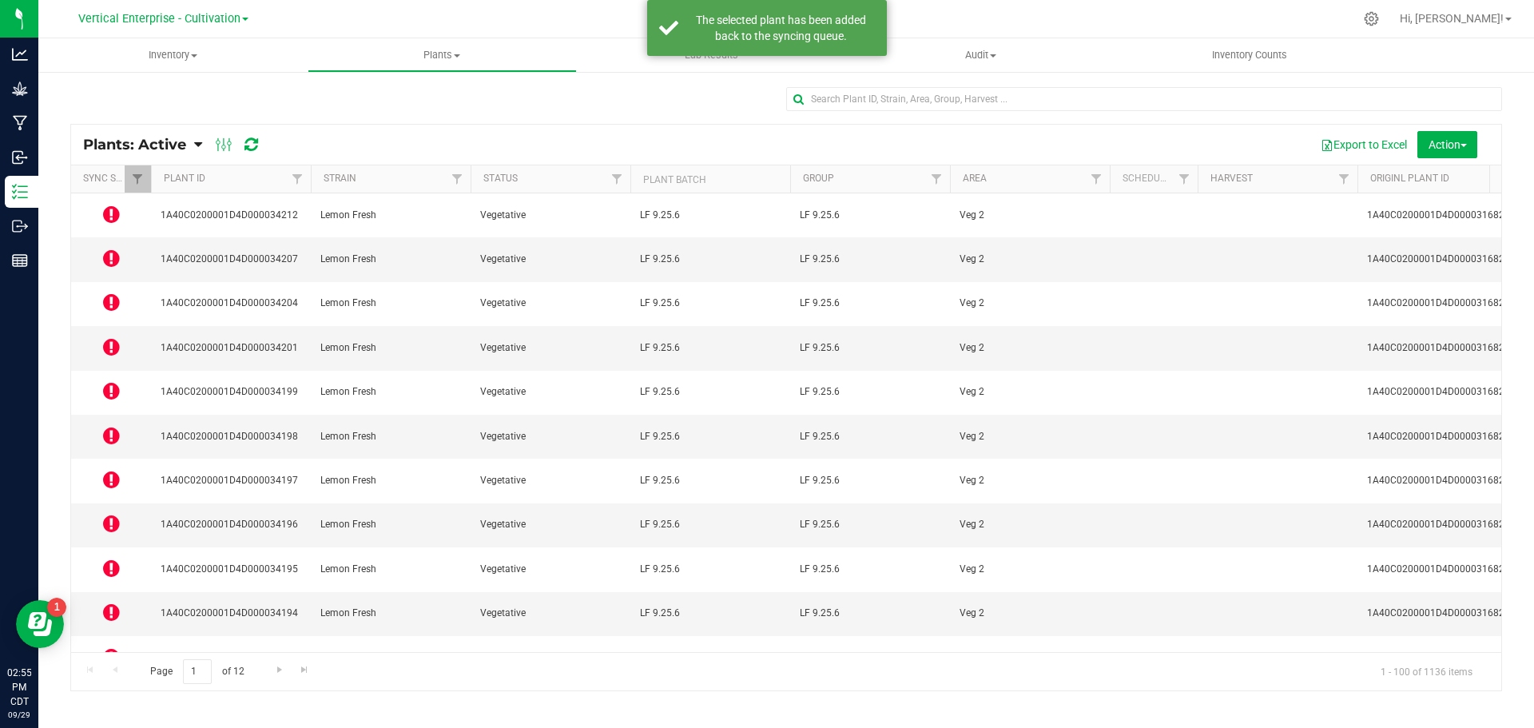
drag, startPoint x: 145, startPoint y: 557, endPoint x: 108, endPoint y: 531, distance: 45.9
click at [108, 603] on icon at bounding box center [111, 612] width 17 height 19
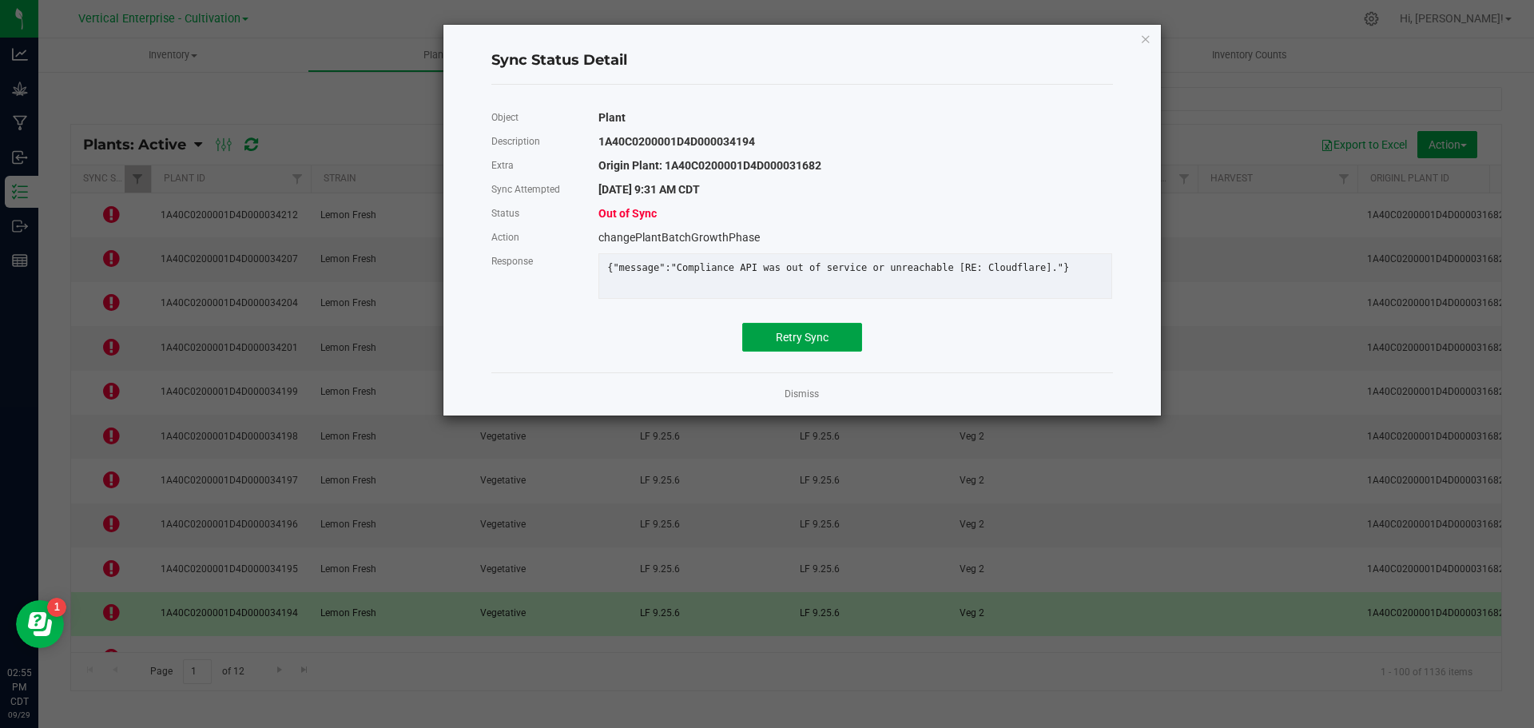
click at [826, 344] on span "Retry Sync" at bounding box center [802, 337] width 53 height 13
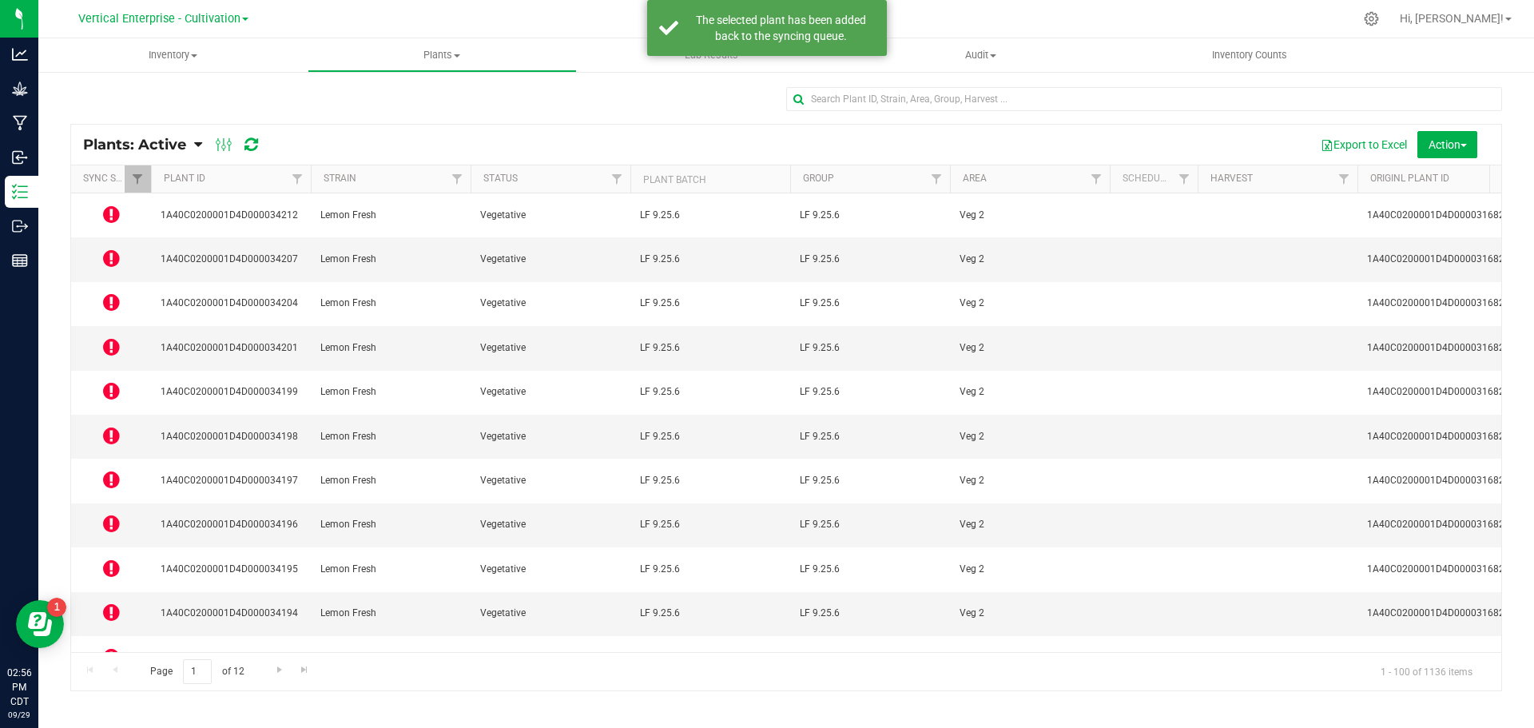
click at [109, 514] on icon at bounding box center [111, 523] width 17 height 19
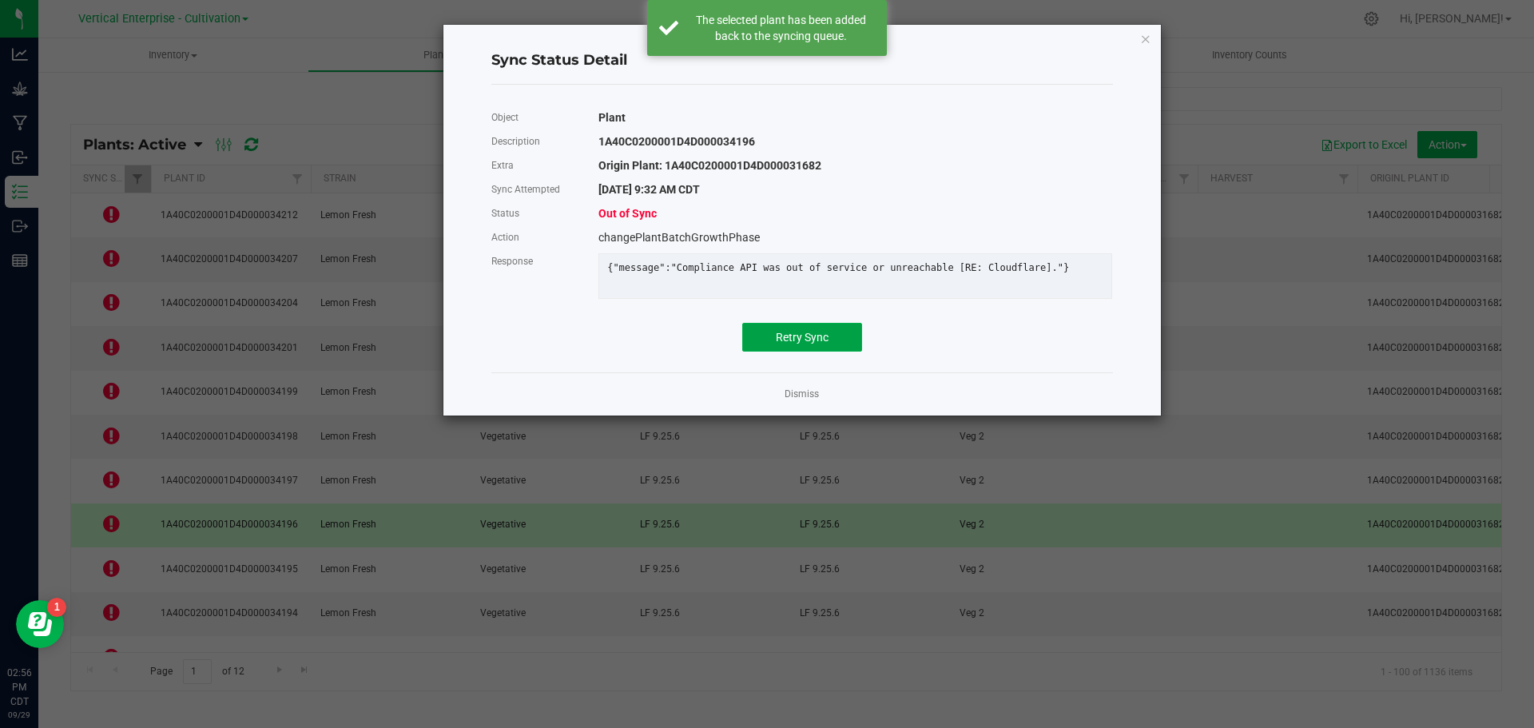
click at [808, 344] on span "Retry Sync" at bounding box center [802, 337] width 53 height 13
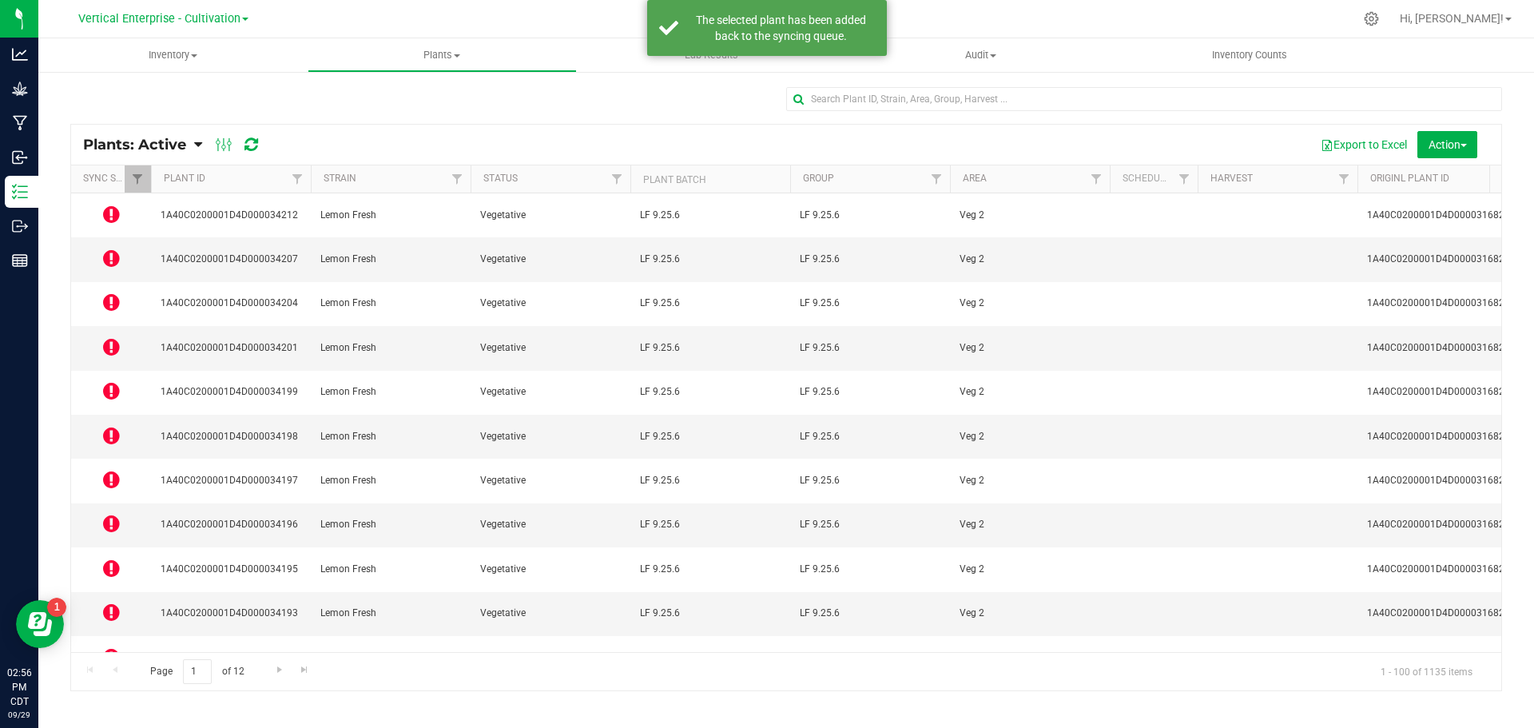
click at [109, 426] on icon at bounding box center [111, 435] width 17 height 19
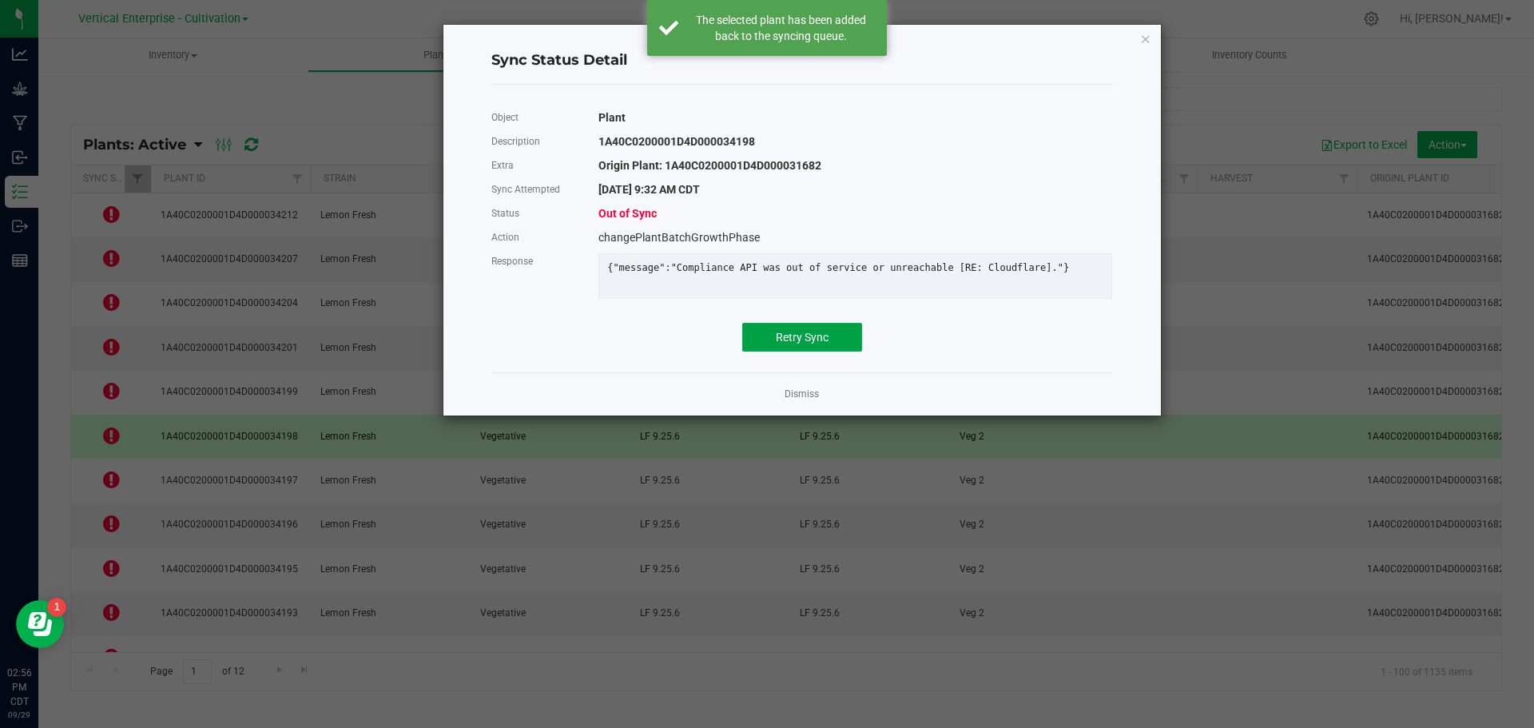
click at [838, 348] on button "Retry Sync" at bounding box center [802, 337] width 120 height 29
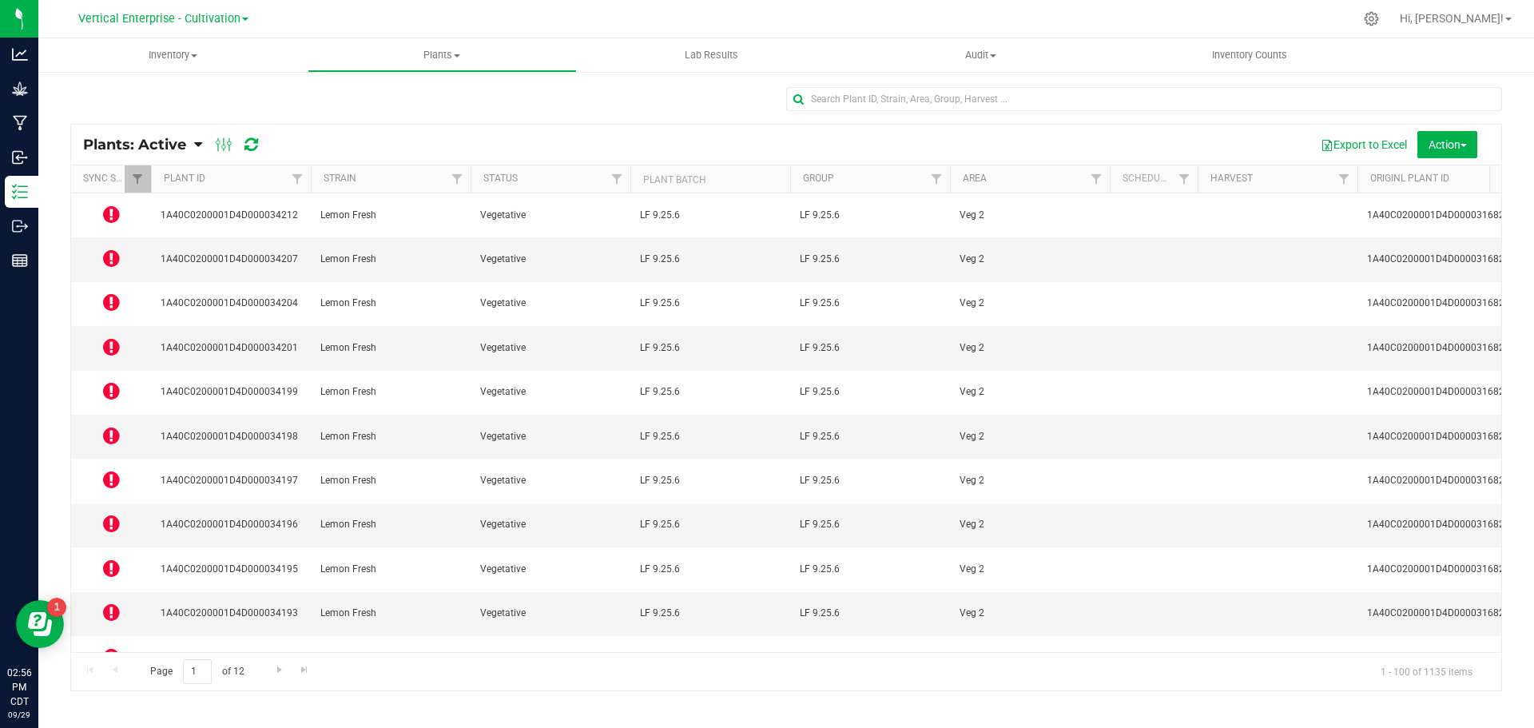
click at [110, 337] on icon at bounding box center [111, 346] width 17 height 19
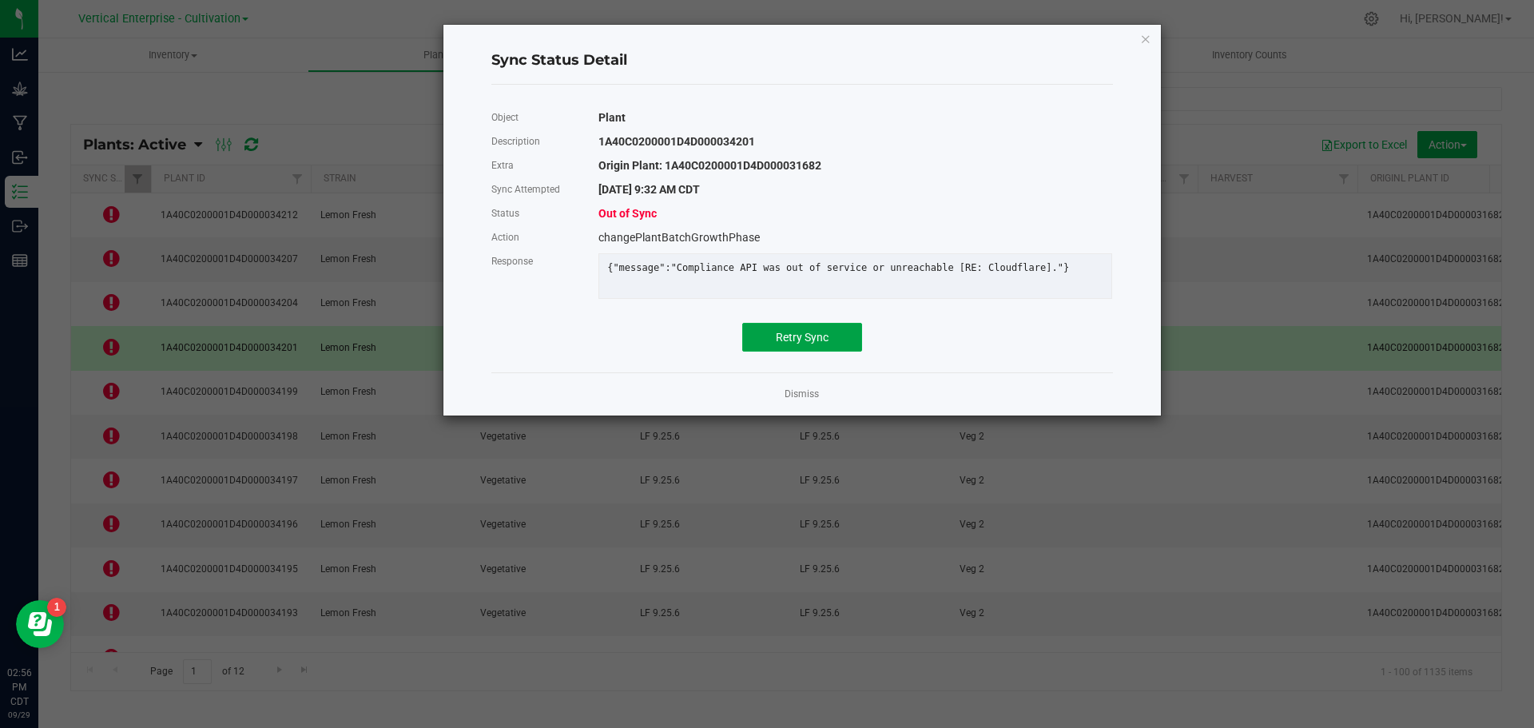
click at [811, 336] on button "Retry Sync" at bounding box center [802, 337] width 120 height 29
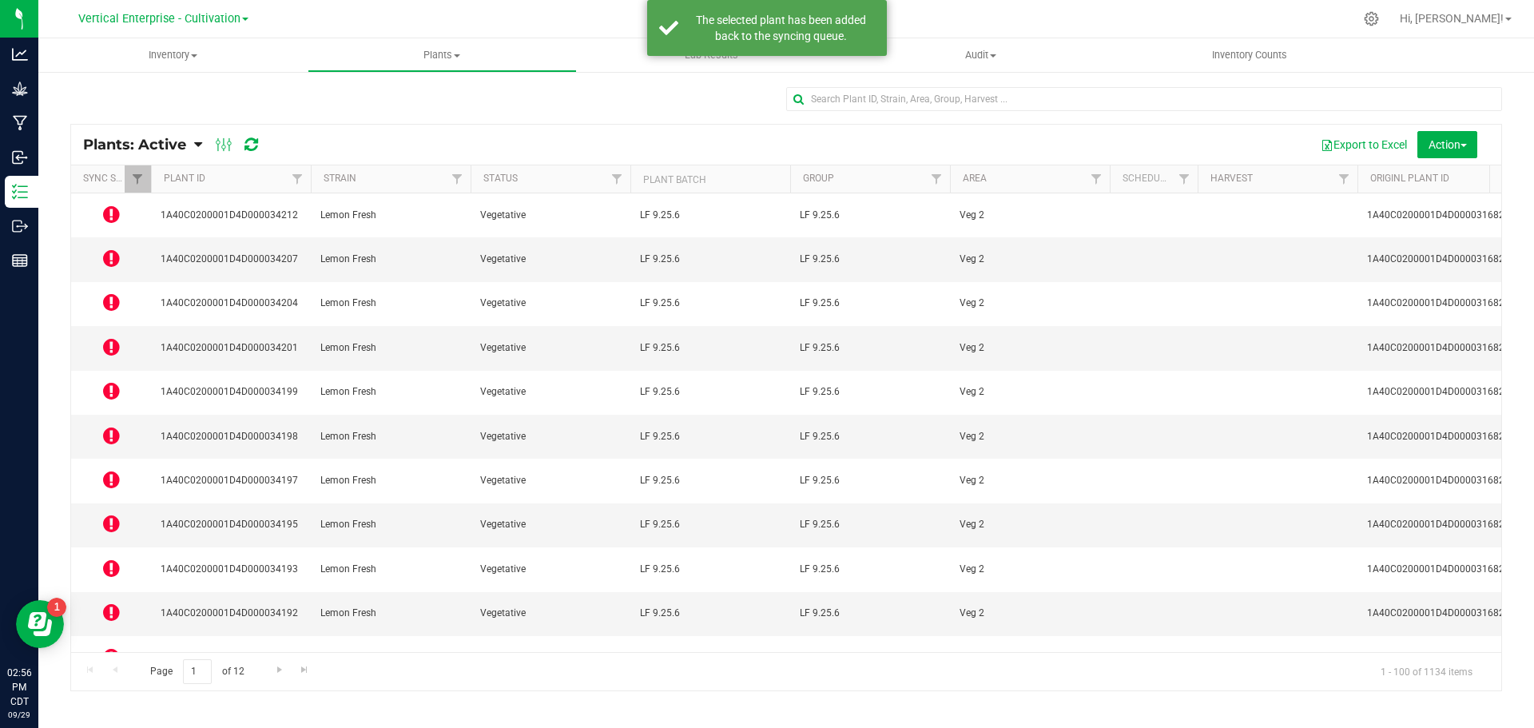
click at [115, 249] on icon at bounding box center [111, 258] width 17 height 19
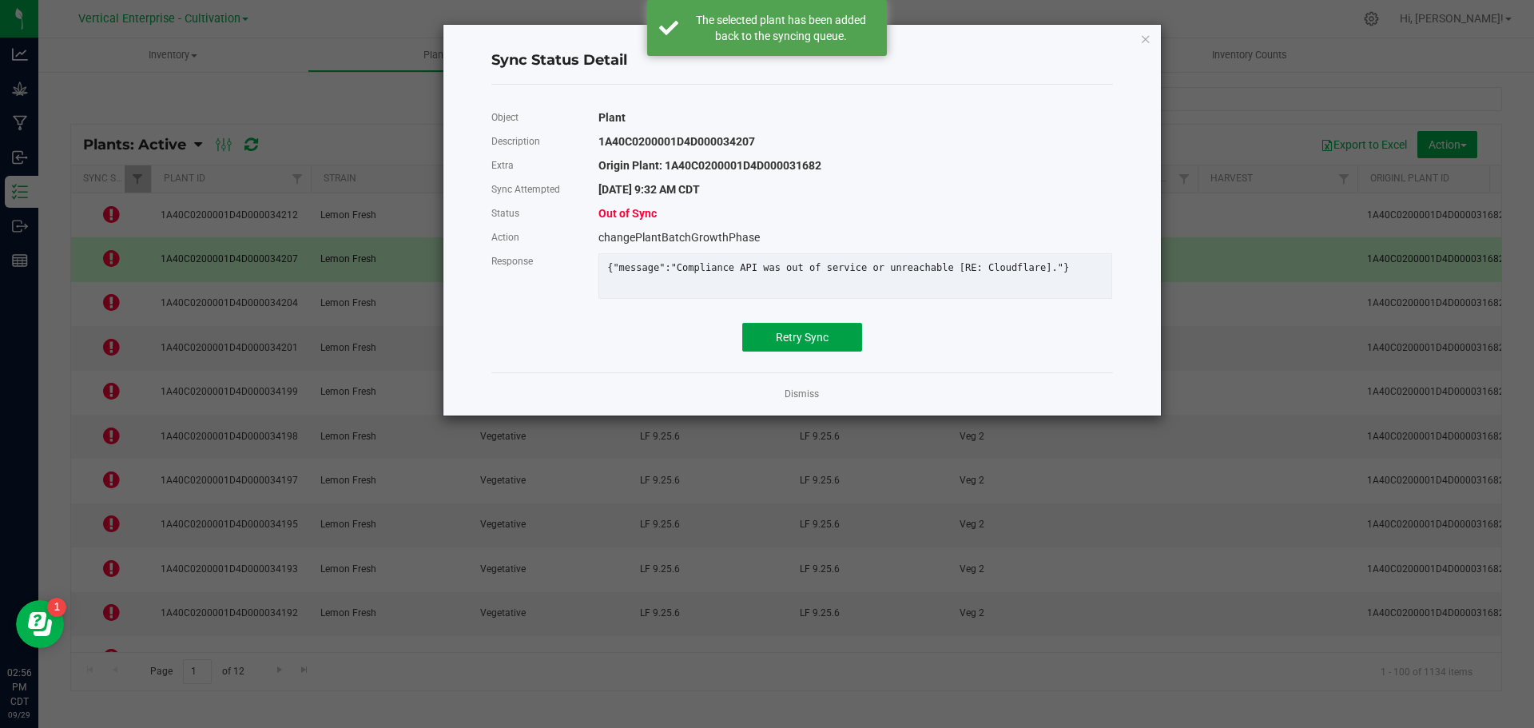
click at [808, 344] on span "Retry Sync" at bounding box center [802, 337] width 53 height 13
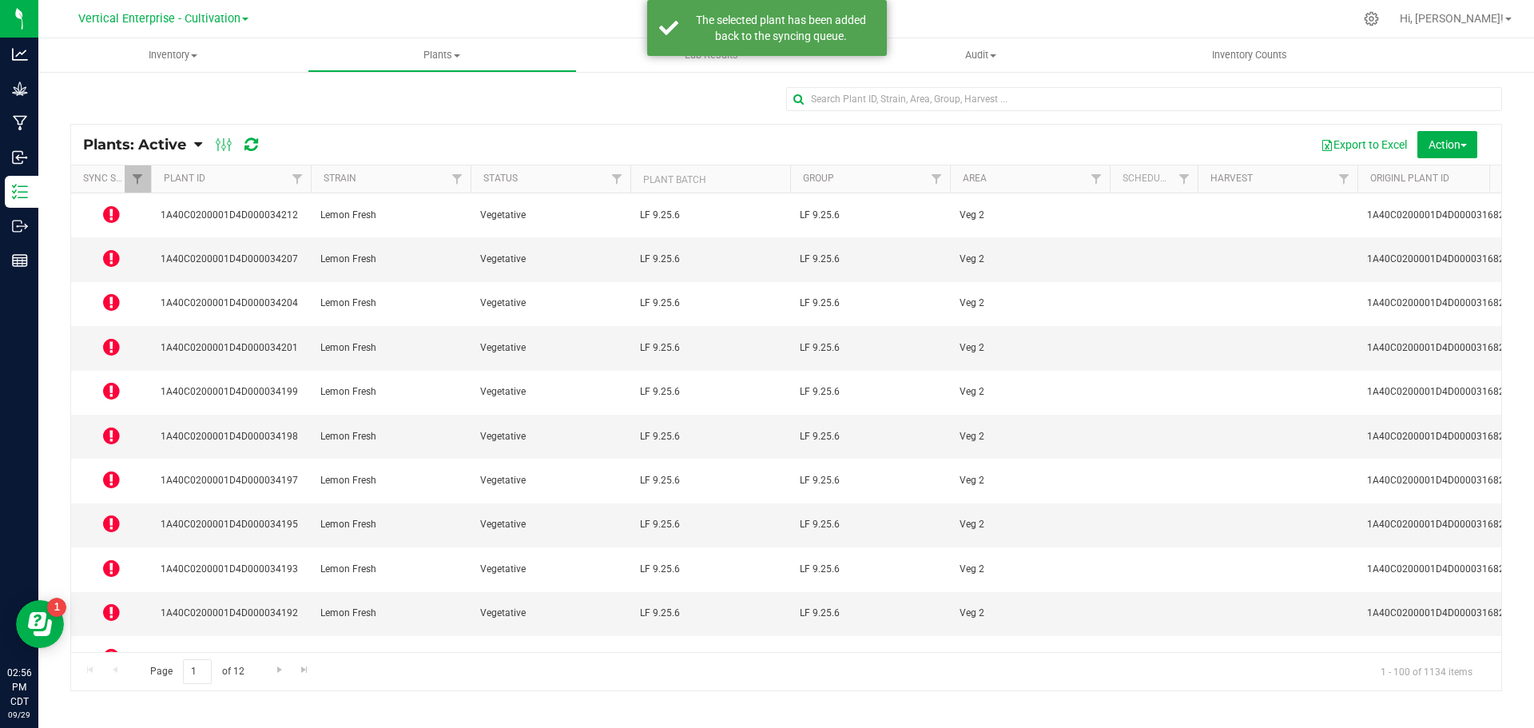
click at [108, 207] on icon at bounding box center [111, 214] width 17 height 19
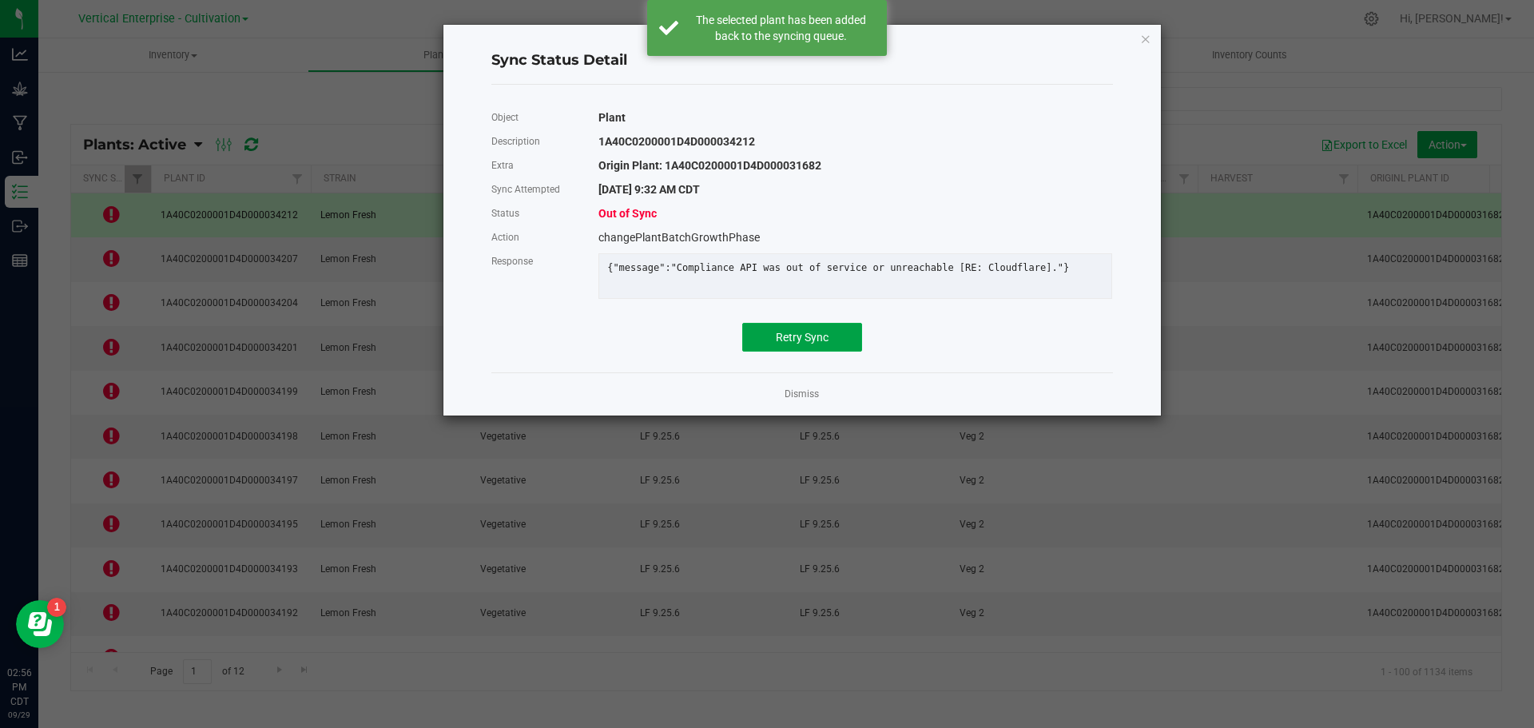
click at [810, 344] on span "Retry Sync" at bounding box center [802, 337] width 53 height 13
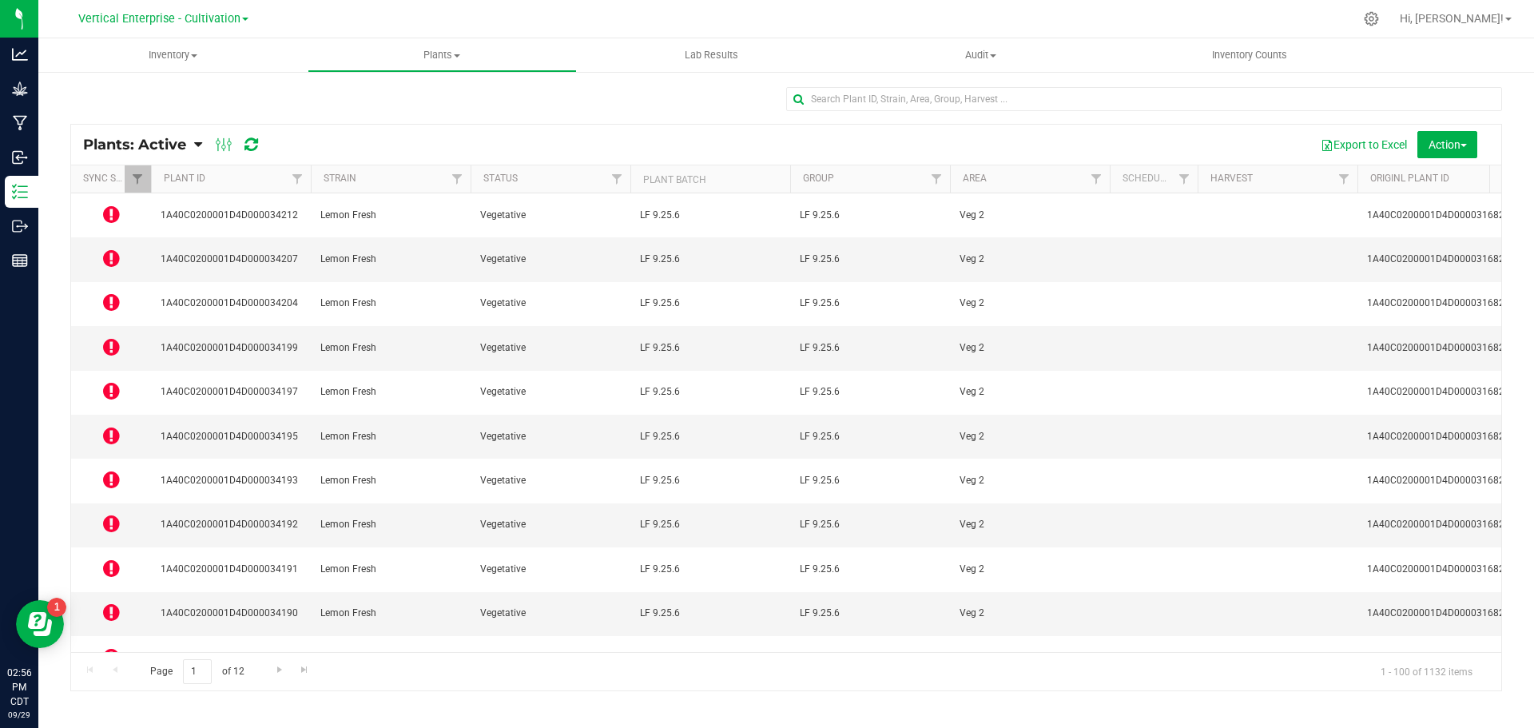
click at [113, 209] on icon at bounding box center [111, 214] width 17 height 19
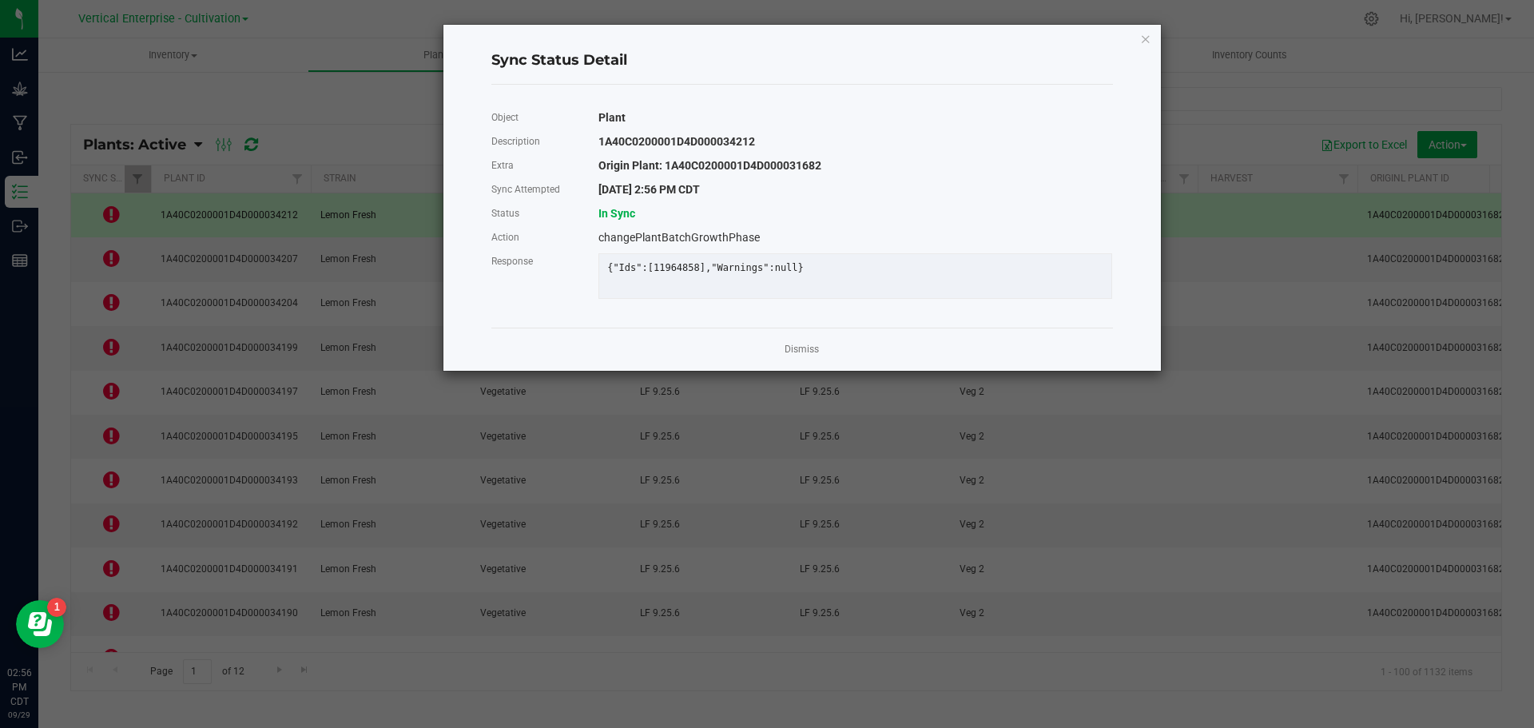
click at [798, 356] on link "Dismiss" at bounding box center [802, 350] width 34 height 14
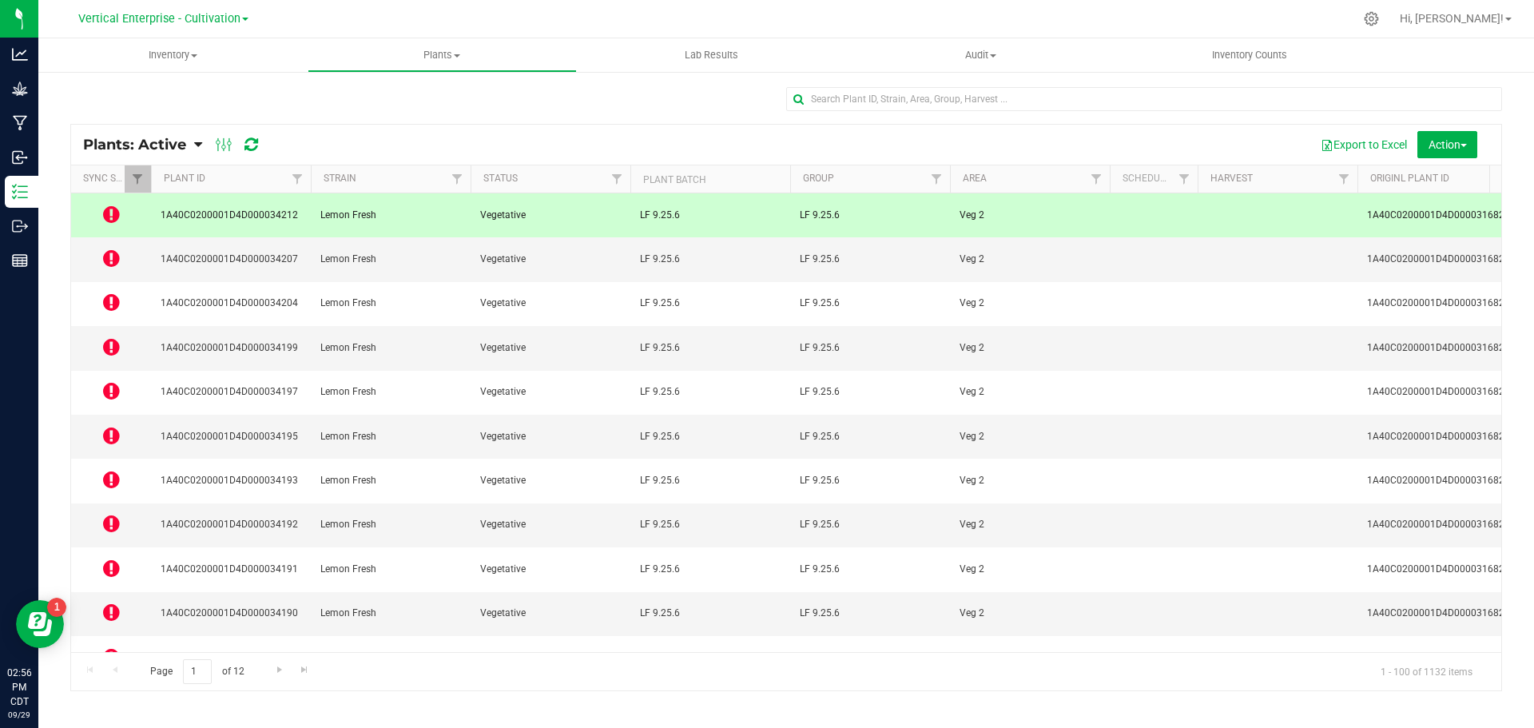
click at [116, 249] on icon at bounding box center [111, 258] width 17 height 19
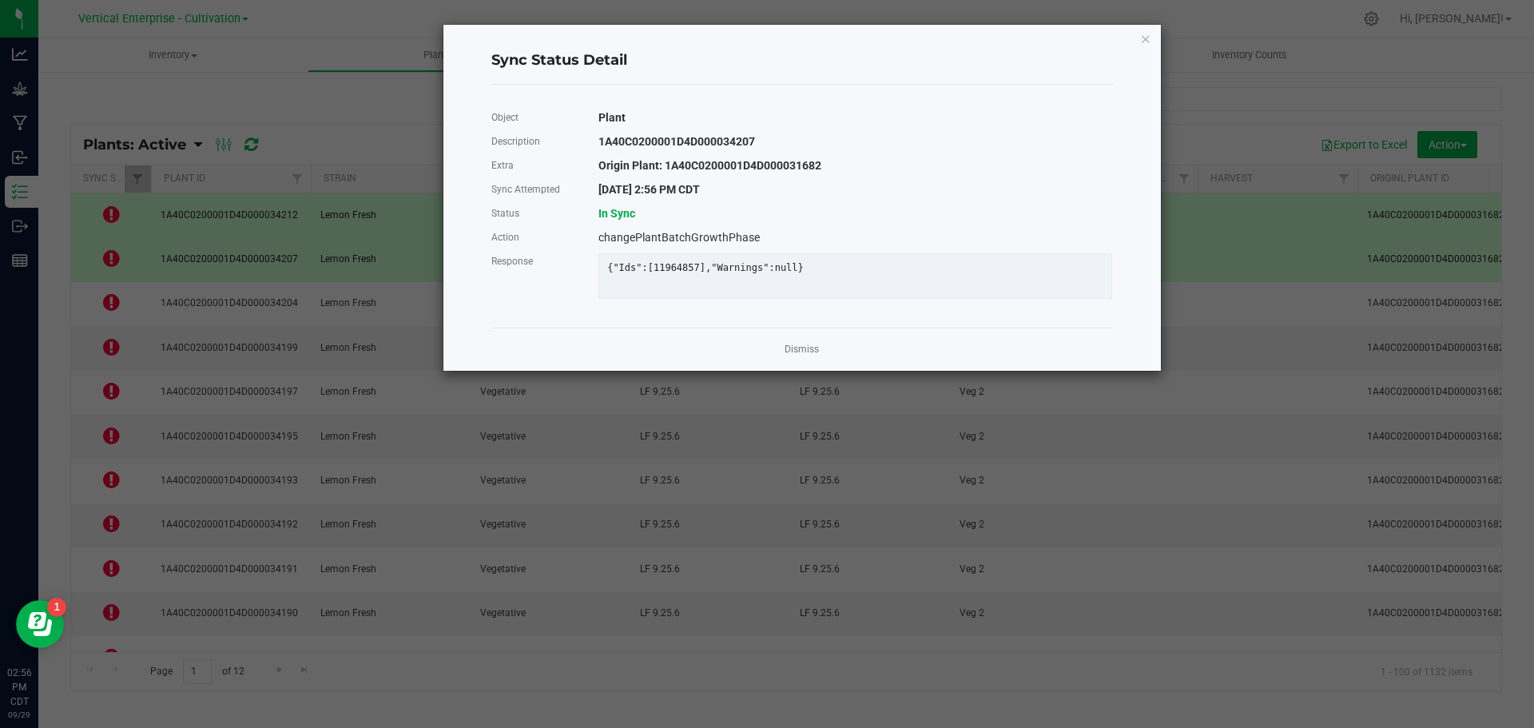
click at [804, 356] on link "Dismiss" at bounding box center [802, 350] width 34 height 14
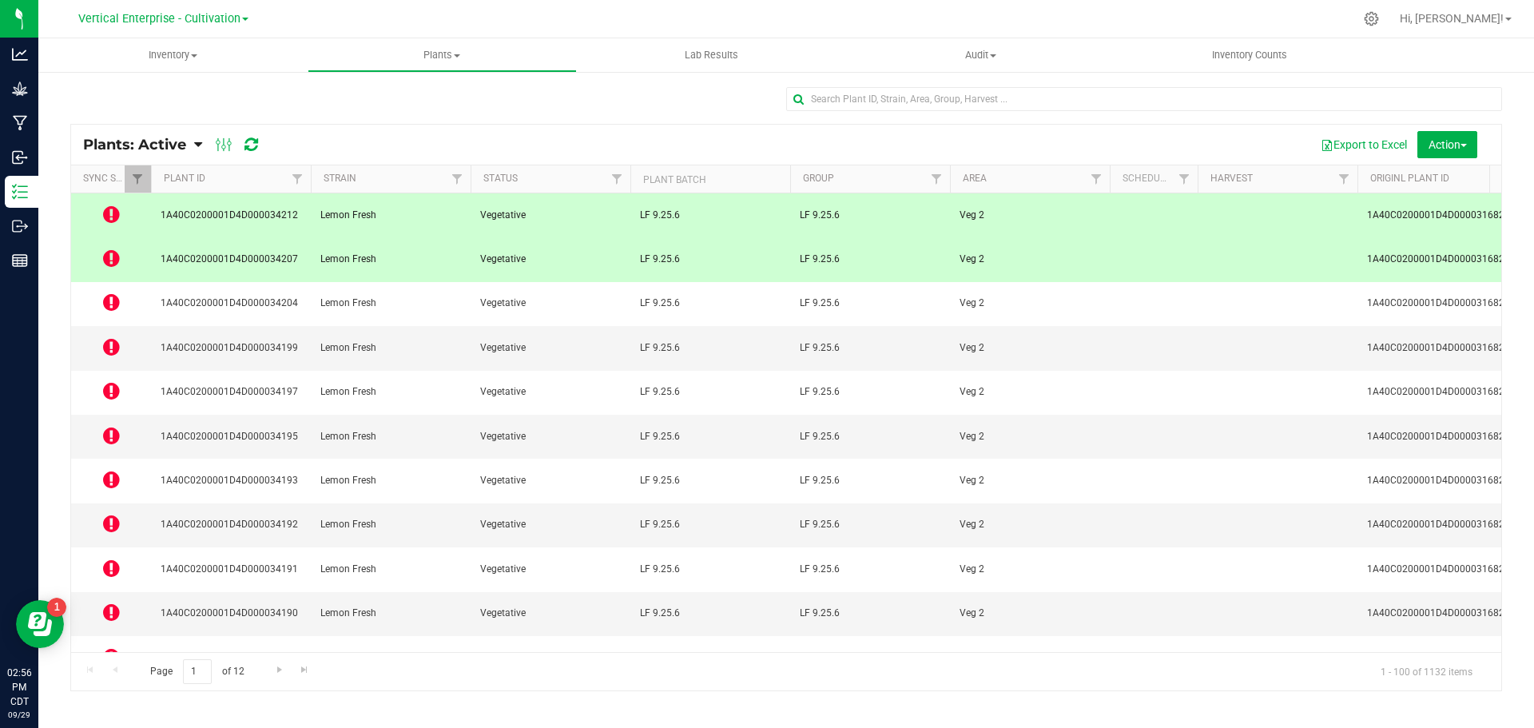
click at [261, 142] on div at bounding box center [237, 144] width 54 height 19
click at [253, 144] on icon at bounding box center [252, 145] width 14 height 16
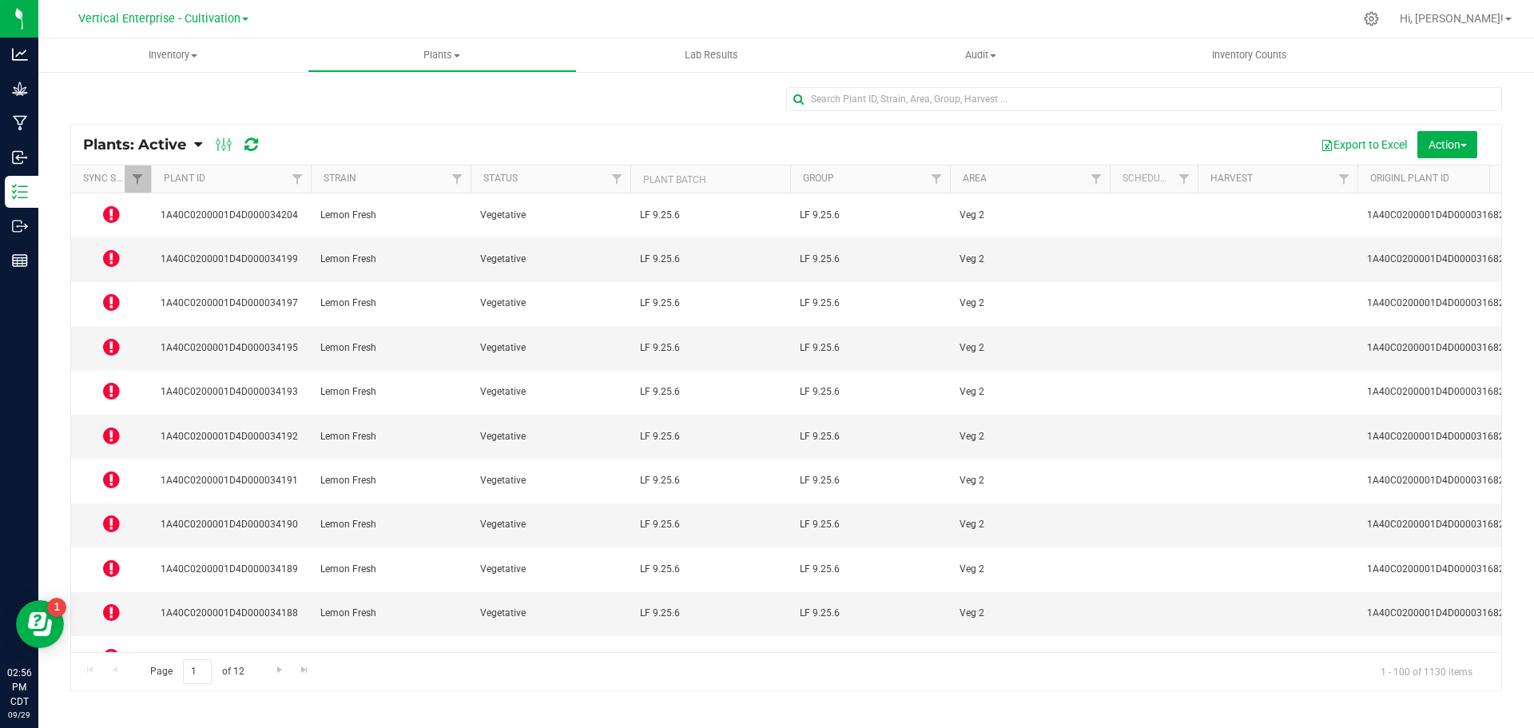
click at [105, 214] on icon at bounding box center [111, 214] width 17 height 19
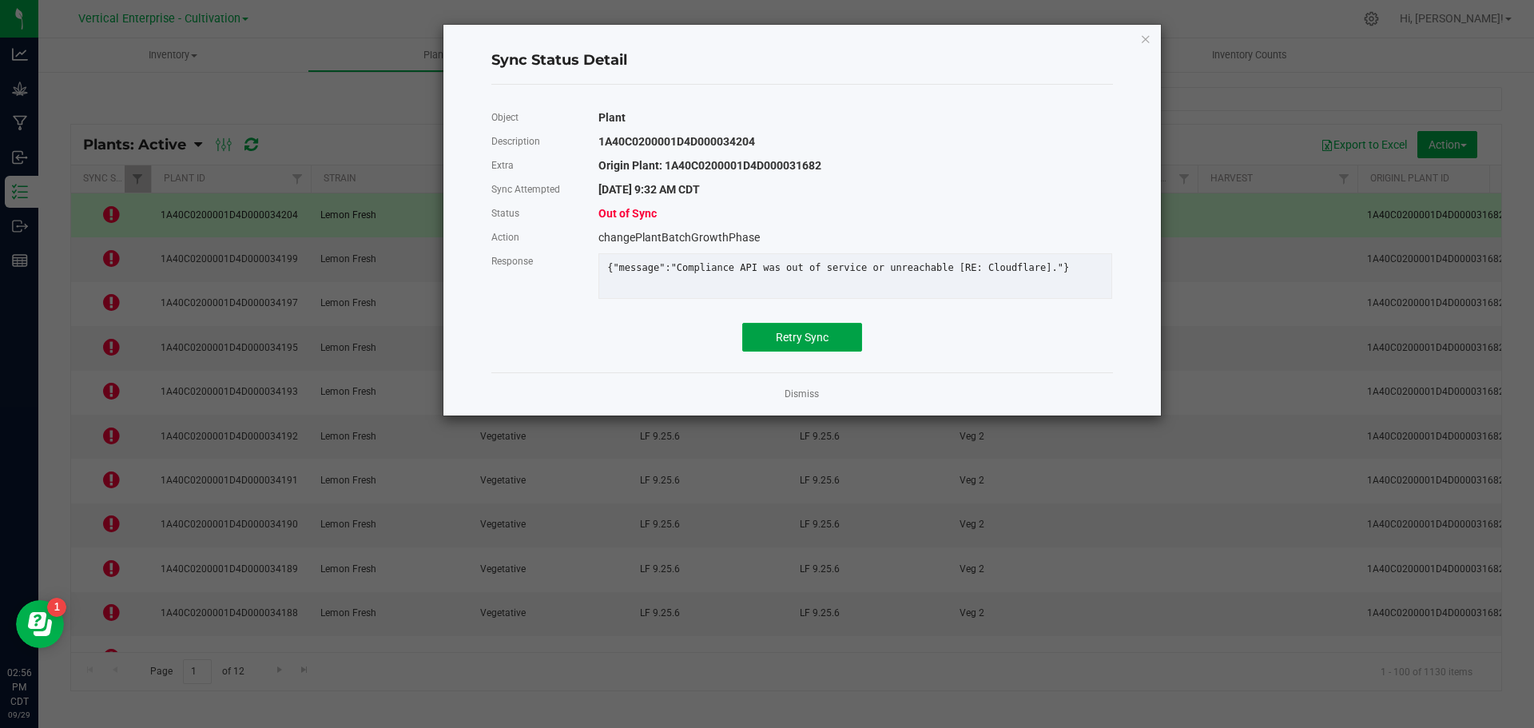
click at [808, 339] on button "Retry Sync" at bounding box center [802, 337] width 120 height 29
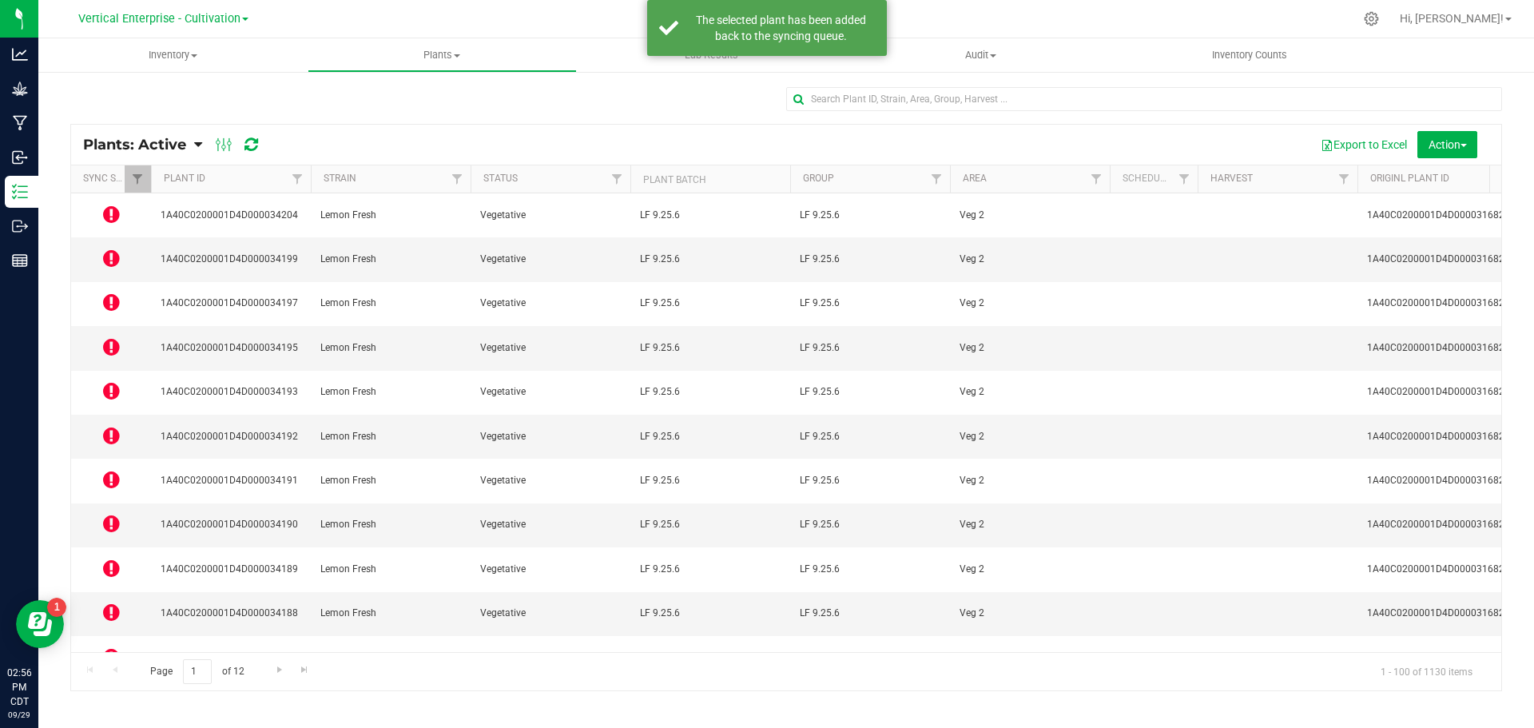
click at [113, 249] on icon at bounding box center [111, 258] width 17 height 19
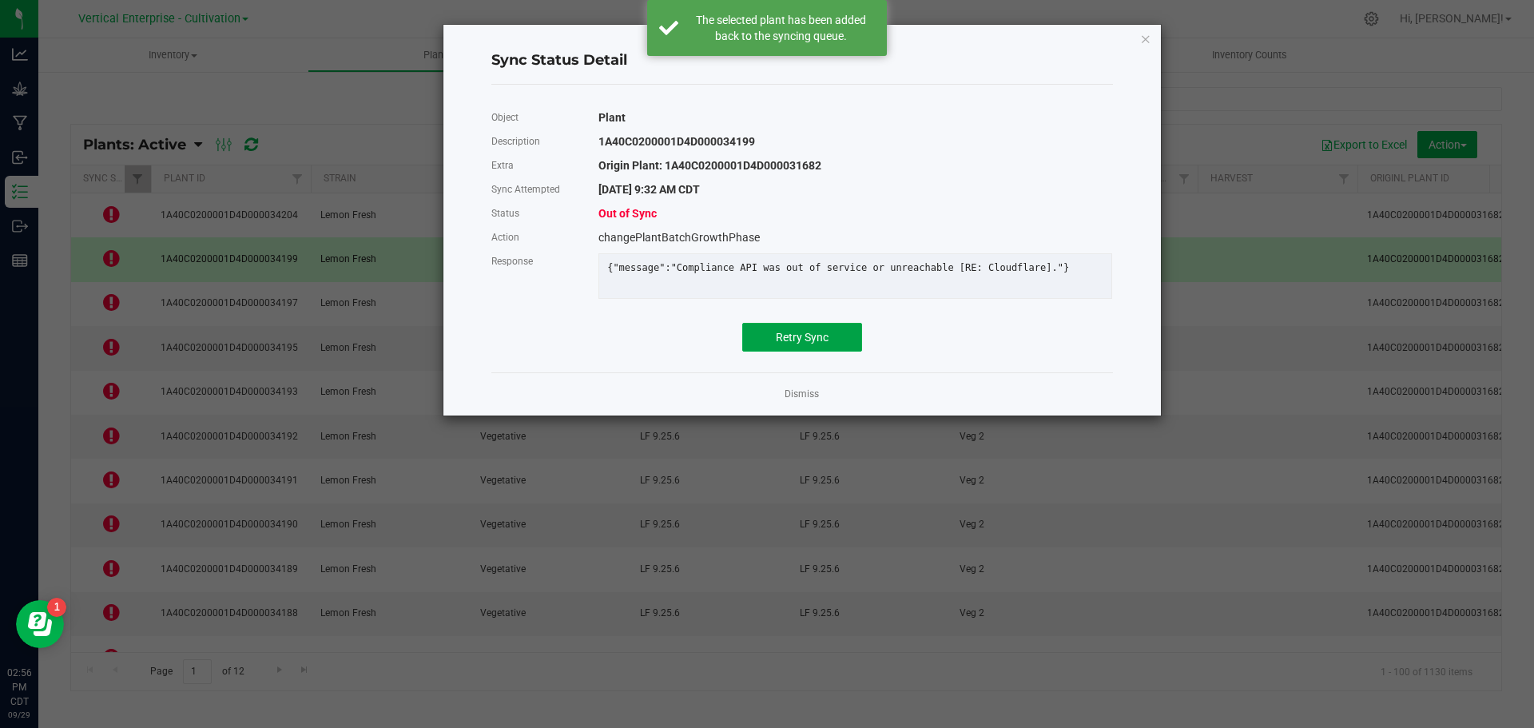
click at [818, 344] on span "Retry Sync" at bounding box center [802, 337] width 53 height 13
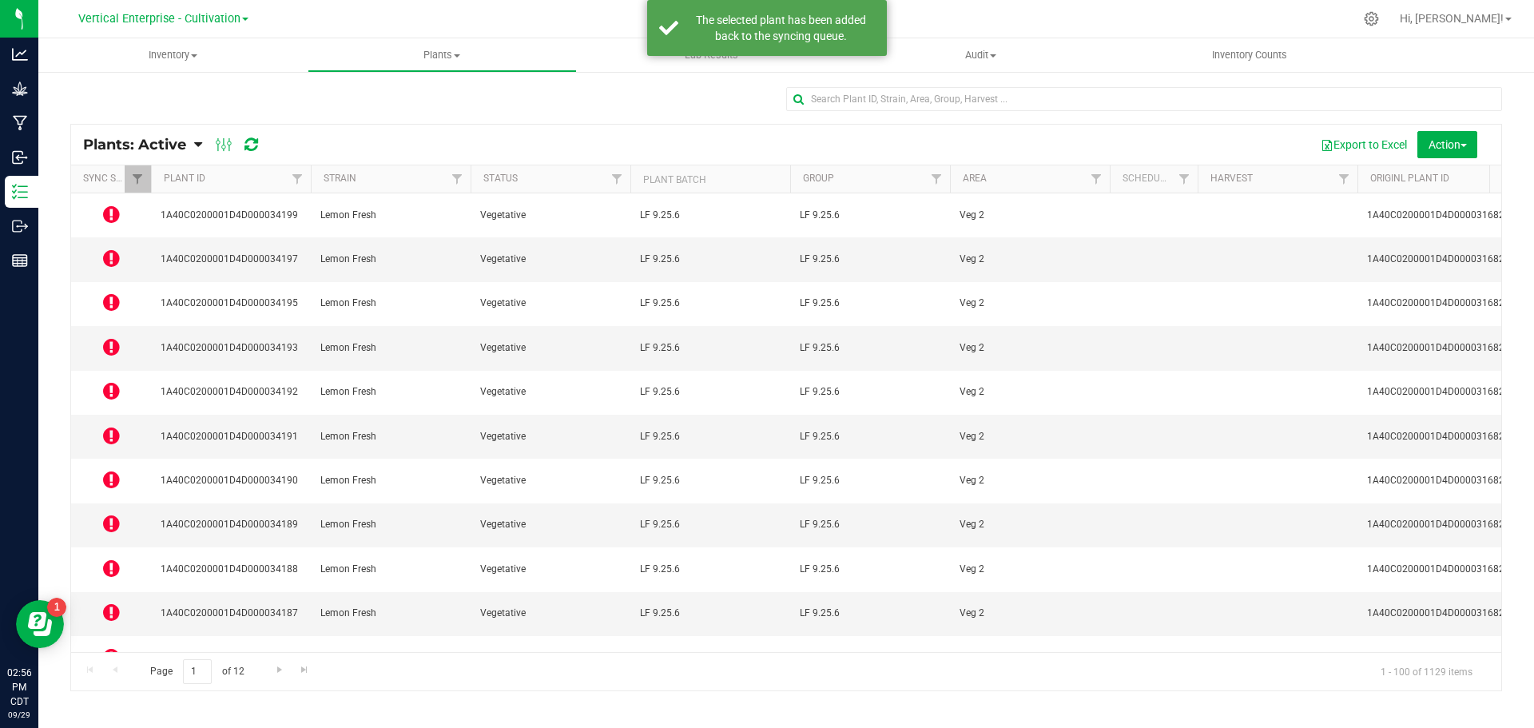
click at [117, 292] on icon at bounding box center [111, 301] width 17 height 19
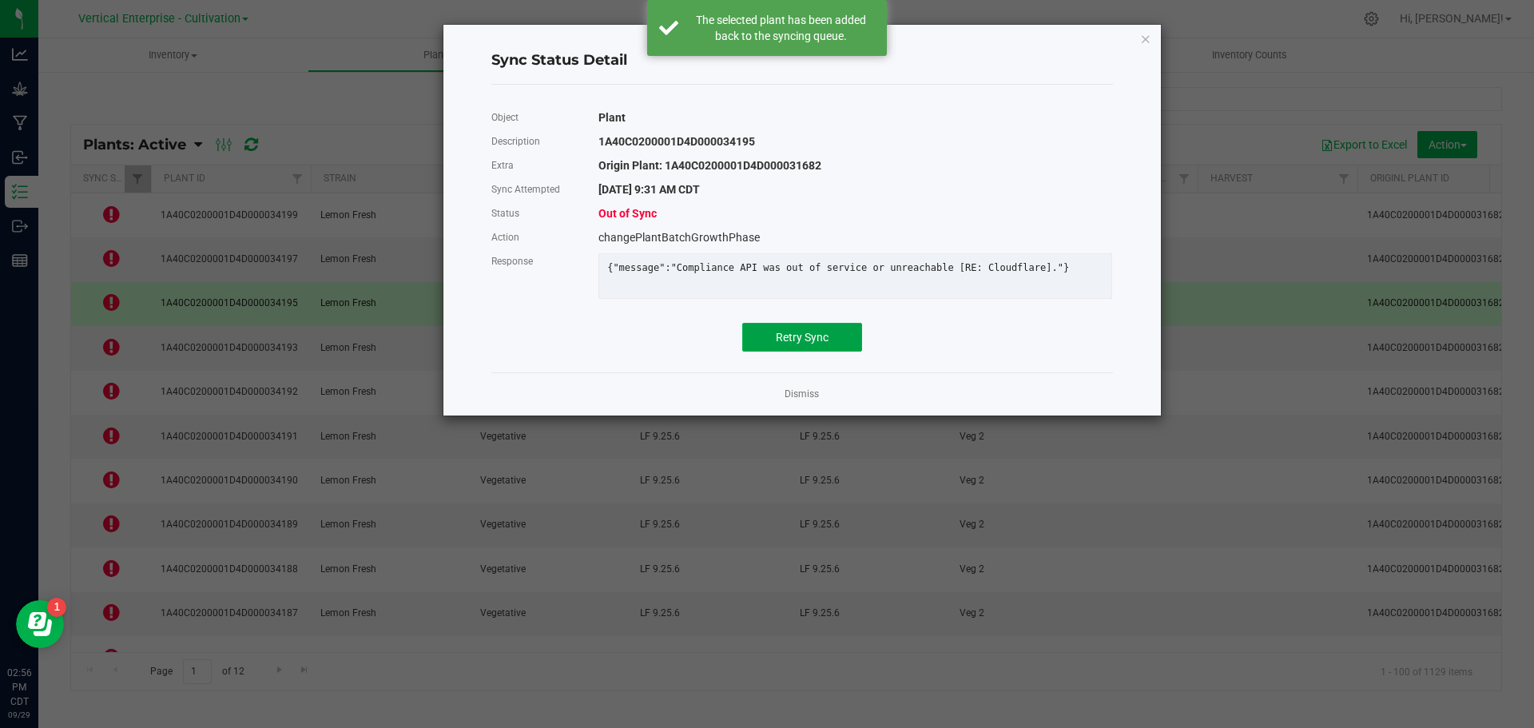
click at [846, 352] on button "Retry Sync" at bounding box center [802, 337] width 120 height 29
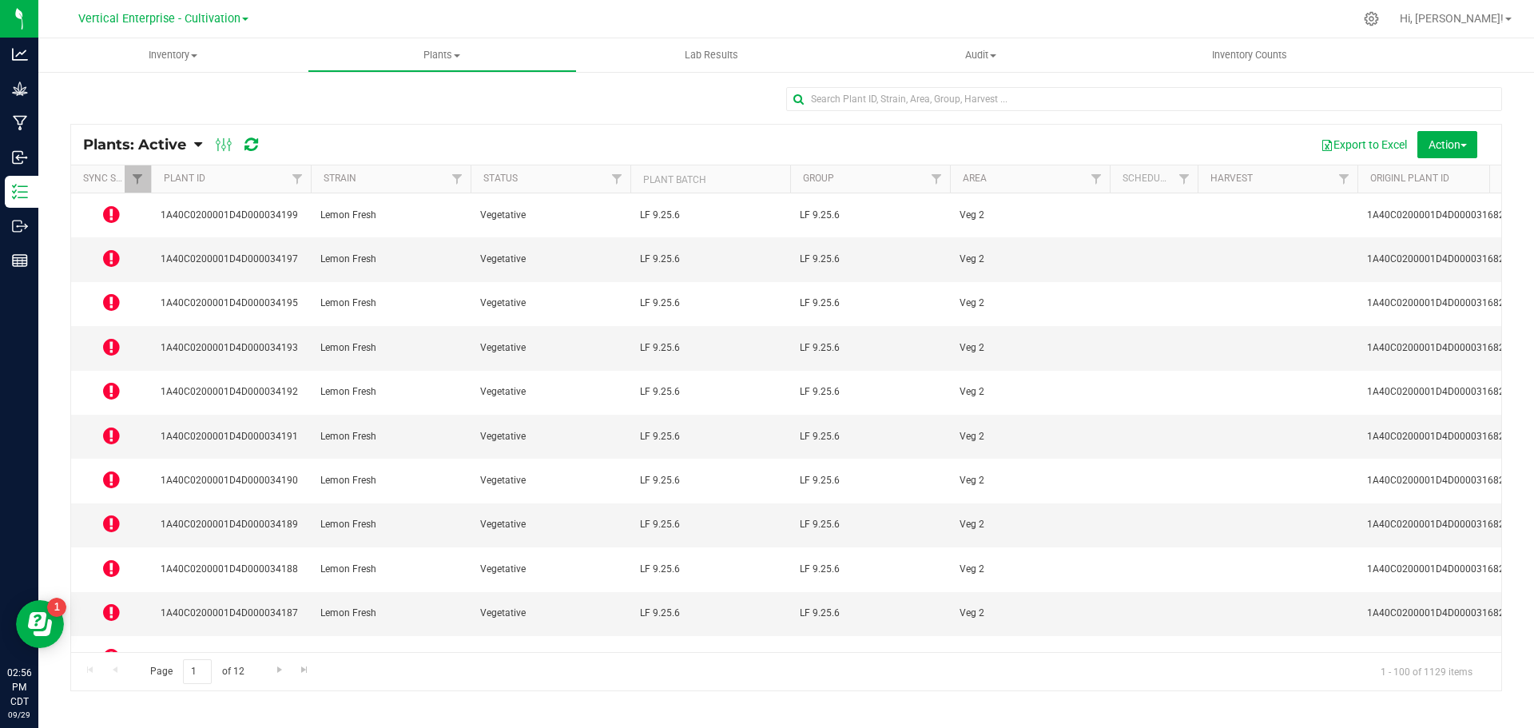
click at [111, 337] on icon at bounding box center [111, 346] width 17 height 19
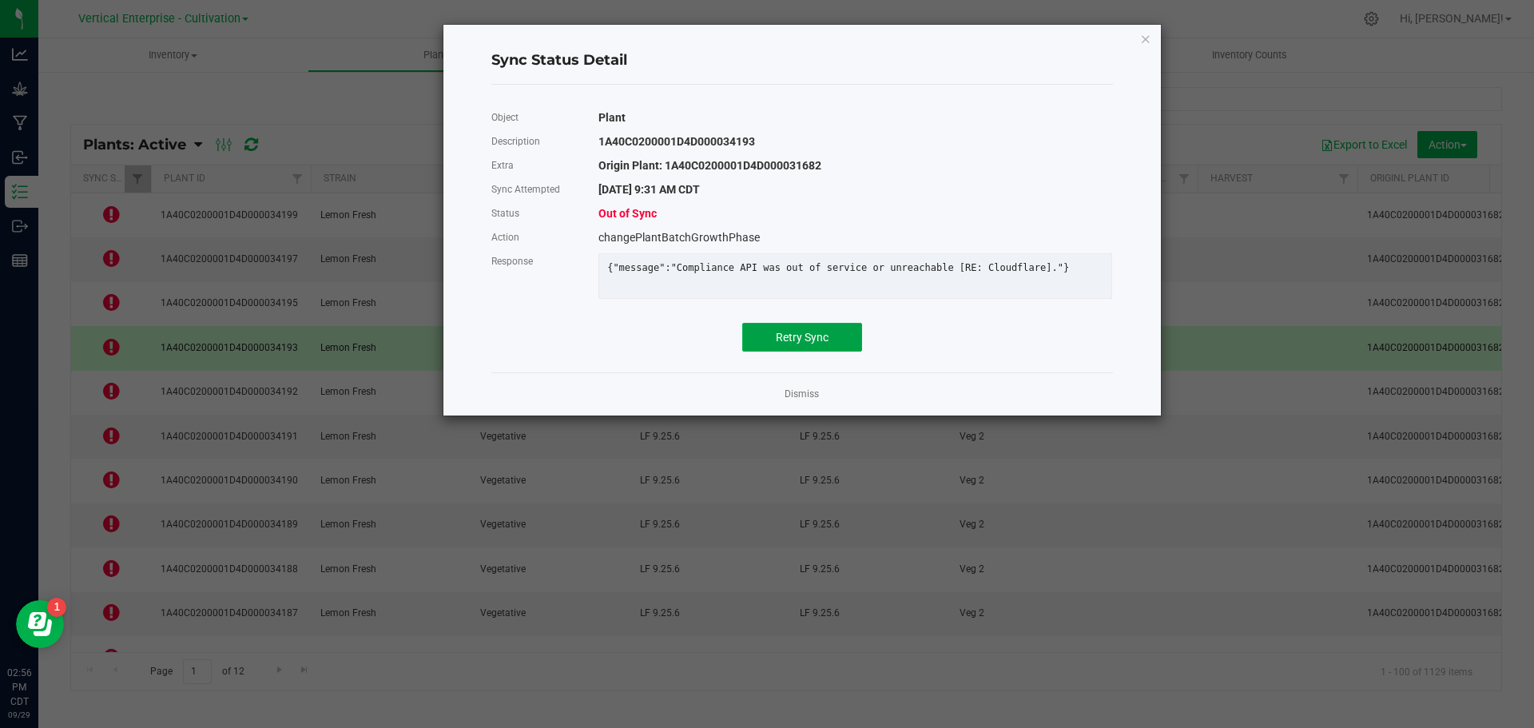
click at [800, 352] on button "Retry Sync" at bounding box center [802, 337] width 120 height 29
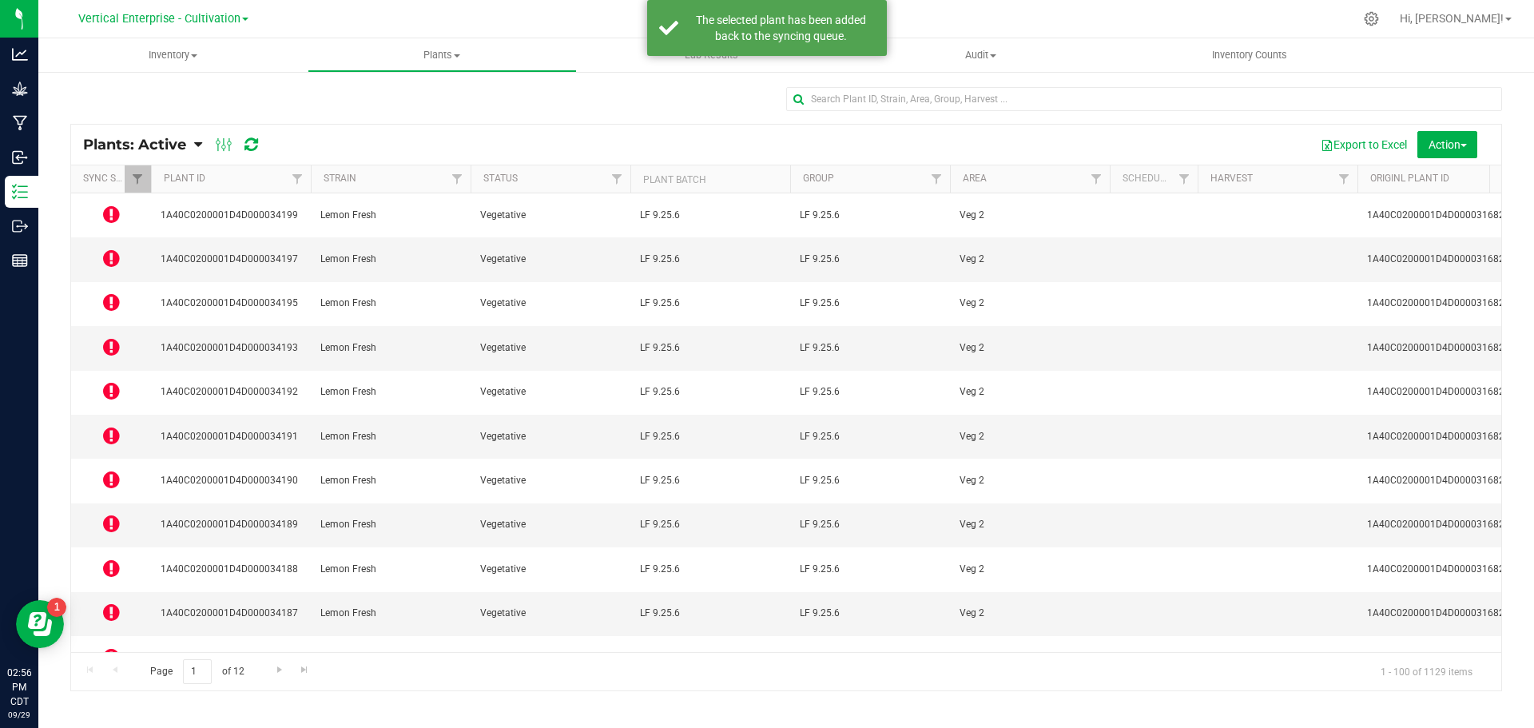
click at [109, 381] on icon at bounding box center [111, 390] width 17 height 19
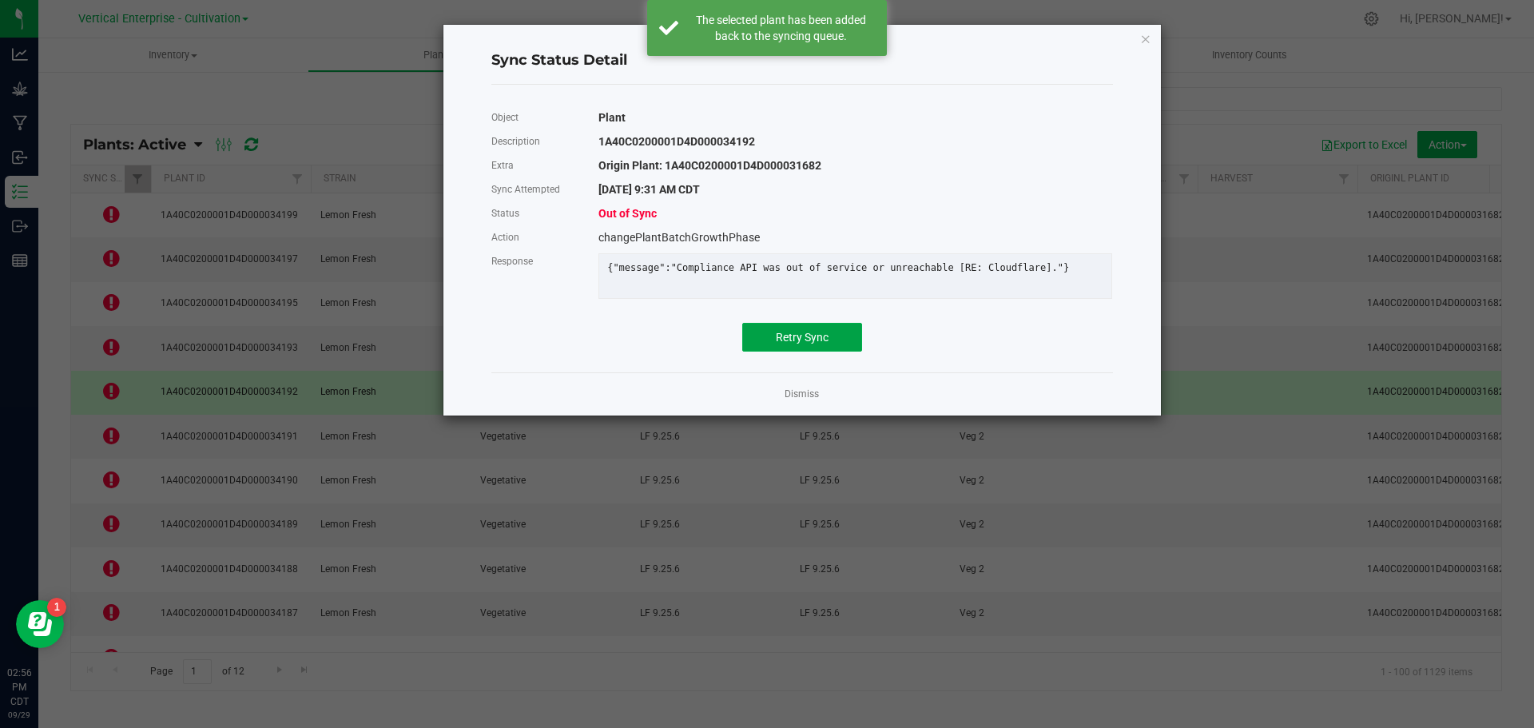
click at [791, 344] on span "Retry Sync" at bounding box center [802, 337] width 53 height 13
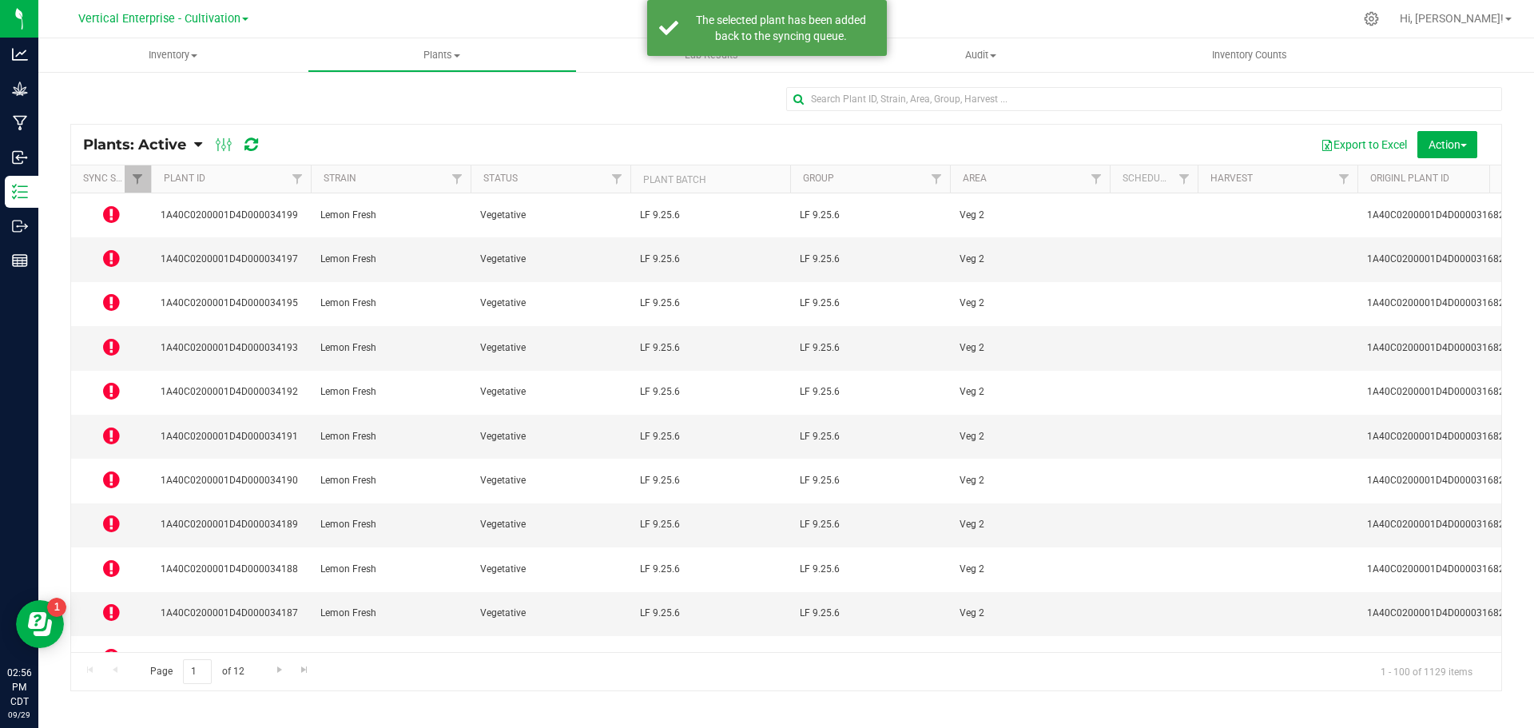
click at [114, 426] on icon at bounding box center [111, 435] width 17 height 19
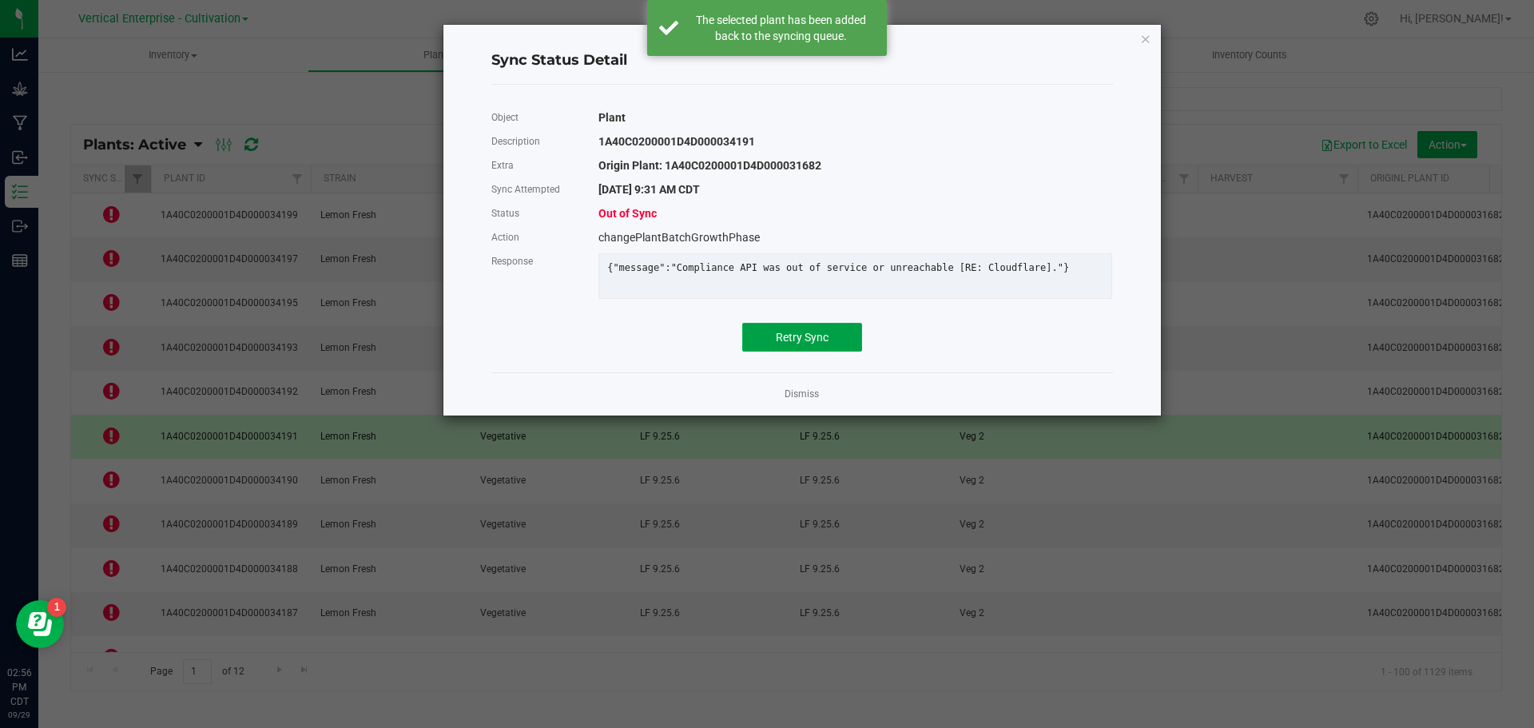
click at [797, 344] on span "Retry Sync" at bounding box center [802, 337] width 53 height 13
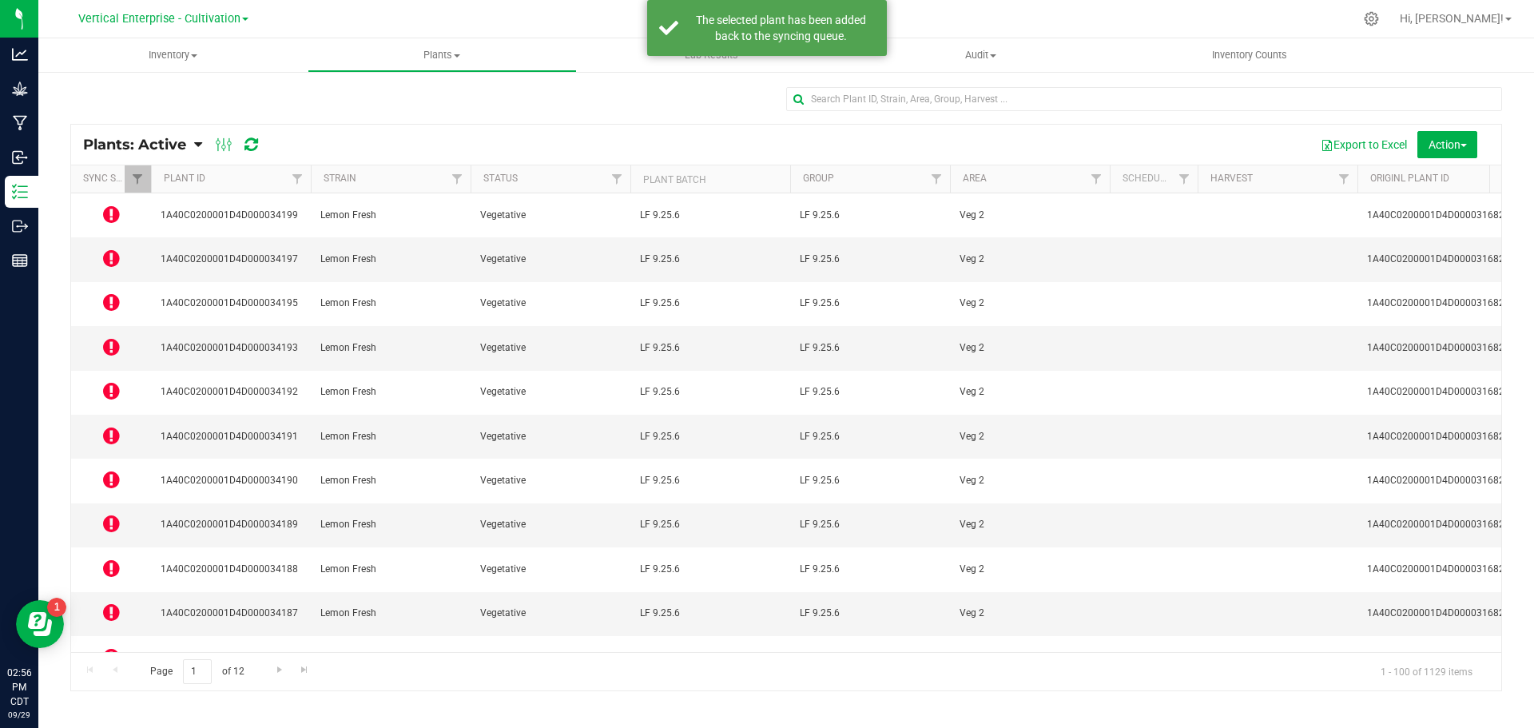
click at [106, 559] on icon at bounding box center [111, 568] width 17 height 19
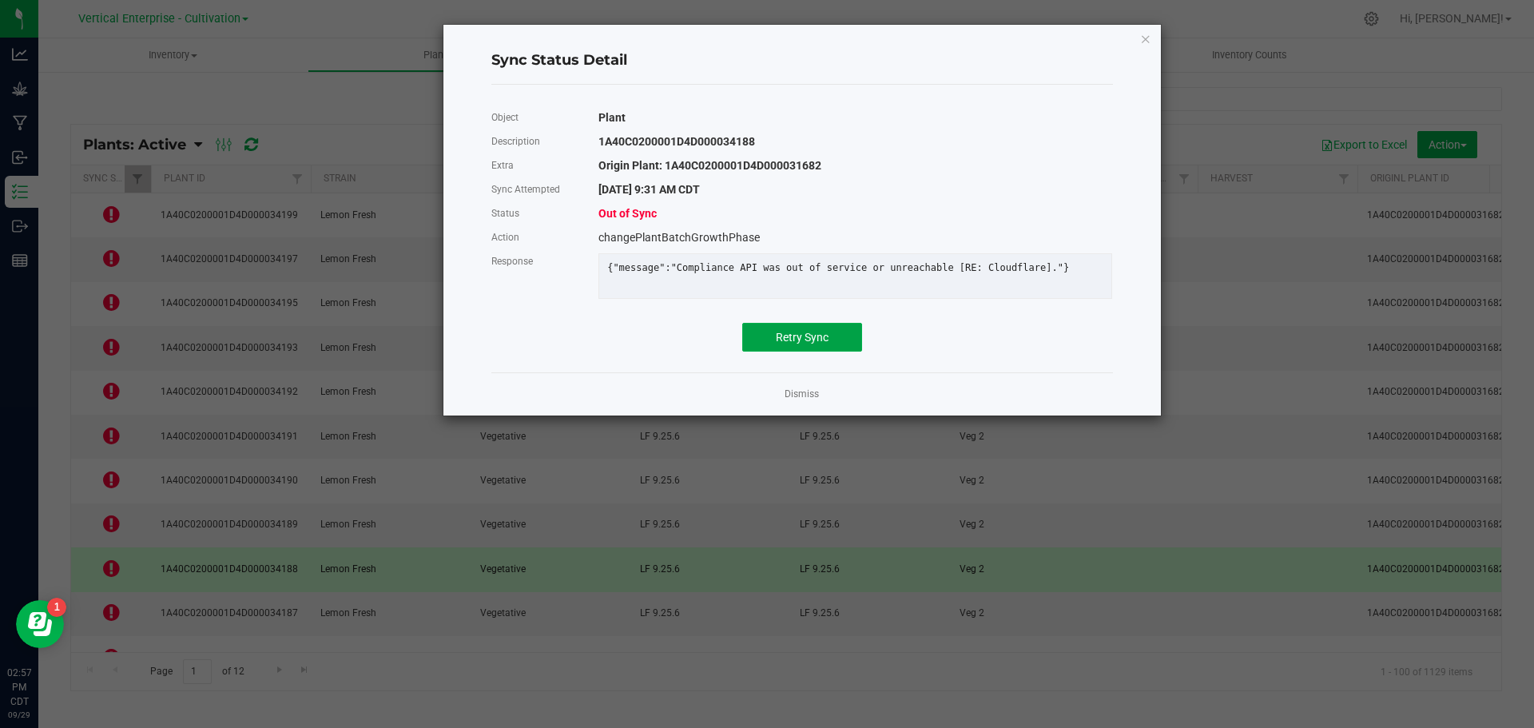
click at [792, 352] on button "Retry Sync" at bounding box center [802, 337] width 120 height 29
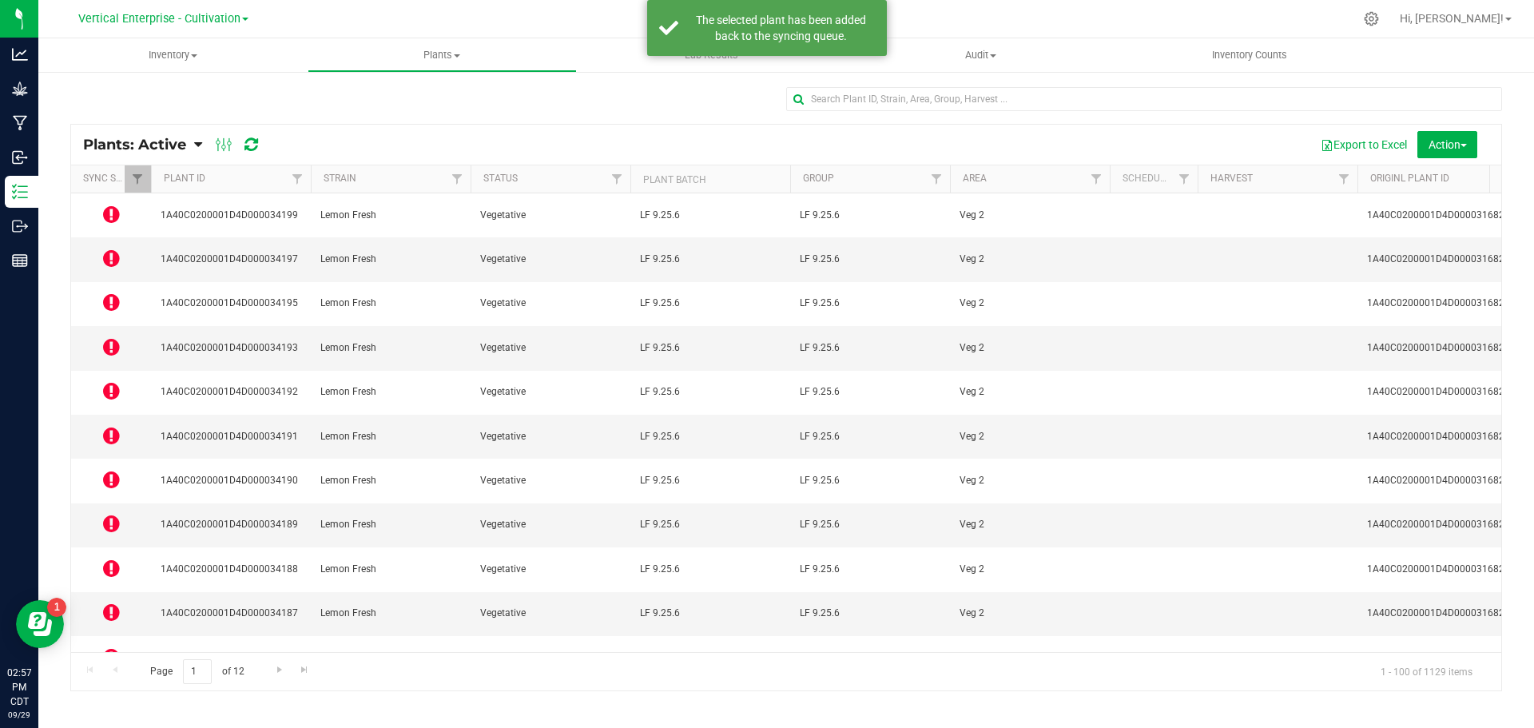
click at [106, 470] on icon at bounding box center [111, 479] width 17 height 19
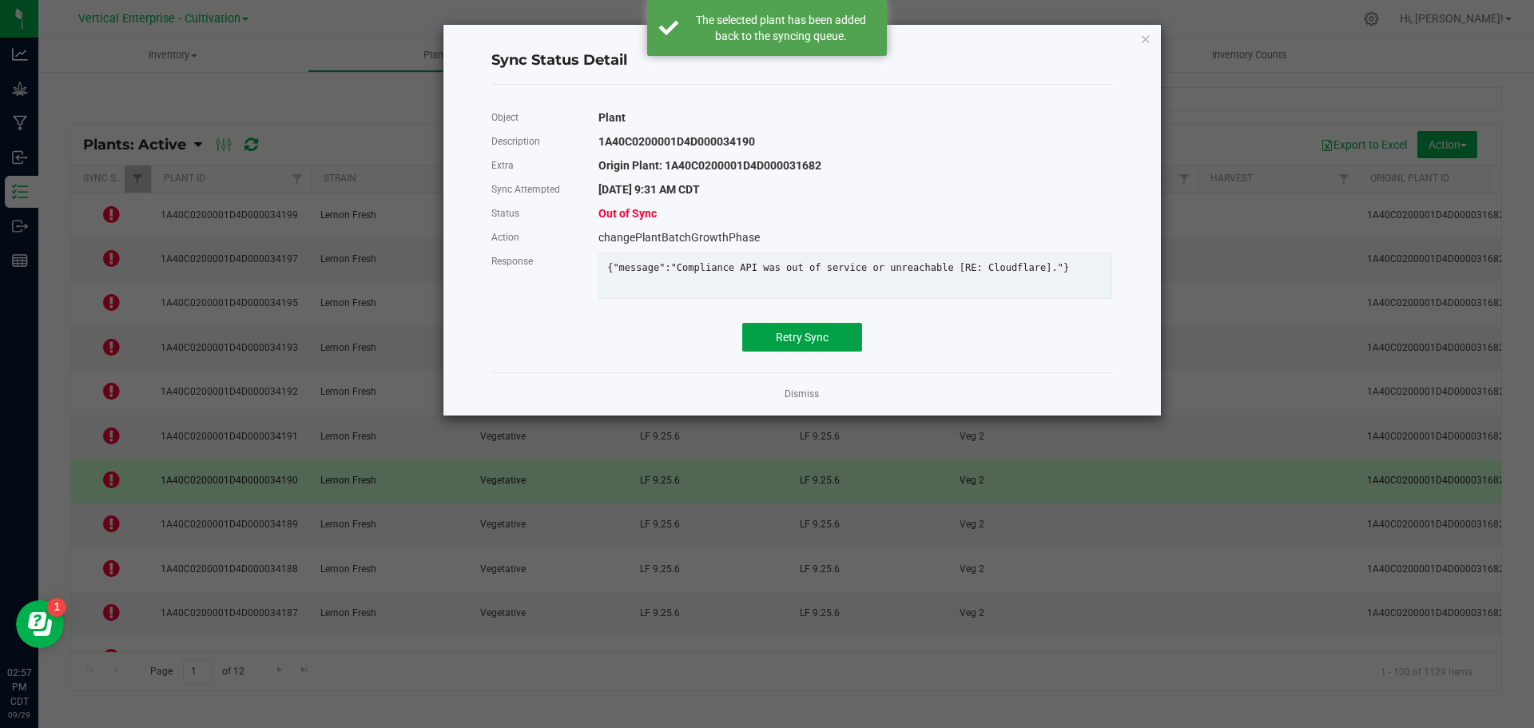
click at [814, 344] on span "Retry Sync" at bounding box center [802, 337] width 53 height 13
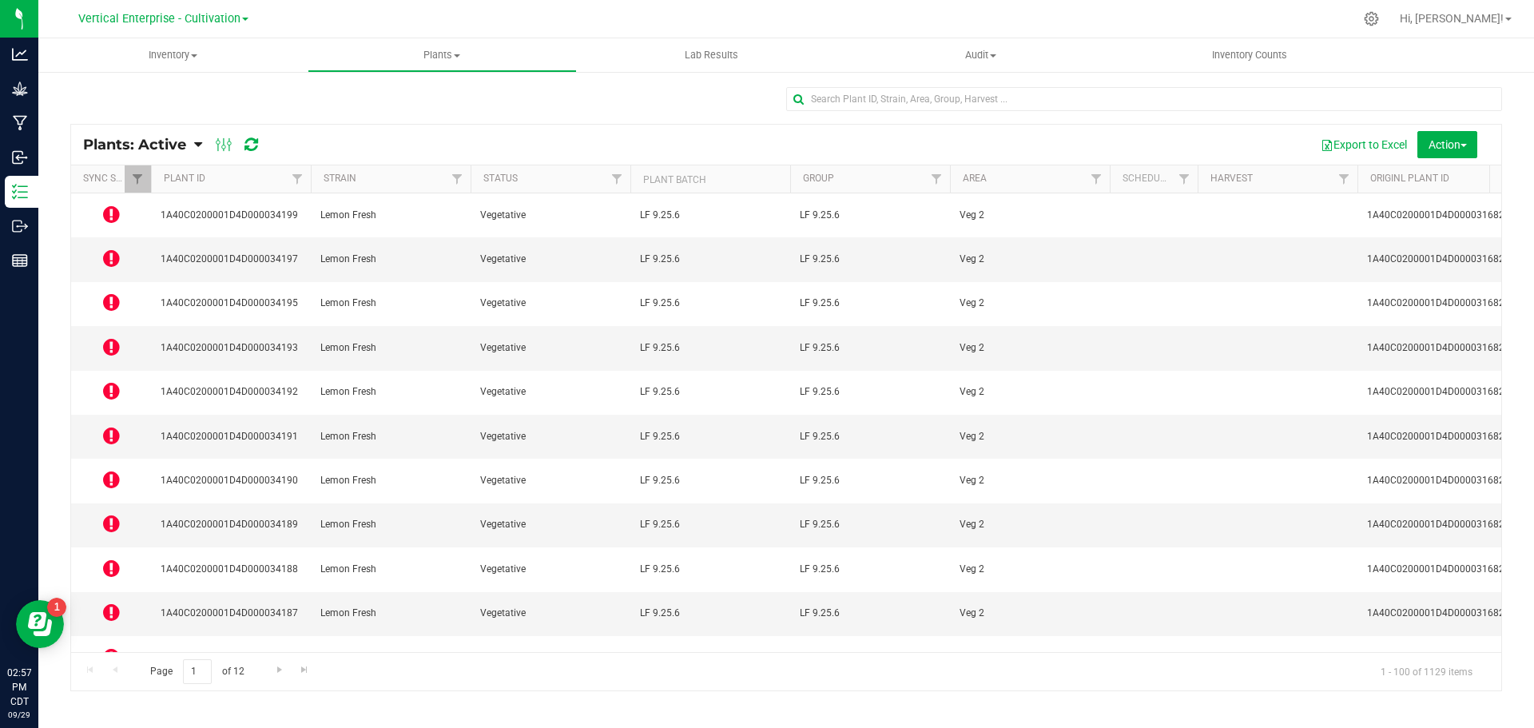
click at [113, 337] on icon at bounding box center [111, 346] width 17 height 19
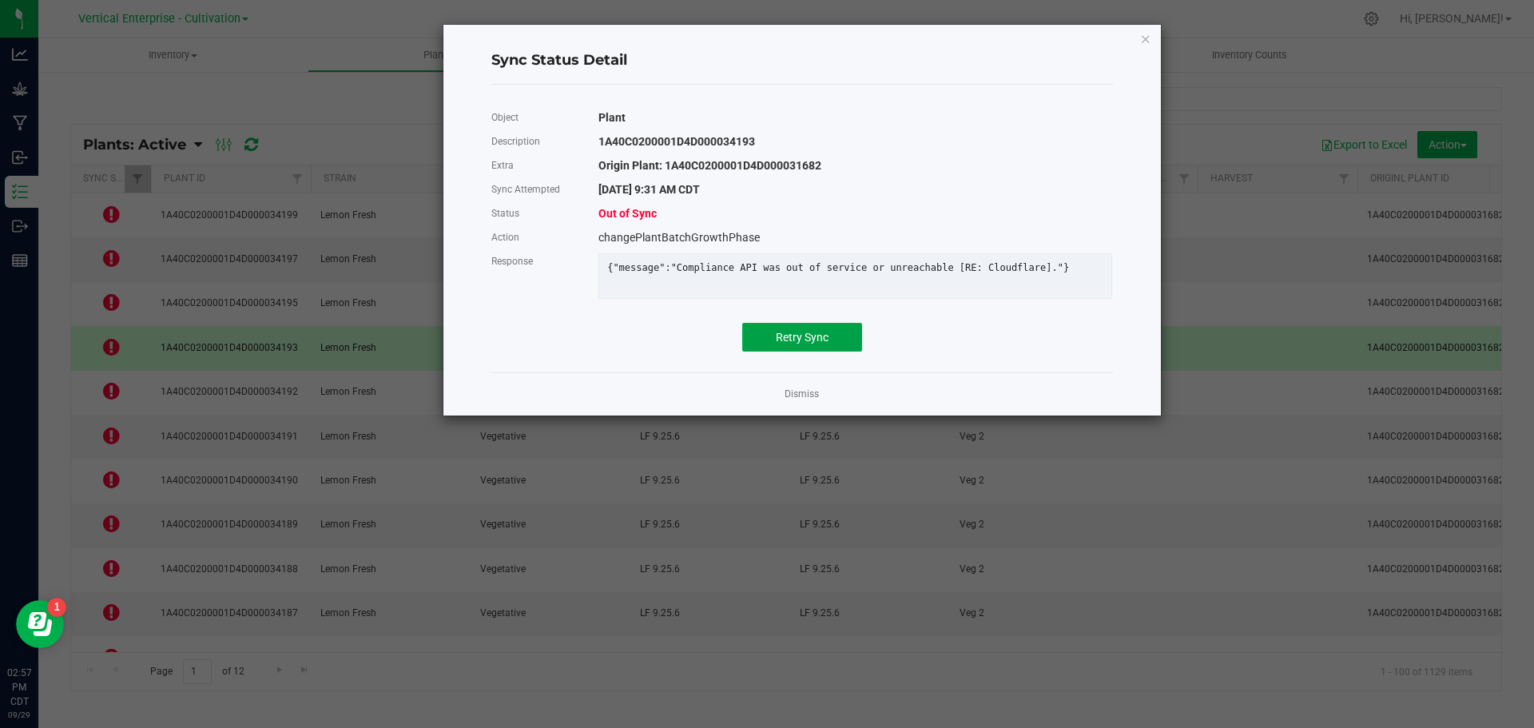
click at [836, 345] on button "Retry Sync" at bounding box center [802, 337] width 120 height 29
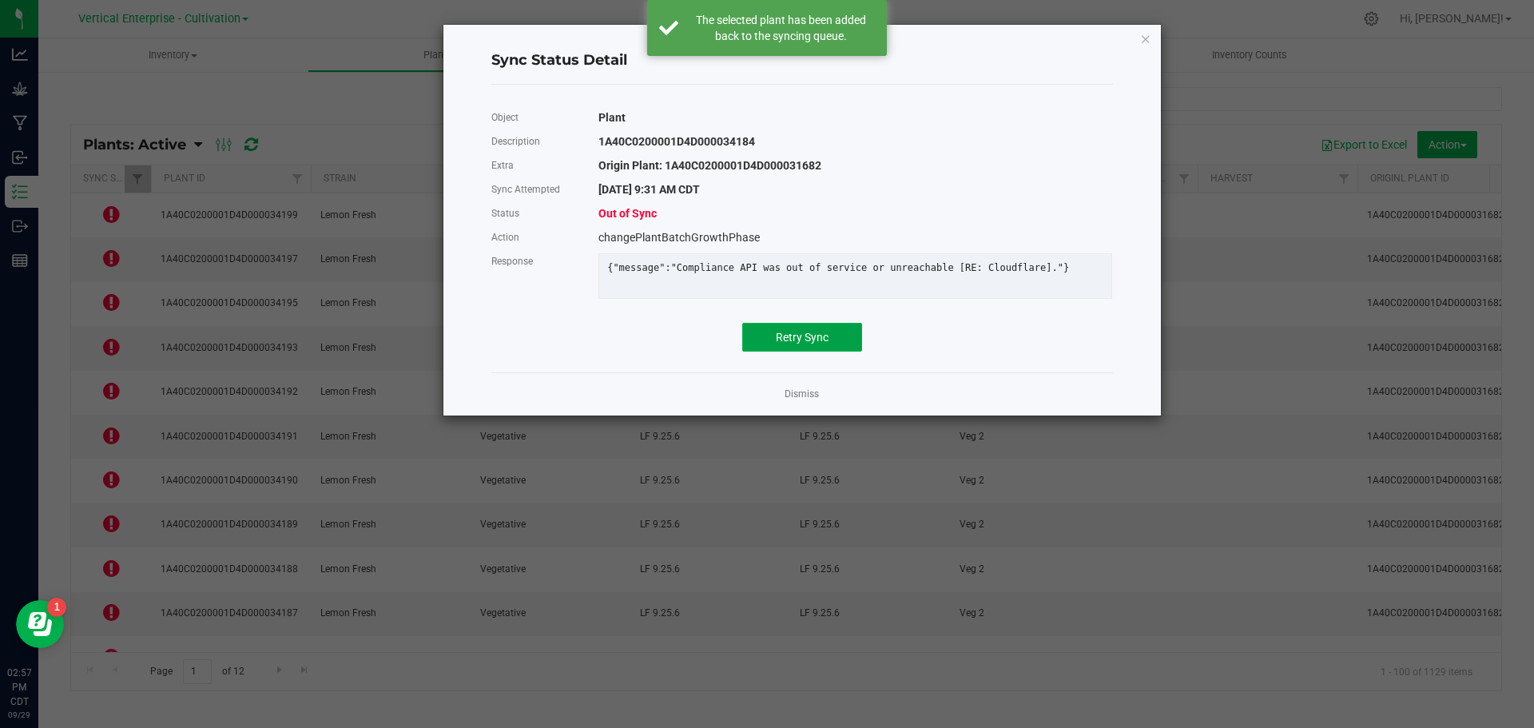
click at [837, 340] on button "Retry Sync" at bounding box center [802, 337] width 120 height 29
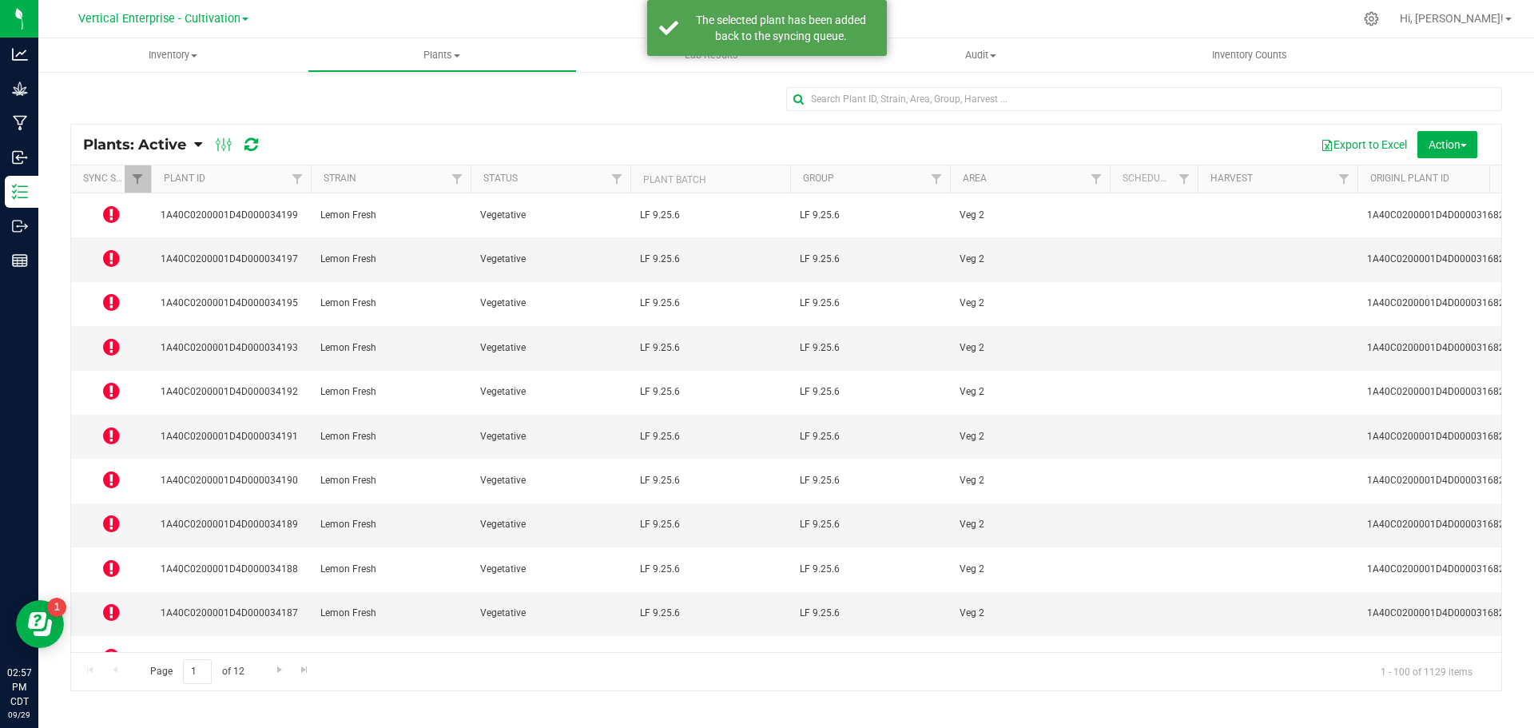
click at [121, 636] on td at bounding box center [111, 658] width 80 height 44
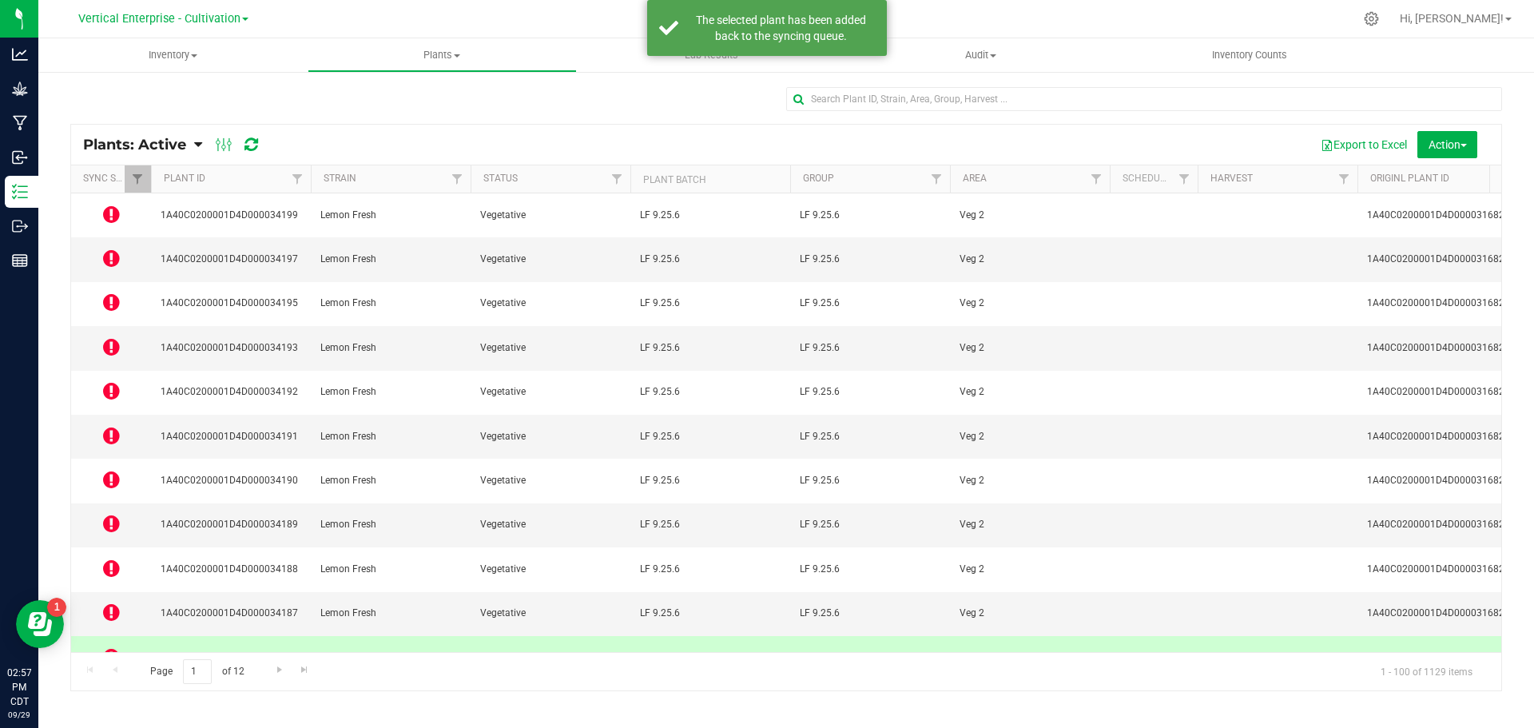
click at [114, 647] on icon at bounding box center [111, 656] width 17 height 19
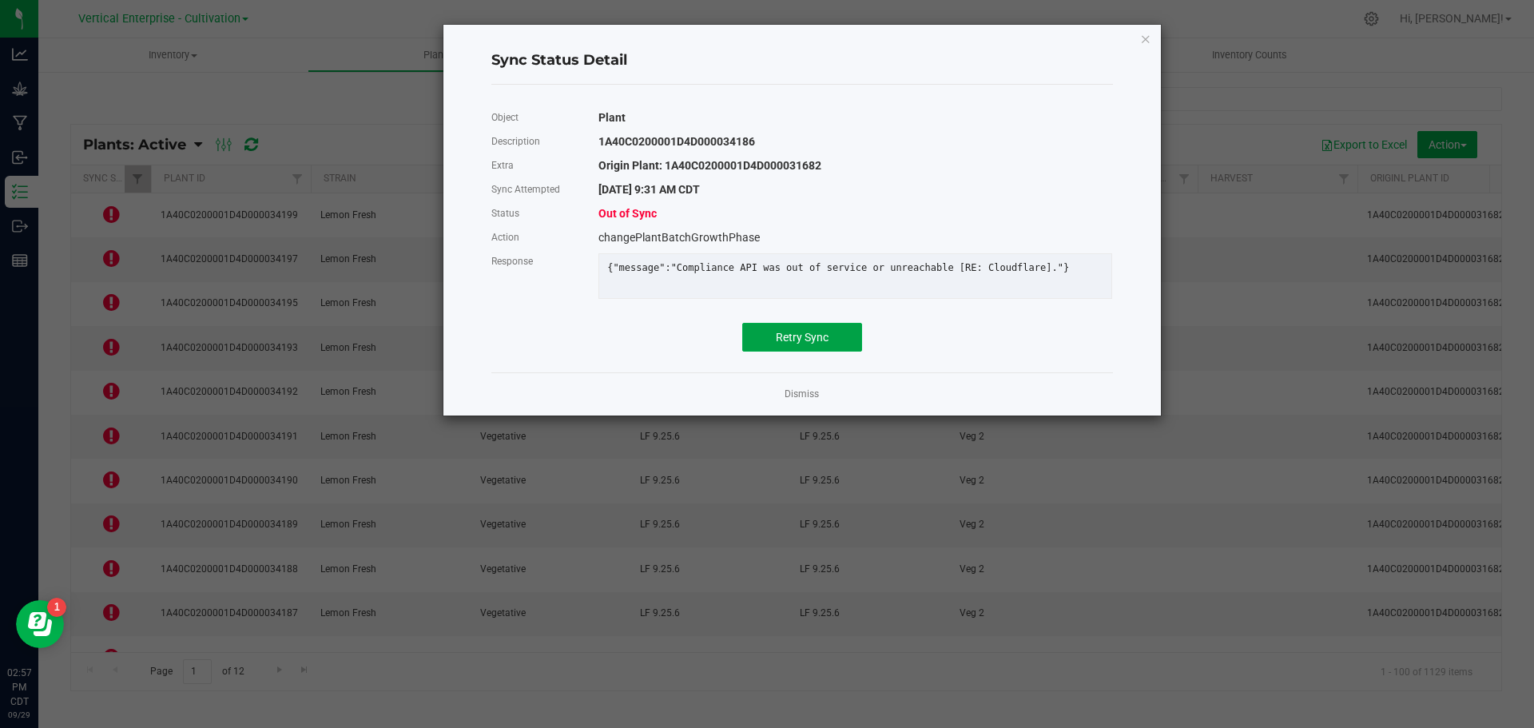
click at [794, 352] on button "Retry Sync" at bounding box center [802, 337] width 120 height 29
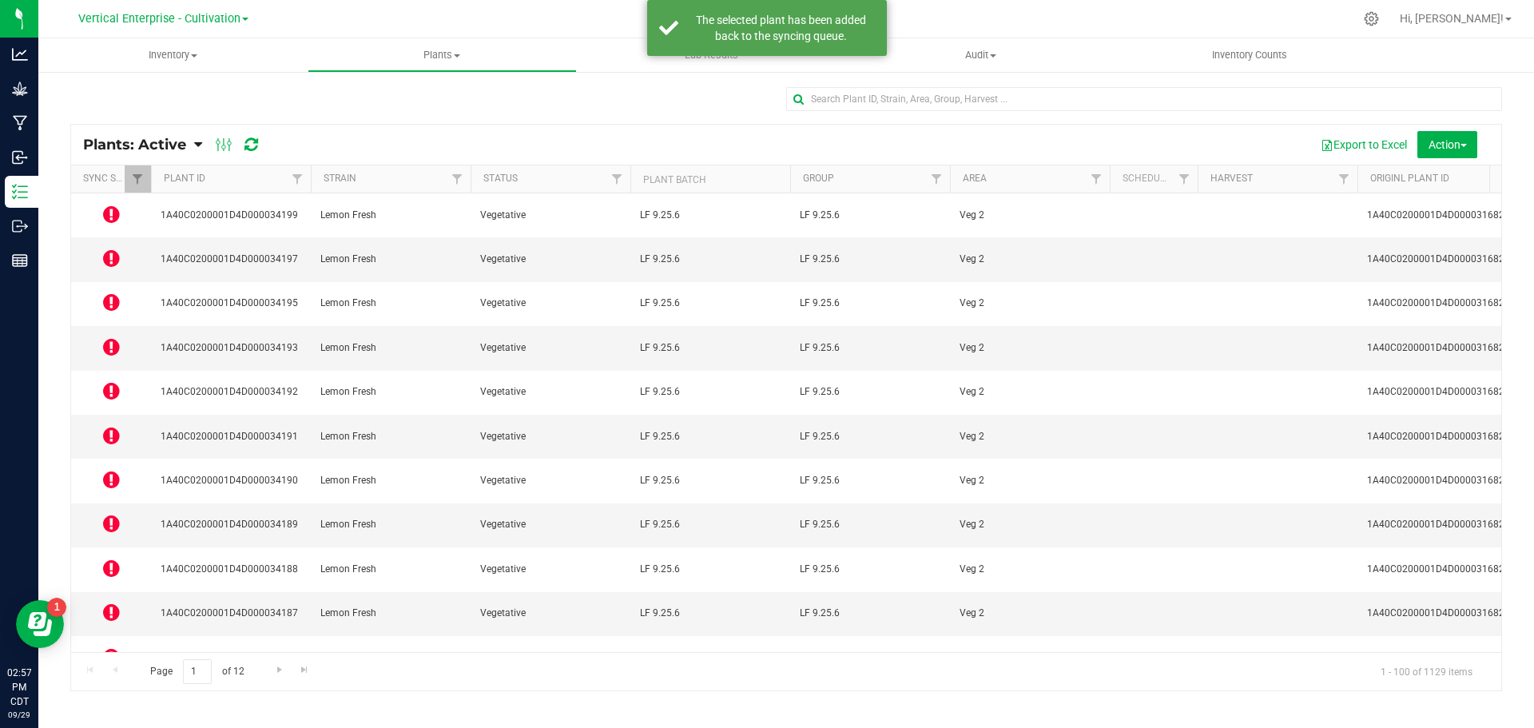
click at [109, 559] on icon at bounding box center [111, 568] width 17 height 19
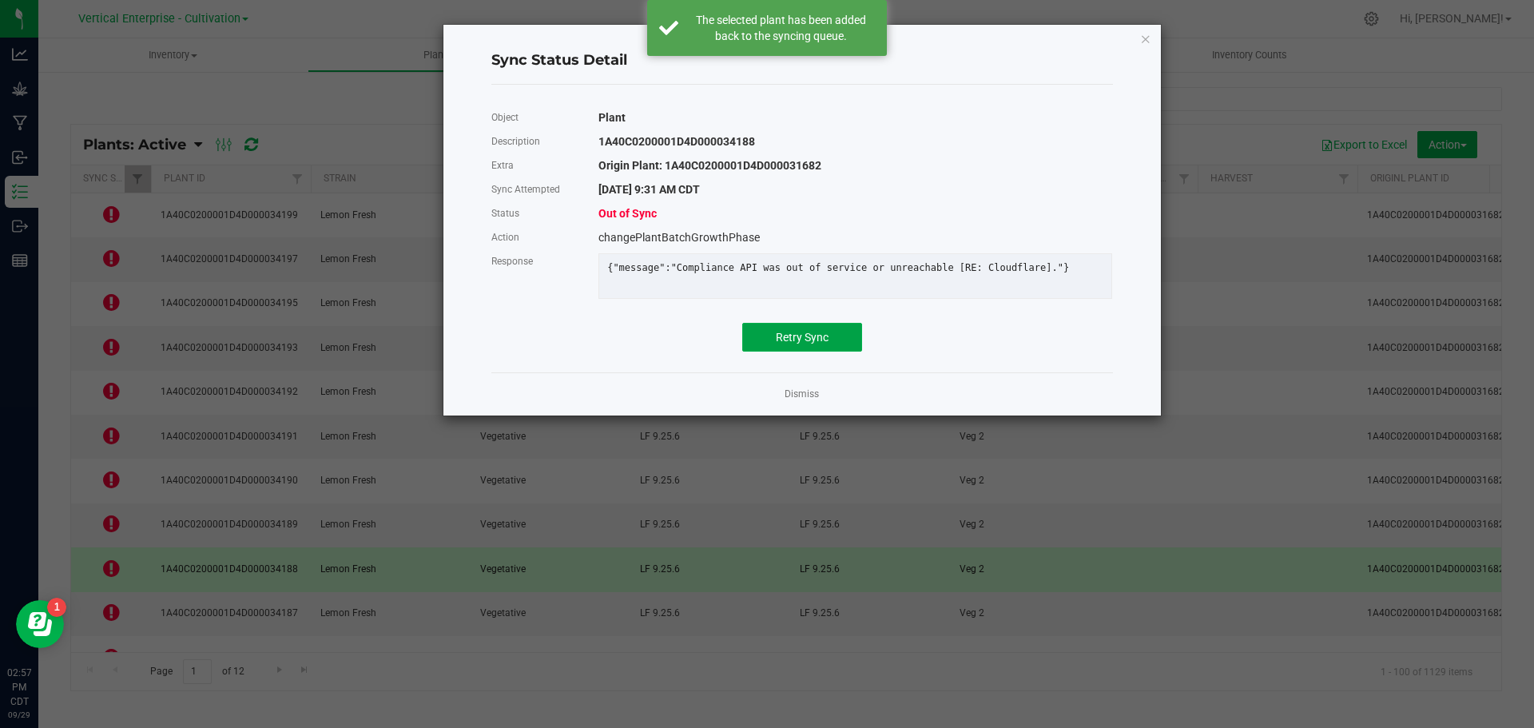
click at [844, 352] on button "Retry Sync" at bounding box center [802, 337] width 120 height 29
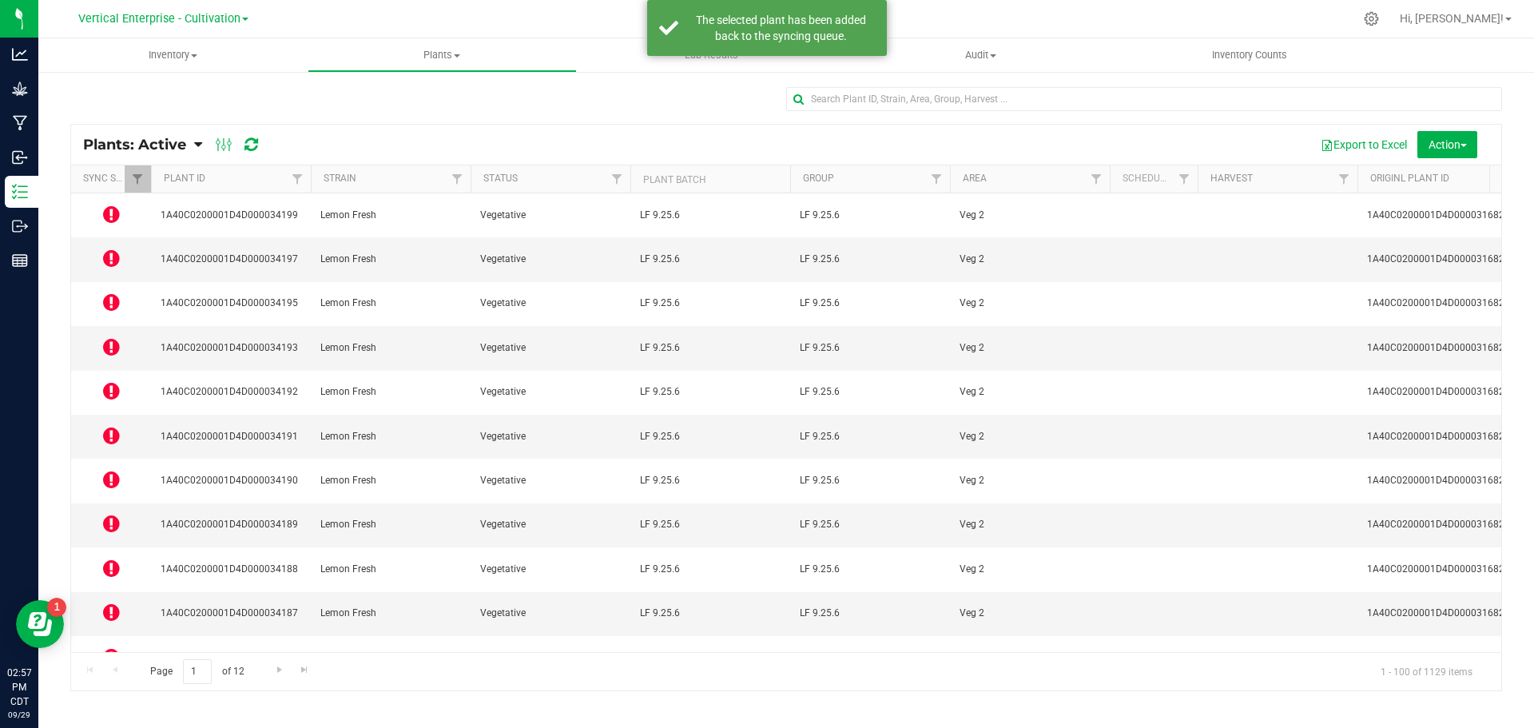
click at [116, 426] on icon at bounding box center [111, 435] width 17 height 19
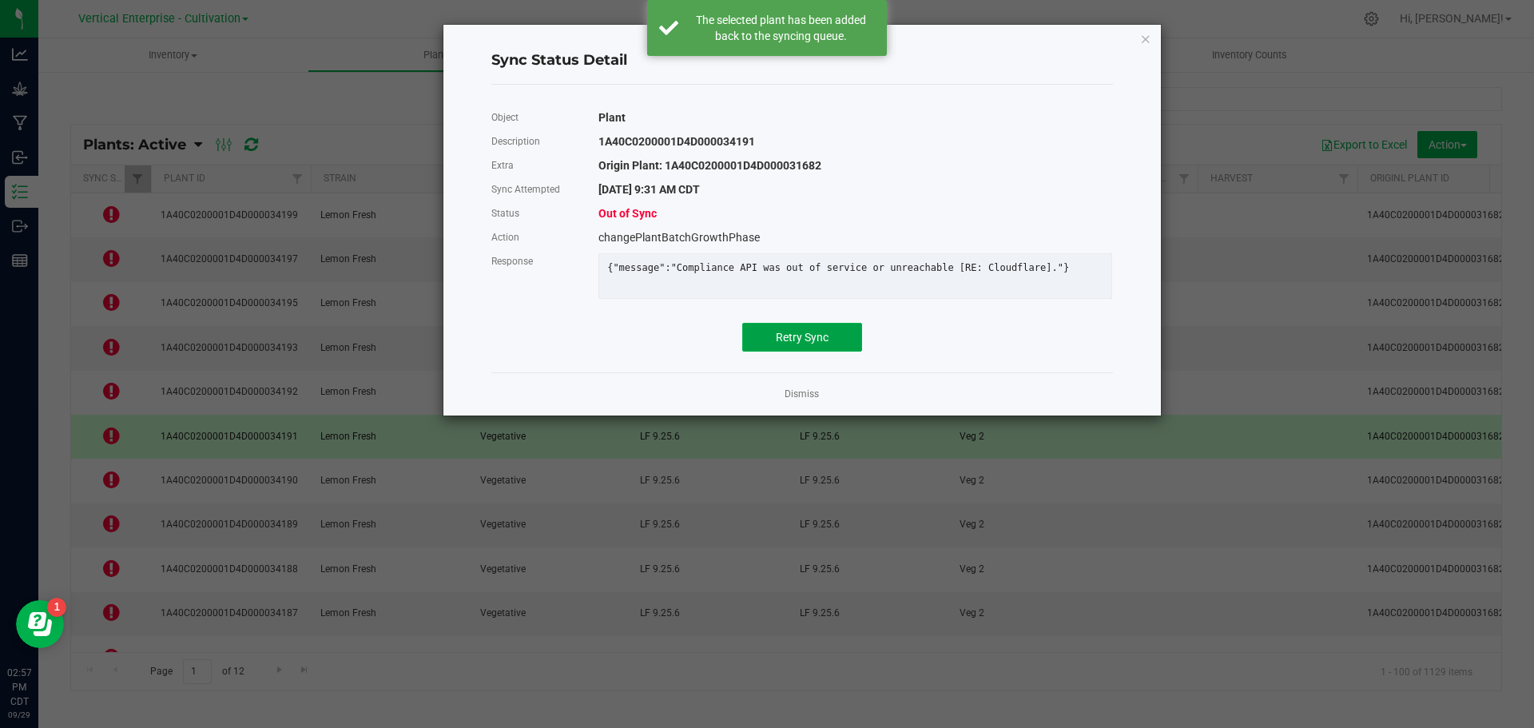
click at [799, 344] on span "Retry Sync" at bounding box center [802, 337] width 53 height 13
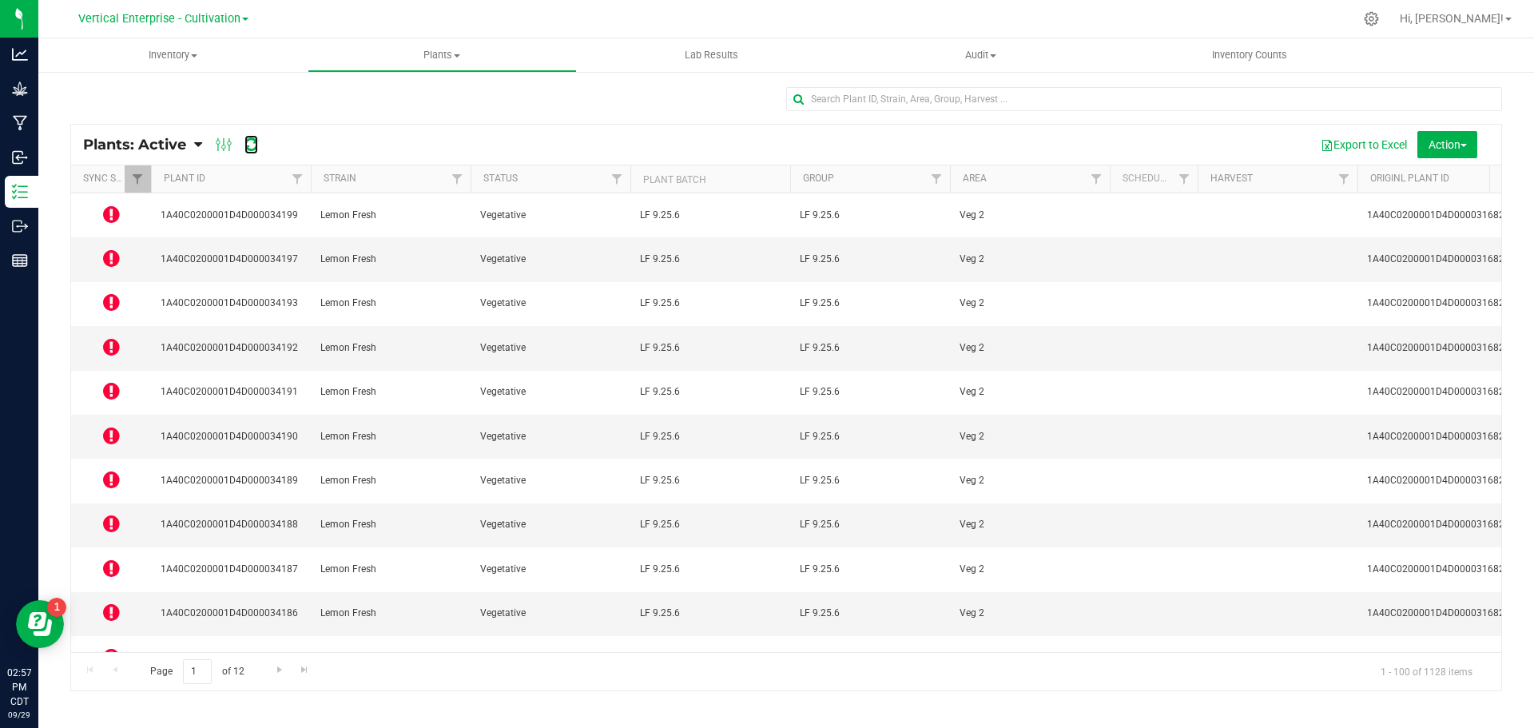
drag, startPoint x: 249, startPoint y: 139, endPoint x: 106, endPoint y: 2, distance: 197.8
click at [249, 139] on icon at bounding box center [252, 145] width 14 height 16
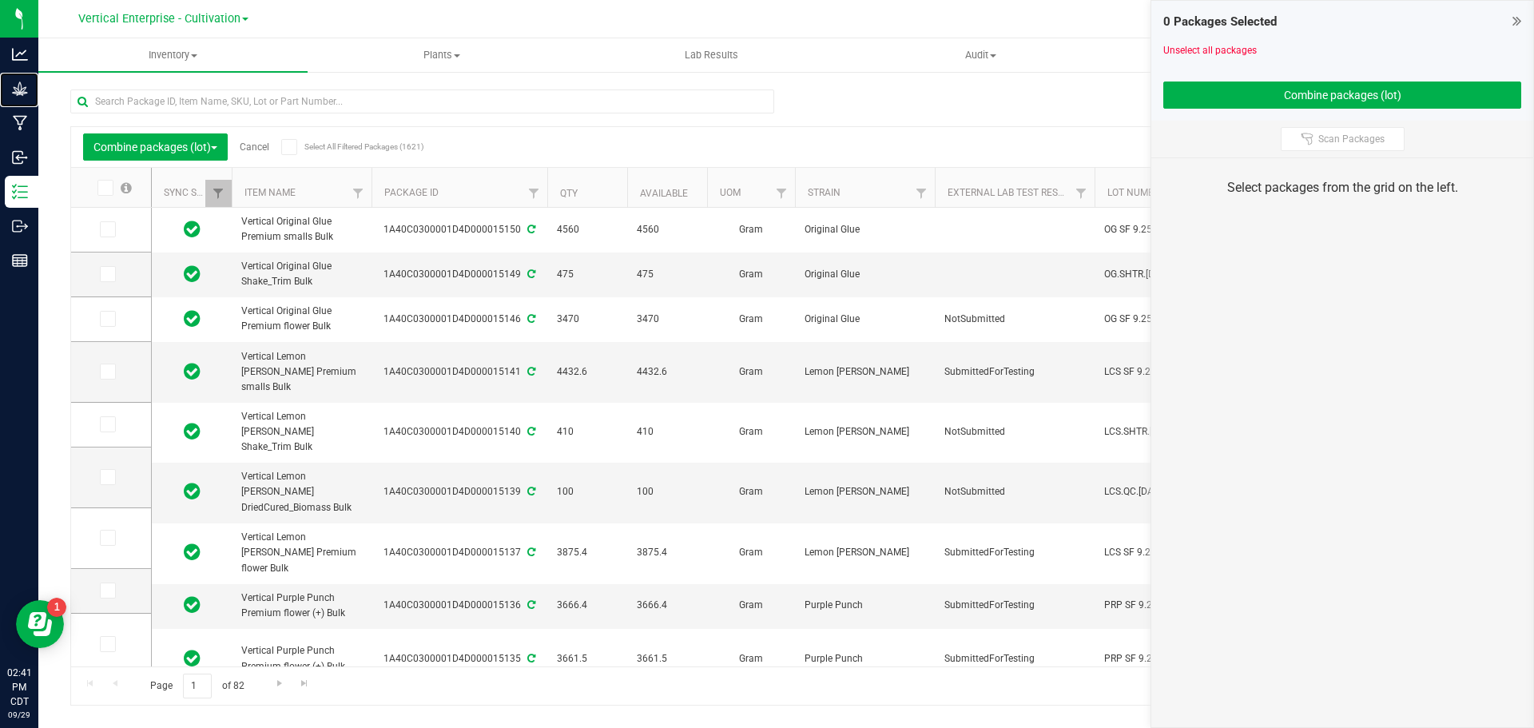
click at [0, 0] on p "Grow" at bounding box center [0, 0] width 0 height 0
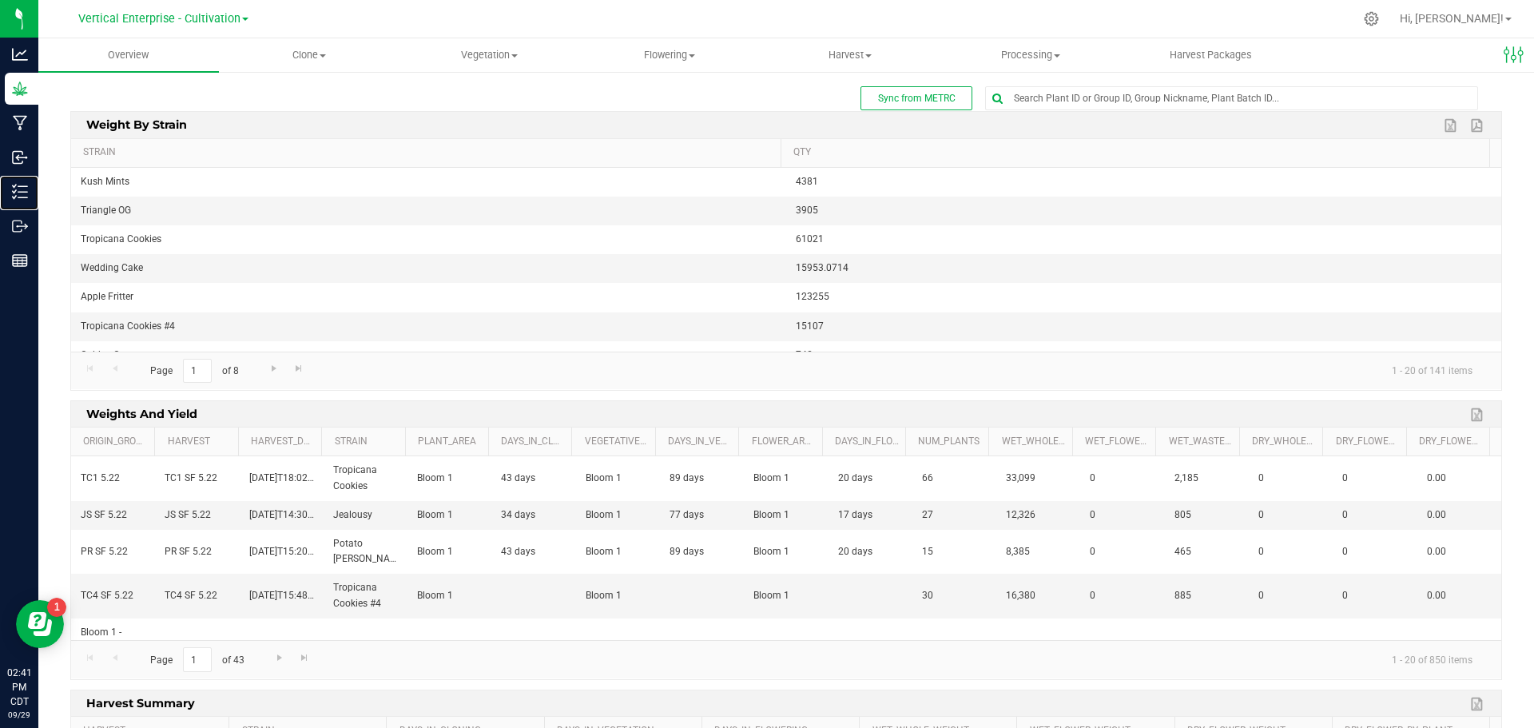
click at [0, 0] on p "Inventory" at bounding box center [0, 0] width 0 height 0
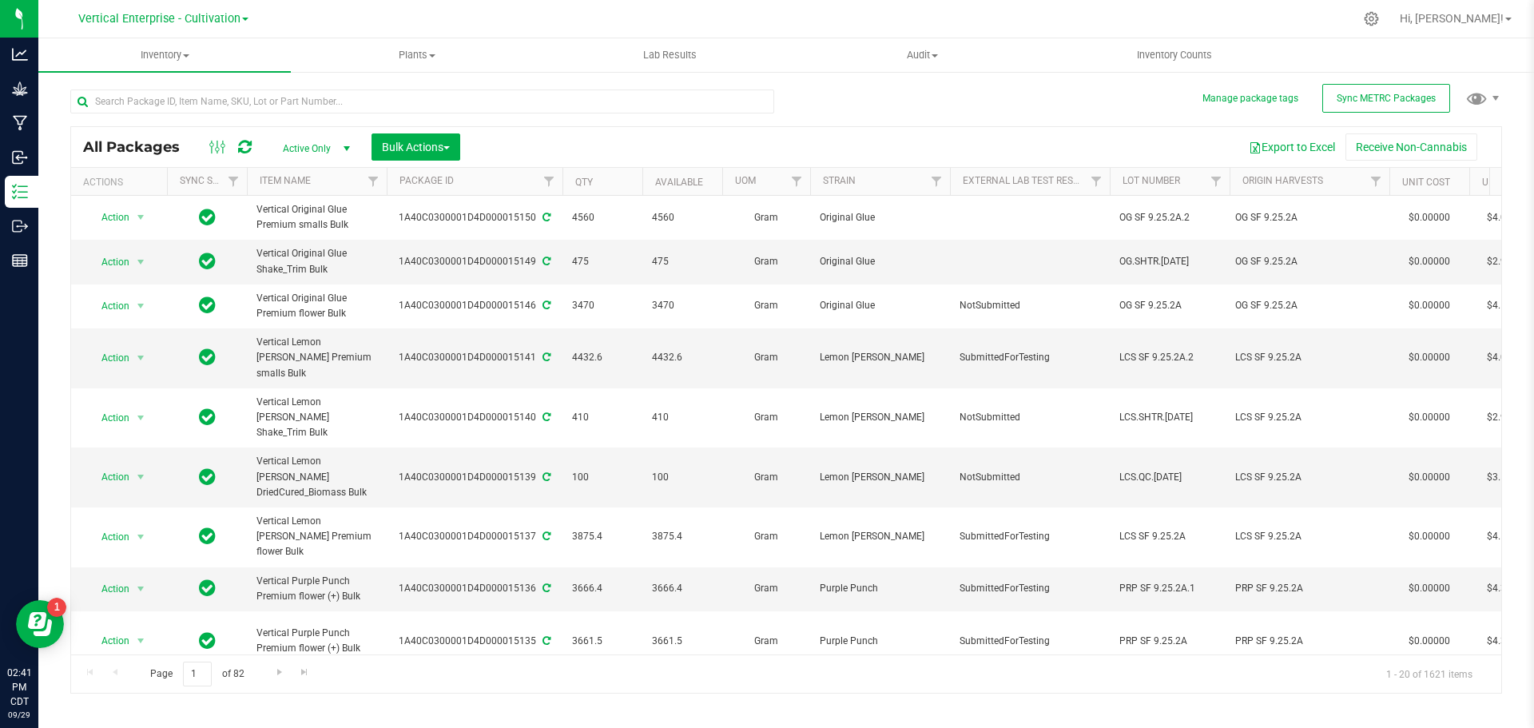
click at [475, 215] on div "1A40C0300001D4D000015150" at bounding box center [474, 217] width 181 height 15
copy div "1A40C0300001D4D000015150"
drag, startPoint x: 344, startPoint y: 209, endPoint x: 291, endPoint y: 213, distance: 52.9
click at [291, 213] on span "Vertical Original Glue Premium smalls Bulk" at bounding box center [317, 217] width 121 height 30
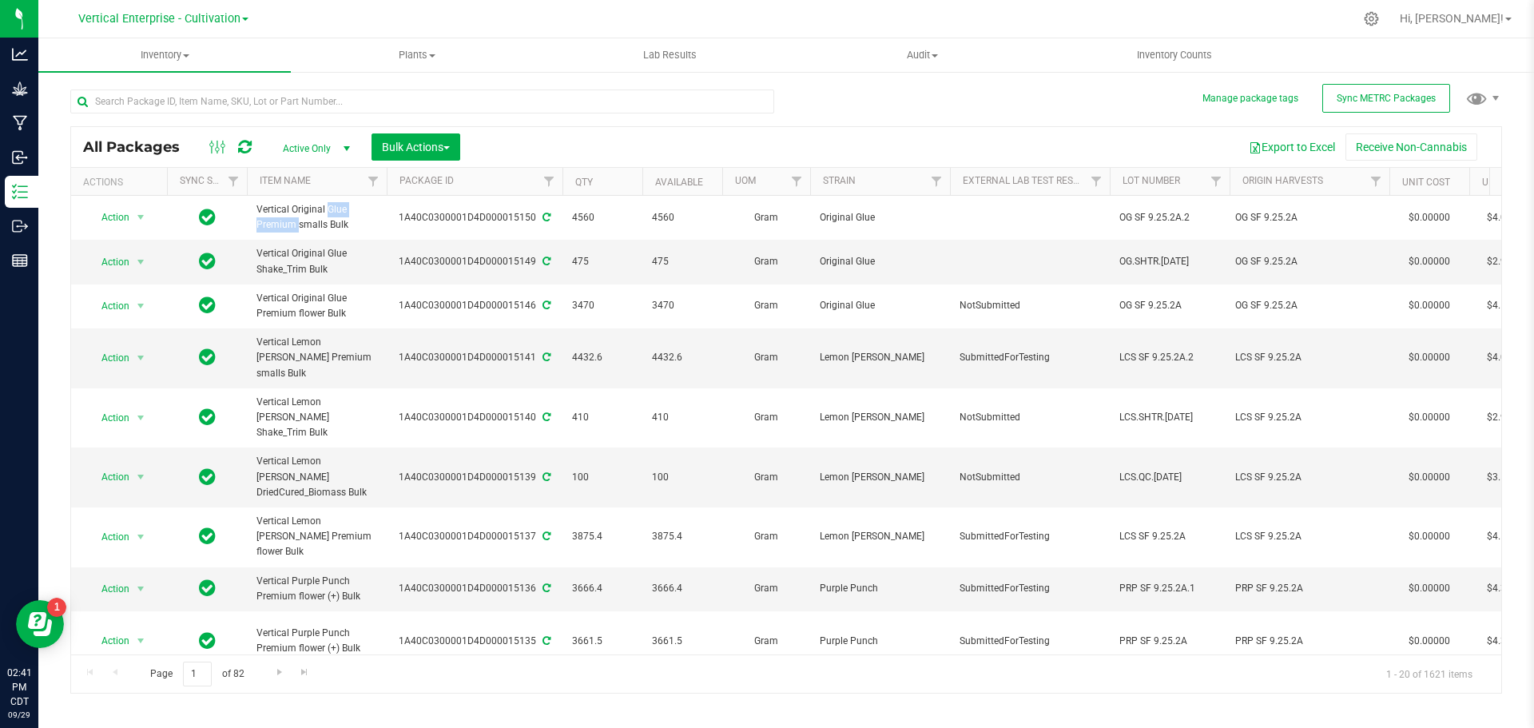
copy span "Original Glue"
drag, startPoint x: 1195, startPoint y: 220, endPoint x: 1108, endPoint y: 222, distance: 87.1
copy tr "OG SF 9.25.2A.2"
click at [468, 305] on div "1A40C0300001D4D000015146" at bounding box center [474, 305] width 181 height 15
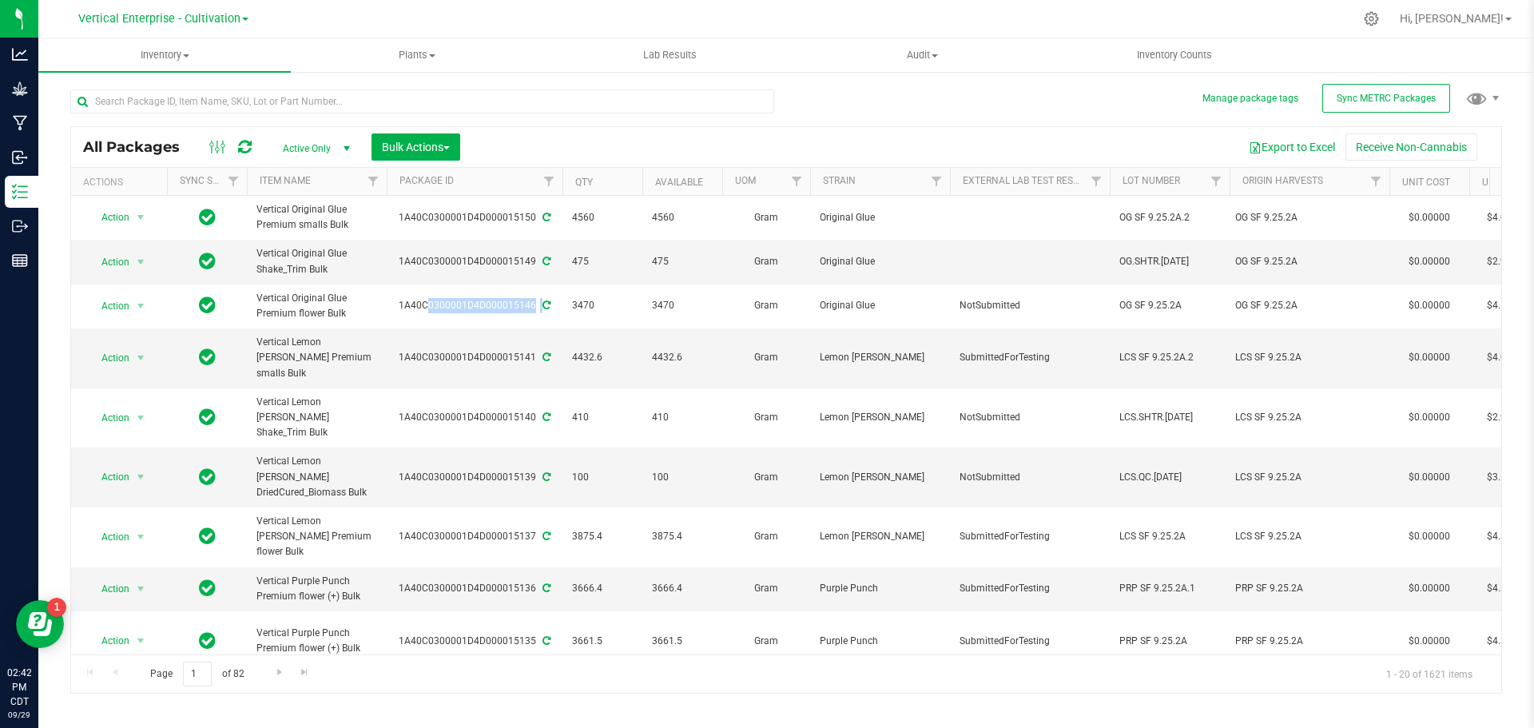
click at [468, 305] on div "1A40C0300001D4D000015146" at bounding box center [474, 305] width 181 height 15
copy div "1A40C0300001D4D000015146"
click at [213, 113] on div at bounding box center [422, 108] width 704 height 37
click at [207, 105] on input "text" at bounding box center [422, 102] width 704 height 24
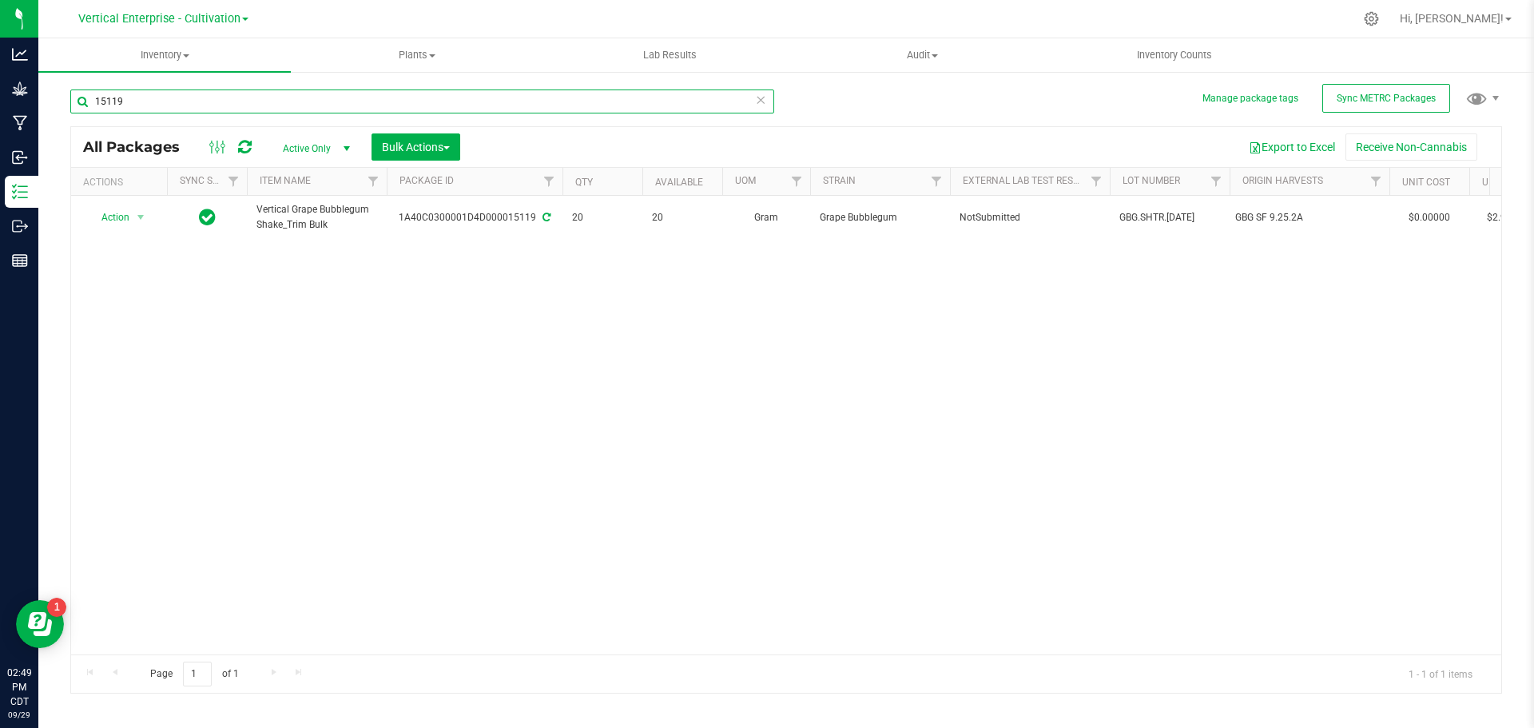
type input "15119"
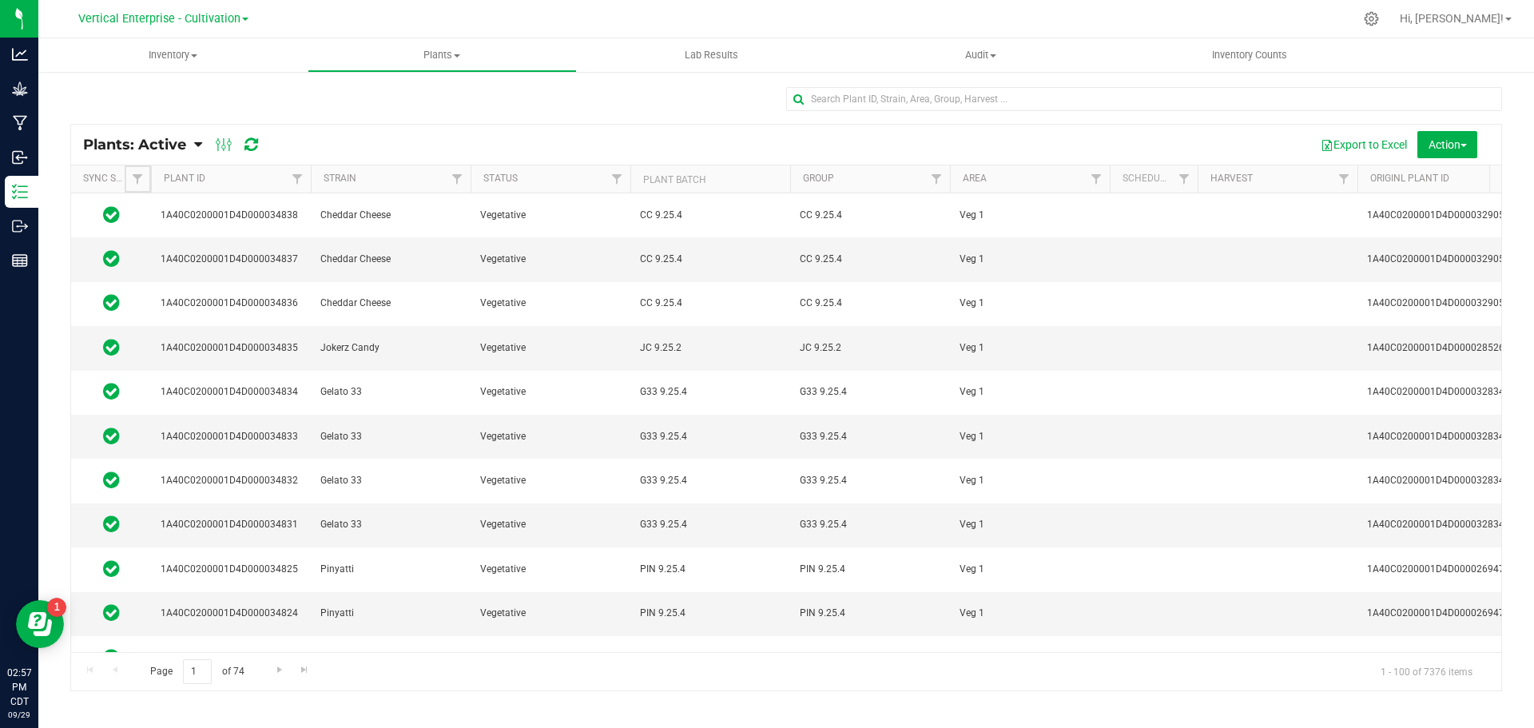
click at [134, 177] on span "Filter" at bounding box center [137, 179] width 13 height 13
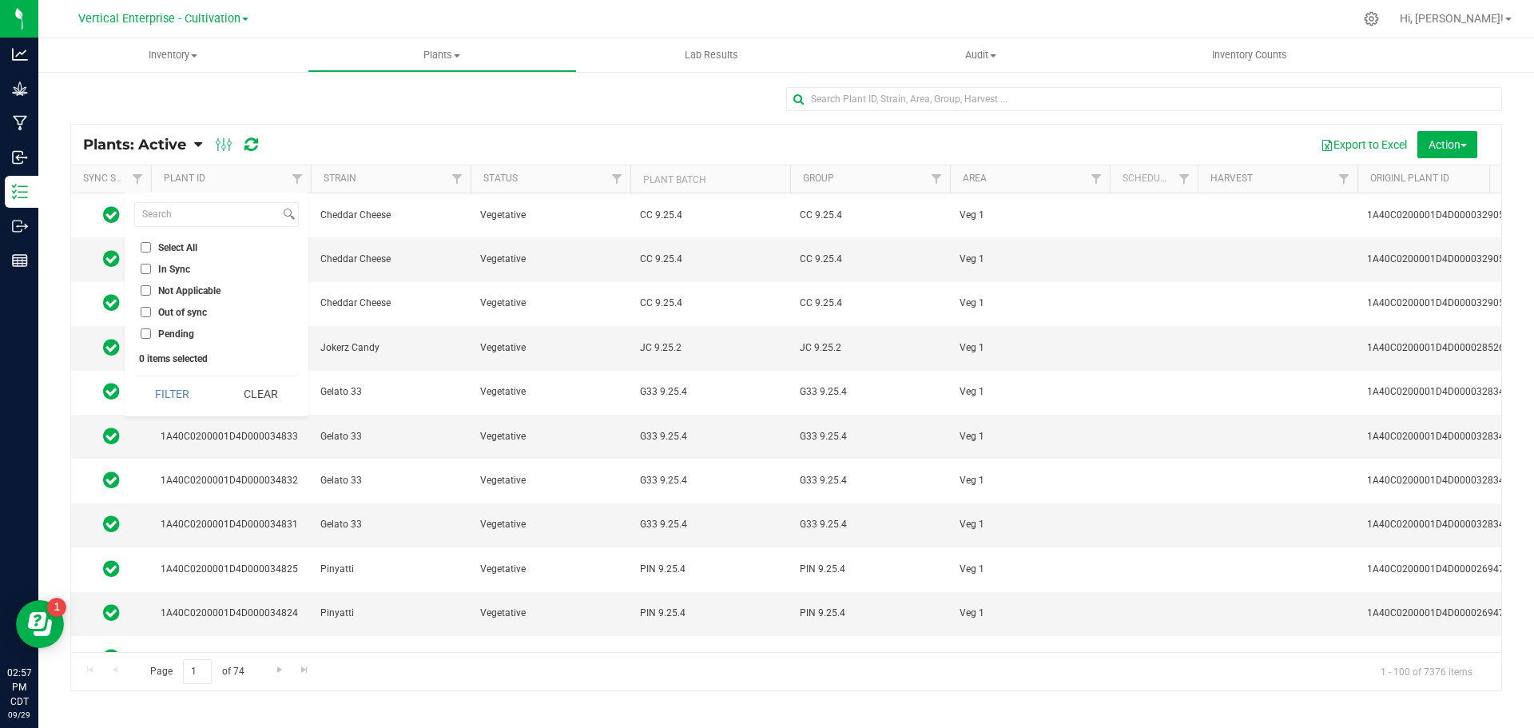
click at [162, 317] on span "Out of sync" at bounding box center [182, 313] width 49 height 10
click at [151, 317] on input "Out of sync" at bounding box center [146, 312] width 10 height 10
checkbox input "true"
click at [166, 382] on button "Filter" at bounding box center [172, 393] width 77 height 35
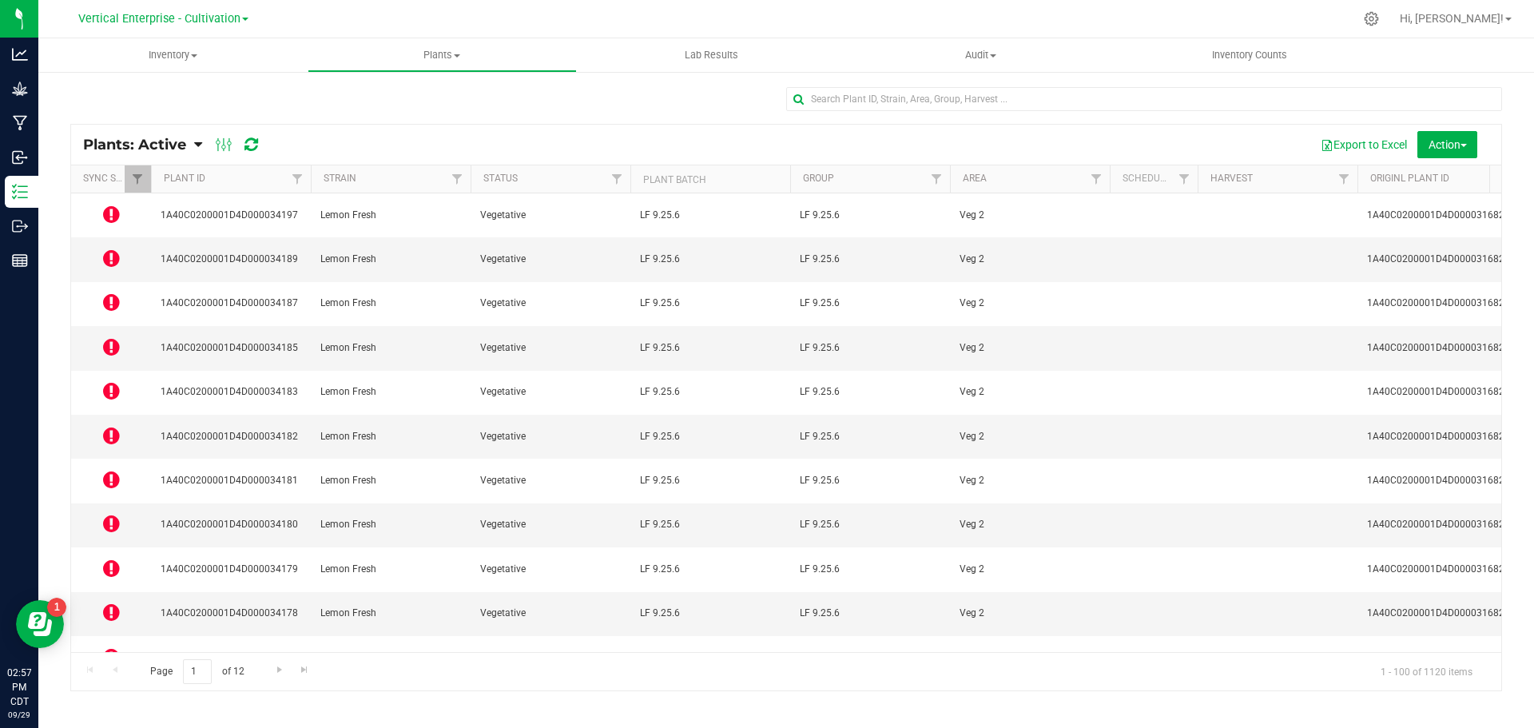
click at [109, 205] on icon at bounding box center [111, 214] width 17 height 19
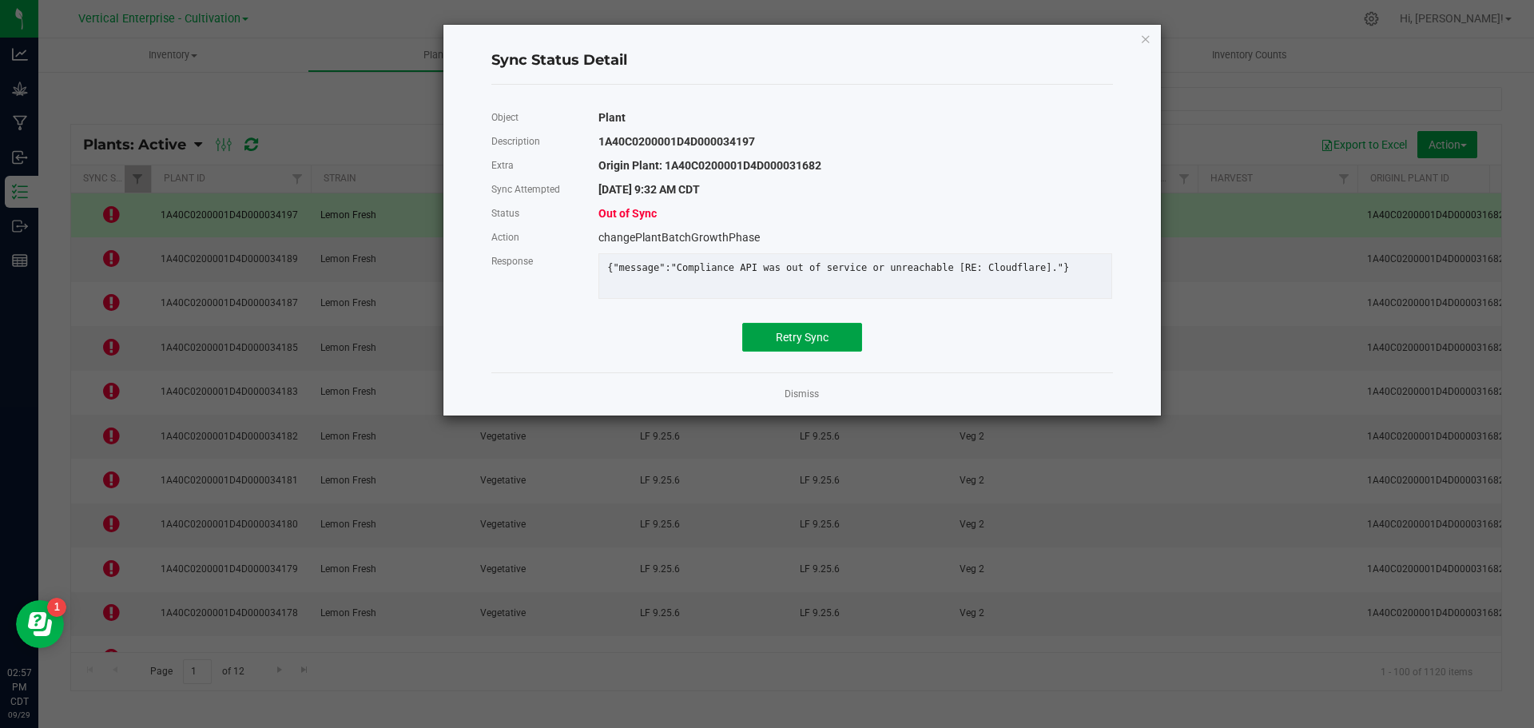
click at [812, 338] on button "Retry Sync" at bounding box center [802, 337] width 120 height 29
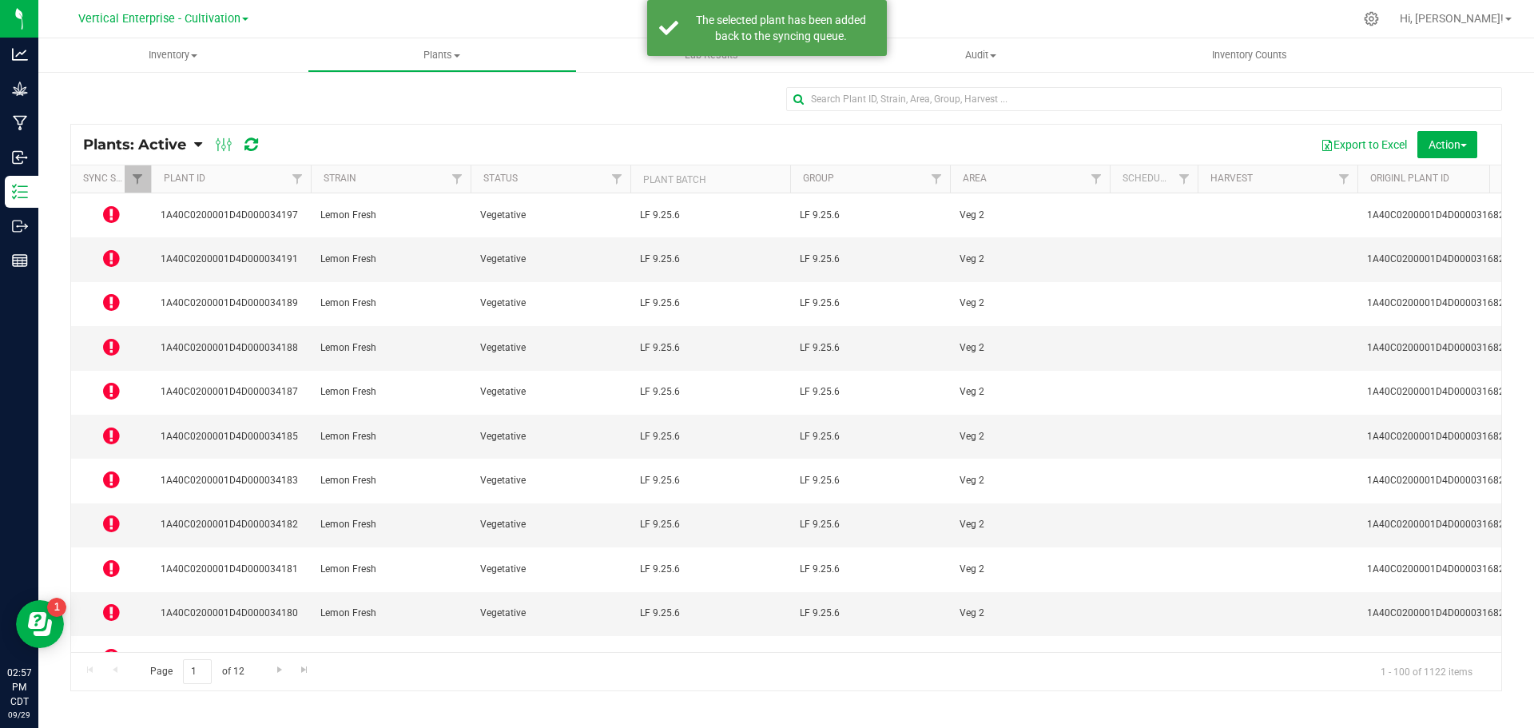
click at [113, 249] on icon at bounding box center [111, 258] width 17 height 19
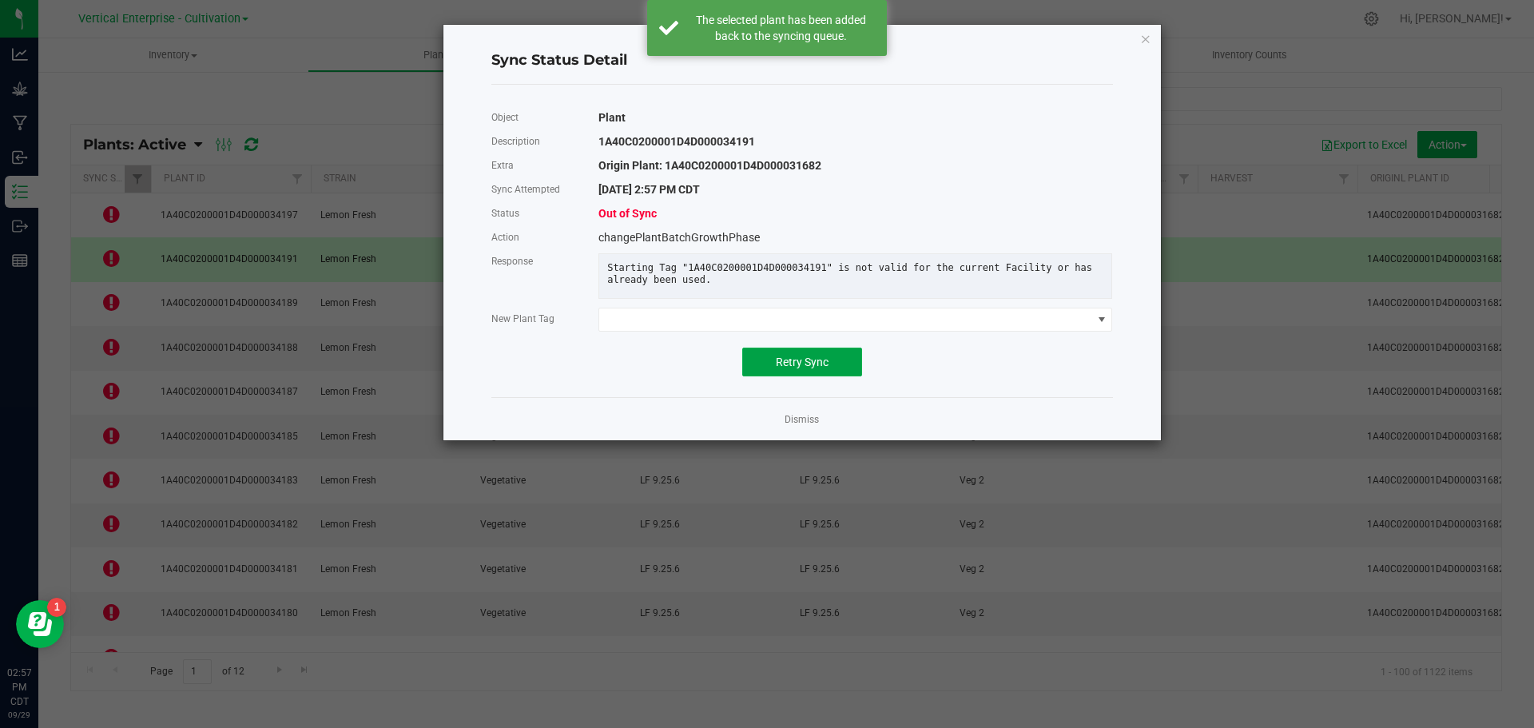
click at [804, 368] on span "Retry Sync" at bounding box center [802, 362] width 53 height 13
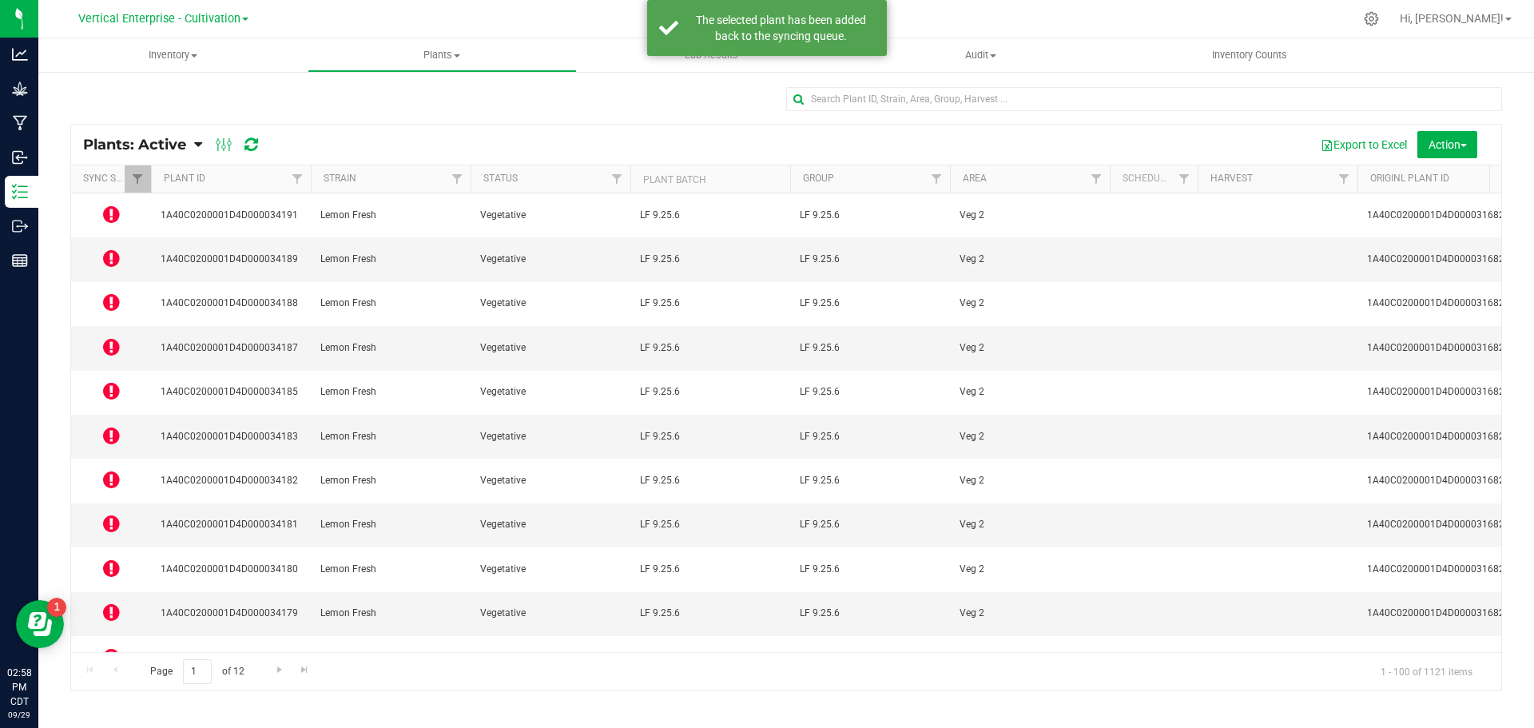
click at [103, 292] on icon at bounding box center [111, 301] width 17 height 19
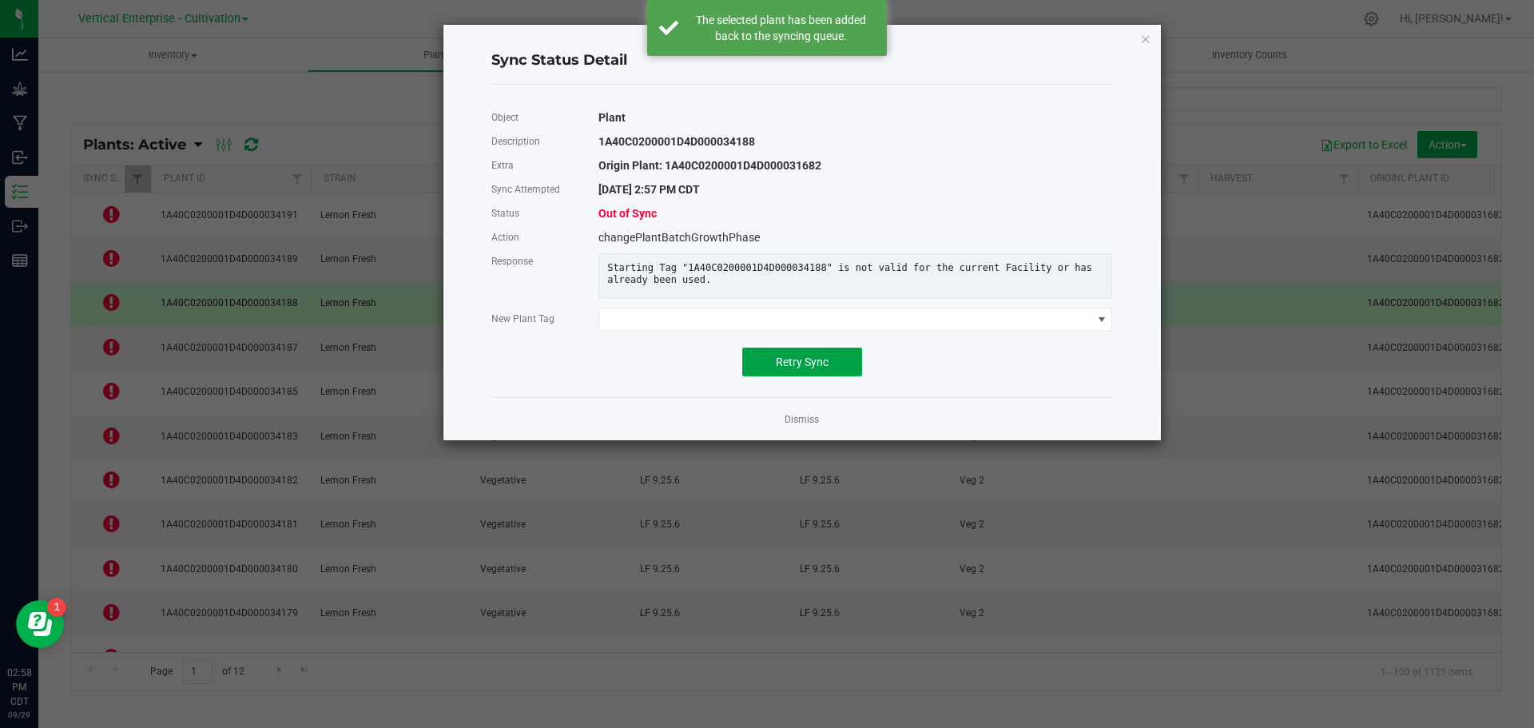
click at [774, 376] on button "Retry Sync" at bounding box center [802, 362] width 120 height 29
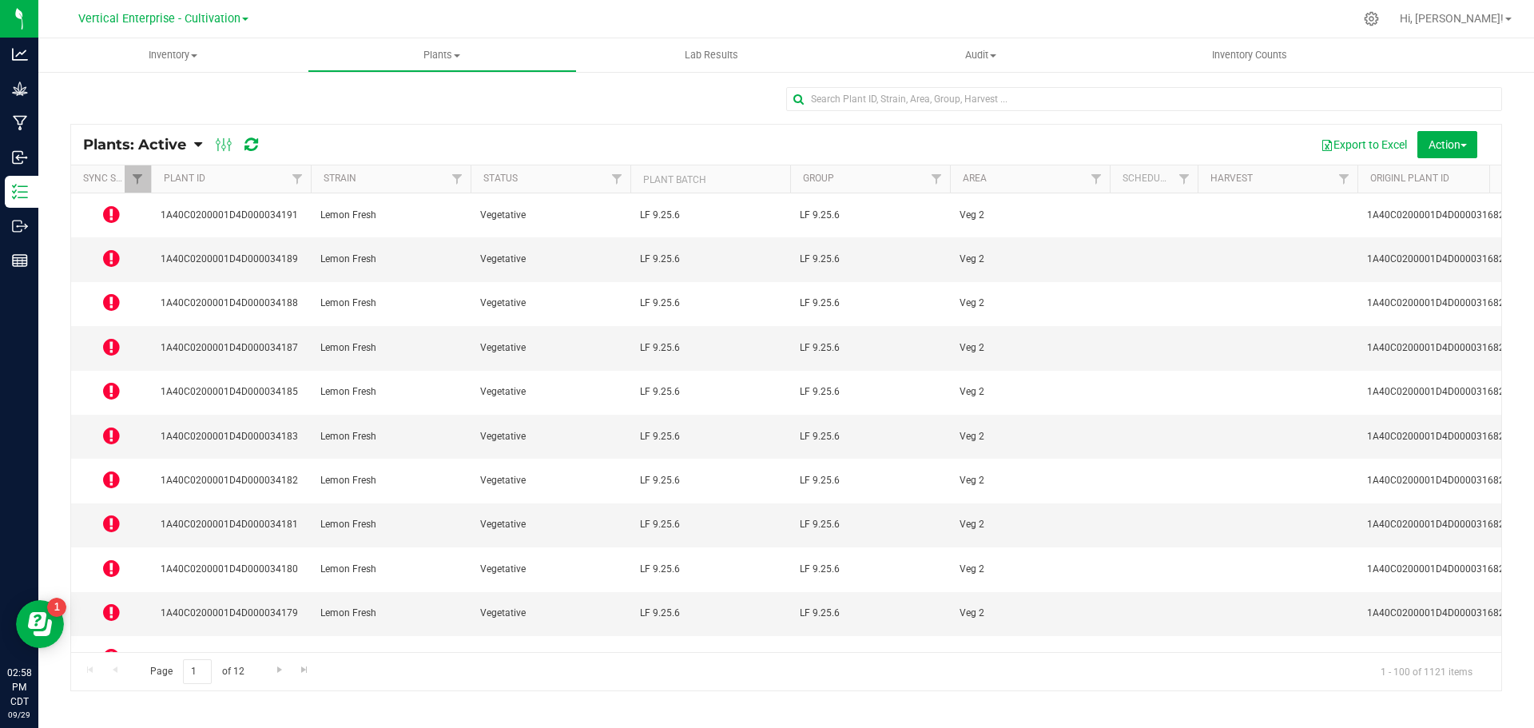
click at [109, 337] on icon at bounding box center [111, 346] width 17 height 19
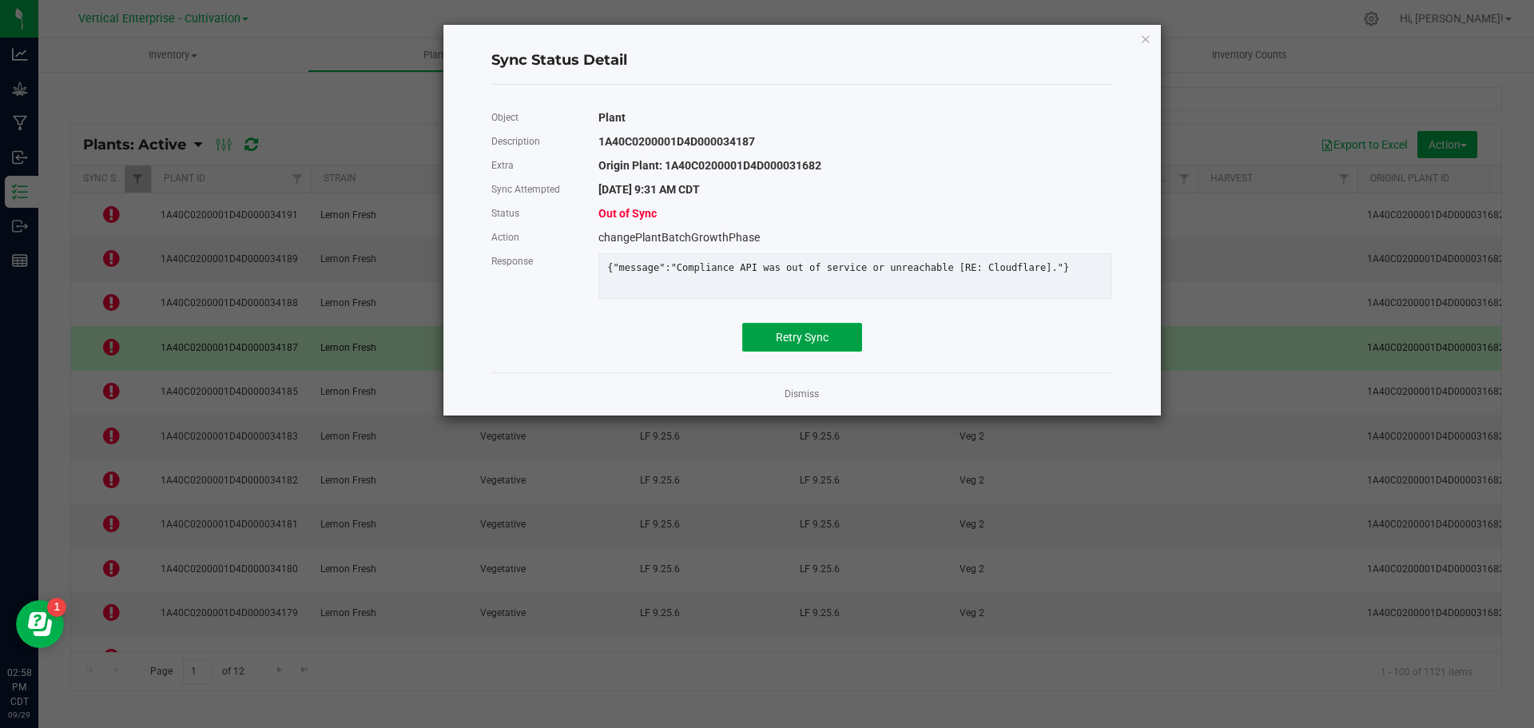
click at [812, 344] on span "Retry Sync" at bounding box center [802, 337] width 53 height 13
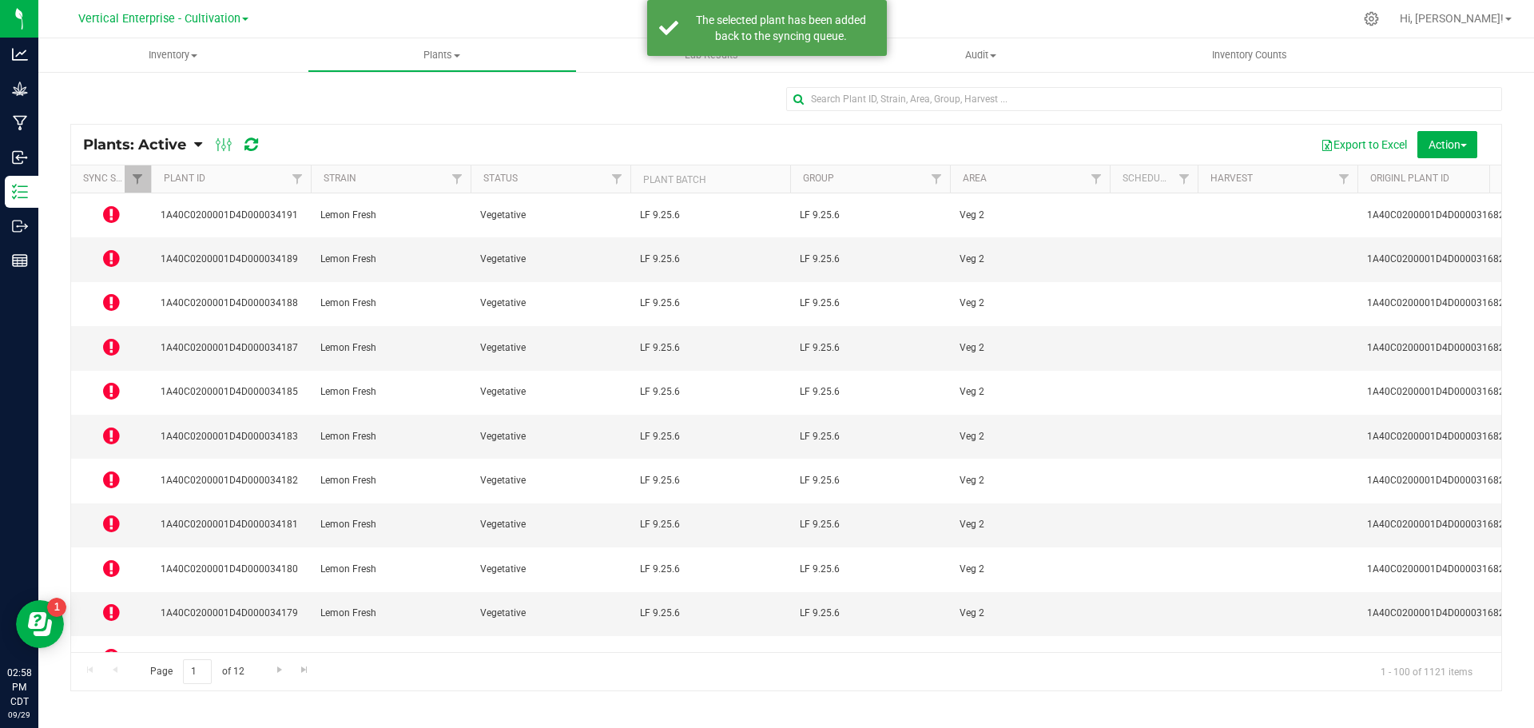
click at [113, 381] on icon at bounding box center [111, 390] width 17 height 19
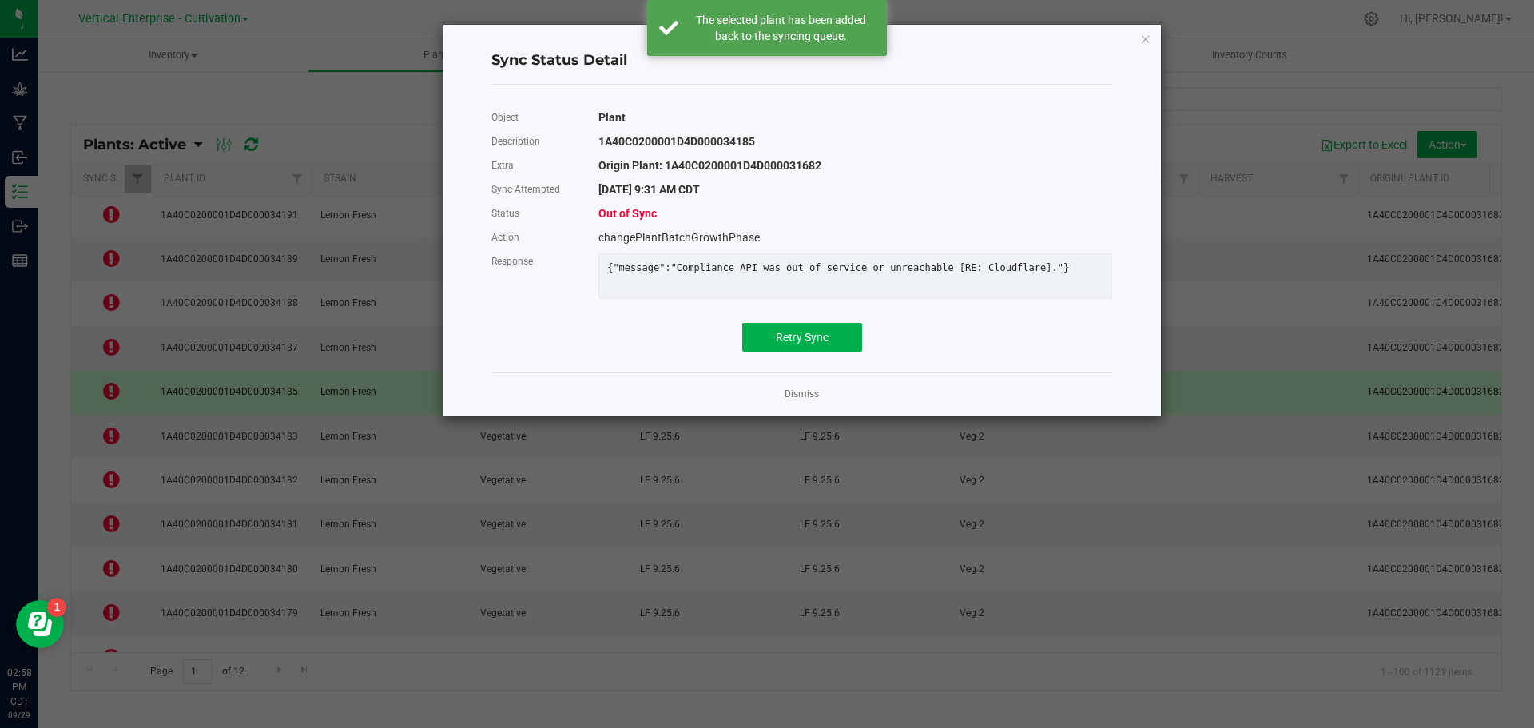
click at [769, 360] on div "Object Plant Description 1A40C0200001D4D000034185 Extra Origin Plant: 1A40C0200…" at bounding box center [802, 228] width 646 height 262
click at [778, 344] on span "Retry Sync" at bounding box center [802, 337] width 53 height 13
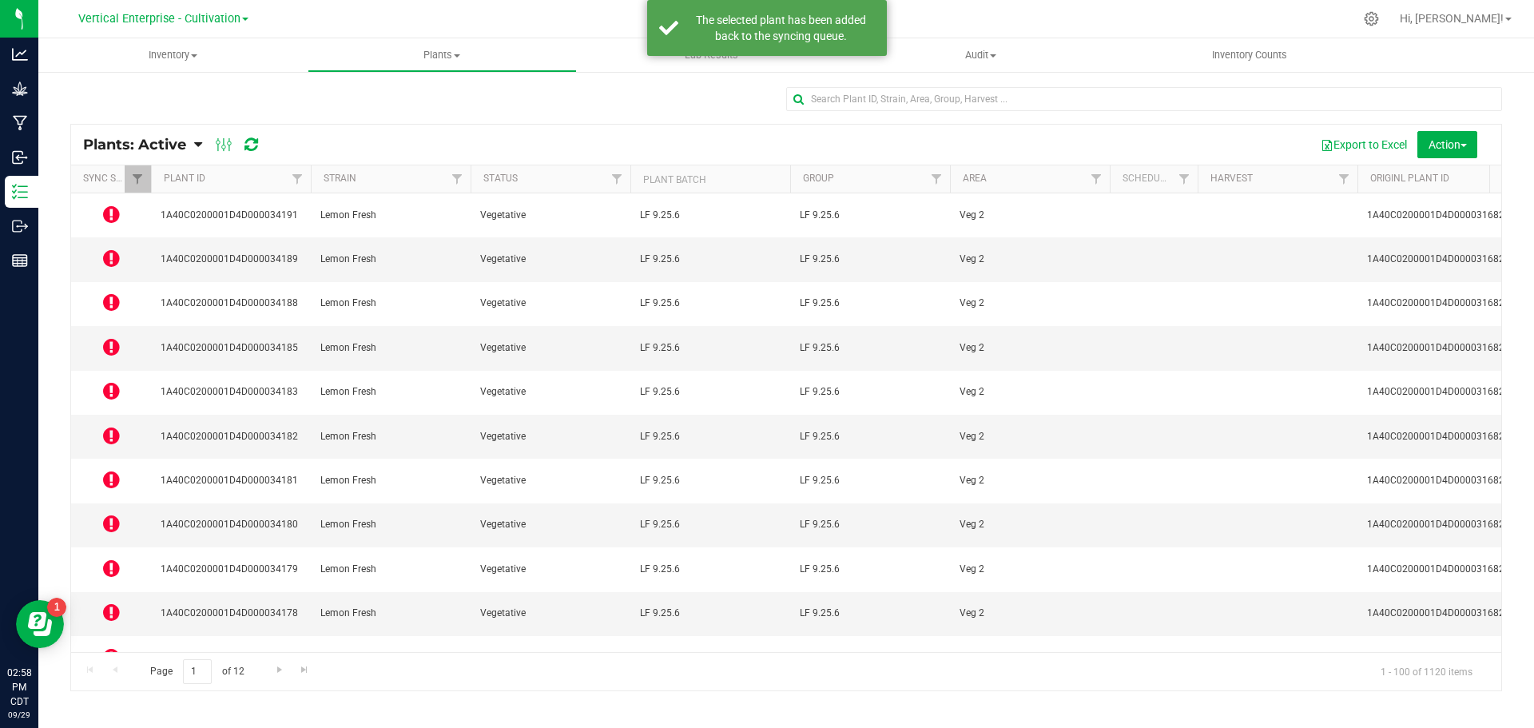
click at [110, 470] on icon at bounding box center [111, 479] width 17 height 19
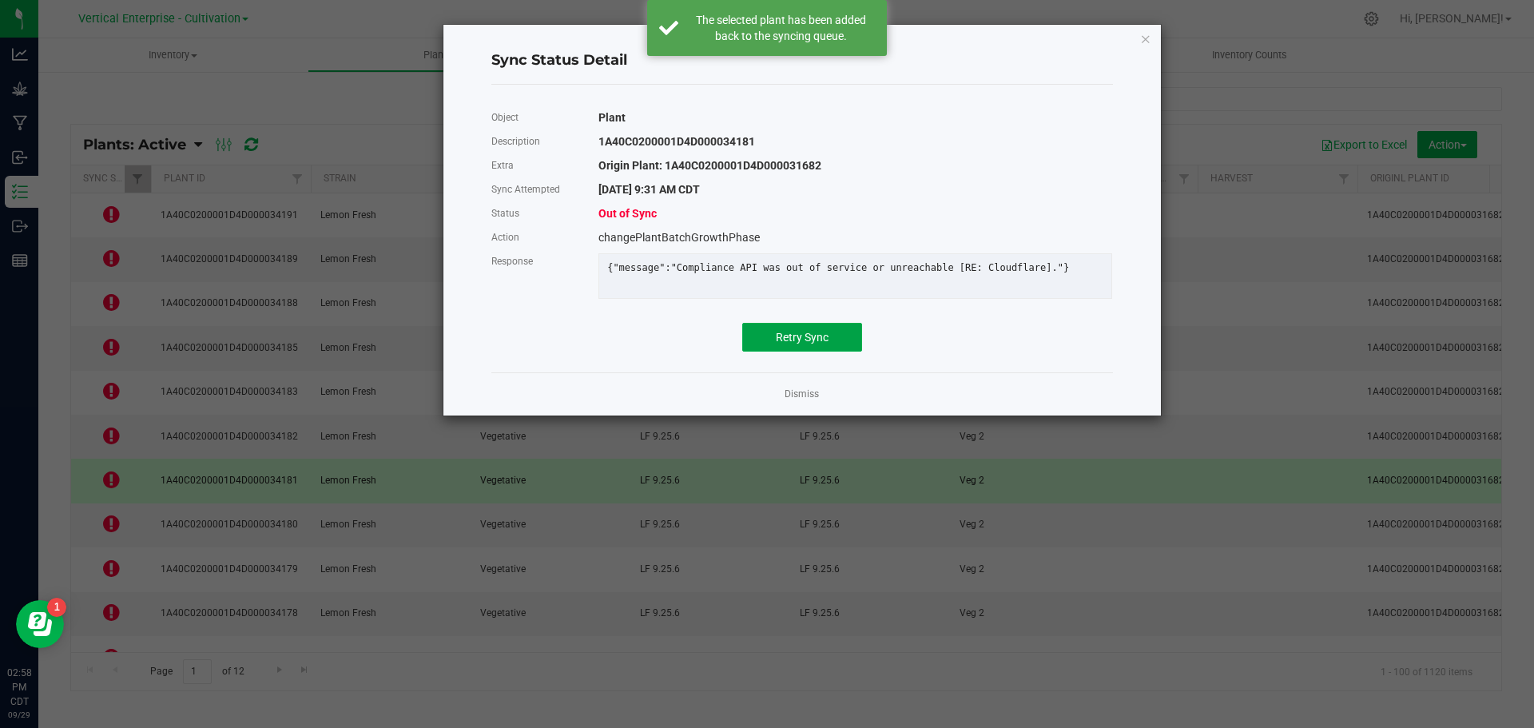
click at [809, 339] on button "Retry Sync" at bounding box center [802, 337] width 120 height 29
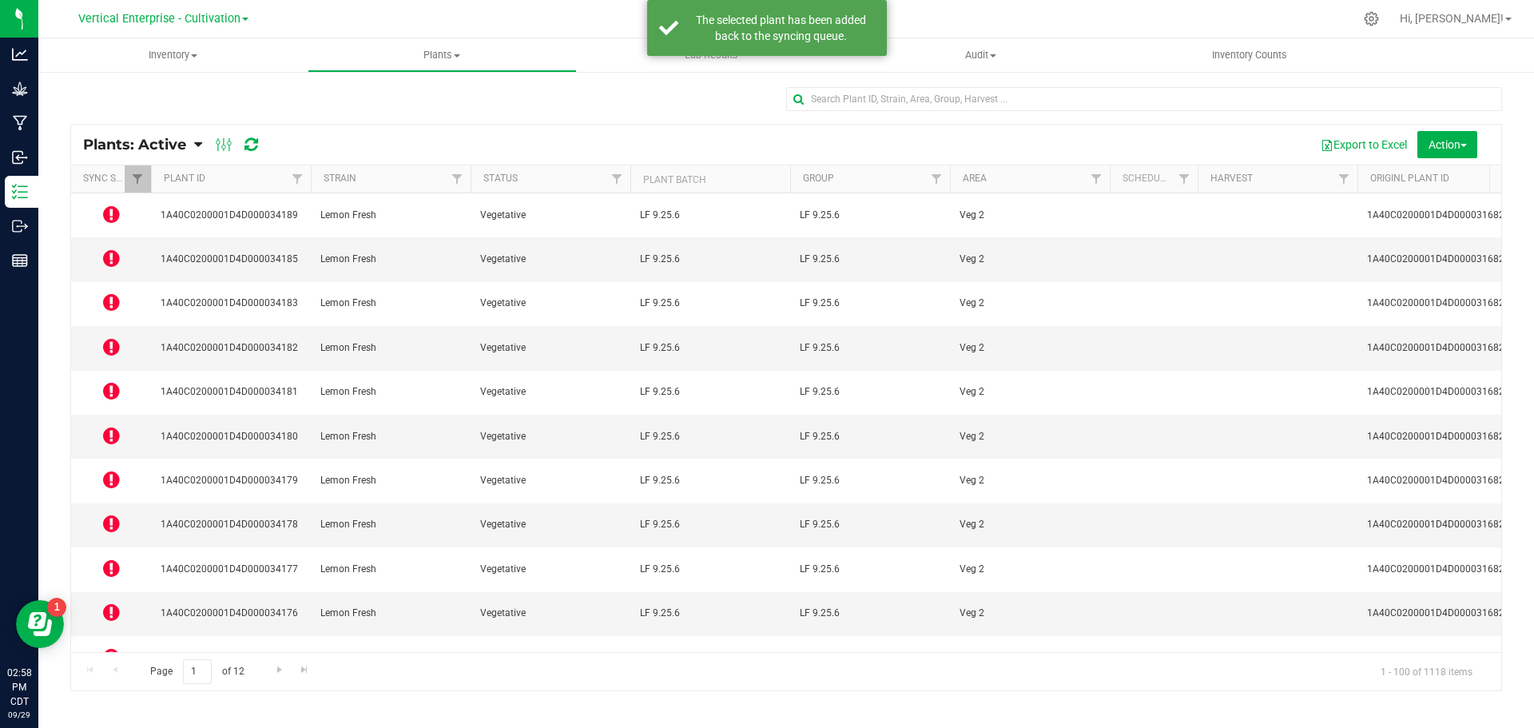
click at [110, 603] on icon at bounding box center [111, 612] width 17 height 19
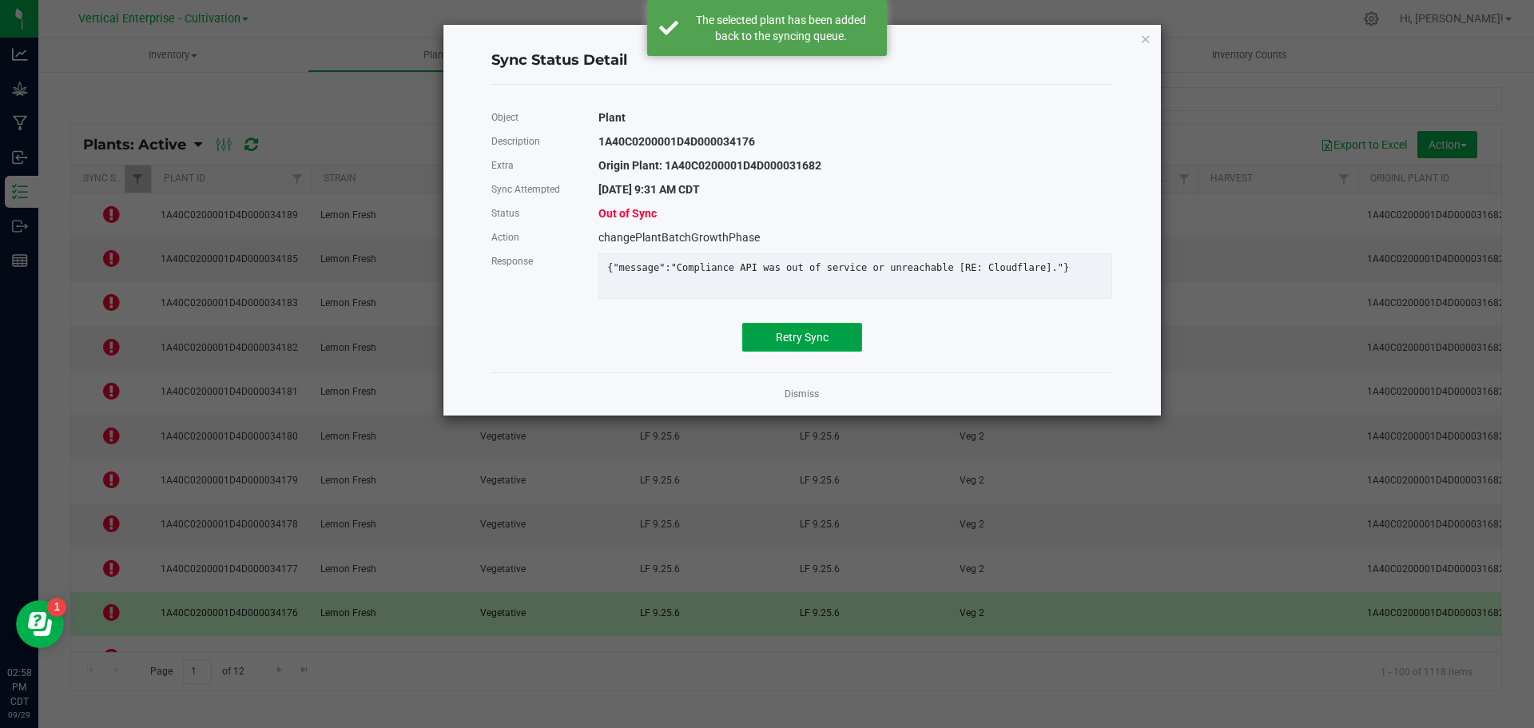
click at [809, 344] on span "Retry Sync" at bounding box center [802, 337] width 53 height 13
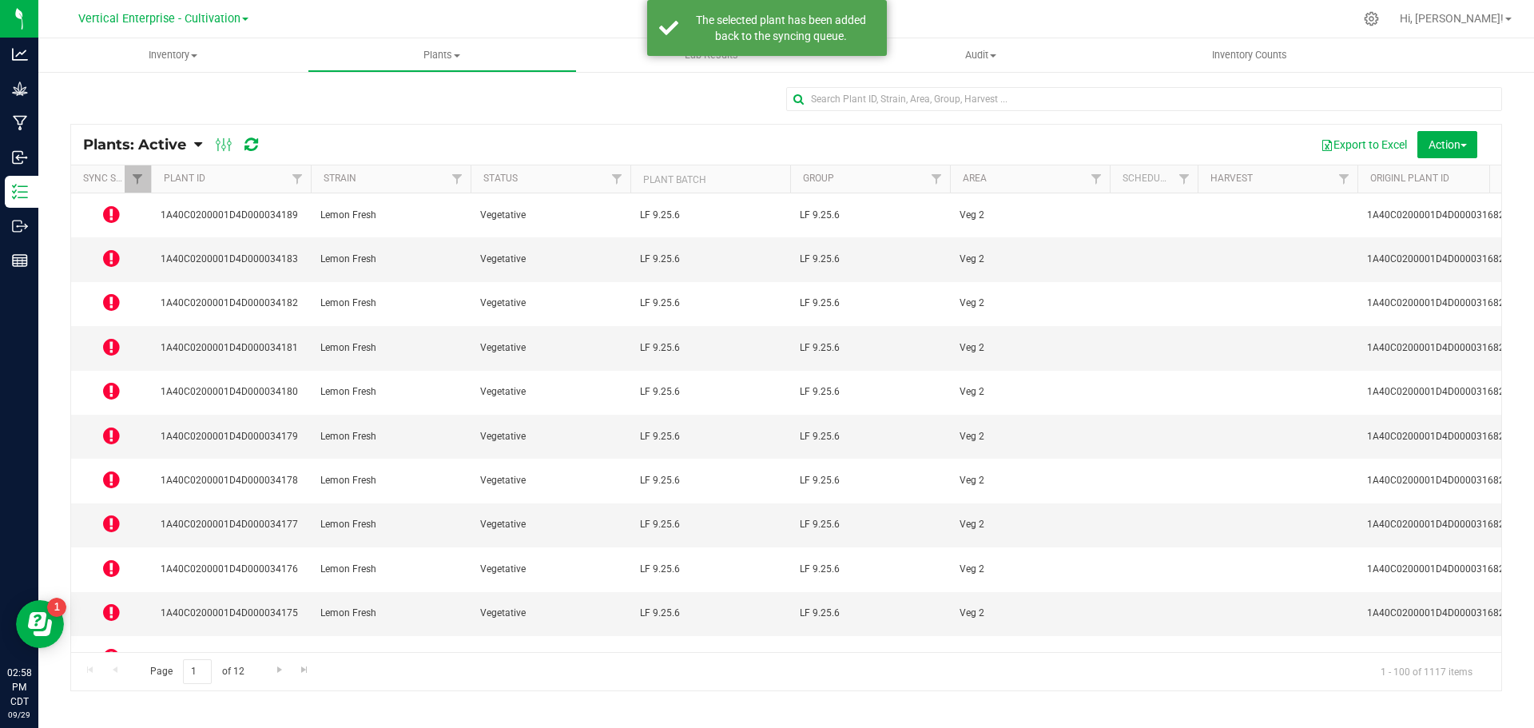
click at [105, 691] on icon at bounding box center [111, 700] width 17 height 19
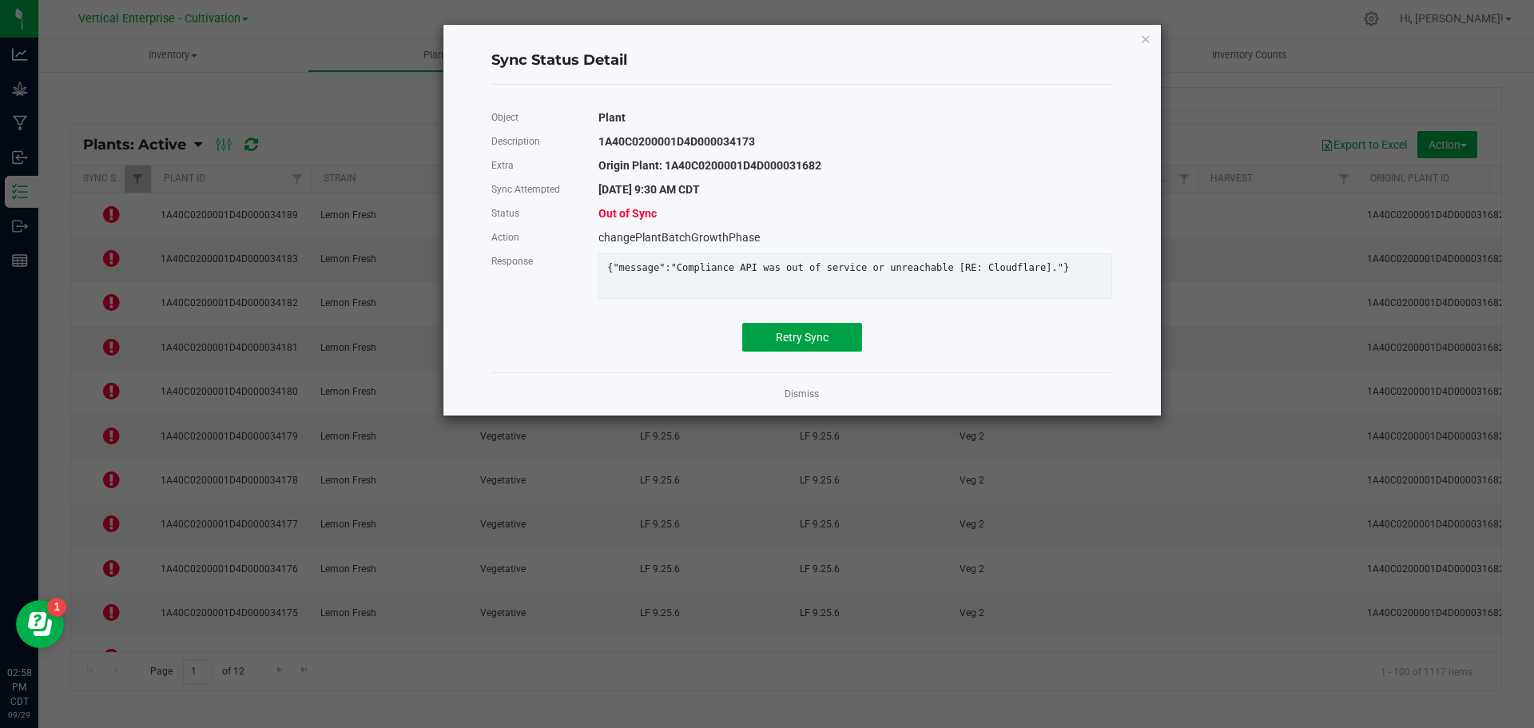
click at [823, 344] on span "Retry Sync" at bounding box center [802, 337] width 53 height 13
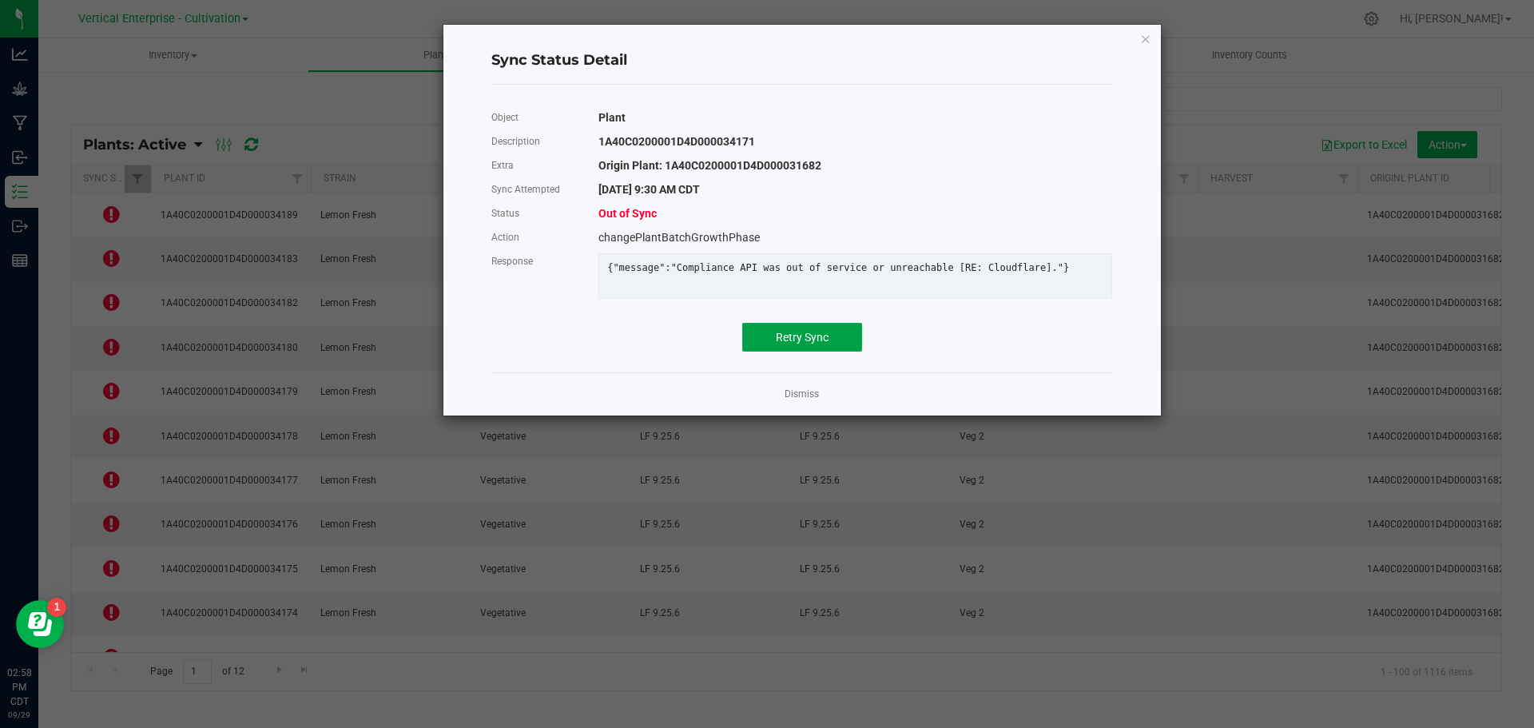
click at [810, 334] on button "Retry Sync" at bounding box center [802, 337] width 120 height 29
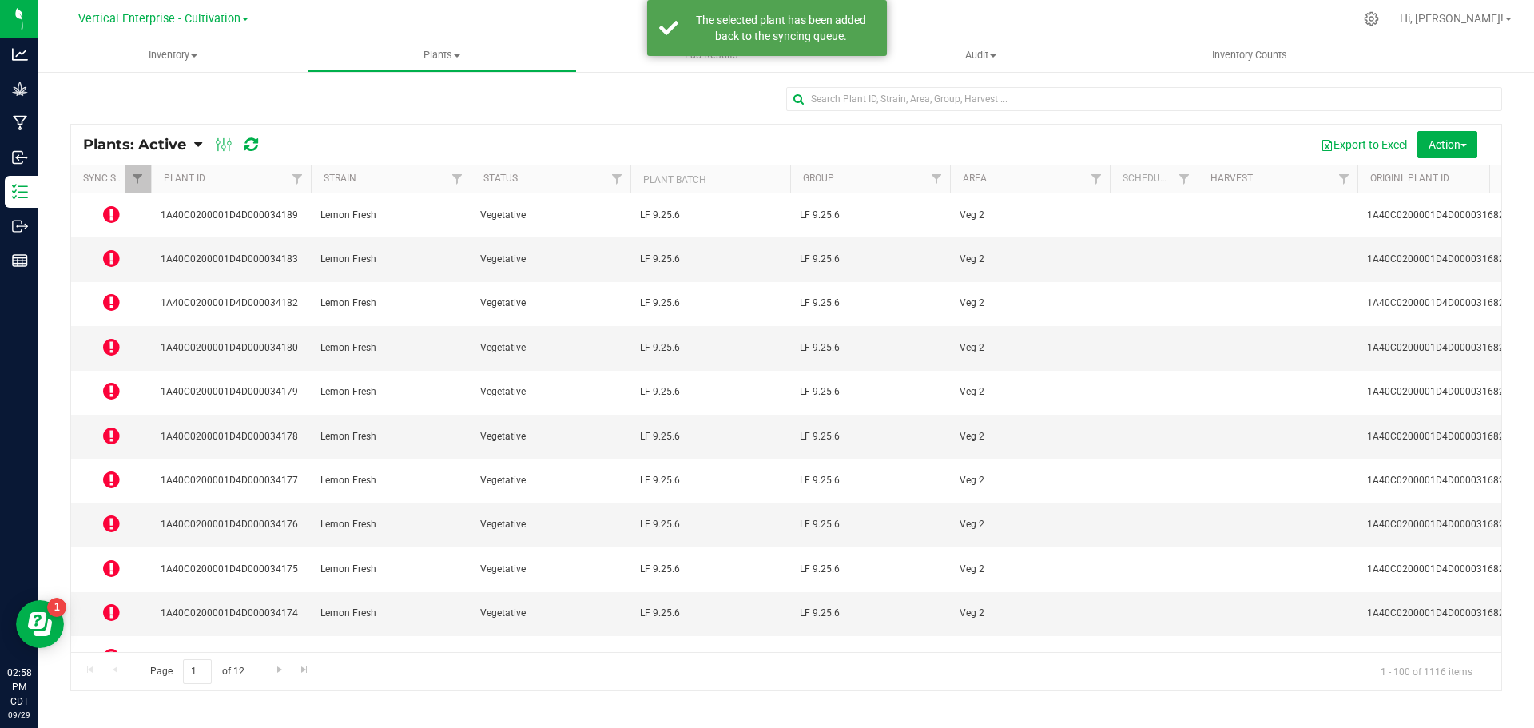
click at [113, 514] on icon at bounding box center [111, 523] width 17 height 19
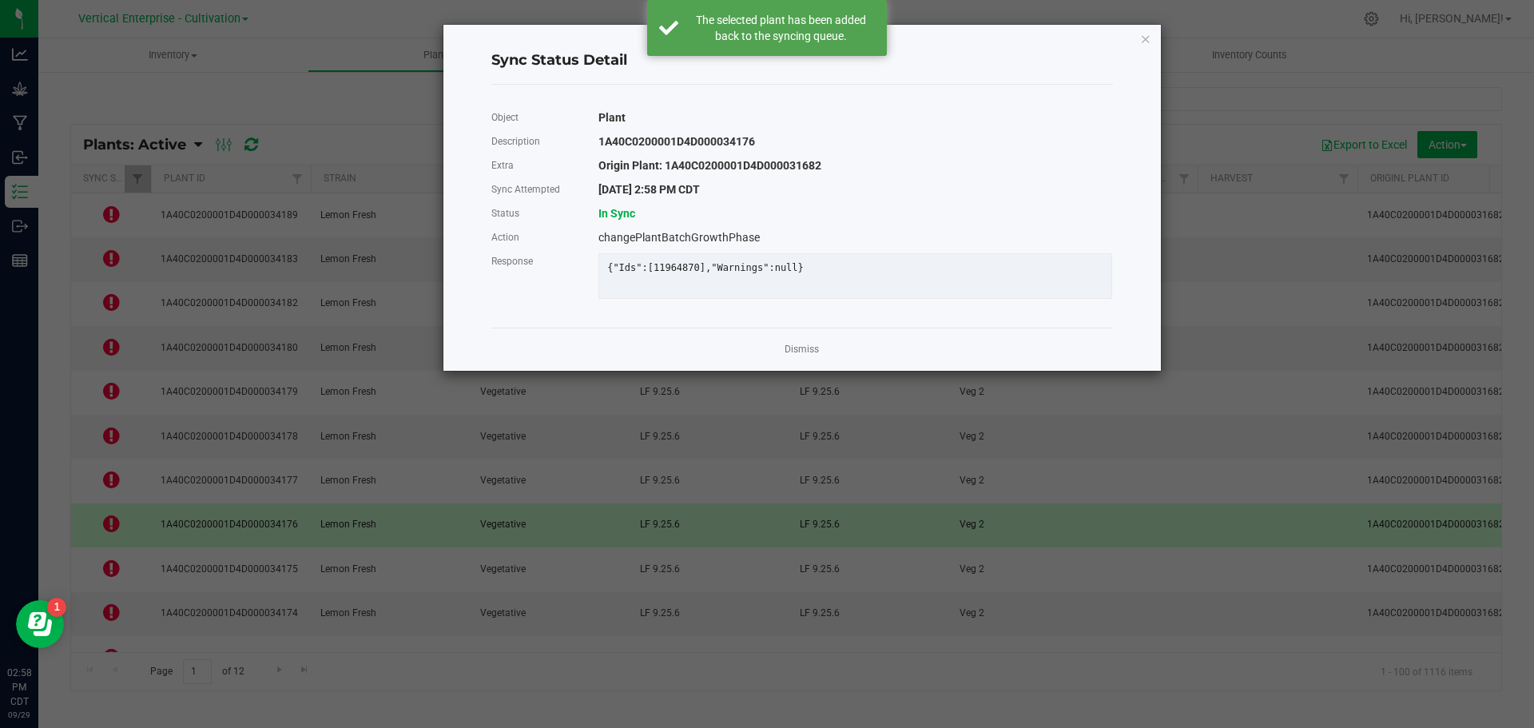
click at [806, 356] on link "Dismiss" at bounding box center [802, 350] width 34 height 14
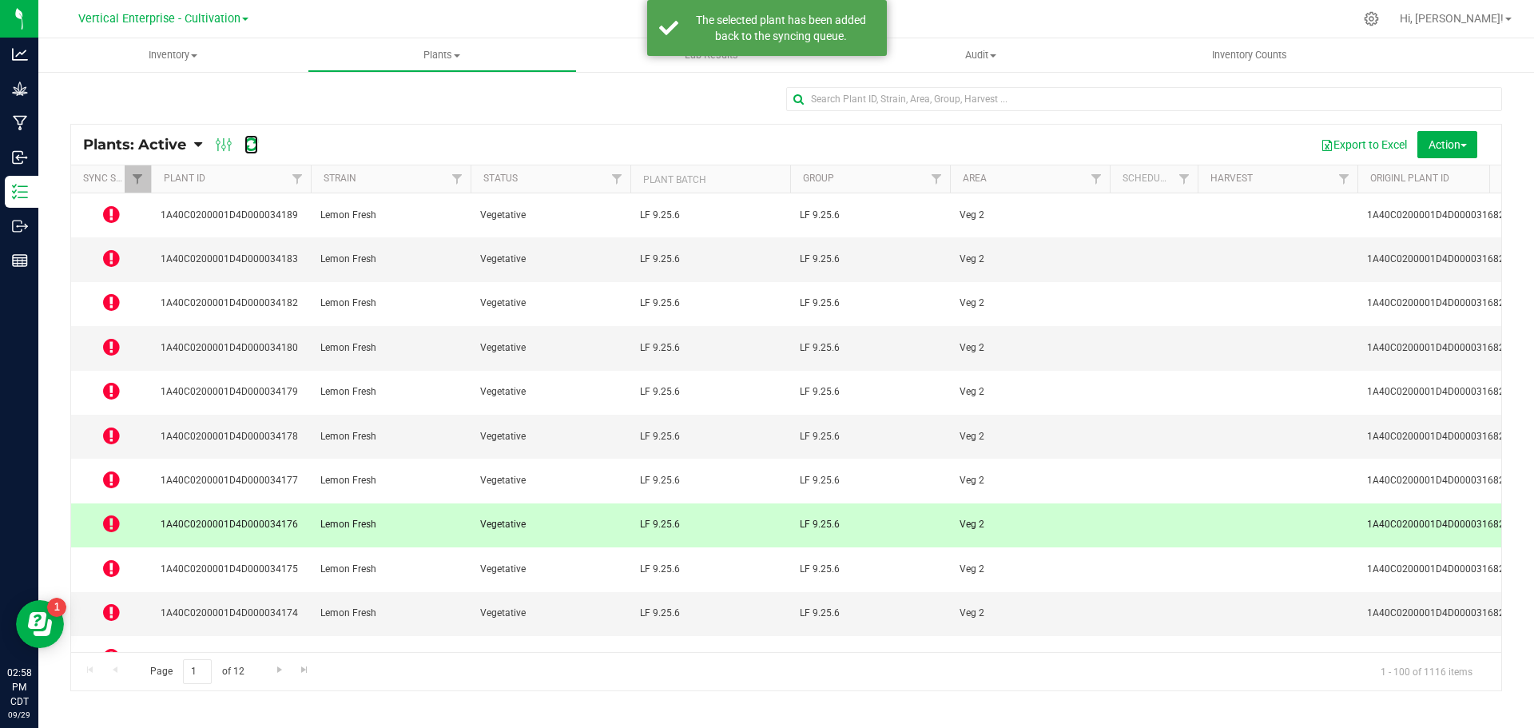
click at [251, 145] on icon at bounding box center [252, 145] width 14 height 16
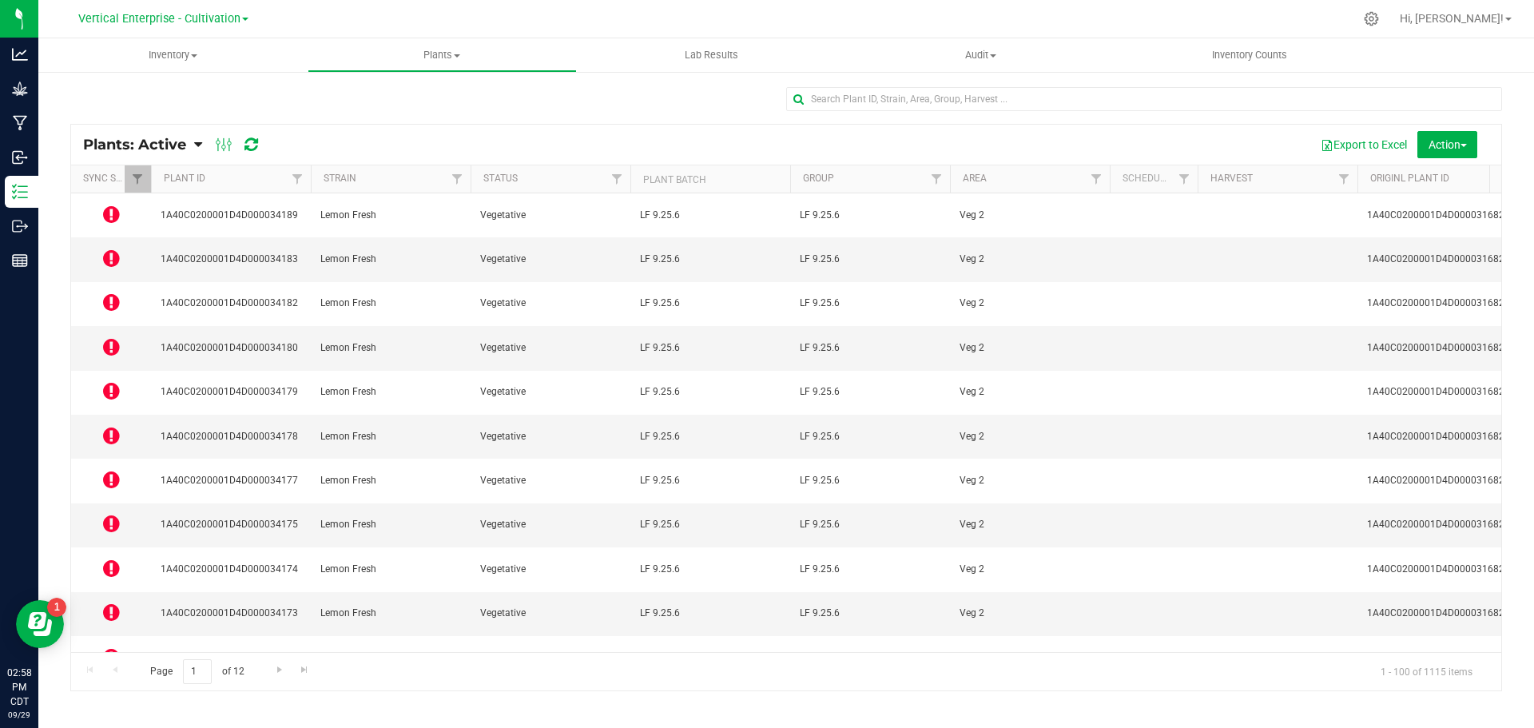
click at [117, 207] on icon at bounding box center [111, 214] width 17 height 19
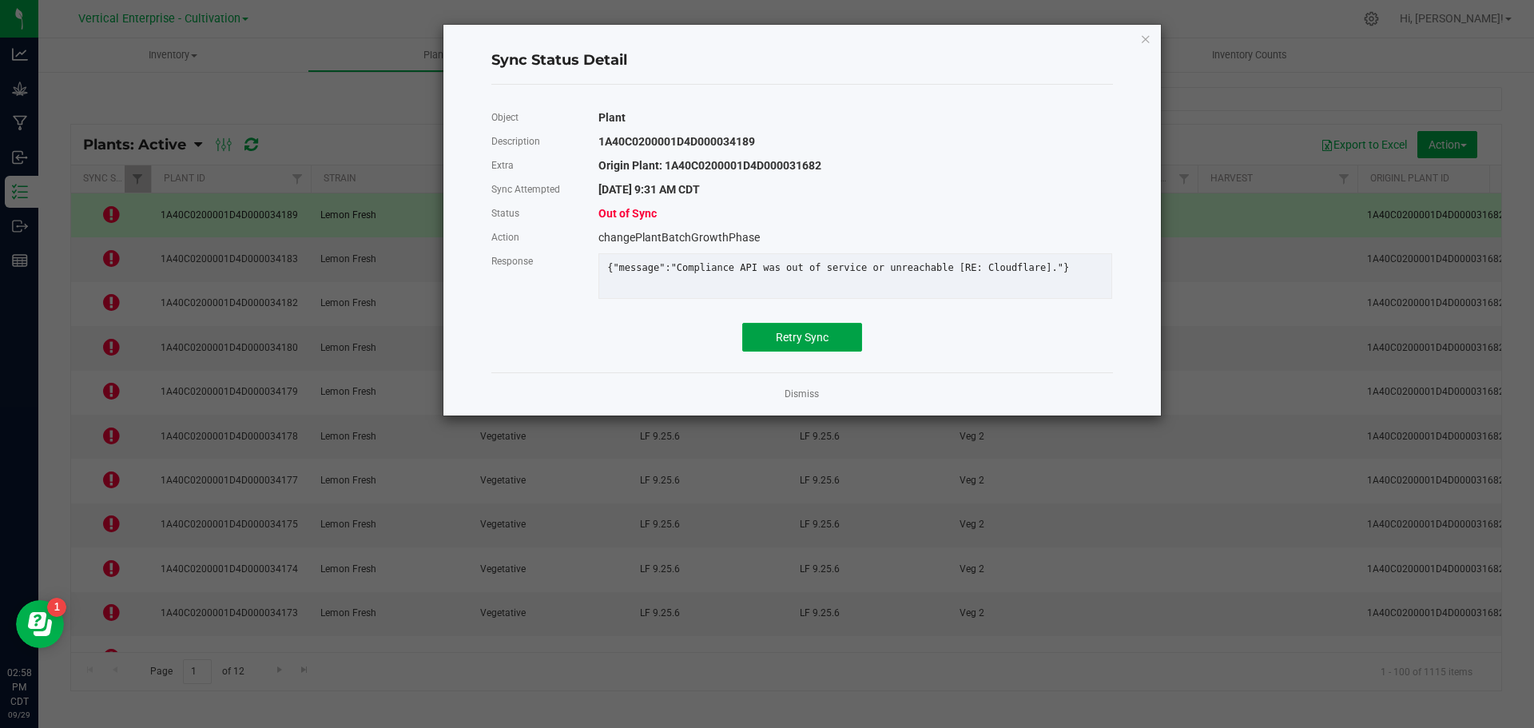
click at [802, 341] on span "Retry Sync" at bounding box center [802, 337] width 53 height 13
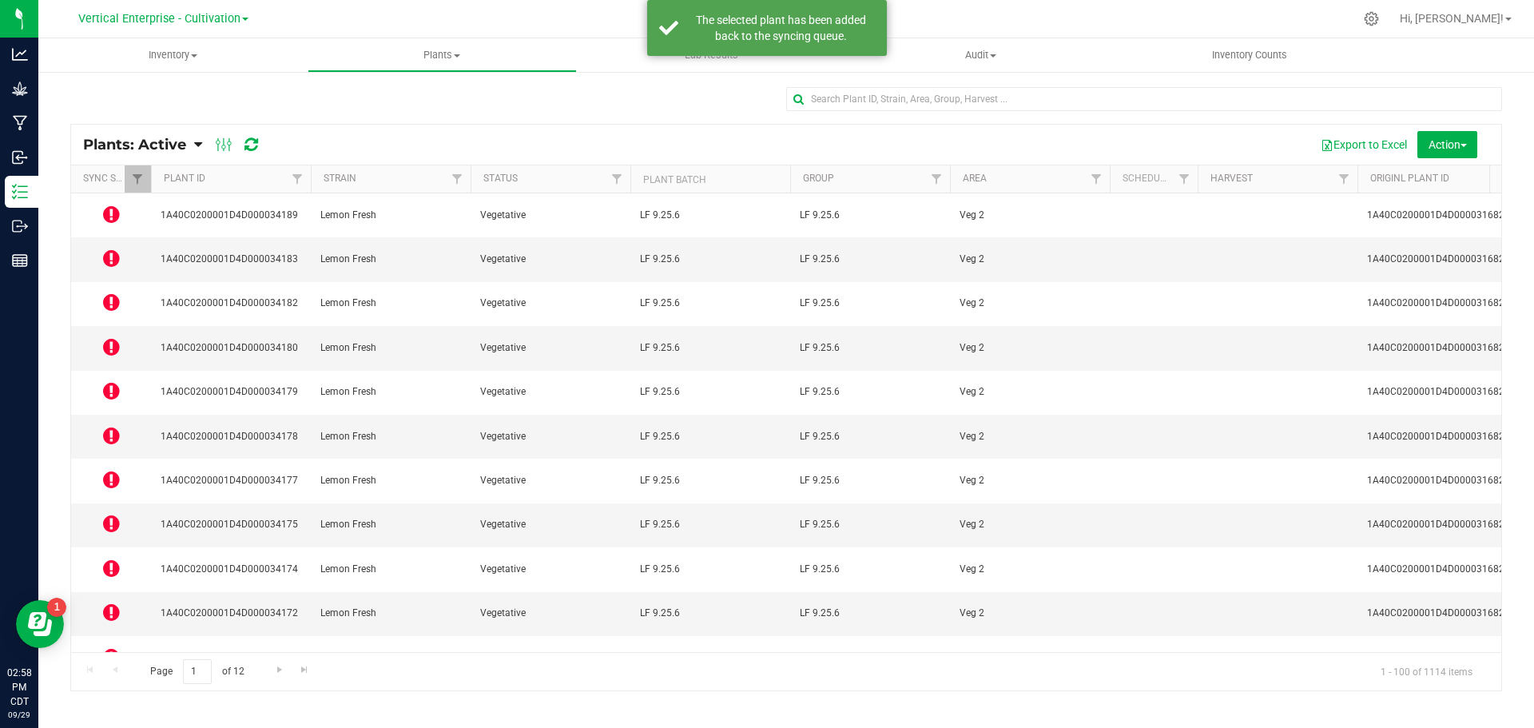
click at [109, 249] on icon at bounding box center [111, 258] width 17 height 19
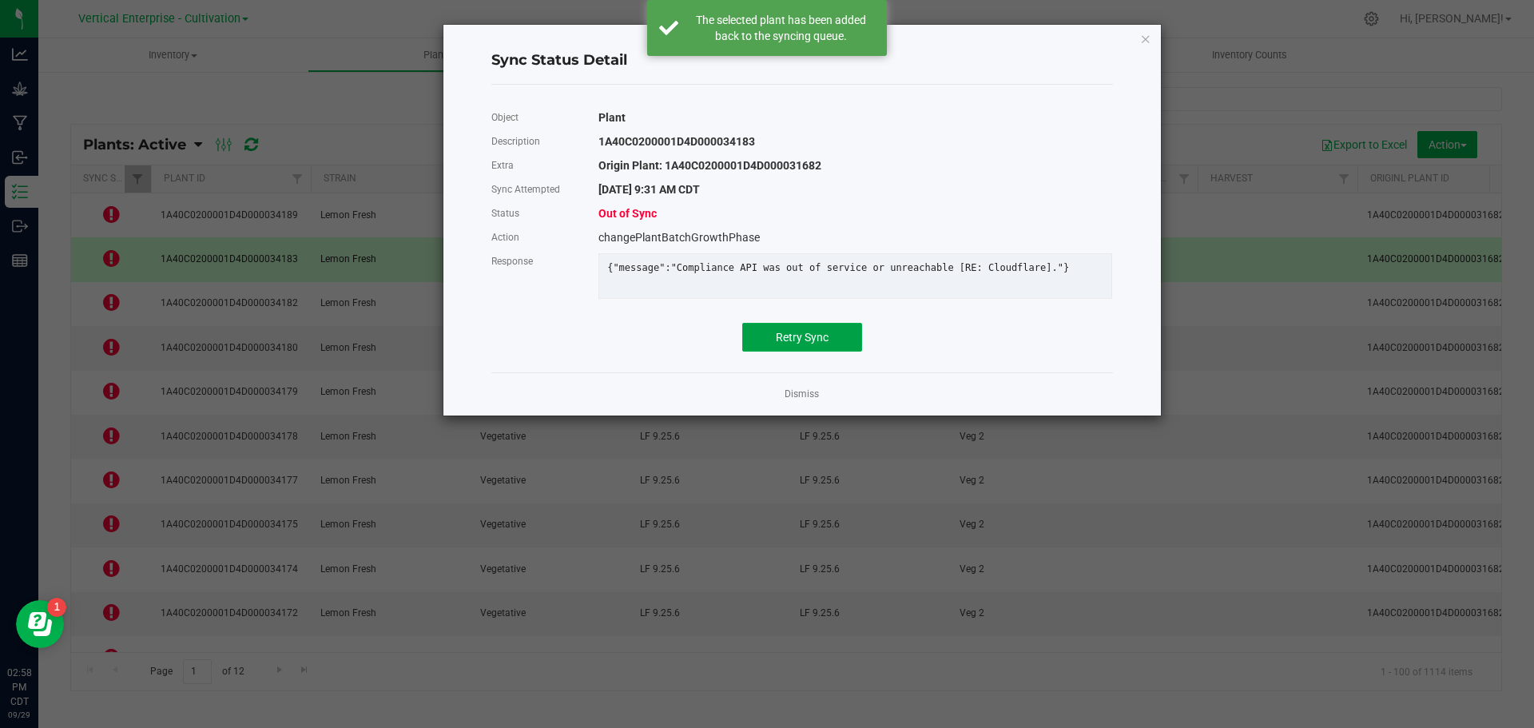
click at [787, 338] on button "Retry Sync" at bounding box center [802, 337] width 120 height 29
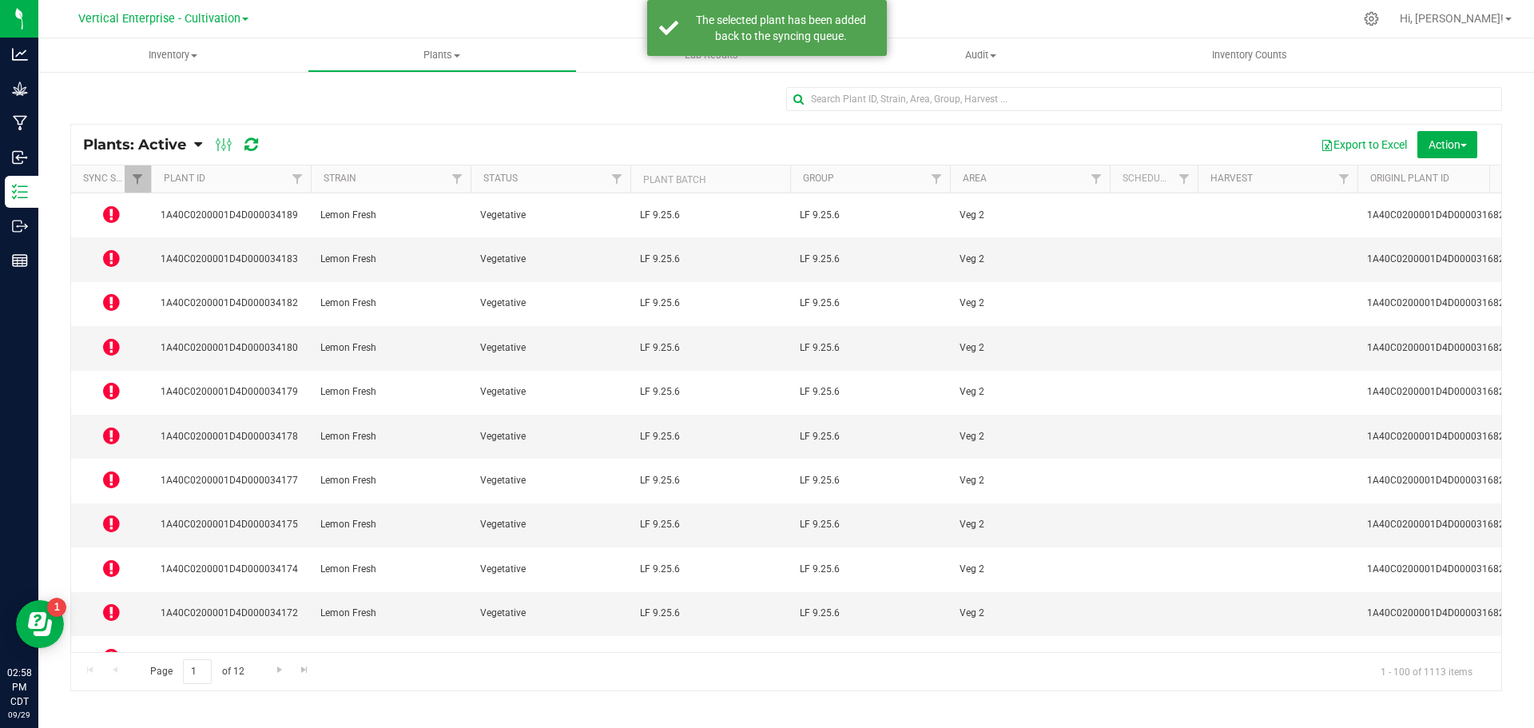
click at [113, 292] on icon at bounding box center [111, 301] width 17 height 19
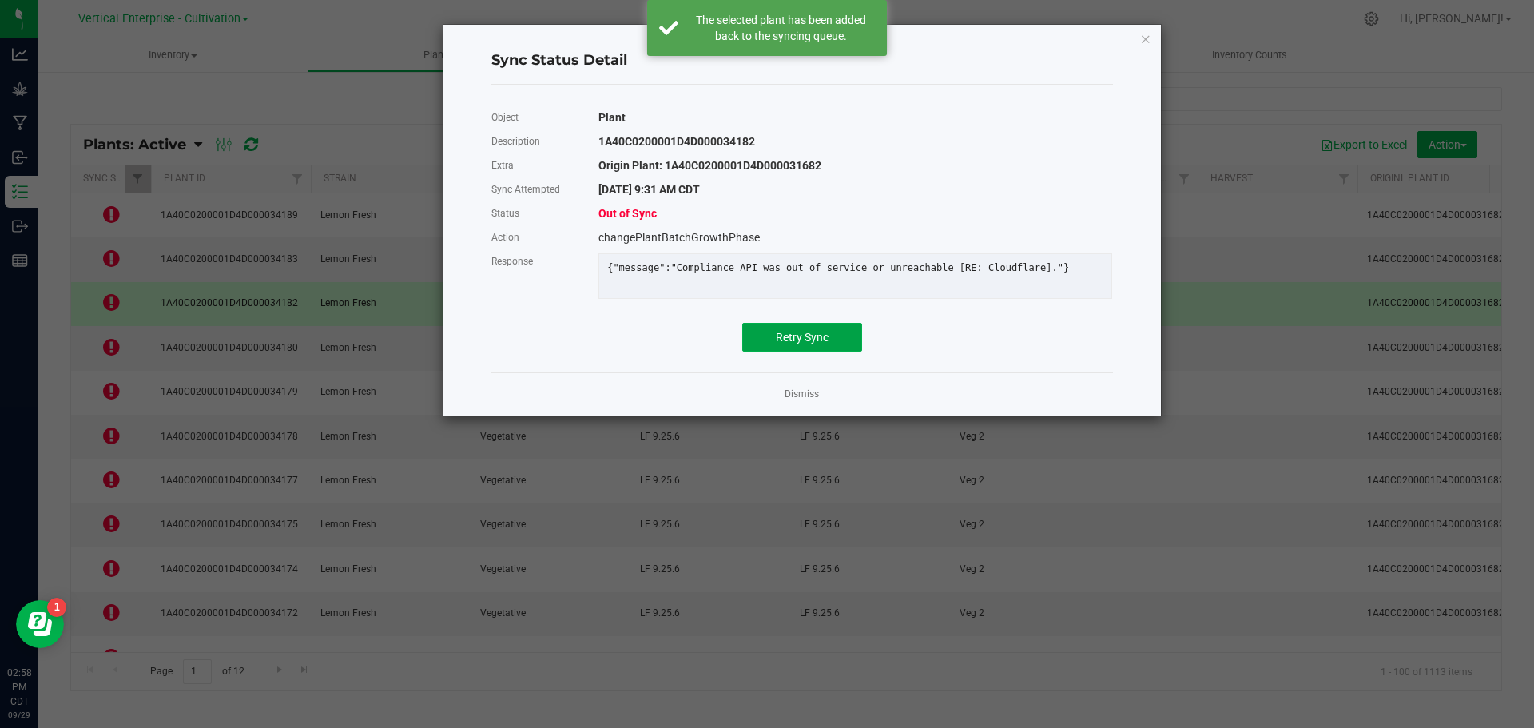
click at [774, 345] on button "Retry Sync" at bounding box center [802, 337] width 120 height 29
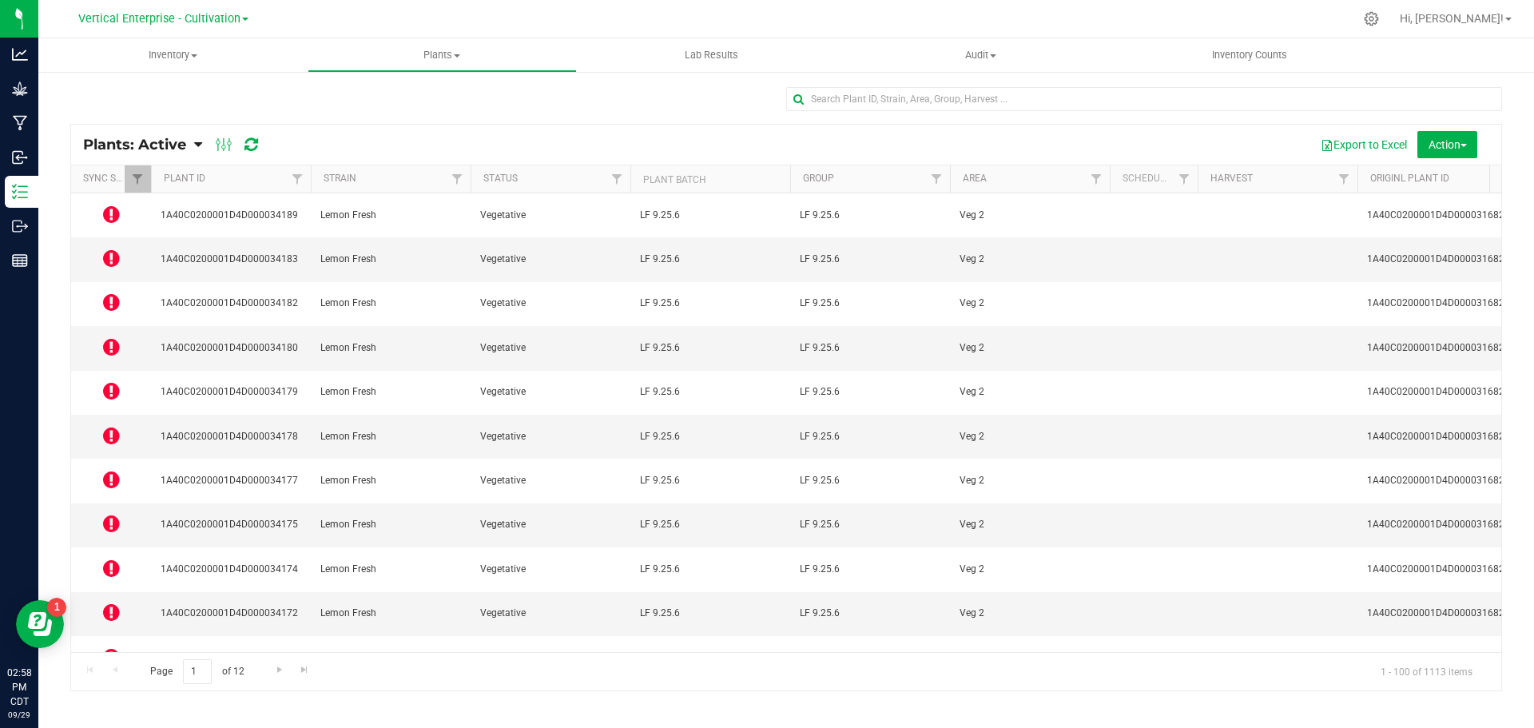
click at [104, 337] on icon at bounding box center [111, 346] width 17 height 19
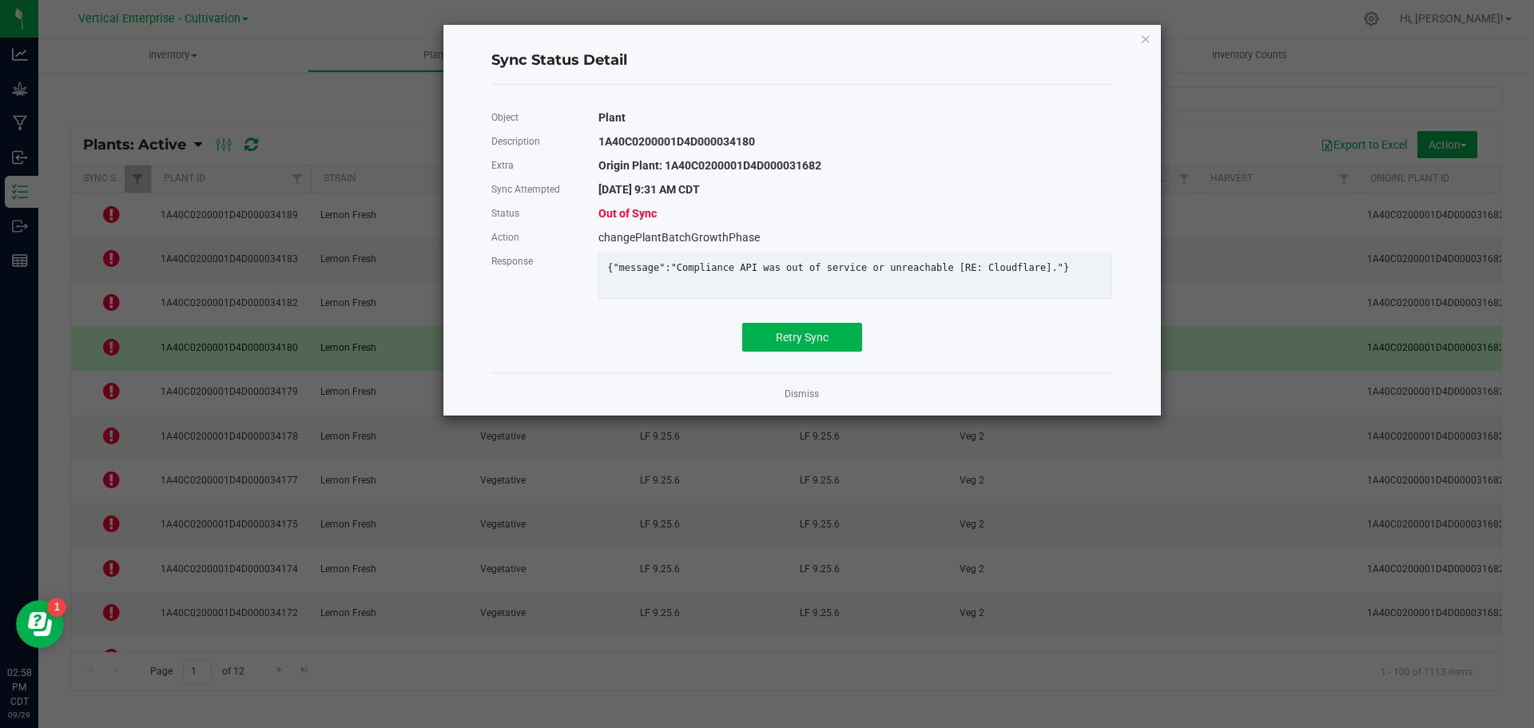
click at [879, 348] on div "Retry Sync" at bounding box center [802, 337] width 646 height 29
click at [795, 344] on span "Retry Sync" at bounding box center [802, 337] width 53 height 13
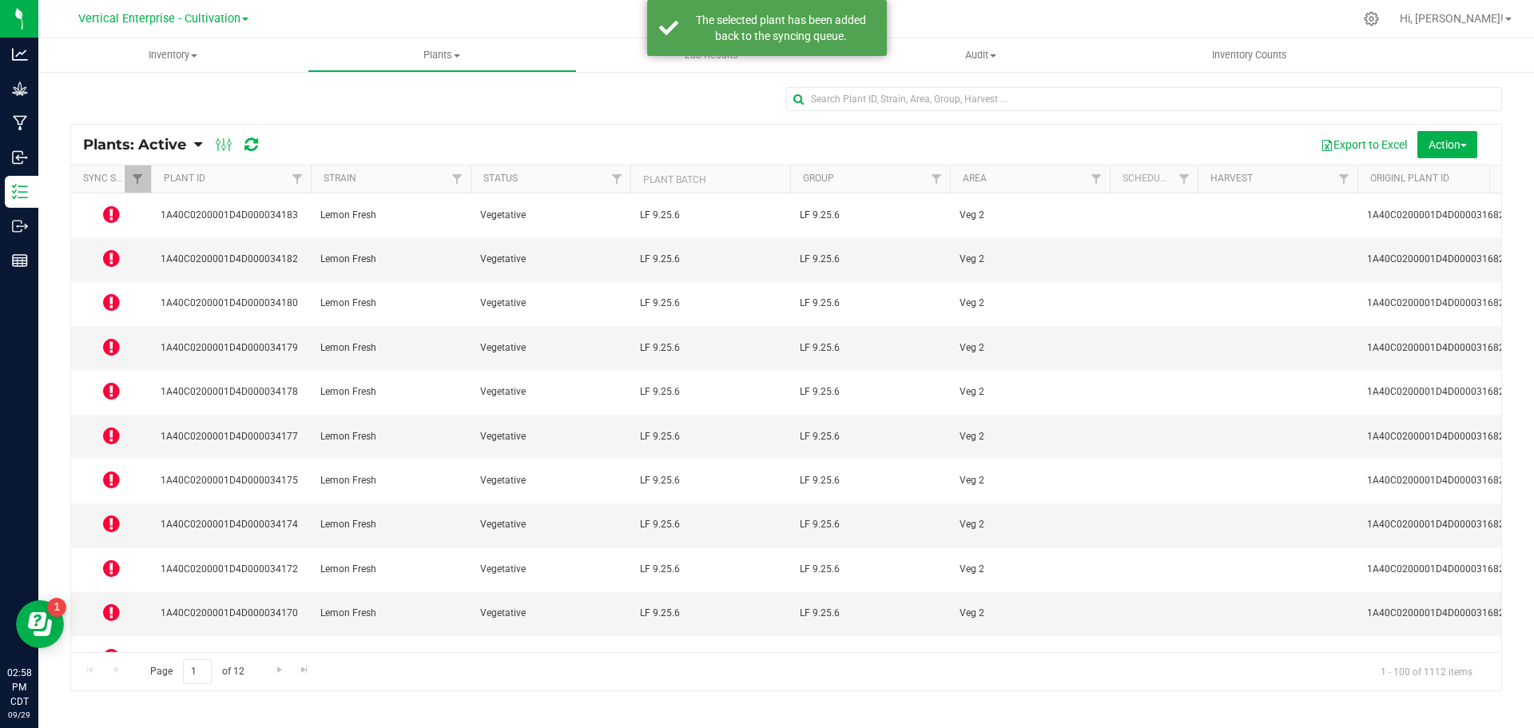
click at [111, 381] on icon at bounding box center [111, 390] width 17 height 19
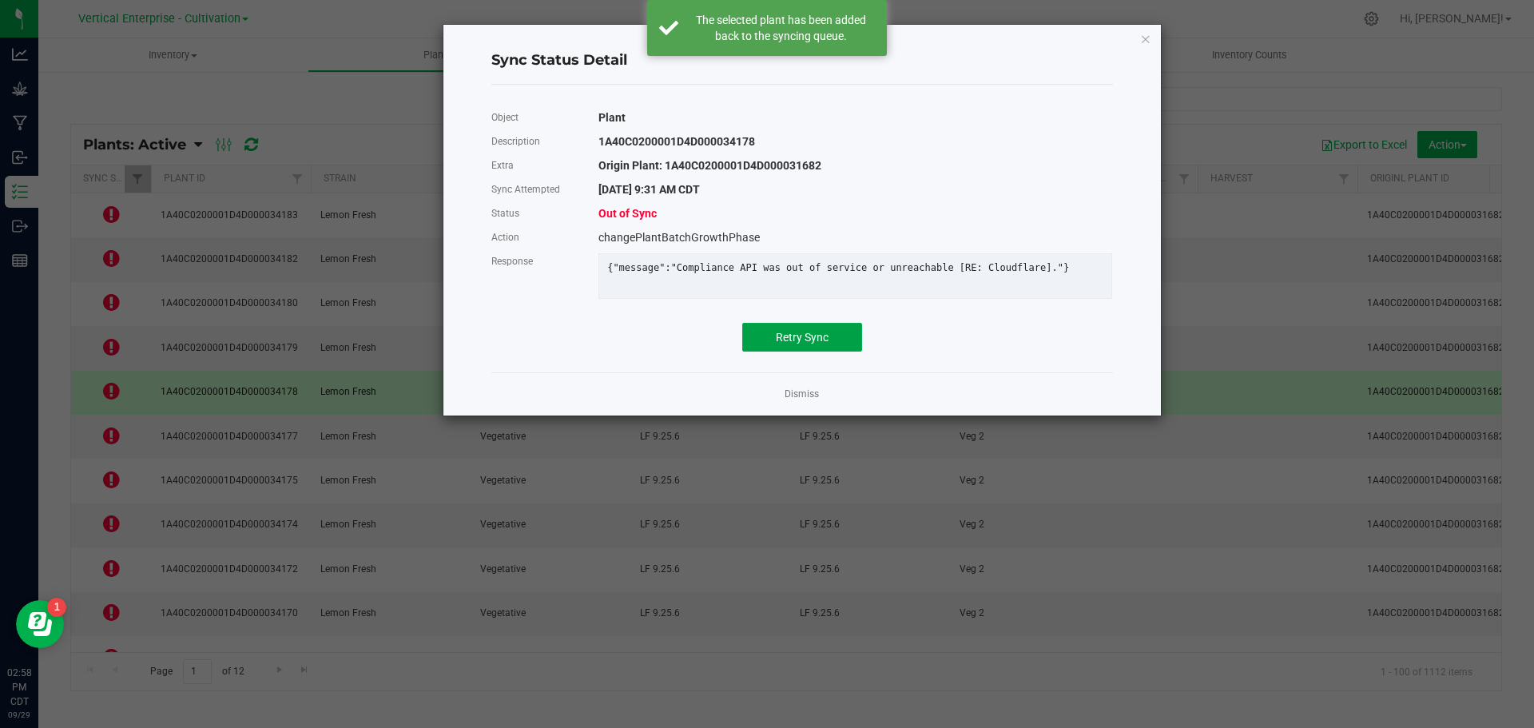
click at [788, 352] on button "Retry Sync" at bounding box center [802, 337] width 120 height 29
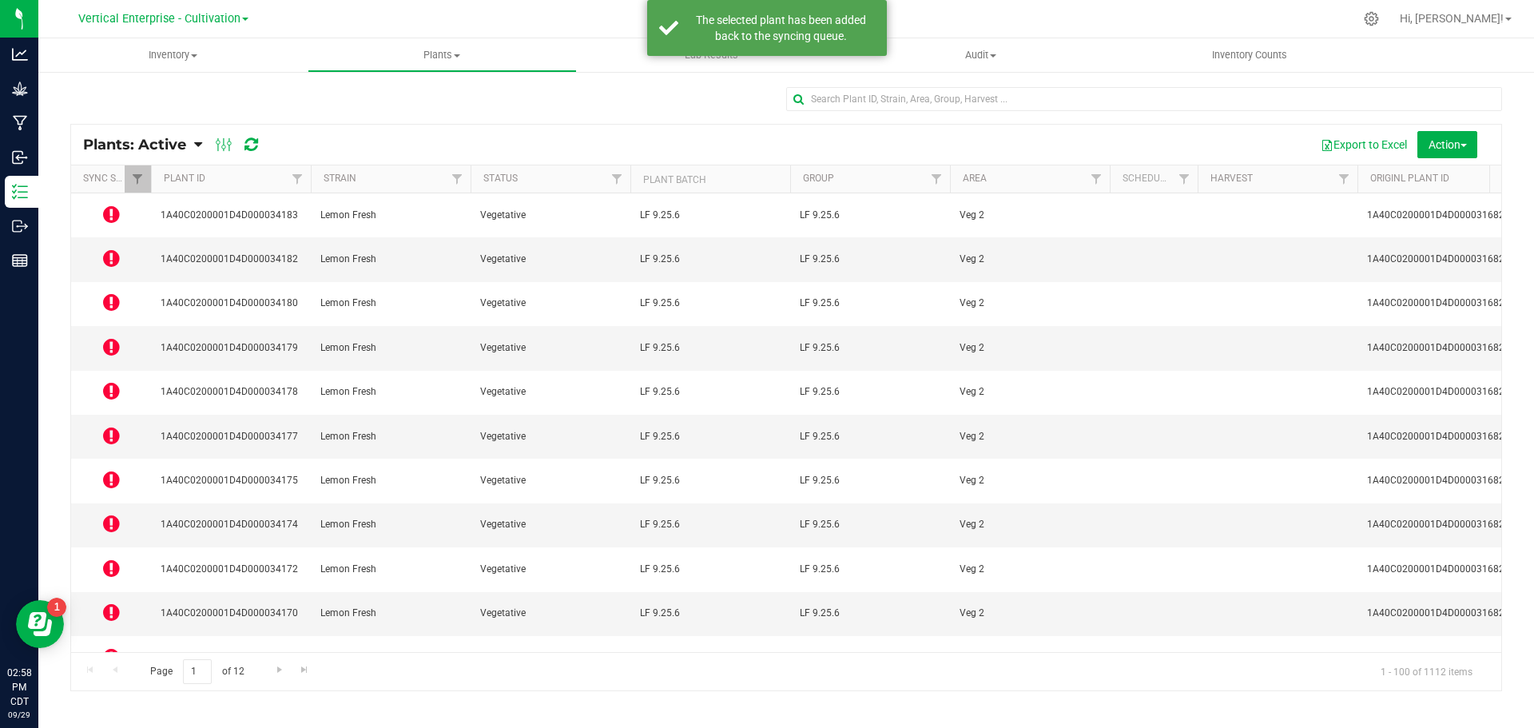
click at [114, 514] on icon at bounding box center [111, 523] width 17 height 19
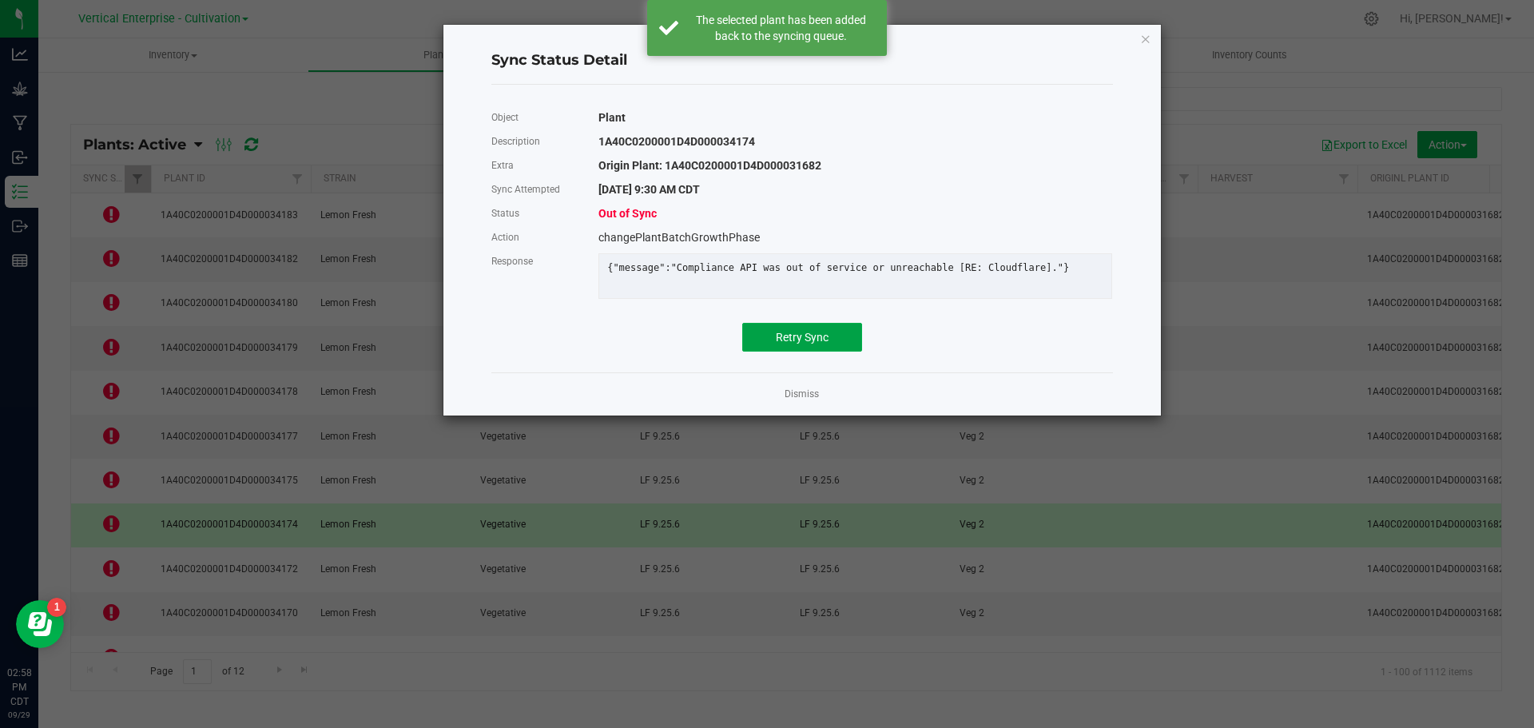
click at [830, 343] on button "Retry Sync" at bounding box center [802, 337] width 120 height 29
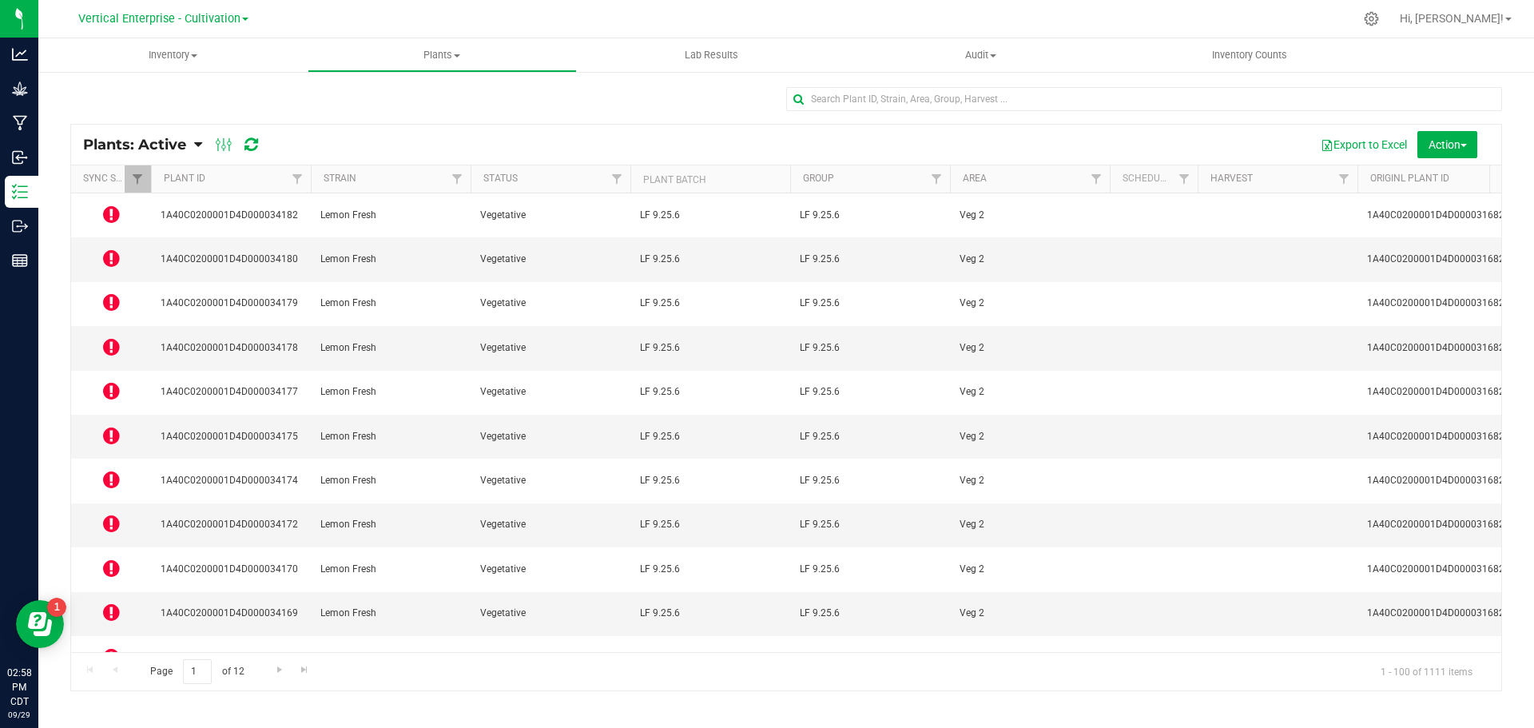
click at [125, 459] on td at bounding box center [111, 481] width 80 height 44
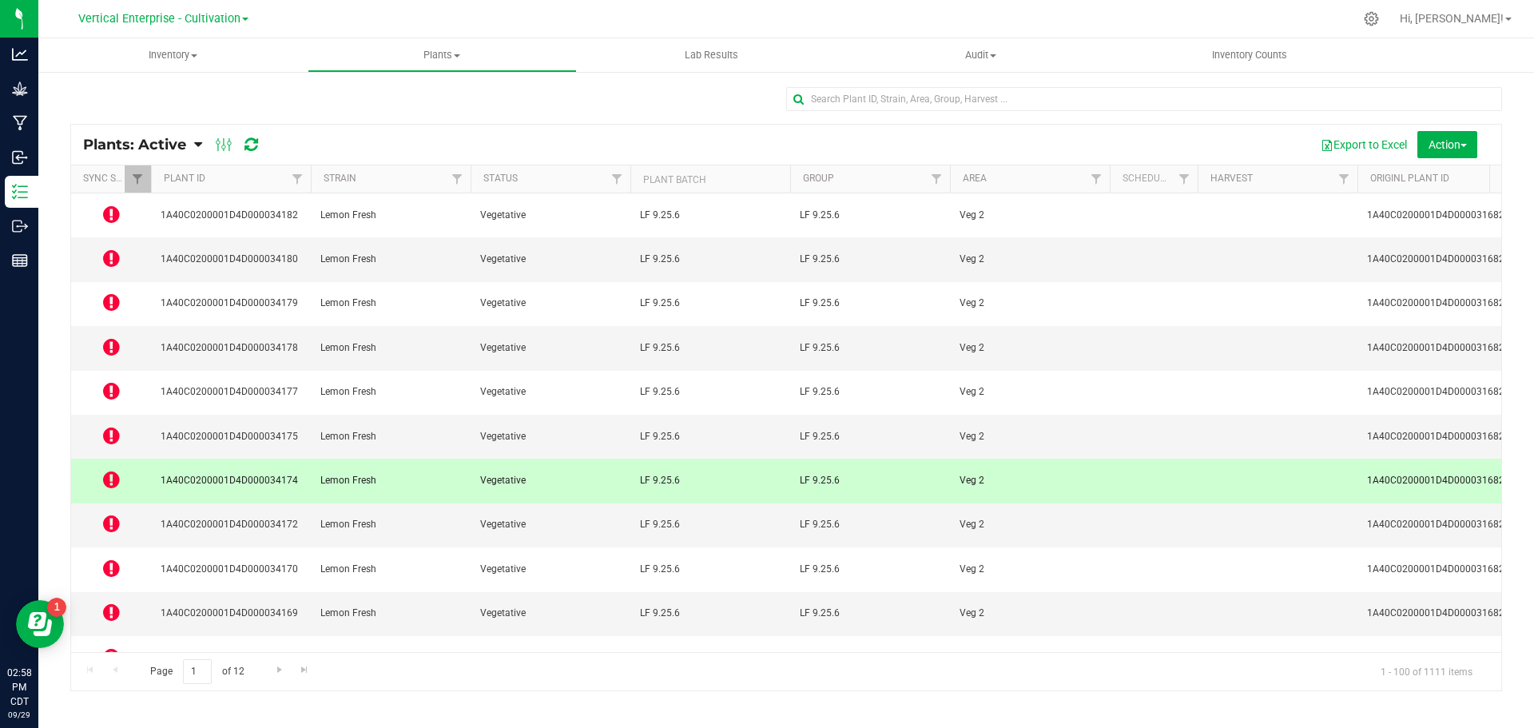
click at [114, 470] on icon at bounding box center [111, 479] width 17 height 19
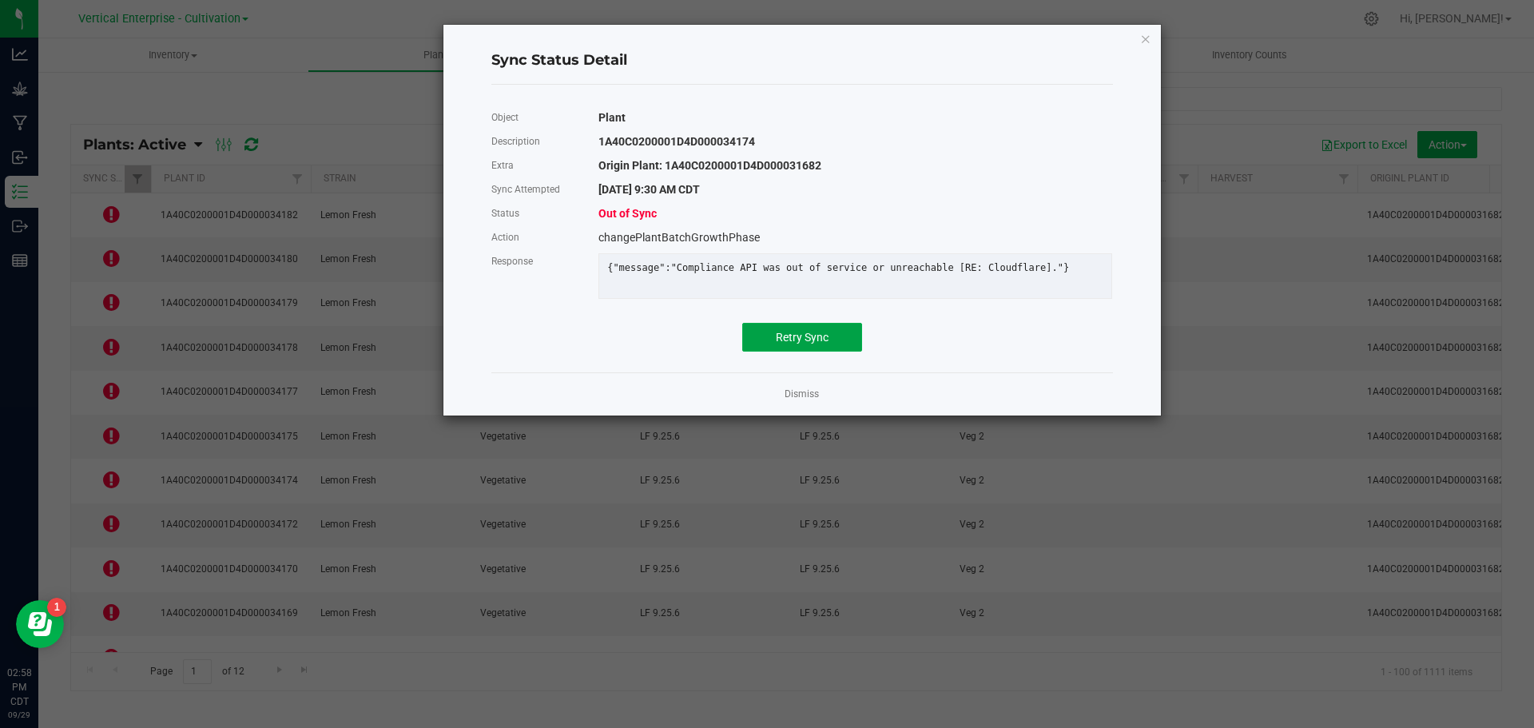
click at [815, 341] on span "Retry Sync" at bounding box center [802, 337] width 53 height 13
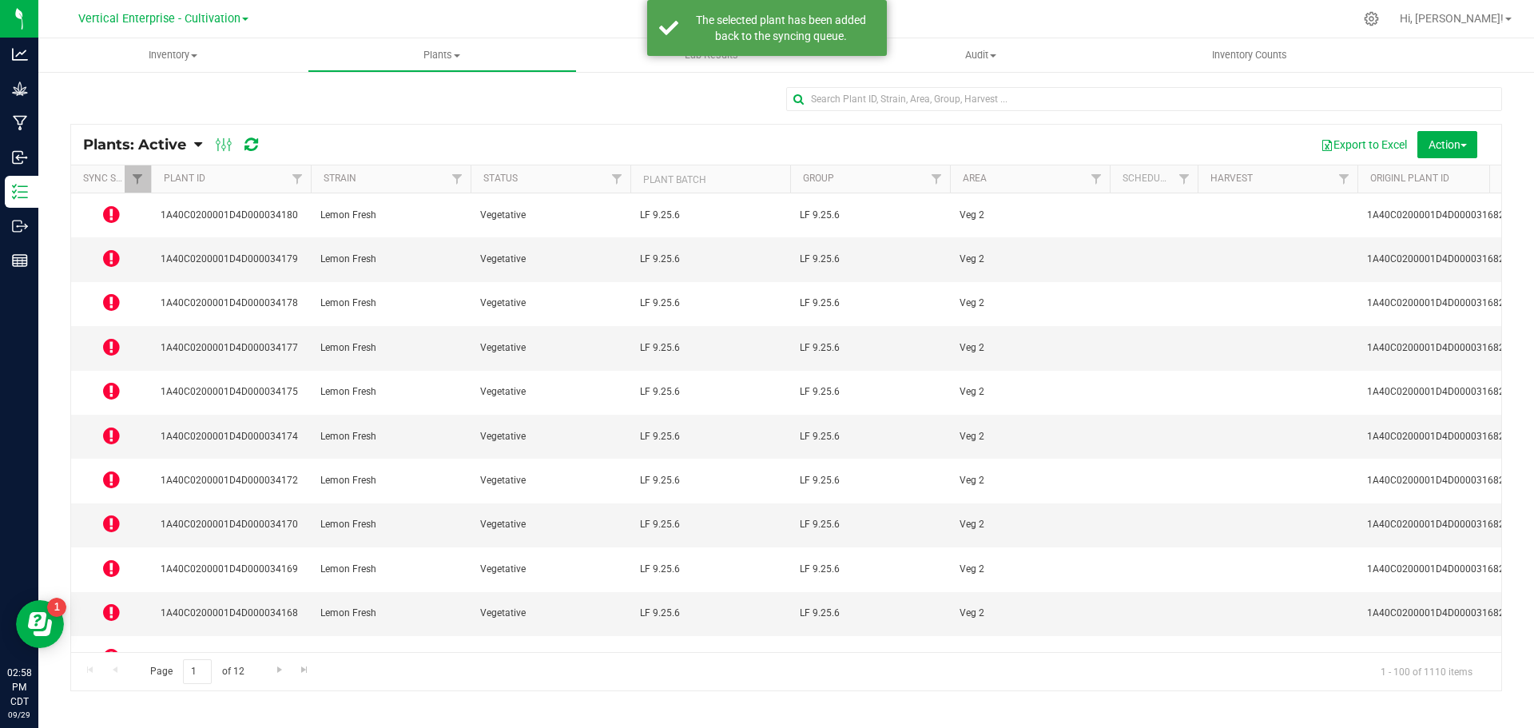
click at [108, 647] on icon at bounding box center [111, 656] width 17 height 19
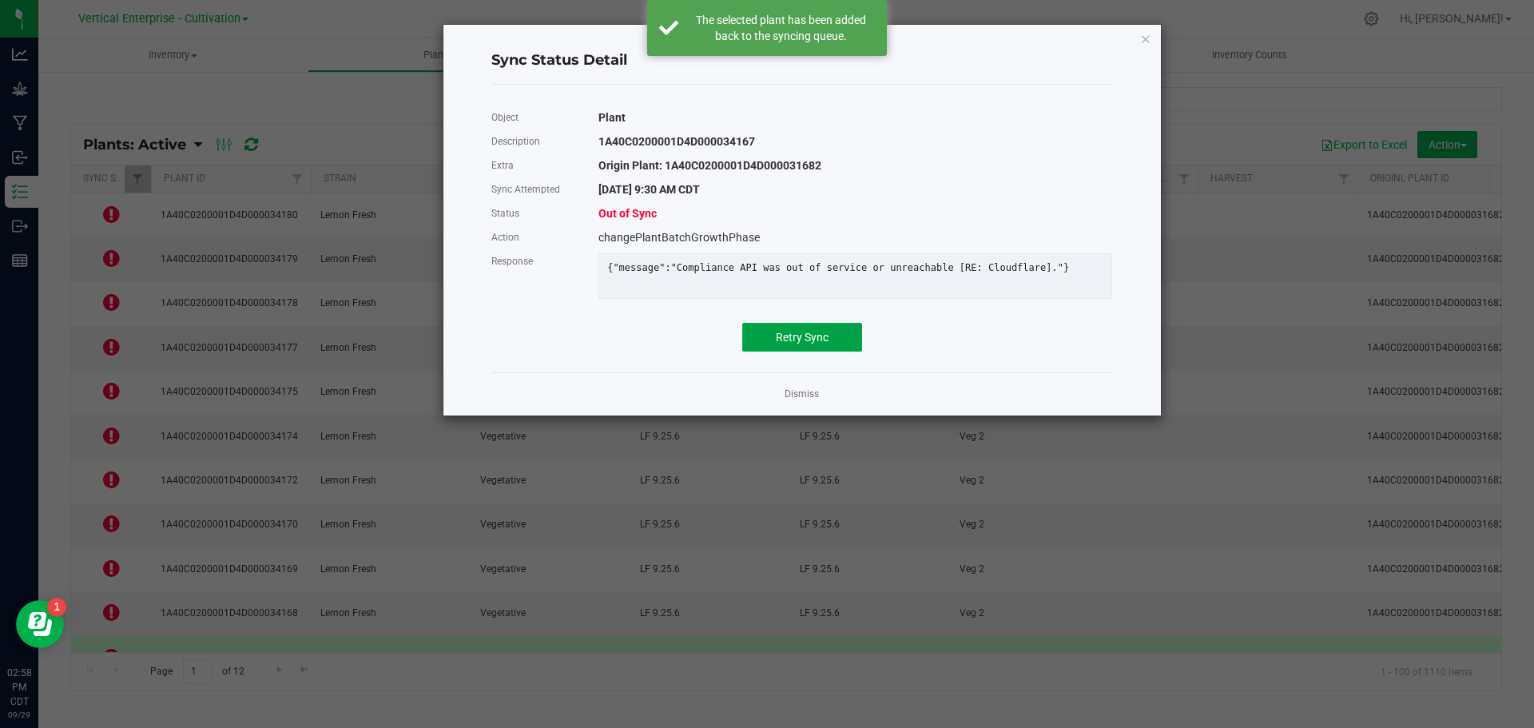
click at [806, 344] on span "Retry Sync" at bounding box center [802, 337] width 53 height 13
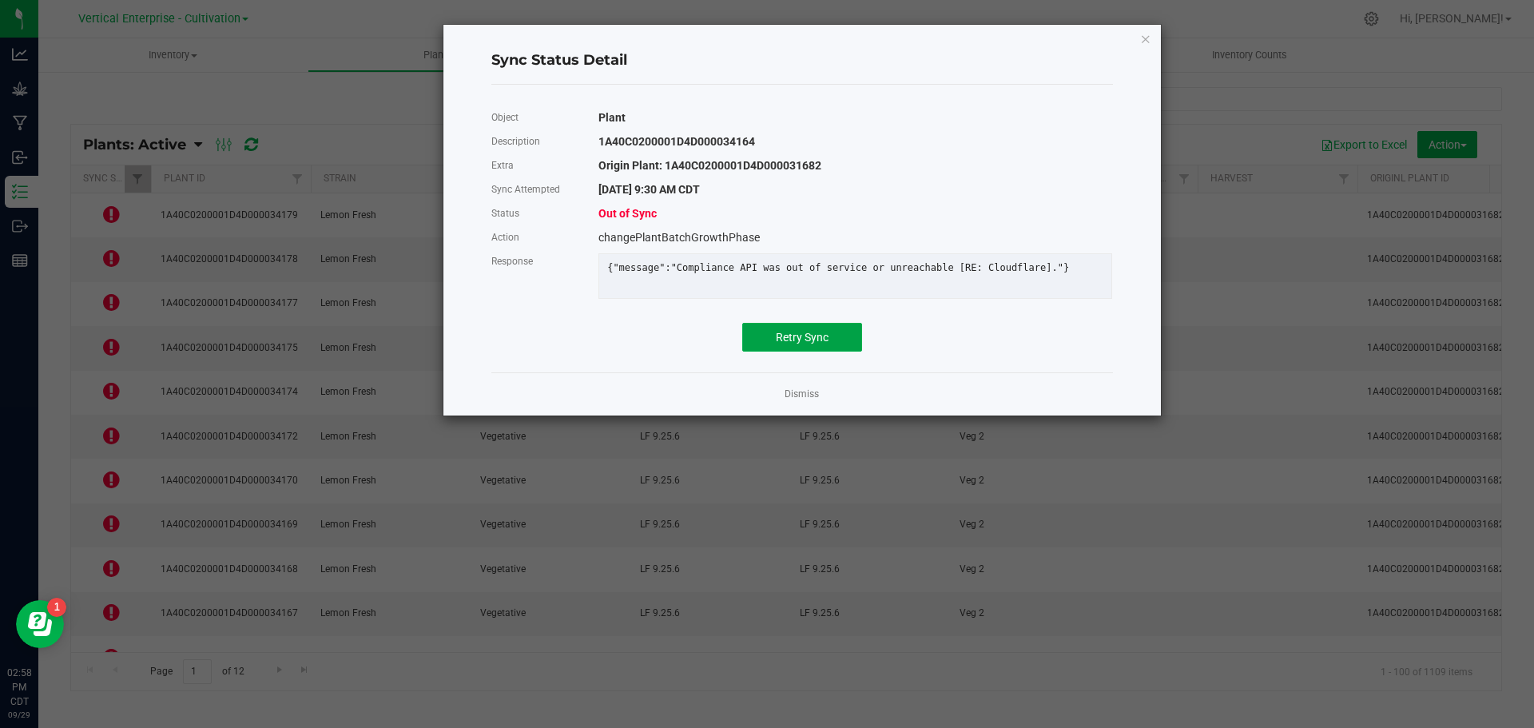
click at [850, 336] on button "Retry Sync" at bounding box center [802, 337] width 120 height 29
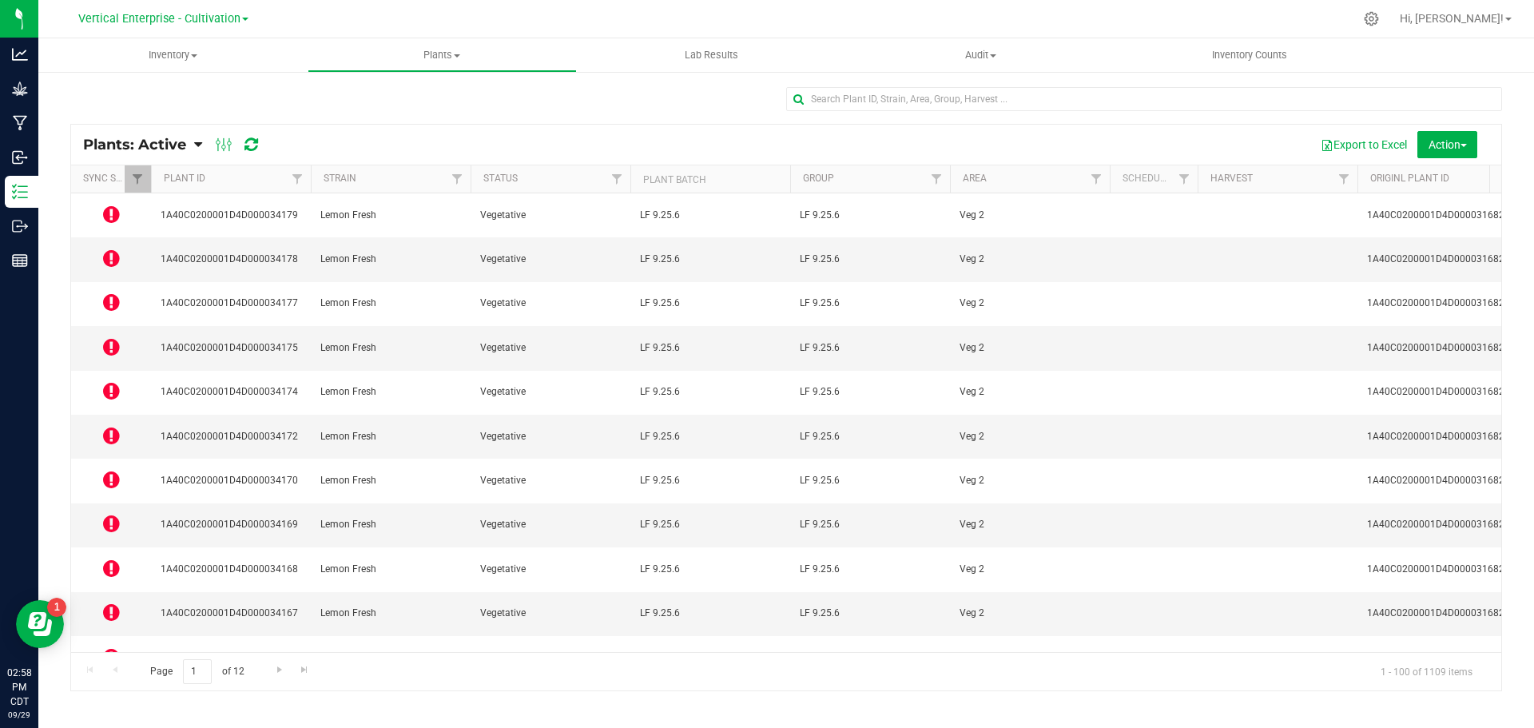
click at [110, 691] on icon at bounding box center [111, 700] width 17 height 19
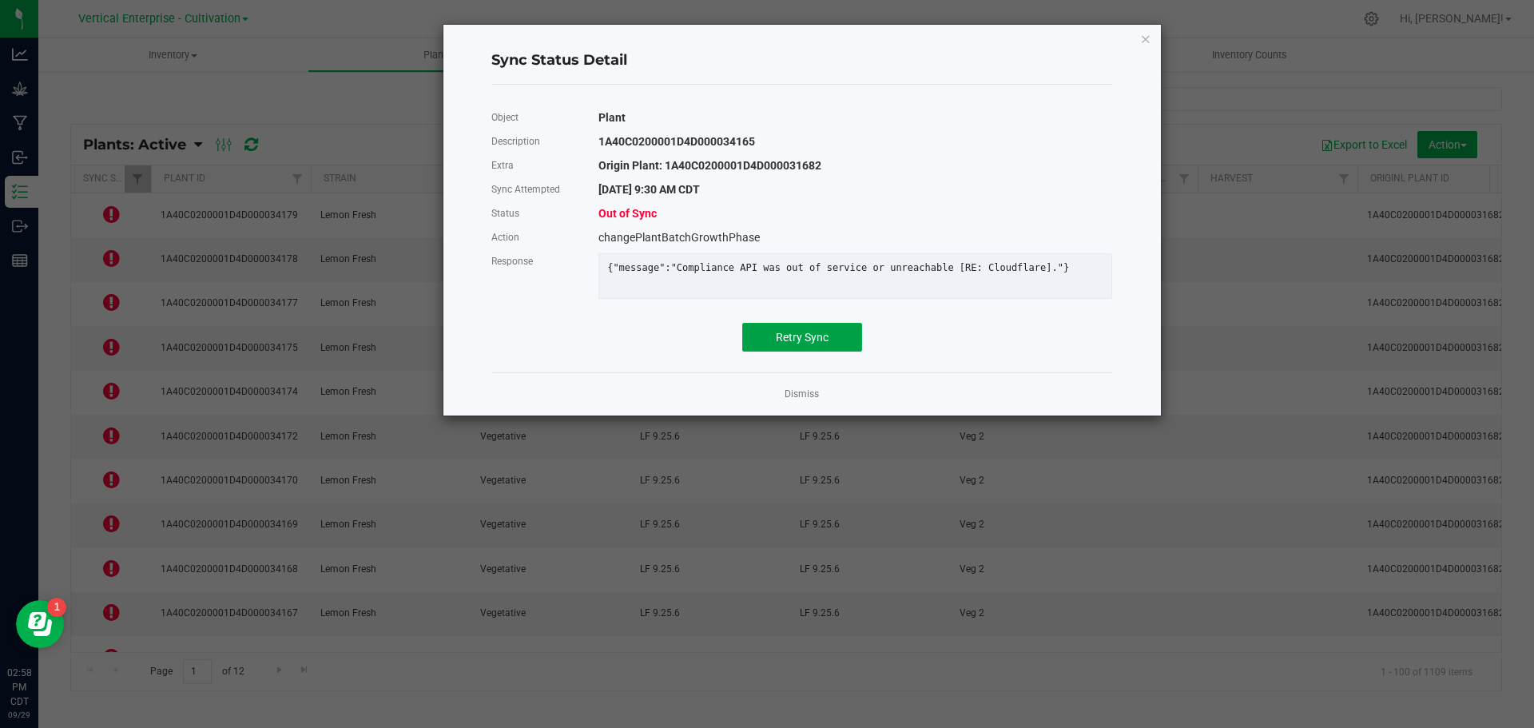
click at [775, 336] on button "Retry Sync" at bounding box center [802, 337] width 120 height 29
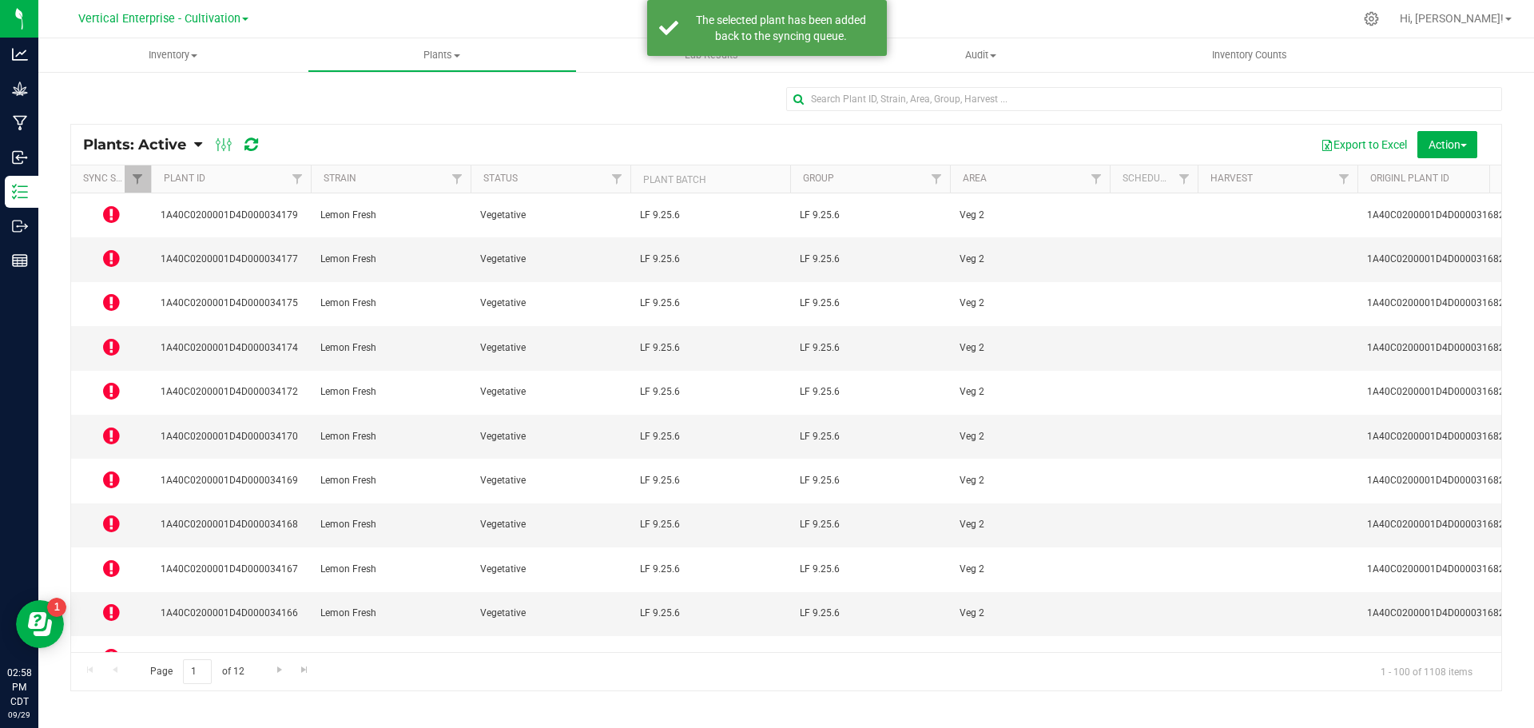
click at [107, 559] on icon at bounding box center [111, 568] width 17 height 19
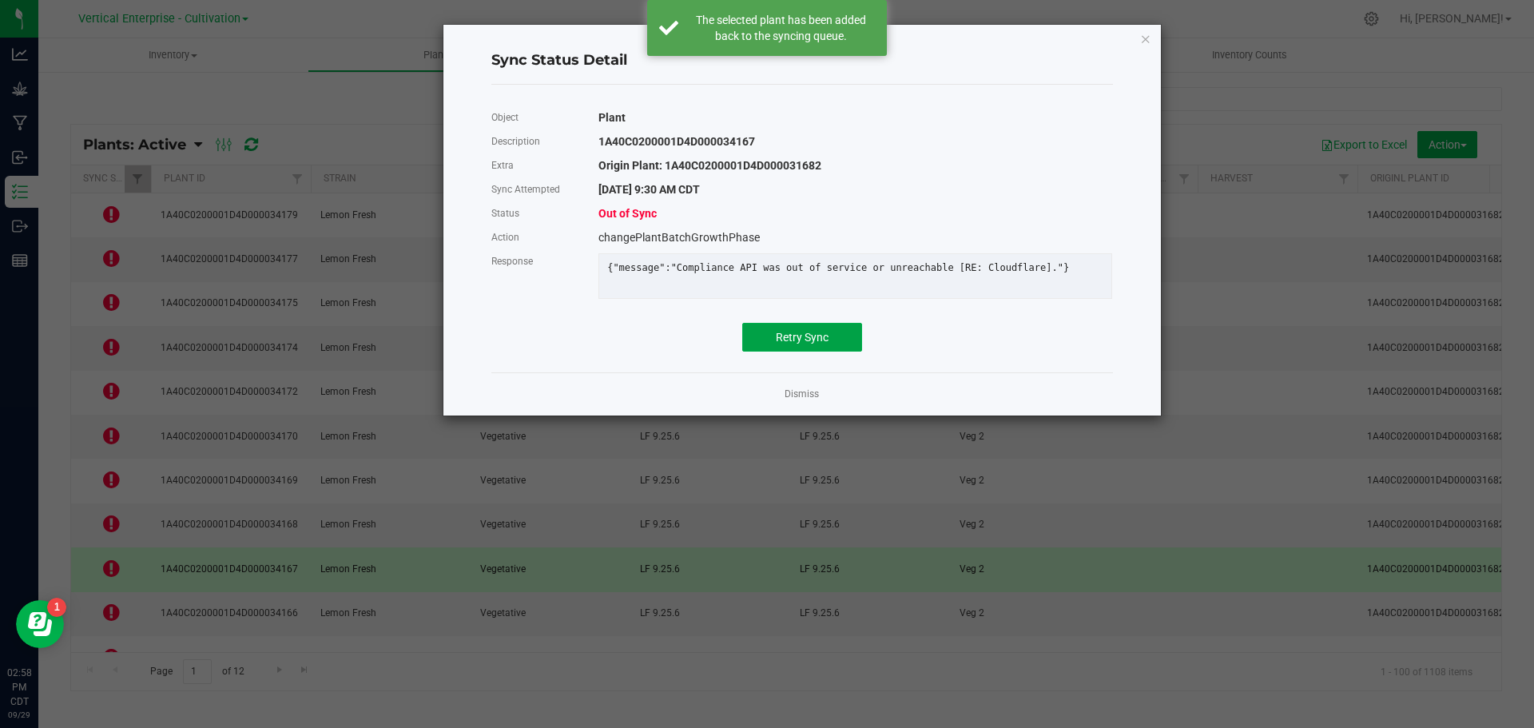
click at [772, 352] on button "Retry Sync" at bounding box center [802, 337] width 120 height 29
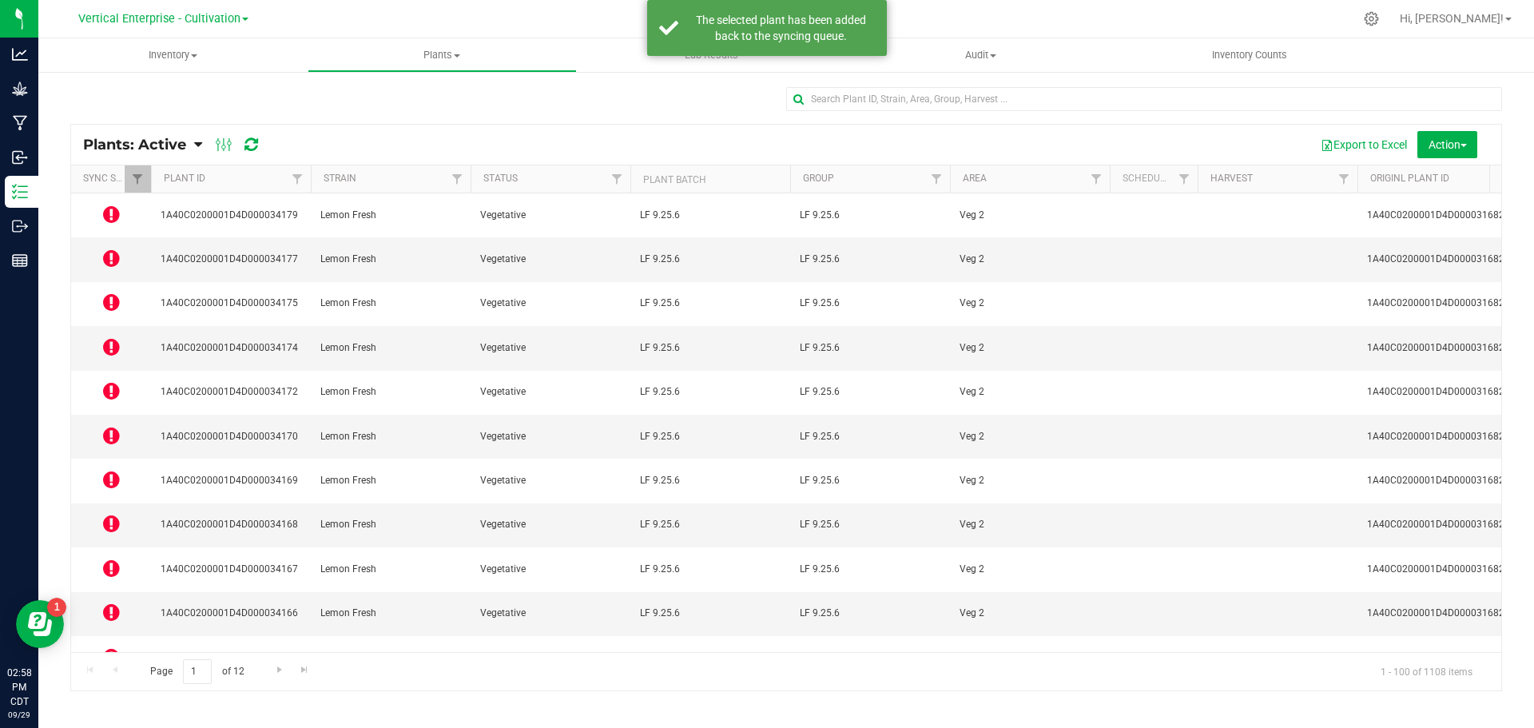
click at [116, 426] on icon at bounding box center [111, 435] width 17 height 19
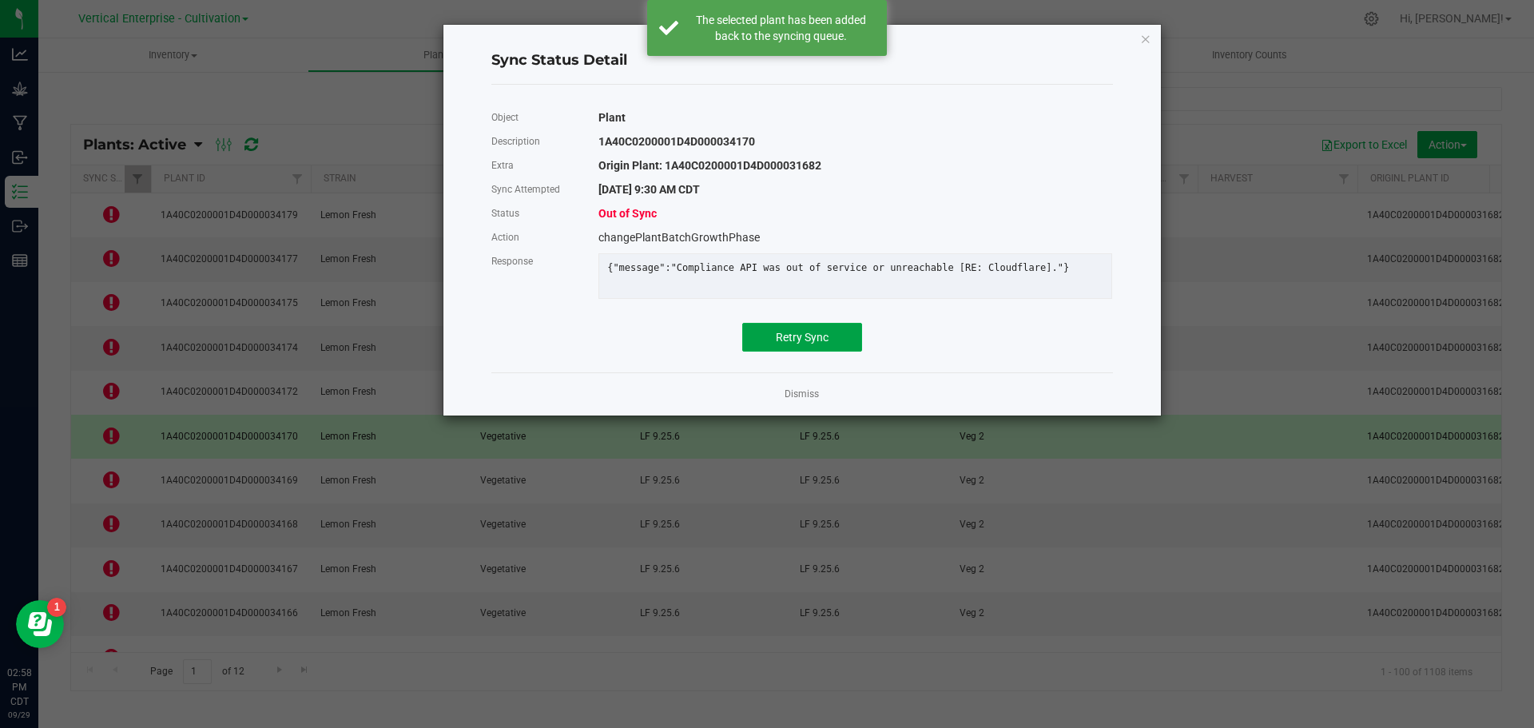
click at [788, 344] on span "Retry Sync" at bounding box center [802, 337] width 53 height 13
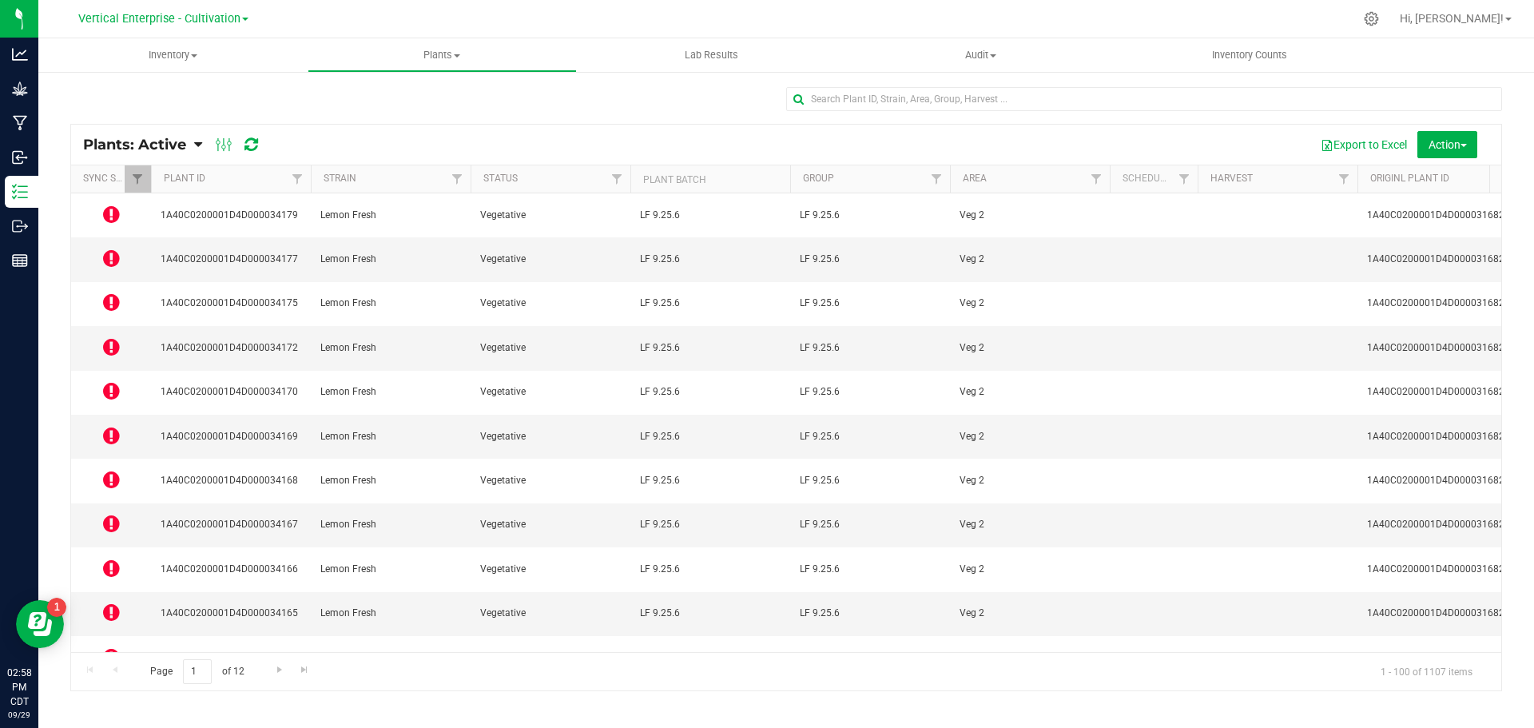
click at [117, 337] on icon at bounding box center [111, 346] width 17 height 19
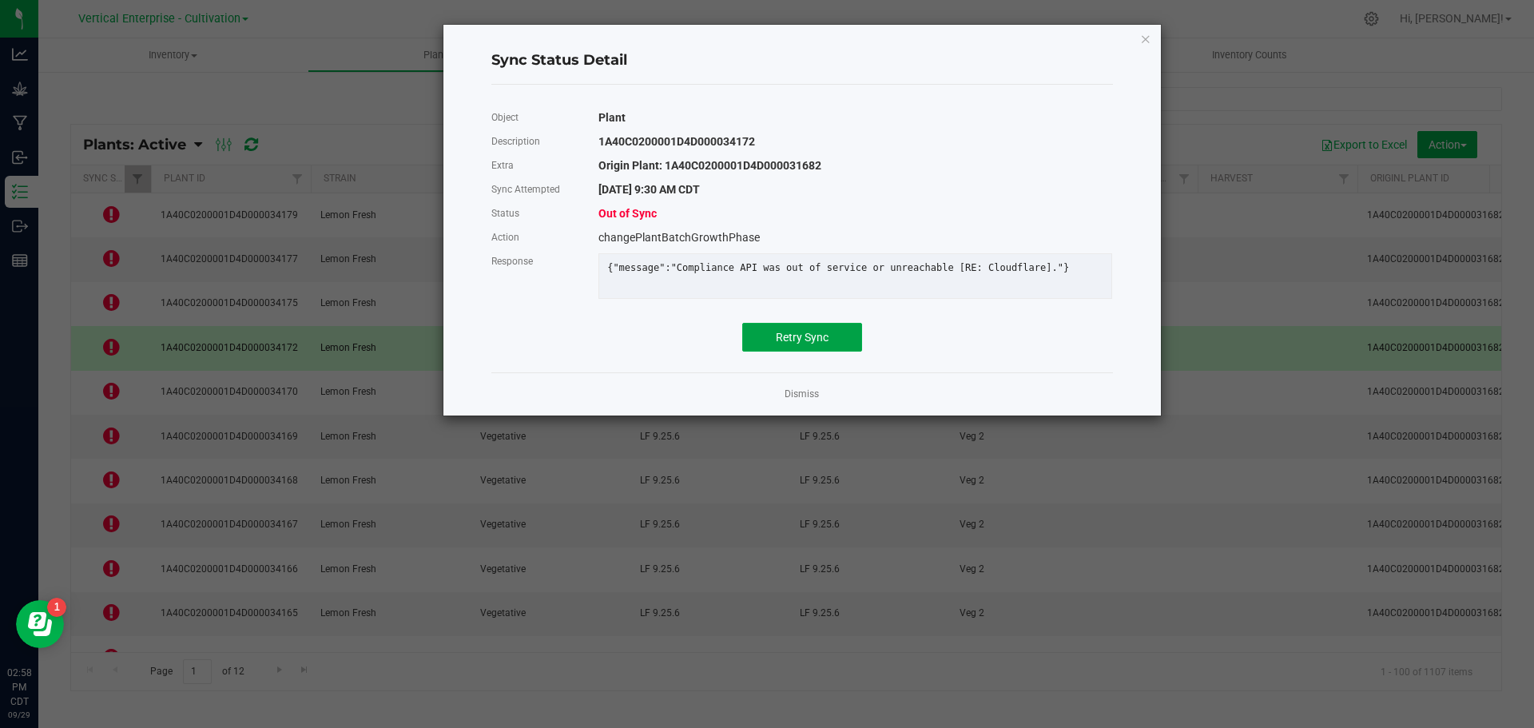
drag, startPoint x: 849, startPoint y: 340, endPoint x: 842, endPoint y: 341, distance: 8.0
click at [847, 341] on button "Retry Sync" at bounding box center [802, 337] width 120 height 29
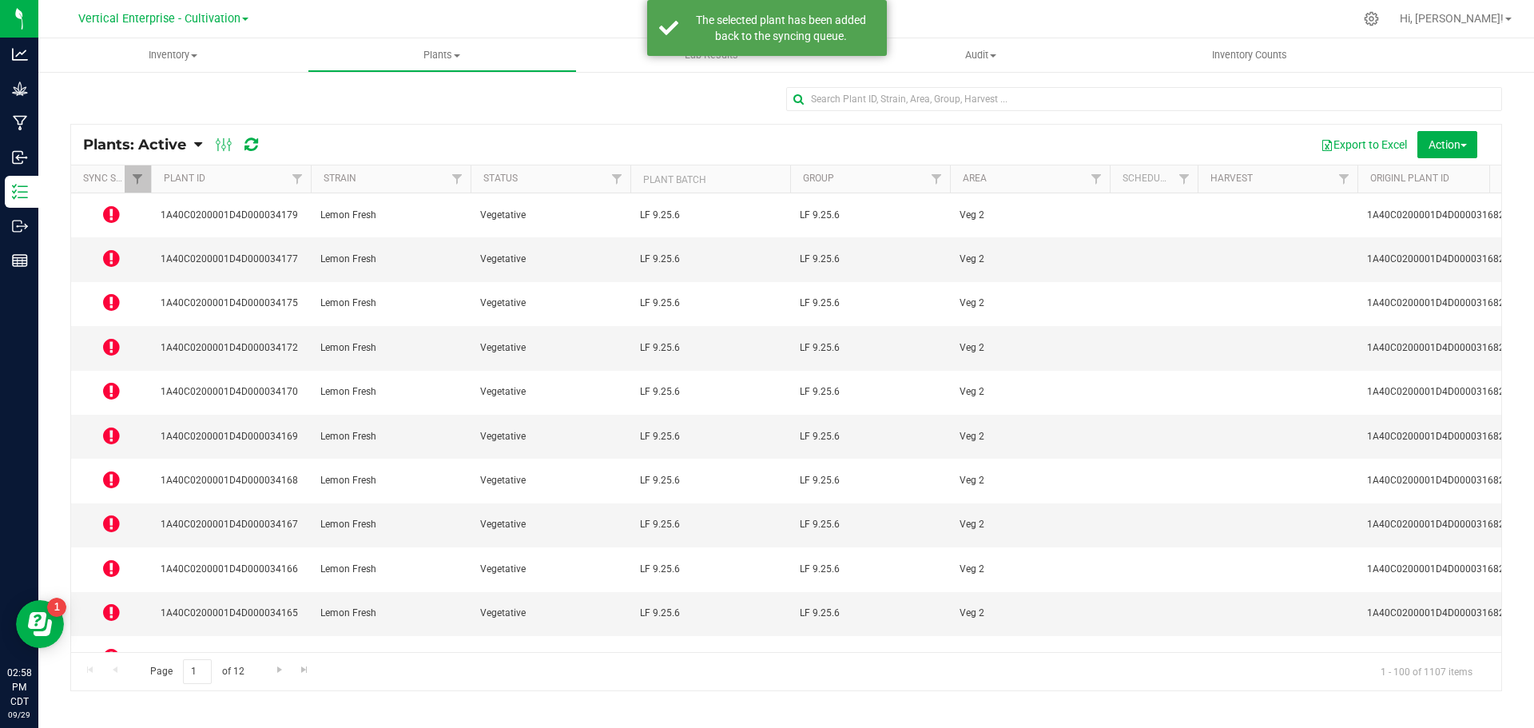
click at [113, 249] on icon at bounding box center [111, 258] width 17 height 19
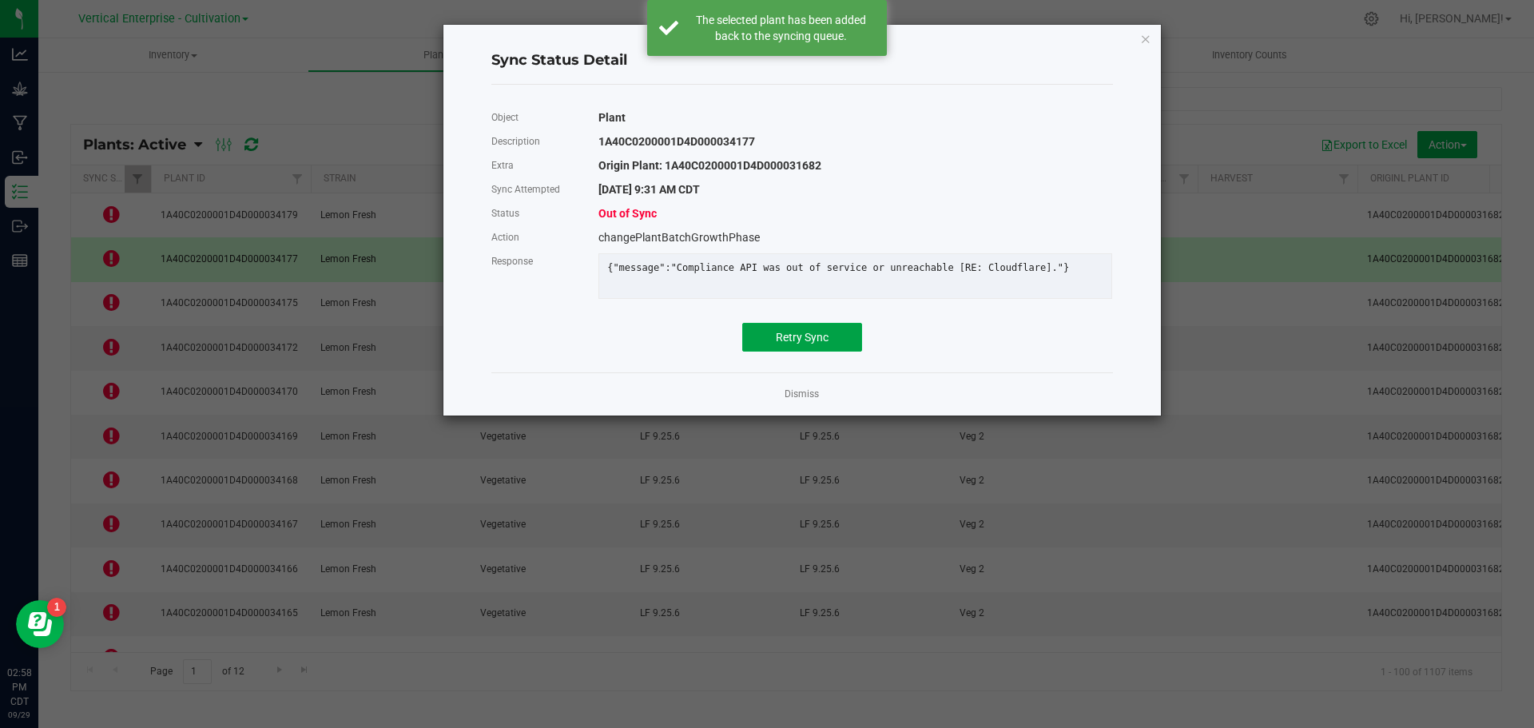
click at [795, 343] on span "Retry Sync" at bounding box center [802, 337] width 53 height 13
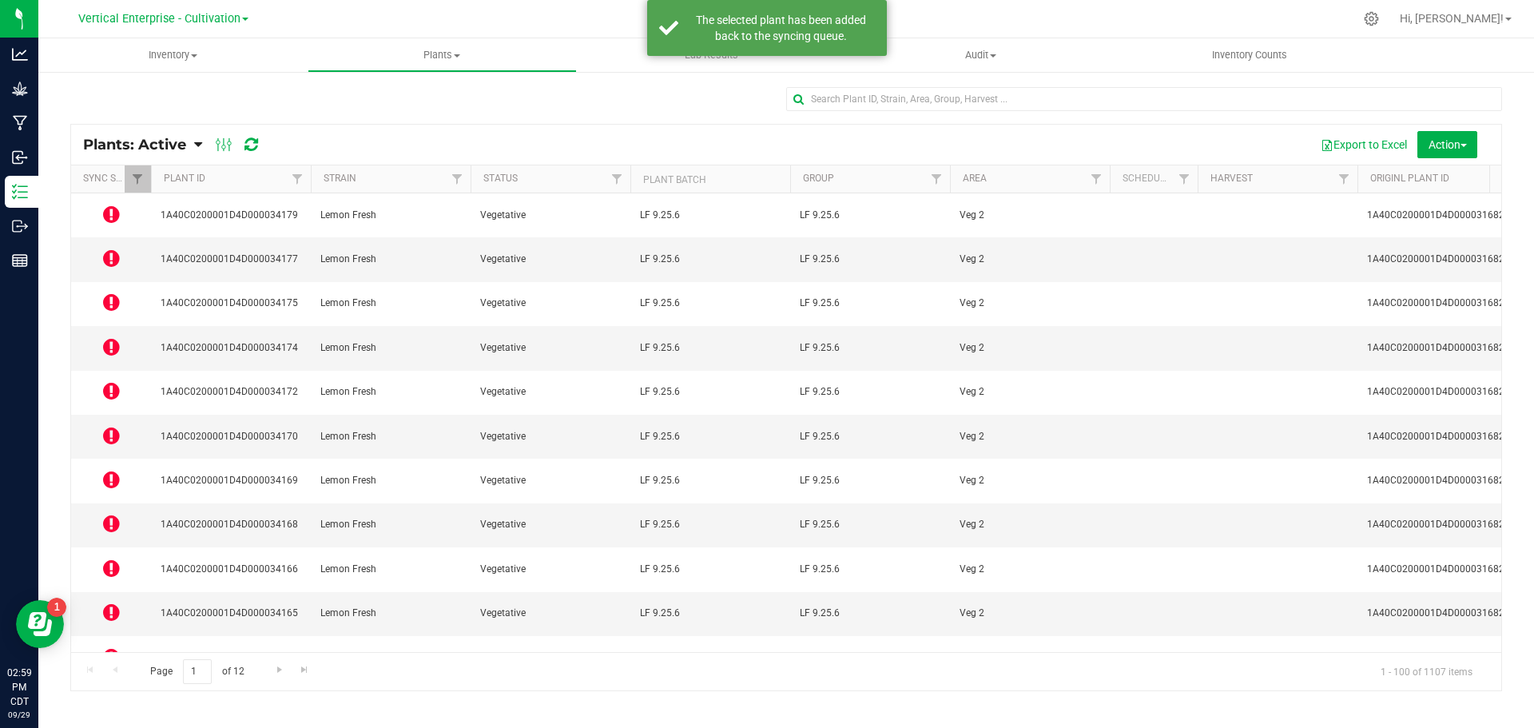
drag, startPoint x: 265, startPoint y: 134, endPoint x: 249, endPoint y: 148, distance: 21.6
click at [265, 135] on div "Plants: Active Plants: Active Plants: Harvested Plants: Dead Plants: Dead + Out…" at bounding box center [179, 144] width 193 height 19
click at [249, 148] on icon at bounding box center [252, 145] width 14 height 16
click at [108, 214] on icon at bounding box center [111, 214] width 17 height 19
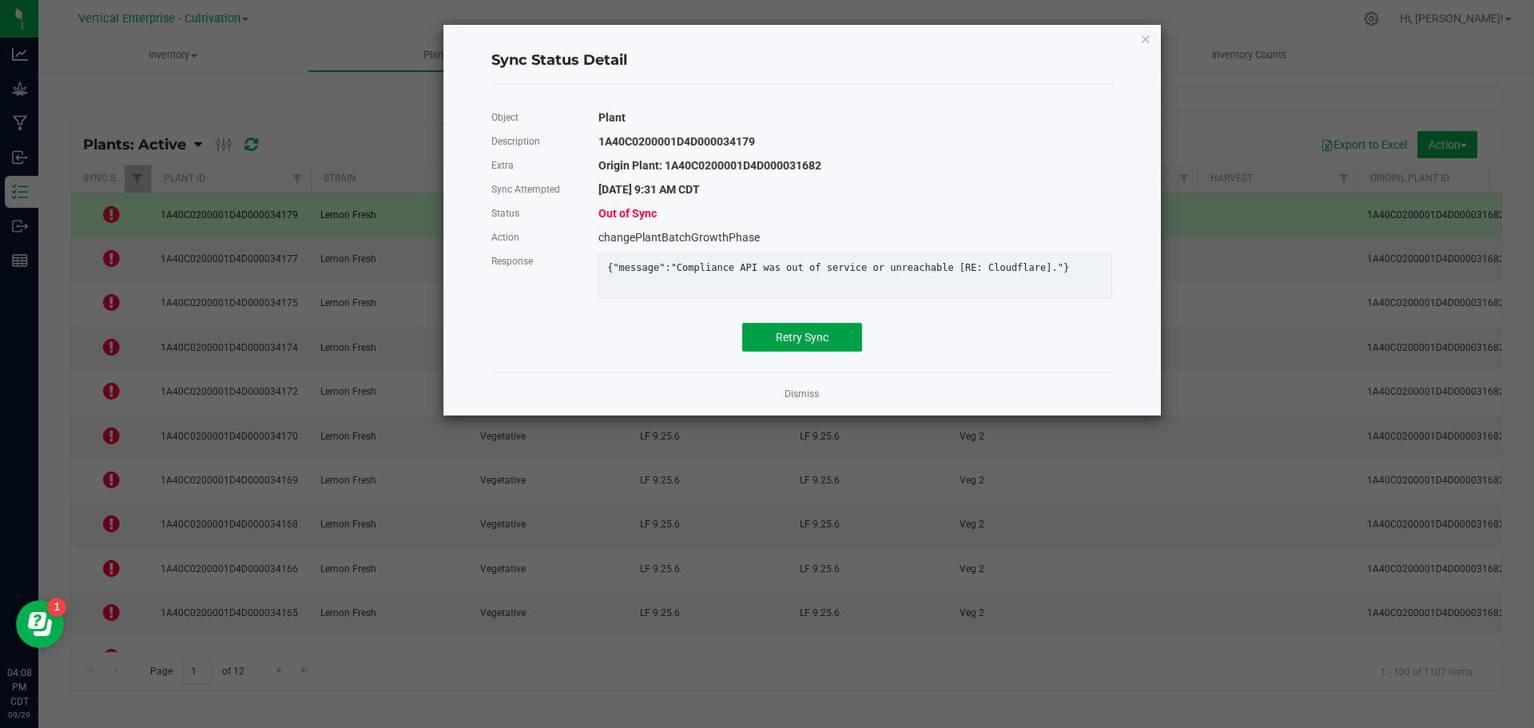
click at [838, 348] on button "Retry Sync" at bounding box center [802, 337] width 120 height 29
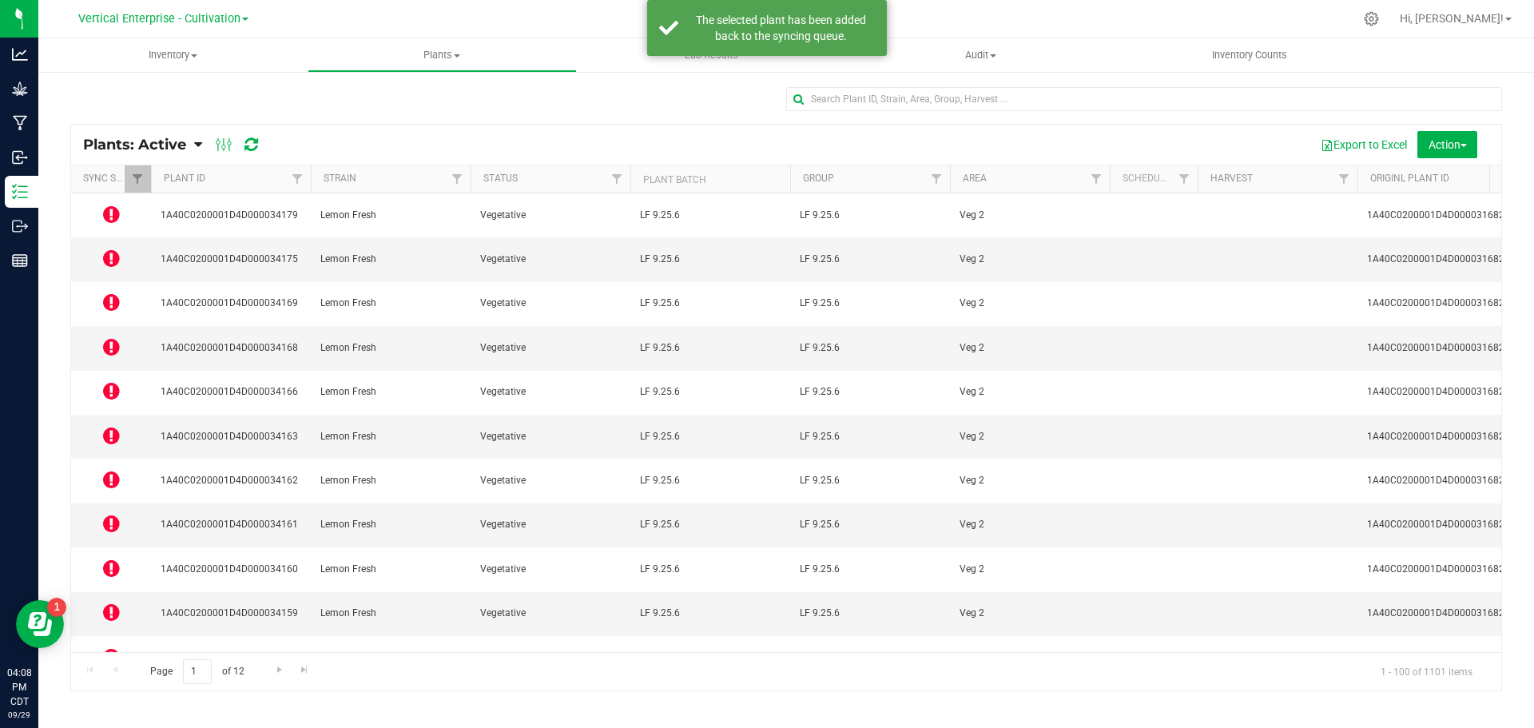
click at [108, 249] on icon at bounding box center [111, 258] width 17 height 19
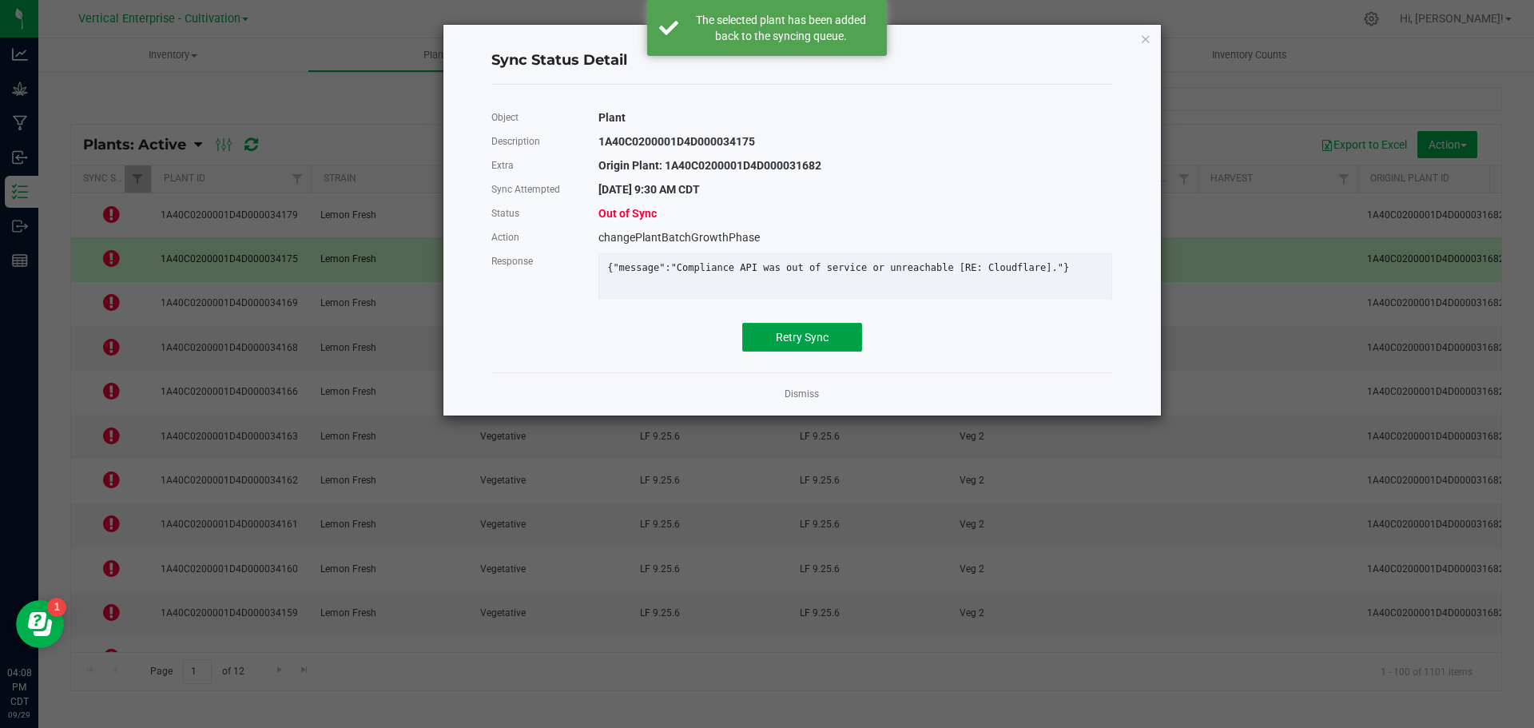
click at [834, 348] on button "Retry Sync" at bounding box center [802, 337] width 120 height 29
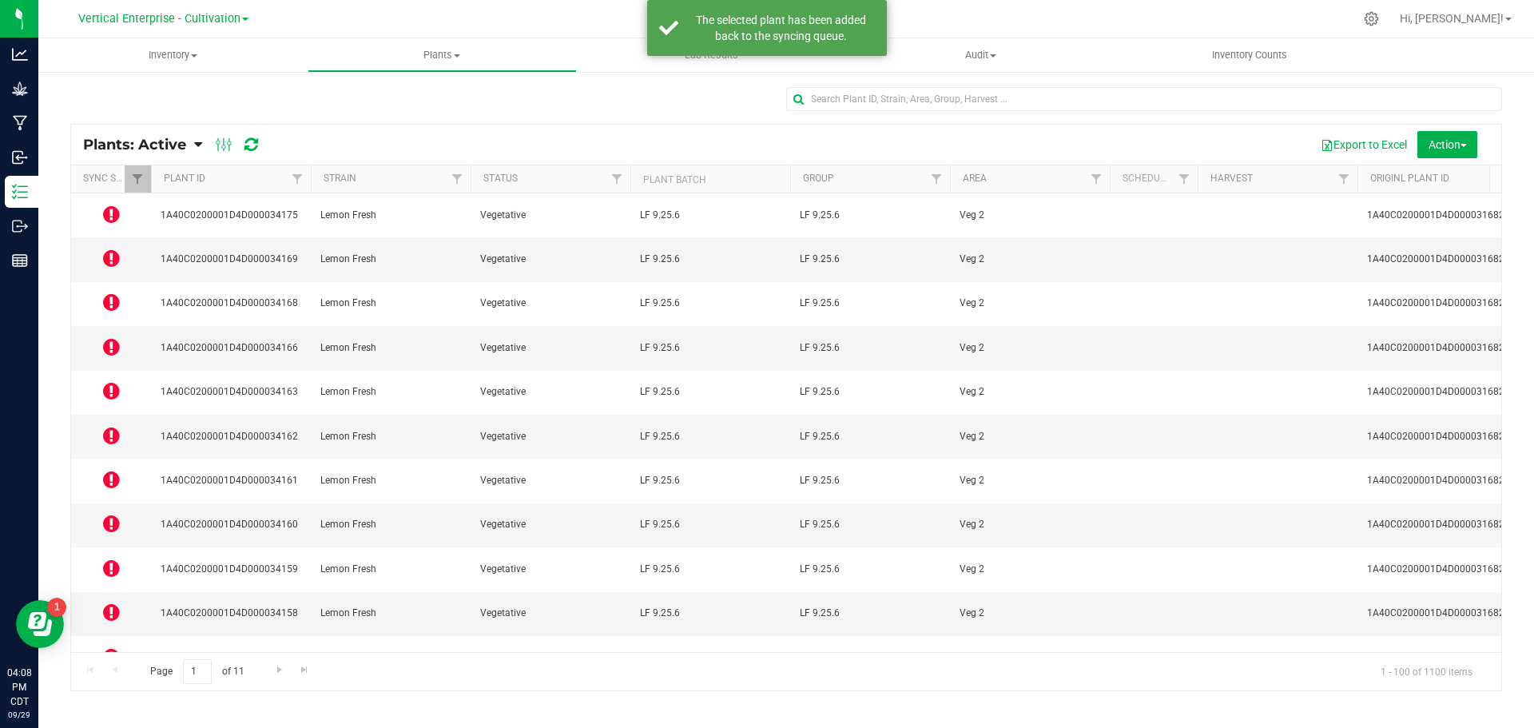
click at [107, 292] on icon at bounding box center [111, 301] width 17 height 19
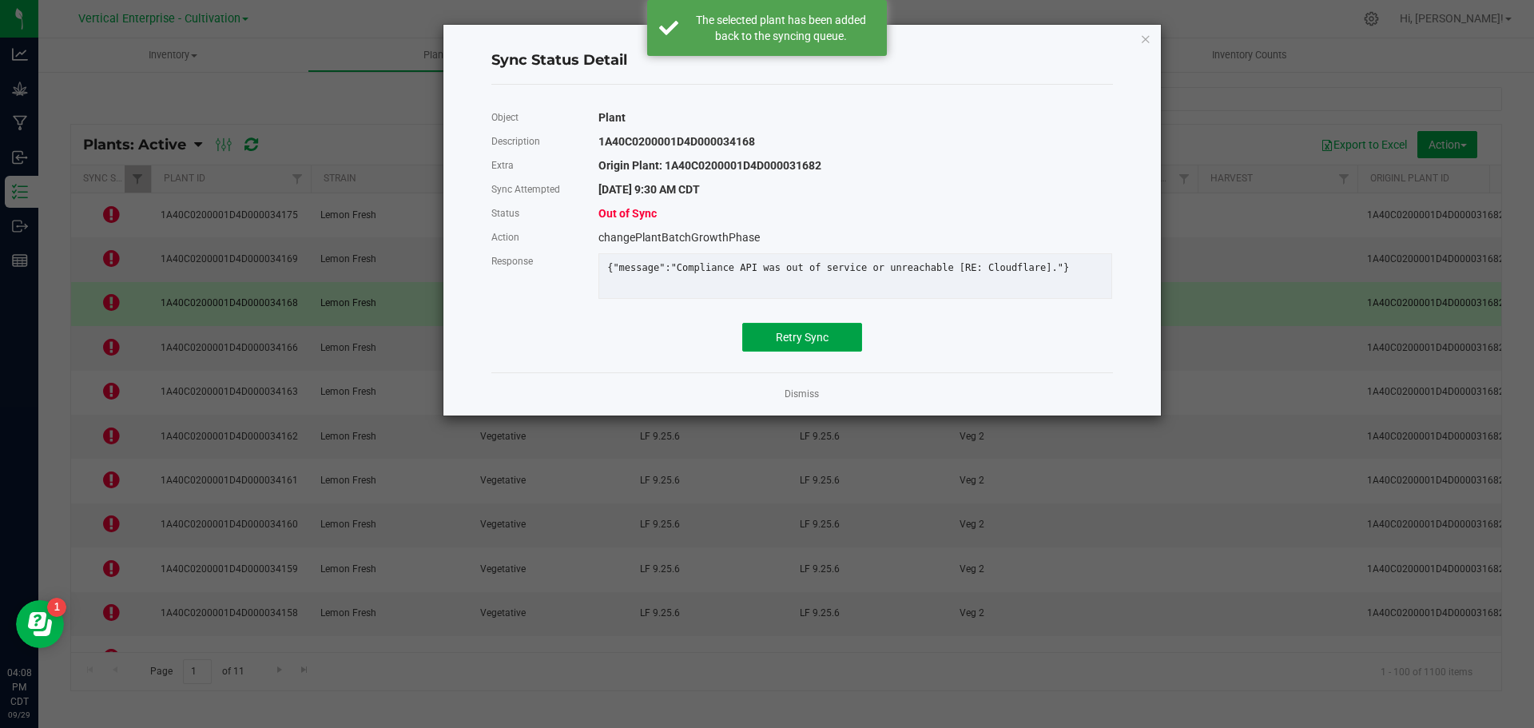
click at [826, 344] on span "Retry Sync" at bounding box center [802, 337] width 53 height 13
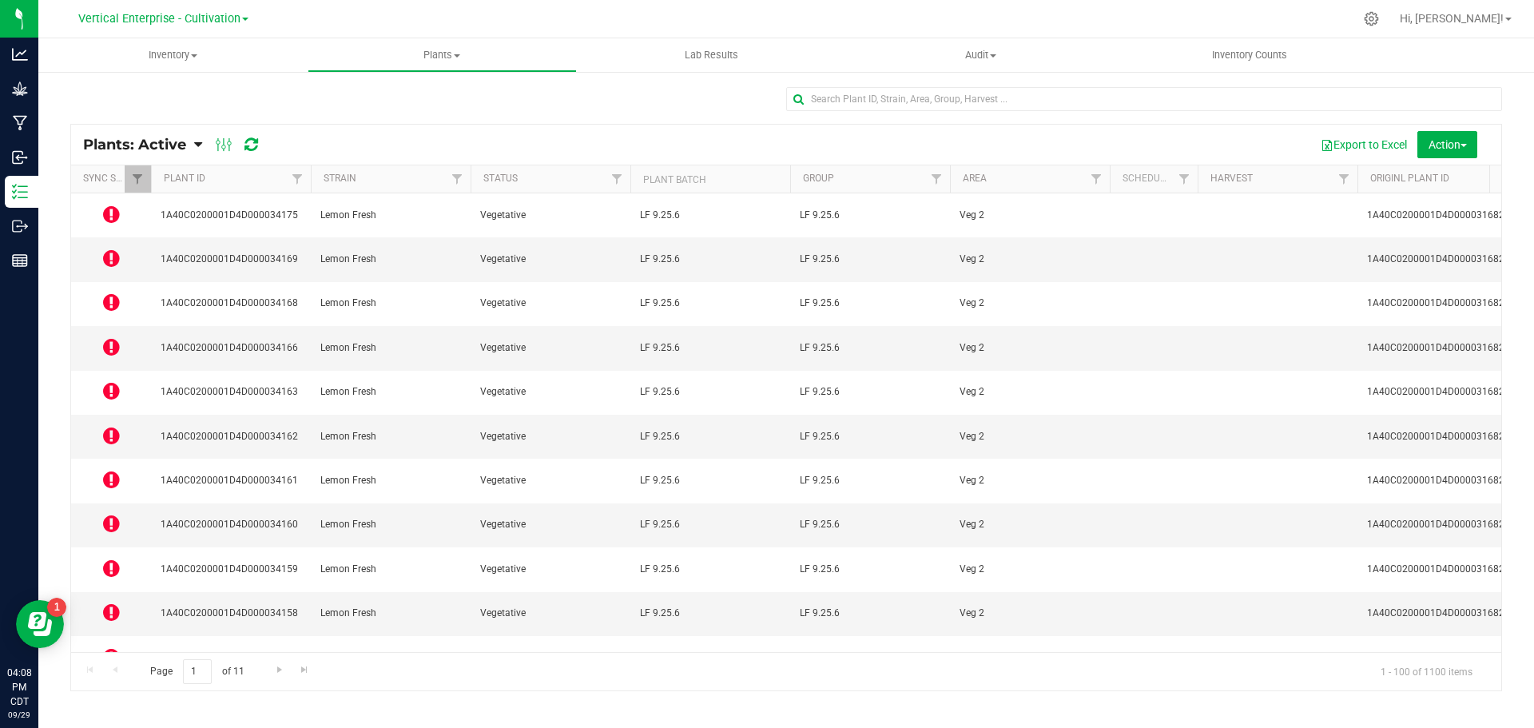
click at [108, 337] on icon at bounding box center [111, 346] width 17 height 19
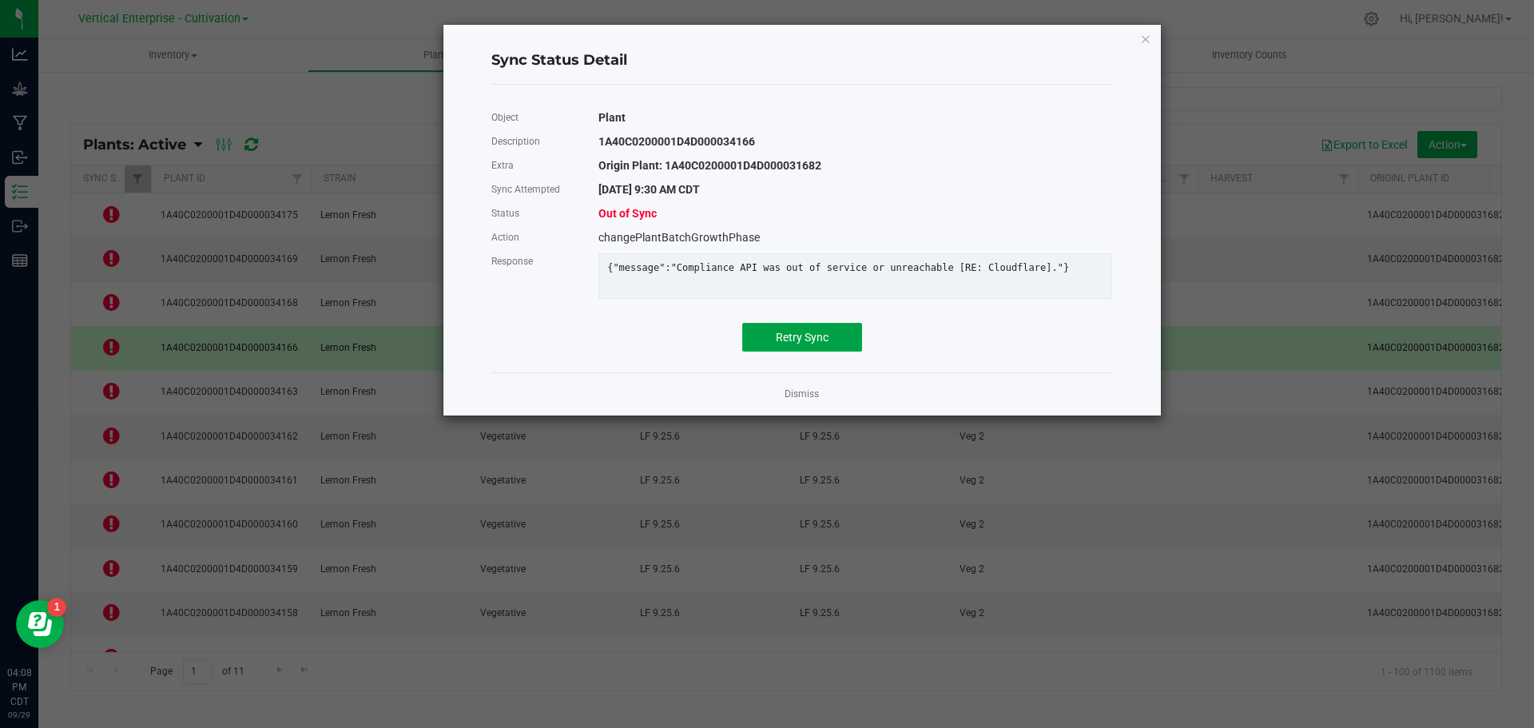
click at [851, 352] on button "Retry Sync" at bounding box center [802, 337] width 120 height 29
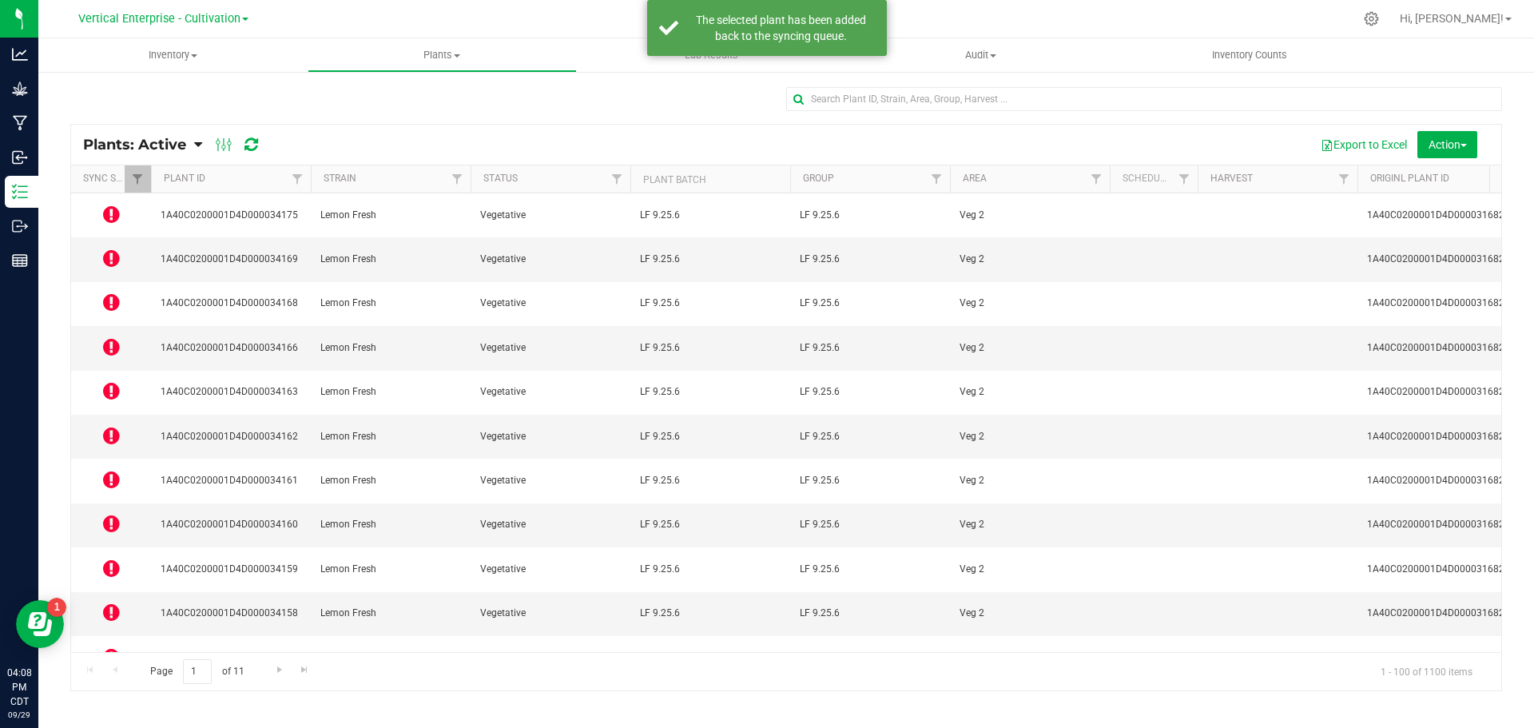
click at [113, 337] on icon at bounding box center [111, 346] width 17 height 19
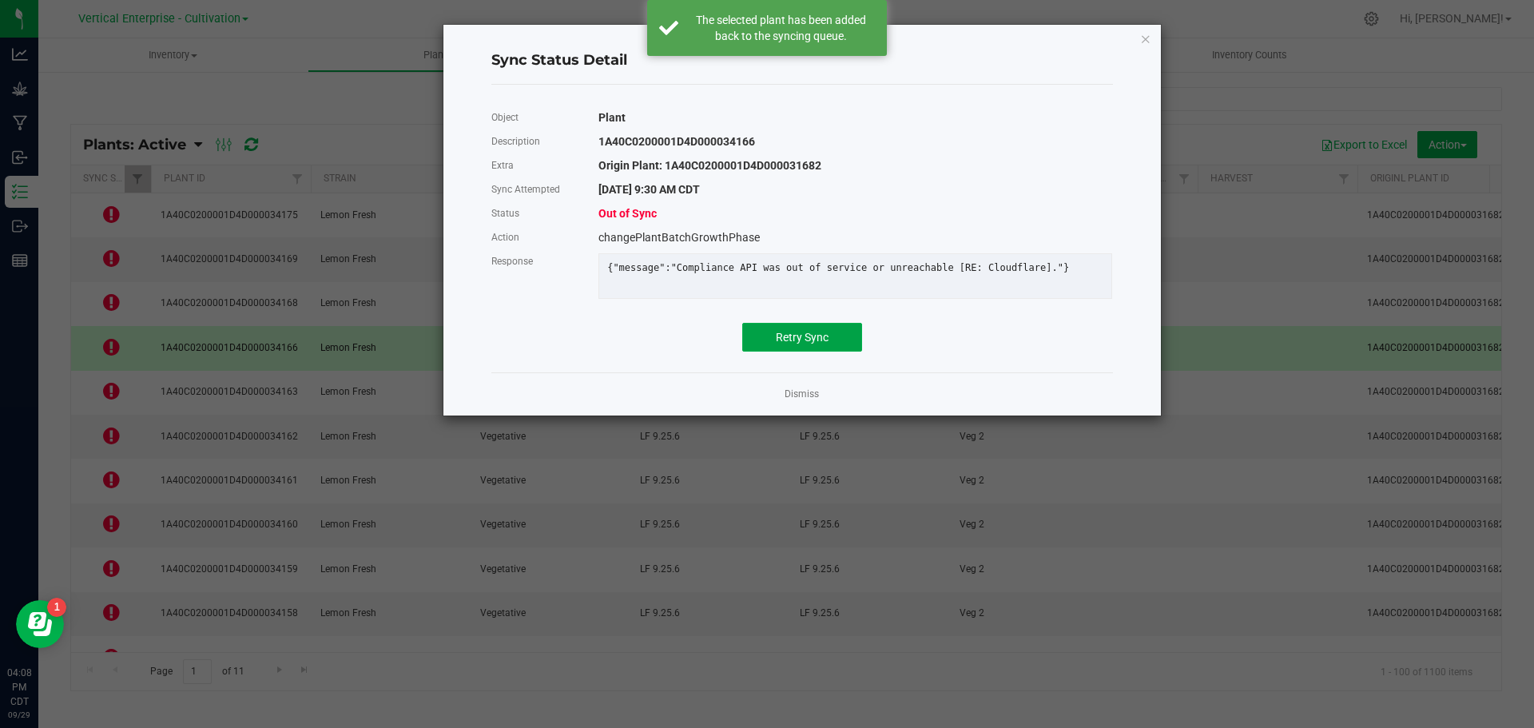
click at [776, 344] on span "Retry Sync" at bounding box center [802, 337] width 53 height 13
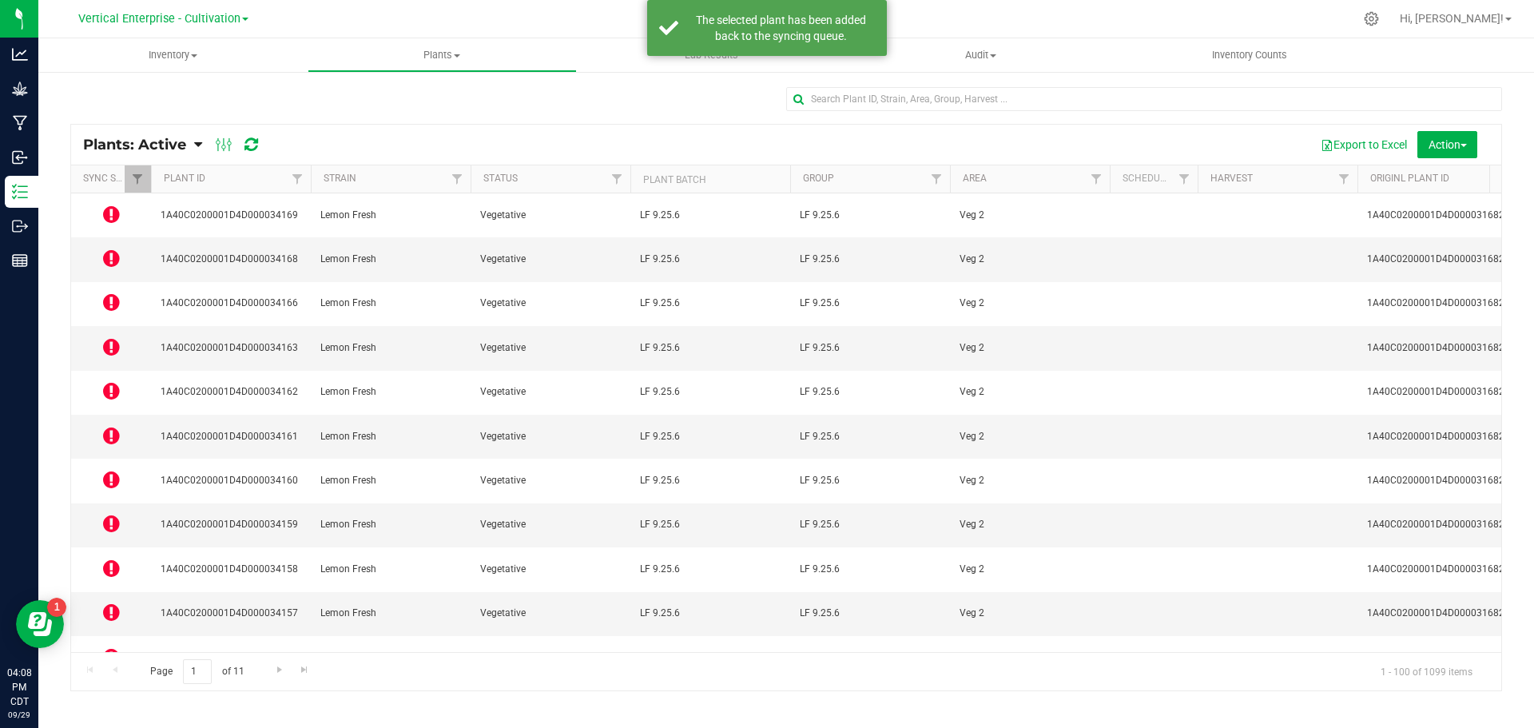
click at [116, 381] on icon at bounding box center [111, 390] width 17 height 19
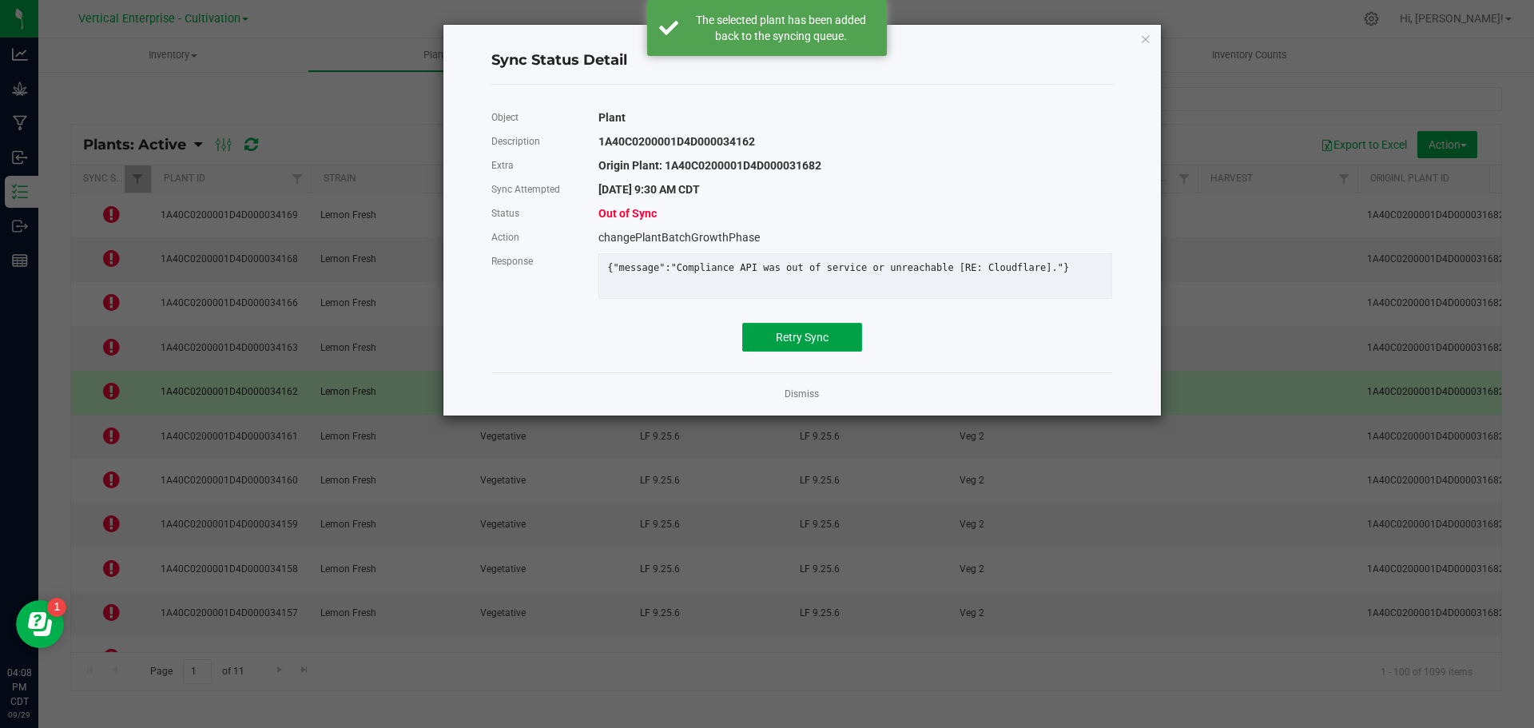
click at [822, 344] on span "Retry Sync" at bounding box center [802, 337] width 53 height 13
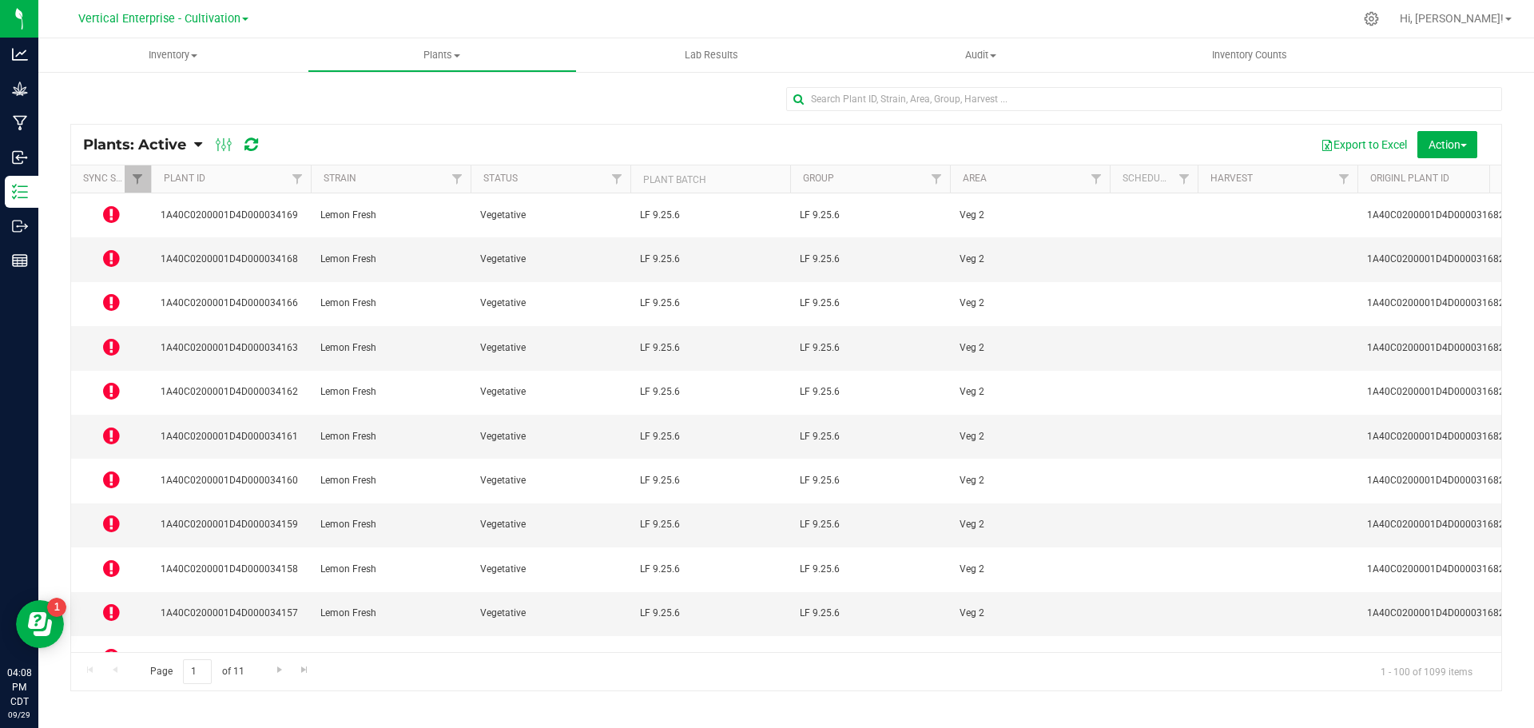
click at [109, 470] on icon at bounding box center [111, 479] width 17 height 19
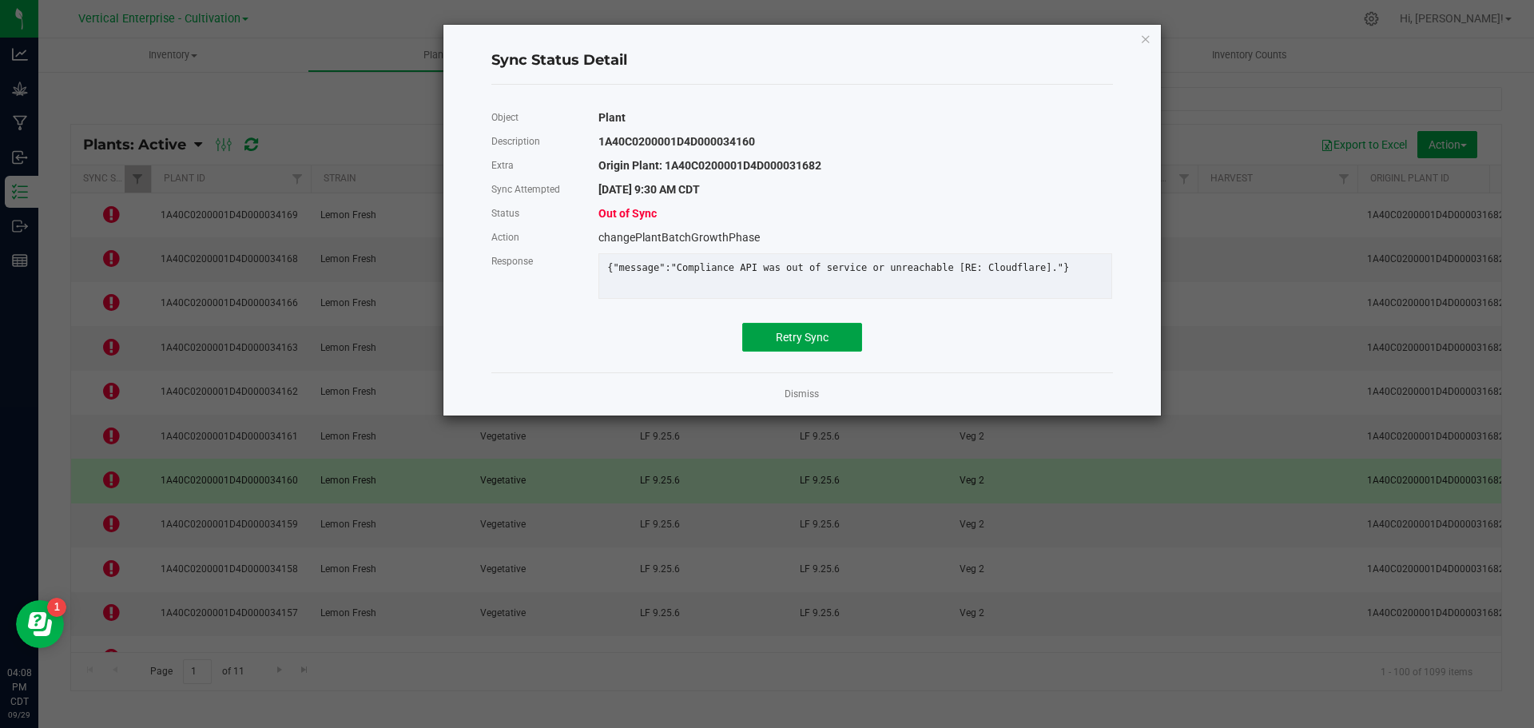
click at [804, 352] on button "Retry Sync" at bounding box center [802, 337] width 120 height 29
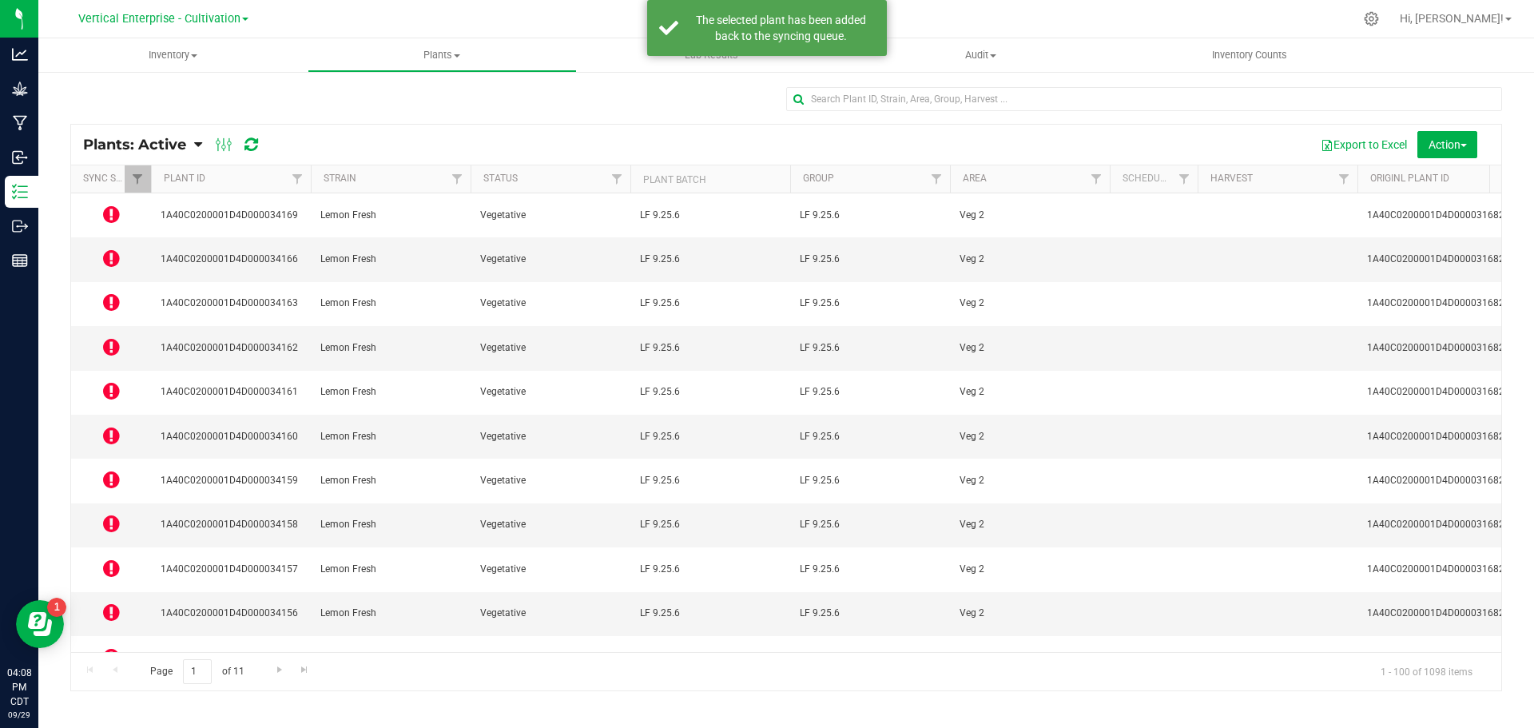
click at [109, 559] on icon at bounding box center [111, 568] width 17 height 19
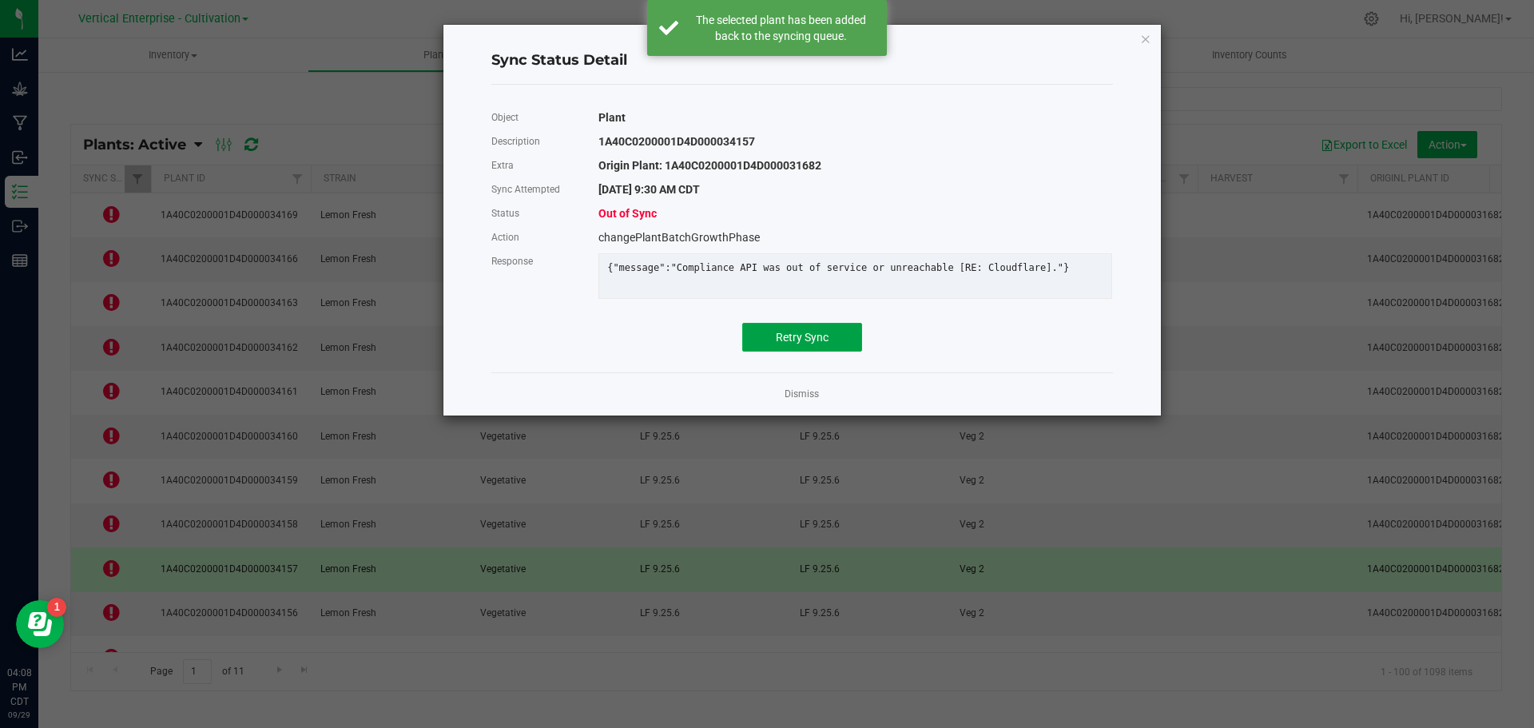
click at [797, 344] on span "Retry Sync" at bounding box center [802, 337] width 53 height 13
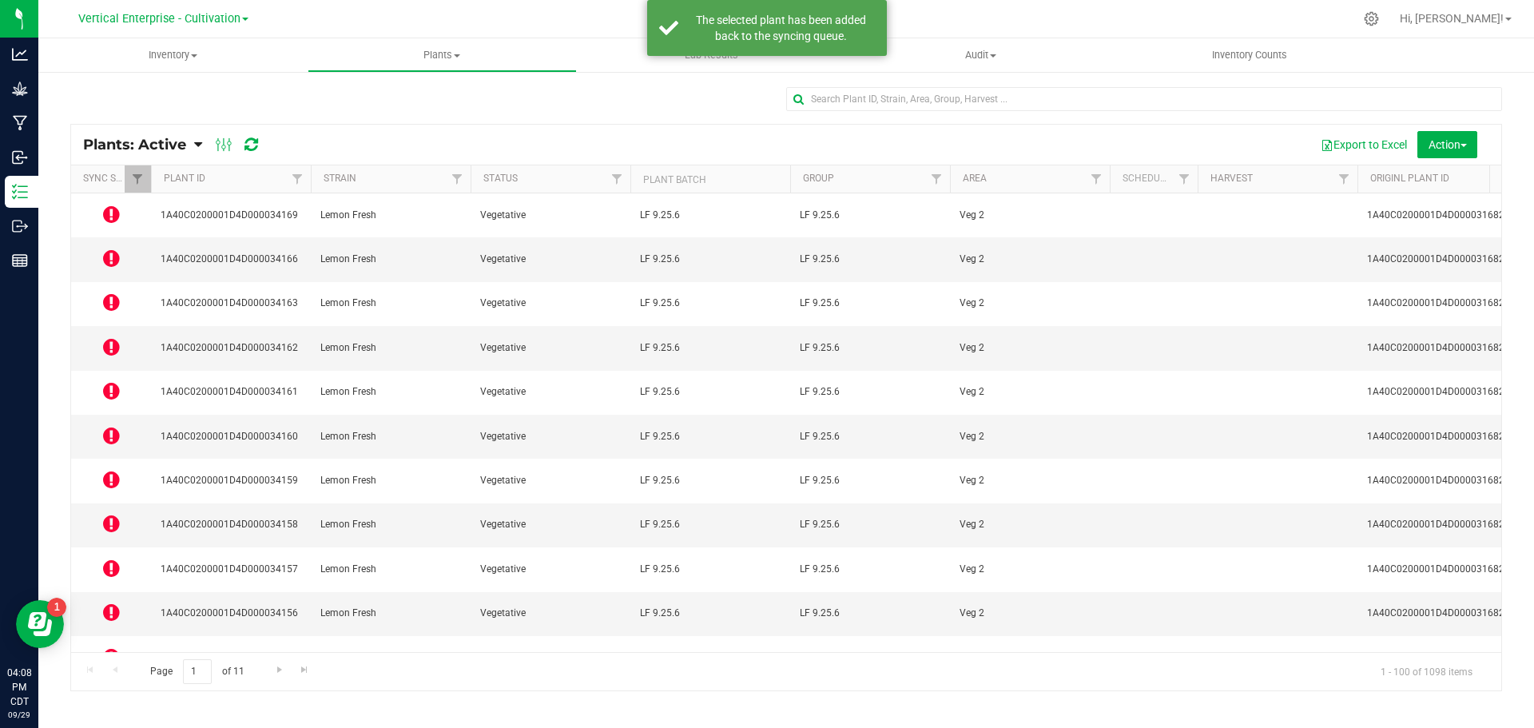
click at [117, 691] on icon at bounding box center [111, 700] width 17 height 19
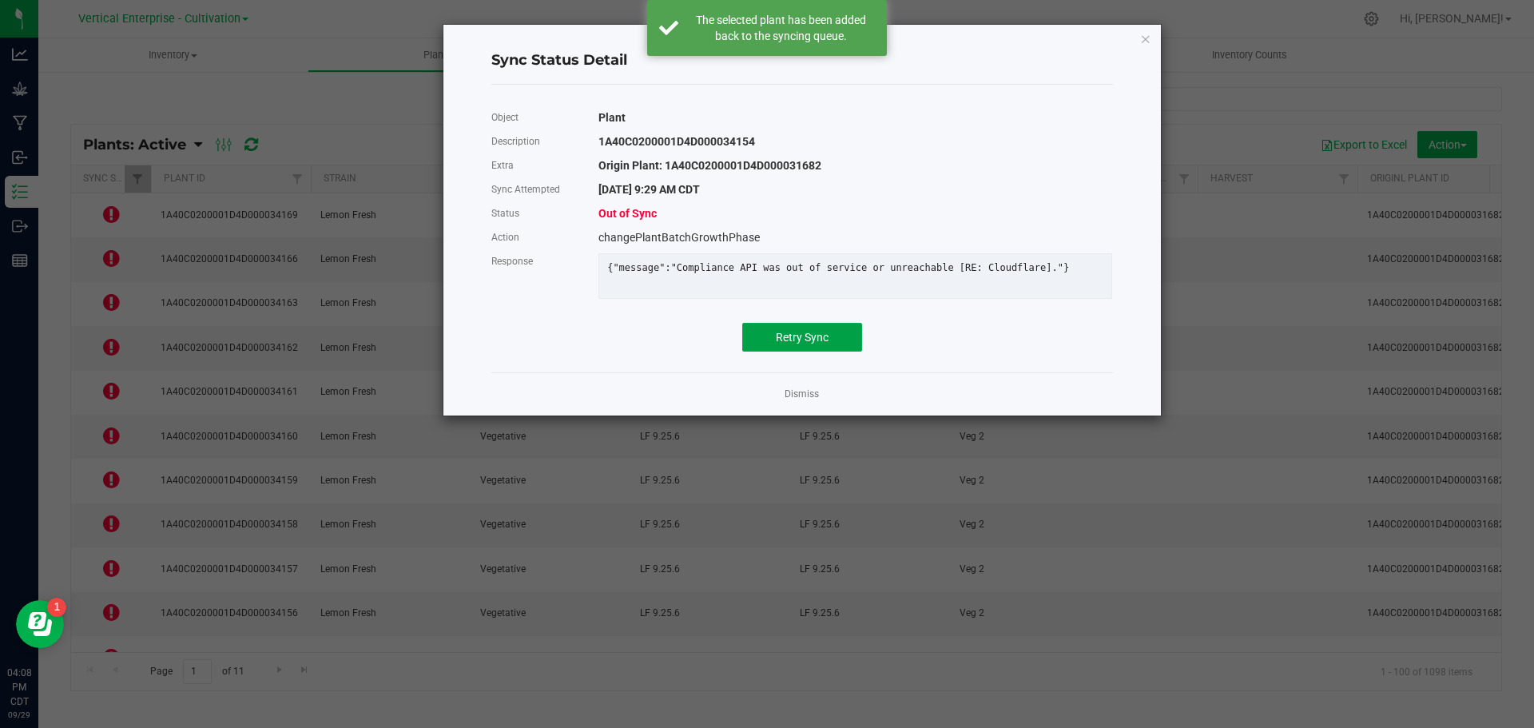
click at [806, 336] on button "Retry Sync" at bounding box center [802, 337] width 120 height 29
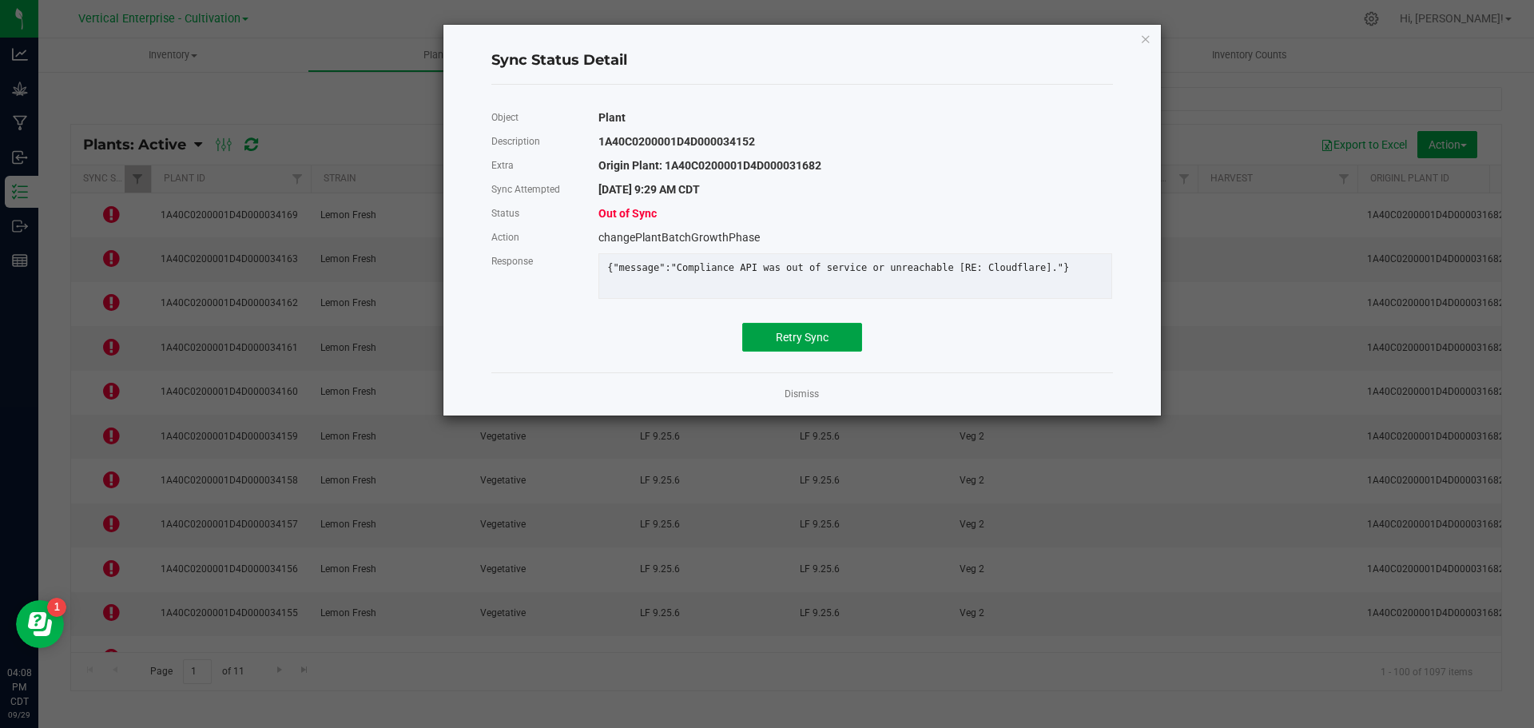
click at [817, 338] on button "Retry Sync" at bounding box center [802, 337] width 120 height 29
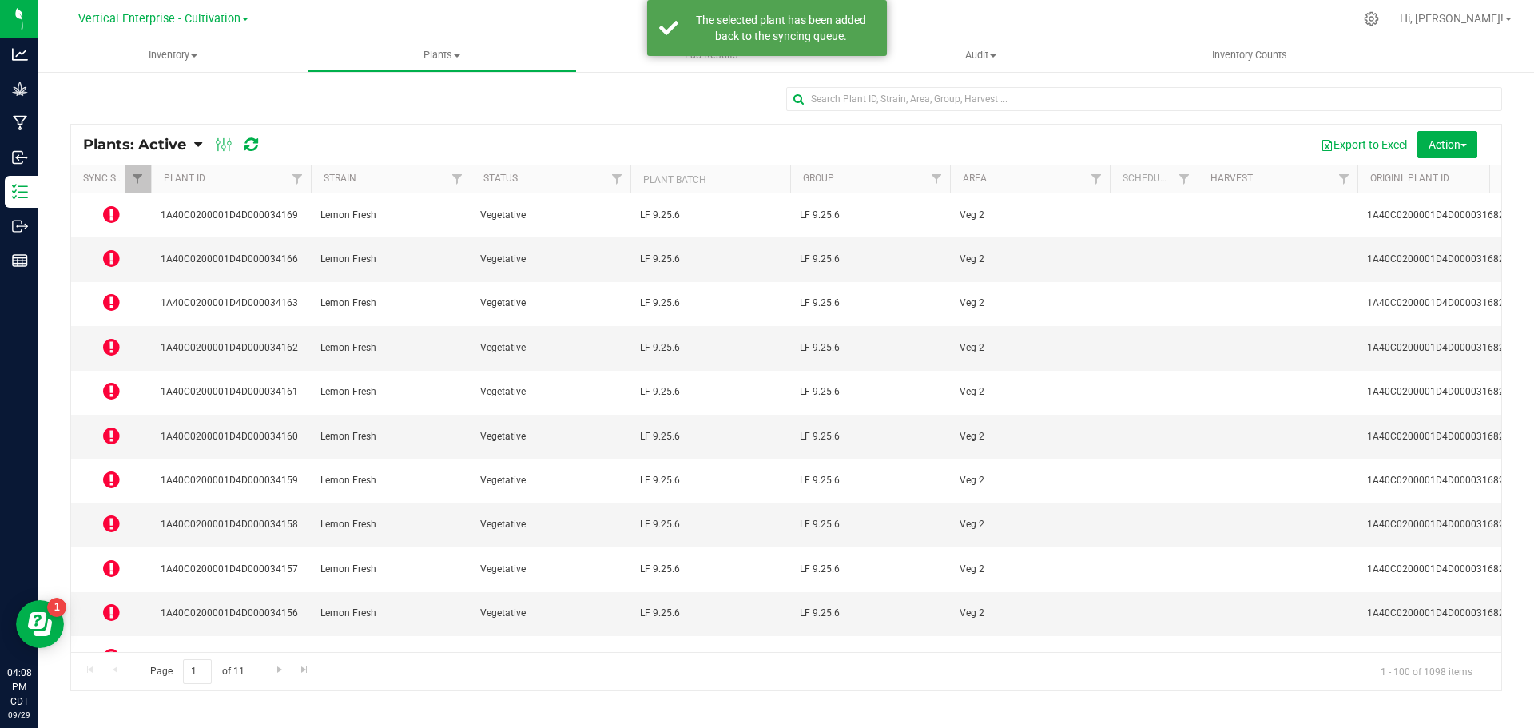
click at [106, 691] on icon at bounding box center [111, 700] width 17 height 19
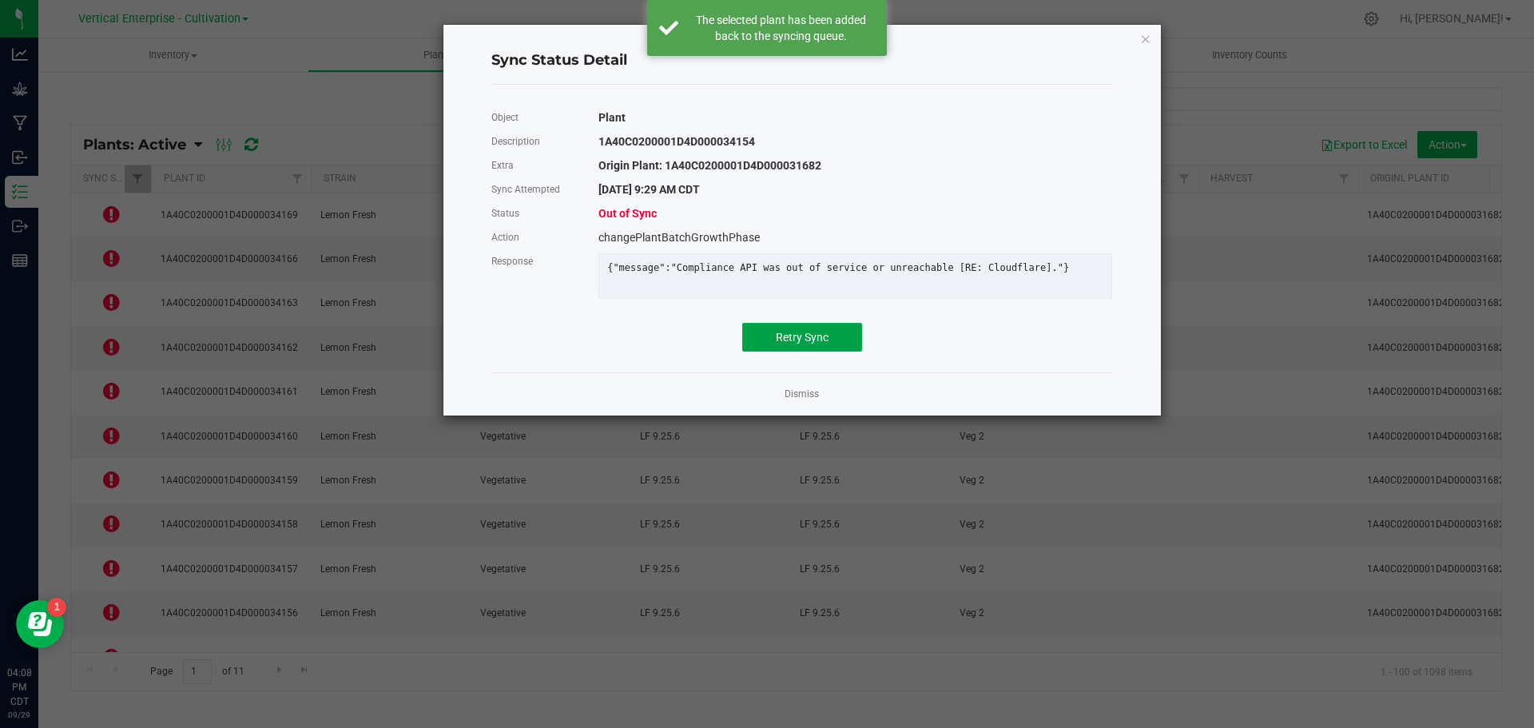
click at [767, 352] on button "Retry Sync" at bounding box center [802, 337] width 120 height 29
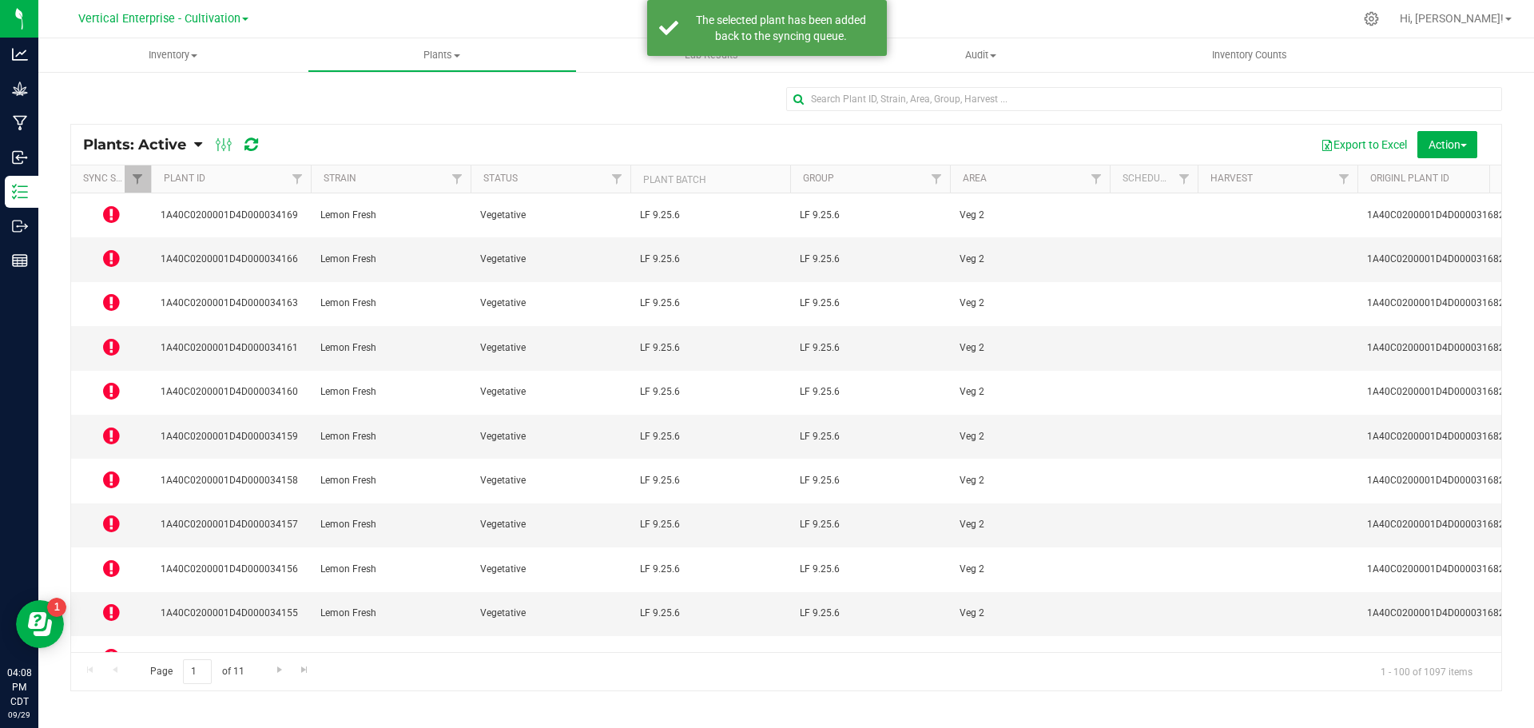
click at [111, 602] on span at bounding box center [111, 613] width 17 height 22
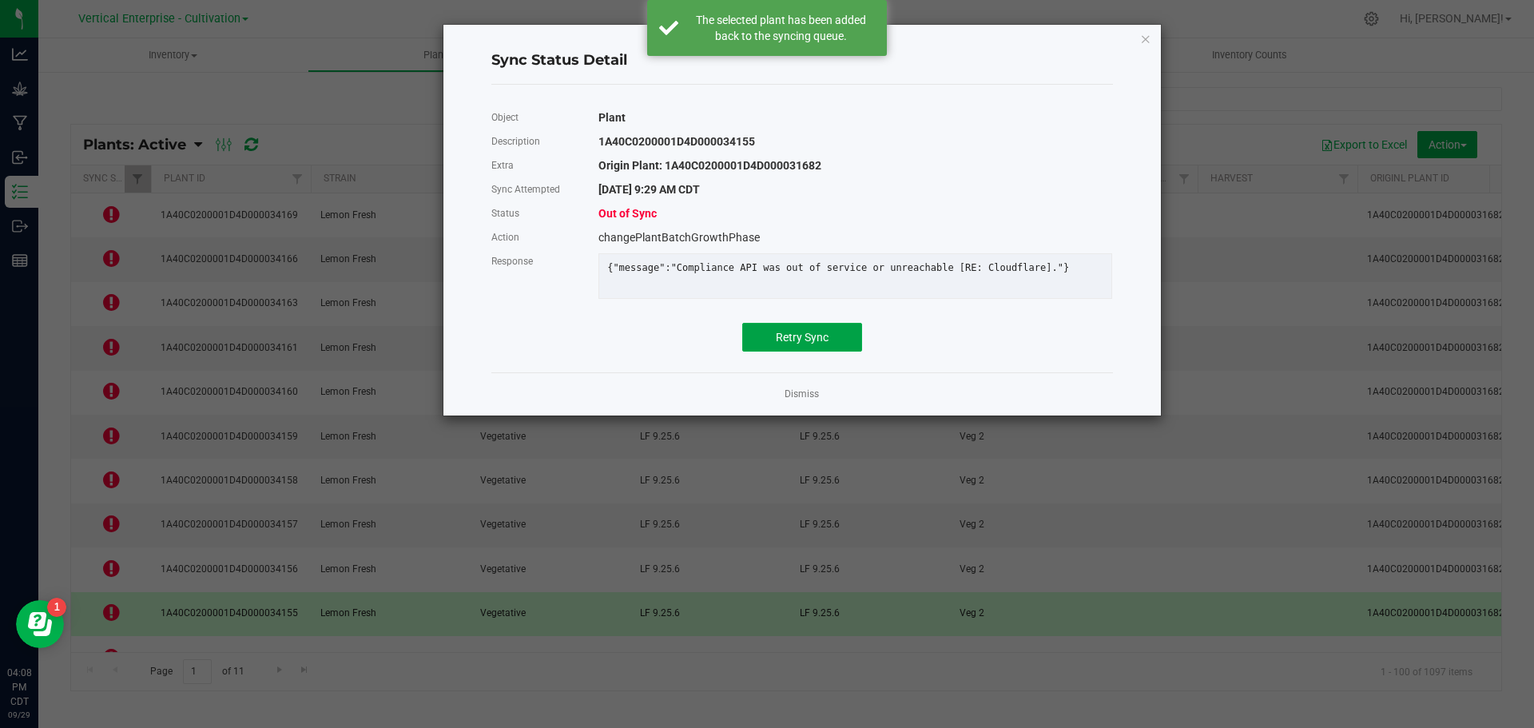
click at [826, 344] on span "Retry Sync" at bounding box center [802, 337] width 53 height 13
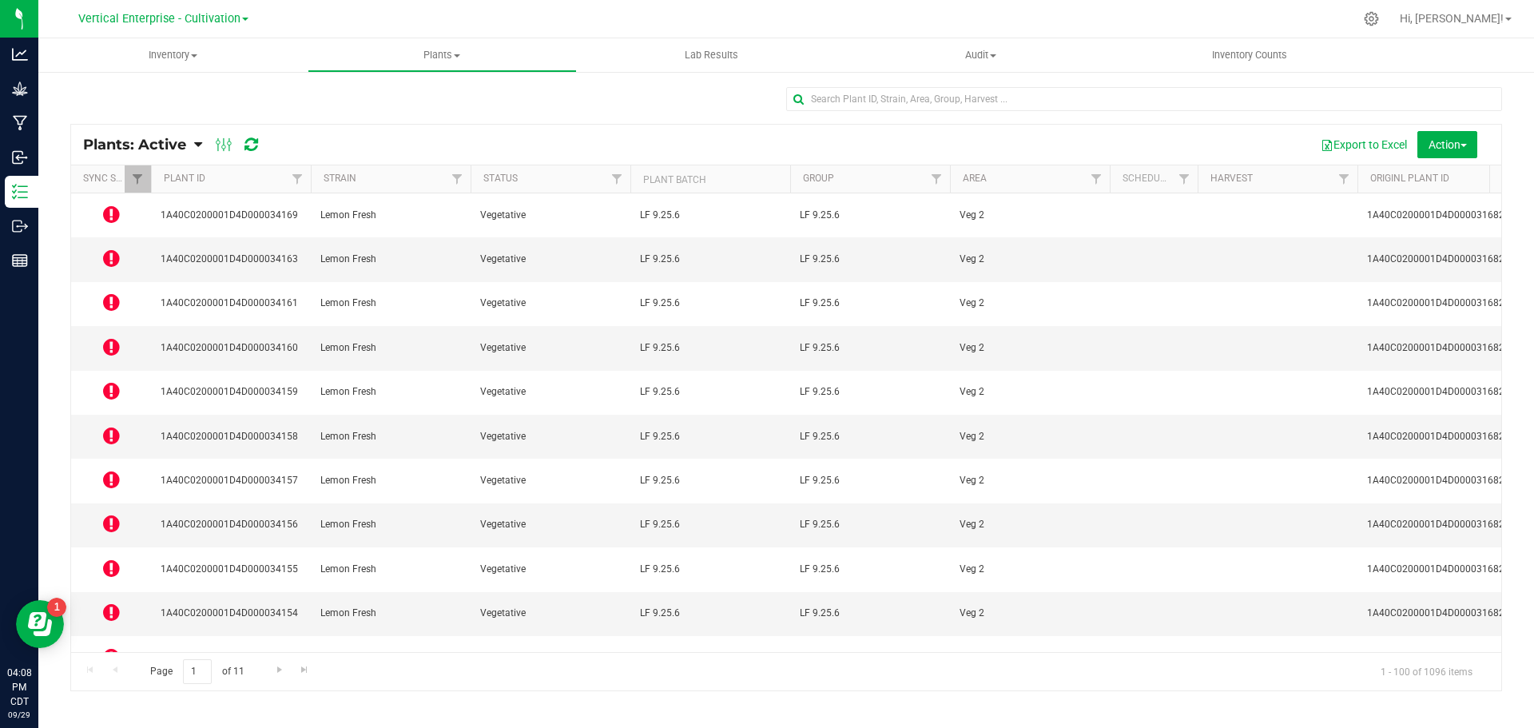
click at [105, 470] on icon at bounding box center [111, 479] width 17 height 19
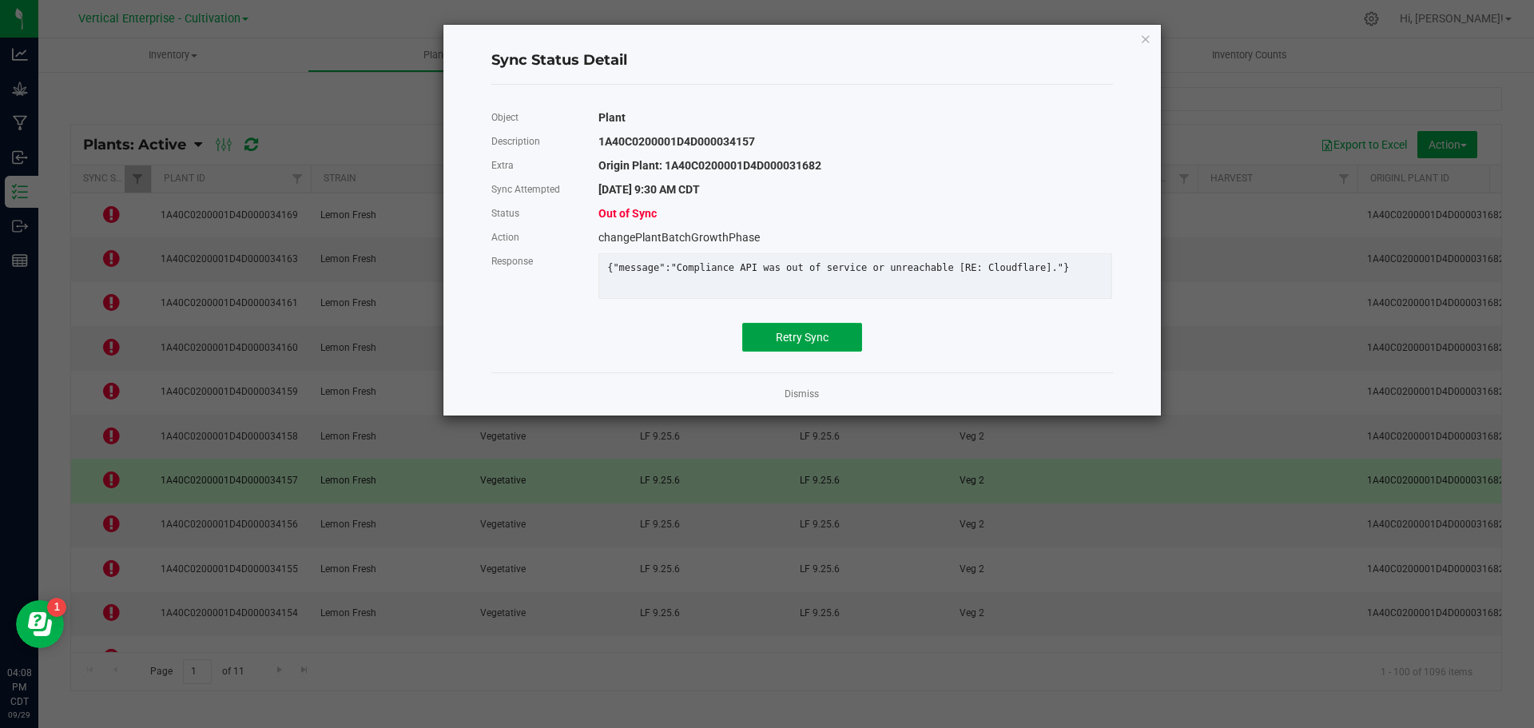
click at [791, 337] on button "Retry Sync" at bounding box center [802, 337] width 120 height 29
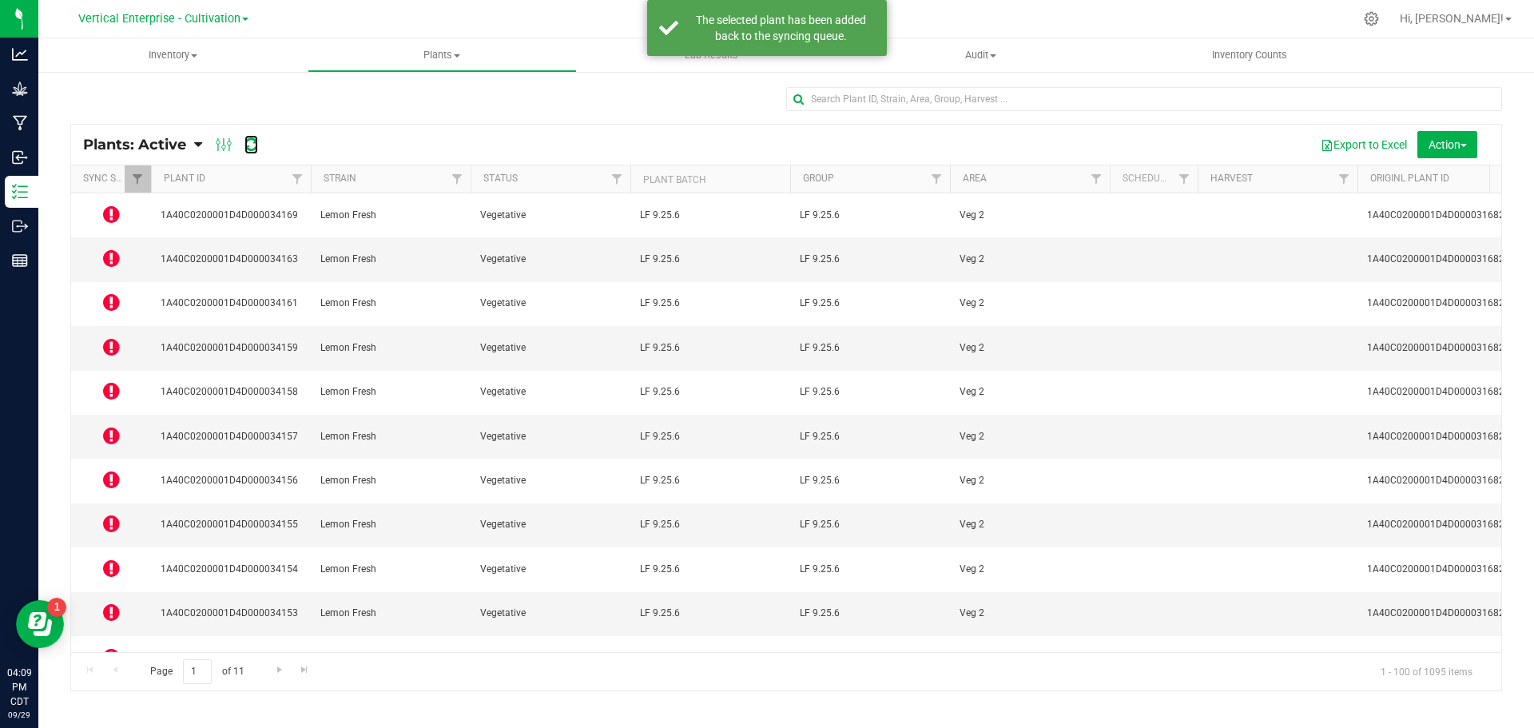
click at [247, 145] on icon at bounding box center [252, 145] width 14 height 16
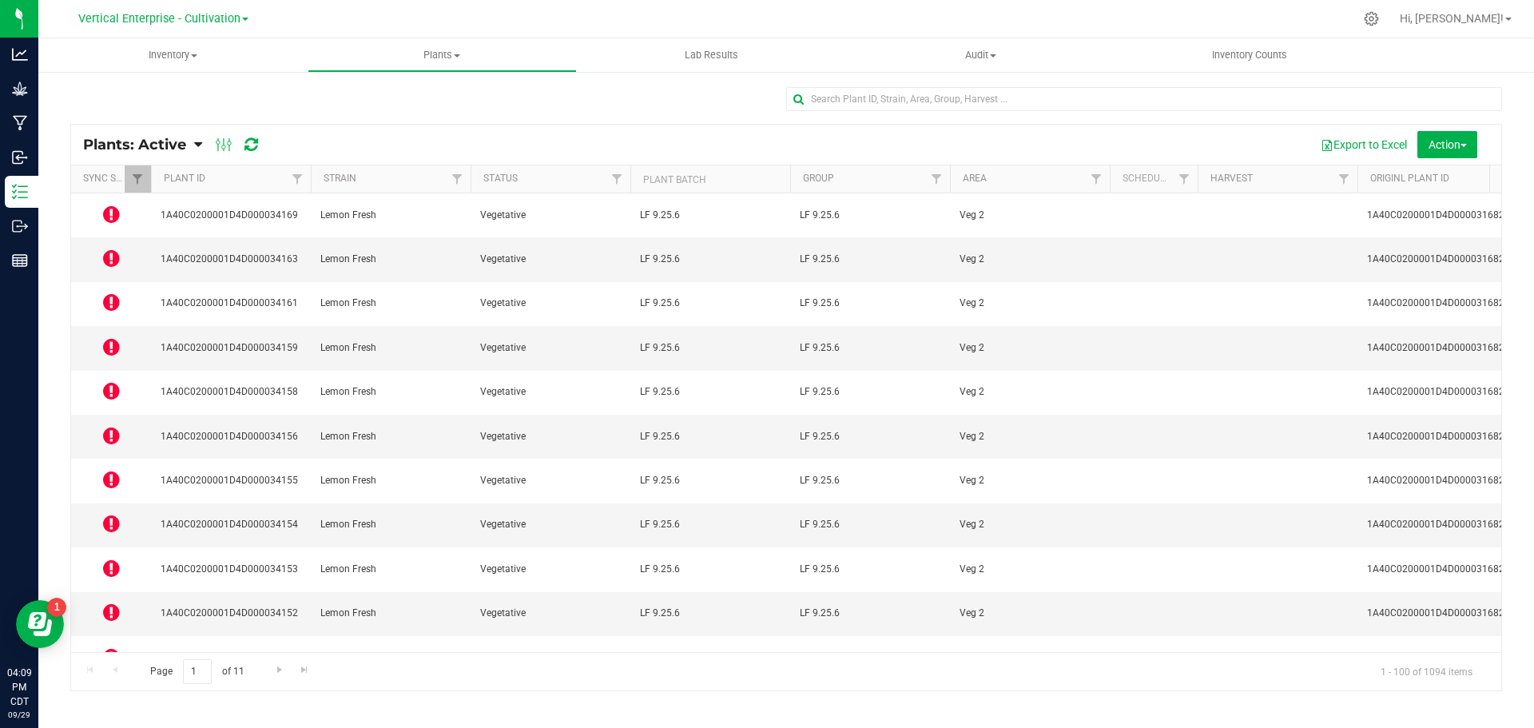
click at [117, 205] on icon at bounding box center [111, 214] width 17 height 19
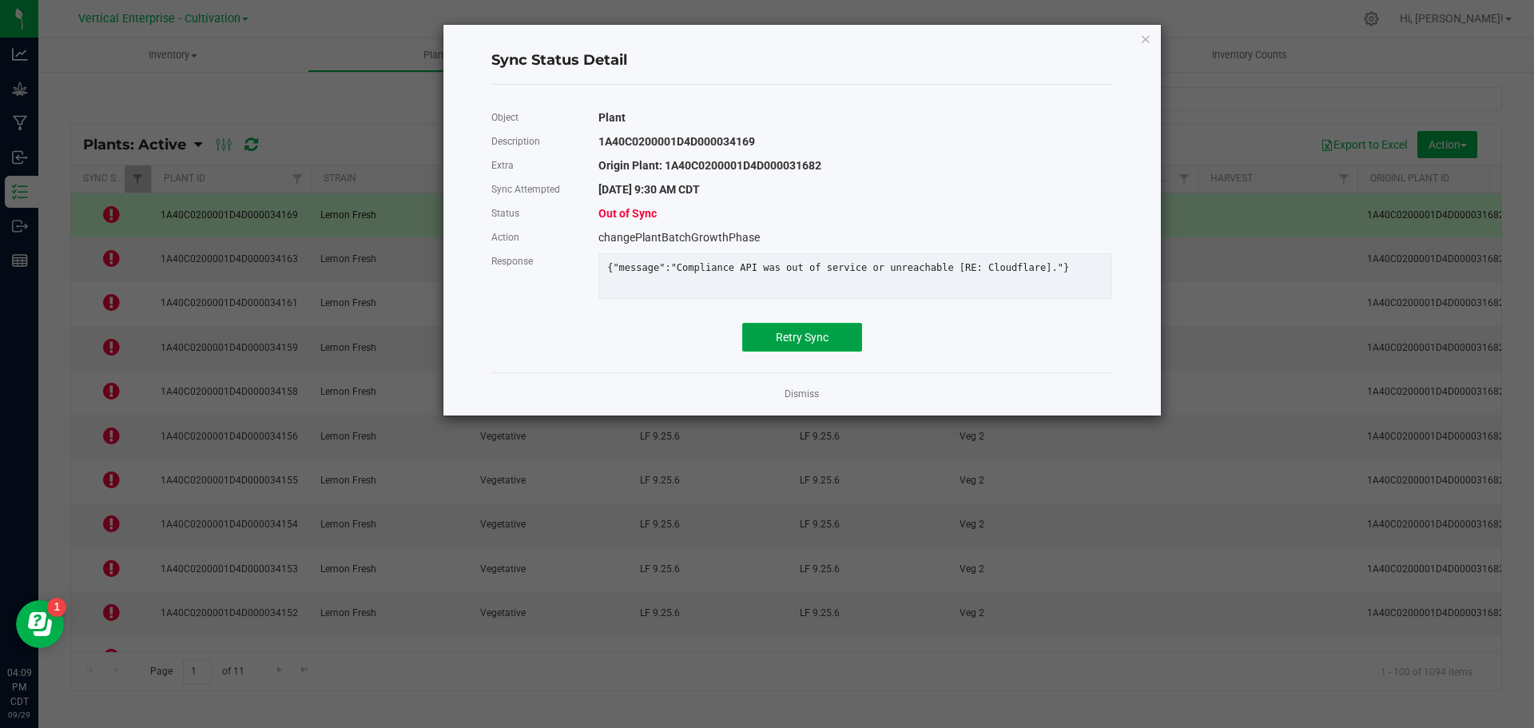
click at [788, 344] on span "Retry Sync" at bounding box center [802, 337] width 53 height 13
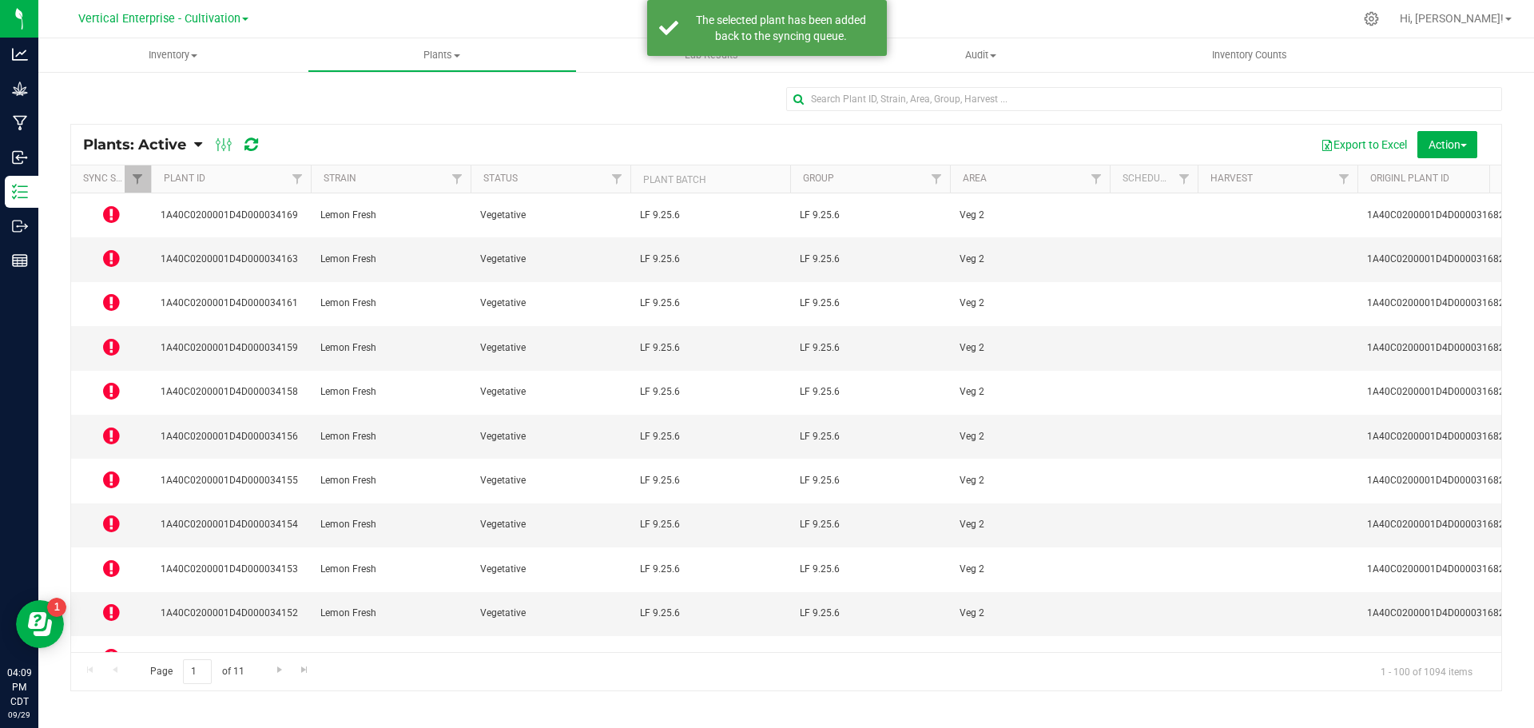
click at [105, 249] on icon at bounding box center [111, 258] width 17 height 19
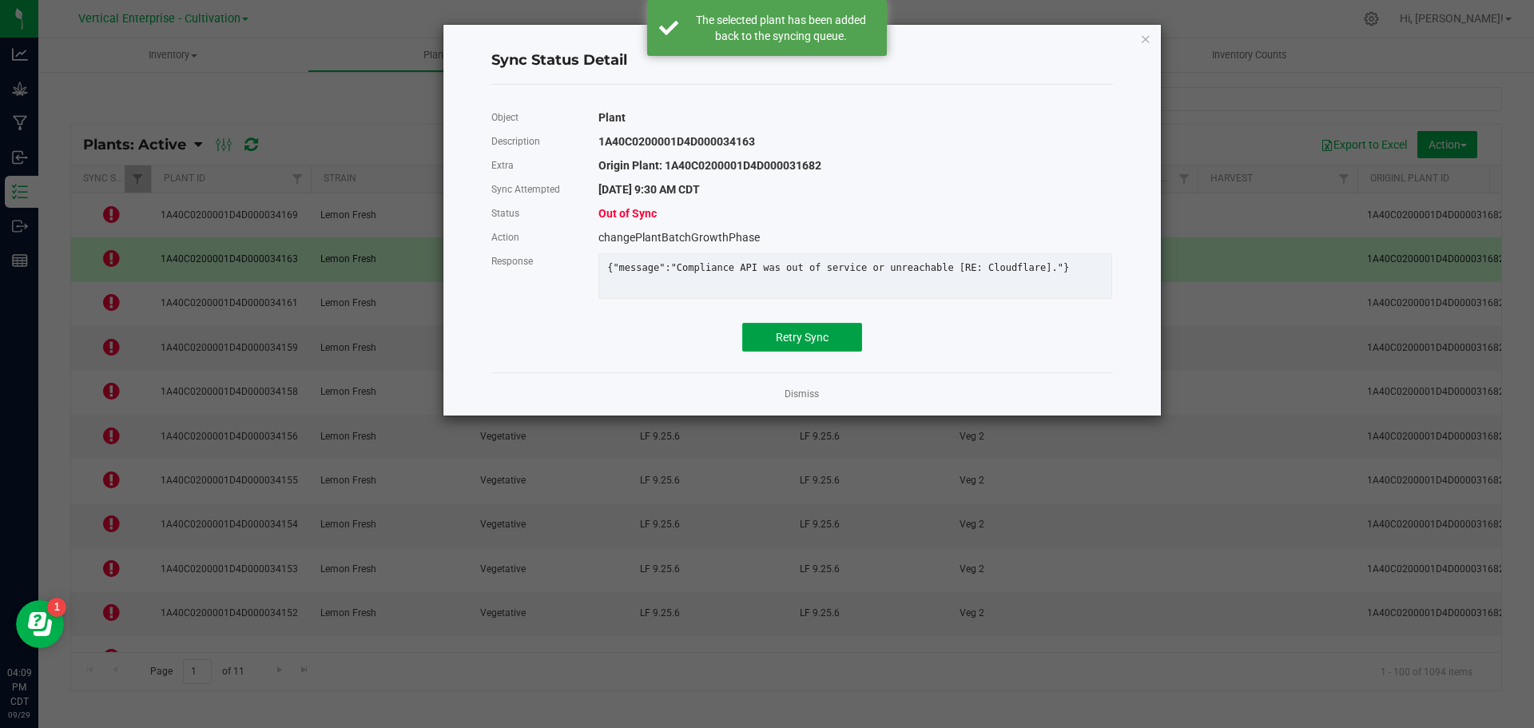
click at [839, 349] on button "Retry Sync" at bounding box center [802, 337] width 120 height 29
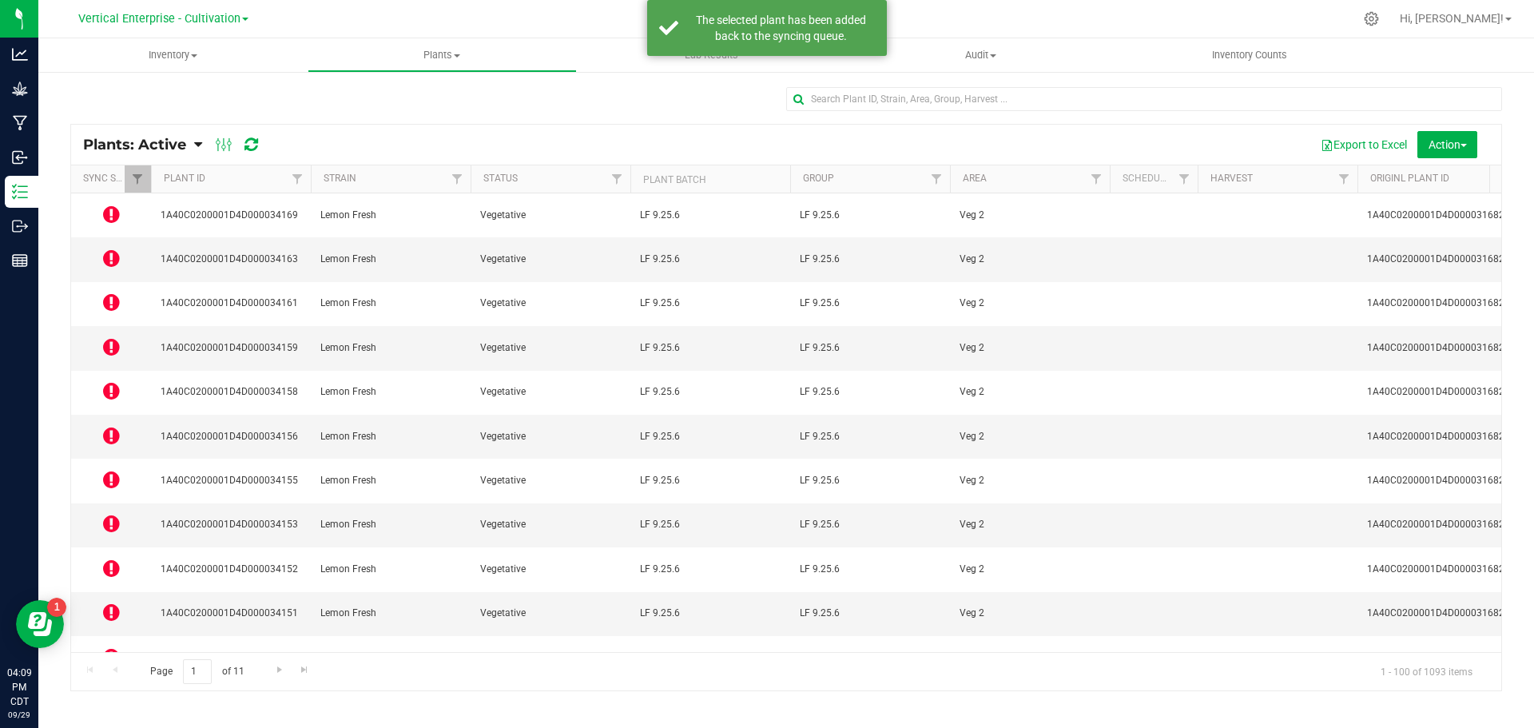
click at [107, 292] on icon at bounding box center [111, 301] width 17 height 19
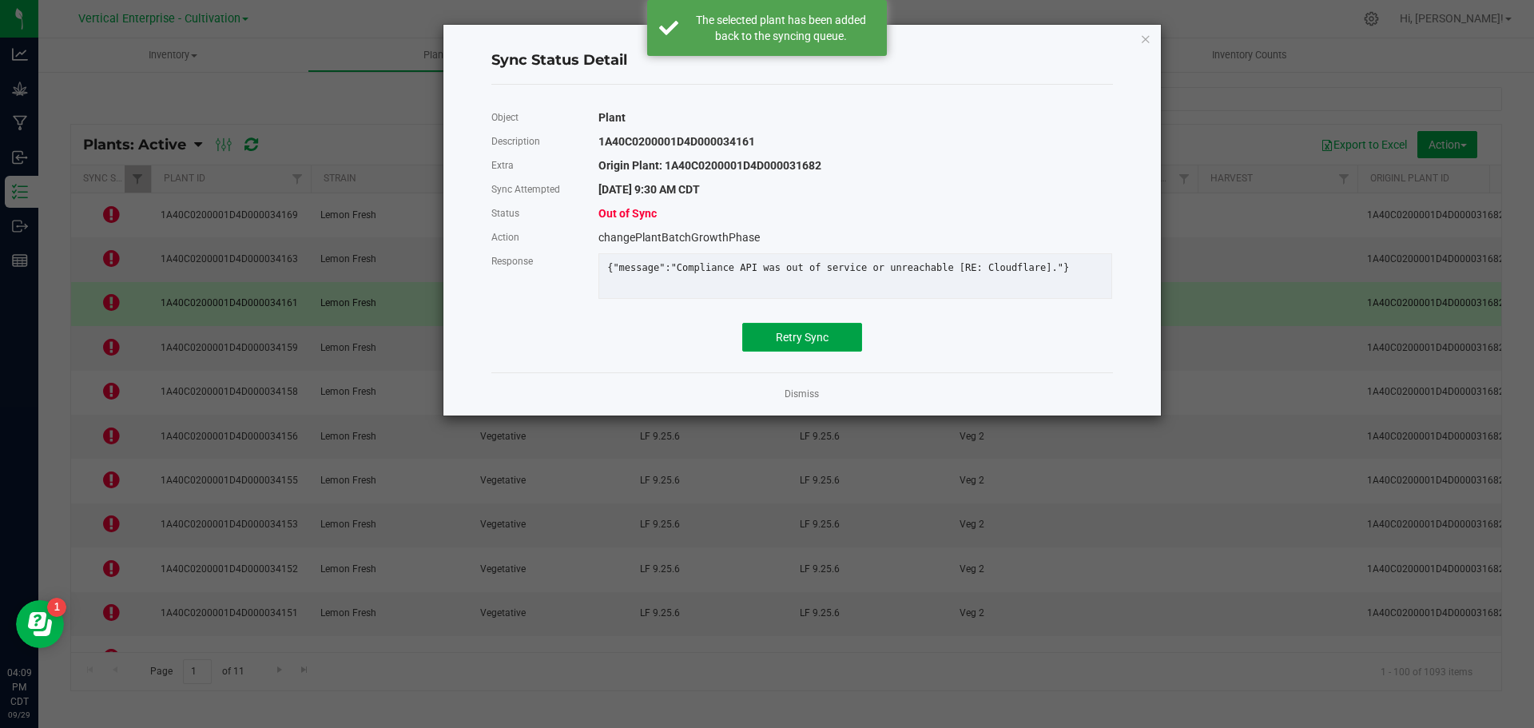
click at [821, 352] on button "Retry Sync" at bounding box center [802, 337] width 120 height 29
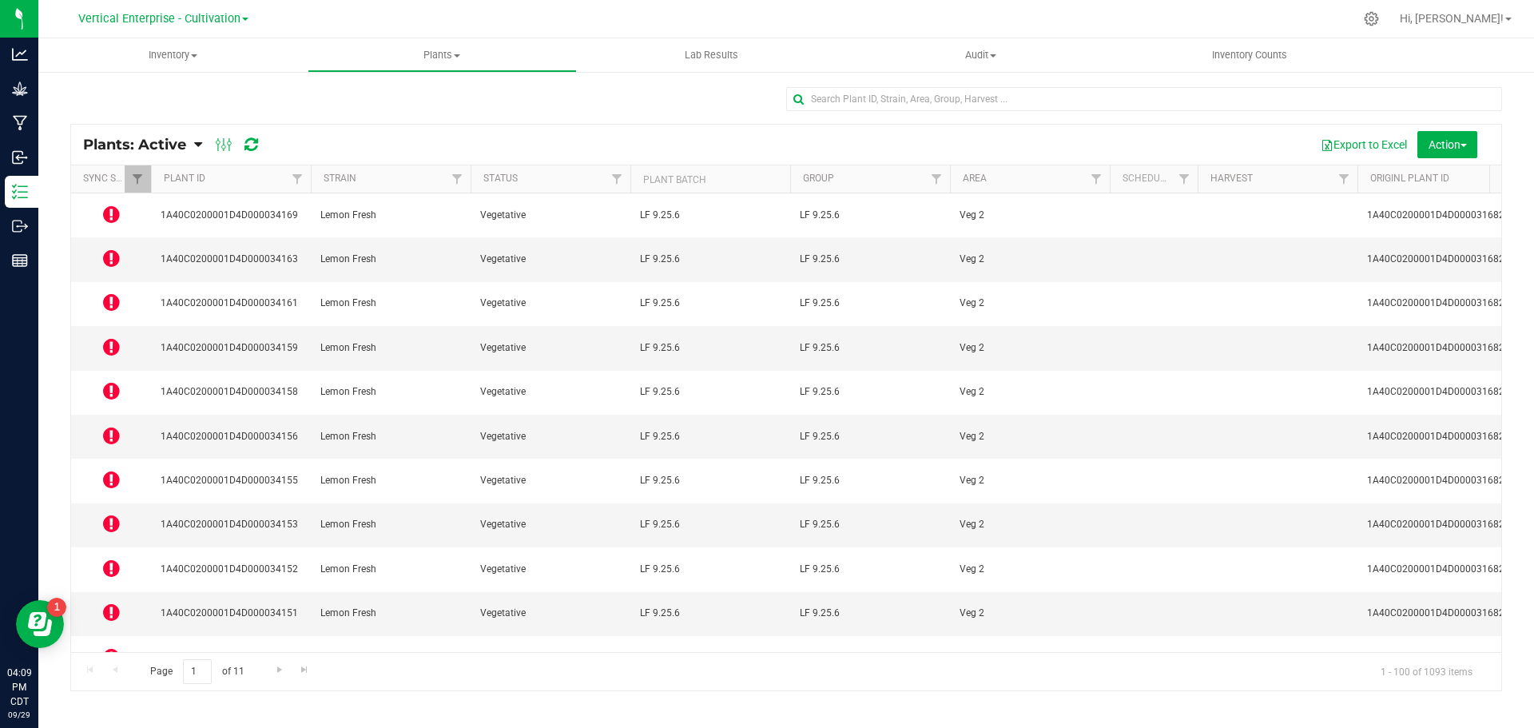
click at [105, 337] on icon at bounding box center [111, 346] width 17 height 19
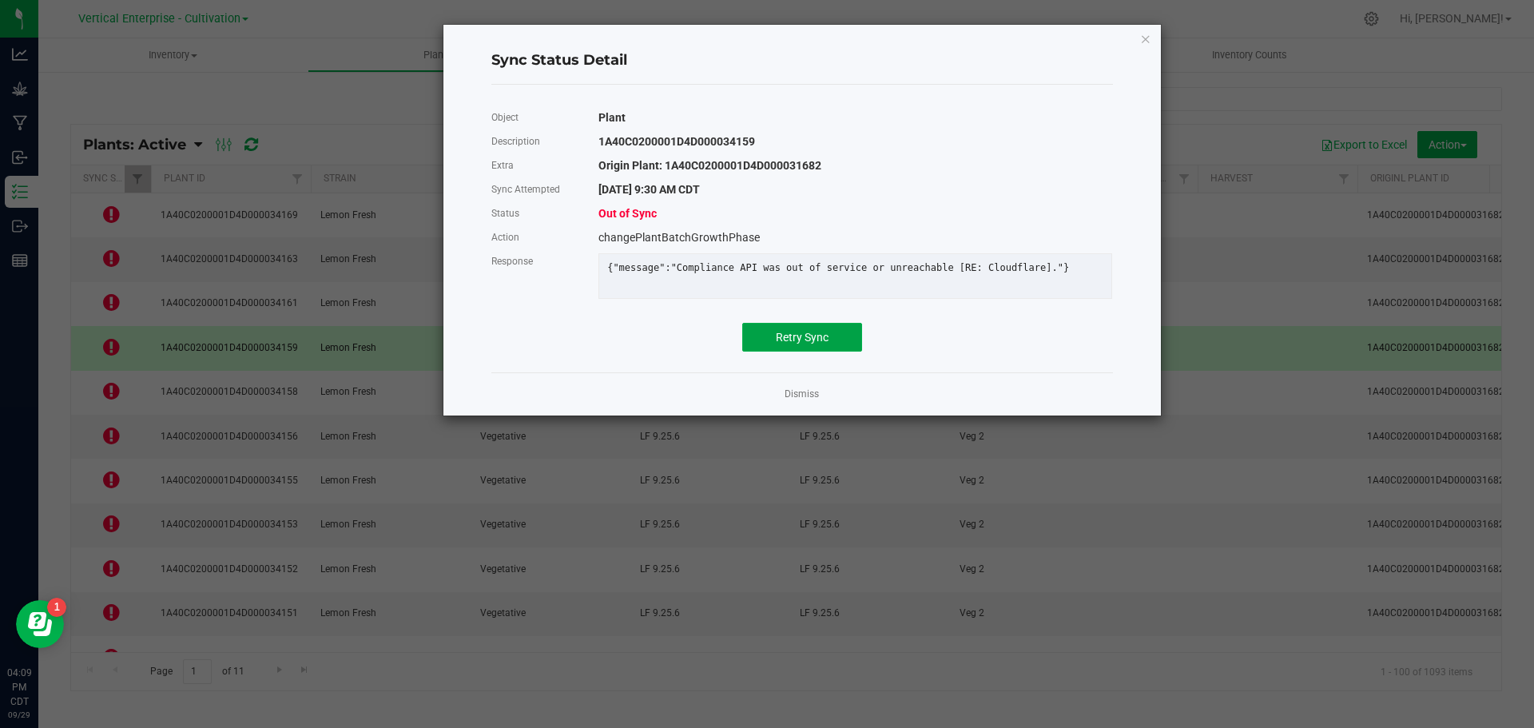
drag, startPoint x: 821, startPoint y: 346, endPoint x: 764, endPoint y: 348, distance: 56.8
click at [820, 344] on span "Retry Sync" at bounding box center [802, 337] width 53 height 13
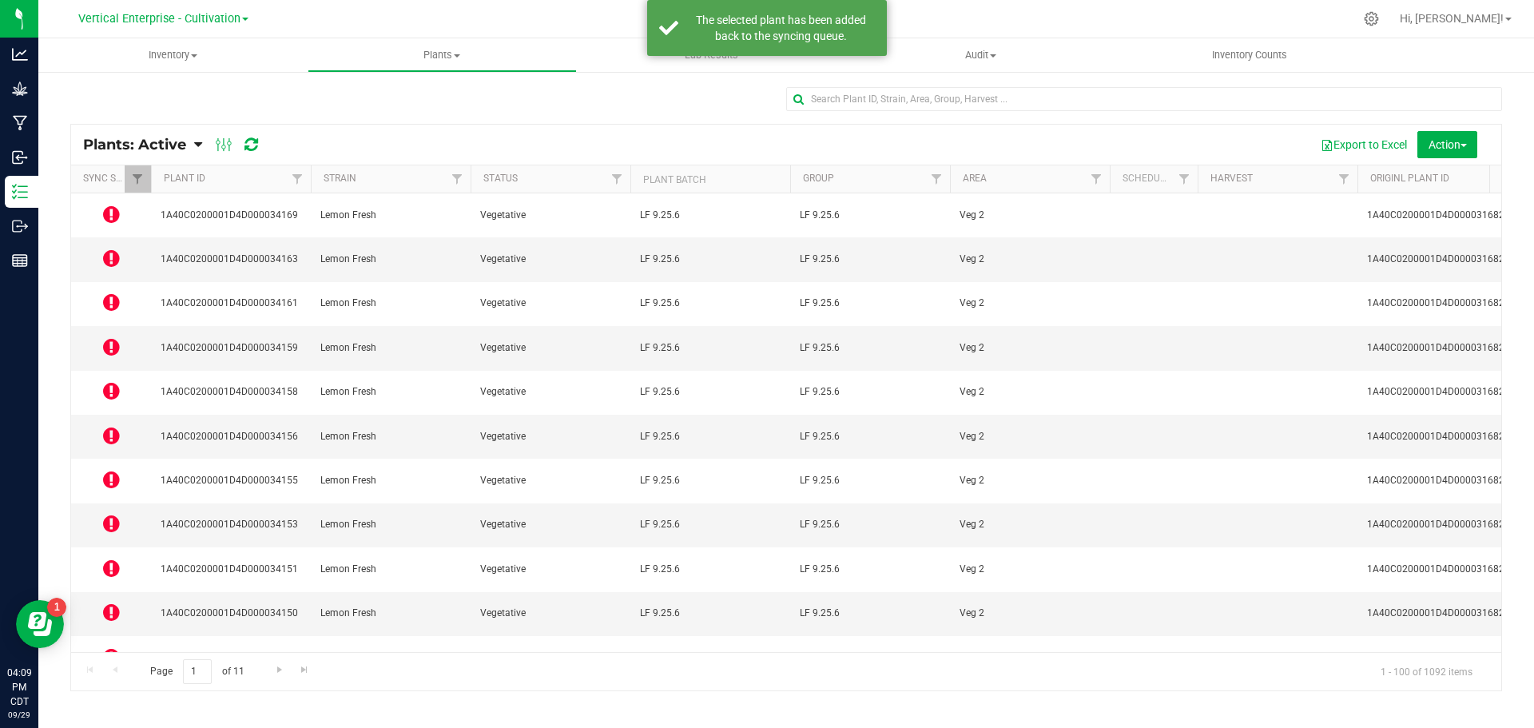
click at [113, 426] on icon at bounding box center [111, 435] width 17 height 19
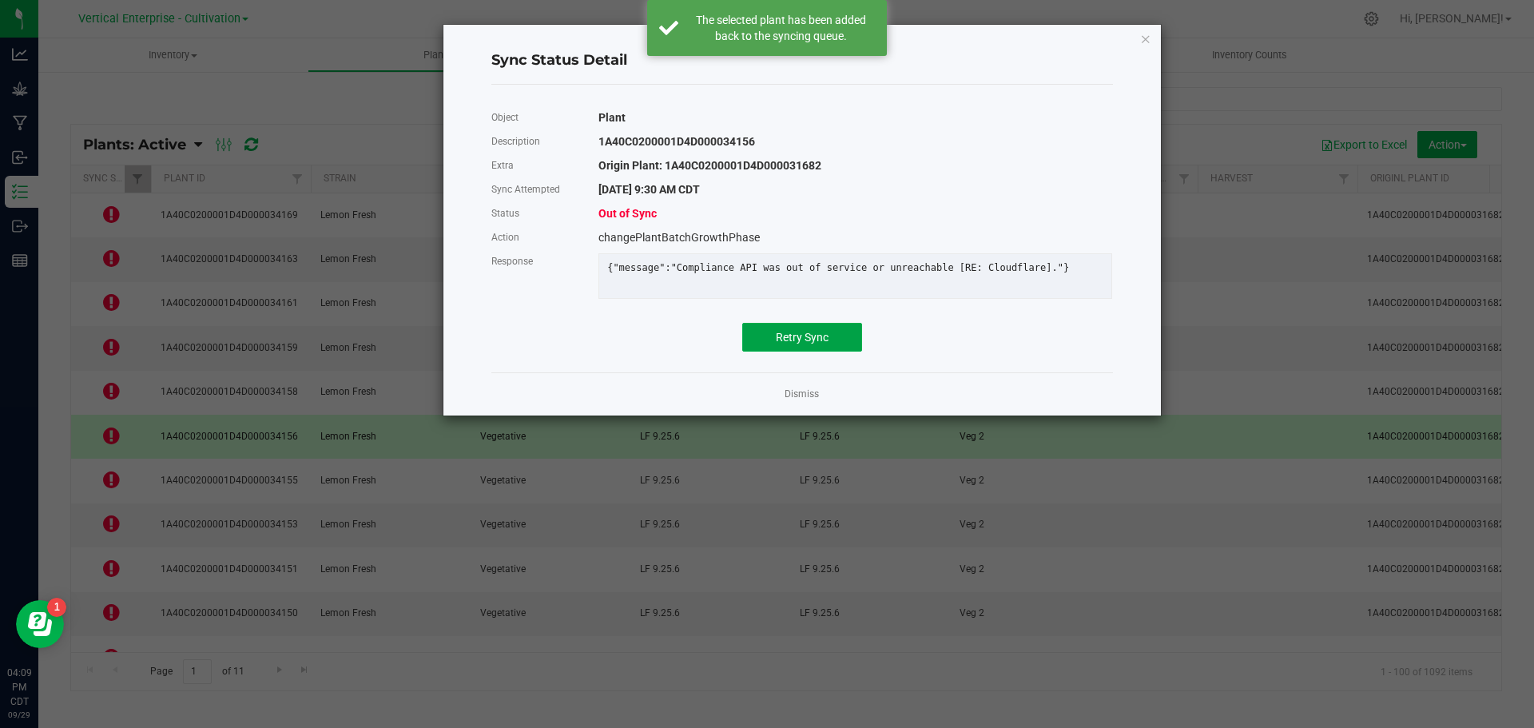
drag, startPoint x: 809, startPoint y: 348, endPoint x: 710, endPoint y: 349, distance: 98.3
click at [808, 344] on span "Retry Sync" at bounding box center [802, 337] width 53 height 13
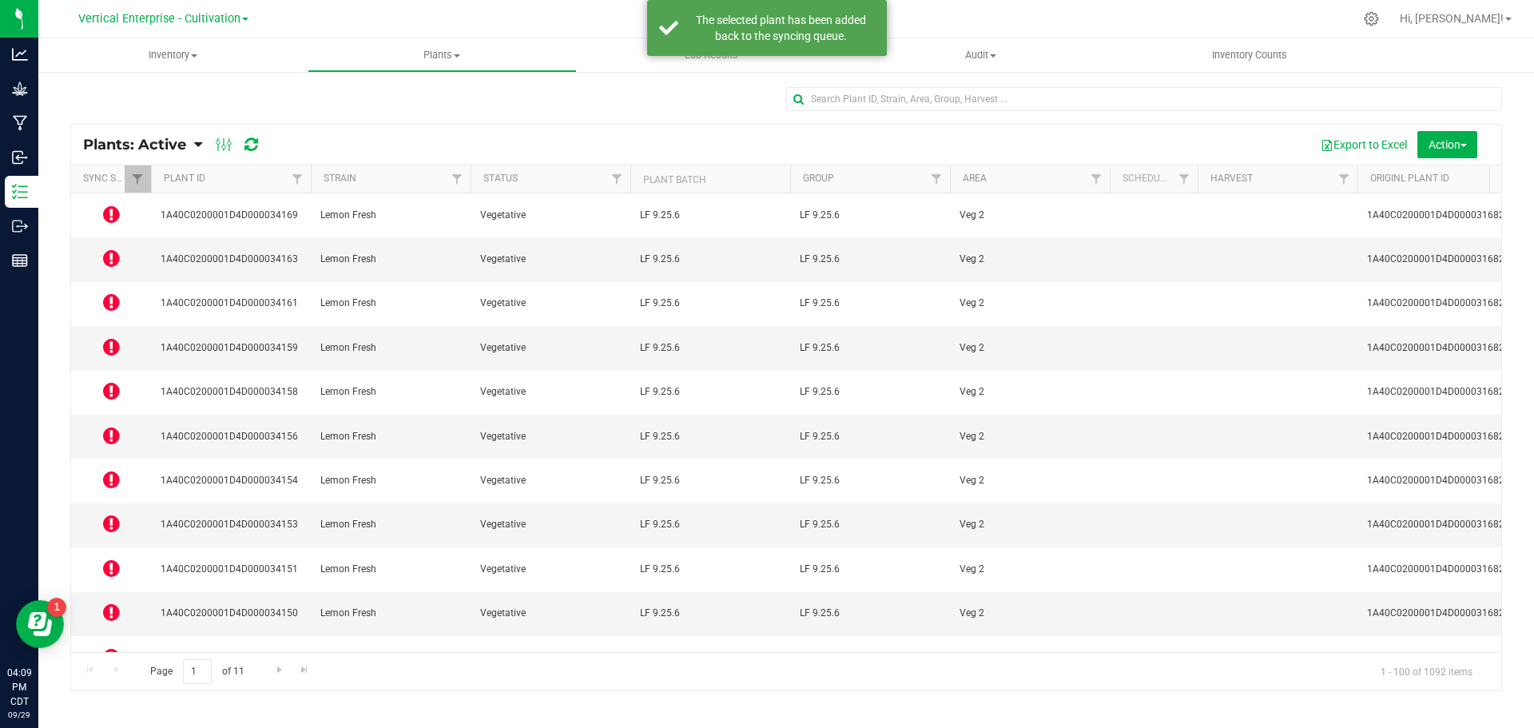
click at [112, 470] on icon at bounding box center [111, 479] width 17 height 19
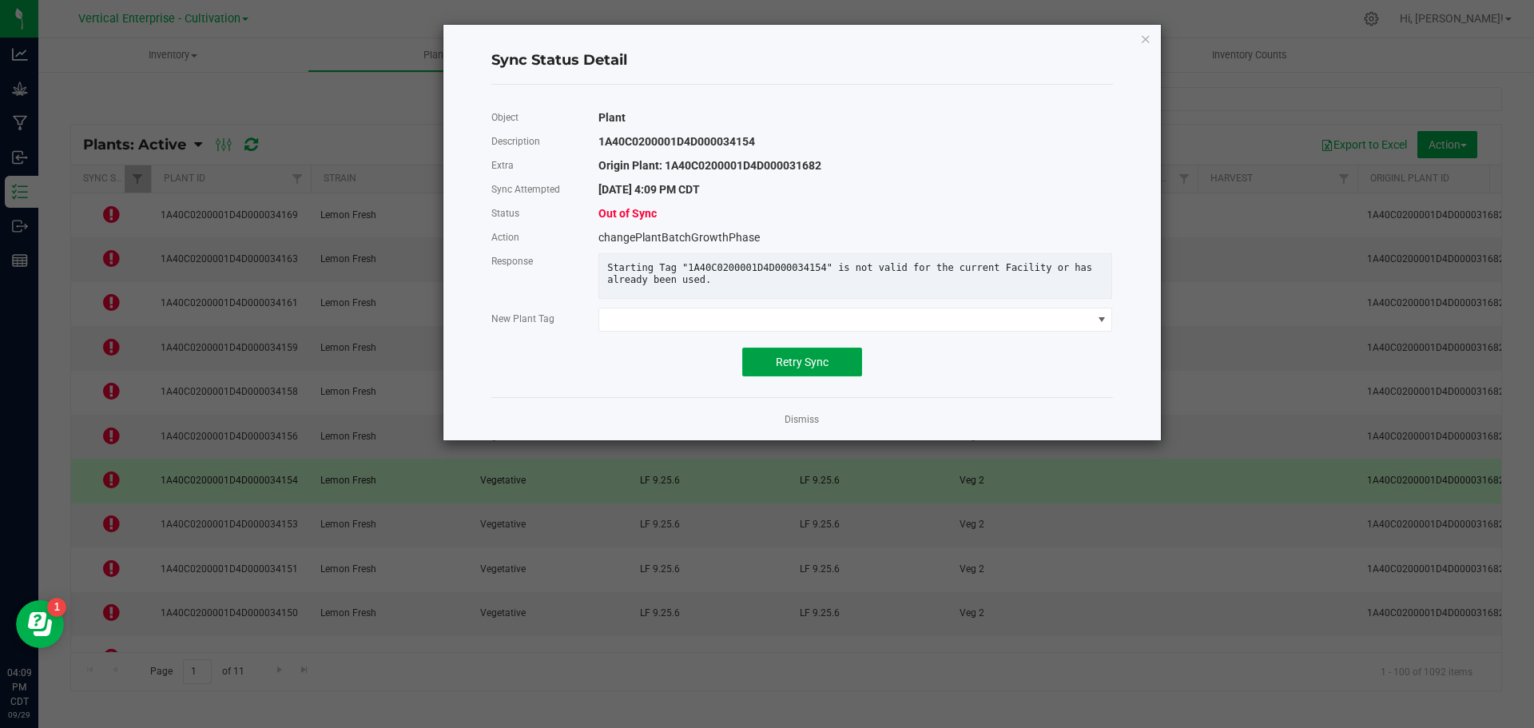
click at [815, 366] on span "Retry Sync" at bounding box center [802, 362] width 53 height 13
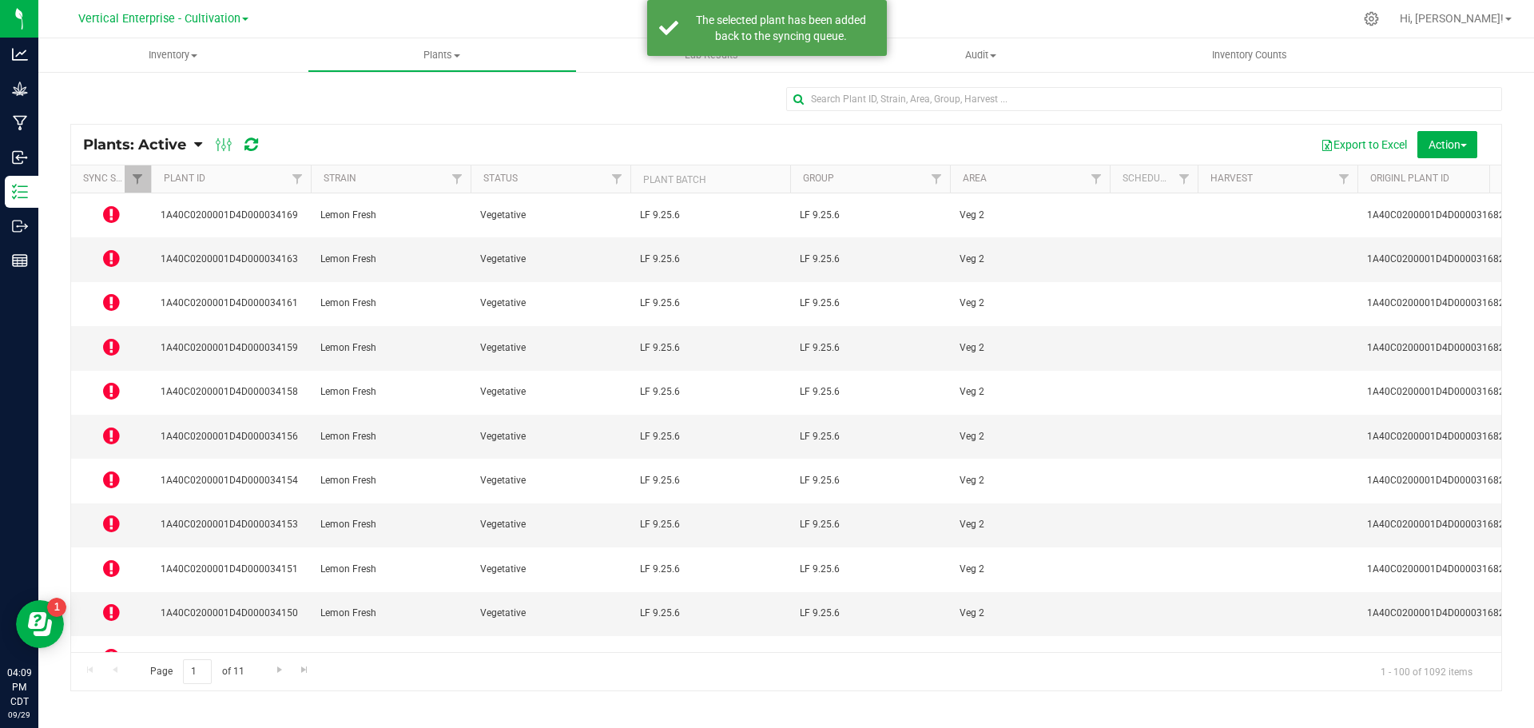
click at [126, 547] on td at bounding box center [111, 569] width 80 height 44
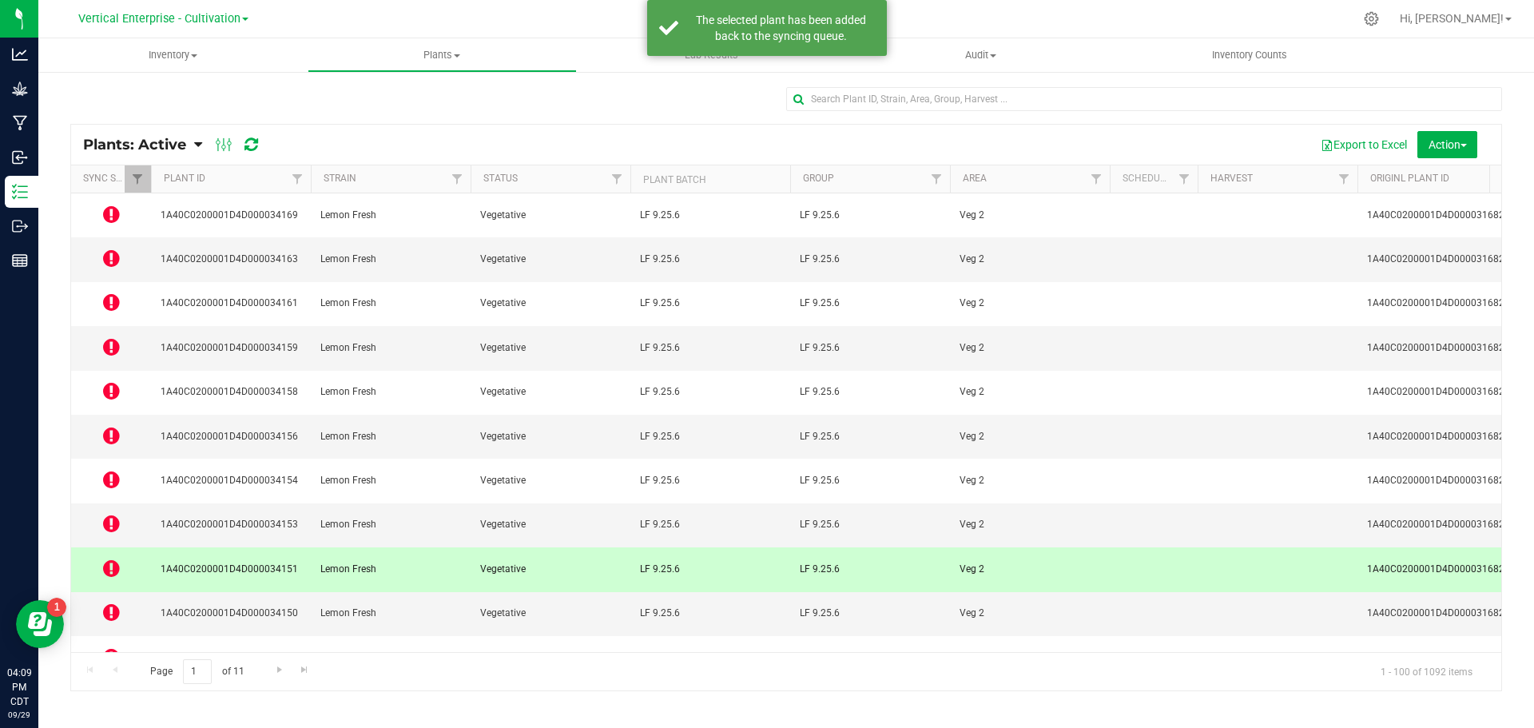
click at [121, 547] on td at bounding box center [111, 569] width 80 height 44
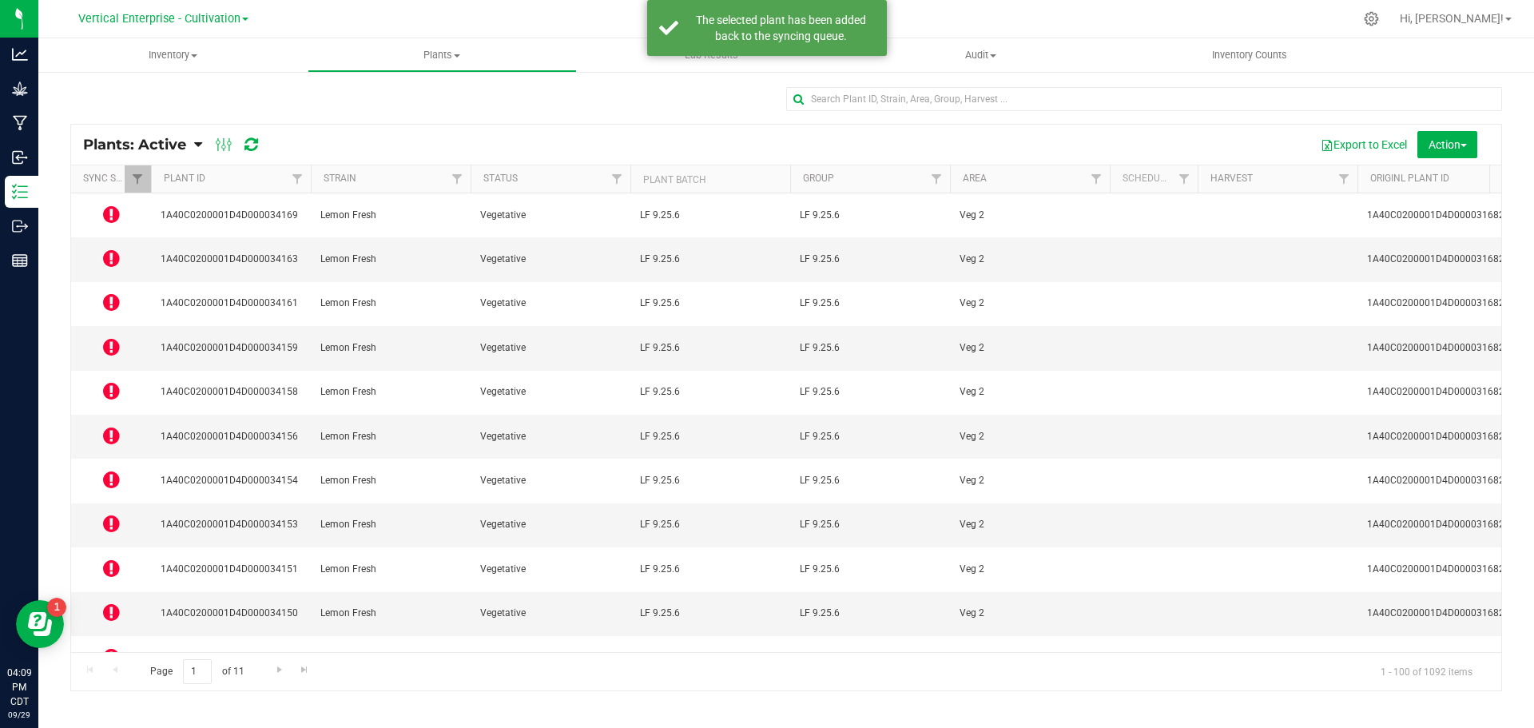
click at [113, 559] on icon at bounding box center [111, 568] width 17 height 19
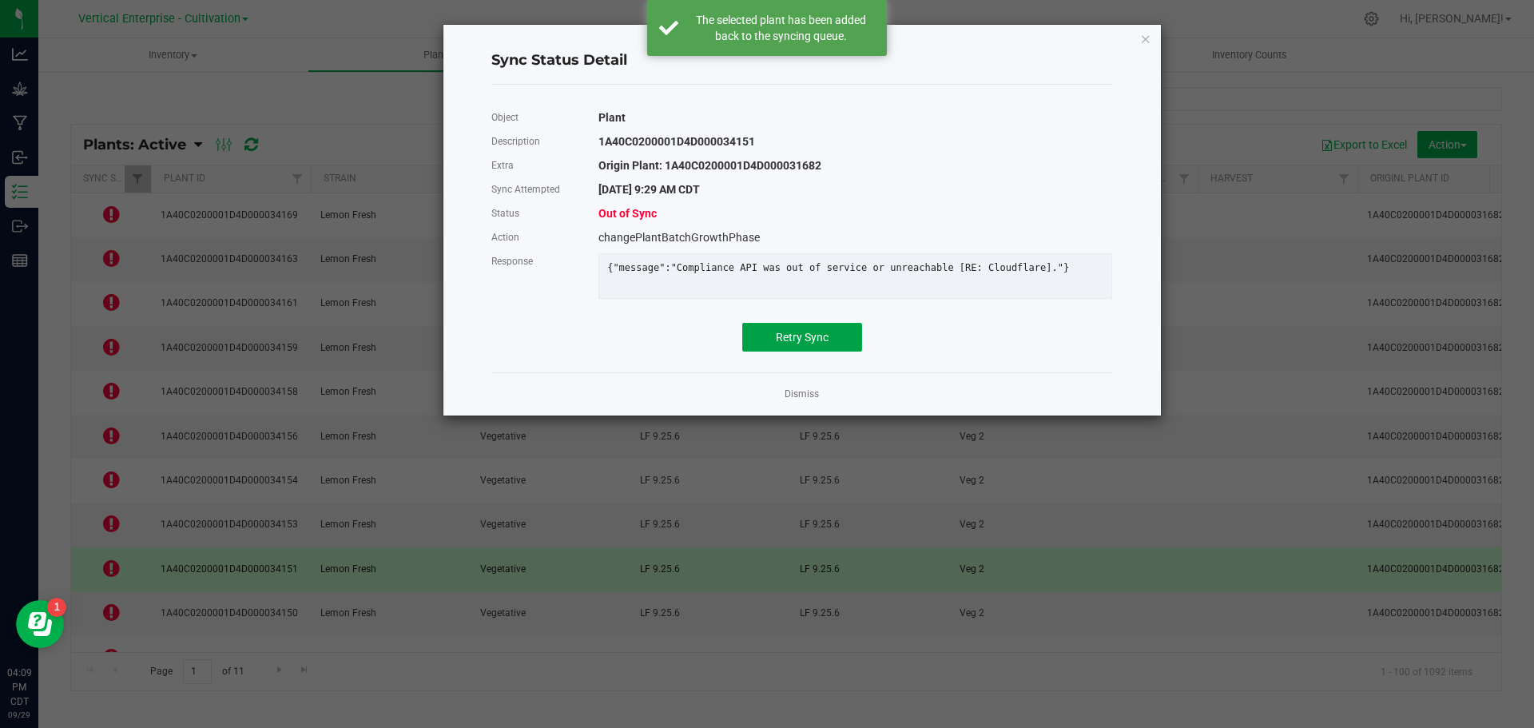
click at [849, 344] on button "Retry Sync" at bounding box center [802, 337] width 120 height 29
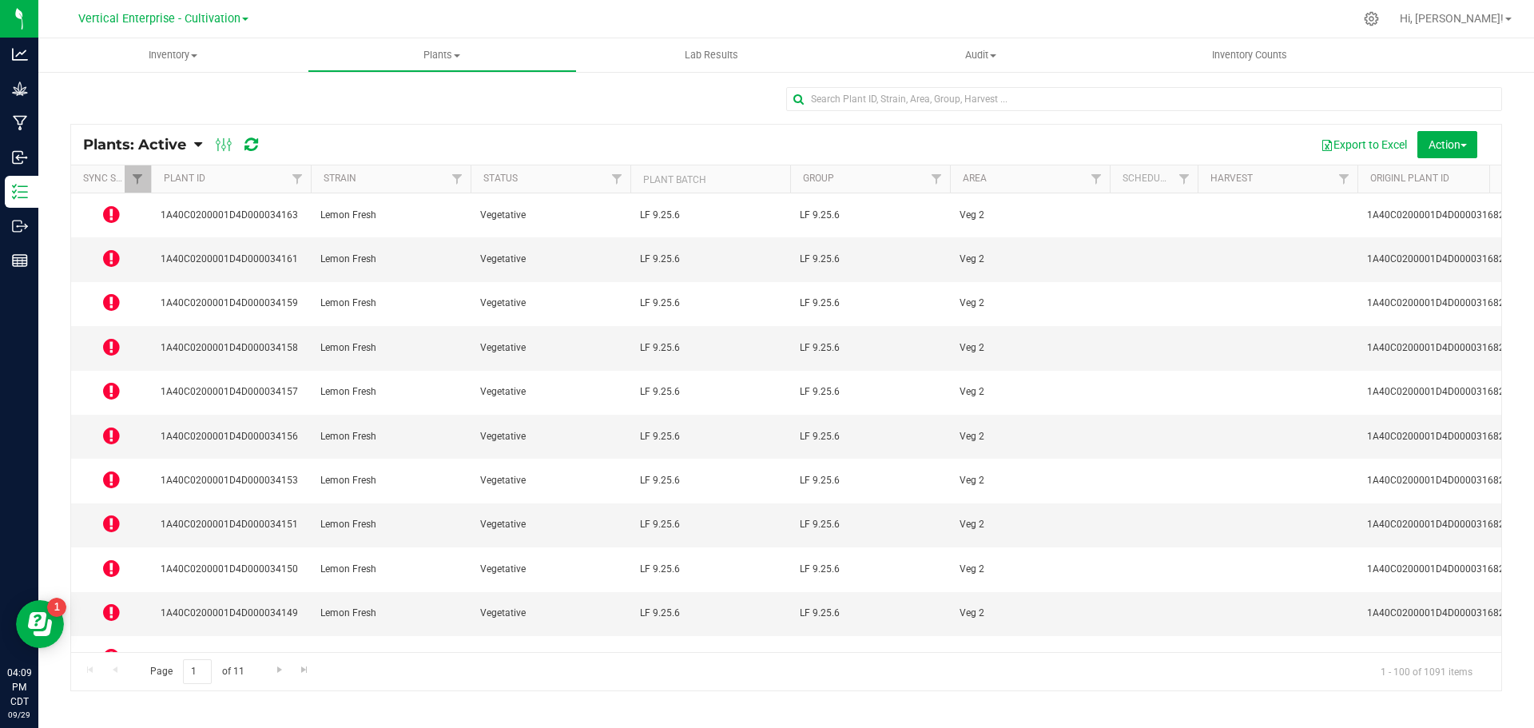
click at [108, 647] on icon at bounding box center [111, 656] width 17 height 19
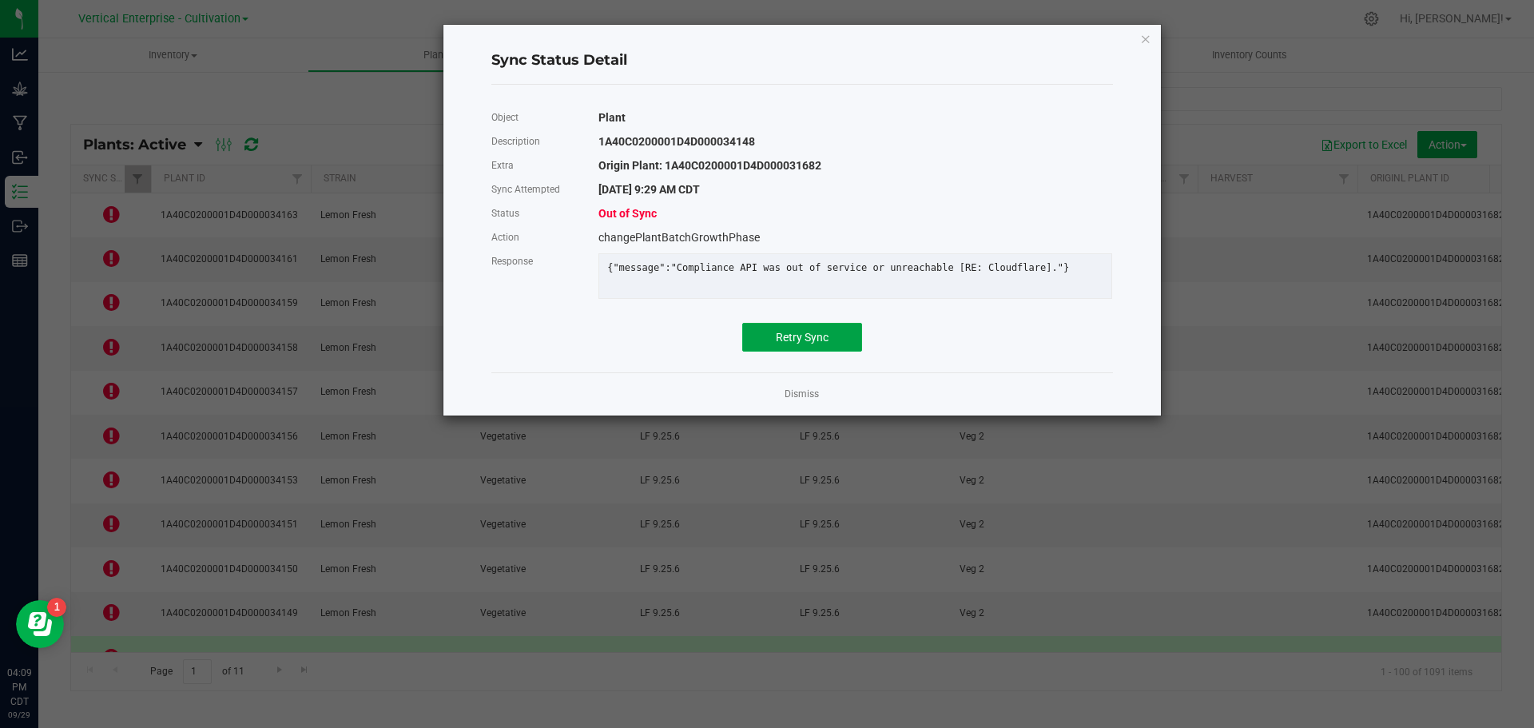
drag, startPoint x: 790, startPoint y: 351, endPoint x: 776, endPoint y: 359, distance: 15.8
click at [789, 344] on span "Retry Sync" at bounding box center [802, 337] width 53 height 13
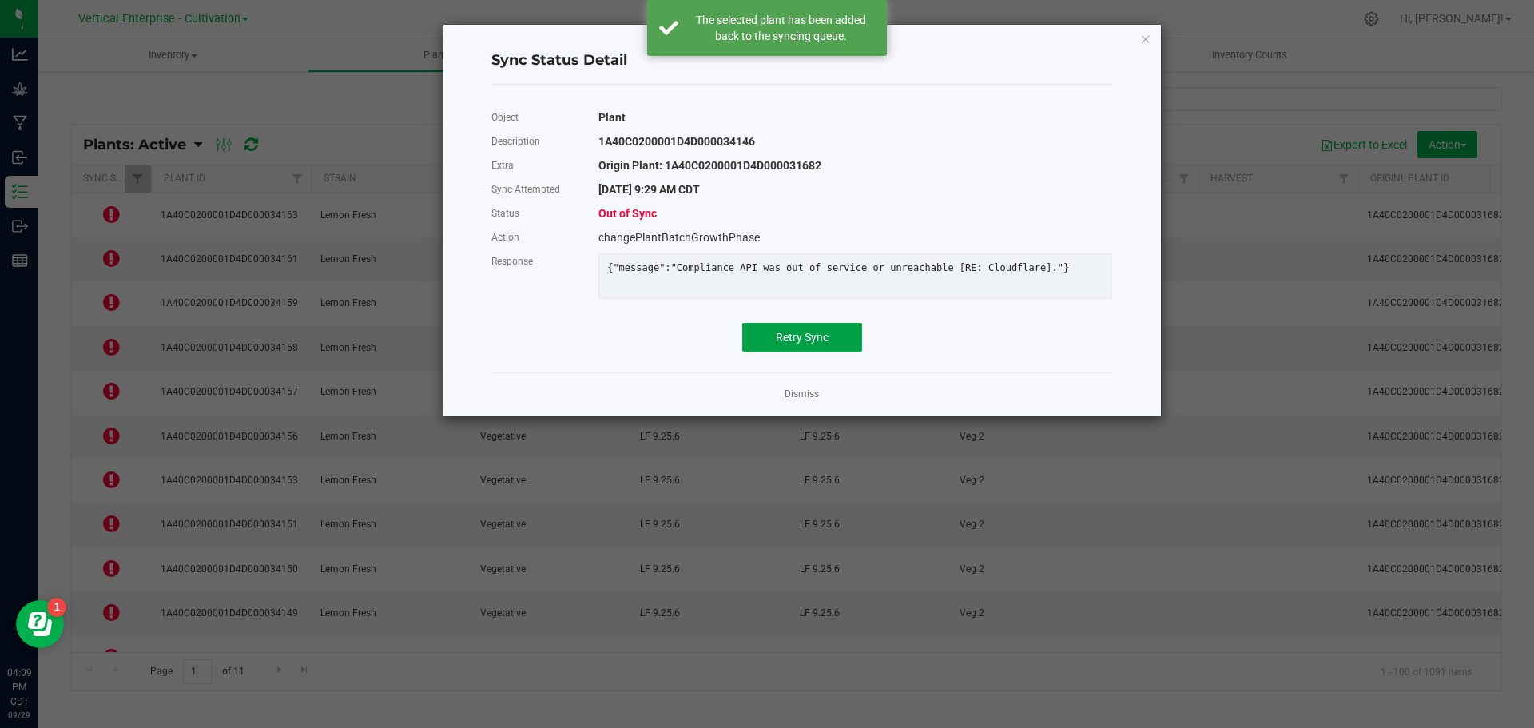
click at [848, 352] on button "Retry Sync" at bounding box center [802, 337] width 120 height 29
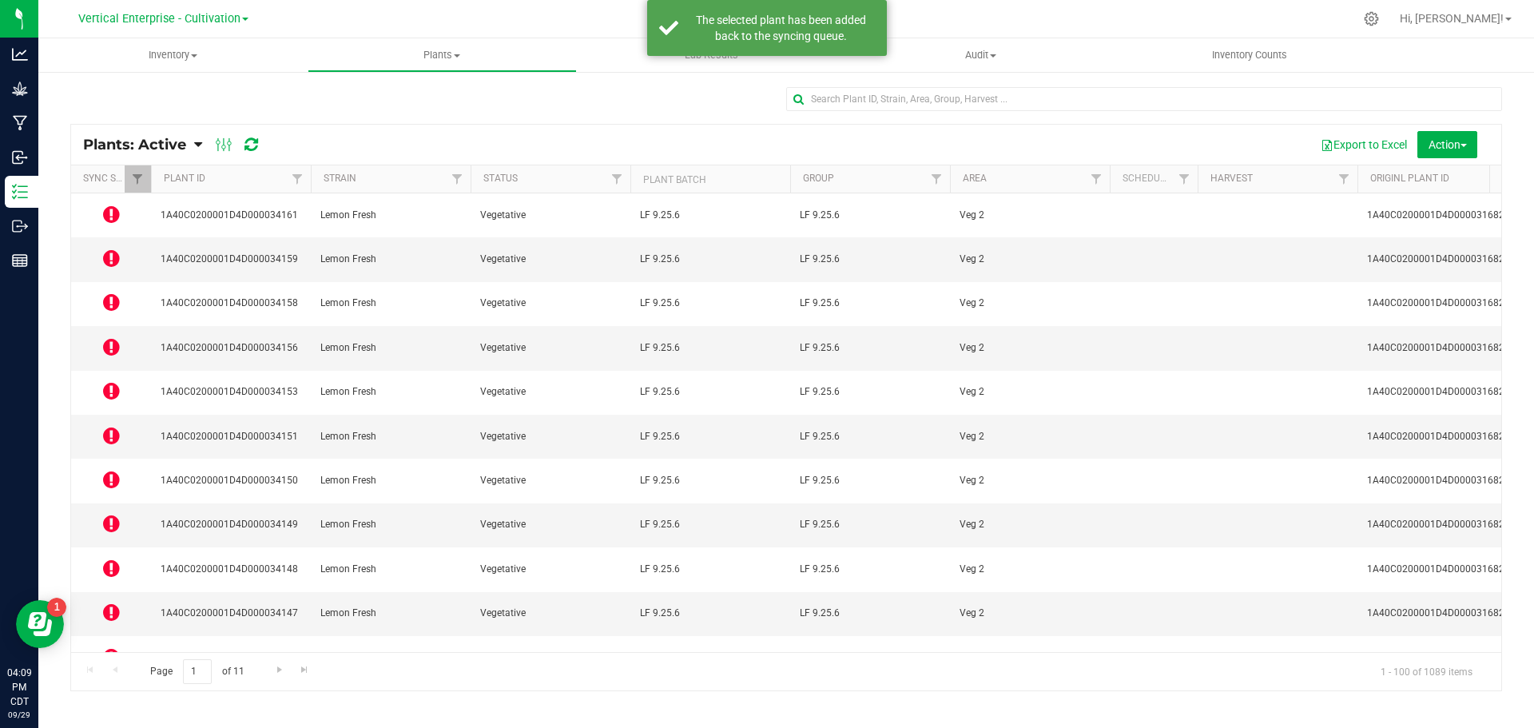
click at [111, 691] on icon at bounding box center [111, 700] width 17 height 19
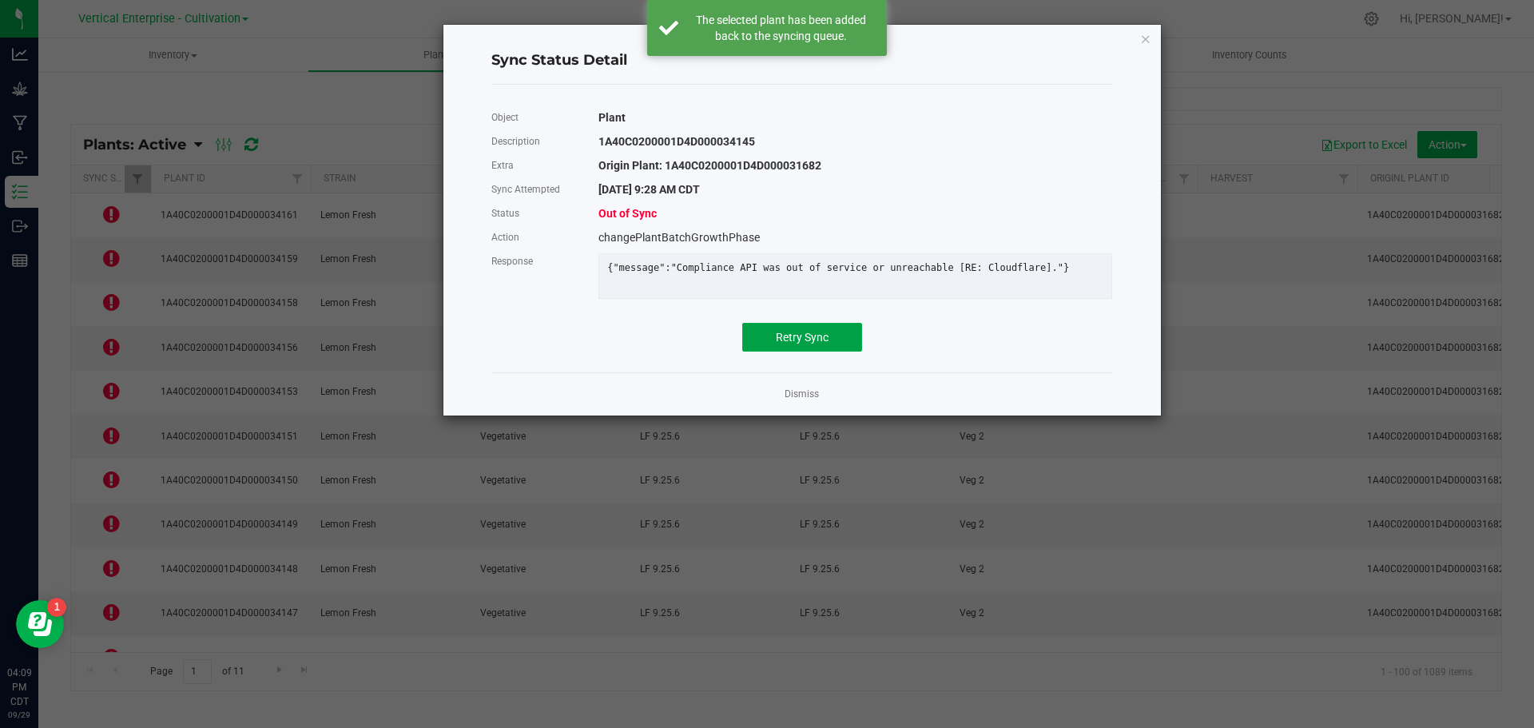
click at [804, 344] on span "Retry Sync" at bounding box center [802, 337] width 53 height 13
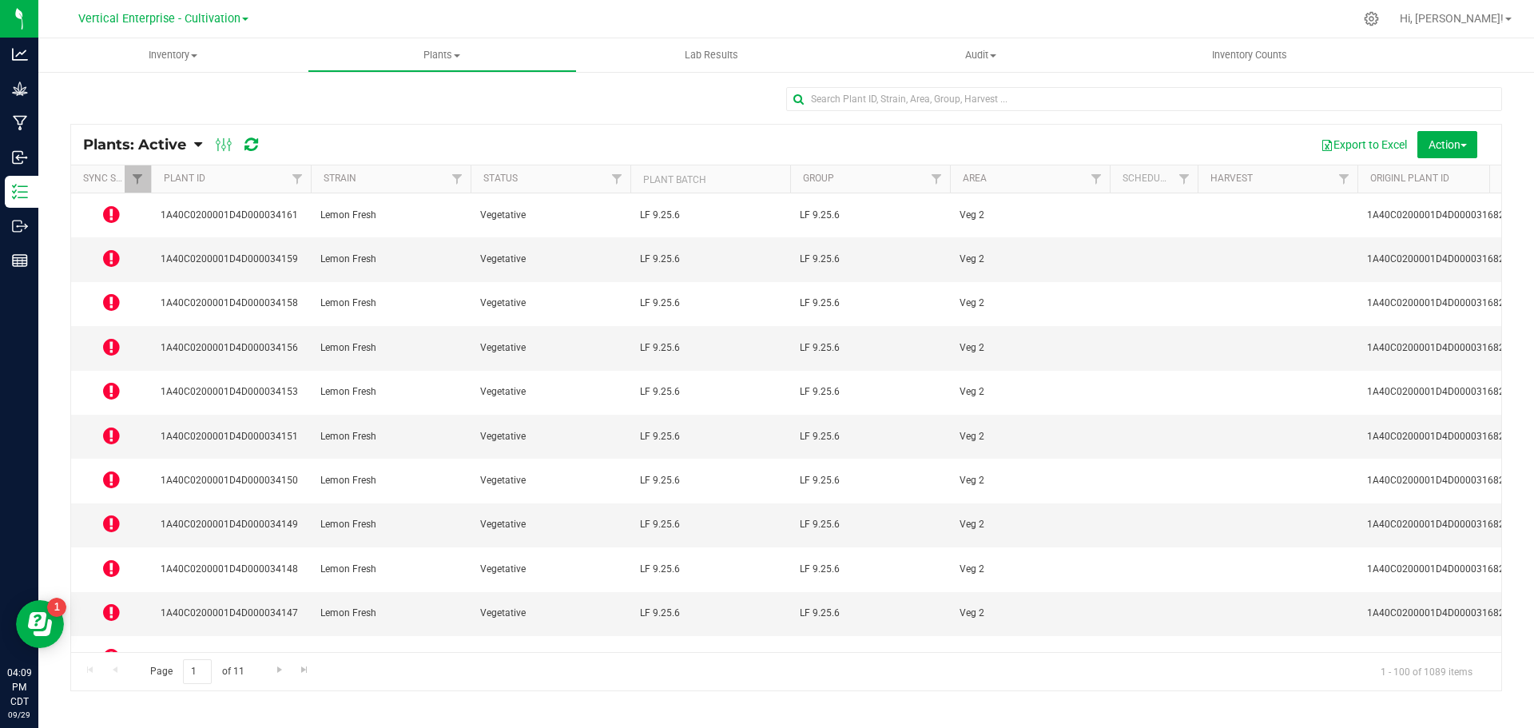
click at [241, 133] on div "Plants: Active Plants: Active Plants: Harvested Plants: Dead Plants: Dead + Out…" at bounding box center [786, 145] width 1430 height 40
click at [251, 142] on icon at bounding box center [252, 145] width 14 height 16
click at [116, 217] on icon at bounding box center [111, 214] width 17 height 19
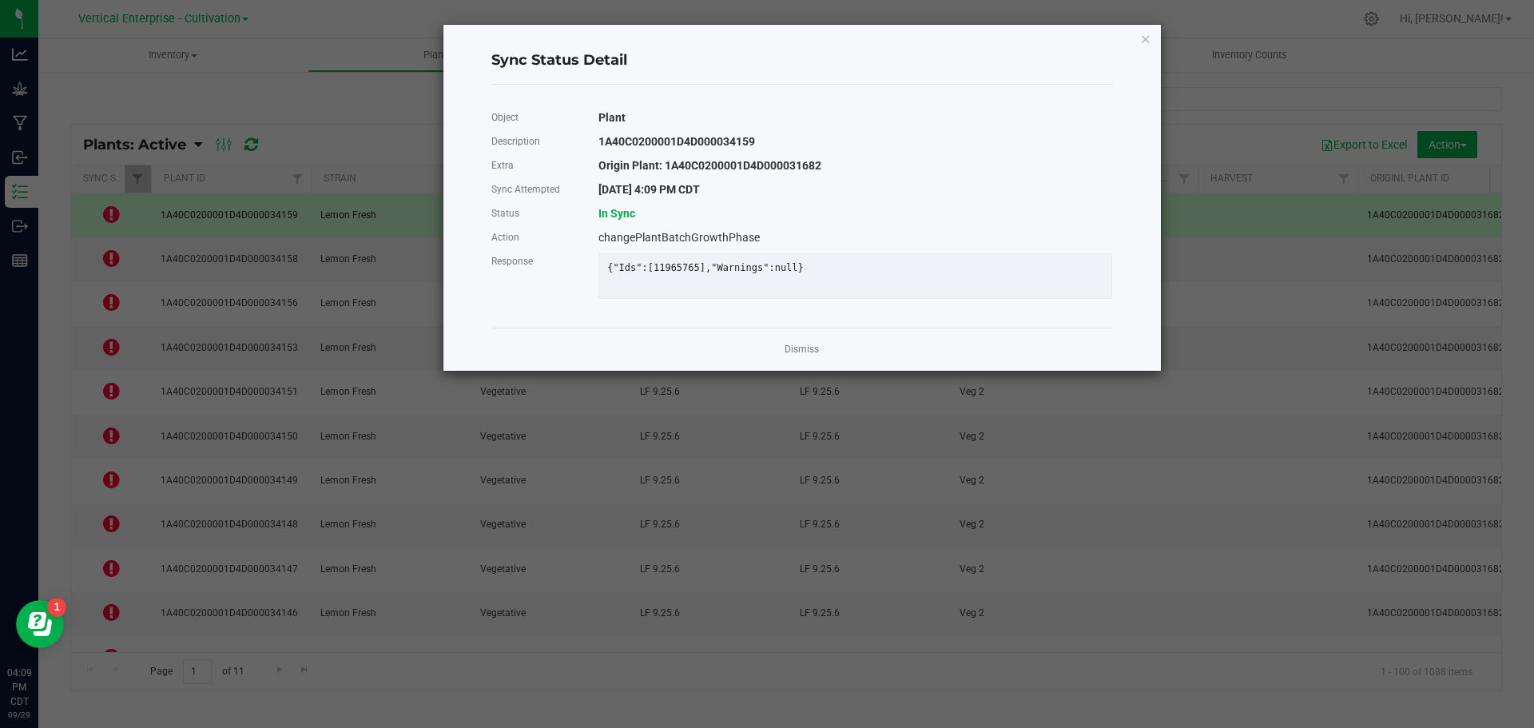
click at [804, 356] on link "Dismiss" at bounding box center [802, 350] width 34 height 14
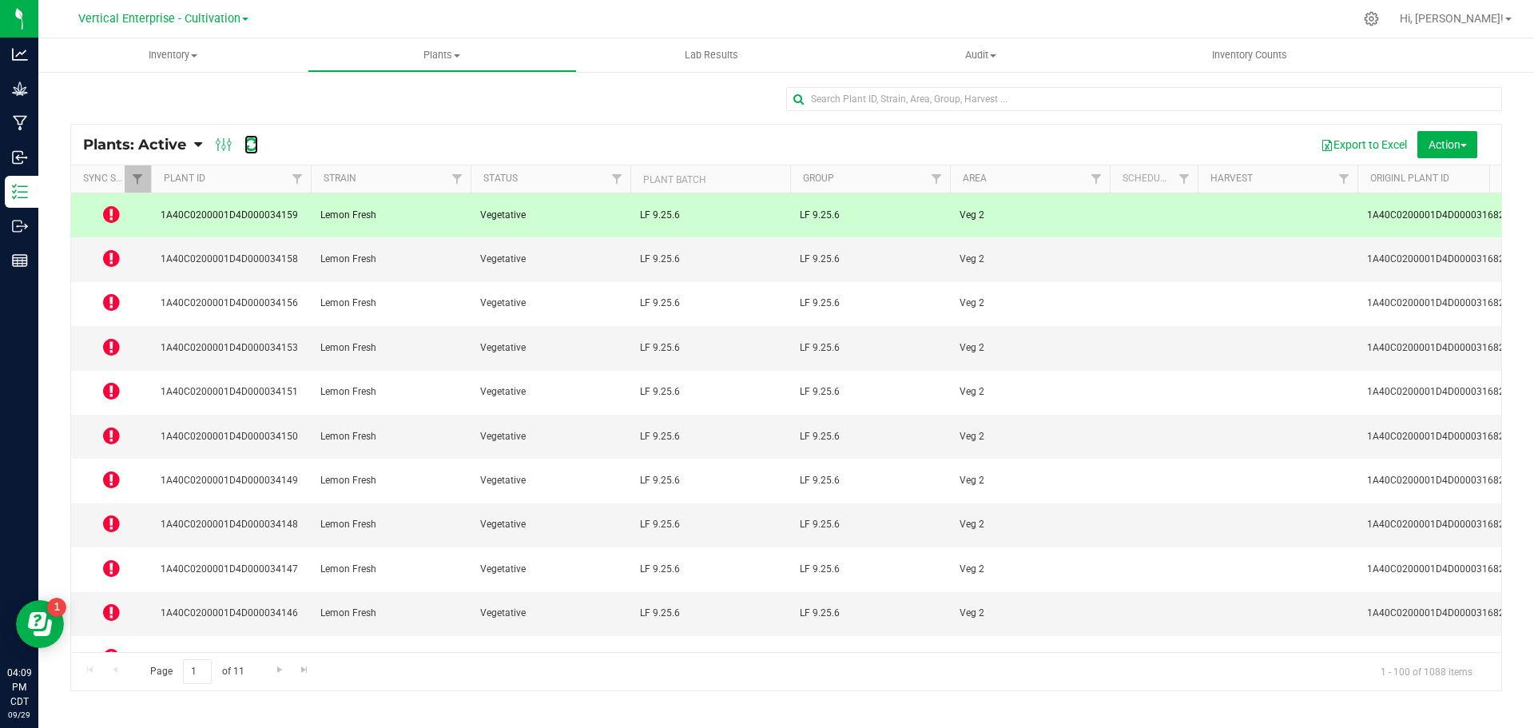
click at [254, 147] on icon at bounding box center [252, 145] width 14 height 16
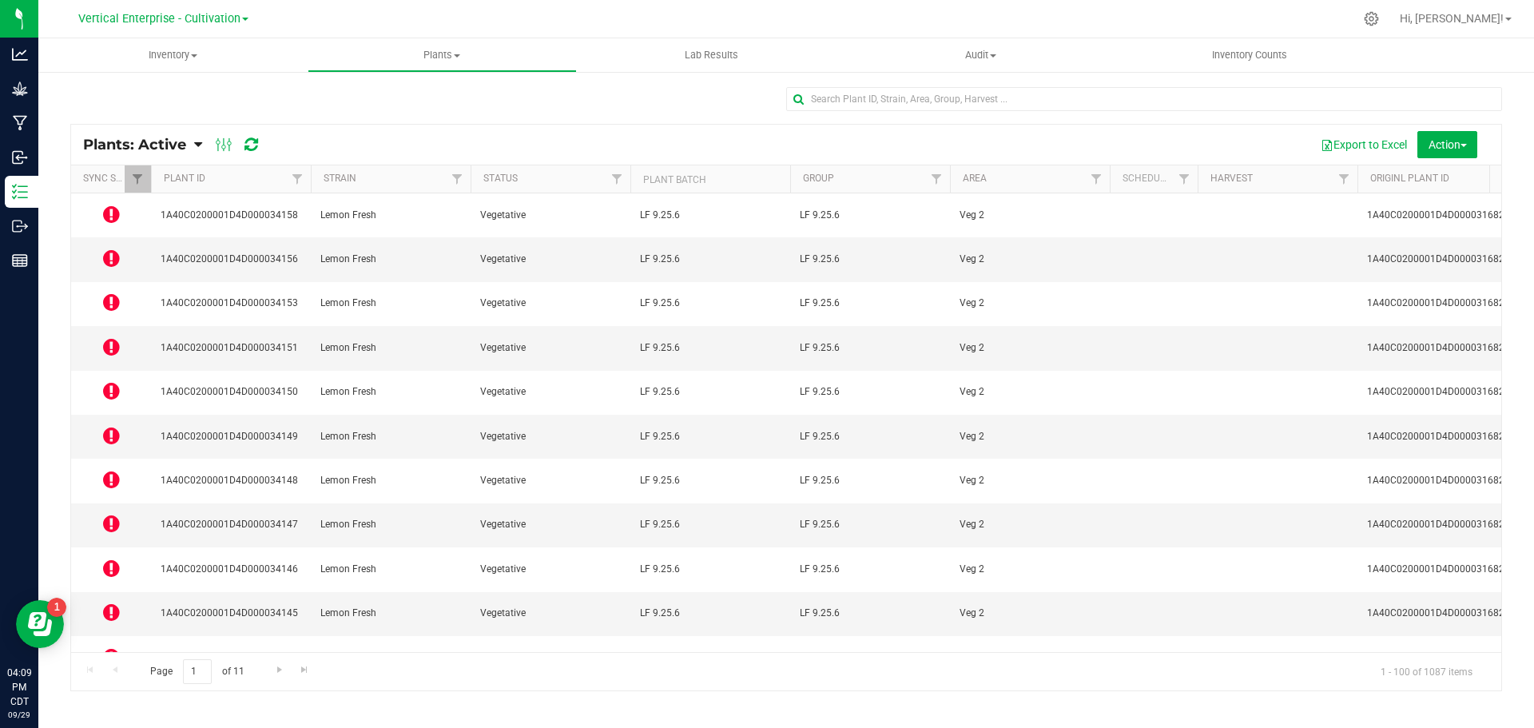
click at [110, 208] on icon at bounding box center [111, 214] width 17 height 19
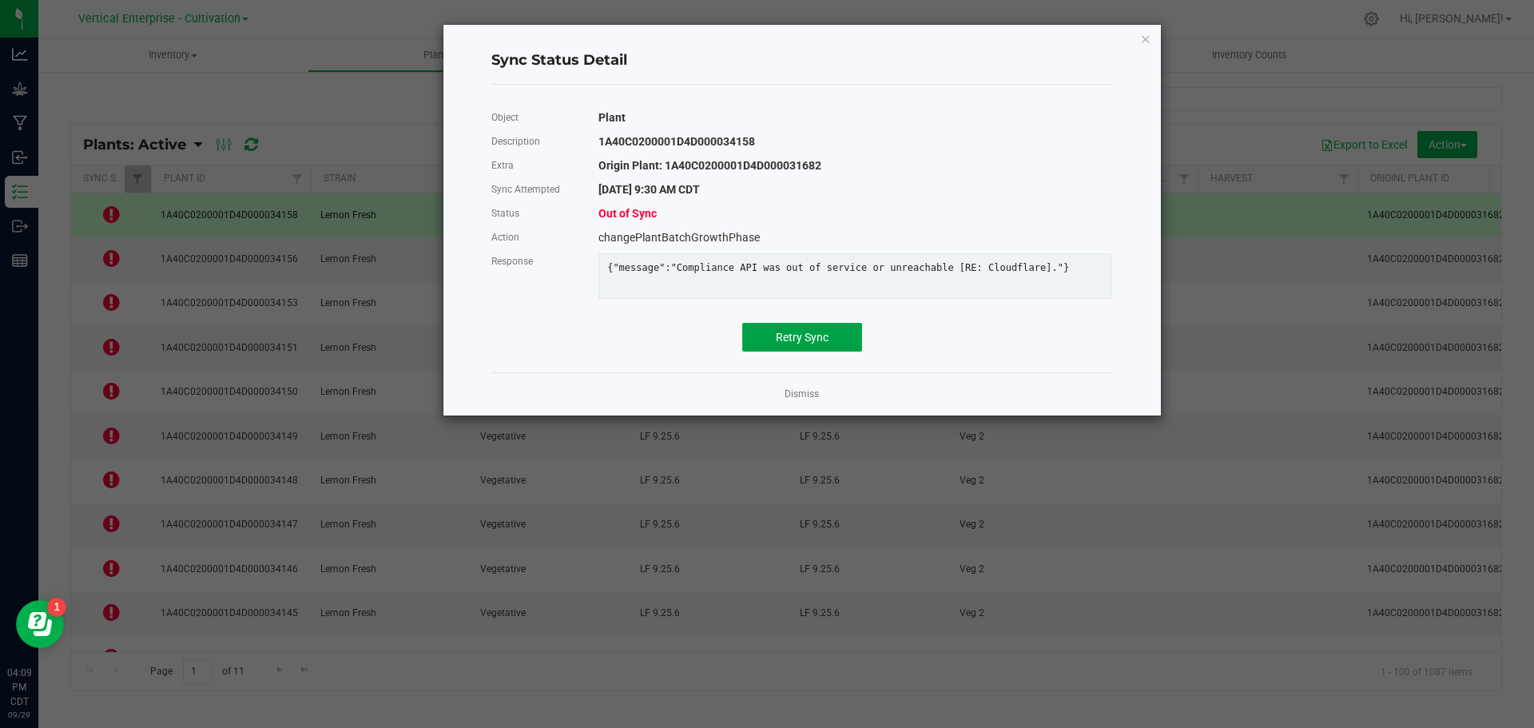
drag, startPoint x: 822, startPoint y: 336, endPoint x: 810, endPoint y: 340, distance: 12.6
click at [821, 336] on button "Retry Sync" at bounding box center [802, 337] width 120 height 29
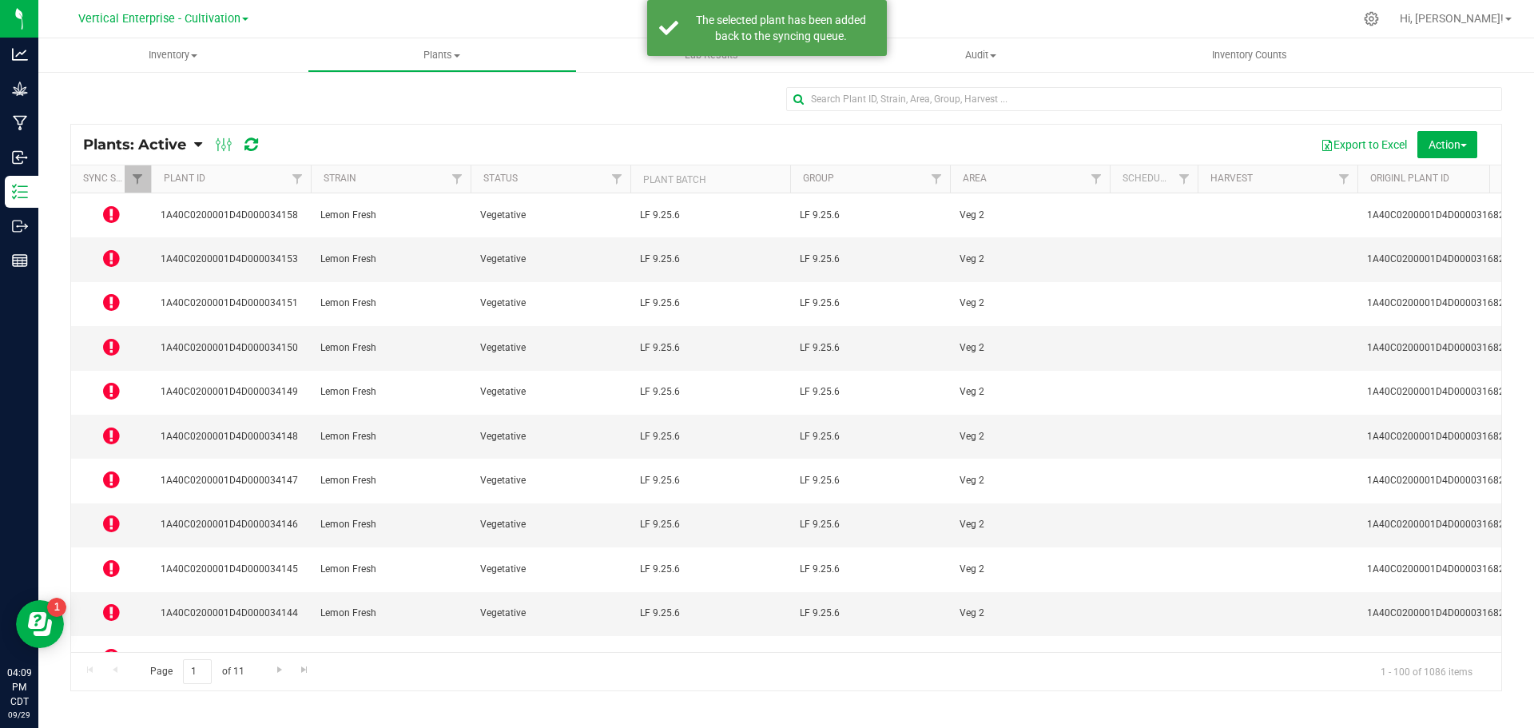
click at [109, 249] on icon at bounding box center [111, 258] width 17 height 19
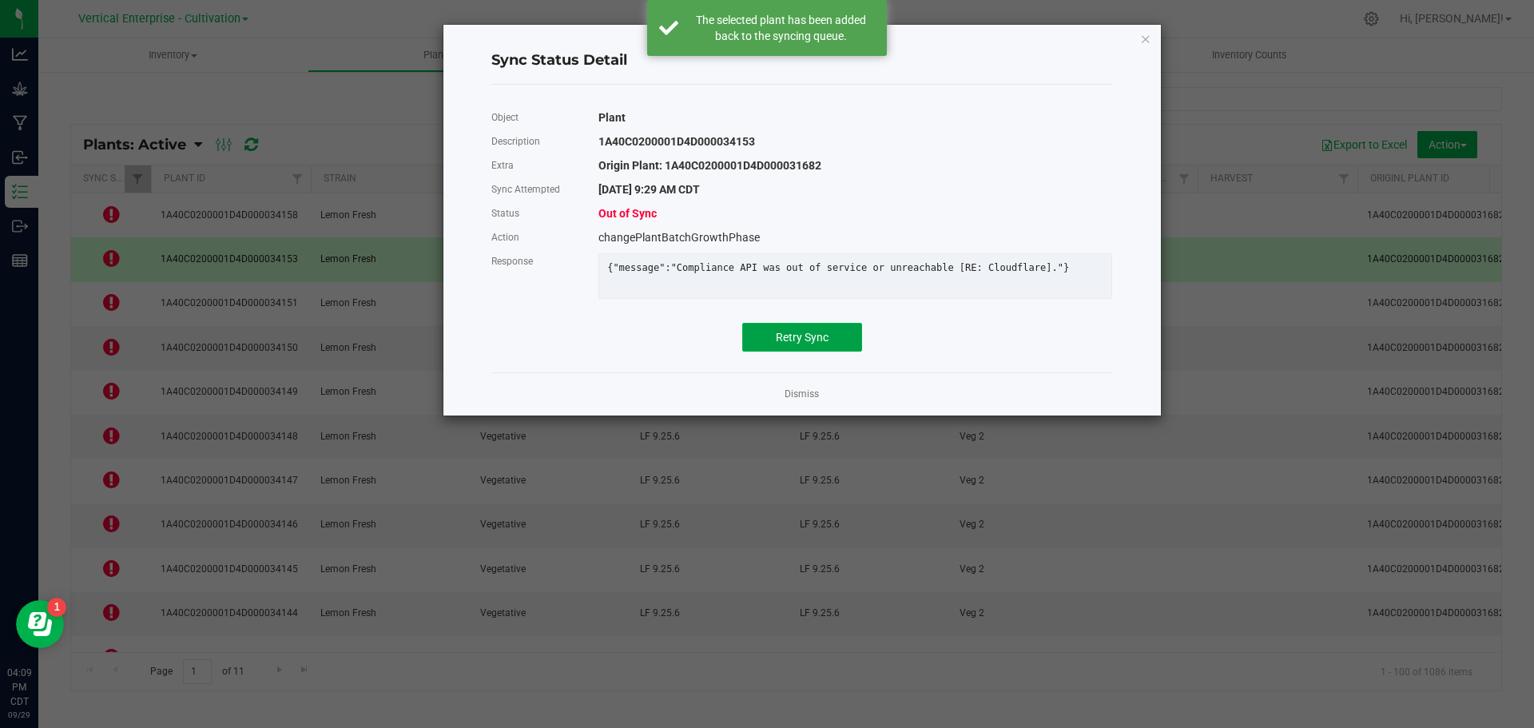
click at [770, 346] on button "Retry Sync" at bounding box center [802, 337] width 120 height 29
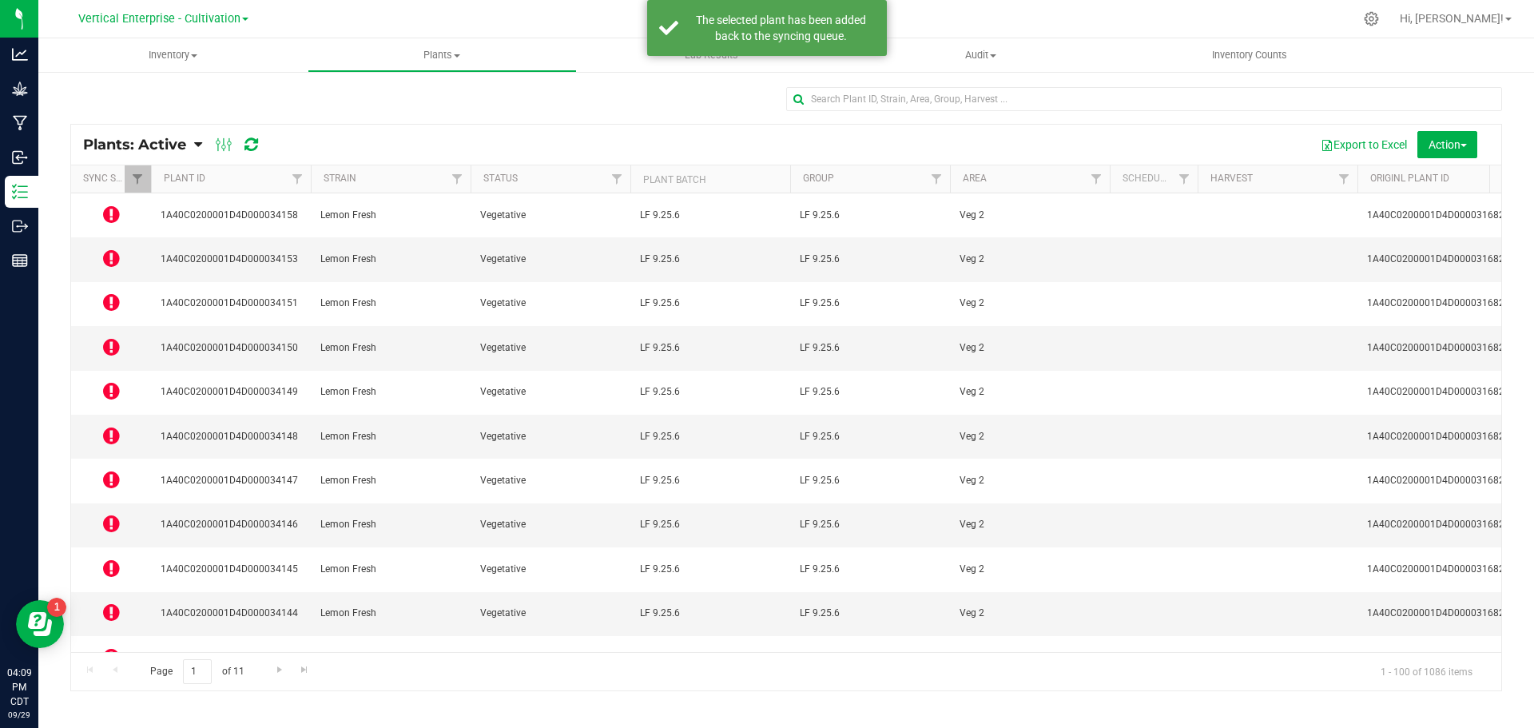
click at [121, 282] on td at bounding box center [111, 304] width 80 height 44
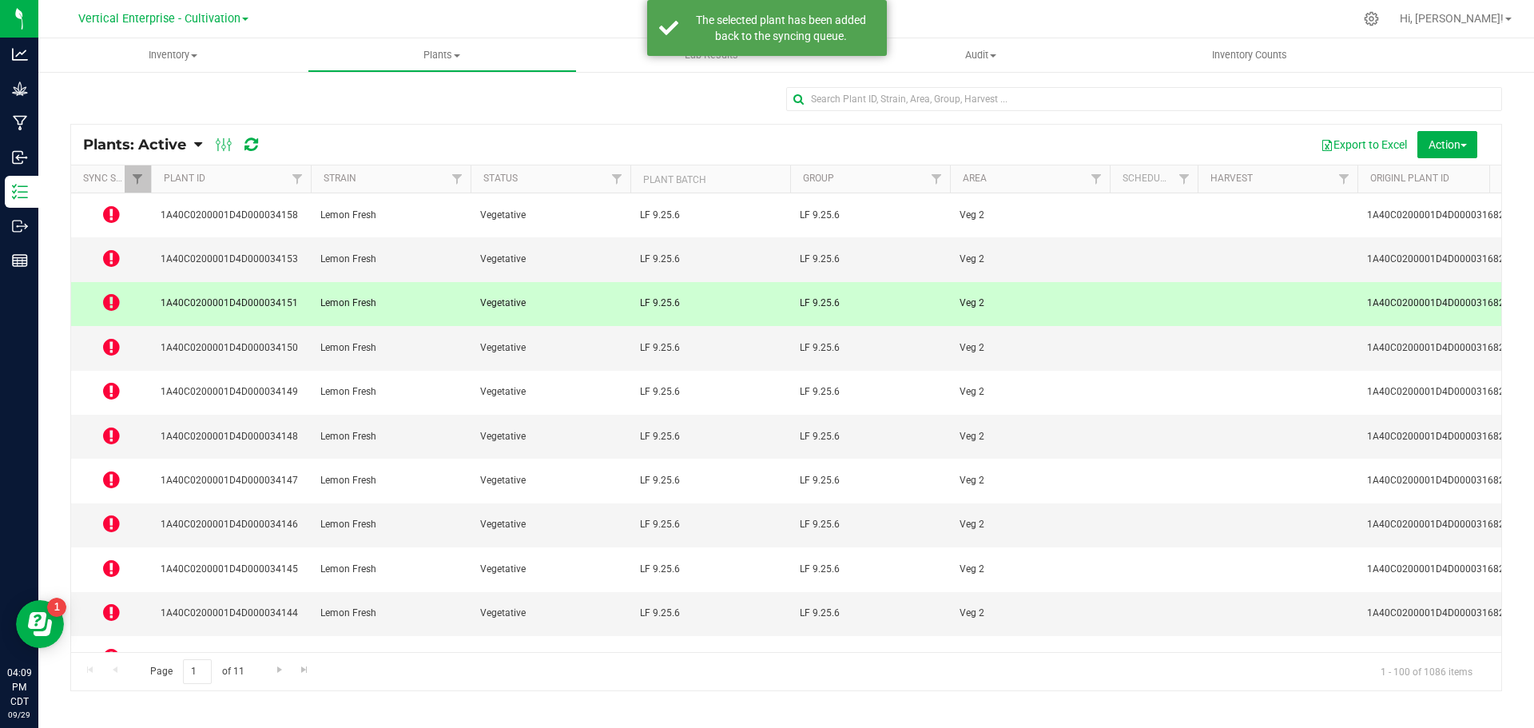
click at [94, 282] on td at bounding box center [111, 304] width 80 height 44
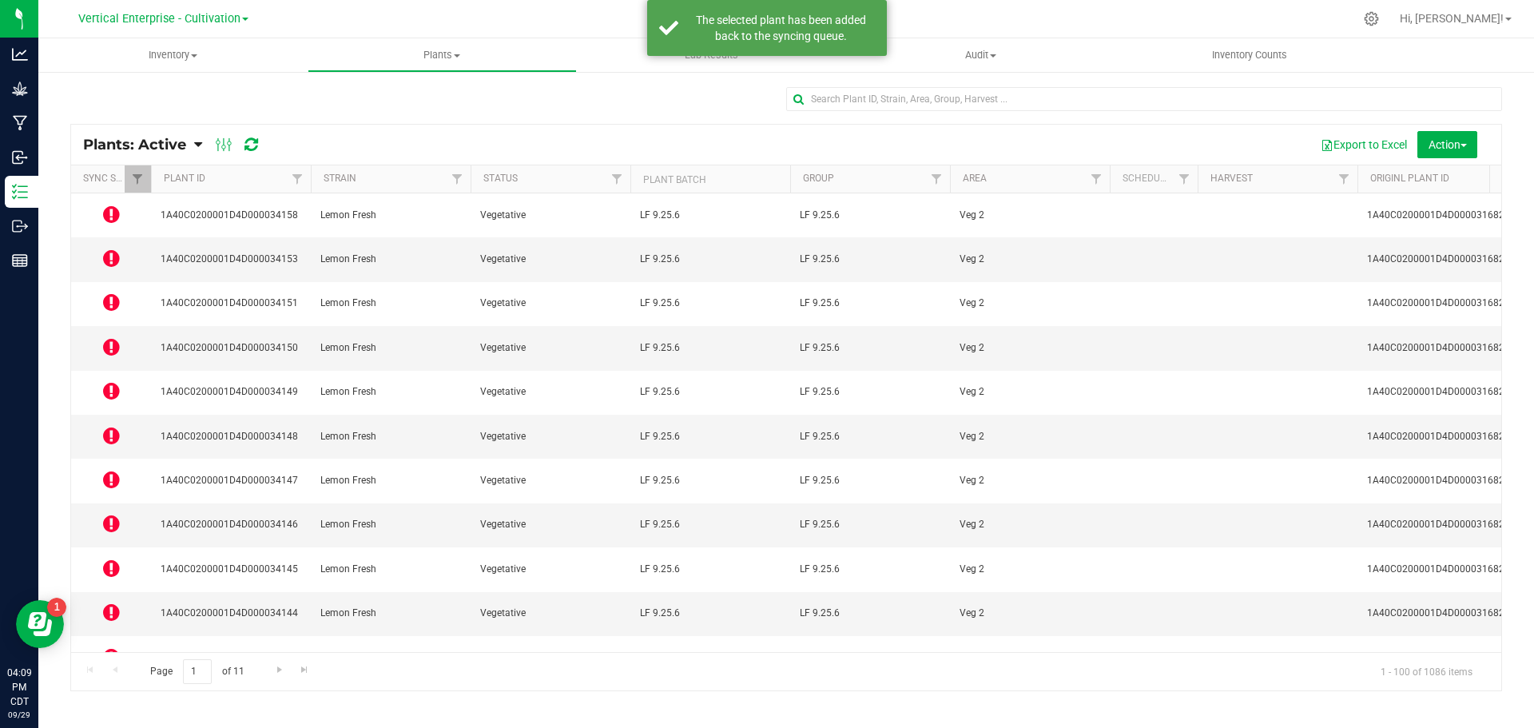
click at [108, 292] on icon at bounding box center [111, 301] width 17 height 19
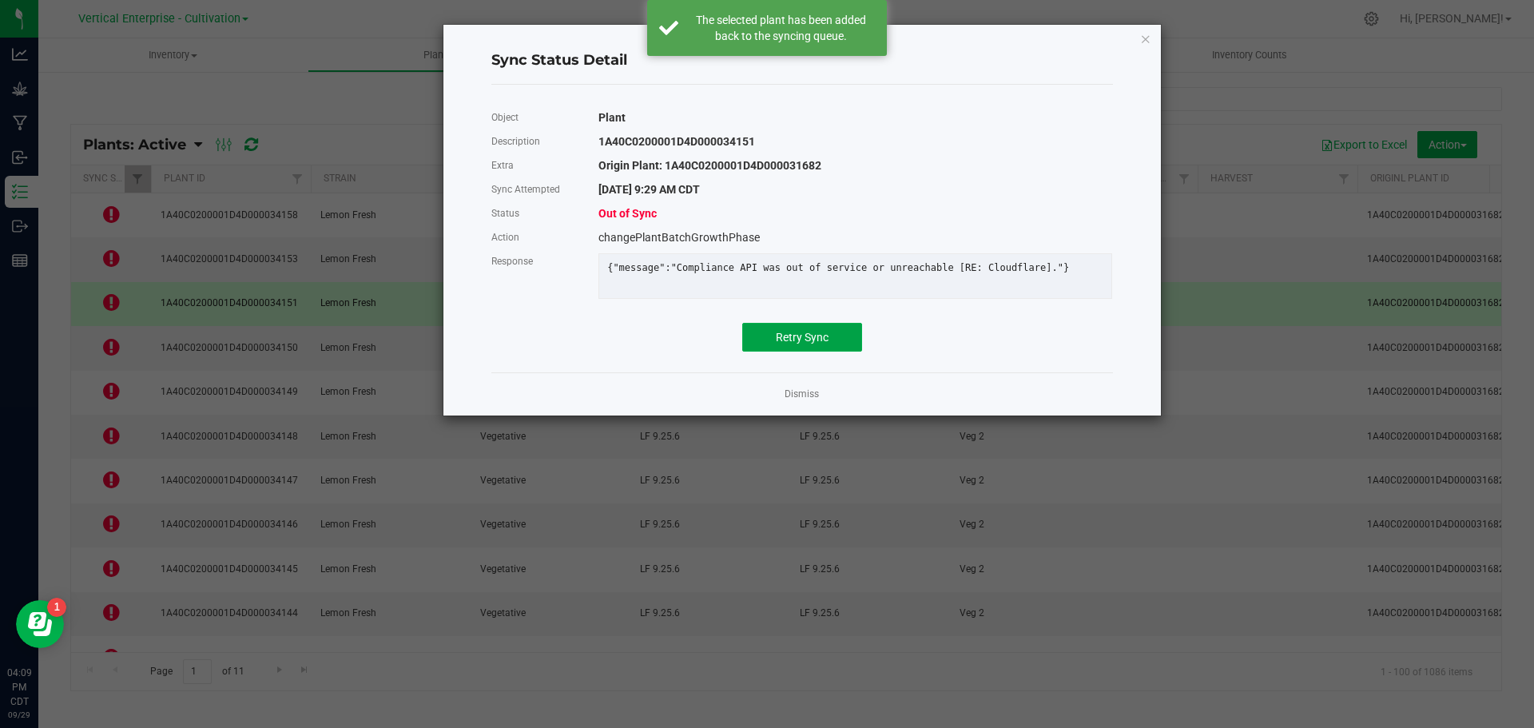
click at [786, 344] on span "Retry Sync" at bounding box center [802, 337] width 53 height 13
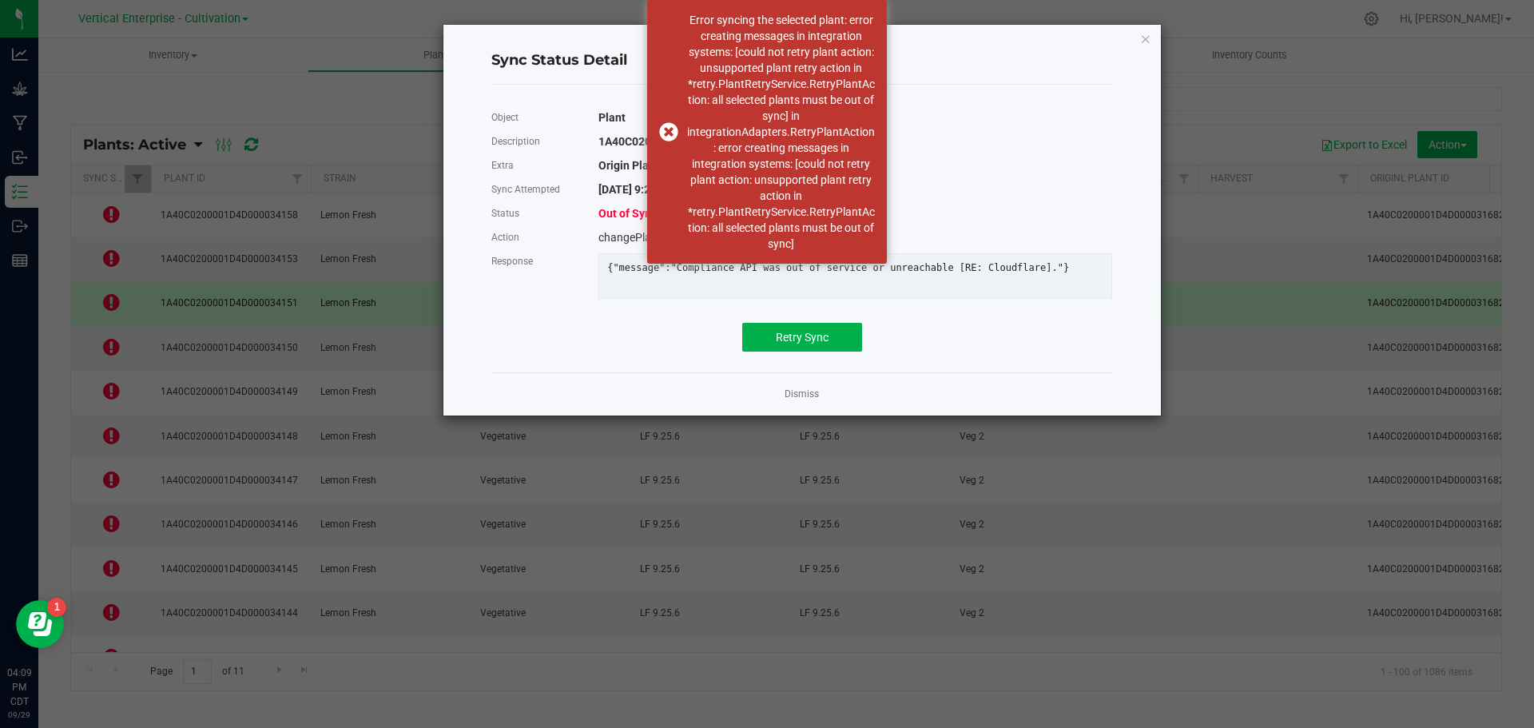
click at [802, 400] on link "Dismiss" at bounding box center [802, 395] width 34 height 14
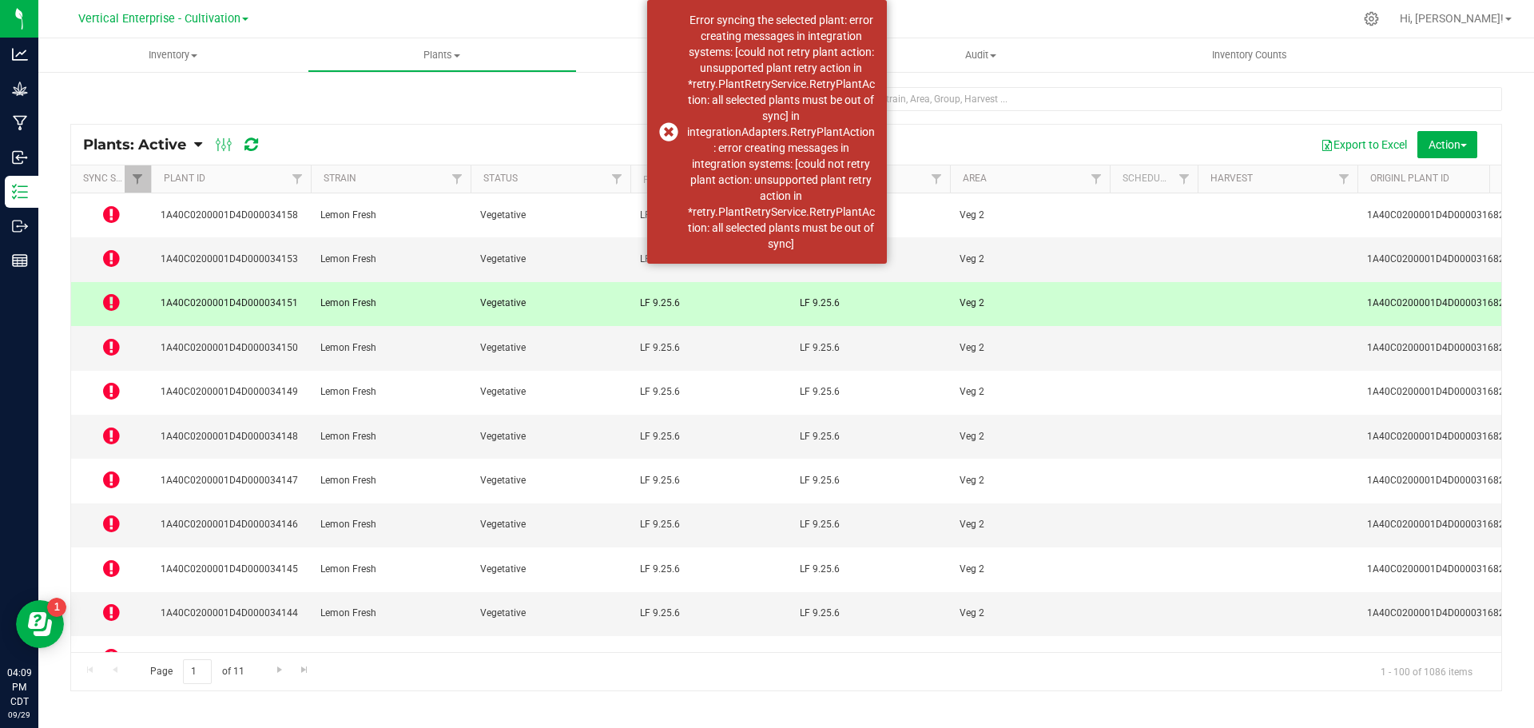
click at [660, 131] on div "Error syncing the selected plant: error creating messages in integration system…" at bounding box center [767, 132] width 240 height 264
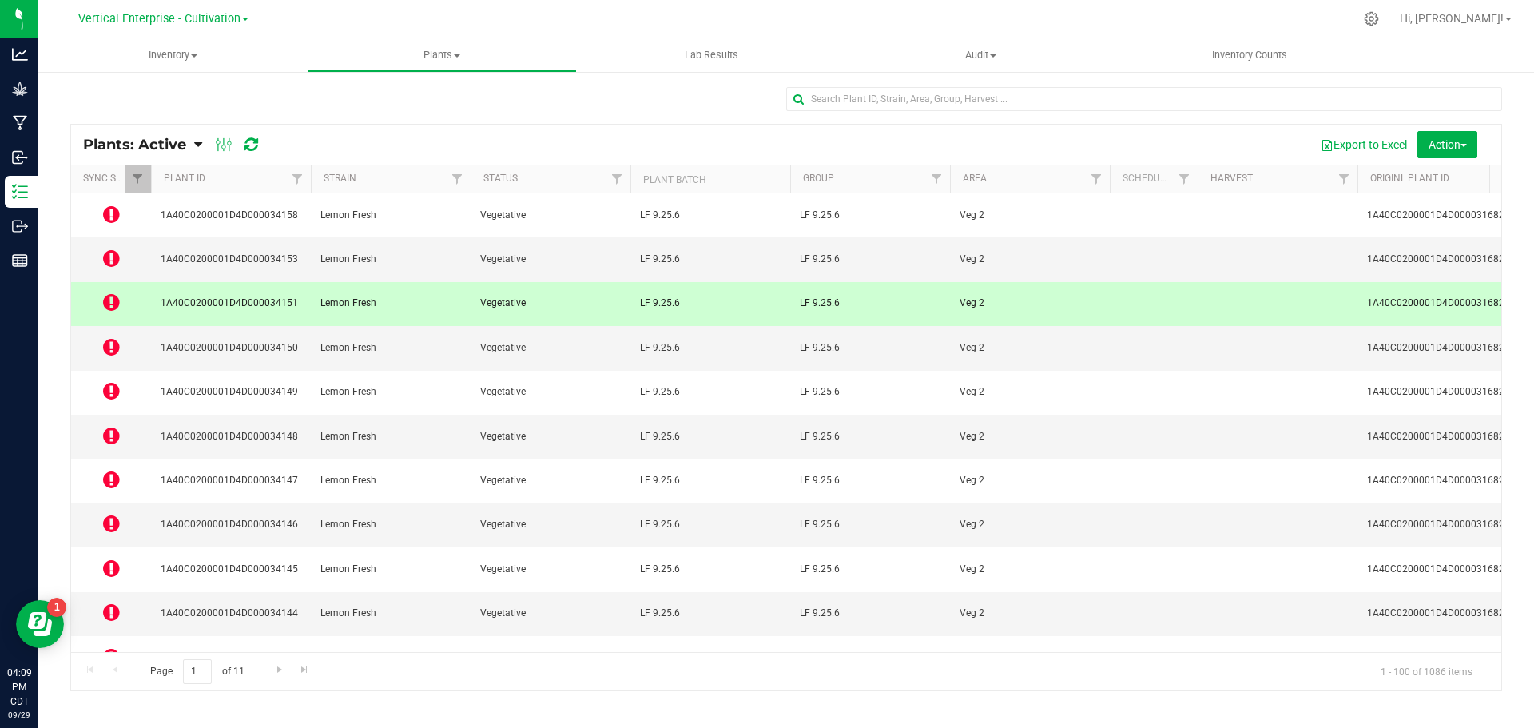
click at [112, 337] on icon at bounding box center [111, 346] width 17 height 19
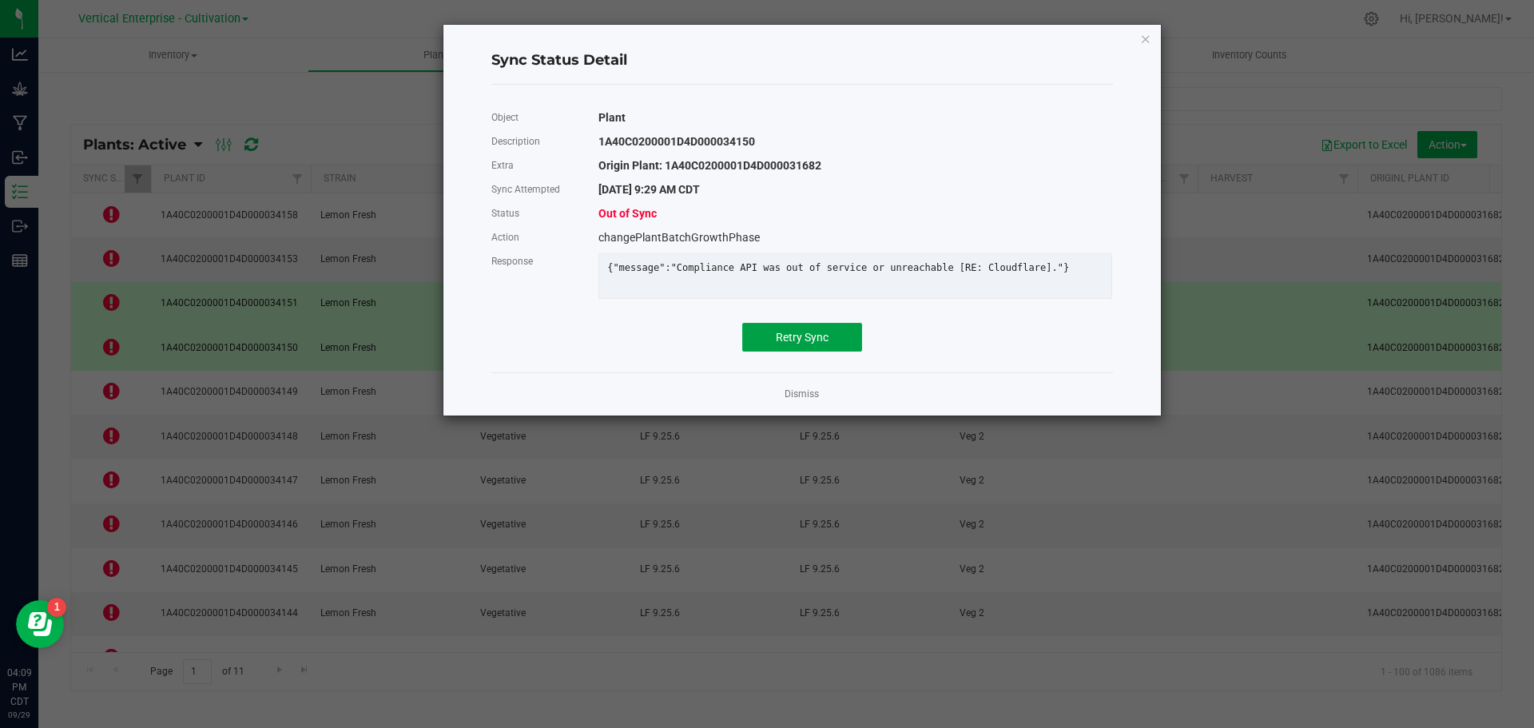
click at [789, 344] on span "Retry Sync" at bounding box center [802, 337] width 53 height 13
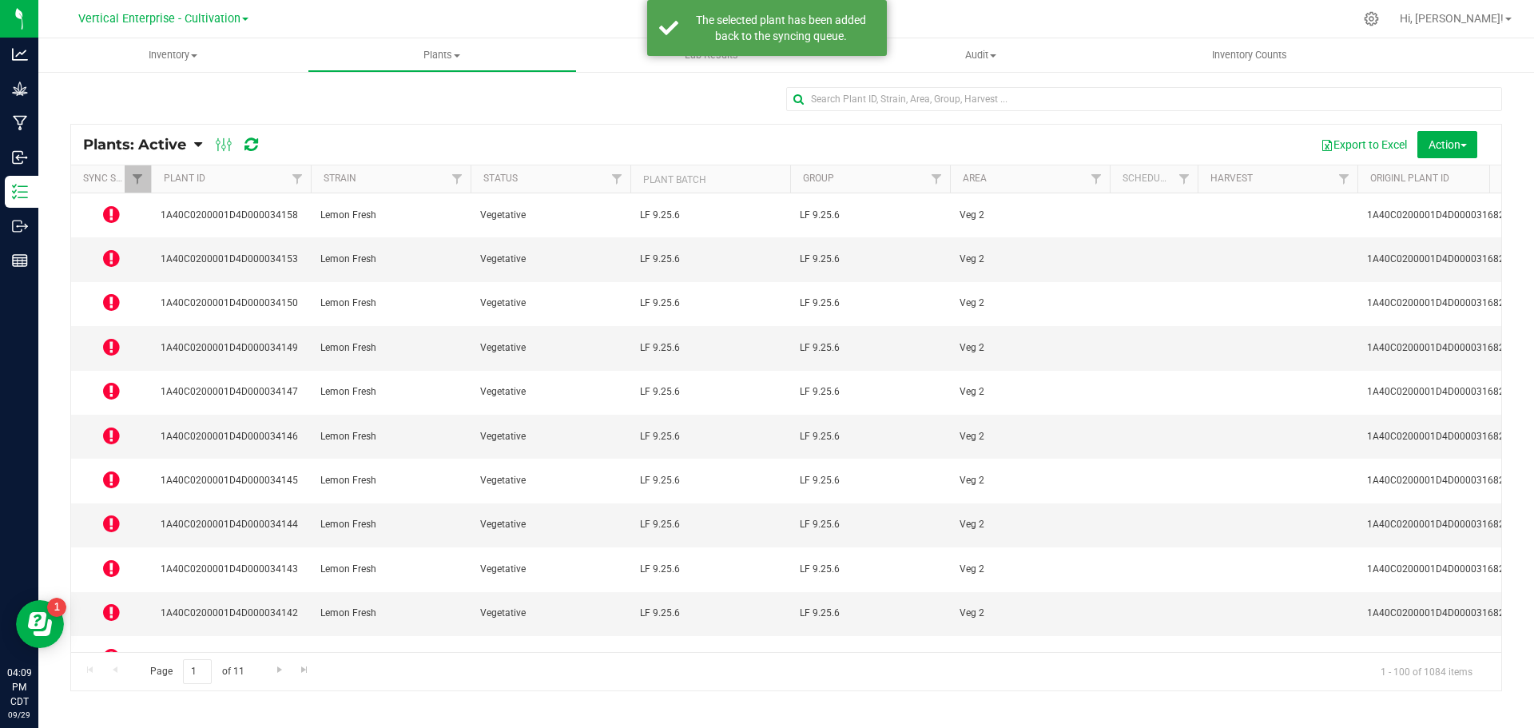
click at [119, 381] on icon at bounding box center [111, 390] width 17 height 19
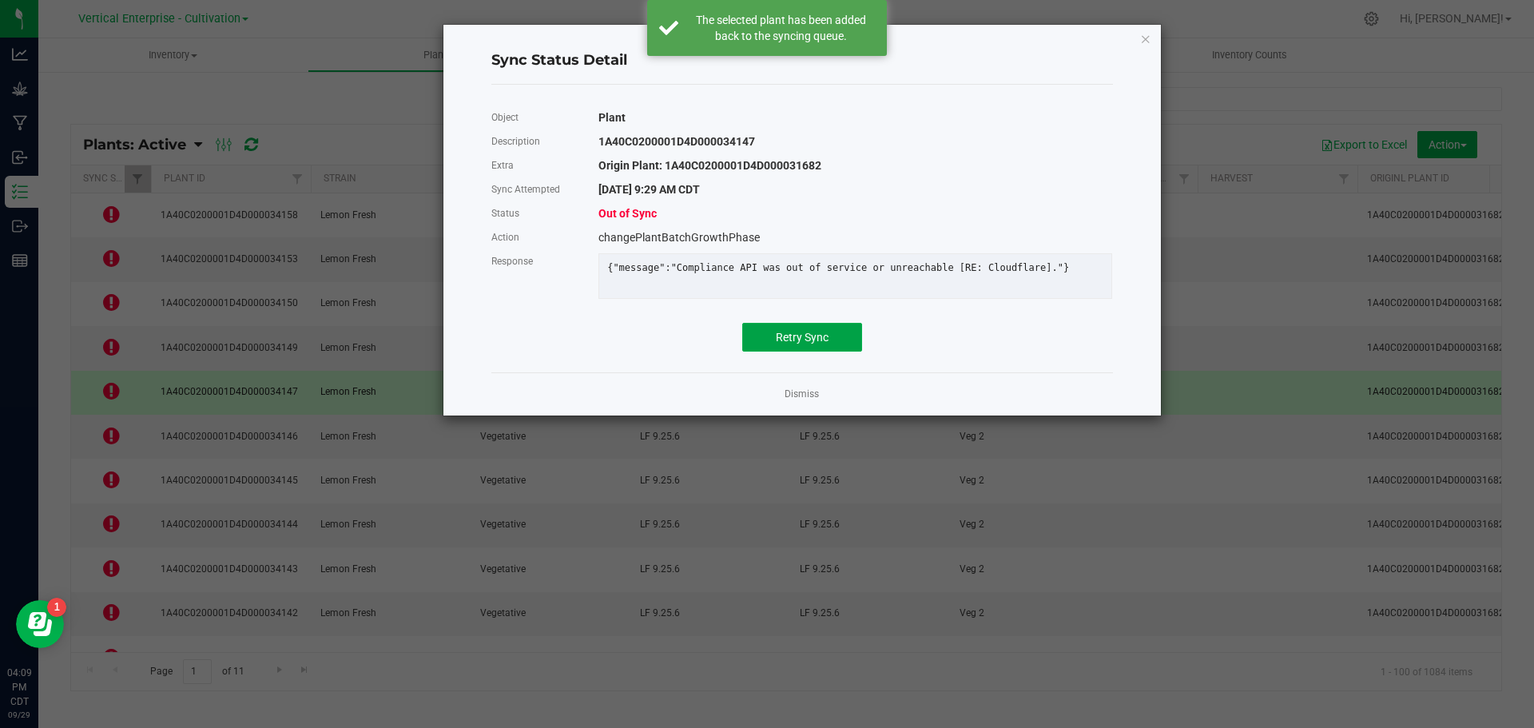
click at [826, 344] on span "Retry Sync" at bounding box center [802, 337] width 53 height 13
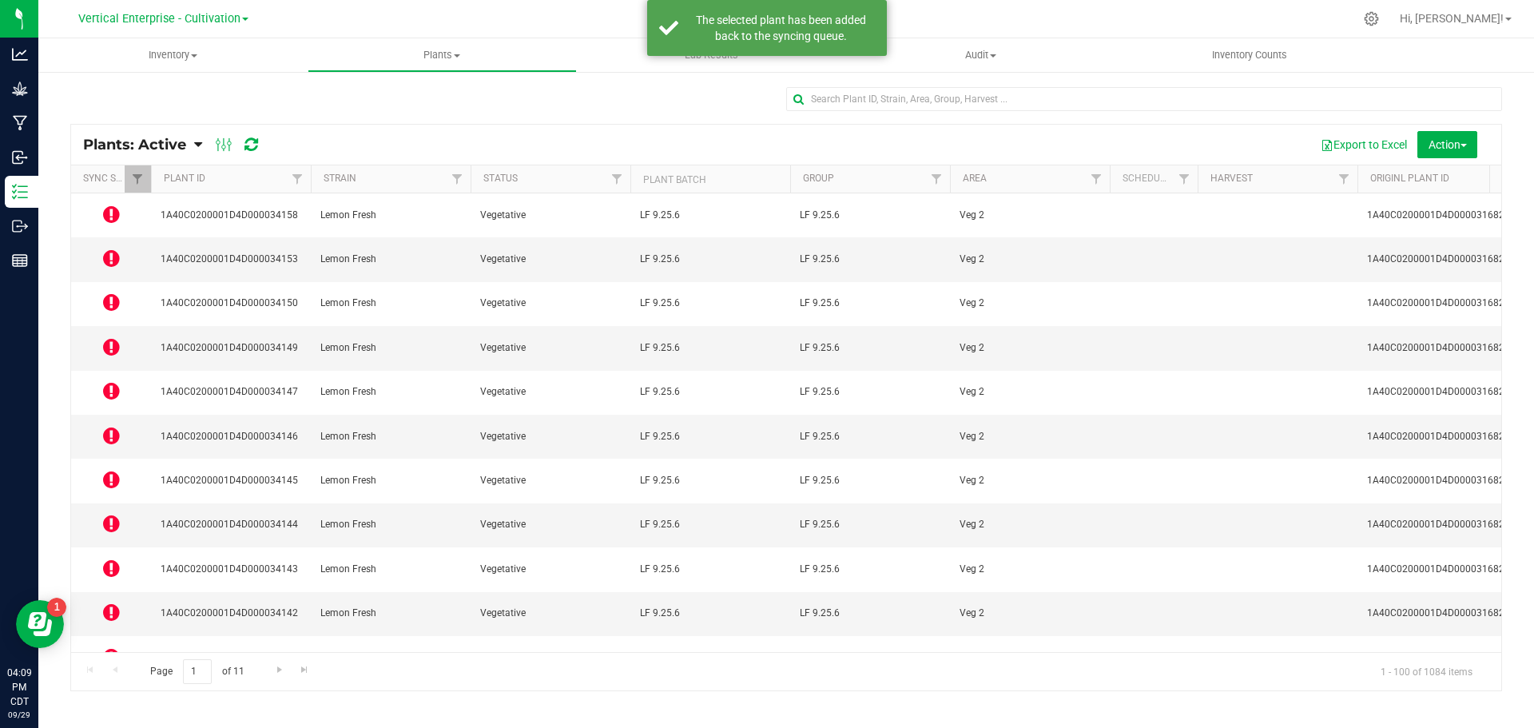
click at [112, 426] on icon at bounding box center [111, 435] width 17 height 19
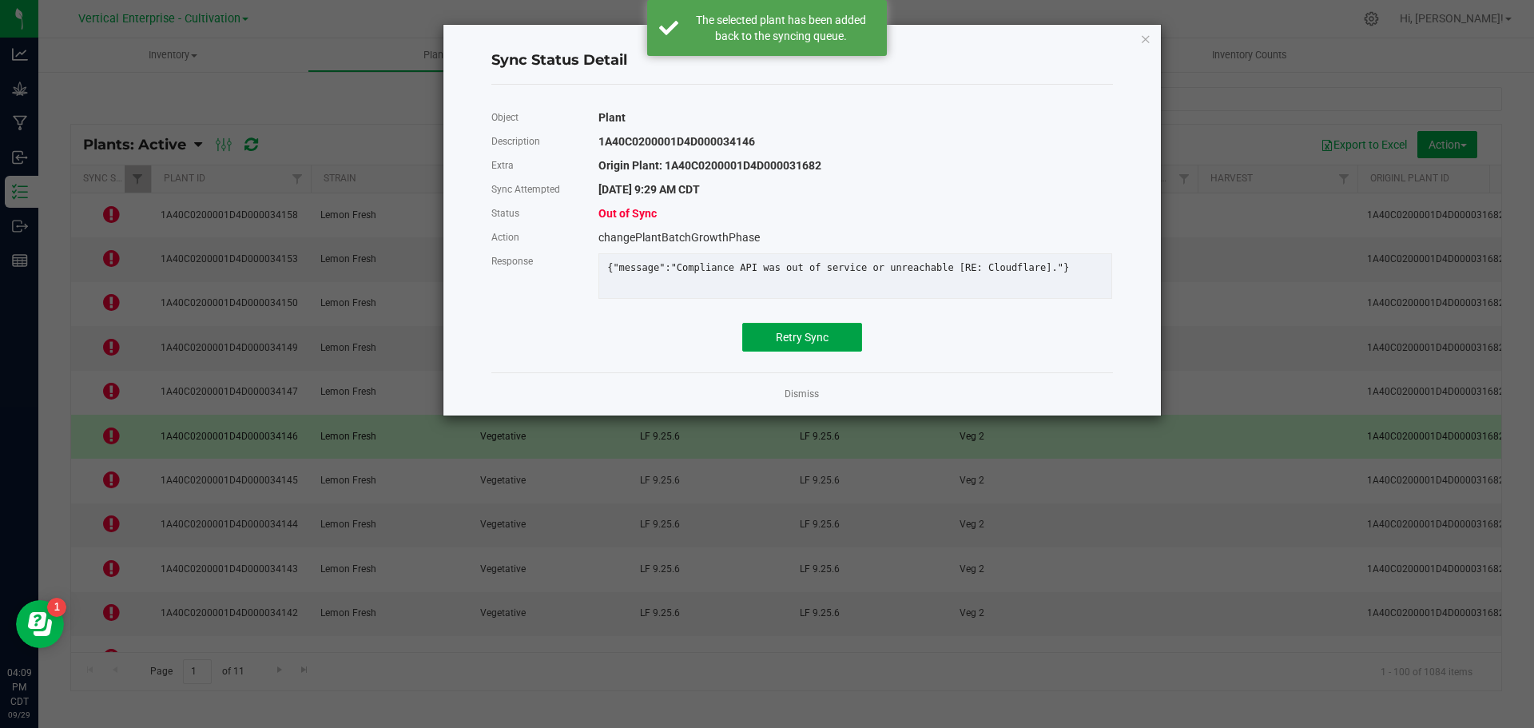
click at [808, 344] on span "Retry Sync" at bounding box center [802, 337] width 53 height 13
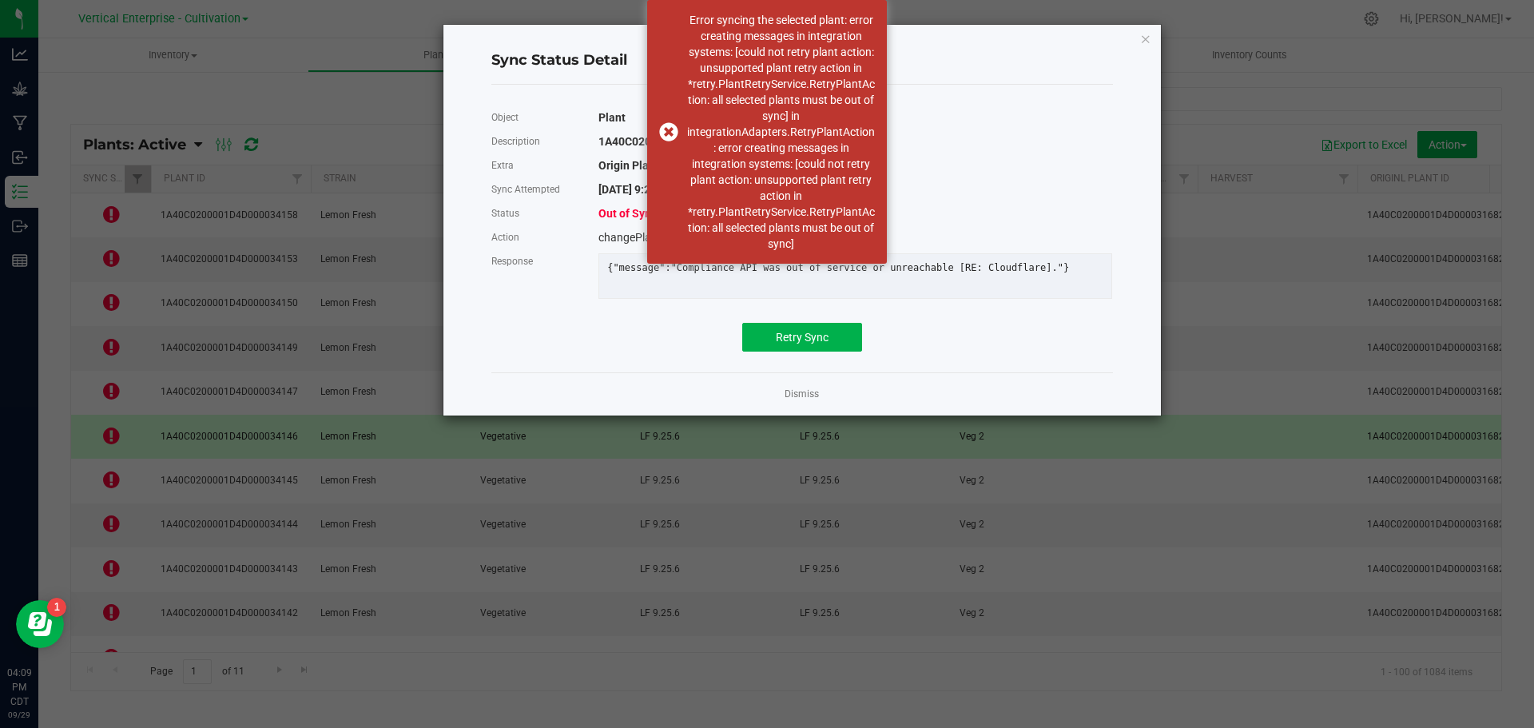
click at [815, 416] on div "Dismiss" at bounding box center [802, 393] width 622 height 43
click at [816, 401] on link "Dismiss" at bounding box center [802, 395] width 34 height 14
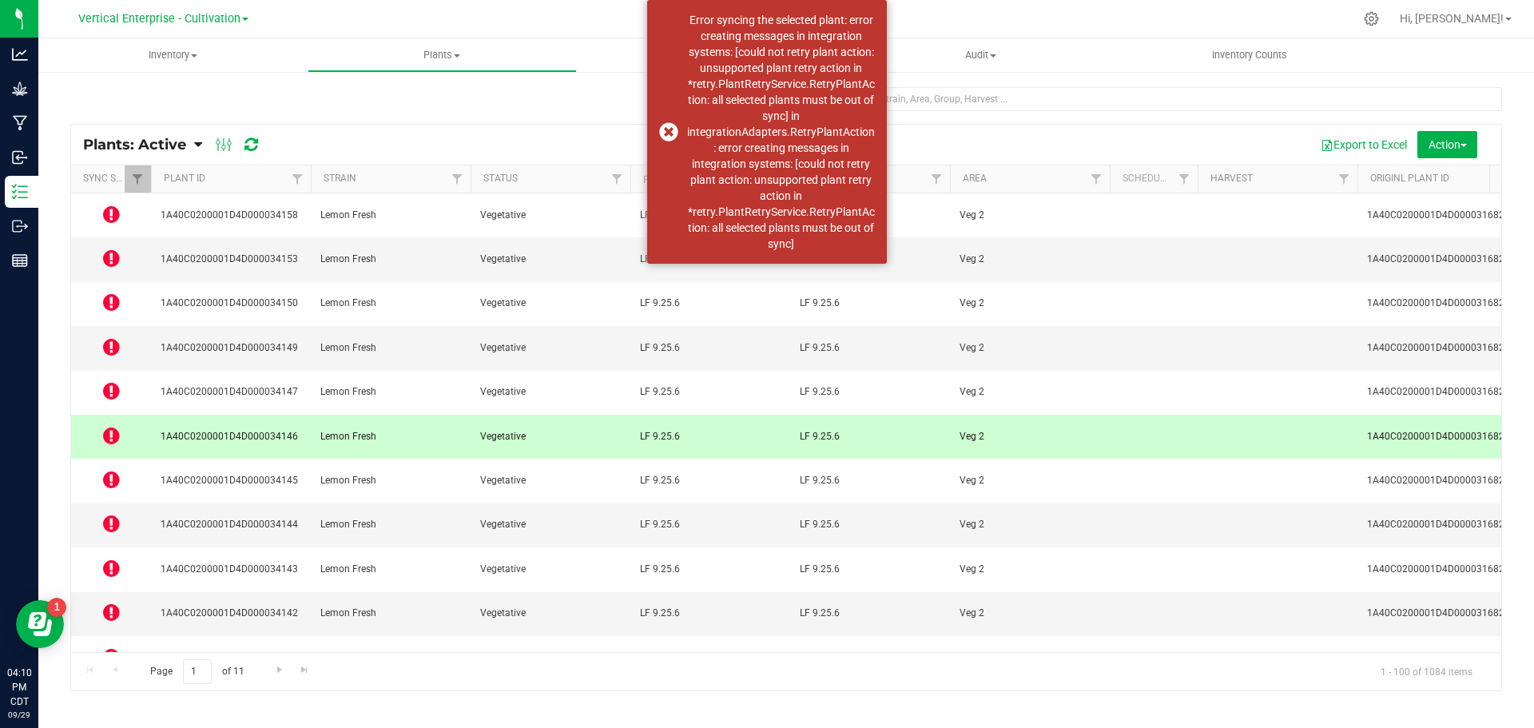
click at [684, 128] on div "Error syncing the selected plant: error creating messages in integration system…" at bounding box center [767, 132] width 240 height 264
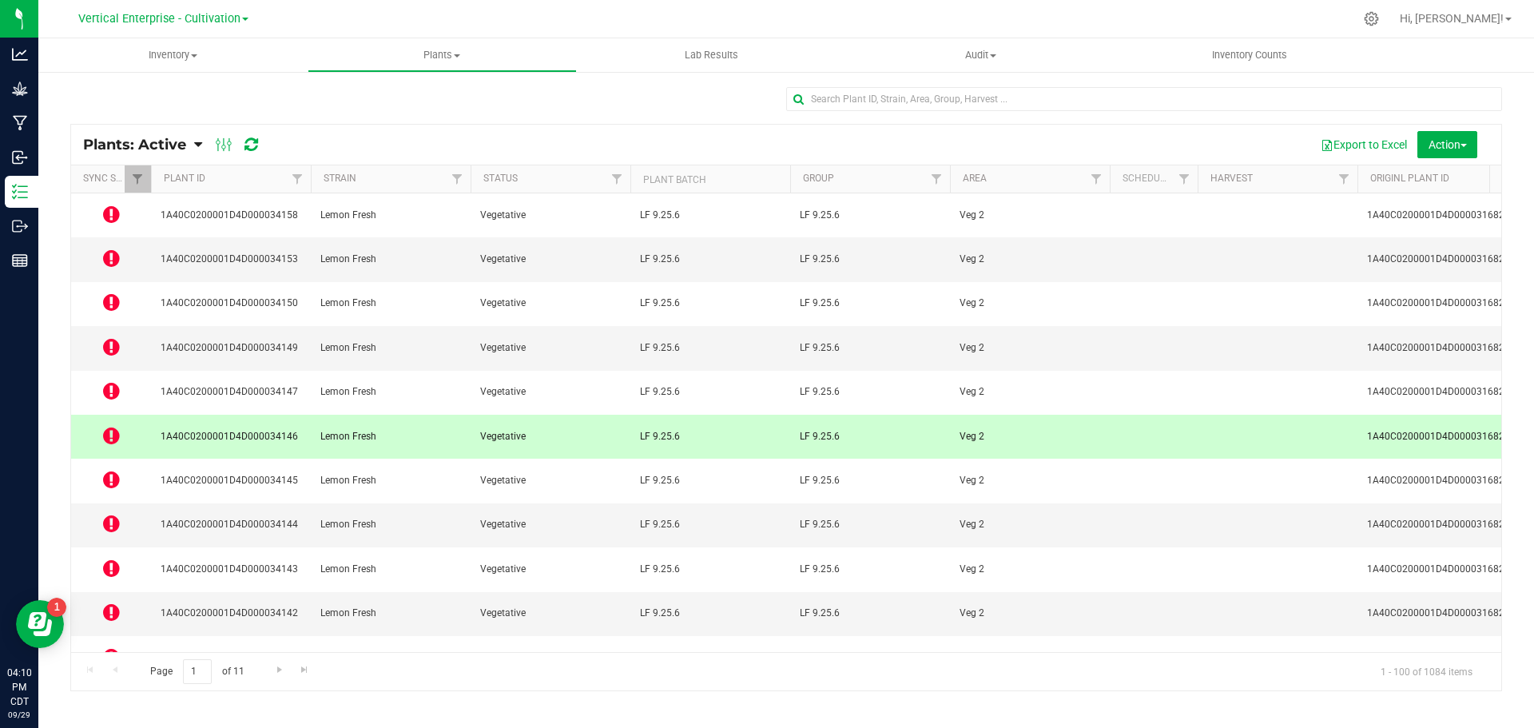
click at [115, 470] on icon at bounding box center [111, 479] width 17 height 19
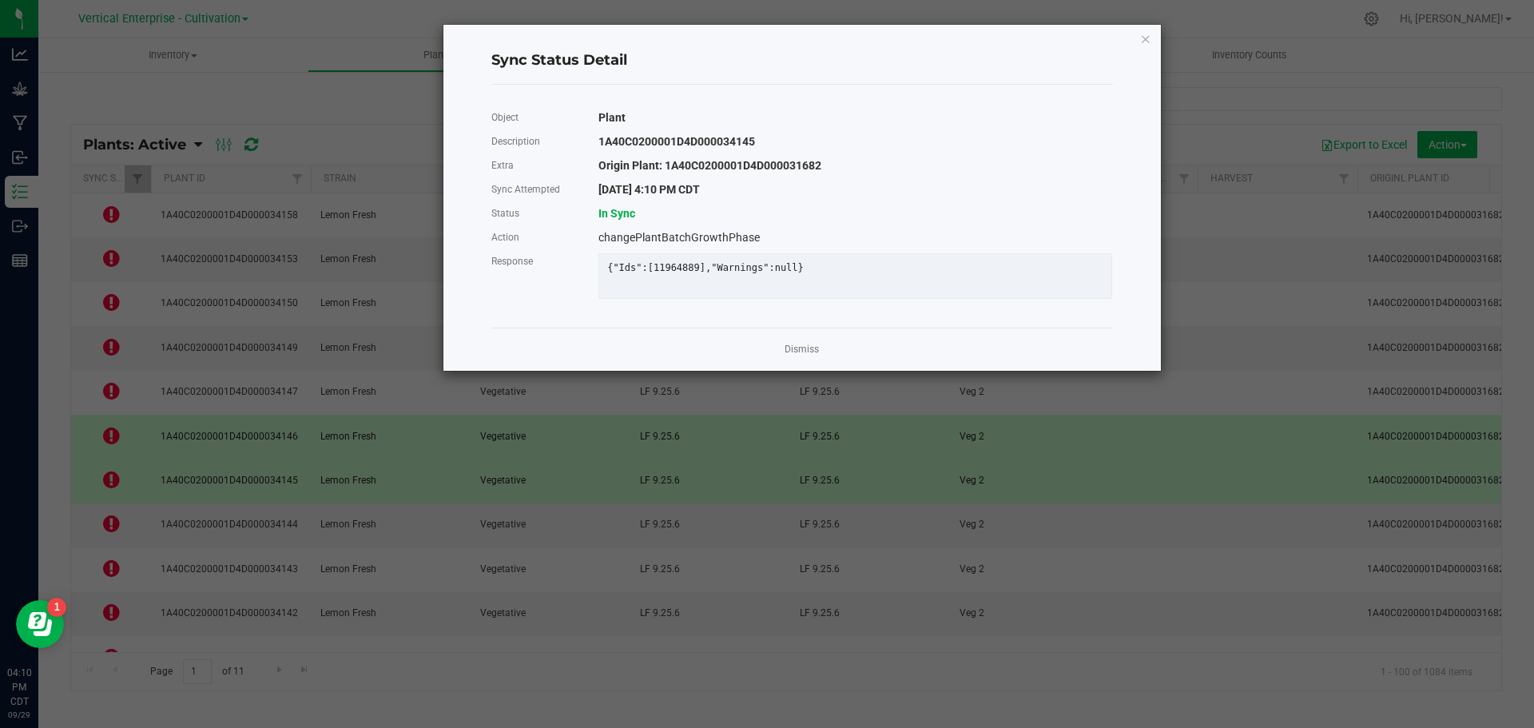
click at [810, 356] on link "Dismiss" at bounding box center [802, 350] width 34 height 14
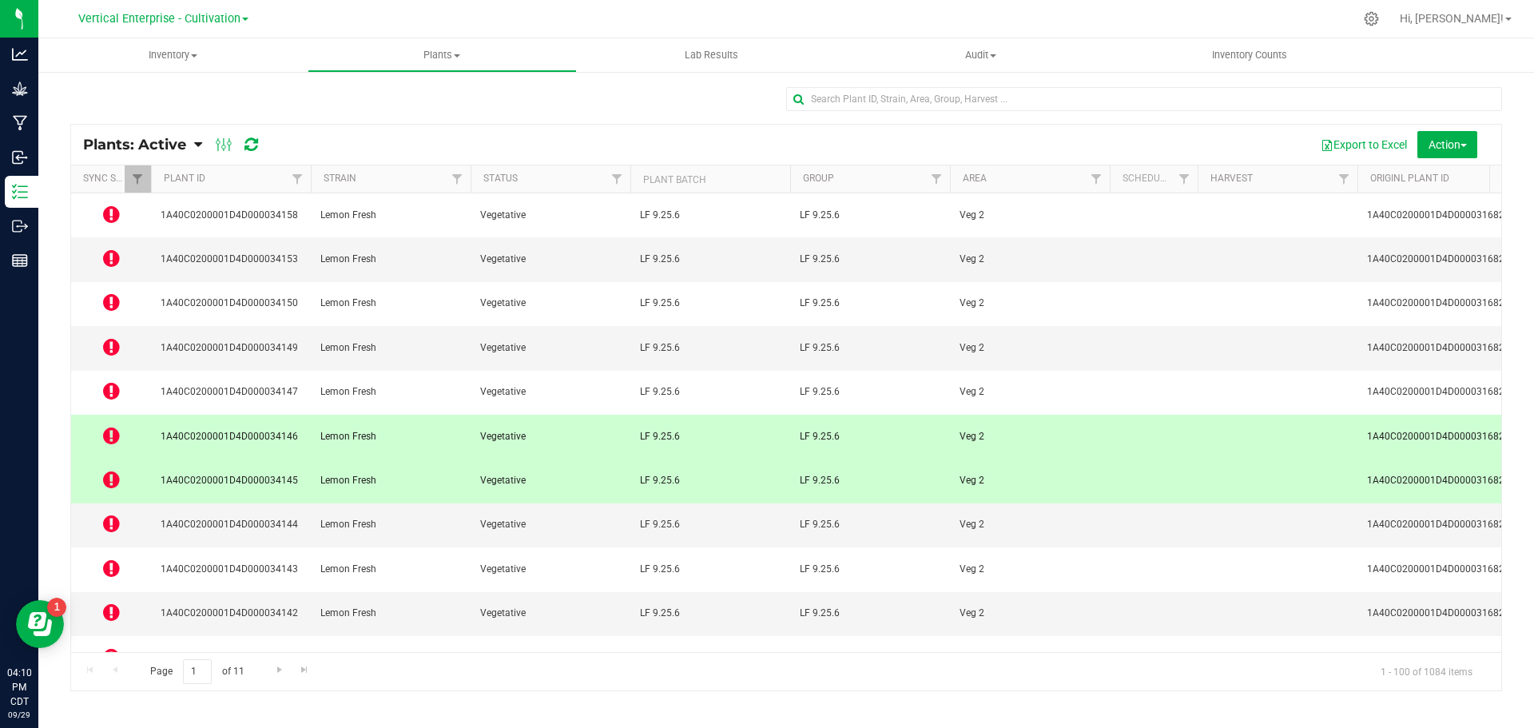
click at [114, 514] on icon at bounding box center [111, 523] width 17 height 19
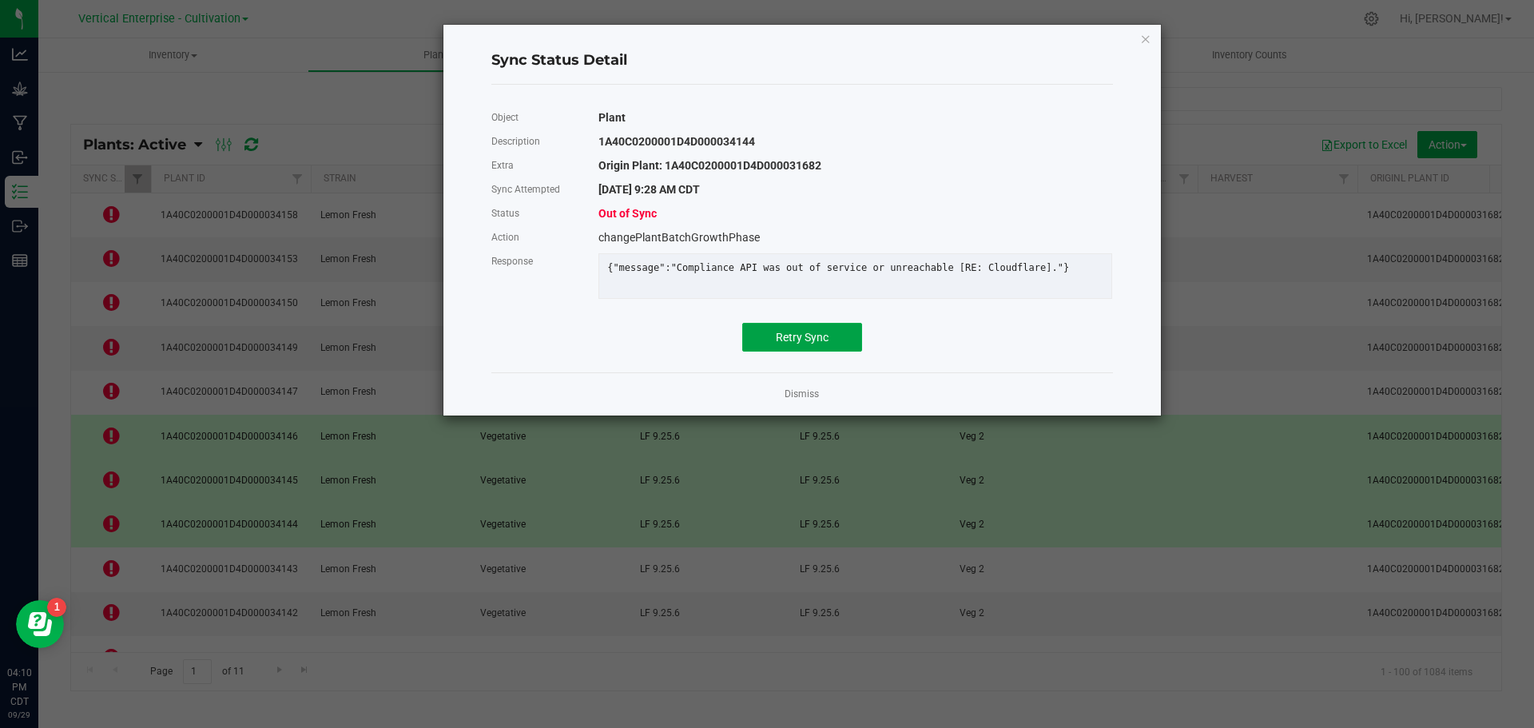
click at [820, 341] on span "Retry Sync" at bounding box center [802, 337] width 53 height 13
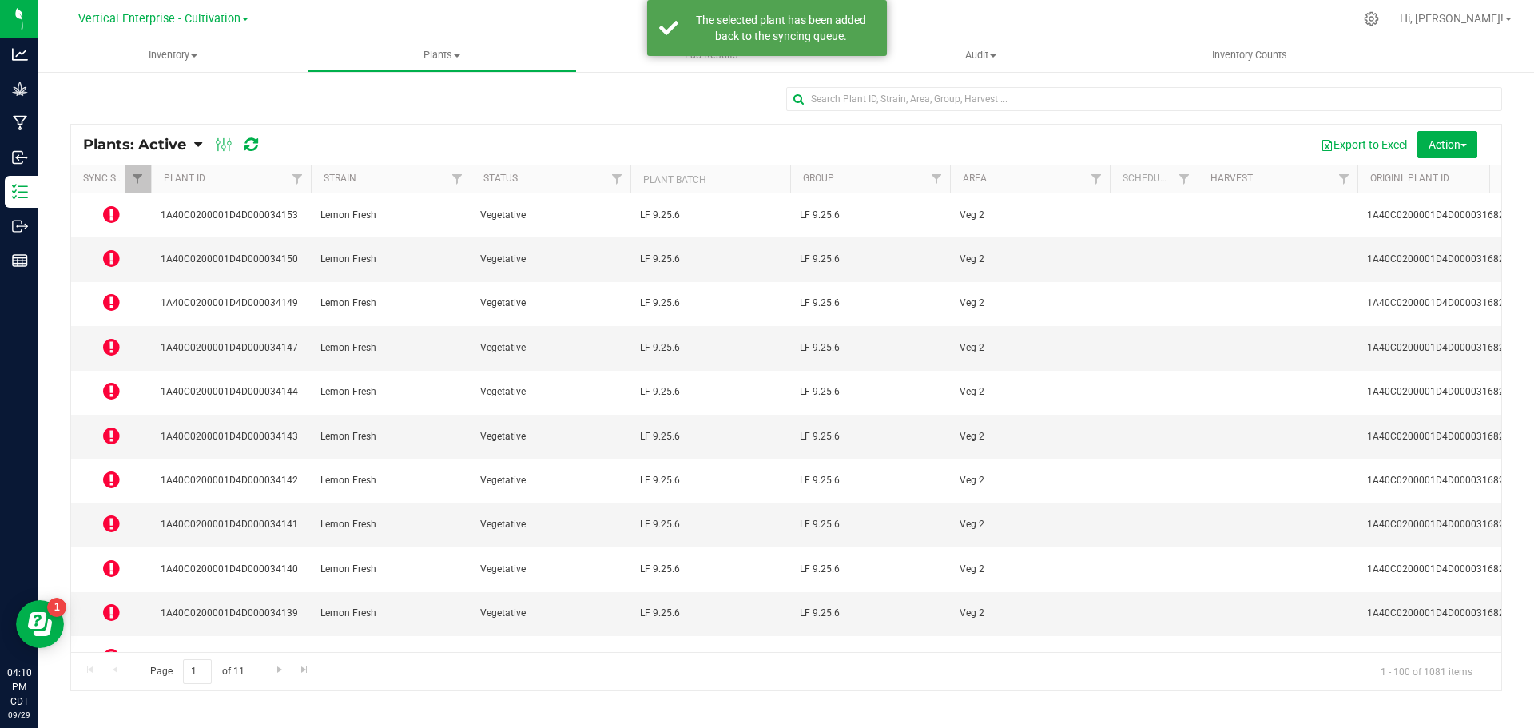
click at [243, 154] on div "Plants: Active Plants: Active Plants: Harvested Plants: Dead Plants: Dead + Out…" at bounding box center [786, 145] width 1430 height 40
click at [259, 146] on div at bounding box center [237, 144] width 54 height 19
click at [257, 153] on link at bounding box center [252, 144] width 14 height 19
click at [247, 145] on icon at bounding box center [252, 145] width 14 height 16
click at [112, 211] on icon at bounding box center [111, 214] width 17 height 19
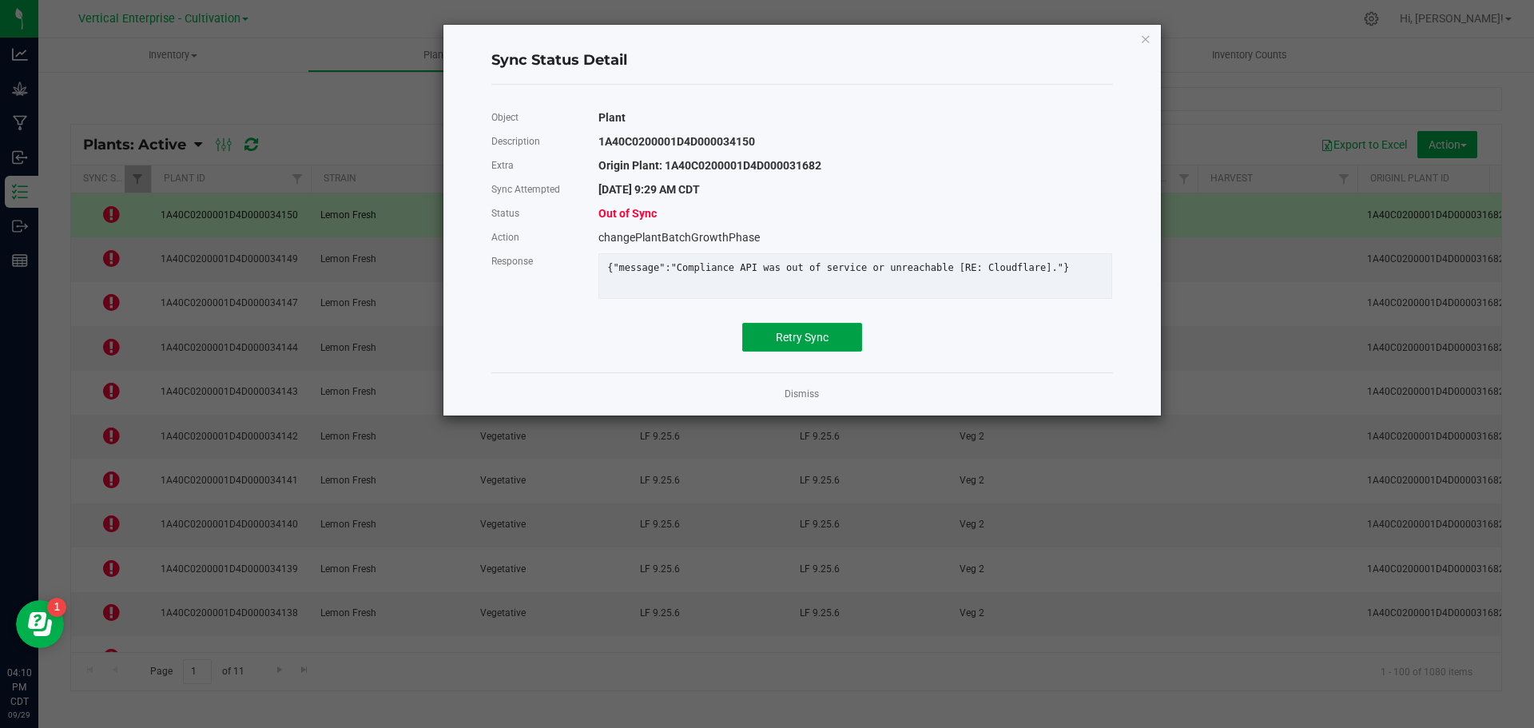
click at [851, 352] on button "Retry Sync" at bounding box center [802, 337] width 120 height 29
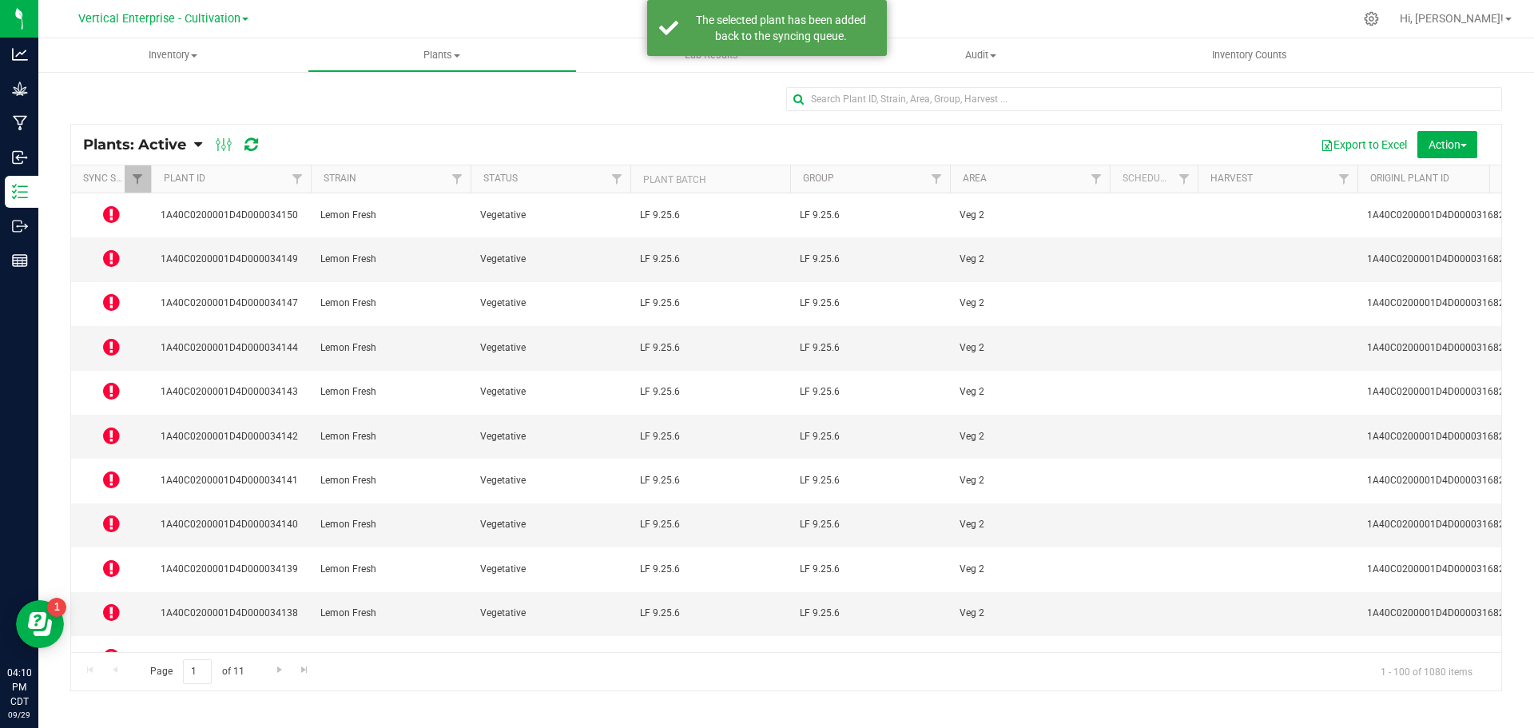
click at [117, 249] on icon at bounding box center [111, 258] width 17 height 19
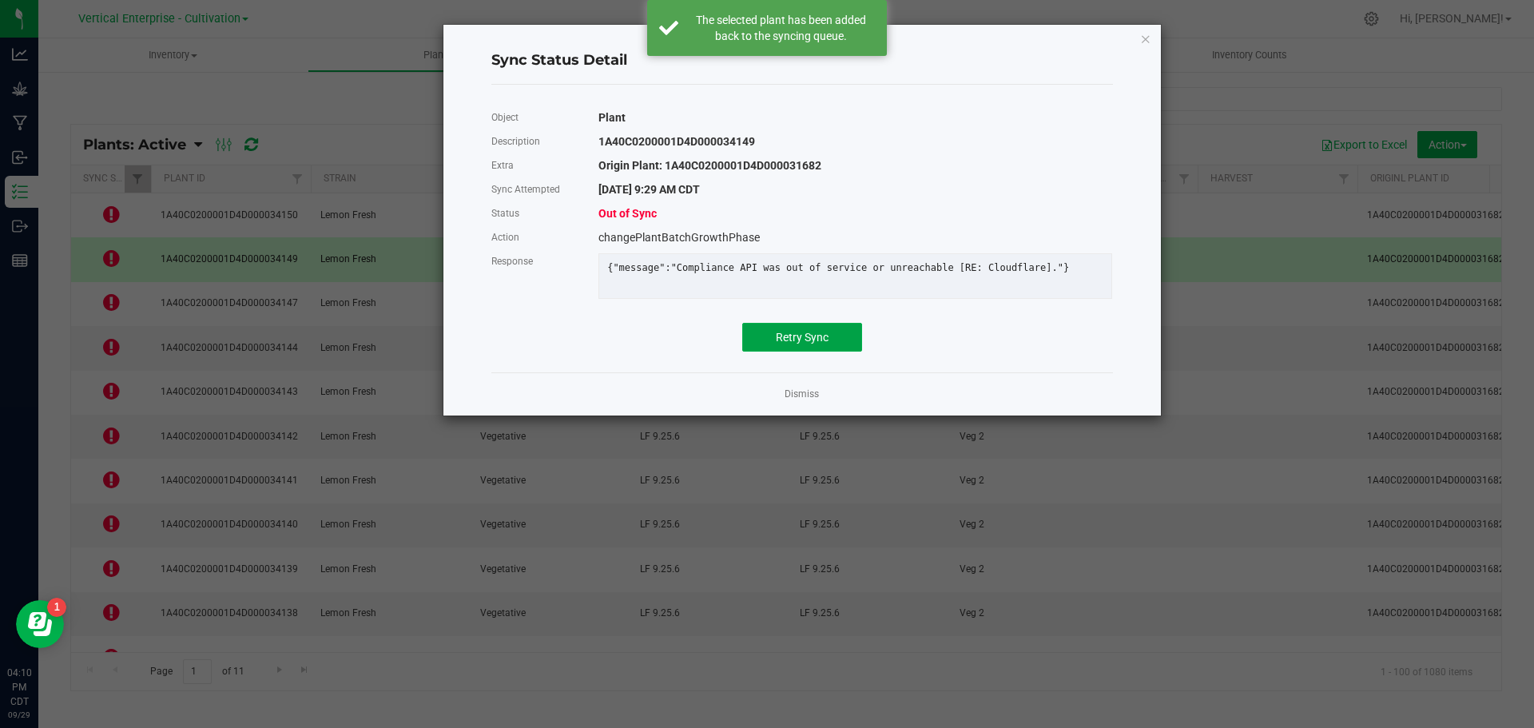
click at [781, 352] on button "Retry Sync" at bounding box center [802, 337] width 120 height 29
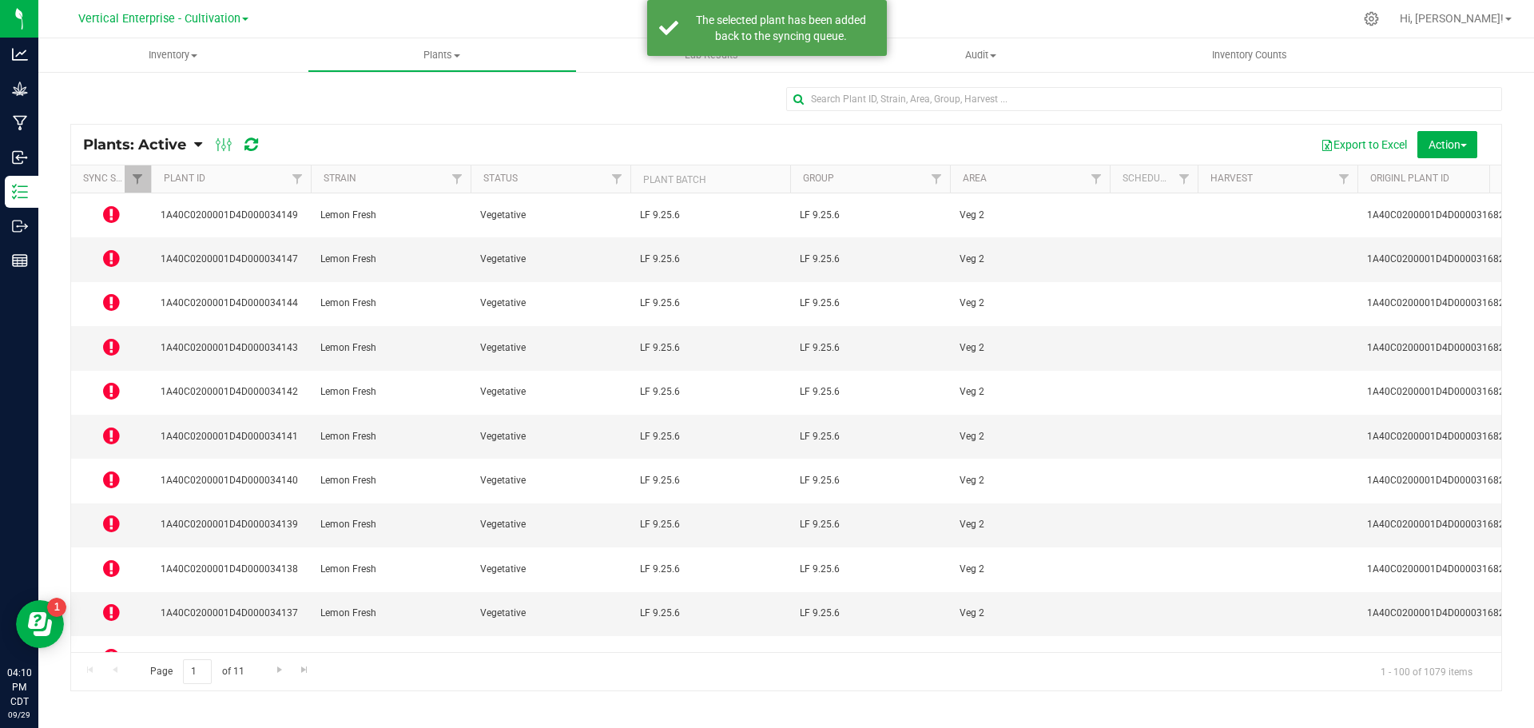
drag, startPoint x: 158, startPoint y: 297, endPoint x: 113, endPoint y: 281, distance: 48.5
click at [105, 292] on icon at bounding box center [111, 301] width 17 height 19
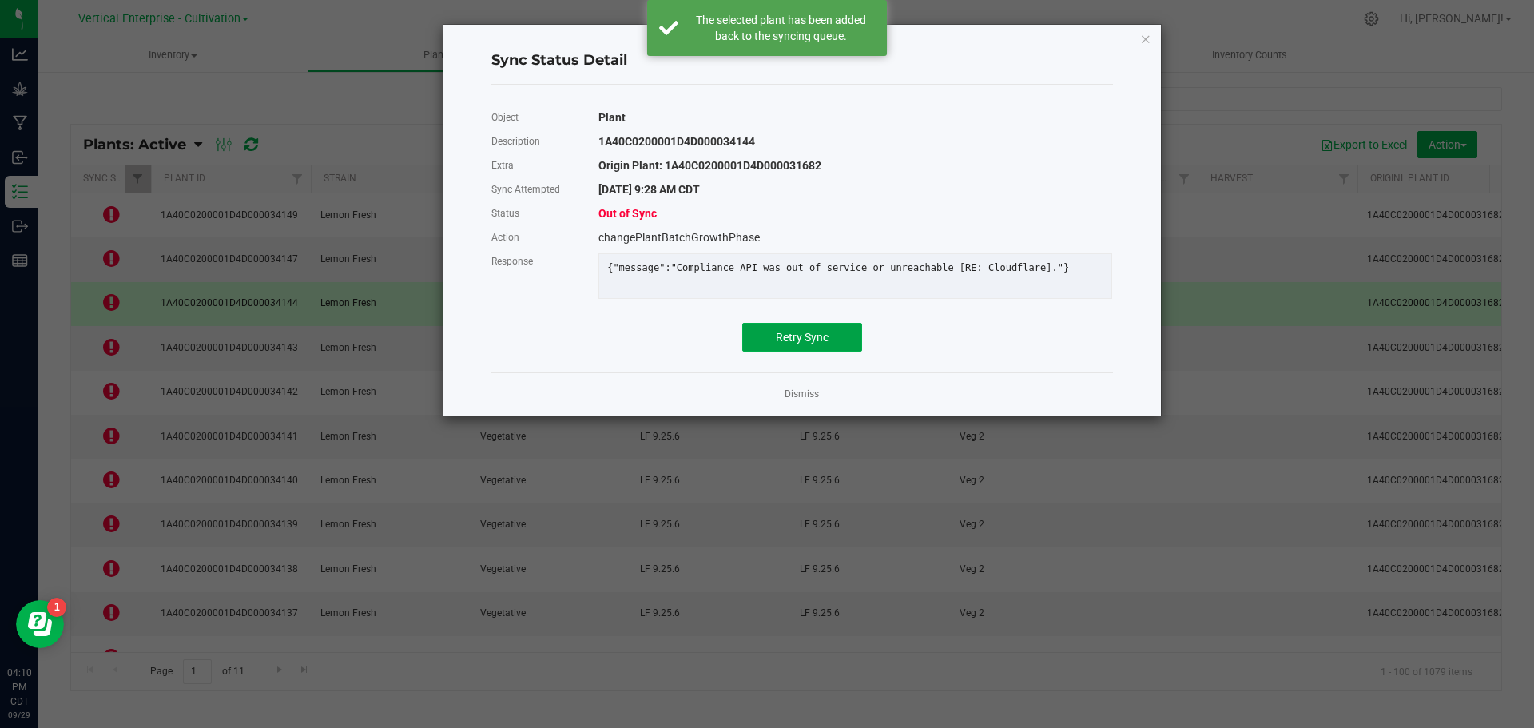
click at [781, 344] on span "Retry Sync" at bounding box center [802, 337] width 53 height 13
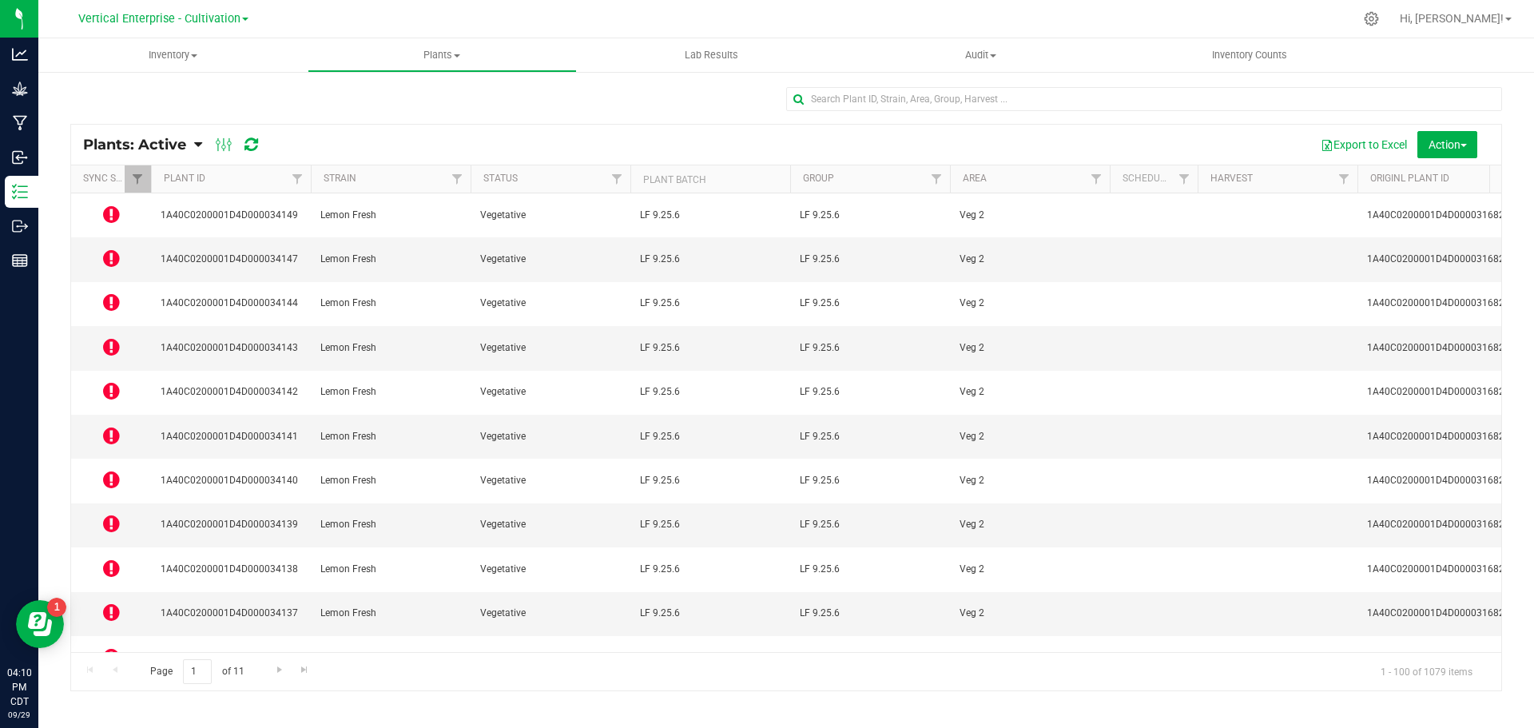
click at [94, 326] on td at bounding box center [111, 348] width 80 height 44
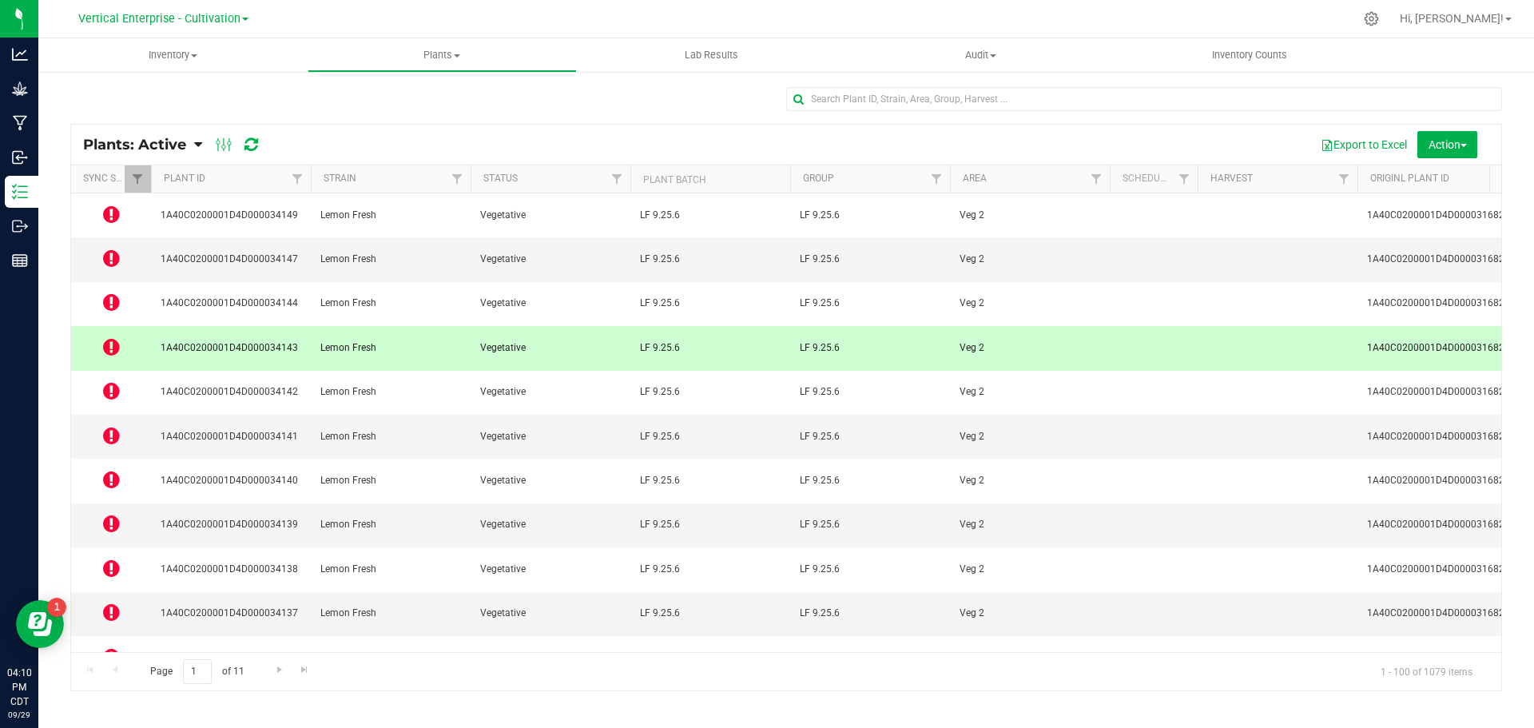
click at [114, 337] on icon at bounding box center [111, 346] width 17 height 19
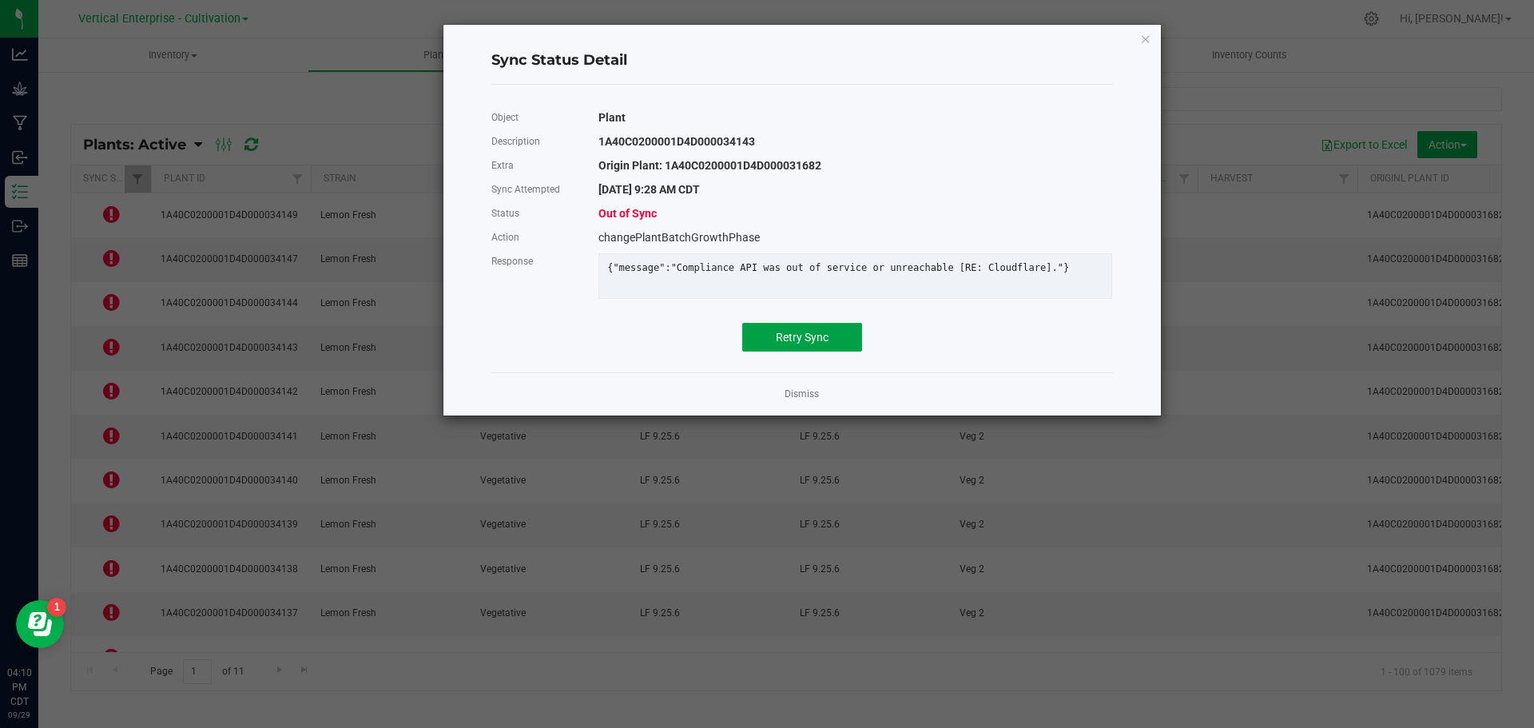
click at [792, 344] on span "Retry Sync" at bounding box center [802, 337] width 53 height 13
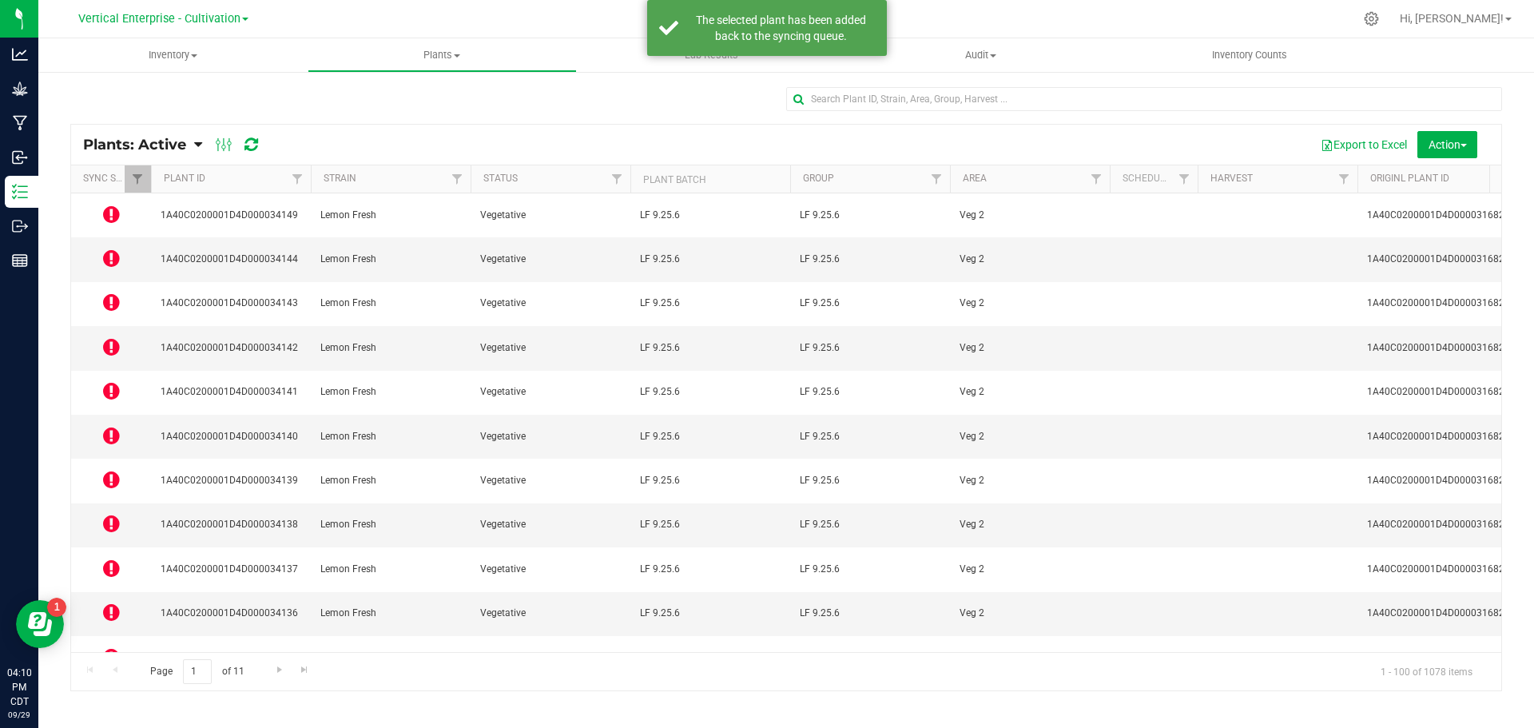
click at [100, 371] on td at bounding box center [111, 393] width 80 height 44
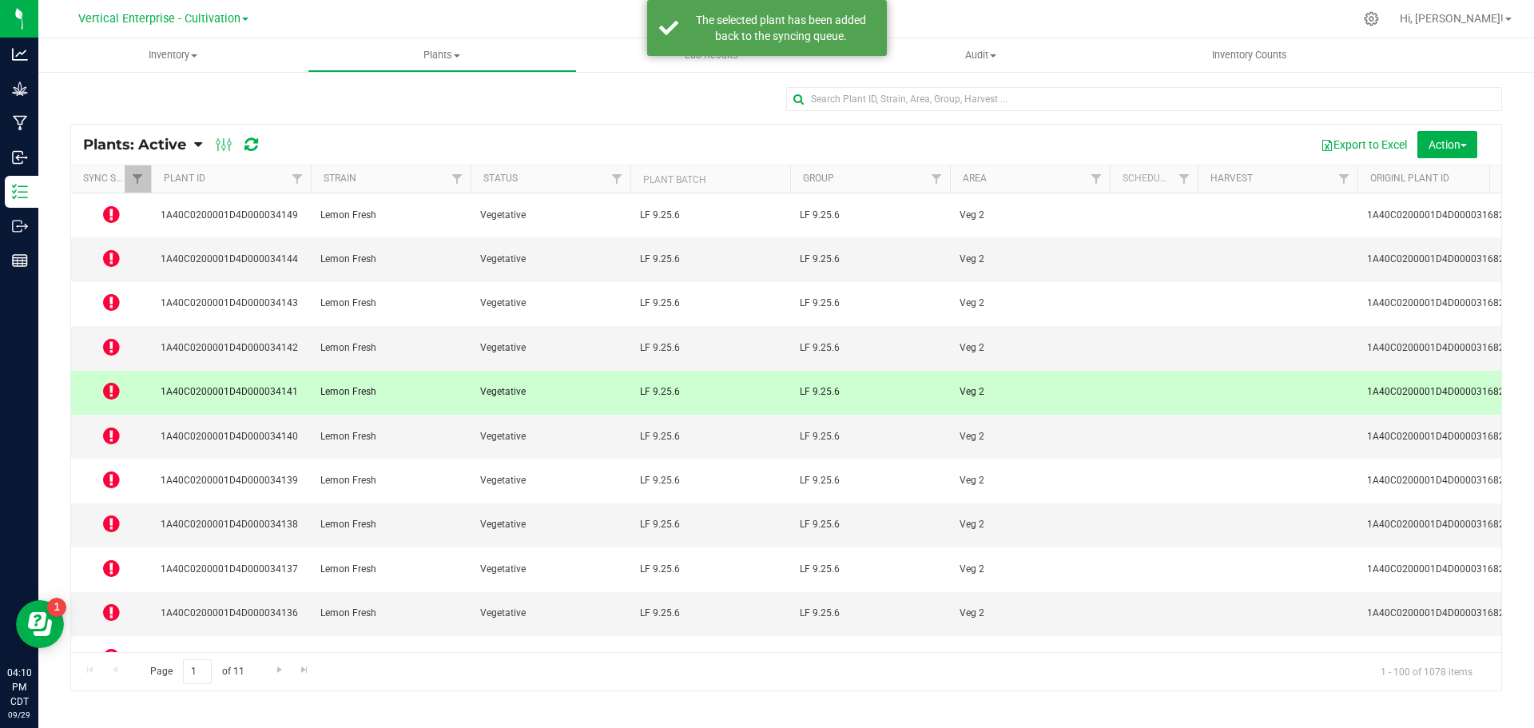
click at [112, 381] on icon at bounding box center [111, 390] width 17 height 19
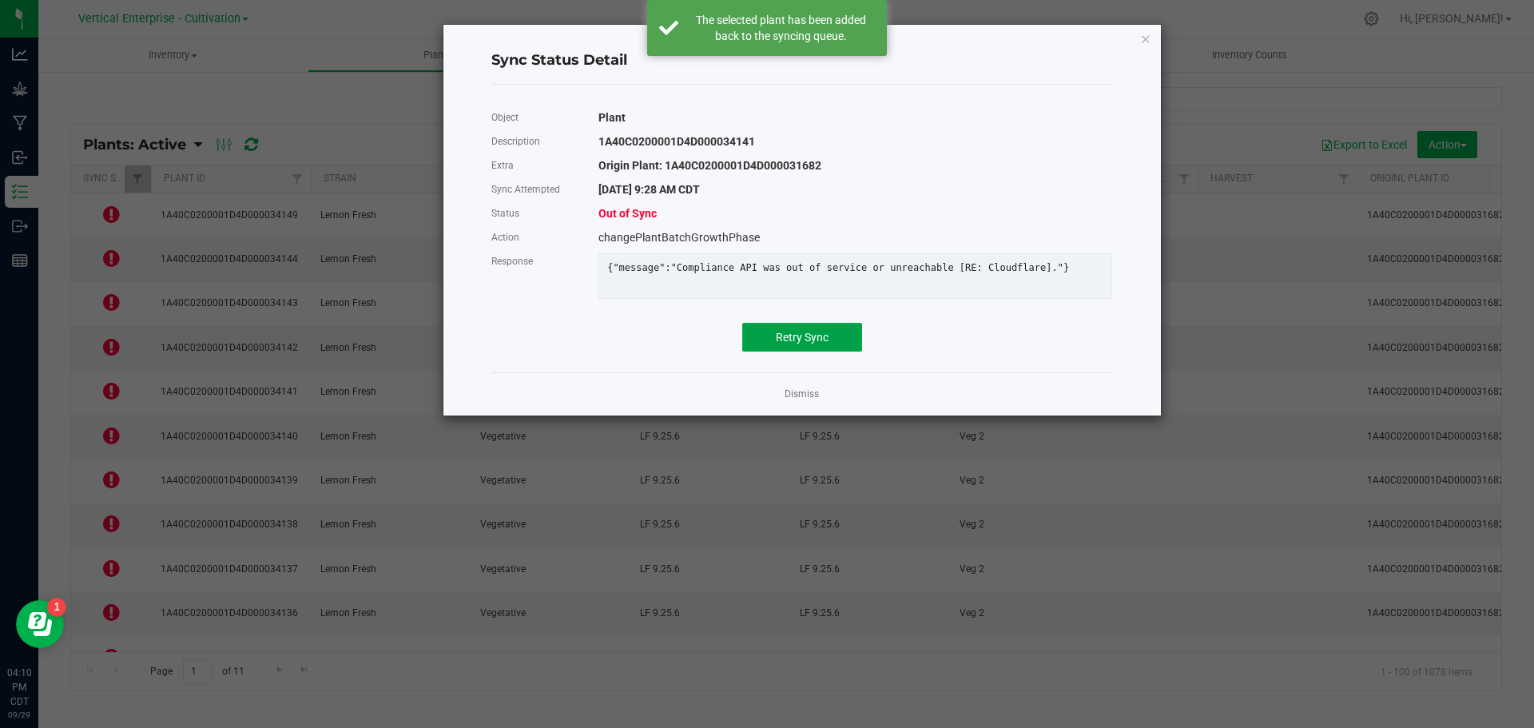
click at [802, 344] on span "Retry Sync" at bounding box center [802, 337] width 53 height 13
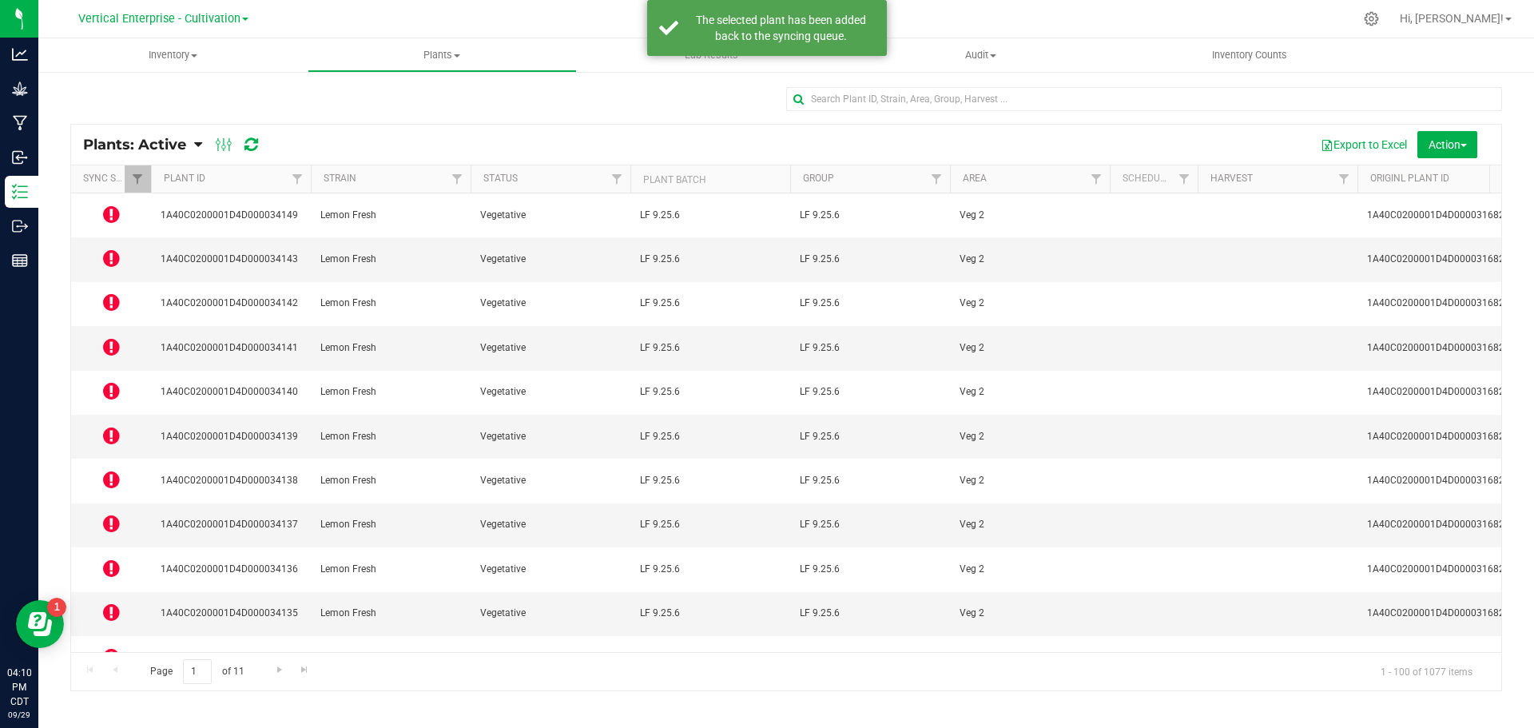
click at [105, 470] on icon at bounding box center [111, 479] width 17 height 19
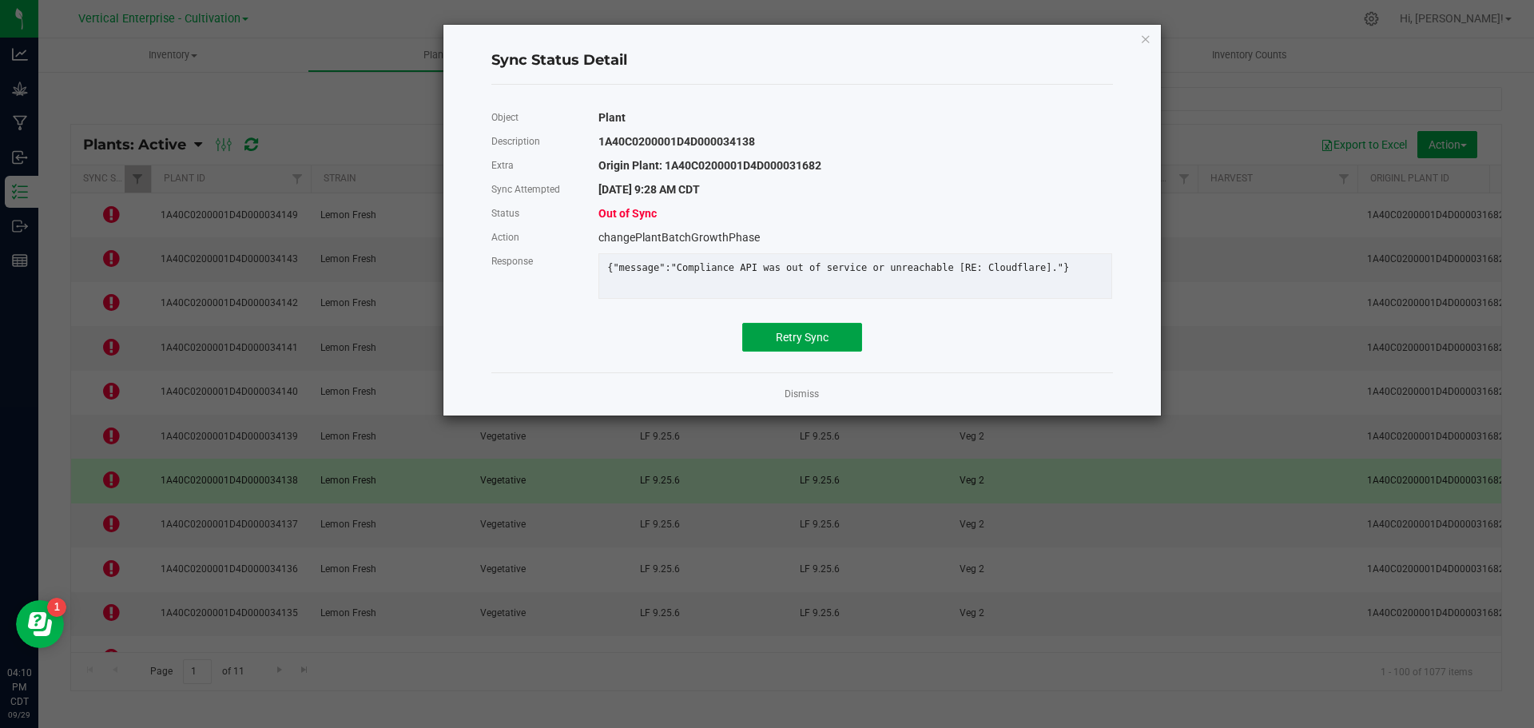
click at [838, 338] on button "Retry Sync" at bounding box center [802, 337] width 120 height 29
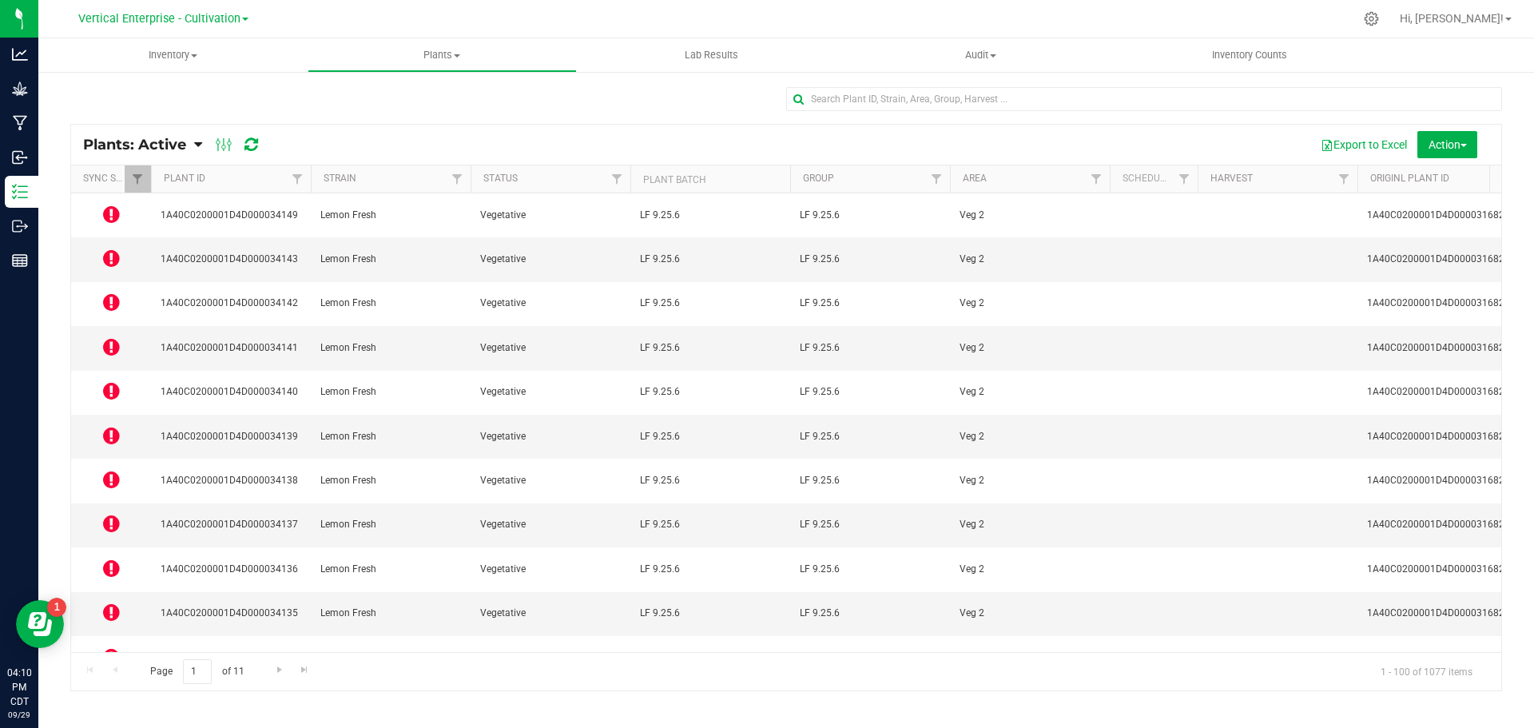
click at [109, 514] on icon at bounding box center [111, 523] width 17 height 19
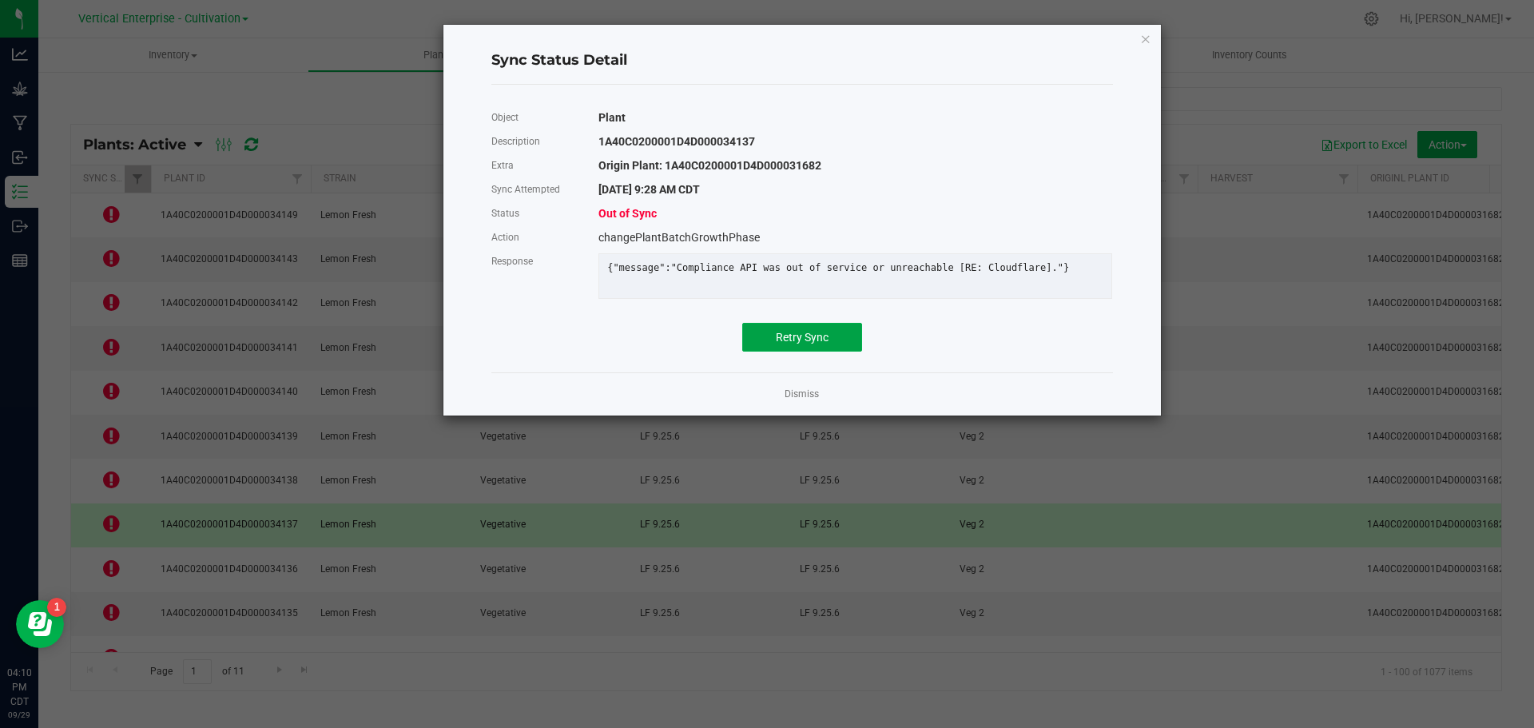
click at [798, 344] on span "Retry Sync" at bounding box center [802, 337] width 53 height 13
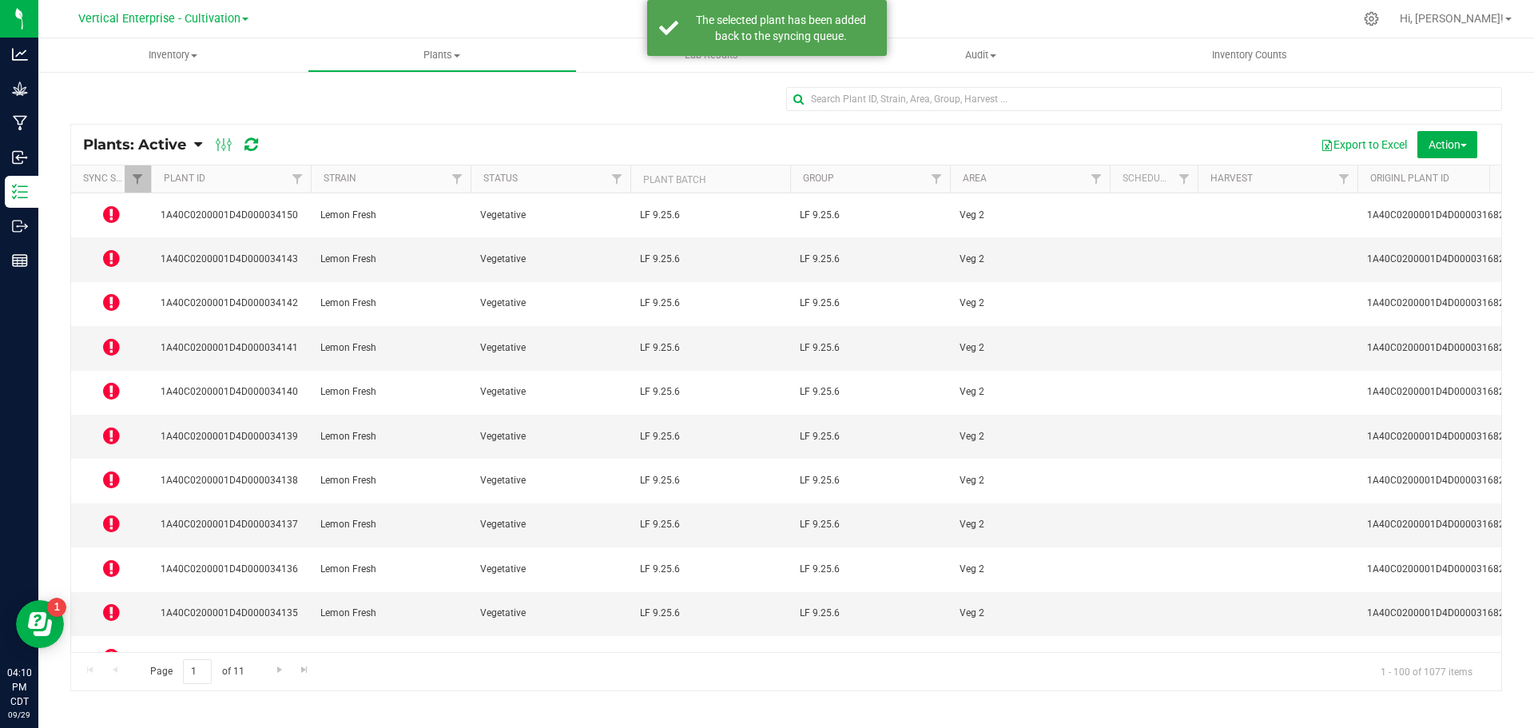
click at [114, 603] on icon at bounding box center [111, 612] width 17 height 19
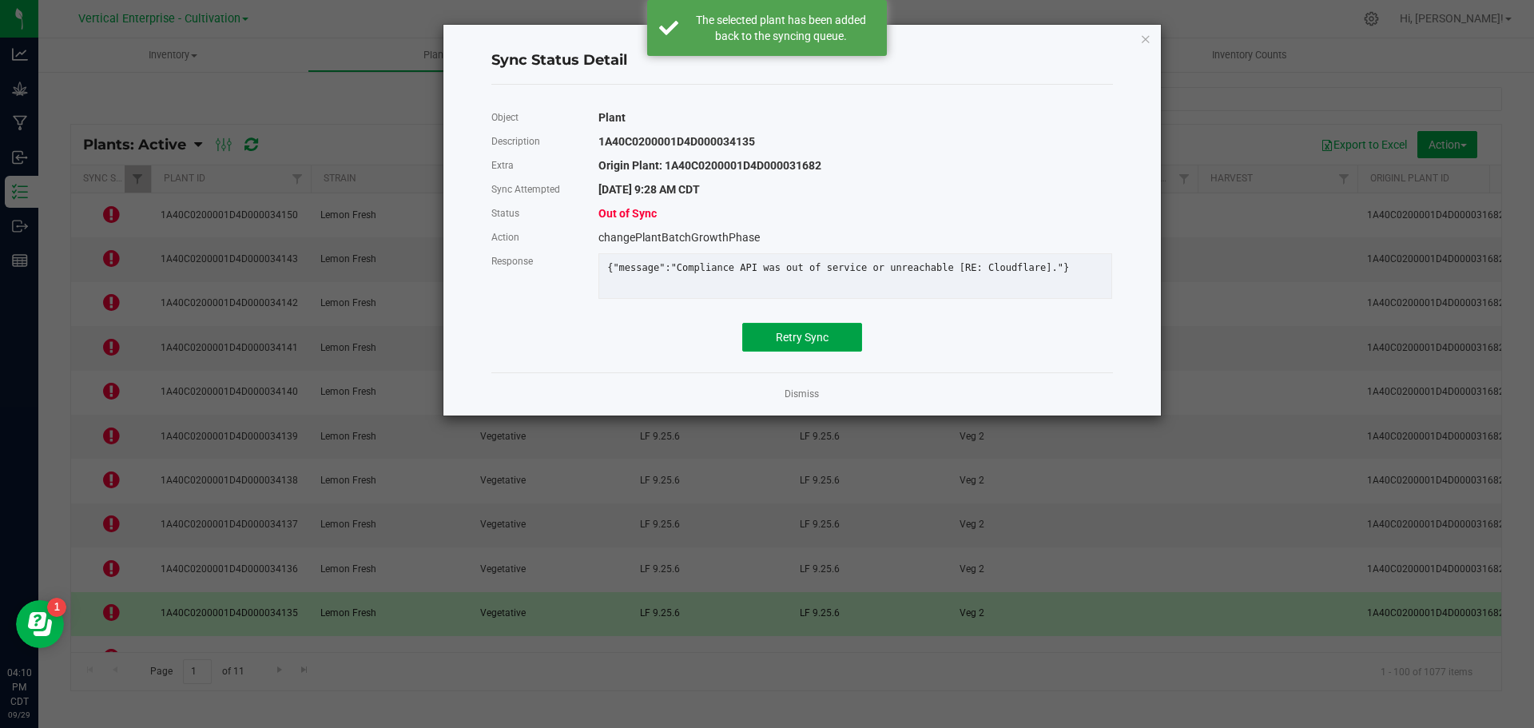
click at [834, 352] on button "Retry Sync" at bounding box center [802, 337] width 120 height 29
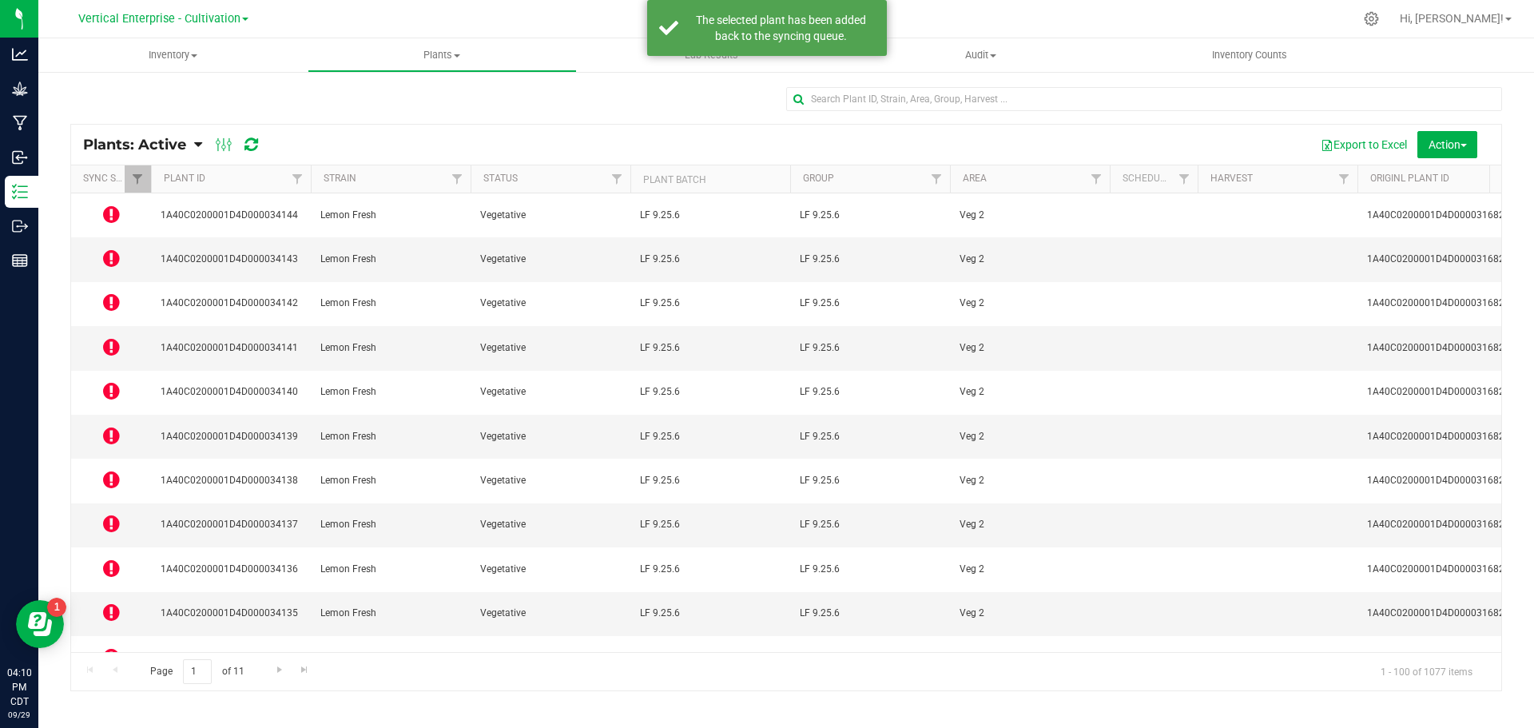
click at [115, 647] on icon at bounding box center [111, 656] width 17 height 19
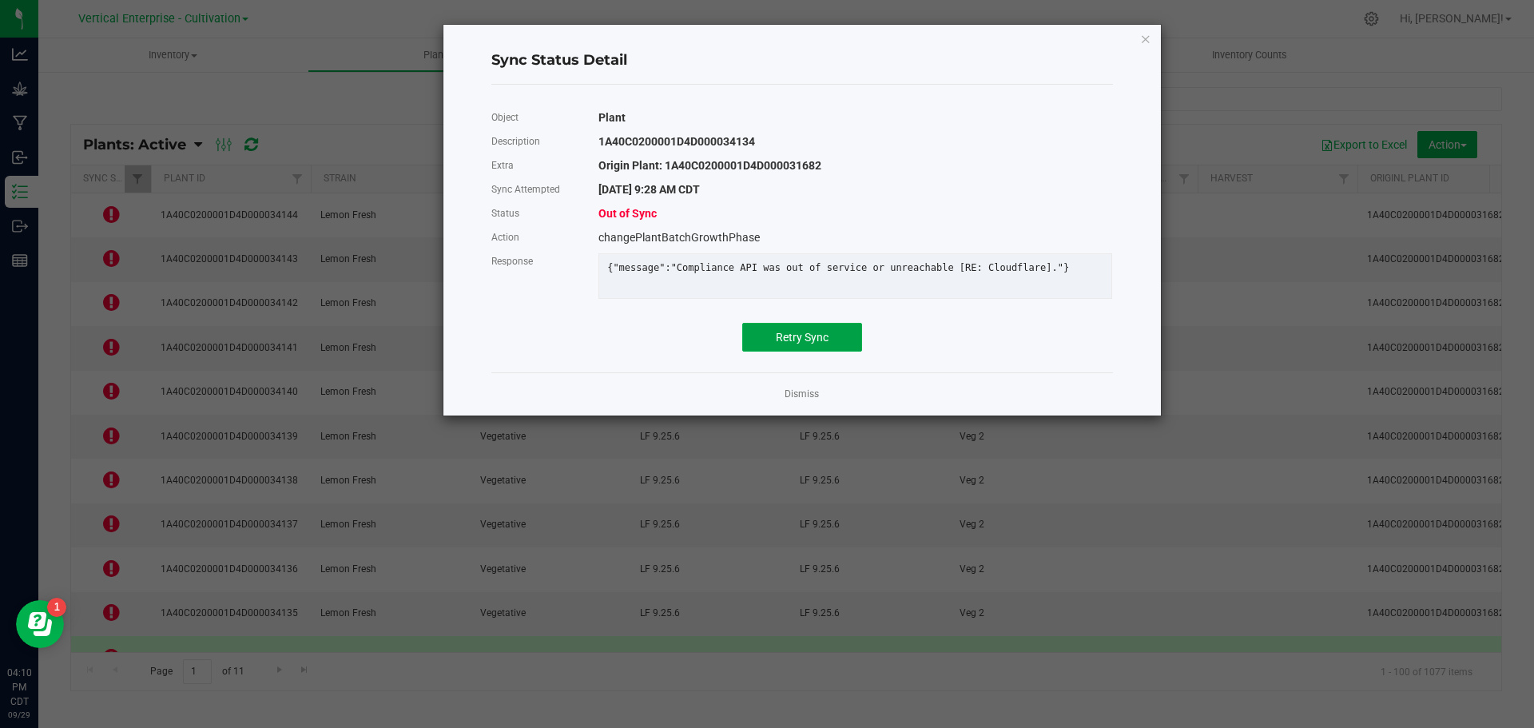
click at [853, 347] on button "Retry Sync" at bounding box center [802, 337] width 120 height 29
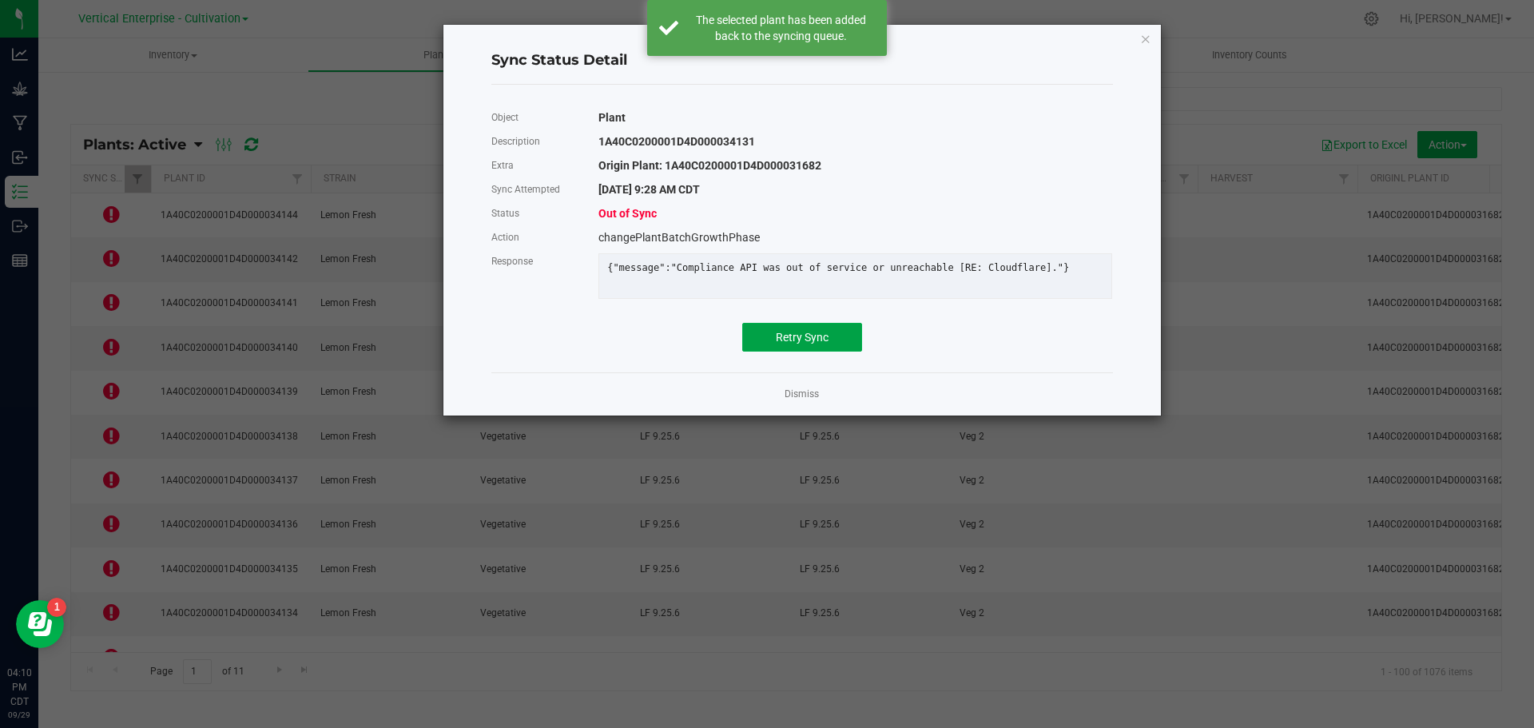
click at [781, 342] on span "Retry Sync" at bounding box center [802, 337] width 53 height 13
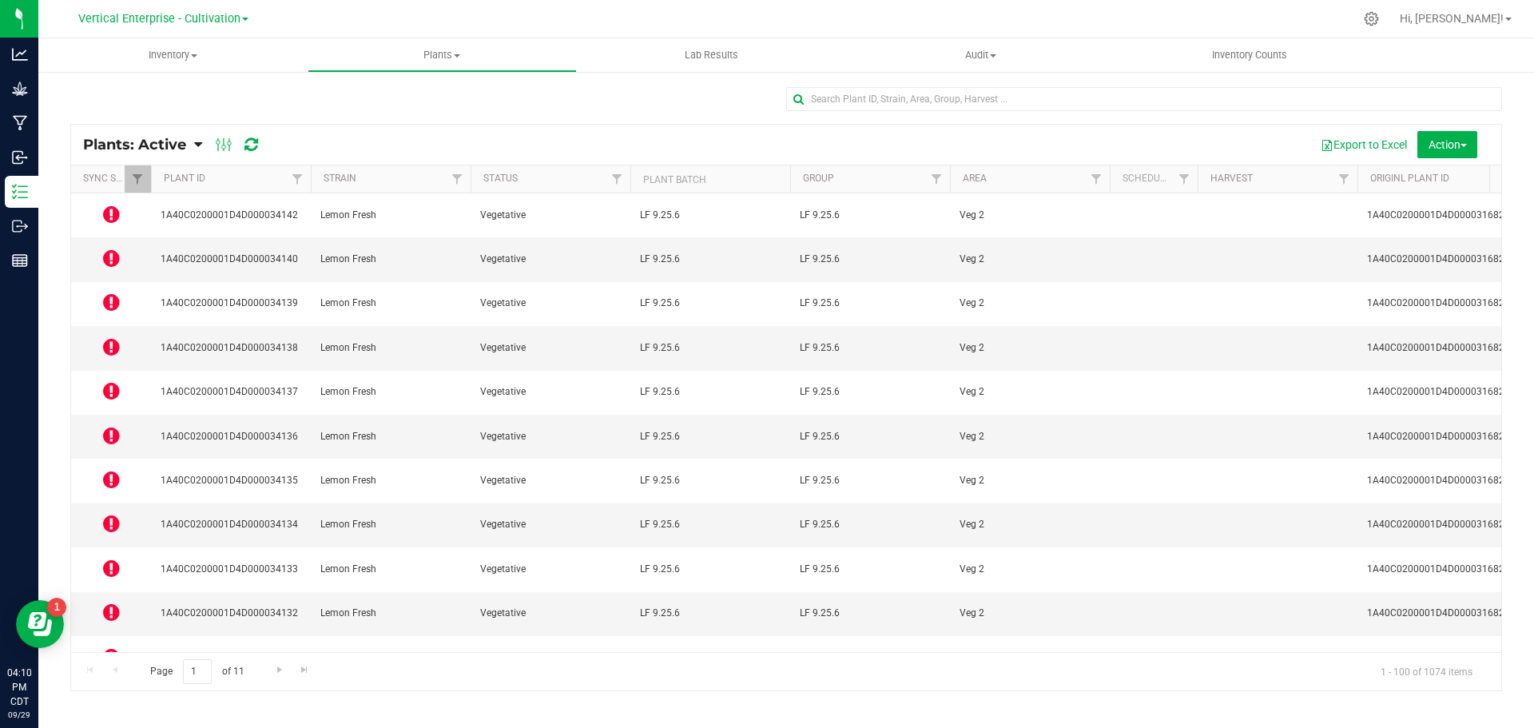
click at [109, 691] on icon at bounding box center [111, 700] width 17 height 19
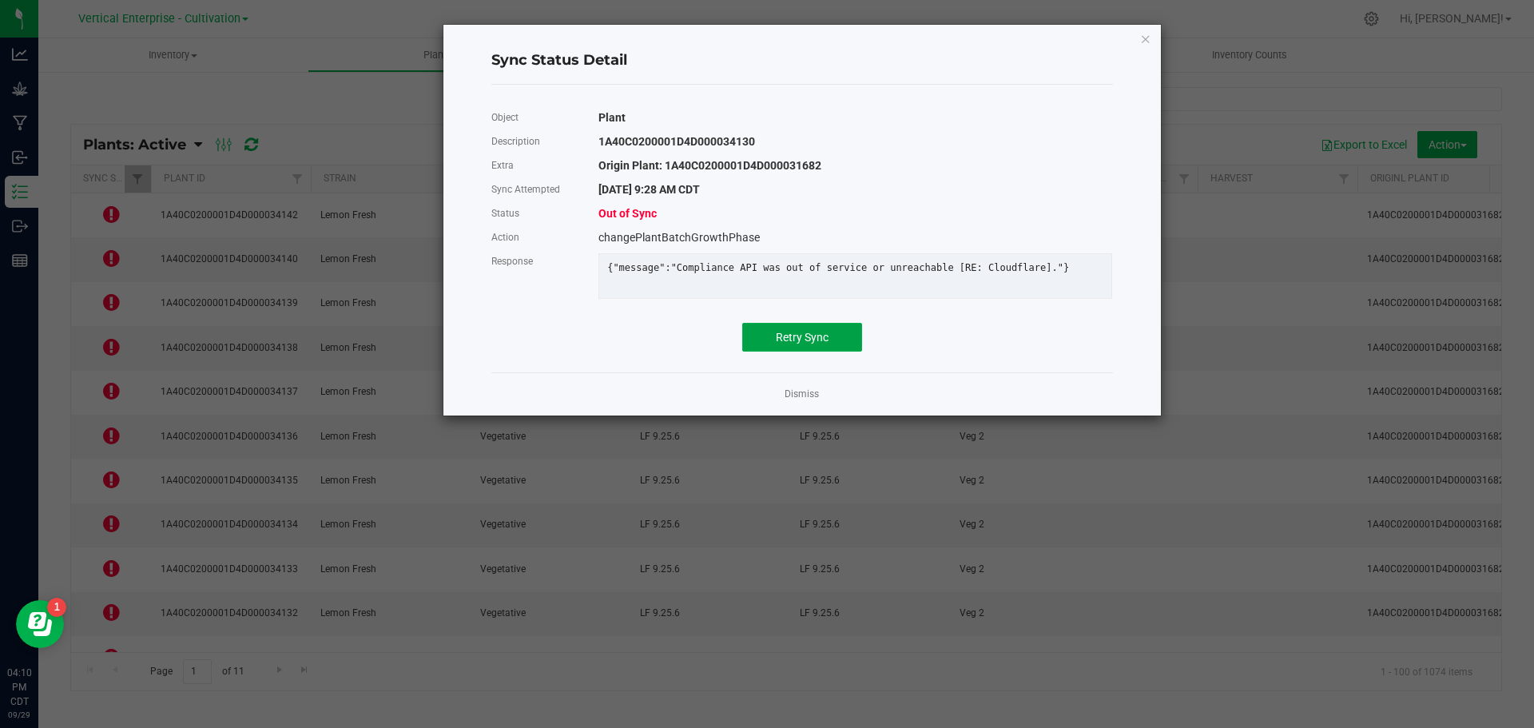
drag, startPoint x: 835, startPoint y: 338, endPoint x: 829, endPoint y: 346, distance: 10.2
click at [833, 343] on button "Retry Sync" at bounding box center [802, 337] width 120 height 29
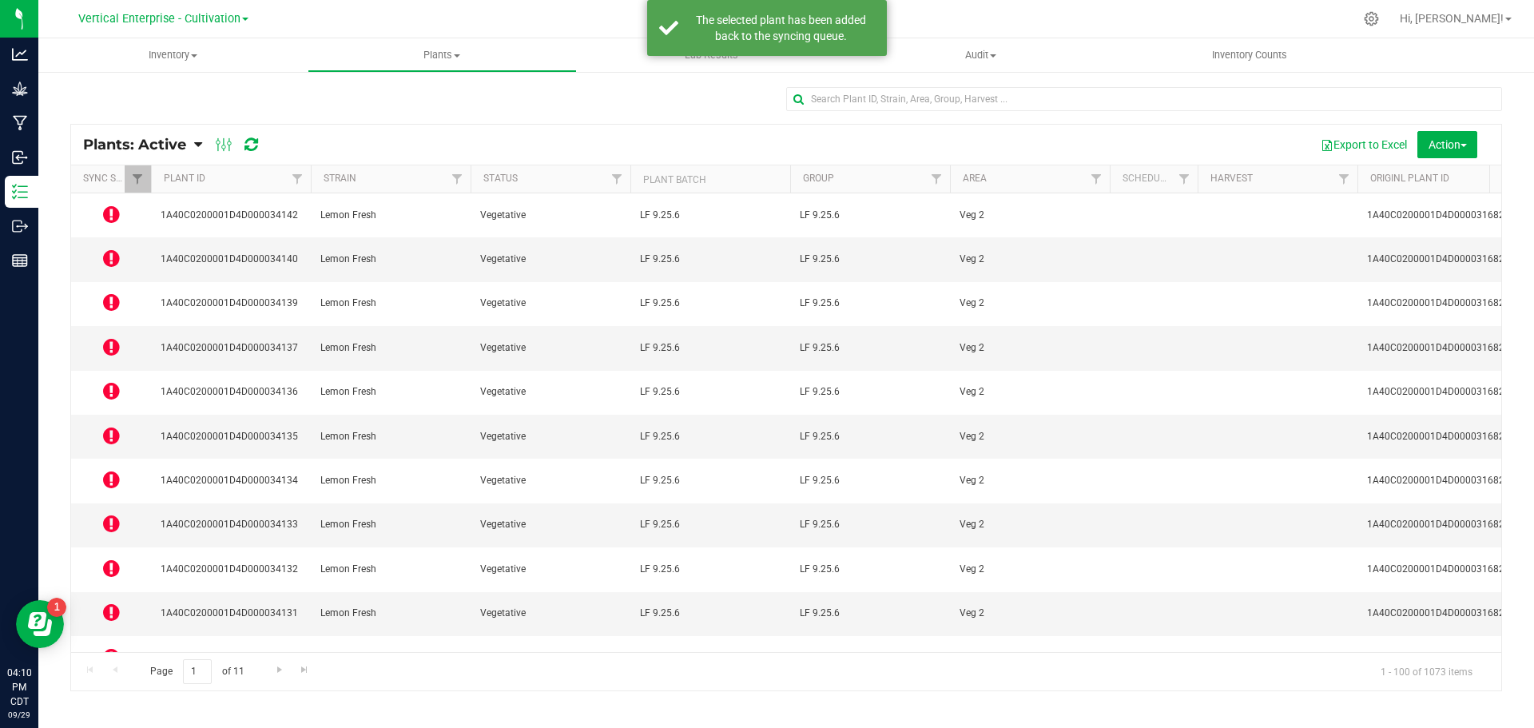
click at [117, 603] on icon at bounding box center [111, 612] width 17 height 19
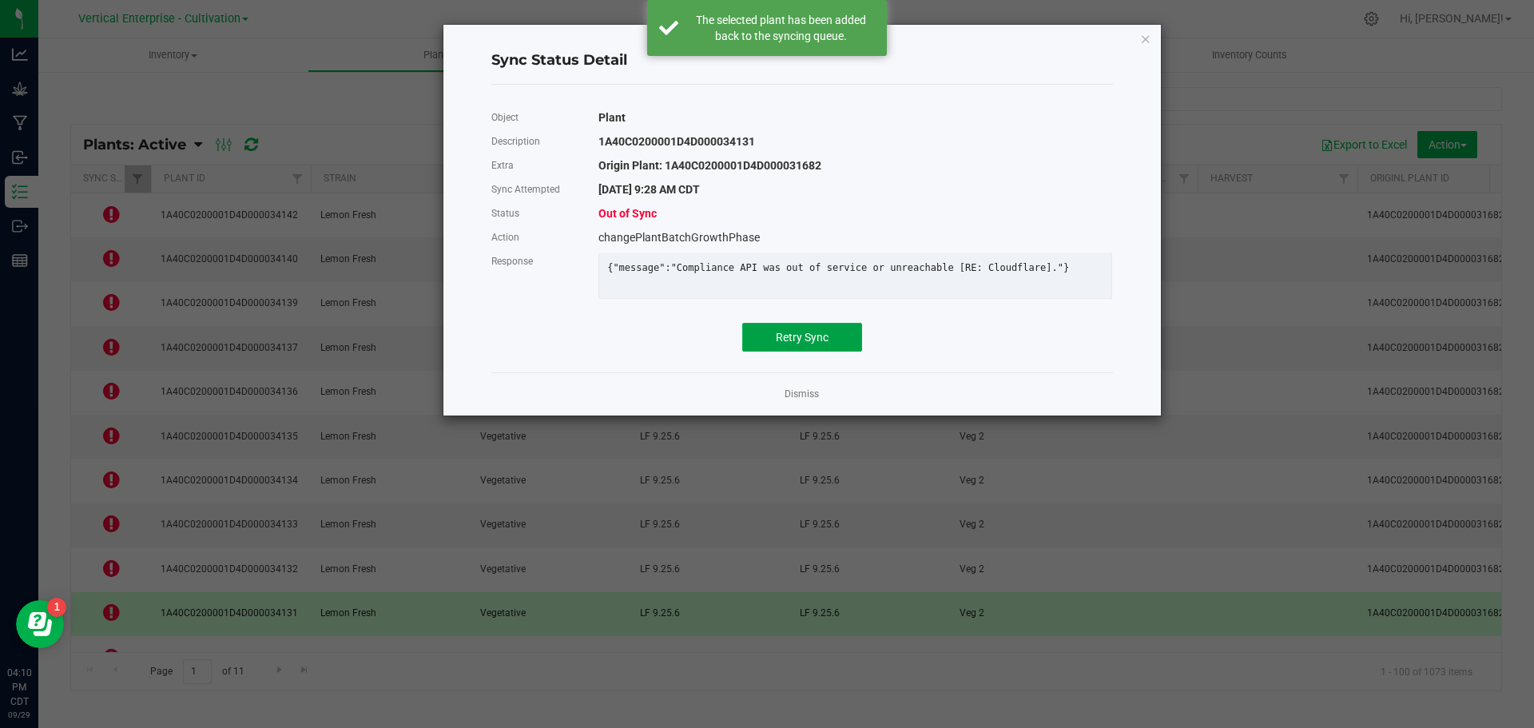
click at [806, 344] on span "Retry Sync" at bounding box center [802, 337] width 53 height 13
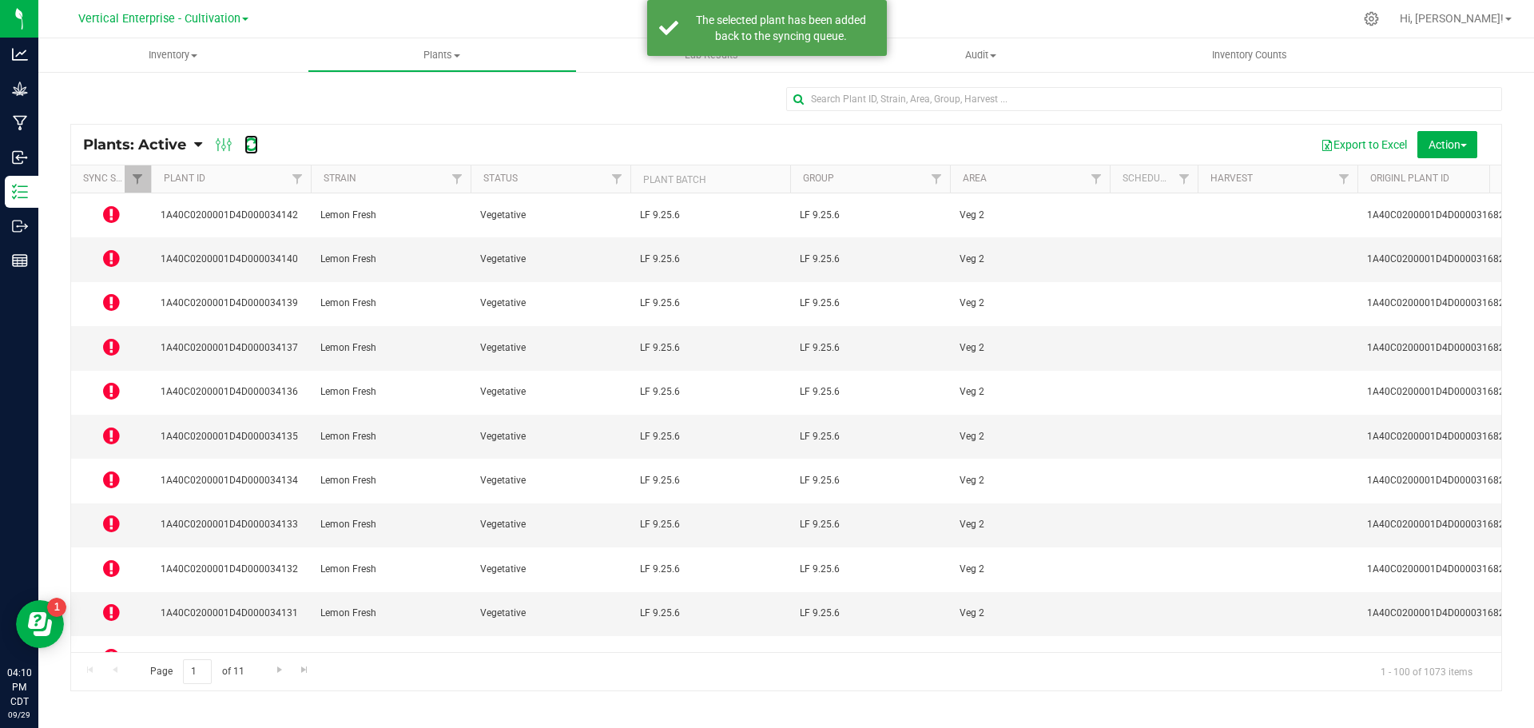
click at [251, 147] on icon at bounding box center [252, 145] width 14 height 16
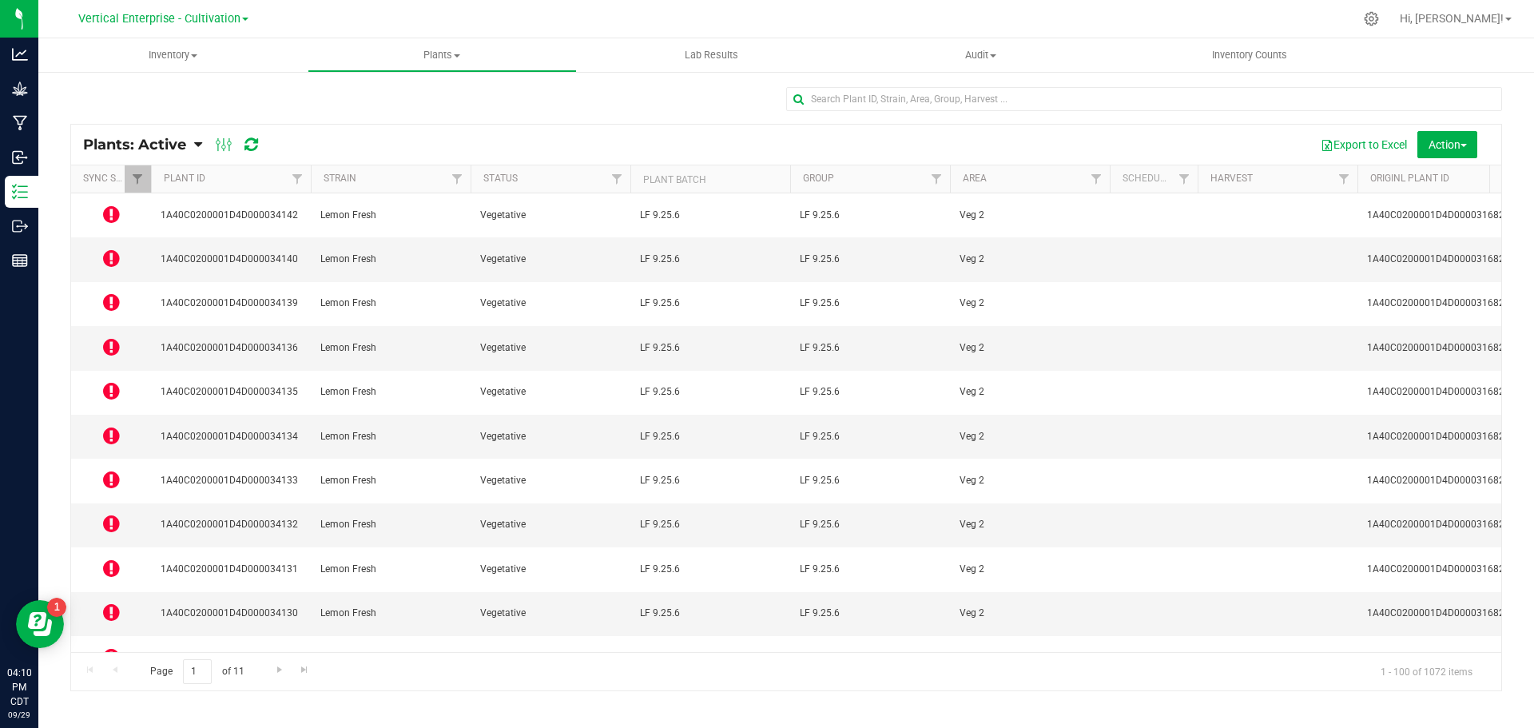
click at [97, 213] on td at bounding box center [111, 215] width 80 height 44
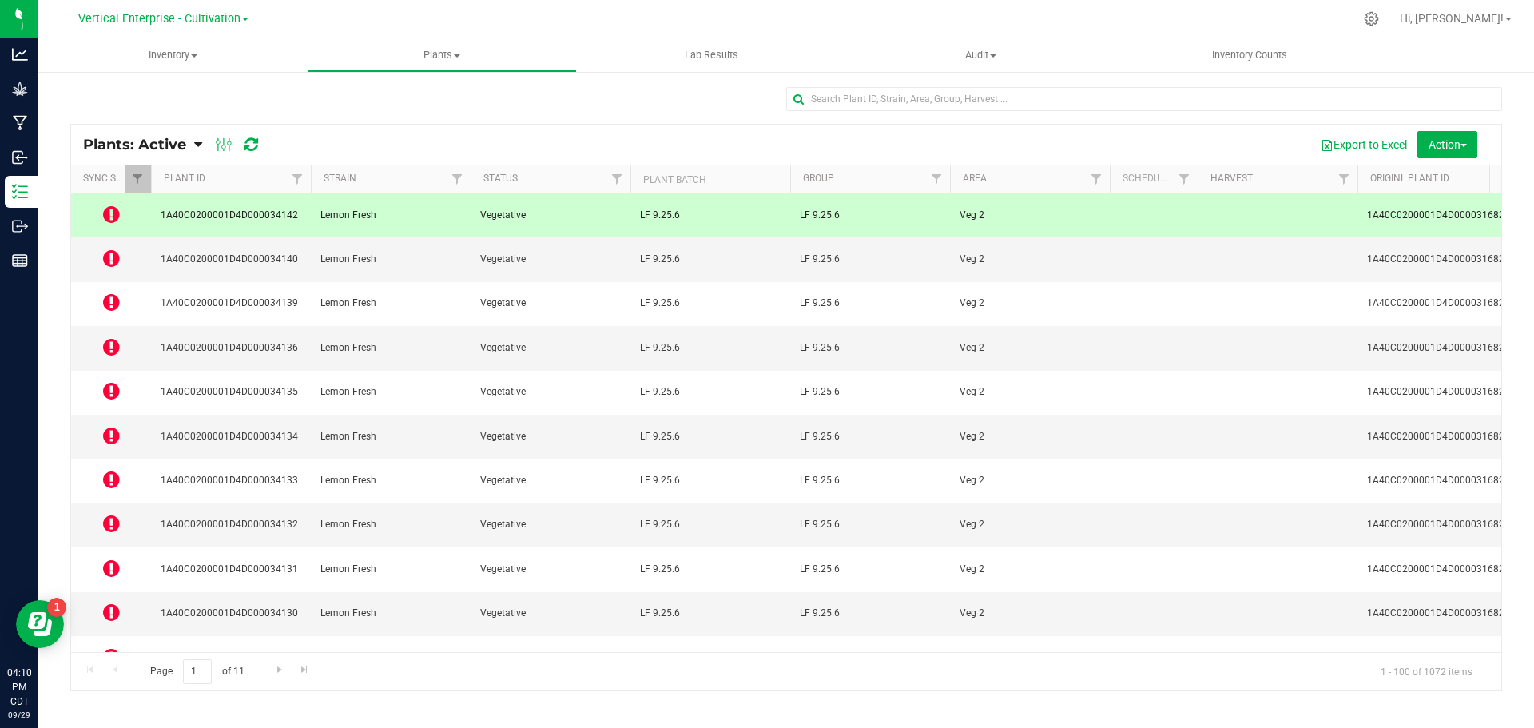
click at [104, 213] on icon at bounding box center [111, 214] width 17 height 19
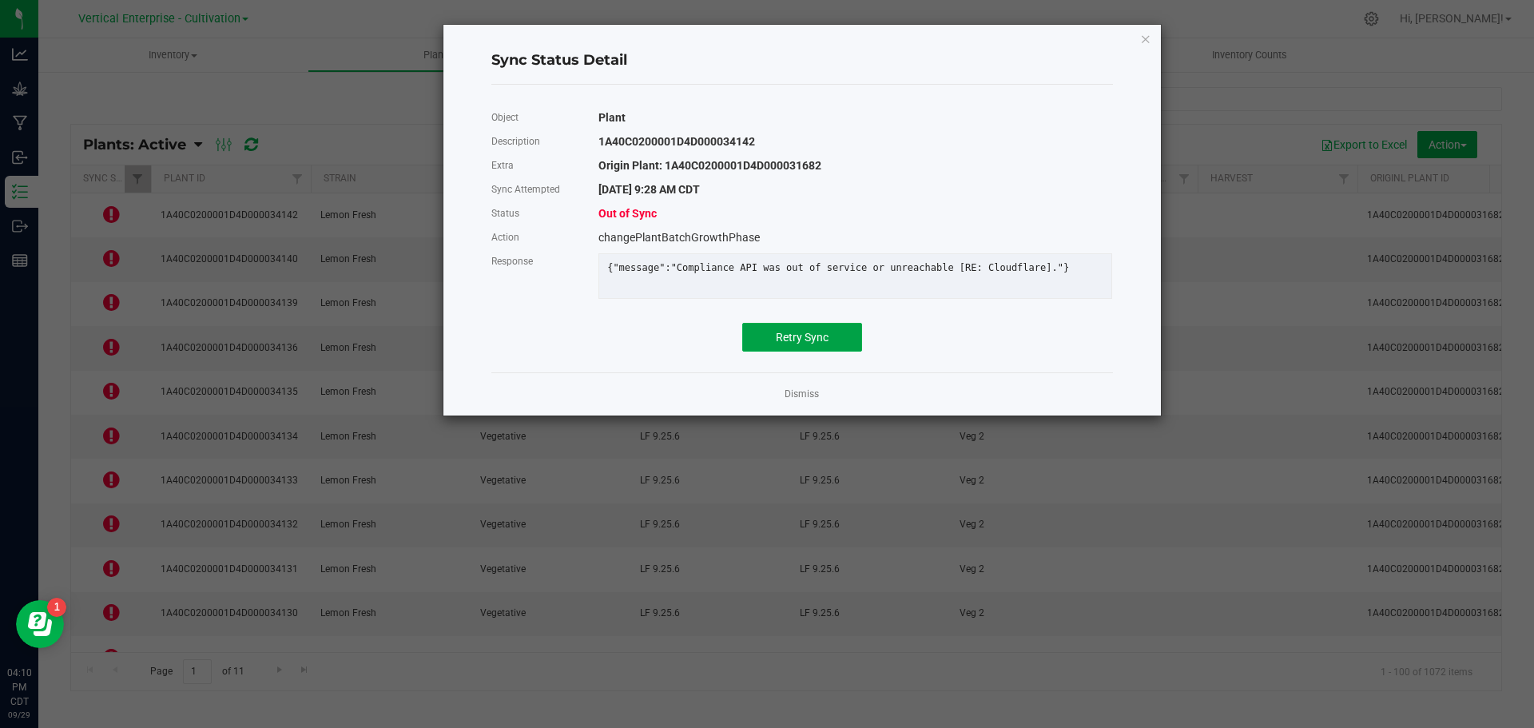
click at [834, 342] on button "Retry Sync" at bounding box center [802, 337] width 120 height 29
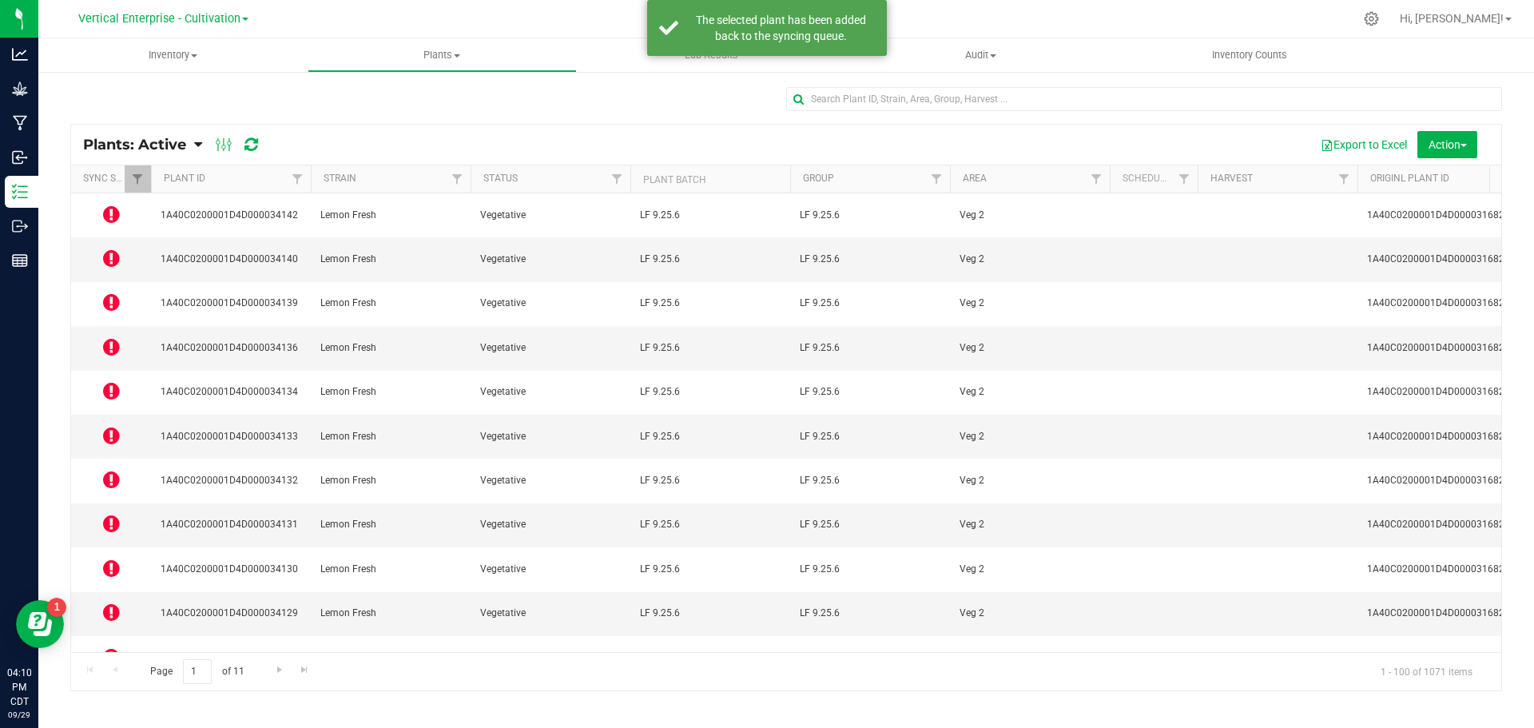
click at [104, 249] on icon at bounding box center [111, 258] width 17 height 19
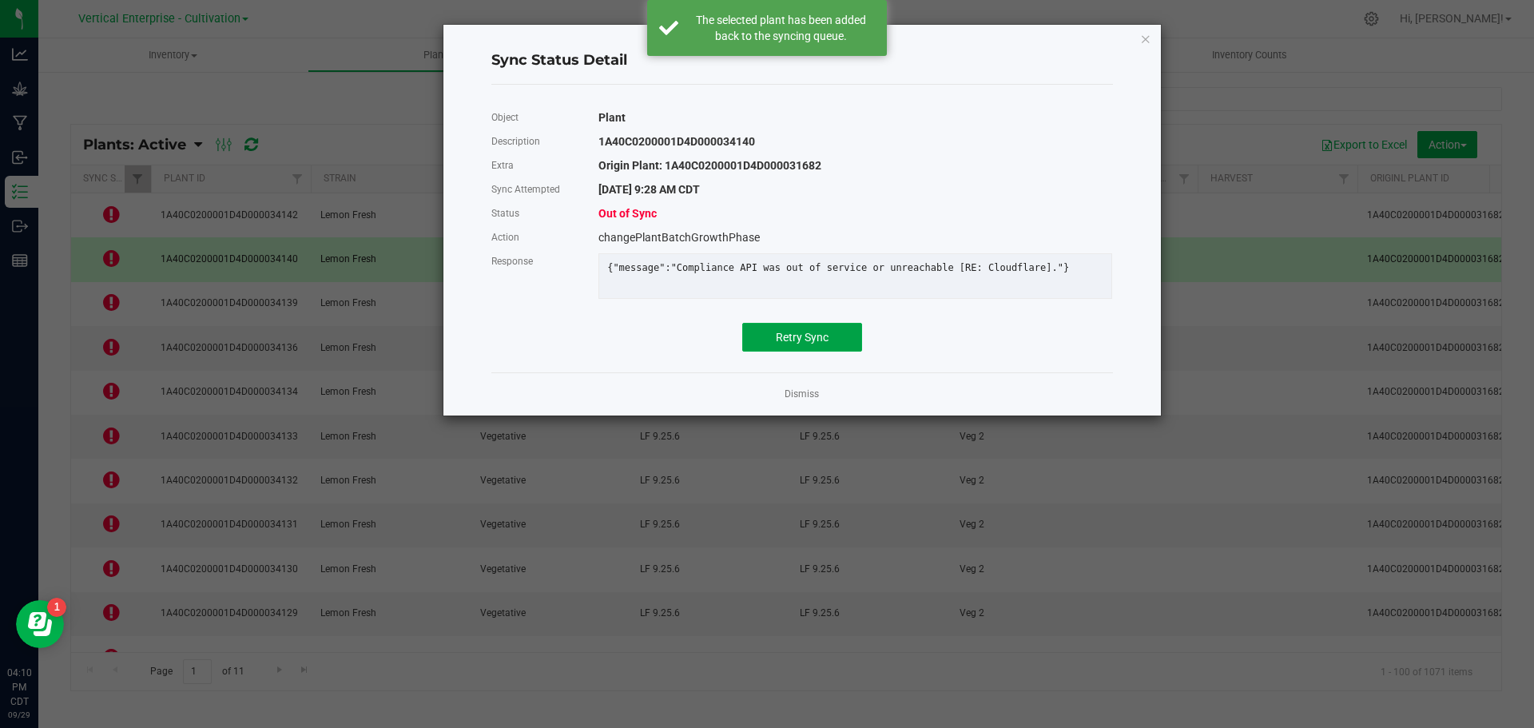
click at [800, 344] on span "Retry Sync" at bounding box center [802, 337] width 53 height 13
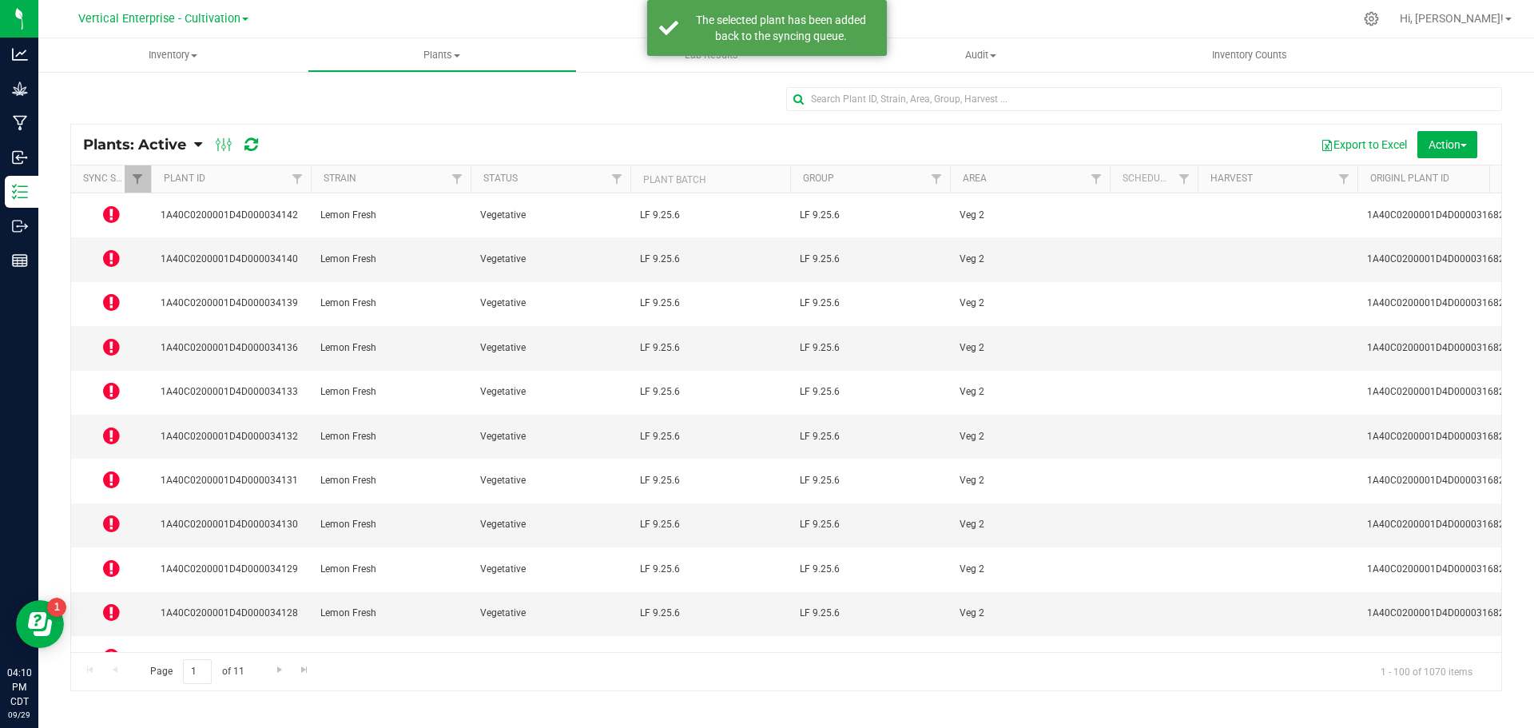
click at [111, 292] on icon at bounding box center [111, 301] width 17 height 19
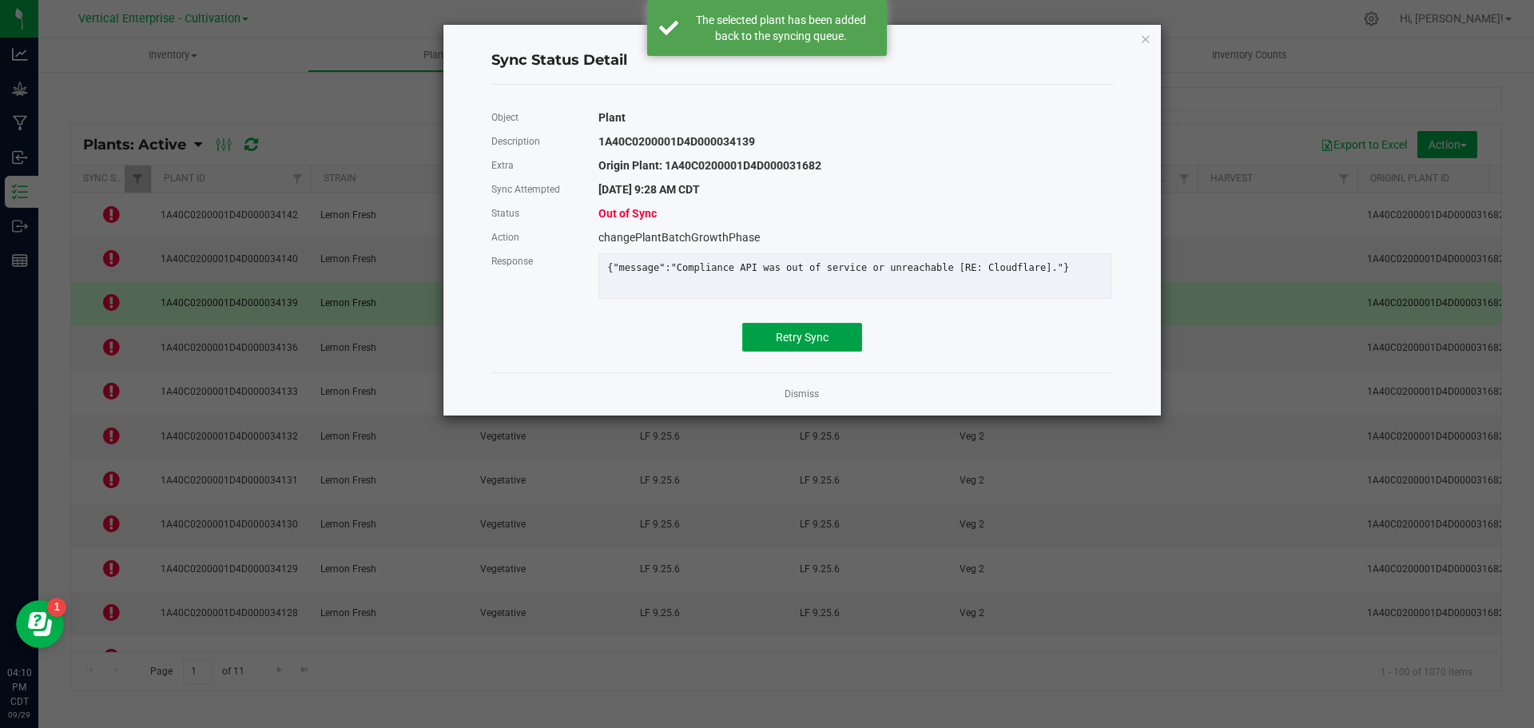
click at [838, 352] on button "Retry Sync" at bounding box center [802, 337] width 120 height 29
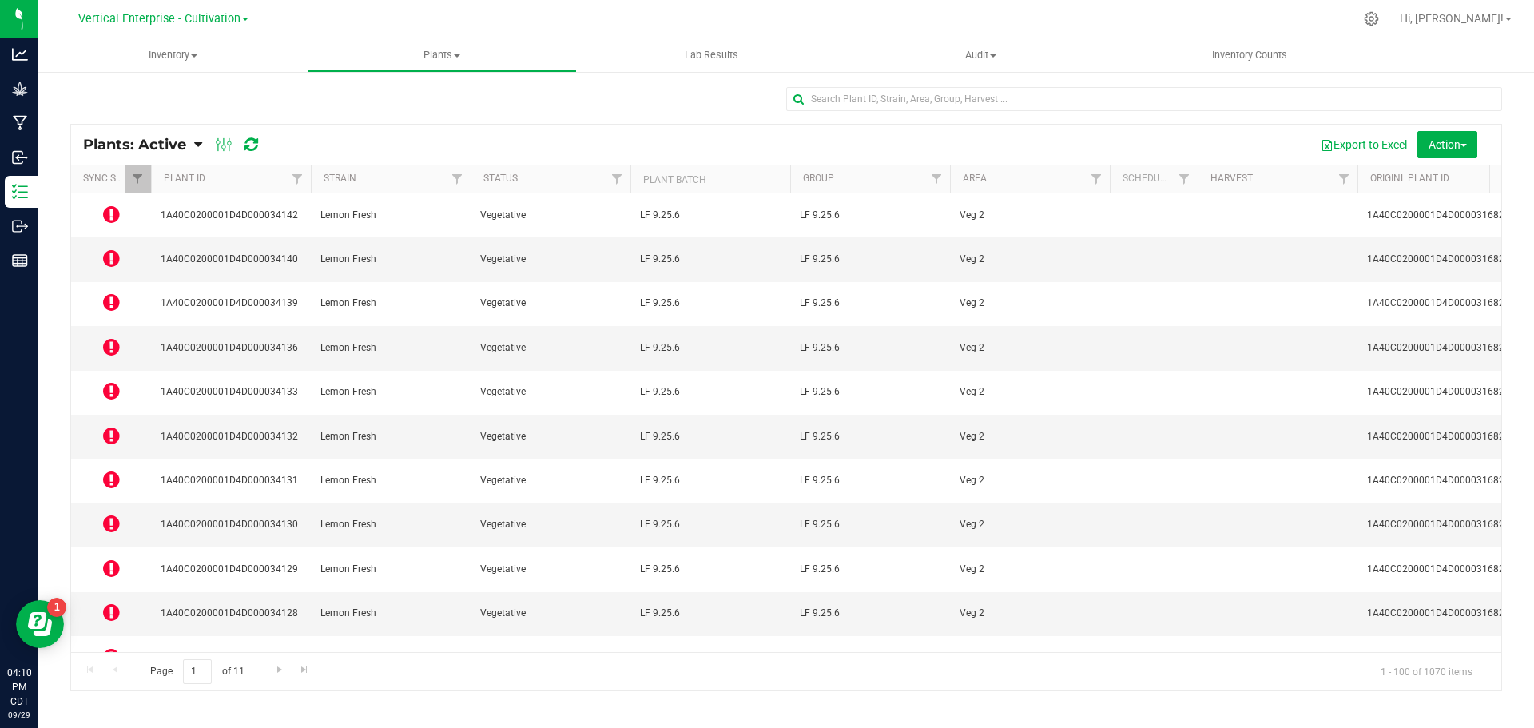
click at [113, 337] on icon at bounding box center [111, 346] width 17 height 19
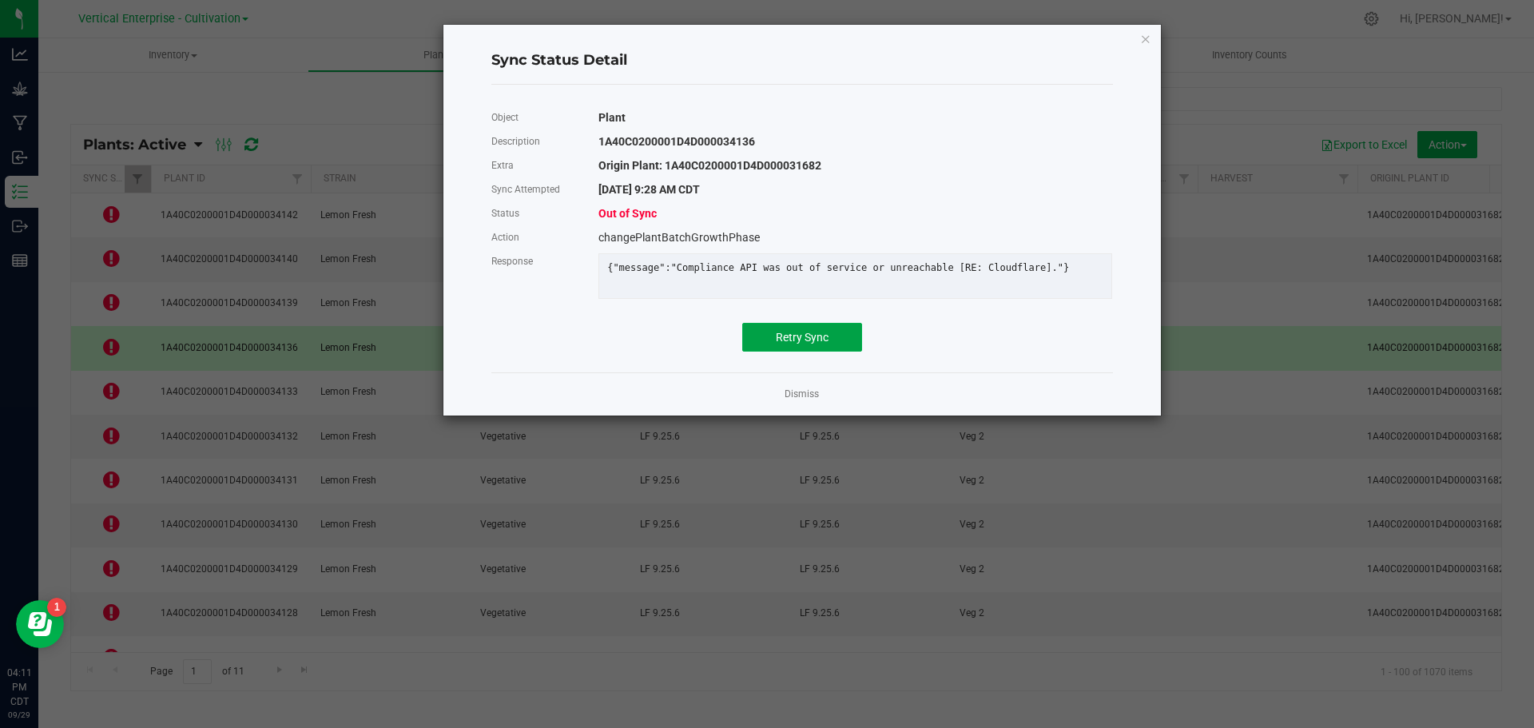
click at [820, 344] on span "Retry Sync" at bounding box center [802, 337] width 53 height 13
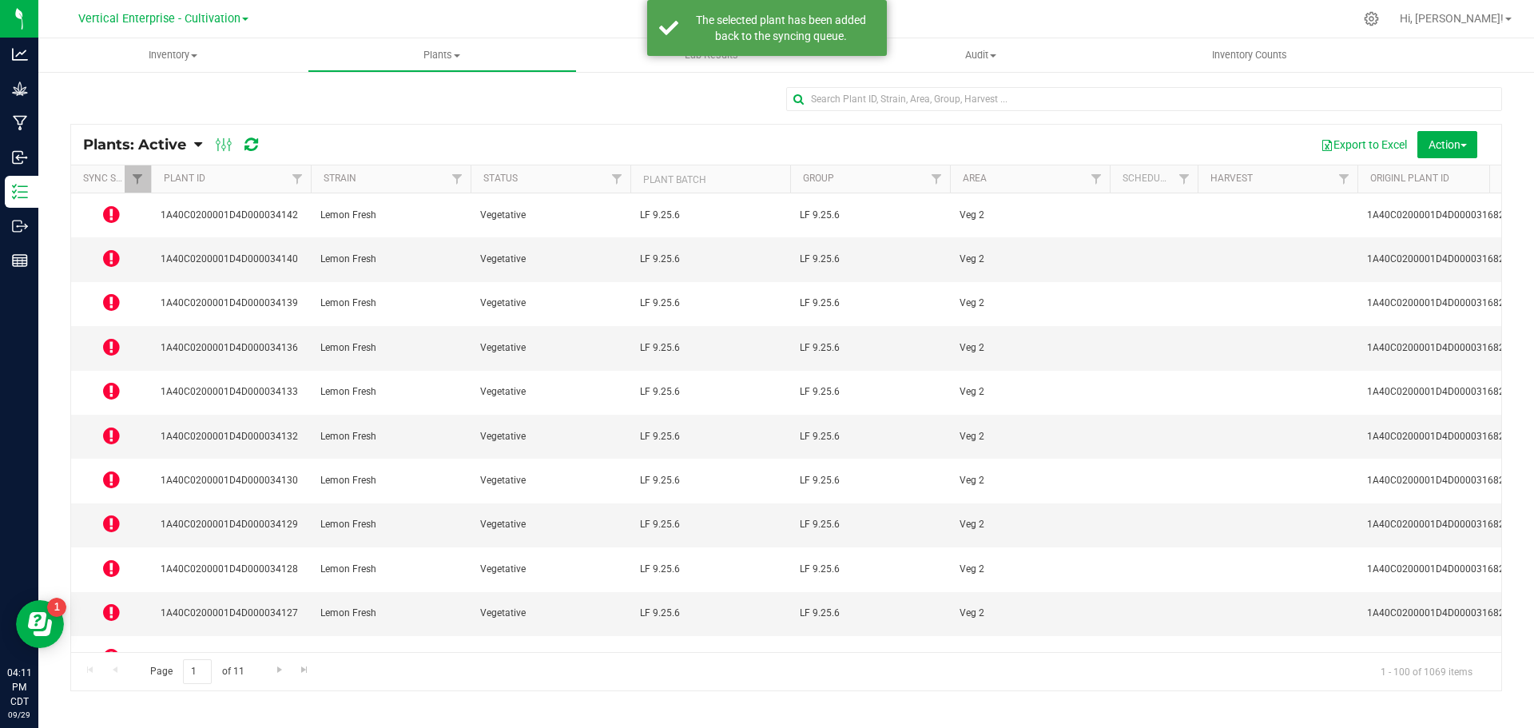
click at [109, 426] on icon at bounding box center [111, 435] width 17 height 19
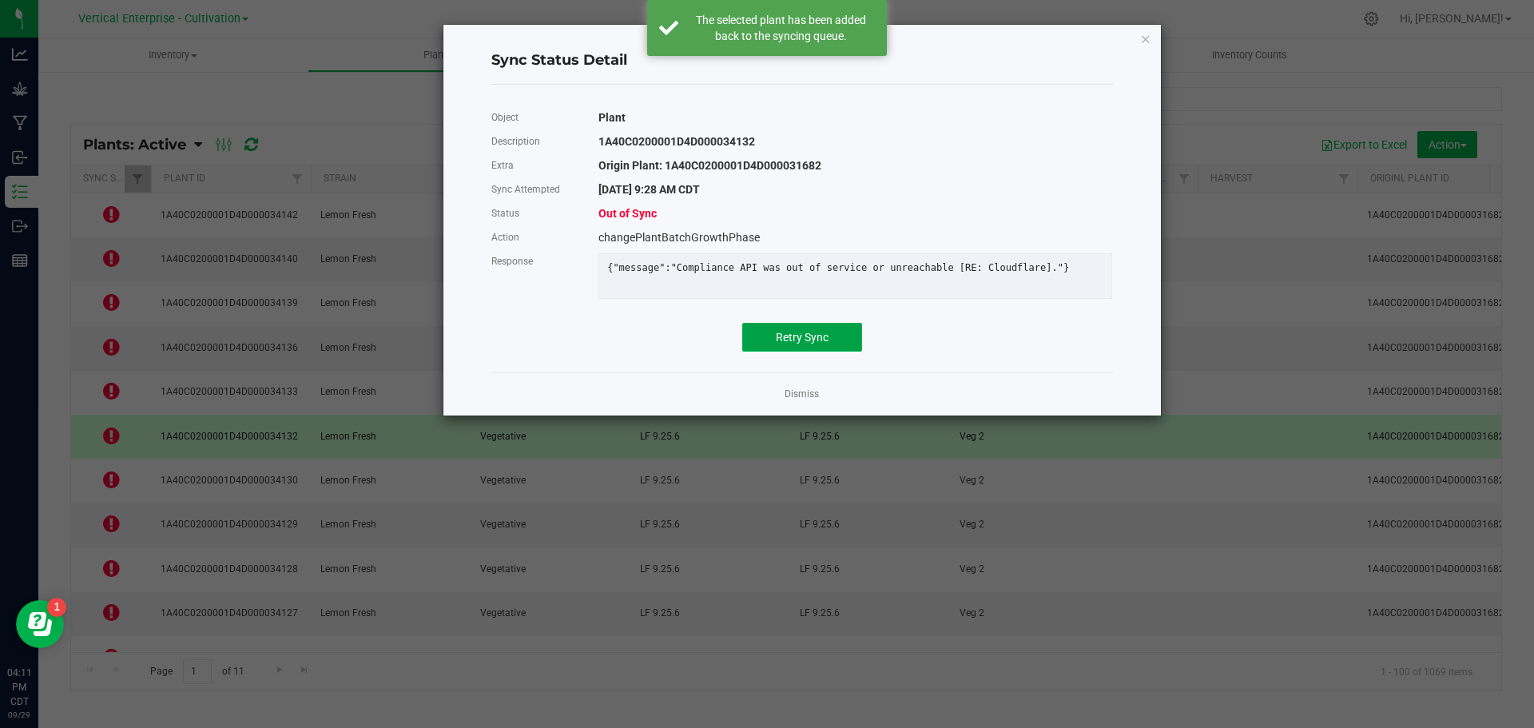
click at [806, 344] on span "Retry Sync" at bounding box center [802, 337] width 53 height 13
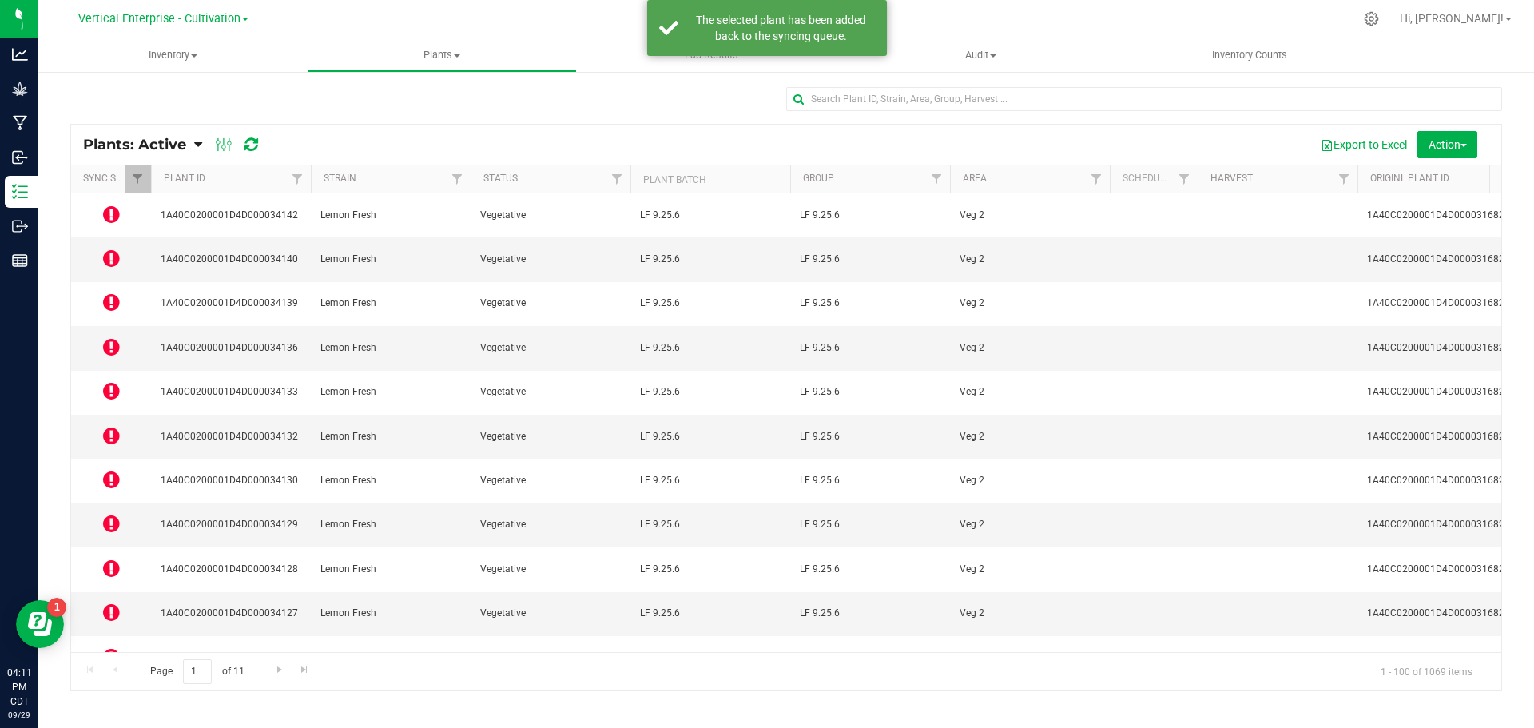
click at [112, 559] on icon at bounding box center [111, 568] width 17 height 19
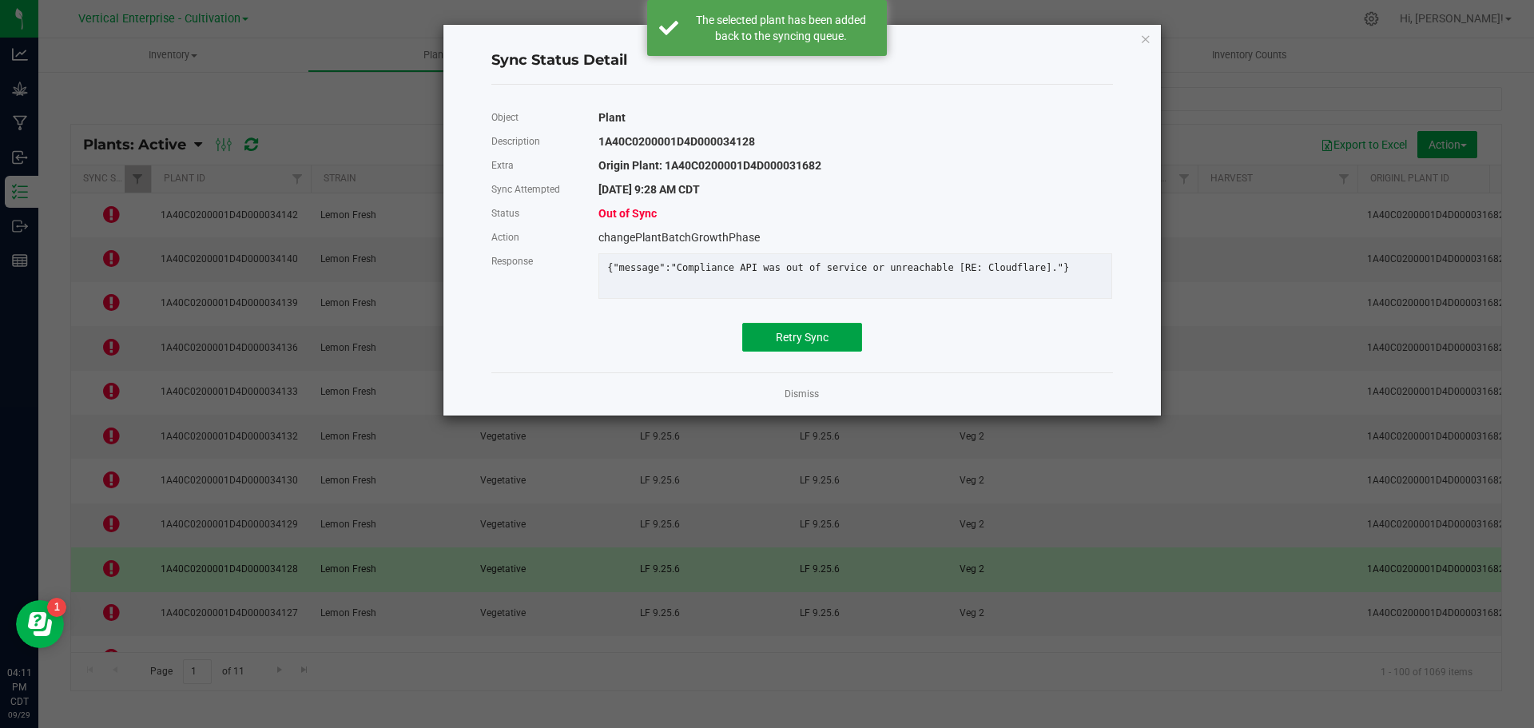
click at [828, 340] on button "Retry Sync" at bounding box center [802, 337] width 120 height 29
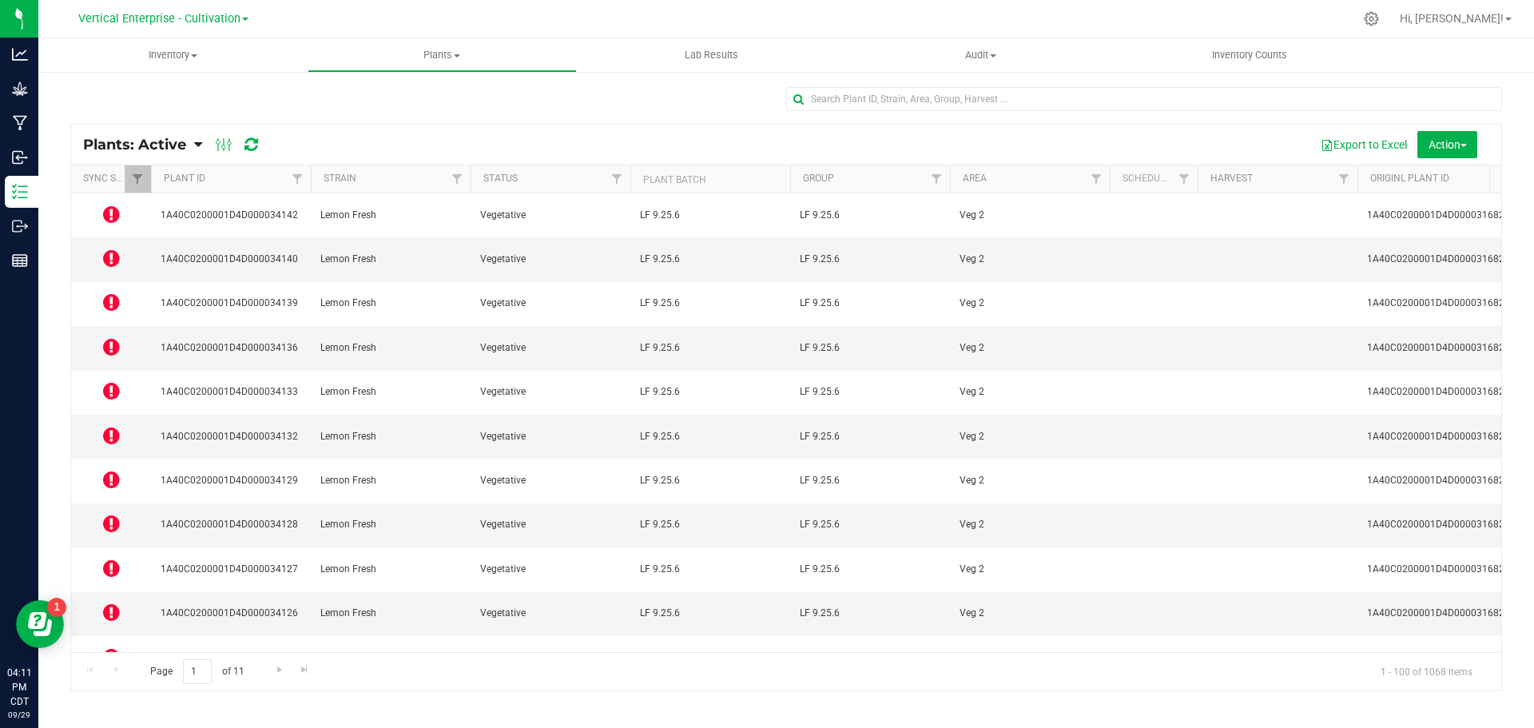
click at [117, 647] on icon at bounding box center [111, 656] width 17 height 19
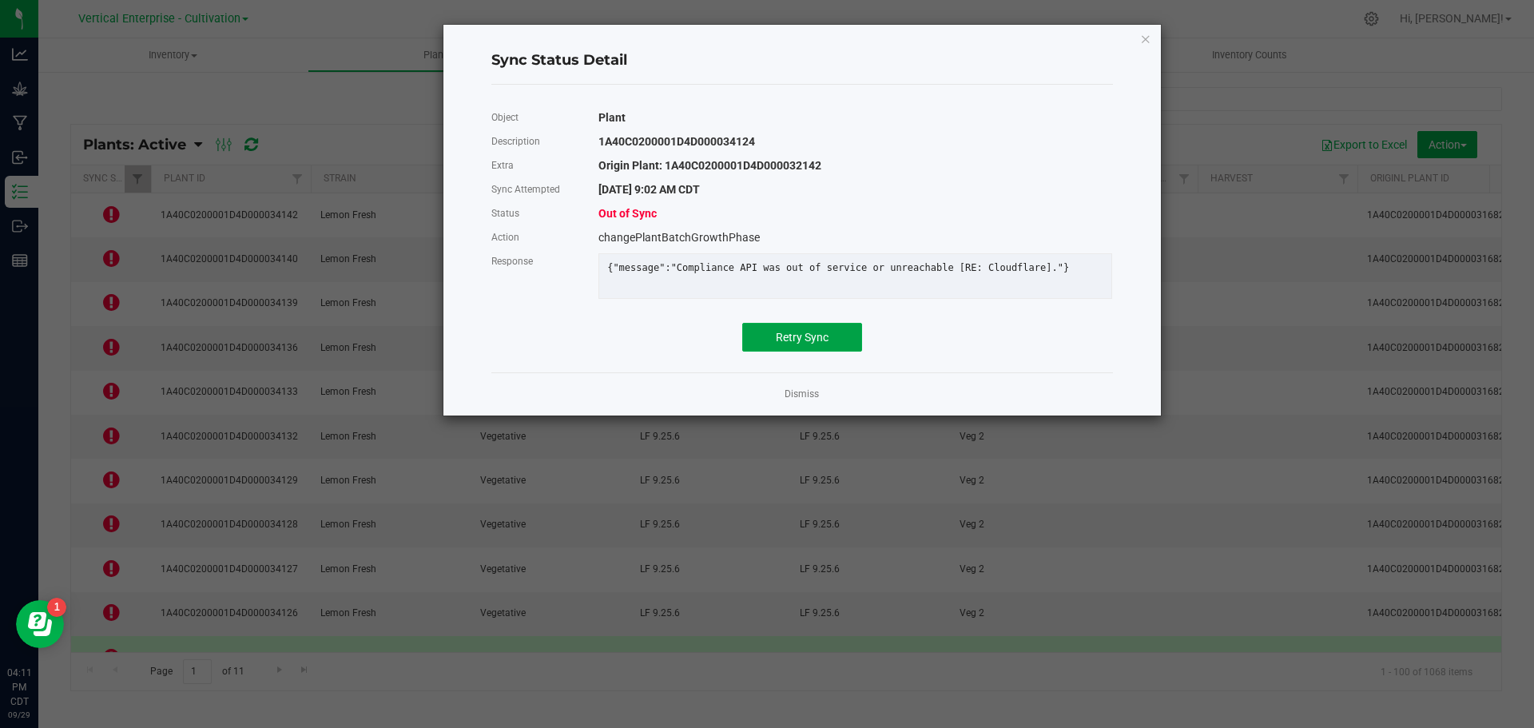
click at [814, 338] on button "Retry Sync" at bounding box center [802, 337] width 120 height 29
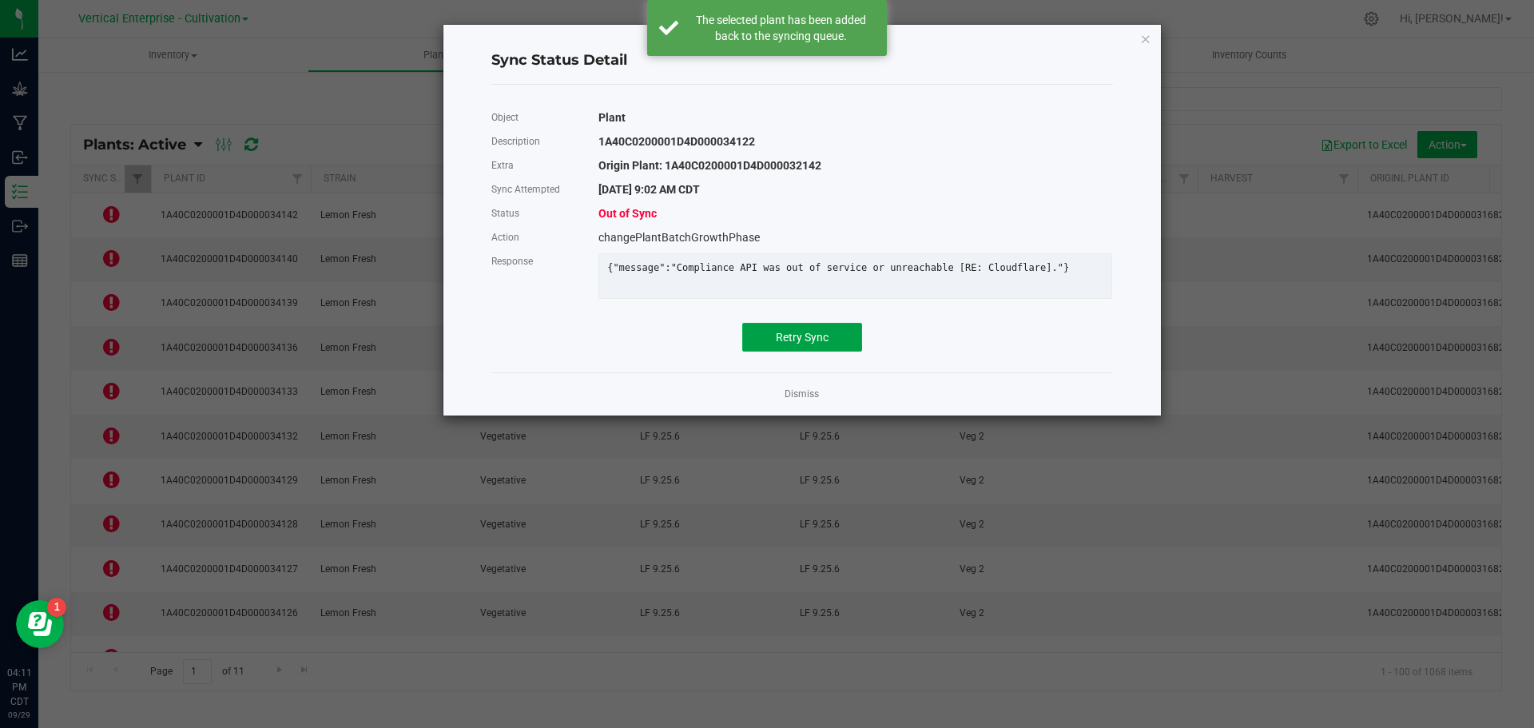
click at [846, 346] on button "Retry Sync" at bounding box center [802, 337] width 120 height 29
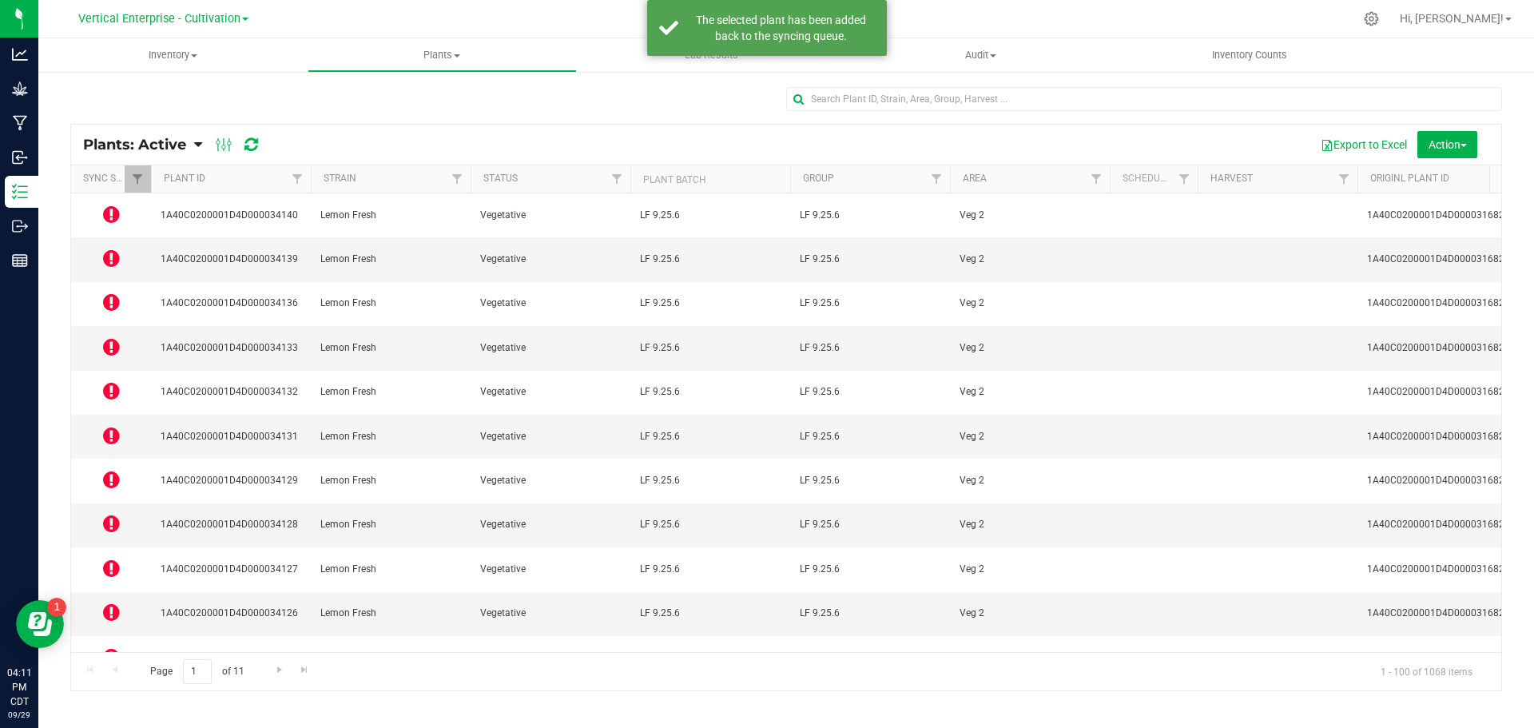
click at [109, 691] on icon at bounding box center [111, 700] width 17 height 19
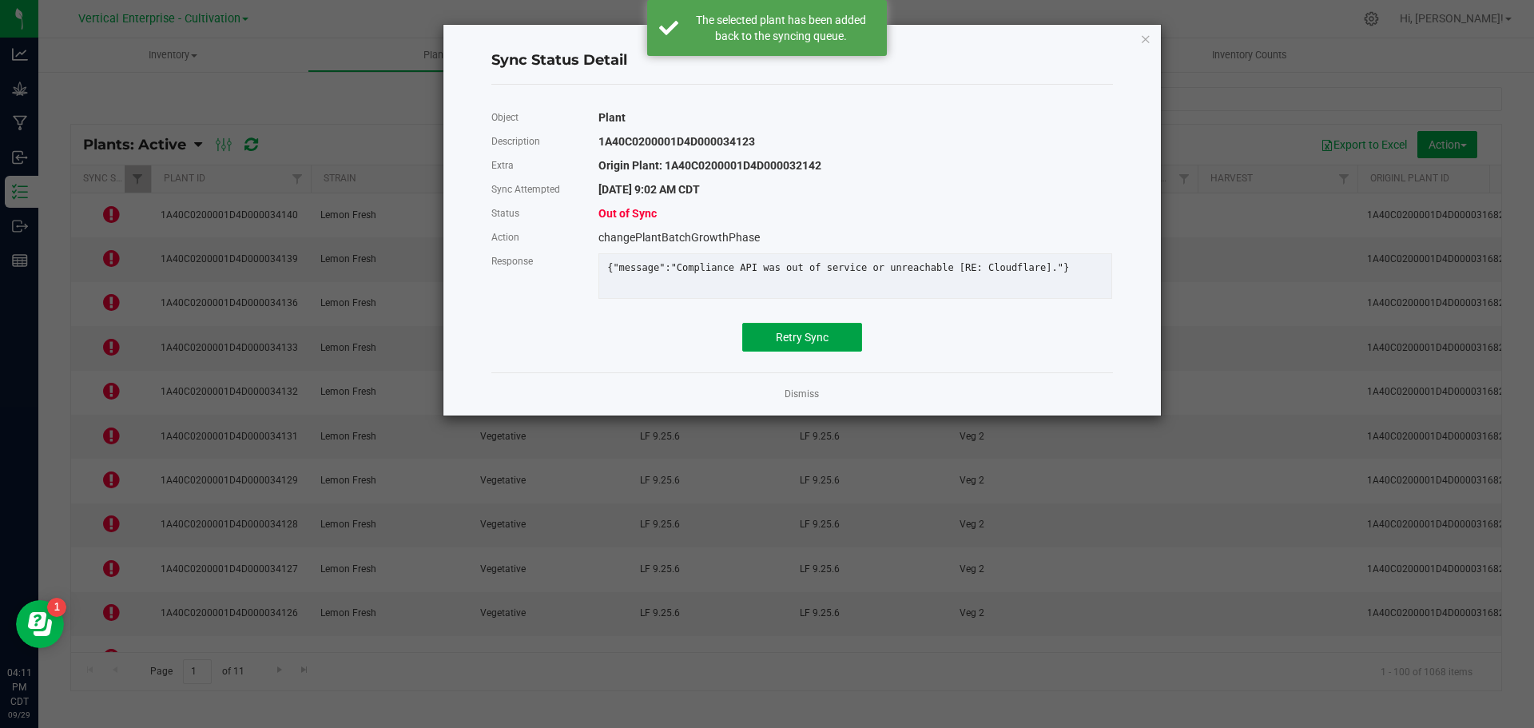
click at [809, 344] on span "Retry Sync" at bounding box center [802, 337] width 53 height 13
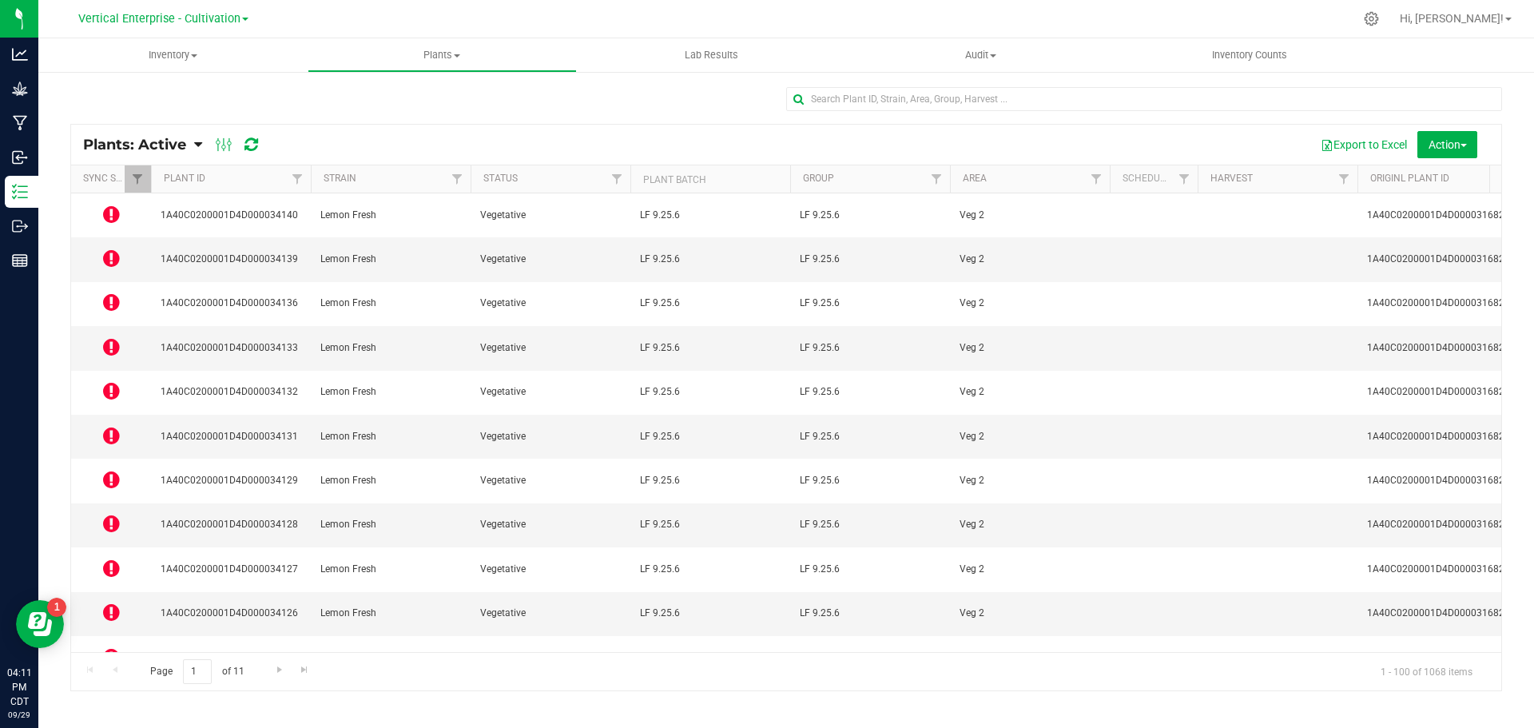
click at [100, 636] on td at bounding box center [111, 658] width 80 height 44
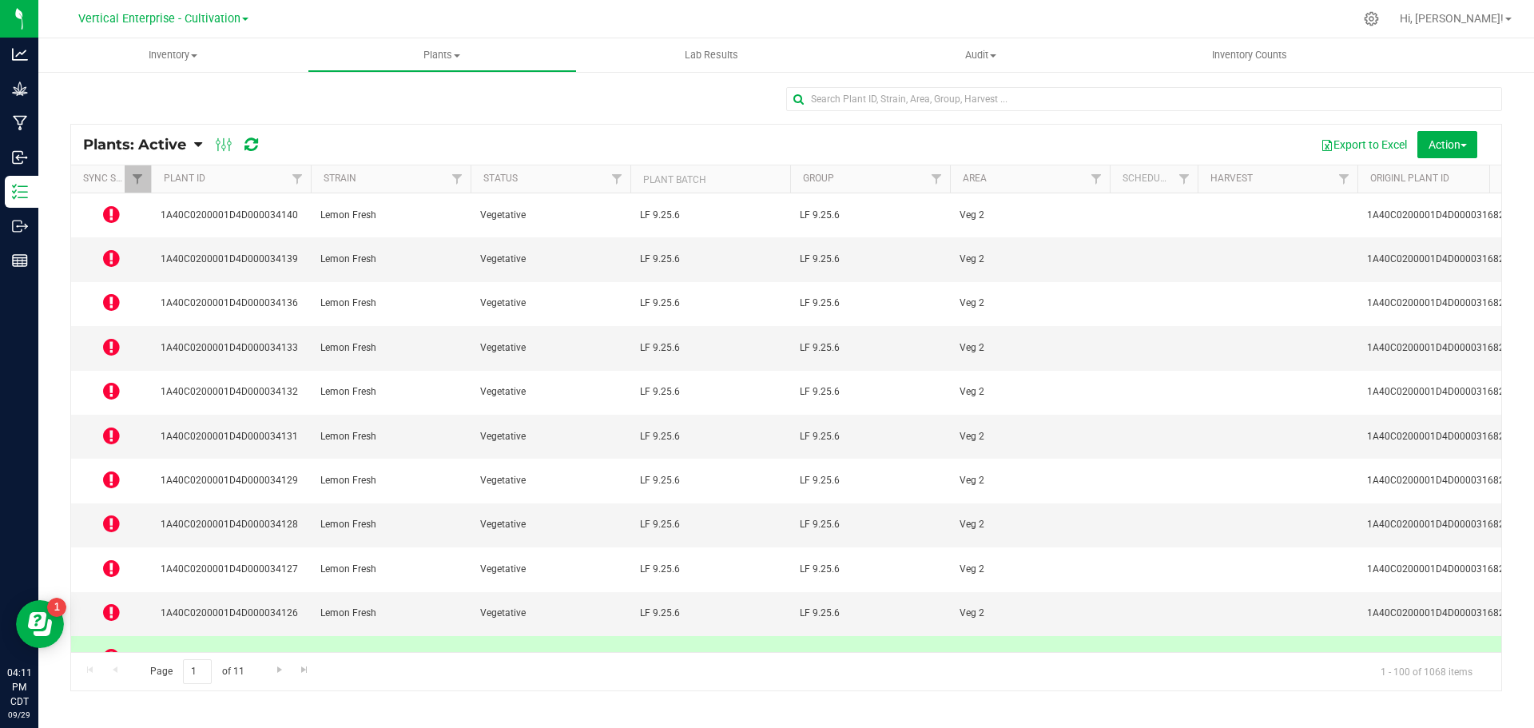
click at [118, 647] on icon at bounding box center [111, 656] width 17 height 19
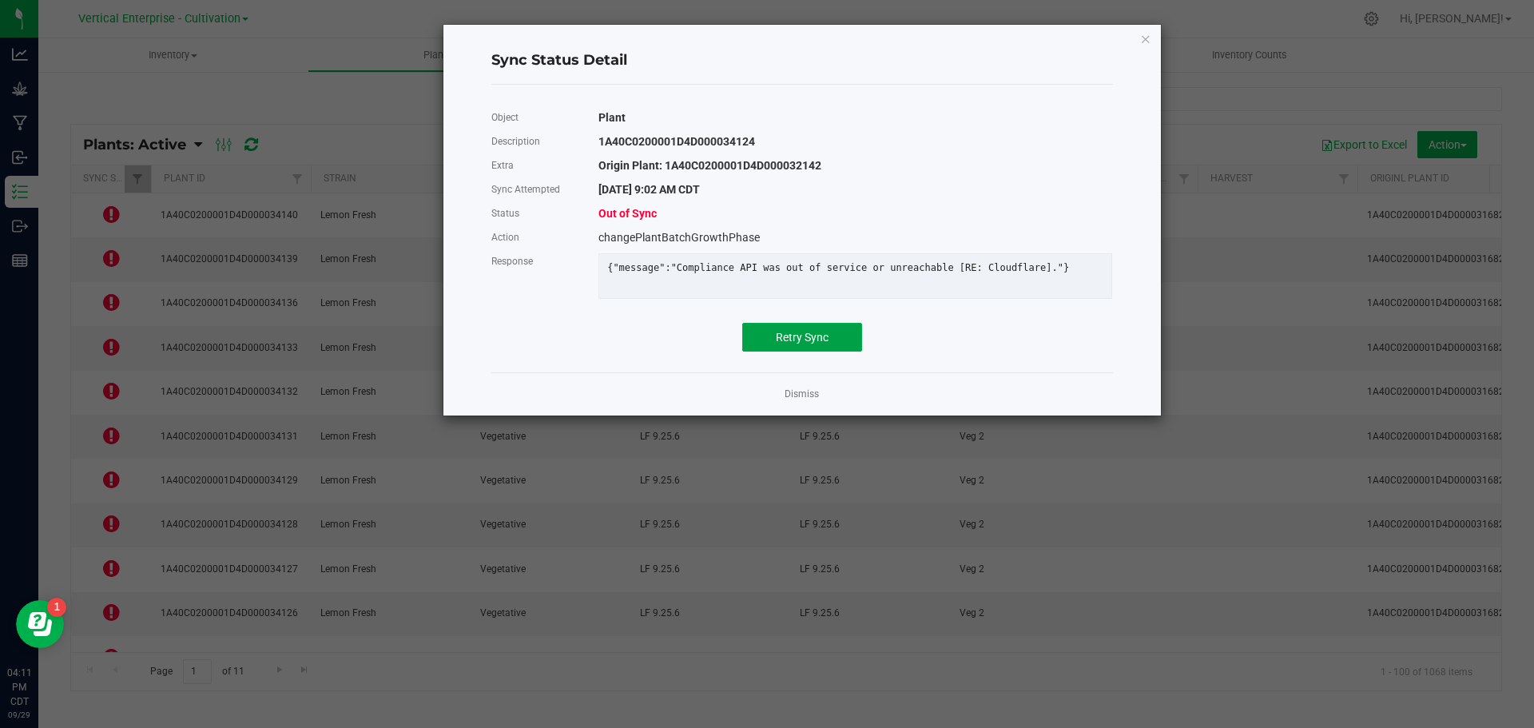
click at [798, 352] on button "Retry Sync" at bounding box center [802, 337] width 120 height 29
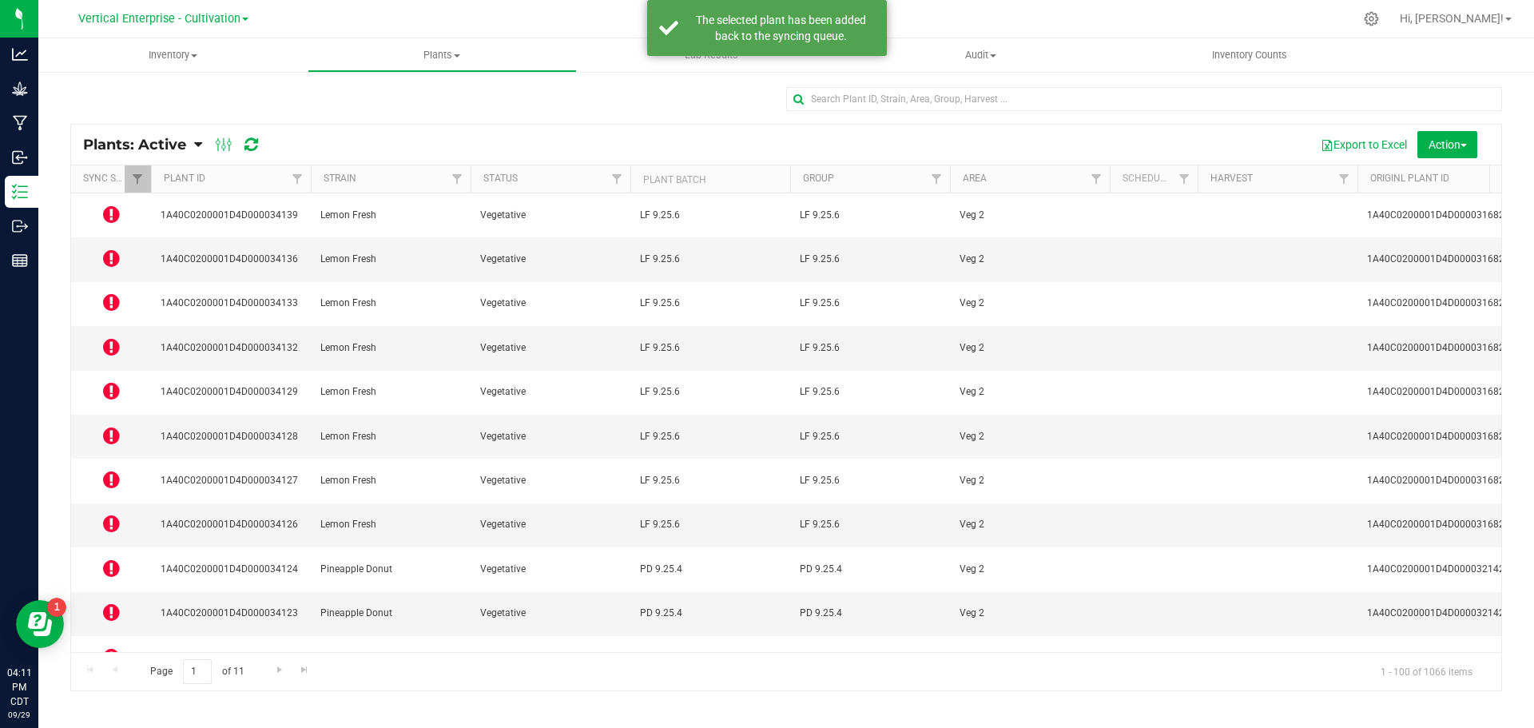
click at [114, 514] on icon at bounding box center [111, 523] width 17 height 19
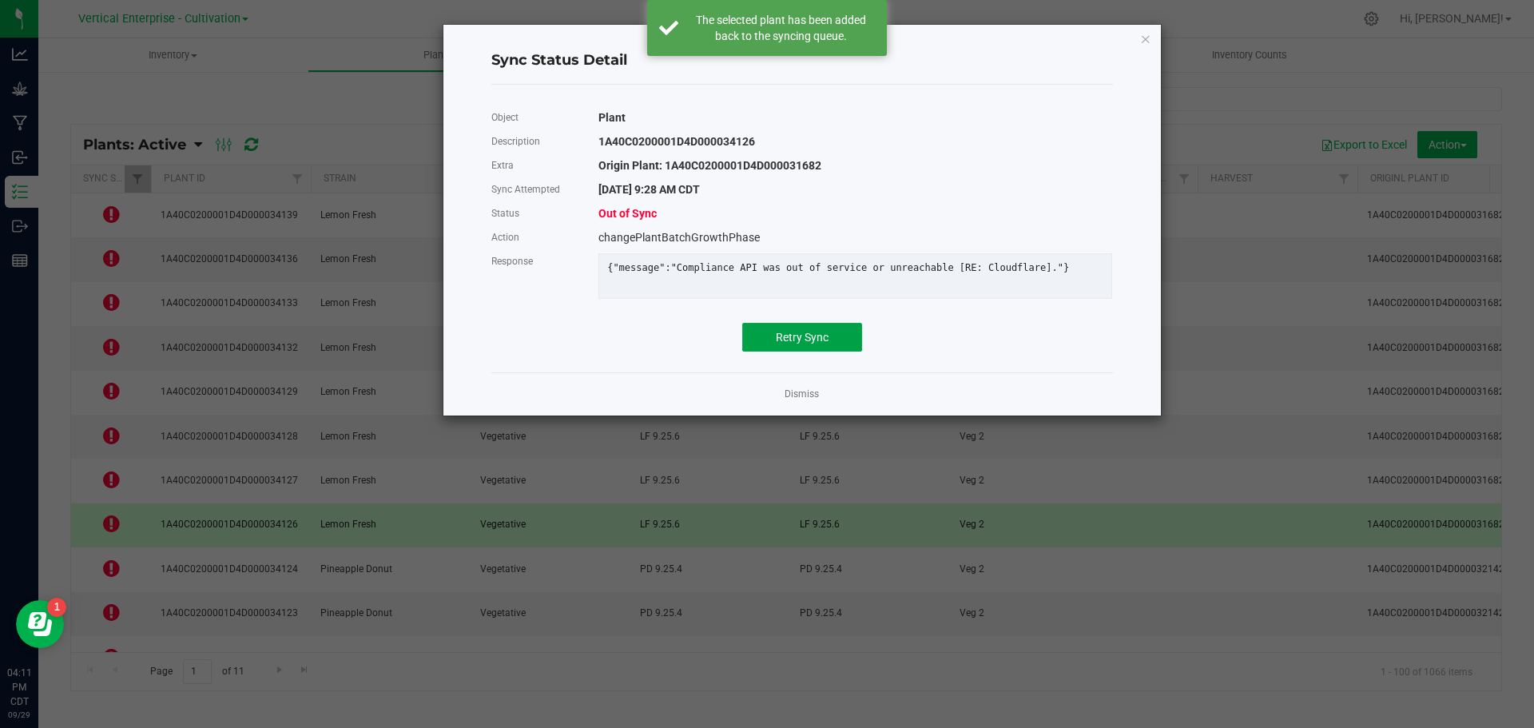
drag, startPoint x: 827, startPoint y: 335, endPoint x: 823, endPoint y: 346, distance: 11.9
click at [823, 346] on button "Retry Sync" at bounding box center [802, 337] width 120 height 29
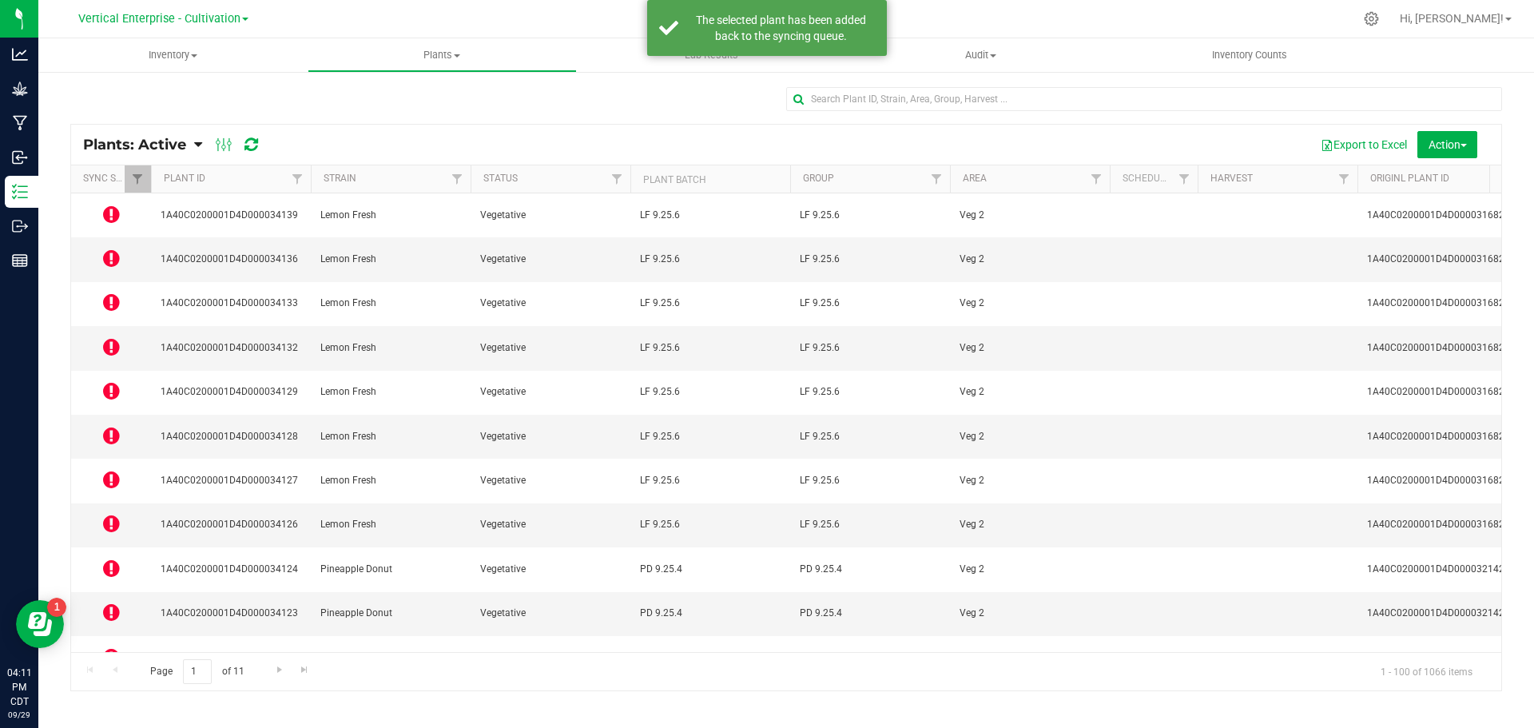
click at [239, 150] on span at bounding box center [224, 144] width 29 height 19
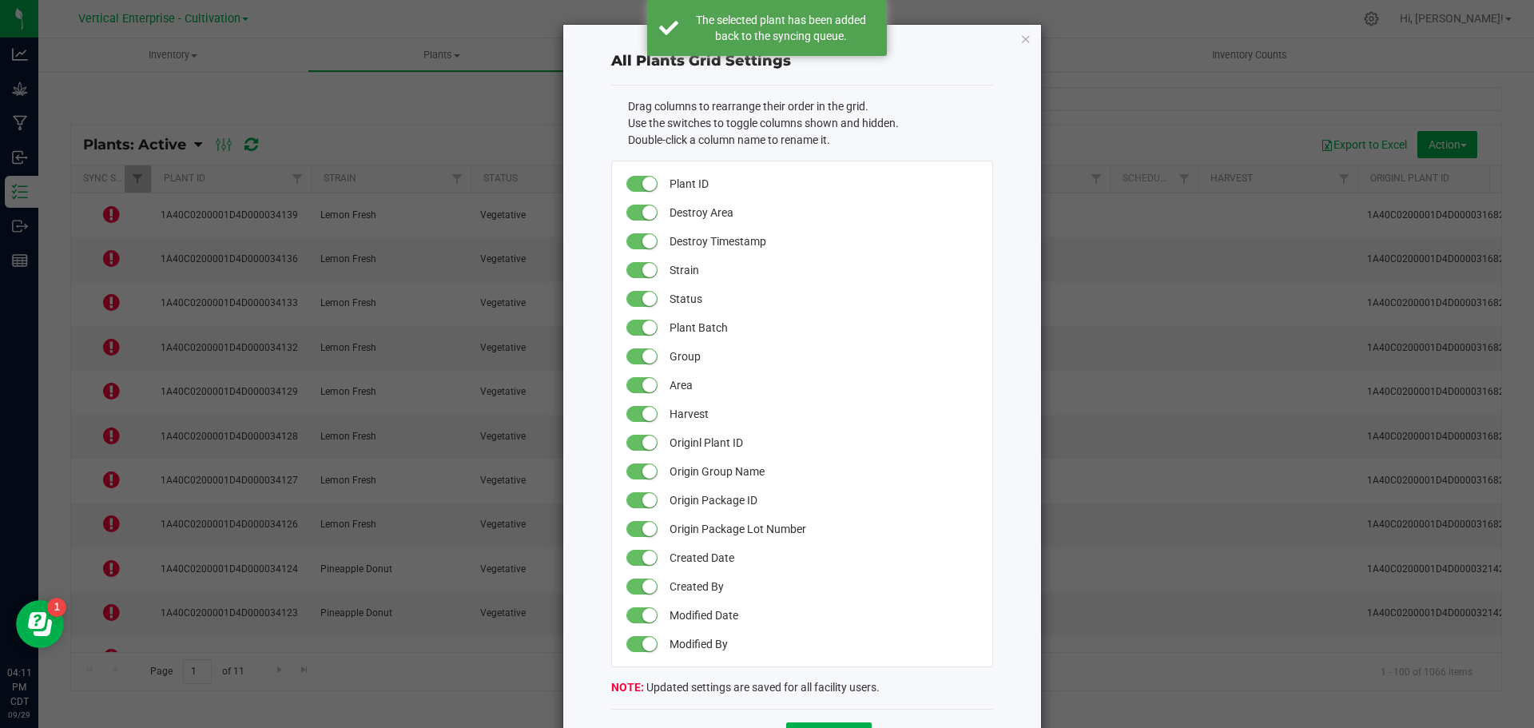
click at [256, 146] on ngb-modal-window "All Plants Grid Settings Drag columns to rearrange their order in the grid. Use…" at bounding box center [773, 364] width 1546 height 728
click at [1021, 38] on icon "button" at bounding box center [1026, 38] width 11 height 19
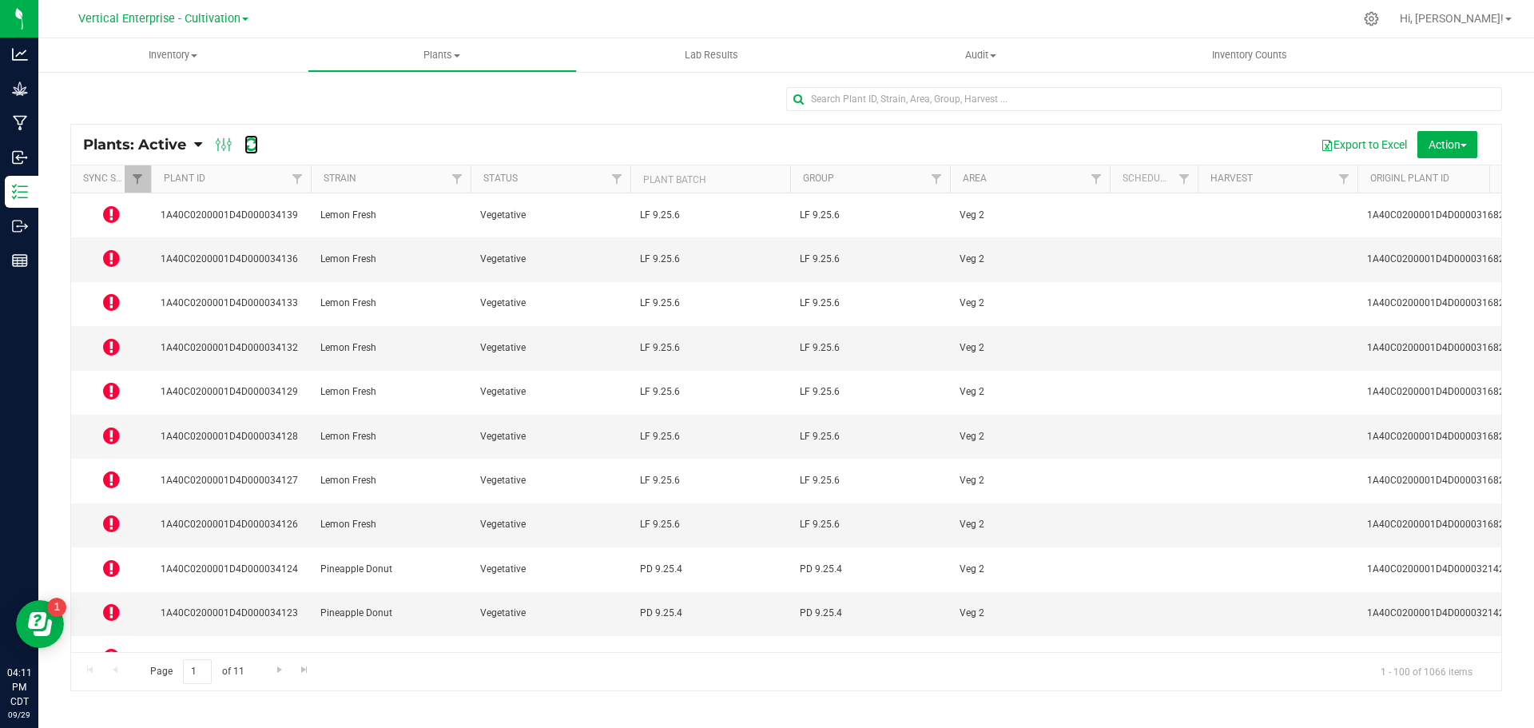
click at [257, 150] on icon at bounding box center [252, 145] width 14 height 16
click at [106, 208] on icon at bounding box center [111, 214] width 17 height 19
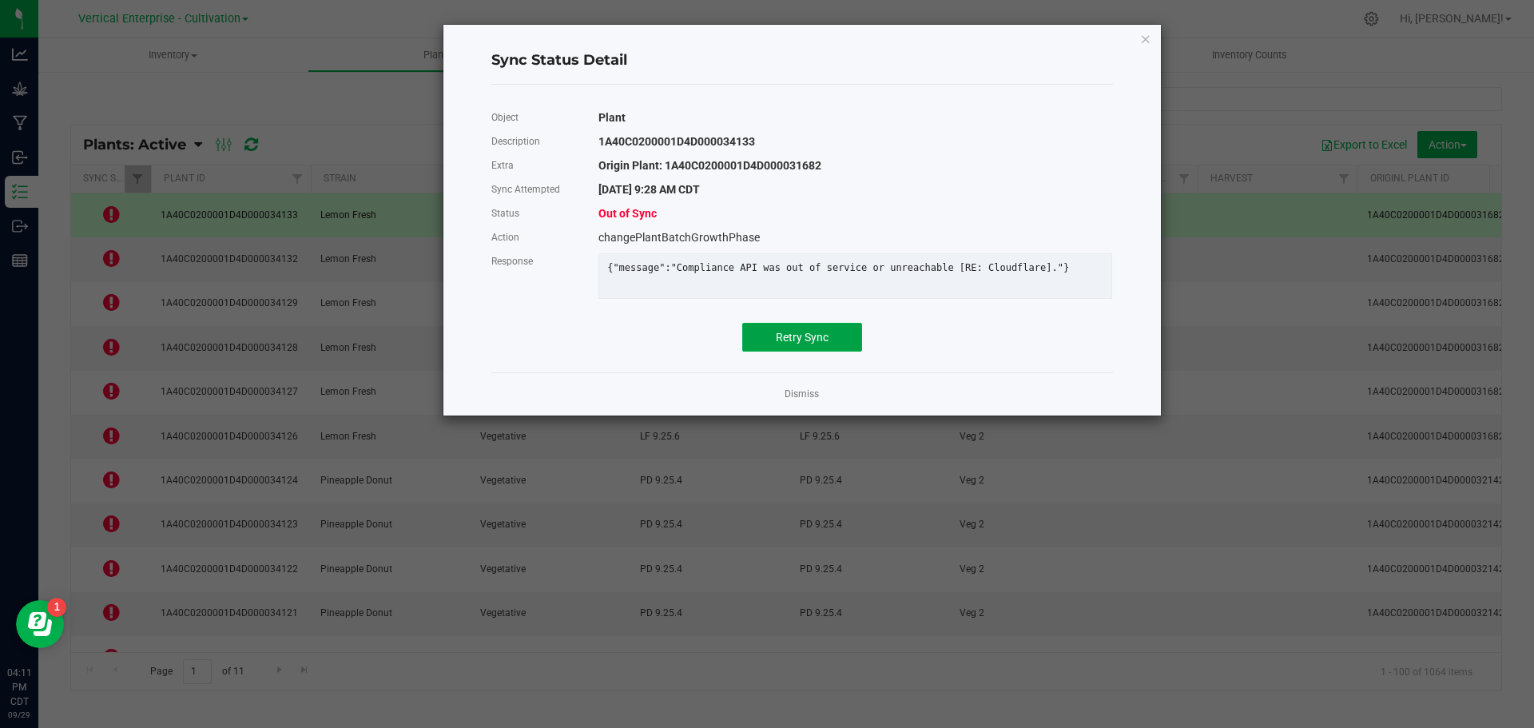
click at [815, 344] on span "Retry Sync" at bounding box center [802, 337] width 53 height 13
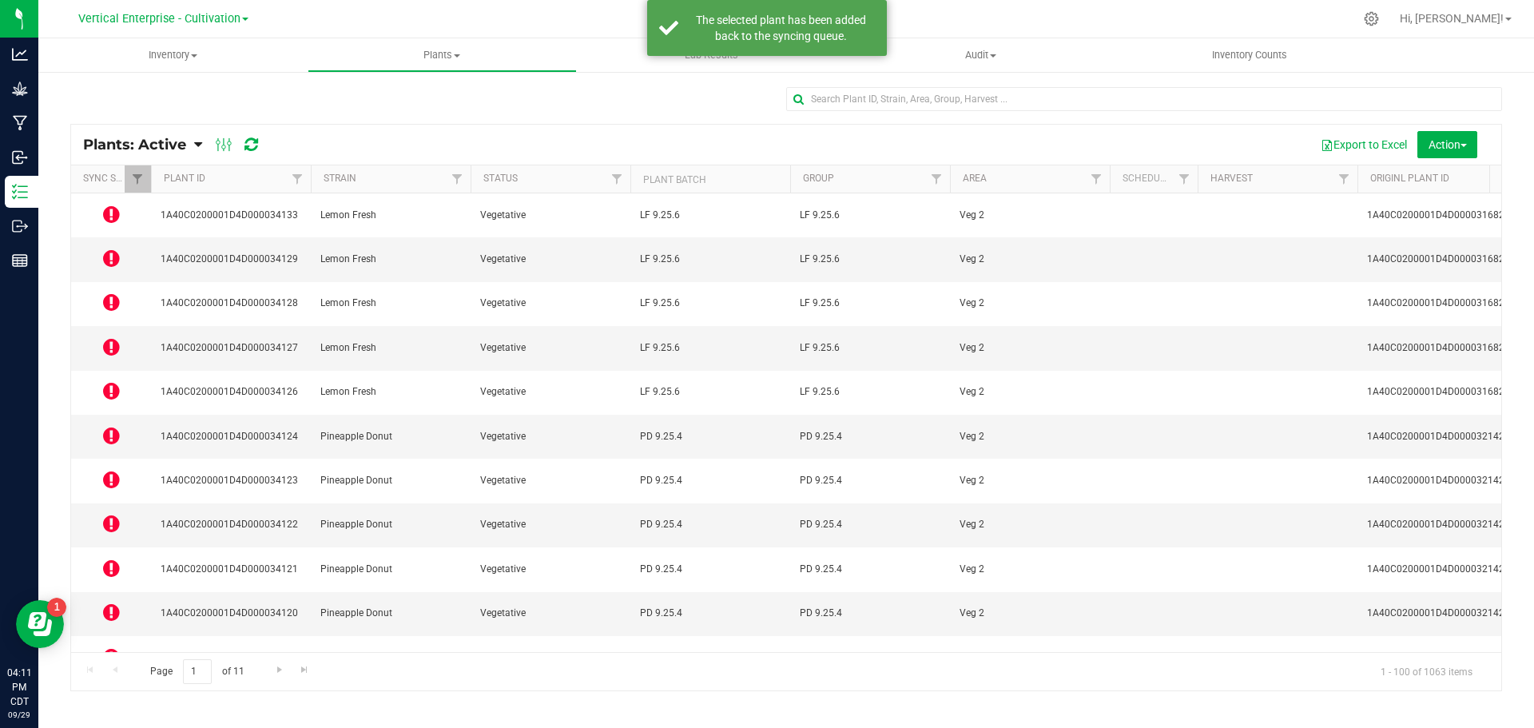
click at [113, 249] on icon at bounding box center [111, 258] width 17 height 19
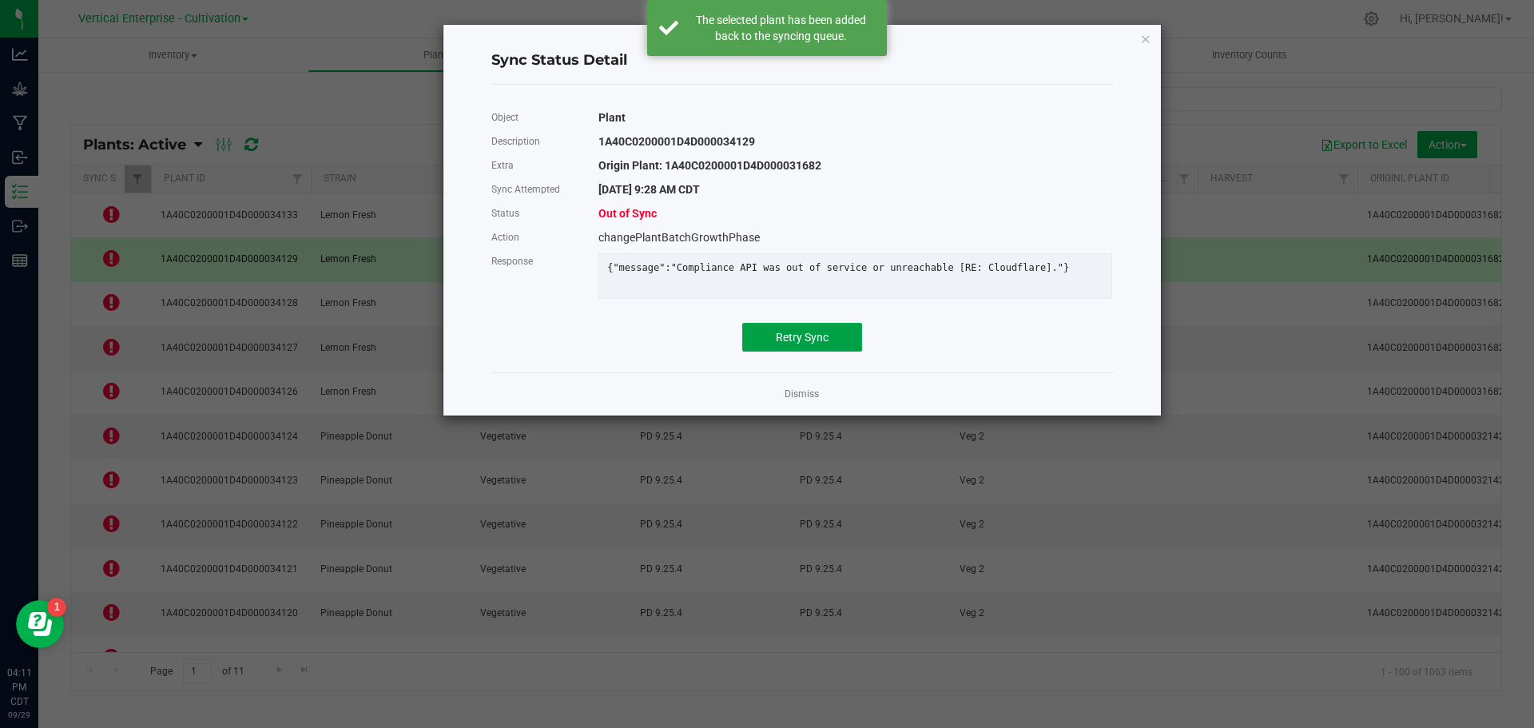
click at [810, 344] on span "Retry Sync" at bounding box center [802, 337] width 53 height 13
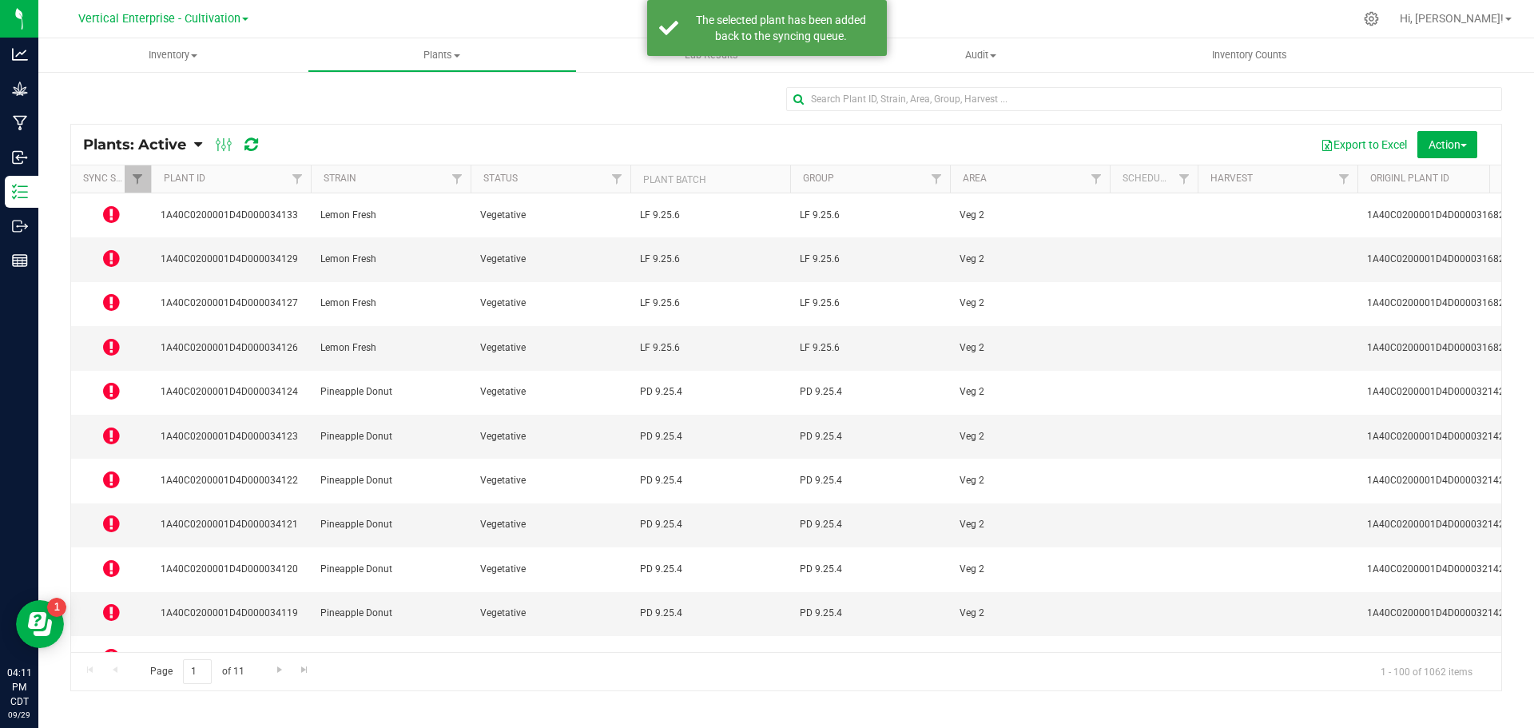
click at [105, 292] on icon at bounding box center [111, 301] width 17 height 19
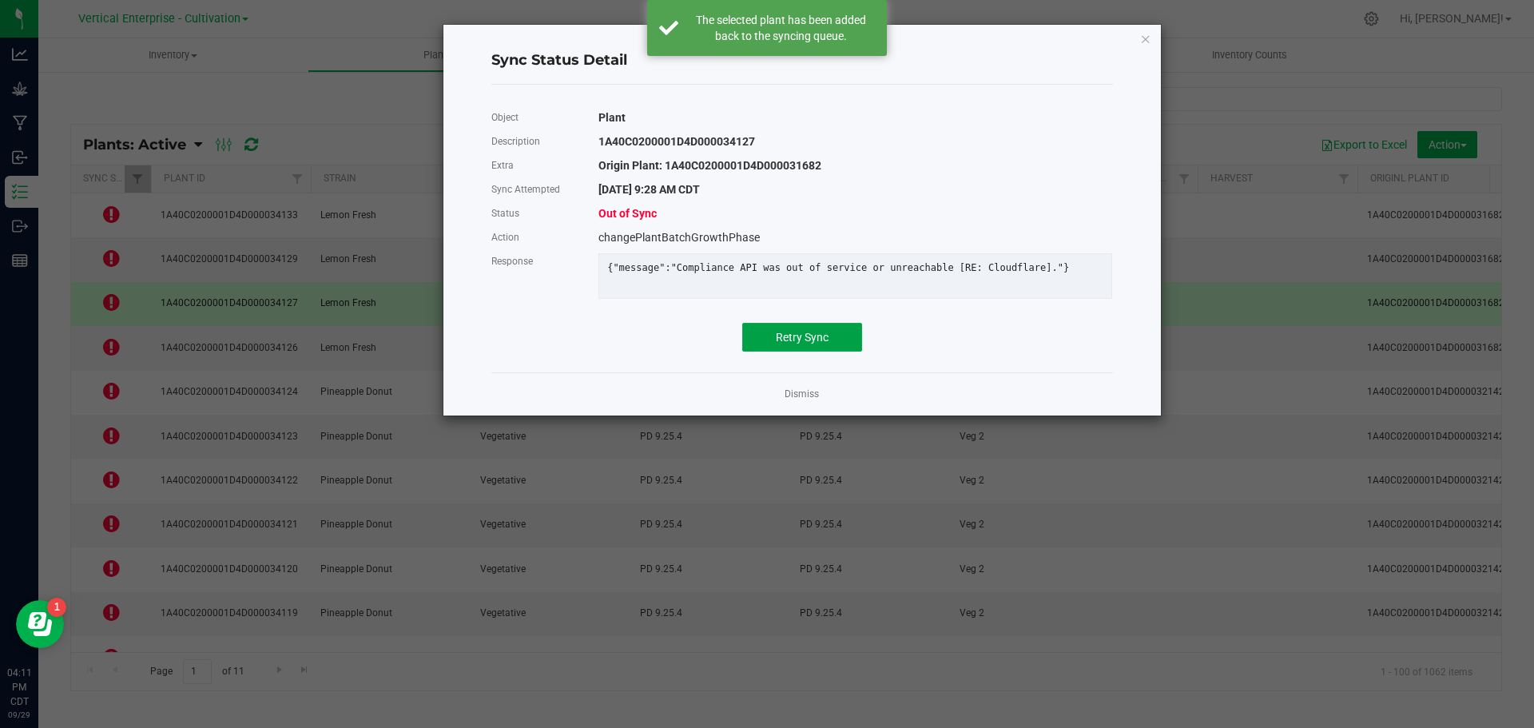
click at [818, 352] on button "Retry Sync" at bounding box center [802, 337] width 120 height 29
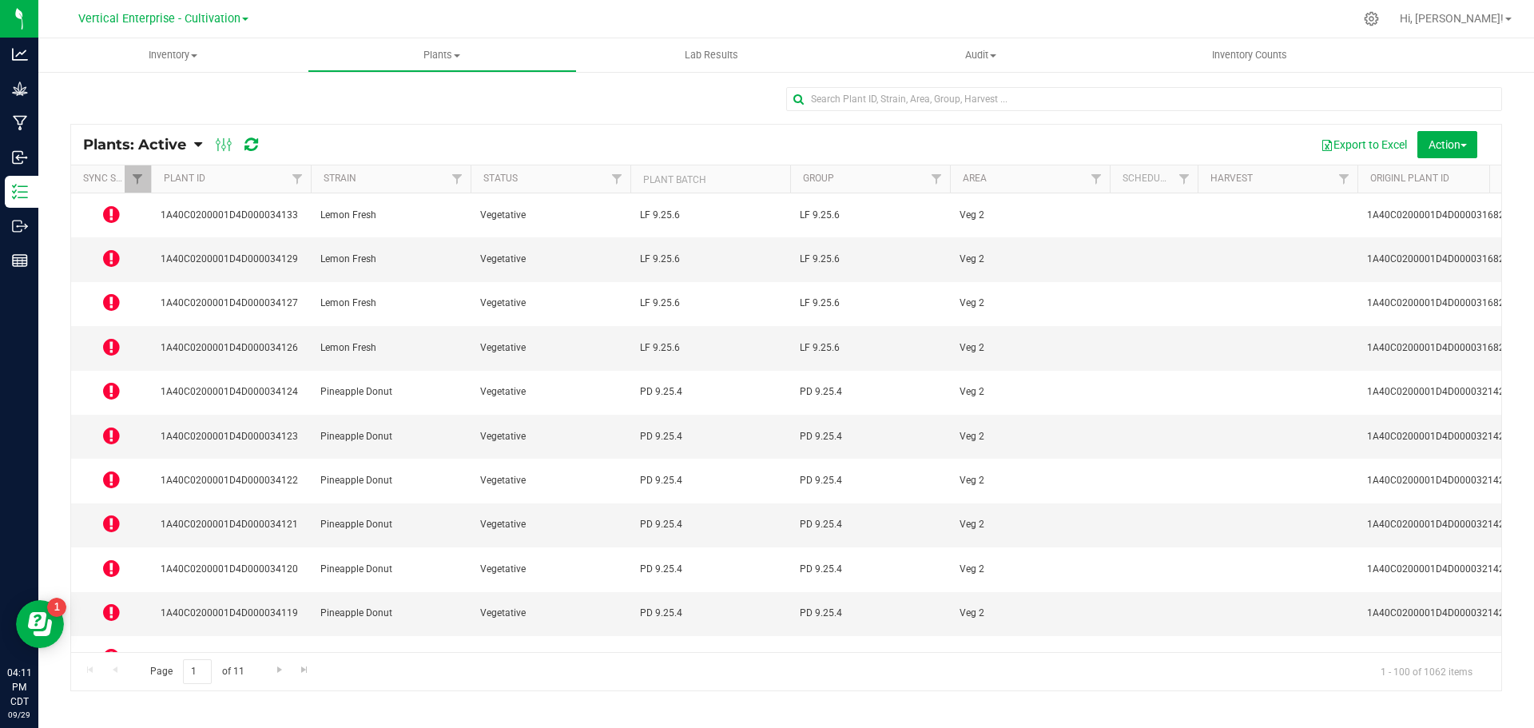
click at [110, 337] on icon at bounding box center [111, 346] width 17 height 19
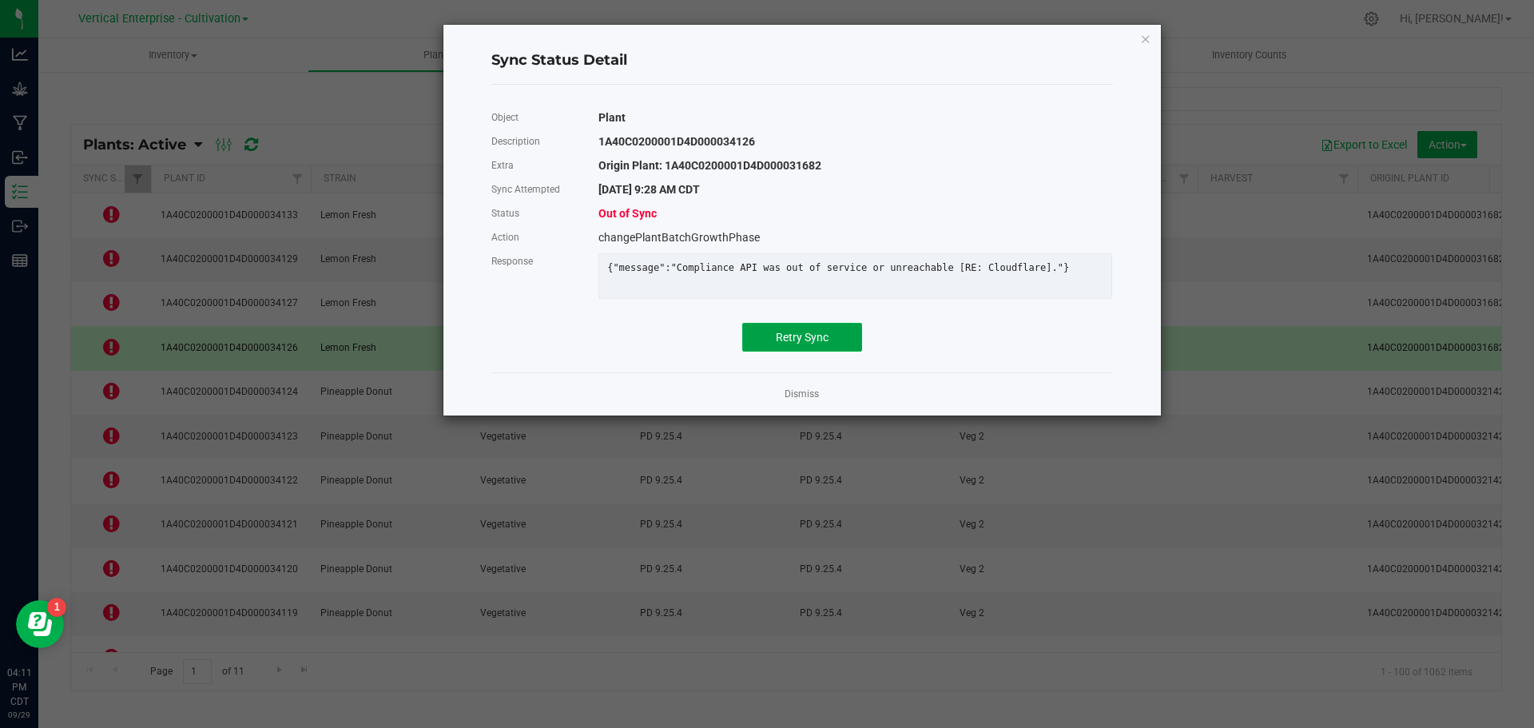
click at [838, 352] on button "Retry Sync" at bounding box center [802, 337] width 120 height 29
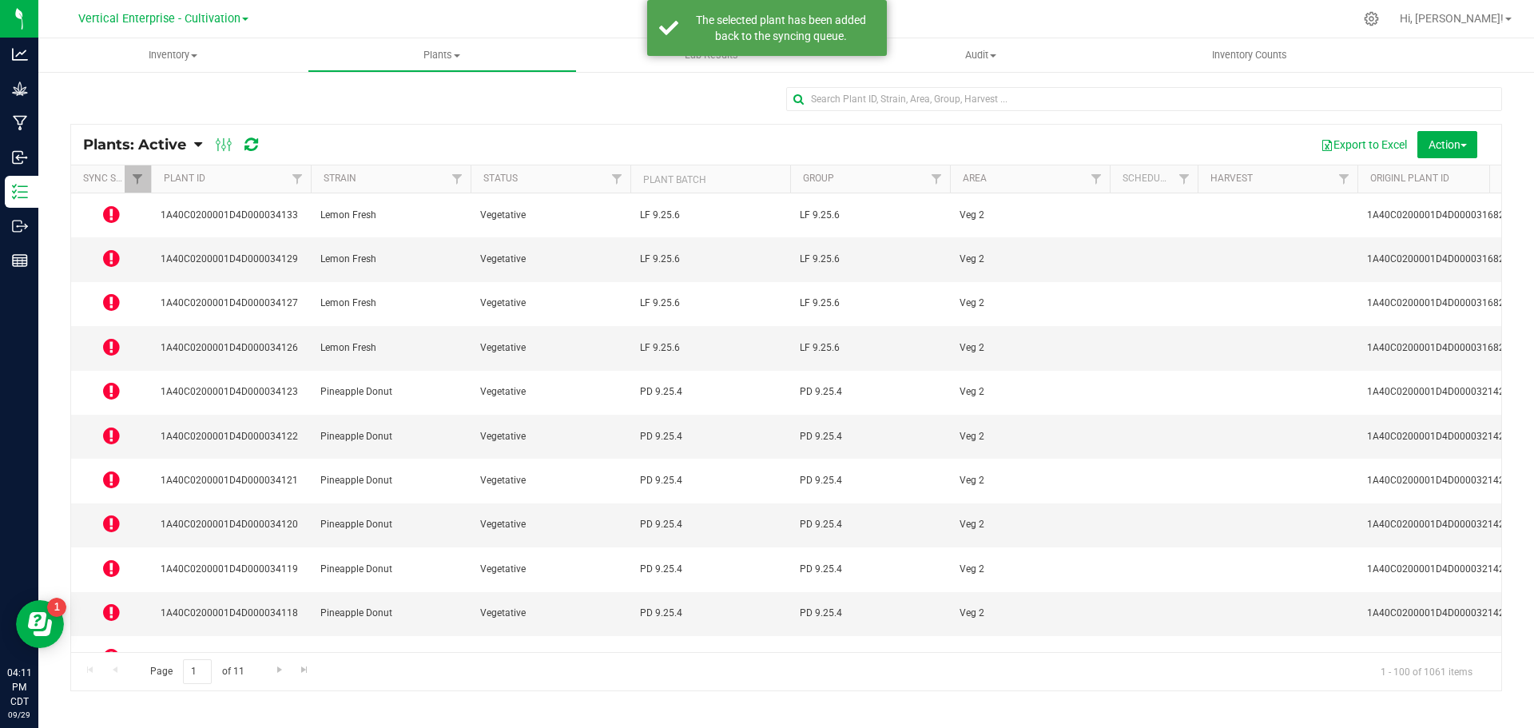
click at [116, 381] on icon at bounding box center [111, 390] width 17 height 19
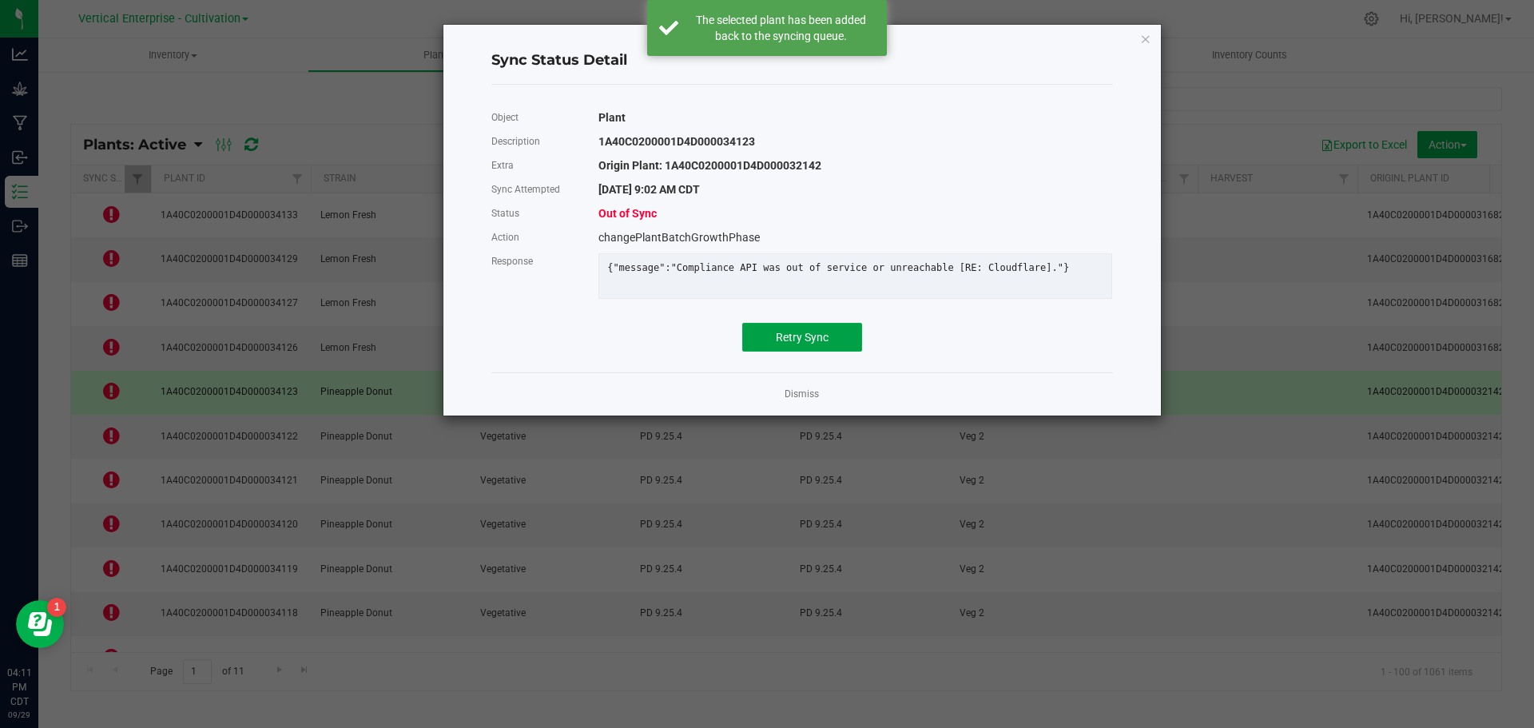
click at [817, 352] on button "Retry Sync" at bounding box center [802, 337] width 120 height 29
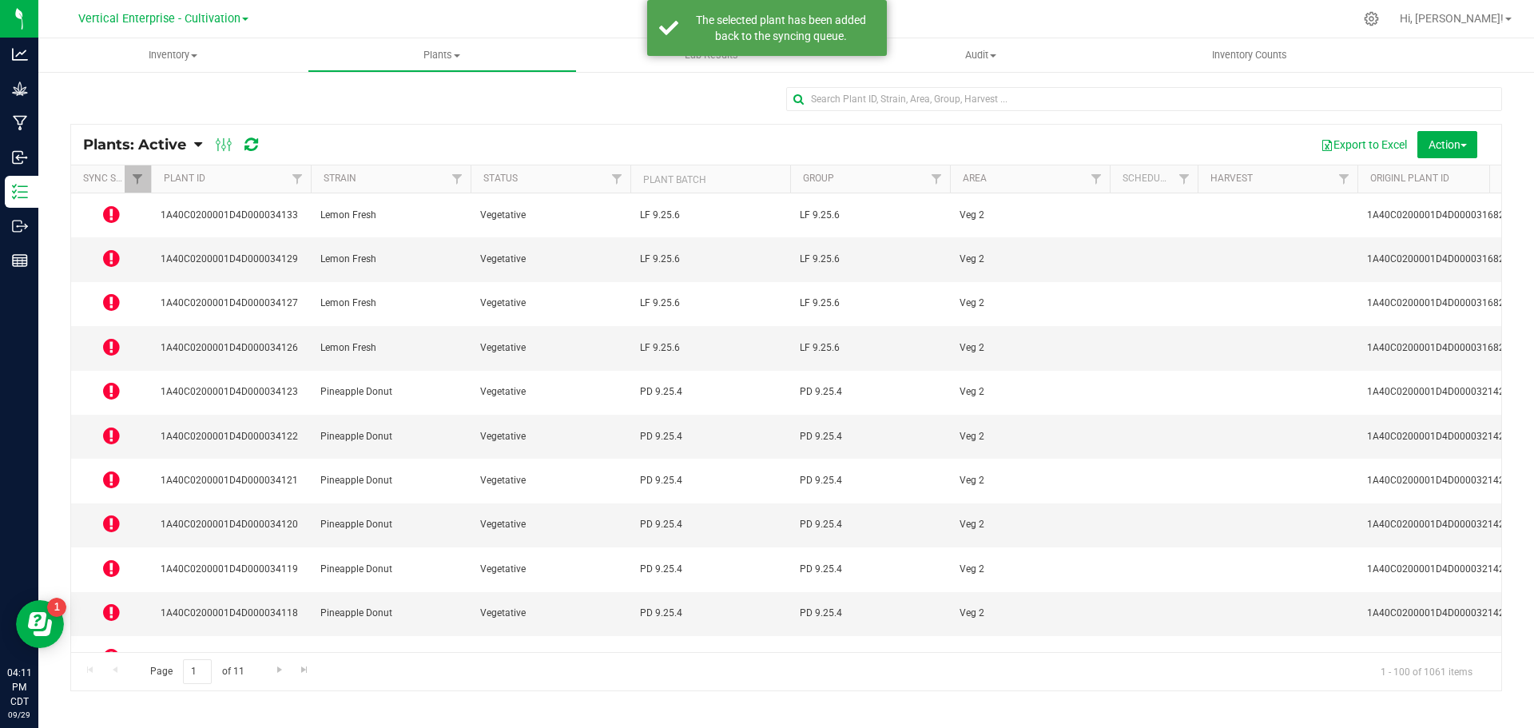
click at [114, 426] on icon at bounding box center [111, 435] width 17 height 19
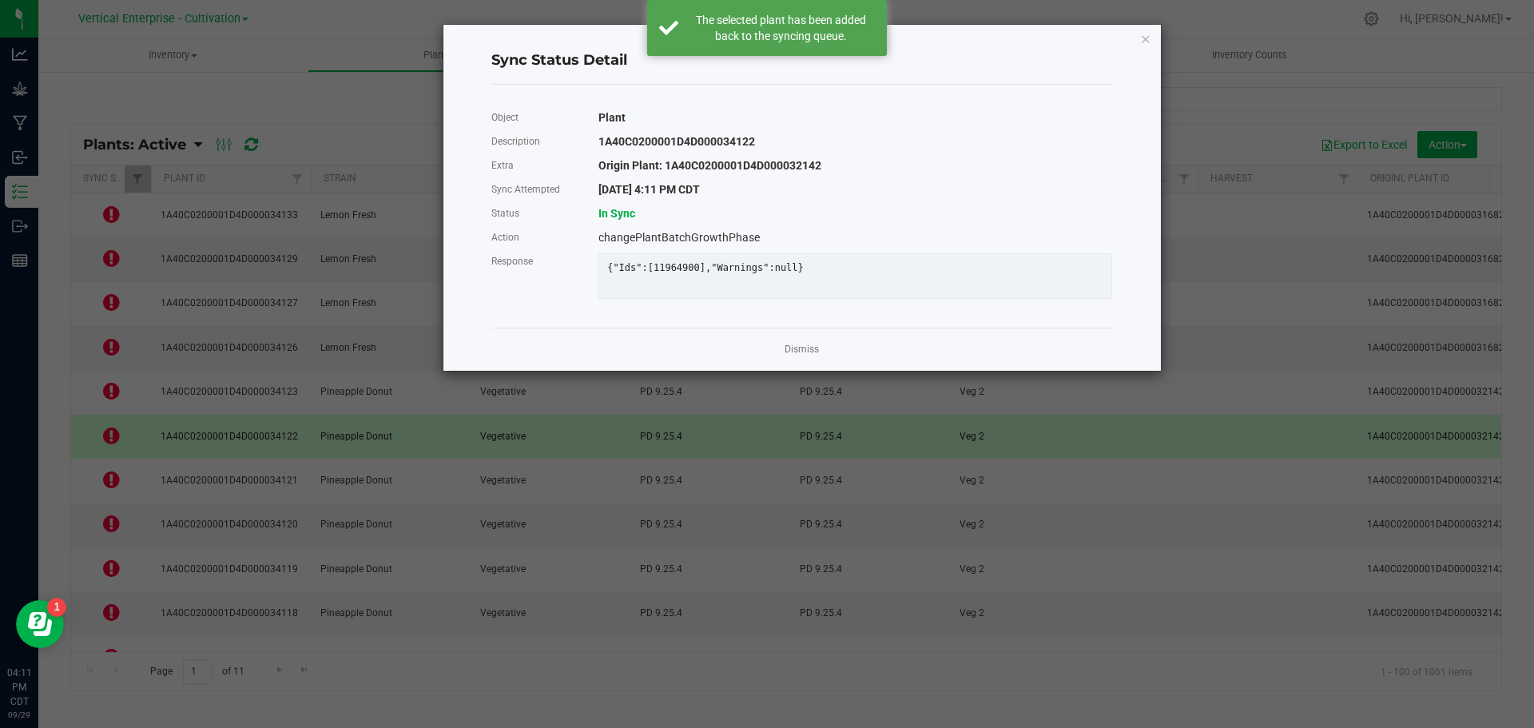
click at [816, 356] on link "Dismiss" at bounding box center [802, 350] width 34 height 14
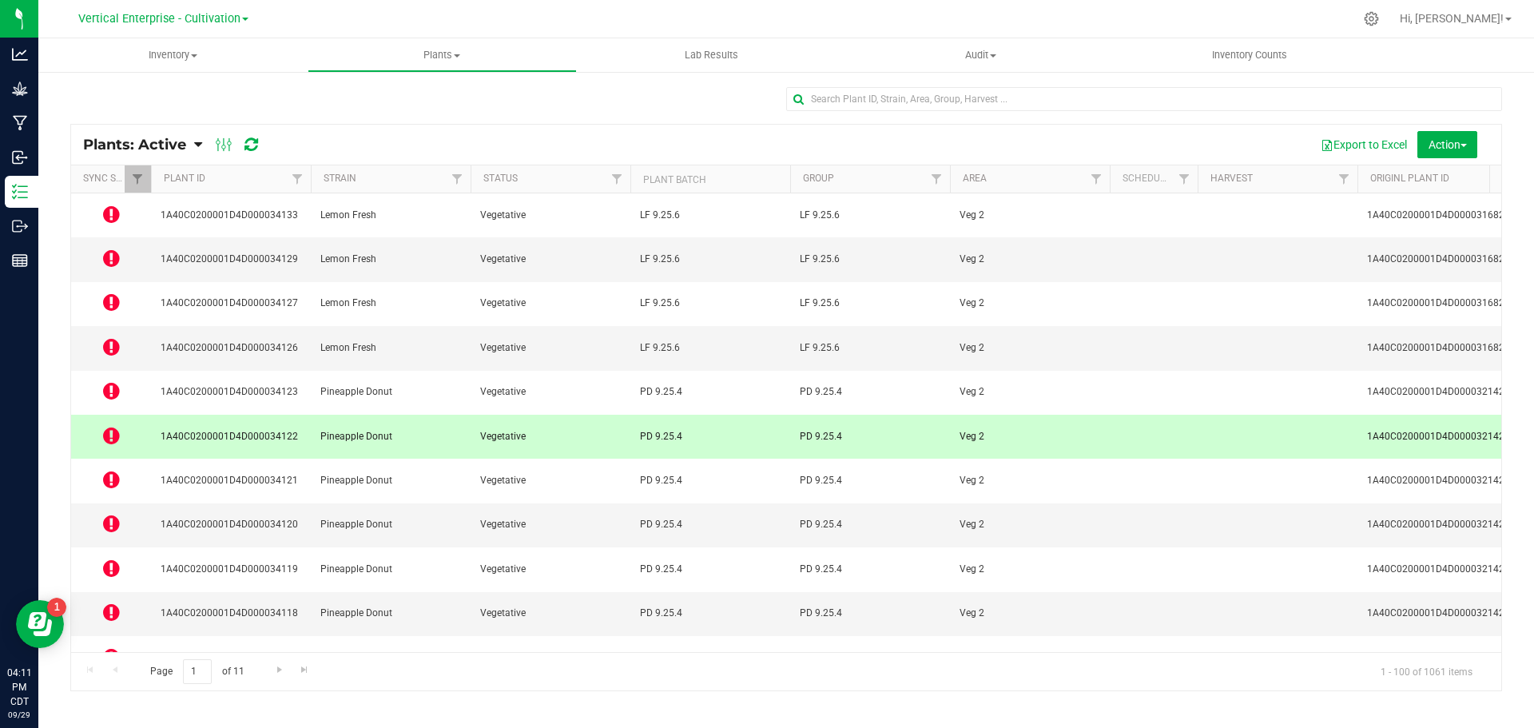
click at [110, 470] on icon at bounding box center [111, 479] width 17 height 19
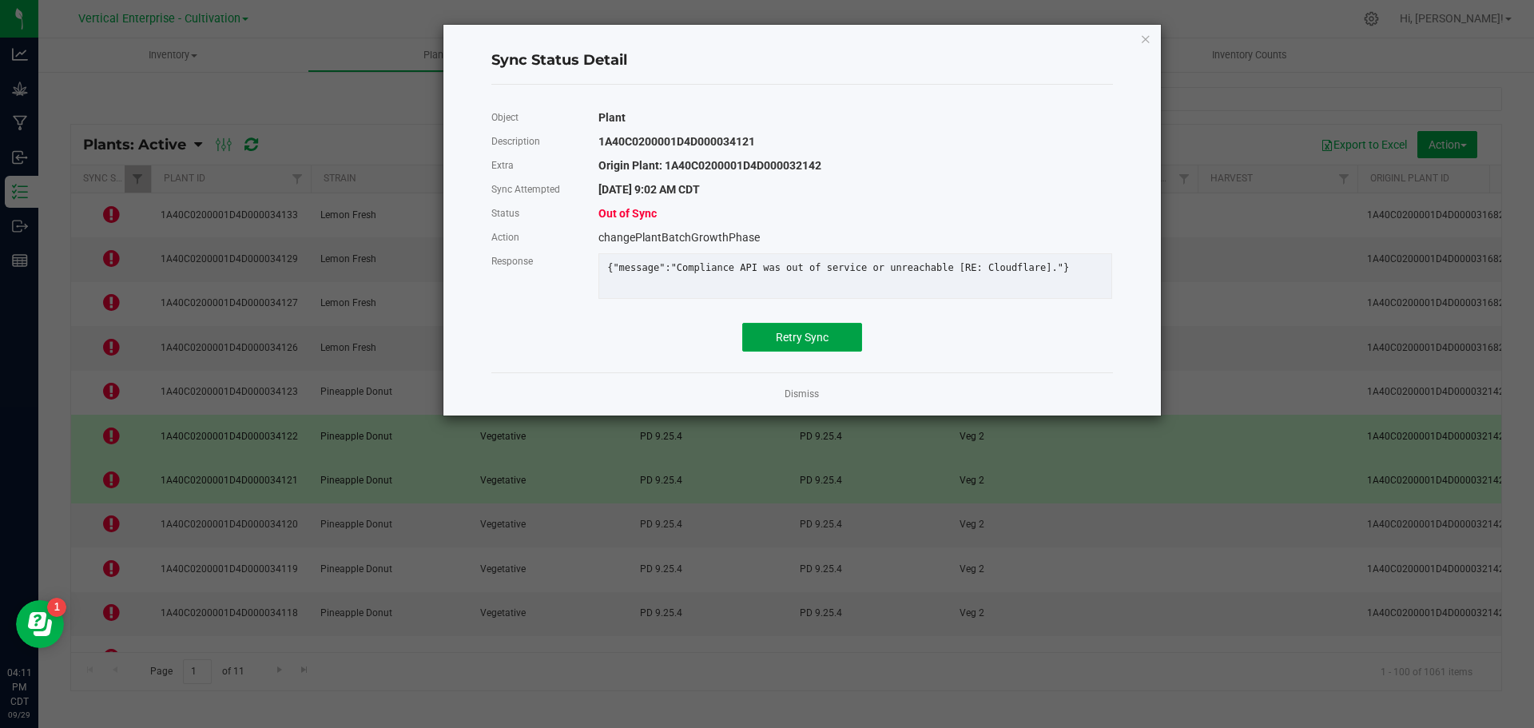
click at [818, 344] on span "Retry Sync" at bounding box center [802, 337] width 53 height 13
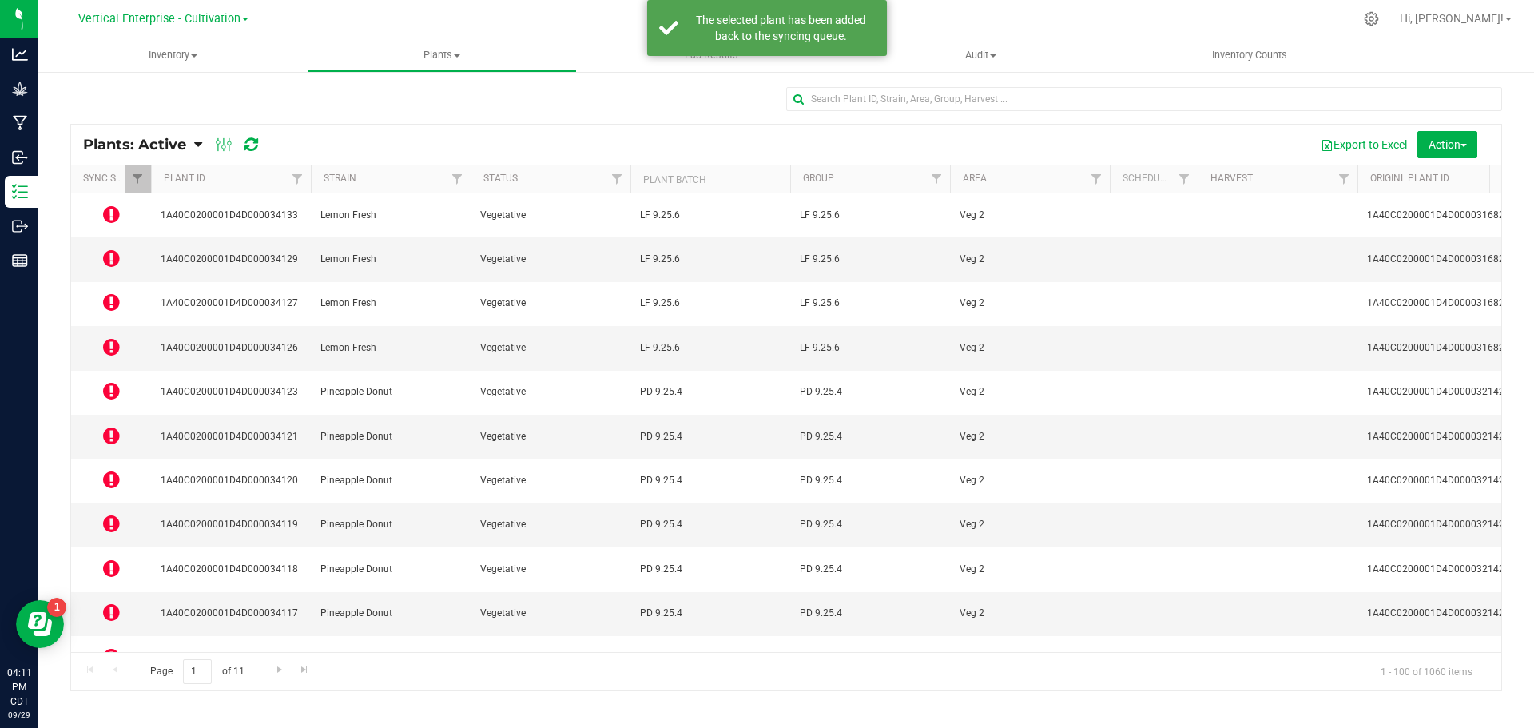
click at [110, 559] on icon at bounding box center [111, 568] width 17 height 19
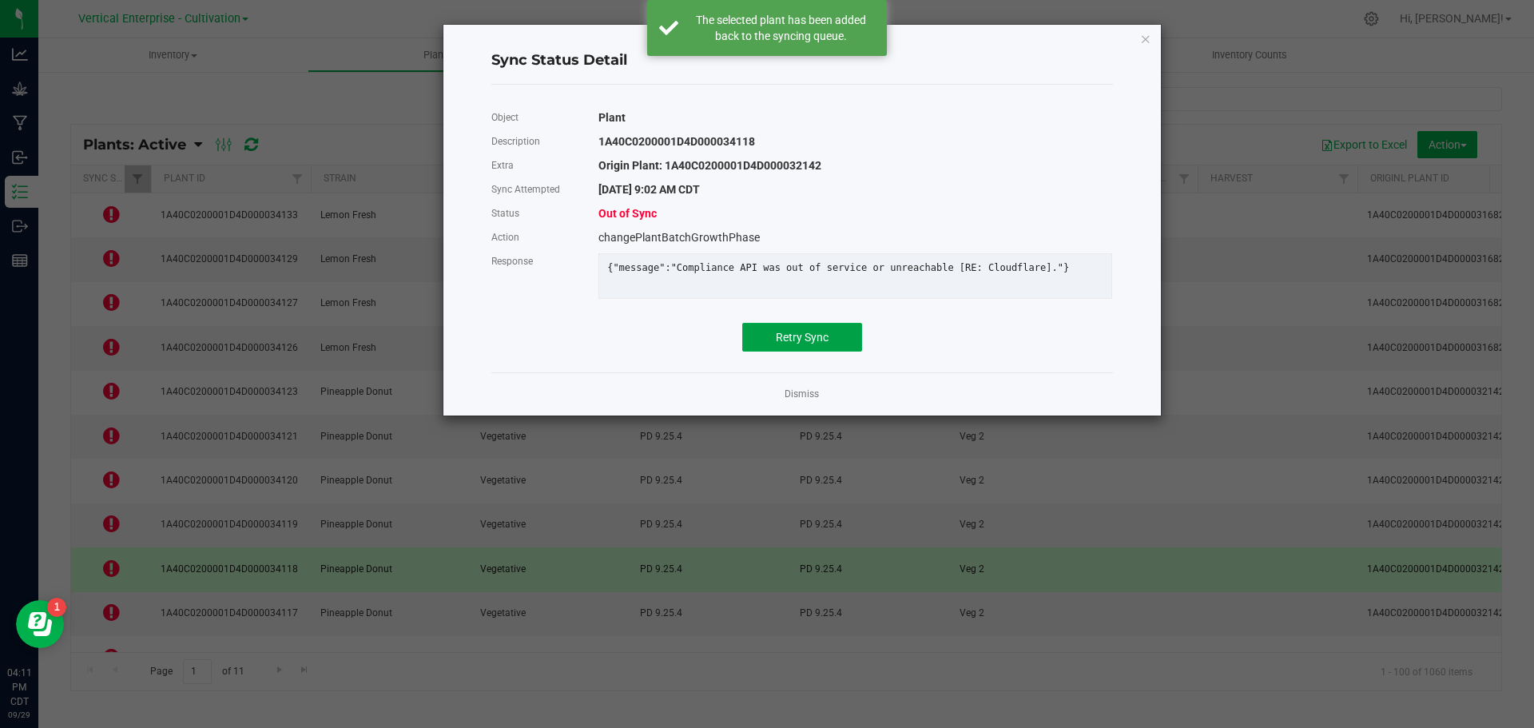
click at [831, 340] on button "Retry Sync" at bounding box center [802, 337] width 120 height 29
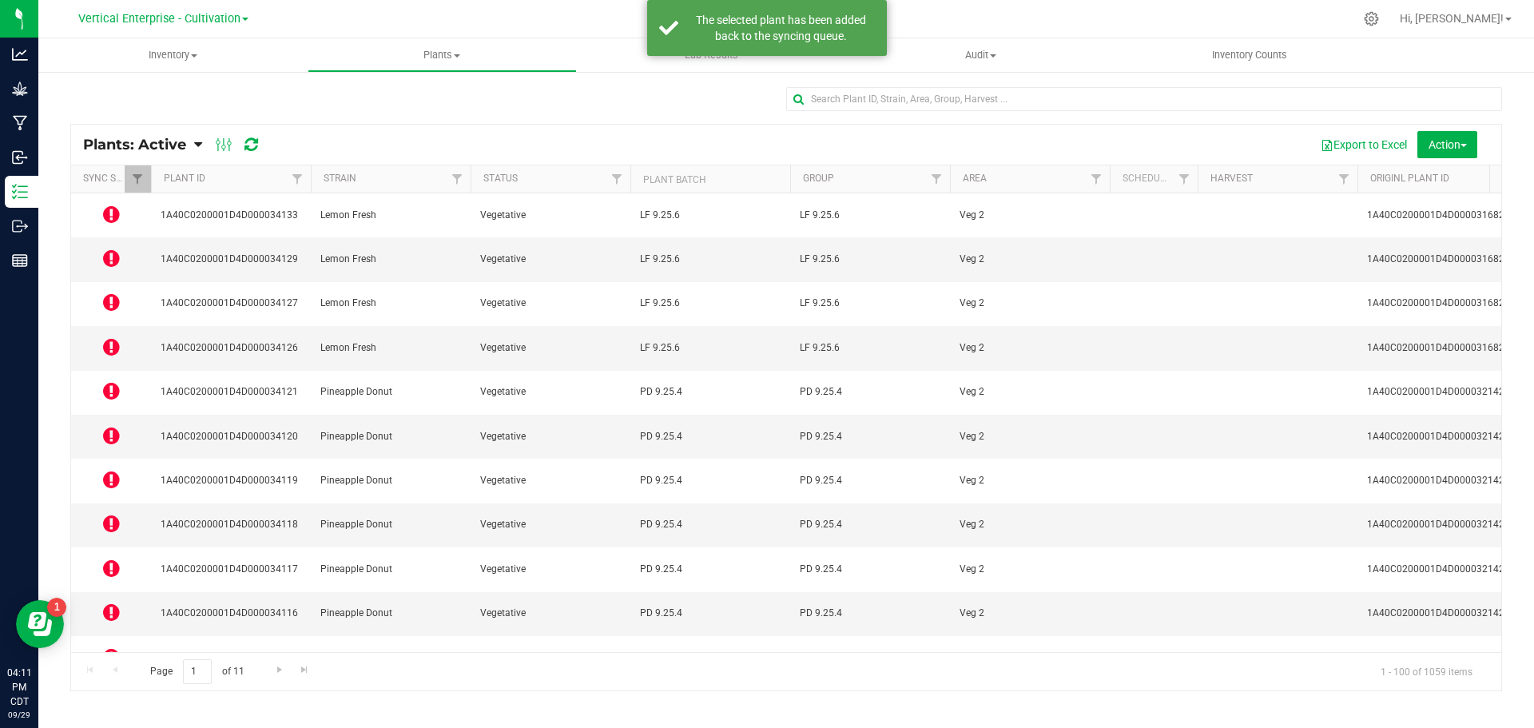
click at [112, 647] on icon at bounding box center [111, 656] width 17 height 19
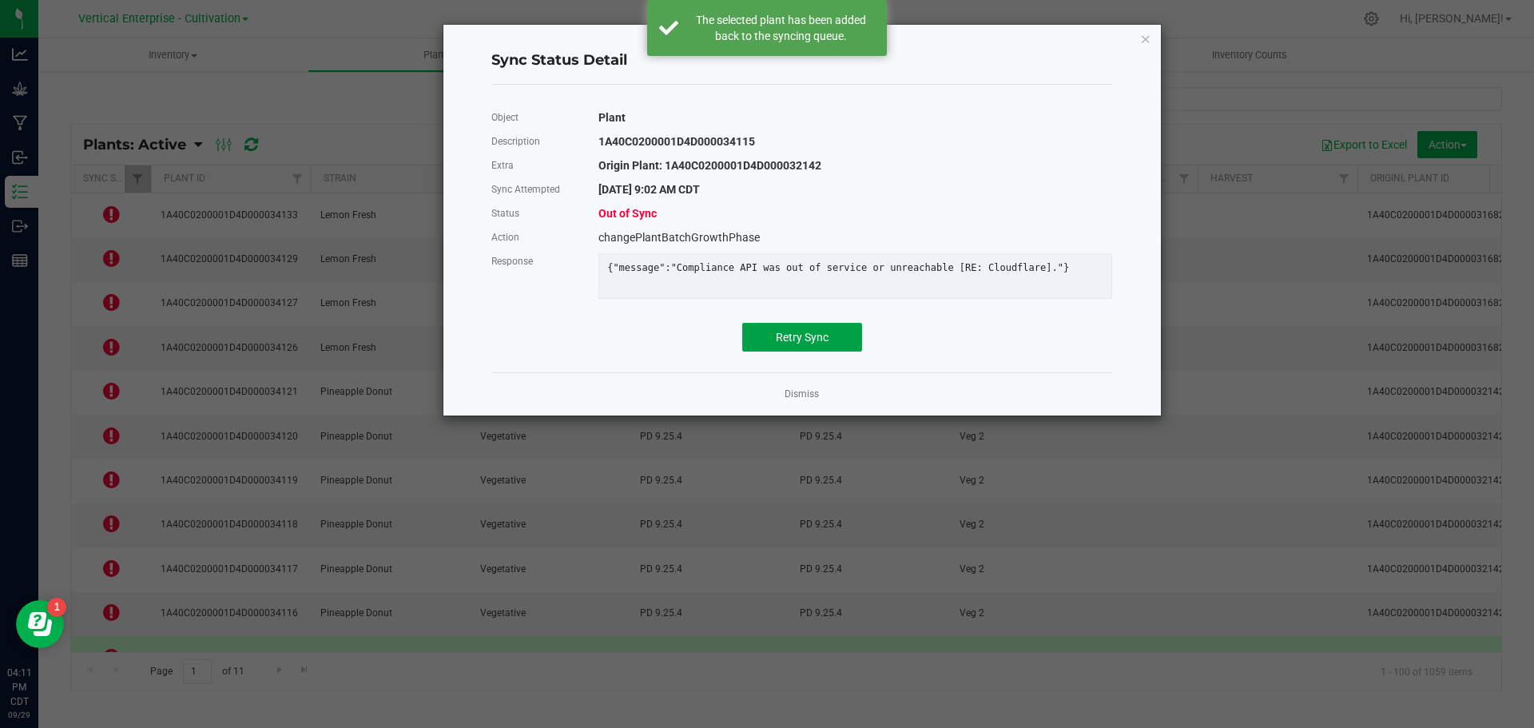
click at [801, 344] on span "Retry Sync" at bounding box center [802, 337] width 53 height 13
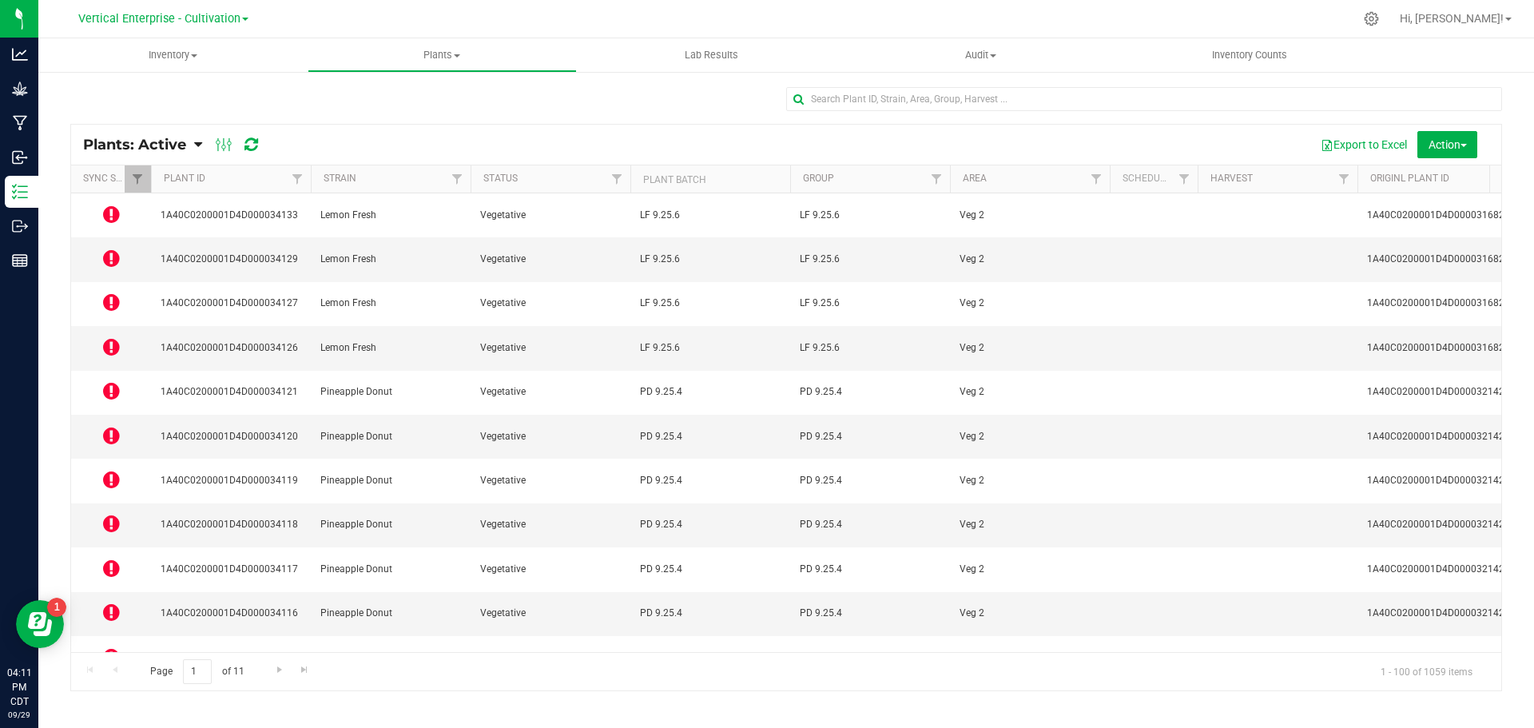
click at [111, 691] on icon at bounding box center [111, 700] width 17 height 19
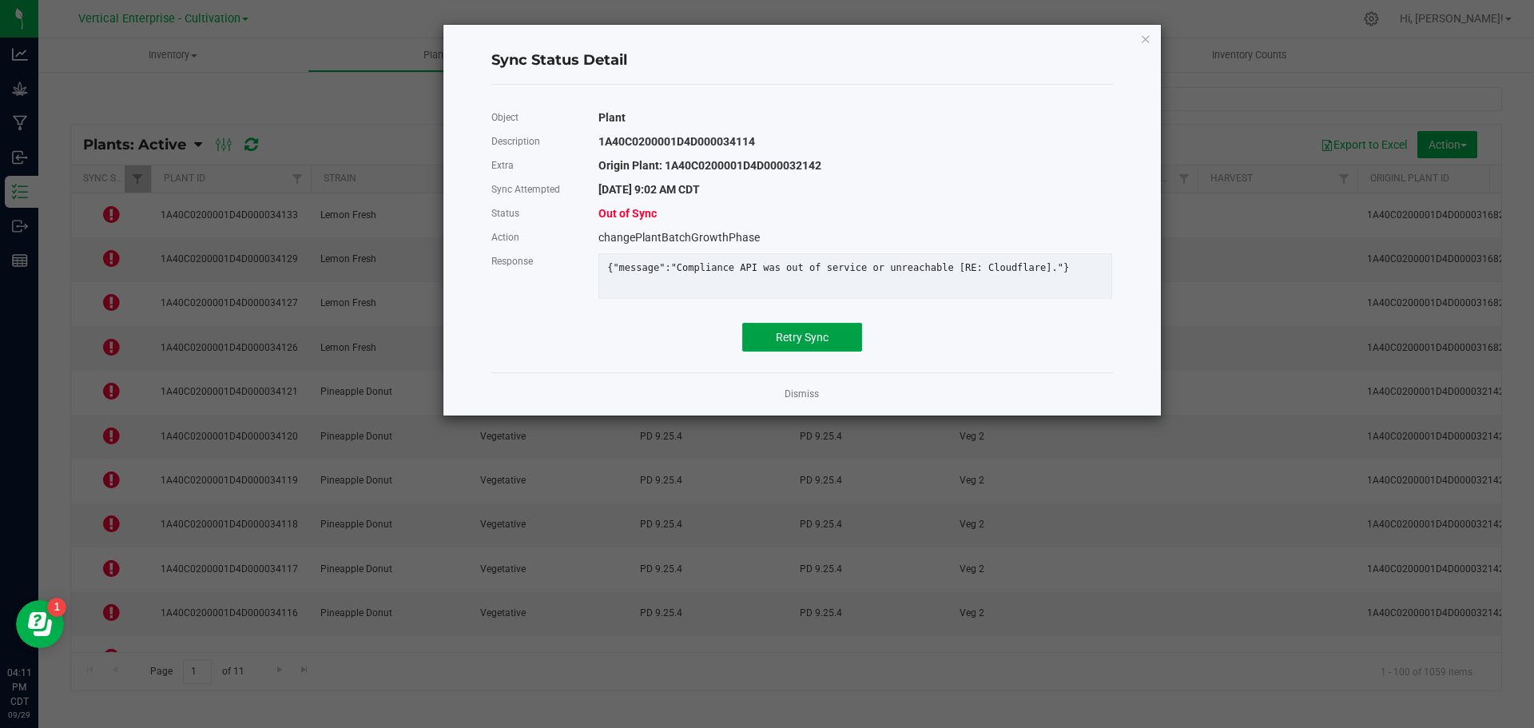
click at [830, 352] on button "Retry Sync" at bounding box center [802, 337] width 120 height 29
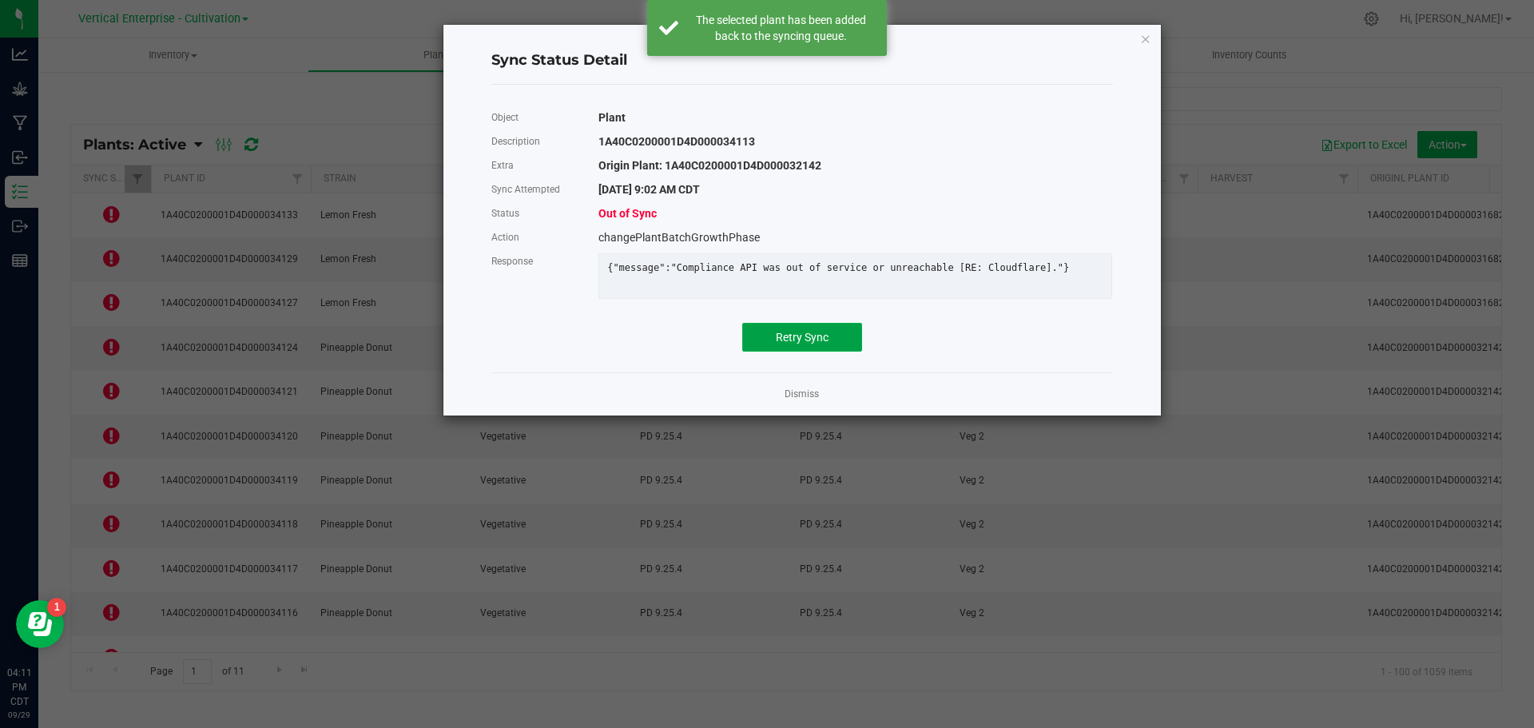
click at [787, 344] on span "Retry Sync" at bounding box center [802, 337] width 53 height 13
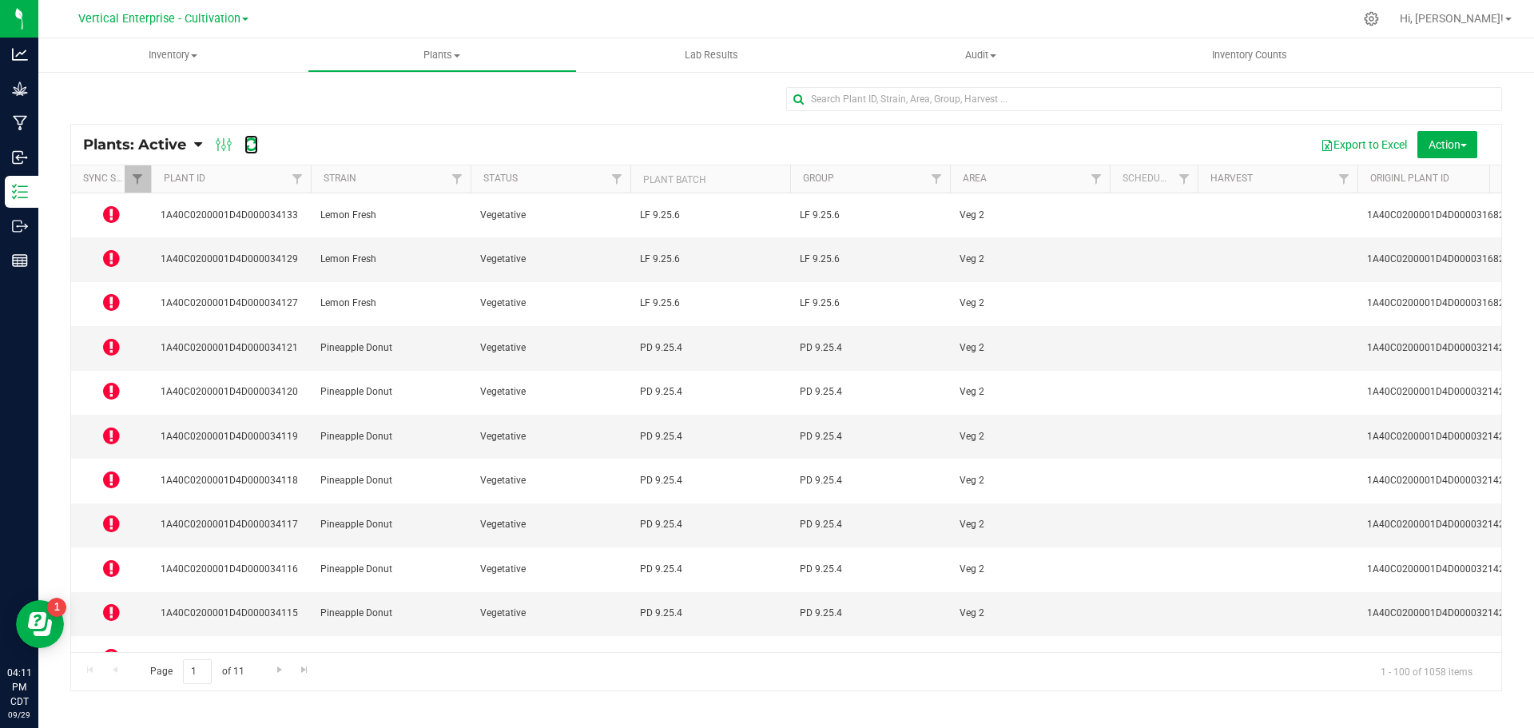
click at [249, 137] on icon at bounding box center [252, 145] width 14 height 16
click at [111, 206] on icon at bounding box center [111, 214] width 17 height 19
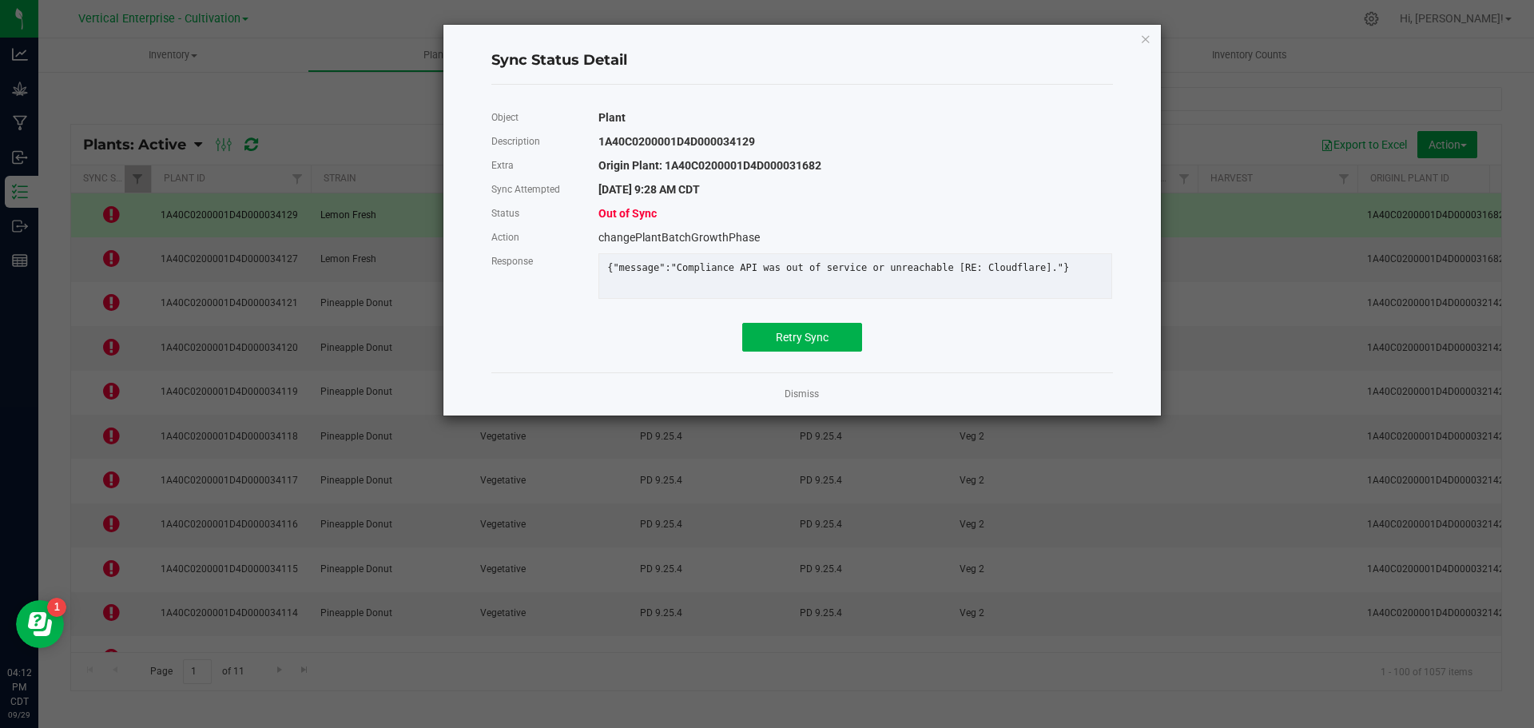
click at [861, 335] on div "Object Plant Description 1A40C0200001D4D000034129 Extra Origin Plant: 1A40C0200…" at bounding box center [802, 228] width 622 height 246
click at [848, 340] on button "Retry Sync" at bounding box center [802, 337] width 120 height 29
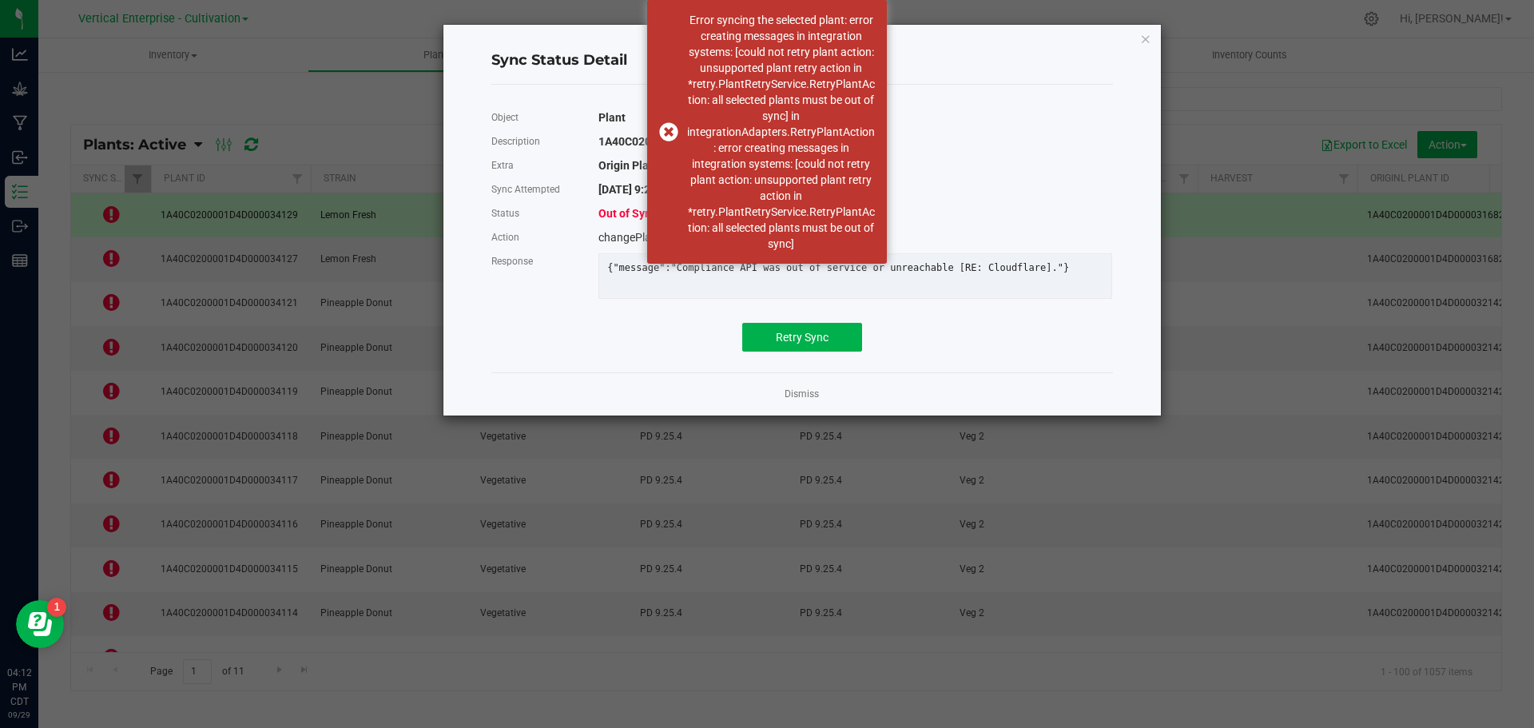
click at [792, 401] on link "Dismiss" at bounding box center [802, 395] width 34 height 14
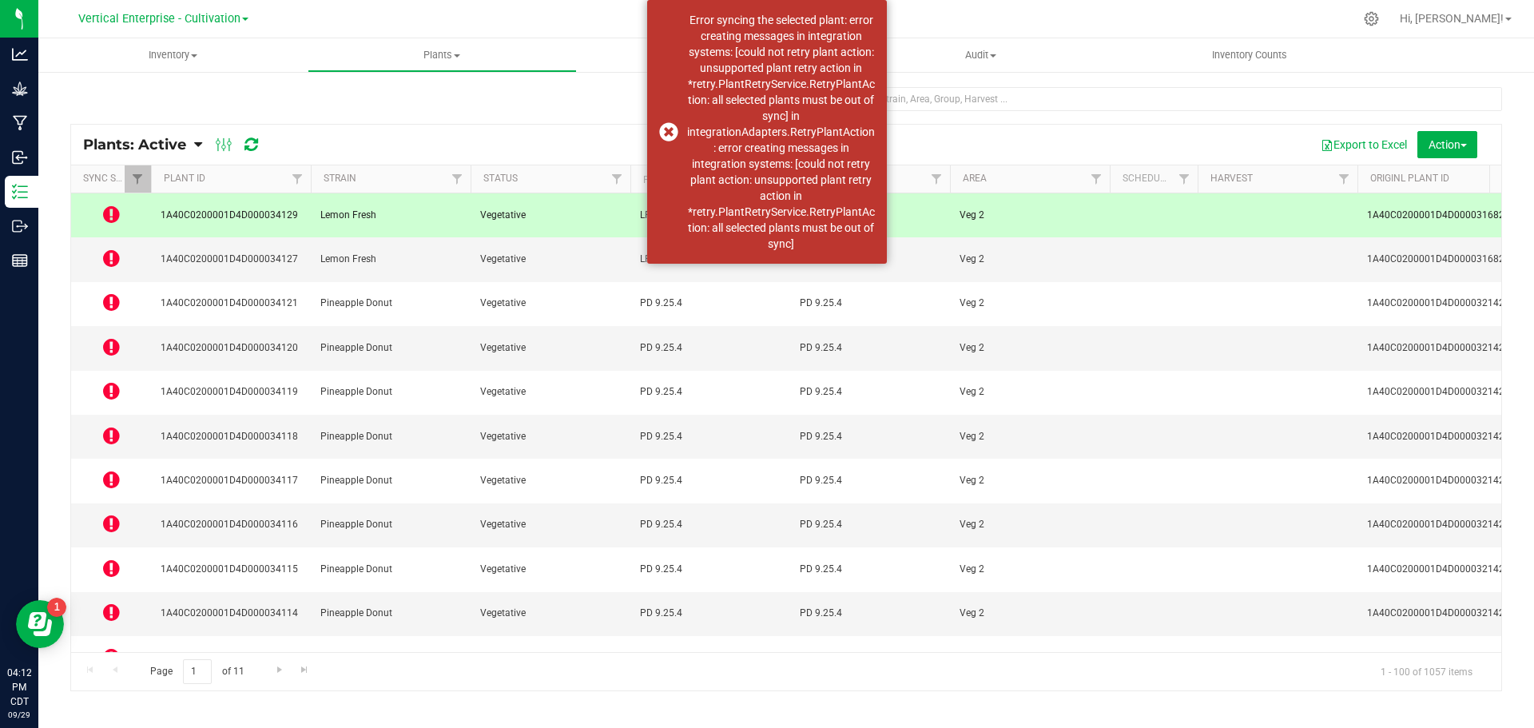
click at [670, 132] on div "Error syncing the selected plant: error creating messages in integration system…" at bounding box center [767, 132] width 240 height 264
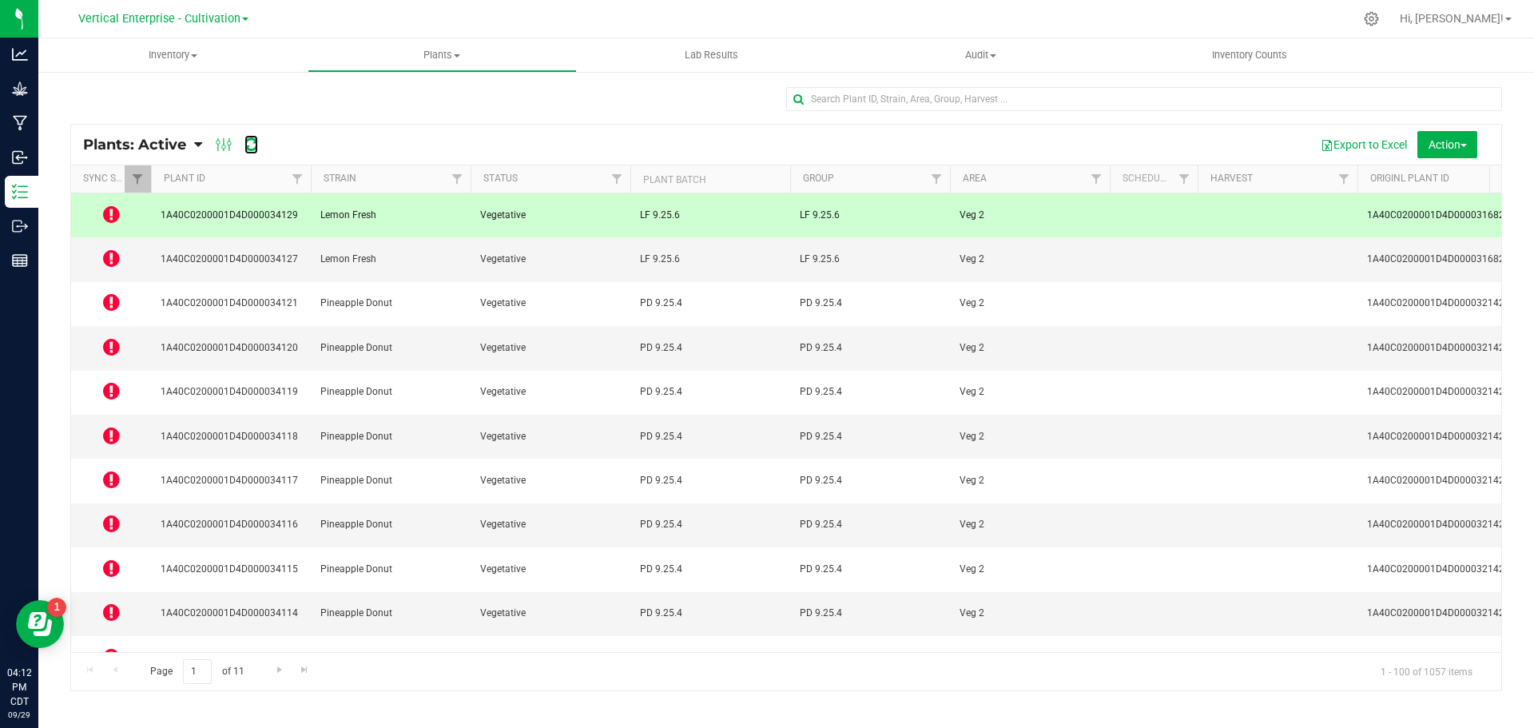
click at [249, 145] on icon at bounding box center [252, 145] width 14 height 16
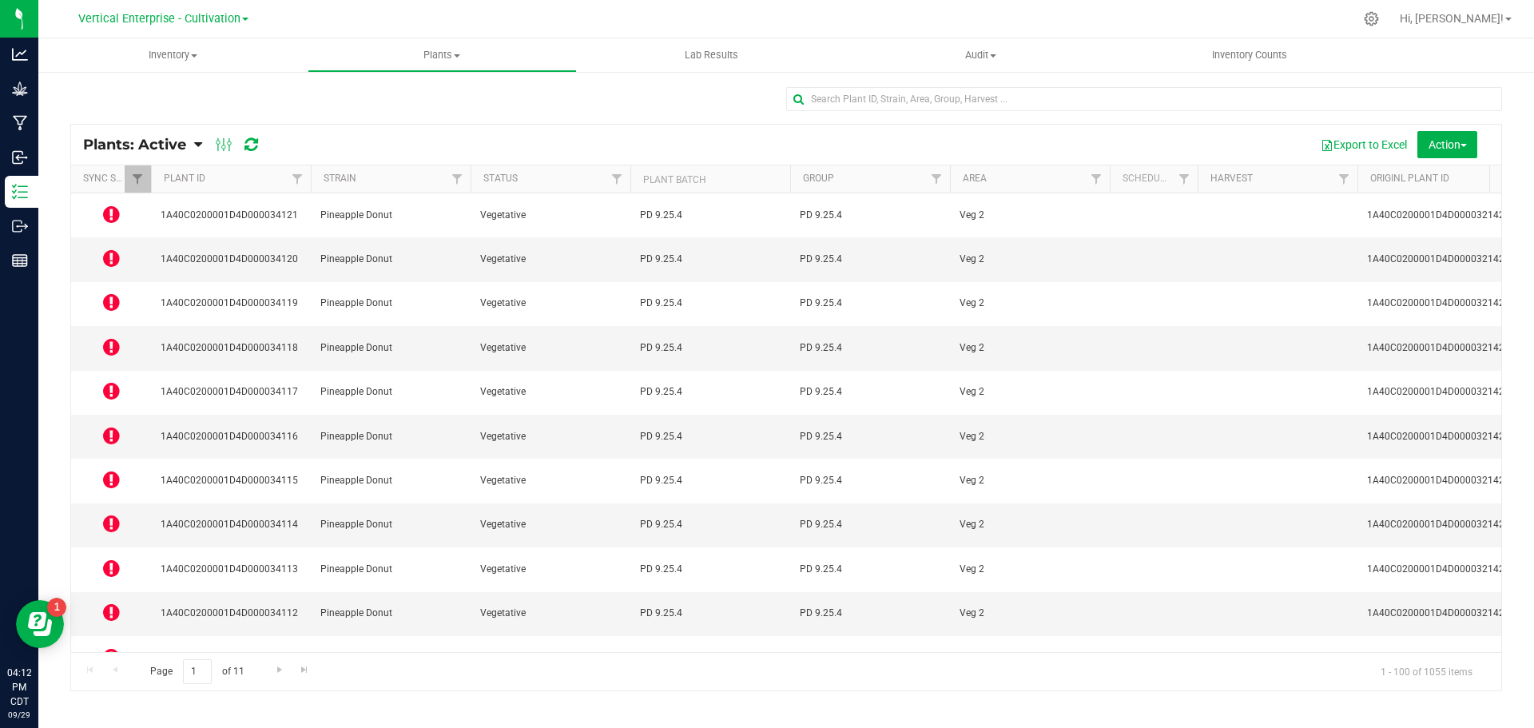
click at [109, 249] on icon at bounding box center [111, 258] width 17 height 19
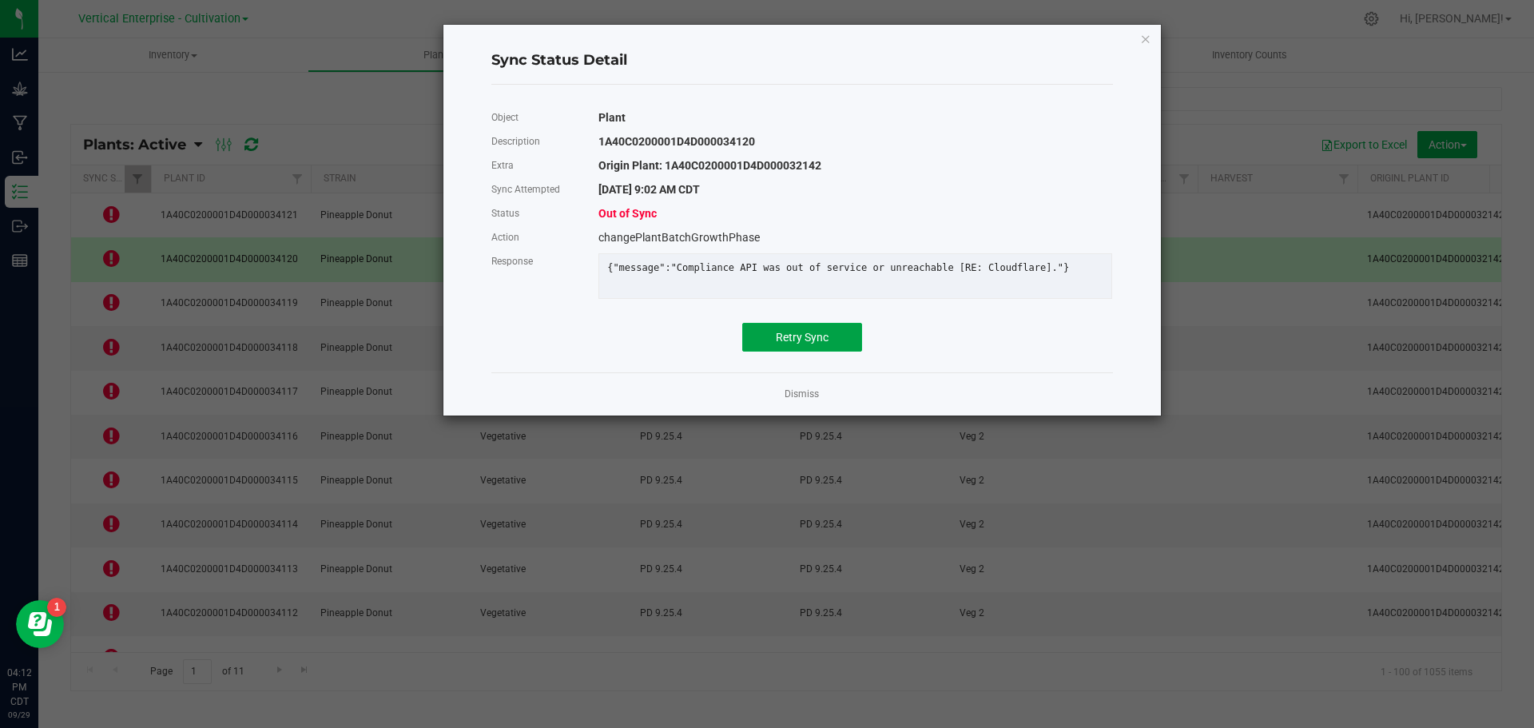
click at [838, 352] on button "Retry Sync" at bounding box center [802, 337] width 120 height 29
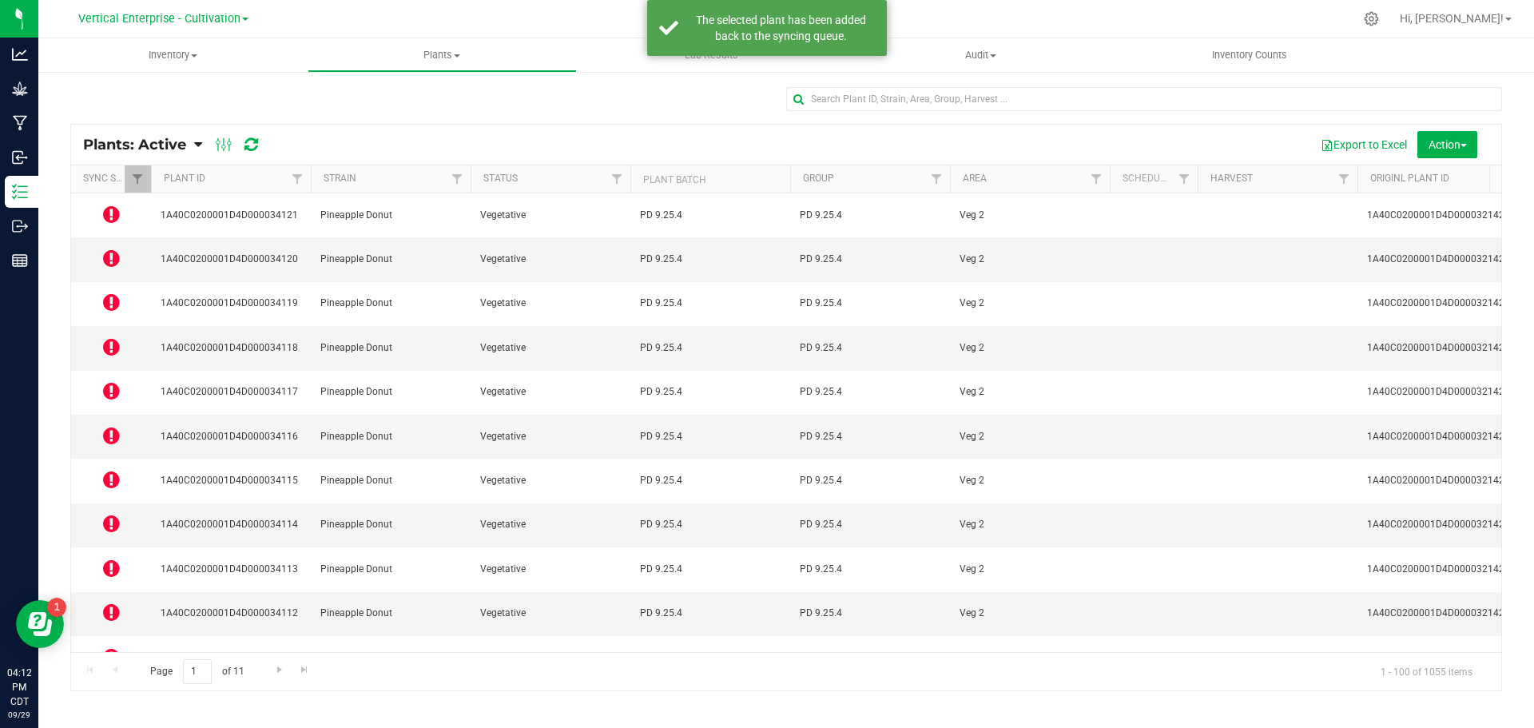
click at [109, 292] on icon at bounding box center [111, 301] width 17 height 19
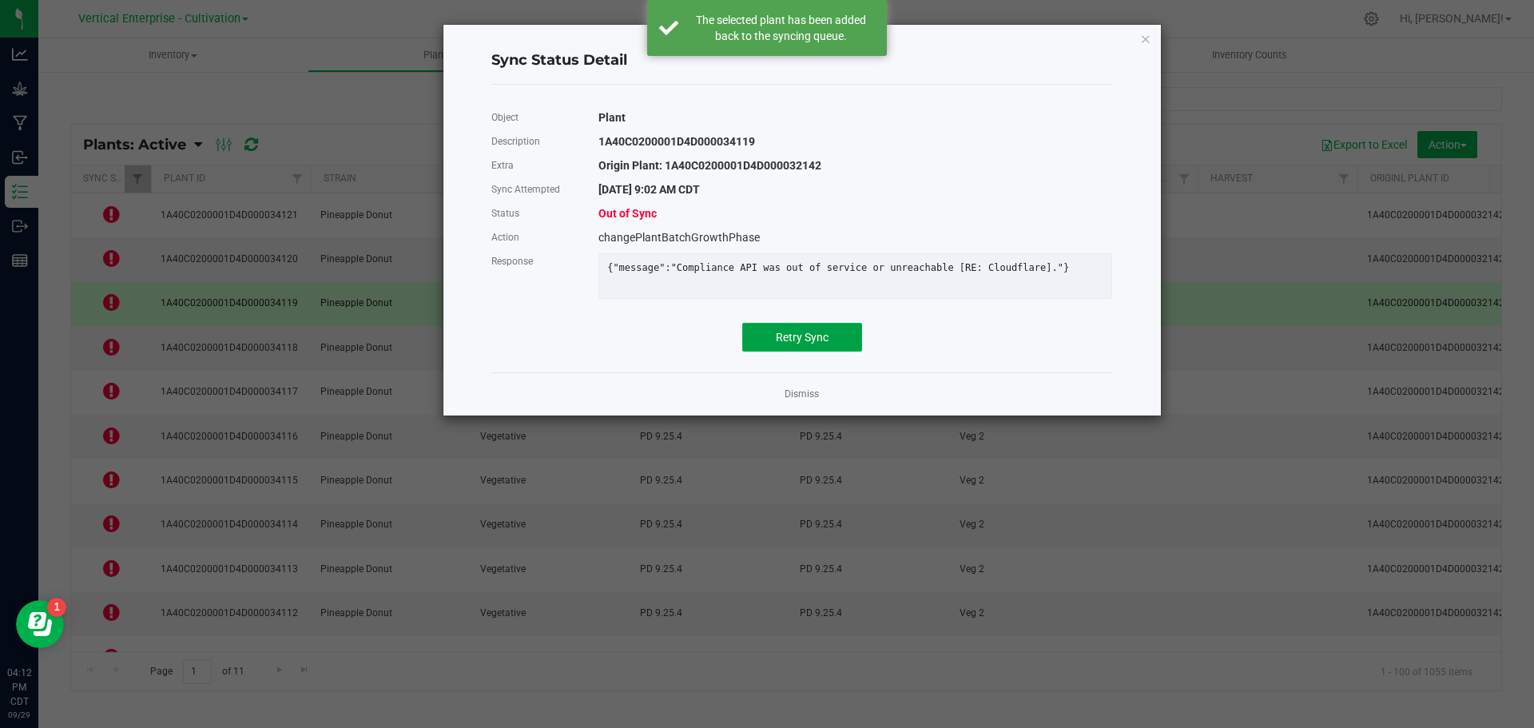
click at [794, 352] on button "Retry Sync" at bounding box center [802, 337] width 120 height 29
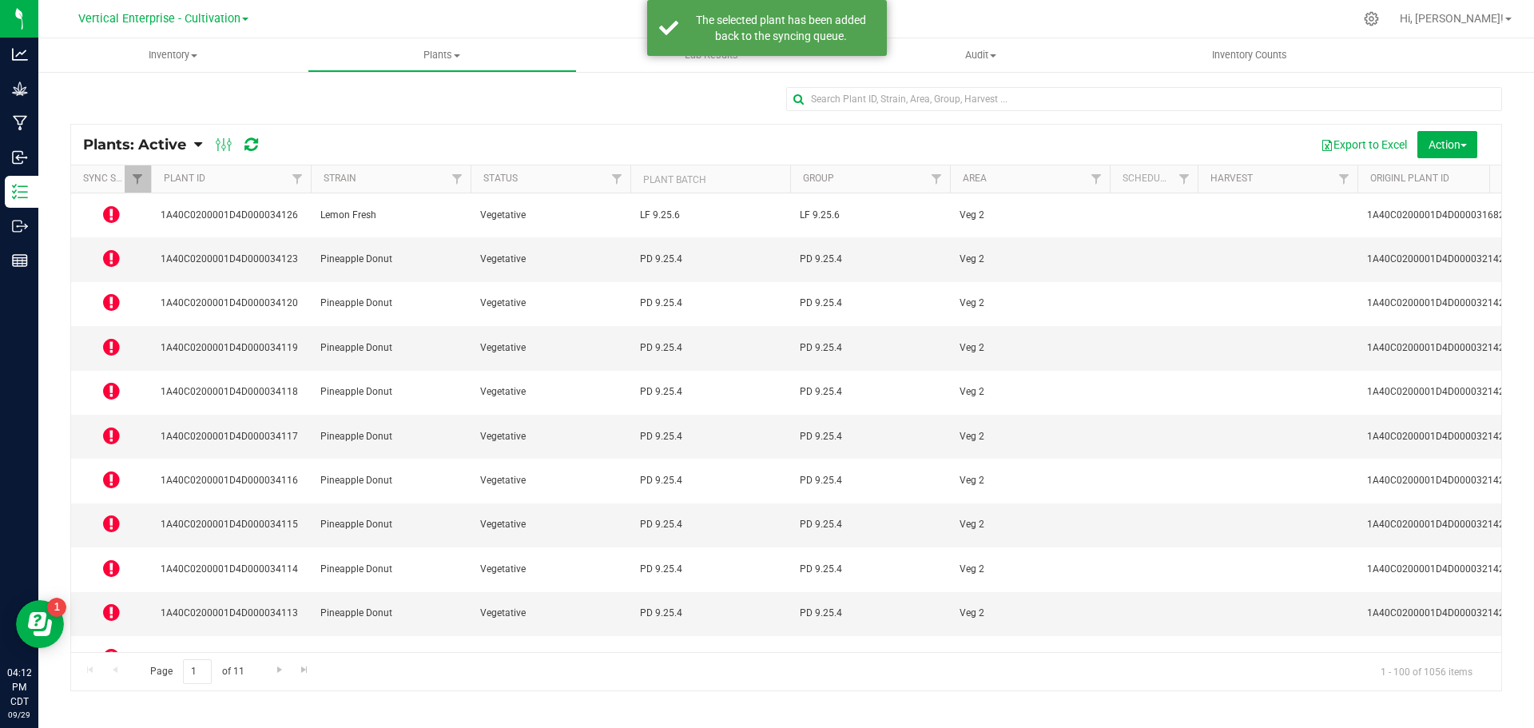
click at [108, 337] on icon at bounding box center [111, 346] width 17 height 19
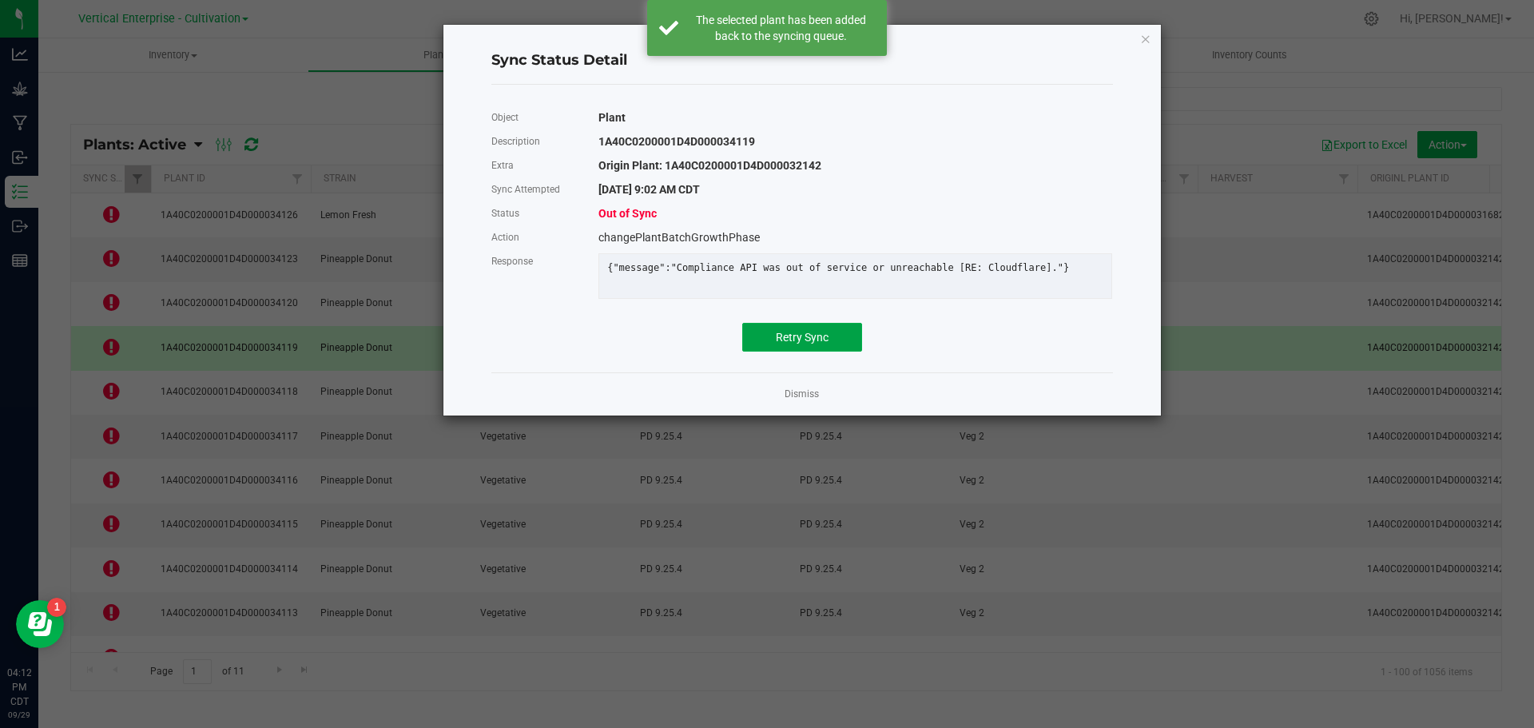
click at [787, 344] on span "Retry Sync" at bounding box center [802, 337] width 53 height 13
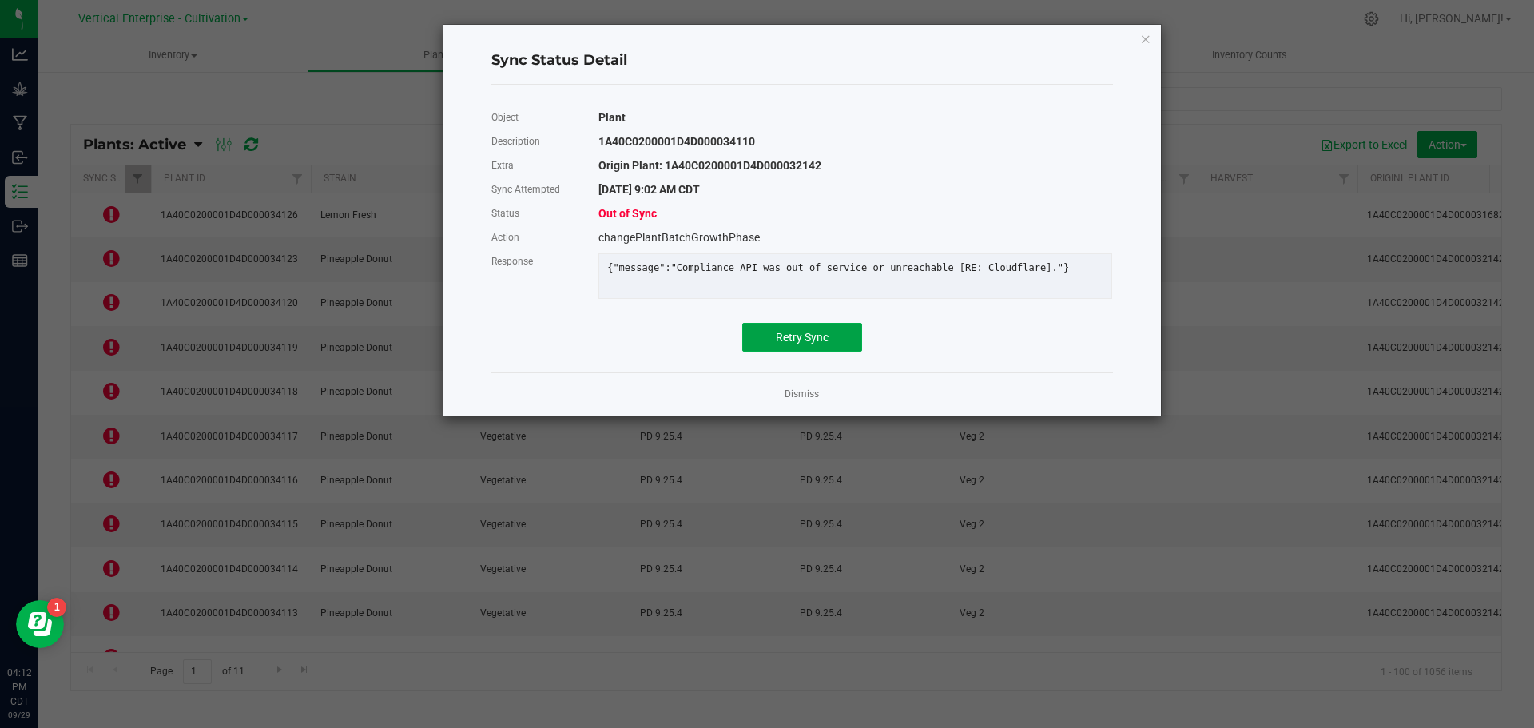
click at [815, 337] on button "Retry Sync" at bounding box center [802, 337] width 120 height 29
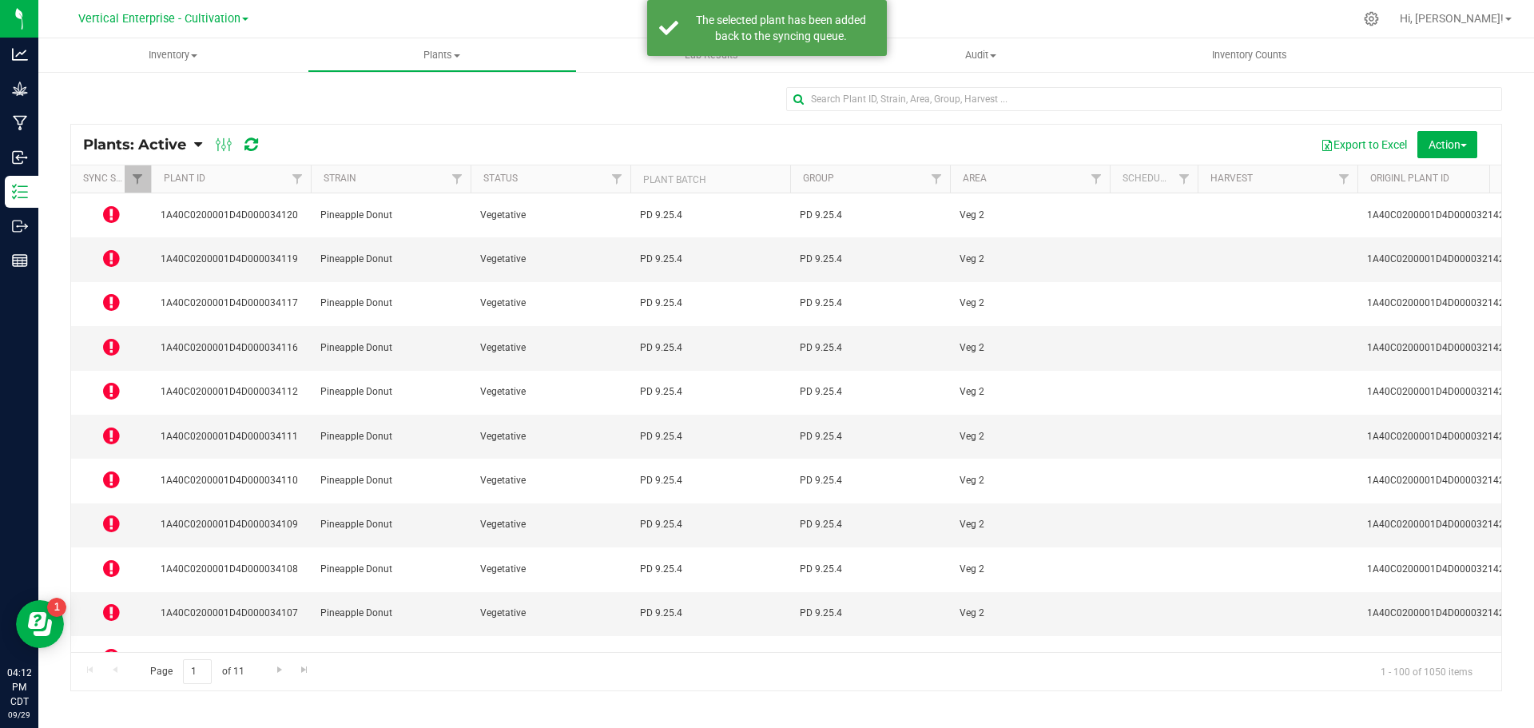
click at [104, 691] on icon at bounding box center [111, 700] width 17 height 19
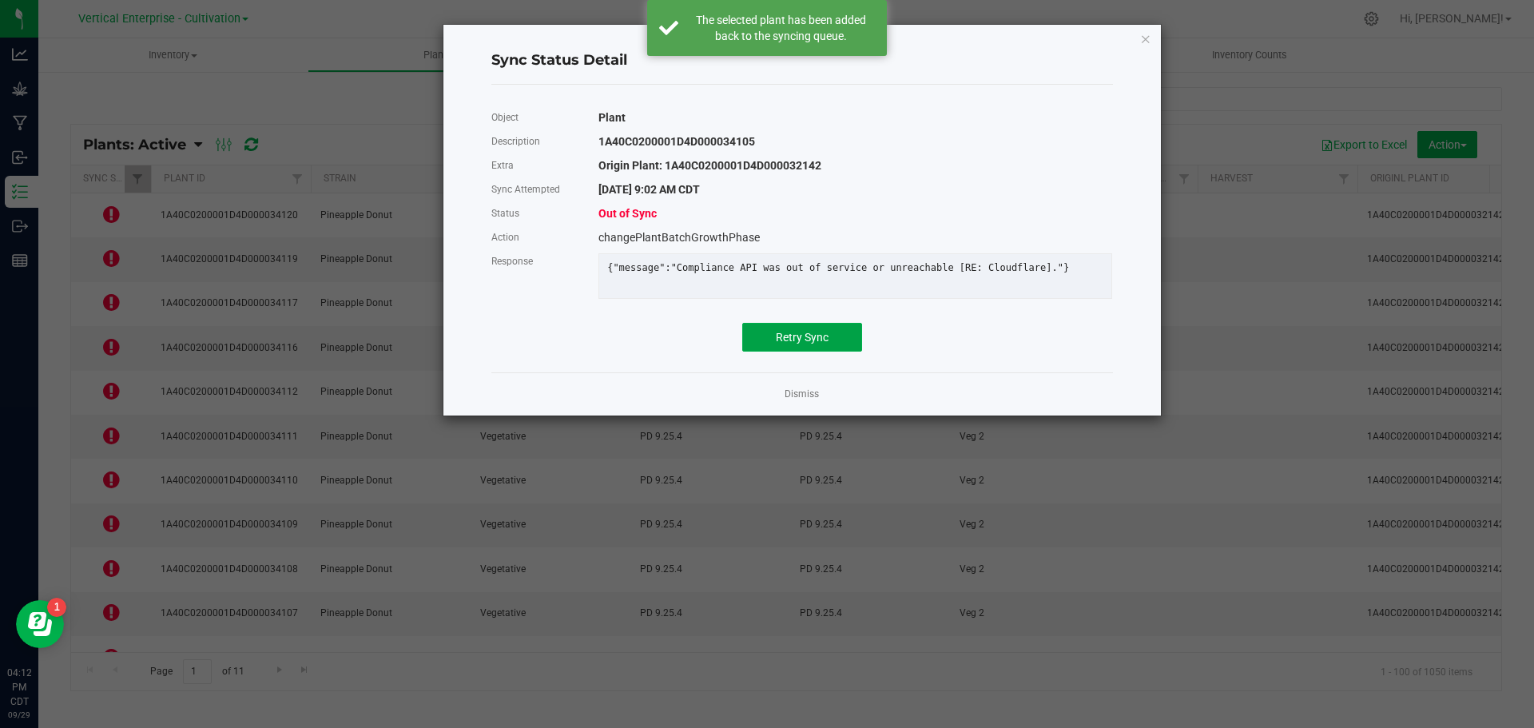
click at [820, 341] on span "Retry Sync" at bounding box center [802, 337] width 53 height 13
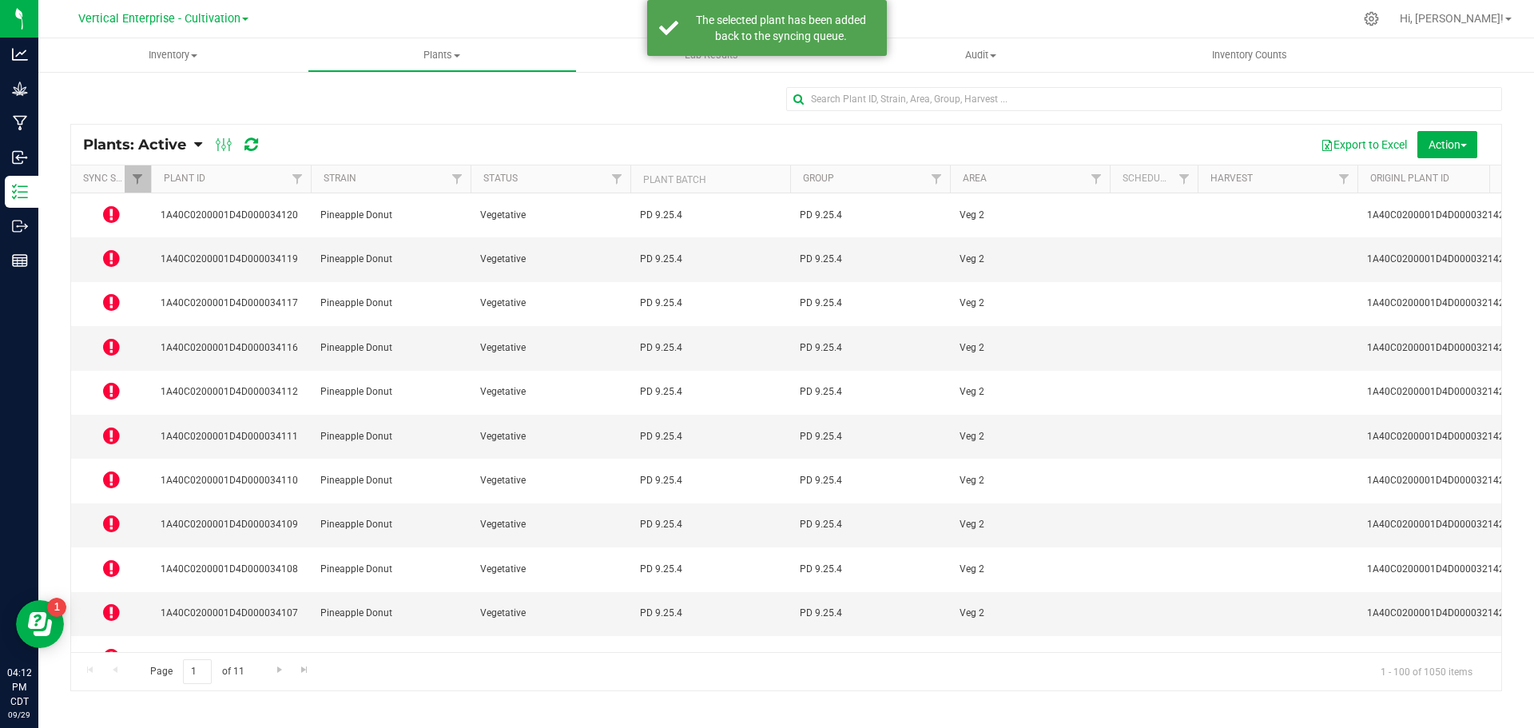
click at [109, 647] on icon at bounding box center [111, 656] width 17 height 19
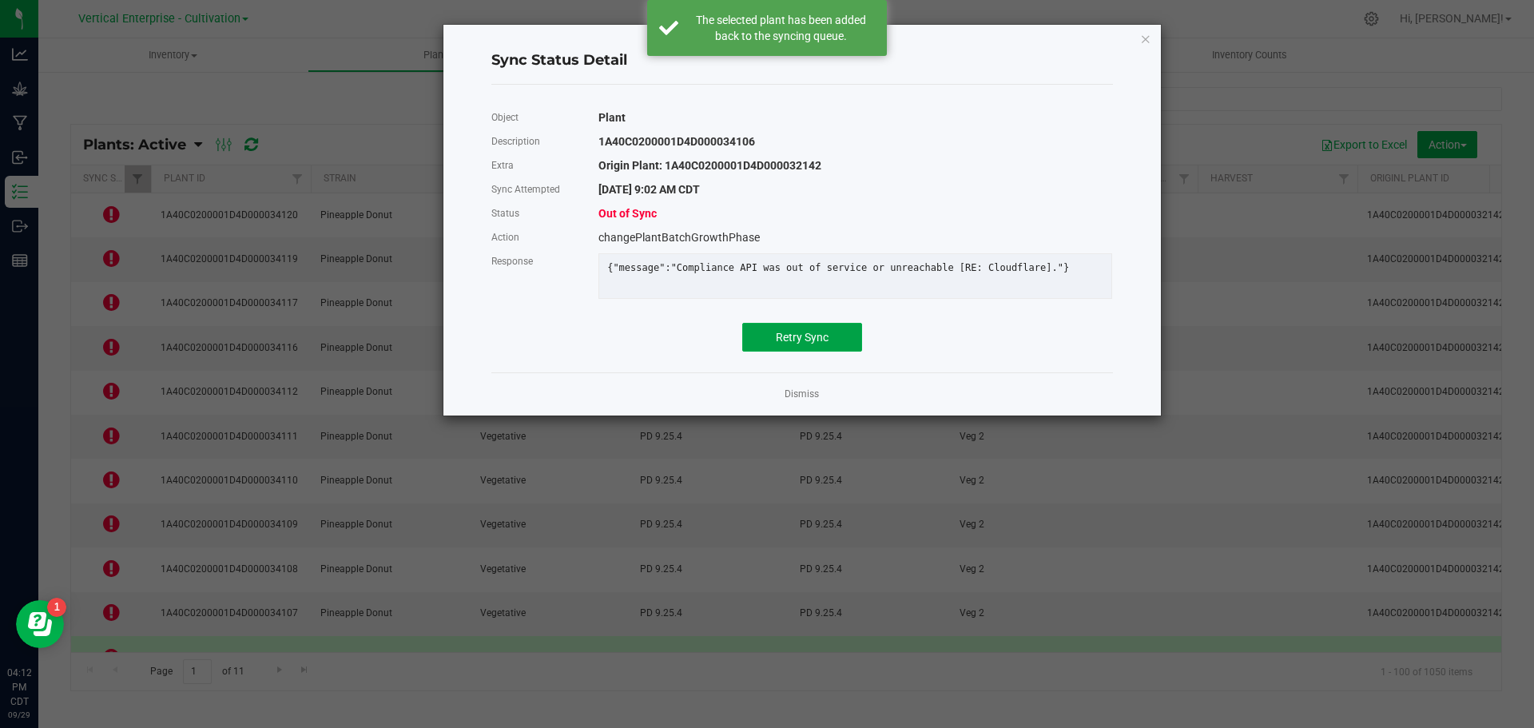
click at [821, 343] on span "Retry Sync" at bounding box center [802, 337] width 53 height 13
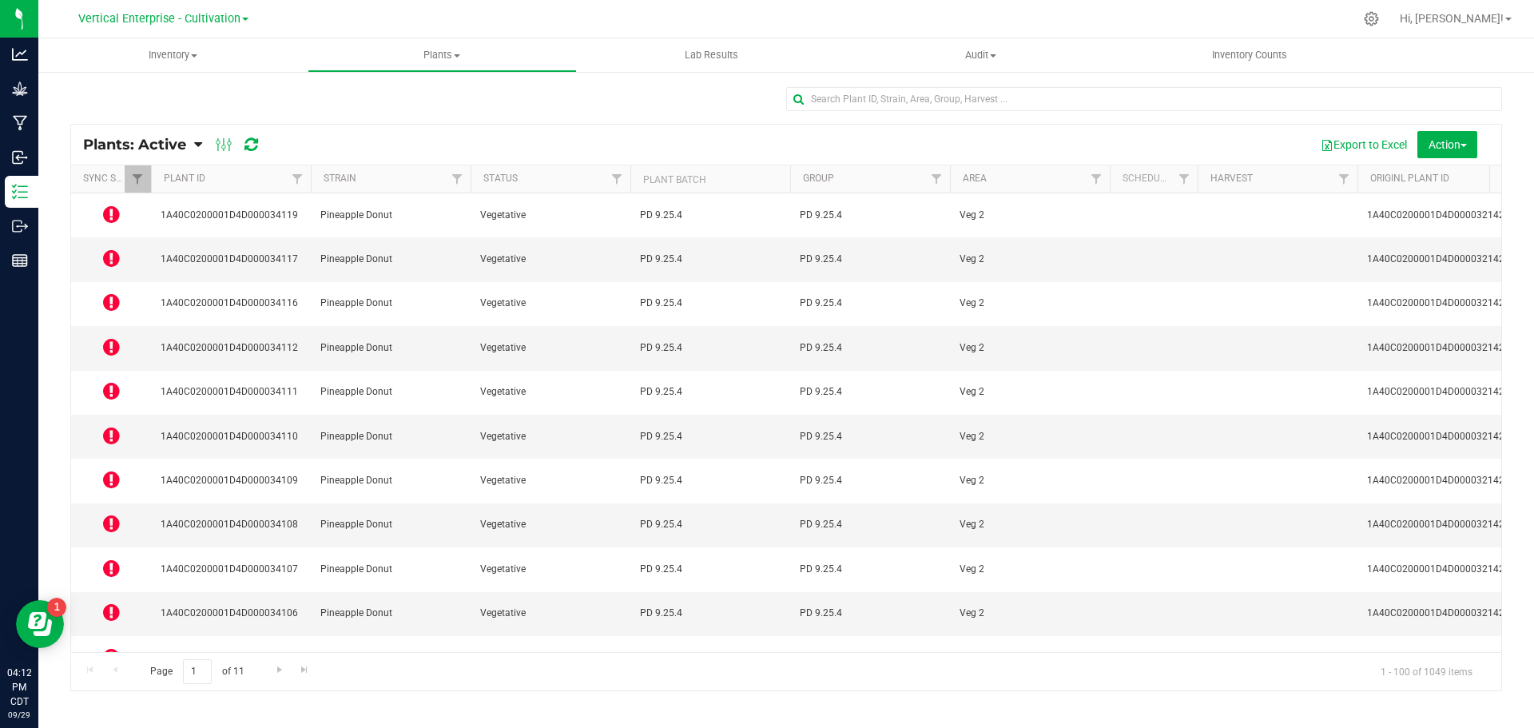
click at [108, 603] on icon at bounding box center [111, 612] width 17 height 19
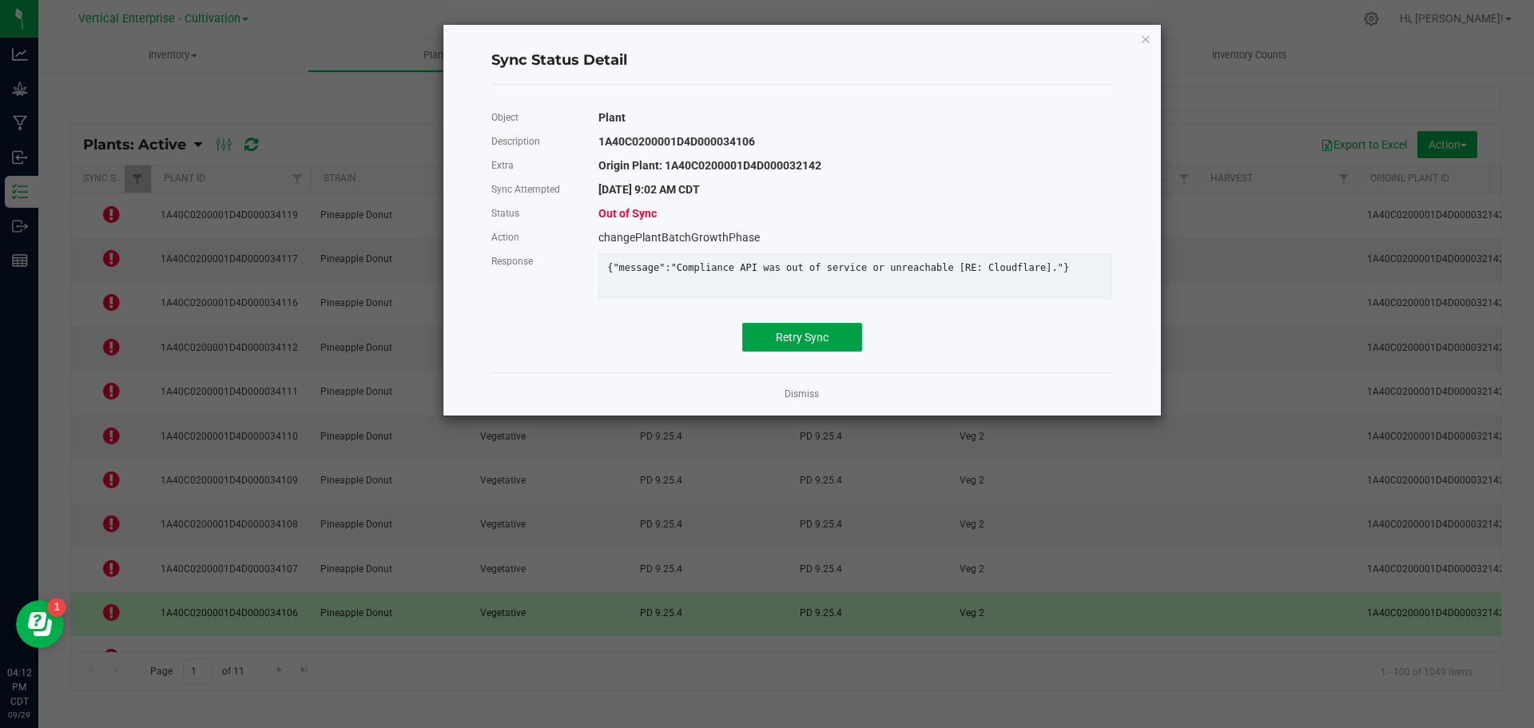
click at [815, 344] on span "Retry Sync" at bounding box center [802, 337] width 53 height 13
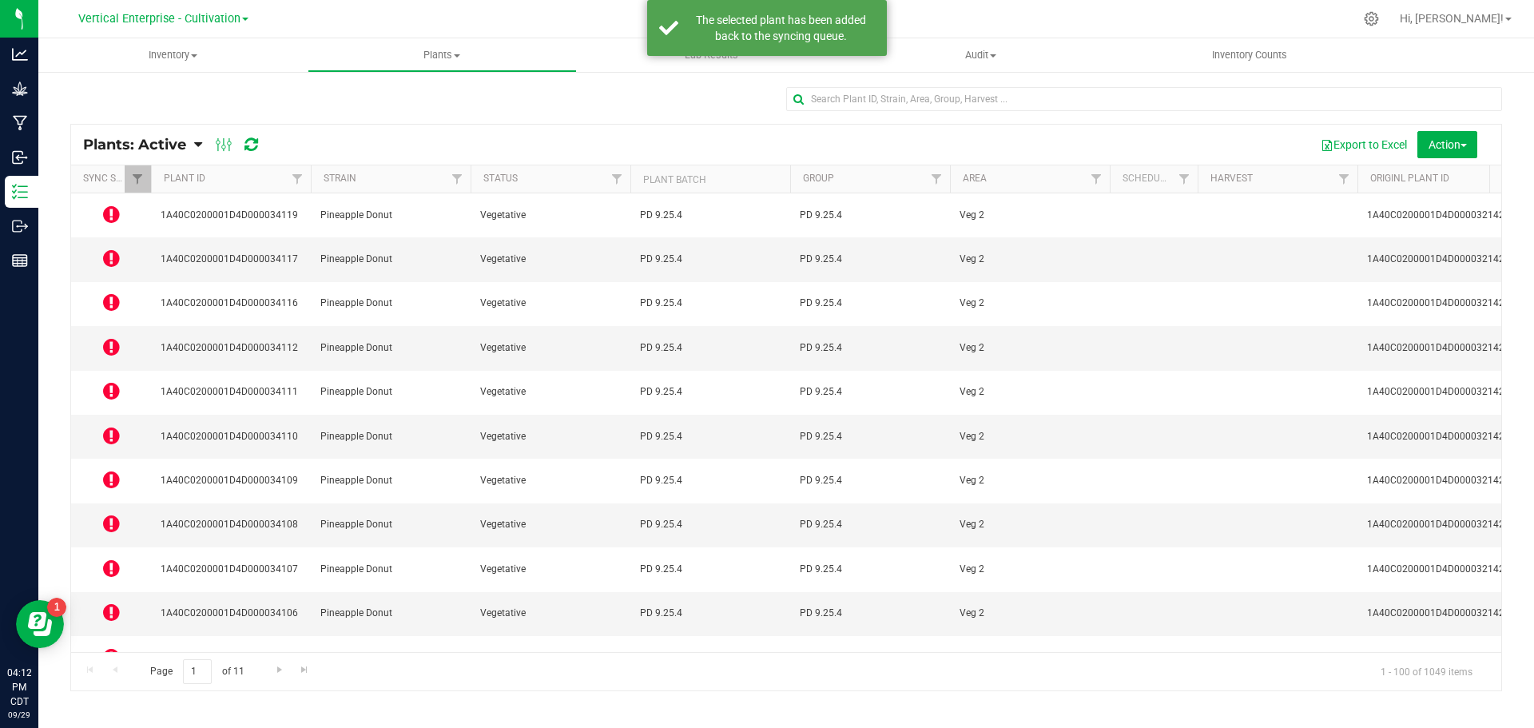
click at [101, 547] on td at bounding box center [111, 569] width 80 height 44
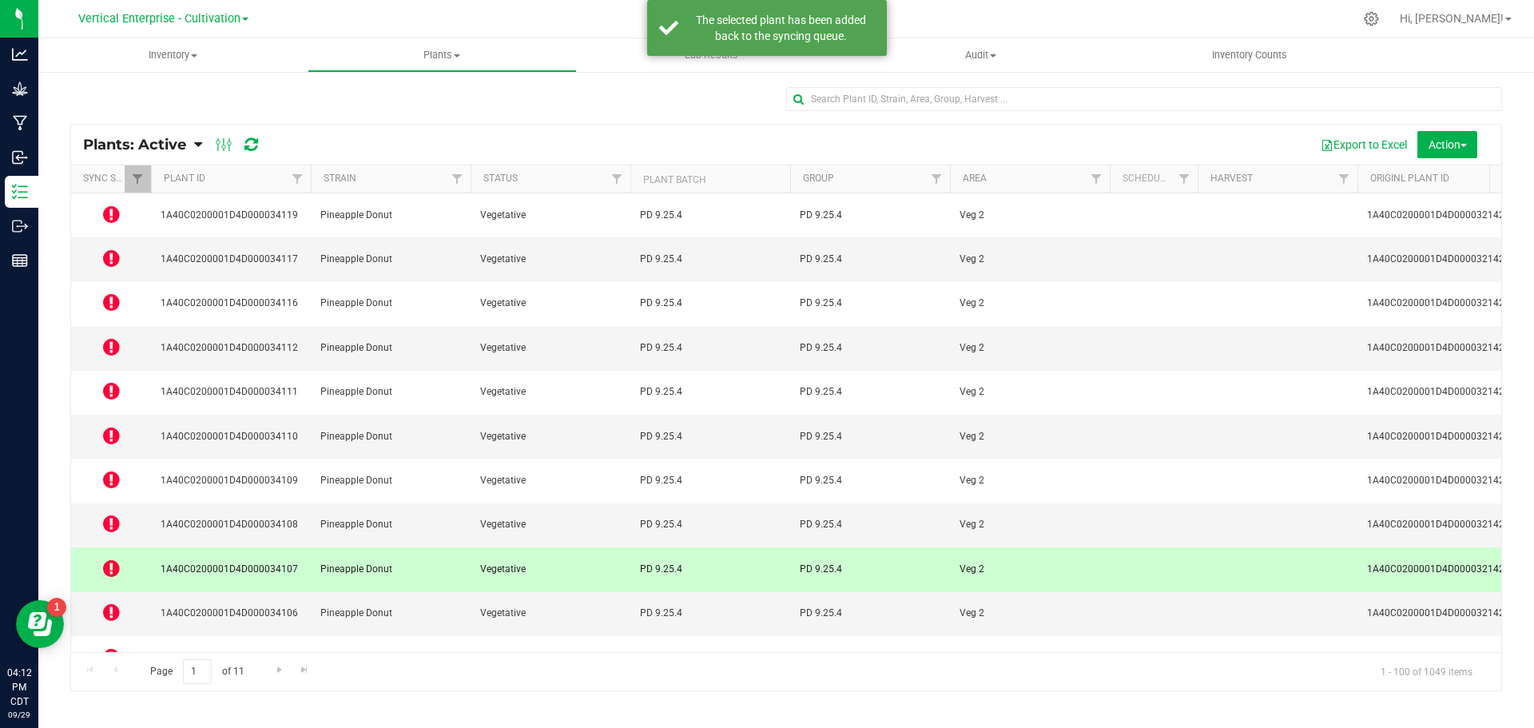
click at [104, 514] on icon at bounding box center [111, 523] width 17 height 19
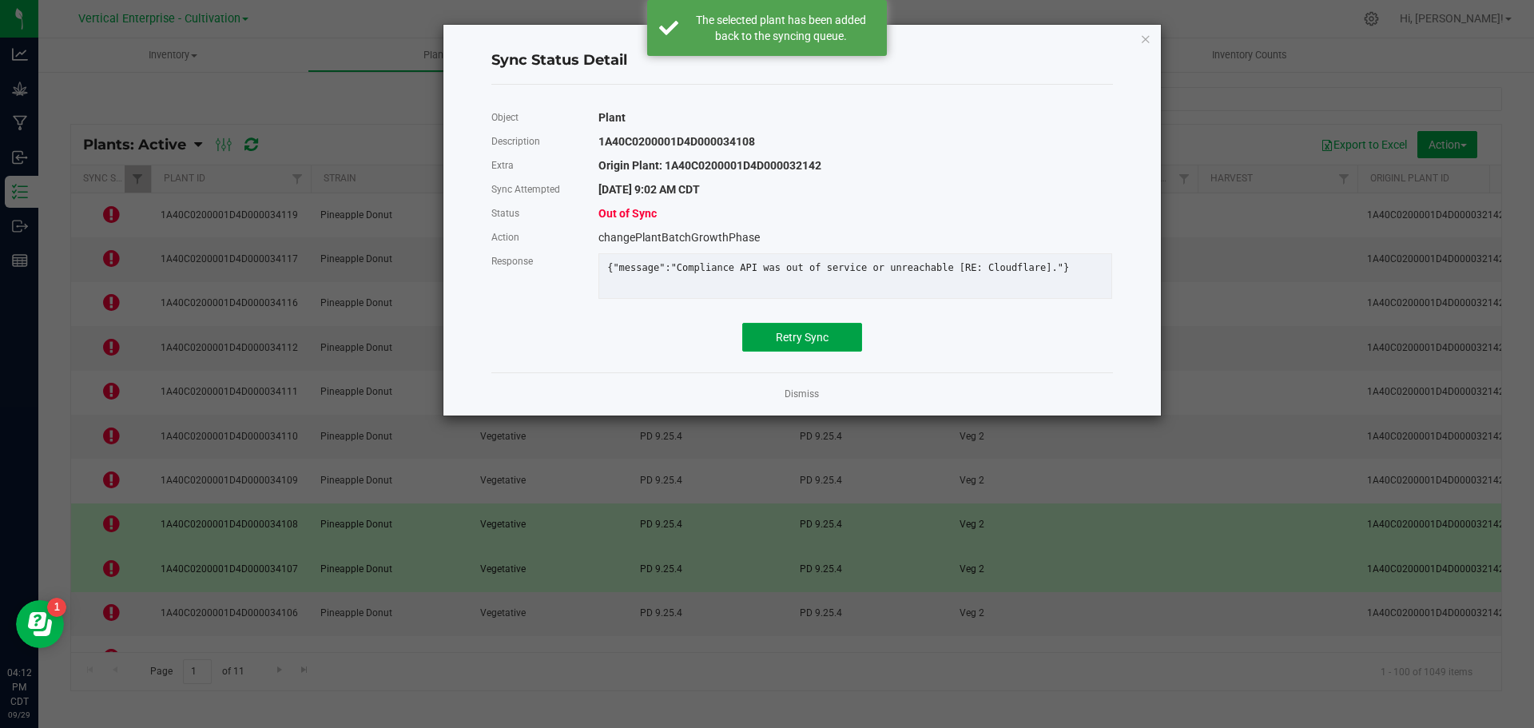
click at [805, 344] on span "Retry Sync" at bounding box center [802, 337] width 53 height 13
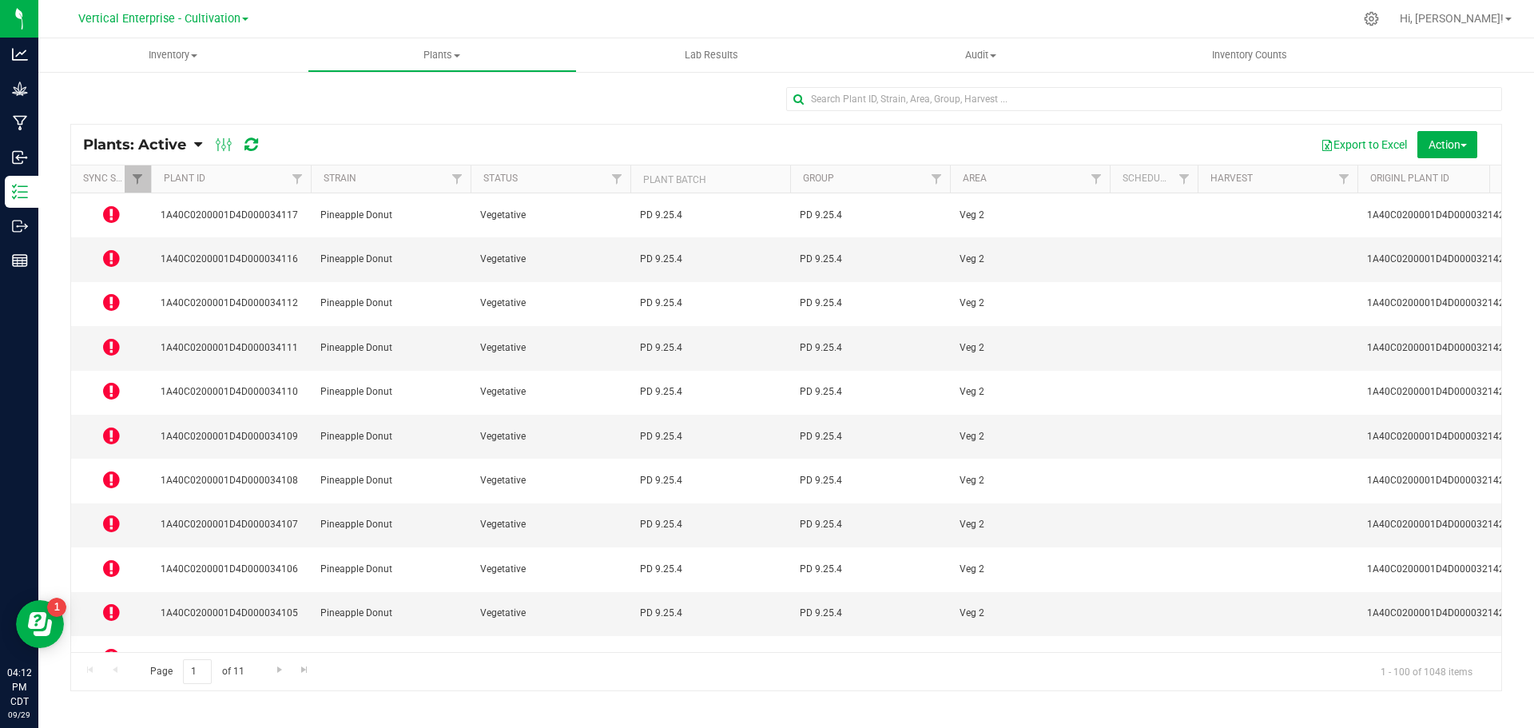
click at [113, 470] on icon at bounding box center [111, 479] width 17 height 19
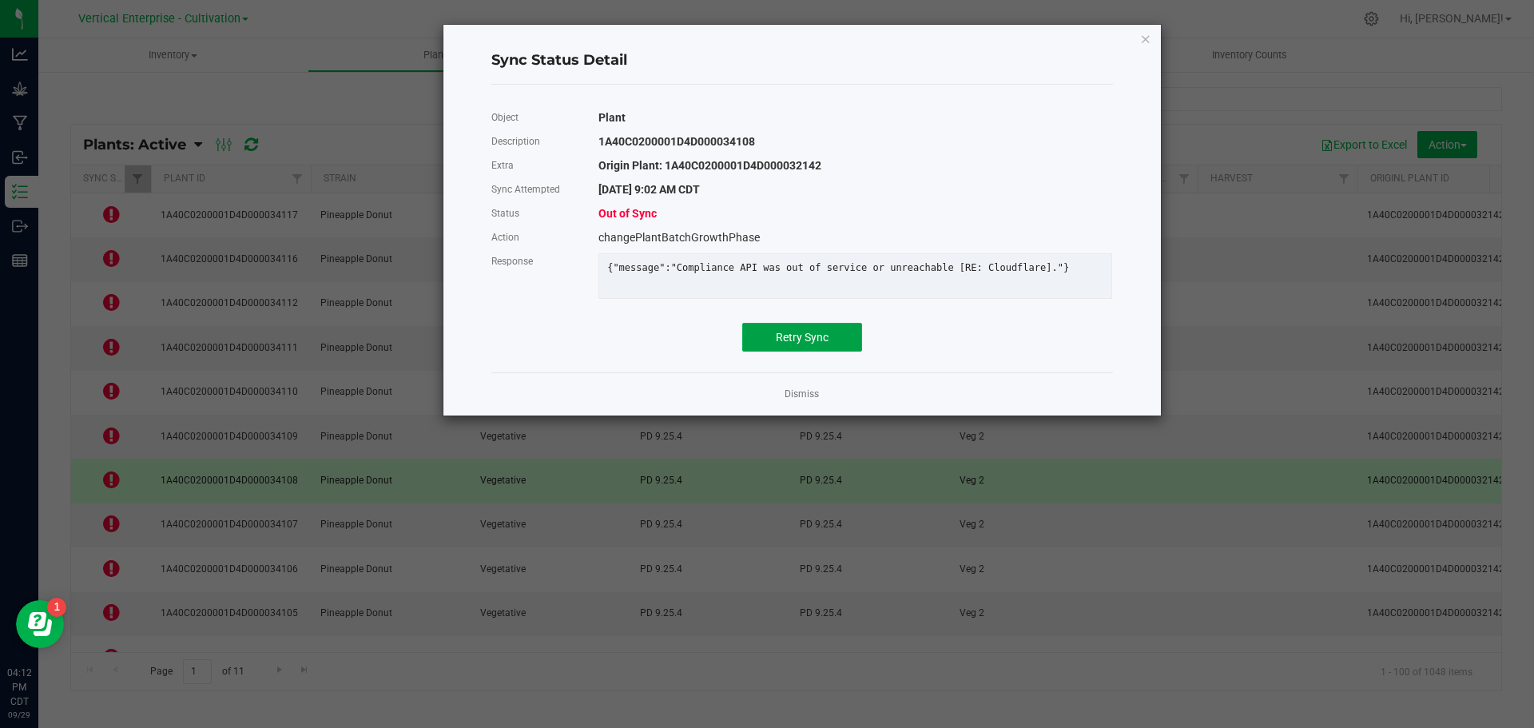
click at [837, 352] on button "Retry Sync" at bounding box center [802, 337] width 120 height 29
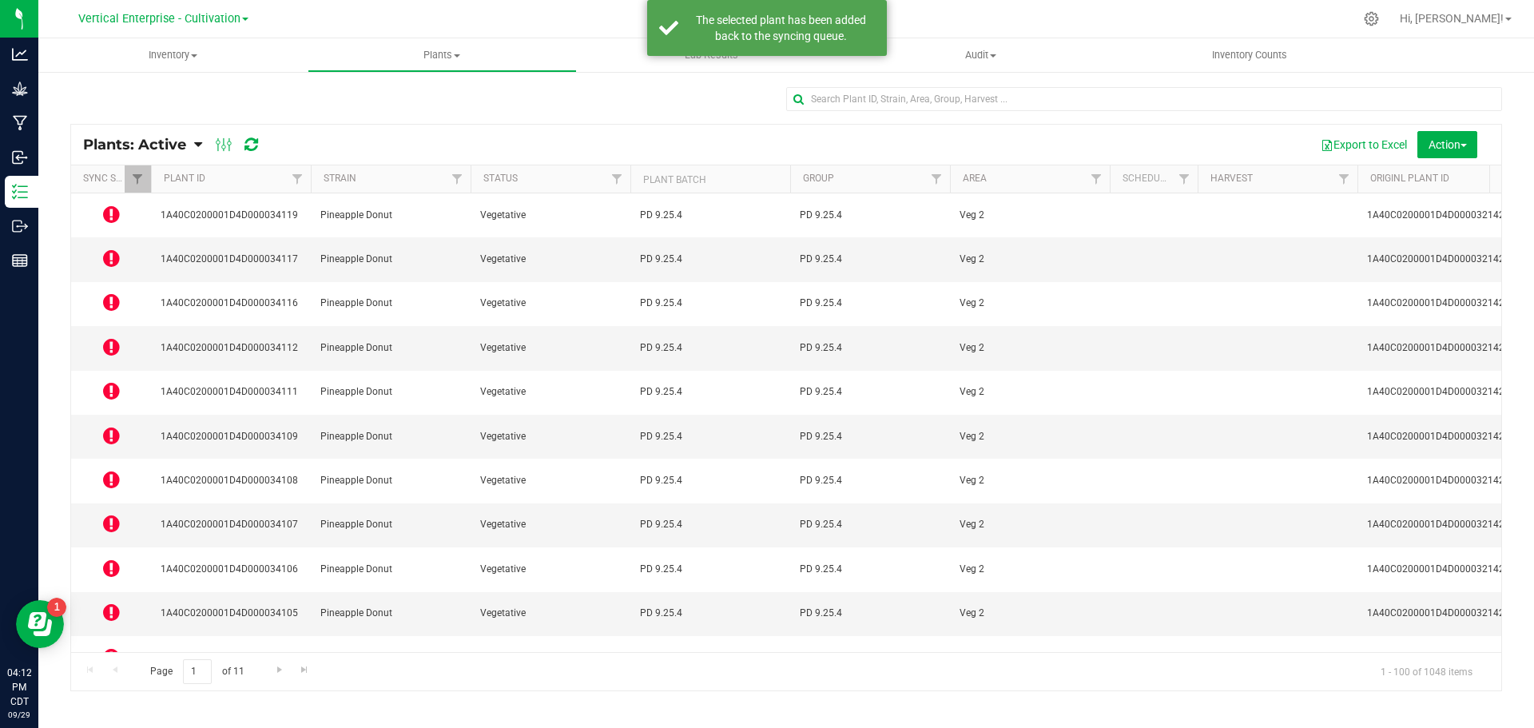
click at [114, 426] on icon at bounding box center [111, 435] width 17 height 19
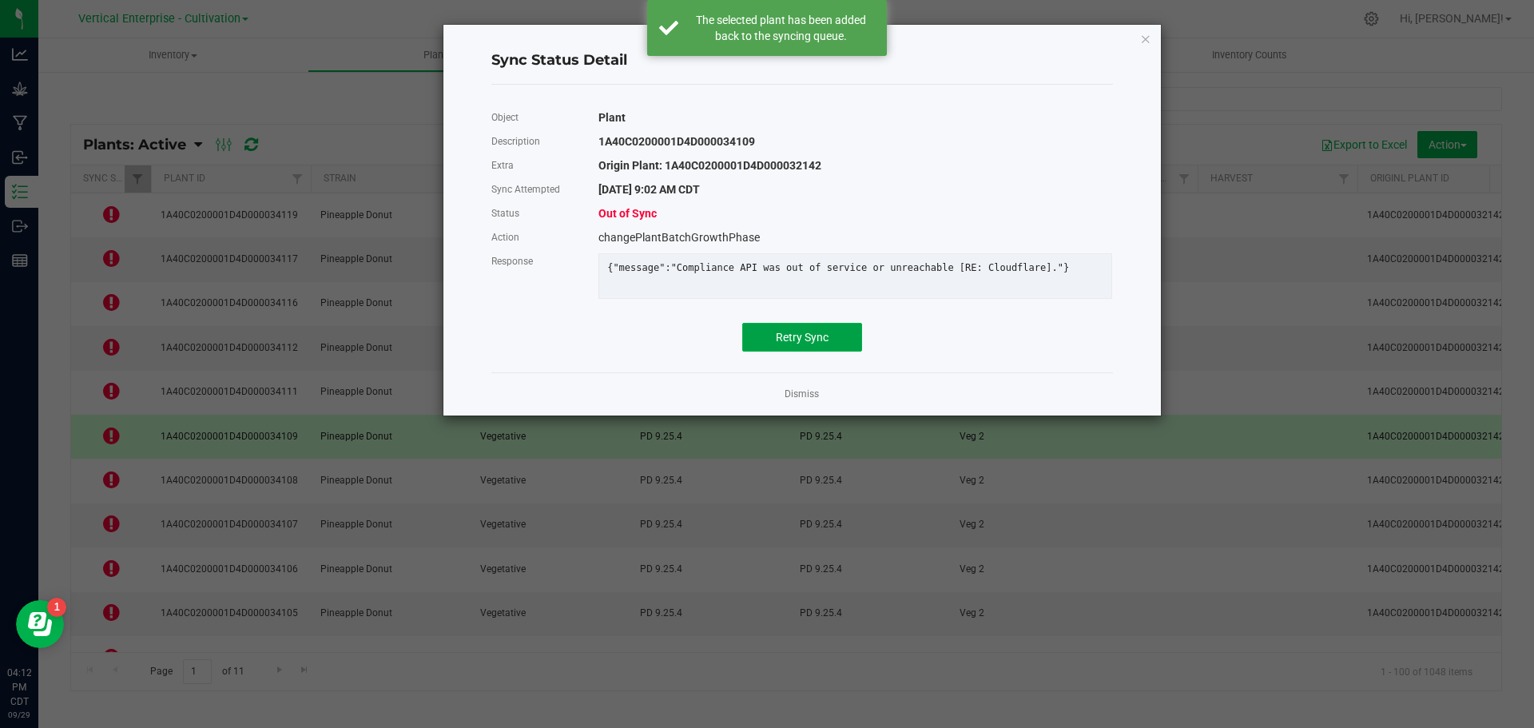
click at [807, 340] on button "Retry Sync" at bounding box center [802, 337] width 120 height 29
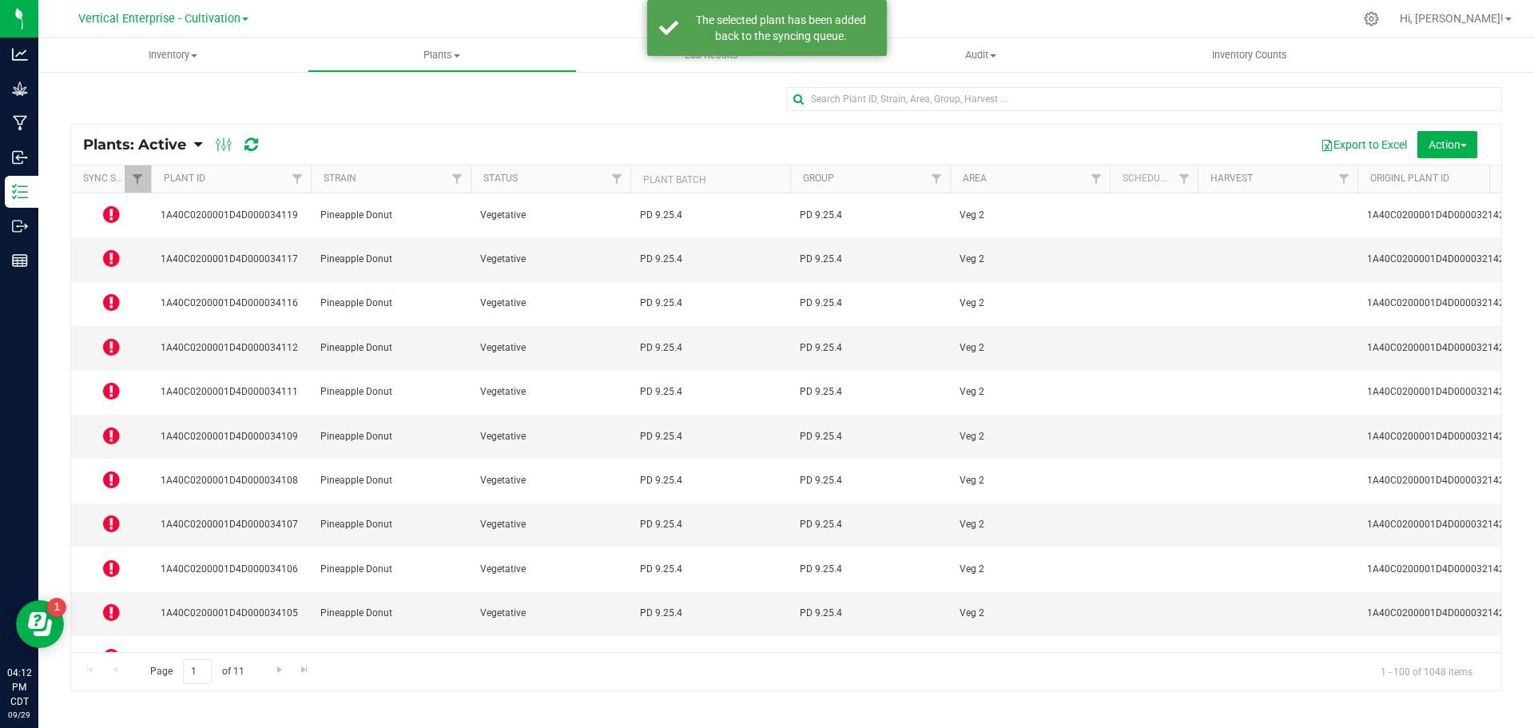
click at [106, 337] on icon at bounding box center [111, 346] width 17 height 19
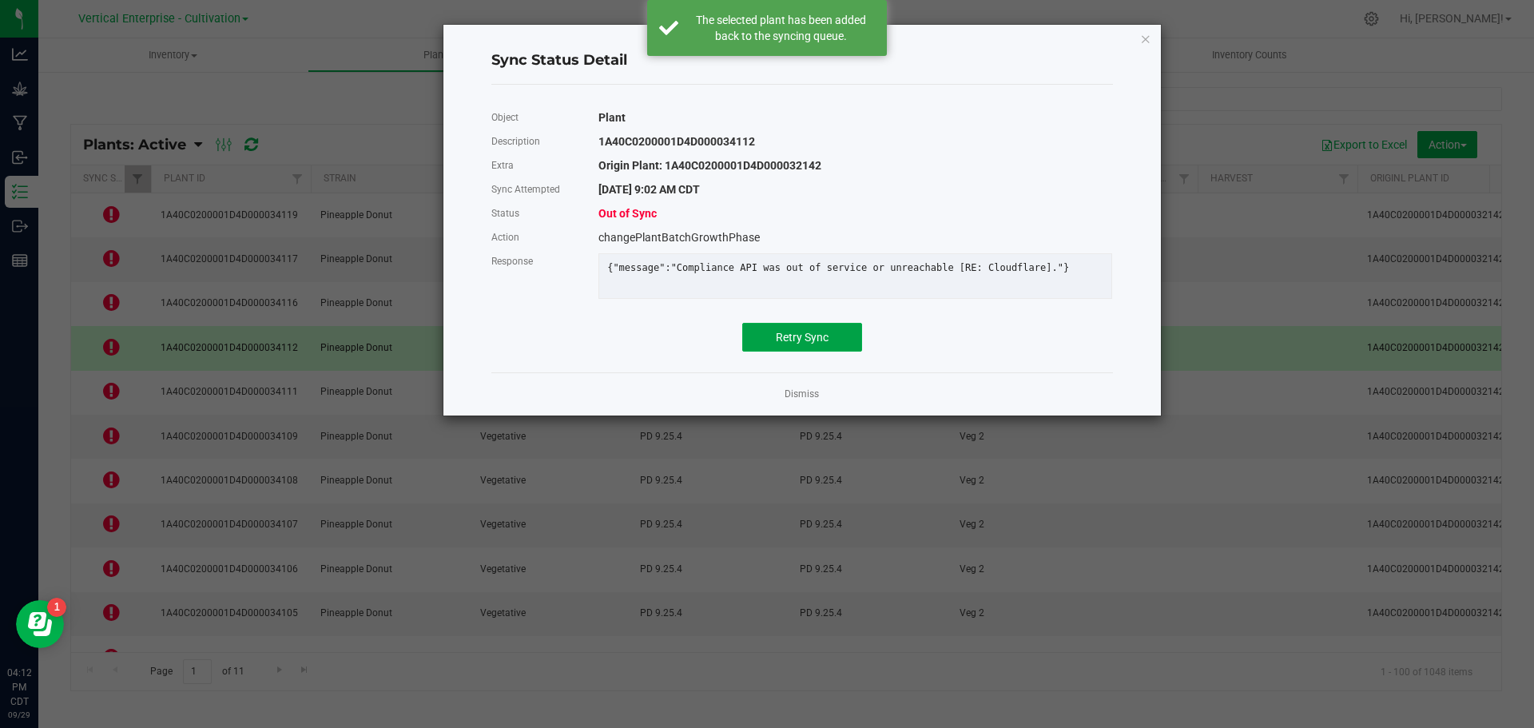
click at [764, 342] on button "Retry Sync" at bounding box center [802, 337] width 120 height 29
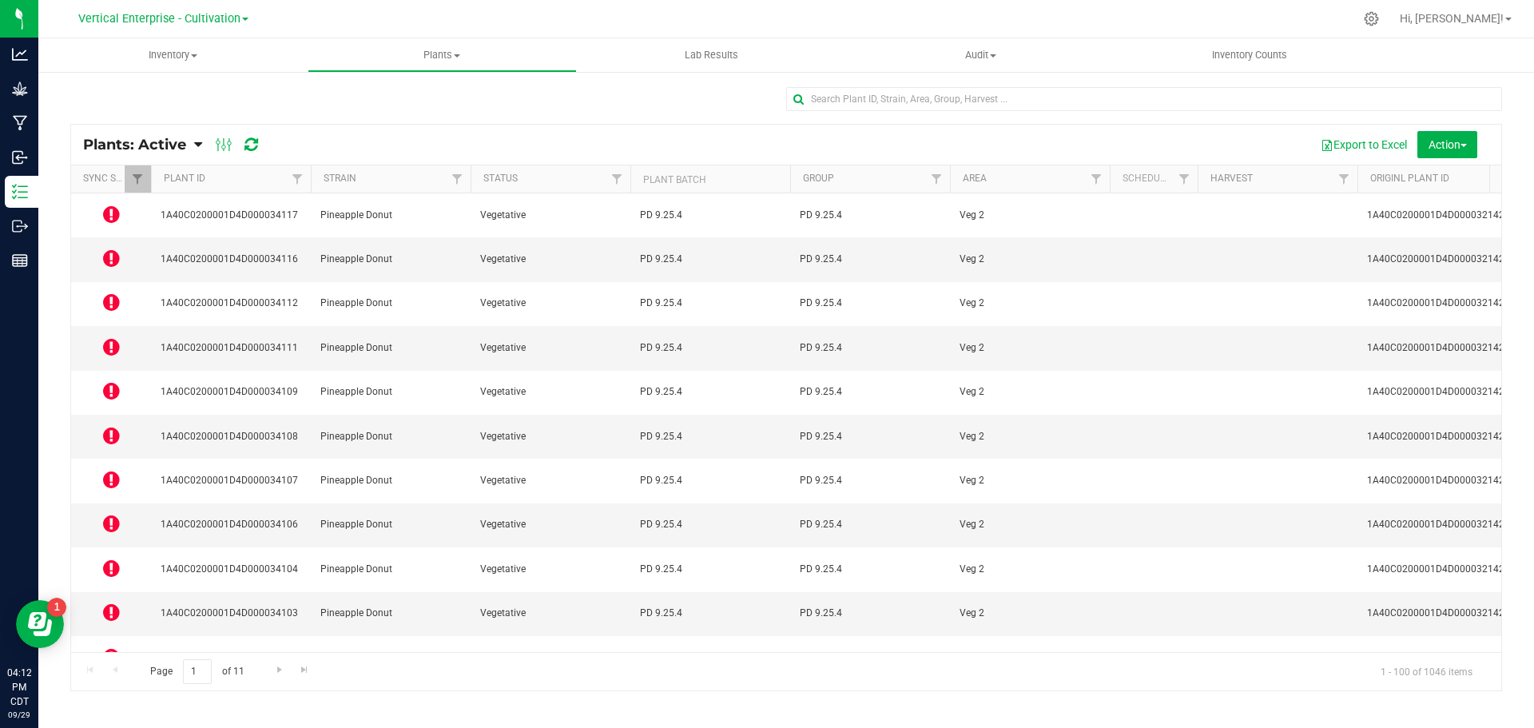
click at [105, 292] on icon at bounding box center [111, 301] width 17 height 19
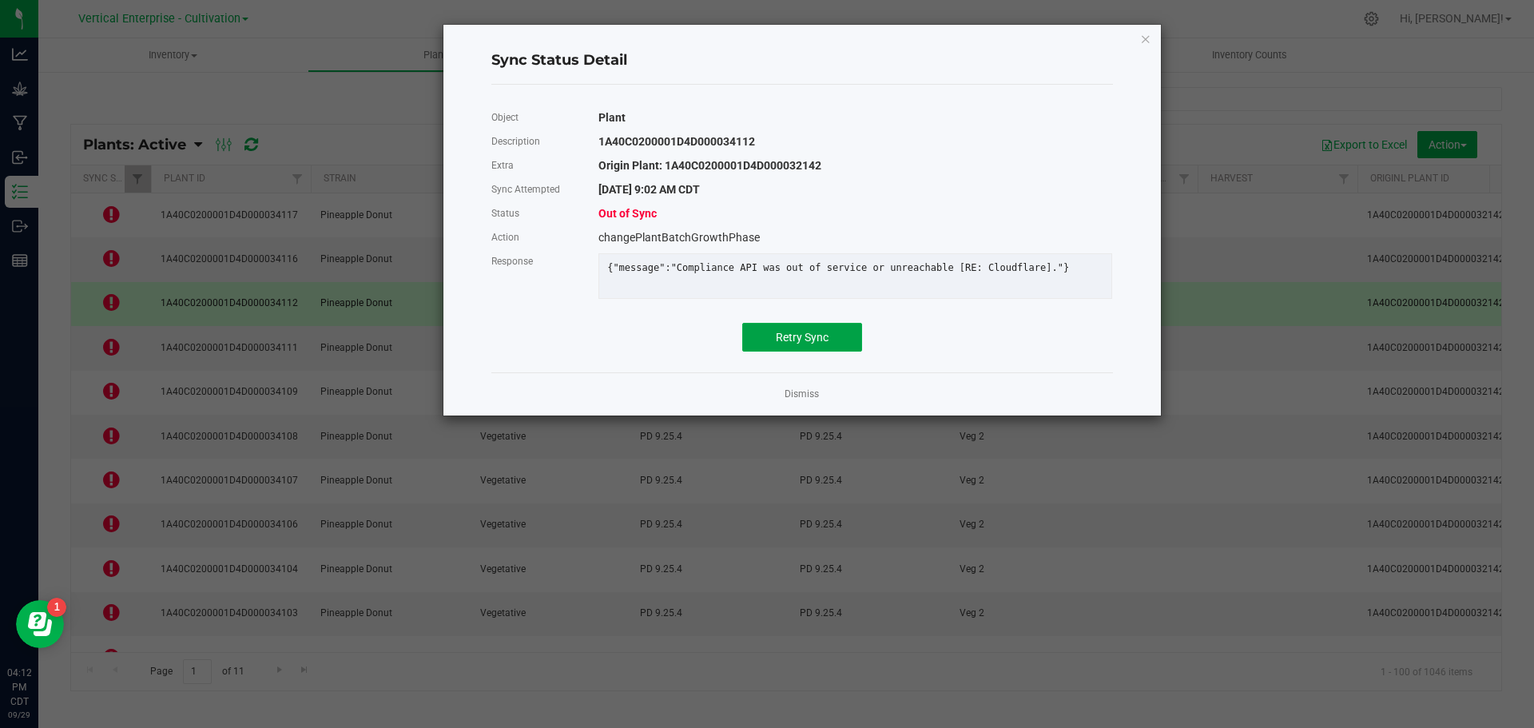
click at [837, 348] on button "Retry Sync" at bounding box center [802, 337] width 120 height 29
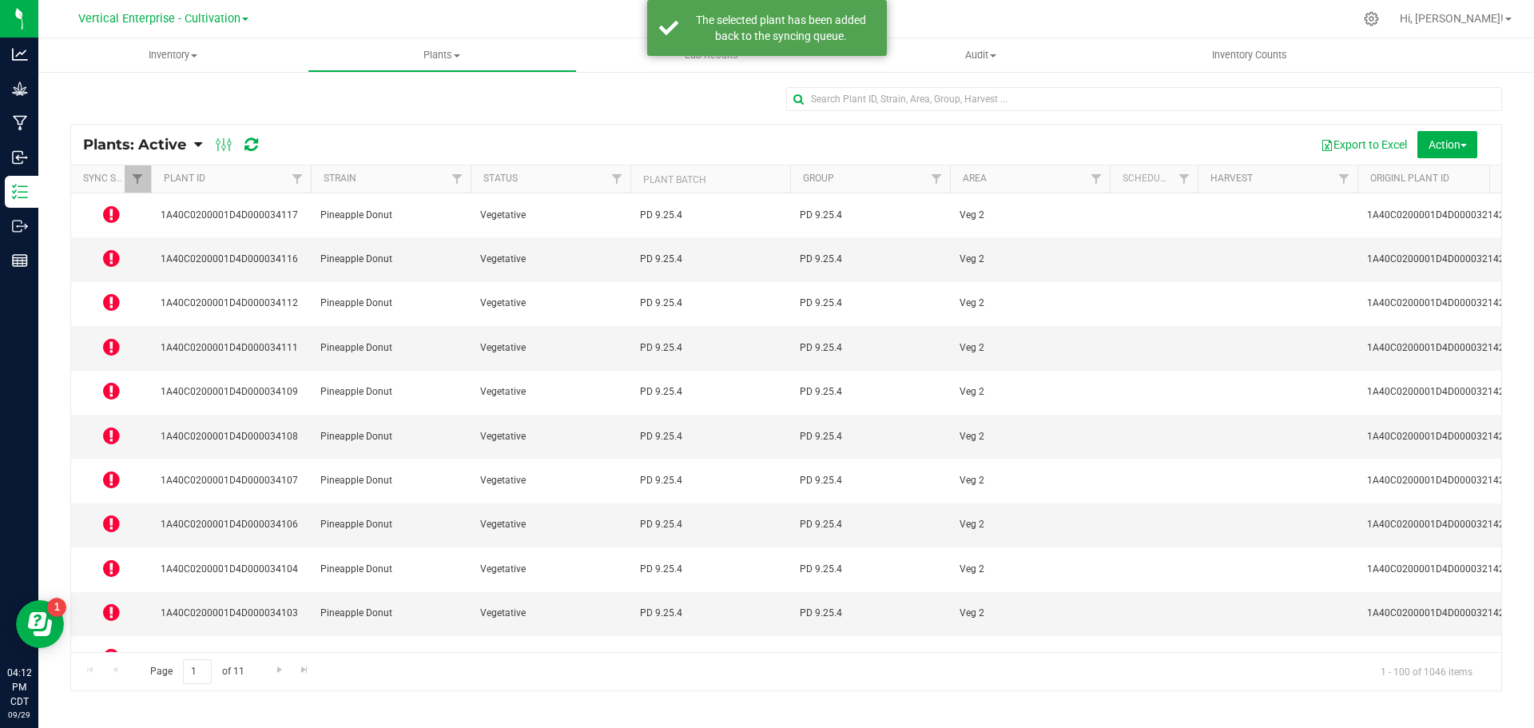
click at [109, 249] on icon at bounding box center [111, 258] width 17 height 19
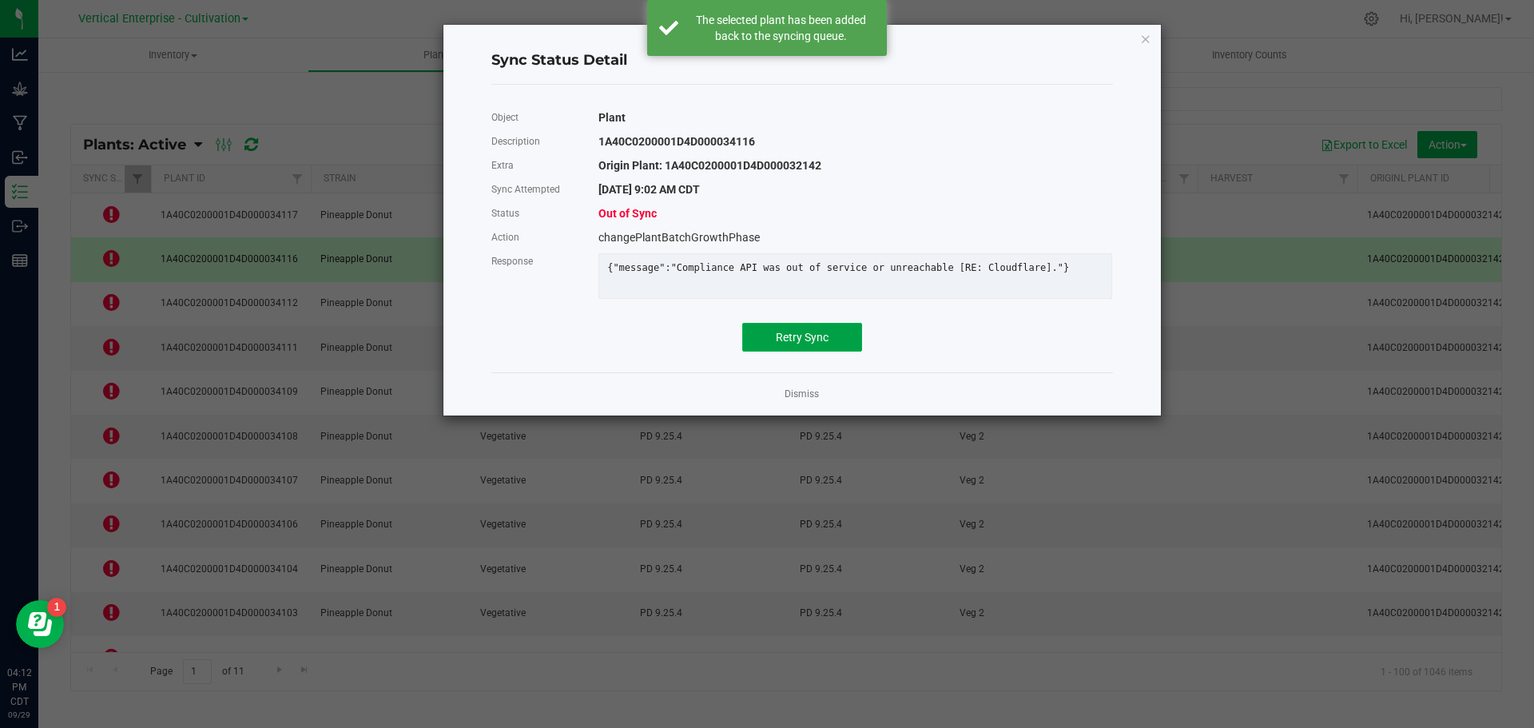
click at [837, 352] on button "Retry Sync" at bounding box center [802, 337] width 120 height 29
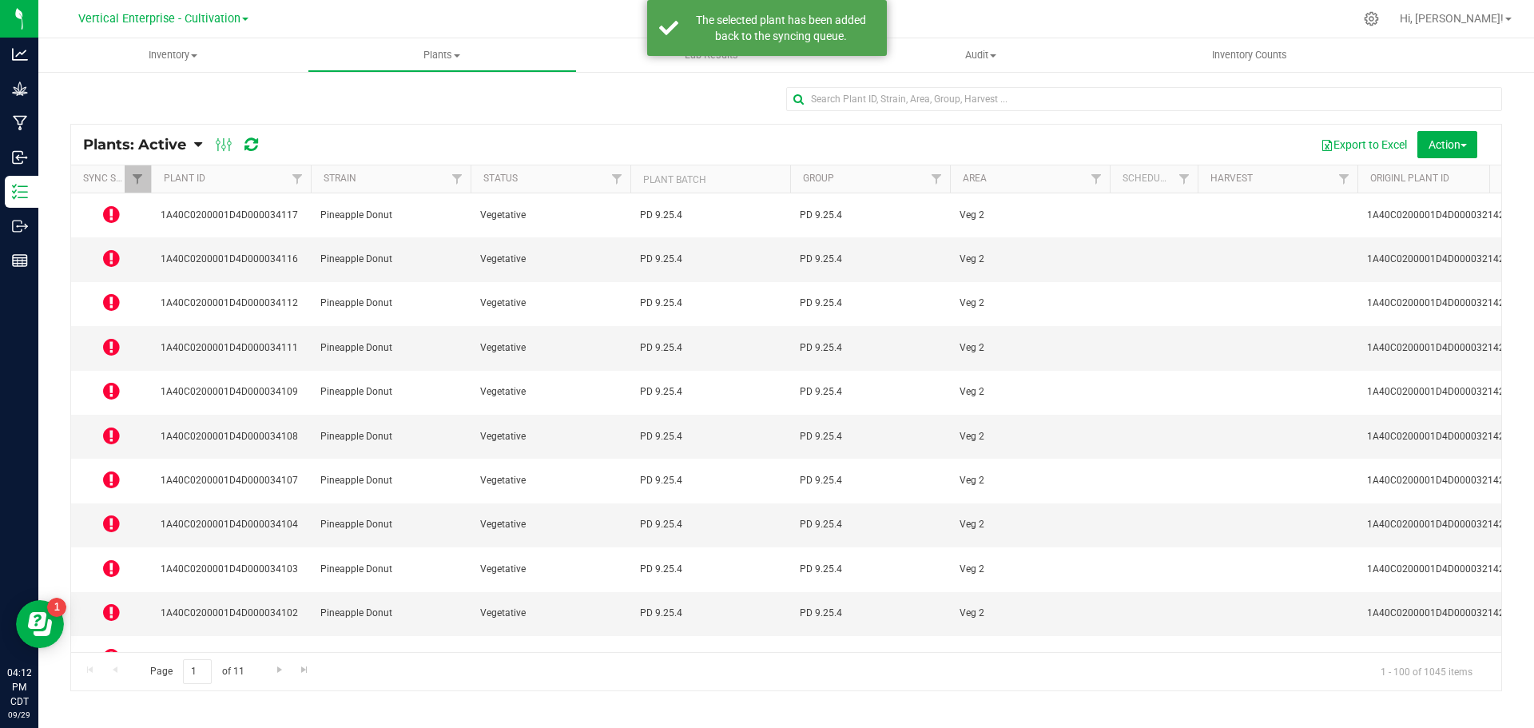
click at [112, 213] on icon at bounding box center [111, 214] width 17 height 19
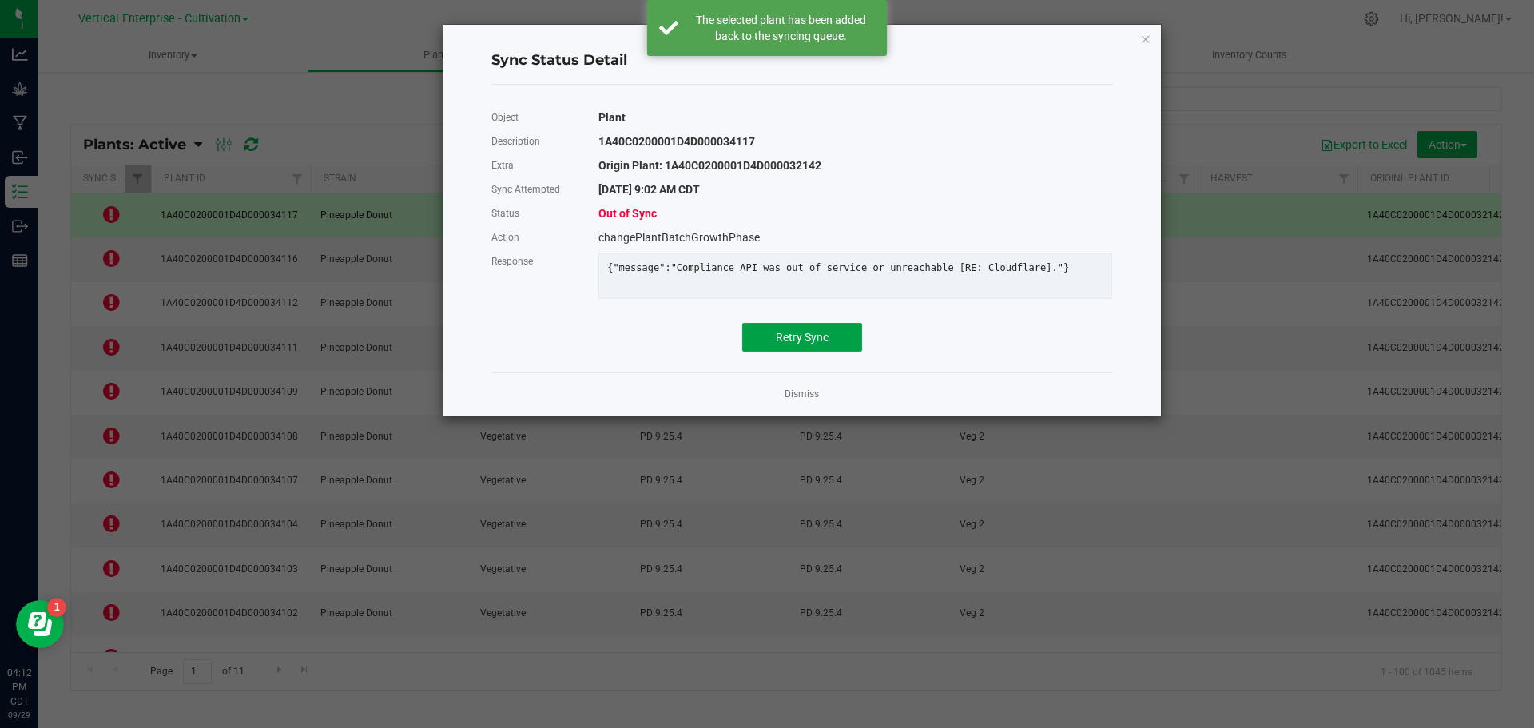
click at [834, 352] on button "Retry Sync" at bounding box center [802, 337] width 120 height 29
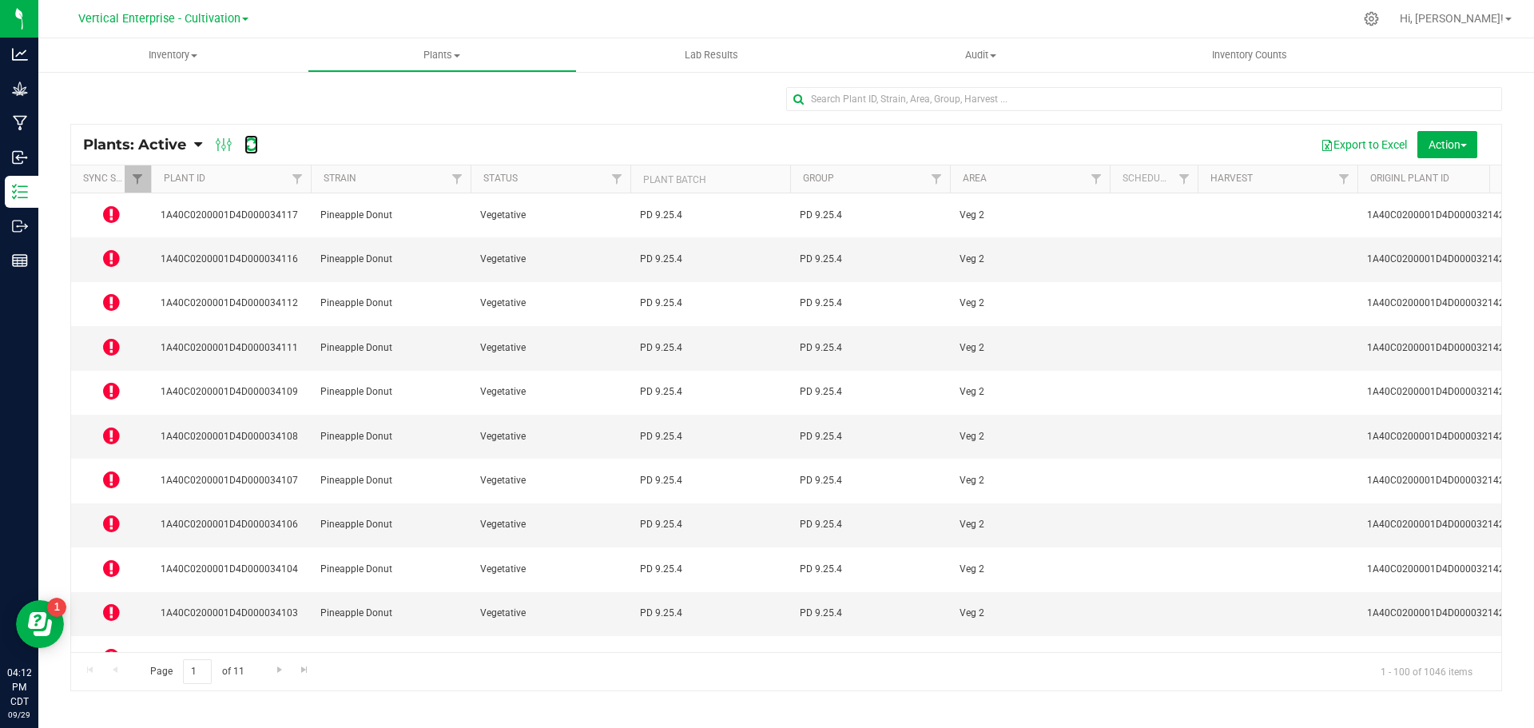
click at [255, 147] on icon at bounding box center [252, 145] width 14 height 16
click at [115, 212] on icon at bounding box center [111, 214] width 17 height 19
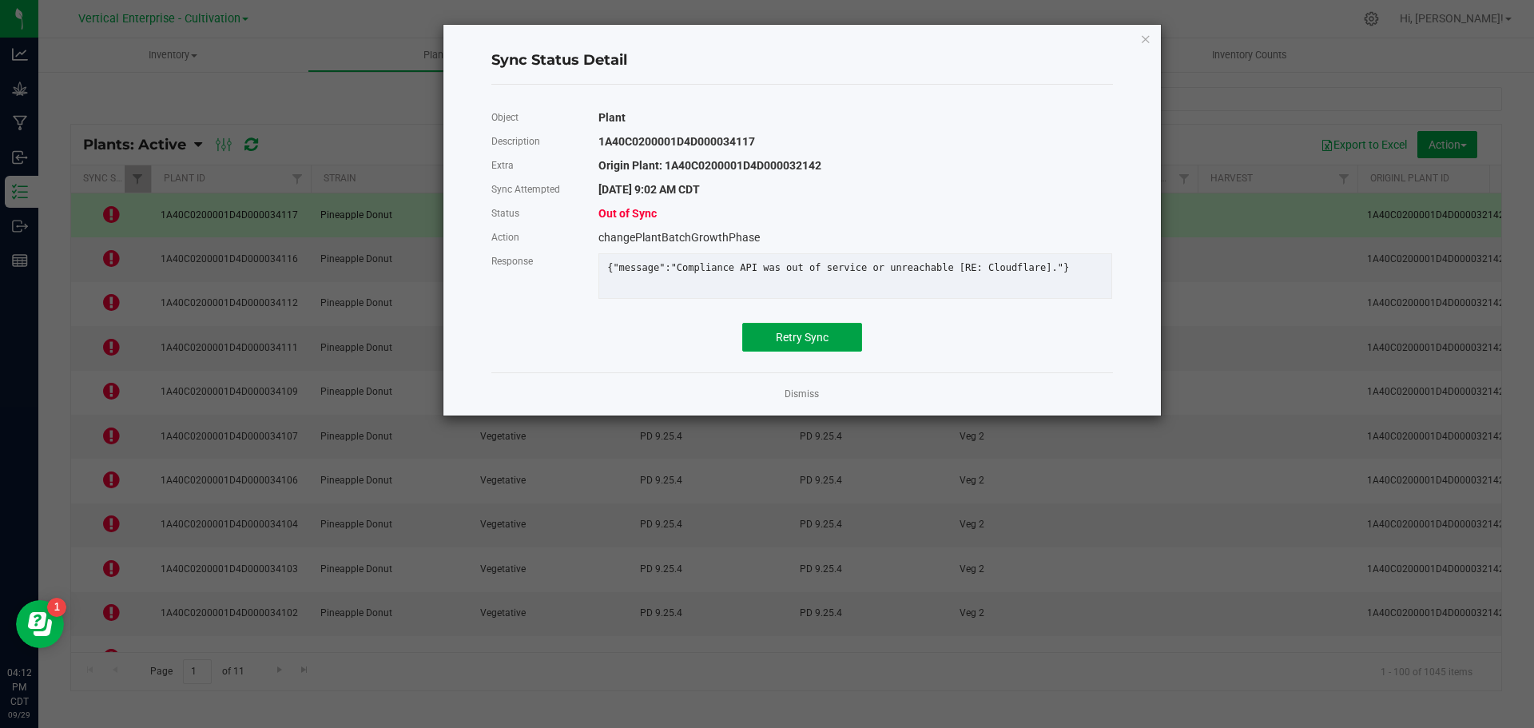
click at [798, 344] on span "Retry Sync" at bounding box center [802, 337] width 53 height 13
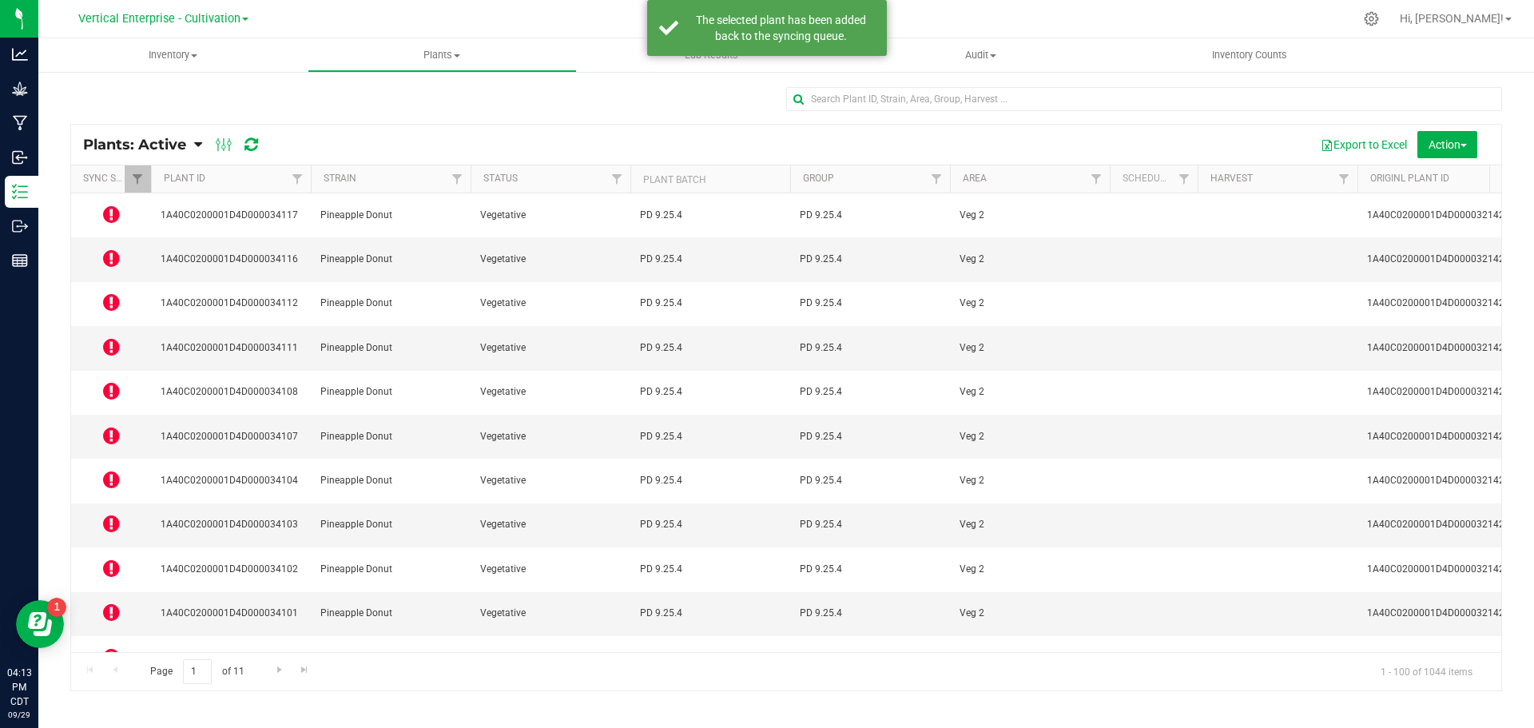
click at [113, 249] on icon at bounding box center [111, 258] width 17 height 19
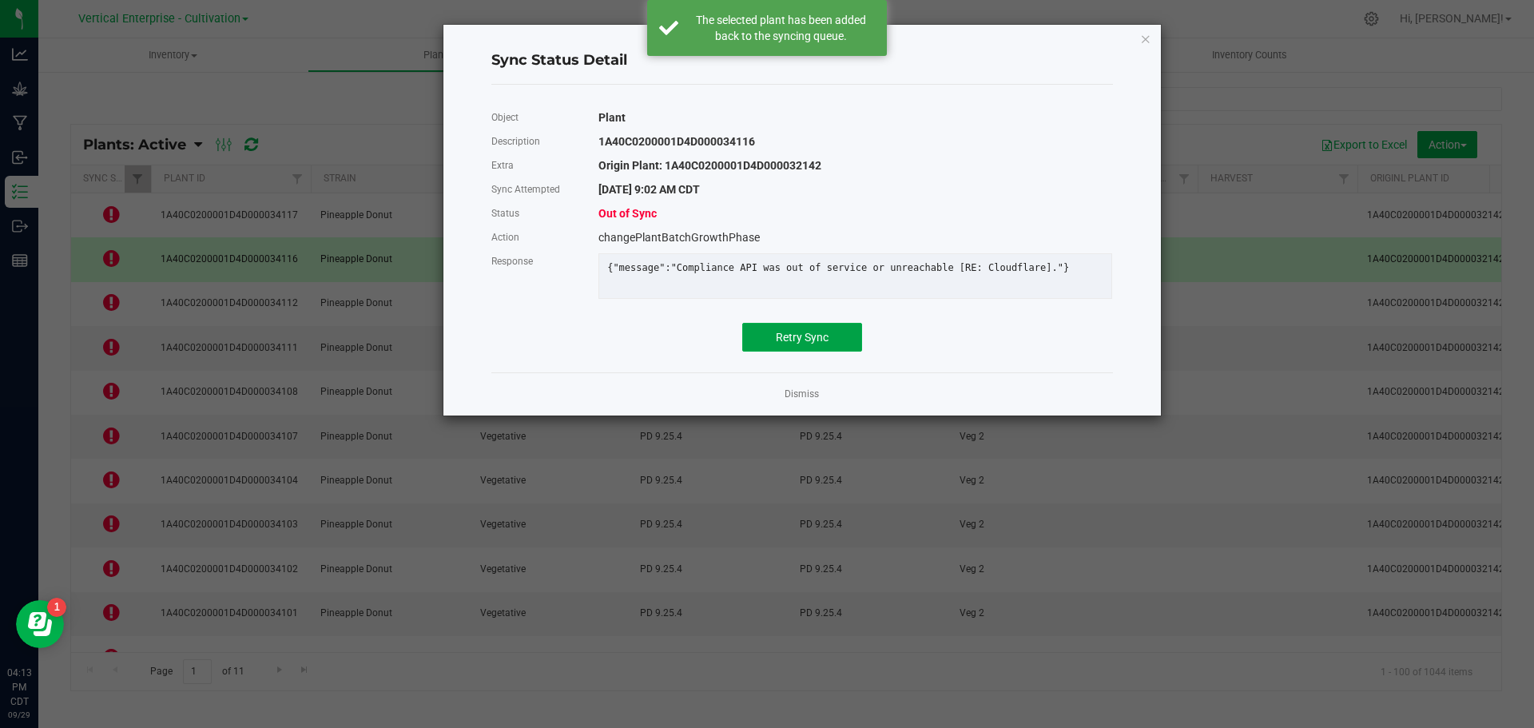
click at [816, 344] on span "Retry Sync" at bounding box center [802, 337] width 53 height 13
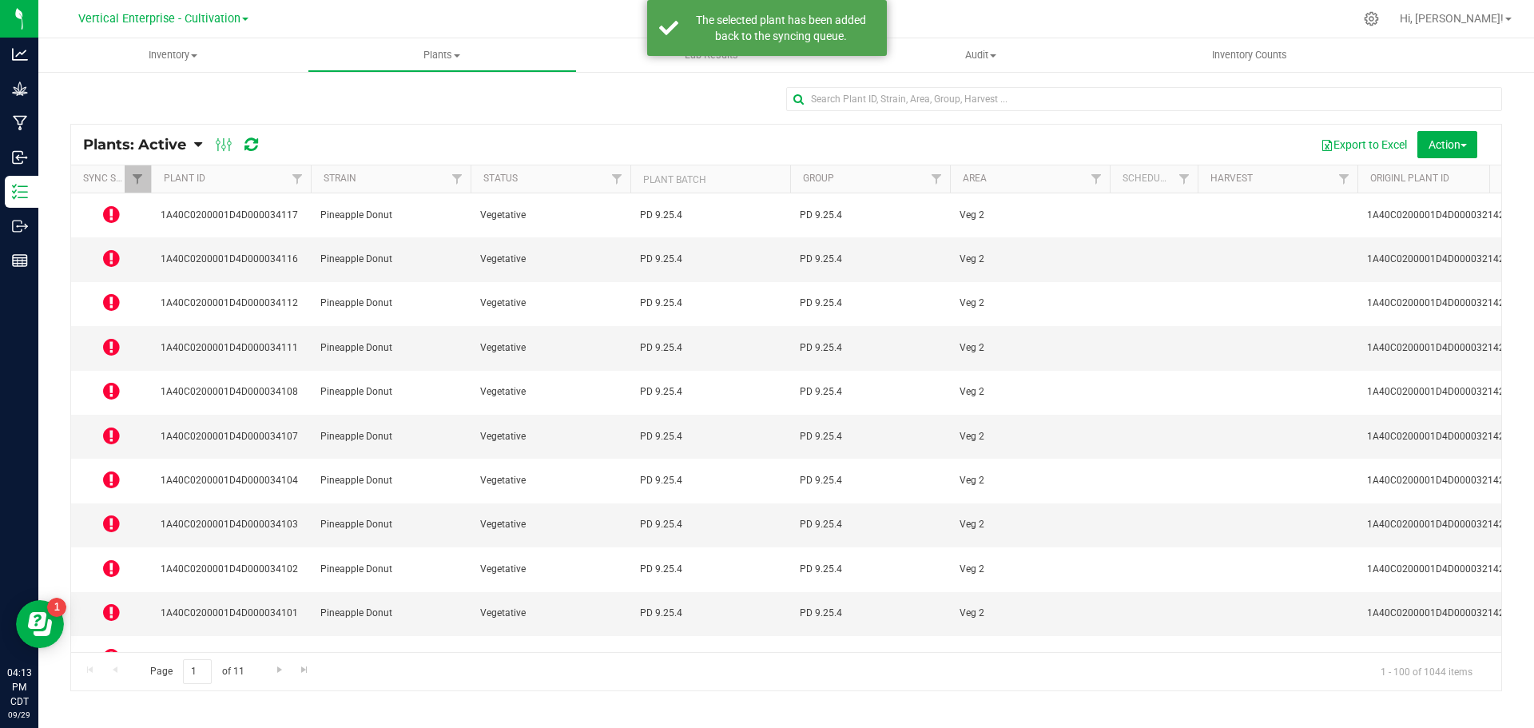
click at [111, 292] on icon at bounding box center [111, 301] width 17 height 19
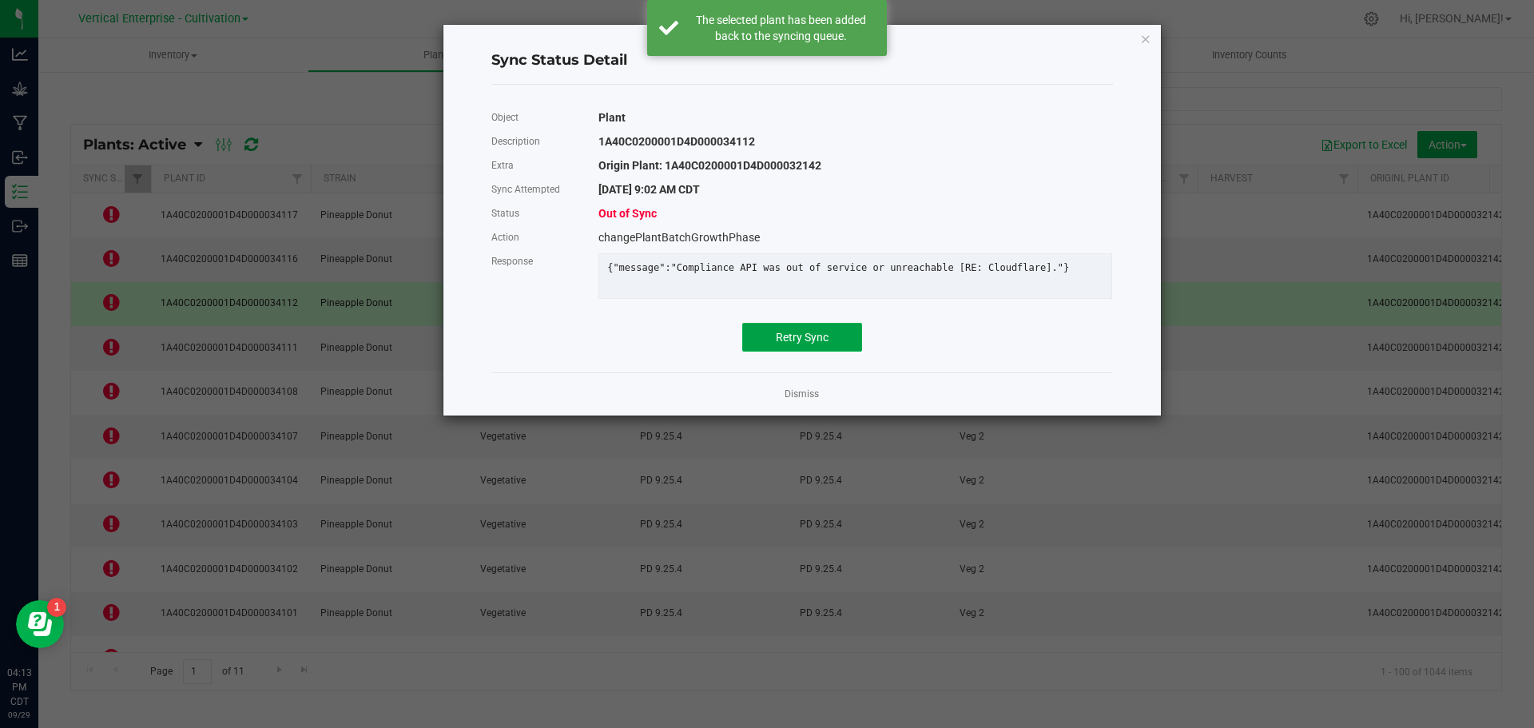
click at [805, 344] on span "Retry Sync" at bounding box center [802, 337] width 53 height 13
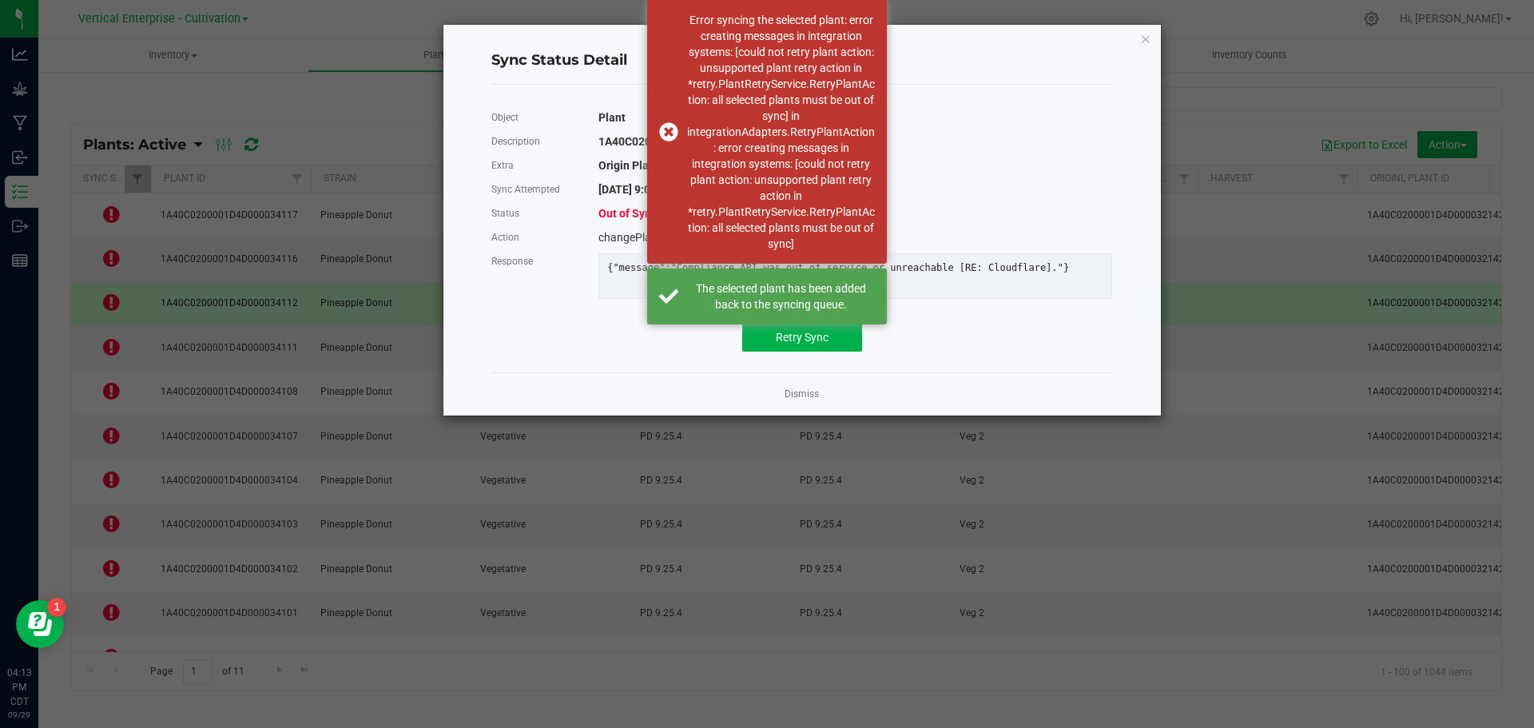
click at [812, 401] on link "Dismiss" at bounding box center [802, 395] width 34 height 14
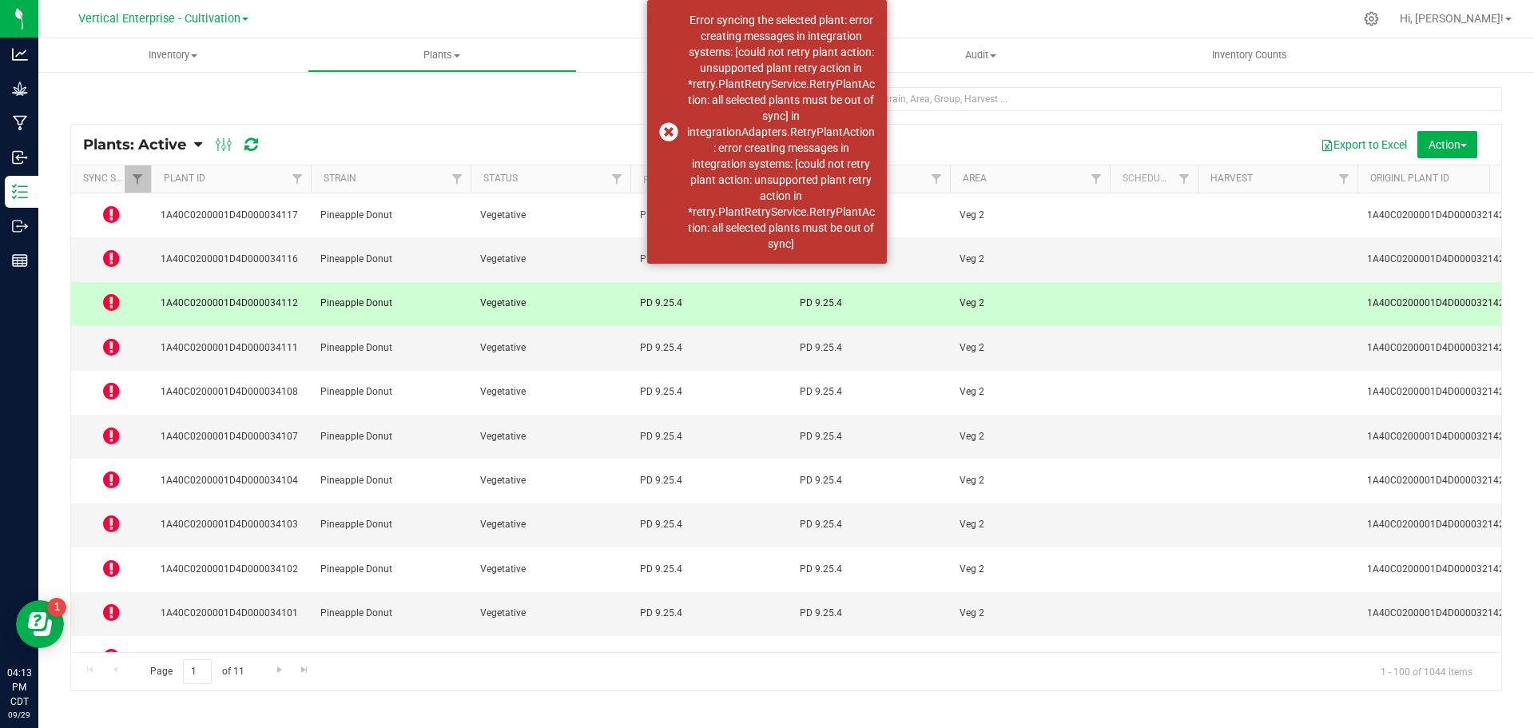
click at [105, 337] on icon at bounding box center [111, 346] width 17 height 19
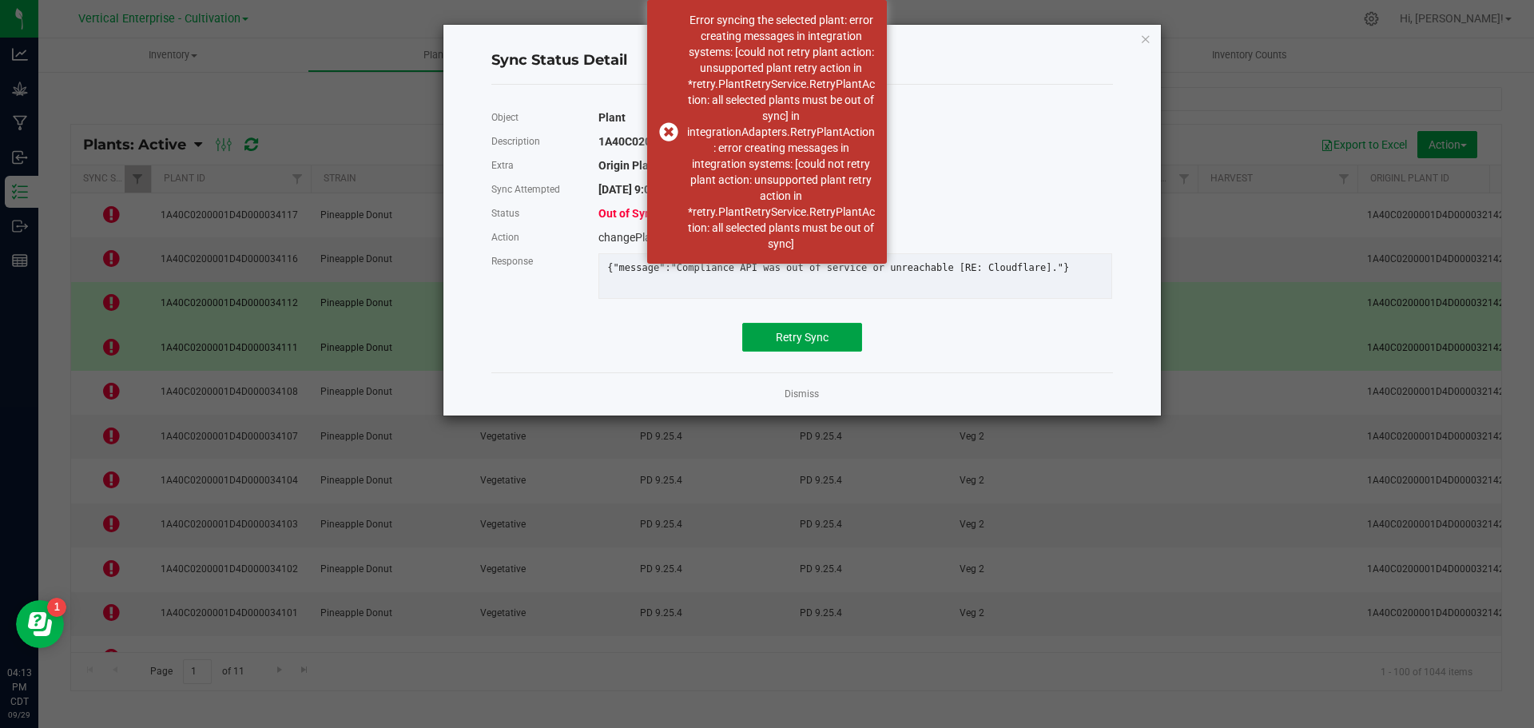
click at [827, 340] on button "Retry Sync" at bounding box center [802, 337] width 120 height 29
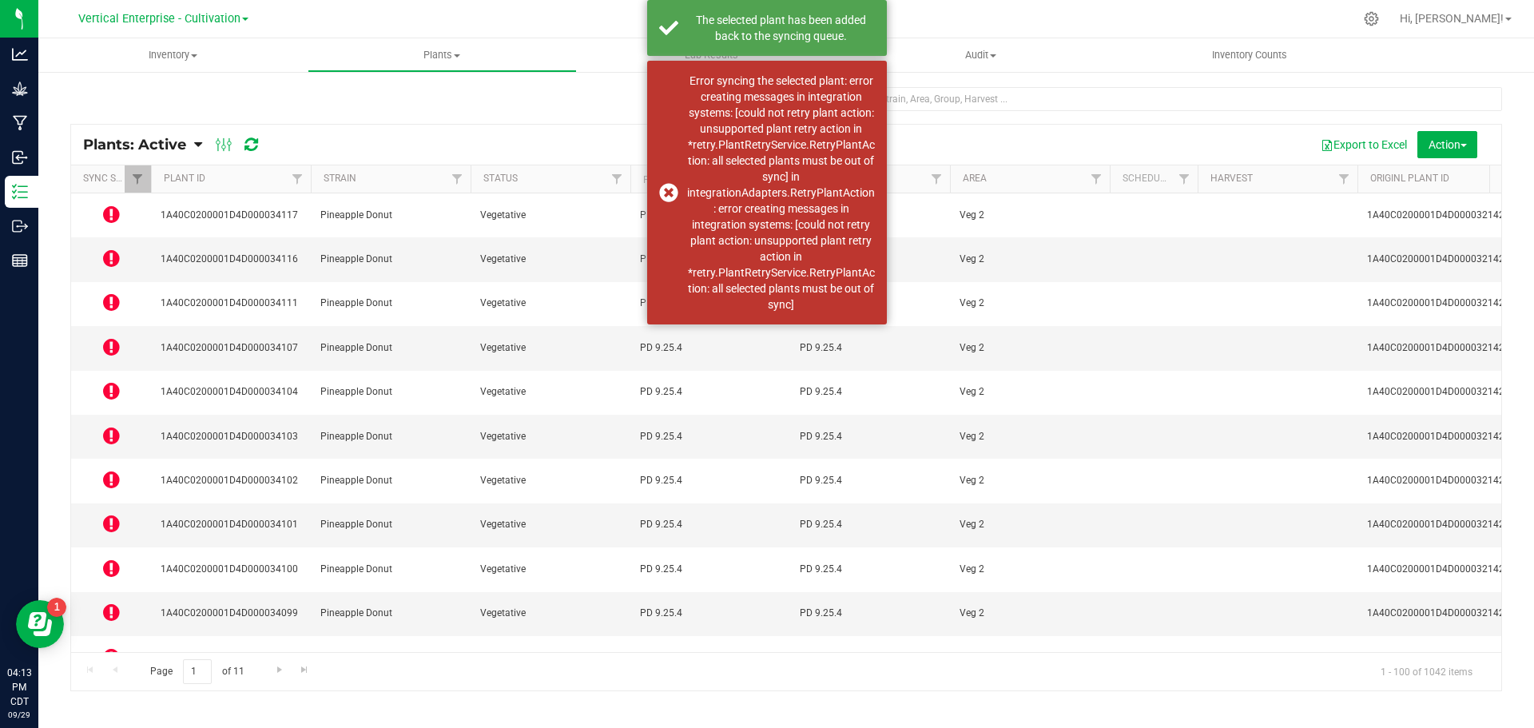
click at [666, 190] on div "Error syncing the selected plant: error creating messages in integration system…" at bounding box center [767, 193] width 240 height 264
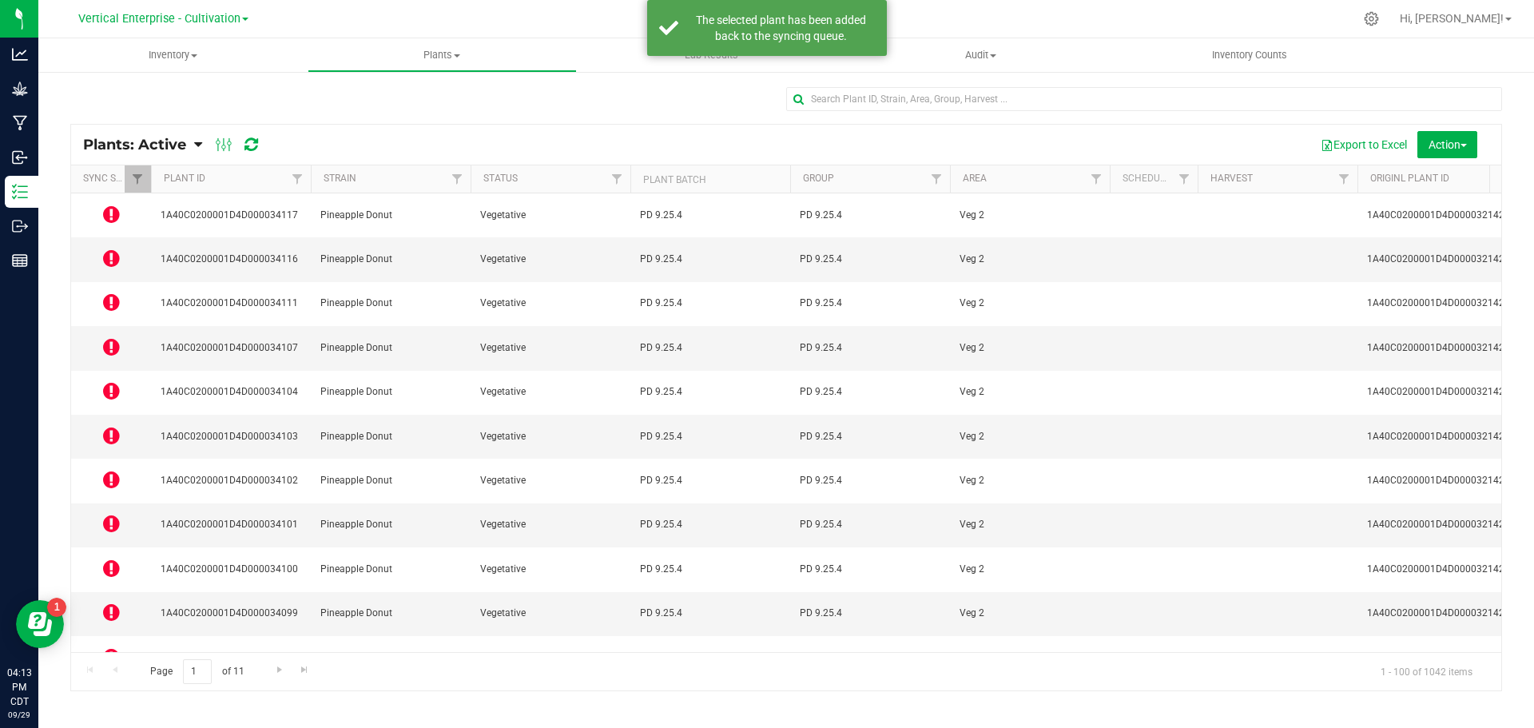
click at [116, 426] on icon at bounding box center [111, 435] width 17 height 19
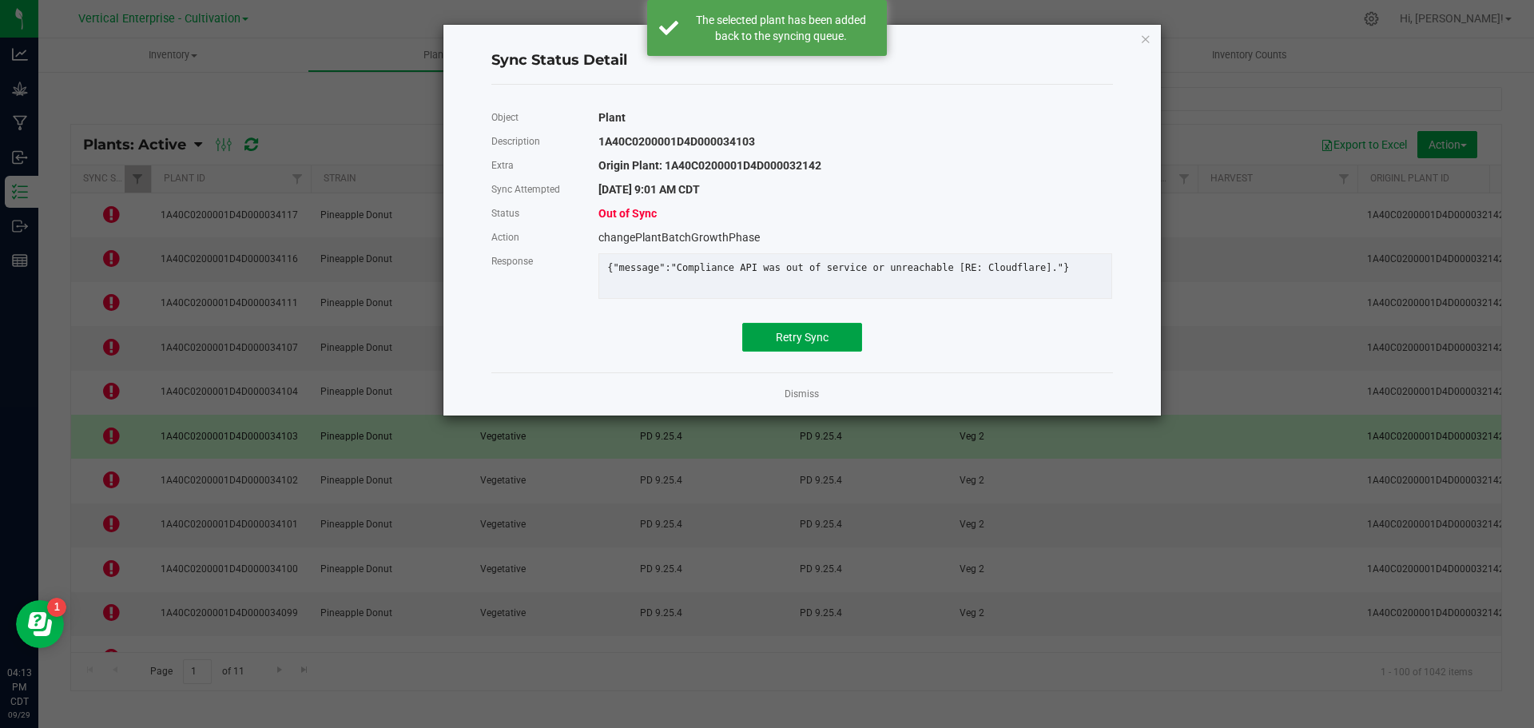
click at [798, 344] on span "Retry Sync" at bounding box center [802, 337] width 53 height 13
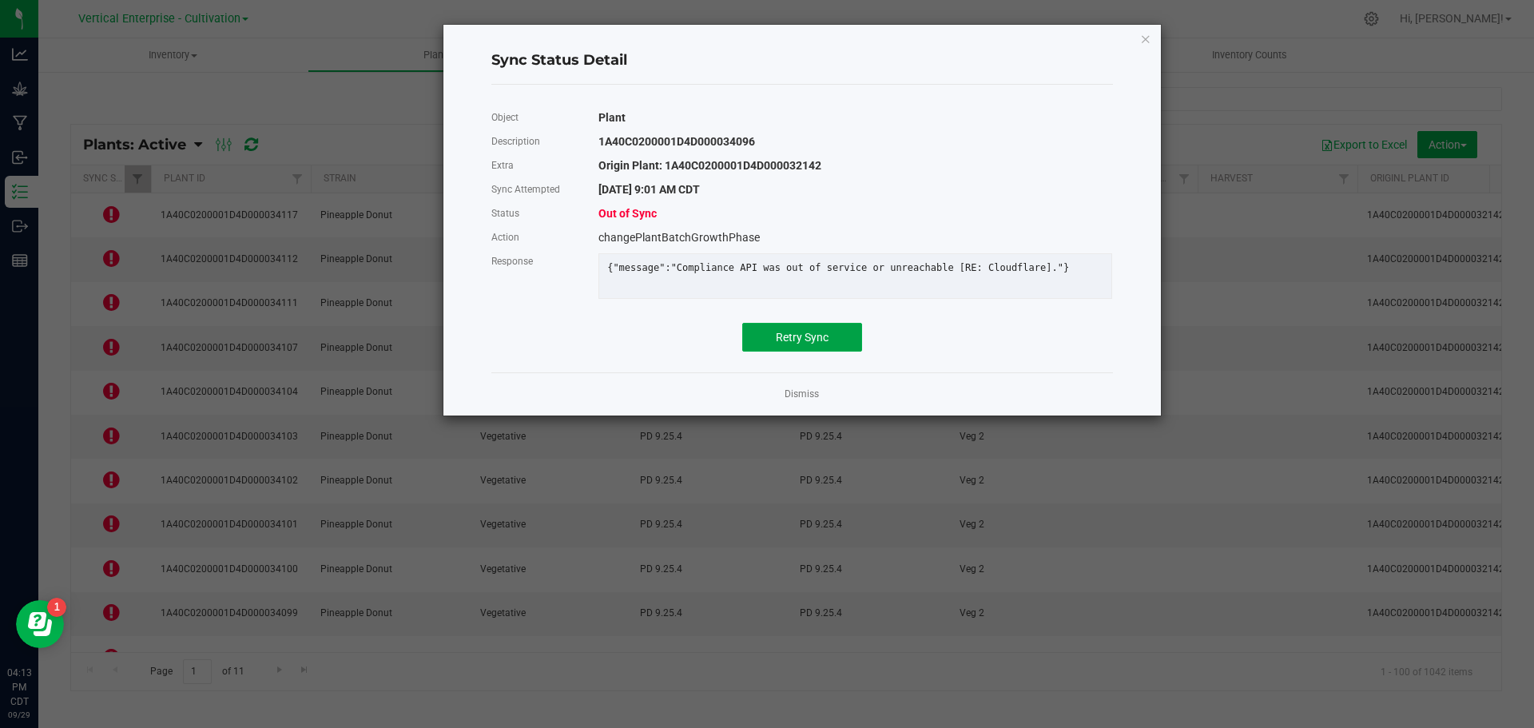
click at [829, 352] on button "Retry Sync" at bounding box center [802, 337] width 120 height 29
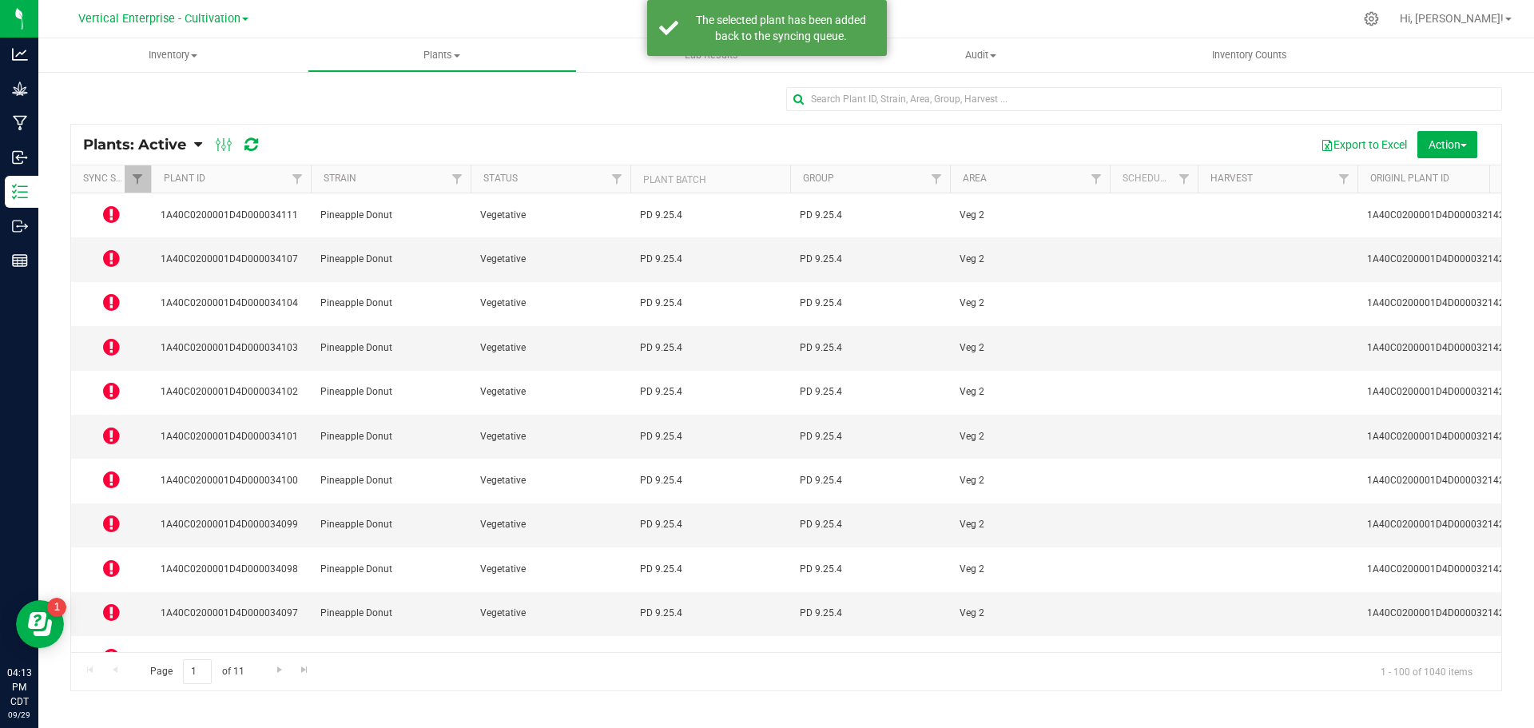
click at [113, 691] on icon at bounding box center [111, 700] width 17 height 19
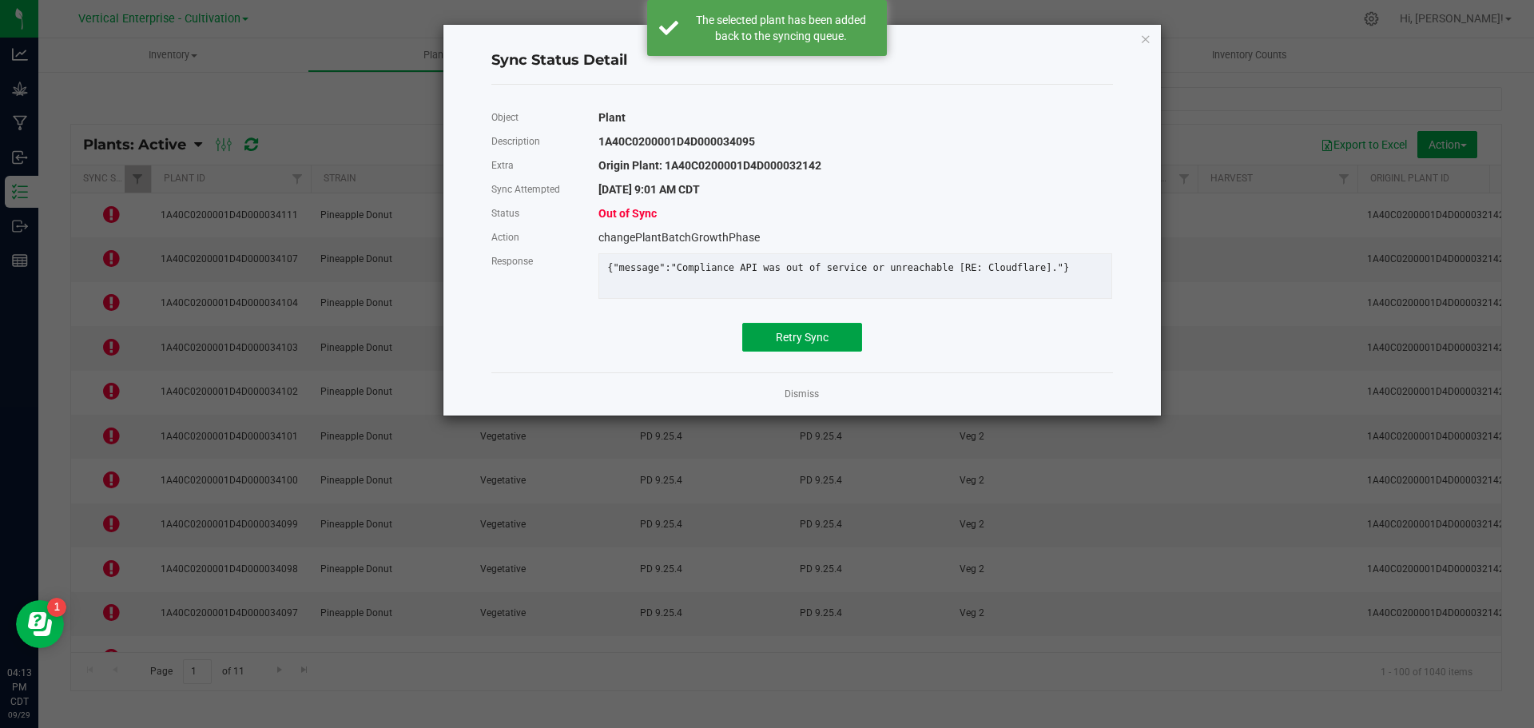
click at [833, 346] on button "Retry Sync" at bounding box center [802, 337] width 120 height 29
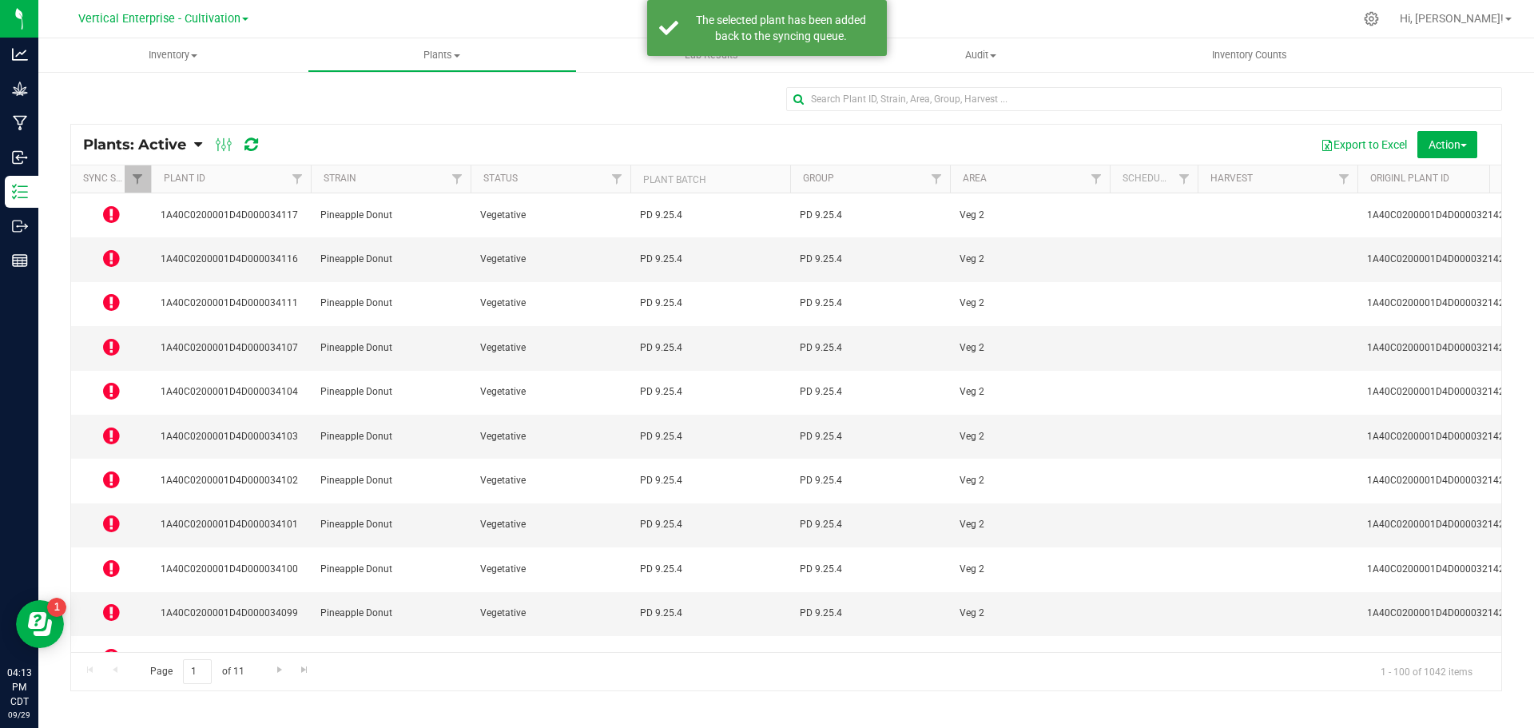
click at [109, 647] on icon at bounding box center [111, 656] width 17 height 19
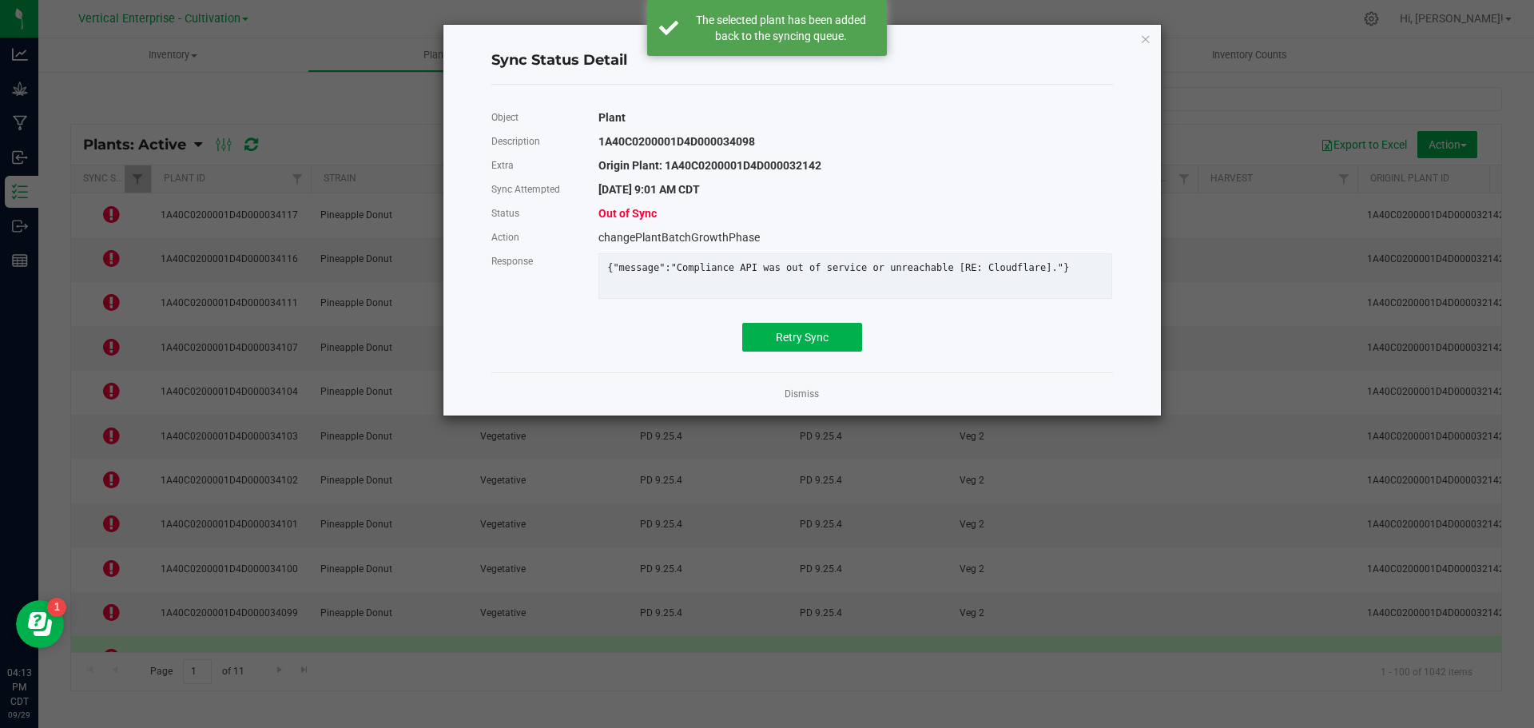
click at [814, 360] on div "Object Plant Description 1A40C0200001D4D000034098 Extra Origin Plant: 1A40C0200…" at bounding box center [802, 228] width 646 height 262
click at [842, 345] on button "Retry Sync" at bounding box center [802, 337] width 120 height 29
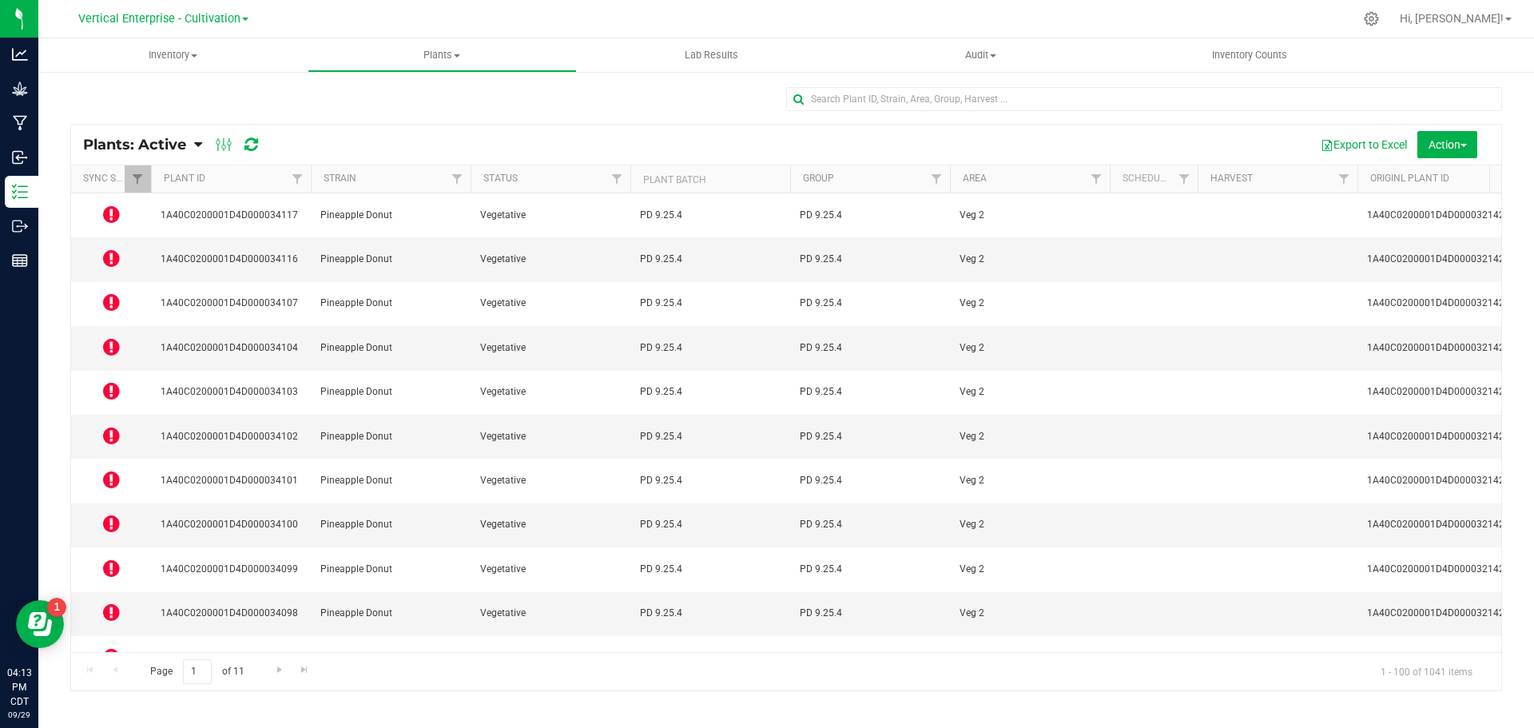
click at [111, 559] on icon at bounding box center [111, 568] width 17 height 19
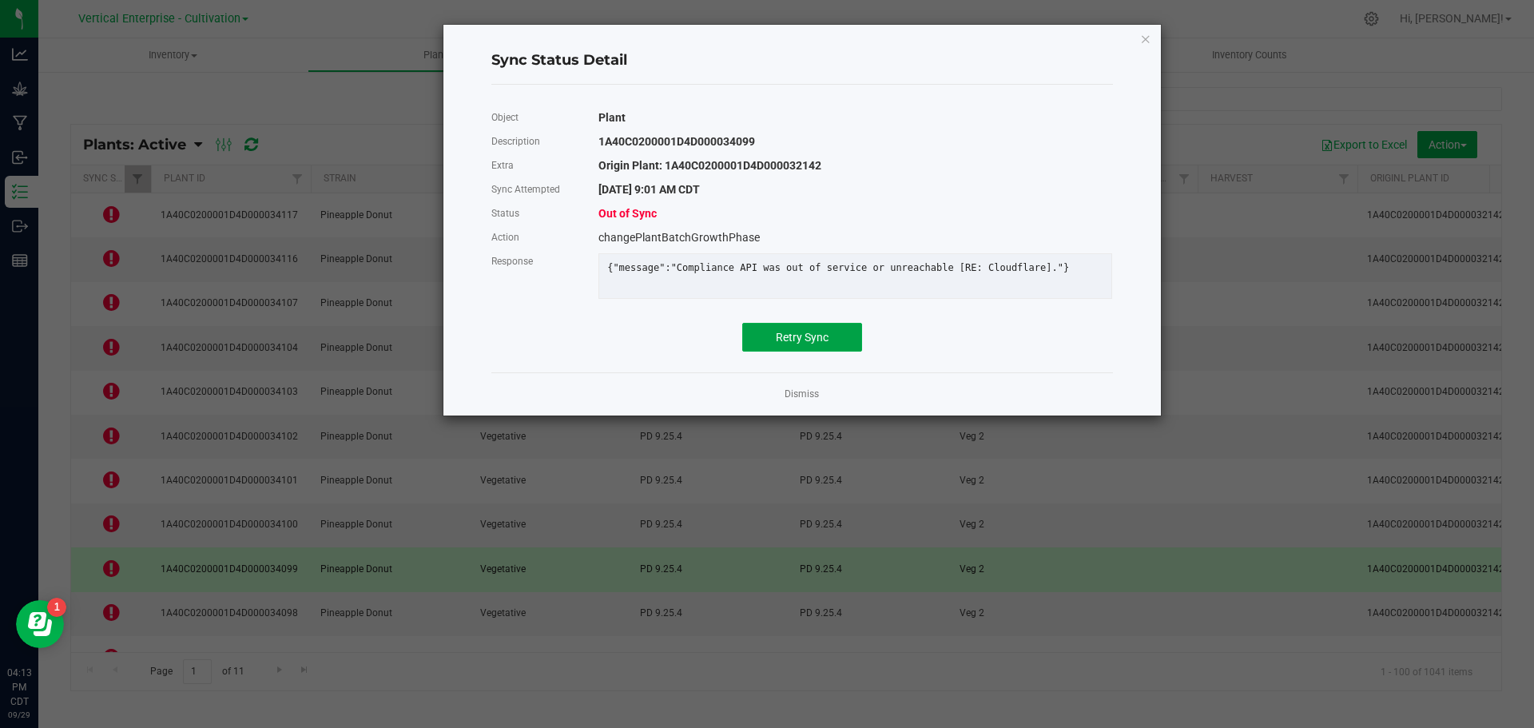
click at [837, 348] on button "Retry Sync" at bounding box center [802, 337] width 120 height 29
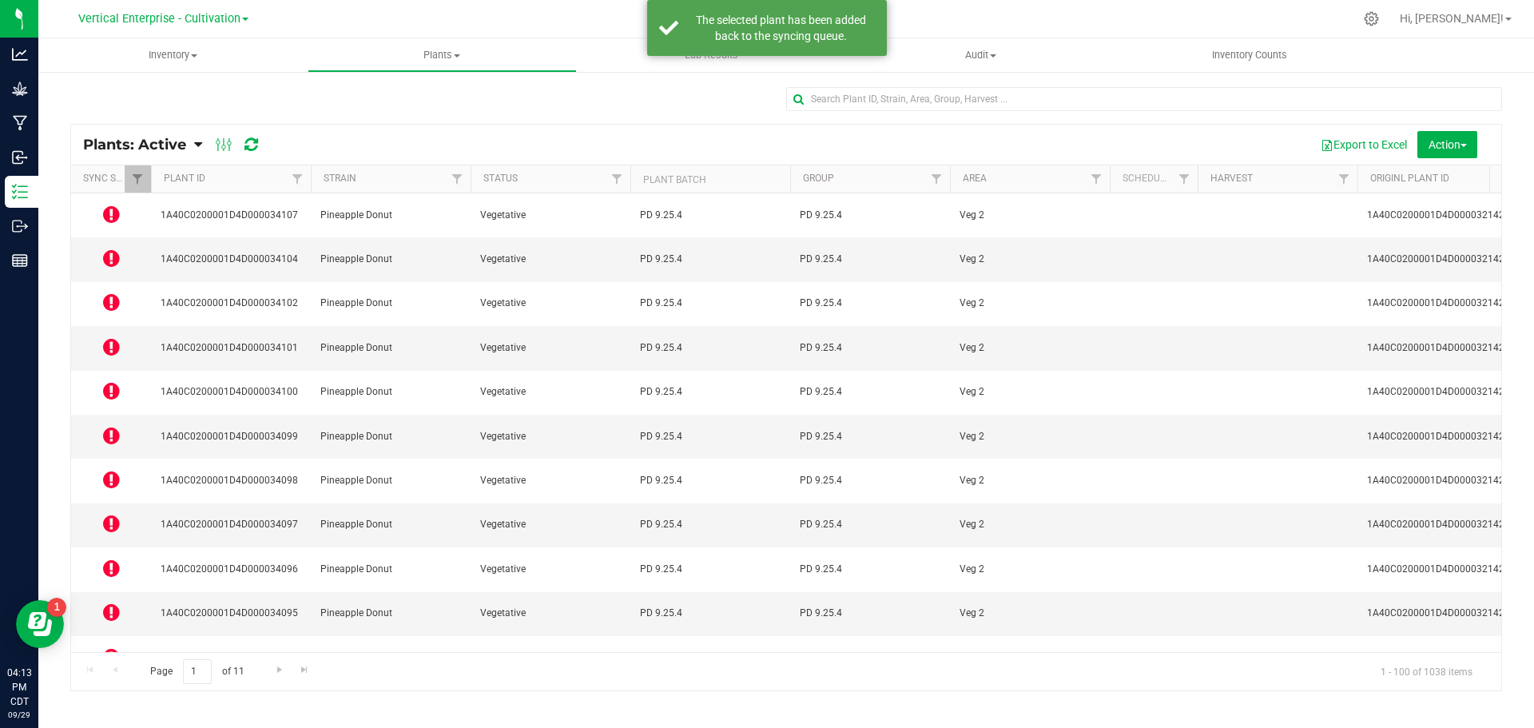
click at [110, 514] on icon at bounding box center [111, 523] width 17 height 19
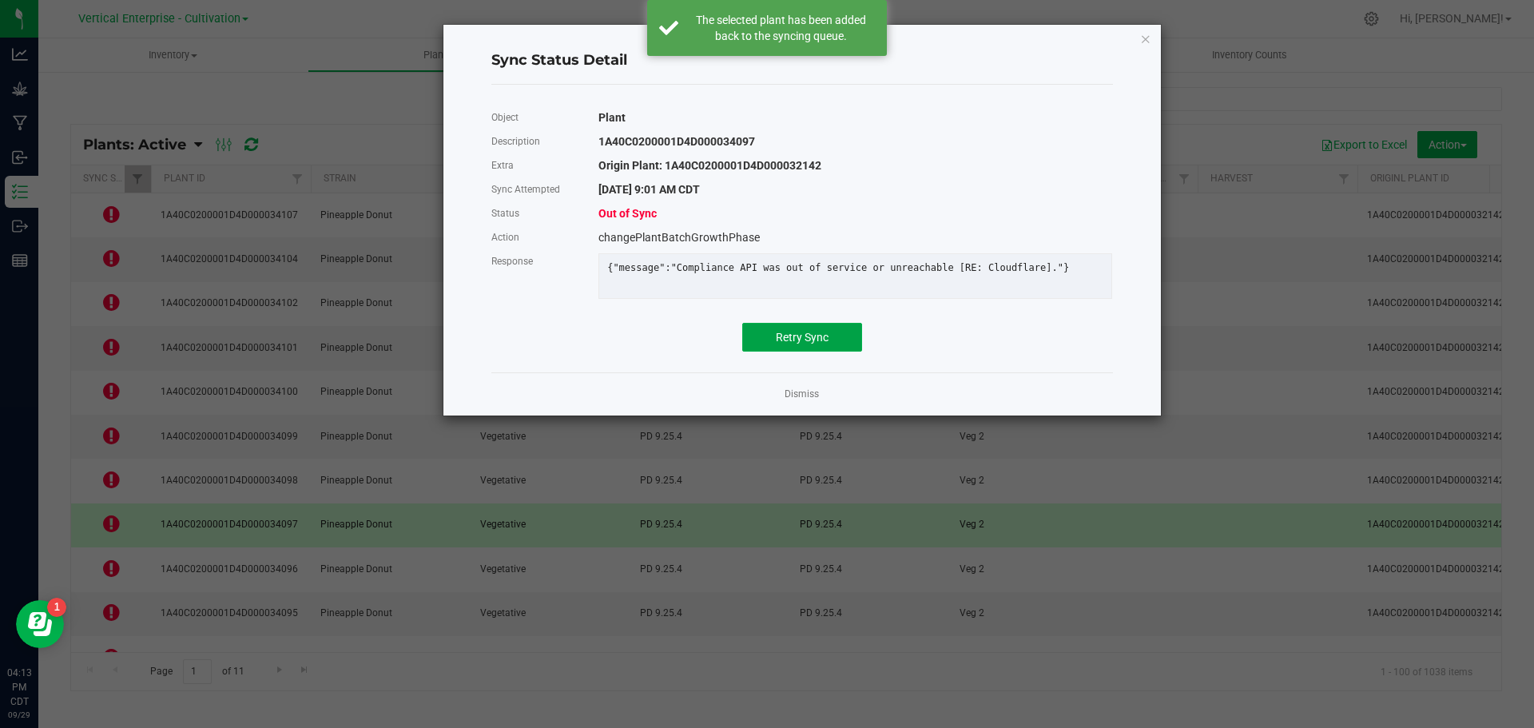
click at [820, 344] on span "Retry Sync" at bounding box center [802, 337] width 53 height 13
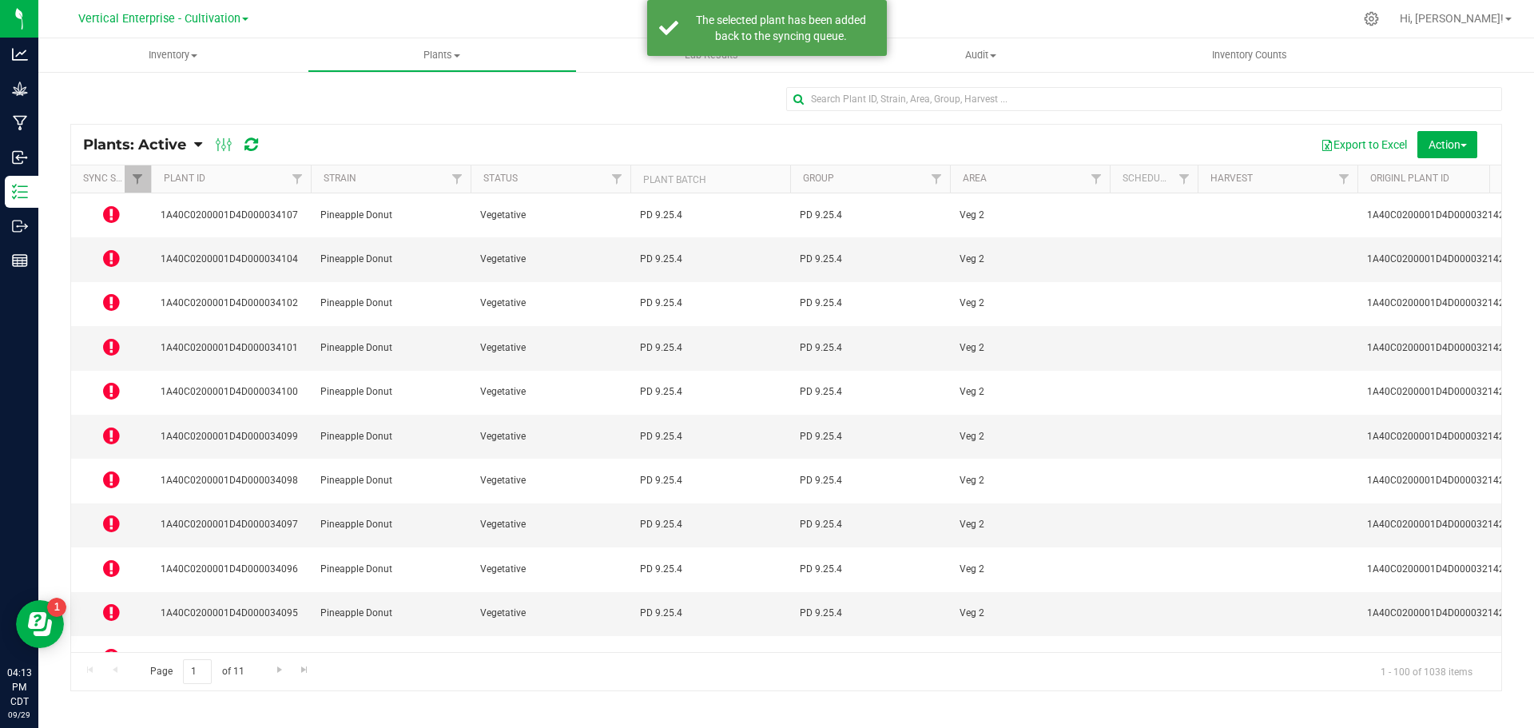
click at [109, 470] on icon at bounding box center [111, 479] width 17 height 19
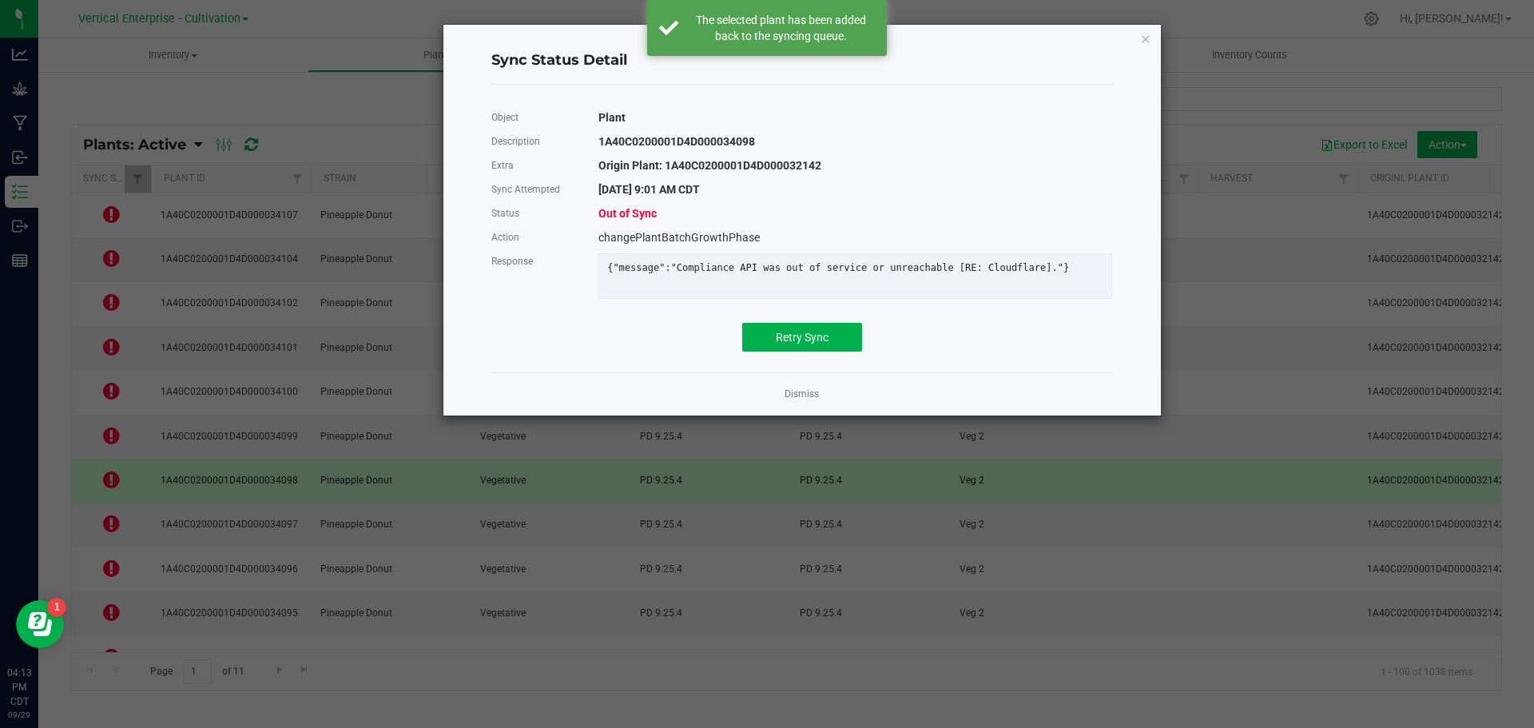
click at [846, 335] on div "Object Plant Description 1A40C0200001D4D000034098 Extra Origin Plant: 1A40C0200…" at bounding box center [802, 228] width 622 height 246
click at [776, 344] on span "Retry Sync" at bounding box center [802, 337] width 53 height 13
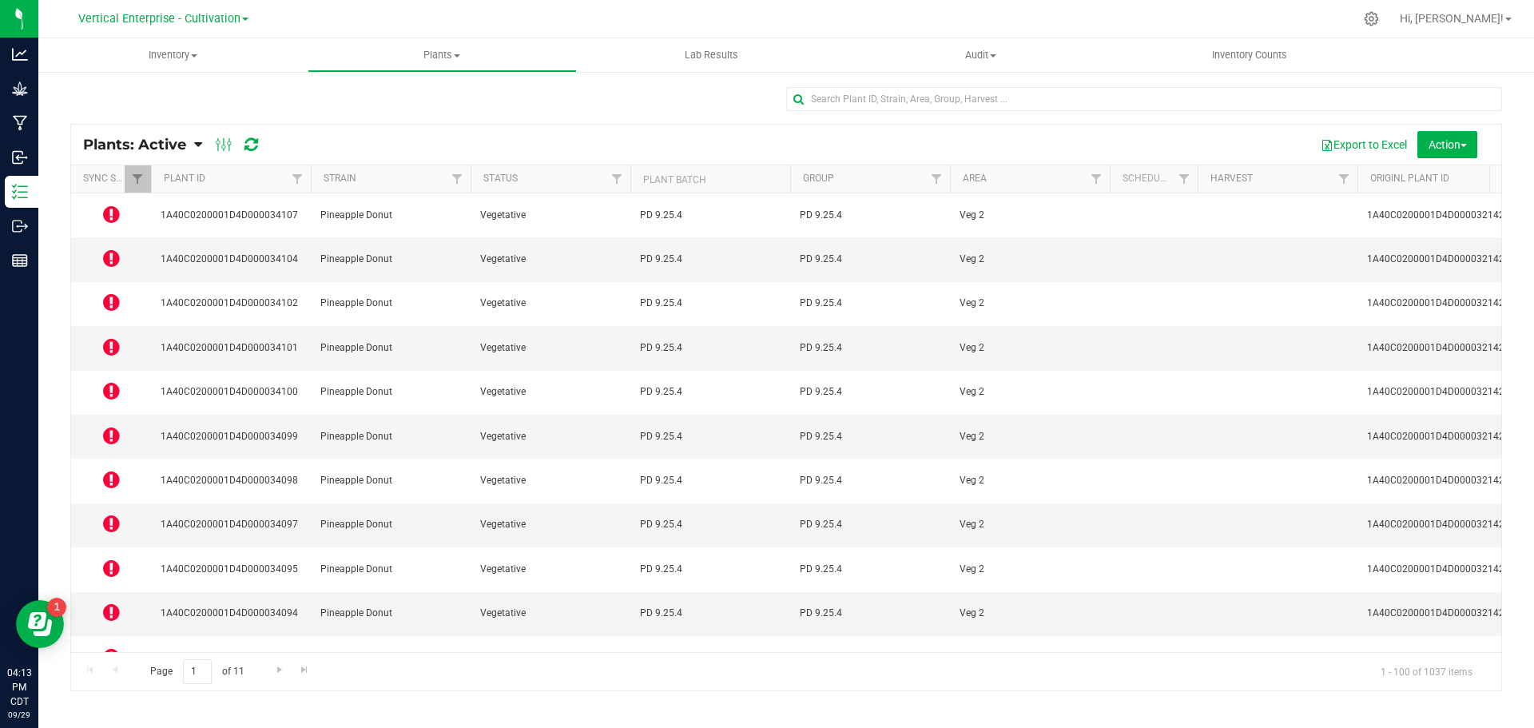
click at [108, 426] on icon at bounding box center [111, 435] width 17 height 19
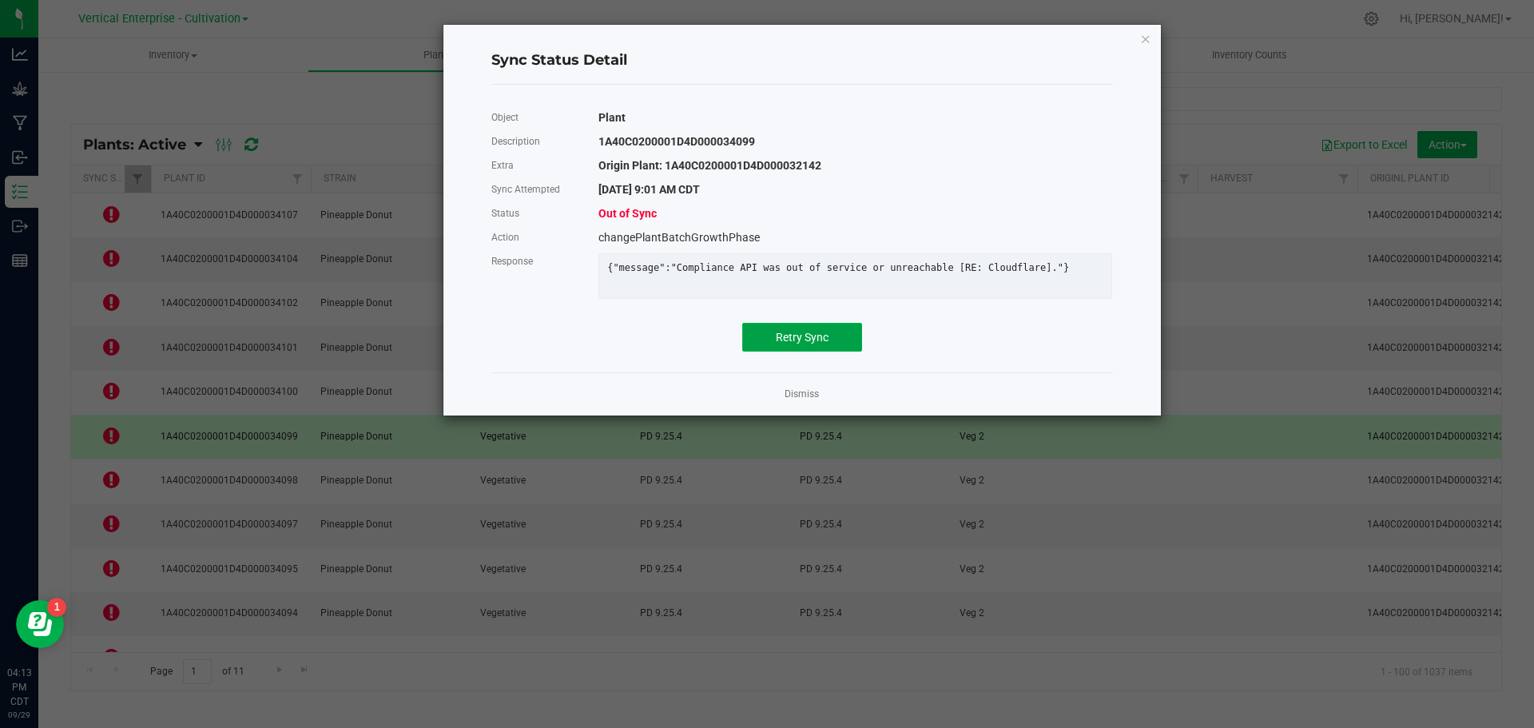
click at [817, 344] on span "Retry Sync" at bounding box center [802, 337] width 53 height 13
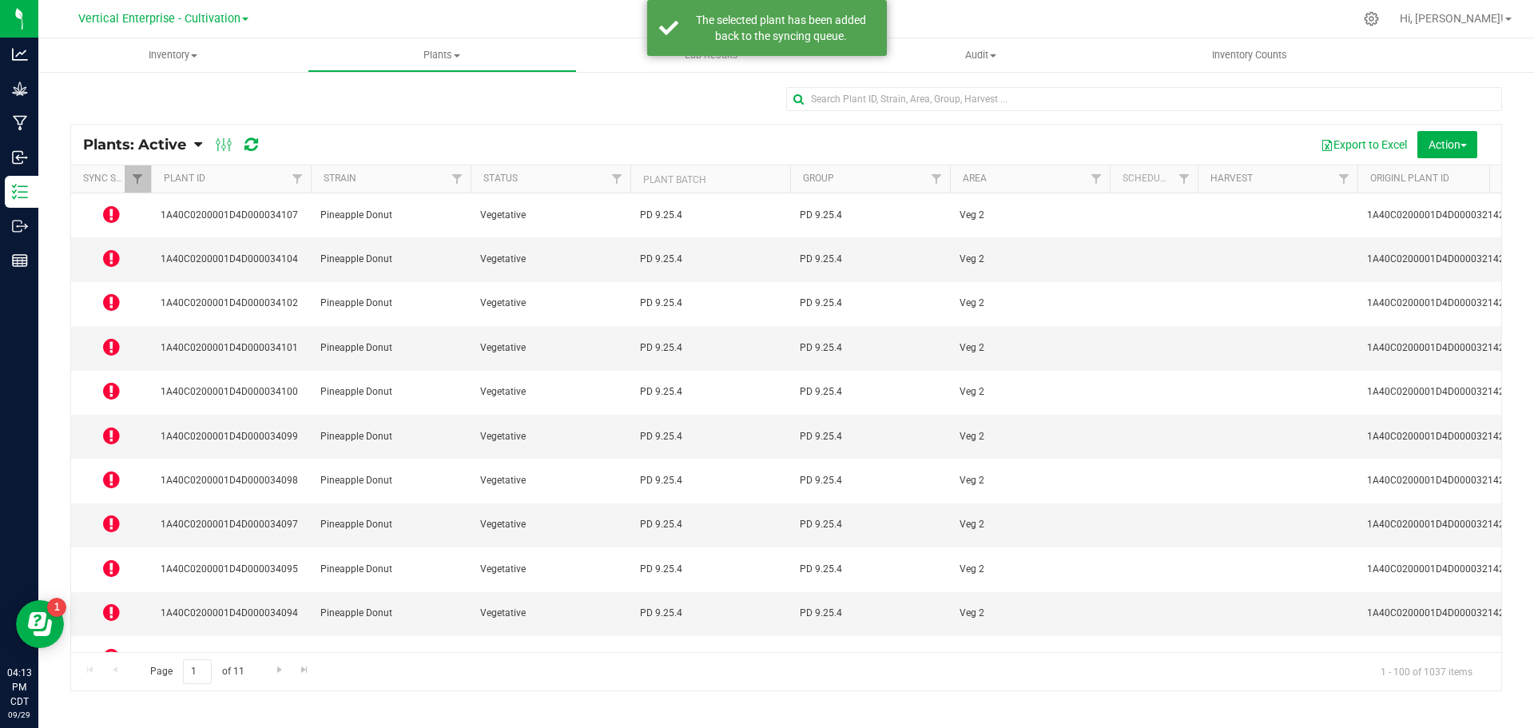
click at [118, 337] on icon at bounding box center [111, 346] width 17 height 19
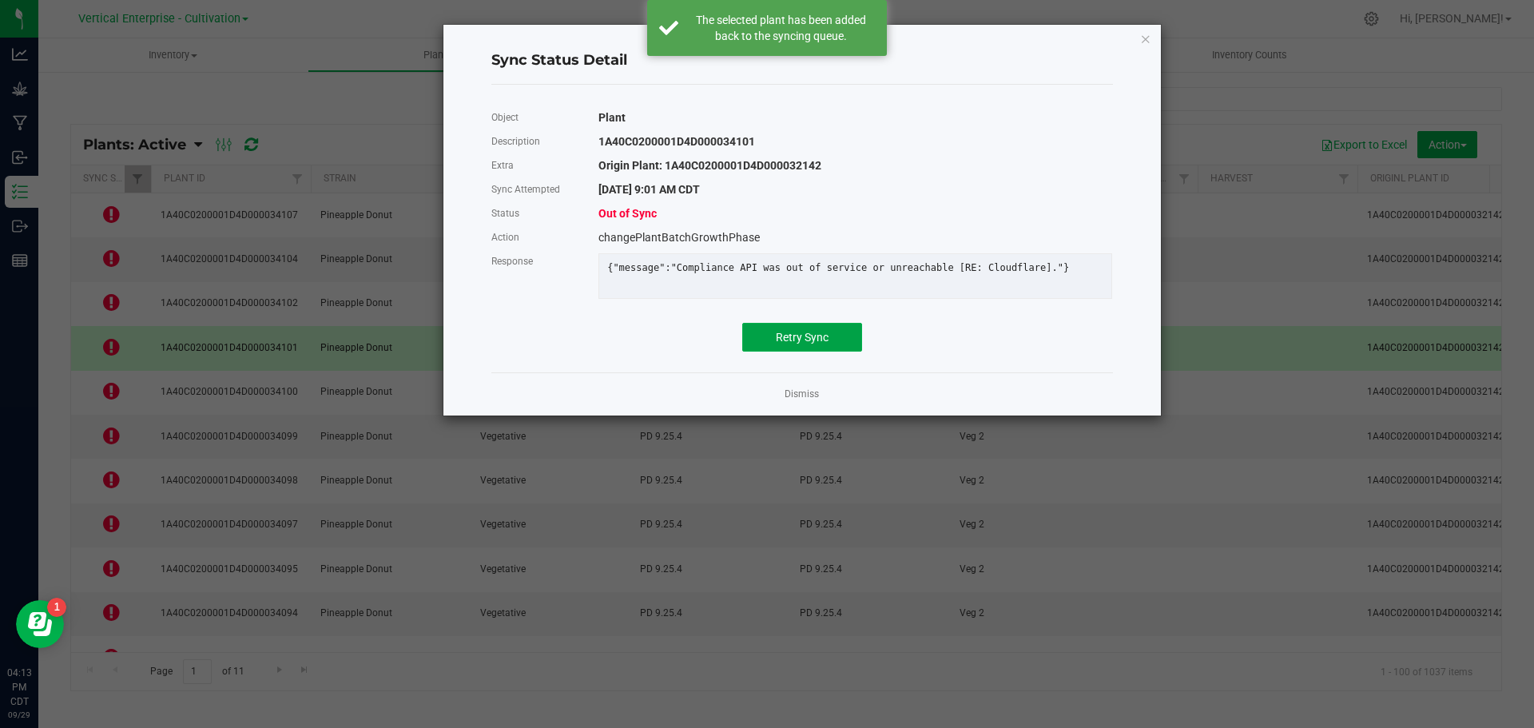
click at [806, 340] on button "Retry Sync" at bounding box center [802, 337] width 120 height 29
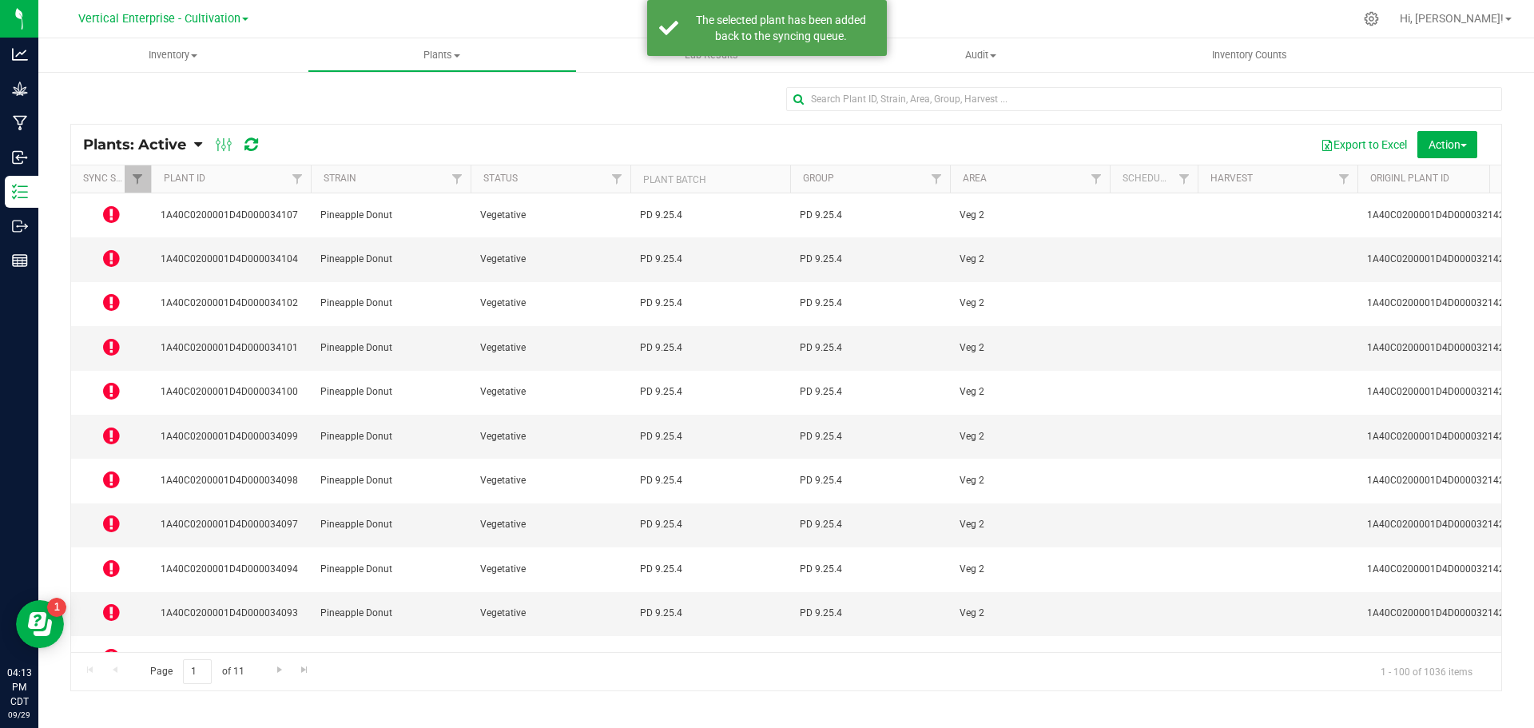
click at [106, 292] on icon at bounding box center [111, 301] width 17 height 19
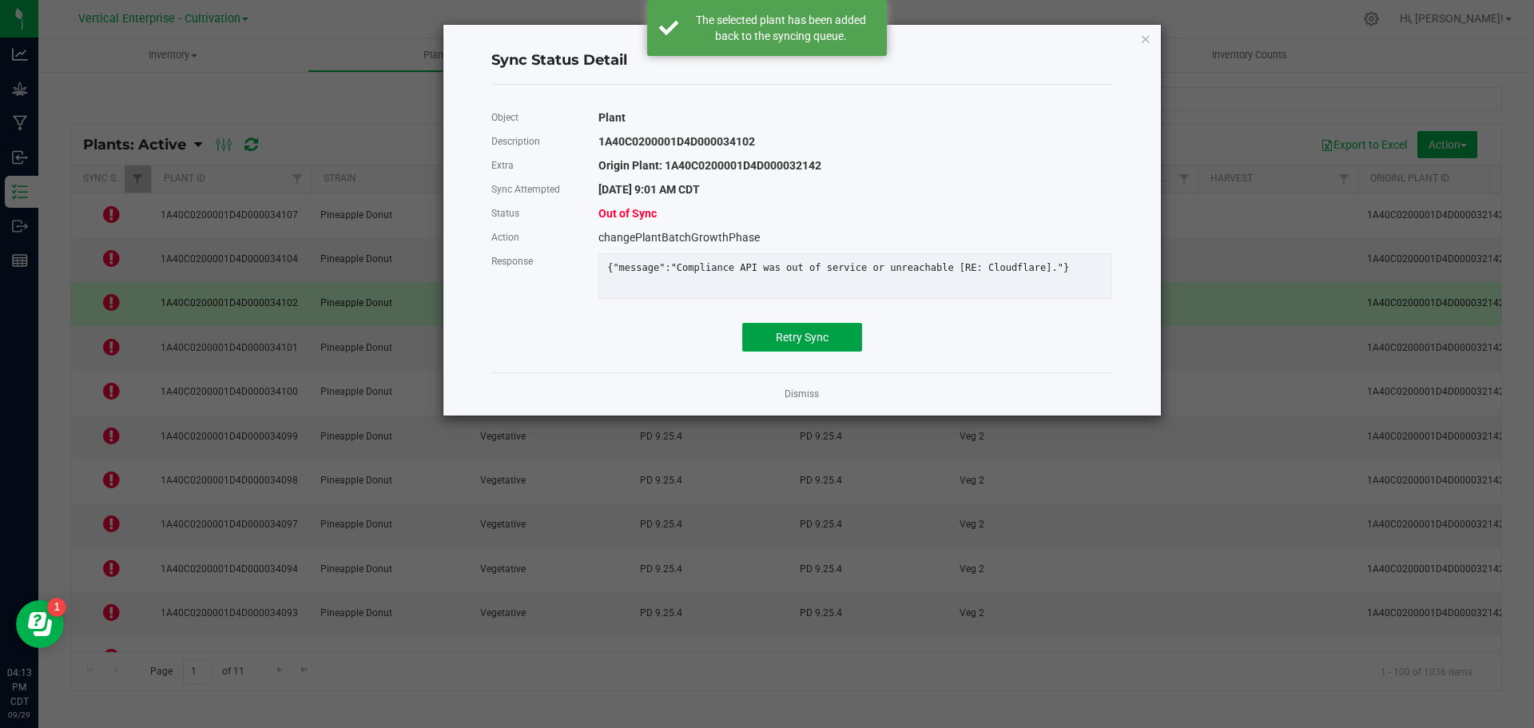
click at [797, 342] on span "Retry Sync" at bounding box center [802, 337] width 53 height 13
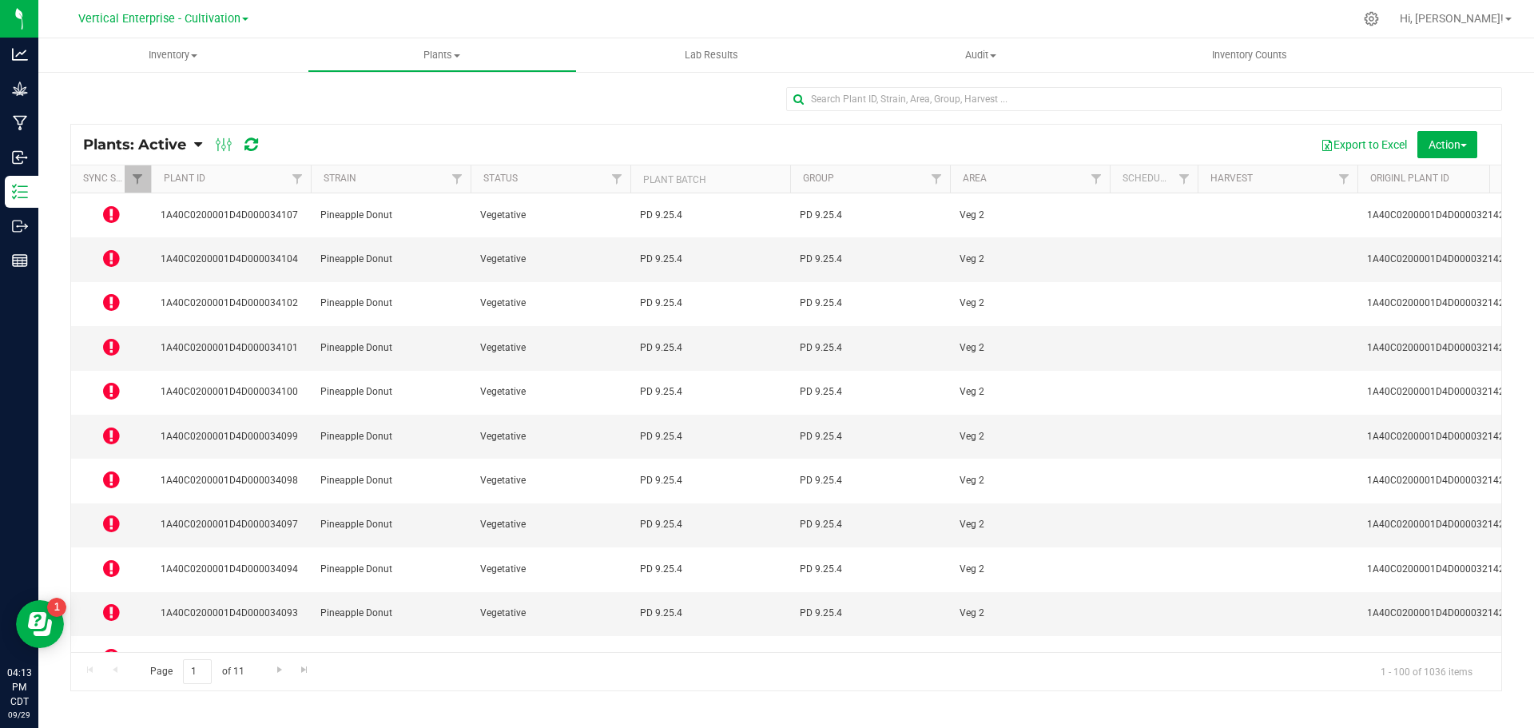
click at [108, 249] on icon at bounding box center [111, 258] width 17 height 19
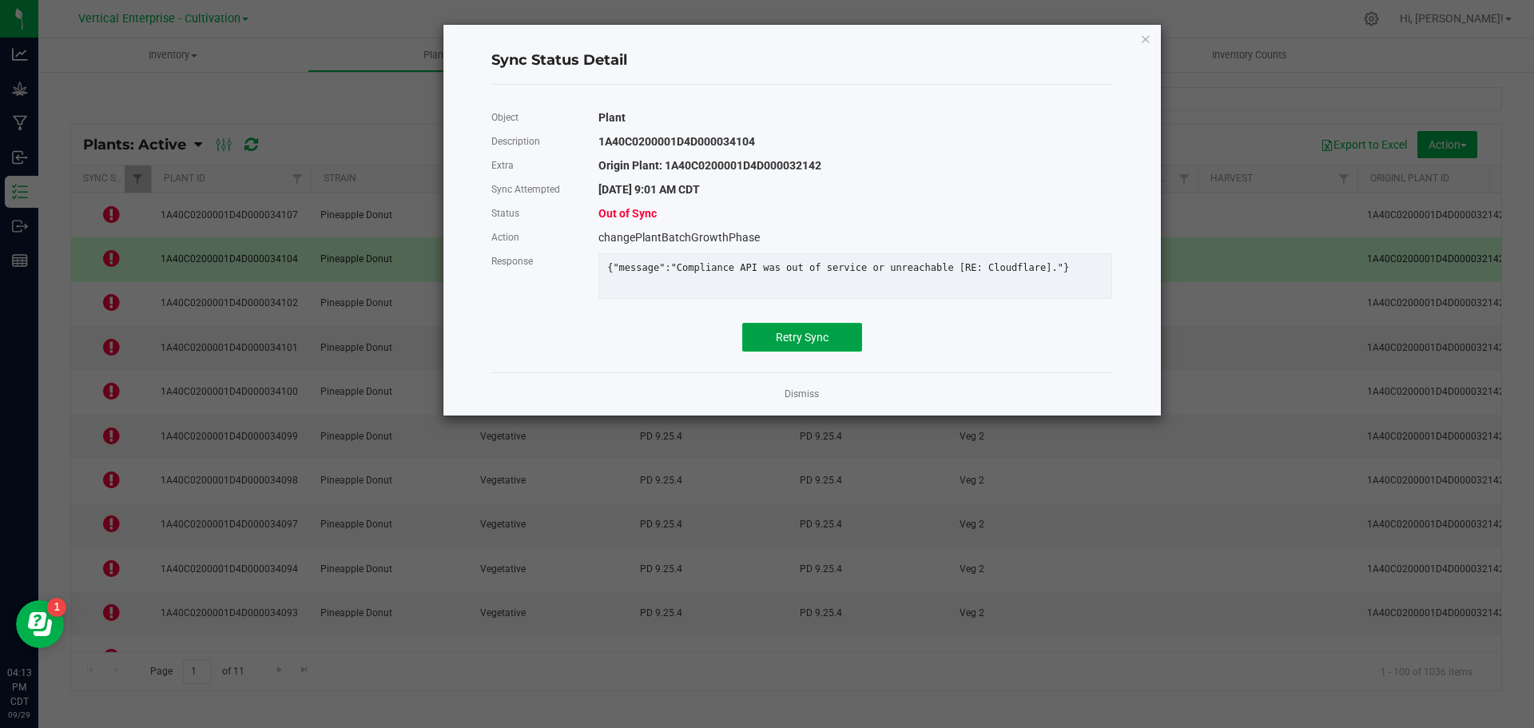
click at [802, 344] on span "Retry Sync" at bounding box center [802, 337] width 53 height 13
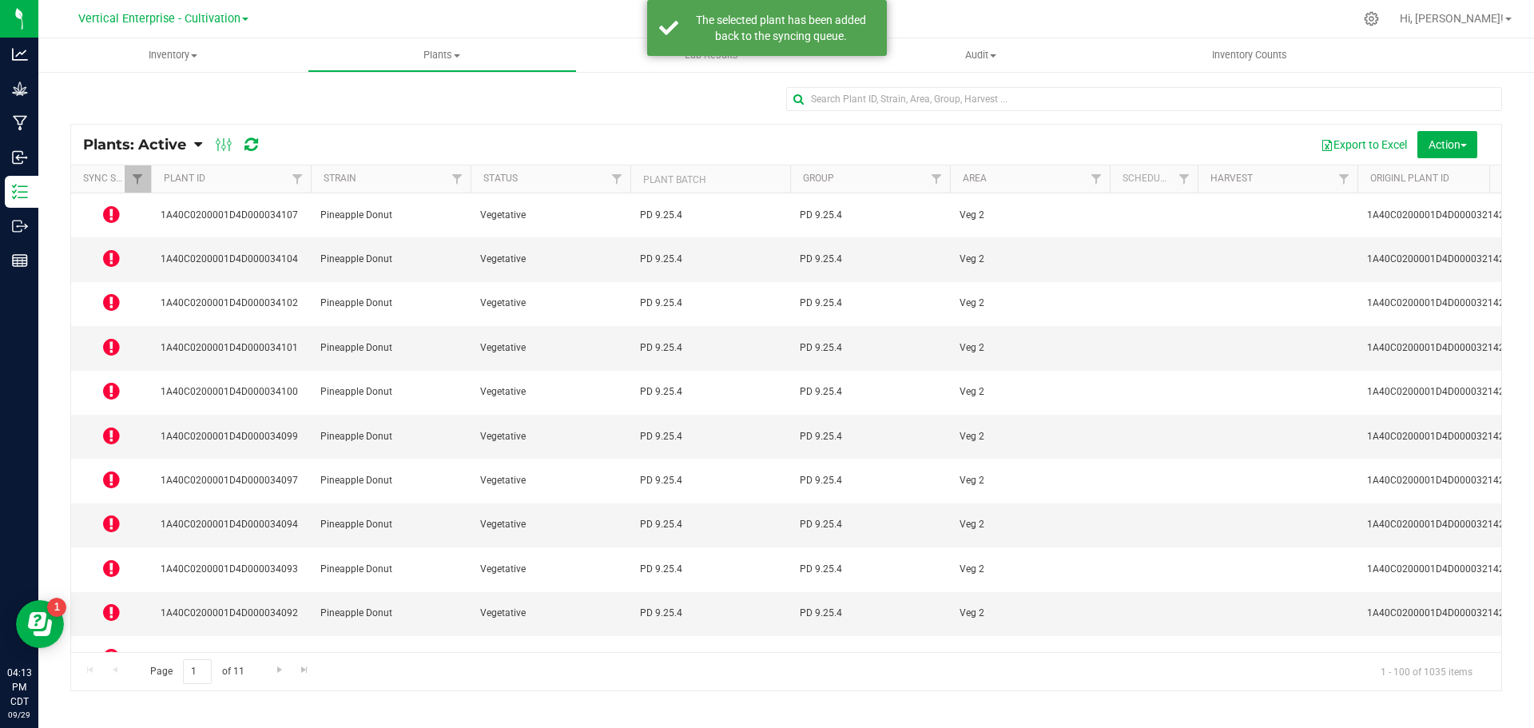
click at [114, 211] on icon at bounding box center [111, 214] width 17 height 19
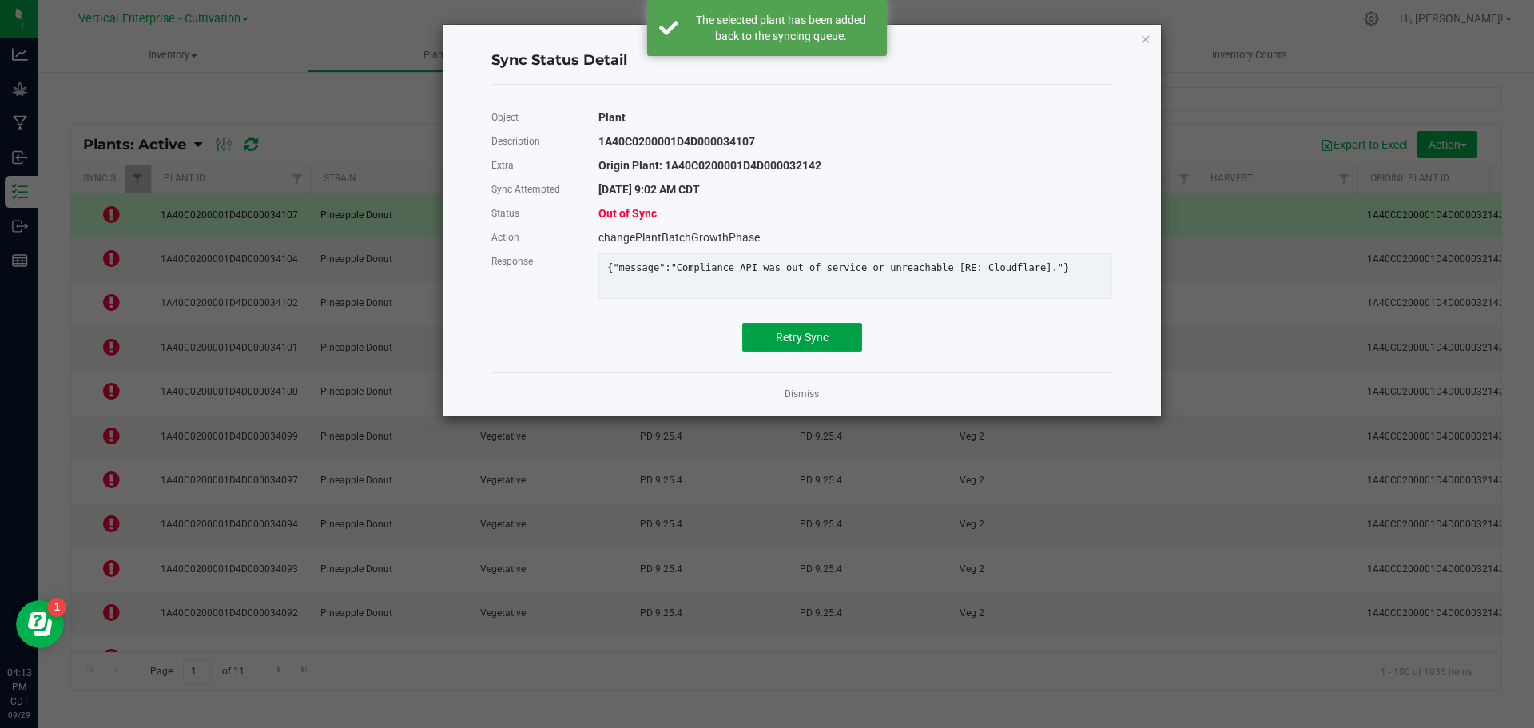
click at [785, 344] on span "Retry Sync" at bounding box center [802, 337] width 53 height 13
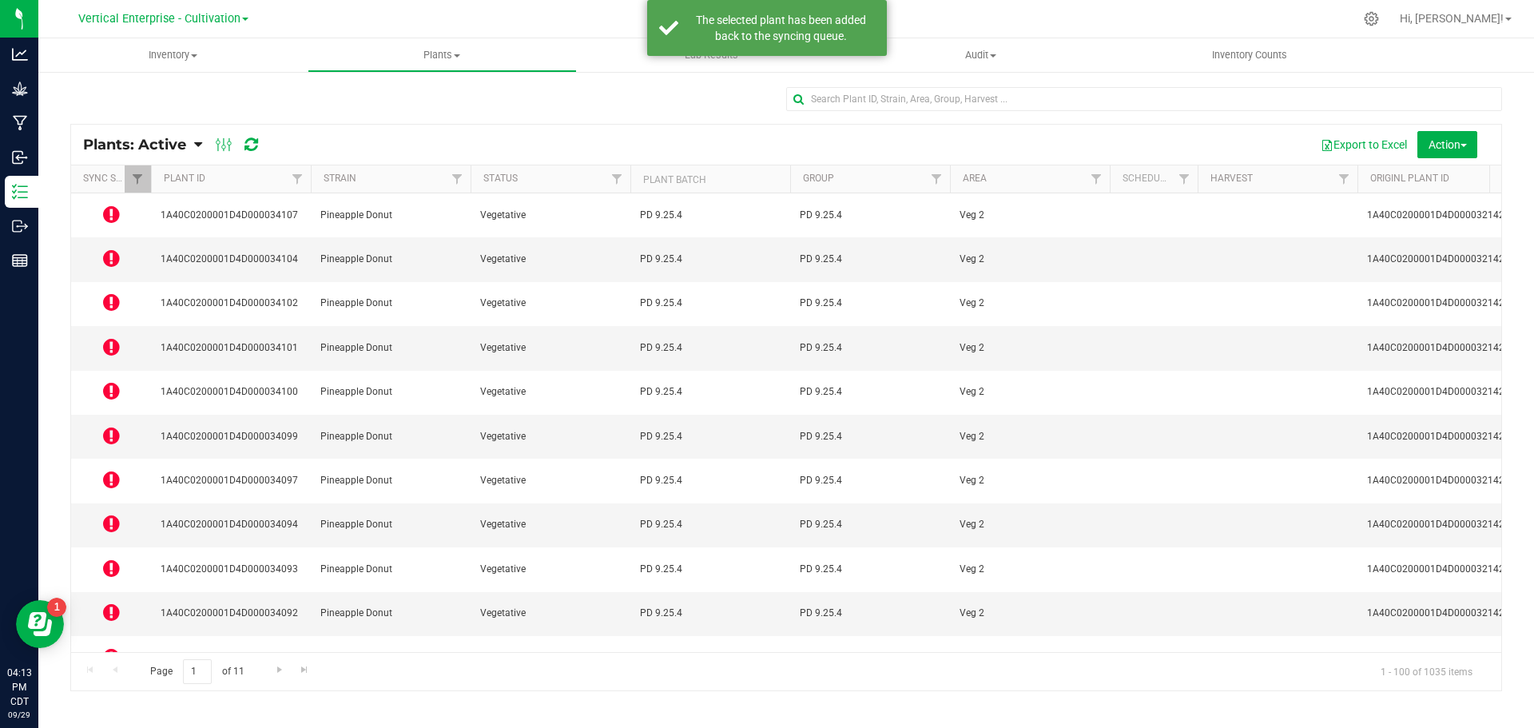
click at [234, 150] on span at bounding box center [224, 144] width 29 height 19
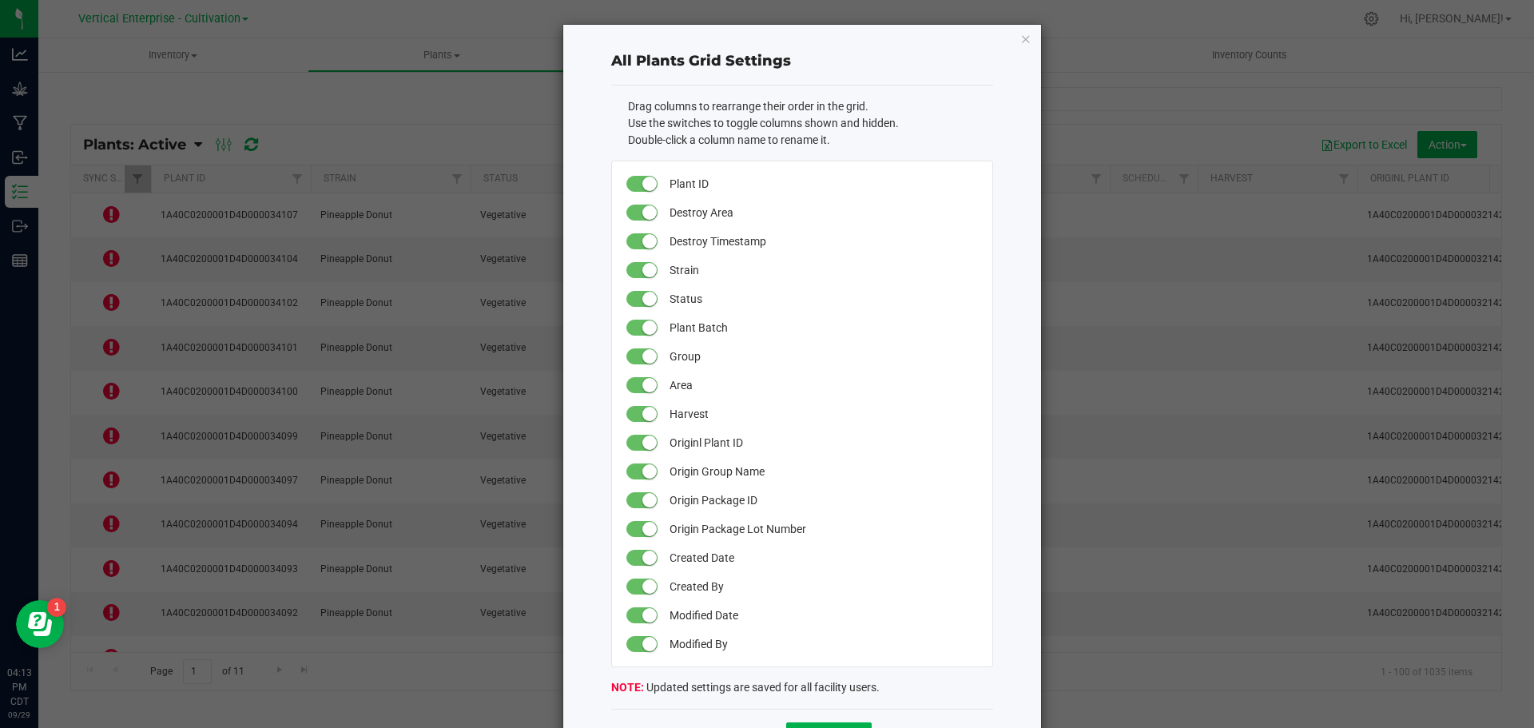
click at [1013, 42] on div "All Plants Grid Settings Drag columns to rearrange their order in the grid. Use…" at bounding box center [802, 394] width 478 height 739
click at [1021, 42] on icon "button" at bounding box center [1026, 38] width 11 height 19
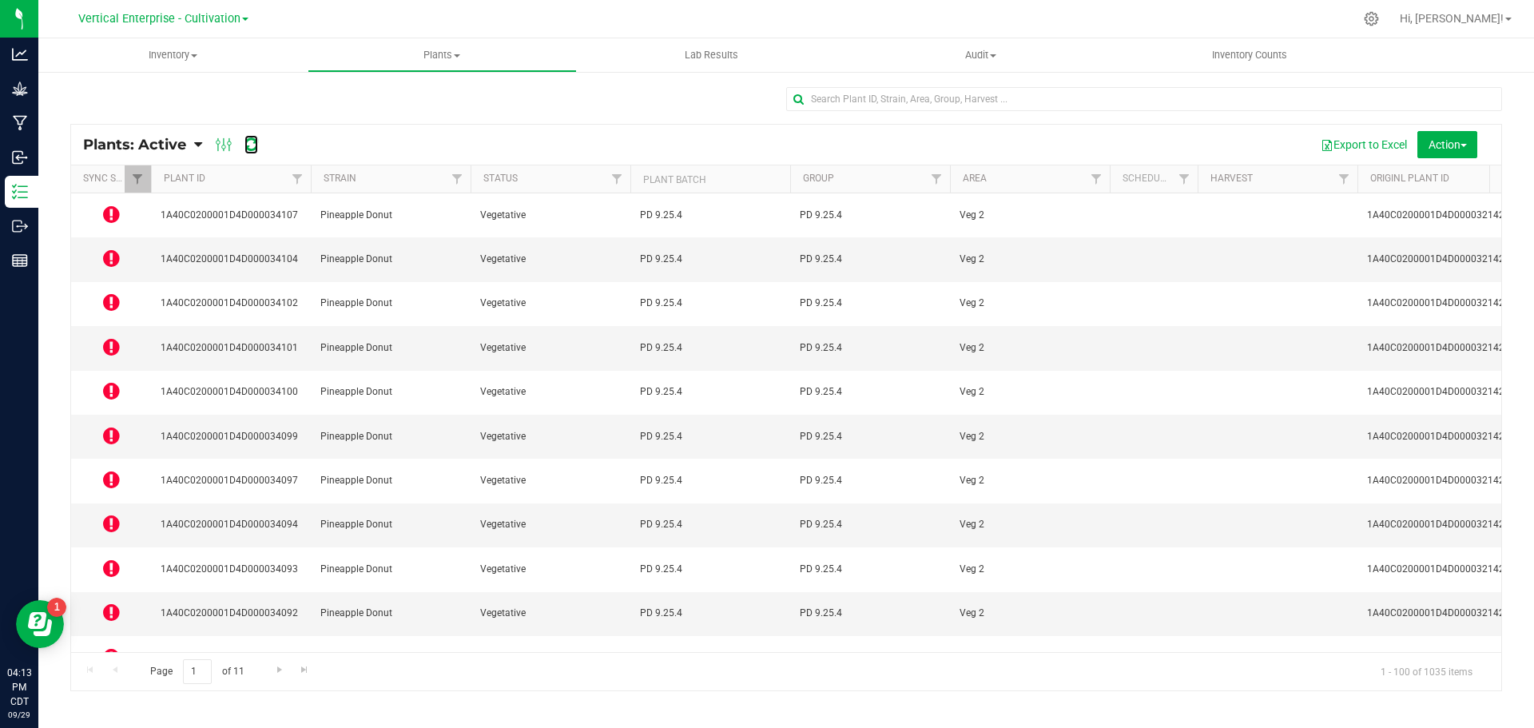
click at [253, 147] on icon at bounding box center [252, 145] width 14 height 16
click at [108, 207] on icon at bounding box center [111, 214] width 17 height 19
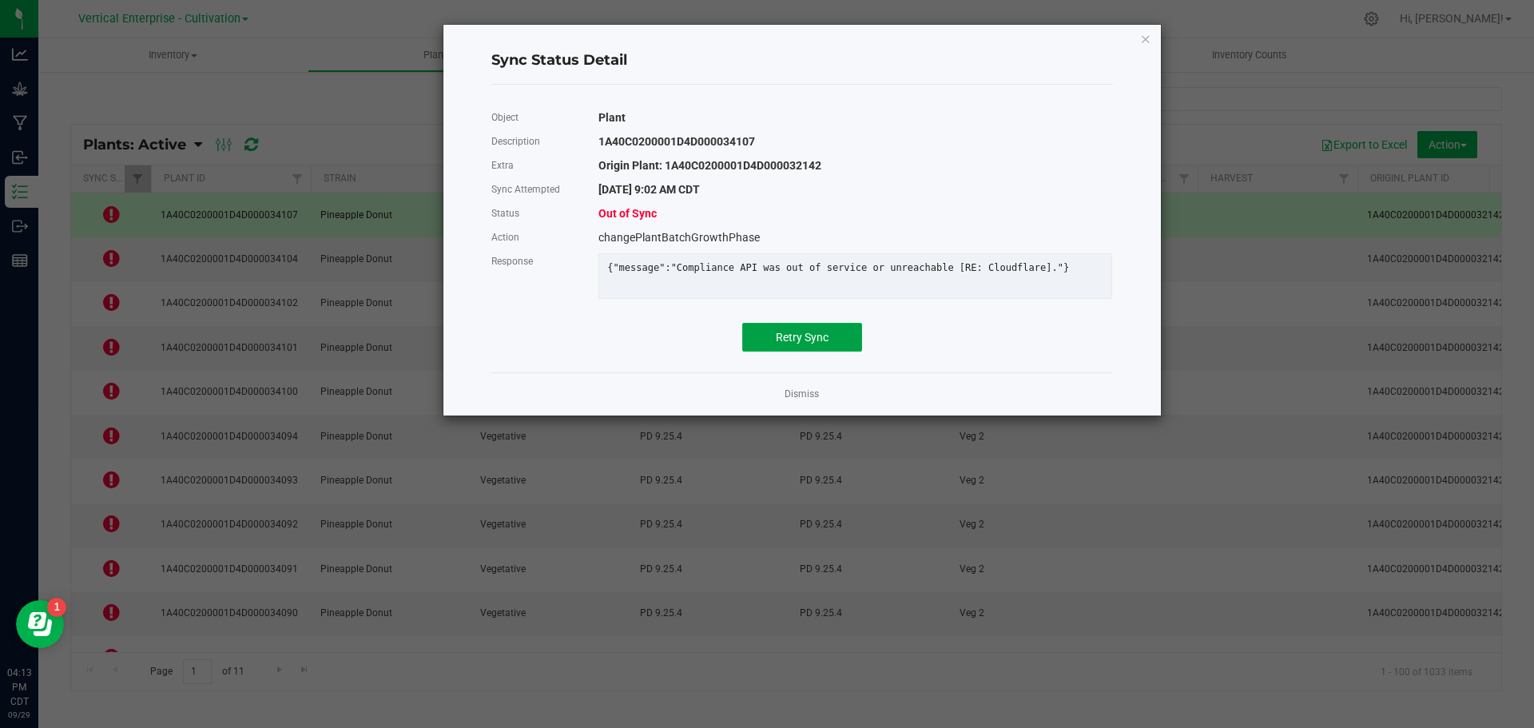
click at [798, 352] on button "Retry Sync" at bounding box center [802, 337] width 120 height 29
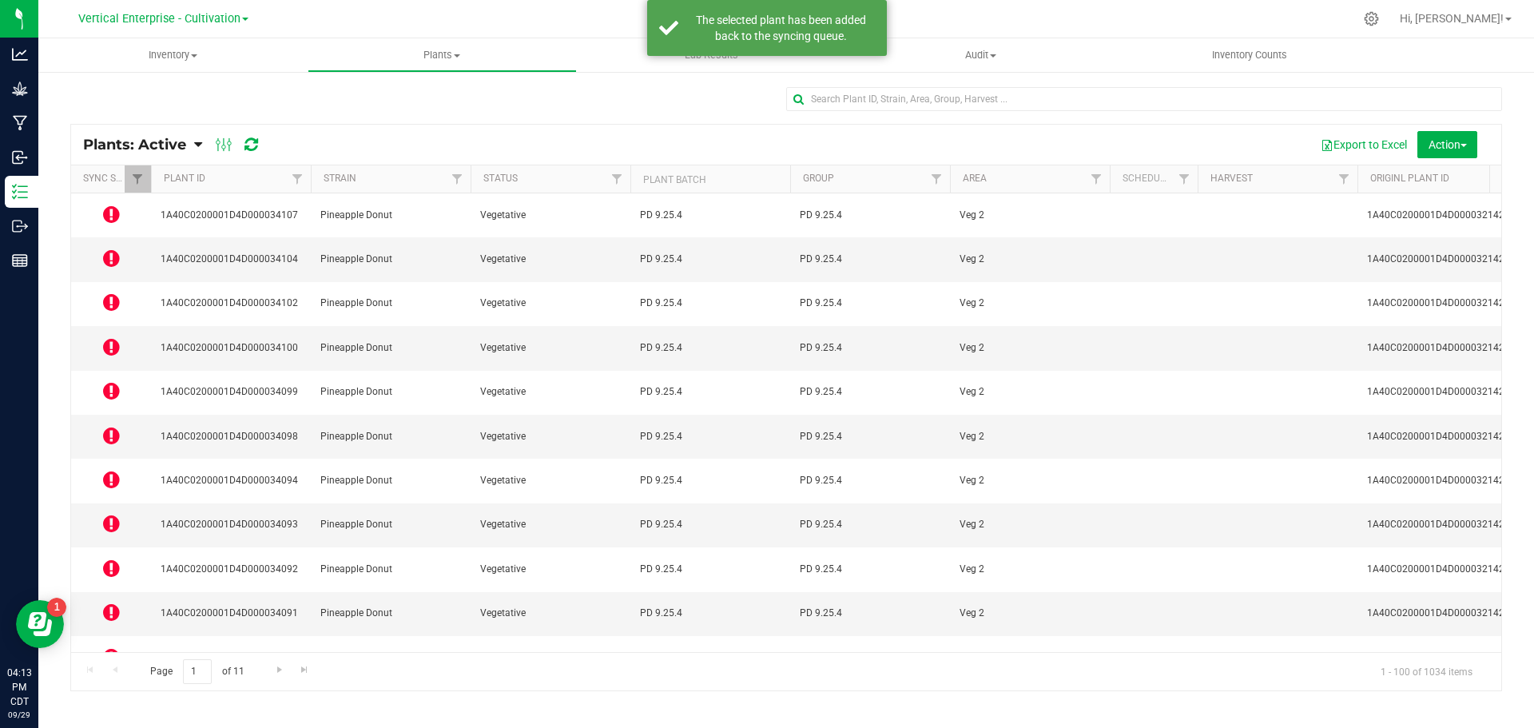
click at [121, 237] on td at bounding box center [111, 259] width 80 height 44
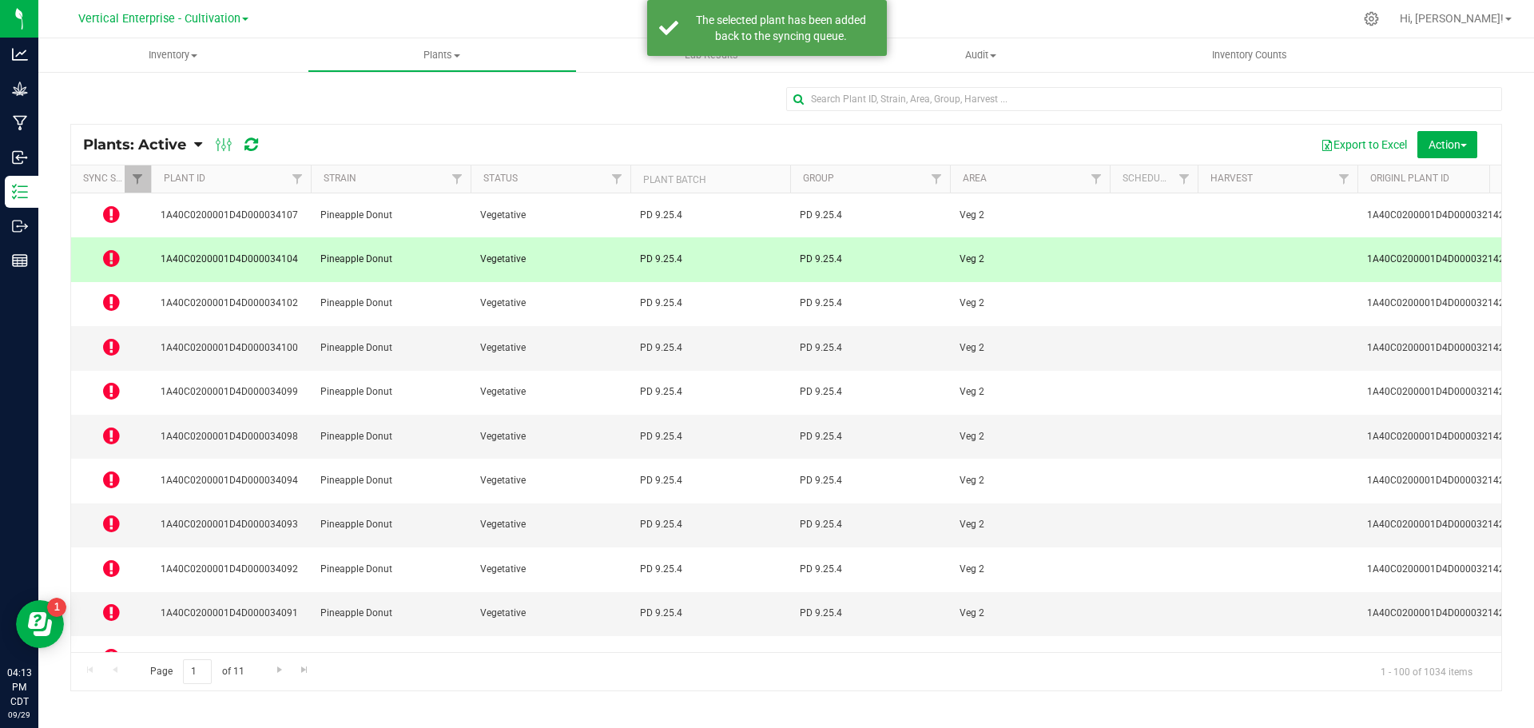
click at [110, 249] on icon at bounding box center [111, 258] width 17 height 19
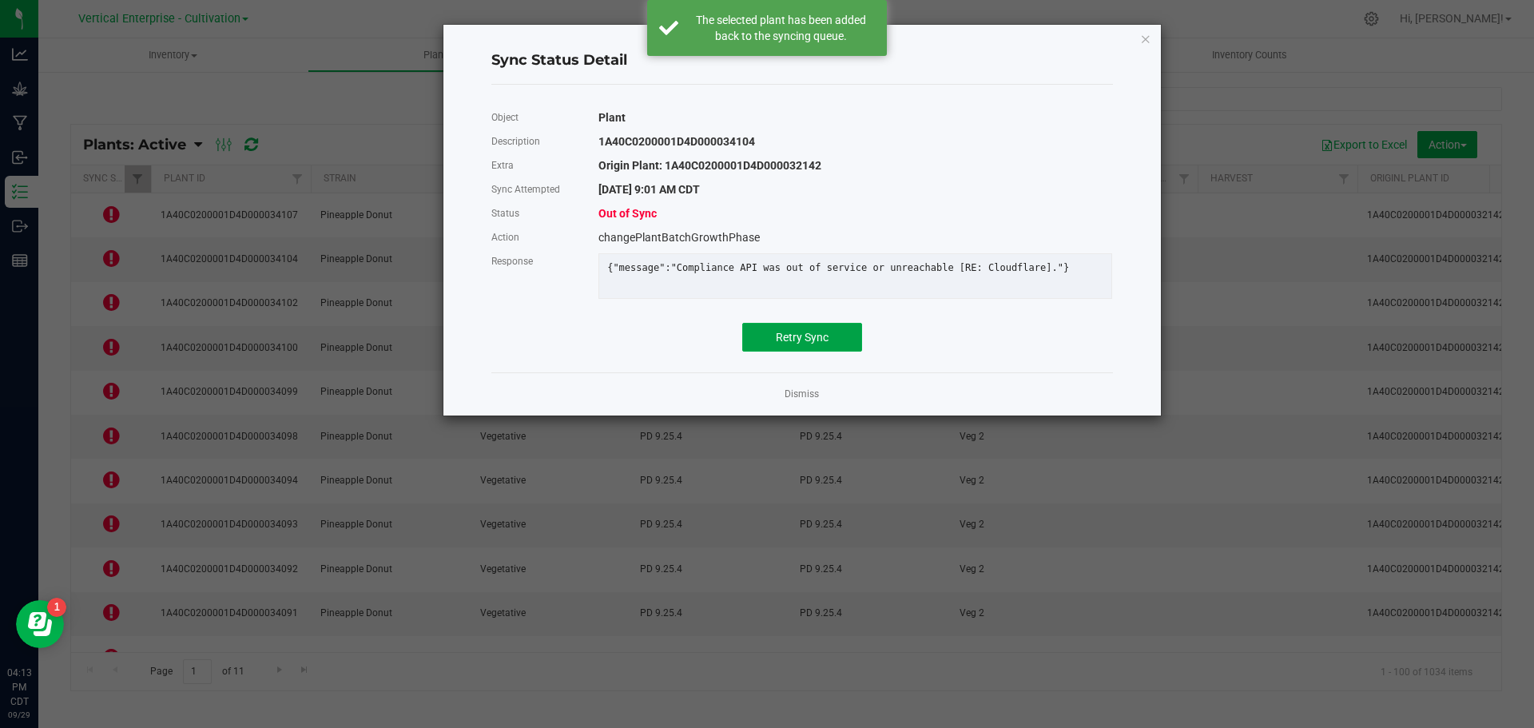
click at [806, 344] on span "Retry Sync" at bounding box center [802, 337] width 53 height 13
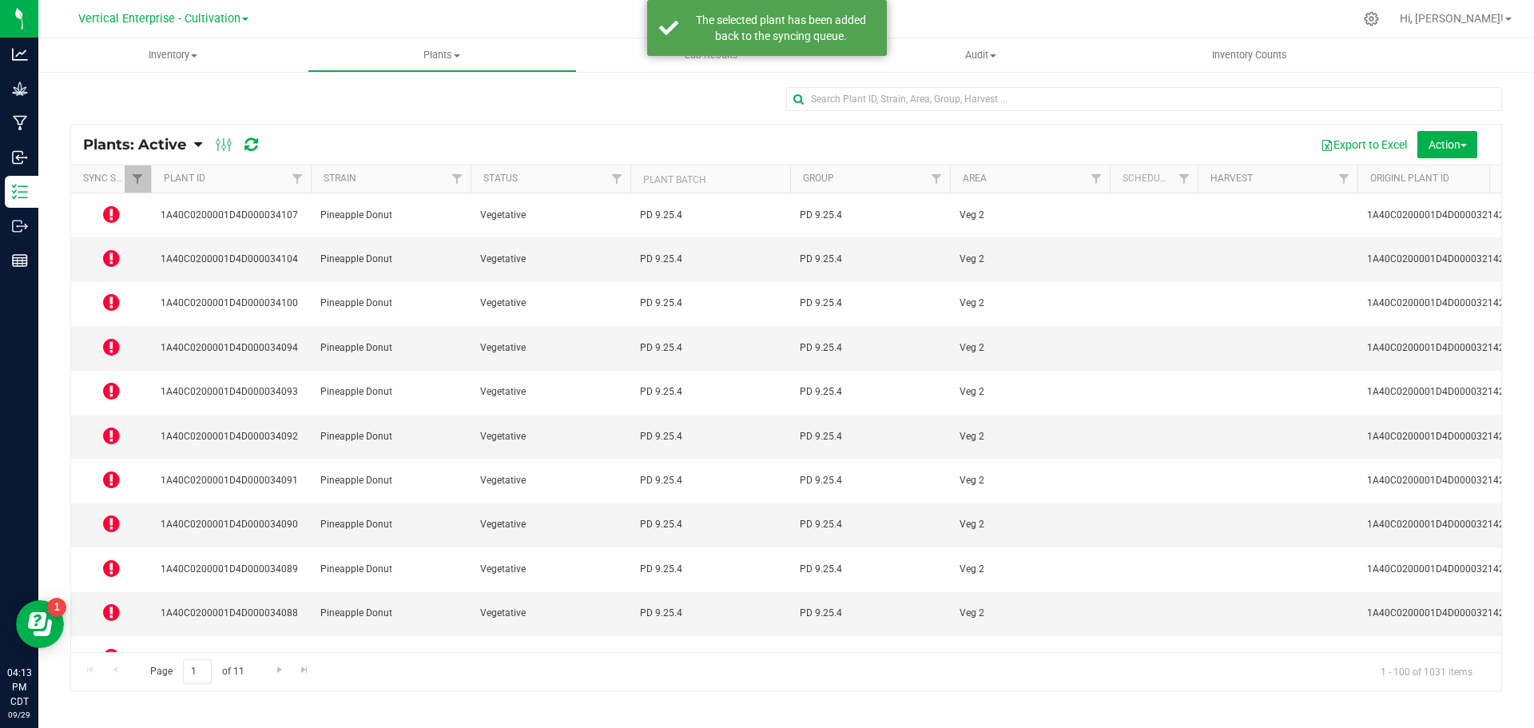
click at [118, 292] on icon at bounding box center [111, 301] width 17 height 19
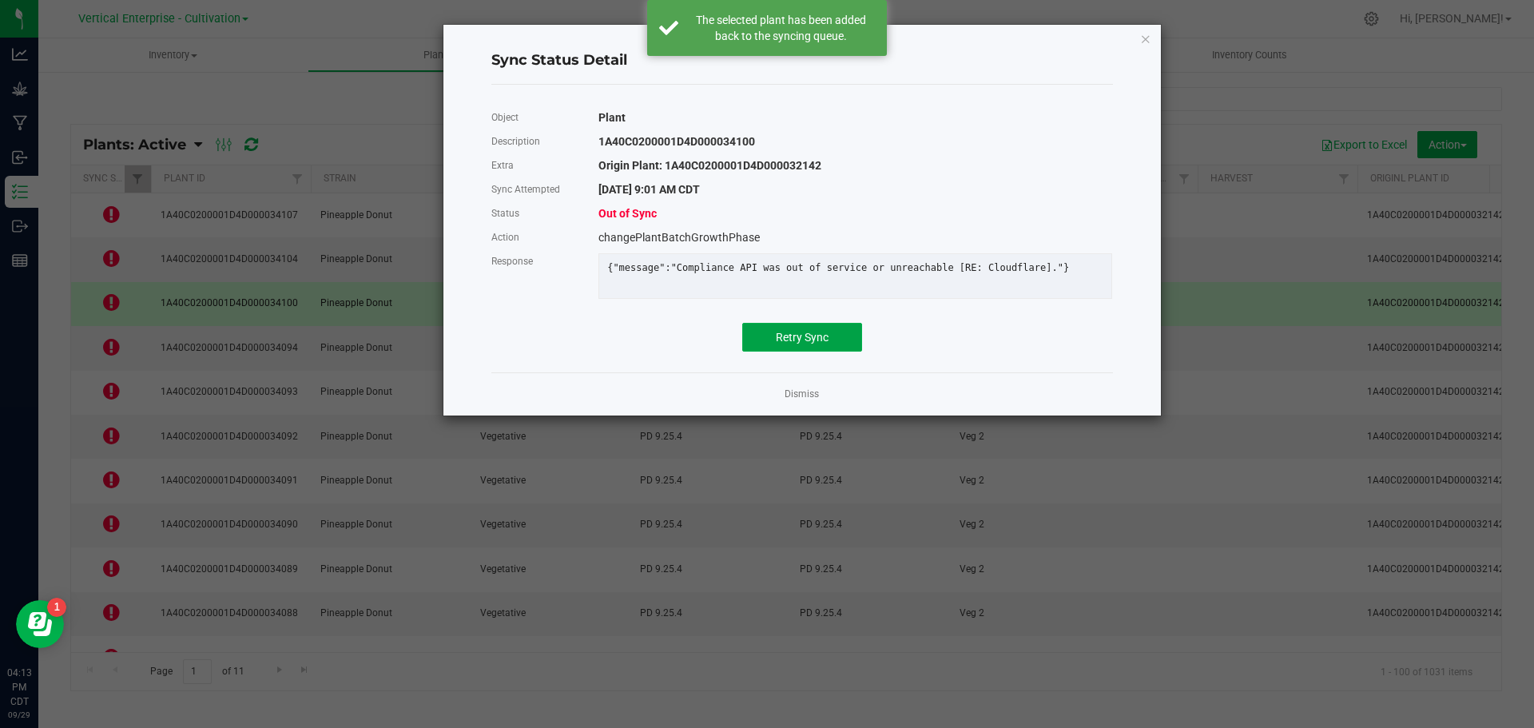
click at [806, 340] on button "Retry Sync" at bounding box center [802, 337] width 120 height 29
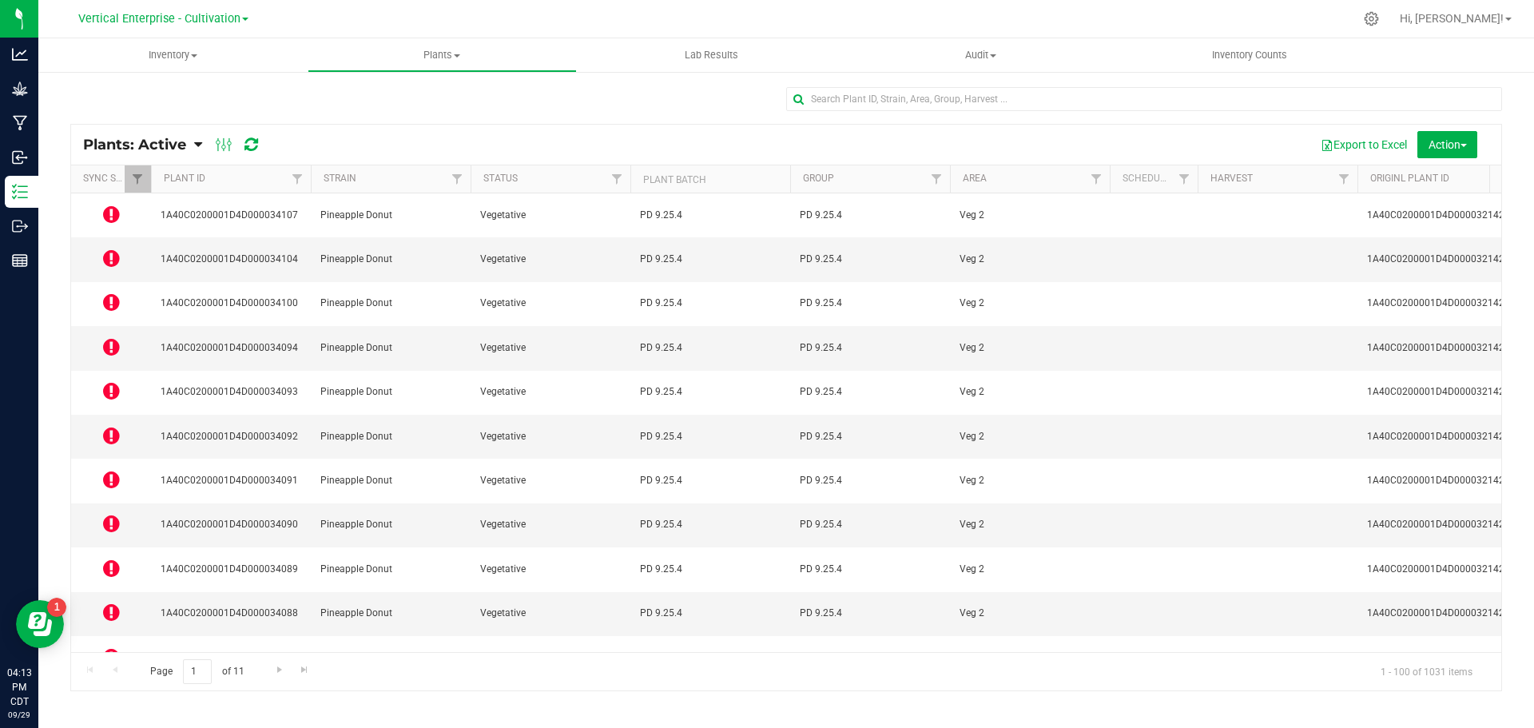
click at [118, 337] on icon at bounding box center [111, 346] width 17 height 19
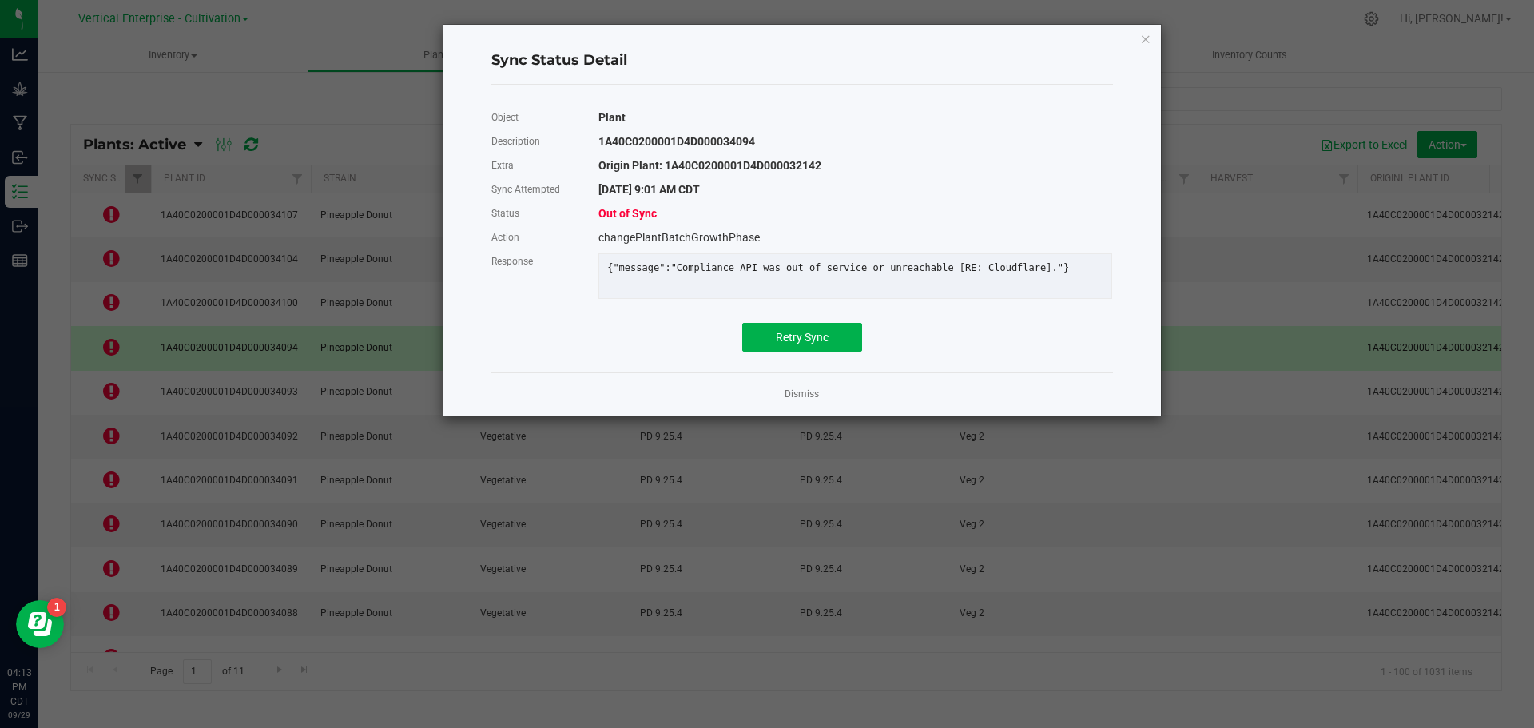
click at [864, 346] on div "Retry Sync" at bounding box center [802, 337] width 646 height 29
click at [800, 344] on span "Retry Sync" at bounding box center [802, 337] width 53 height 13
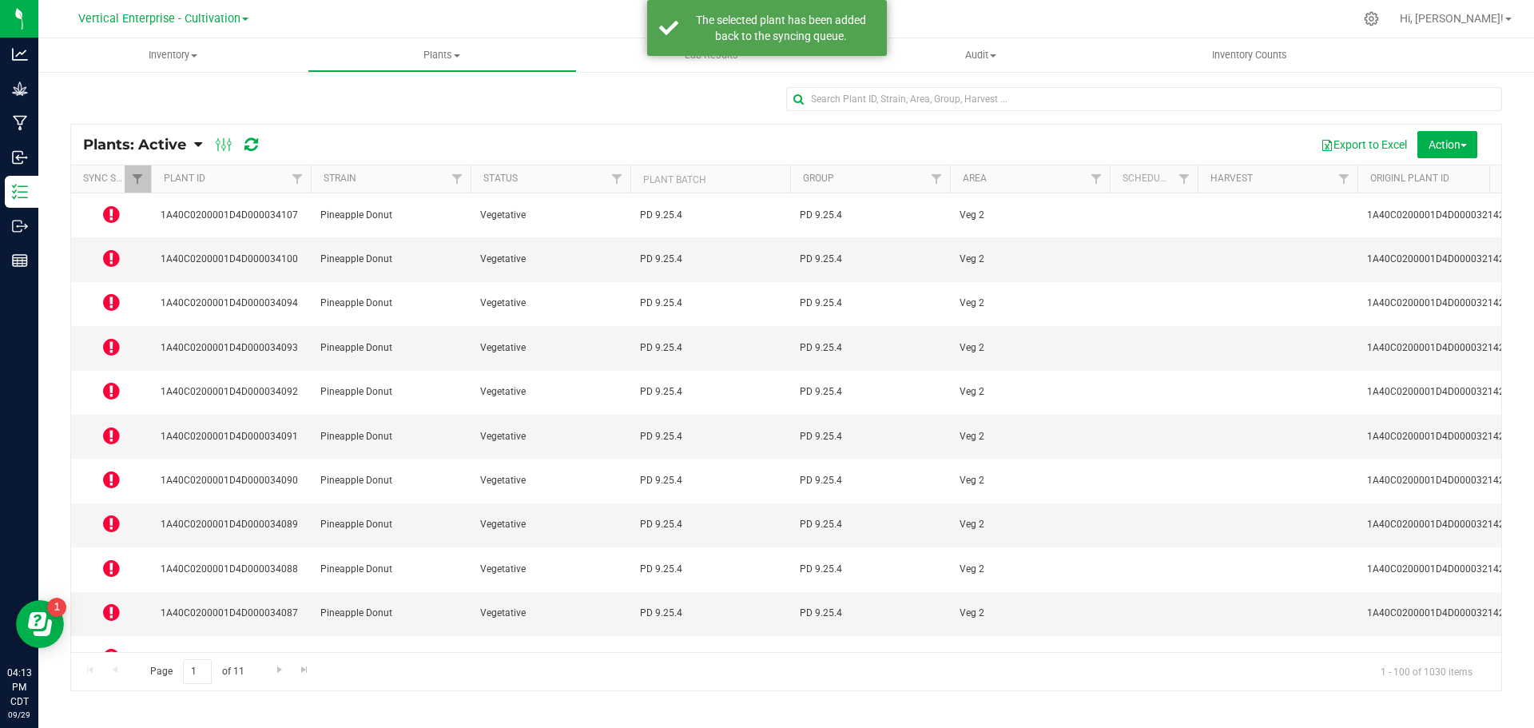
click at [113, 381] on icon at bounding box center [111, 390] width 17 height 19
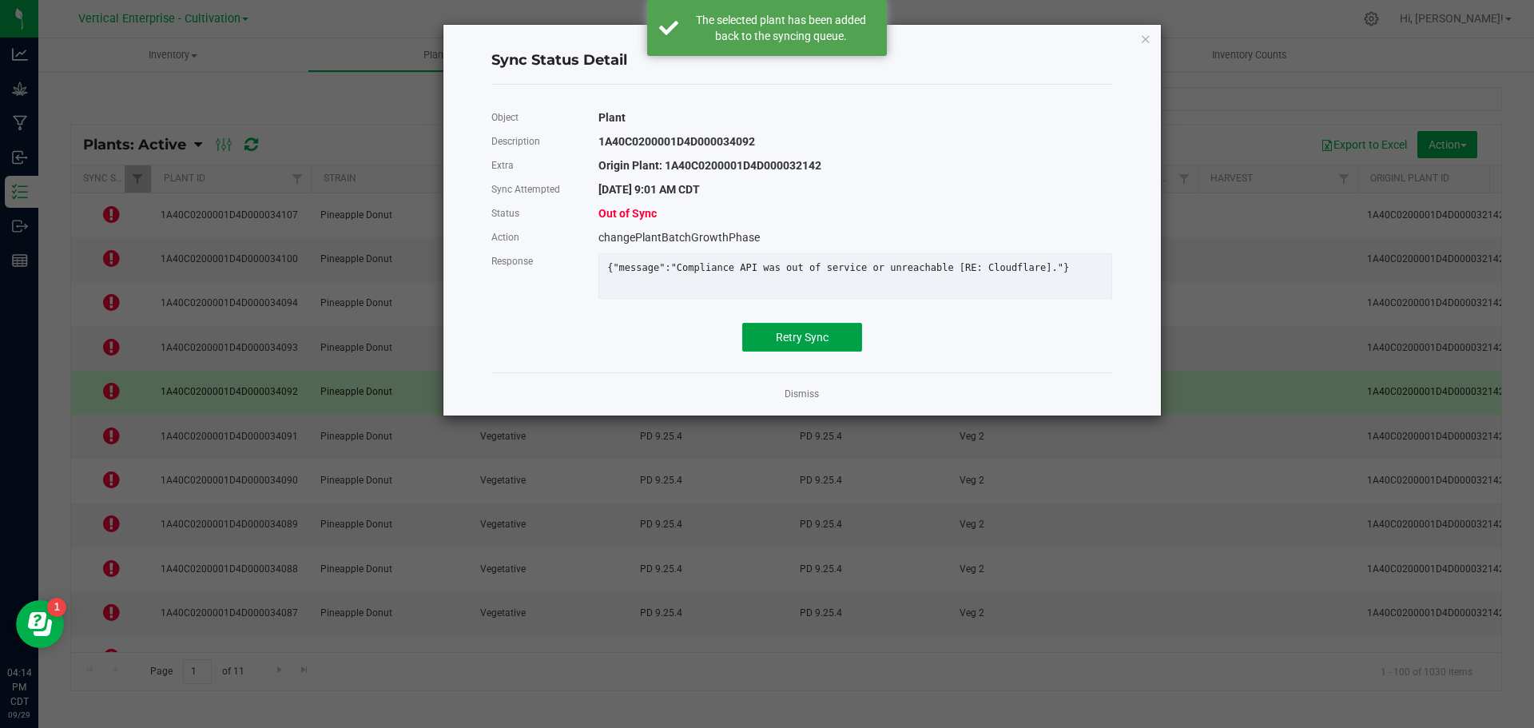
click at [830, 352] on button "Retry Sync" at bounding box center [802, 337] width 120 height 29
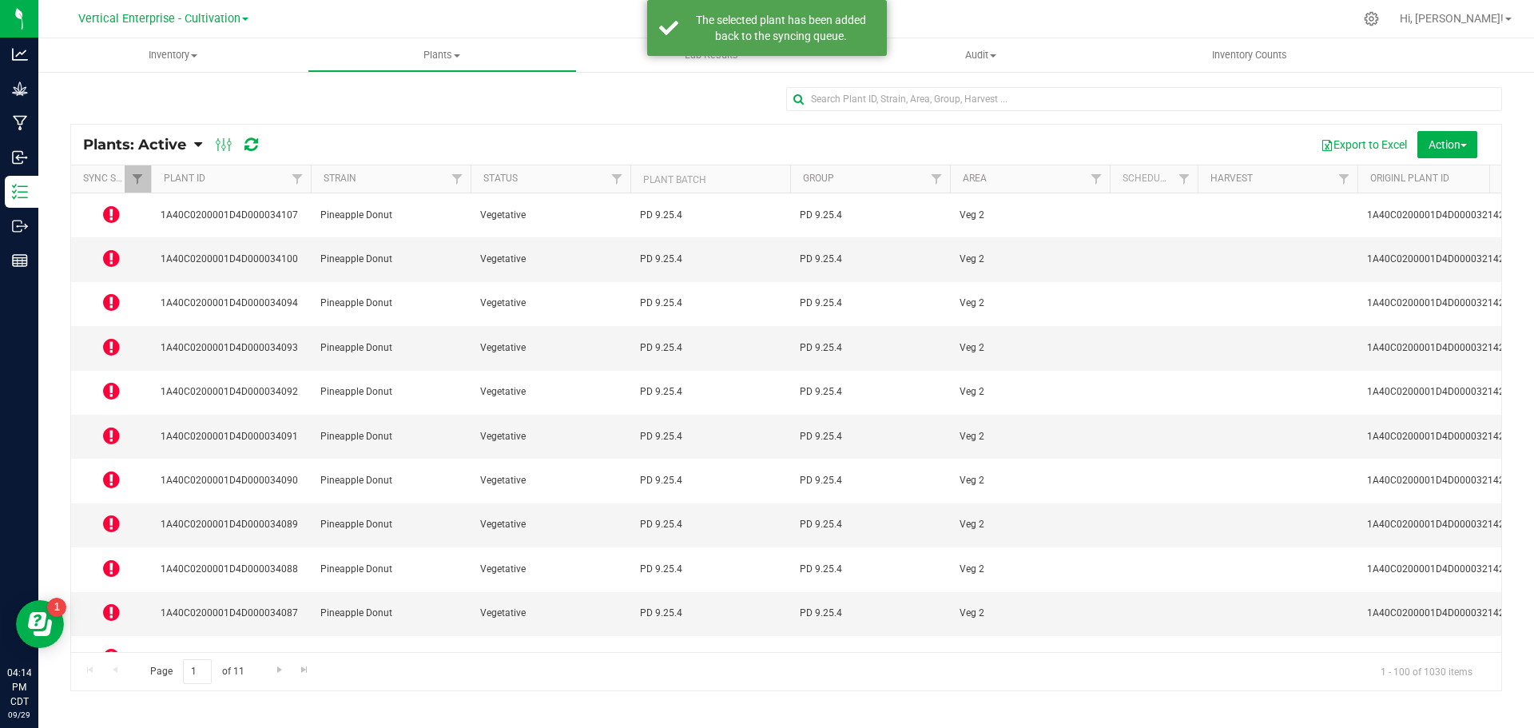
click at [110, 426] on icon at bounding box center [111, 435] width 17 height 19
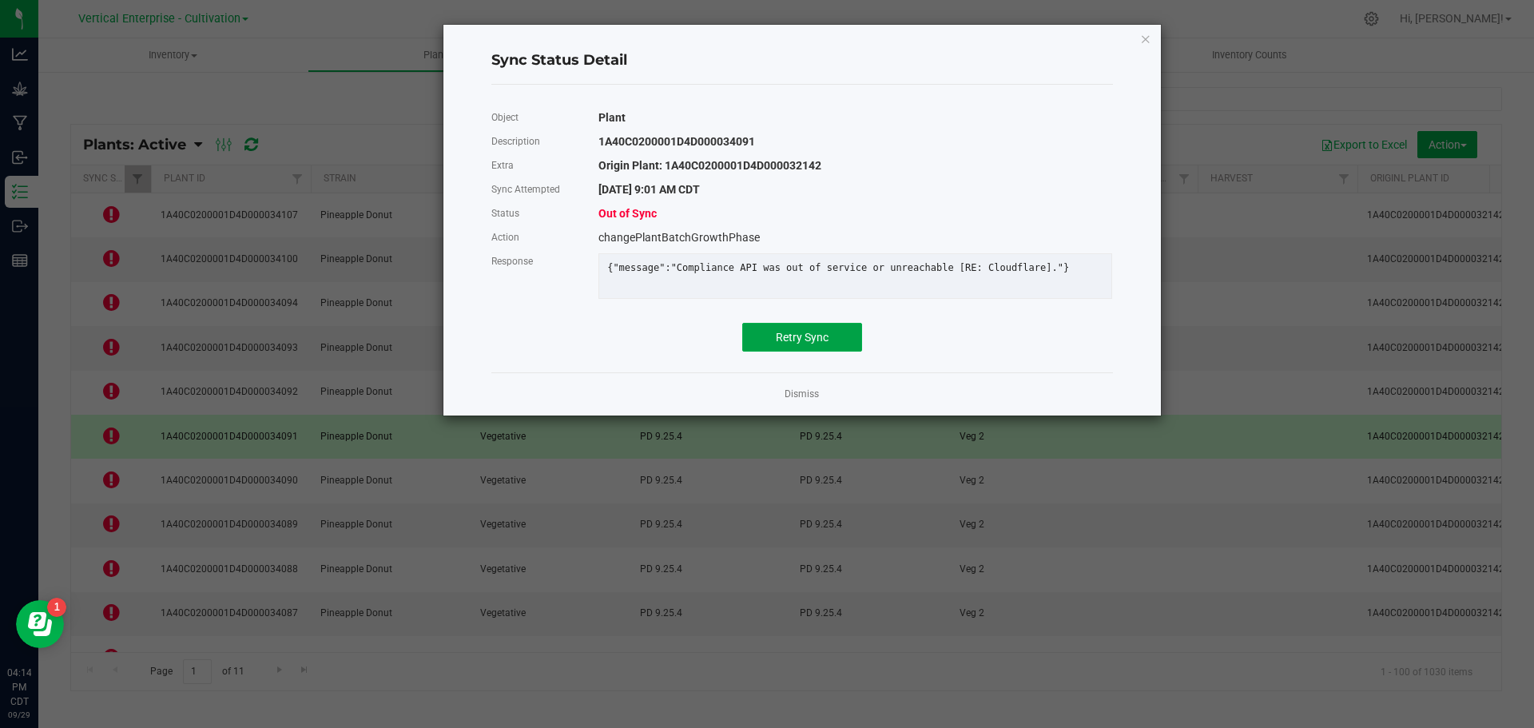
click at [804, 352] on button "Retry Sync" at bounding box center [802, 337] width 120 height 29
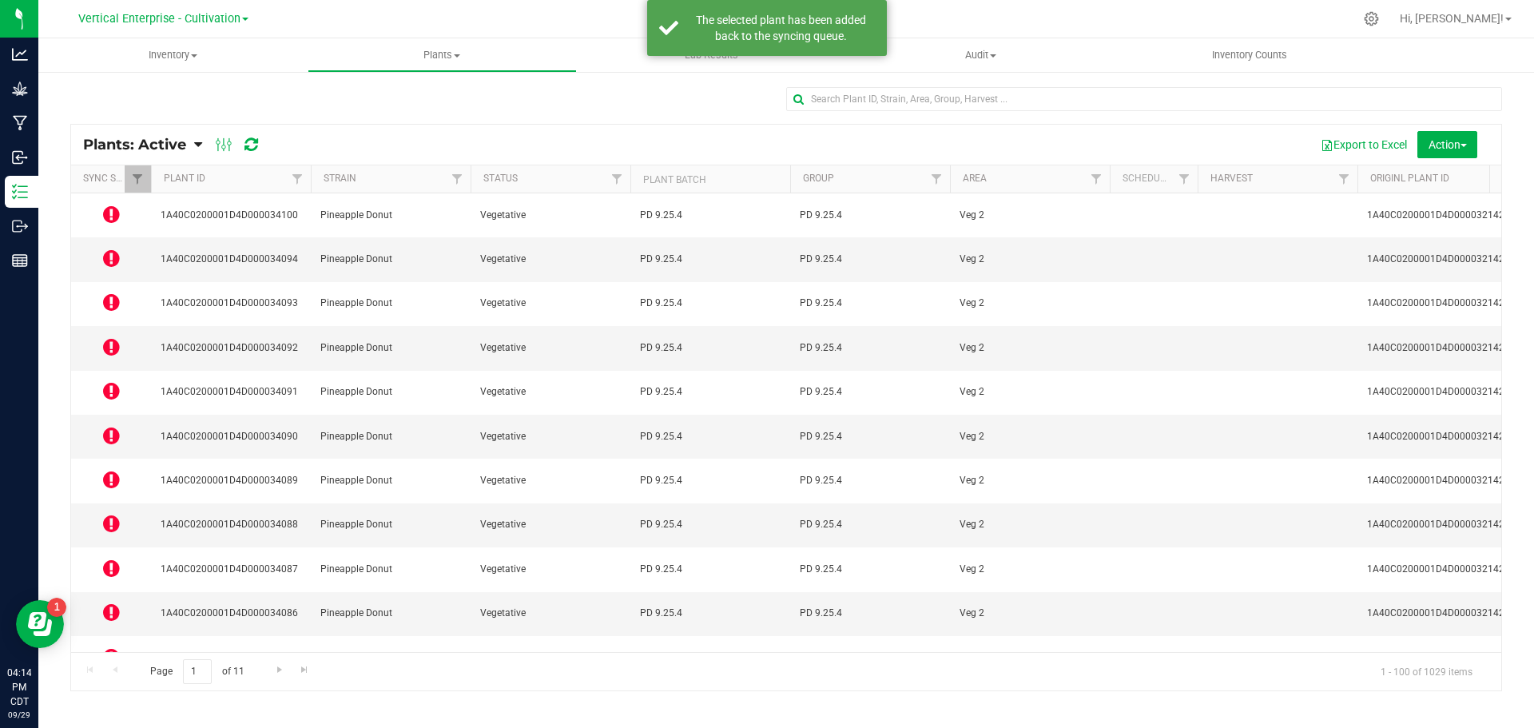
click at [113, 470] on icon at bounding box center [111, 479] width 17 height 19
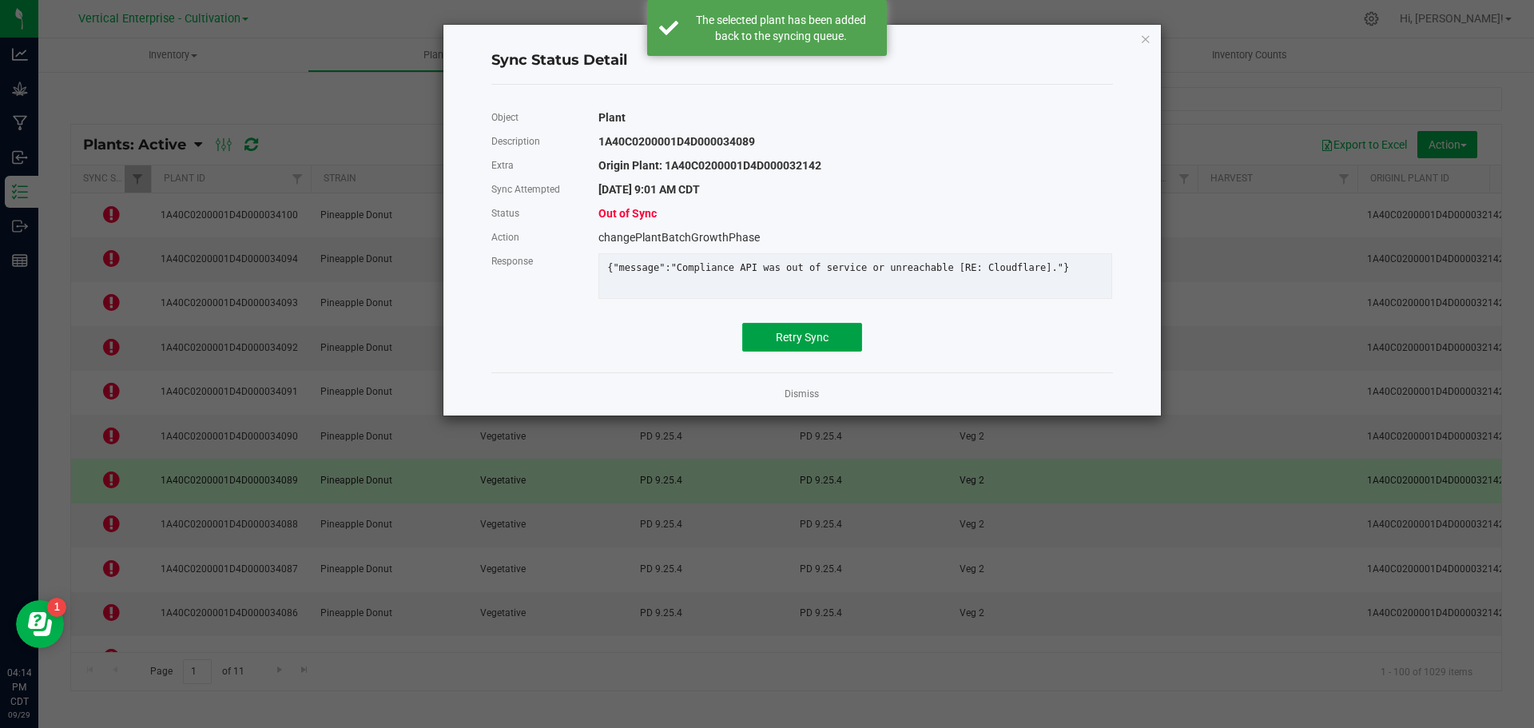
click at [830, 352] on button "Retry Sync" at bounding box center [802, 337] width 120 height 29
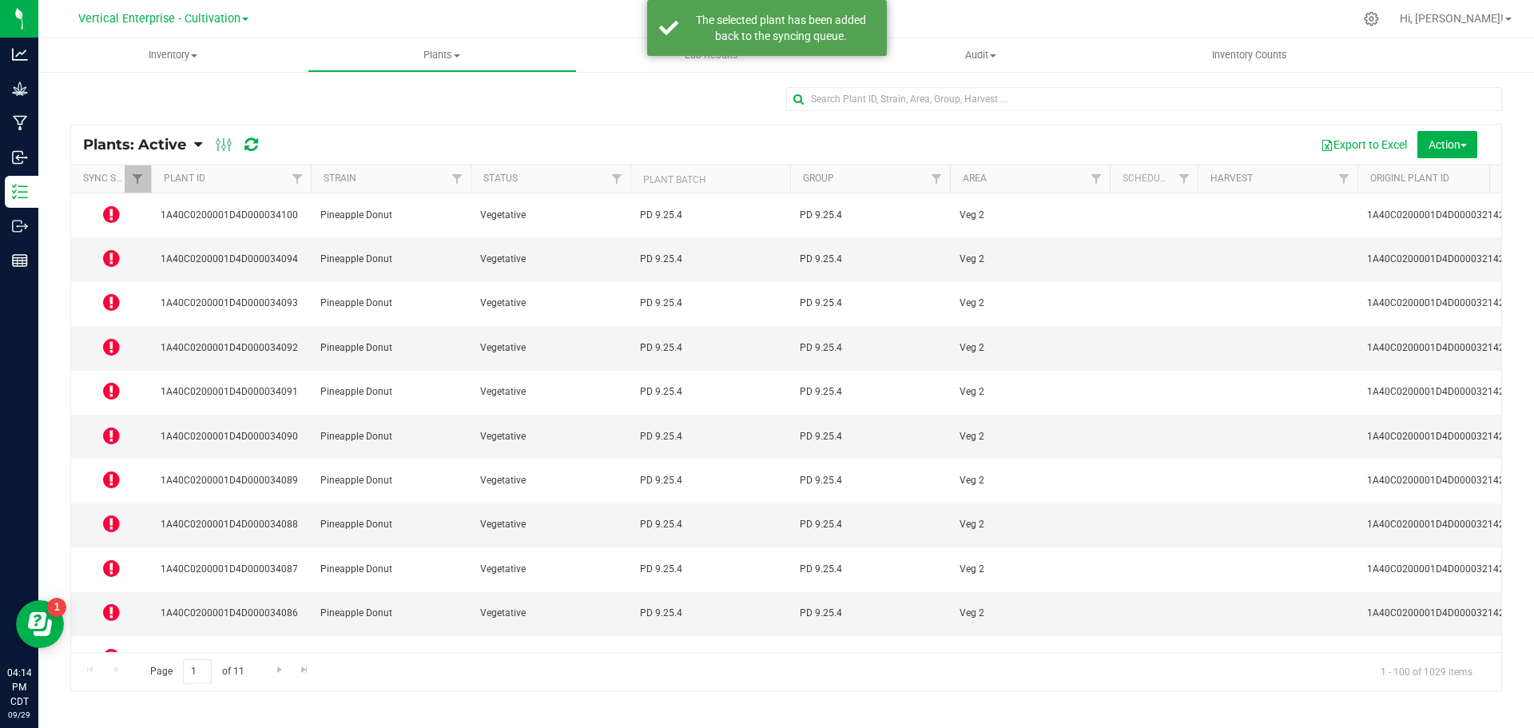
click at [97, 503] on td at bounding box center [111, 525] width 80 height 44
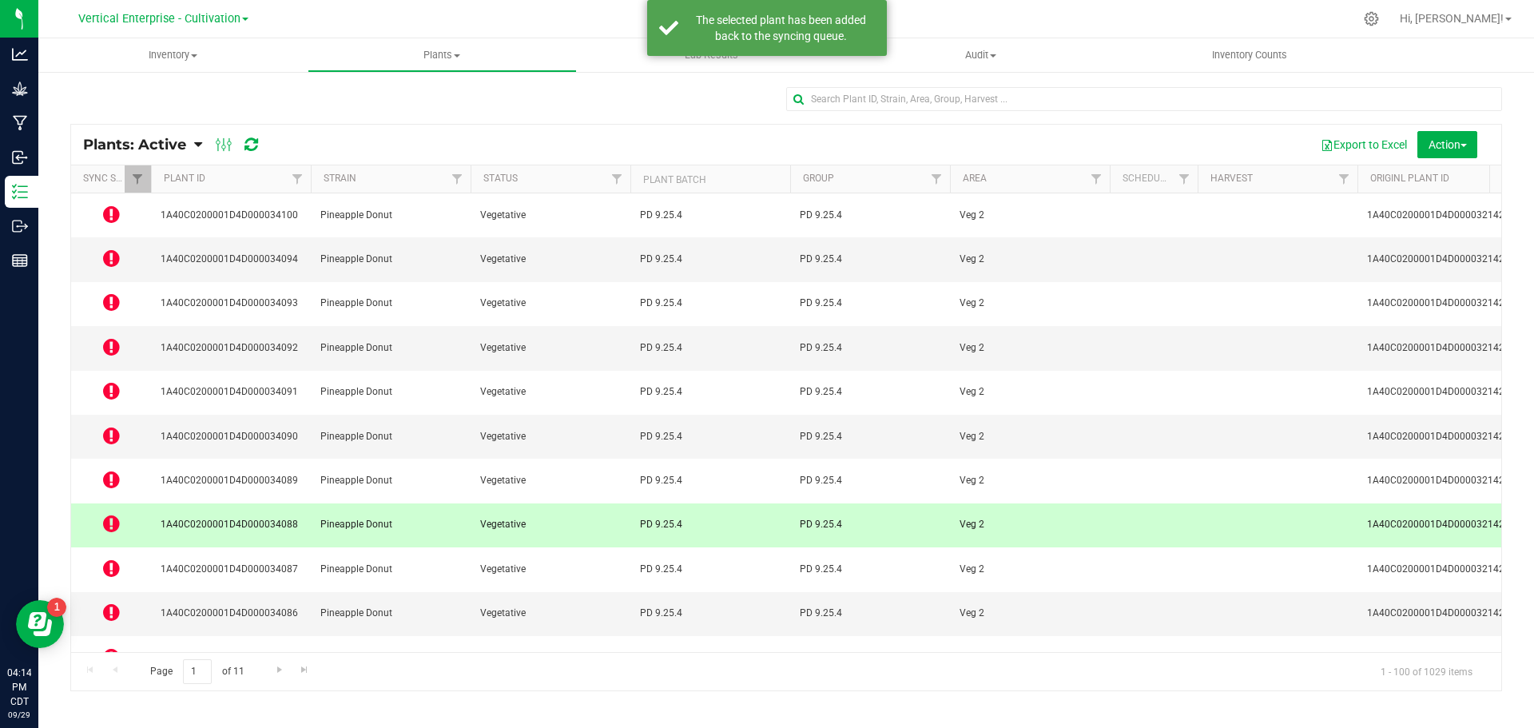
click at [113, 514] on icon at bounding box center [111, 523] width 17 height 19
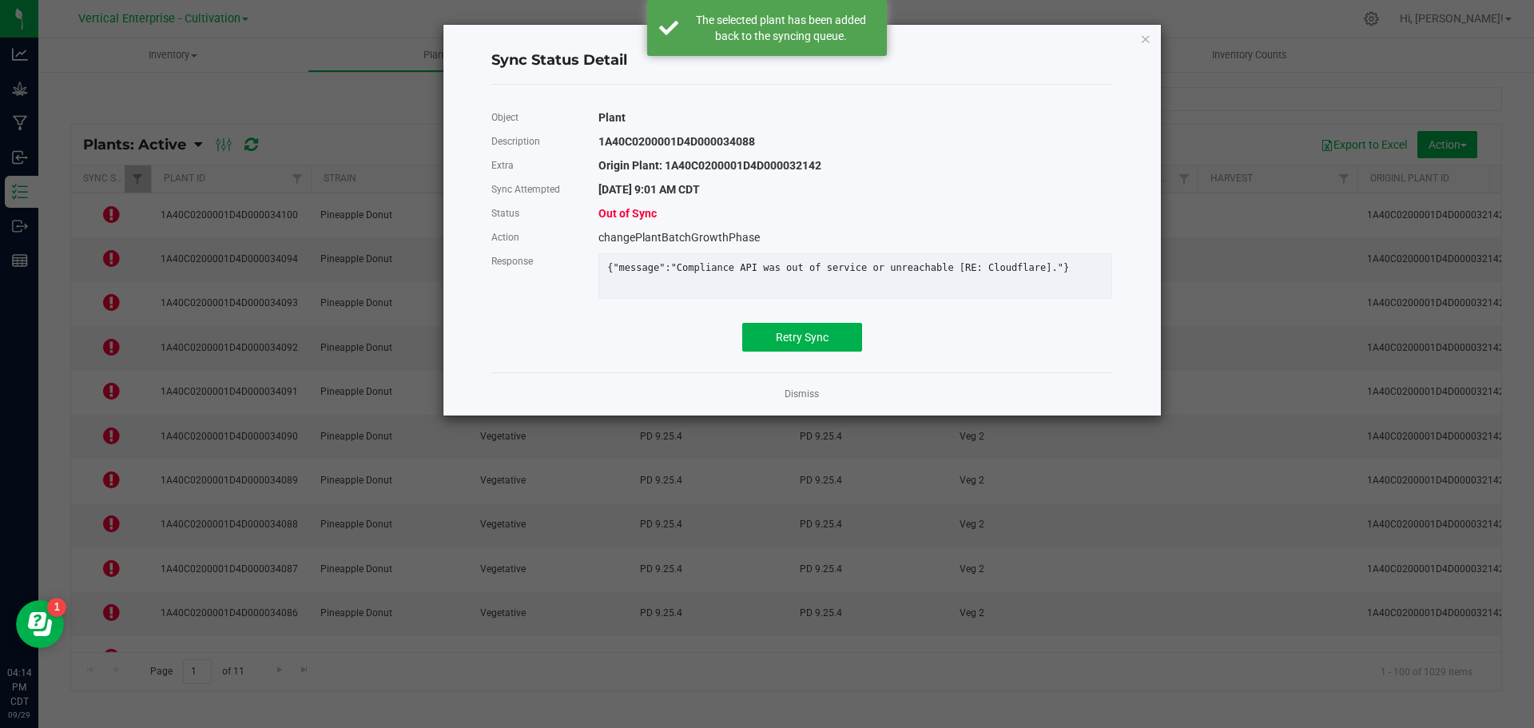
drag, startPoint x: 830, startPoint y: 322, endPoint x: 814, endPoint y: 353, distance: 35.0
click at [825, 337] on div "Object Plant Description 1A40C0200001D4D000034088 Extra Origin Plant: 1A40C0200…" at bounding box center [802, 228] width 622 height 246
drag, startPoint x: 814, startPoint y: 353, endPoint x: 799, endPoint y: 354, distance: 15.2
click at [814, 344] on span "Retry Sync" at bounding box center [802, 337] width 53 height 13
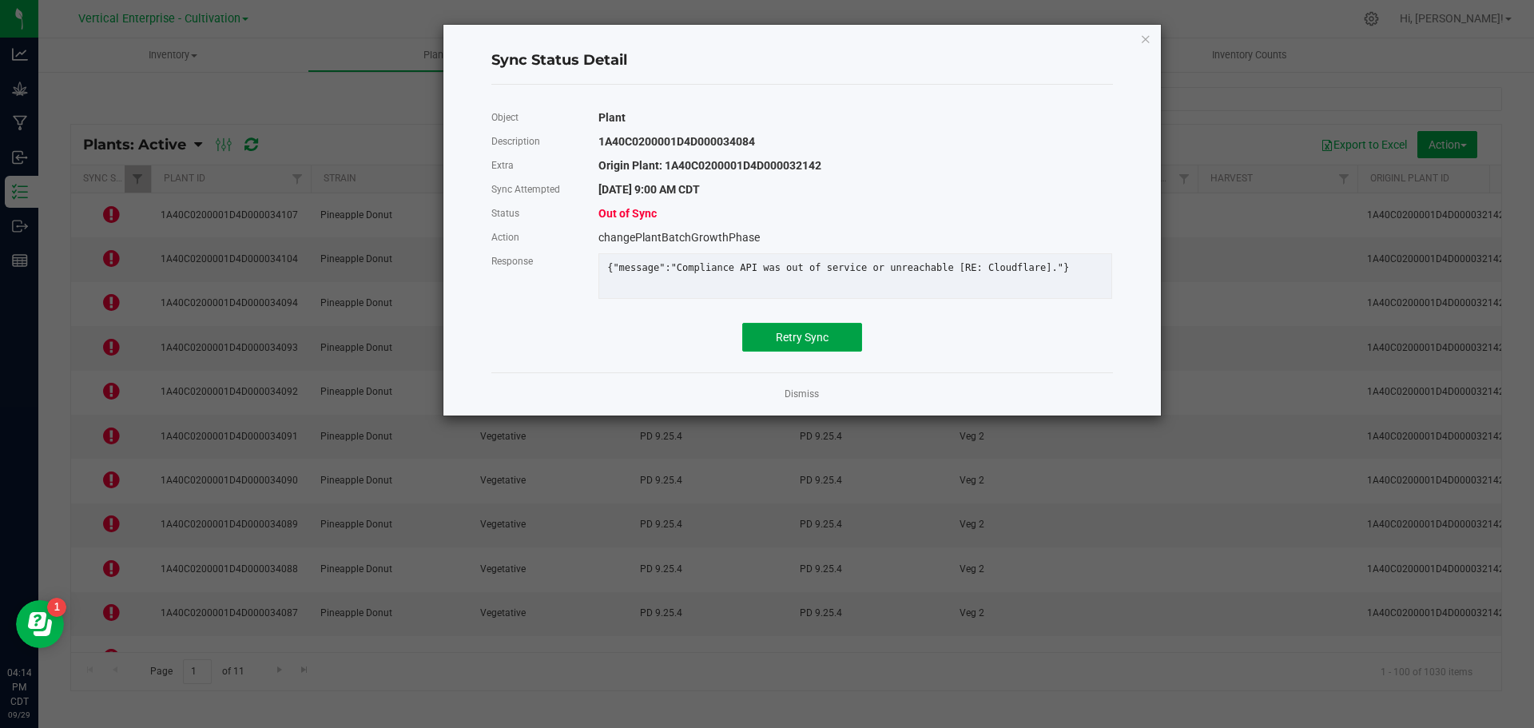
click at [815, 344] on span "Retry Sync" at bounding box center [802, 337] width 53 height 13
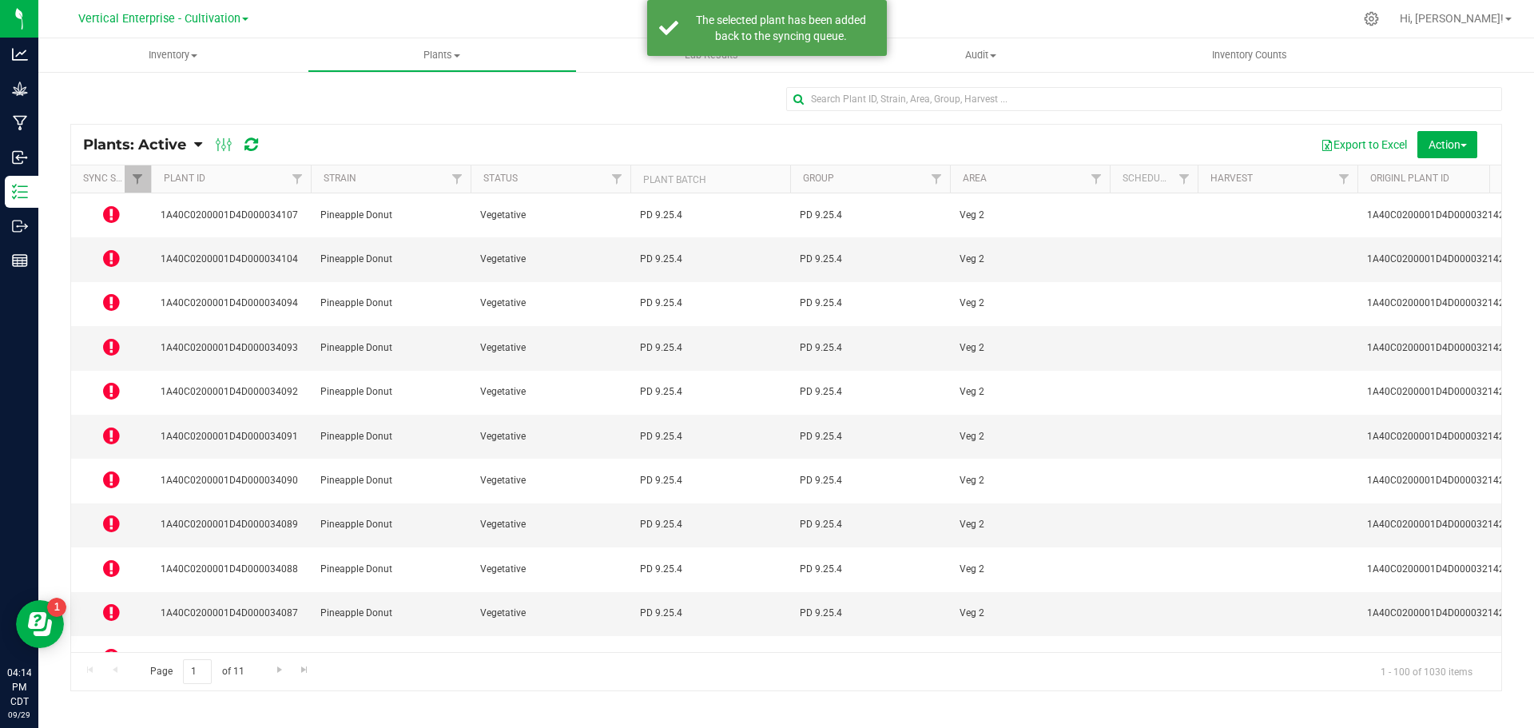
click at [109, 691] on icon at bounding box center [111, 700] width 17 height 19
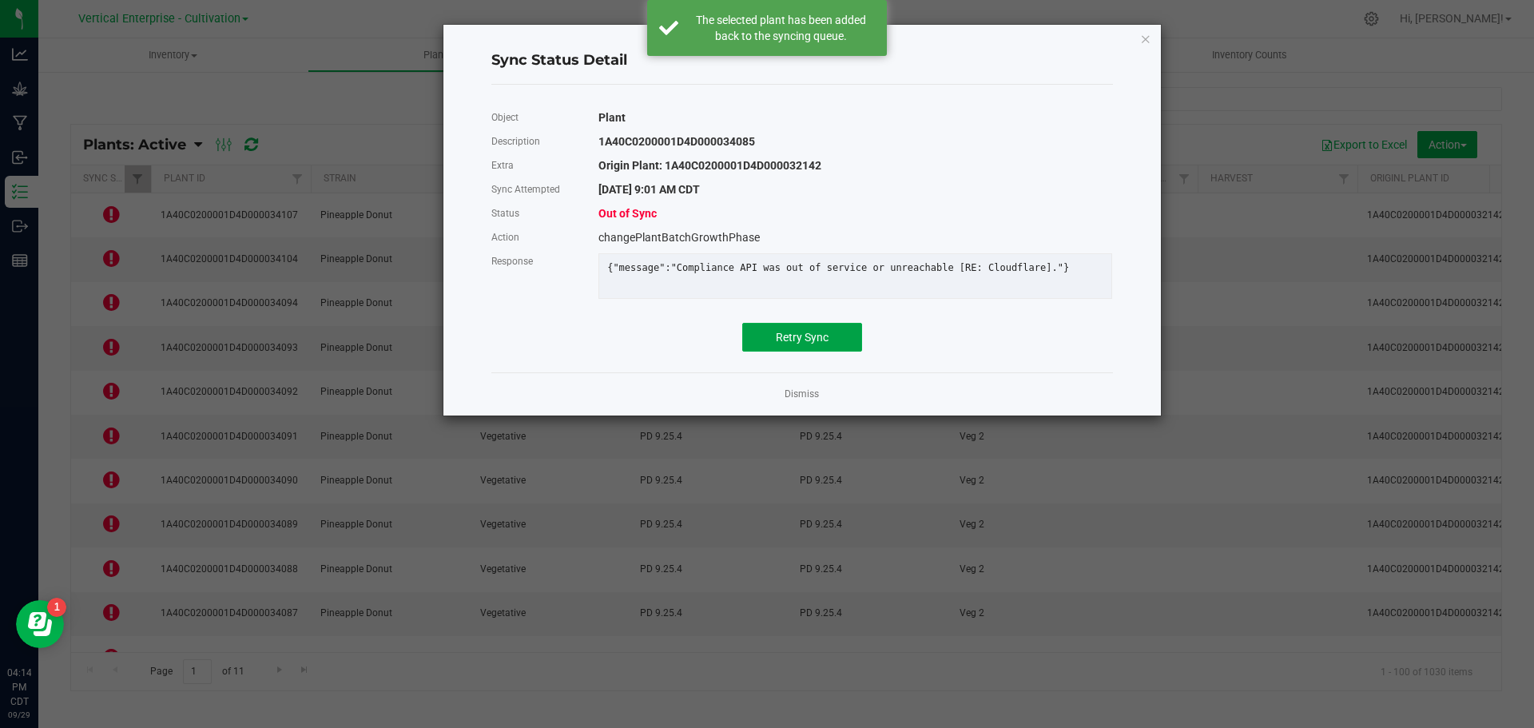
click at [801, 344] on span "Retry Sync" at bounding box center [802, 337] width 53 height 13
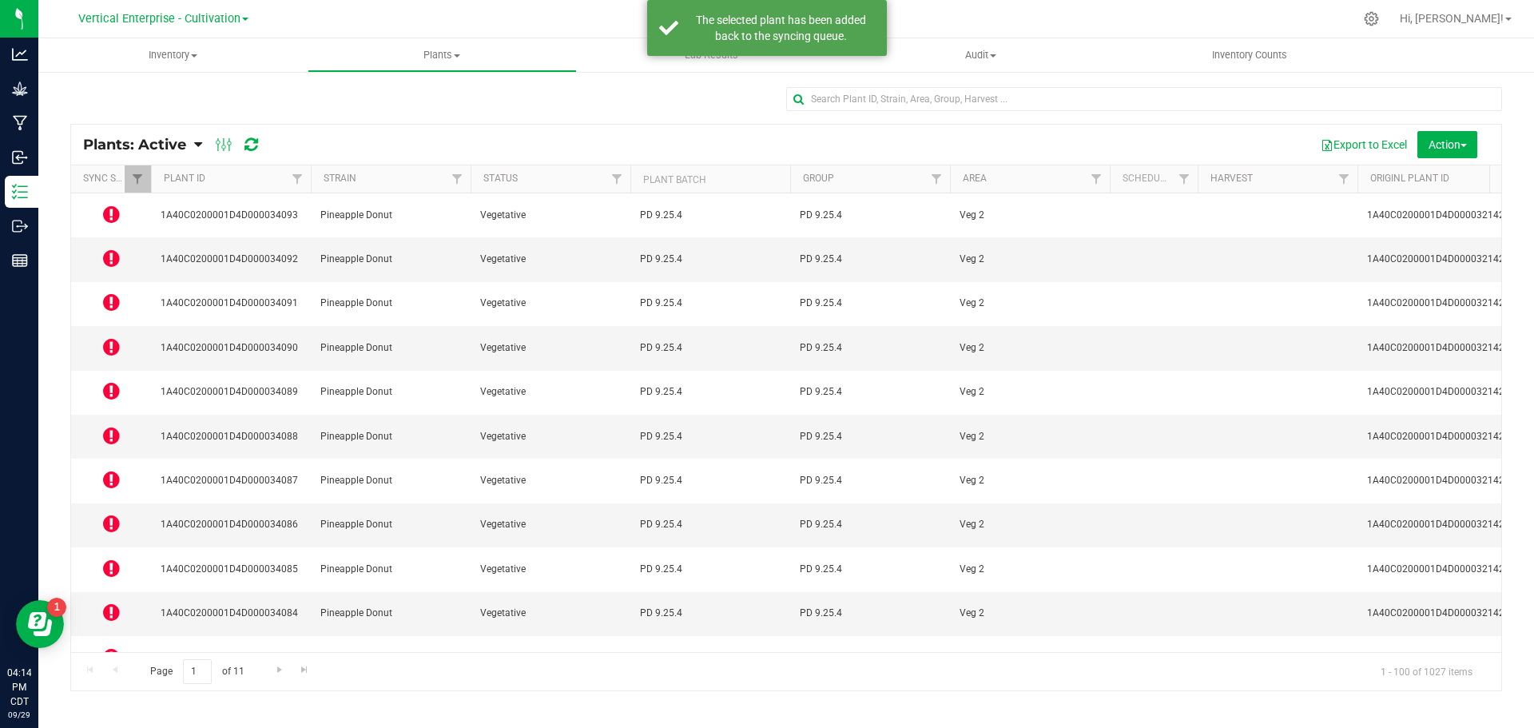
click at [110, 647] on icon at bounding box center [111, 656] width 17 height 19
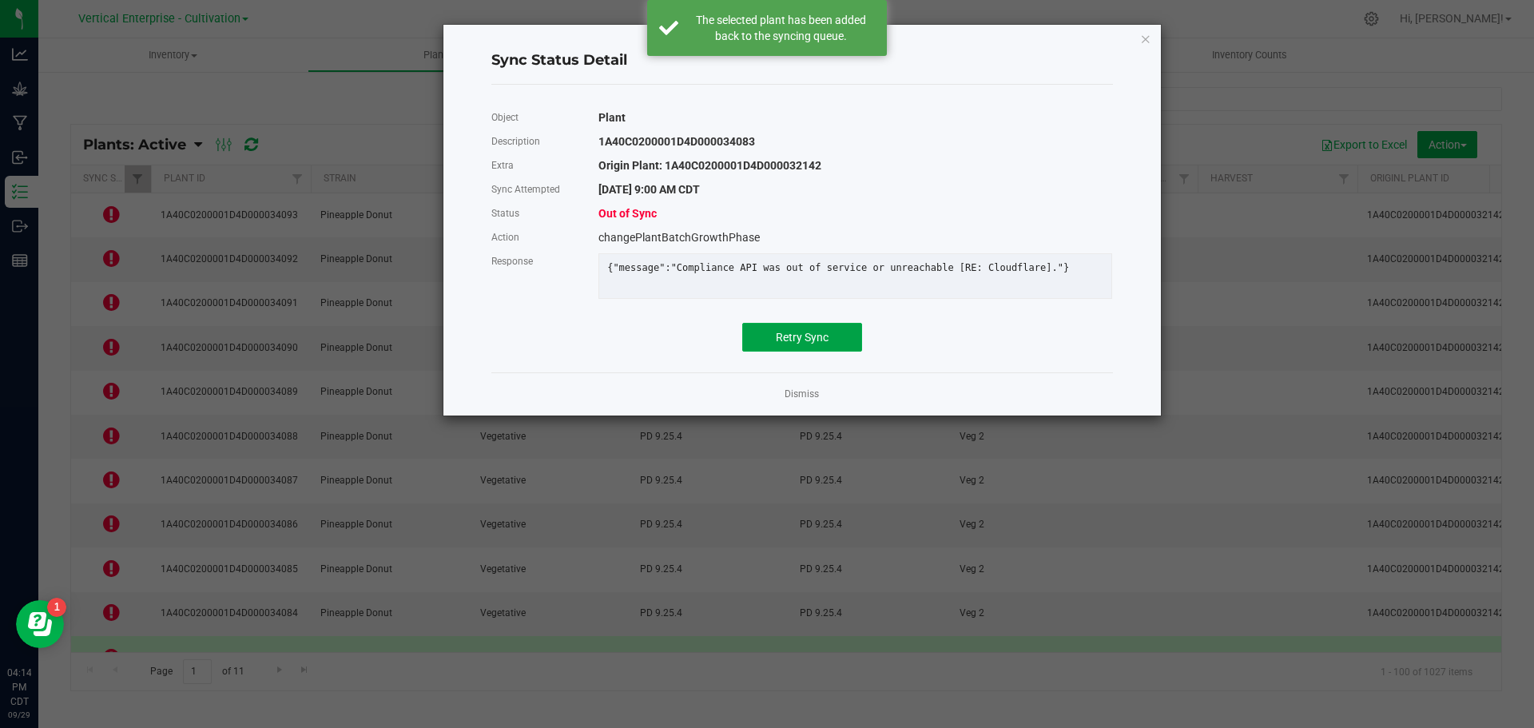
drag, startPoint x: 810, startPoint y: 335, endPoint x: 812, endPoint y: 348, distance: 12.9
click at [810, 340] on button "Retry Sync" at bounding box center [802, 337] width 120 height 29
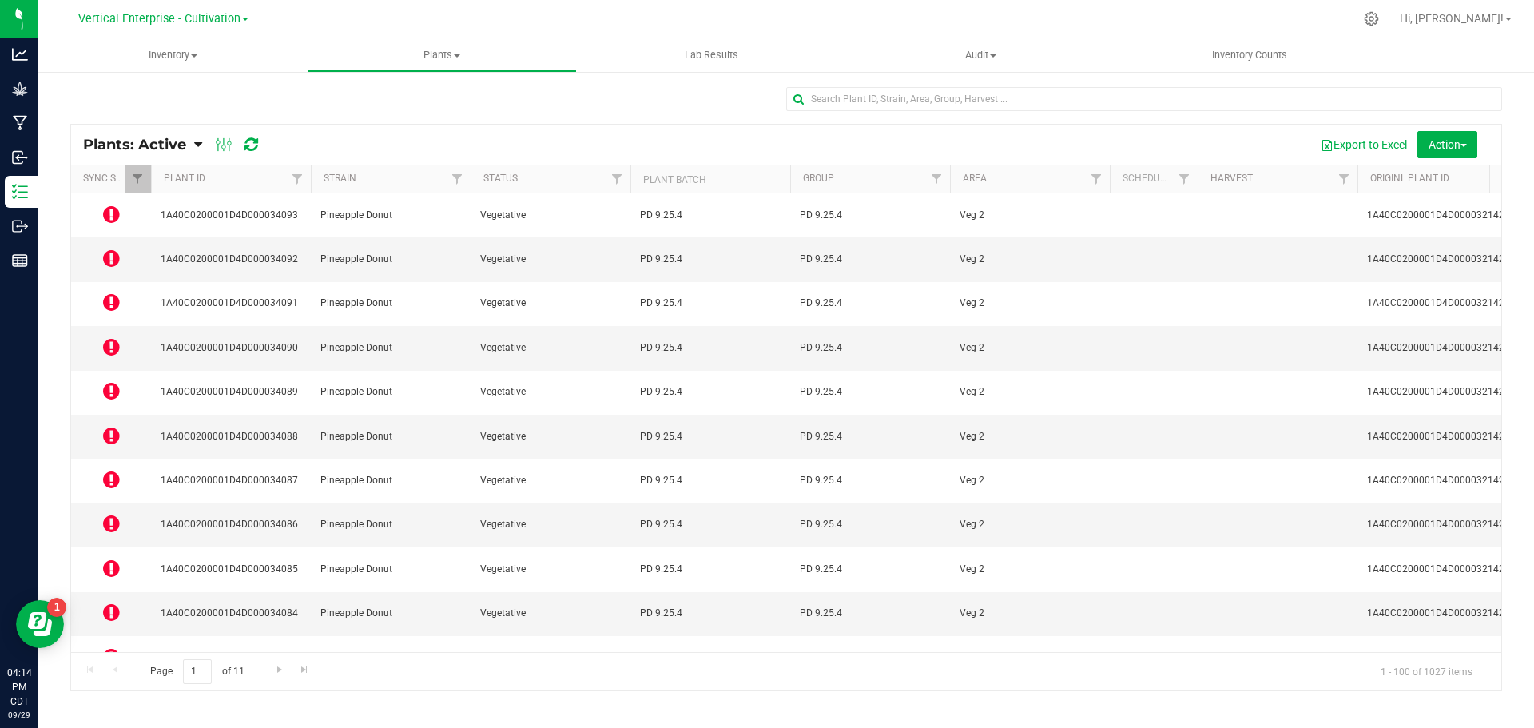
click at [113, 559] on icon at bounding box center [111, 568] width 17 height 19
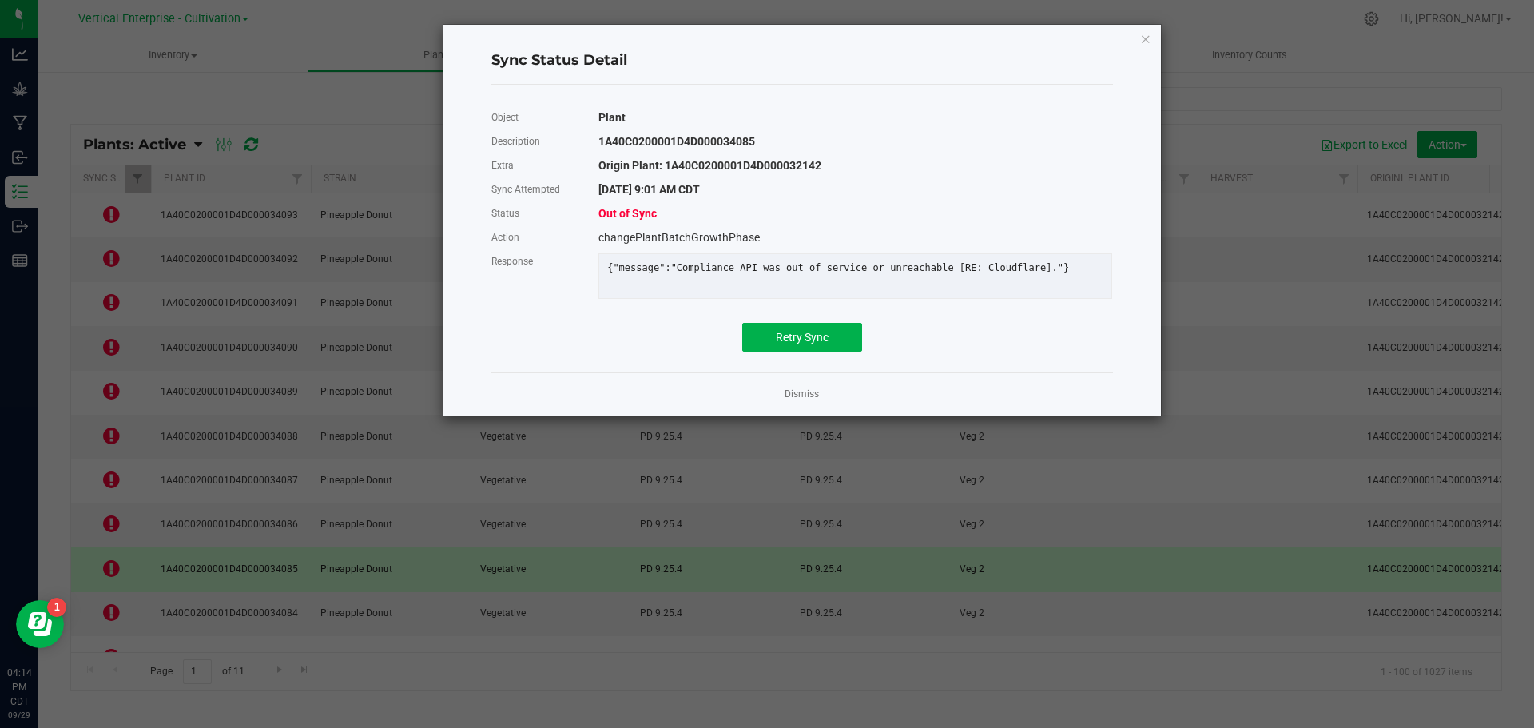
click at [817, 329] on div "Object Plant Description 1A40C0200001D4D000034085 Extra Origin Plant: 1A40C0200…" at bounding box center [802, 228] width 622 height 246
click at [847, 339] on button "Retry Sync" at bounding box center [802, 337] width 120 height 29
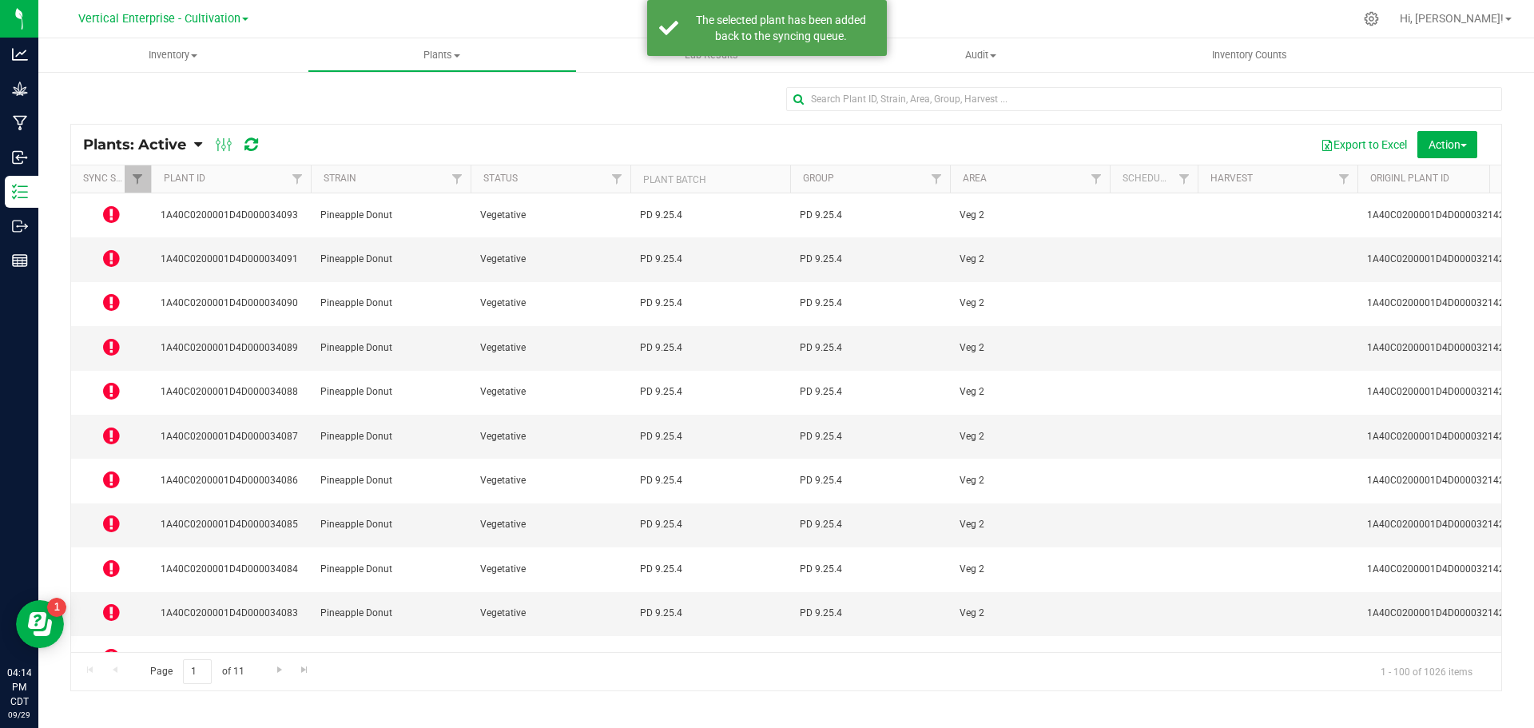
click at [112, 470] on icon at bounding box center [111, 479] width 17 height 19
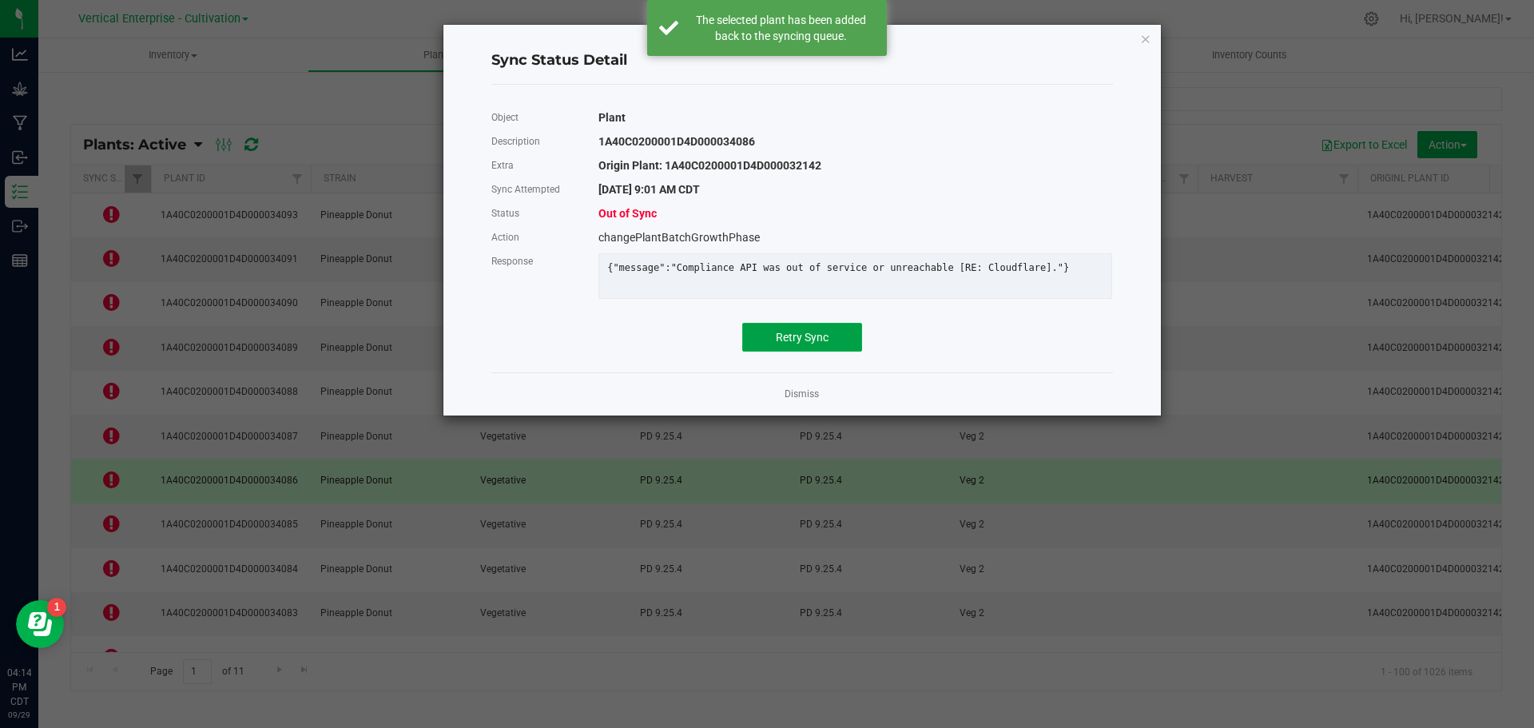
click at [796, 344] on span "Retry Sync" at bounding box center [802, 337] width 53 height 13
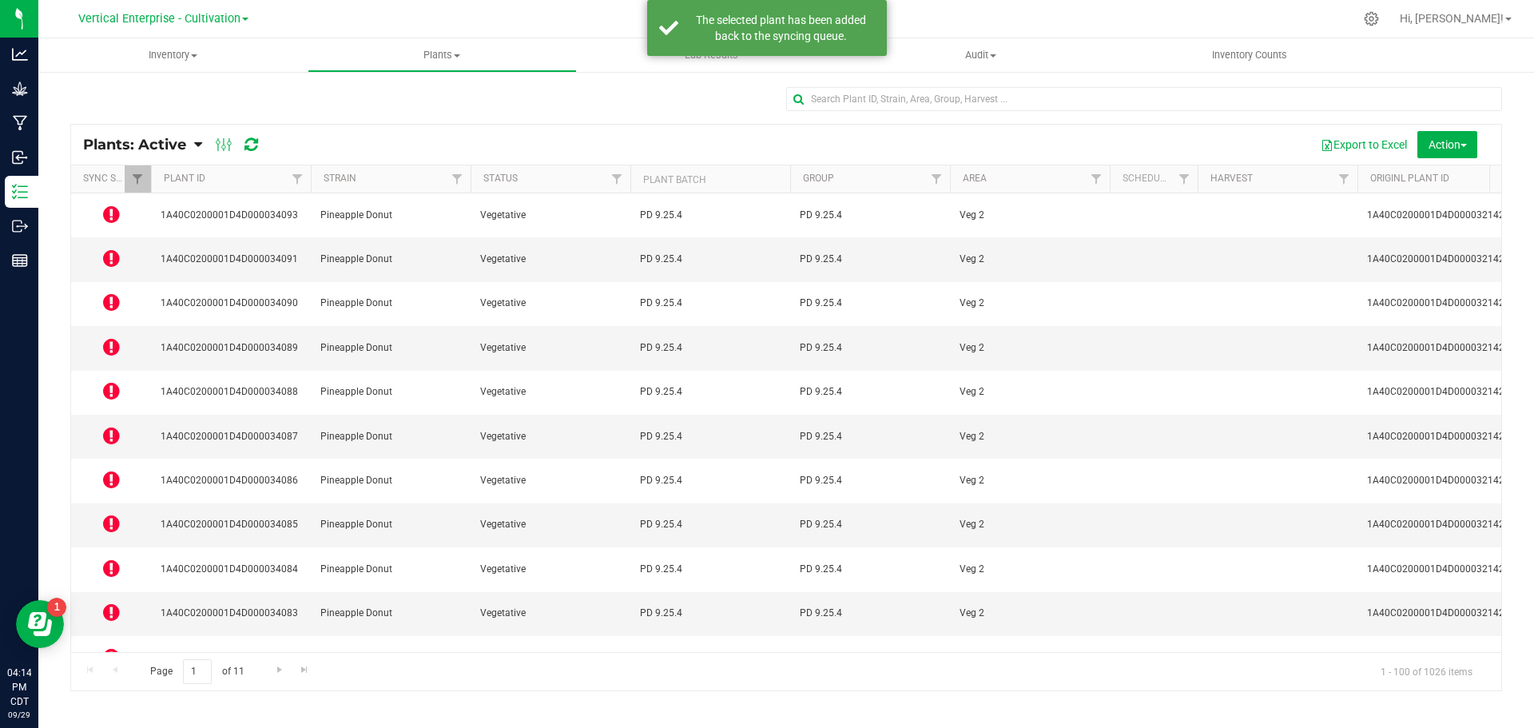
click at [115, 426] on icon at bounding box center [111, 435] width 17 height 19
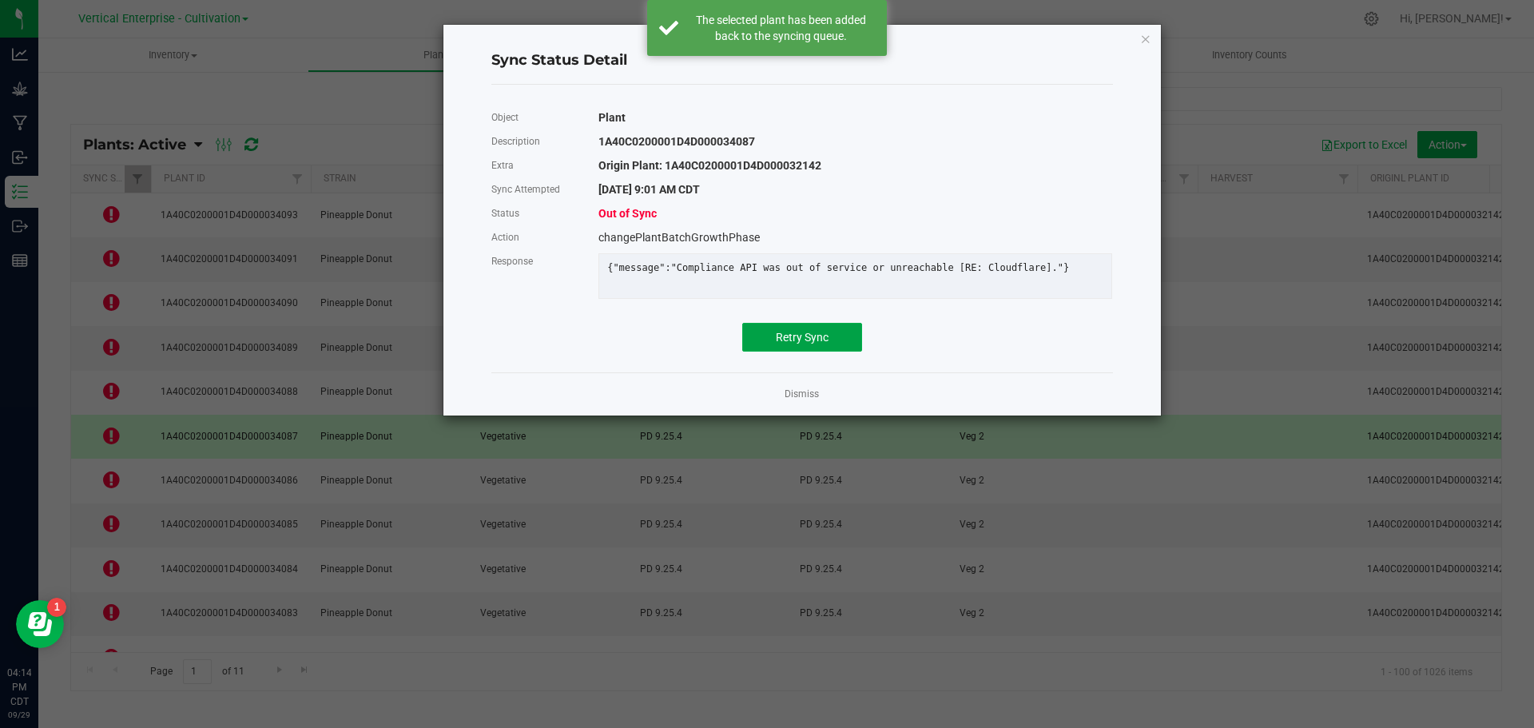
click at [802, 352] on button "Retry Sync" at bounding box center [802, 337] width 120 height 29
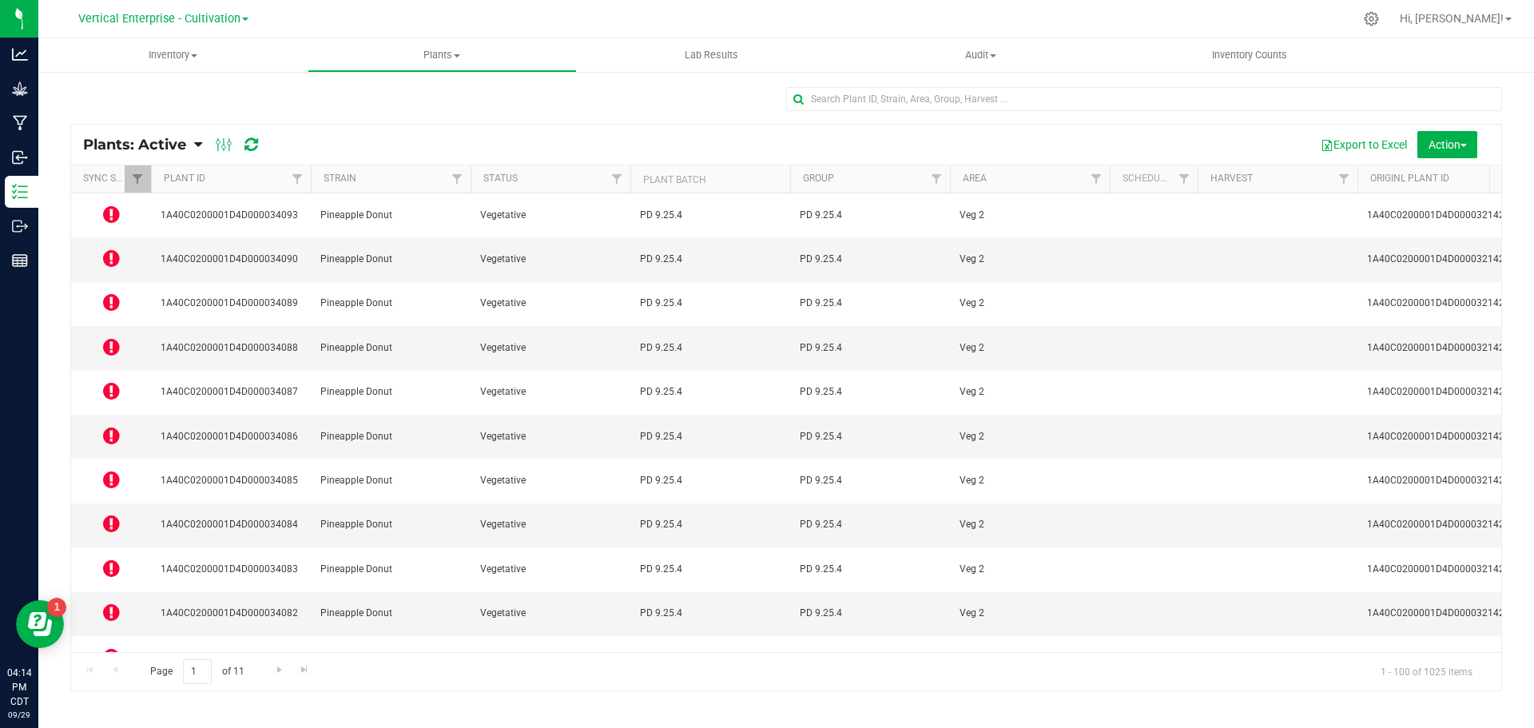
click at [119, 337] on icon at bounding box center [111, 346] width 17 height 19
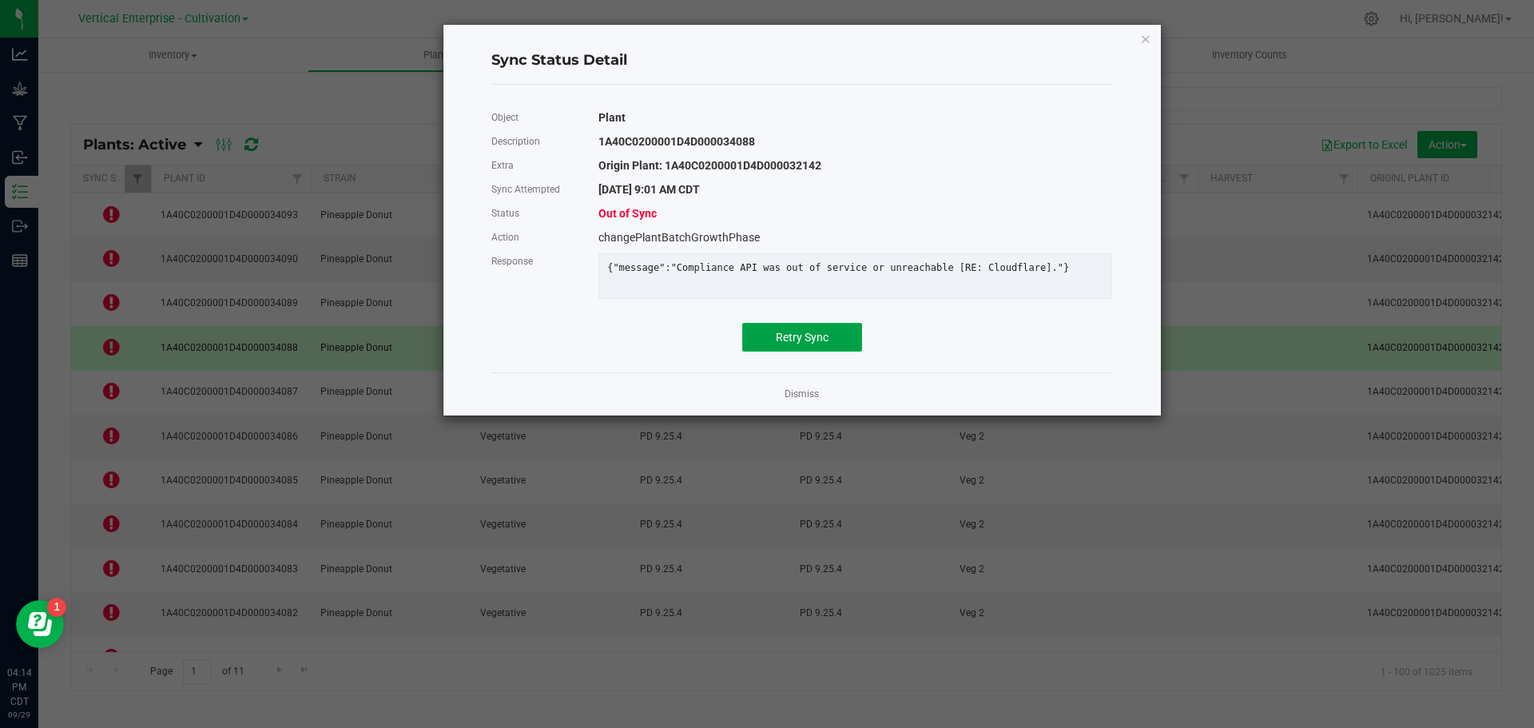
click at [855, 343] on button "Retry Sync" at bounding box center [802, 337] width 120 height 29
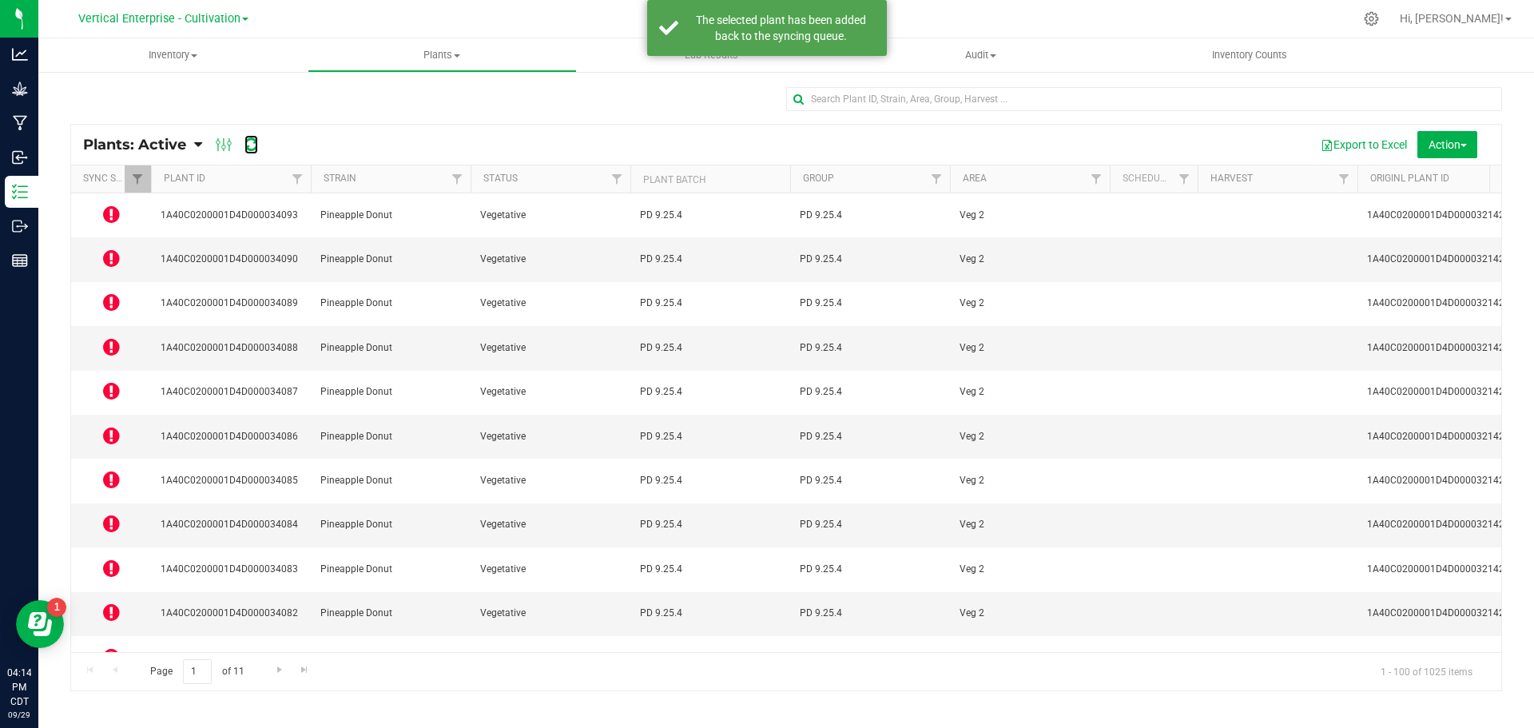
click at [249, 137] on icon at bounding box center [252, 145] width 14 height 16
click at [94, 217] on td at bounding box center [111, 215] width 80 height 44
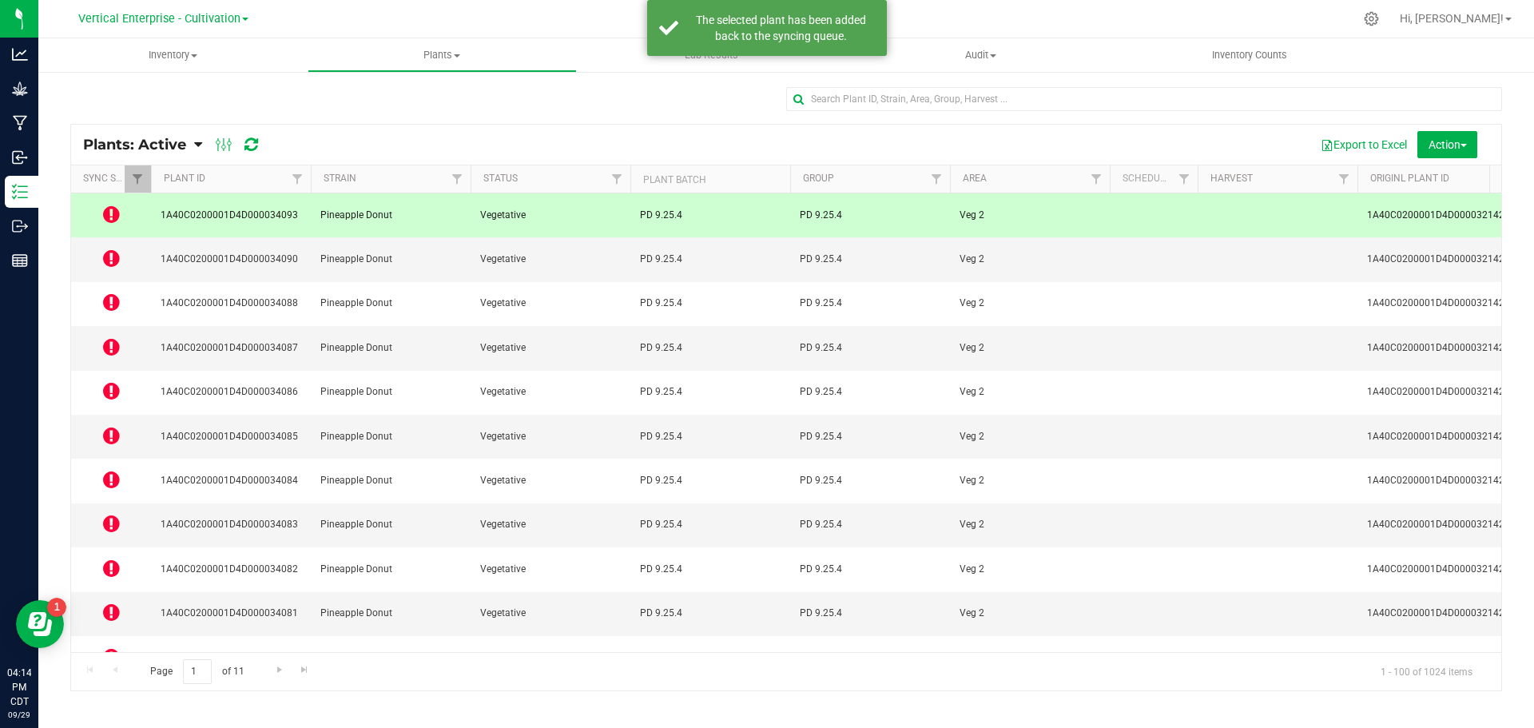
click at [108, 216] on icon at bounding box center [111, 214] width 17 height 19
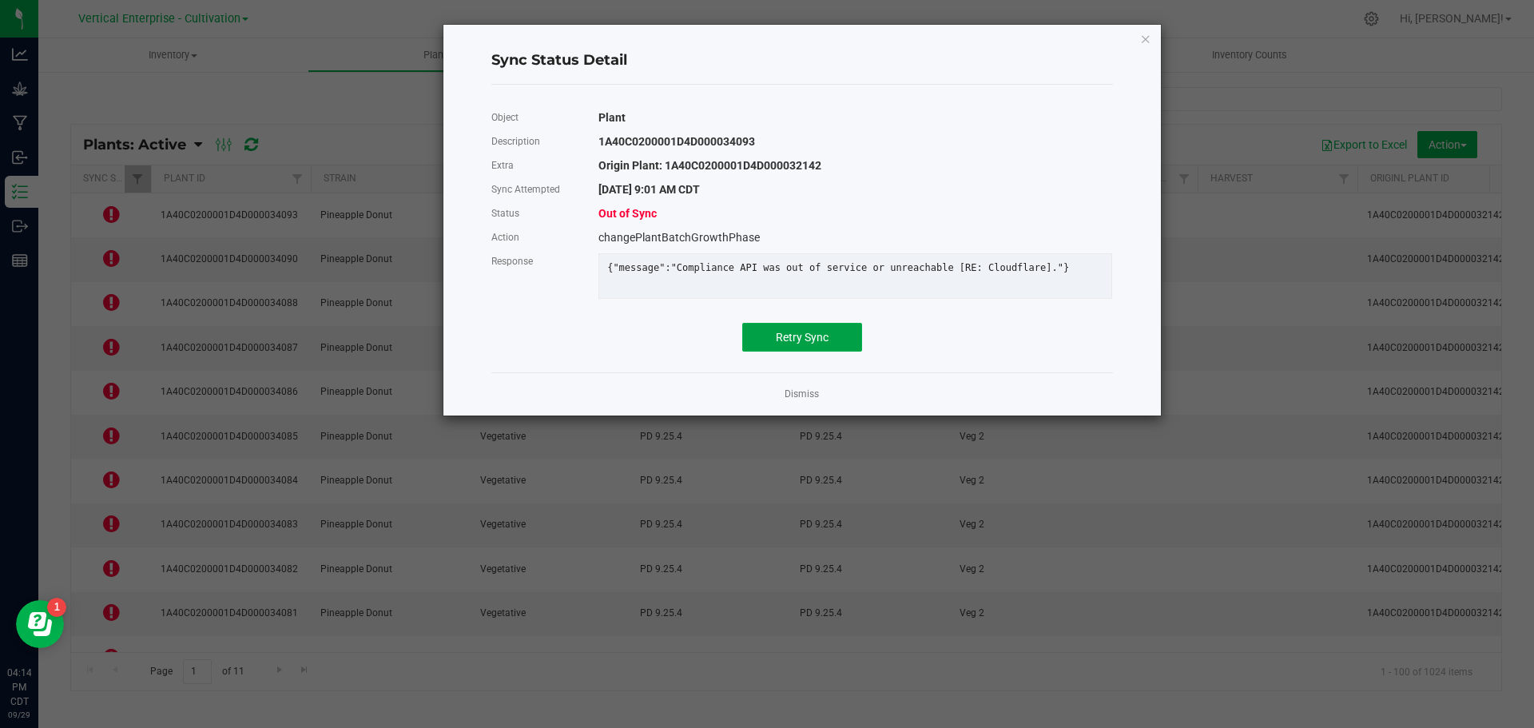
click at [817, 344] on span "Retry Sync" at bounding box center [802, 337] width 53 height 13
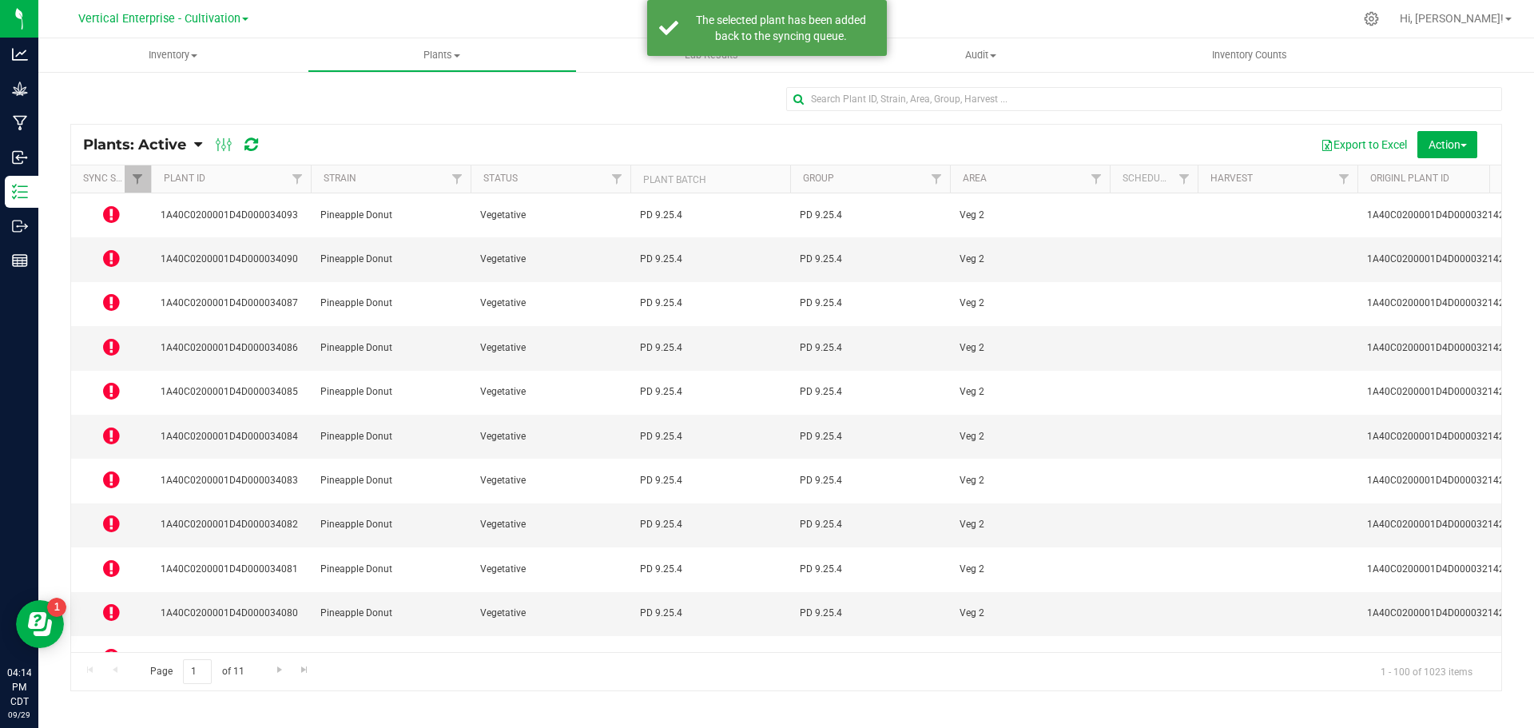
click at [108, 249] on icon at bounding box center [111, 258] width 17 height 19
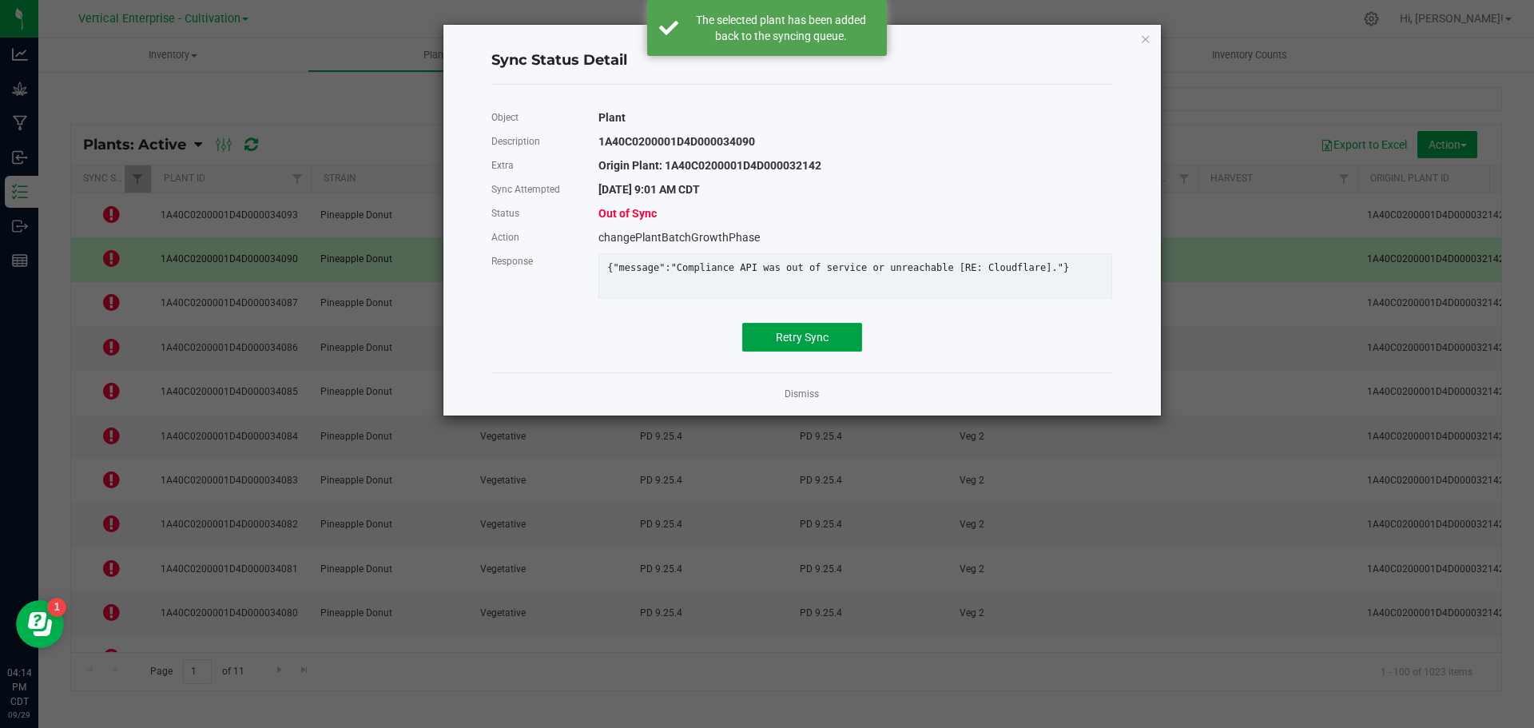
click at [843, 352] on button "Retry Sync" at bounding box center [802, 337] width 120 height 29
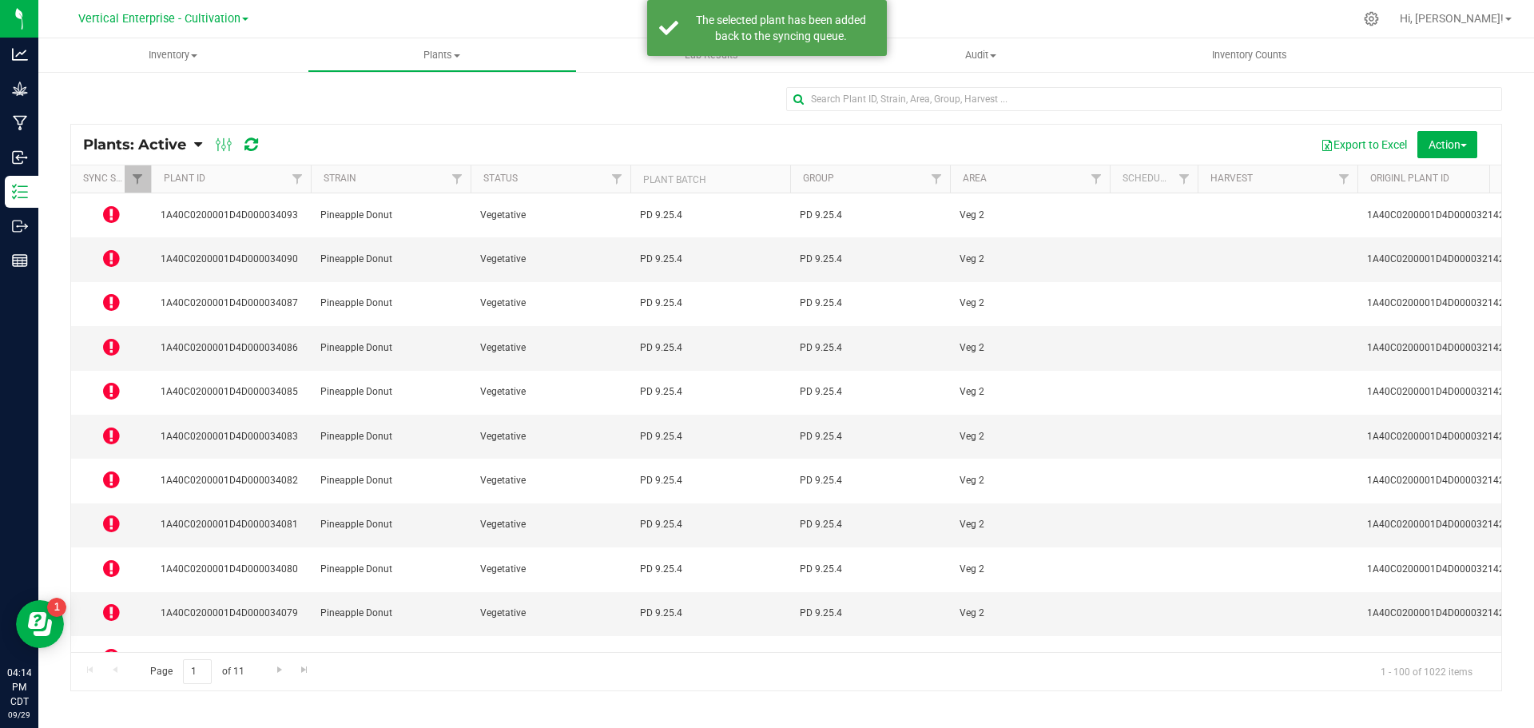
click at [101, 282] on td at bounding box center [111, 304] width 80 height 44
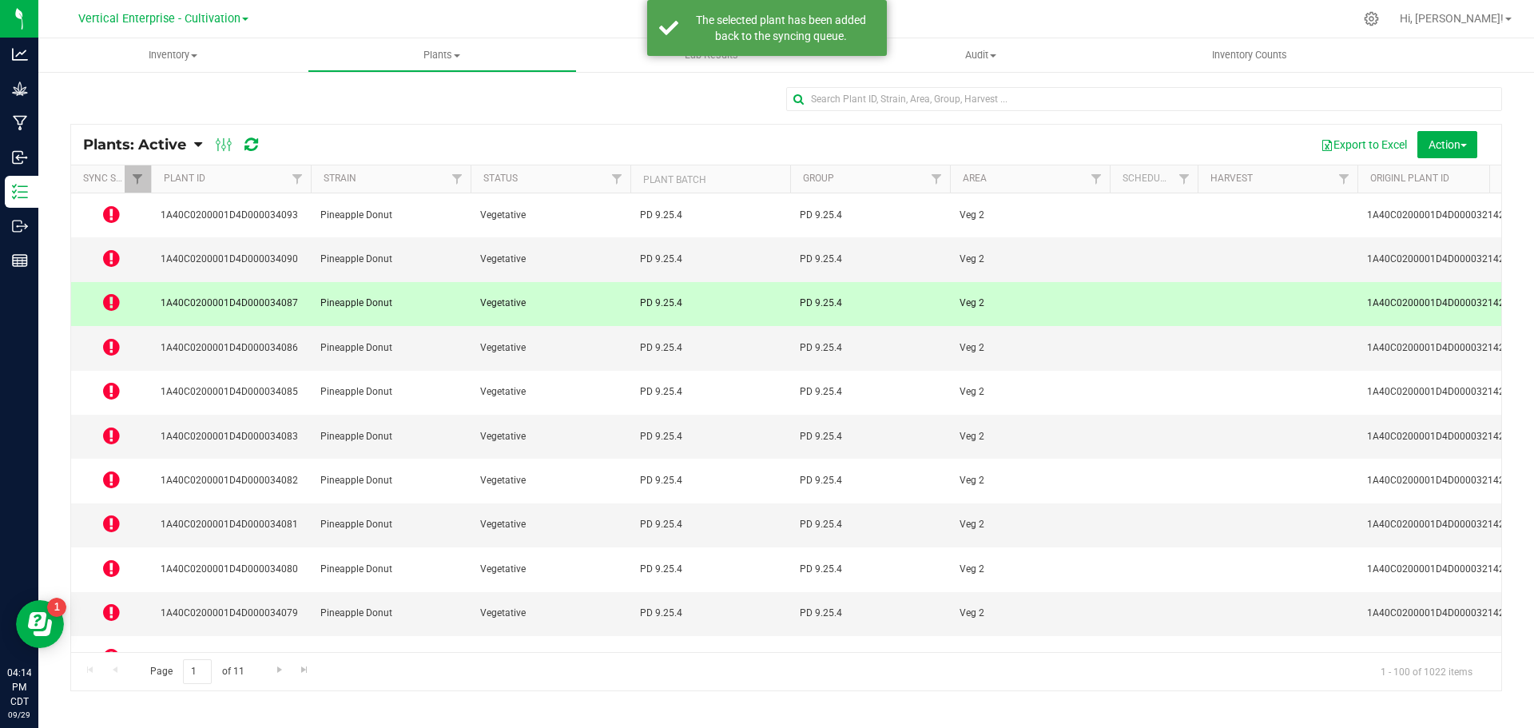
click at [113, 292] on icon at bounding box center [111, 301] width 17 height 19
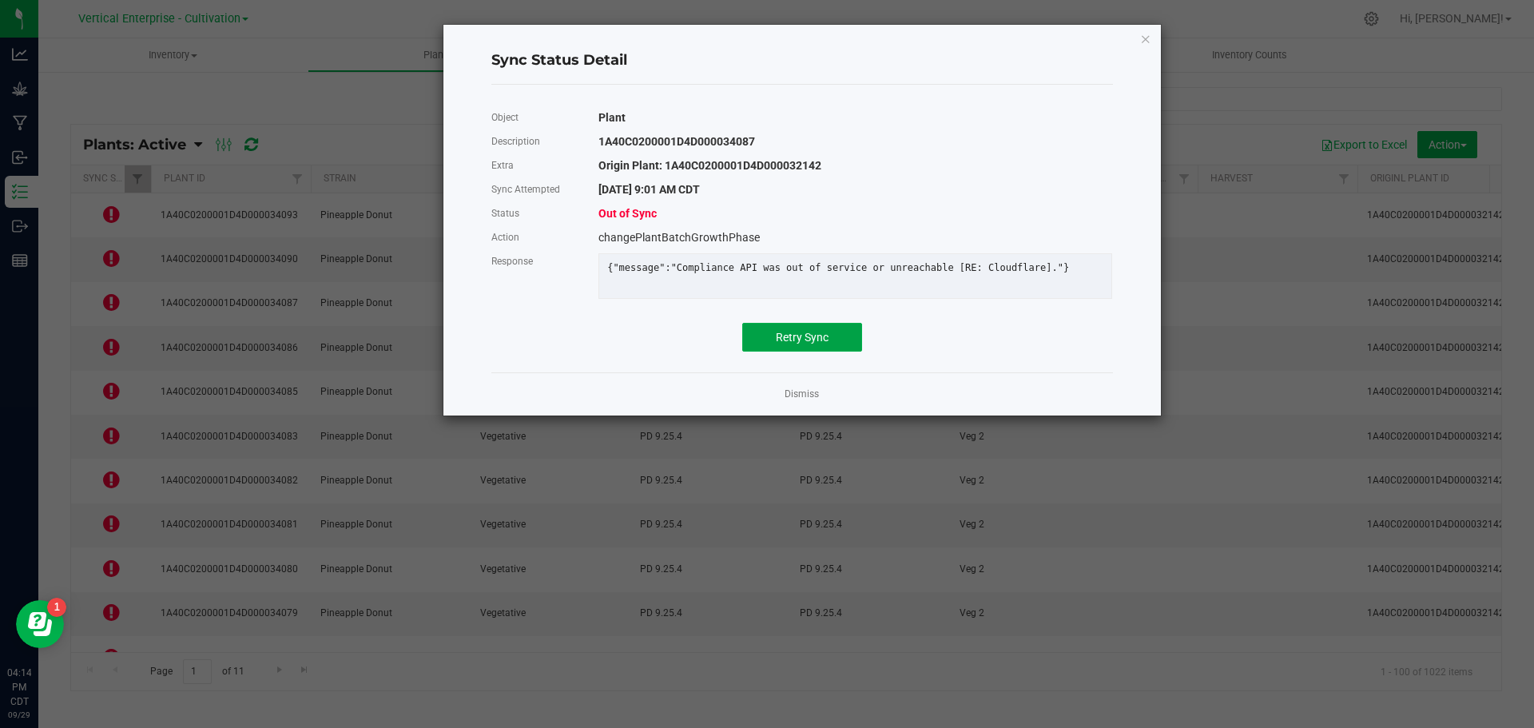
click at [820, 344] on span "Retry Sync" at bounding box center [802, 337] width 53 height 13
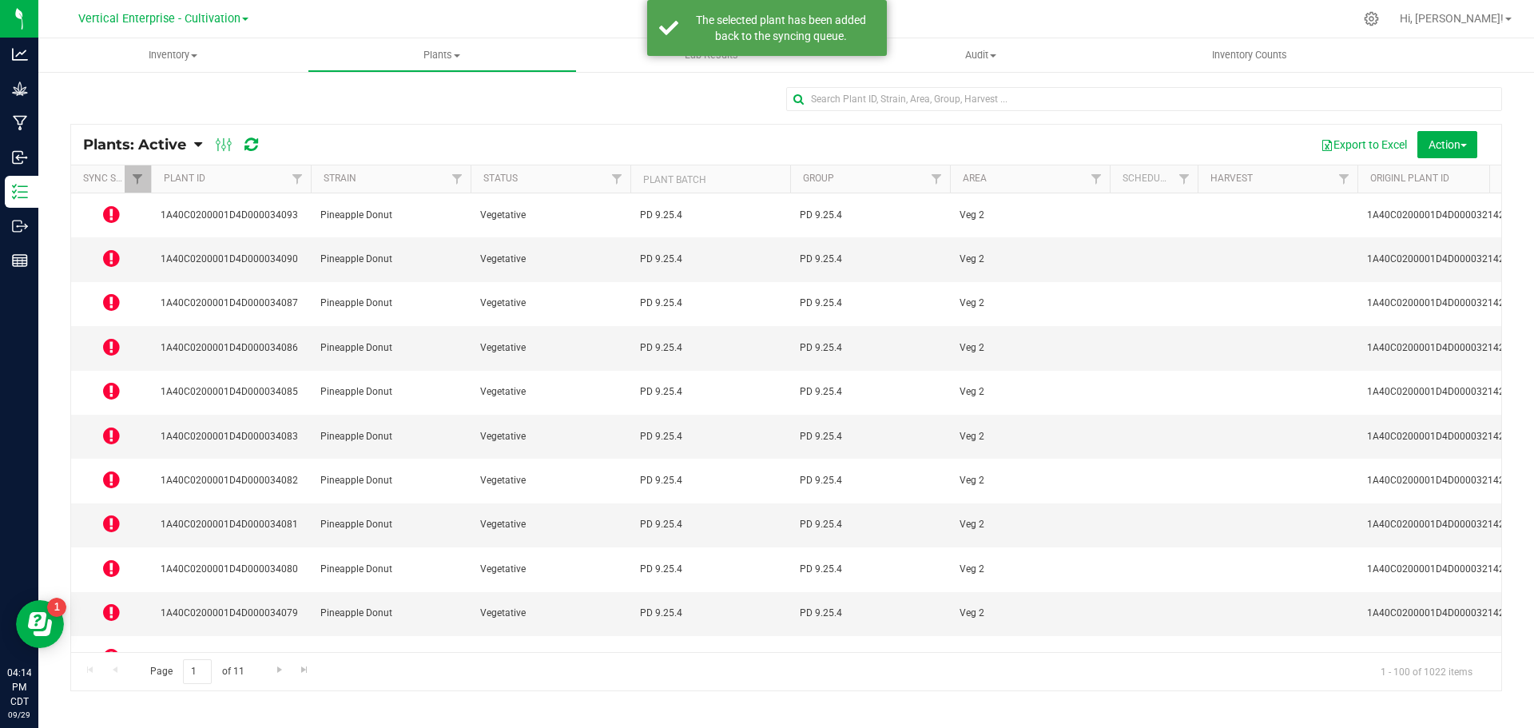
click at [113, 337] on icon at bounding box center [111, 346] width 17 height 19
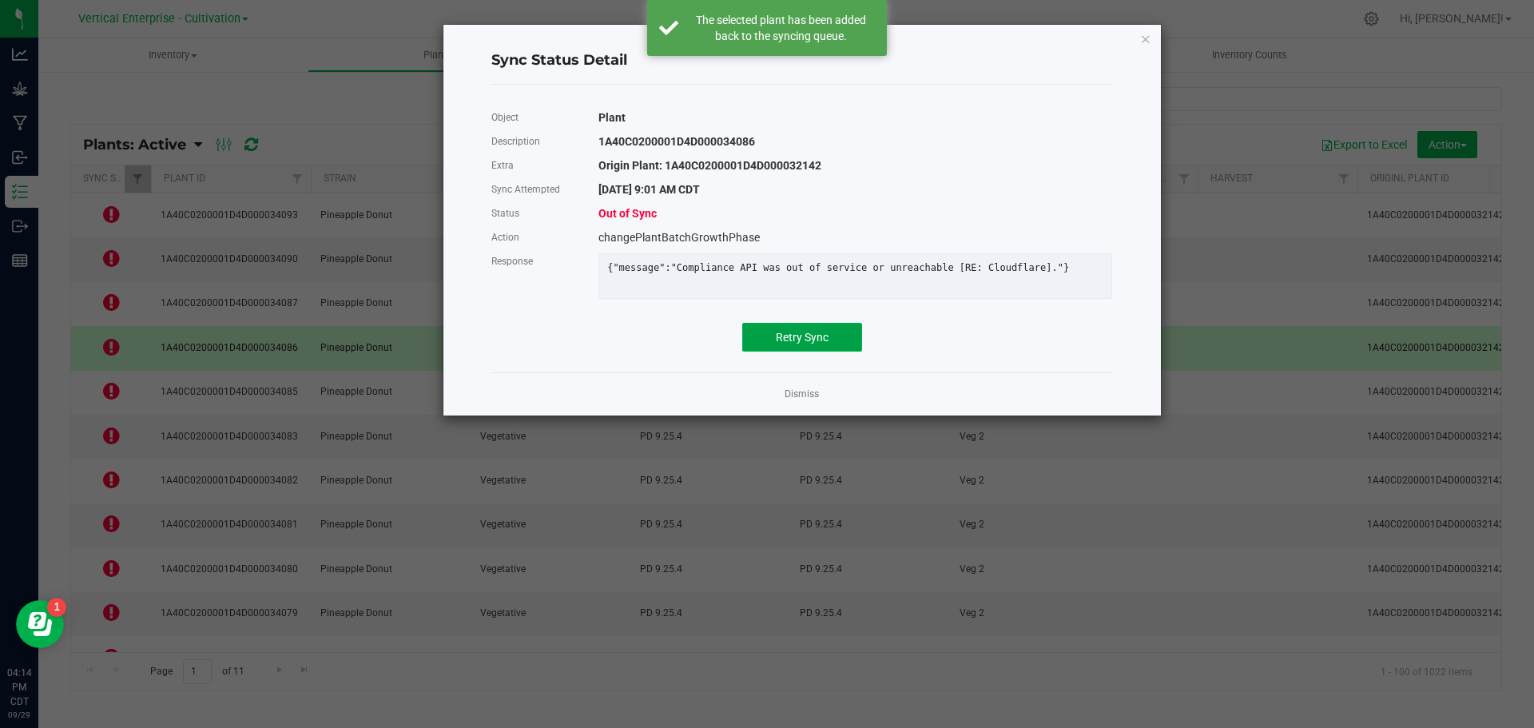
click at [809, 352] on button "Retry Sync" at bounding box center [802, 337] width 120 height 29
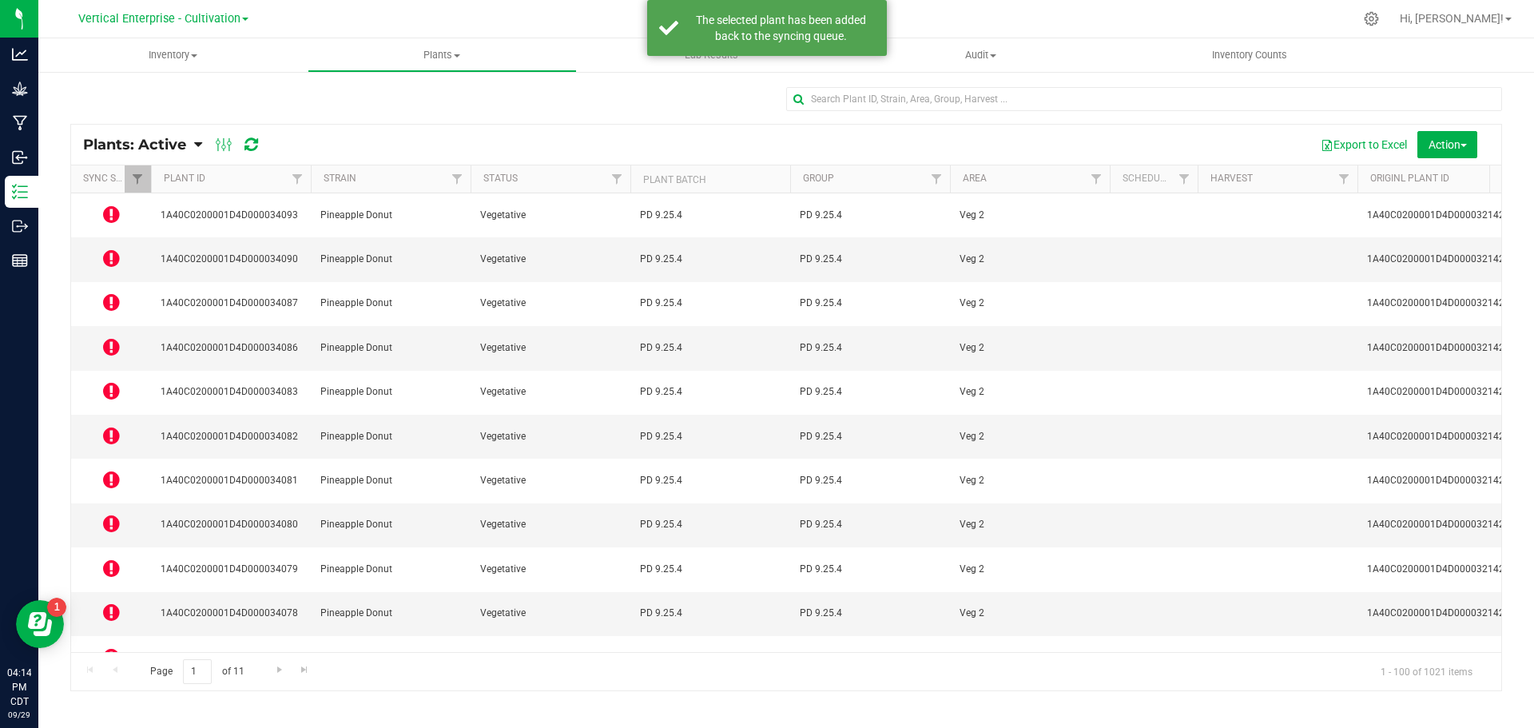
click at [107, 381] on icon at bounding box center [111, 390] width 17 height 19
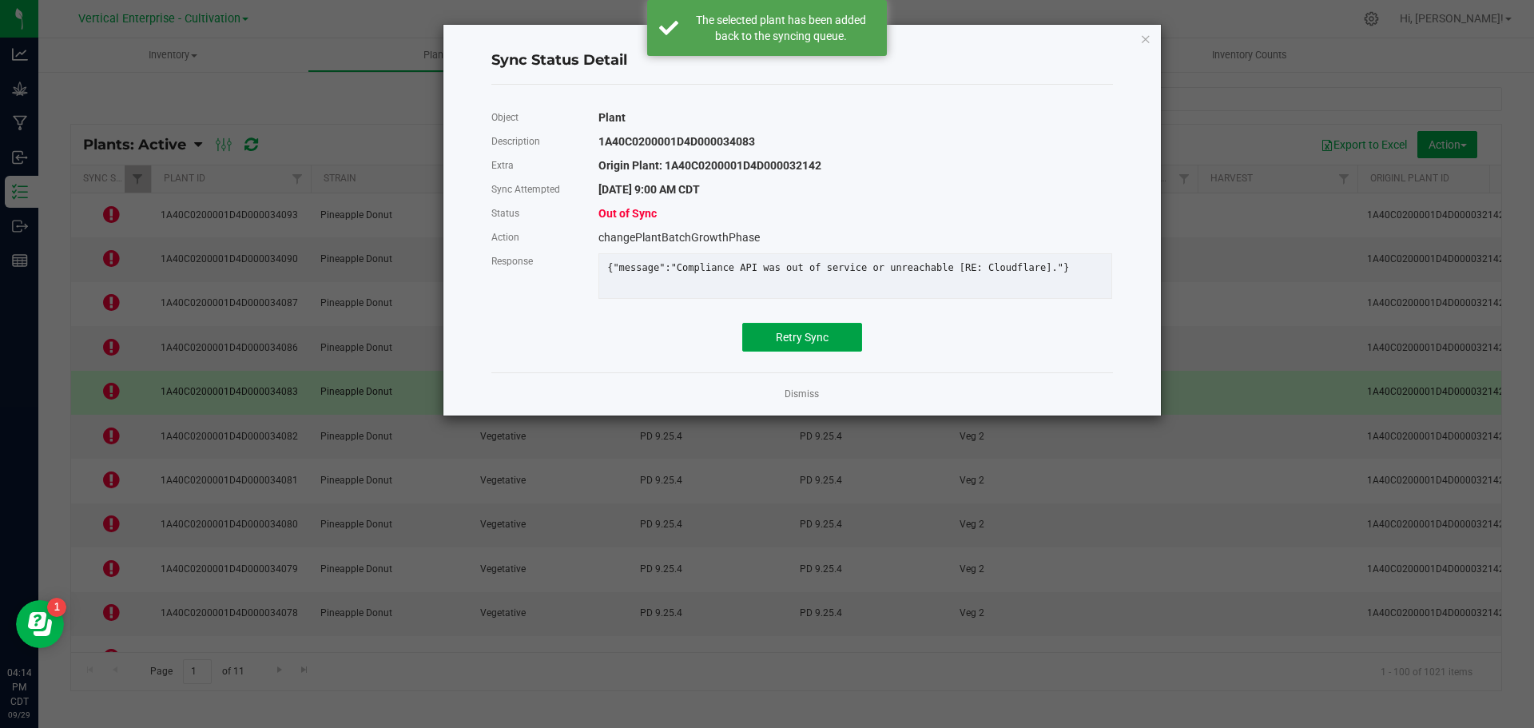
click at [841, 331] on div "Object Plant Description 1A40C0200001D4D000034083 Extra Origin Plant: 1A40C0200…" at bounding box center [802, 228] width 622 height 246
click at [822, 344] on span "Retry Sync" at bounding box center [802, 337] width 53 height 13
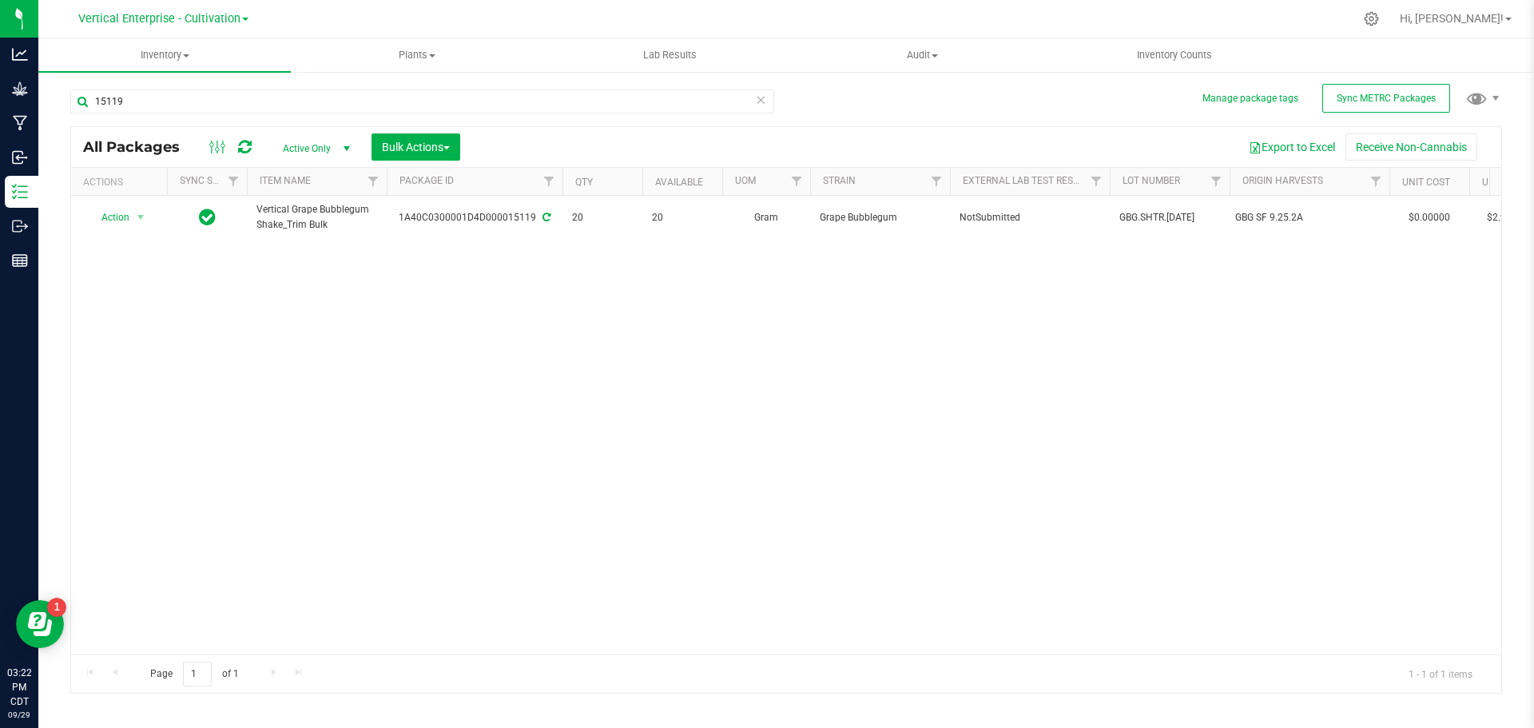
click at [230, 99] on input "15119" at bounding box center [422, 102] width 704 height 24
type input "1"
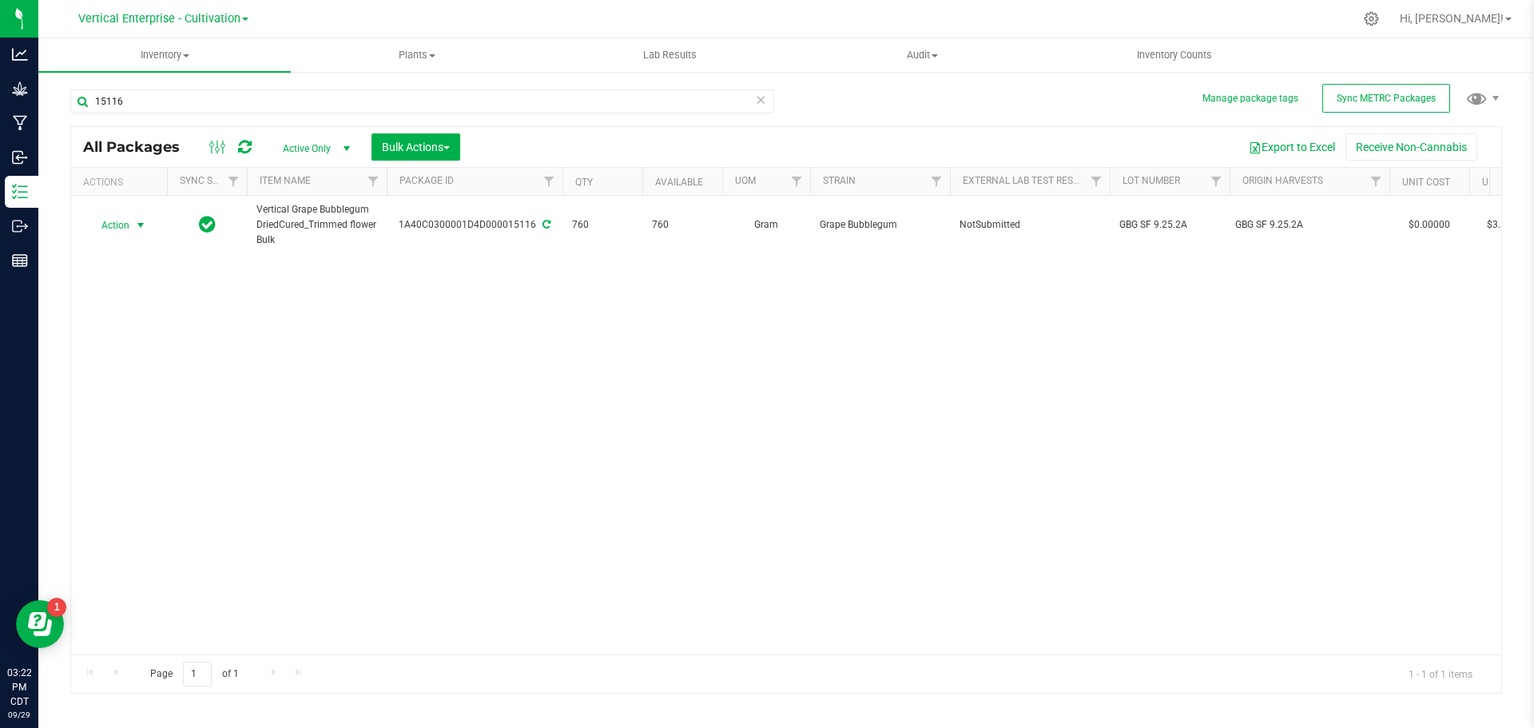
type input "15116"
click at [101, 222] on span "Action" at bounding box center [108, 225] width 43 height 22
click at [113, 273] on li "Create package" at bounding box center [138, 276] width 101 height 24
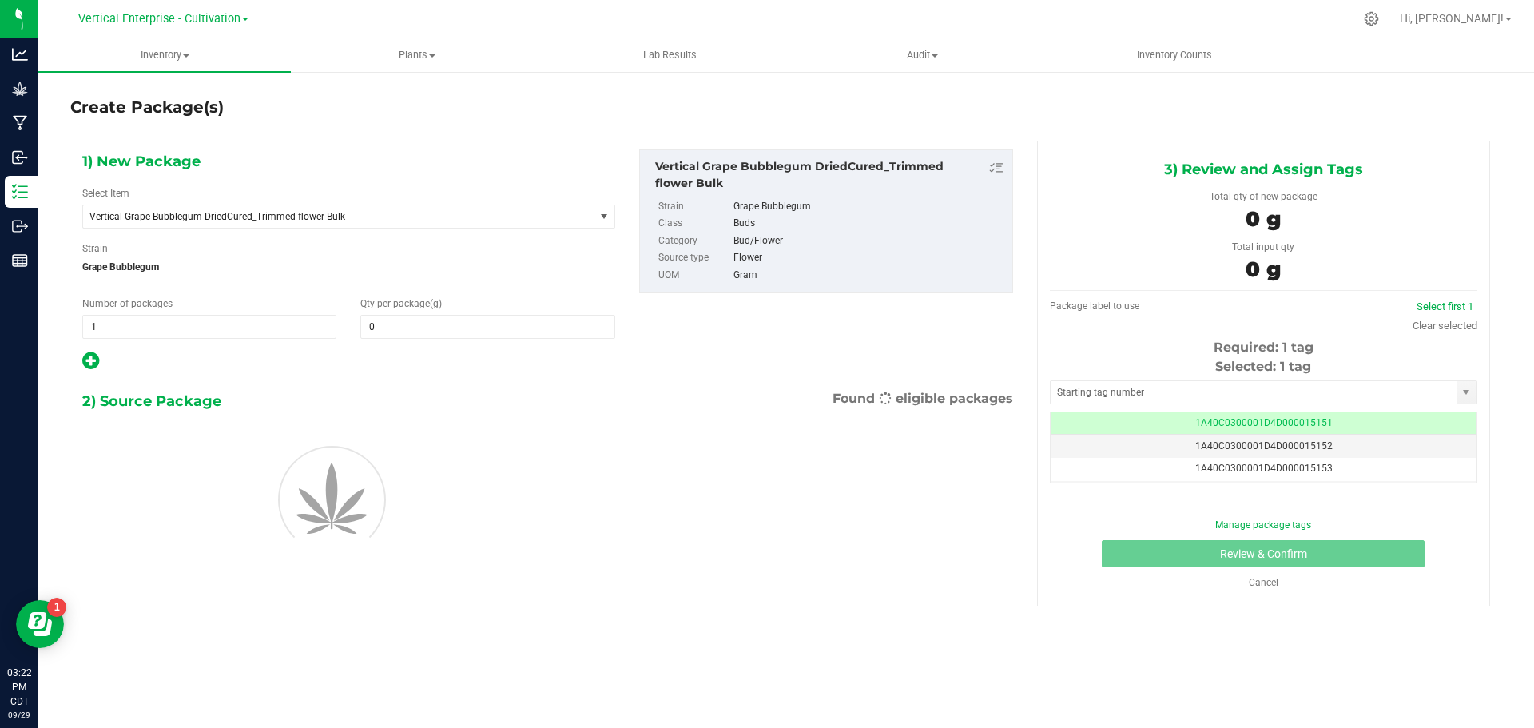
type input "0.0000"
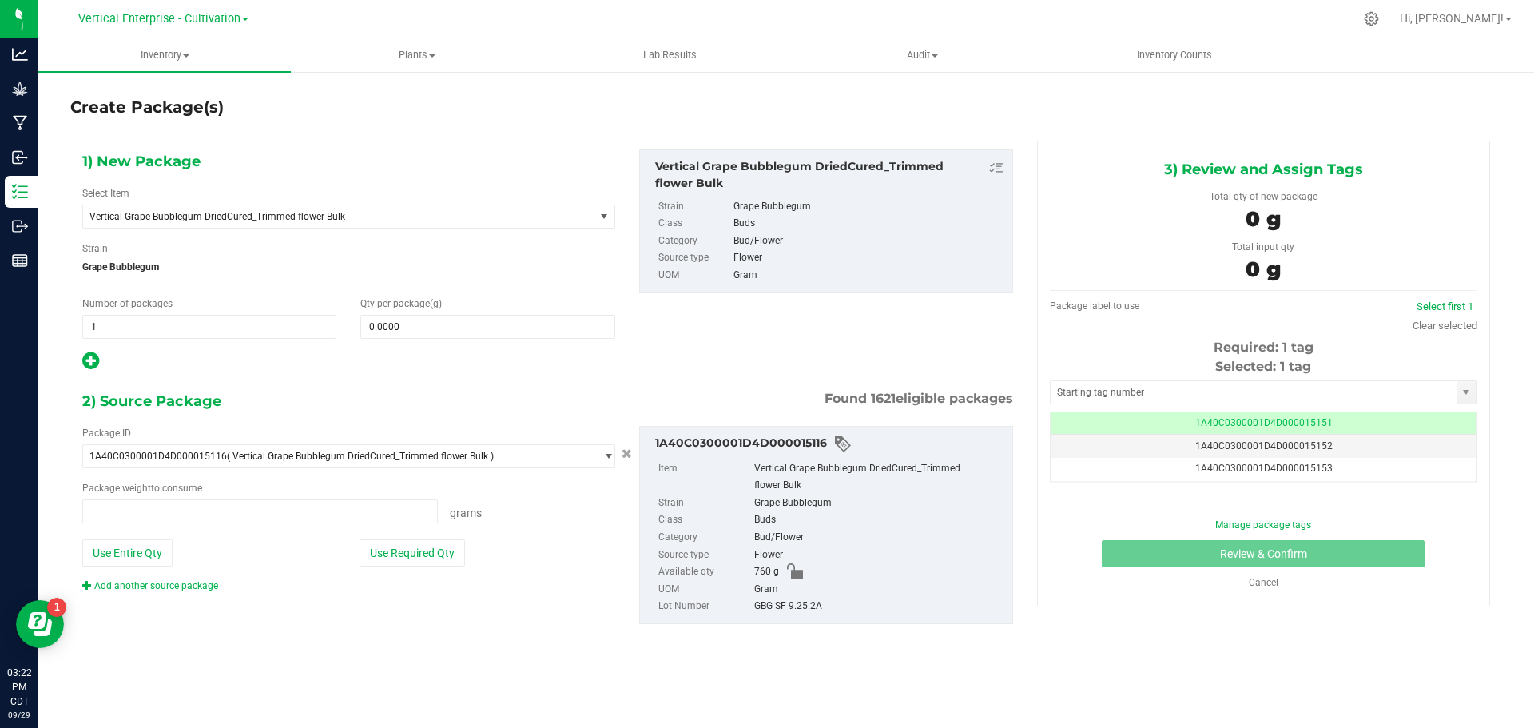
type input "0.0000 g"
click at [246, 209] on span "Vertical Grape Bubblegum DriedCured_Trimmed flower Bulk" at bounding box center [338, 216] width 511 height 22
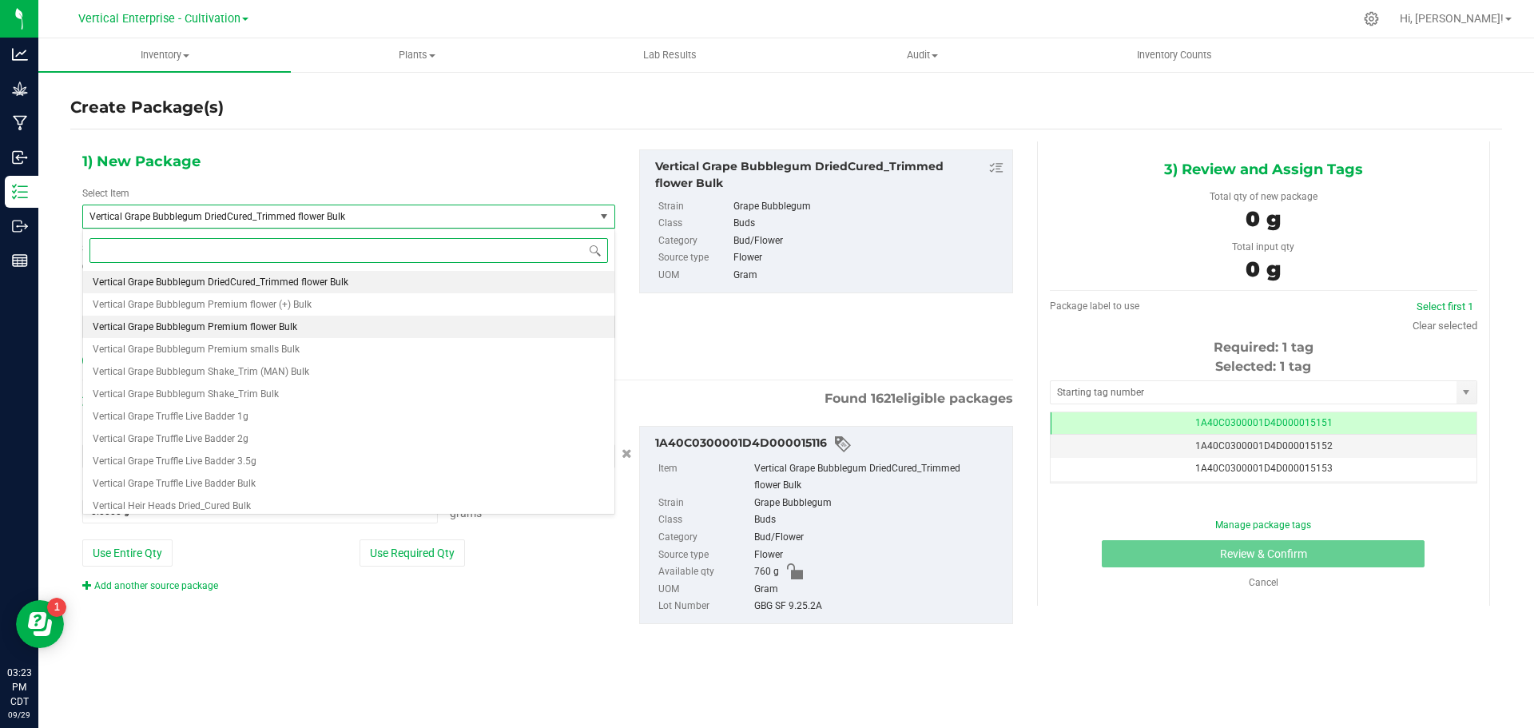
click at [241, 321] on span "Vertical Grape Bubblegum Premium flower Bulk" at bounding box center [195, 326] width 205 height 11
type input "0.0000"
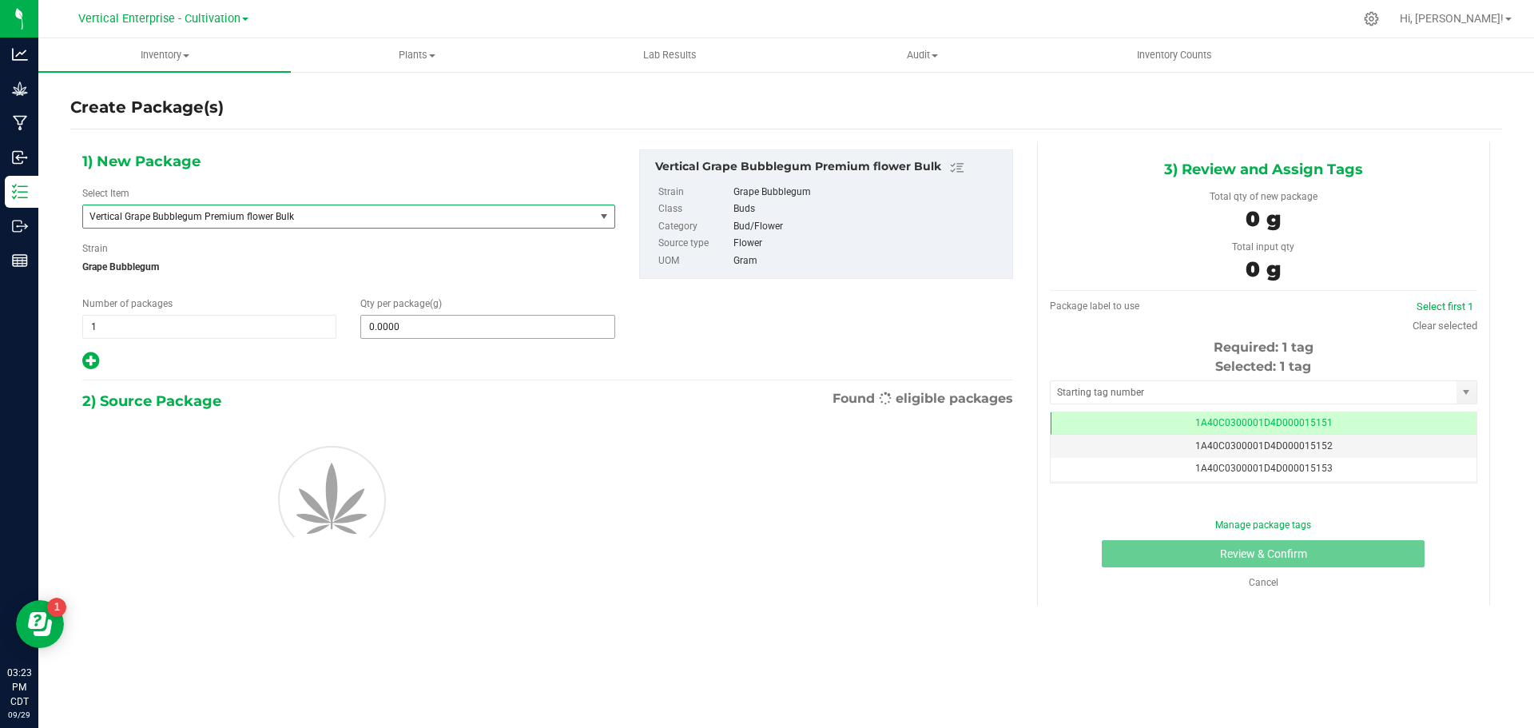
click at [398, 315] on span "0.0000 0" at bounding box center [487, 327] width 254 height 24
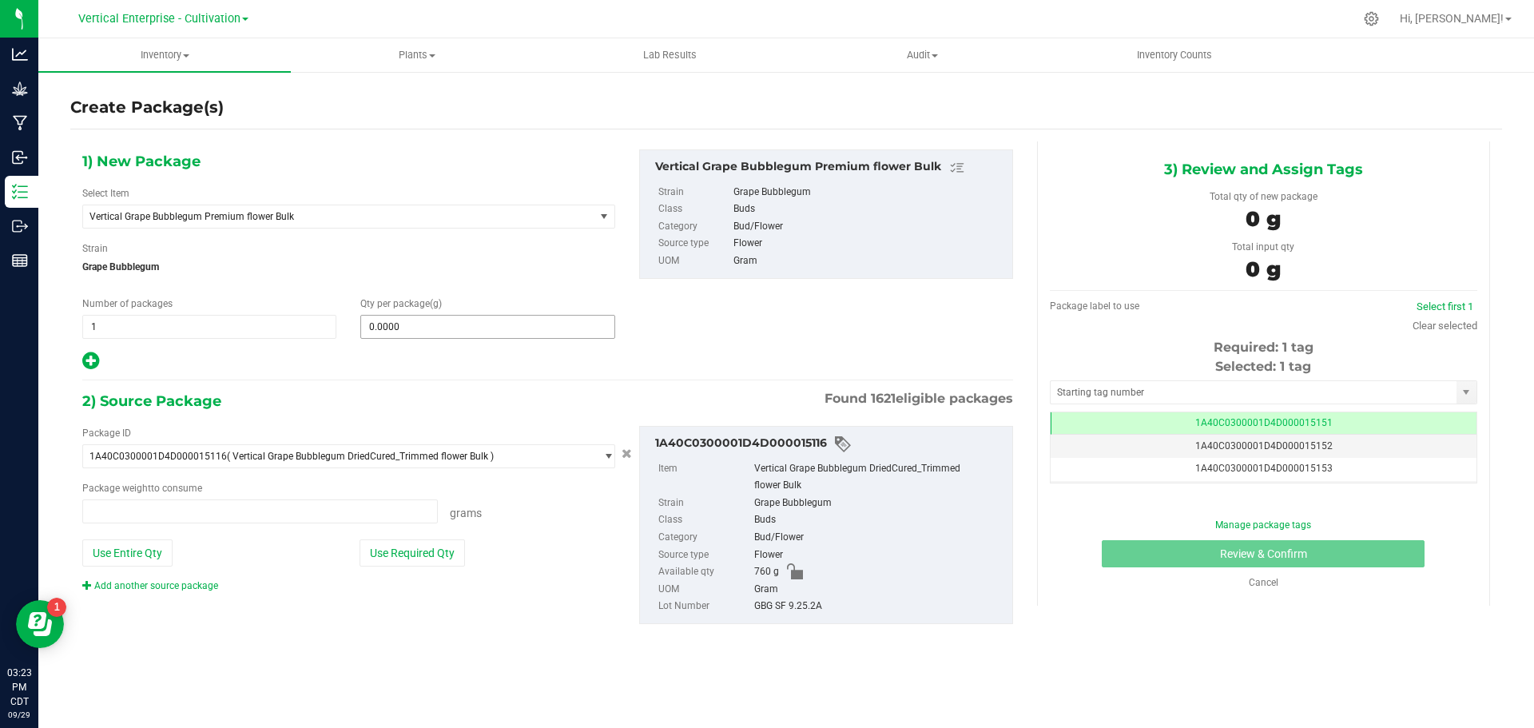
type input "0.0000 g"
click at [452, 316] on span at bounding box center [487, 327] width 254 height 24
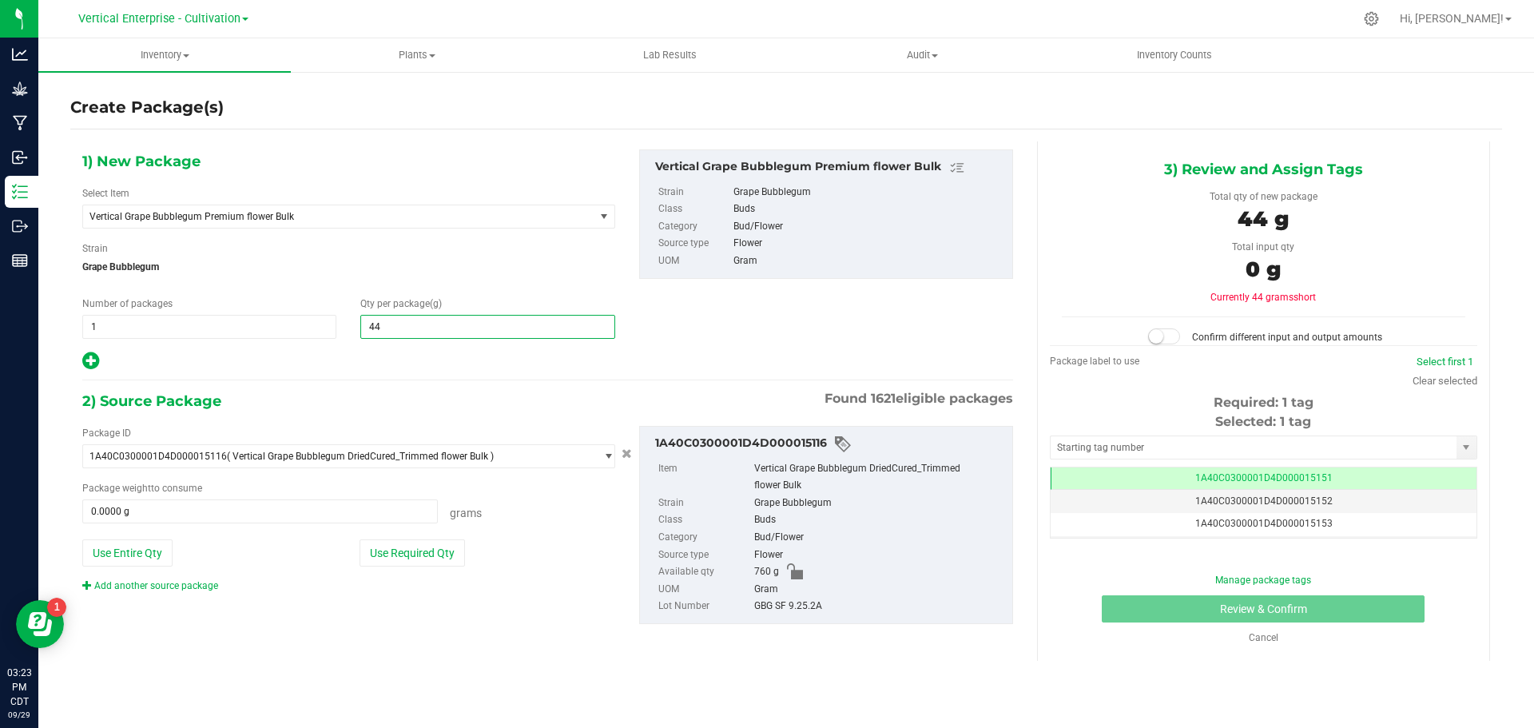
type input "445"
type input "445.0000"
click at [400, 560] on button "Use Required Qty" at bounding box center [412, 552] width 105 height 27
type input "445.0000 g"
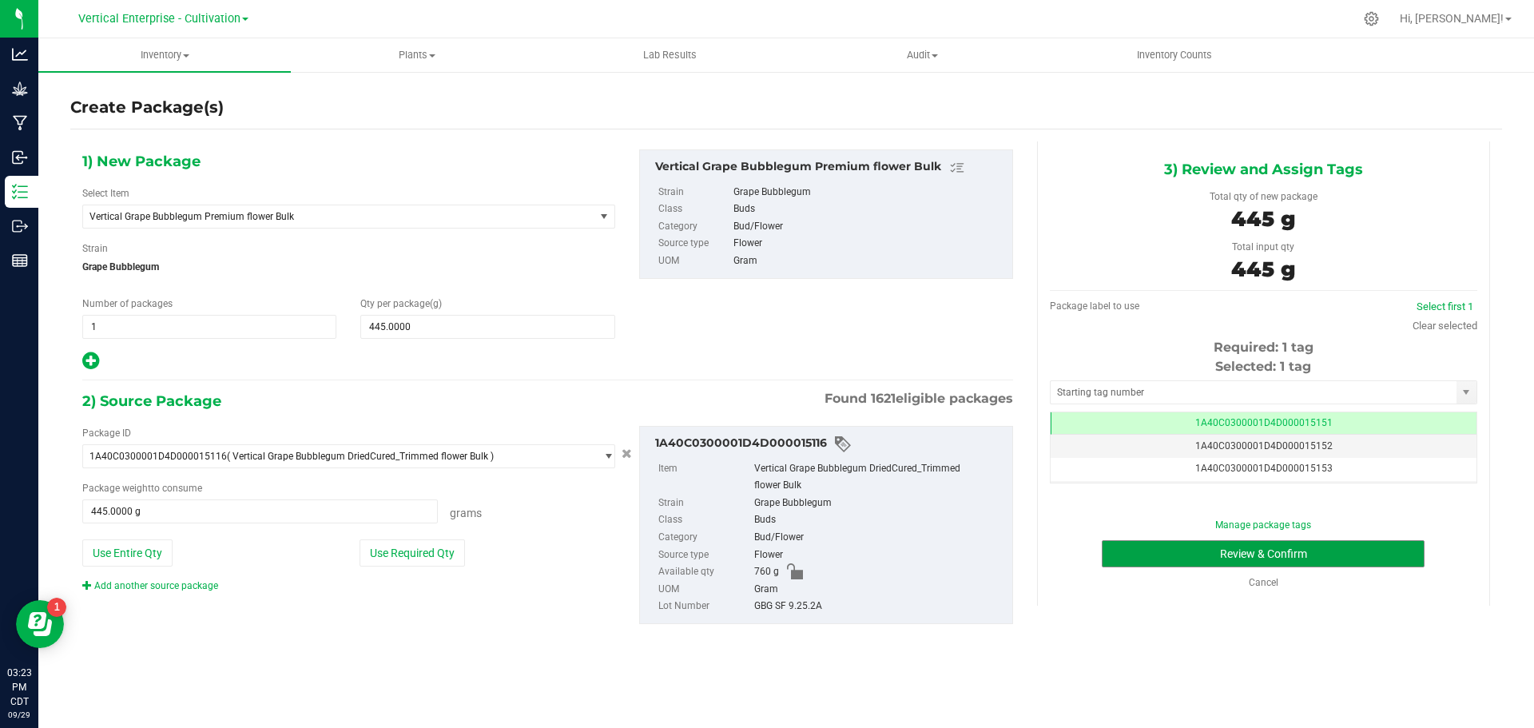
click at [1345, 566] on button "Review & Confirm" at bounding box center [1263, 553] width 323 height 27
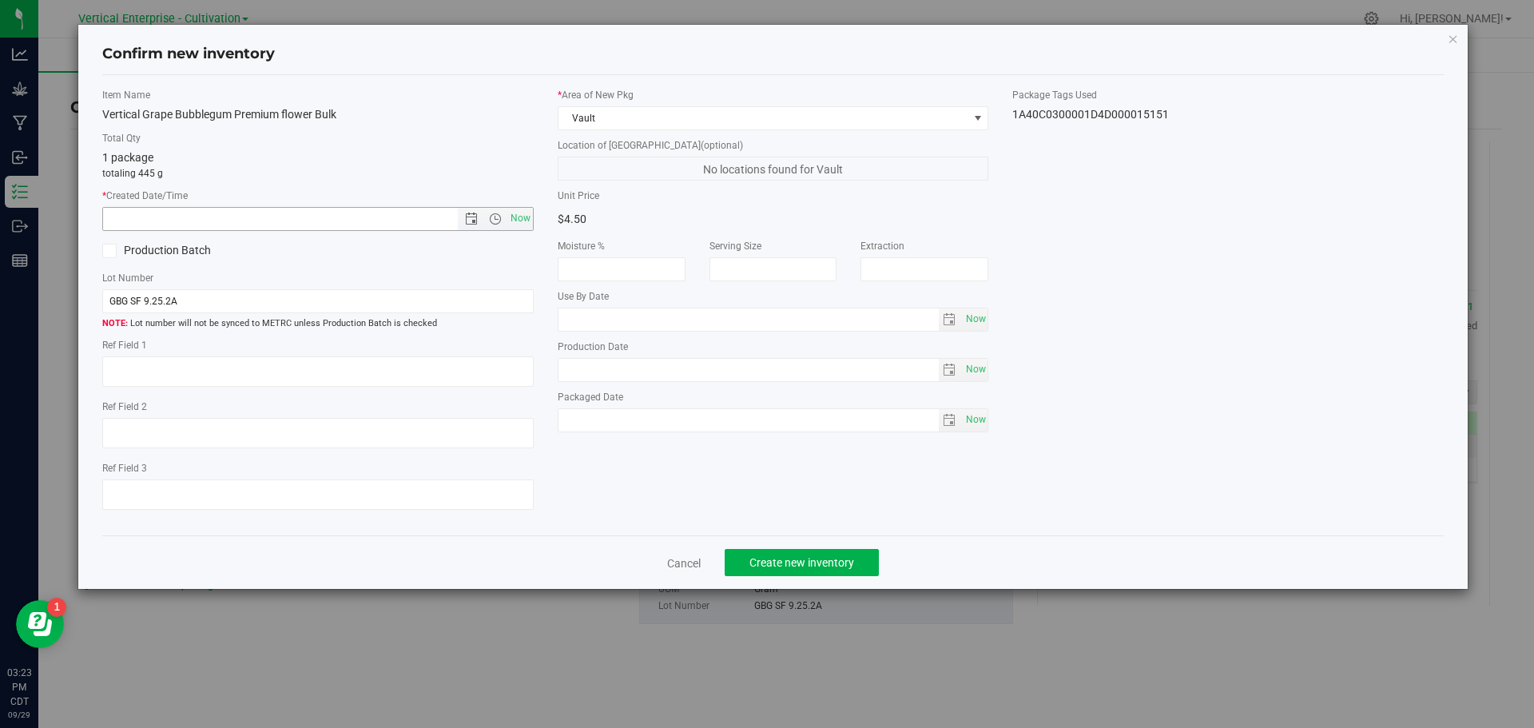
click at [519, 220] on span "Now" at bounding box center [520, 218] width 27 height 23
type input "[DATE] 3:23 PM"
click at [173, 253] on label "Production Batch" at bounding box center [204, 250] width 204 height 17
click at [0, 0] on input "Production Batch" at bounding box center [0, 0] width 0 height 0
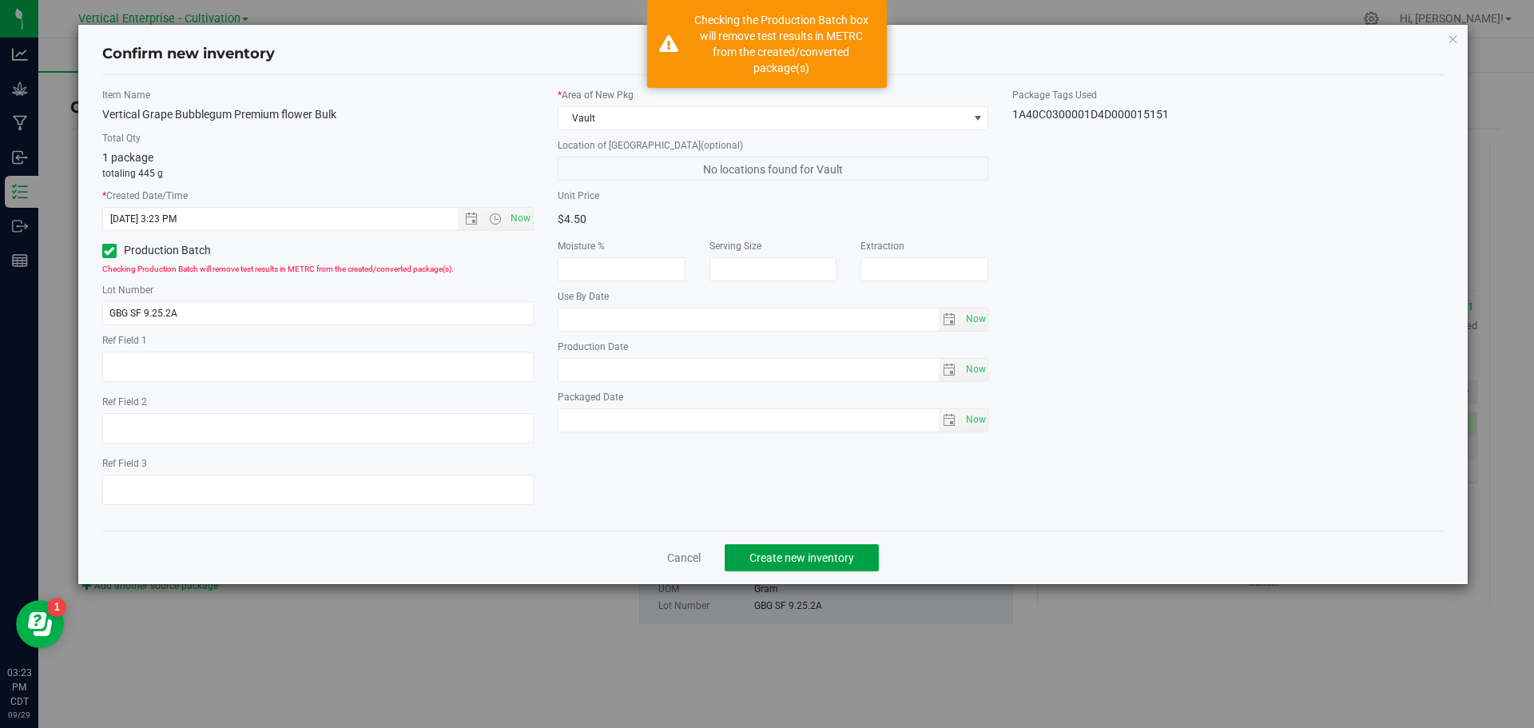
click at [857, 566] on button "Create new inventory" at bounding box center [802, 557] width 154 height 27
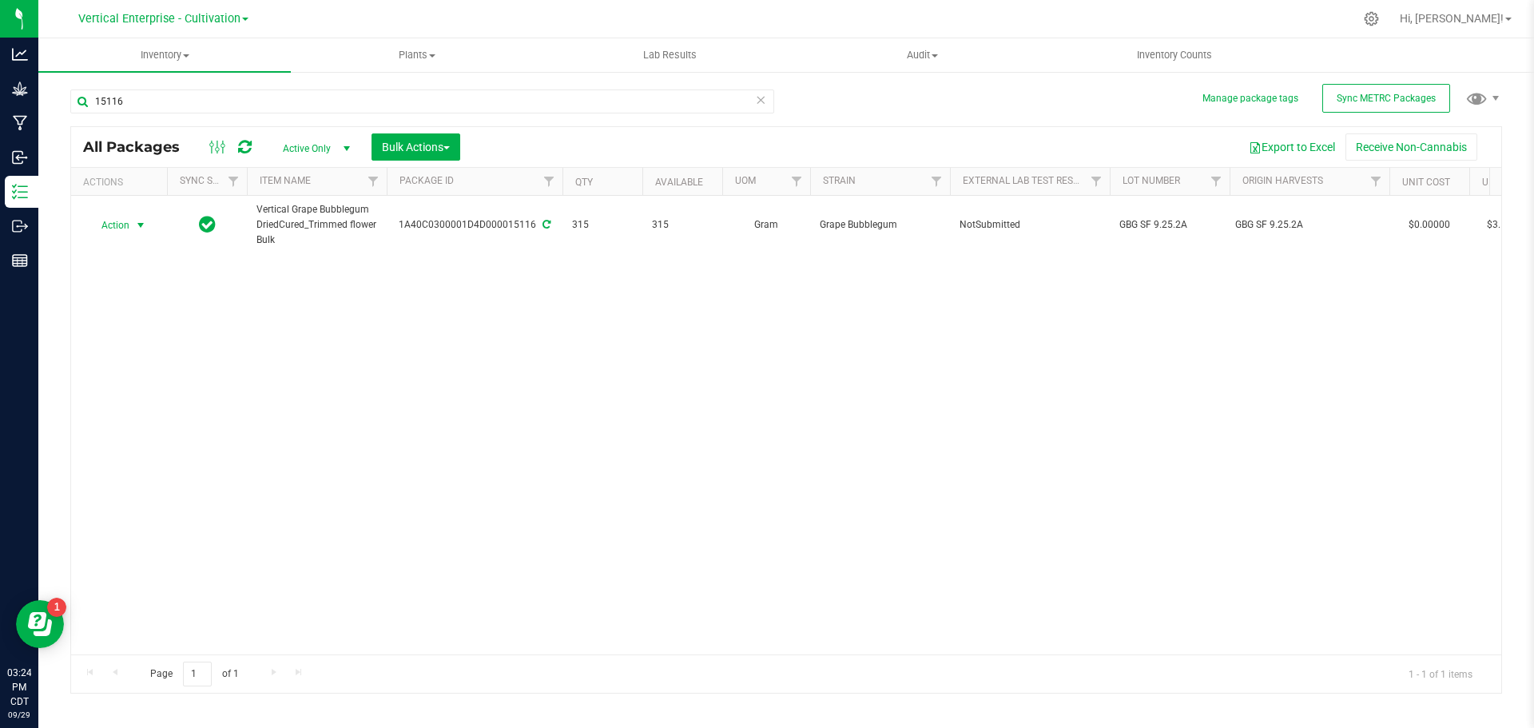
click at [119, 221] on span "Action" at bounding box center [108, 225] width 43 height 22
click at [115, 277] on li "Create package" at bounding box center [138, 276] width 101 height 24
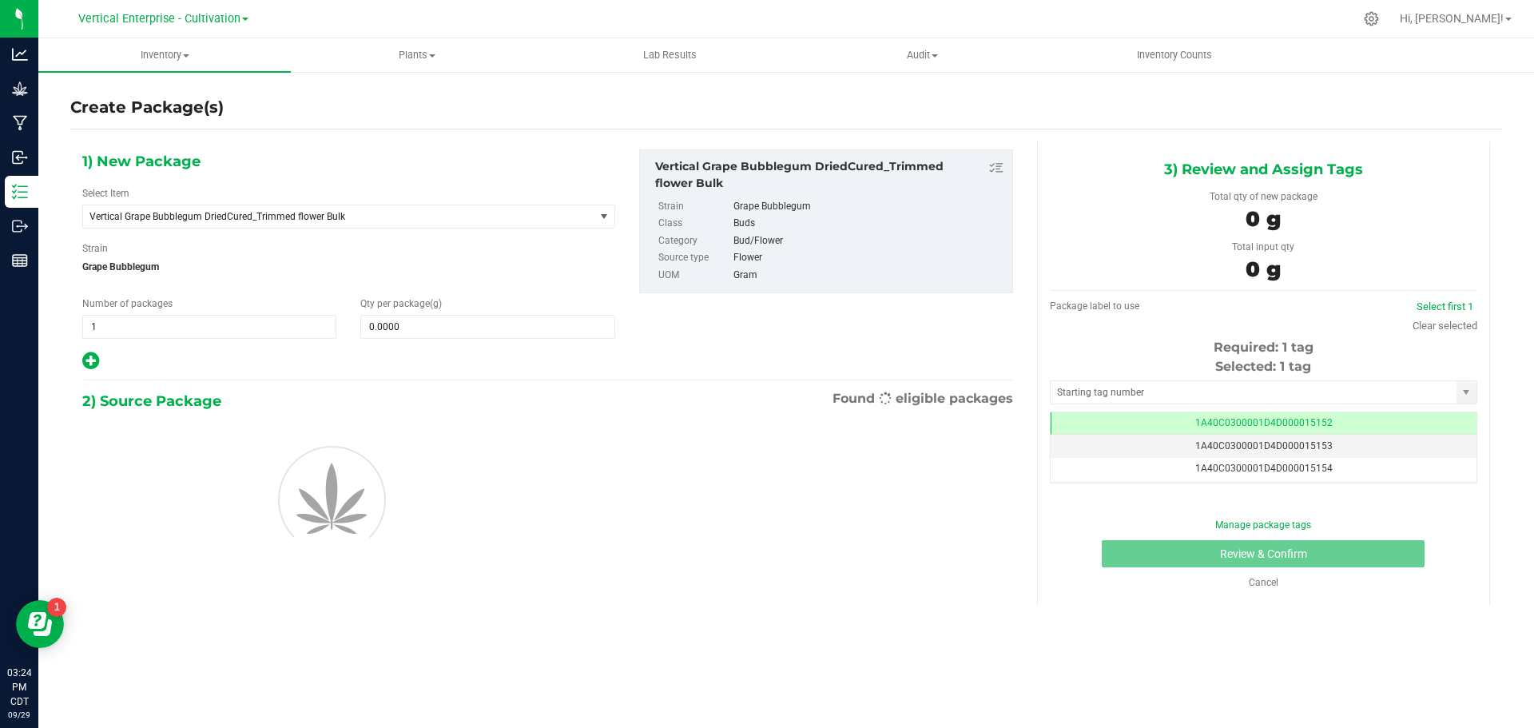
scroll to position [0, -1]
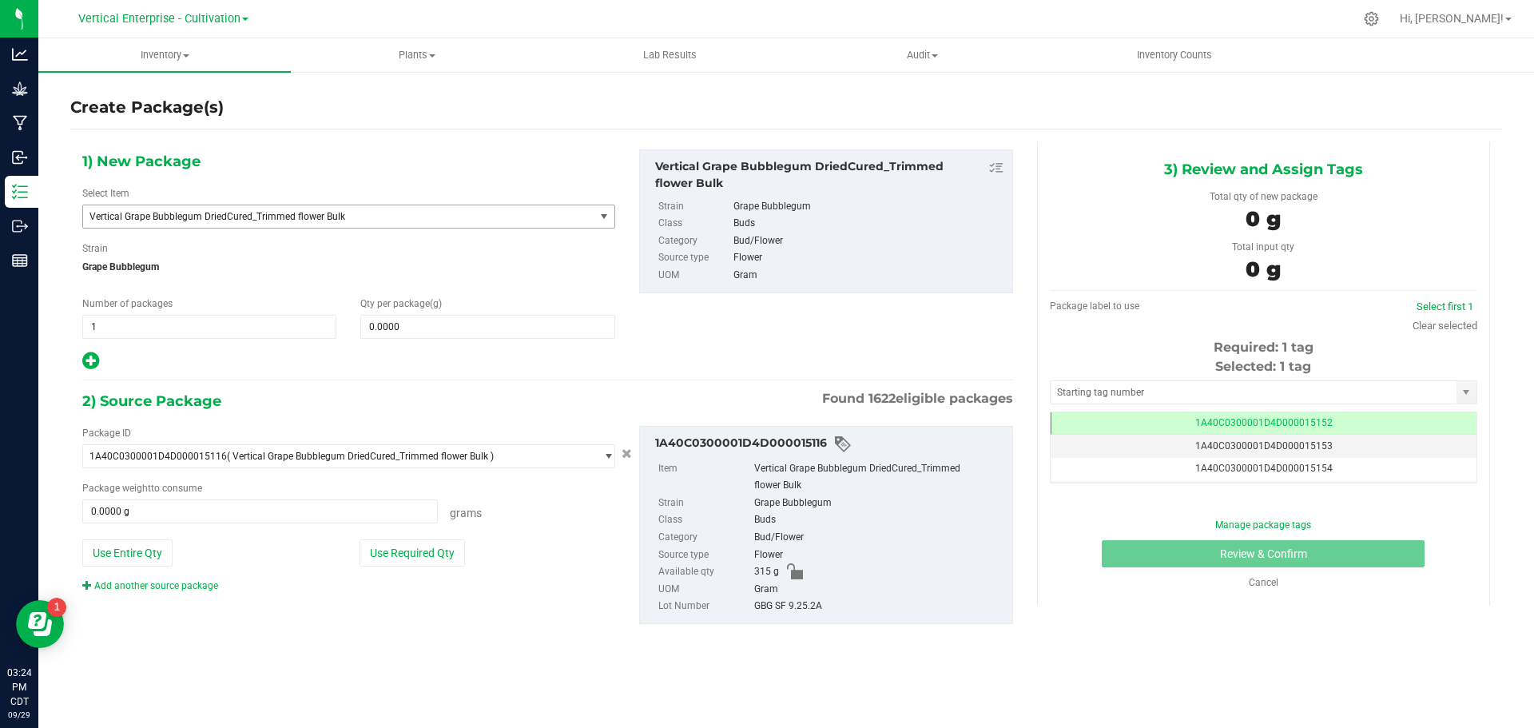
click at [175, 221] on span "Vertical Grape Bubblegum DriedCured_Trimmed flower Bulk" at bounding box center [329, 216] width 479 height 11
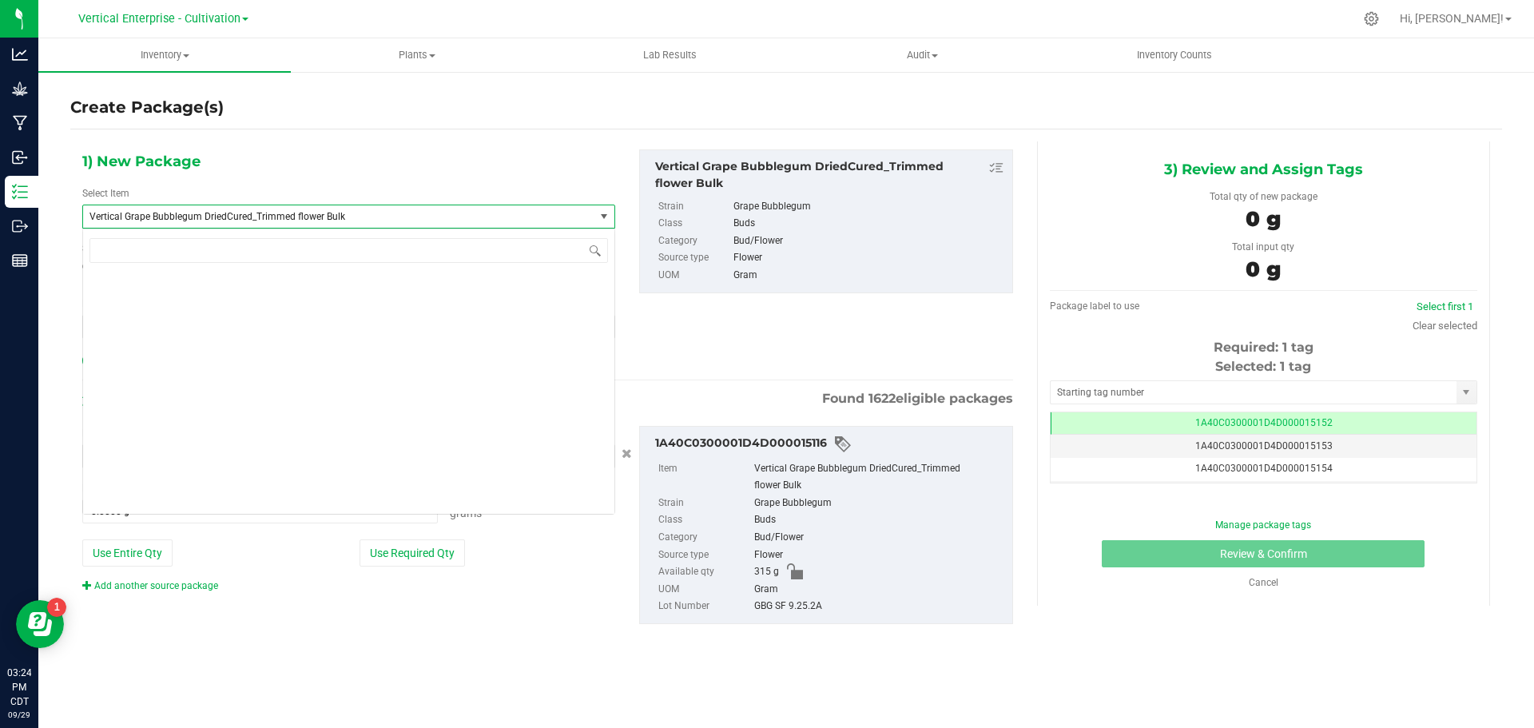
scroll to position [123248, 0]
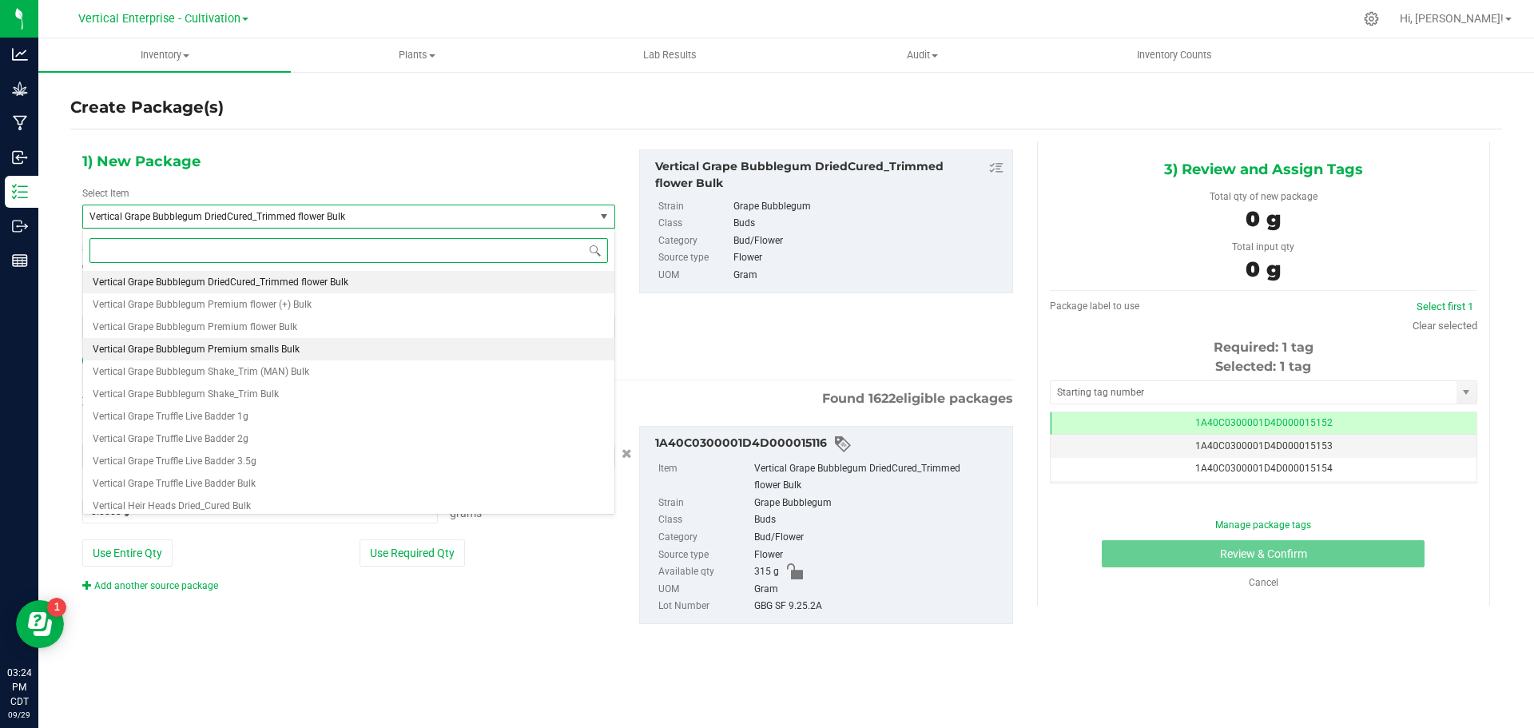
click at [285, 349] on span "Vertical Grape Bubblegum Premium smalls Bulk" at bounding box center [196, 349] width 207 height 11
type input "0.0000"
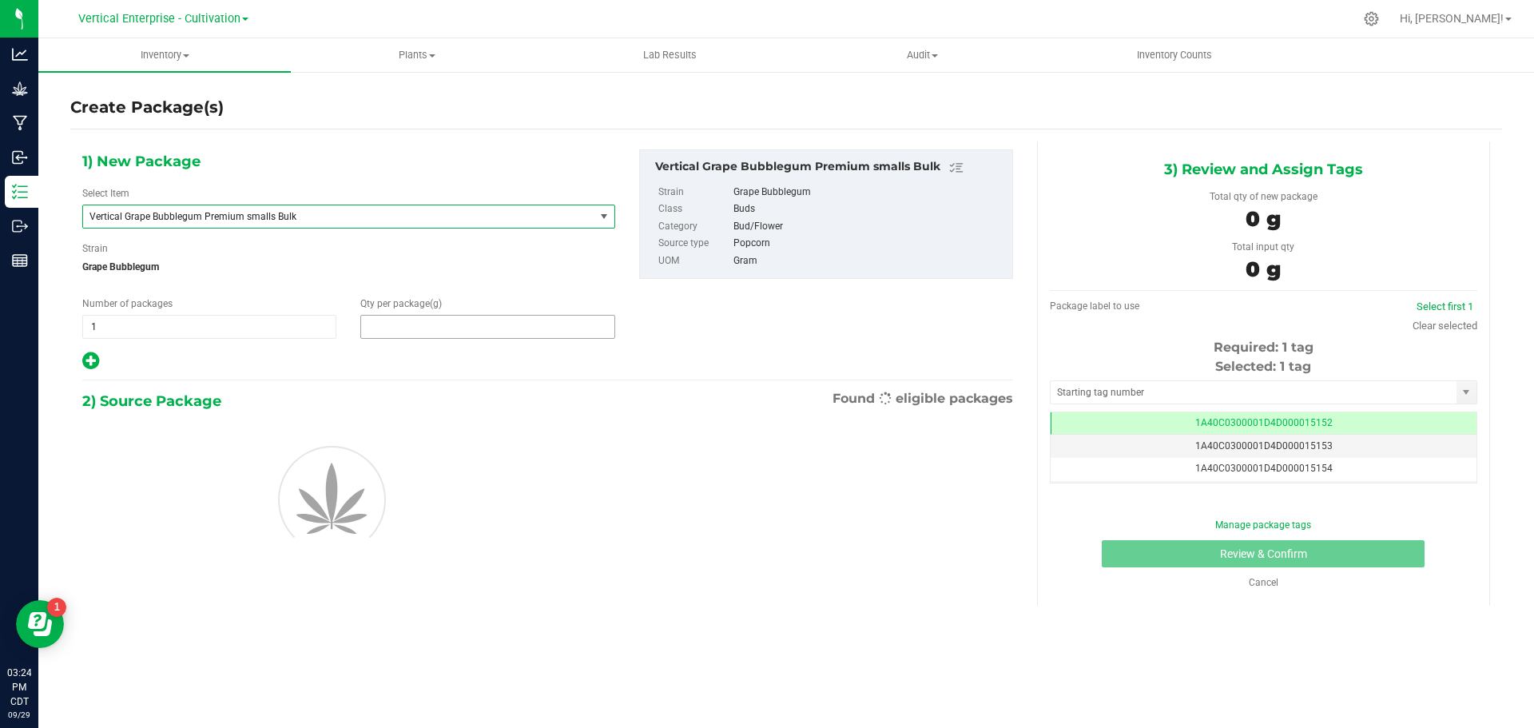
click at [425, 336] on span at bounding box center [487, 327] width 254 height 24
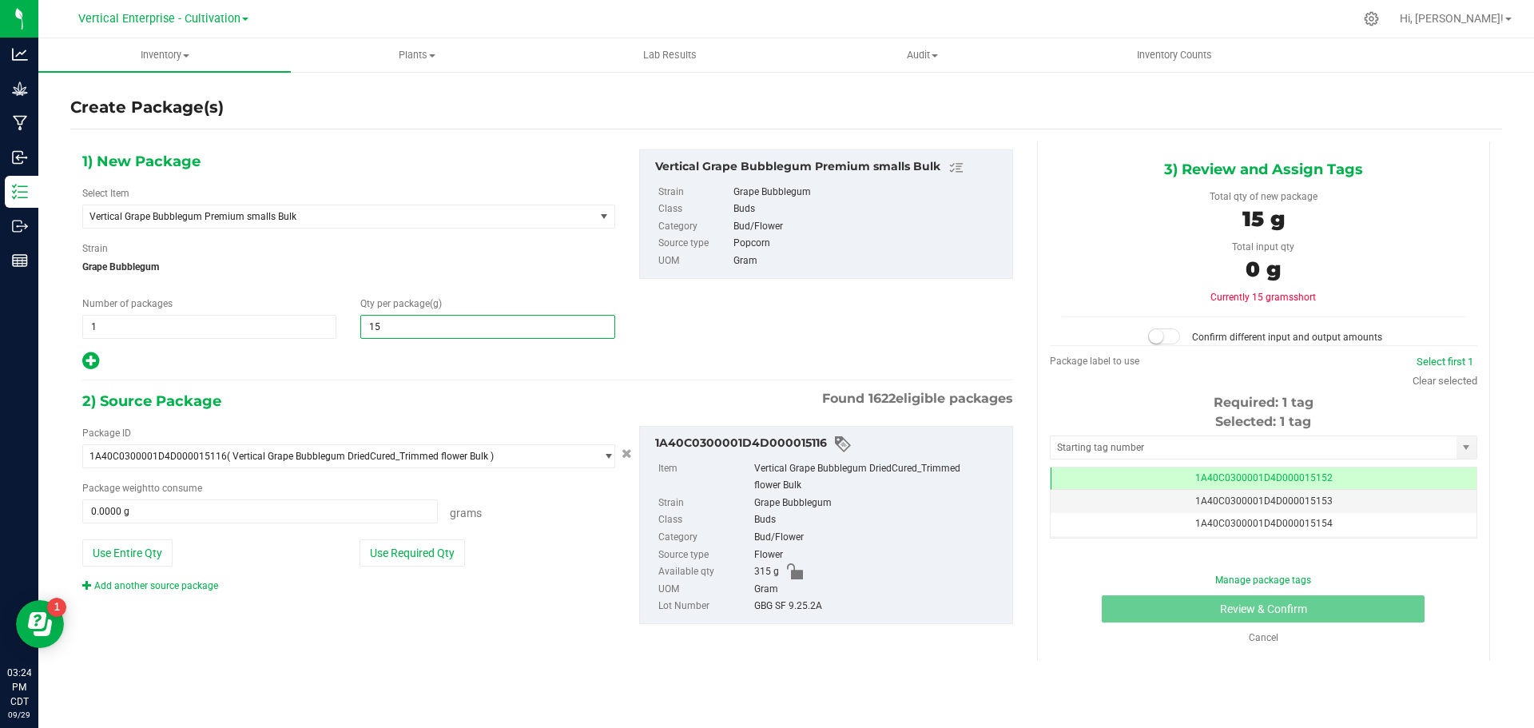
type input "150"
type input "150.0000"
click at [417, 556] on button "Use Required Qty" at bounding box center [412, 552] width 105 height 27
type input "150.0000 g"
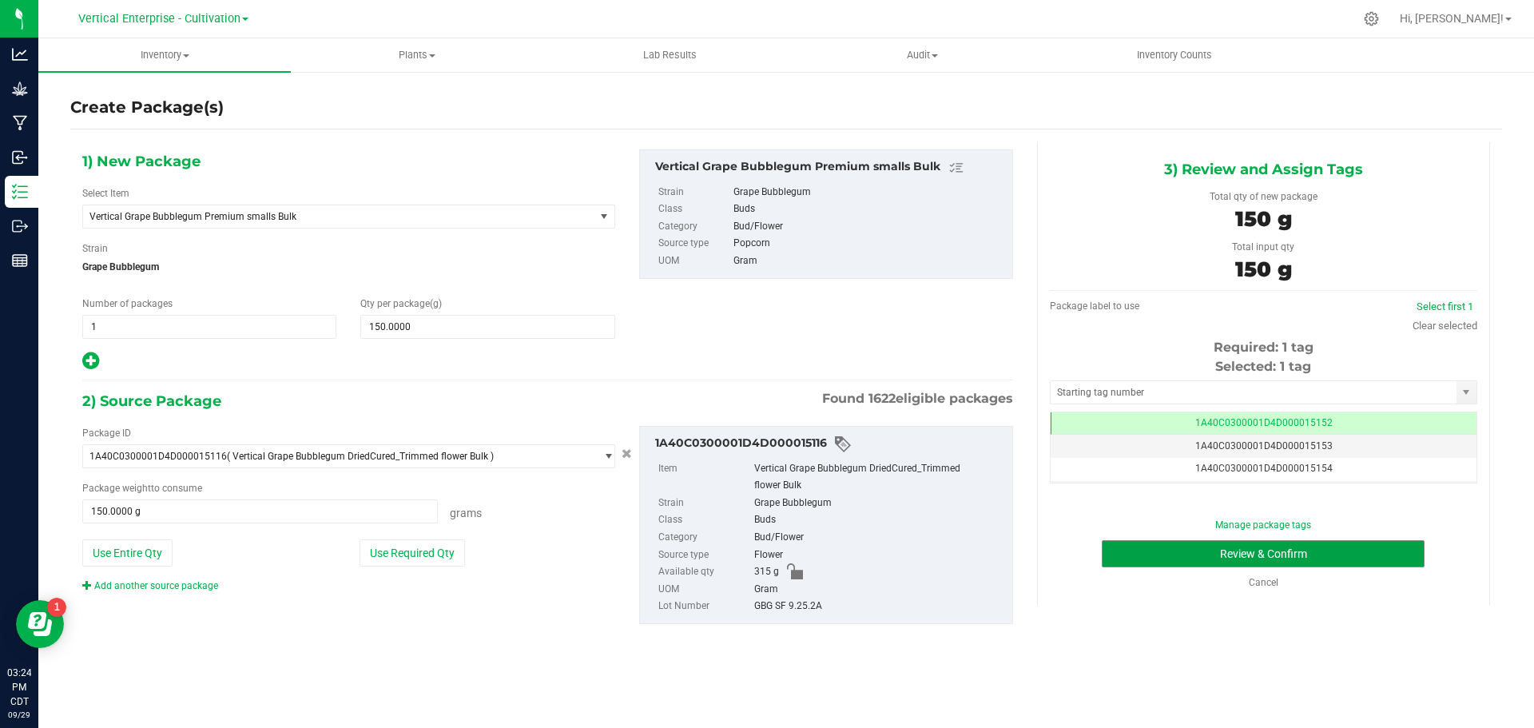
click at [1259, 566] on button "Review & Confirm" at bounding box center [1263, 553] width 323 height 27
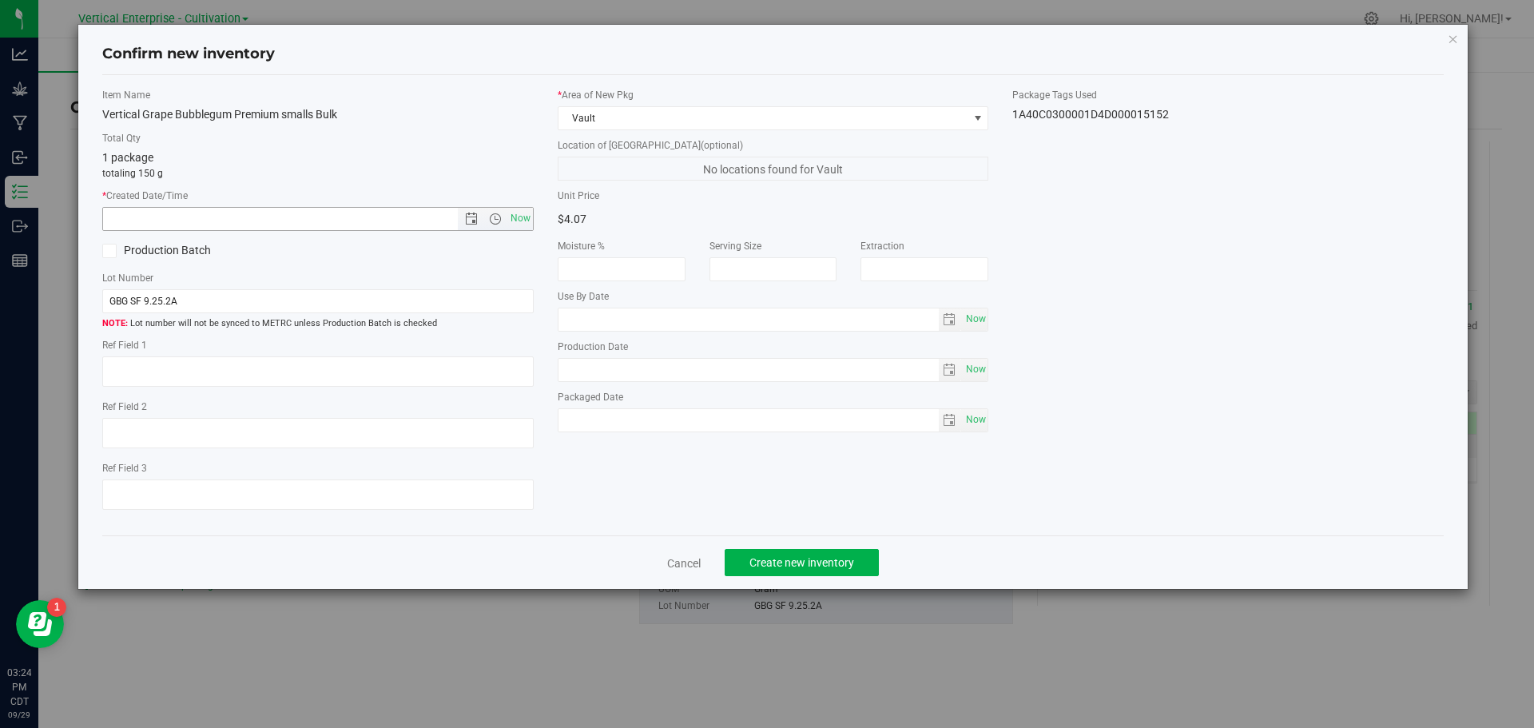
click at [508, 226] on span "Now" at bounding box center [520, 218] width 27 height 23
type input "[DATE] 3:24 PM"
click at [117, 256] on label "Production Batch" at bounding box center [204, 250] width 204 height 17
click at [0, 0] on input "Production Batch" at bounding box center [0, 0] width 0 height 0
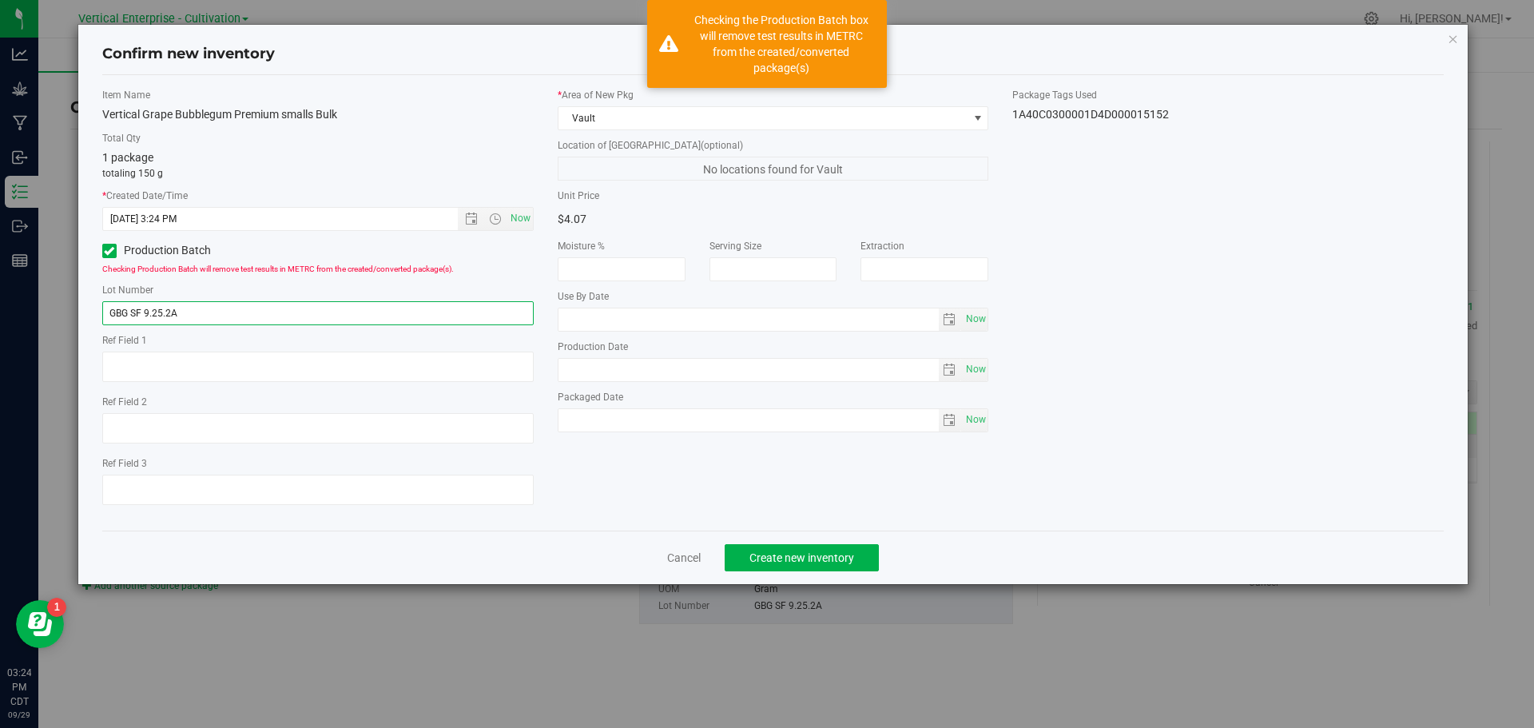
click at [195, 316] on input "GBG SF 9.25.2A" at bounding box center [318, 313] width 432 height 24
type input "GBG SF 9.25.2A.1"
click at [831, 558] on span "Create new inventory" at bounding box center [802, 557] width 105 height 13
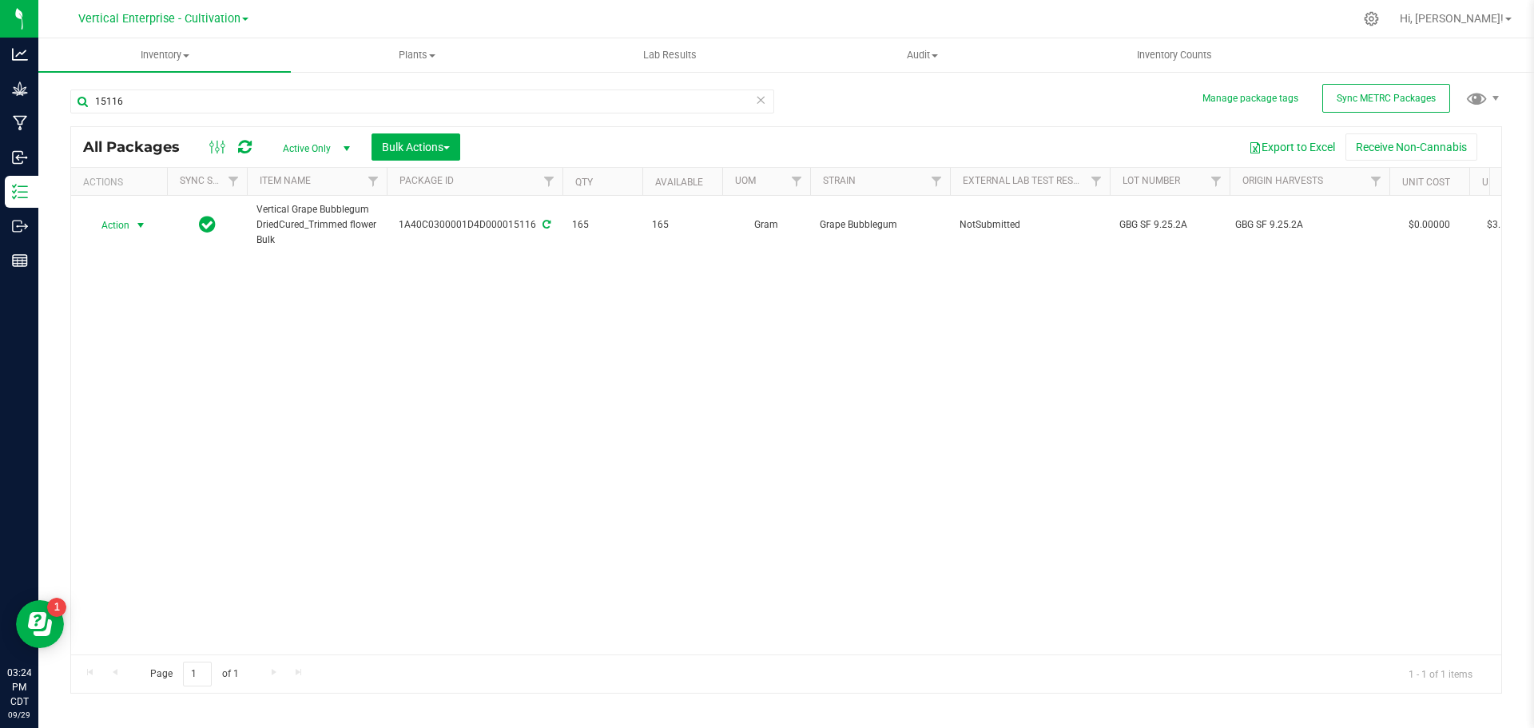
click at [103, 233] on span "Action" at bounding box center [108, 225] width 43 height 22
click at [103, 267] on li "Create package" at bounding box center [138, 276] width 101 height 24
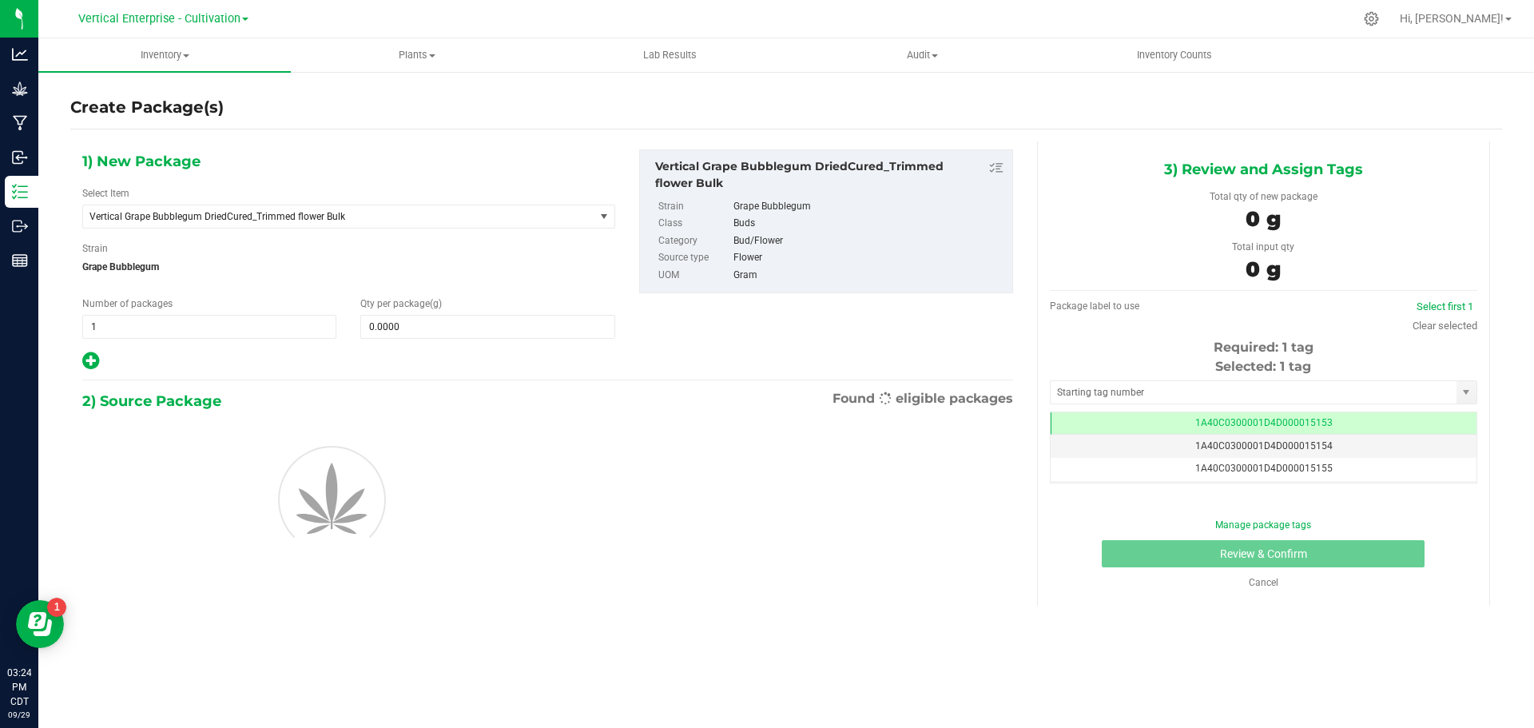
scroll to position [0, -1]
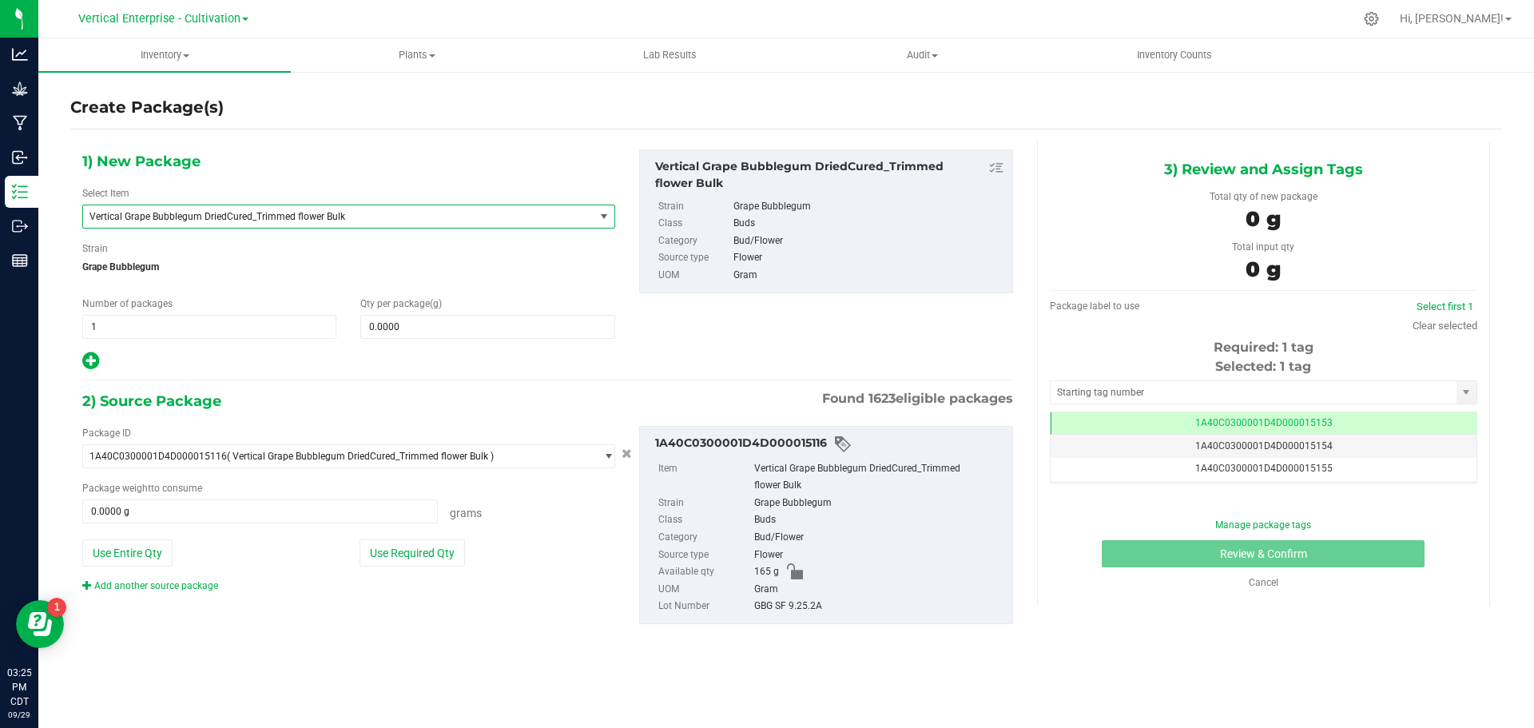
click at [231, 218] on span "Vertical Grape Bubblegum DriedCured_Trimmed flower Bulk" at bounding box center [329, 216] width 479 height 11
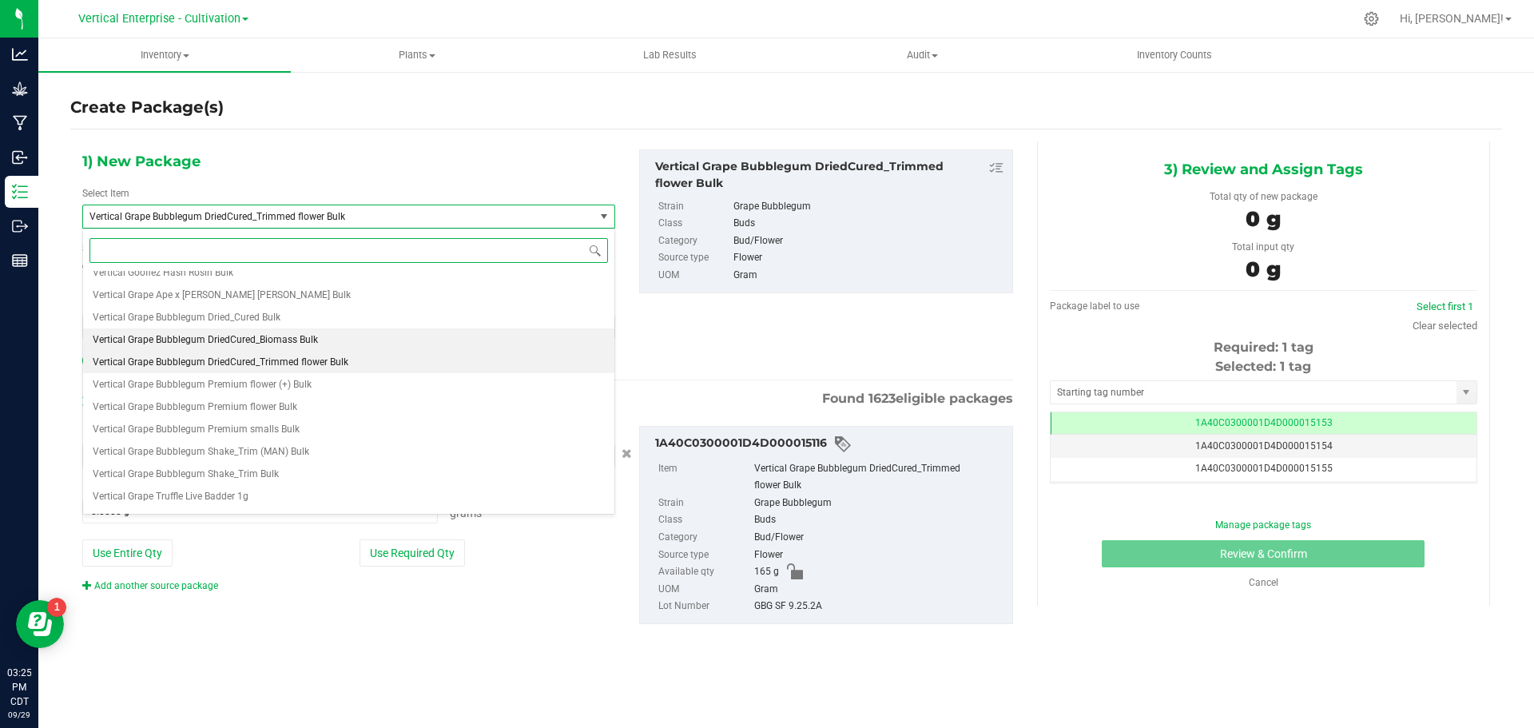
click at [259, 343] on span "Vertical Grape Bubblegum DriedCured_Biomass Bulk" at bounding box center [205, 339] width 225 height 11
type input "0.0000"
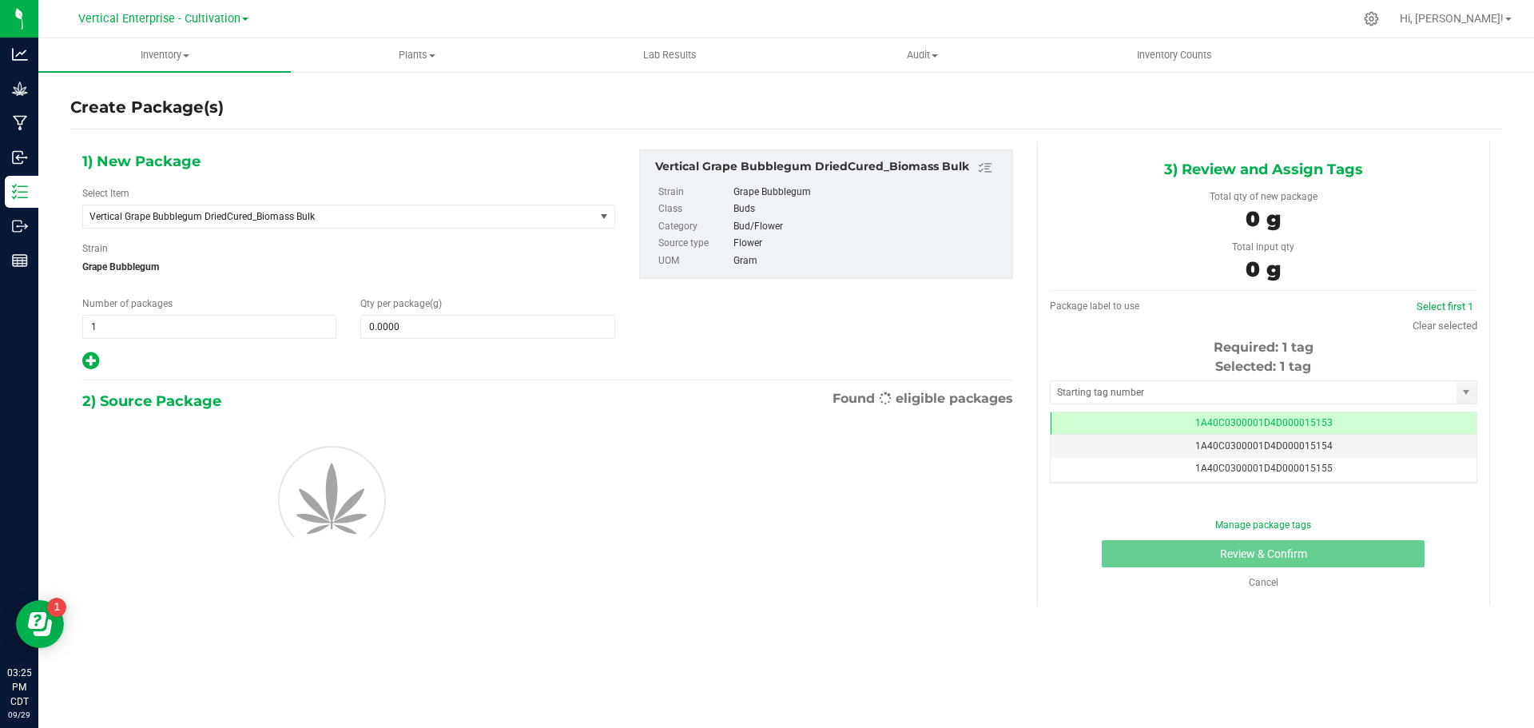
click at [425, 310] on div "Qty per package (g) 0.0000 0" at bounding box center [487, 317] width 278 height 42
click at [436, 312] on div "Qty per package (g) 0.0000 0" at bounding box center [487, 317] width 278 height 42
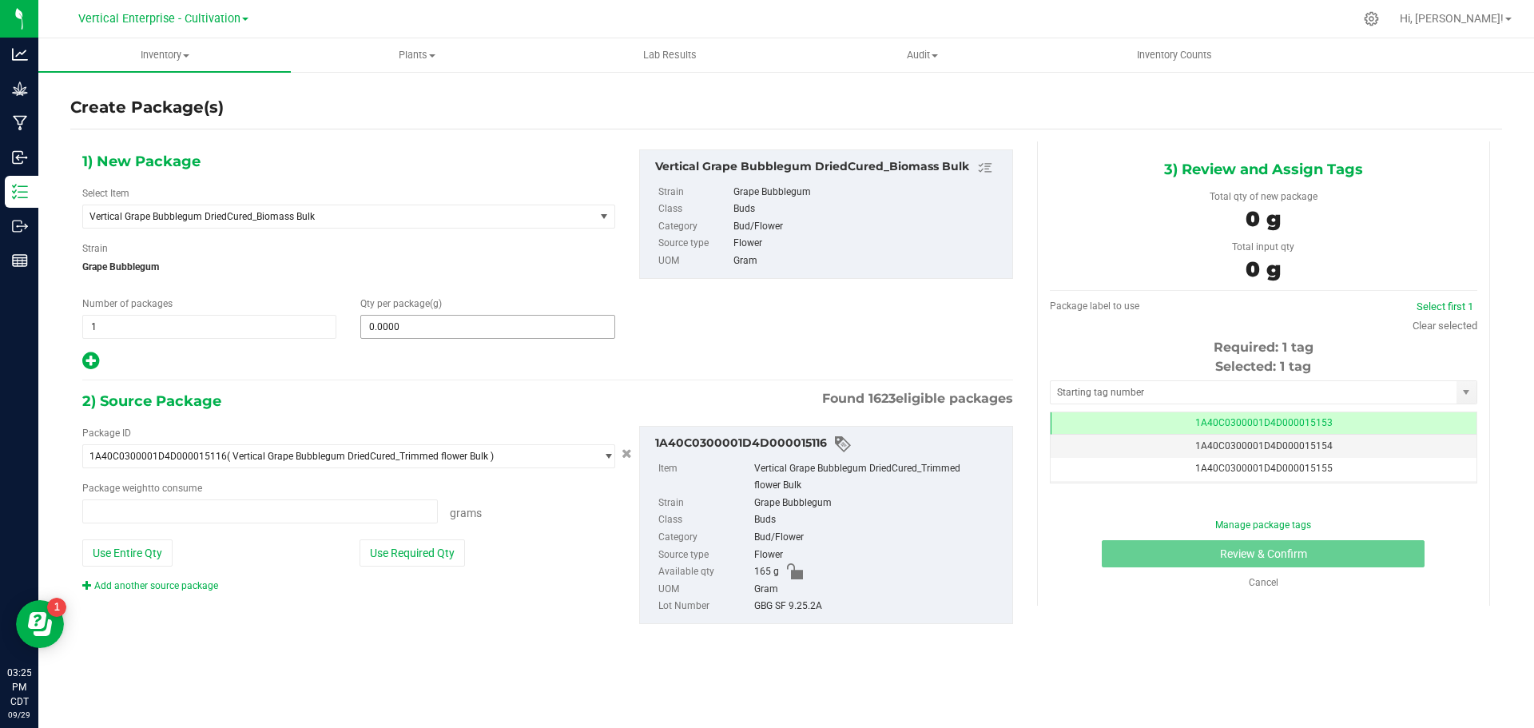
type input "0.0000 g"
click at [439, 320] on span at bounding box center [487, 327] width 254 height 24
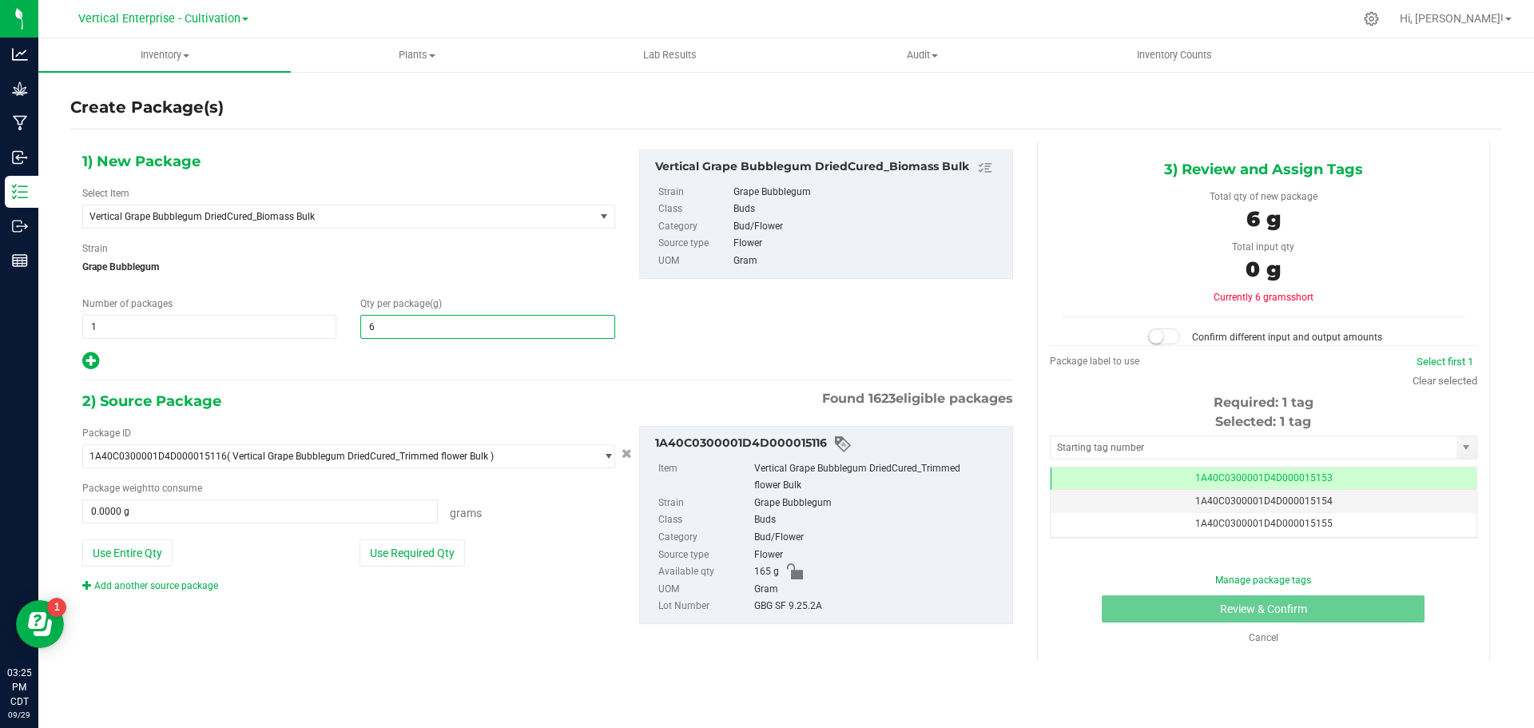
type input "65"
type input "65.0000"
click at [444, 540] on button "Use Required Qty" at bounding box center [412, 552] width 105 height 27
type input "65.0000 g"
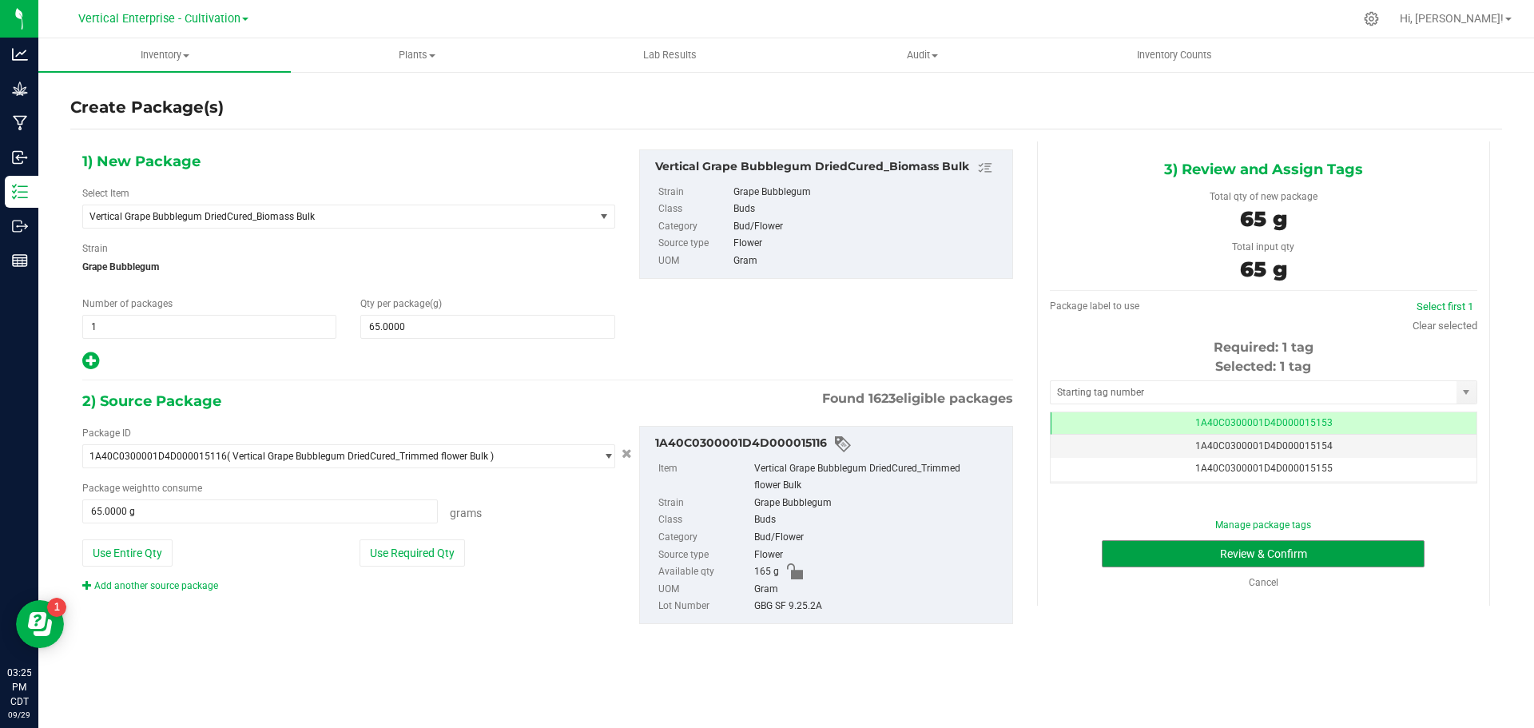
click at [1253, 556] on button "Review & Confirm" at bounding box center [1263, 553] width 323 height 27
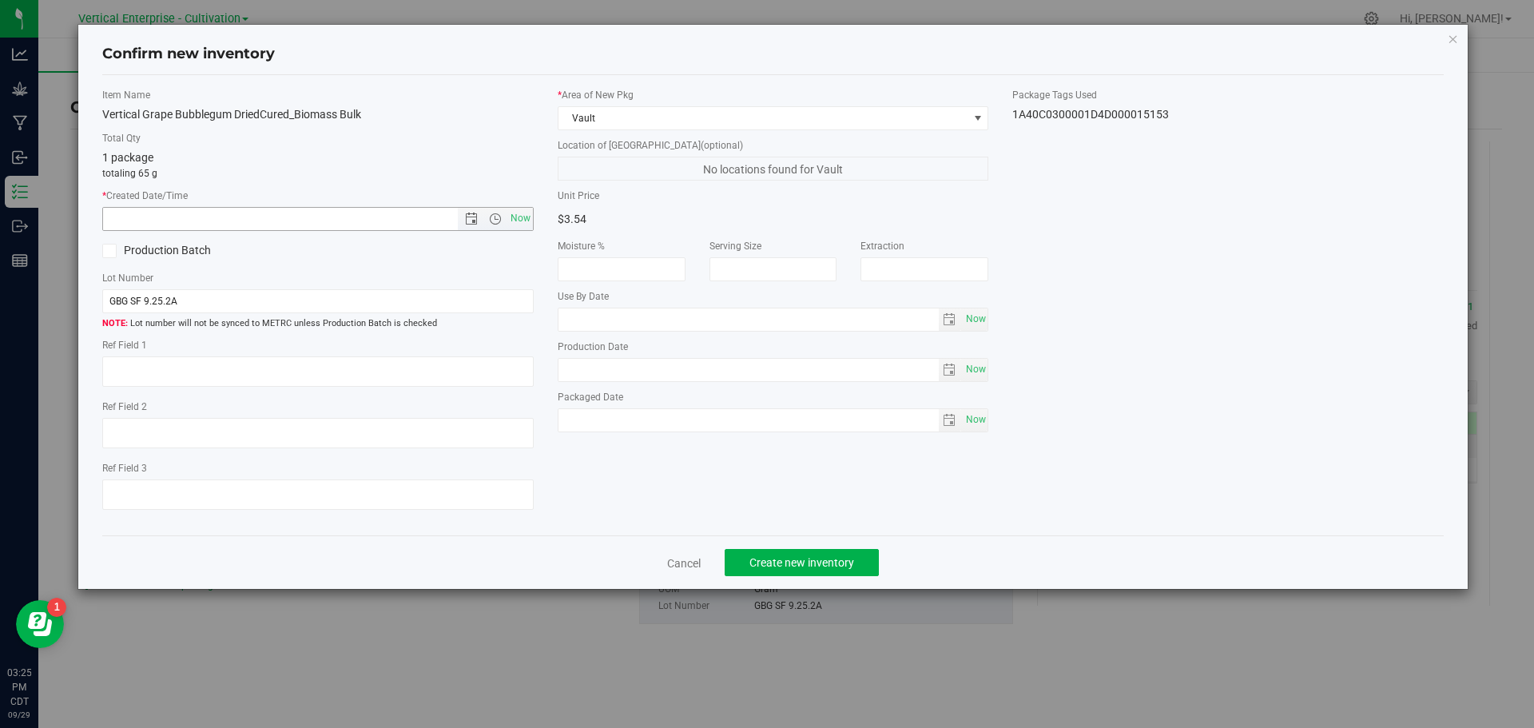
click at [532, 217] on span "Now" at bounding box center [520, 218] width 27 height 23
type input "[DATE] 3:25 PM"
click at [194, 250] on label "Production Batch" at bounding box center [204, 250] width 204 height 17
click at [0, 0] on input "Production Batch" at bounding box center [0, 0] width 0 height 0
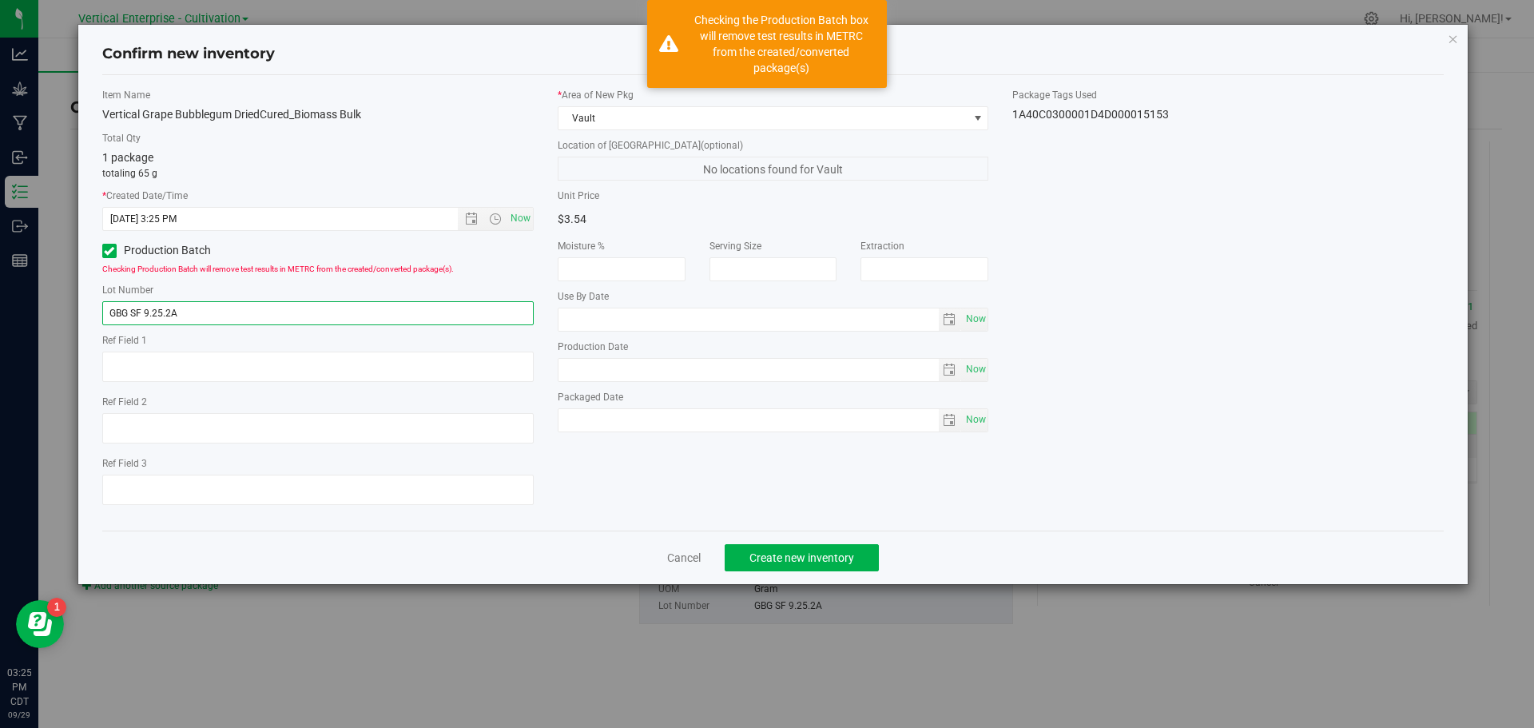
click at [219, 324] on input "GBG SF 9.25.2A" at bounding box center [318, 313] width 432 height 24
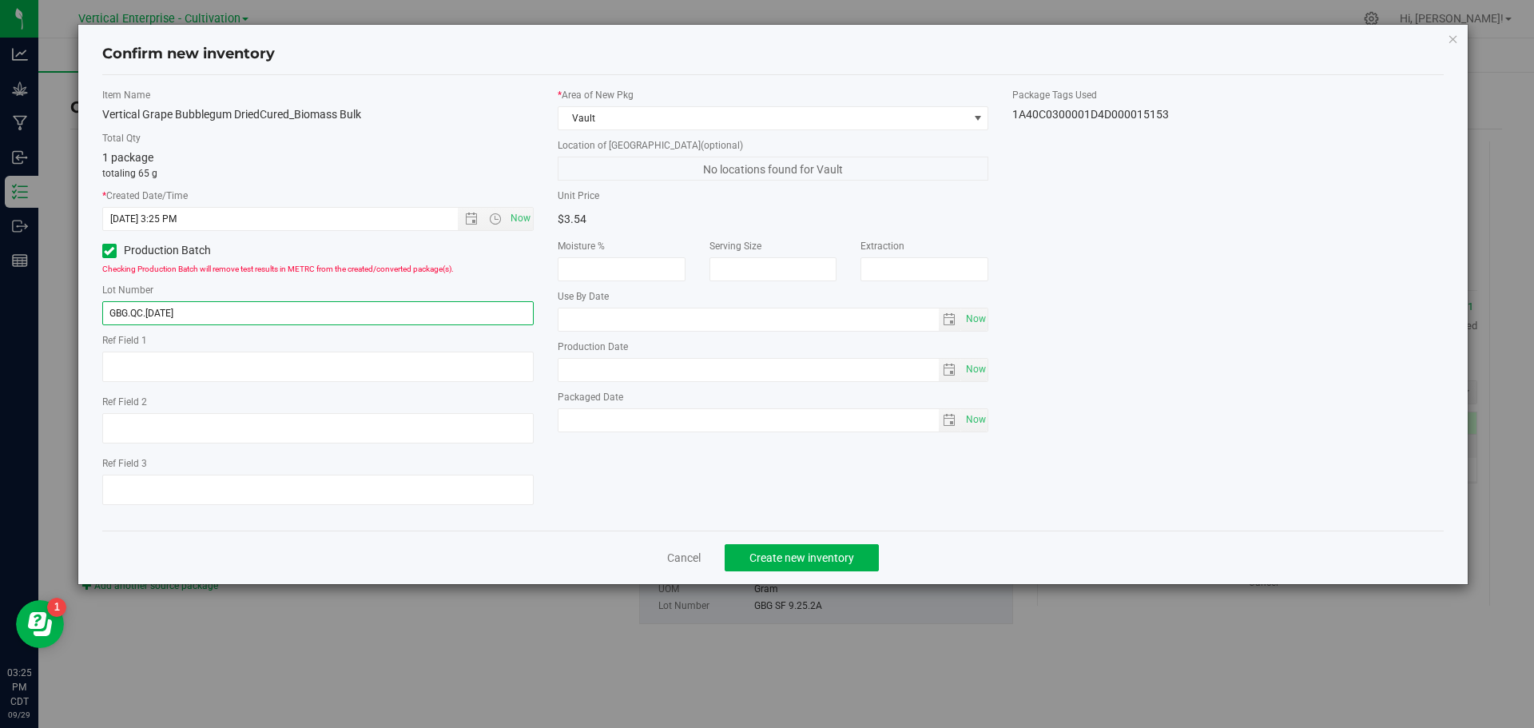
type input "GBG.QC.[DATE]"
click at [844, 557] on span "Create new inventory" at bounding box center [802, 557] width 105 height 13
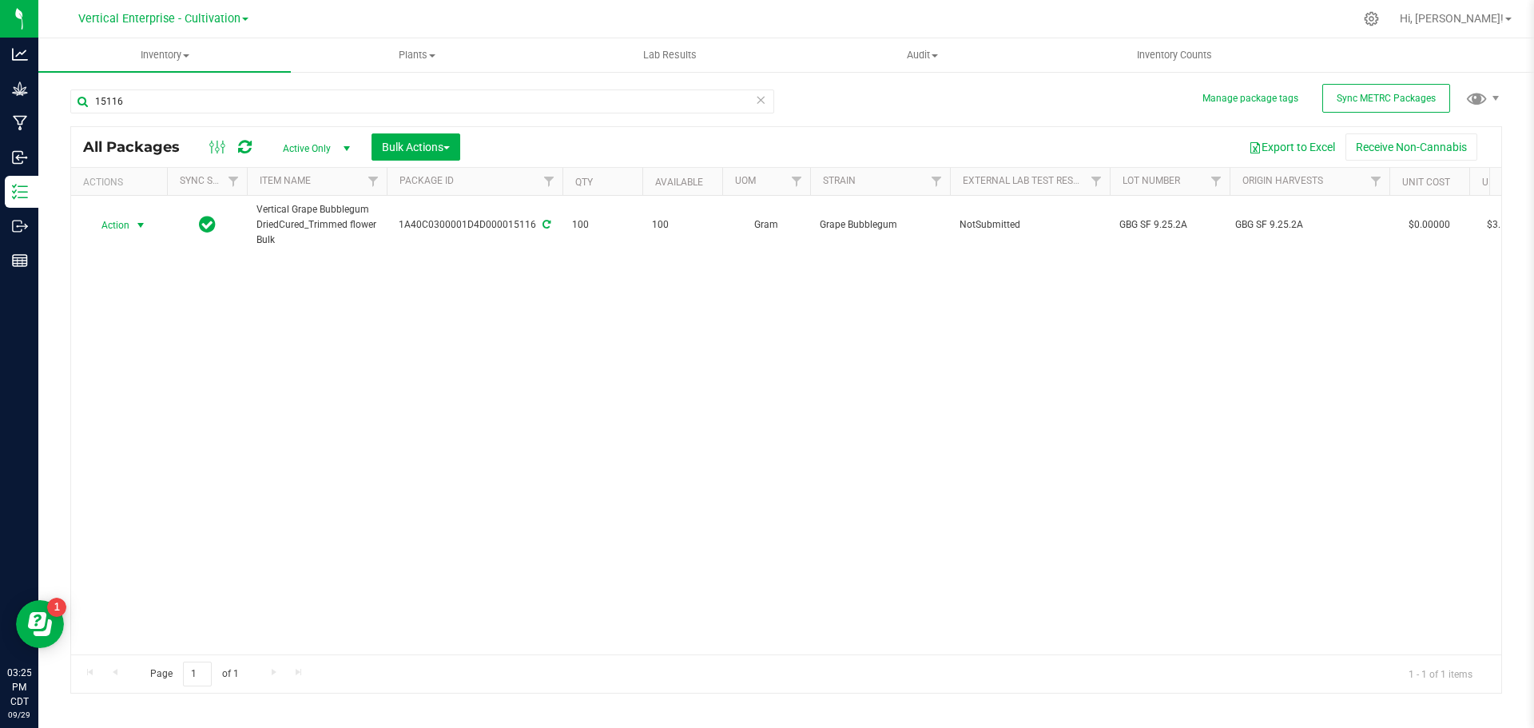
click at [98, 222] on span "Action" at bounding box center [108, 225] width 43 height 22
click at [132, 267] on li "Create package" at bounding box center [138, 276] width 101 height 24
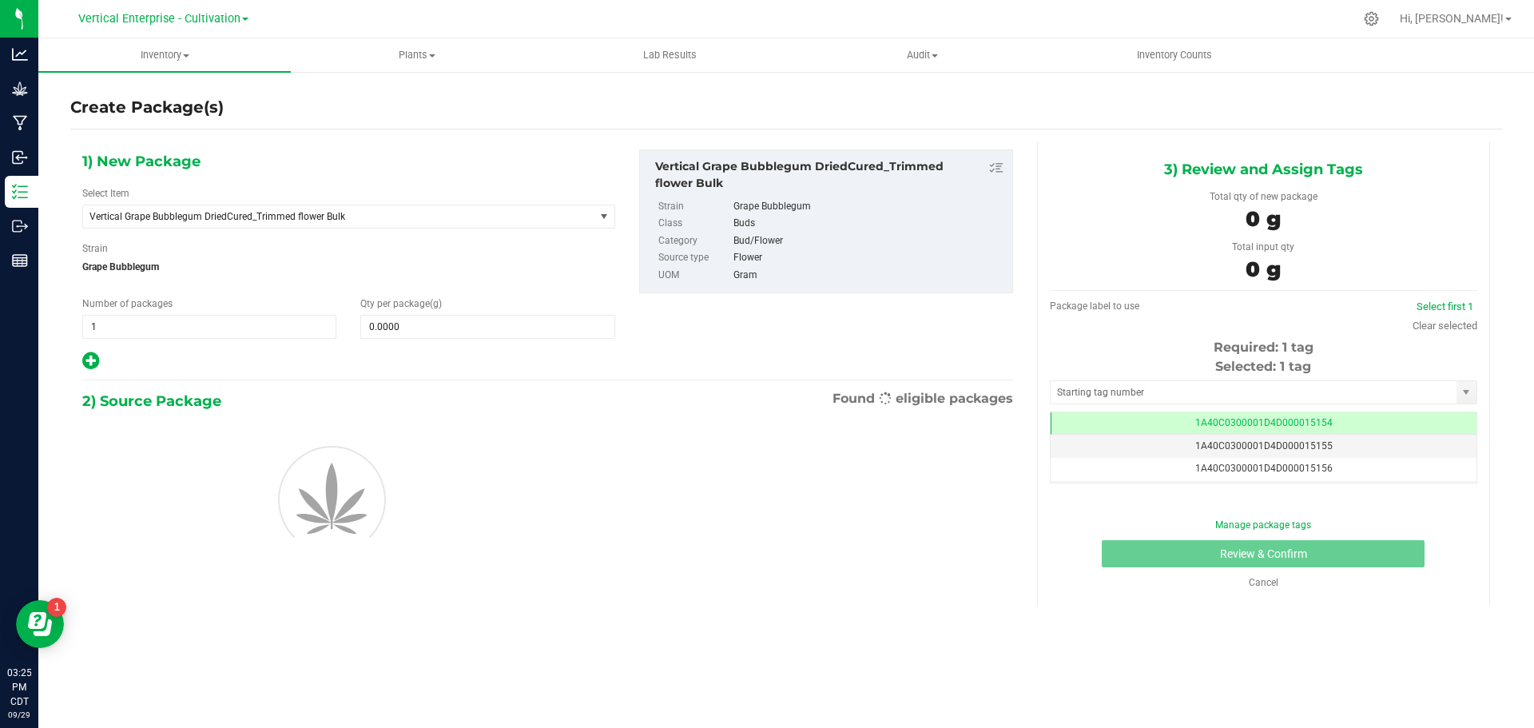
scroll to position [0, -1]
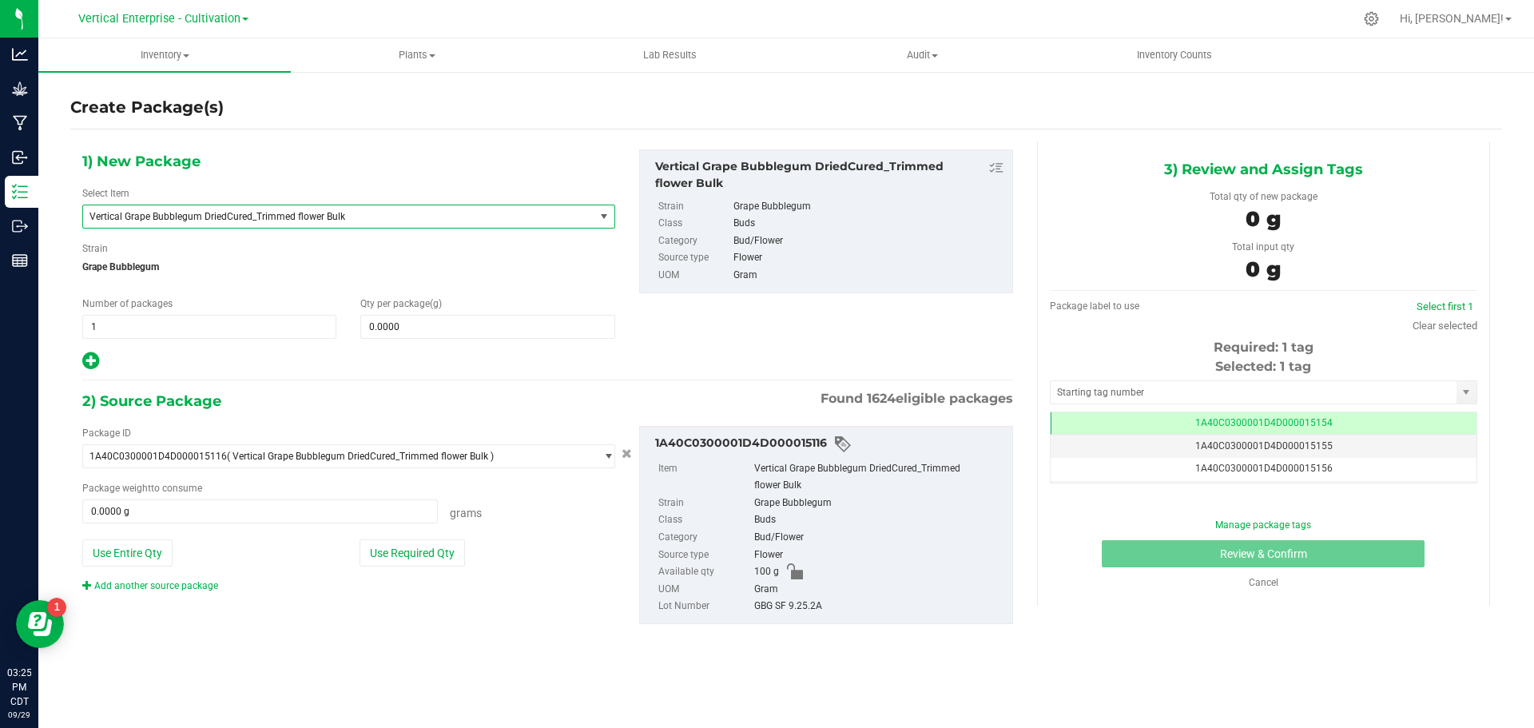
click at [175, 216] on span "Vertical Grape Bubblegum DriedCured_Trimmed flower Bulk" at bounding box center [329, 216] width 479 height 11
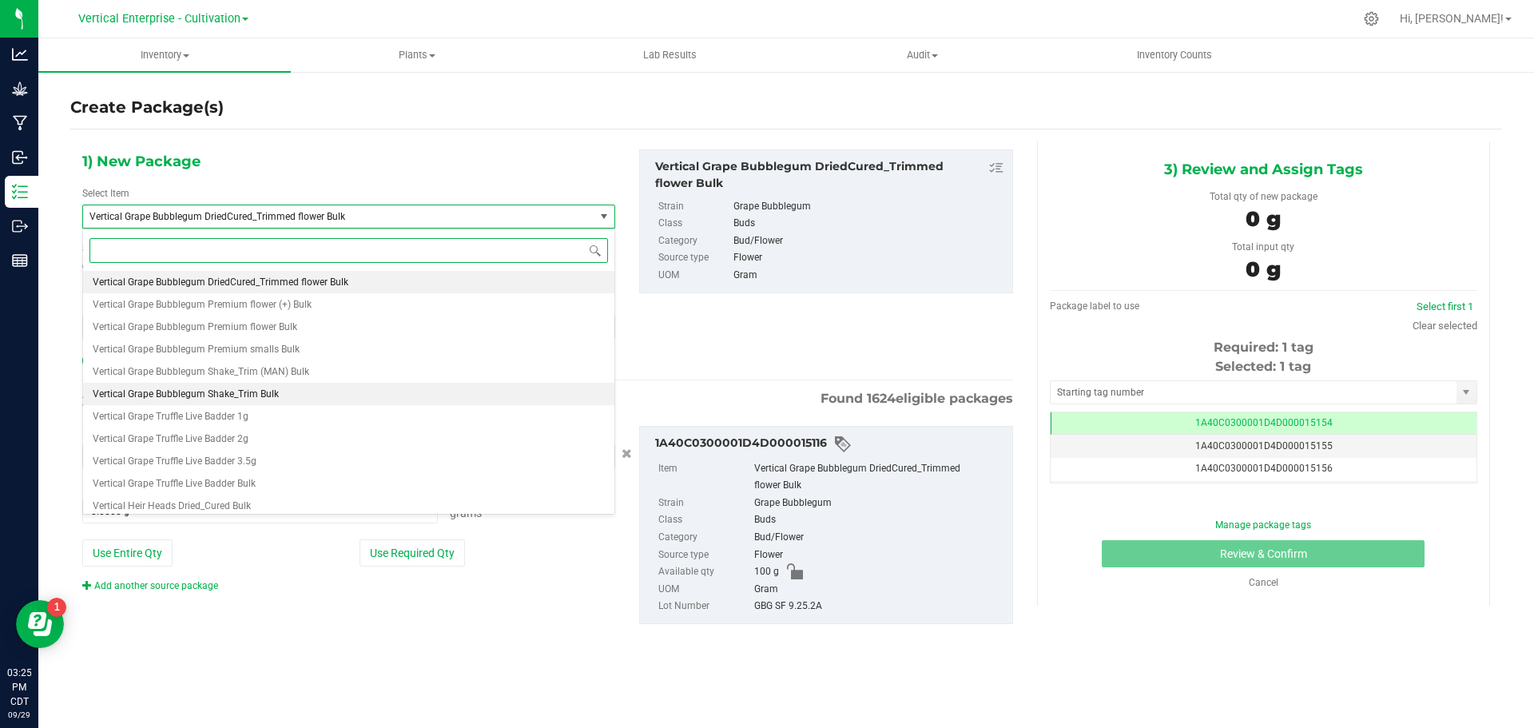
click at [211, 393] on span "Vertical Grape Bubblegum Shake_Trim Bulk" at bounding box center [186, 393] width 186 height 11
type input "0.0000"
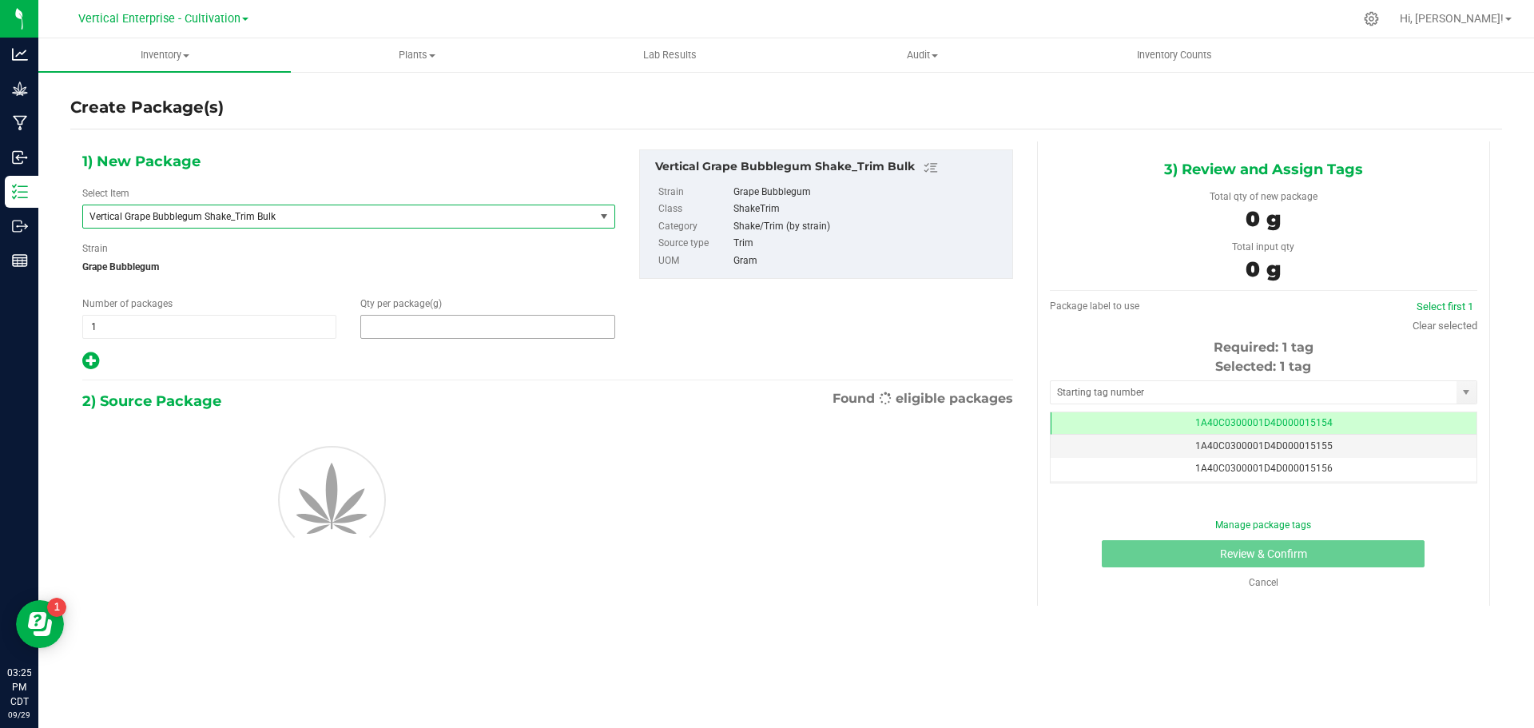
click at [435, 331] on span at bounding box center [487, 327] width 254 height 24
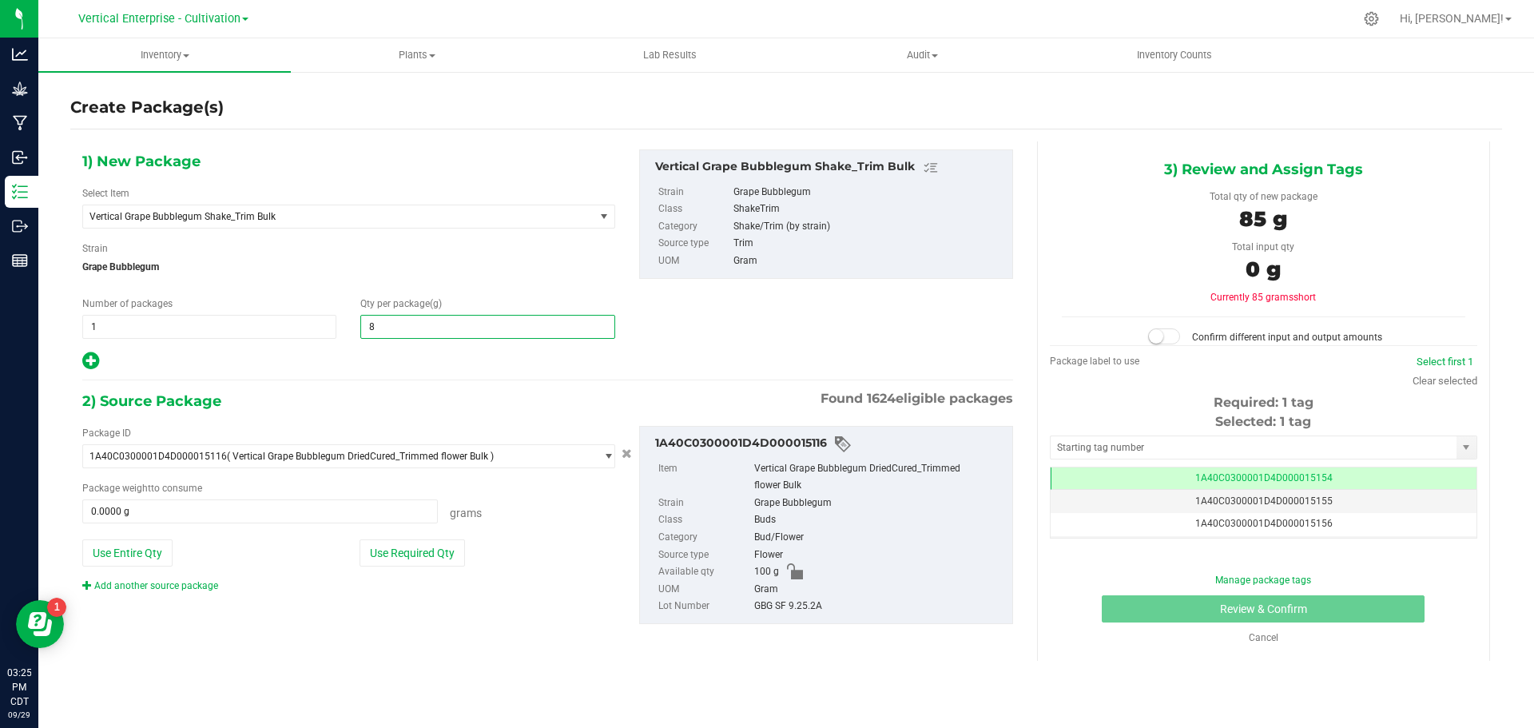
type input "85"
type input "85.0000"
click at [140, 552] on button "Use Entire Qty" at bounding box center [127, 552] width 90 height 27
type input "100.0000 g"
click at [1161, 334] on small at bounding box center [1156, 336] width 14 height 14
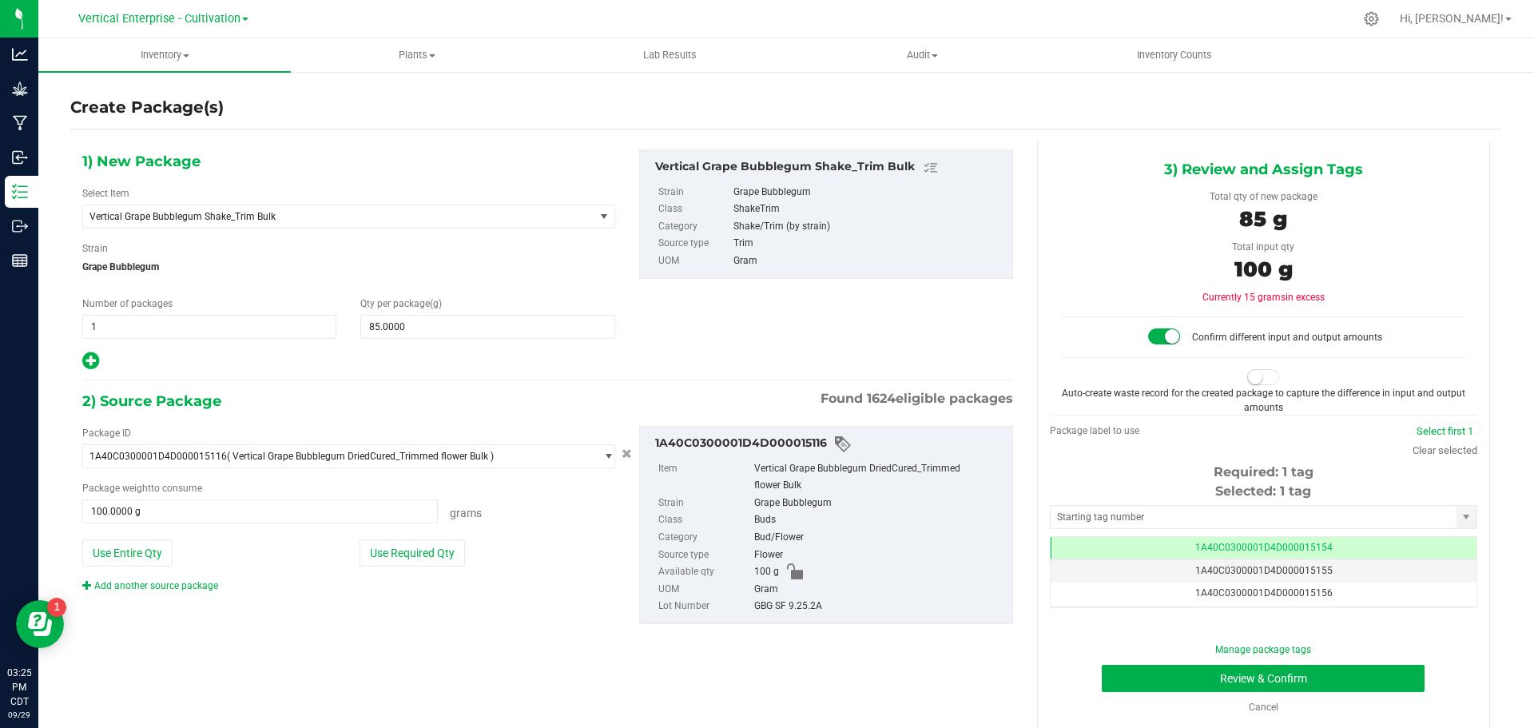
click at [1248, 380] on small at bounding box center [1255, 377] width 14 height 14
click at [1339, 678] on button "Review & Confirm" at bounding box center [1263, 678] width 323 height 27
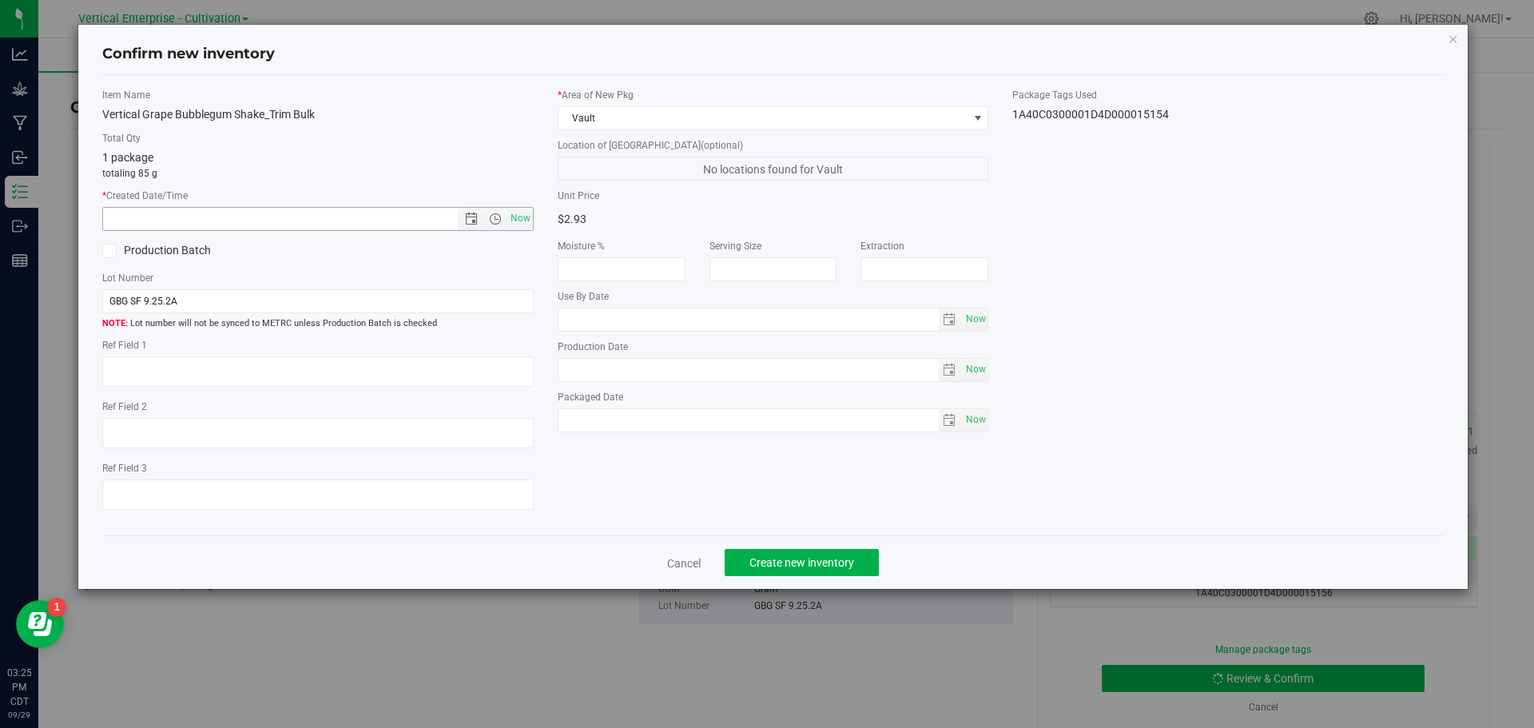
click at [528, 221] on span "Now" at bounding box center [520, 218] width 27 height 23
type input "[DATE] 3:26 PM"
click at [182, 242] on label "Production Batch" at bounding box center [204, 250] width 204 height 17
click at [0, 0] on input "Production Batch" at bounding box center [0, 0] width 0 height 0
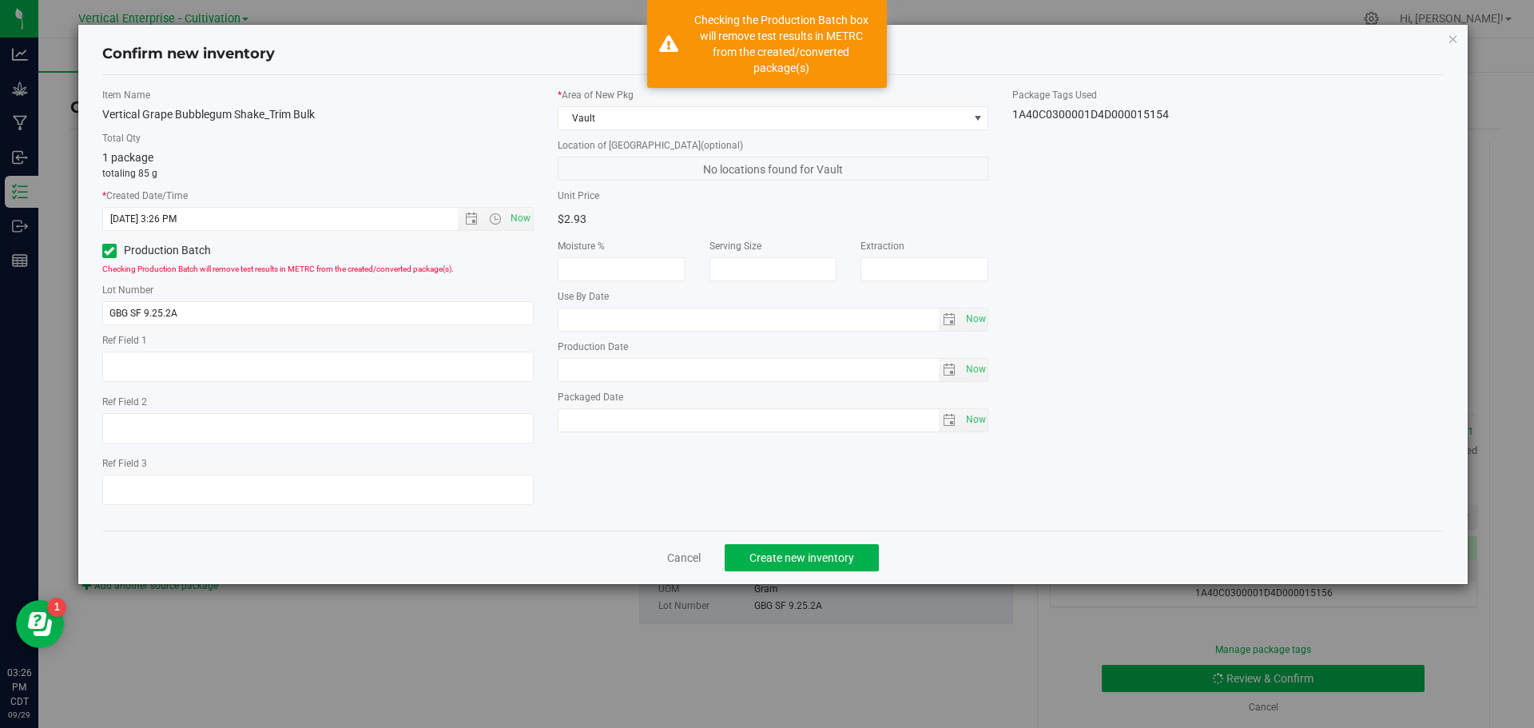
click at [205, 298] on div "Lot Number GBG SF 9.25.2A" at bounding box center [318, 304] width 432 height 42
click at [200, 324] on input "GBG SF 9.25.2A" at bounding box center [318, 313] width 432 height 24
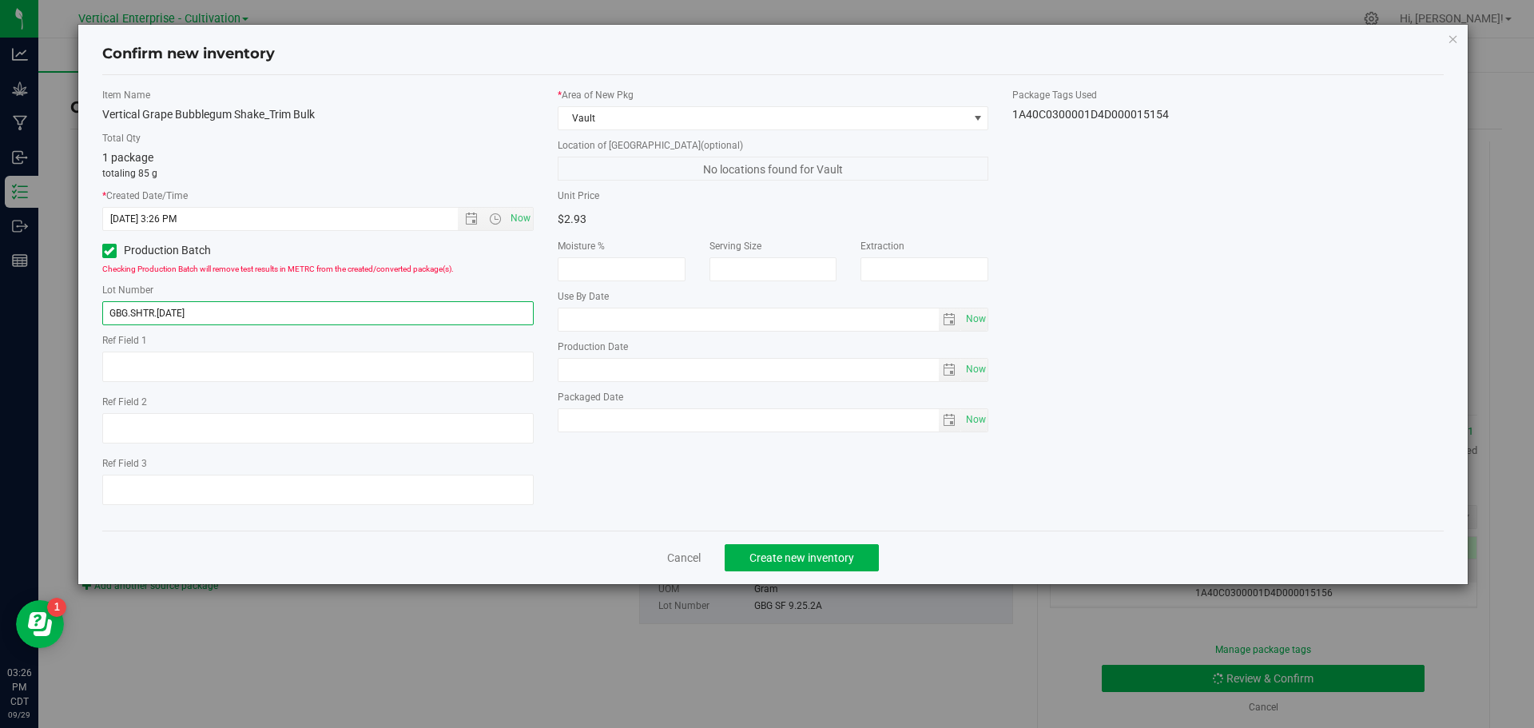
type input "GBG.SHTR.[DATE]"
click at [838, 554] on span "Create new inventory" at bounding box center [802, 557] width 105 height 13
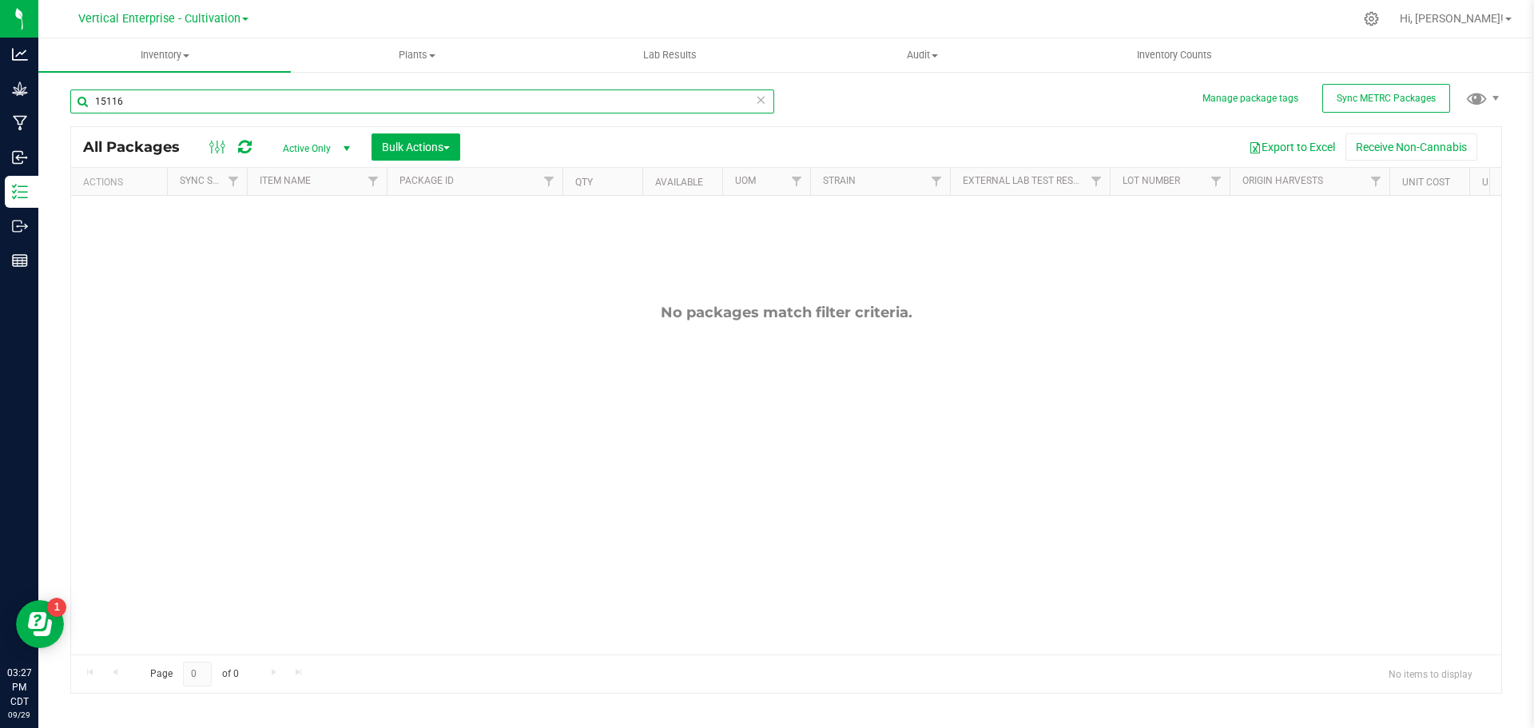
drag, startPoint x: 217, startPoint y: 97, endPoint x: 11, endPoint y: 112, distance: 206.7
click at [11, 112] on div "Analytics Grow Manufacturing Inbound Inventory Outbound Reports 03:27 PM CDT [D…" at bounding box center [767, 364] width 1534 height 728
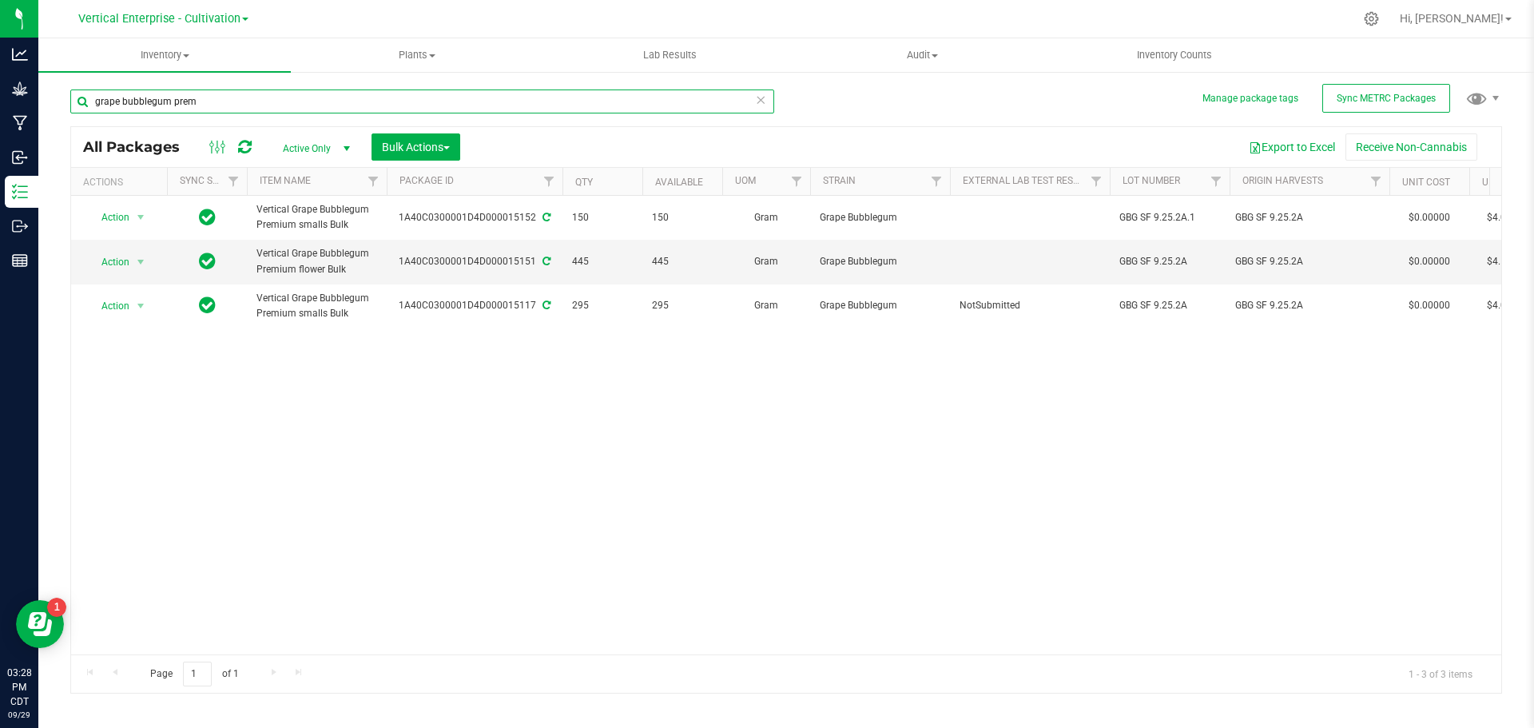
type input "grape bubblegum prem"
click at [380, 138] on button "Bulk Actions" at bounding box center [416, 146] width 89 height 27
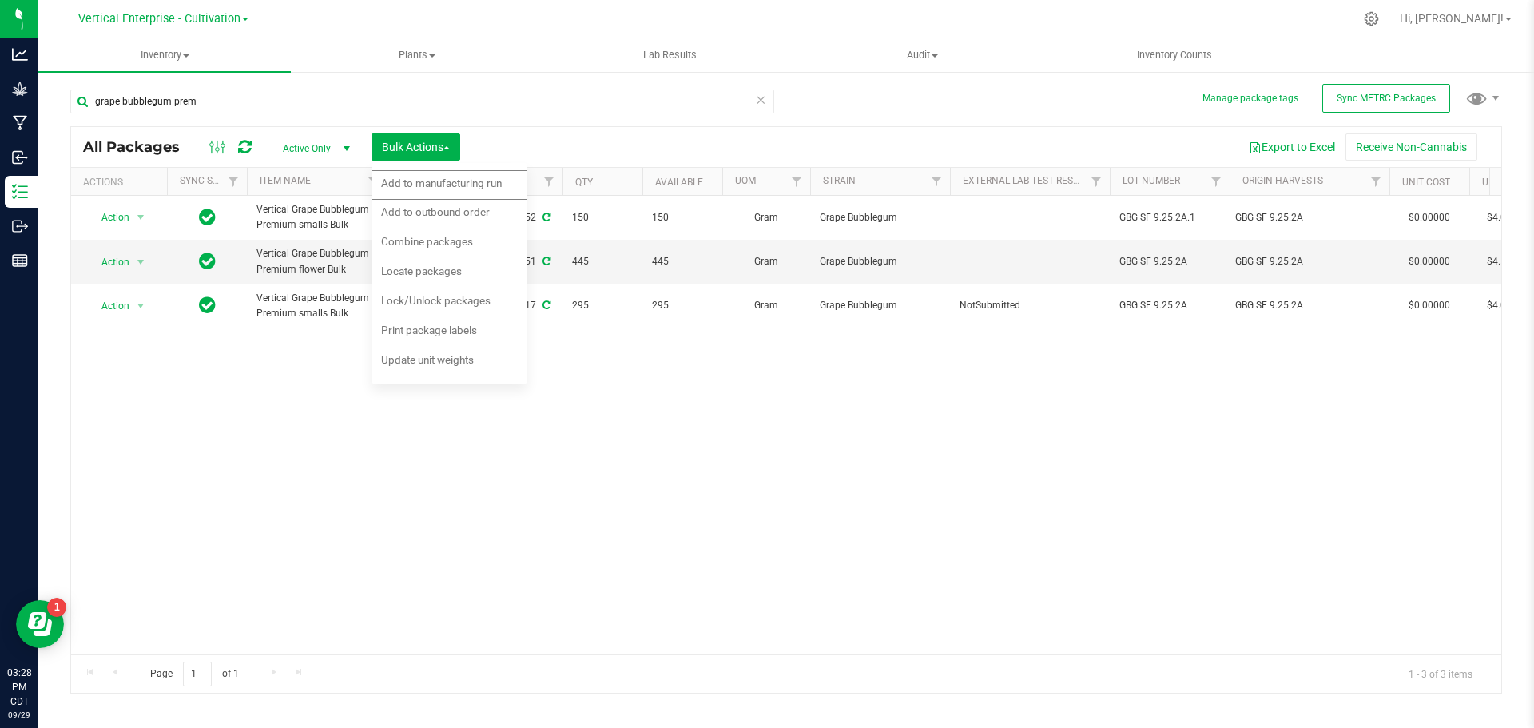
click at [470, 247] on span "Combine packages" at bounding box center [427, 241] width 92 height 13
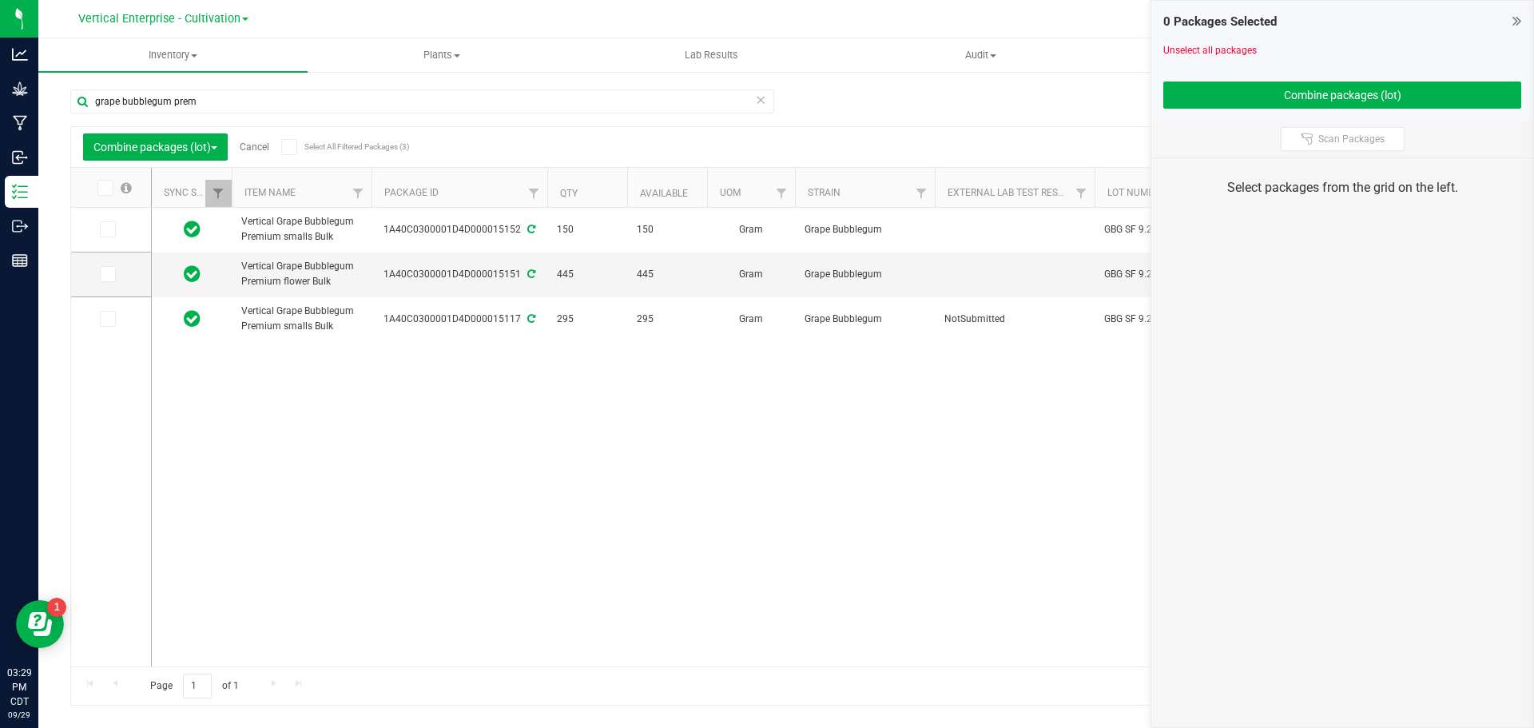
click at [107, 194] on span at bounding box center [105, 188] width 16 height 16
click at [0, 0] on input "checkbox" at bounding box center [0, 0] width 0 height 0
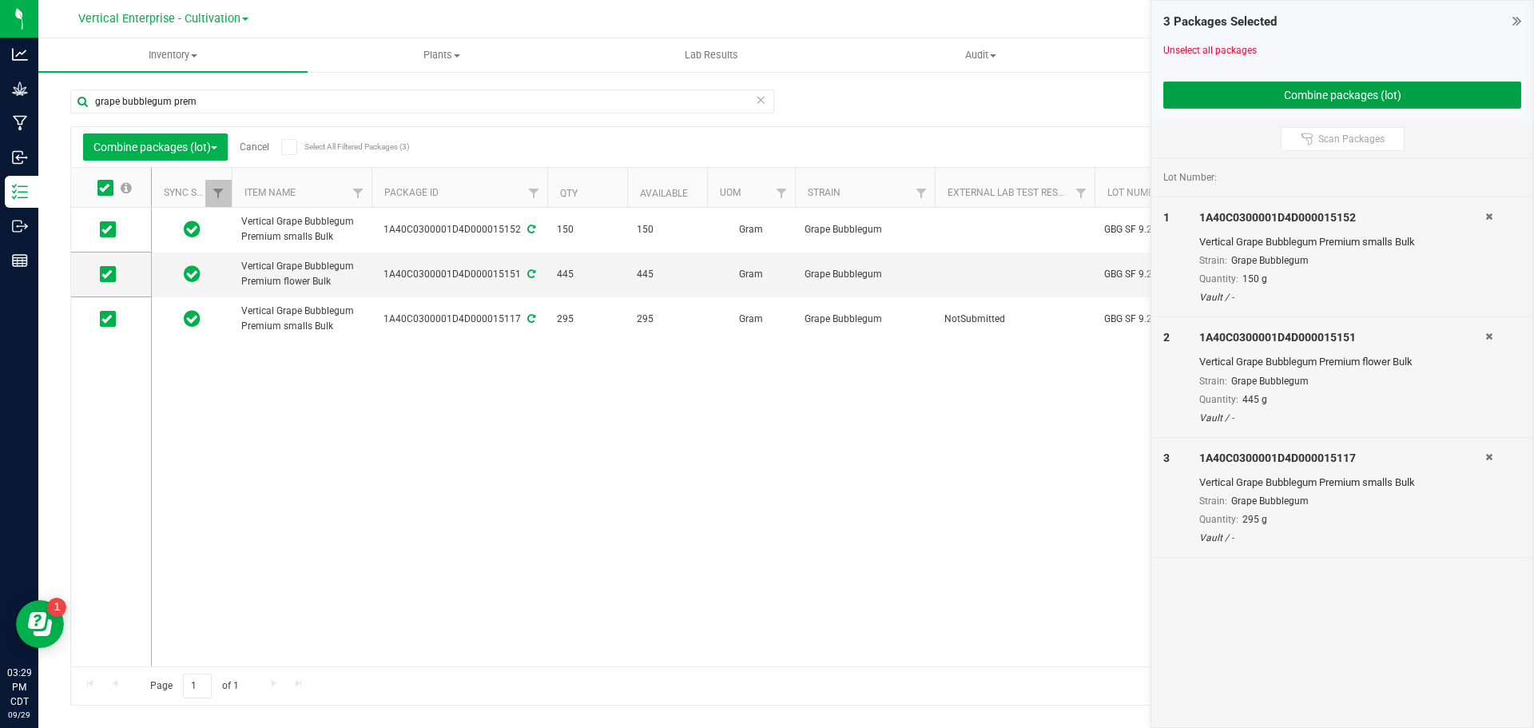
click at [1315, 89] on button "Combine packages (lot)" at bounding box center [1343, 95] width 358 height 27
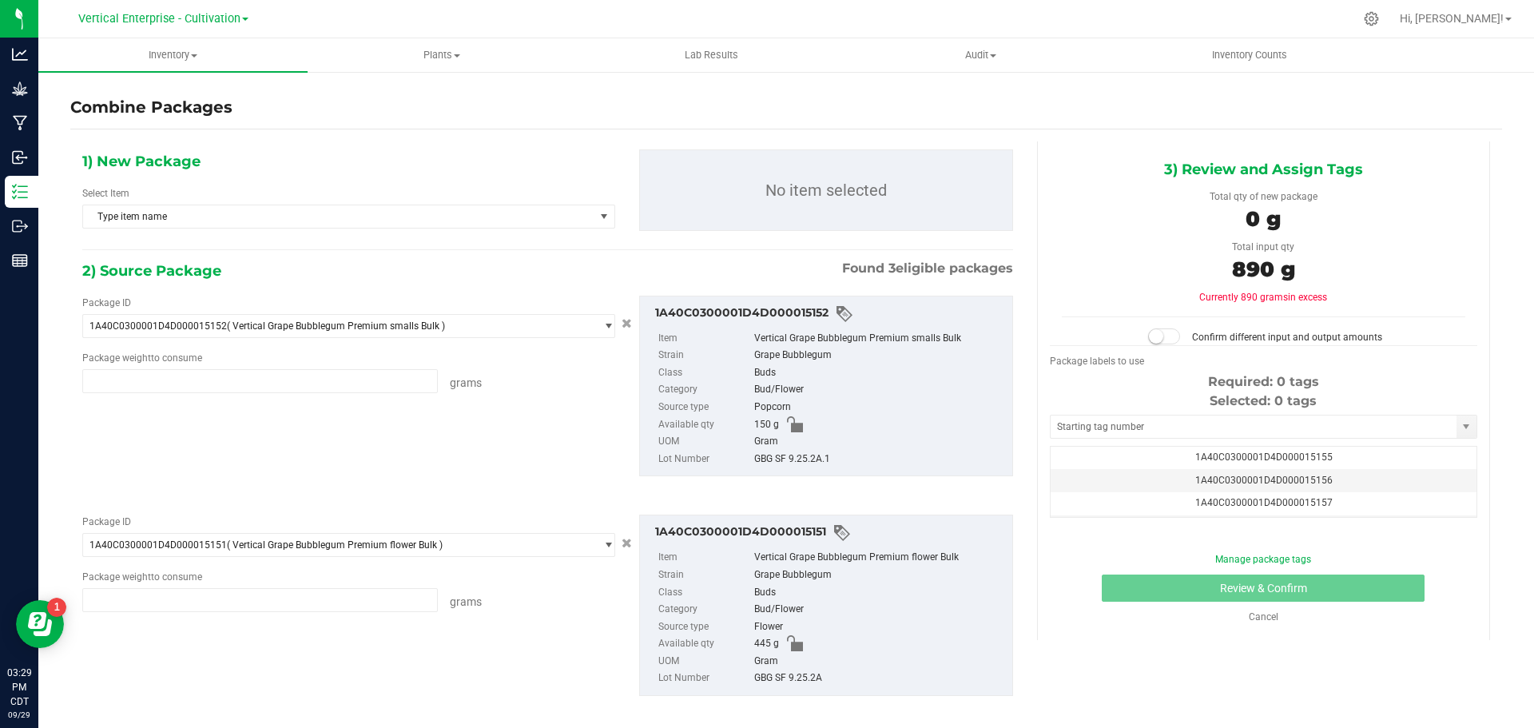
type input "150.0000 g"
type input "445.0000 g"
type input "295.0000 g"
click at [189, 219] on span "Type item name" at bounding box center [338, 216] width 511 height 22
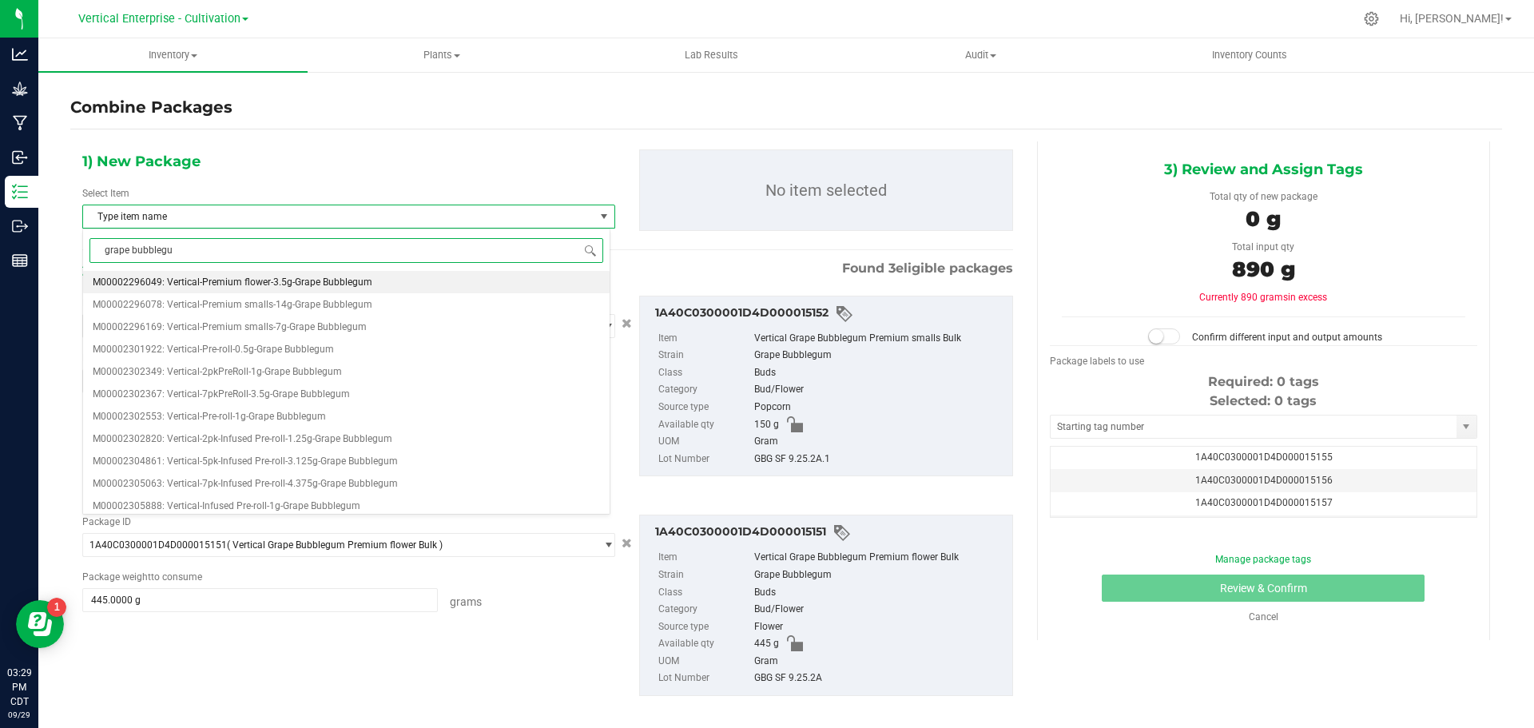
type input "grape bubblegum"
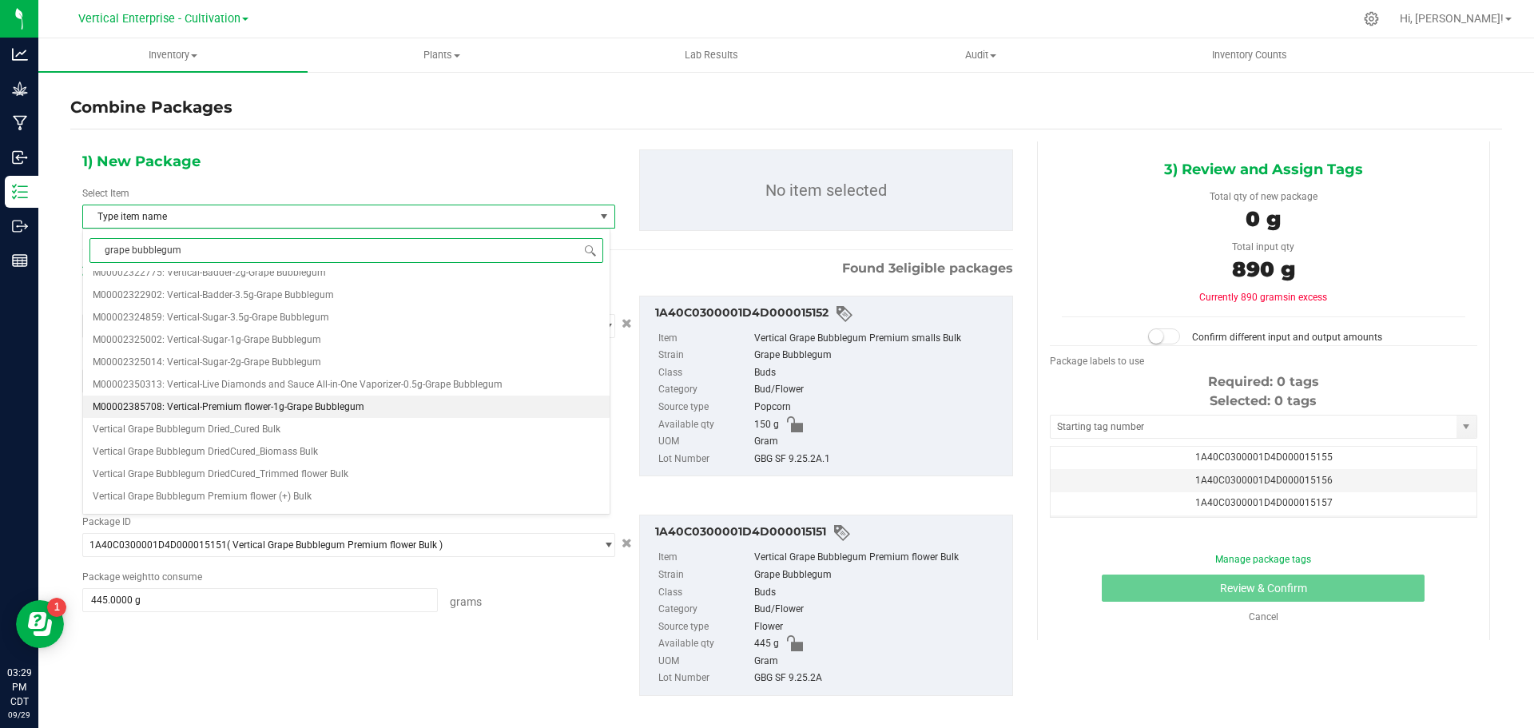
scroll to position [559, 0]
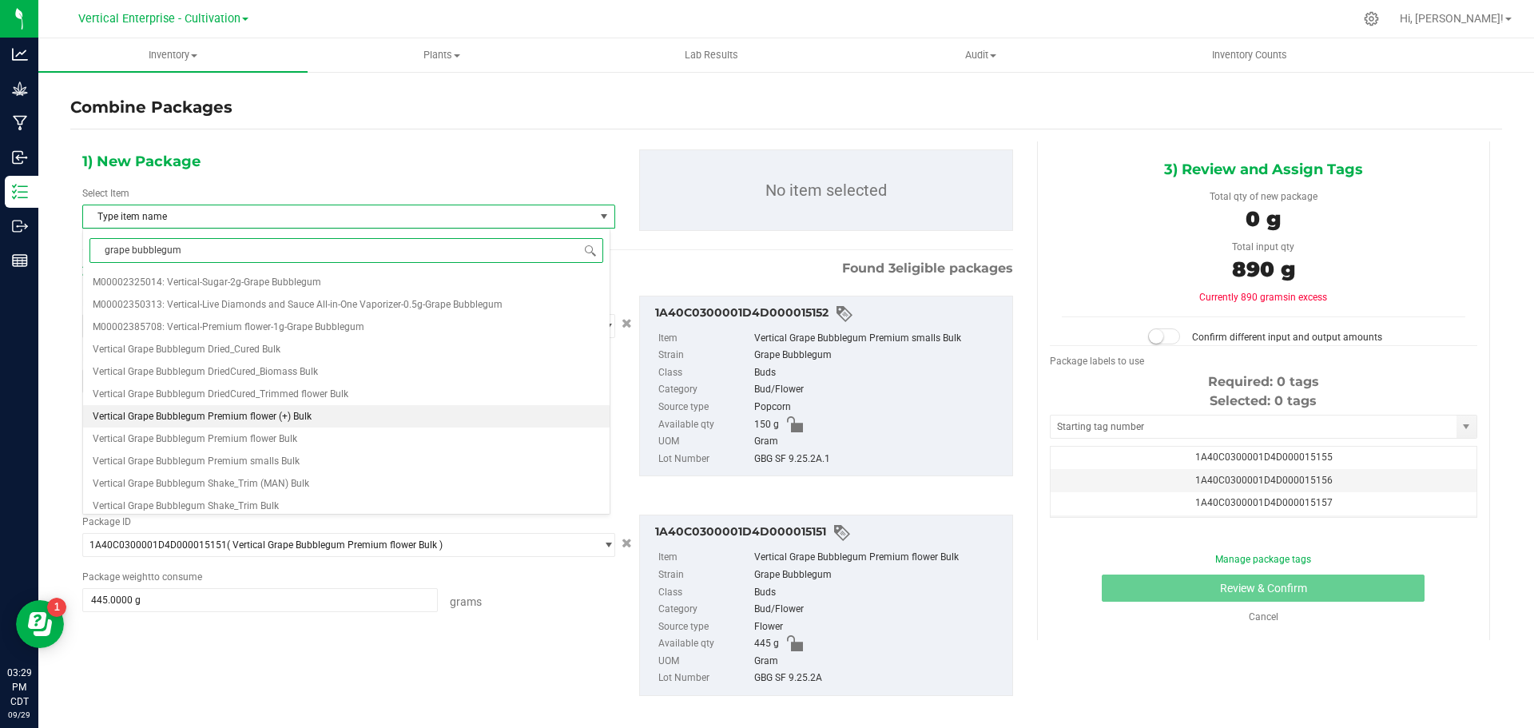
click at [269, 411] on span "Vertical Grape Bubblegum Premium flower (+) Bulk" at bounding box center [202, 416] width 219 height 11
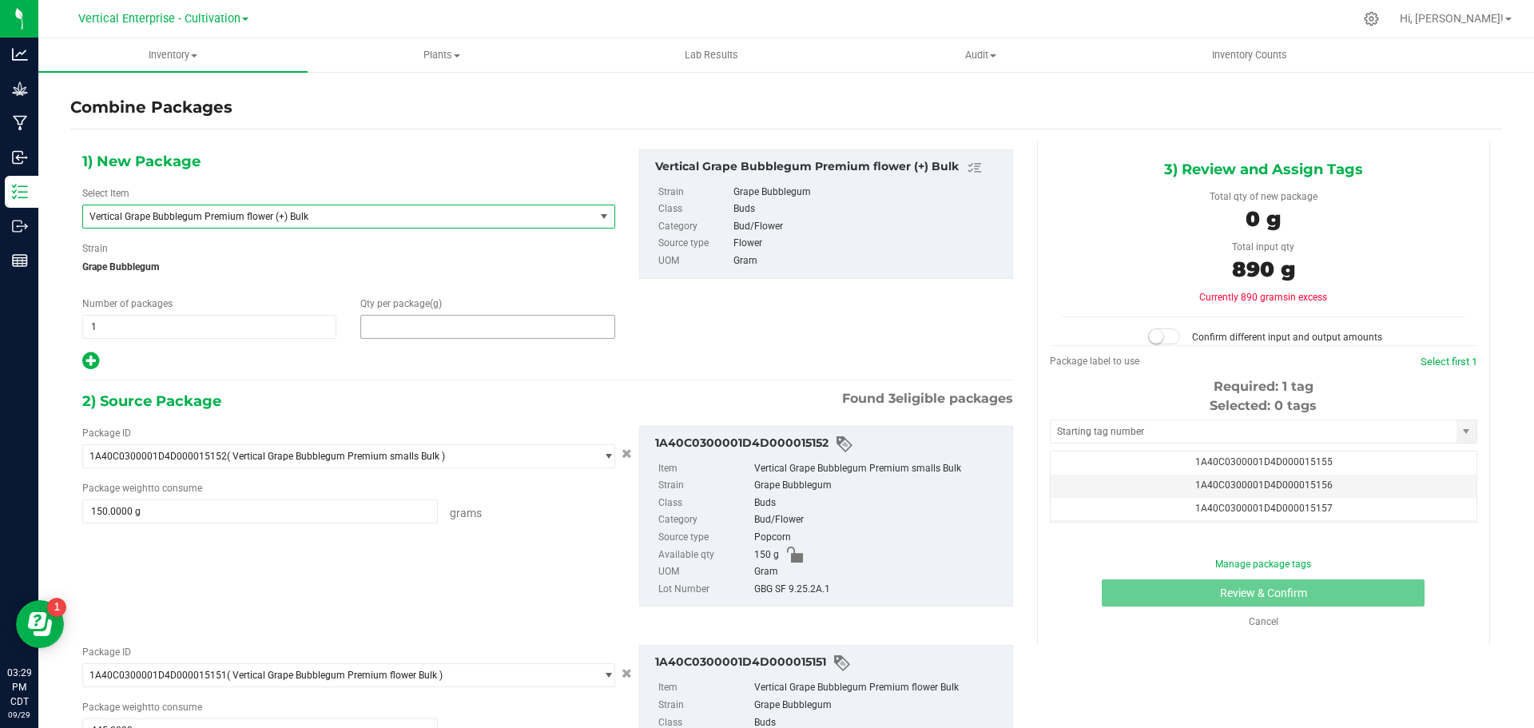
click at [416, 332] on span at bounding box center [487, 327] width 254 height 24
type input "890"
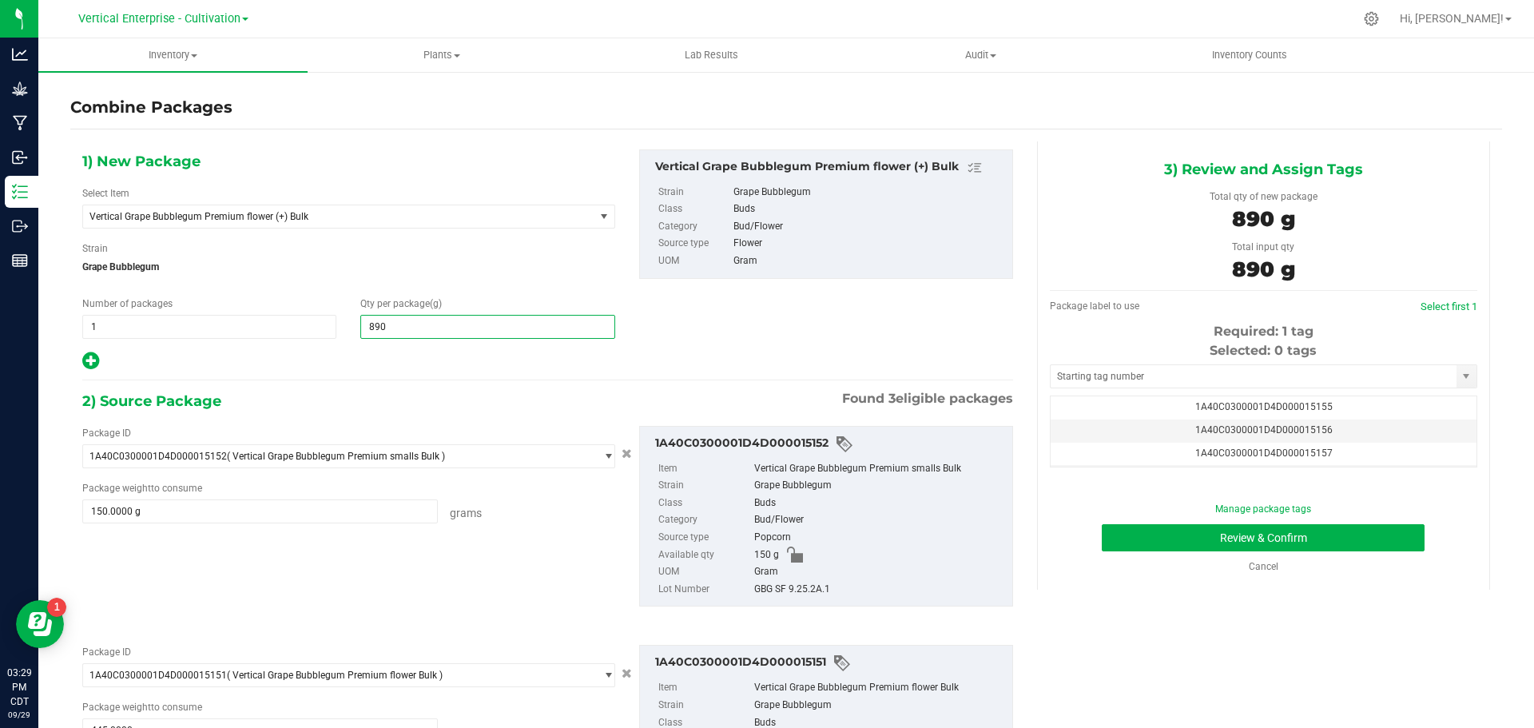
type input "890"
click at [1274, 412] on span "1A40C0300001D4D000015155" at bounding box center [1264, 406] width 137 height 11
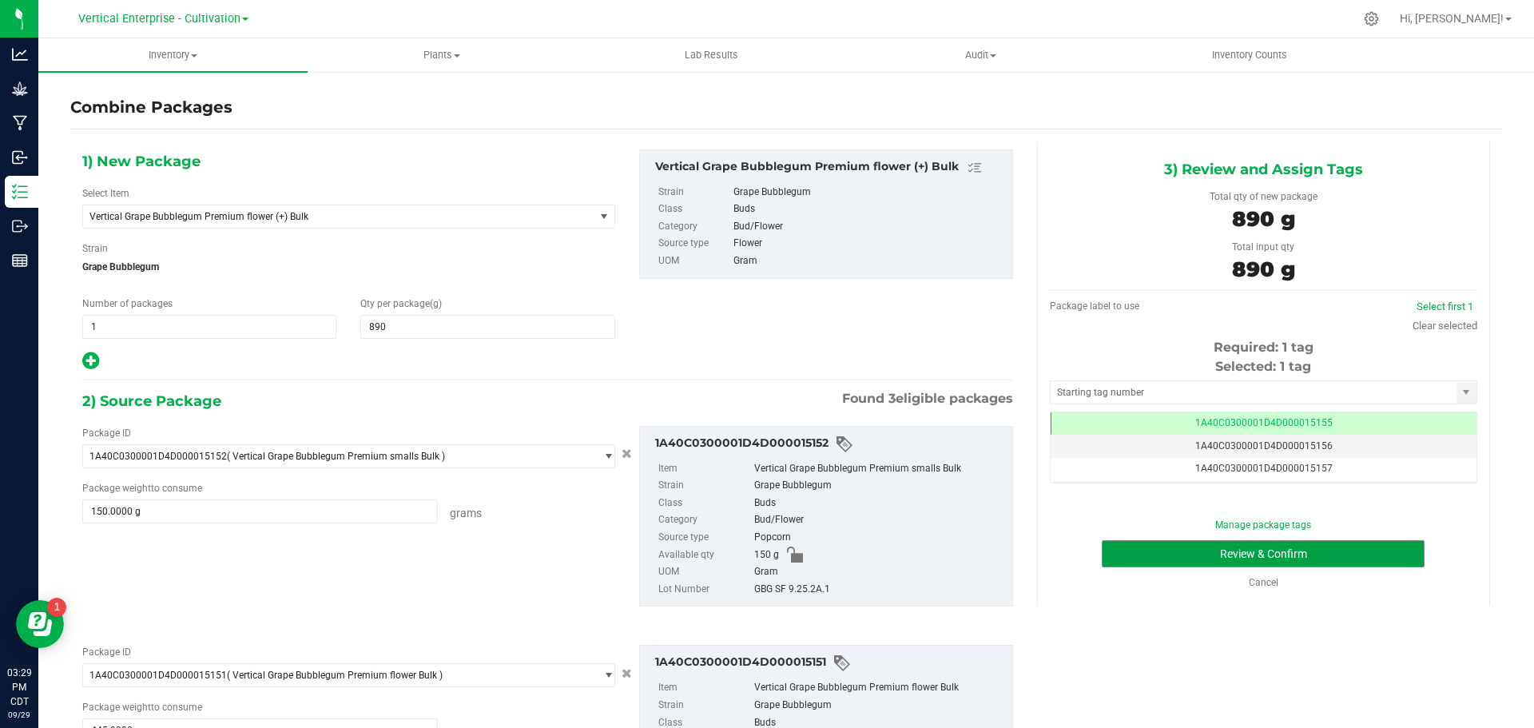
click at [1319, 562] on button "Review & Confirm" at bounding box center [1263, 553] width 323 height 27
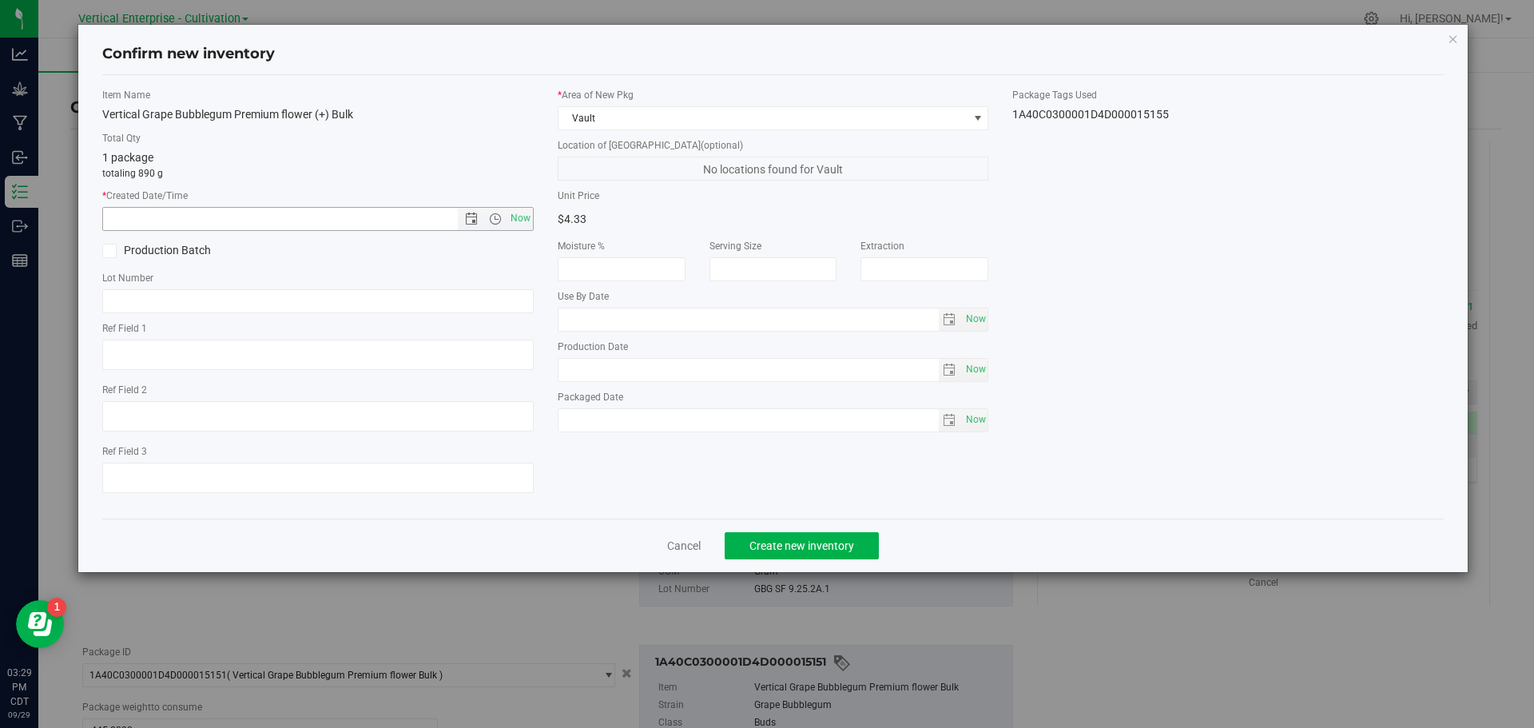
click at [515, 216] on span "Now" at bounding box center [520, 218] width 27 height 23
type input "[DATE] 3:29 PM"
click at [153, 258] on label "Production Batch" at bounding box center [204, 250] width 204 height 17
click at [0, 0] on input "Production Batch" at bounding box center [0, 0] width 0 height 0
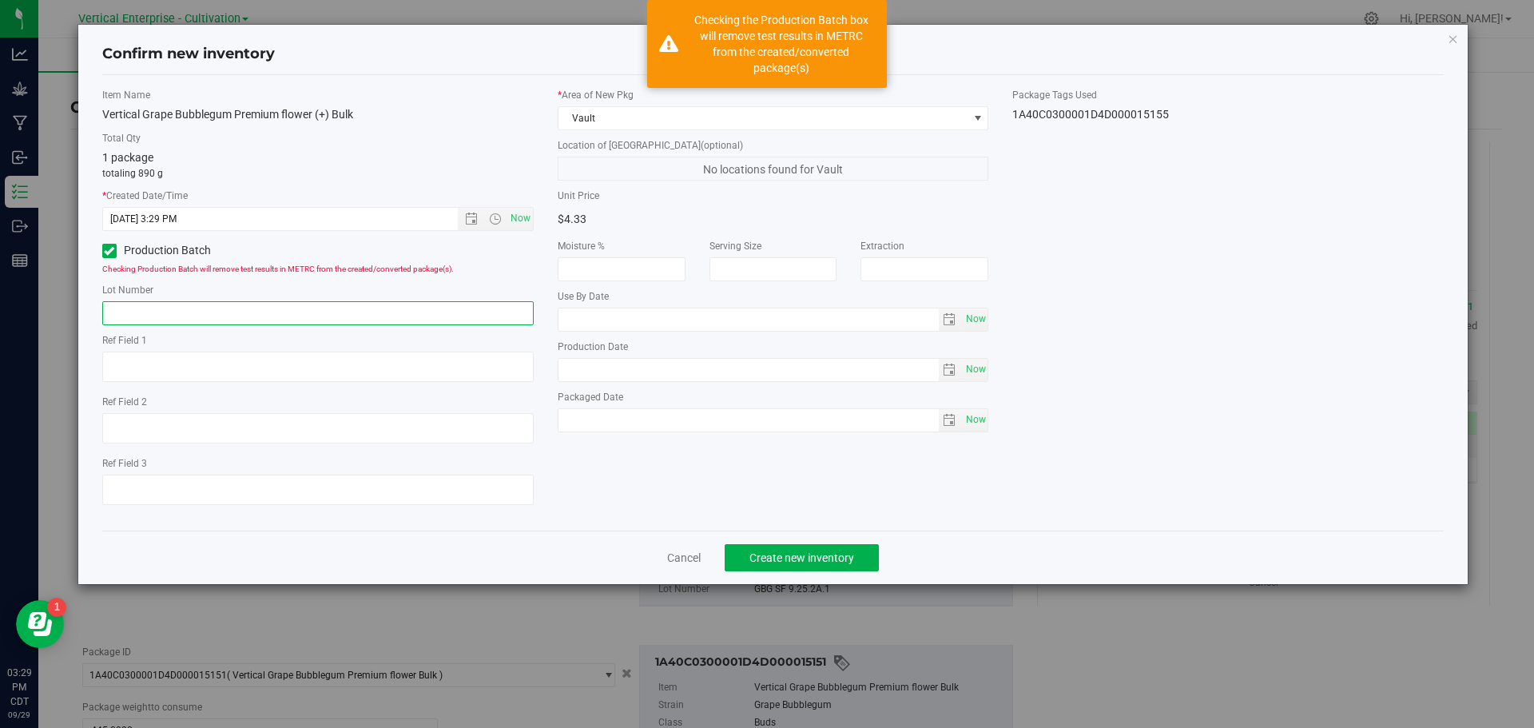
click at [173, 310] on input "text" at bounding box center [318, 313] width 432 height 24
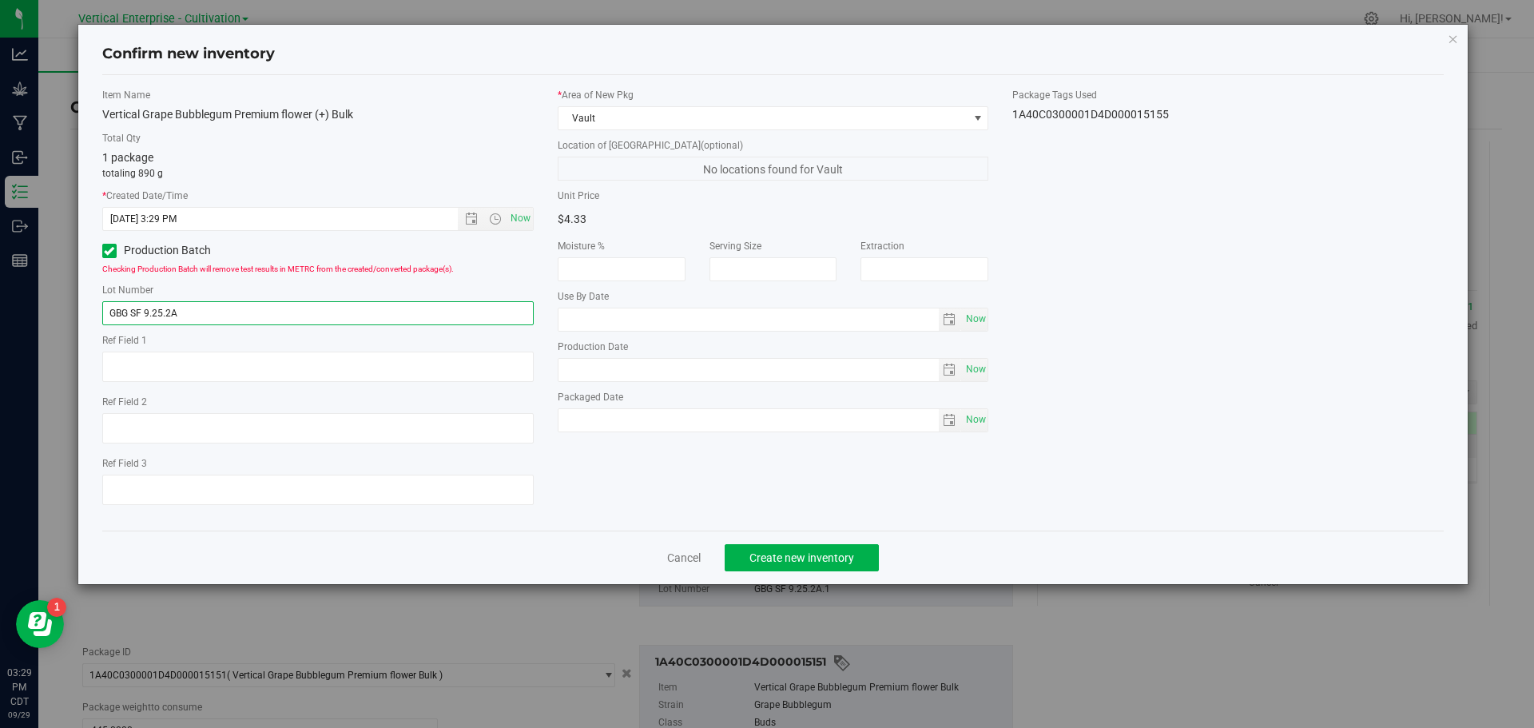
type input "GBG SF 9.25.2A"
click at [786, 559] on span "Create new inventory" at bounding box center [802, 557] width 105 height 13
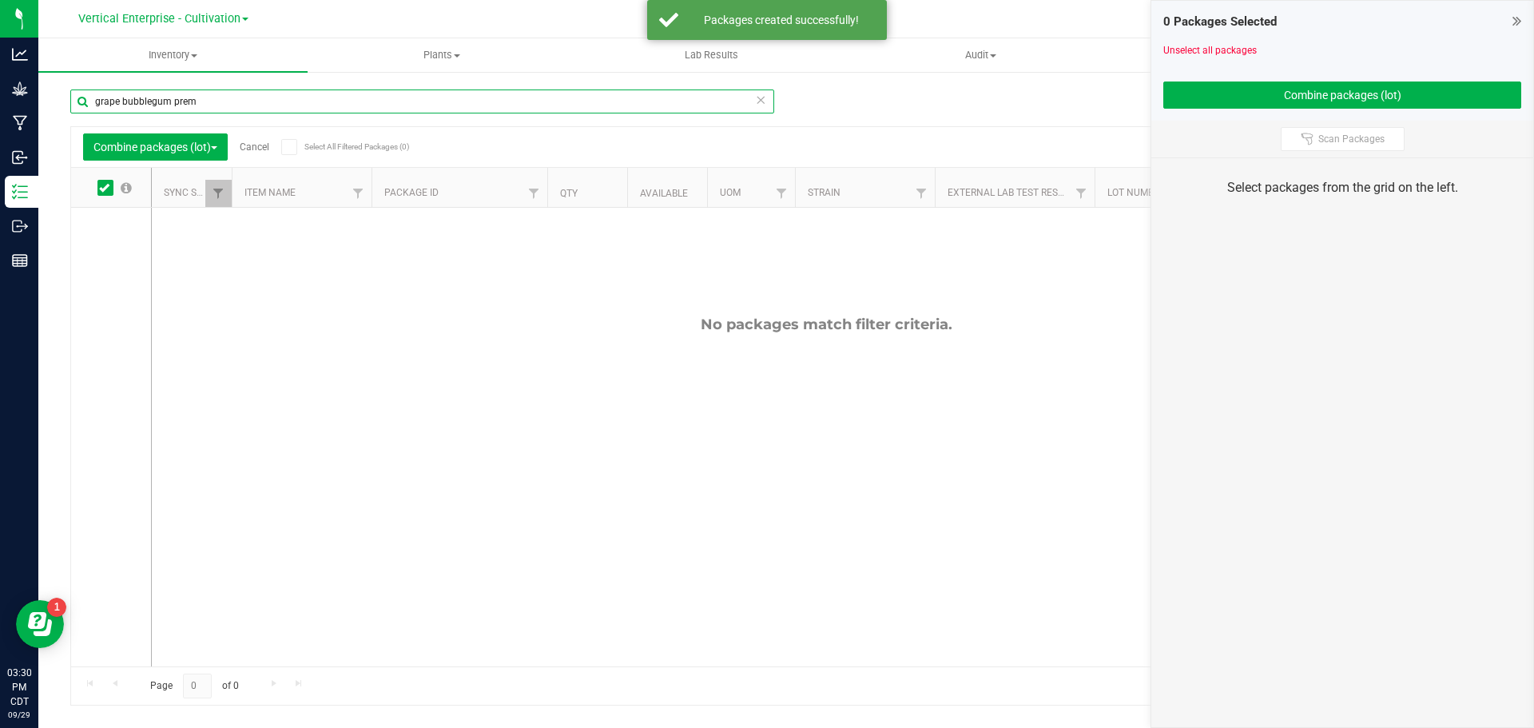
drag, startPoint x: 250, startPoint y: 103, endPoint x: 82, endPoint y: 103, distance: 167.8
click at [82, 103] on input "grape bubblegum prem" at bounding box center [422, 102] width 704 height 24
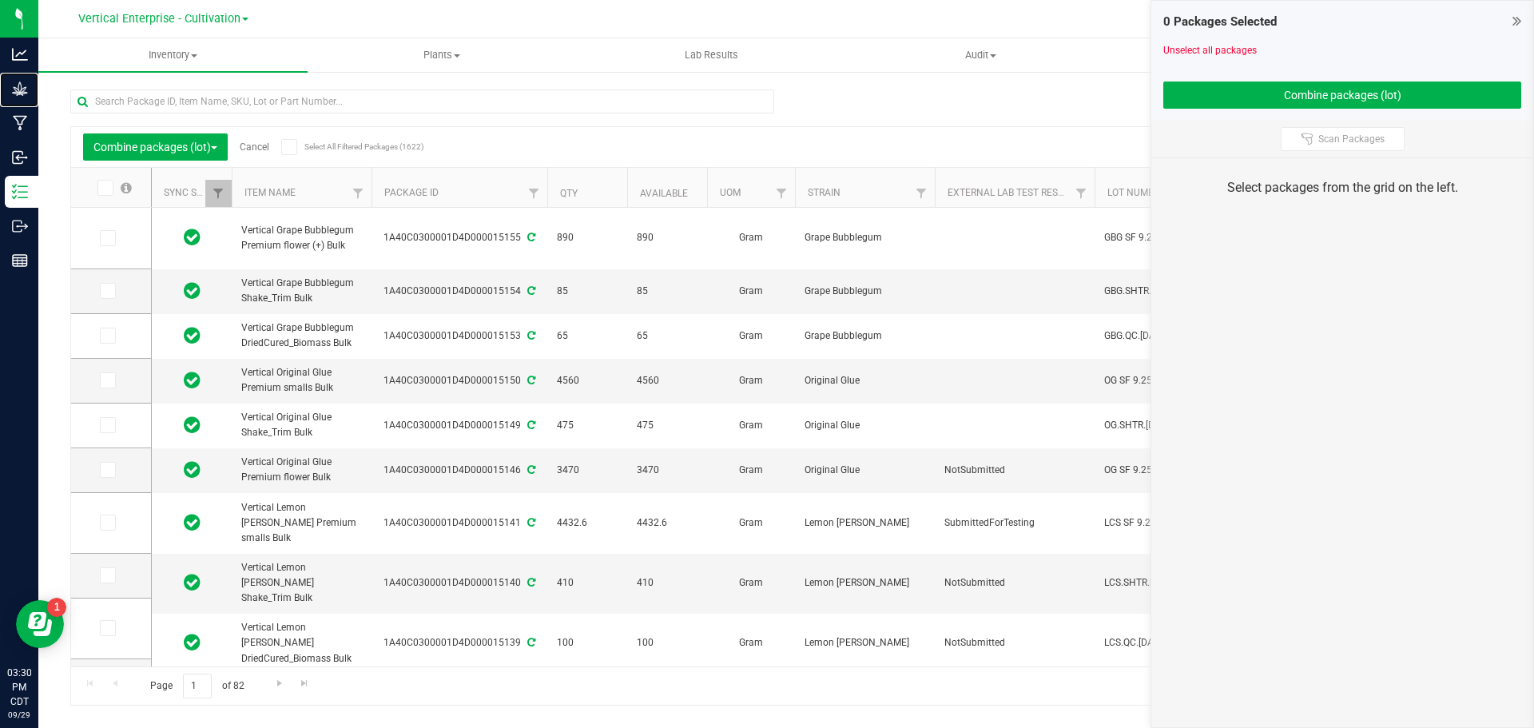
click at [0, 0] on p "Grow" at bounding box center [0, 0] width 0 height 0
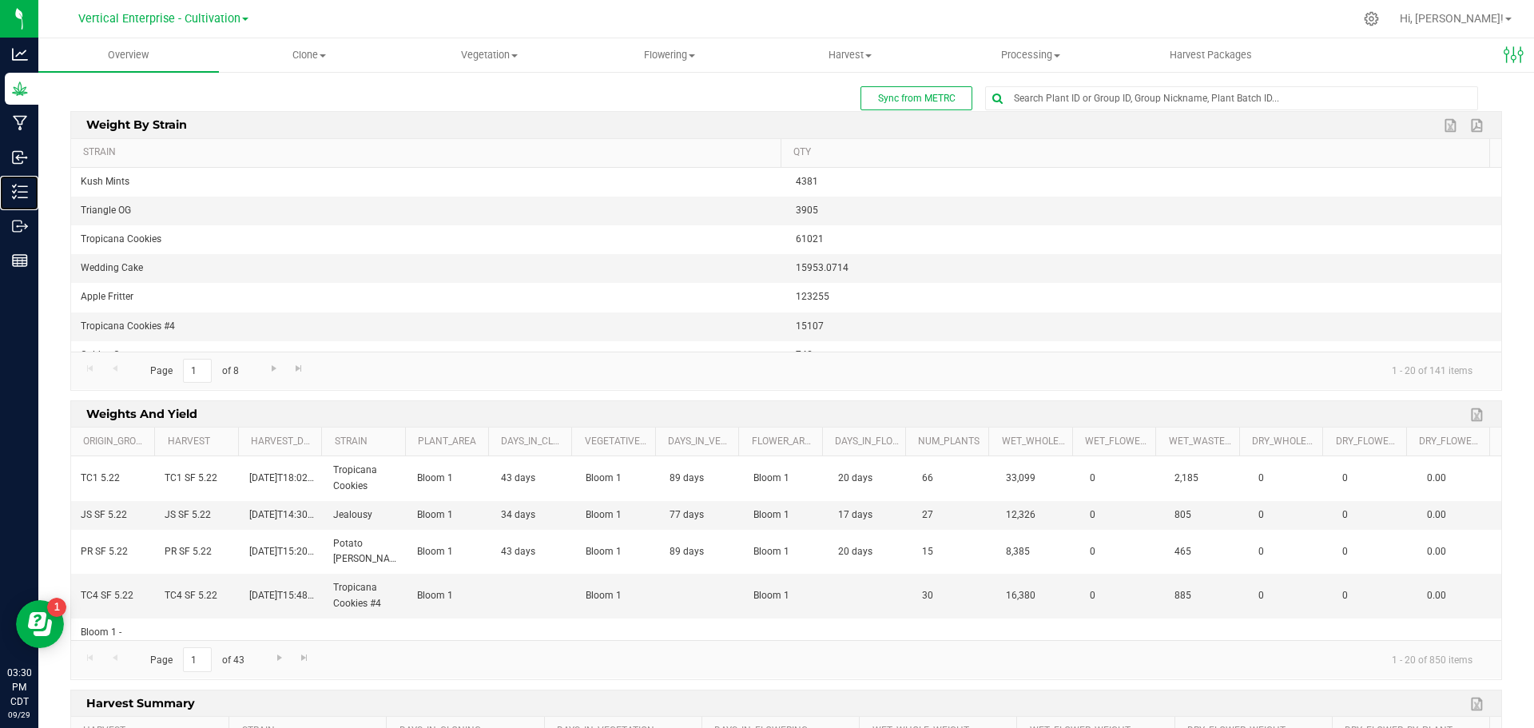
click at [38, 181] on div "Inventory" at bounding box center [22, 192] width 34 height 32
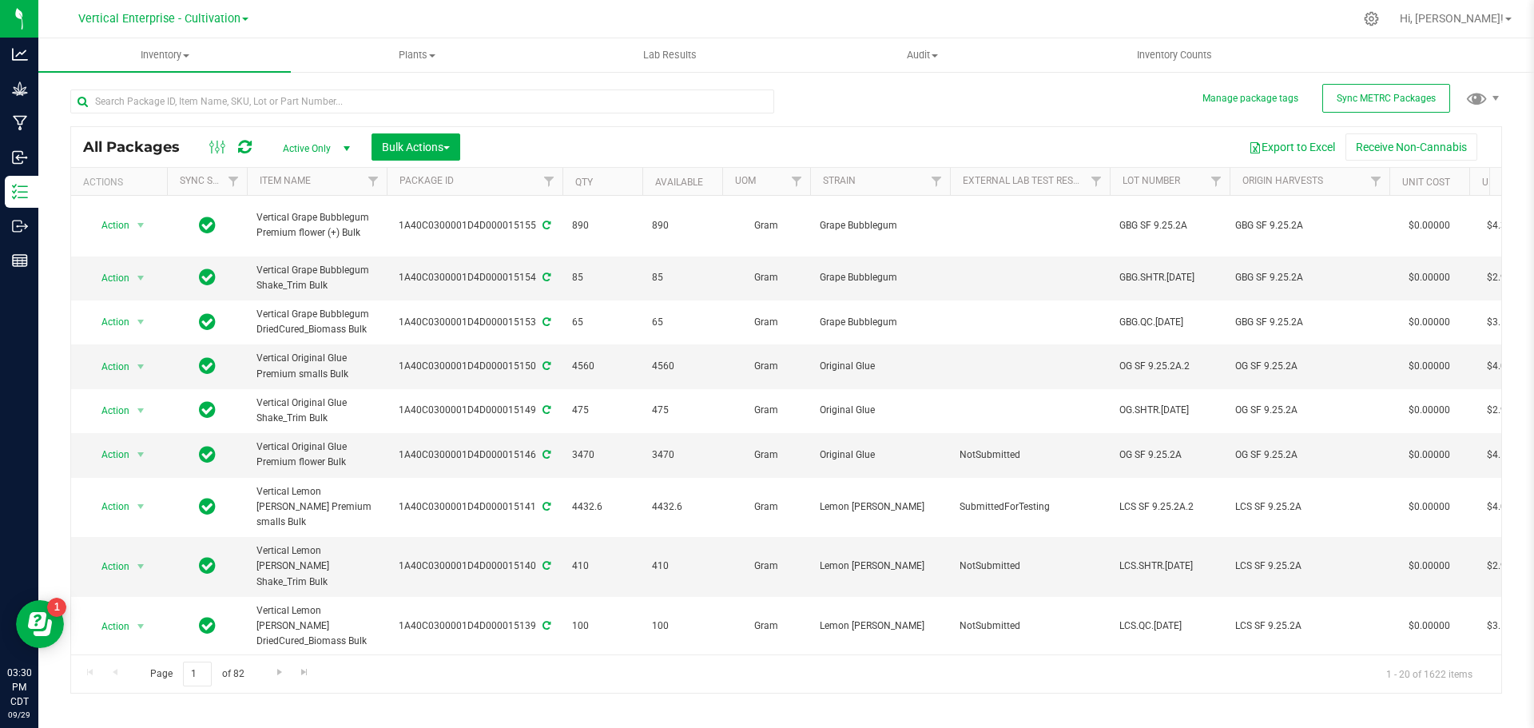
click at [460, 221] on div "1A40C0300001D4D000015155" at bounding box center [474, 225] width 181 height 15
copy div "1A40C0300001D4D000015155"
drag, startPoint x: 368, startPoint y: 218, endPoint x: 291, endPoint y: 219, distance: 77.5
click at [291, 219] on span "Vertical Grape Bubblegum Premium flower (+) Bulk" at bounding box center [317, 225] width 121 height 30
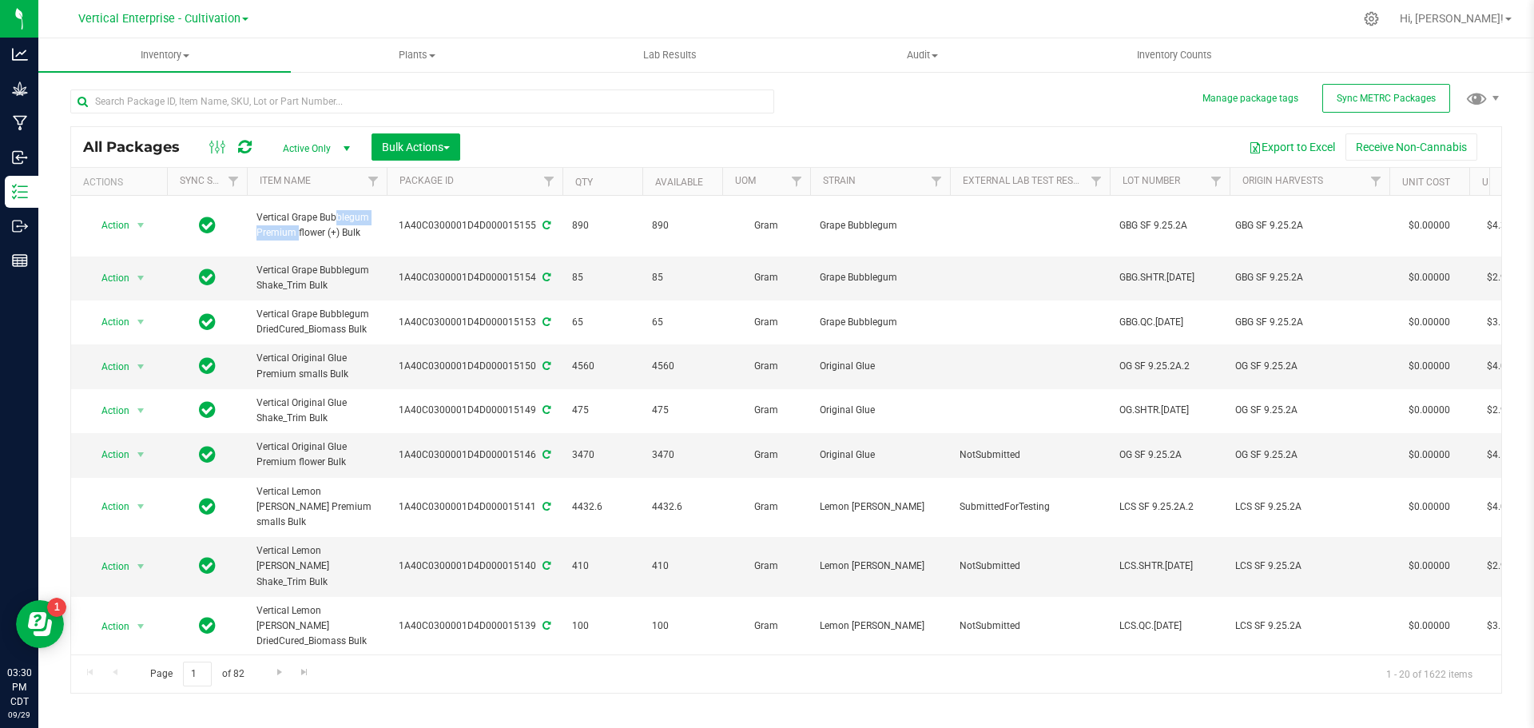
copy span "Grape Bubblegum"
drag, startPoint x: 1311, startPoint y: 222, endPoint x: 1231, endPoint y: 225, distance: 79.2
click at [1231, 225] on td "GBG SF 9.25.2A" at bounding box center [1310, 226] width 160 height 61
copy div "GBG SF 9.25.2A"
click at [1402, 99] on span "Sync METRC Packages" at bounding box center [1386, 98] width 99 height 11
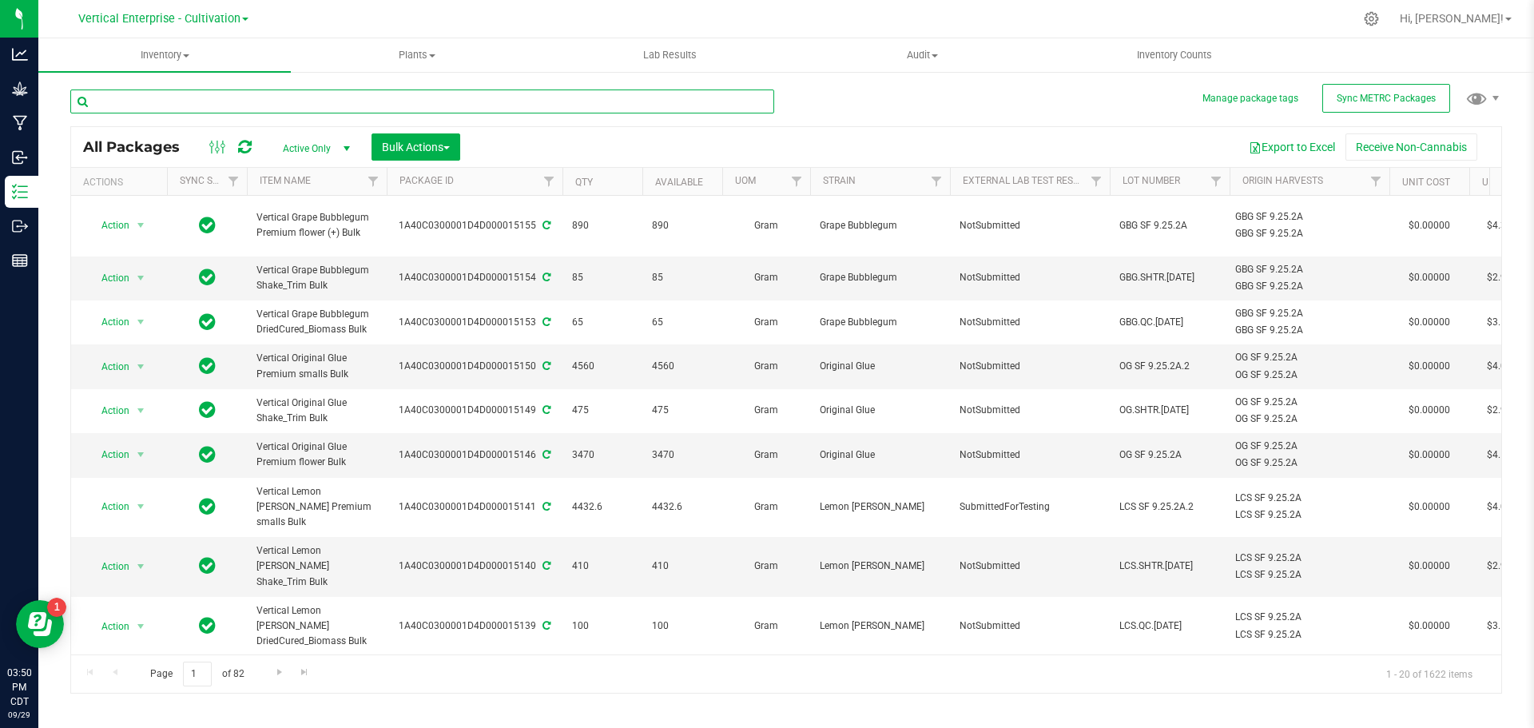
click at [262, 101] on input "text" at bounding box center [422, 102] width 704 height 24
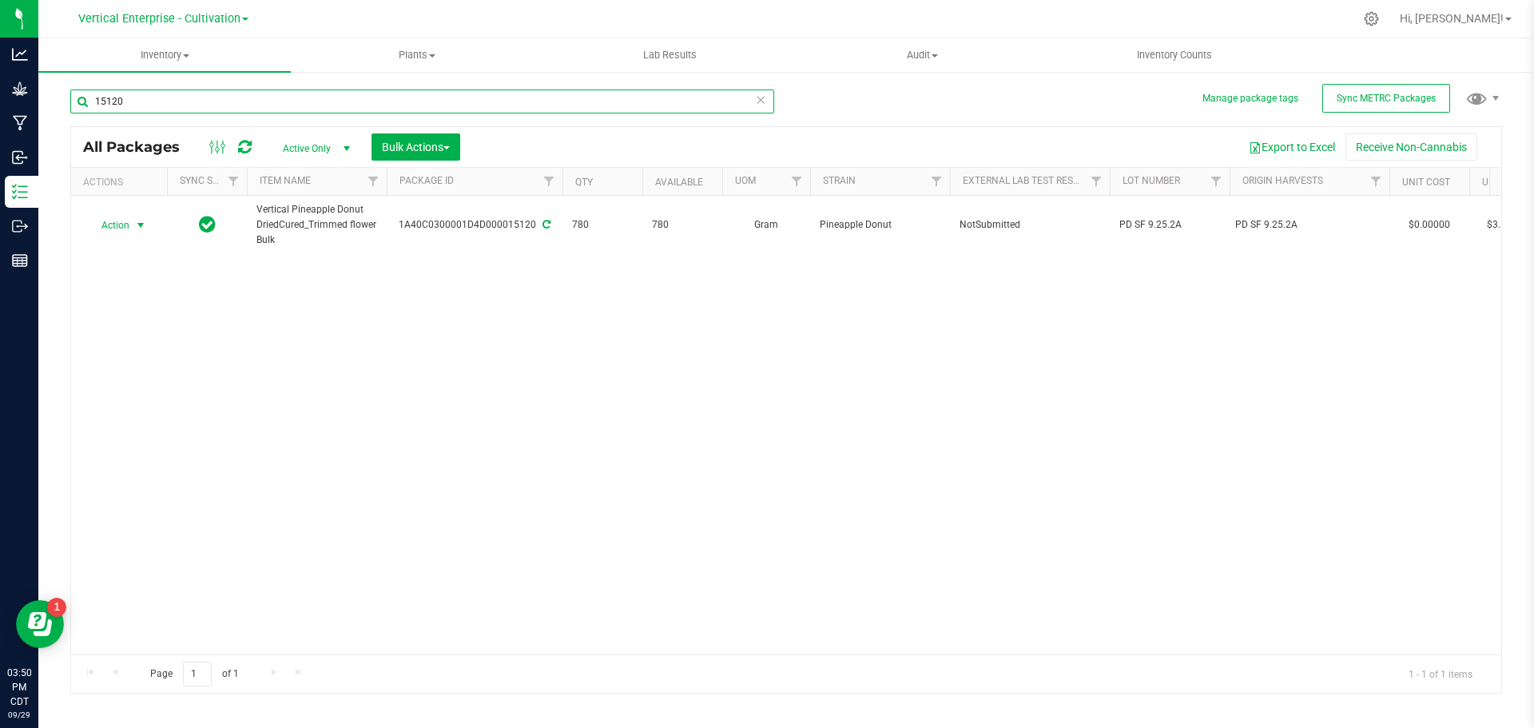
type input "15120"
click at [109, 227] on span "Action" at bounding box center [108, 225] width 43 height 22
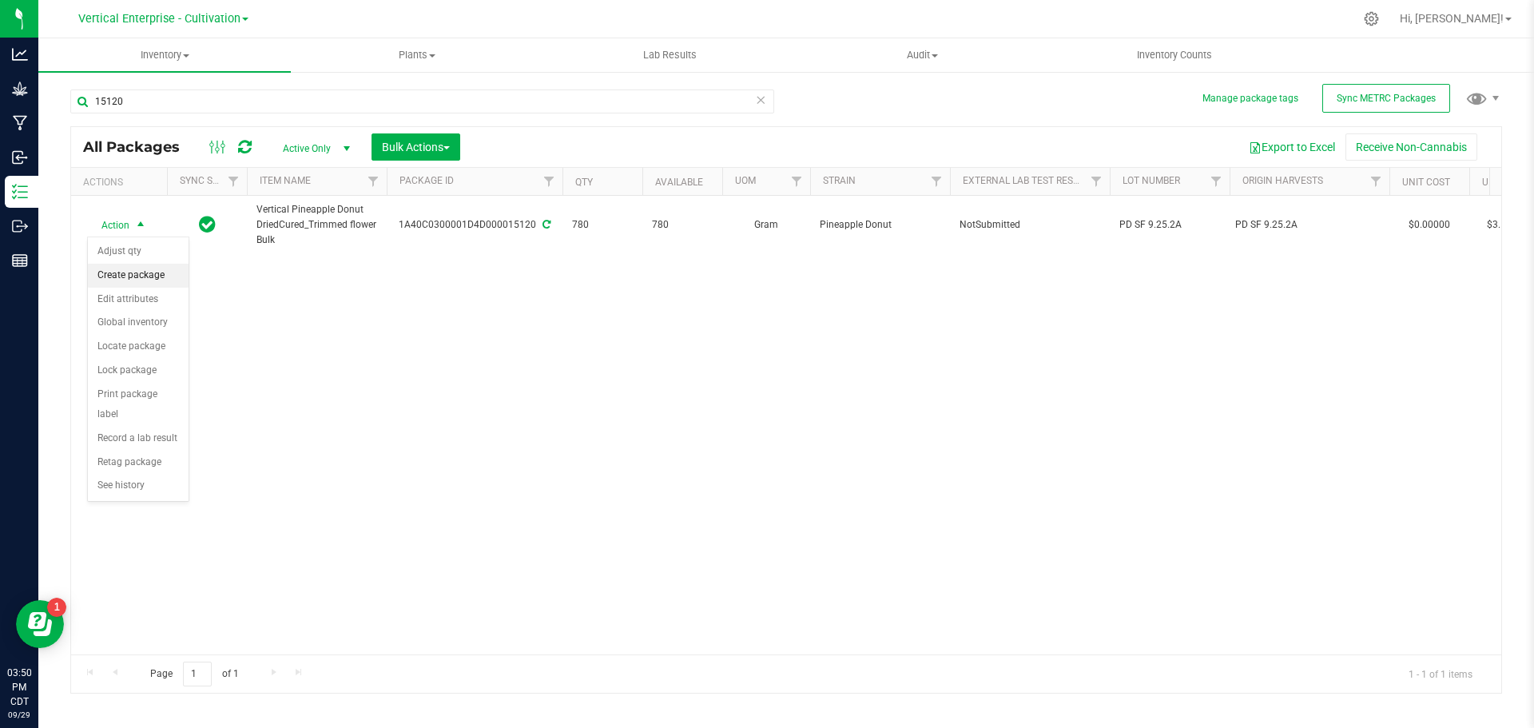
click at [114, 269] on li "Create package" at bounding box center [138, 276] width 101 height 24
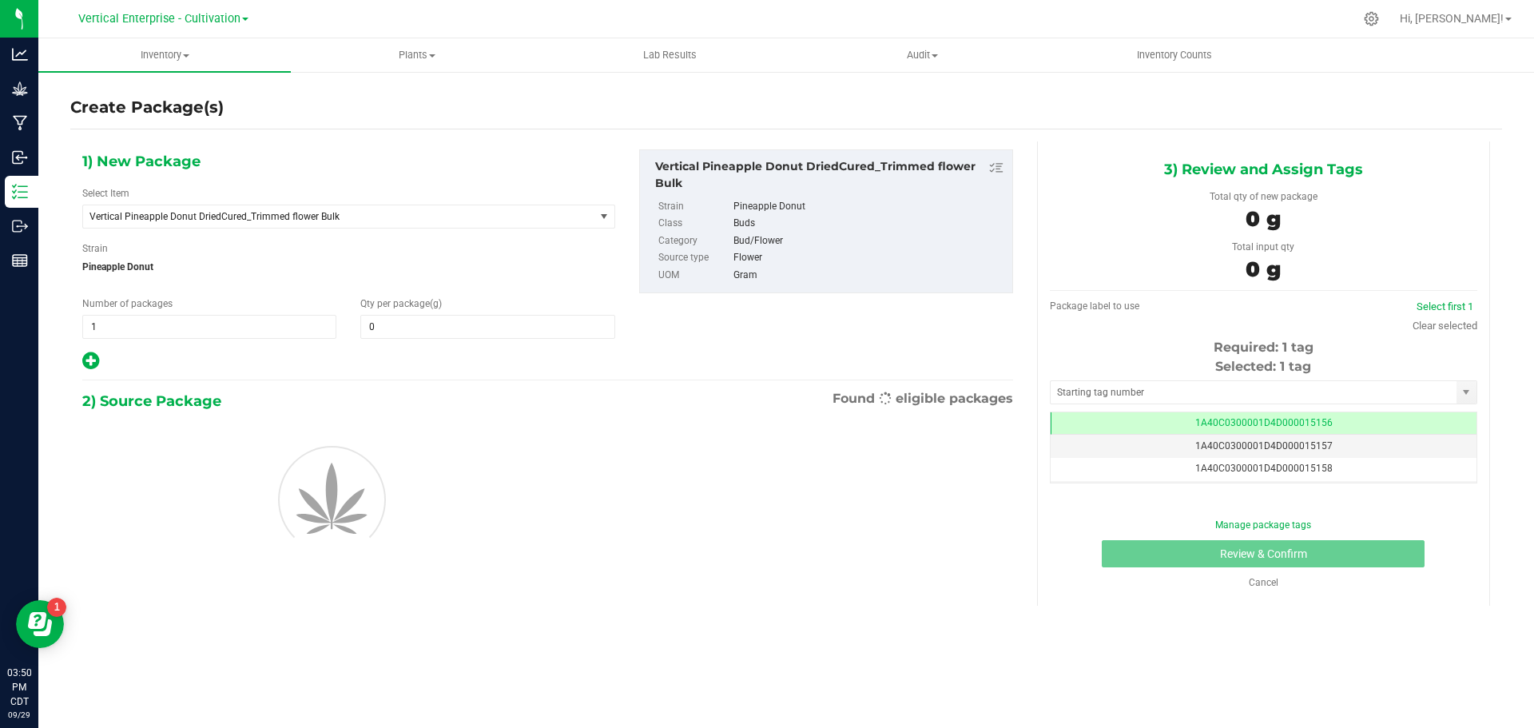
type input "0.0000"
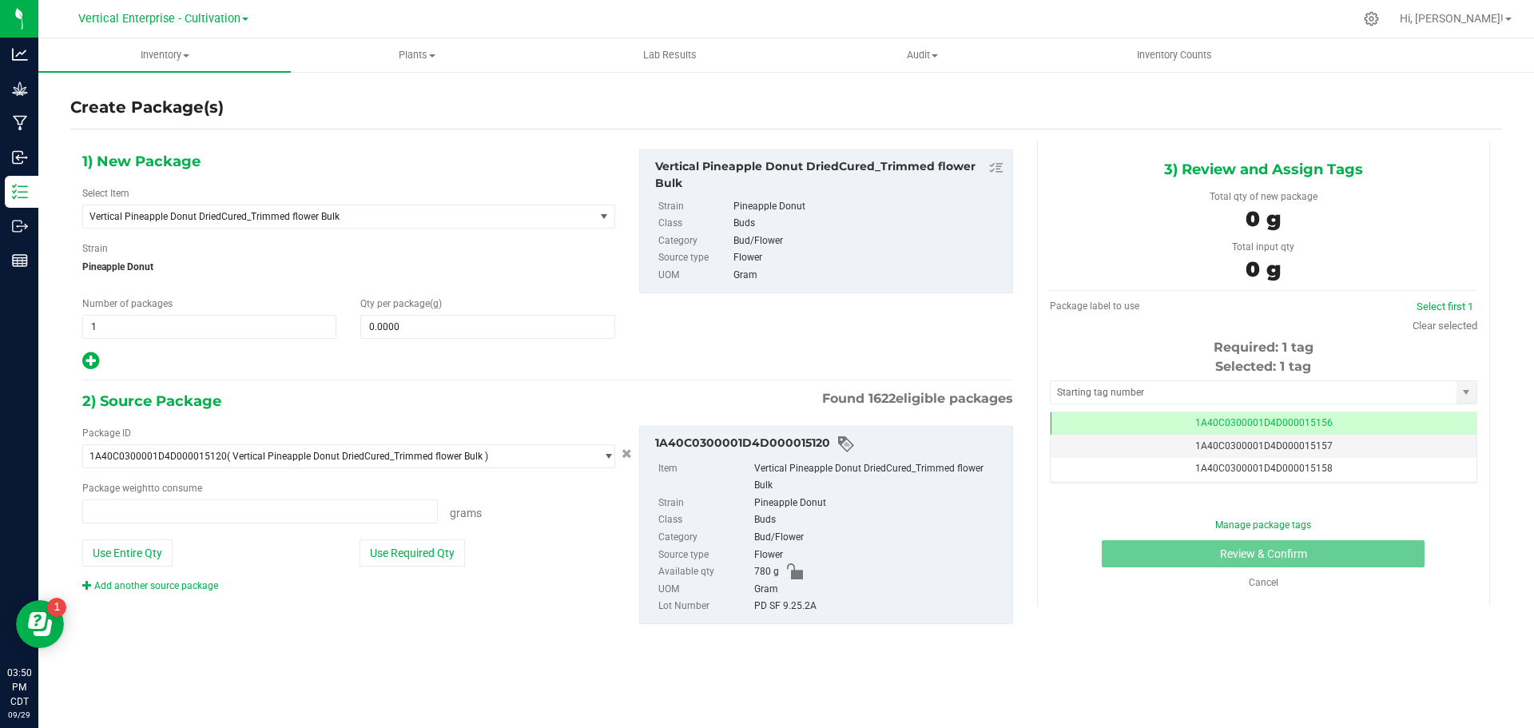
type input "0.0000 g"
click at [273, 217] on span "Vertical Pineapple Donut DriedCured_Trimmed flower Bulk" at bounding box center [329, 216] width 479 height 11
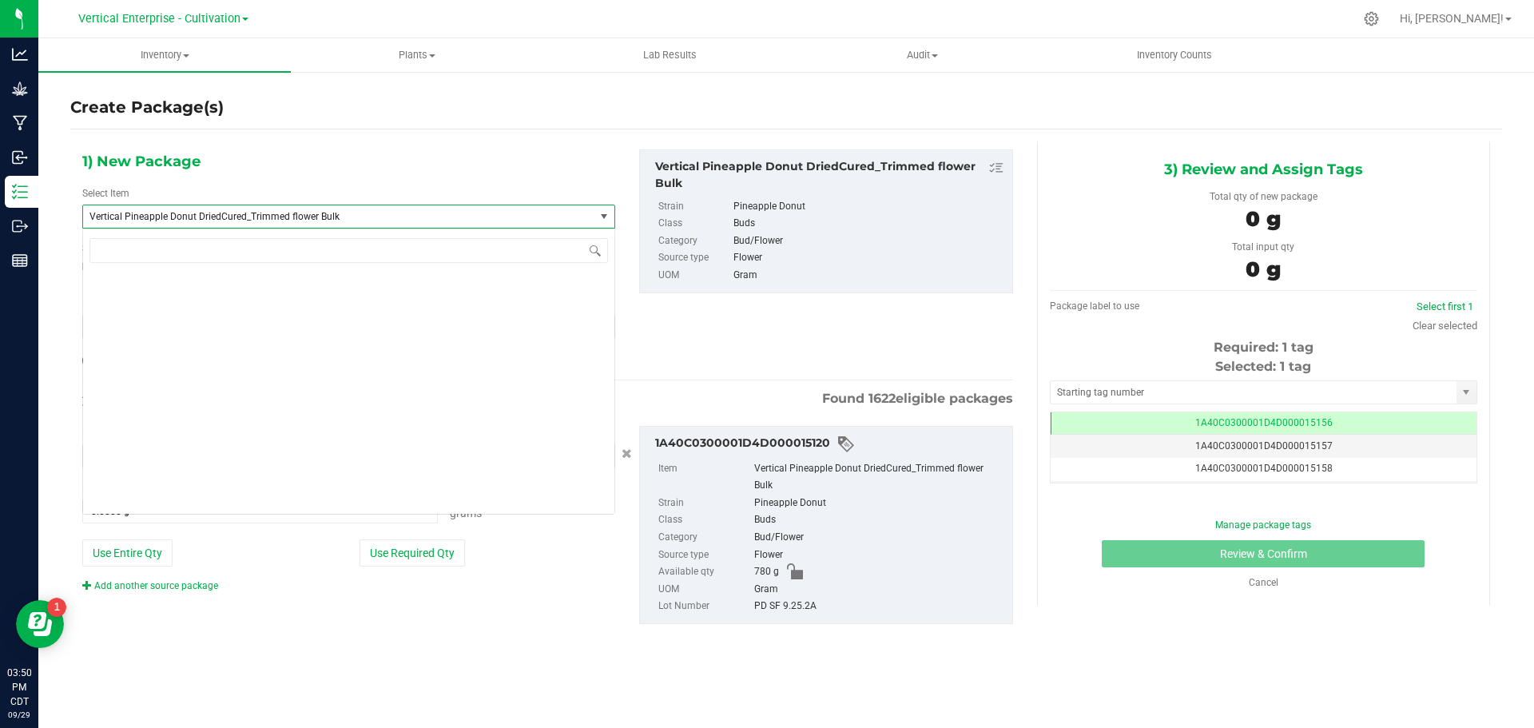
scroll to position [128507, 0]
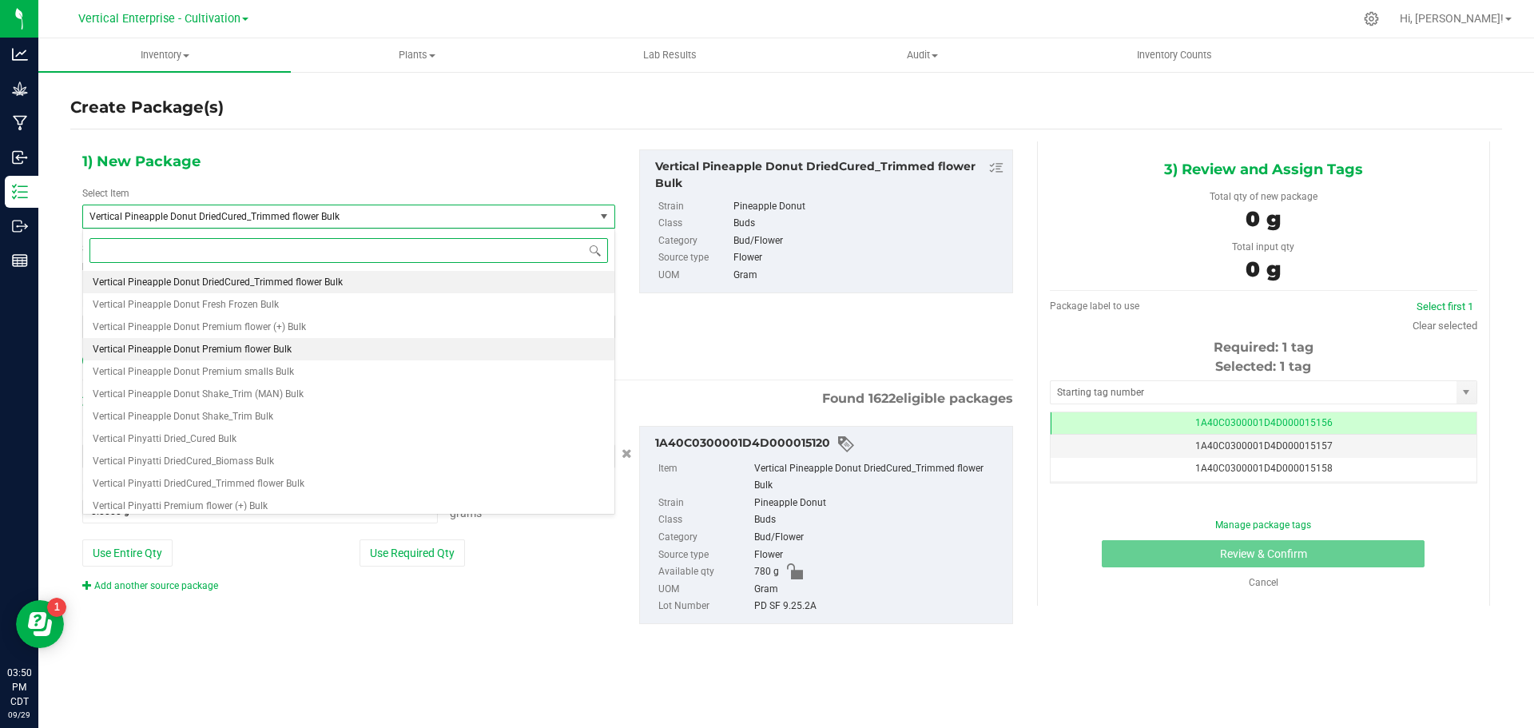
click at [276, 354] on span "Vertical Pineapple Donut Premium flower Bulk" at bounding box center [192, 349] width 199 height 11
type input "0.0000"
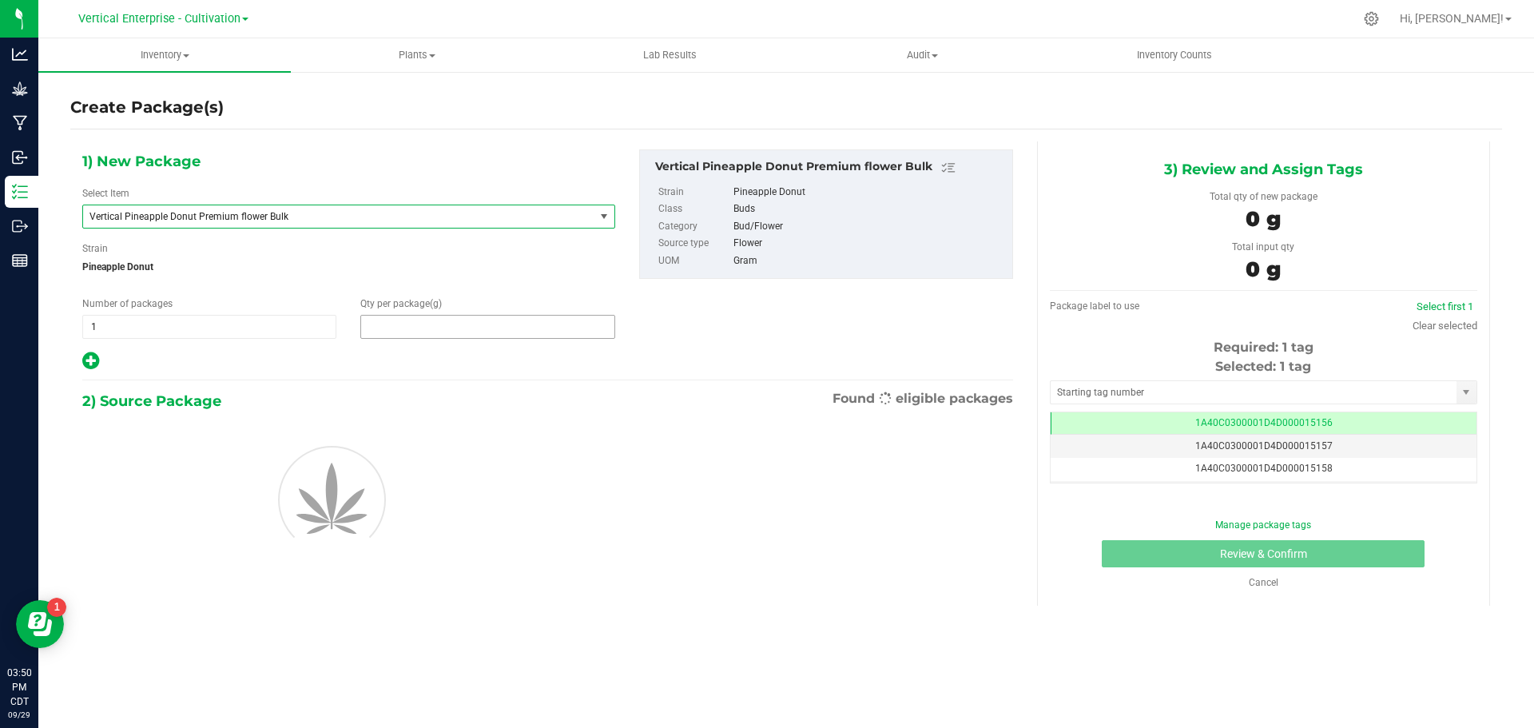
click at [420, 332] on span at bounding box center [487, 327] width 254 height 24
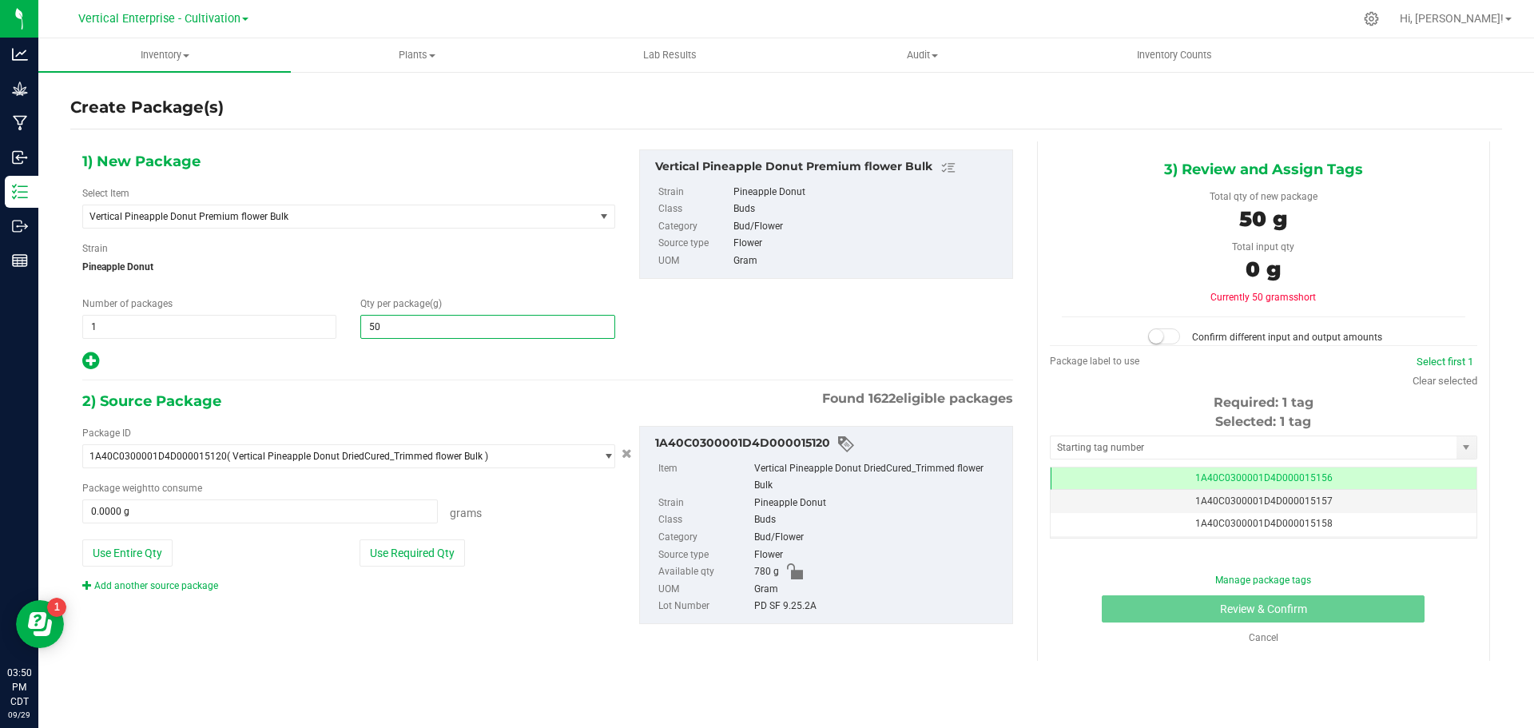
type input "500"
type input "500.0000"
click at [427, 549] on button "Use Required Qty" at bounding box center [412, 552] width 105 height 27
type input "500.0000 g"
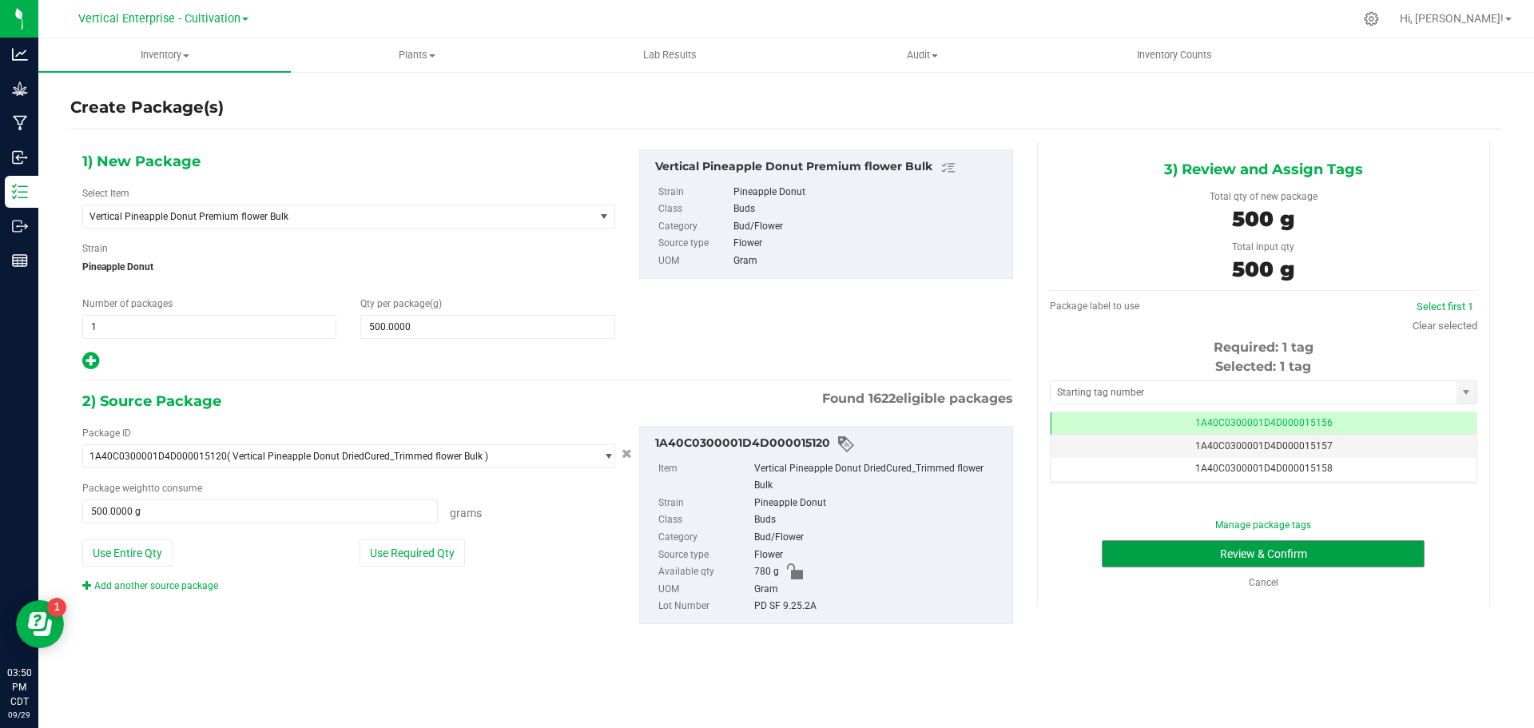
click at [1305, 551] on button "Review & Confirm" at bounding box center [1263, 553] width 323 height 27
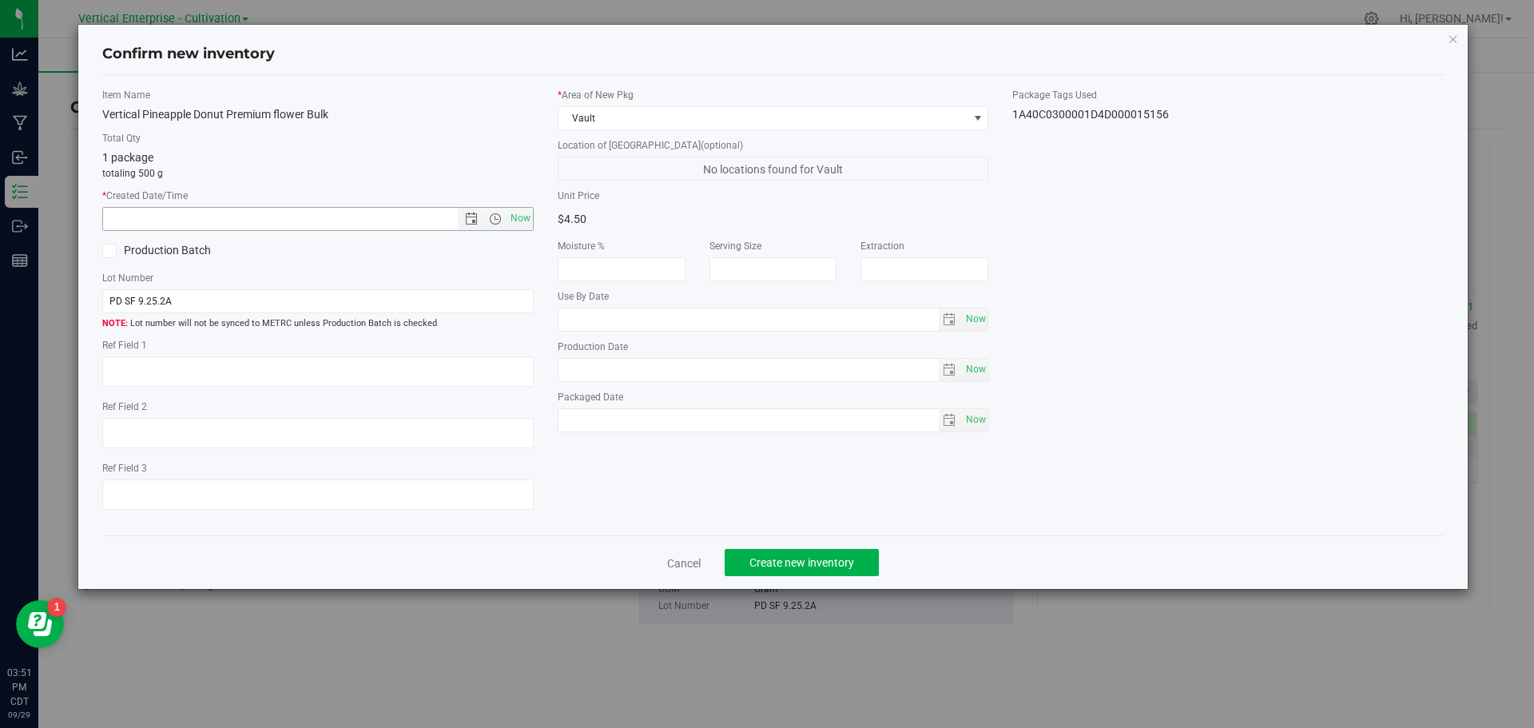
click at [520, 216] on span "Now" at bounding box center [520, 218] width 27 height 23
type input "[DATE] 3:51 PM"
click at [149, 244] on label "Production Batch" at bounding box center [204, 250] width 204 height 17
click at [0, 0] on input "Production Batch" at bounding box center [0, 0] width 0 height 0
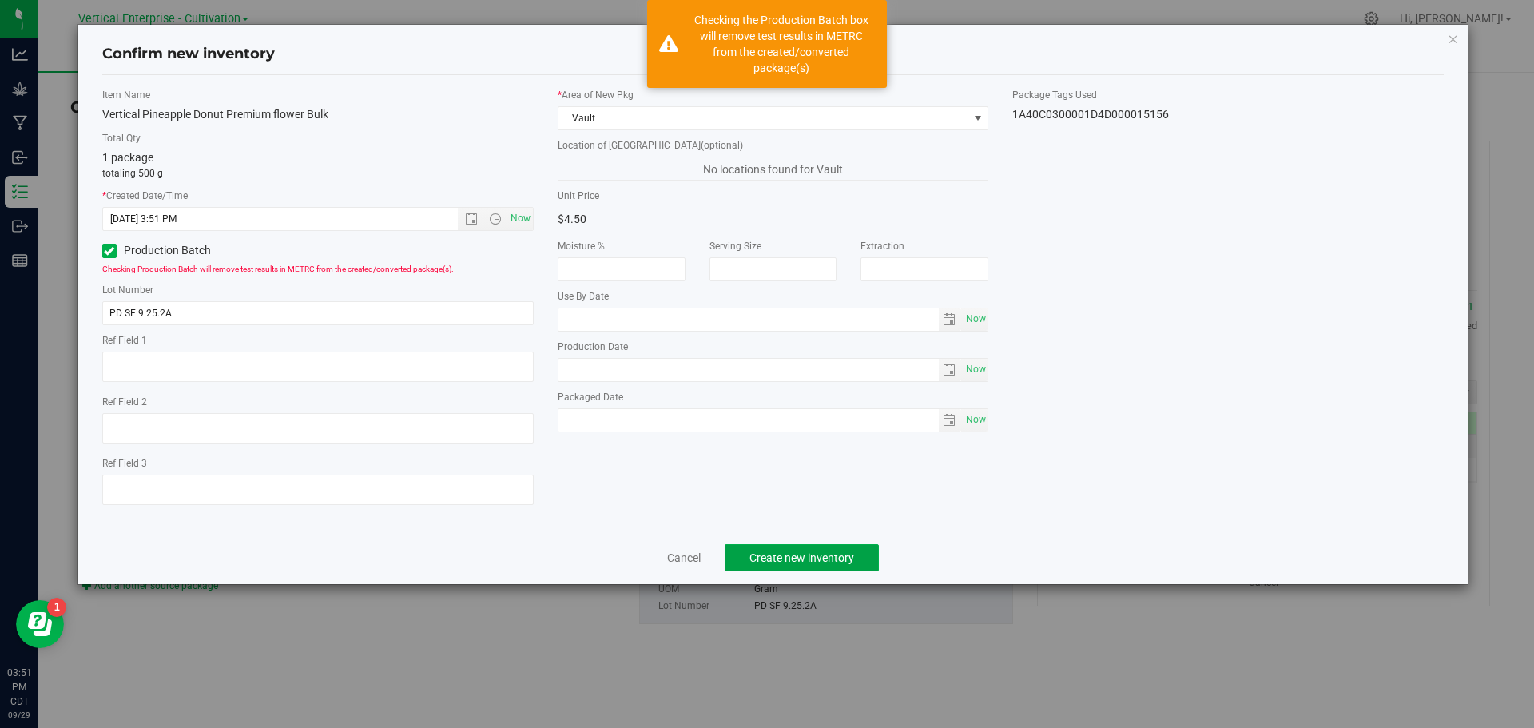
click at [807, 551] on span "Create new inventory" at bounding box center [802, 557] width 105 height 13
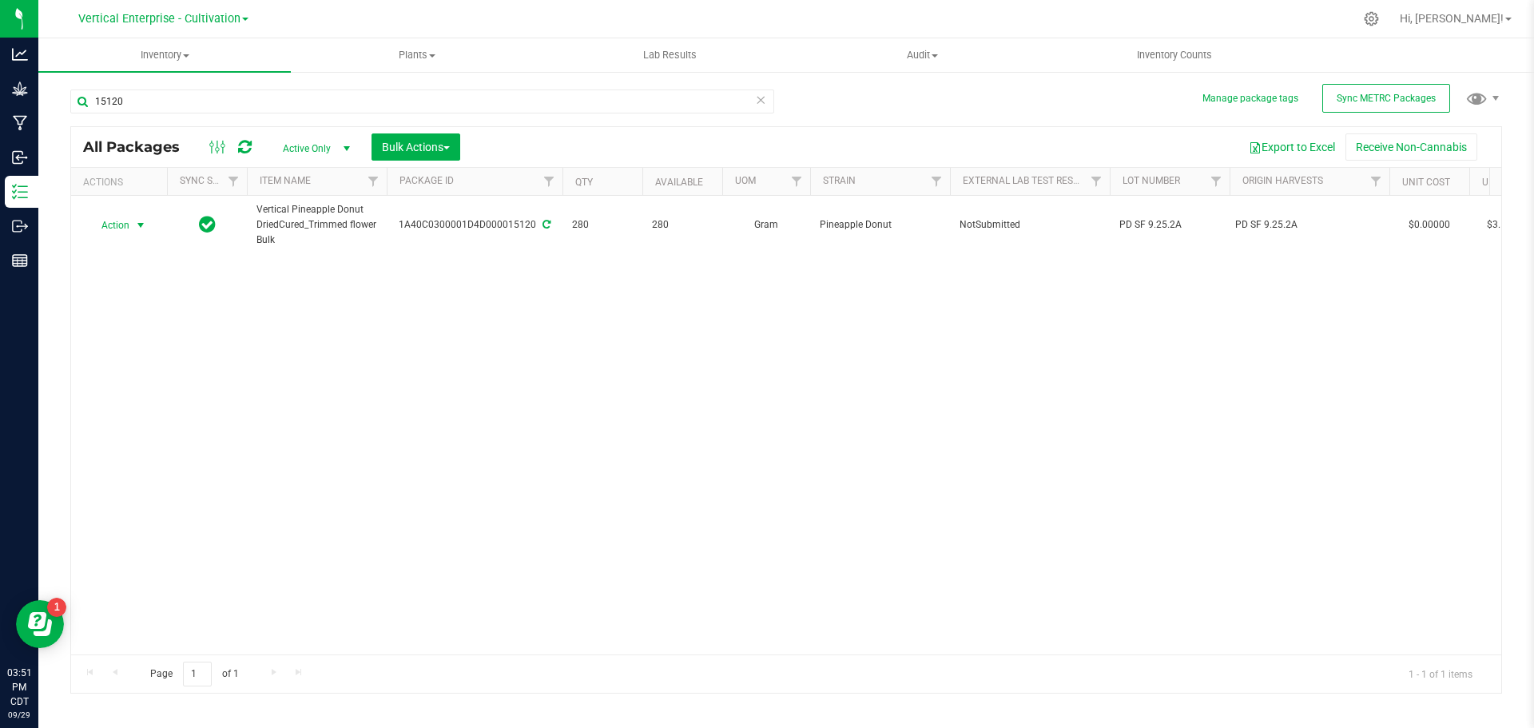
click at [98, 217] on span "Action" at bounding box center [108, 225] width 43 height 22
click at [123, 277] on li "Create package" at bounding box center [138, 276] width 101 height 24
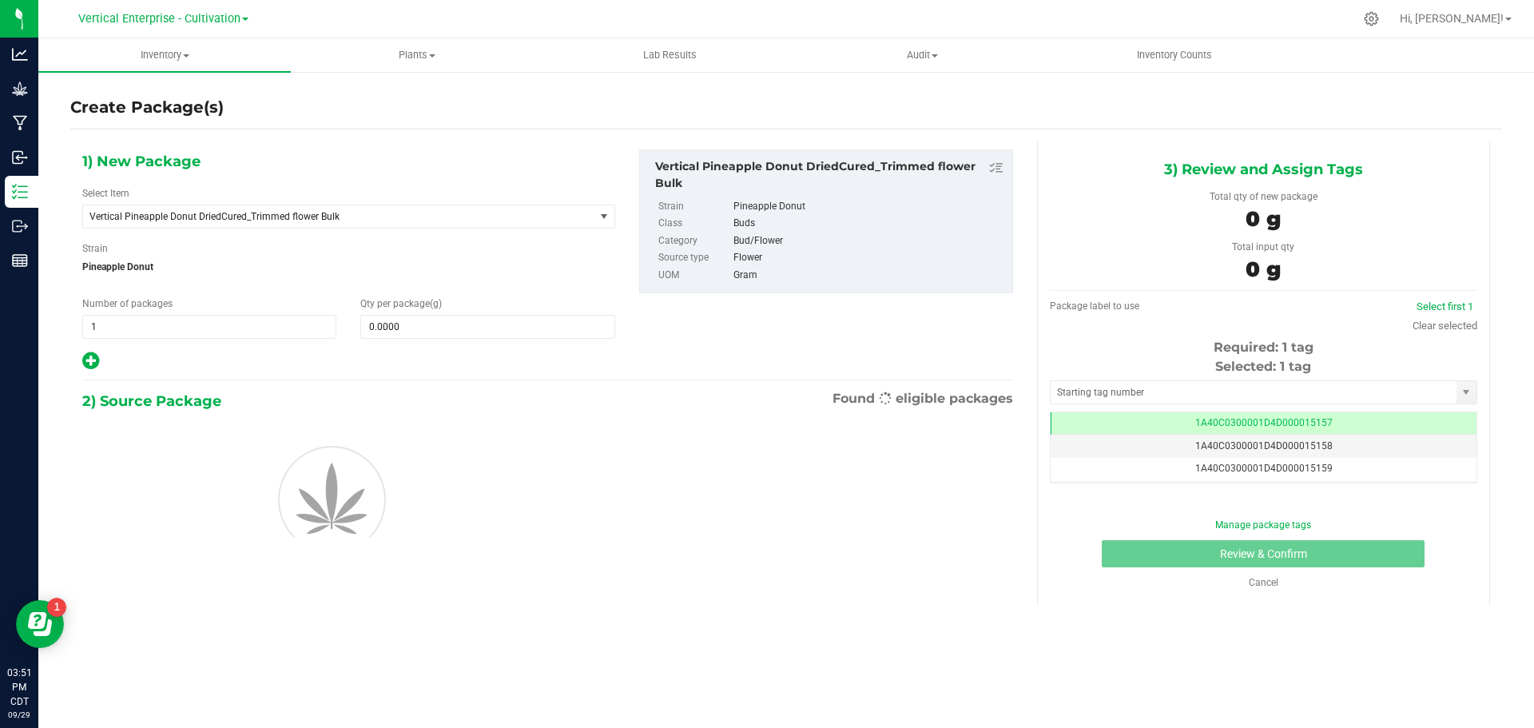
scroll to position [0, -1]
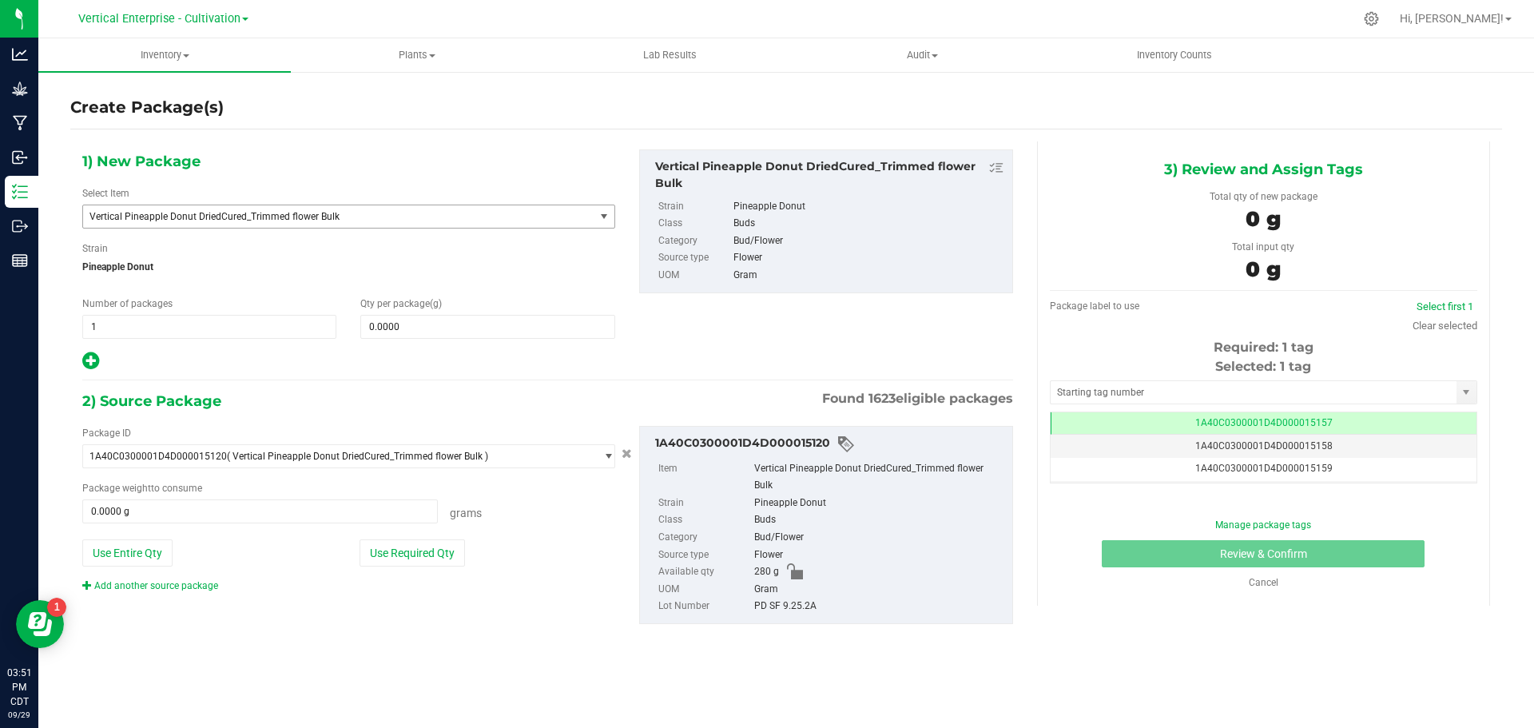
click at [187, 219] on span "Vertical Pineapple Donut DriedCured_Trimmed flower Bulk" at bounding box center [329, 216] width 479 height 11
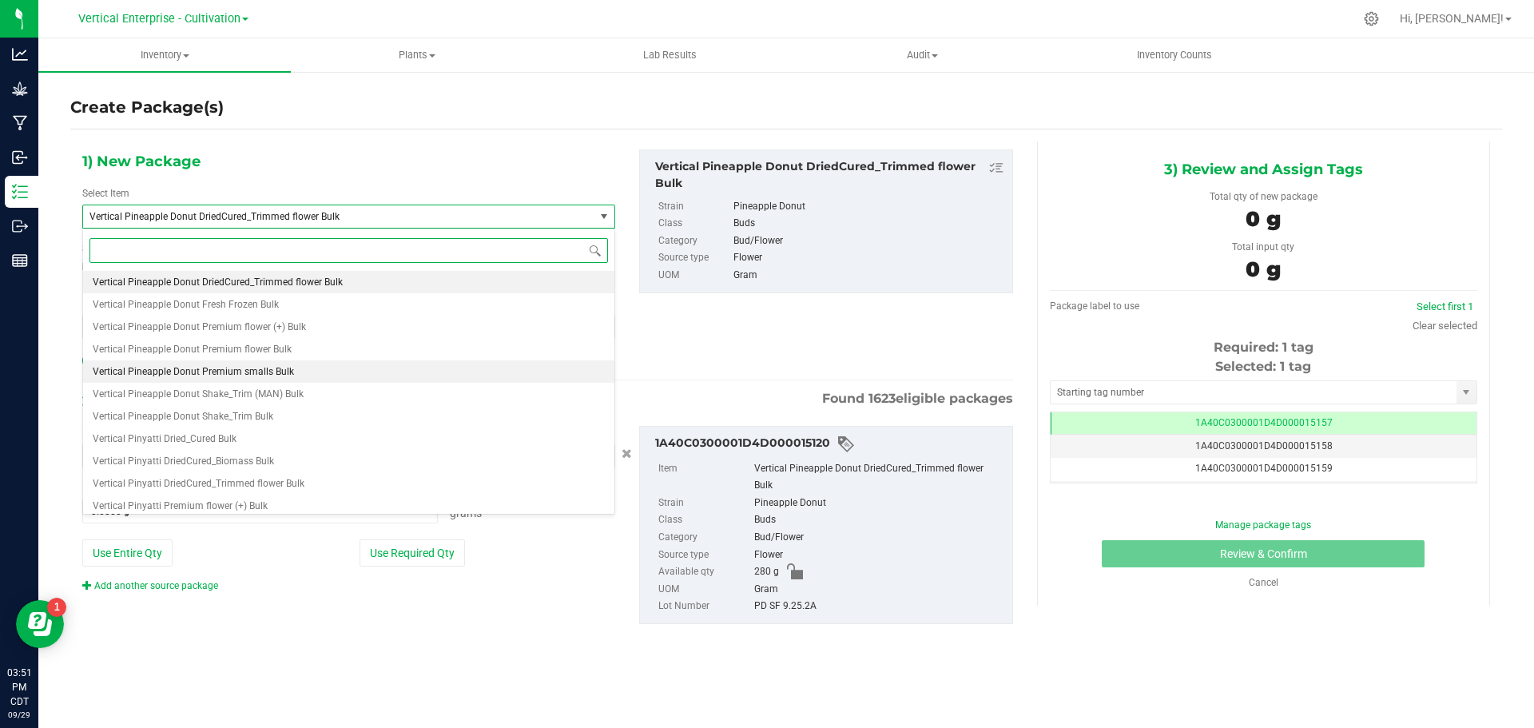
click at [215, 372] on span "Vertical Pineapple Donut Premium smalls Bulk" at bounding box center [193, 371] width 201 height 11
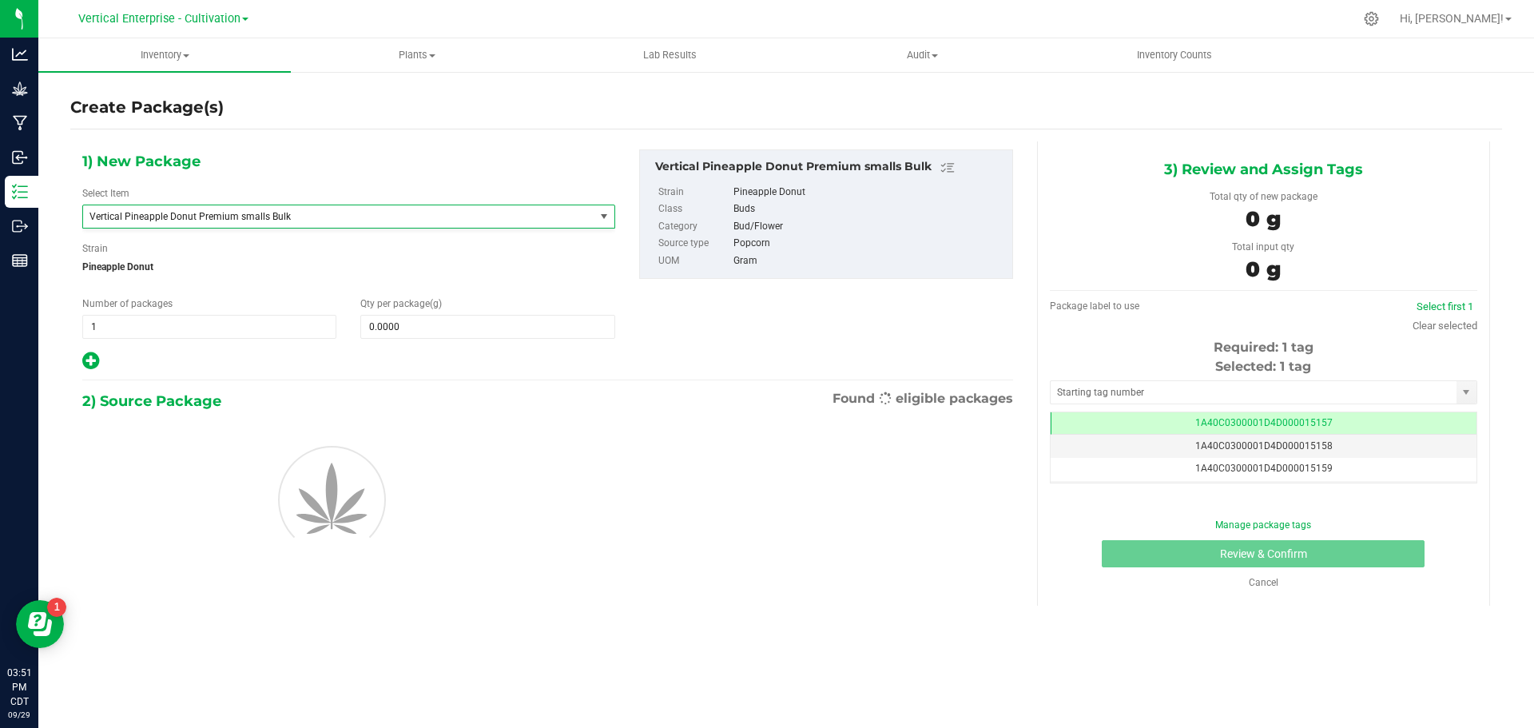
type input "0.0000"
click at [425, 320] on span at bounding box center [487, 327] width 254 height 24
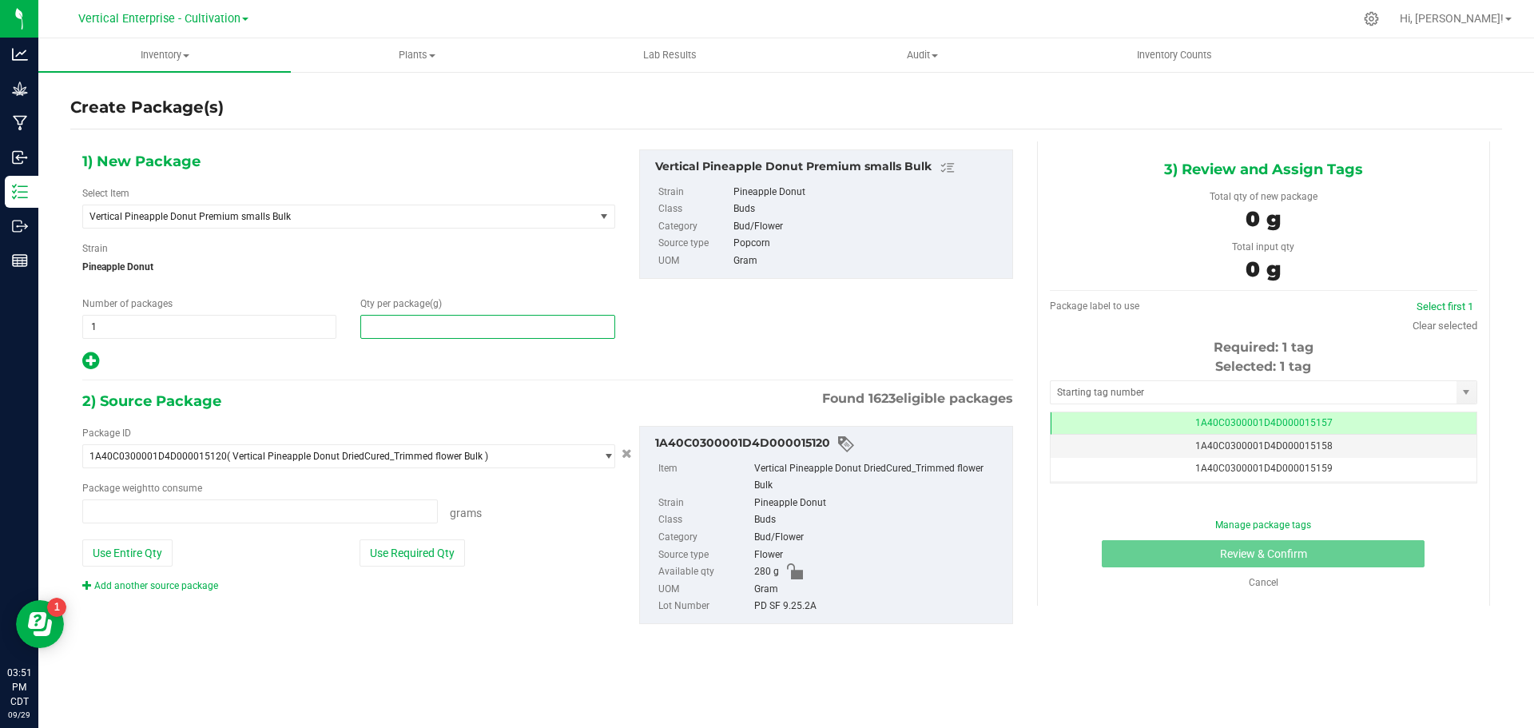
type input "0.0000 g"
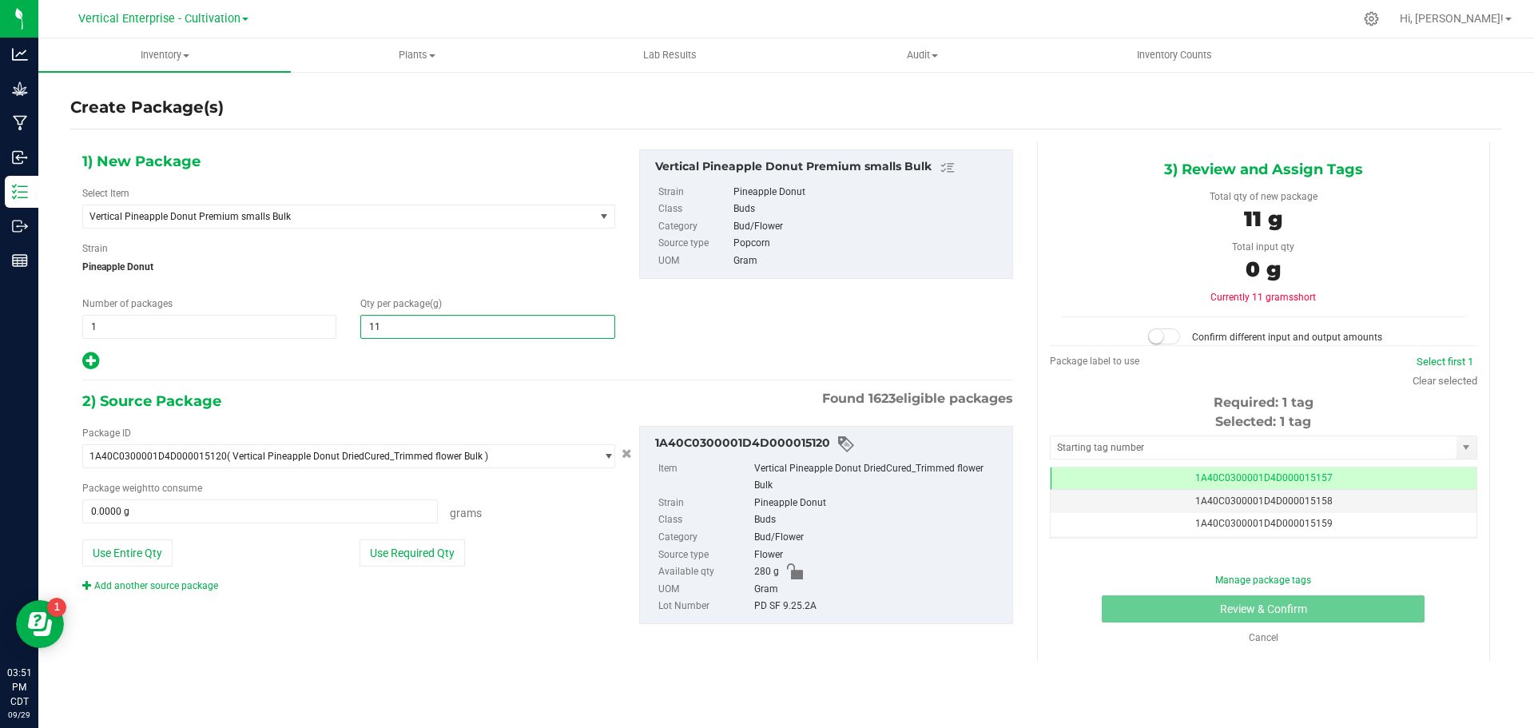
type input "115"
type input "115.0000"
click at [413, 566] on button "Use Required Qty" at bounding box center [412, 552] width 105 height 27
type input "115.0000 g"
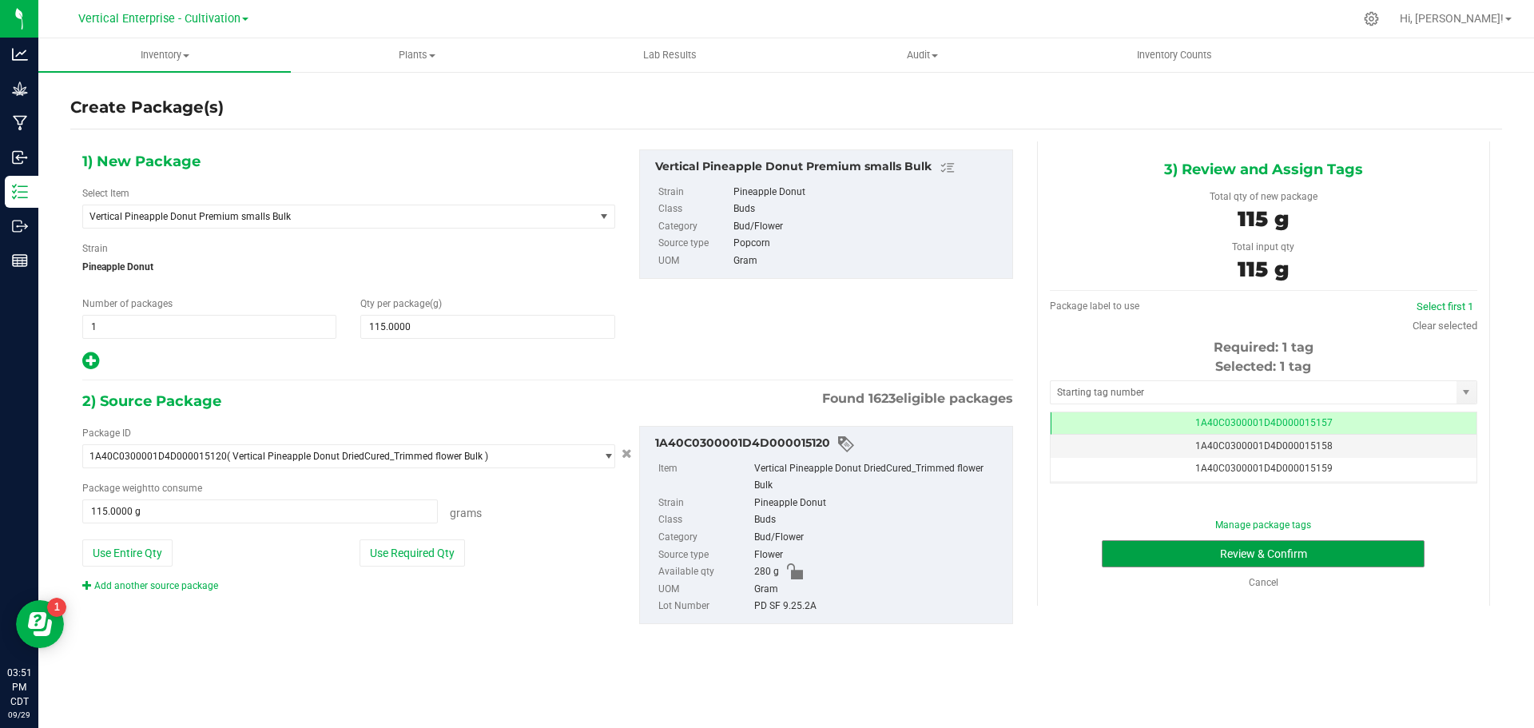
click at [1280, 550] on button "Review & Confirm" at bounding box center [1263, 553] width 323 height 27
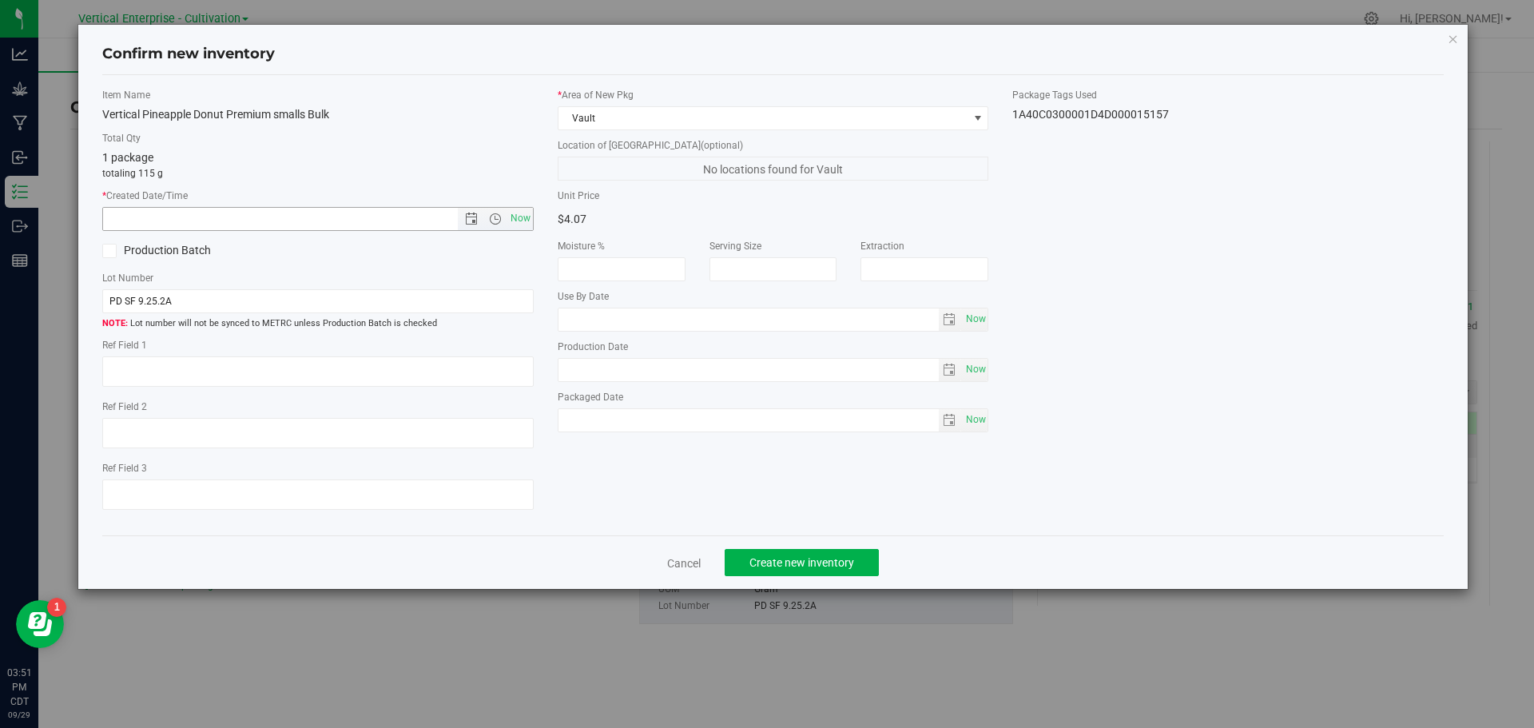
click at [514, 218] on span "Now" at bounding box center [520, 218] width 27 height 23
type input "[DATE] 3:51 PM"
click at [177, 248] on label "Production Batch" at bounding box center [204, 250] width 204 height 17
click at [0, 0] on input "Production Batch" at bounding box center [0, 0] width 0 height 0
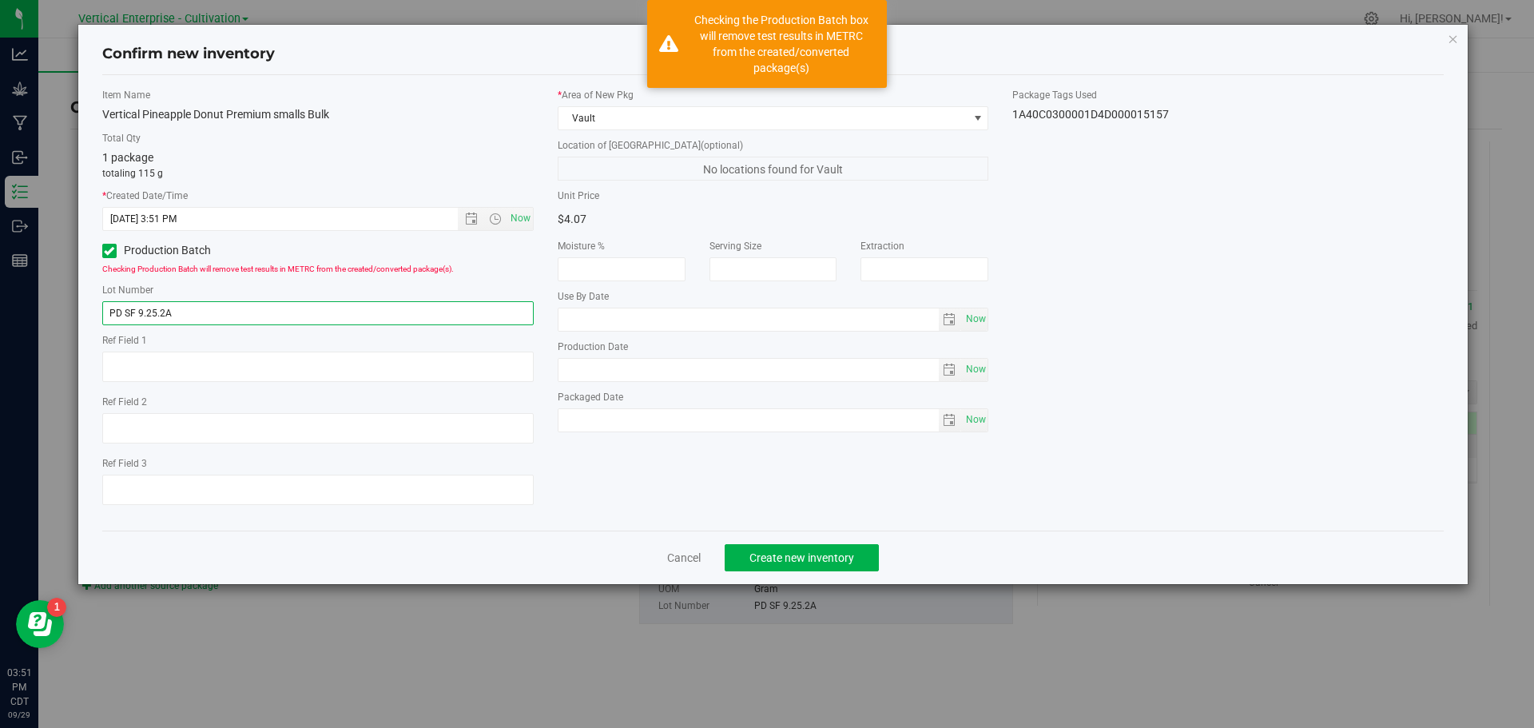
click at [237, 312] on input "PD SF 9.25.2A" at bounding box center [318, 313] width 432 height 24
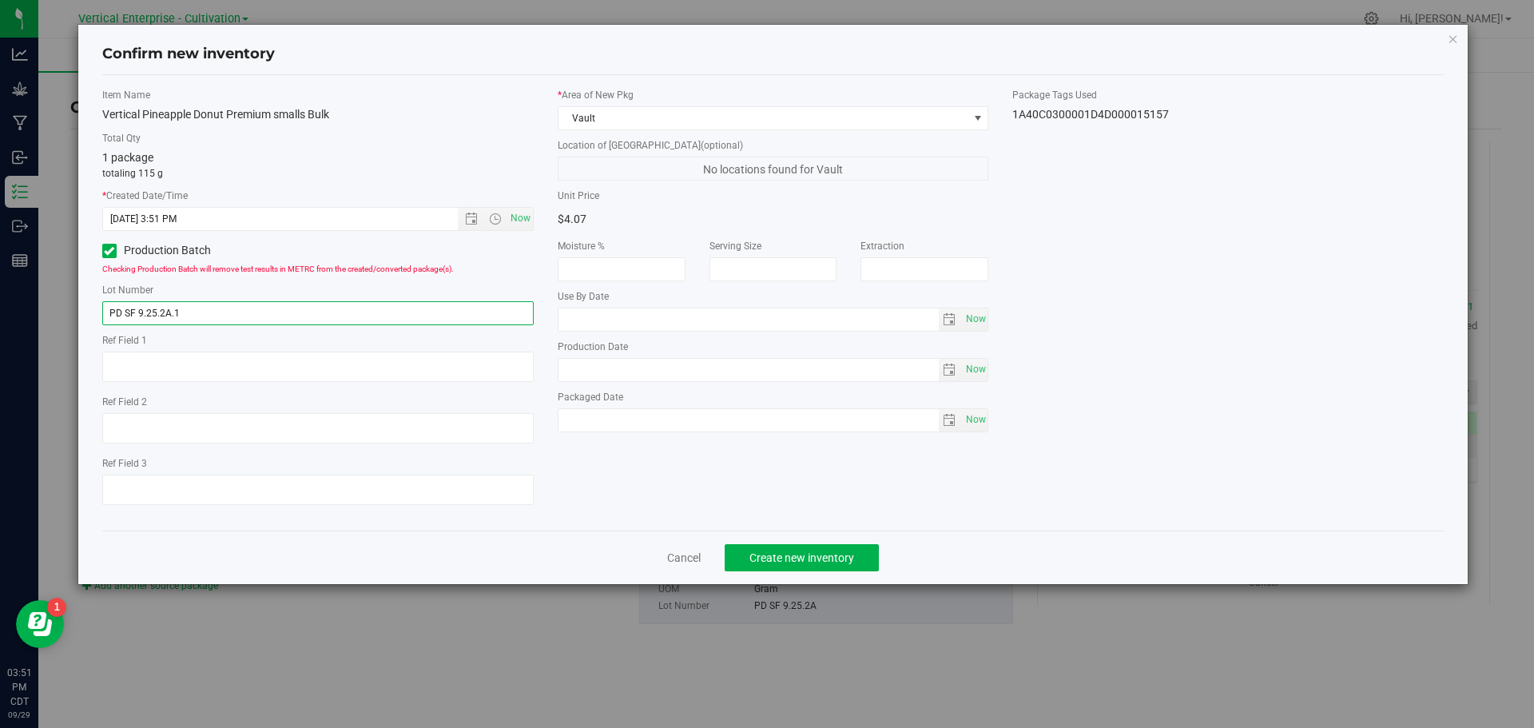
type input "PD SF 9.25.2A.1"
click at [830, 548] on button "Create new inventory" at bounding box center [802, 557] width 154 height 27
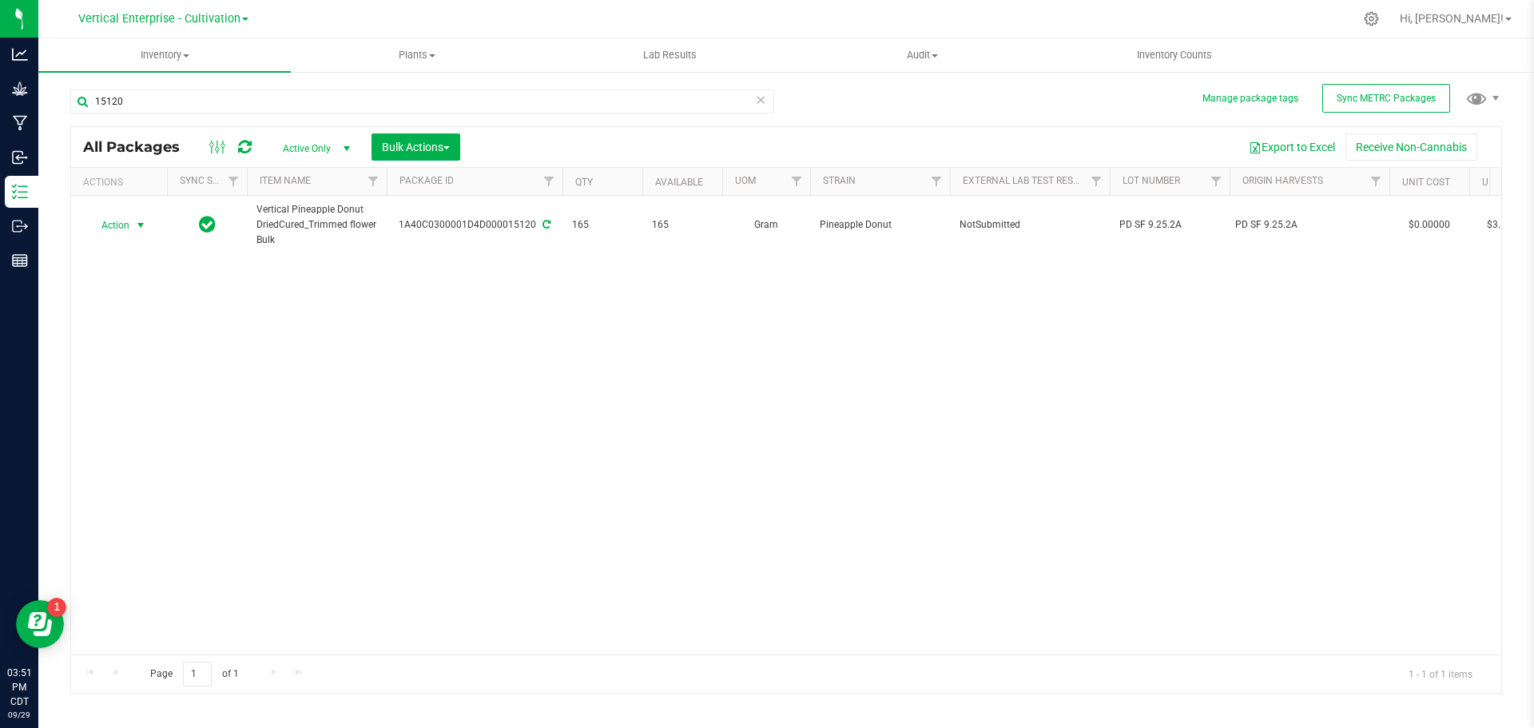
click at [115, 217] on span "Action" at bounding box center [108, 225] width 43 height 22
click at [122, 280] on li "Create package" at bounding box center [138, 276] width 101 height 24
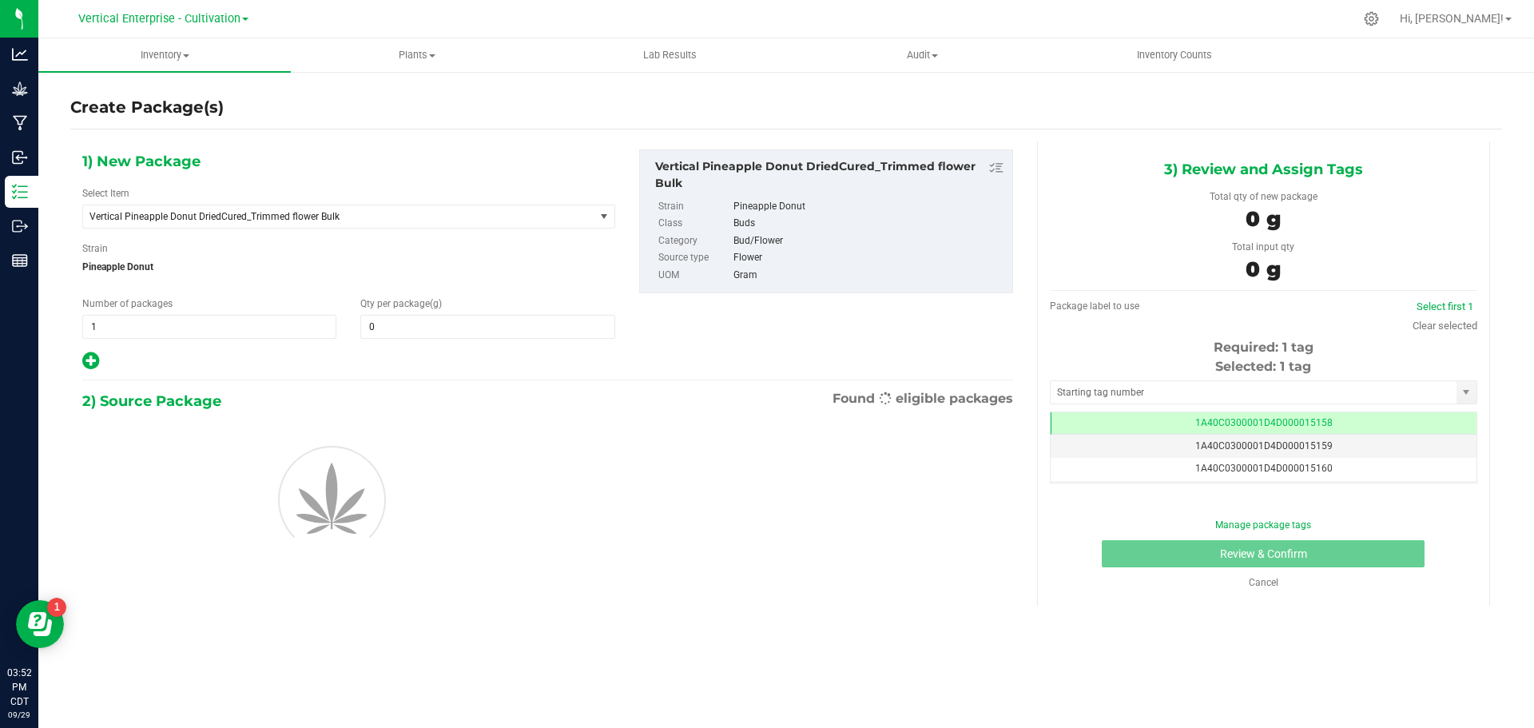
type input "0.0000"
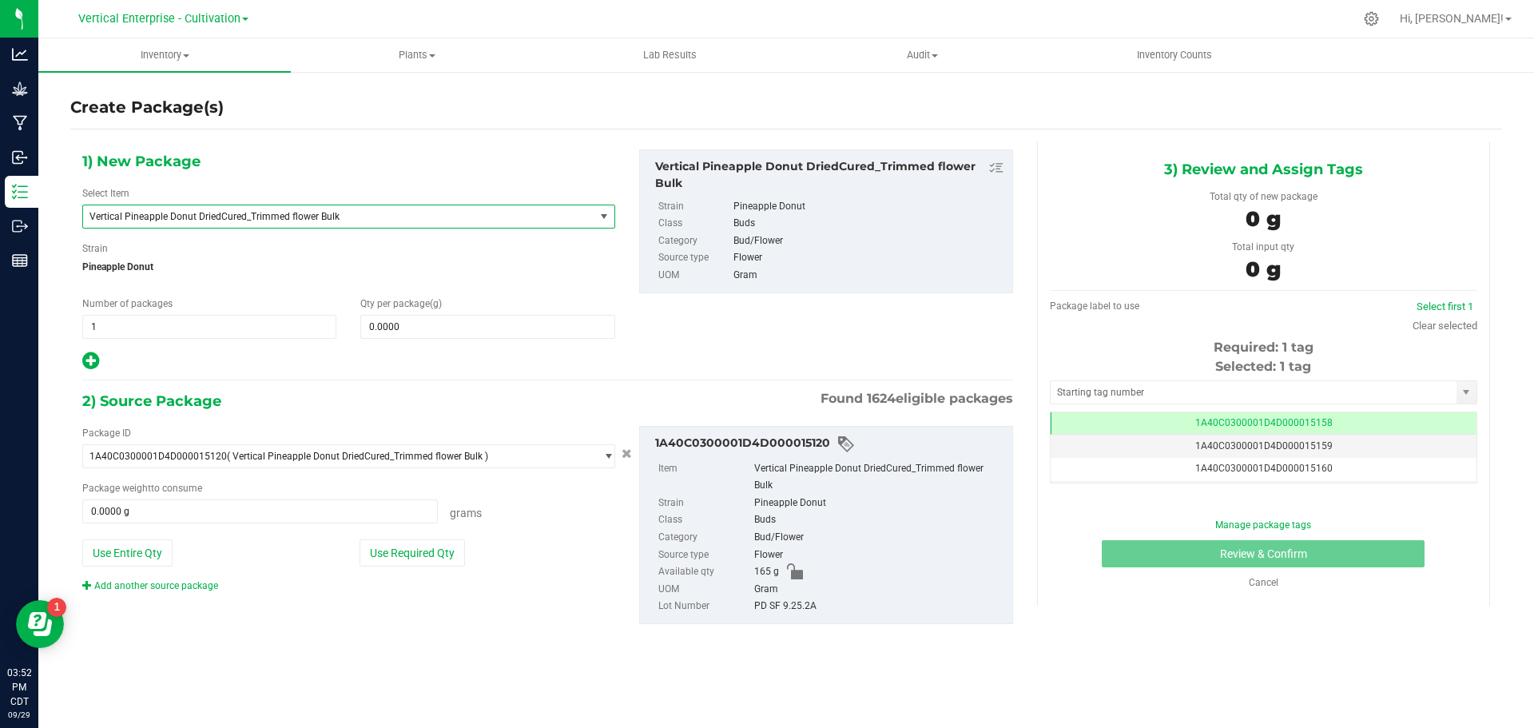
click at [191, 224] on span "Vertical Pineapple Donut DriedCured_Trimmed flower Bulk" at bounding box center [338, 216] width 511 height 22
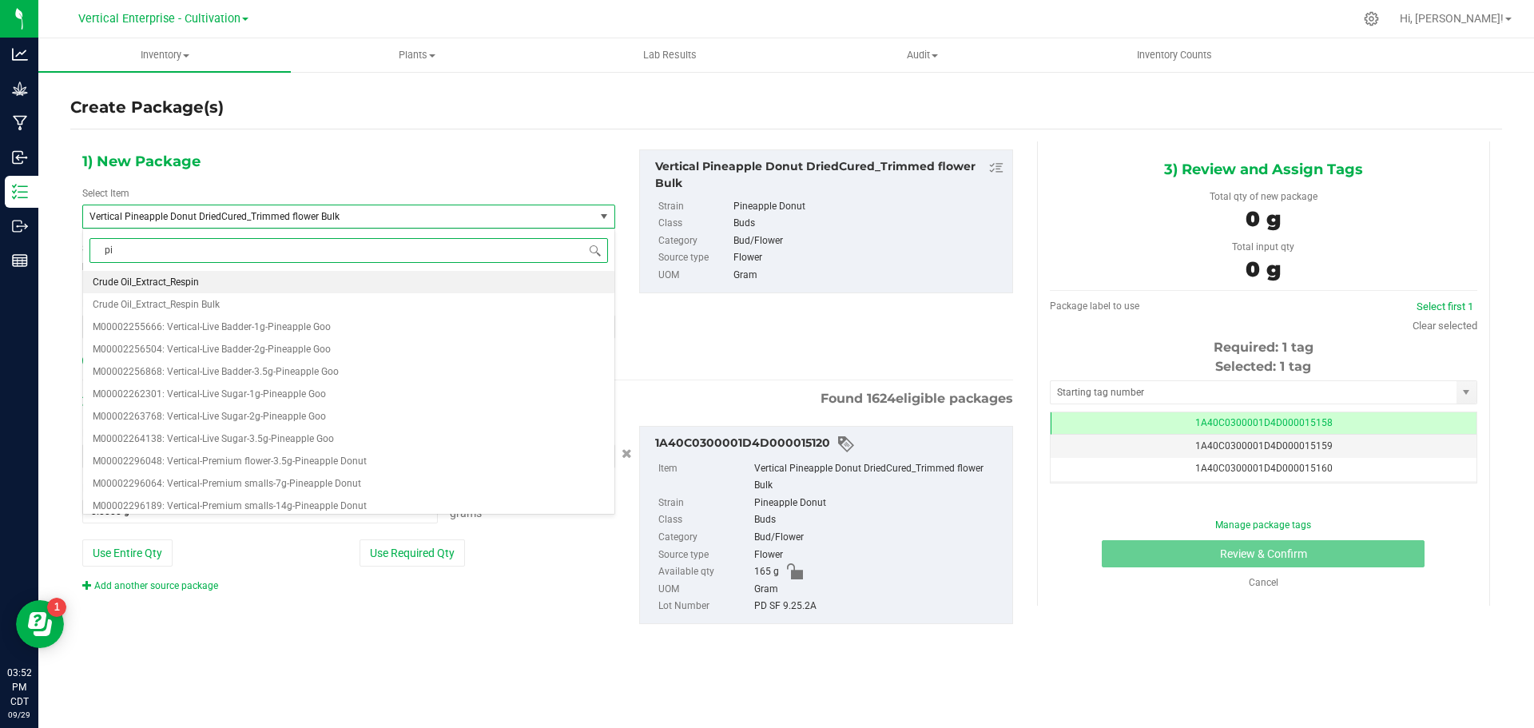
type input "p"
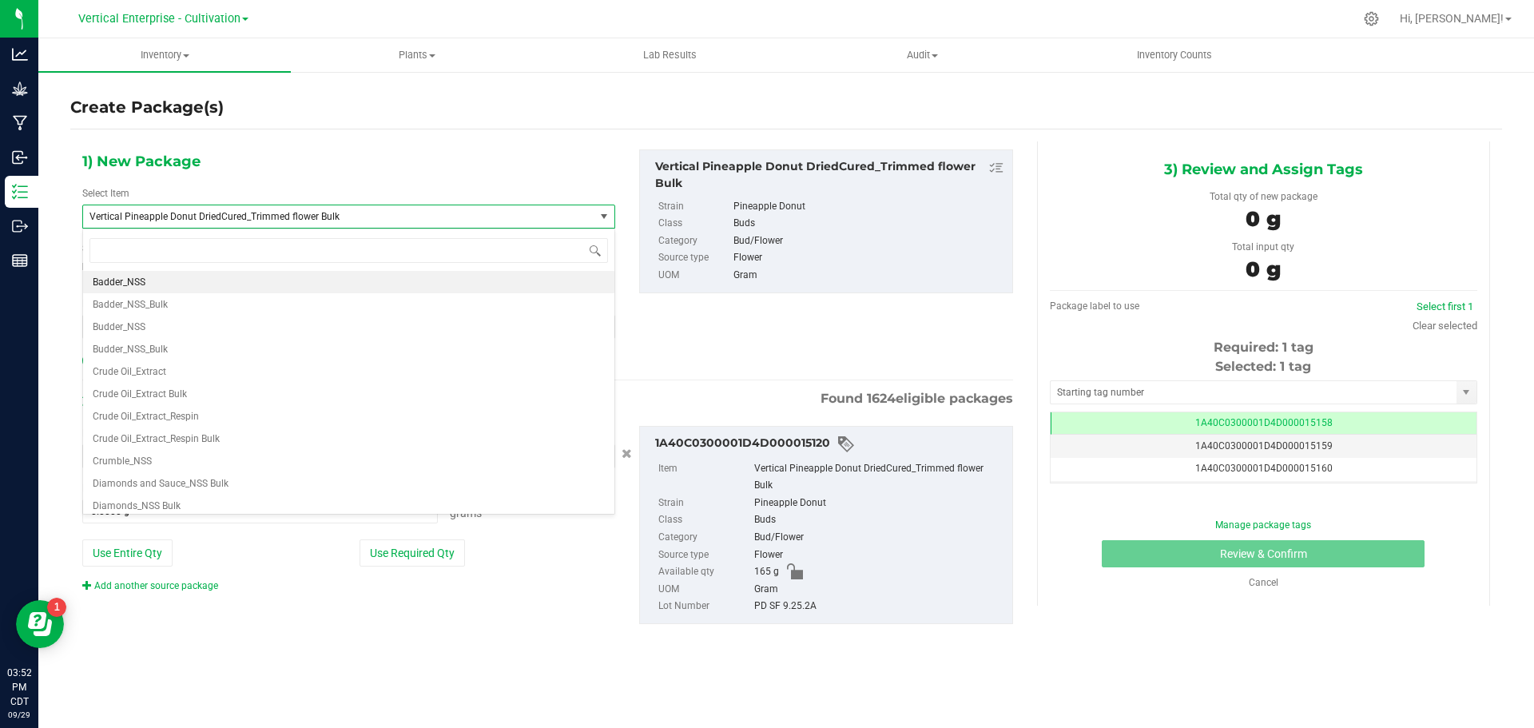
click at [288, 225] on span "Vertical Pineapple Donut DriedCured_Trimmed flower Bulk" at bounding box center [338, 216] width 511 height 22
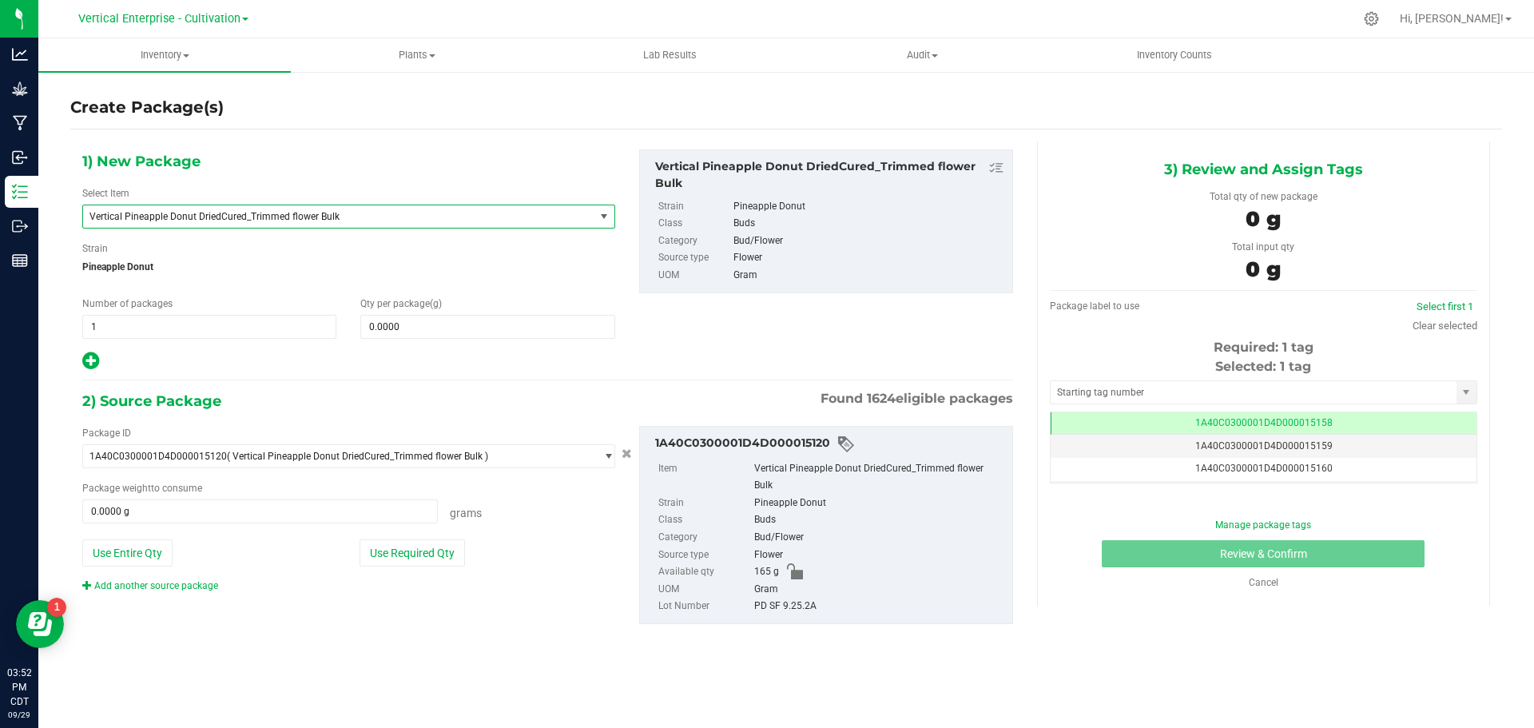
click at [237, 221] on span "Vertical Pineapple Donut DriedCured_Trimmed flower Bulk" at bounding box center [329, 216] width 479 height 11
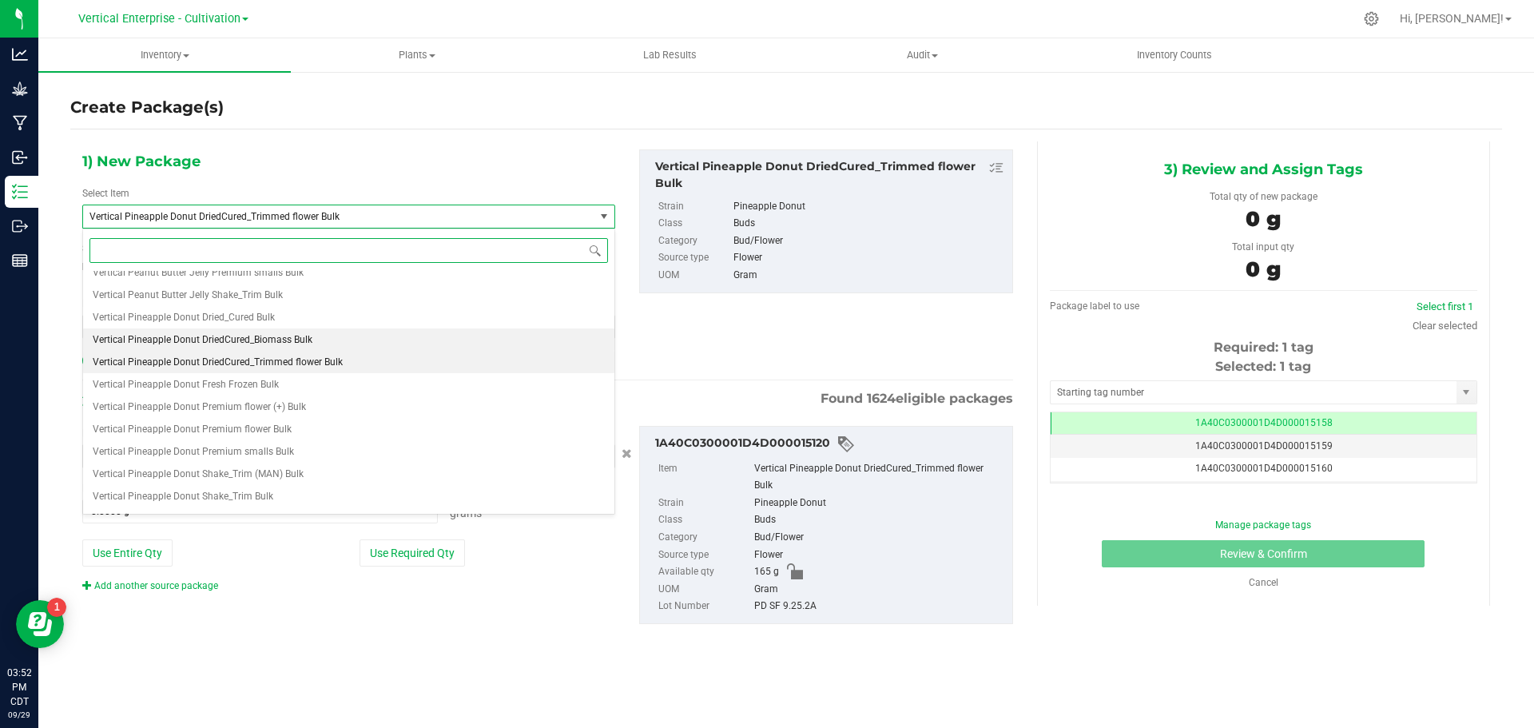
click at [270, 337] on span "Vertical Pineapple Donut DriedCured_Biomass Bulk" at bounding box center [203, 339] width 220 height 11
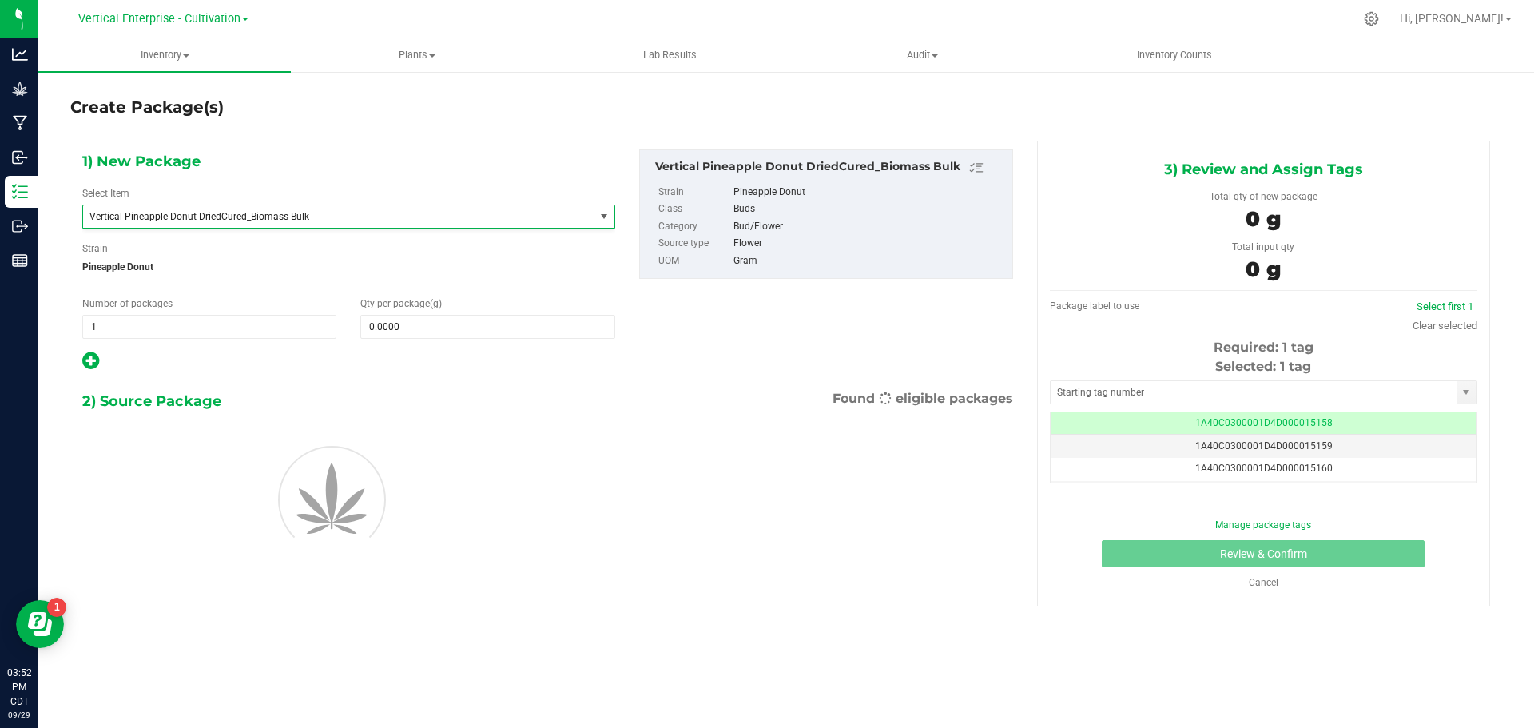
type input "0.0000"
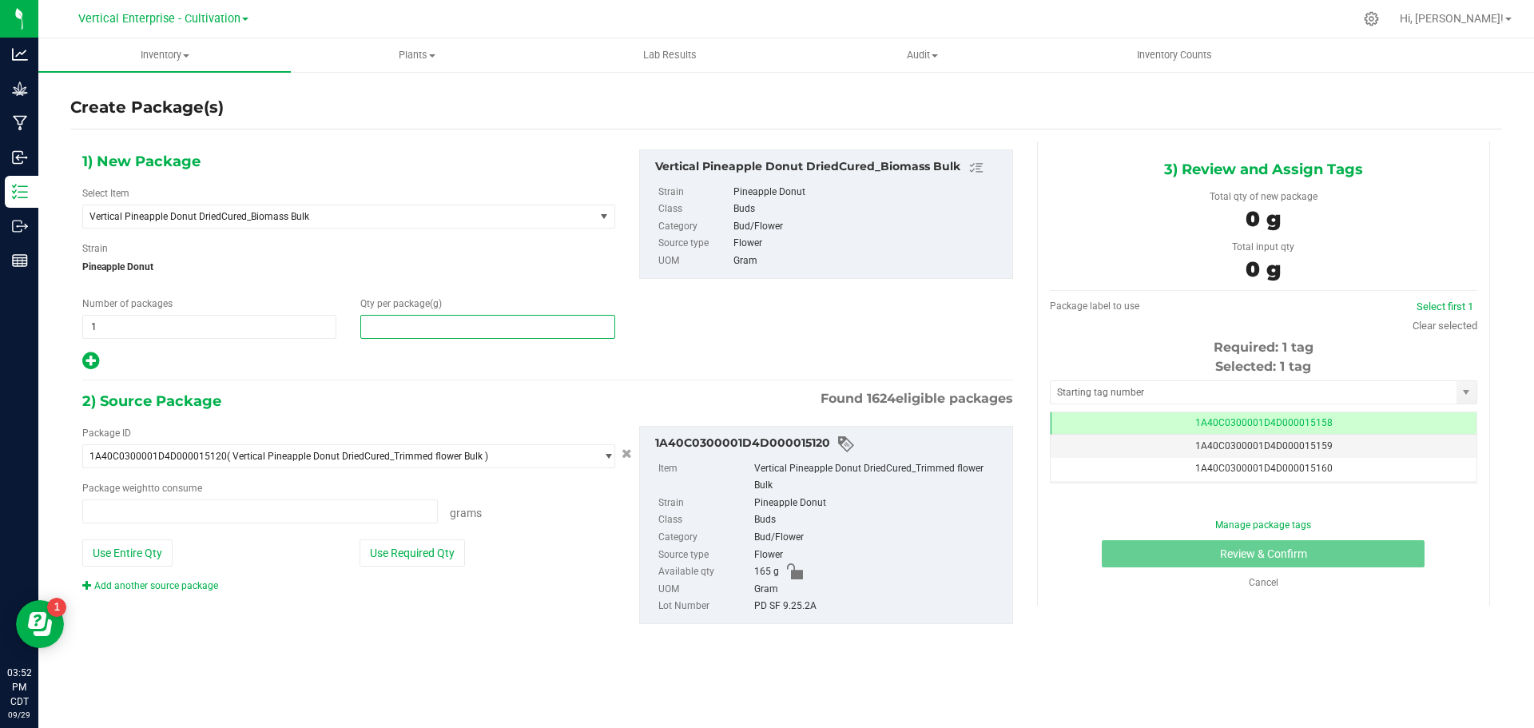
click at [428, 311] on div "Qty per package (g)" at bounding box center [487, 317] width 278 height 42
type input "0.0000 g"
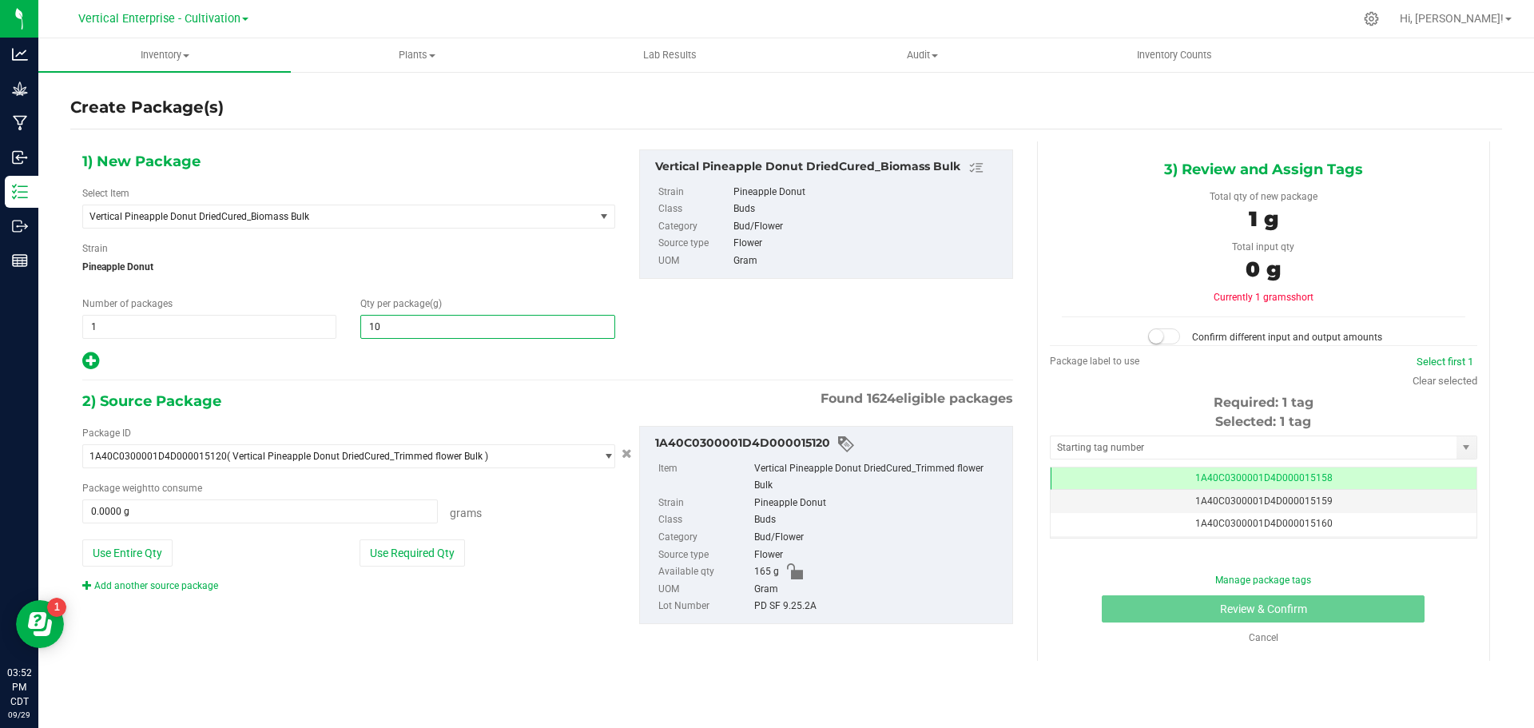
type input "100"
type input "100.0000"
click at [460, 550] on button "Use Required Qty" at bounding box center [412, 552] width 105 height 27
type input "100.0000 g"
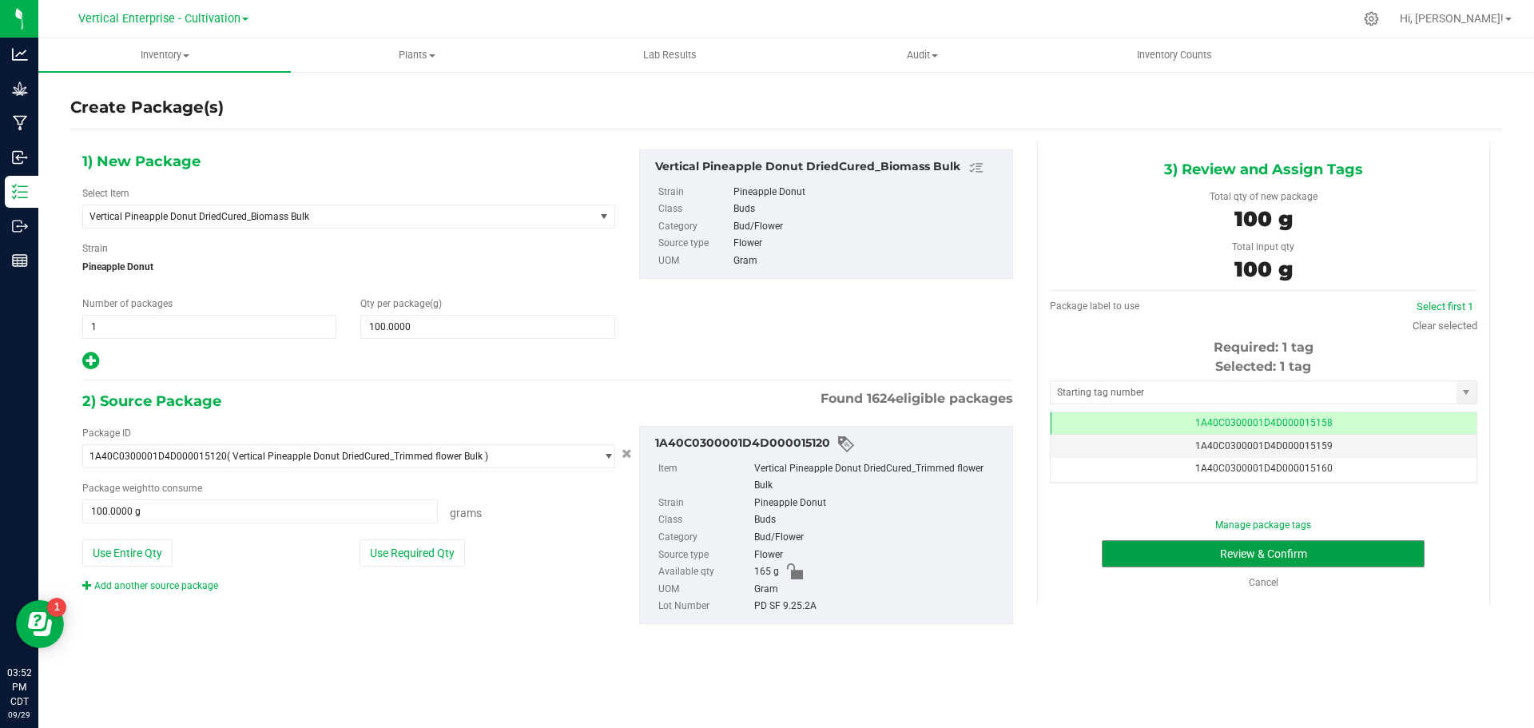
click at [1308, 552] on button "Review & Confirm" at bounding box center [1263, 553] width 323 height 27
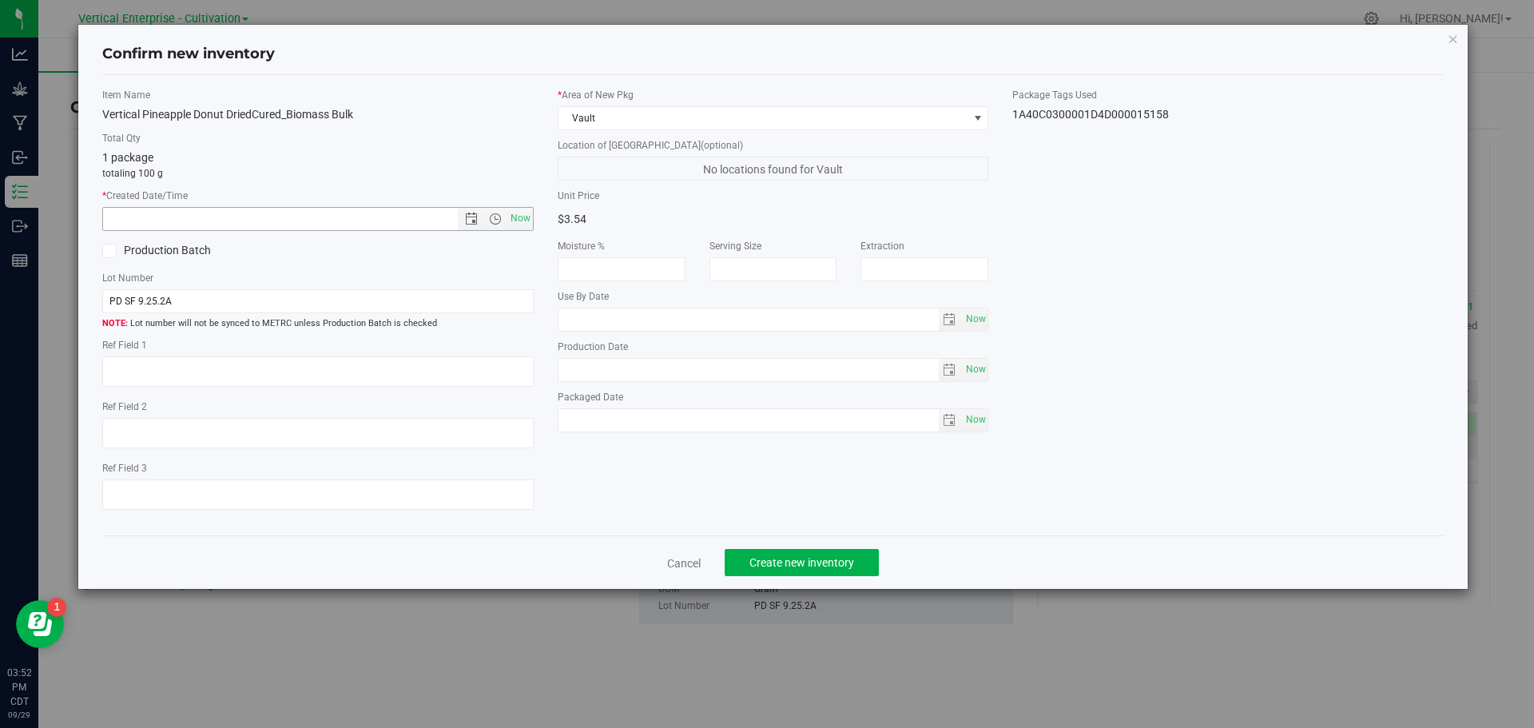
click at [522, 210] on span "Now" at bounding box center [520, 218] width 27 height 23
type input "[DATE] 3:52 PM"
click at [119, 245] on label "Production Batch" at bounding box center [204, 250] width 204 height 17
click at [0, 0] on input "Production Batch" at bounding box center [0, 0] width 0 height 0
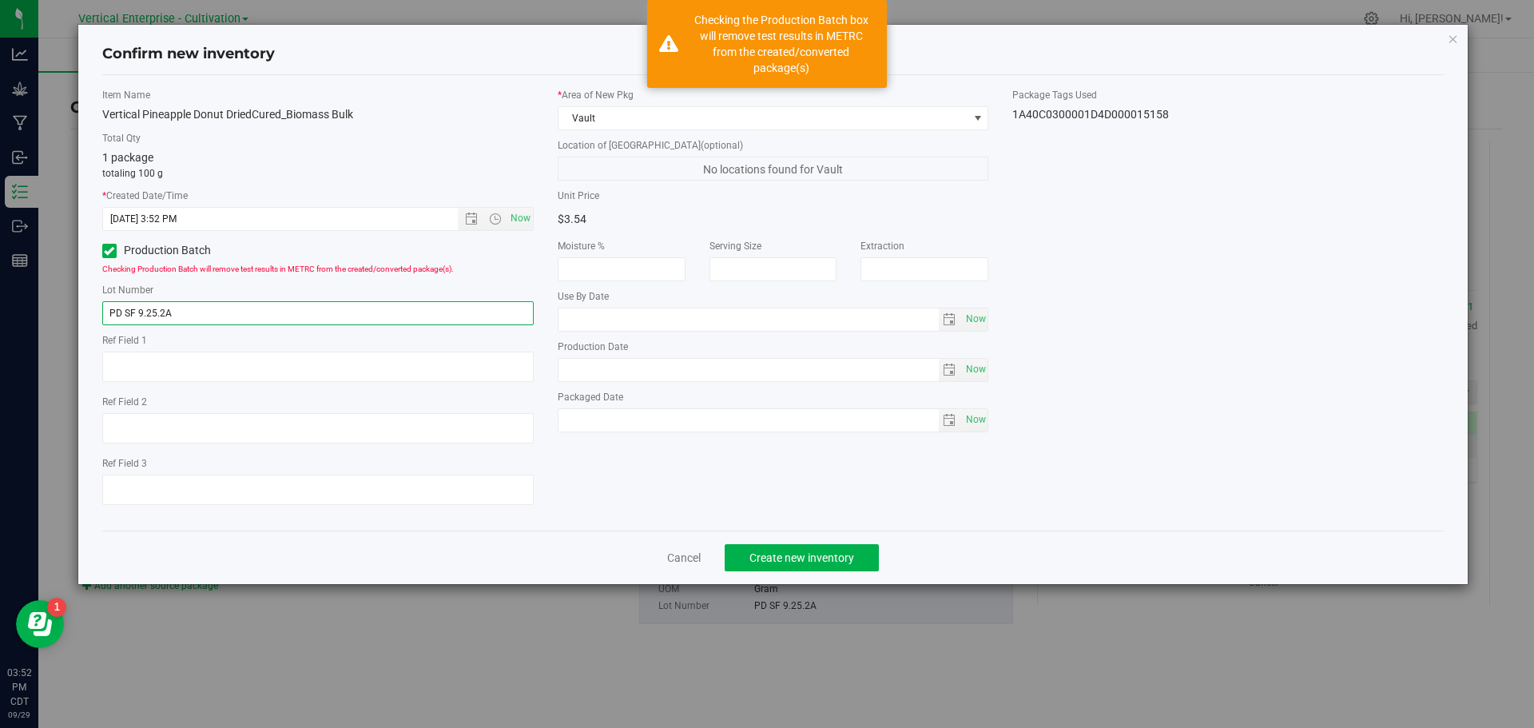
click at [241, 320] on input "PD SF 9.25.2A" at bounding box center [318, 313] width 432 height 24
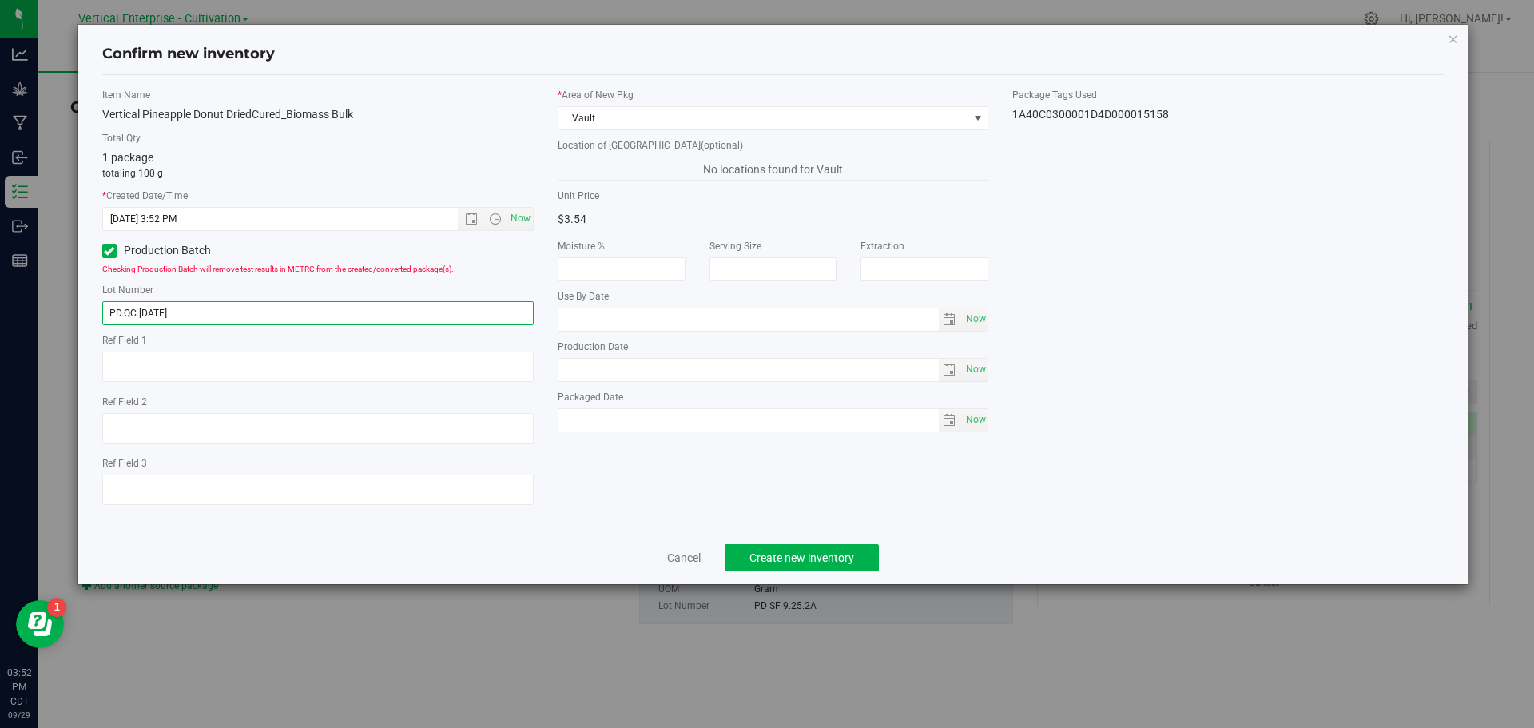
type input "PD.QC.[DATE]"
click at [842, 551] on span "Create new inventory" at bounding box center [802, 557] width 105 height 13
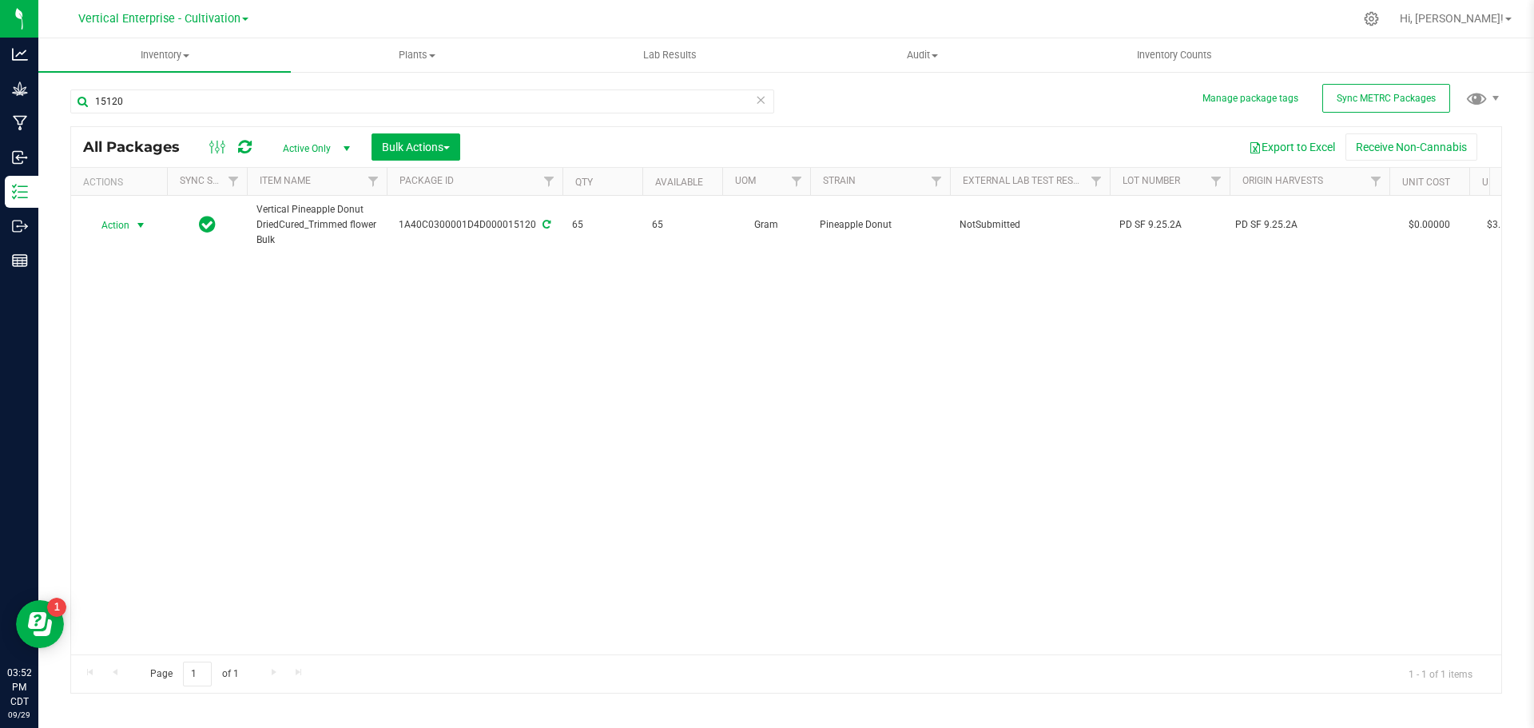
click at [96, 221] on span "Action" at bounding box center [108, 225] width 43 height 22
click at [107, 276] on li "Create package" at bounding box center [138, 276] width 101 height 24
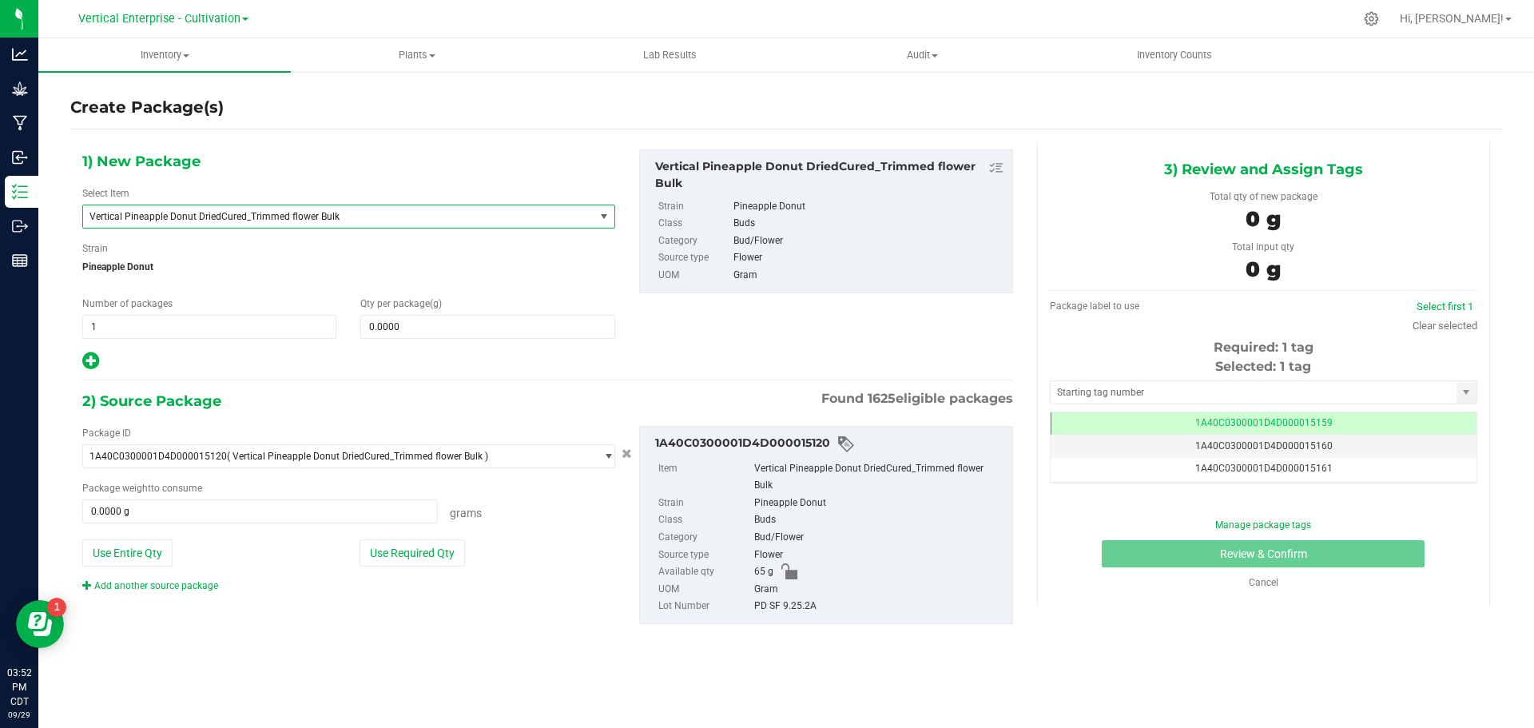
click at [309, 227] on span "Vertical Pineapple Donut DriedCured_Trimmed flower Bulk" at bounding box center [338, 216] width 511 height 22
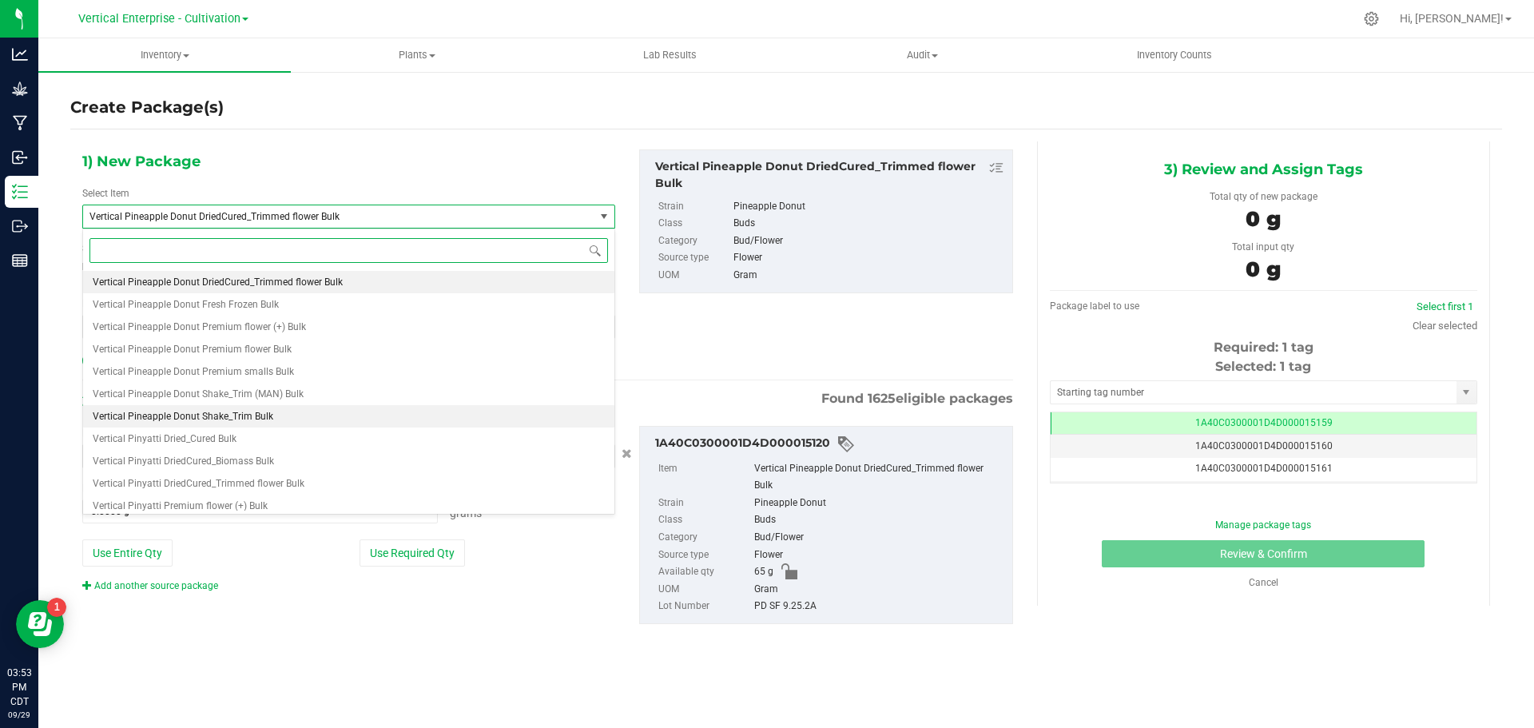
click at [346, 407] on li "Vertical Pineapple Donut Shake_Trim Bulk" at bounding box center [348, 416] width 531 height 22
type input "0.0000"
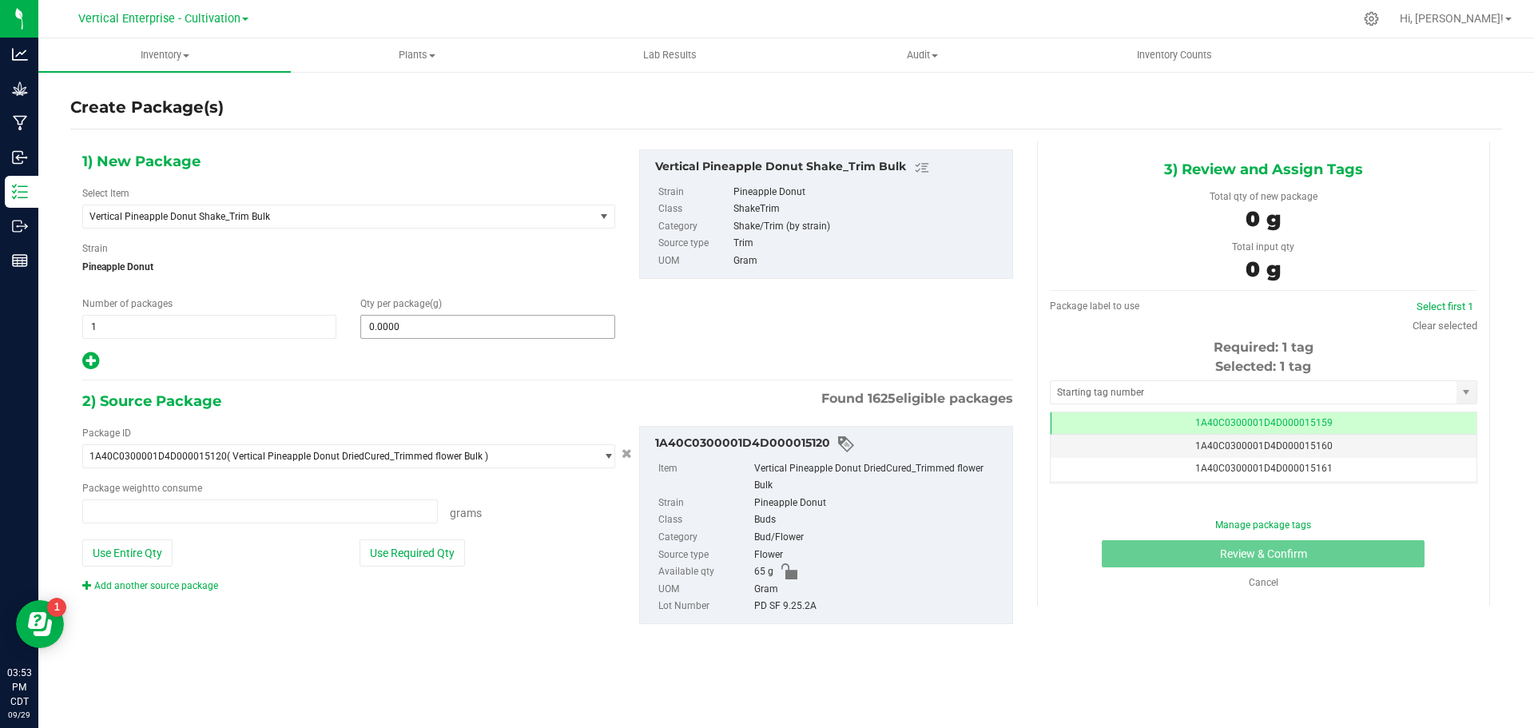
click at [457, 327] on span "0.0000 0" at bounding box center [487, 327] width 254 height 24
type input "0.0000 g"
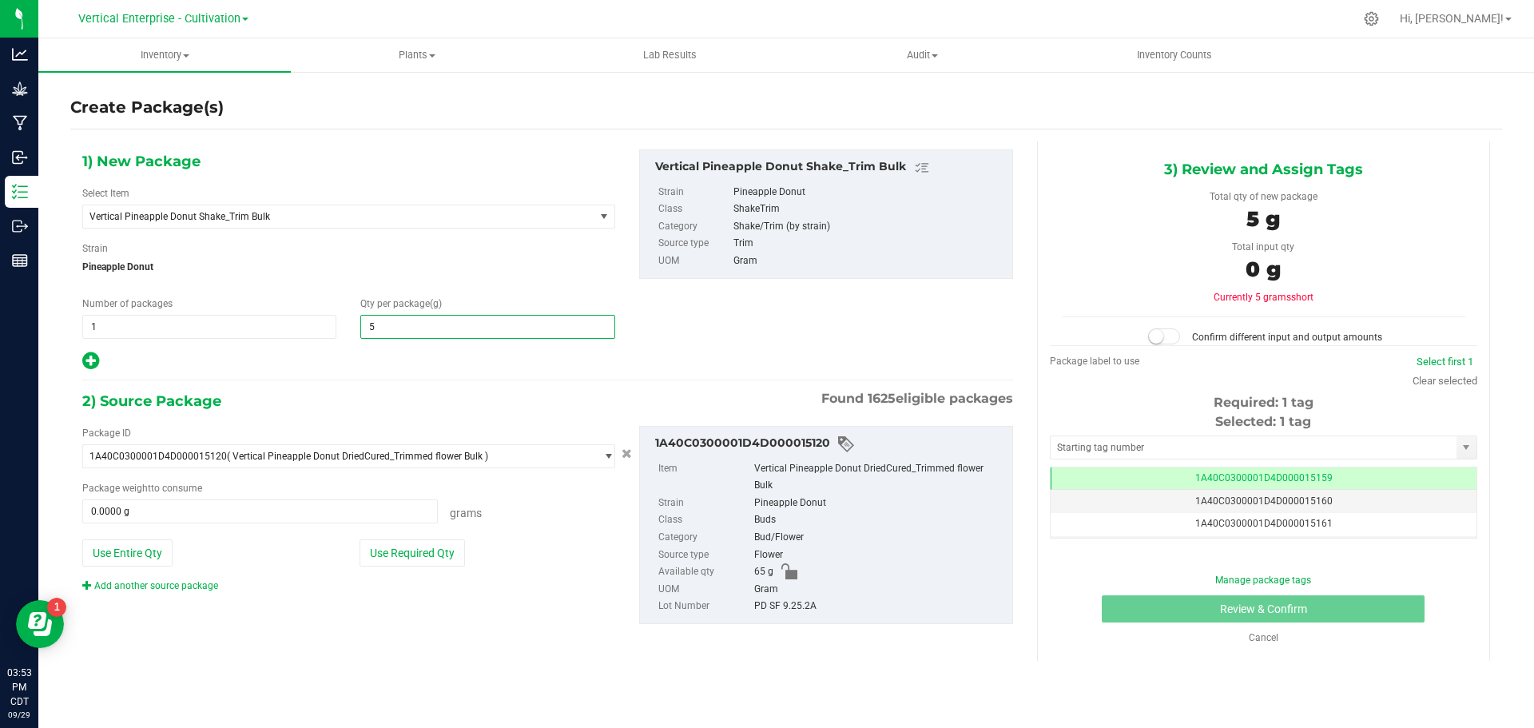
type input "55"
type input "55.0000"
drag, startPoint x: 106, startPoint y: 569, endPoint x: 107, endPoint y: 561, distance: 8.0
click at [106, 569] on div "Package ID 1A40C0300001D4D000015120 ( Vertical Pineapple Donut DriedCured_Trimm…" at bounding box center [348, 509] width 557 height 167
click at [106, 555] on button "Use Entire Qty" at bounding box center [127, 552] width 90 height 27
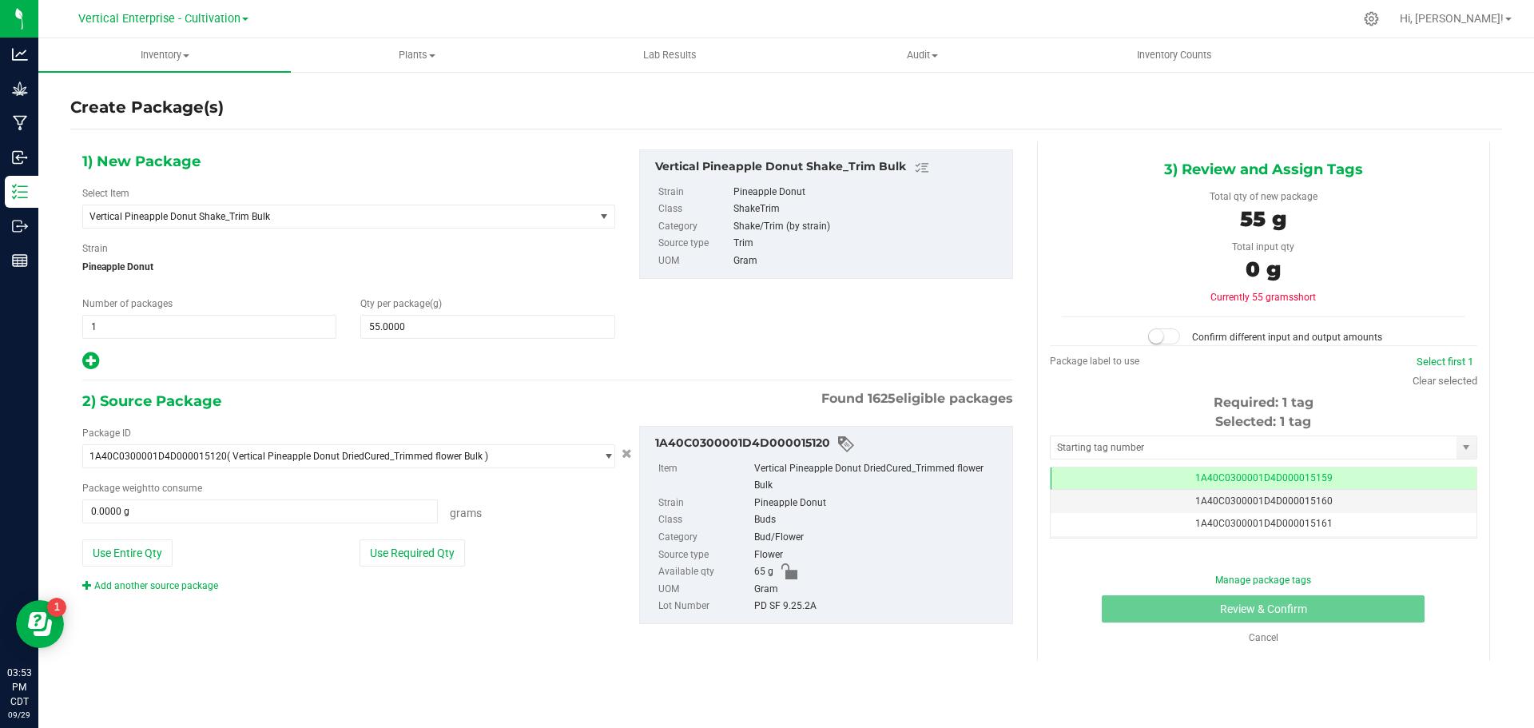
type input "65.0000 g"
click at [1178, 338] on span at bounding box center [1164, 336] width 32 height 16
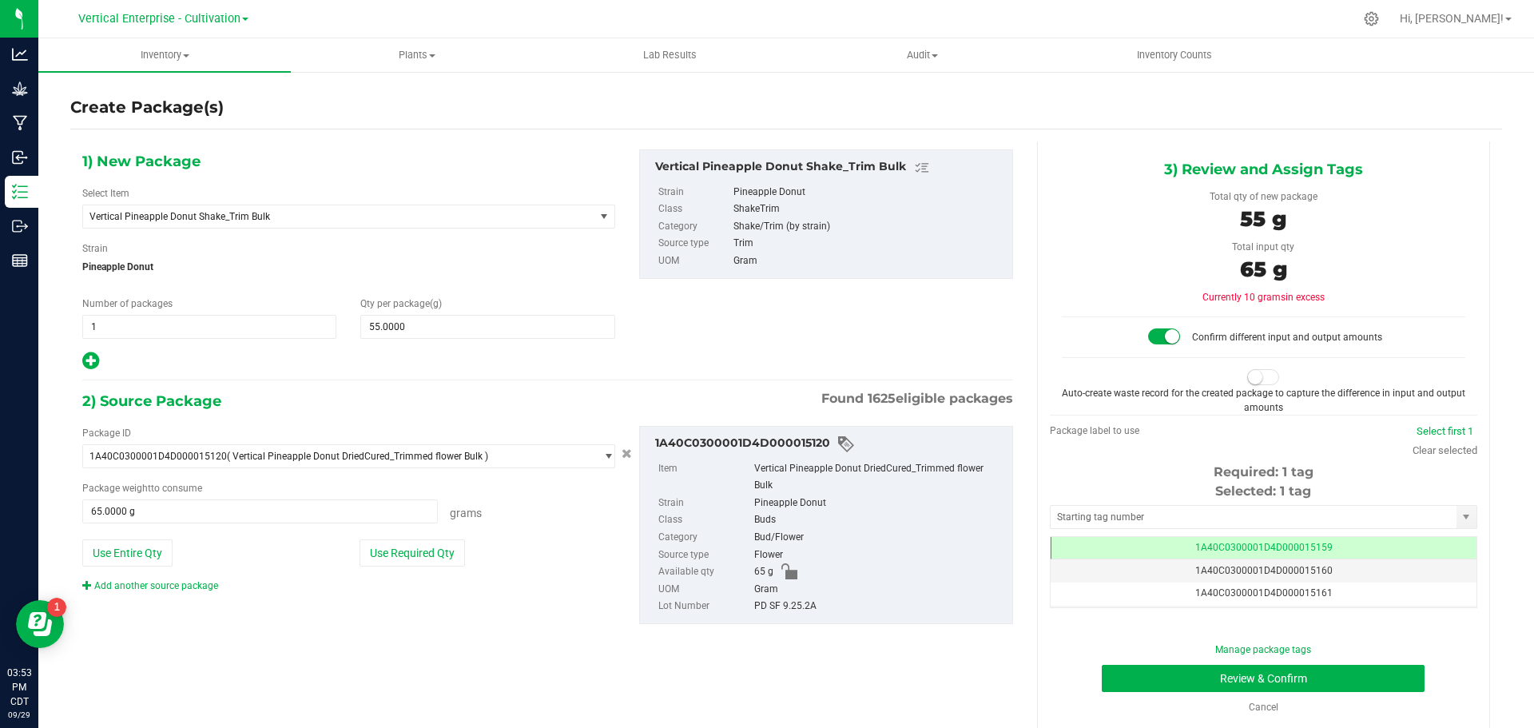
click at [1257, 369] on span at bounding box center [1263, 377] width 32 height 16
click at [1363, 670] on button "Review & Confirm" at bounding box center [1263, 678] width 323 height 27
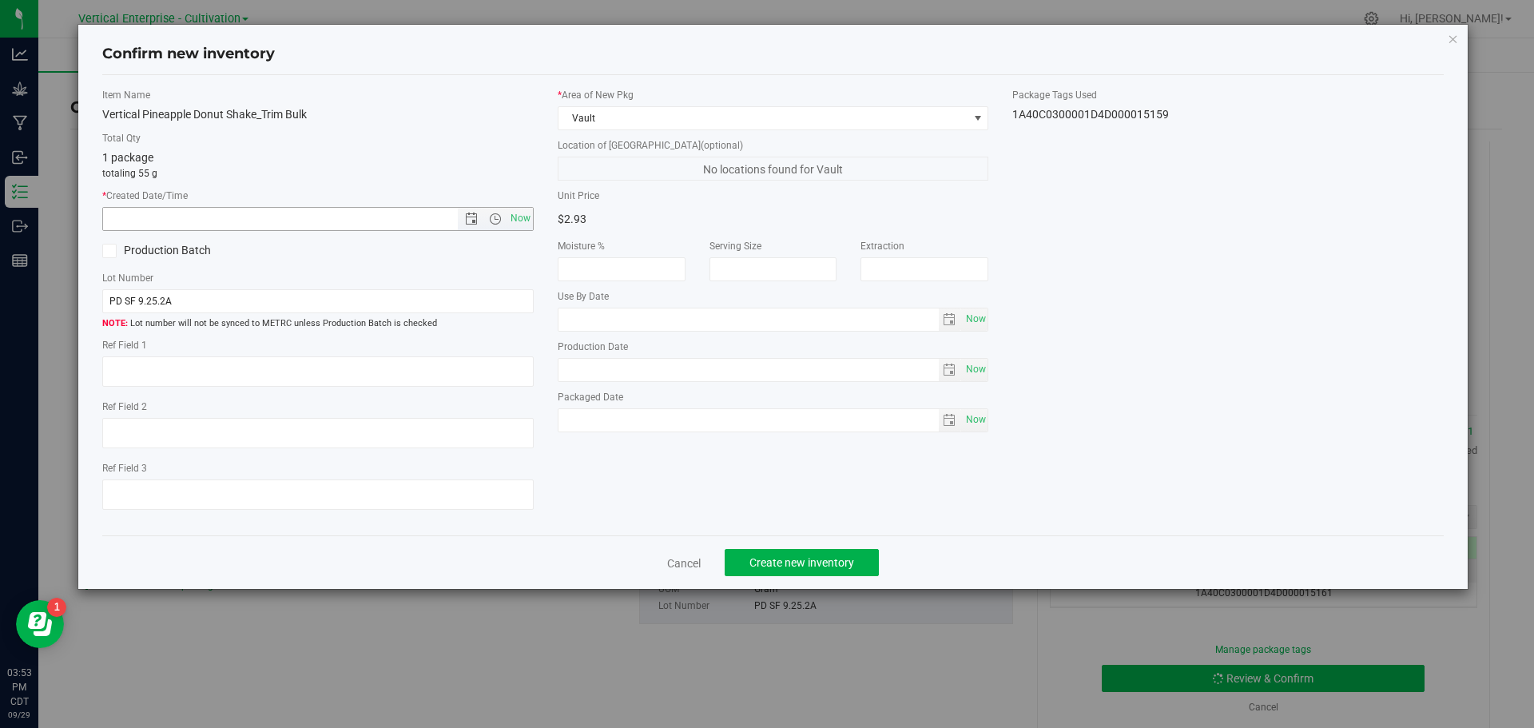
click at [515, 215] on span "Now" at bounding box center [520, 218] width 27 height 23
type input "[DATE] 3:53 PM"
click at [175, 255] on label "Production Batch" at bounding box center [204, 250] width 204 height 17
click at [0, 0] on input "Production Batch" at bounding box center [0, 0] width 0 height 0
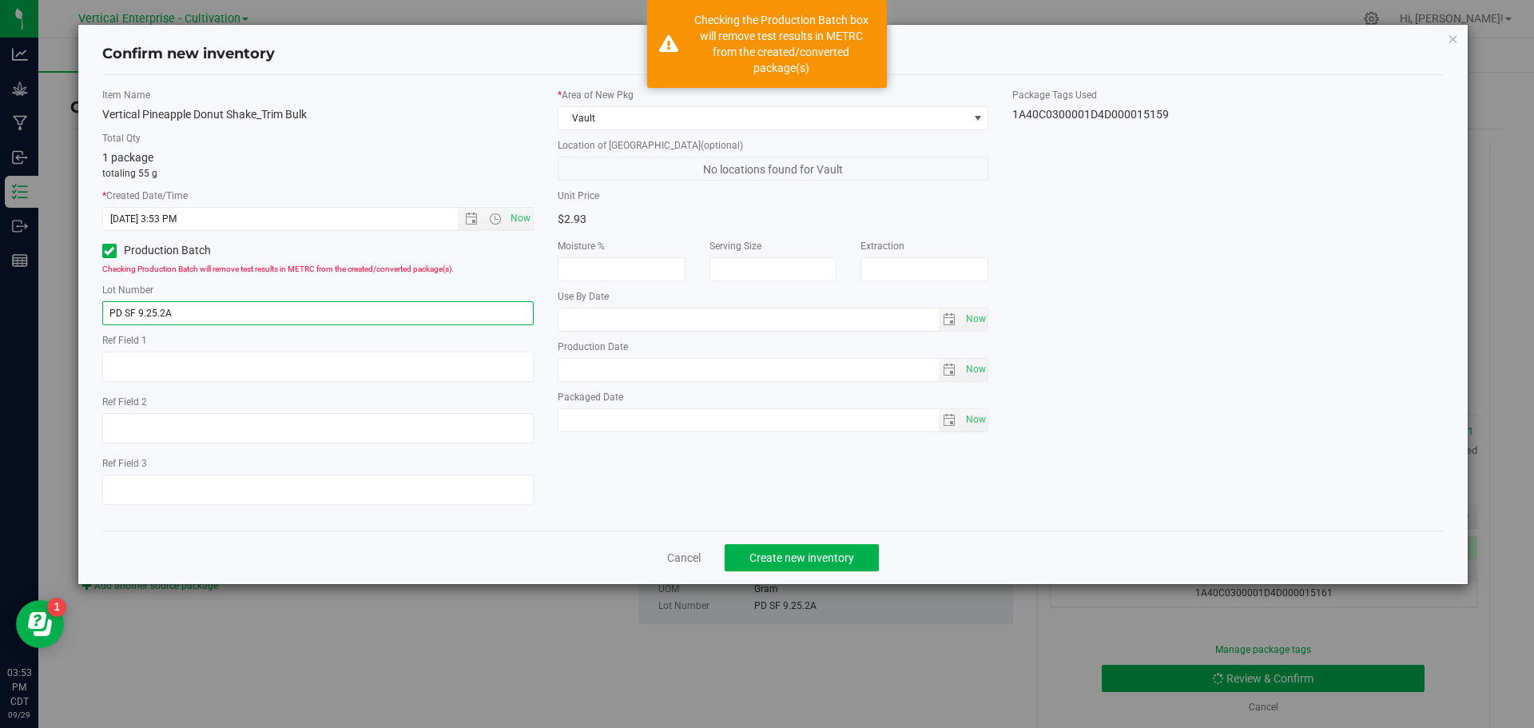
click at [244, 320] on input "PD SF 9.25.2A" at bounding box center [318, 313] width 432 height 24
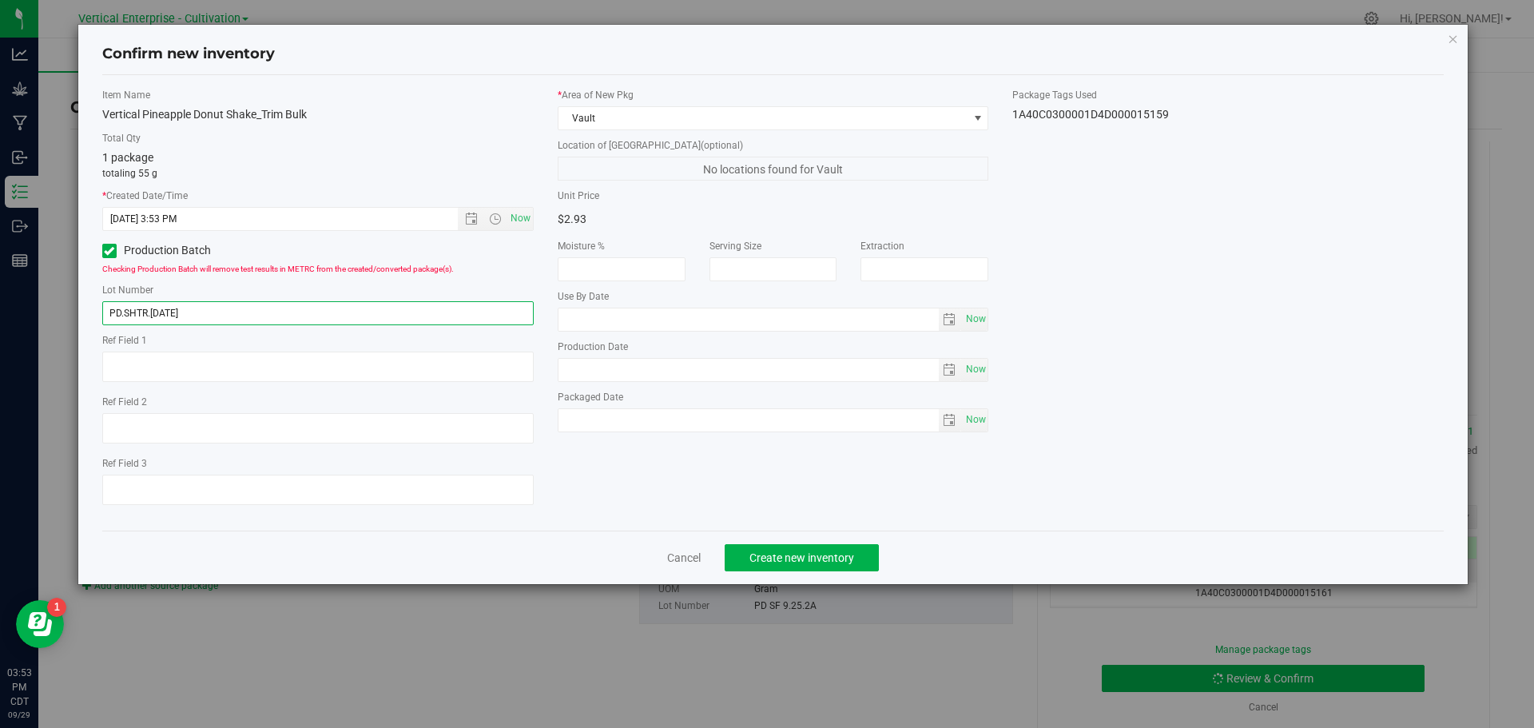
type input "PD.SHTR.[DATE]"
click at [837, 566] on button "Create new inventory" at bounding box center [802, 557] width 154 height 27
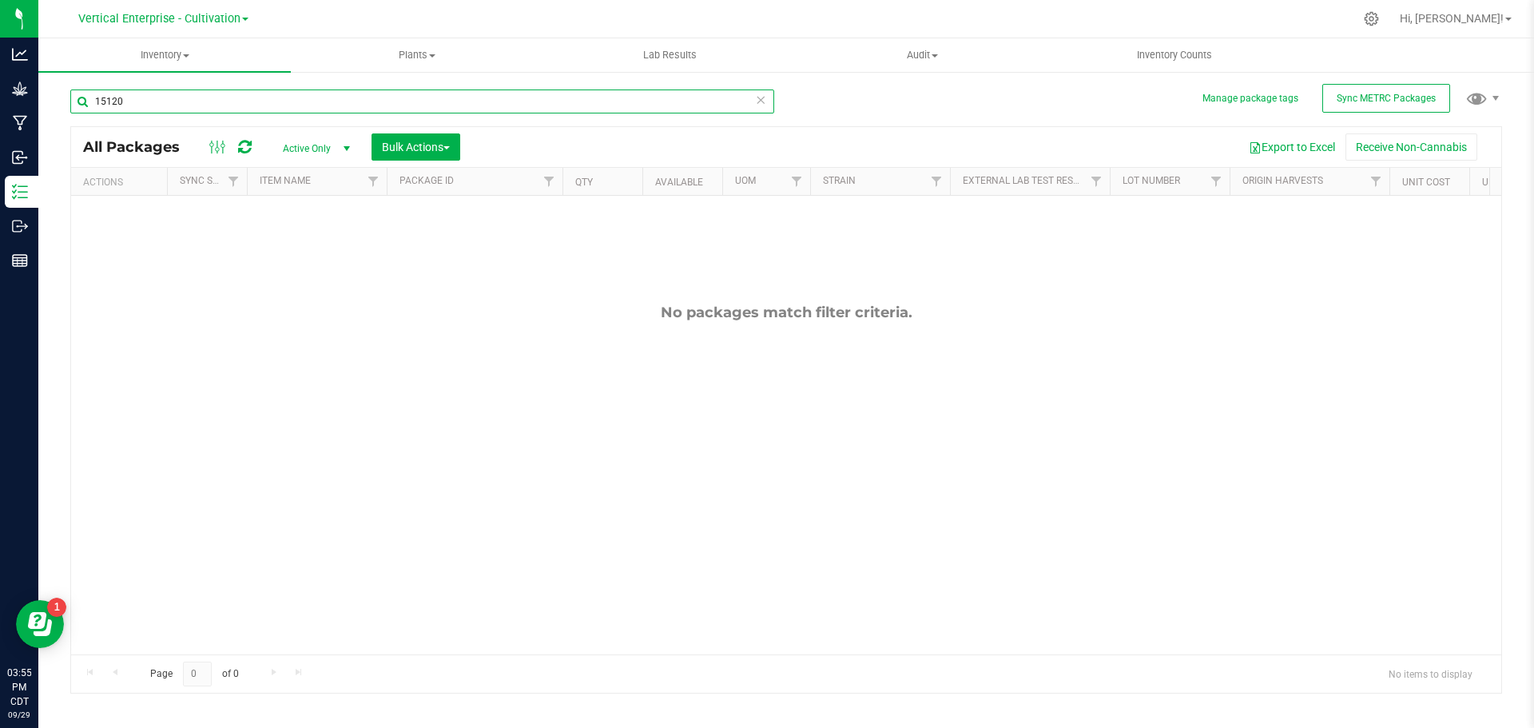
click at [50, 99] on div "Manage package tags Sync METRC Packages 15120 All Packages Active Only Active O…" at bounding box center [786, 313] width 1496 height 487
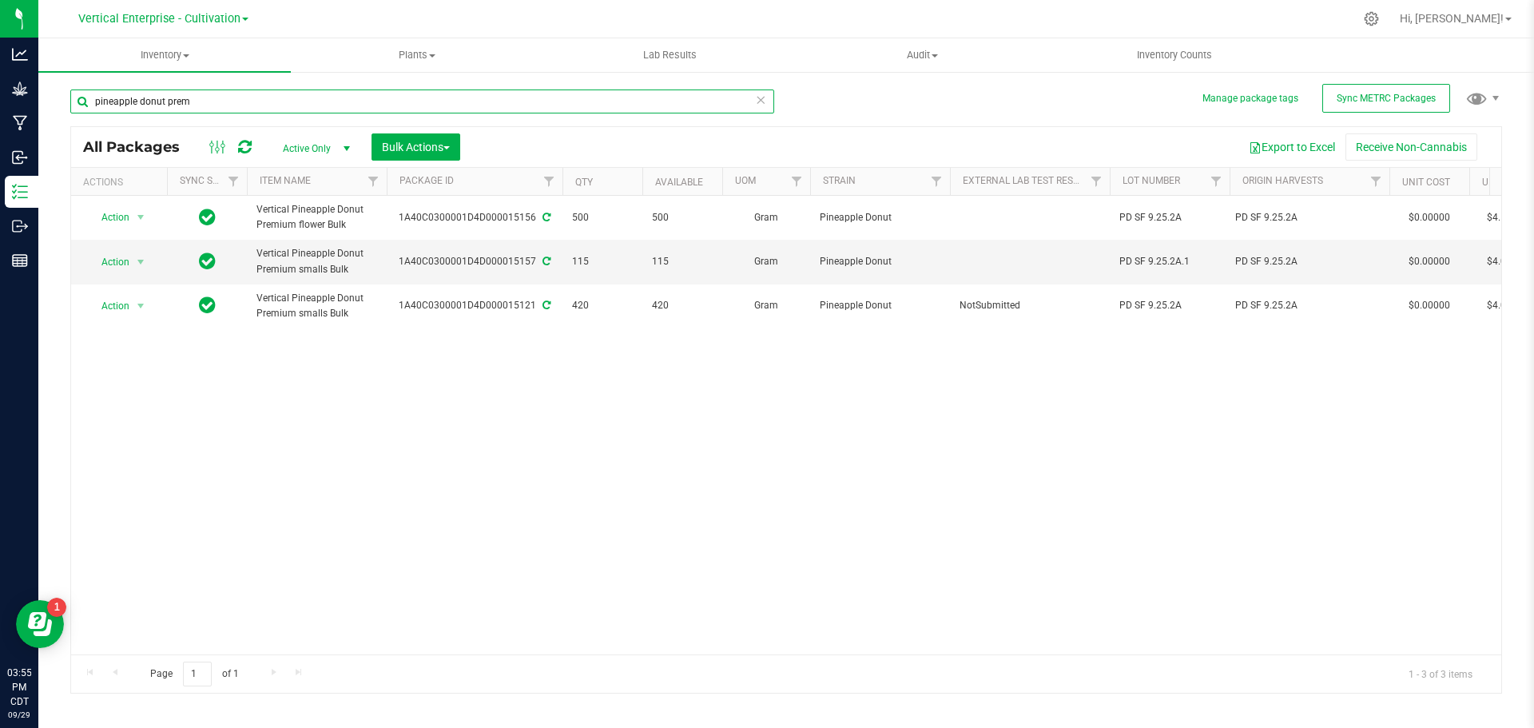
type input "pineapple donut prem"
click at [423, 147] on span "Bulk Actions" at bounding box center [416, 147] width 68 height 13
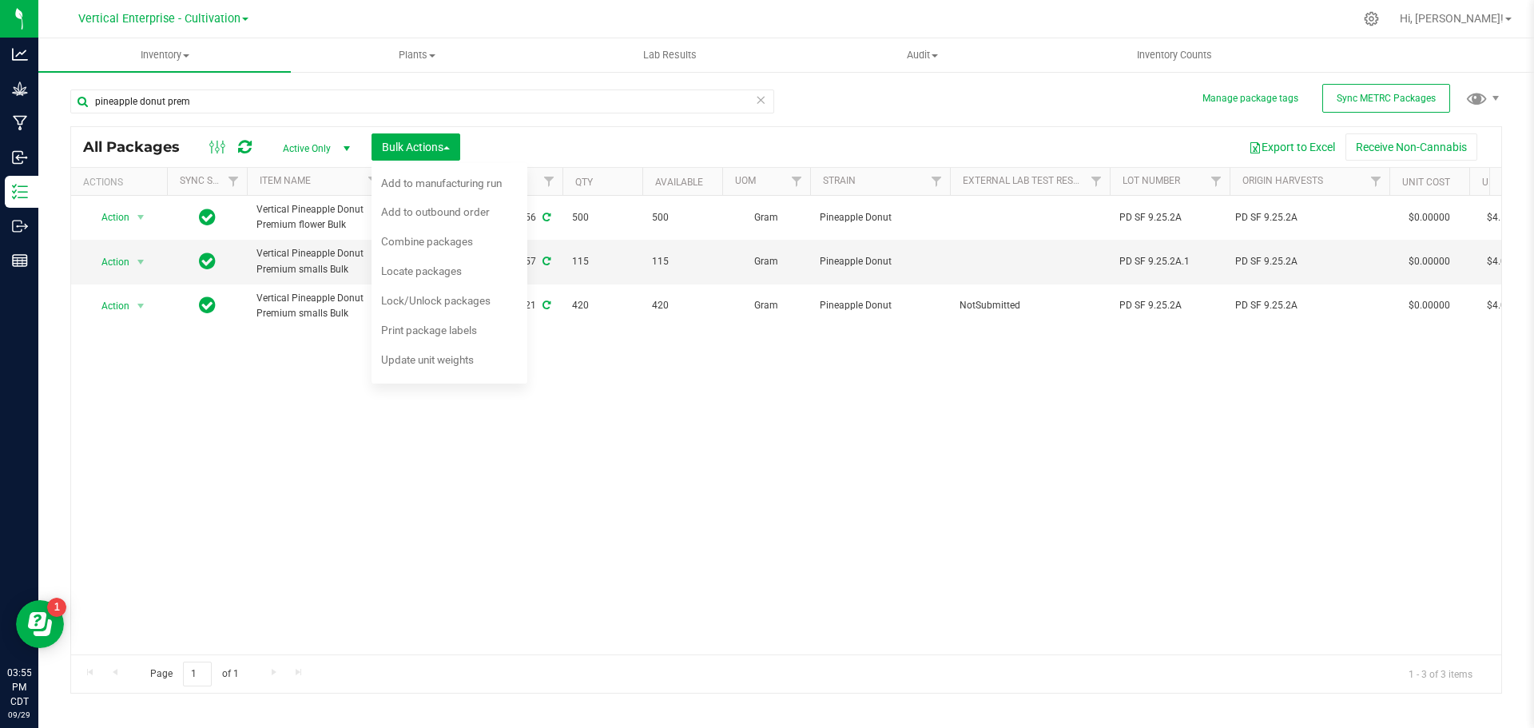
click at [443, 245] on span "Combine packages" at bounding box center [427, 241] width 92 height 13
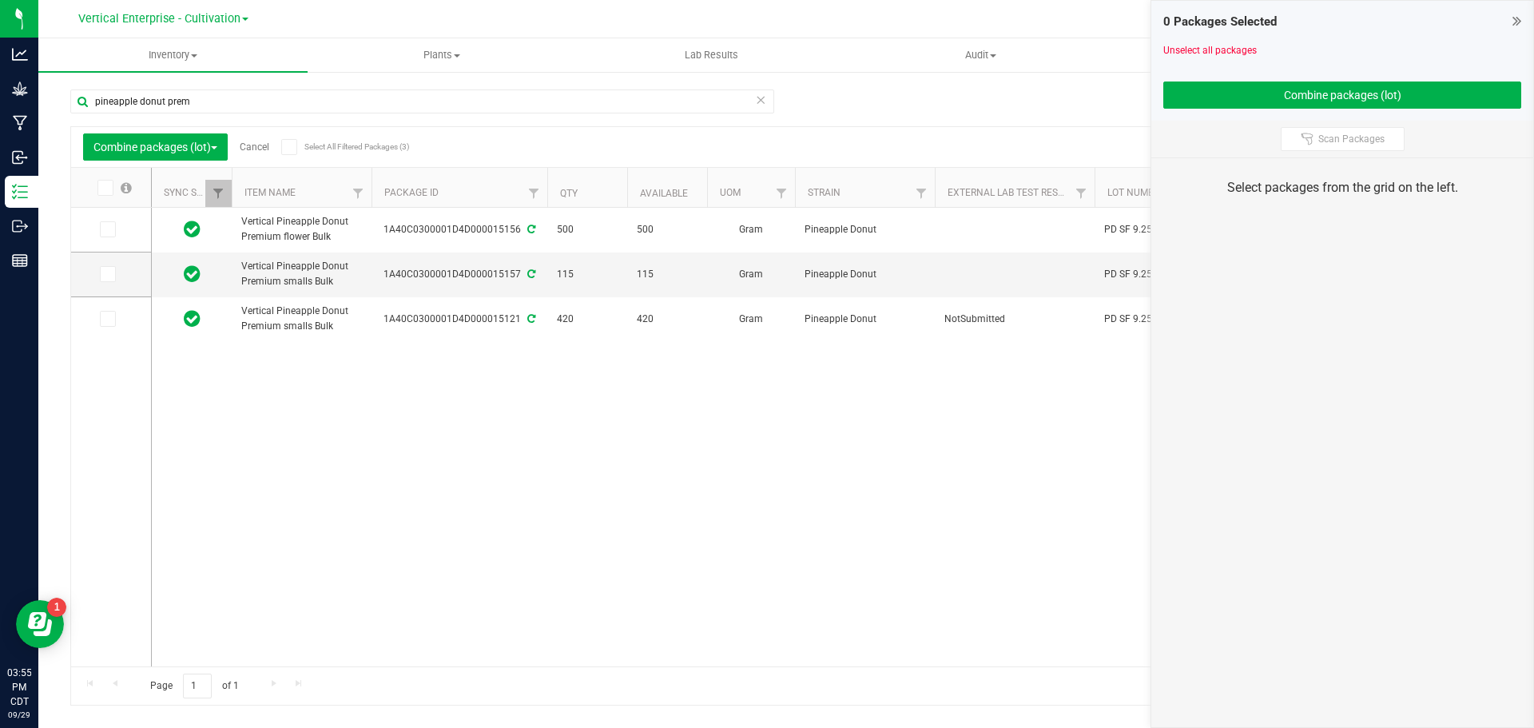
click at [103, 188] on icon at bounding box center [104, 188] width 10 height 0
click at [0, 0] on input "checkbox" at bounding box center [0, 0] width 0 height 0
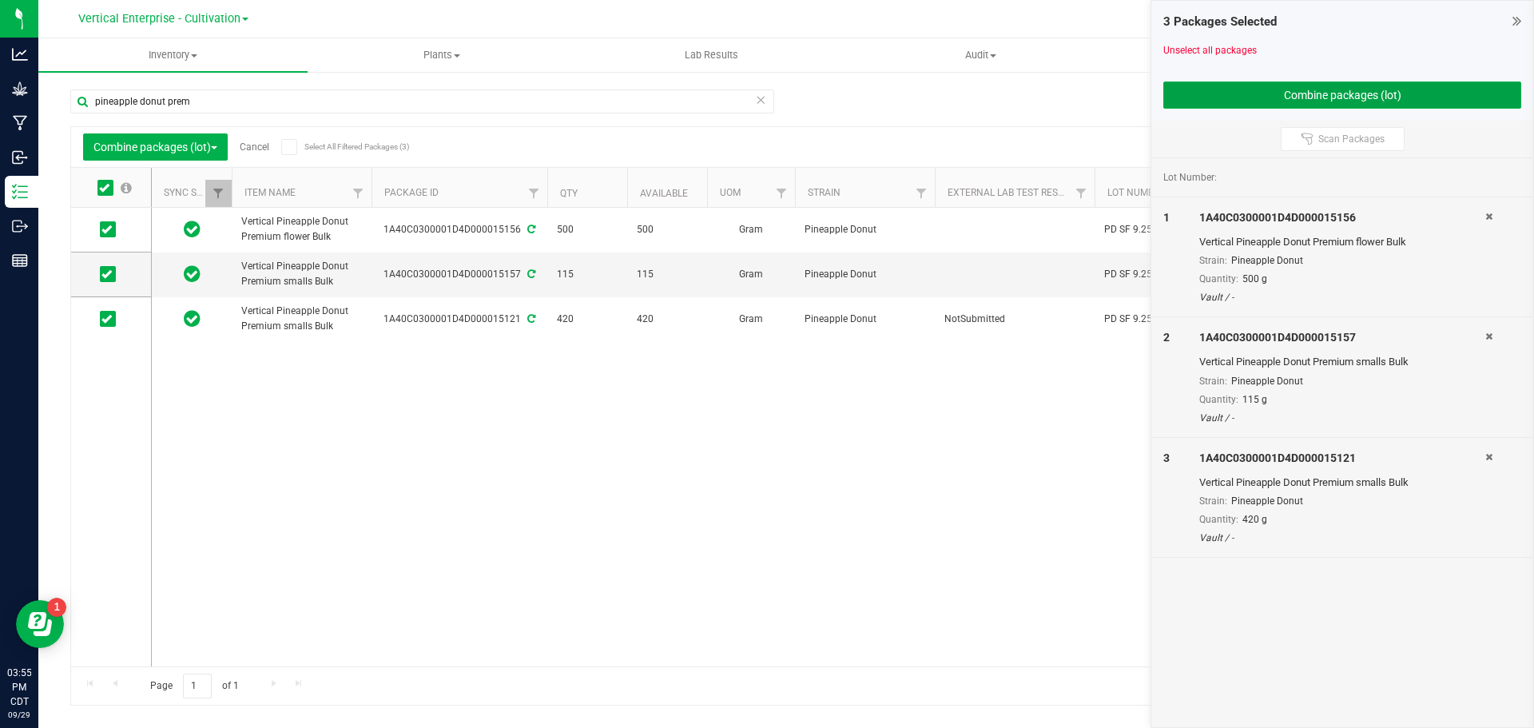
click at [1373, 87] on button "Combine packages (lot)" at bounding box center [1343, 95] width 358 height 27
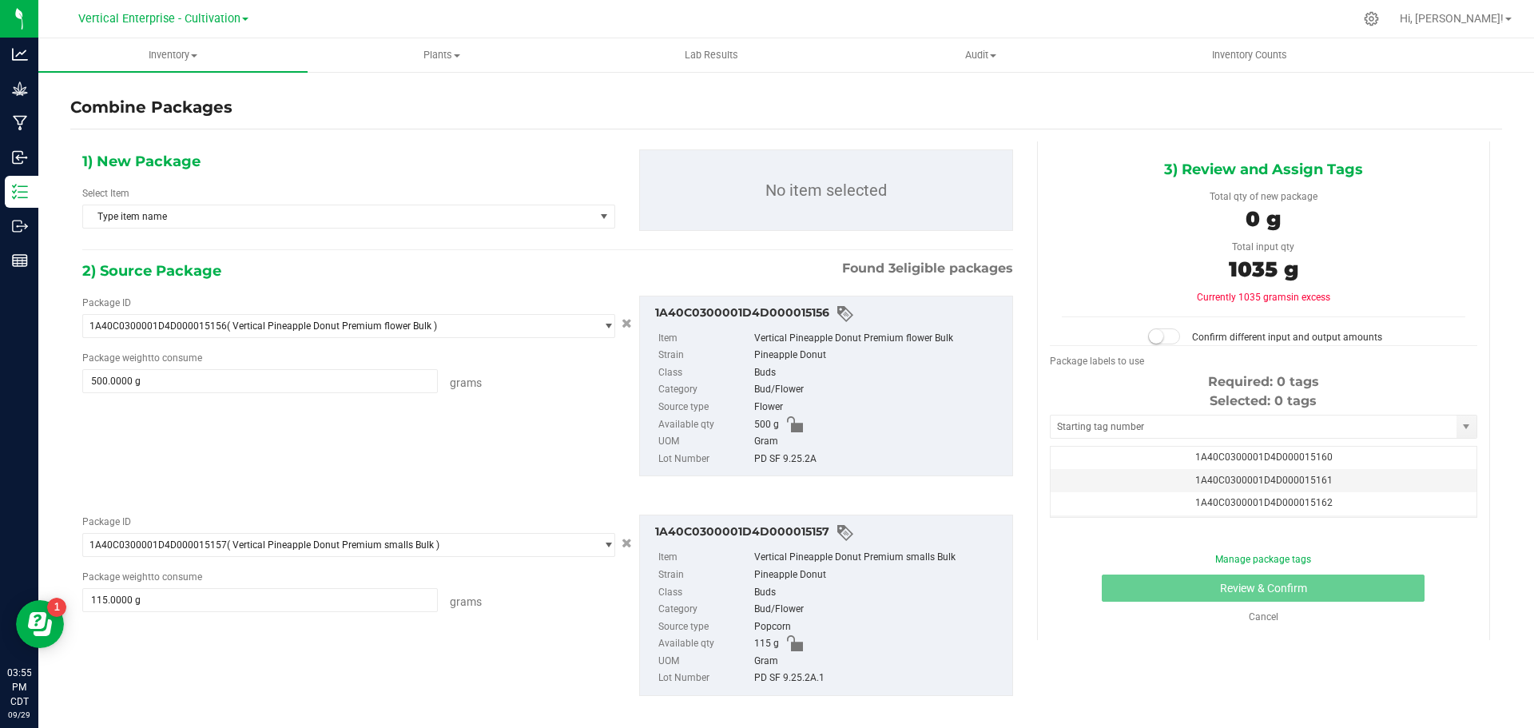
scroll to position [0, -1]
click at [243, 215] on span "Type item name" at bounding box center [338, 216] width 511 height 22
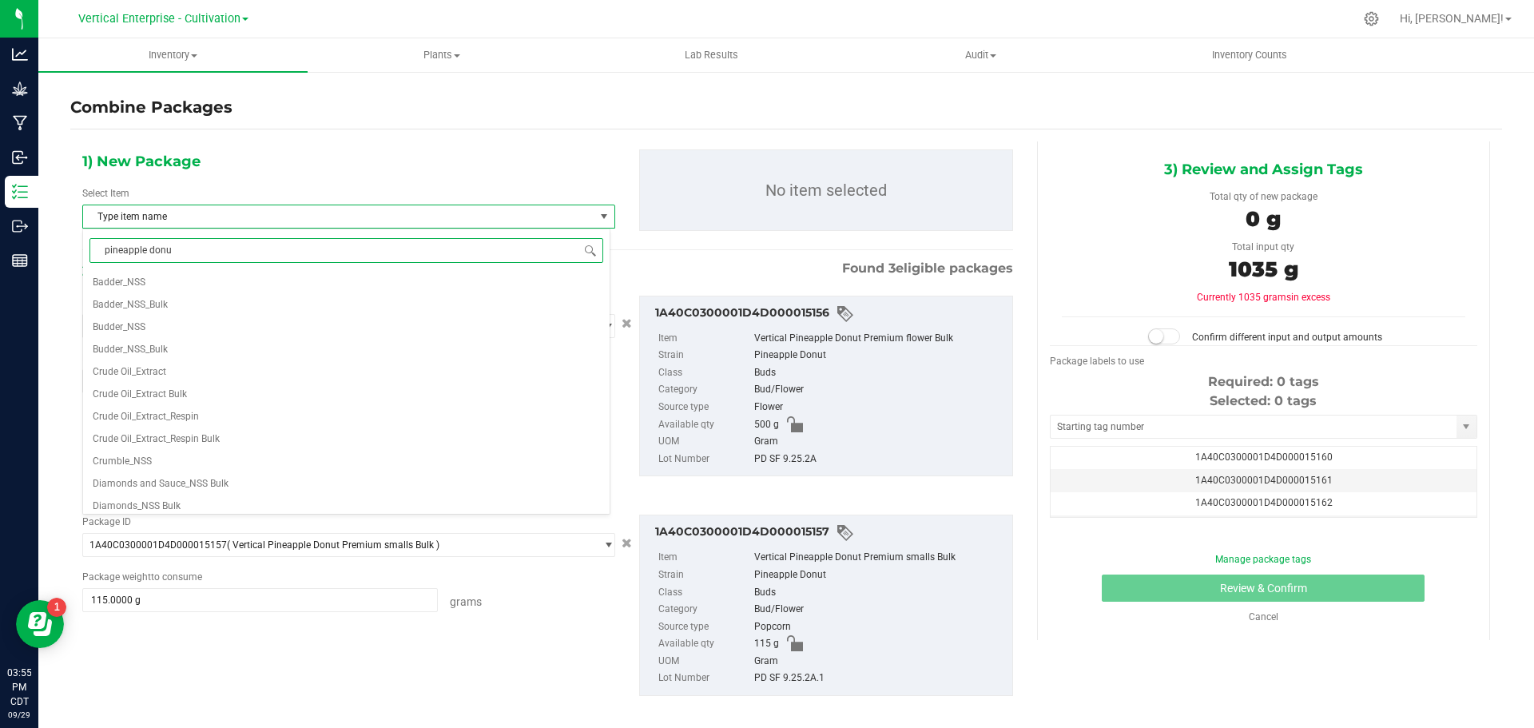
type input "pineapple donut"
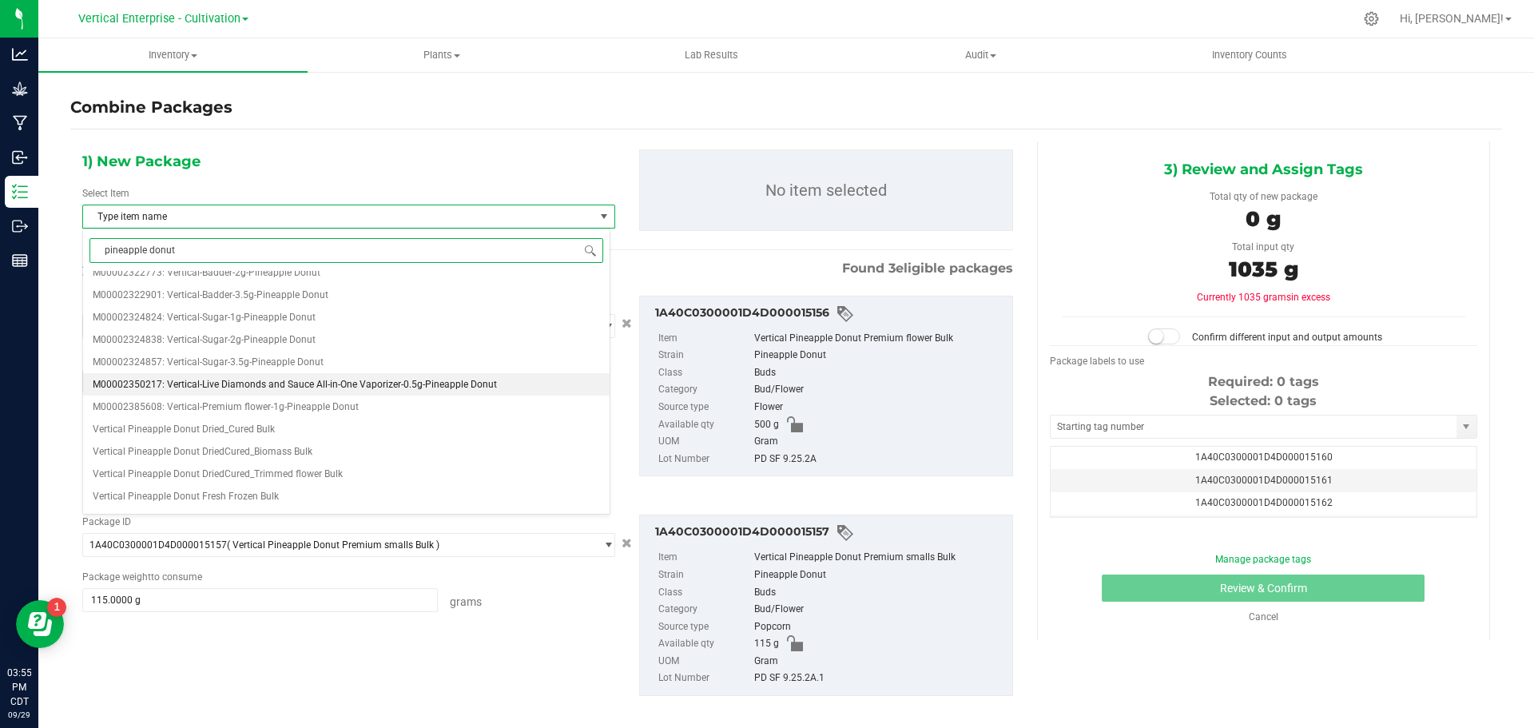
scroll to position [559, 0]
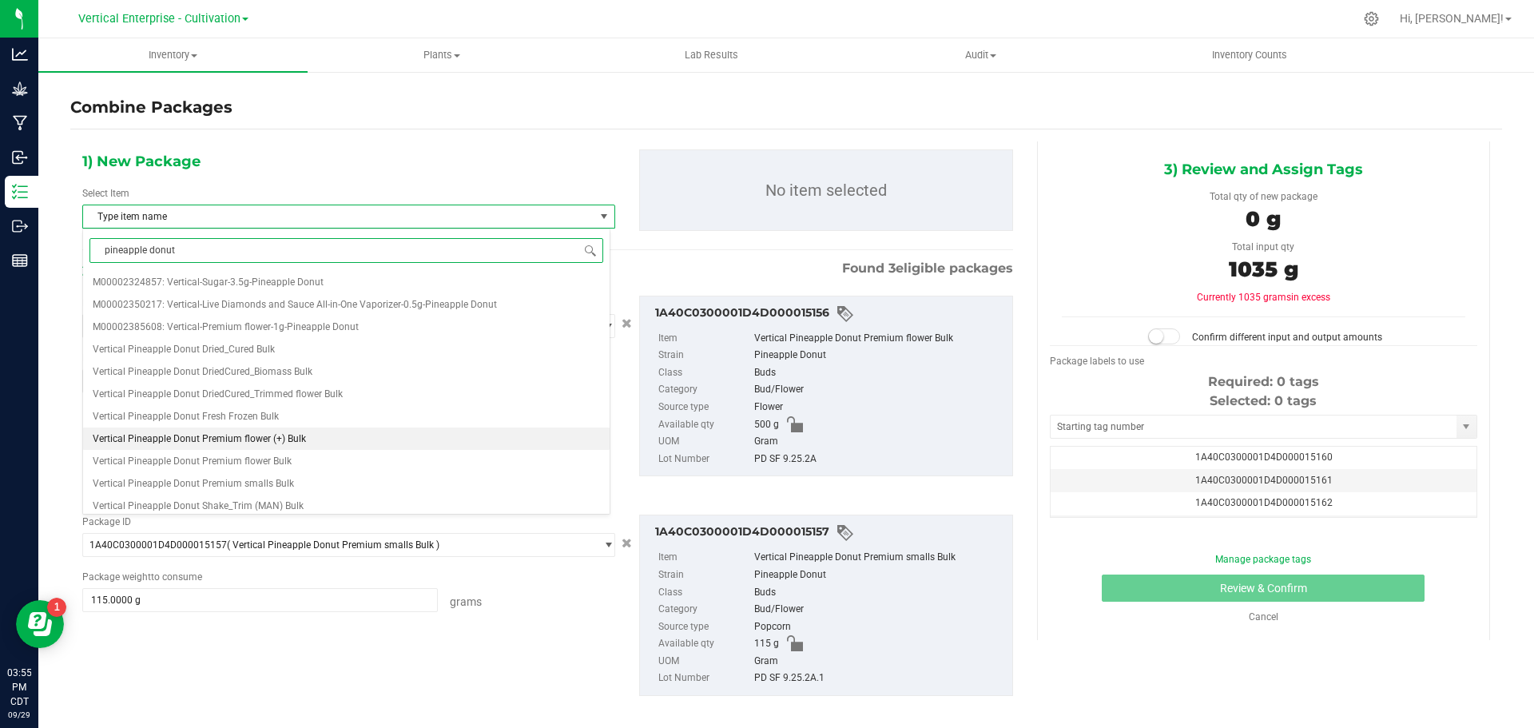
click at [250, 438] on span "Vertical Pineapple Donut Premium flower (+) Bulk" at bounding box center [199, 438] width 213 height 11
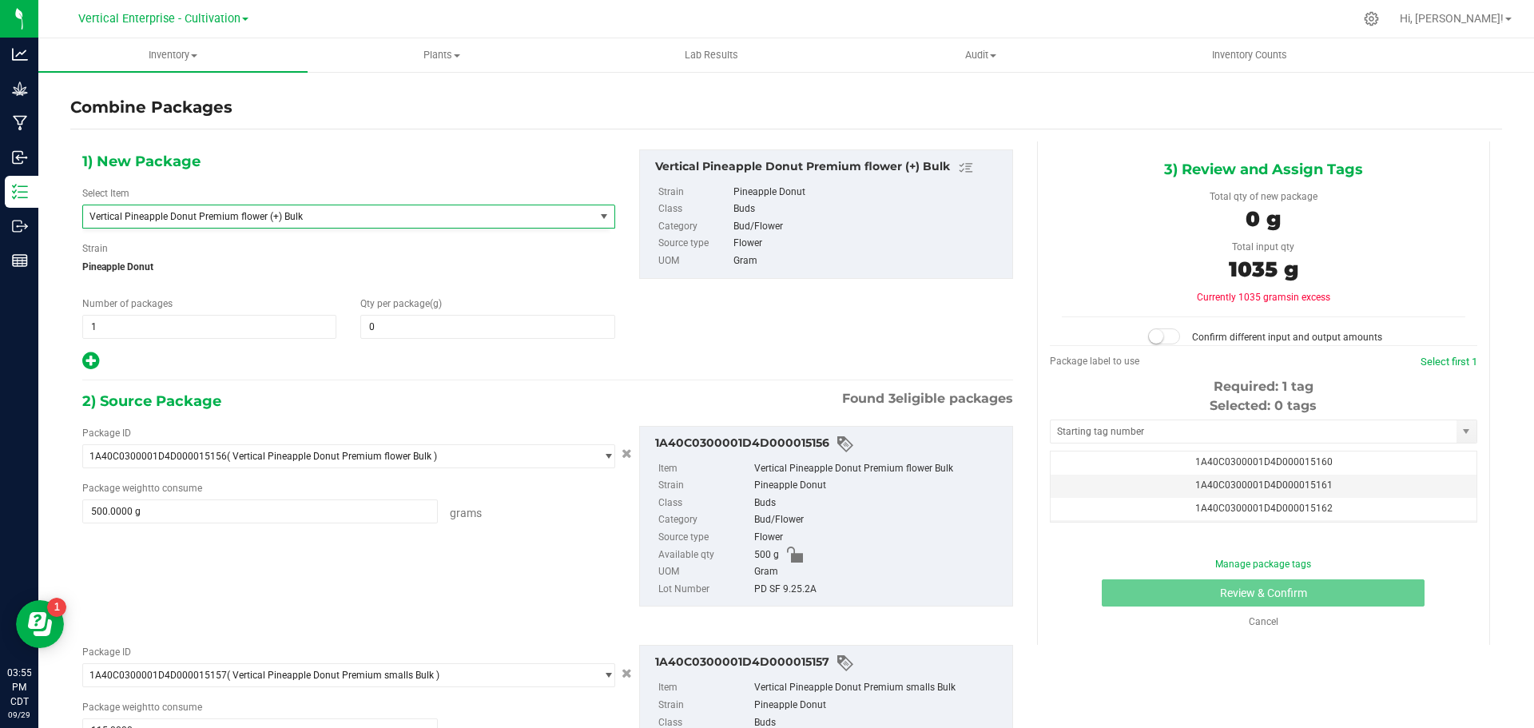
scroll to position [128551, 0]
click at [428, 324] on span at bounding box center [487, 327] width 254 height 24
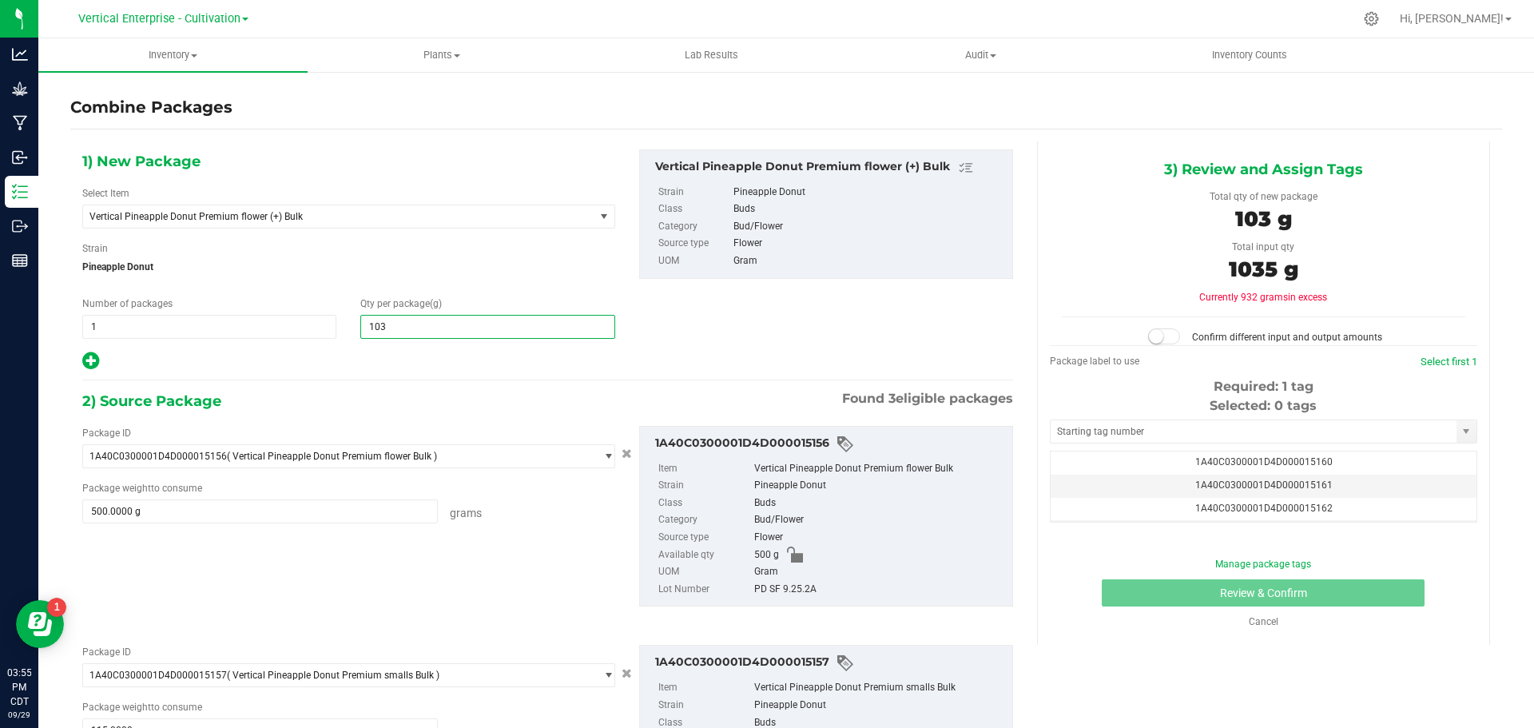
type input "1035"
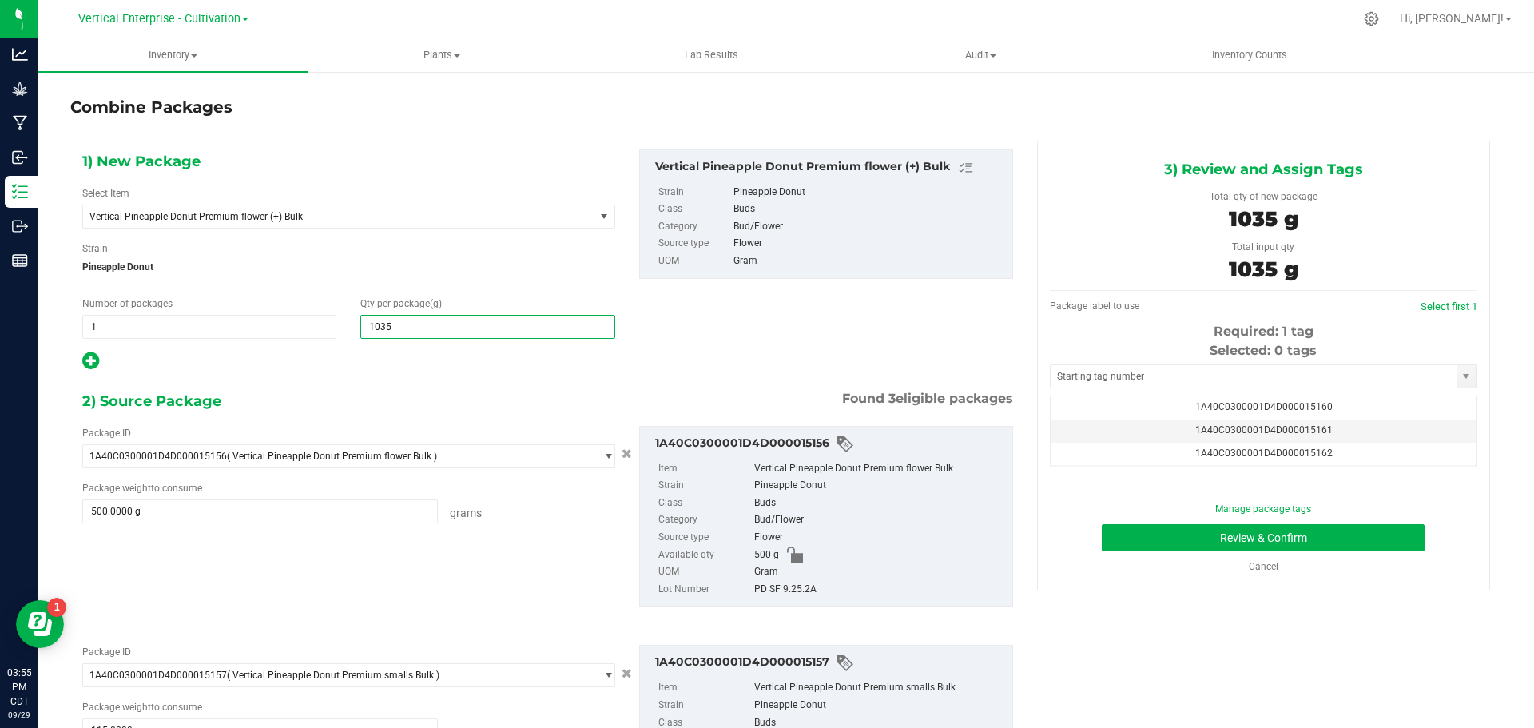
type input "1,035"
click at [1299, 408] on span "1A40C0300001D4D000015160" at bounding box center [1264, 406] width 137 height 11
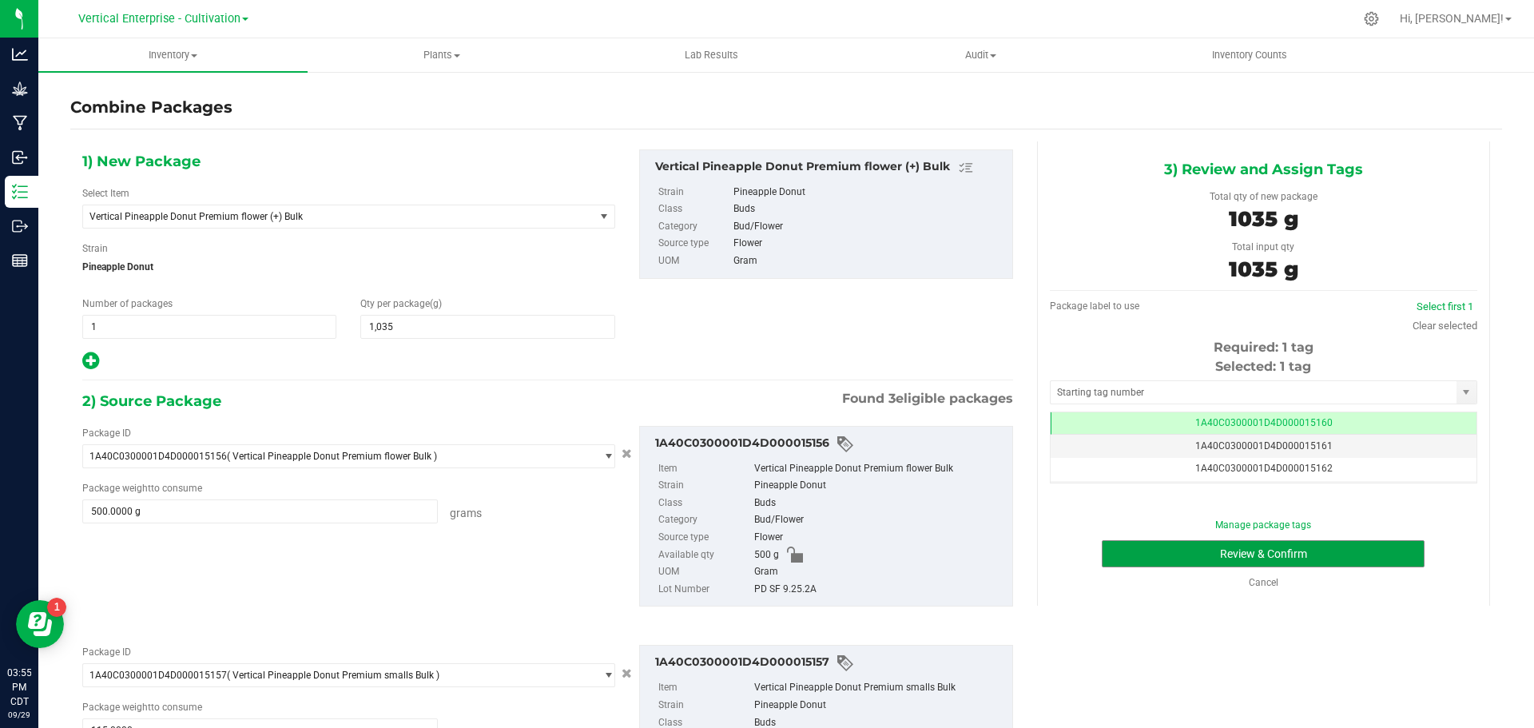
click at [1344, 559] on button "Review & Confirm" at bounding box center [1263, 553] width 323 height 27
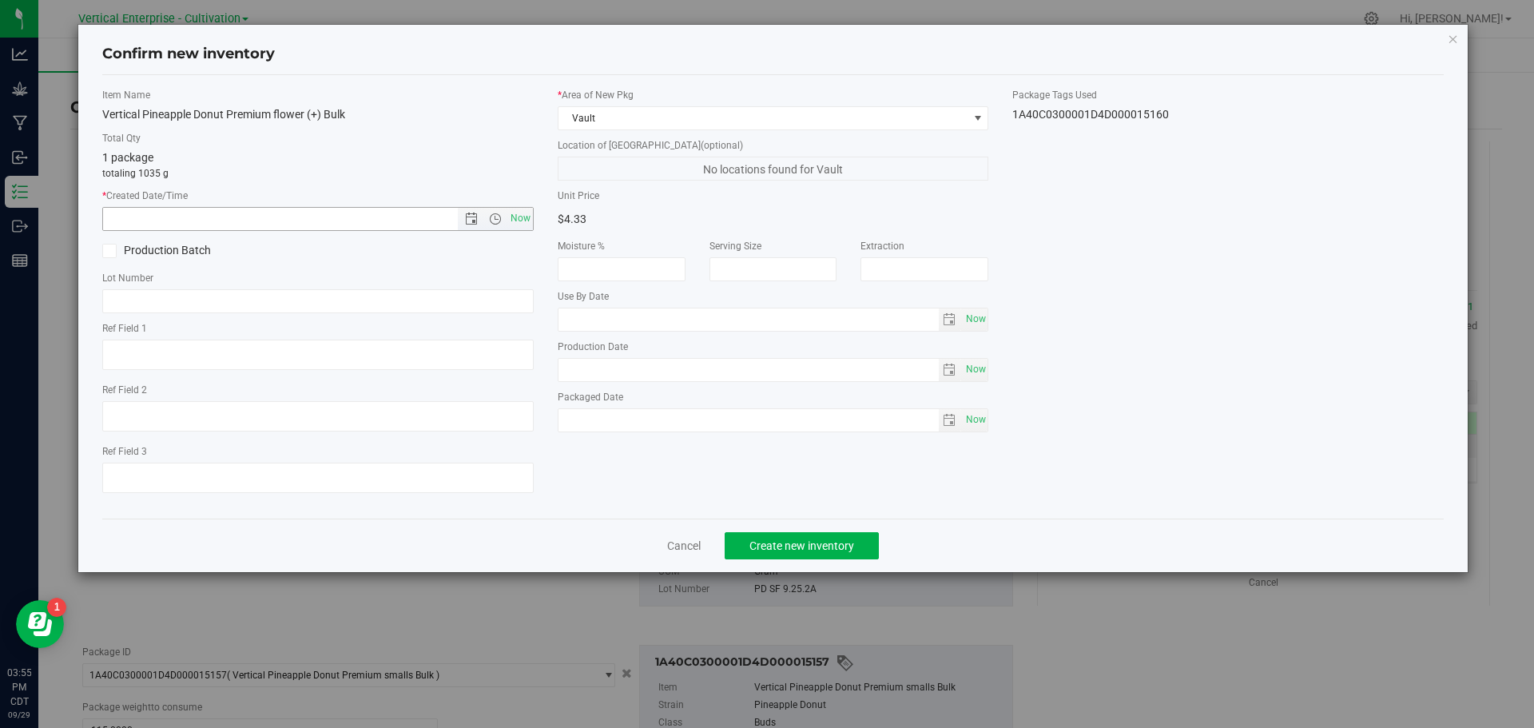
click at [525, 217] on span "Now" at bounding box center [520, 218] width 27 height 23
type input "[DATE] 3:55 PM"
click at [184, 246] on label "Production Batch" at bounding box center [204, 250] width 204 height 17
click at [0, 0] on input "Production Batch" at bounding box center [0, 0] width 0 height 0
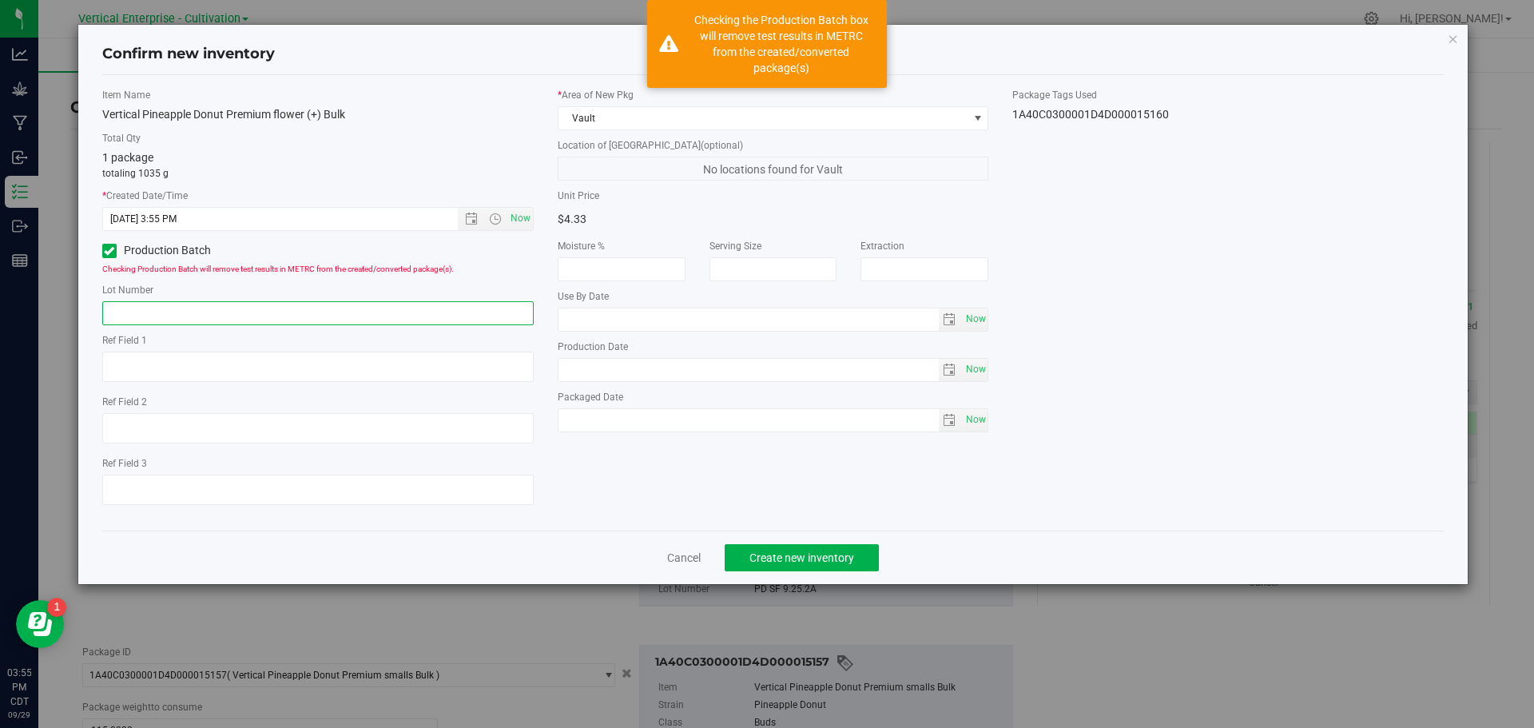
click at [186, 314] on input "text" at bounding box center [318, 313] width 432 height 24
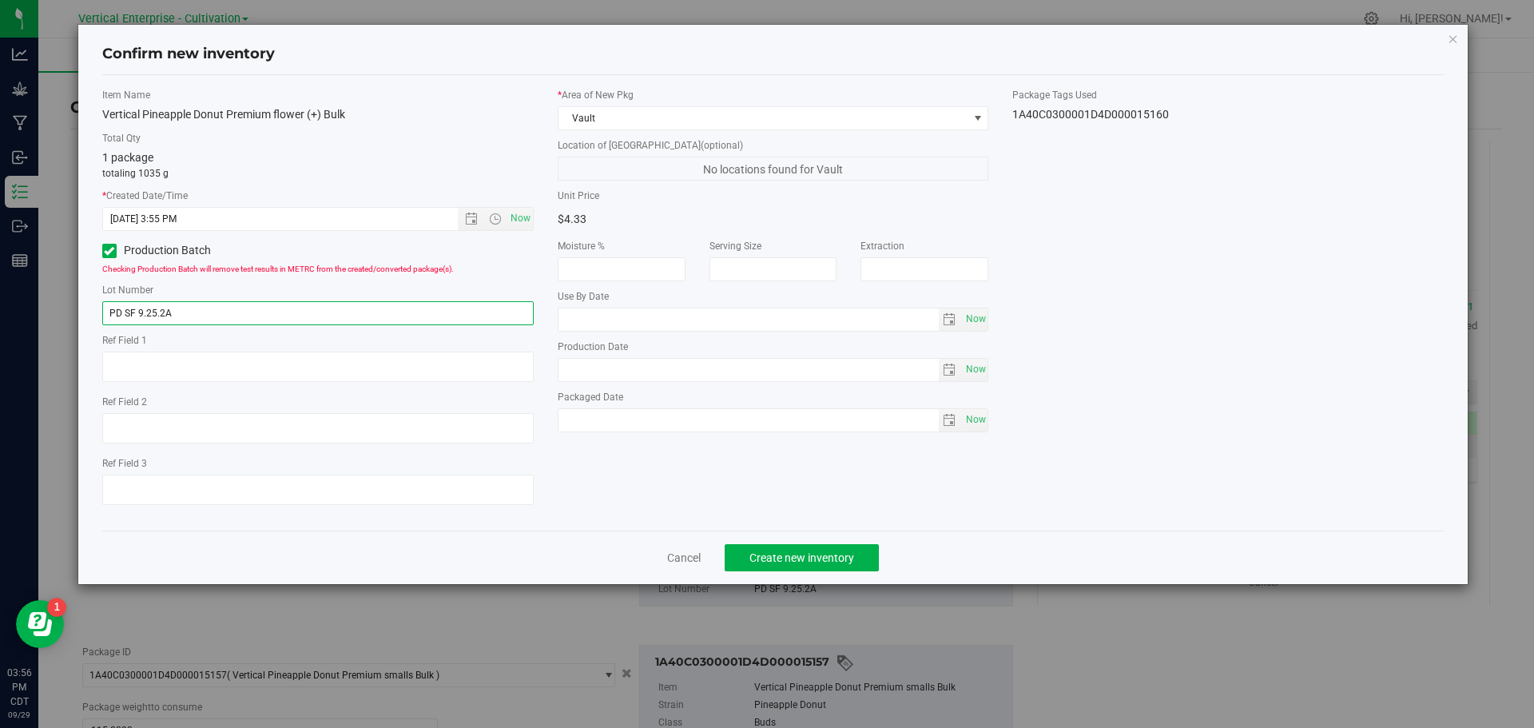
type input "PD SF 9.25.2A"
click at [767, 557] on span "Create new inventory" at bounding box center [802, 557] width 105 height 13
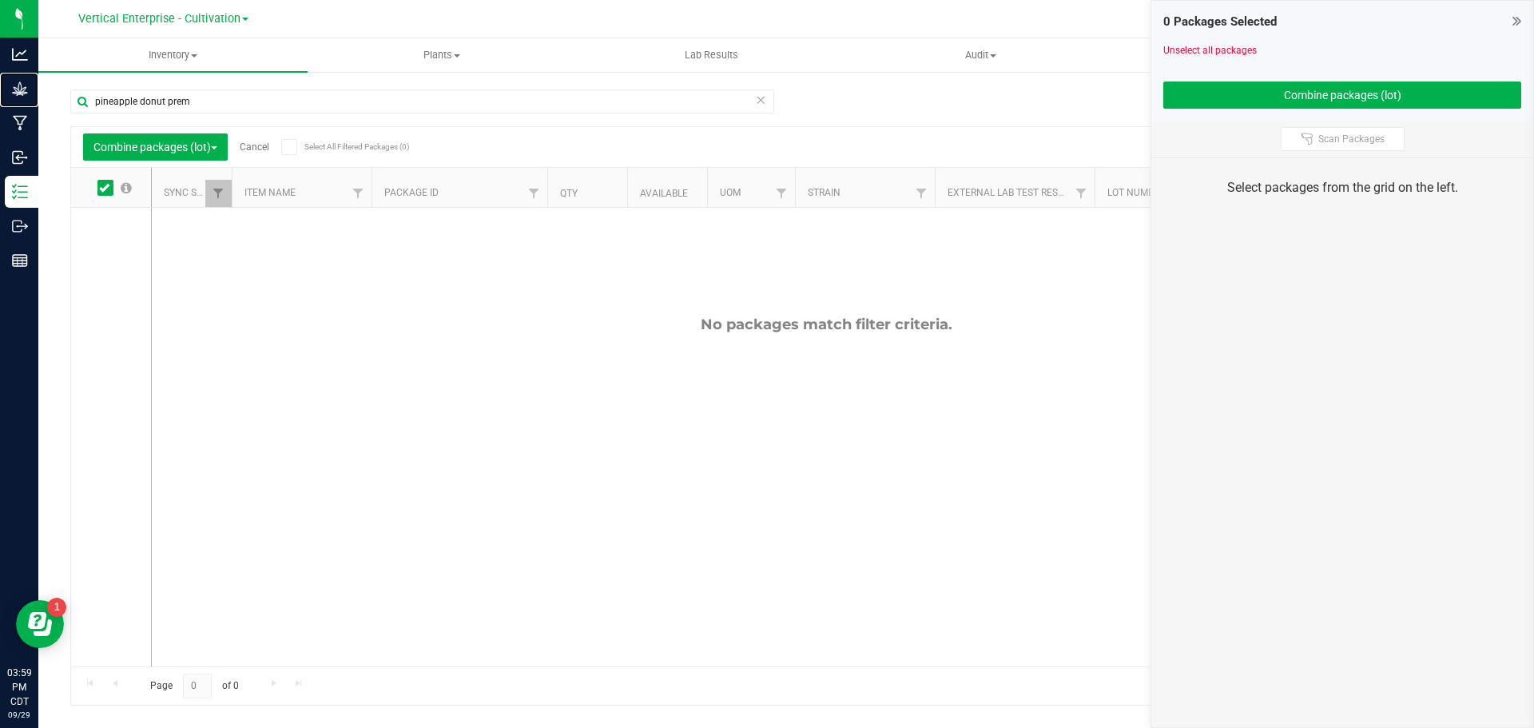
click at [38, 78] on div "Grow" at bounding box center [22, 89] width 34 height 32
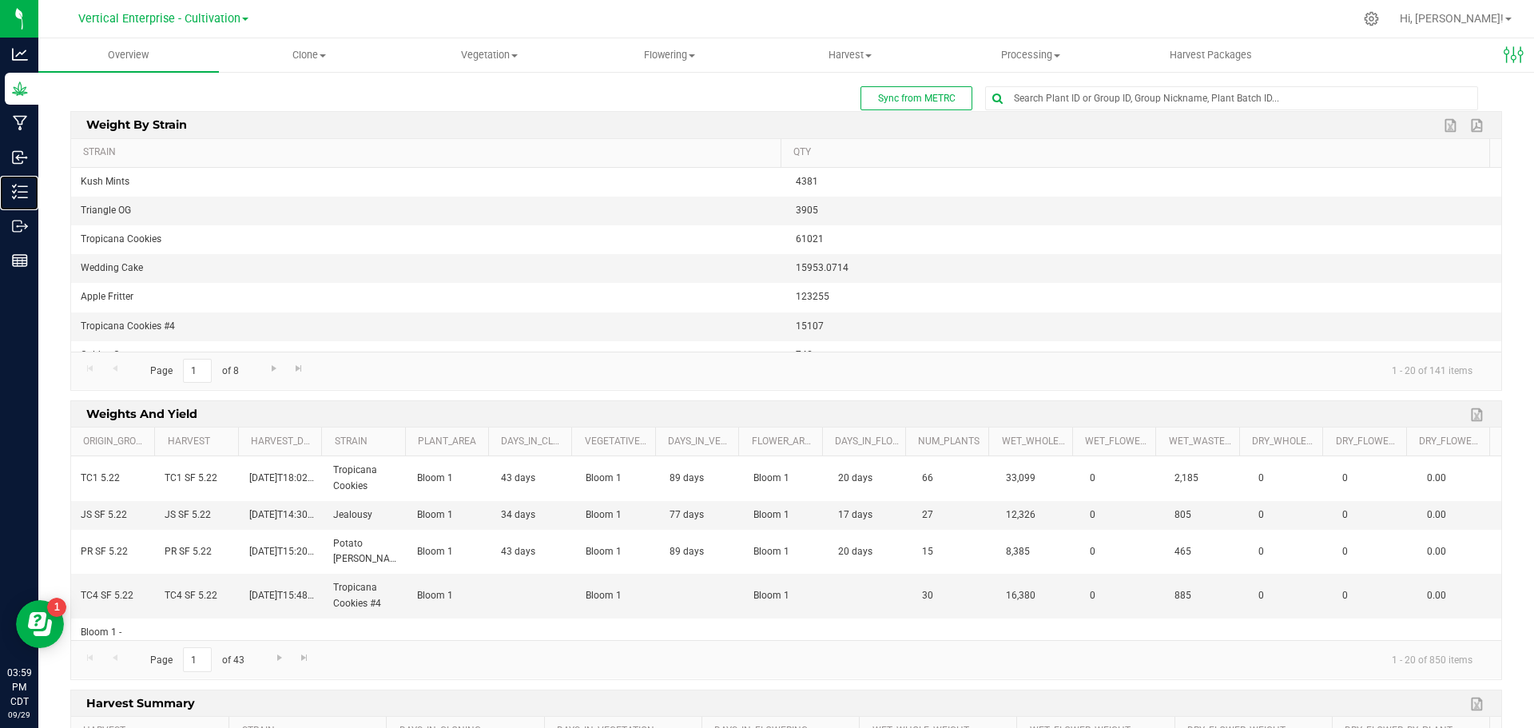
click at [0, 0] on p "Inventory" at bounding box center [0, 0] width 0 height 0
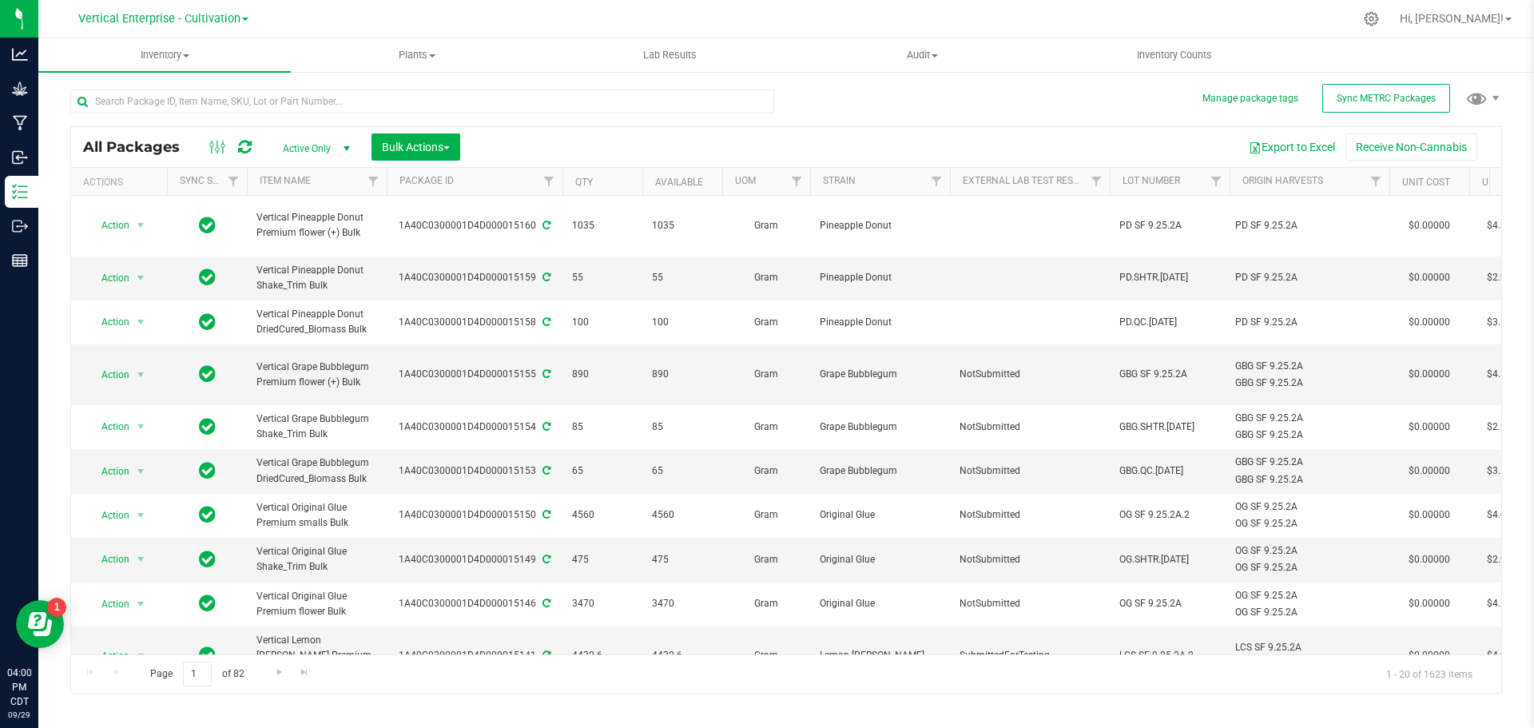
click at [481, 225] on div "1A40C0300001D4D000015160" at bounding box center [474, 225] width 181 height 15
copy div "1A40C0300001D4D000015160"
drag, startPoint x: 362, startPoint y: 217, endPoint x: 292, endPoint y: 220, distance: 70.4
click at [292, 220] on span "Vertical Pineapple Donut Premium flower (+) Bulk" at bounding box center [317, 225] width 121 height 30
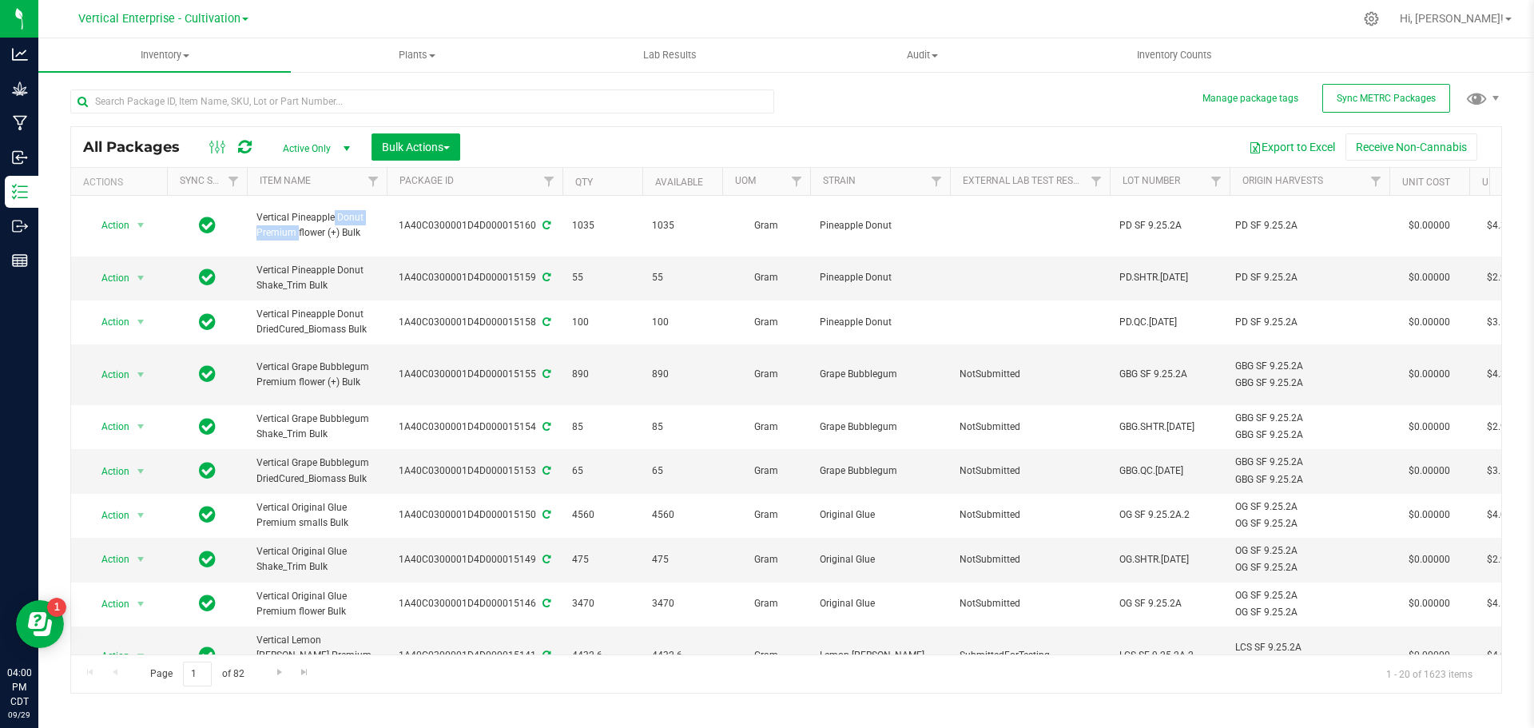
copy span "Pineapple Donut"
